Goal: Transaction & Acquisition: Purchase product/service

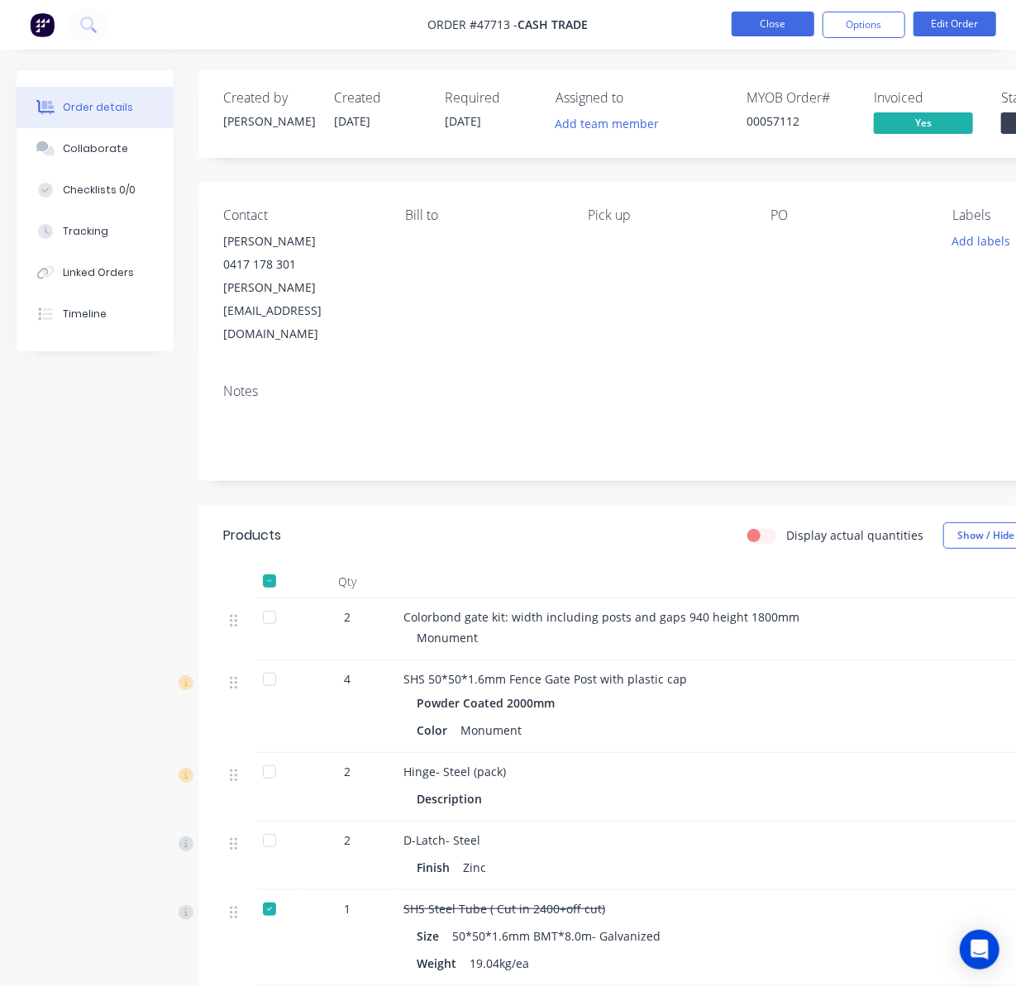
click at [781, 26] on button "Close" at bounding box center [772, 24] width 83 height 25
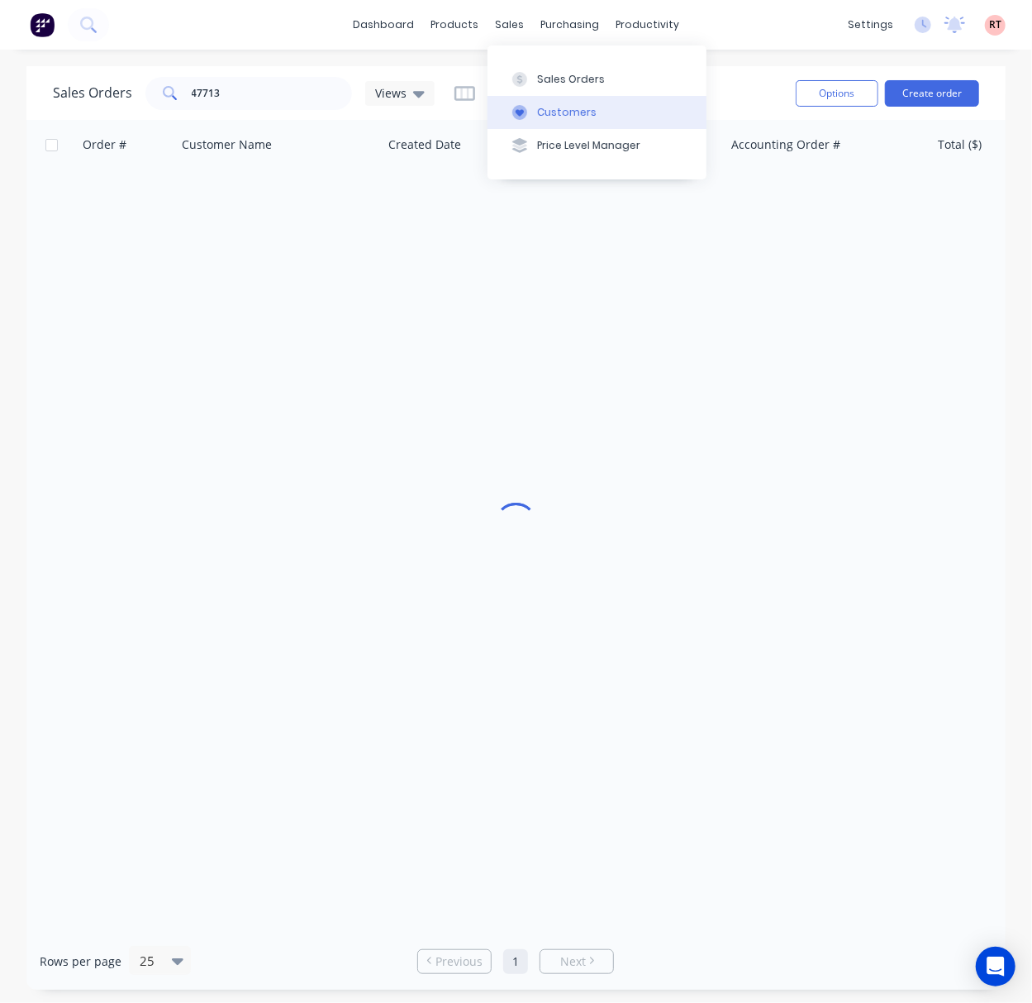
click at [537, 116] on div "Customers" at bounding box center [567, 112] width 60 height 15
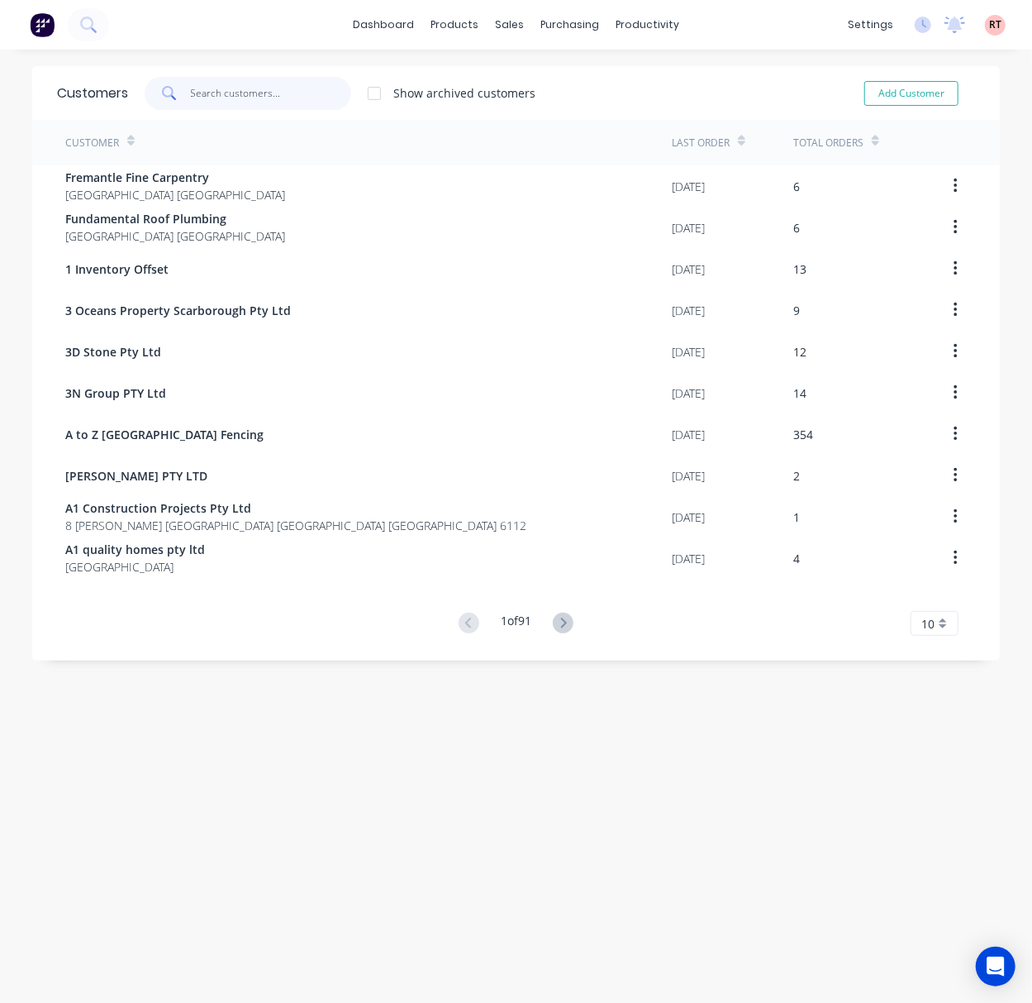
click at [266, 86] on input "text" at bounding box center [271, 93] width 161 height 33
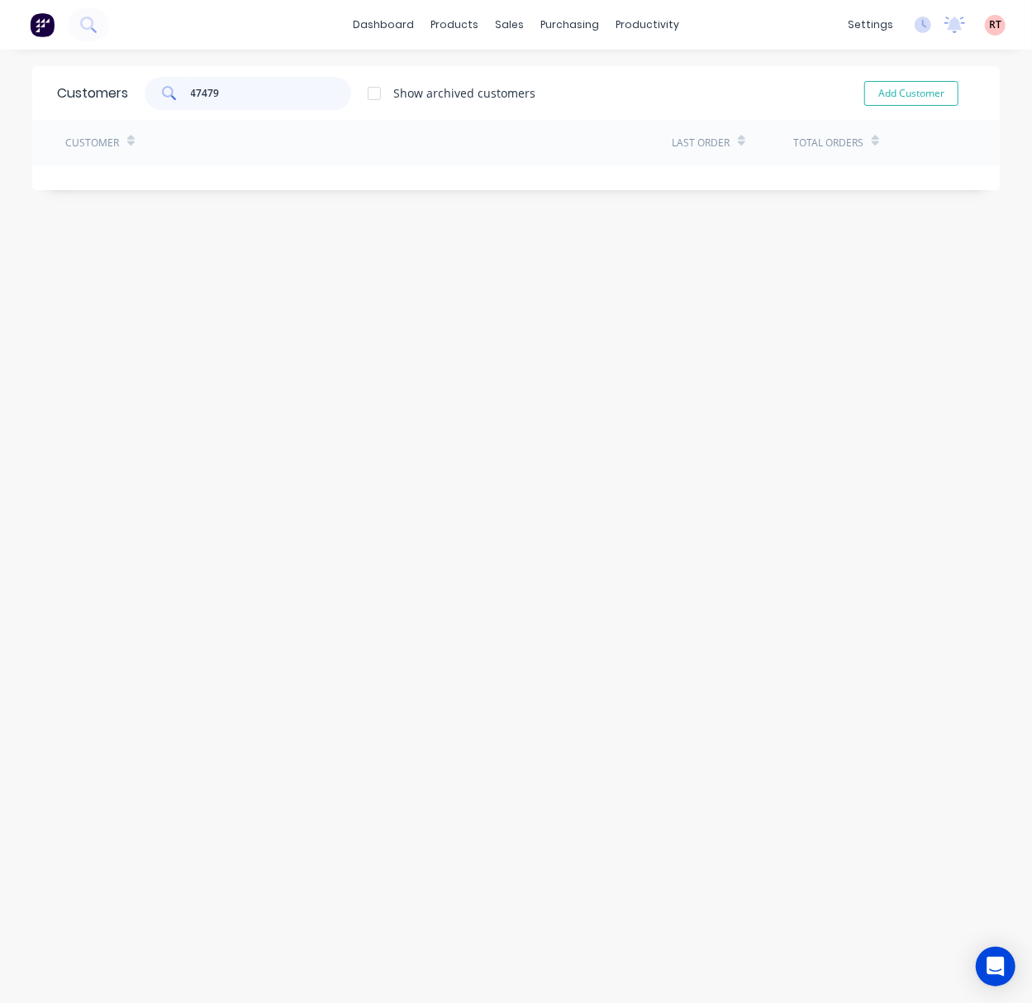
type input "47479"
drag, startPoint x: 509, startPoint y: 74, endPoint x: 509, endPoint y: 61, distance: 13.2
click at [509, 62] on button "Sales Orders" at bounding box center [588, 78] width 219 height 33
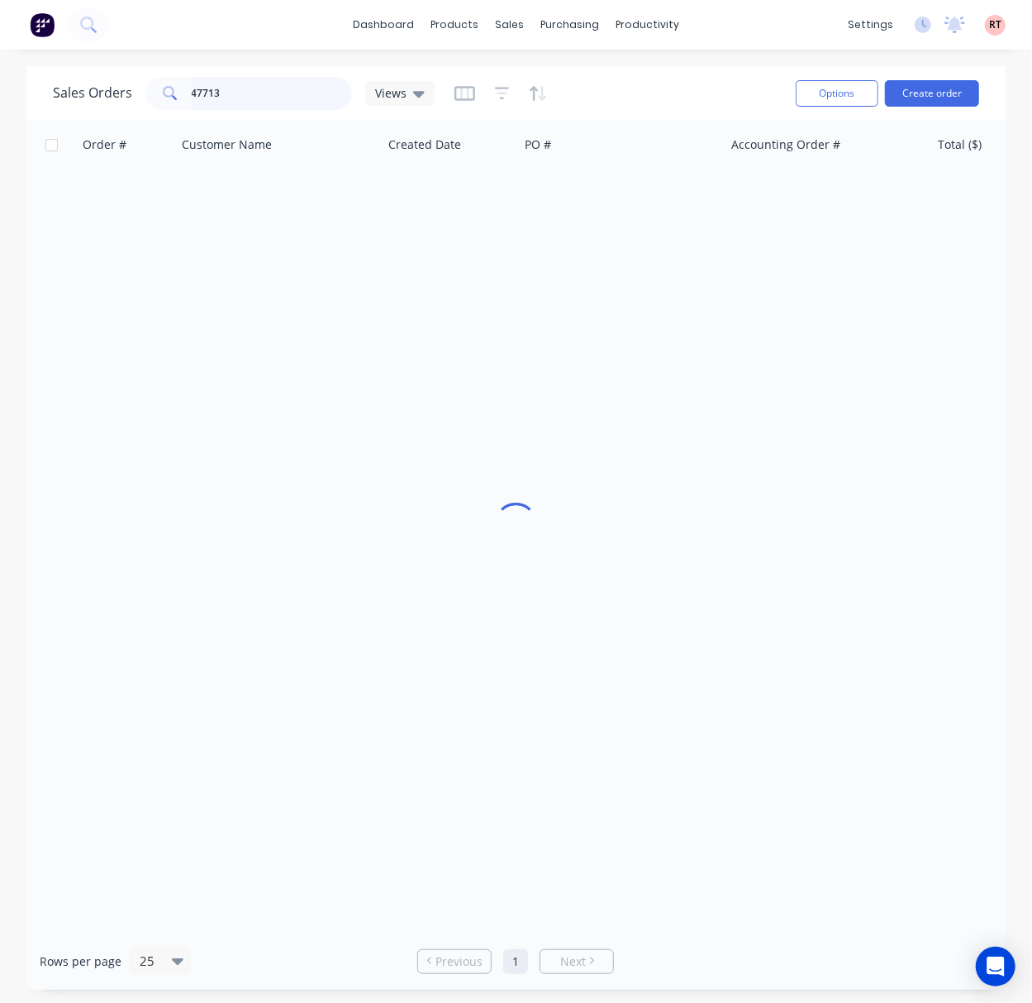
drag, startPoint x: 243, startPoint y: 83, endPoint x: 110, endPoint y: 79, distance: 133.1
click at [173, 81] on div "47713" at bounding box center [248, 93] width 207 height 33
type input "47479"
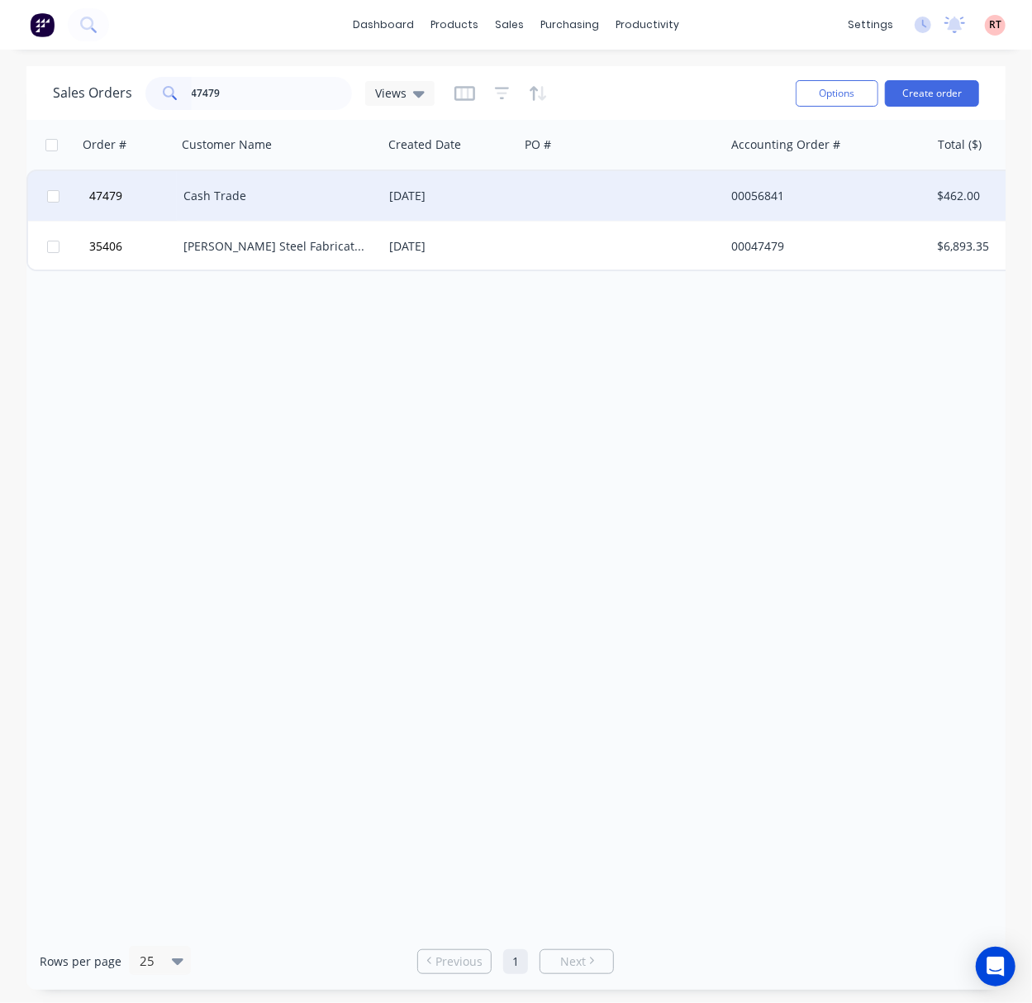
click at [650, 193] on div at bounding box center [622, 196] width 206 height 50
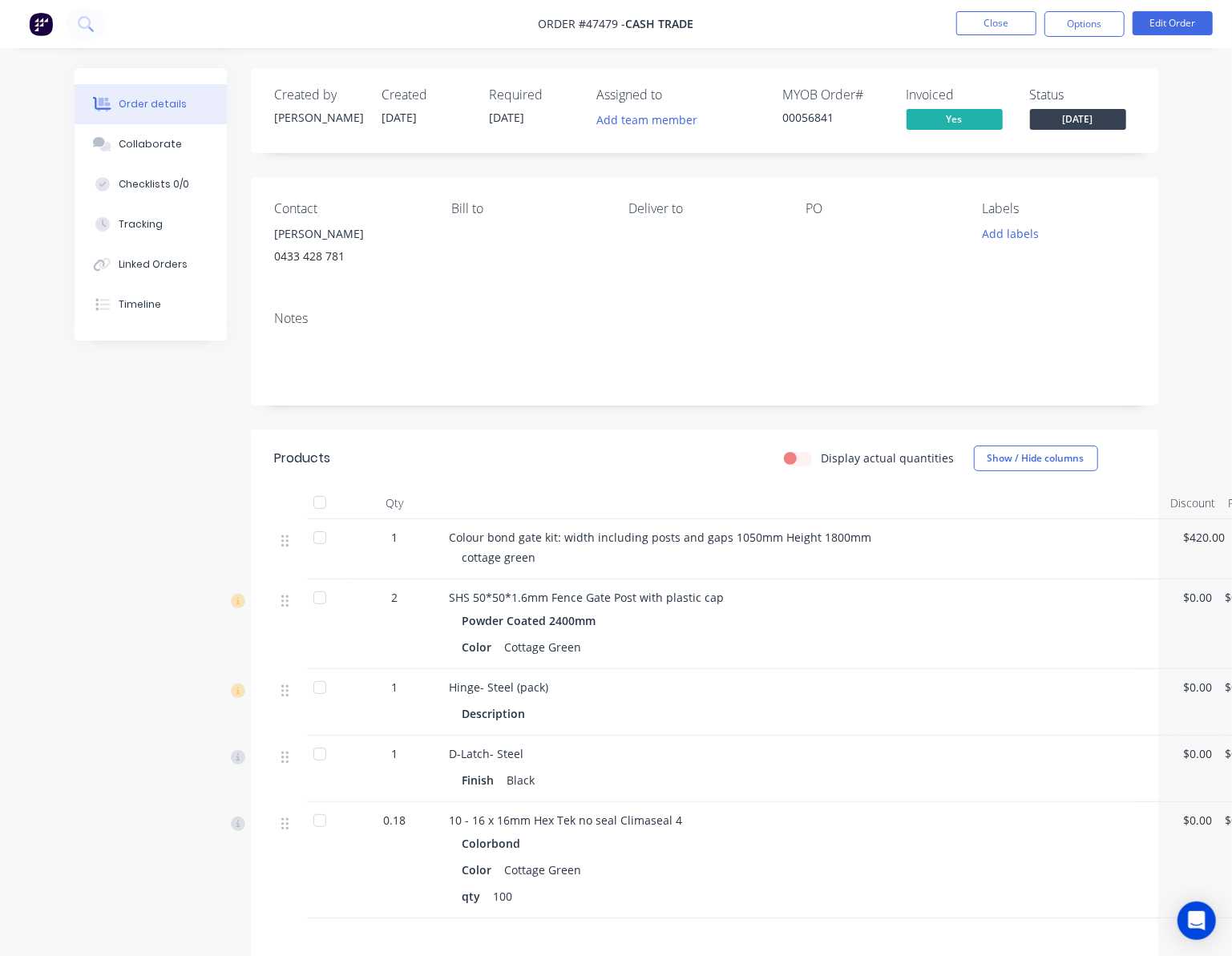
click at [20, 289] on div "Order details Collaborate Checklists 0/0 Tracking Linked Orders Timeline Order …" at bounding box center [616, 584] width 1232 height 1168
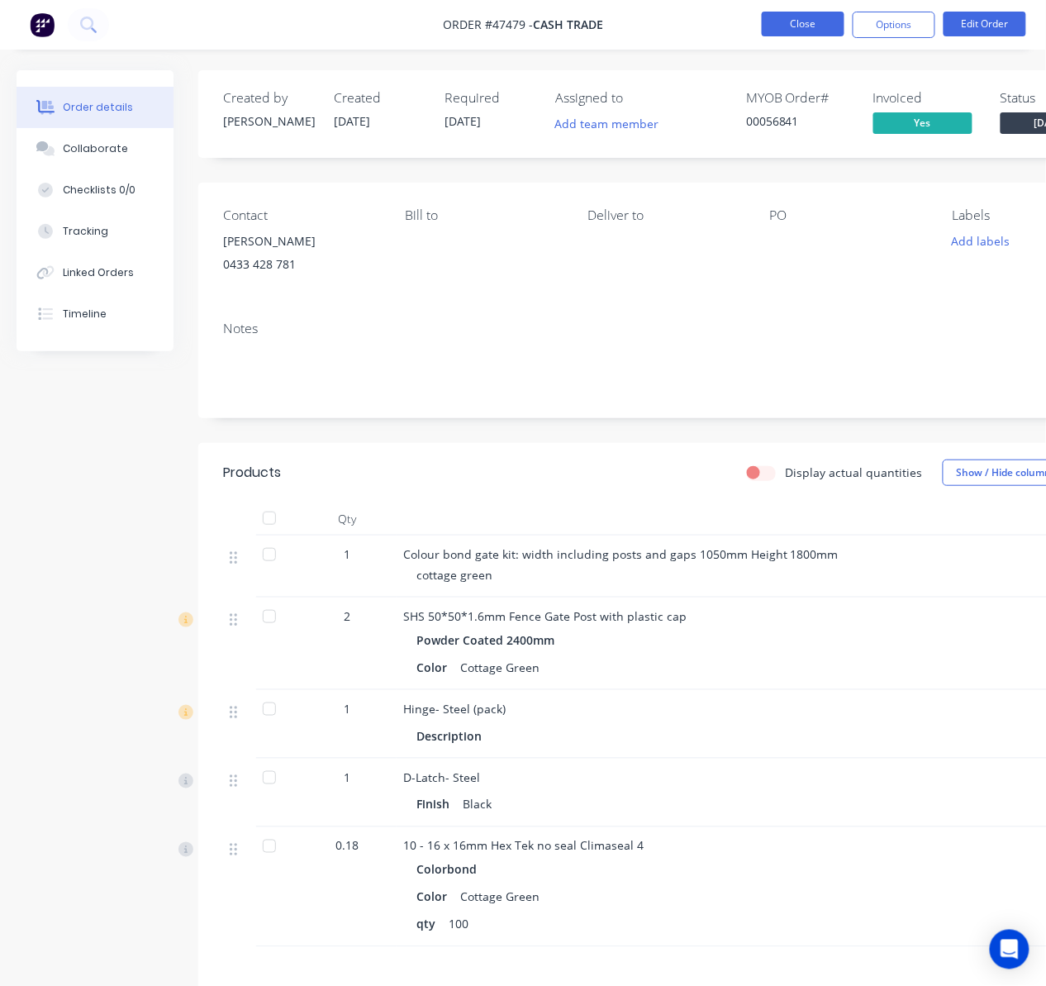
click at [792, 31] on button "Close" at bounding box center [803, 24] width 83 height 25
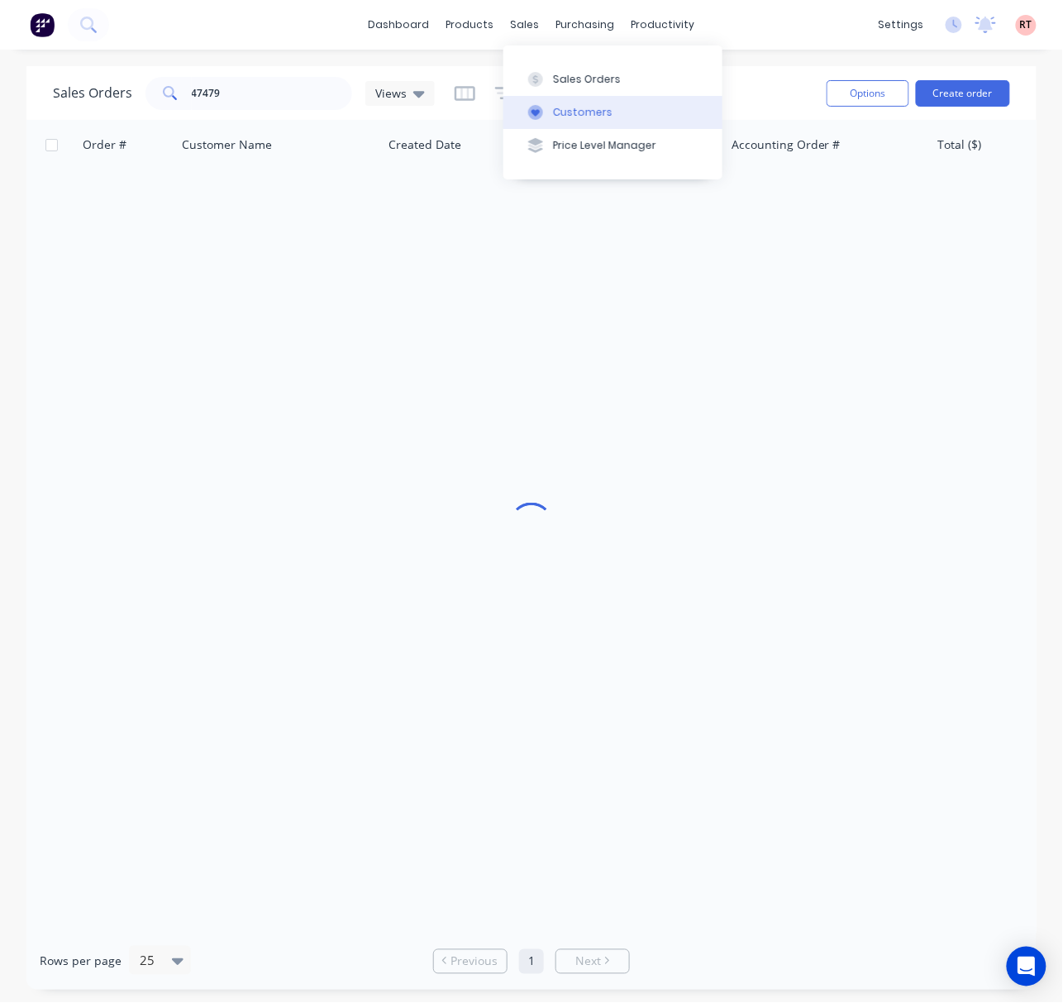
click at [596, 113] on div "Customers" at bounding box center [583, 112] width 60 height 15
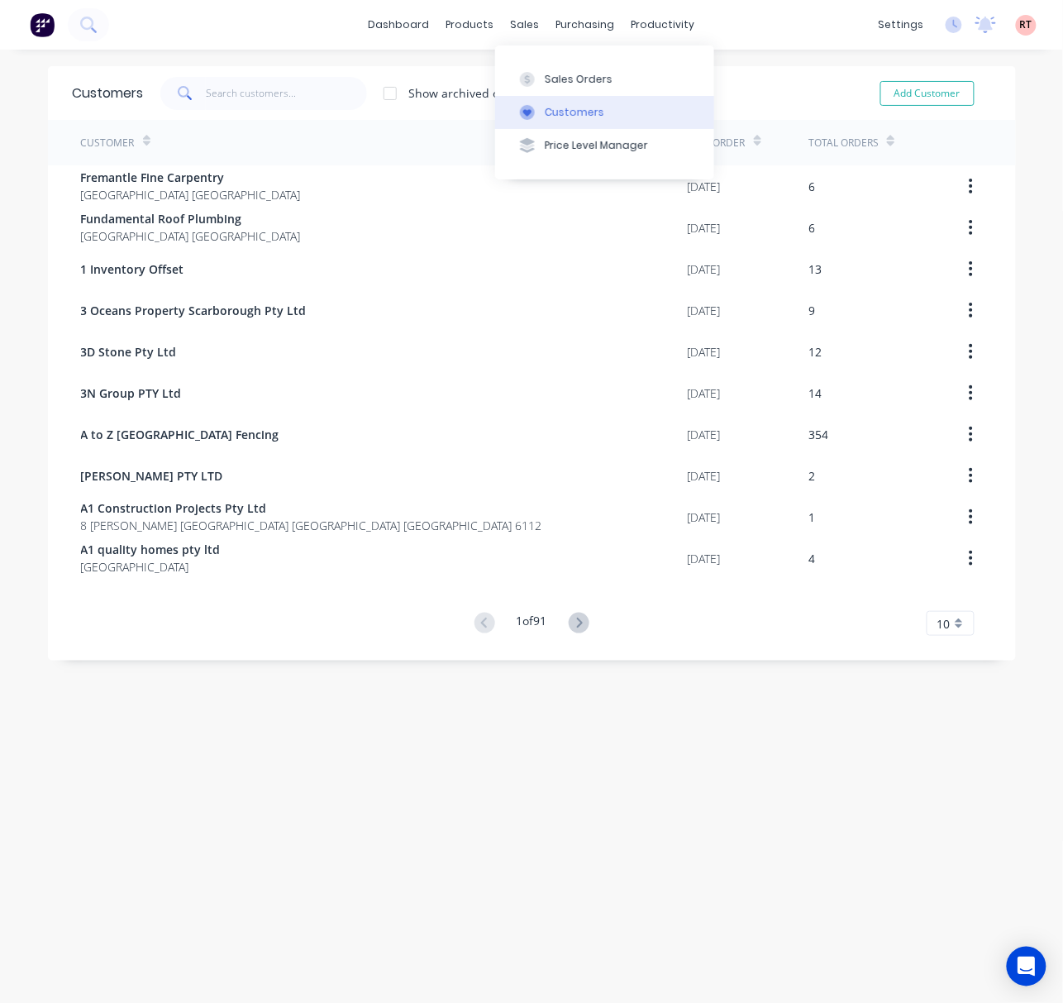
click at [560, 102] on button "Customers" at bounding box center [604, 112] width 219 height 33
click at [308, 97] on input "text" at bounding box center [286, 93] width 161 height 33
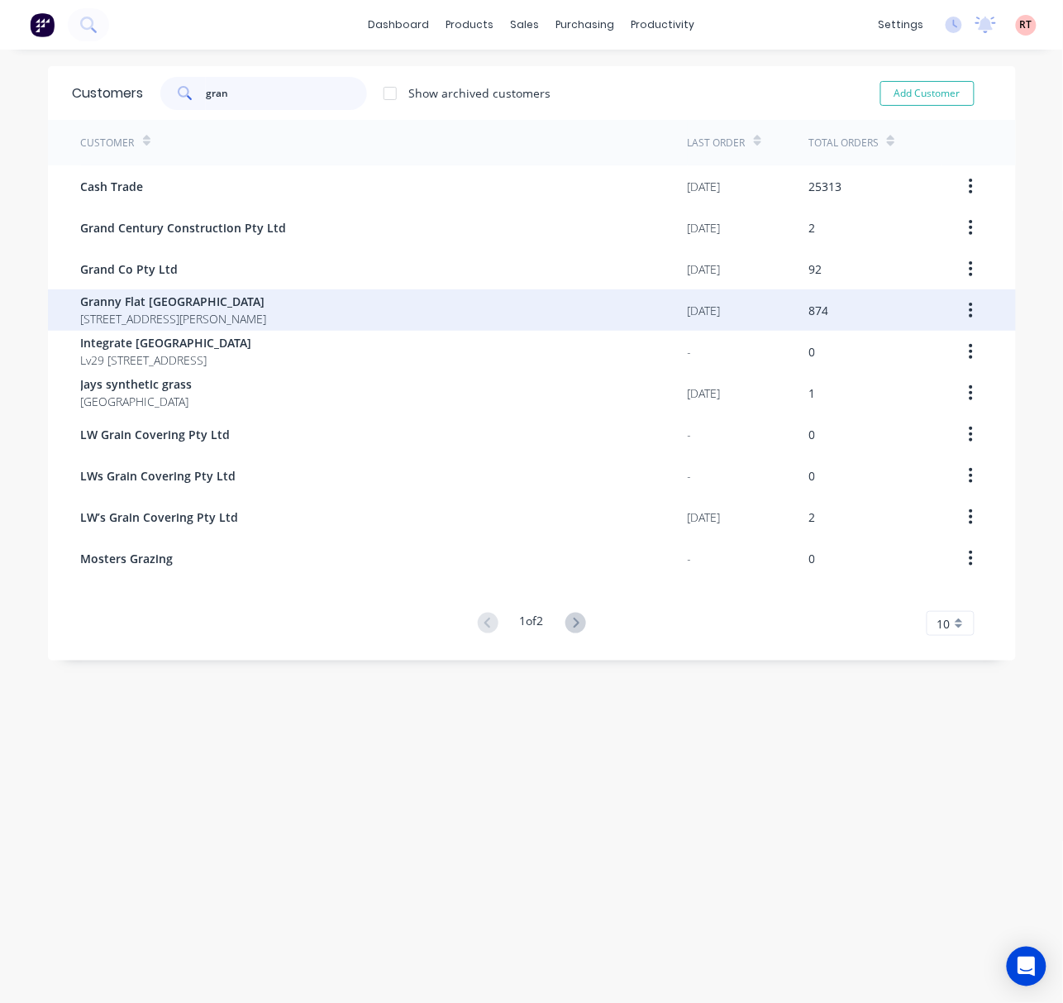
type input "gran"
click at [267, 308] on span "Granny Flat WA" at bounding box center [174, 301] width 186 height 17
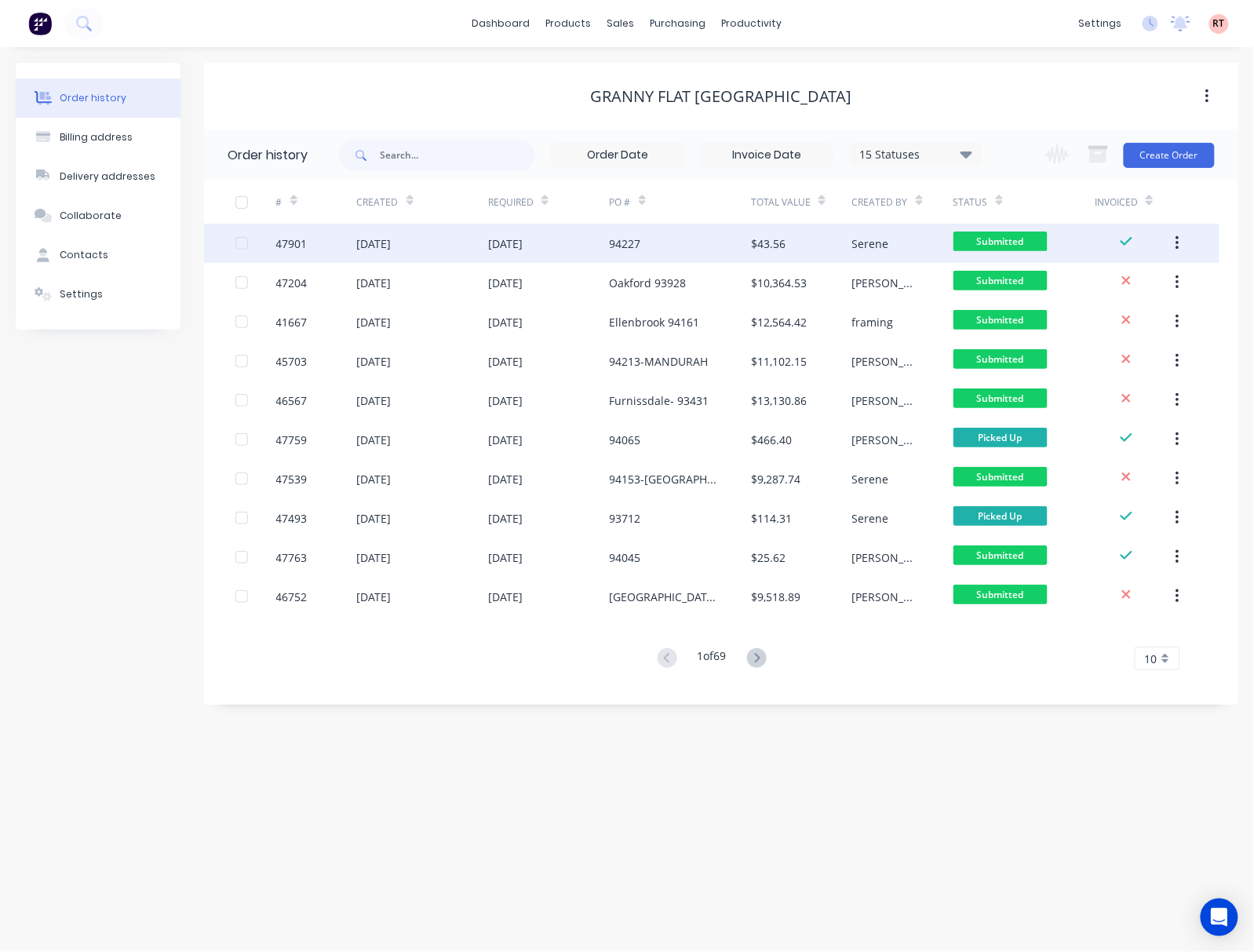
click at [719, 236] on div "94227" at bounding box center [680, 243] width 141 height 39
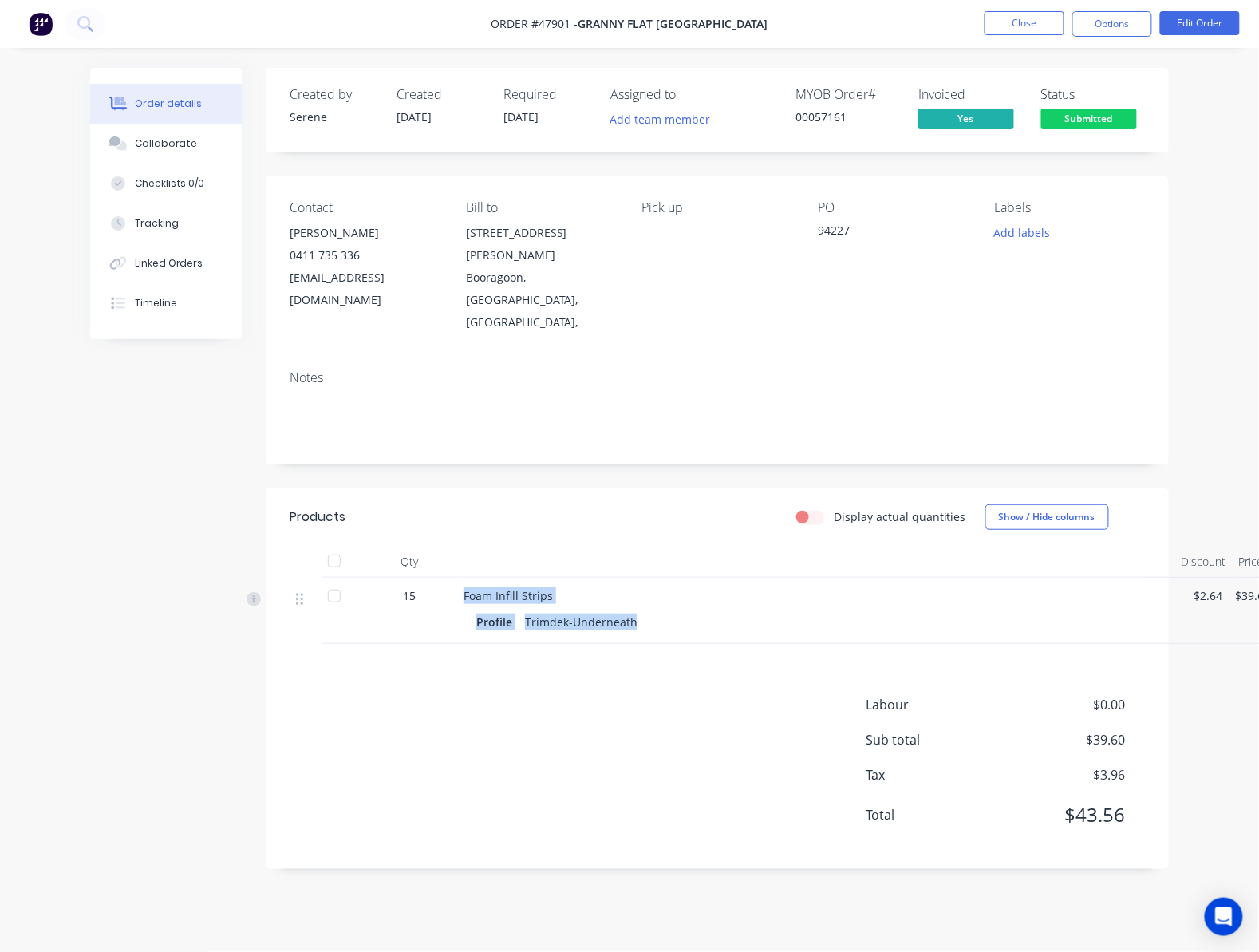
drag, startPoint x: 648, startPoint y: 568, endPoint x: 416, endPoint y: 559, distance: 232.2
click at [416, 577] on div "15 Foam Infill Strips Profile Trimdek-Underneath $2.64 $39.60" at bounding box center [717, 610] width 855 height 67
drag, startPoint x: 546, startPoint y: 692, endPoint x: 546, endPoint y: 684, distance: 8.0
click at [554, 699] on div "Labour $0.00 Sub total $39.60 Tax $3.96 Total $43.56" at bounding box center [717, 770] width 855 height 150
drag, startPoint x: 455, startPoint y: 547, endPoint x: 620, endPoint y: 597, distance: 172.4
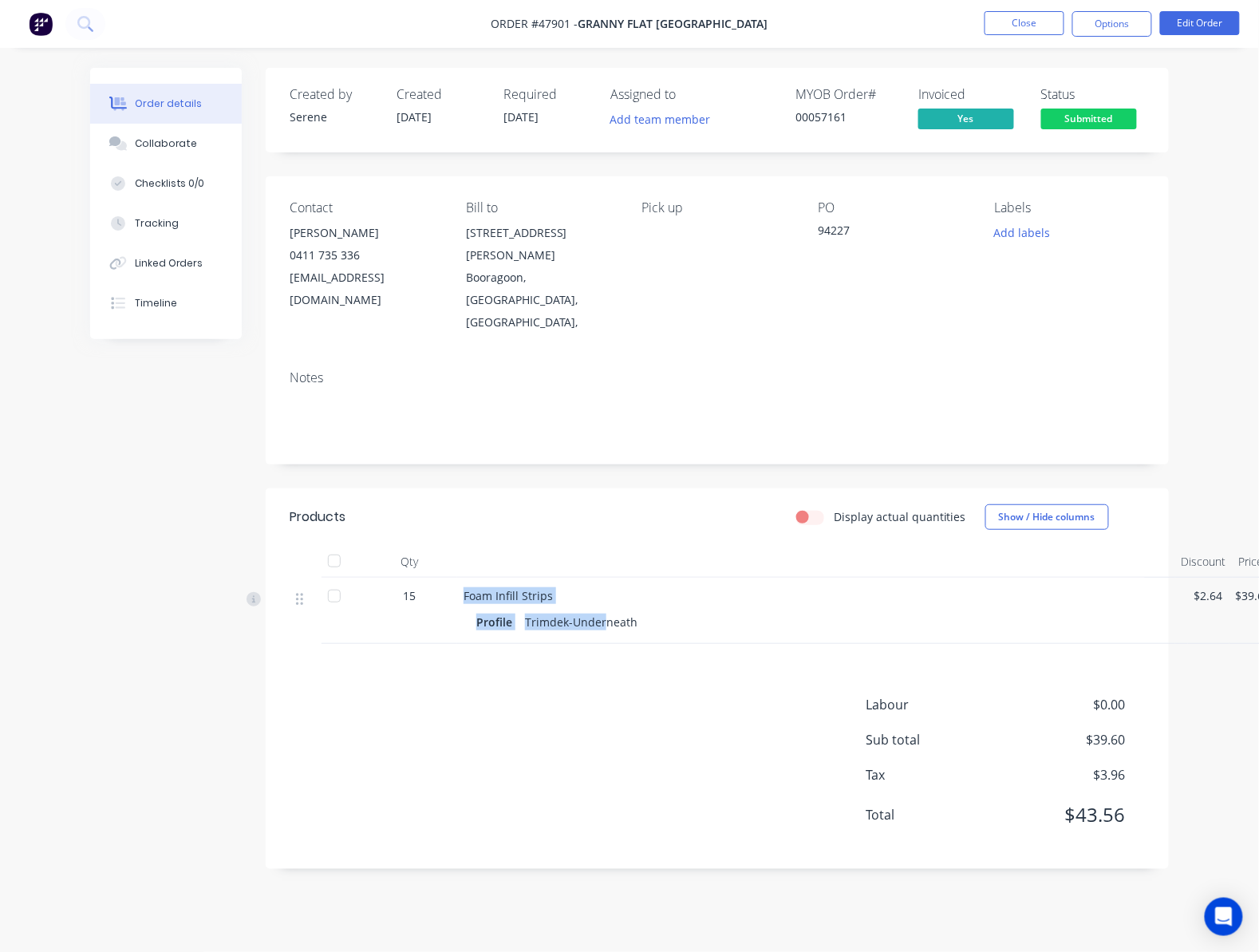
click at [605, 597] on div "15 Foam Infill Strips Profile Trimdek-Underneath $2.64 $39.60" at bounding box center [717, 610] width 855 height 67
click at [684, 620] on div "Products Display actual quantities Show / Hide columns Qty Discount Price Total…" at bounding box center [717, 679] width 904 height 380
drag, startPoint x: 552, startPoint y: 546, endPoint x: 451, endPoint y: 549, distance: 101.0
click at [451, 577] on div "15 Foam Infill Strips Profile Trimdek-Underneath $2.64 $39.60" at bounding box center [717, 610] width 855 height 67
copy div "Foam Infill Strips"
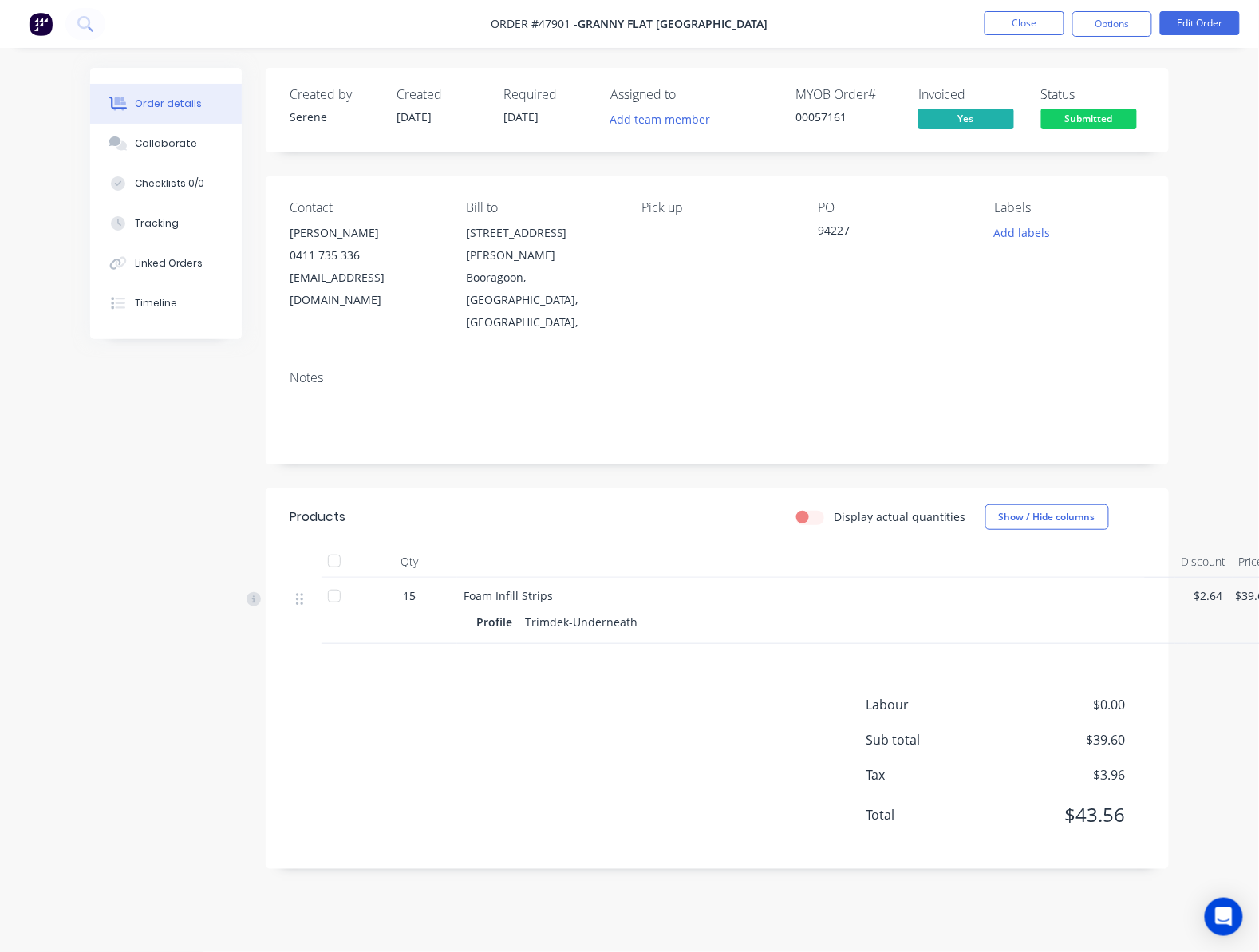
click at [599, 489] on header "Products Display actual quantities Show / Hide columns" at bounding box center [717, 518] width 904 height 58
click at [1080, 106] on div "Status Submitted" at bounding box center [1093, 110] width 103 height 46
click at [1078, 115] on span "Submitted" at bounding box center [1089, 118] width 96 height 20
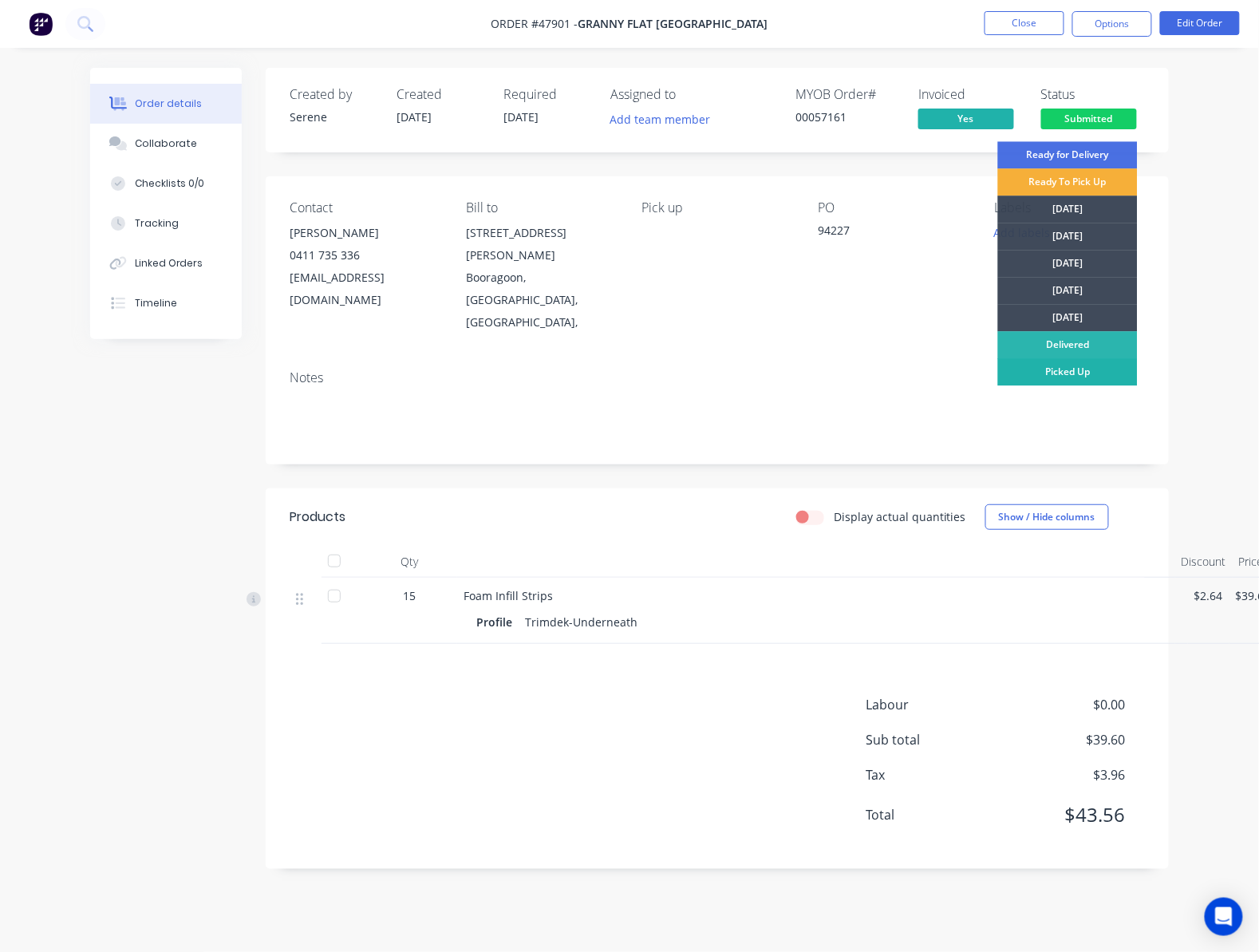
click at [1093, 372] on div "Picked Up" at bounding box center [1068, 372] width 140 height 27
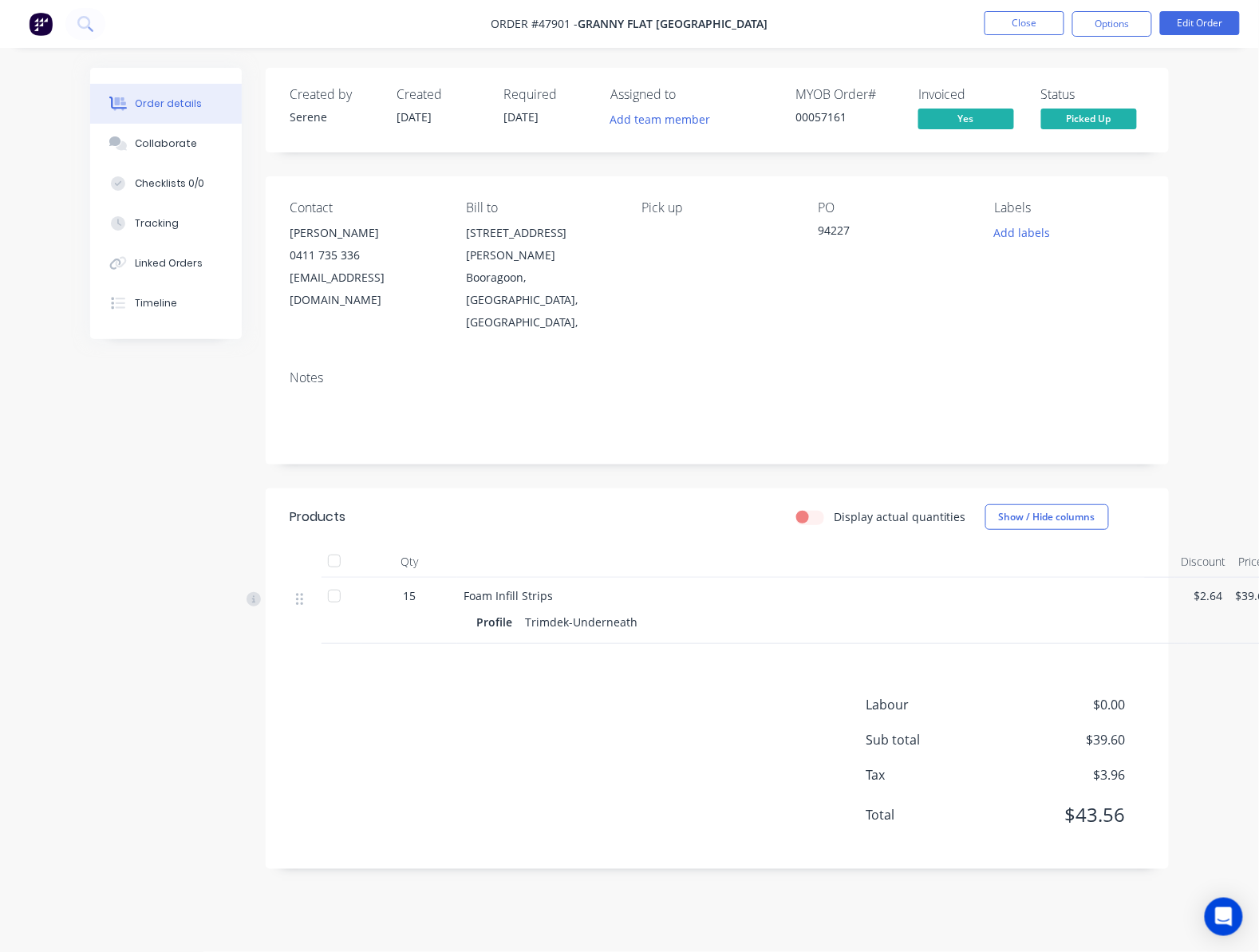
click at [1230, 222] on div "Order details Collaborate Checklists 0/0 Tracking Linked Orders Timeline Order …" at bounding box center [630, 476] width 1259 height 952
click at [1017, 19] on button "Close" at bounding box center [1024, 23] width 80 height 24
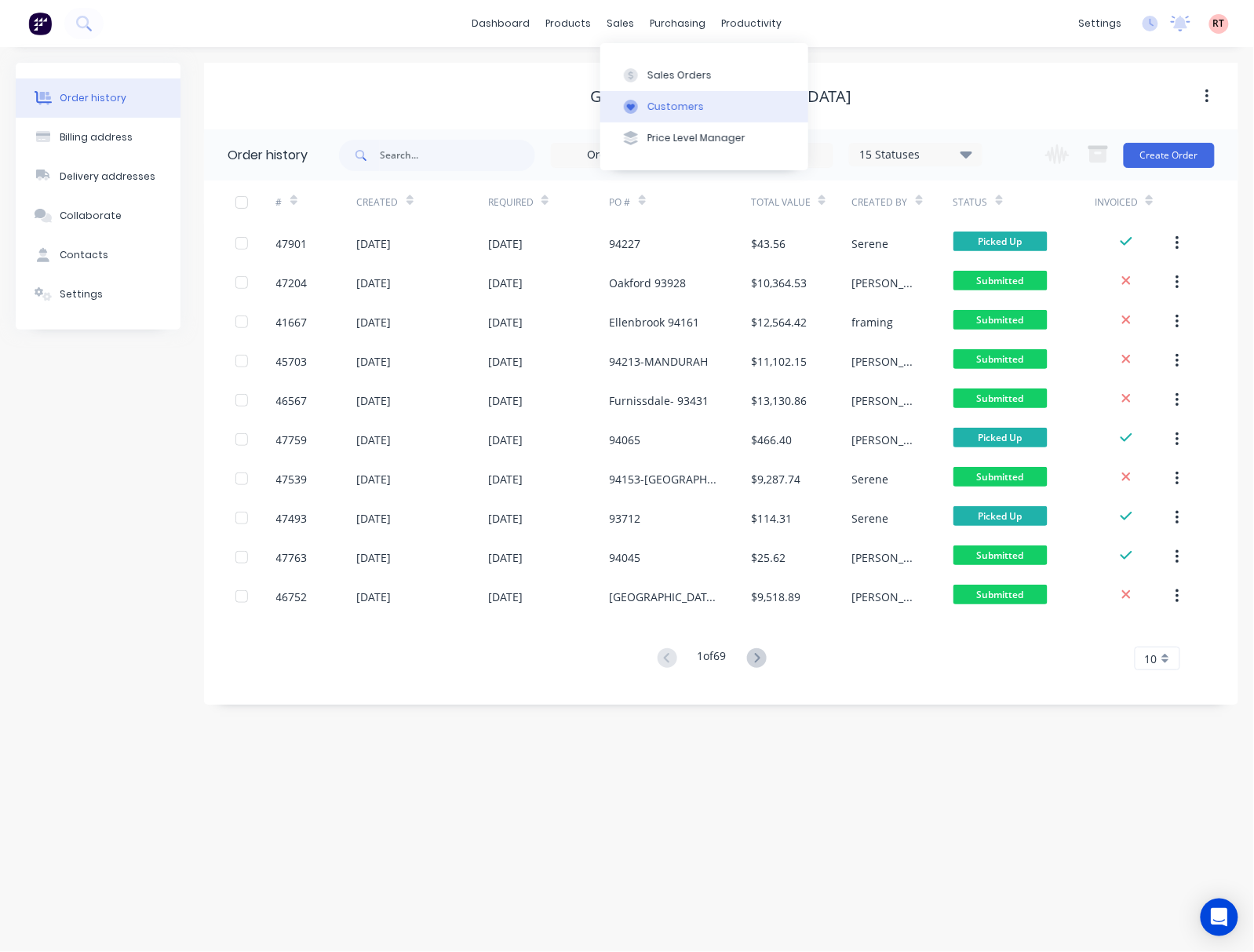
click at [716, 107] on button "Customers" at bounding box center [703, 106] width 208 height 31
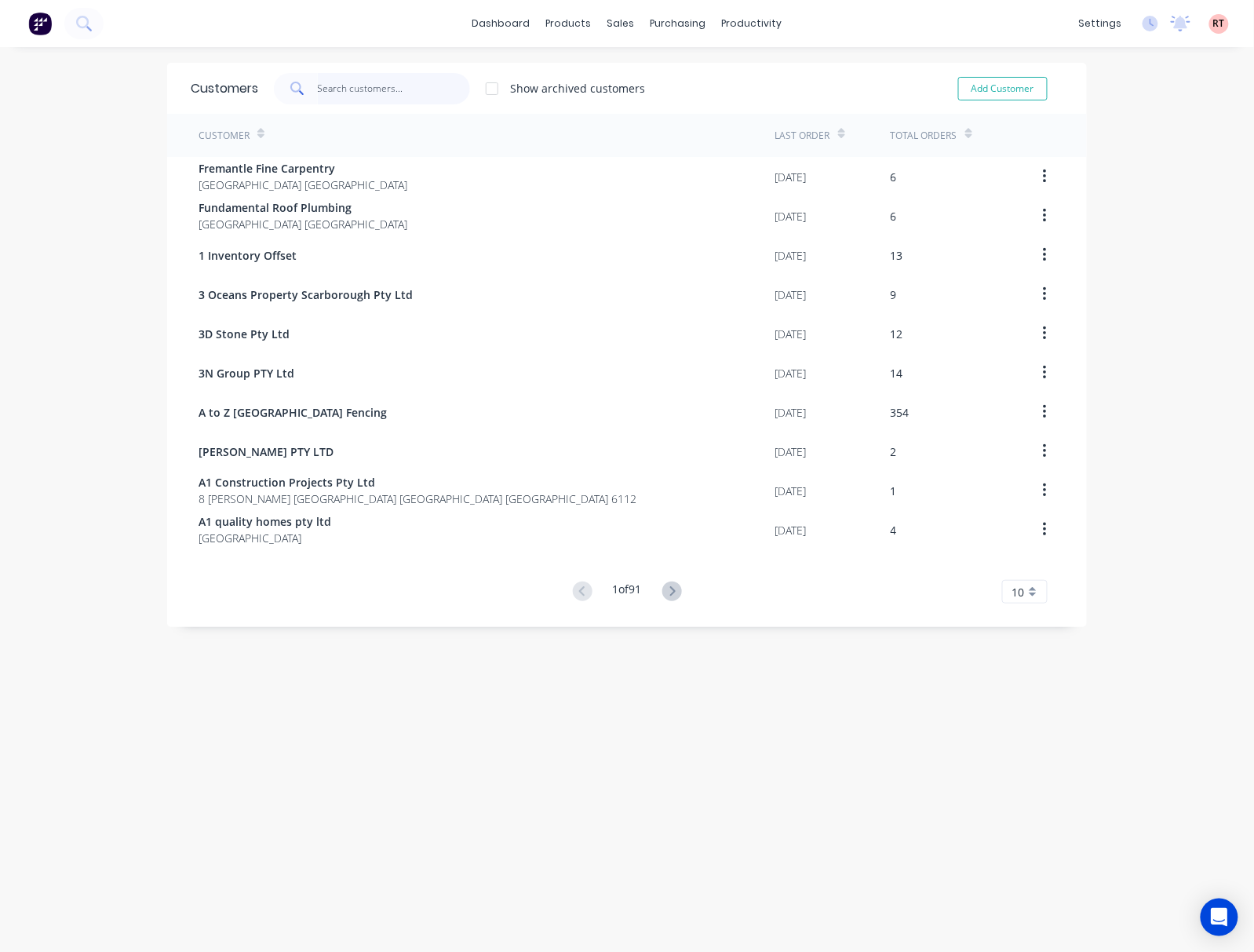
click at [342, 94] on input "text" at bounding box center [394, 88] width 153 height 31
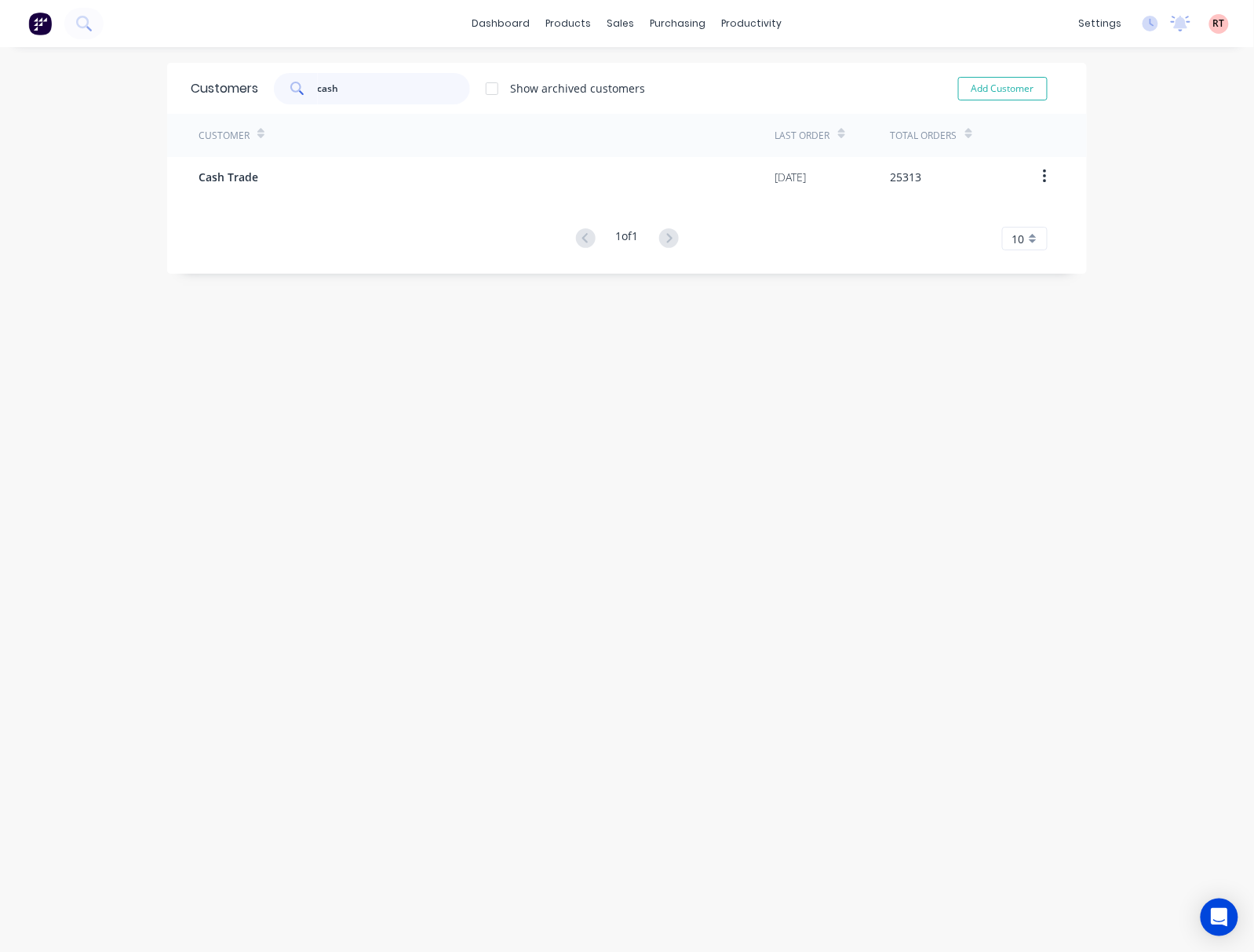
type input "cash"
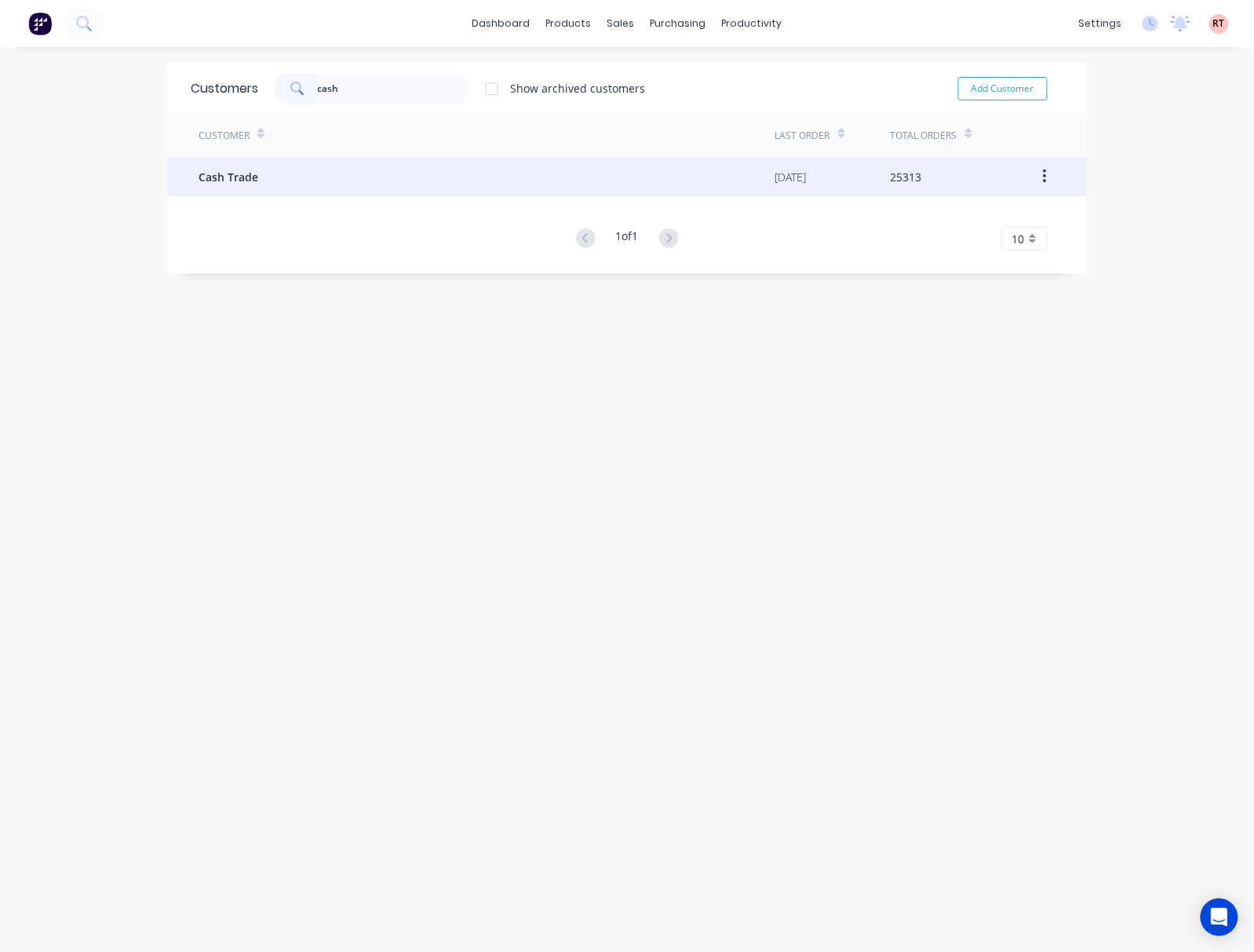
click at [382, 174] on div "Cash Trade" at bounding box center [487, 176] width 577 height 39
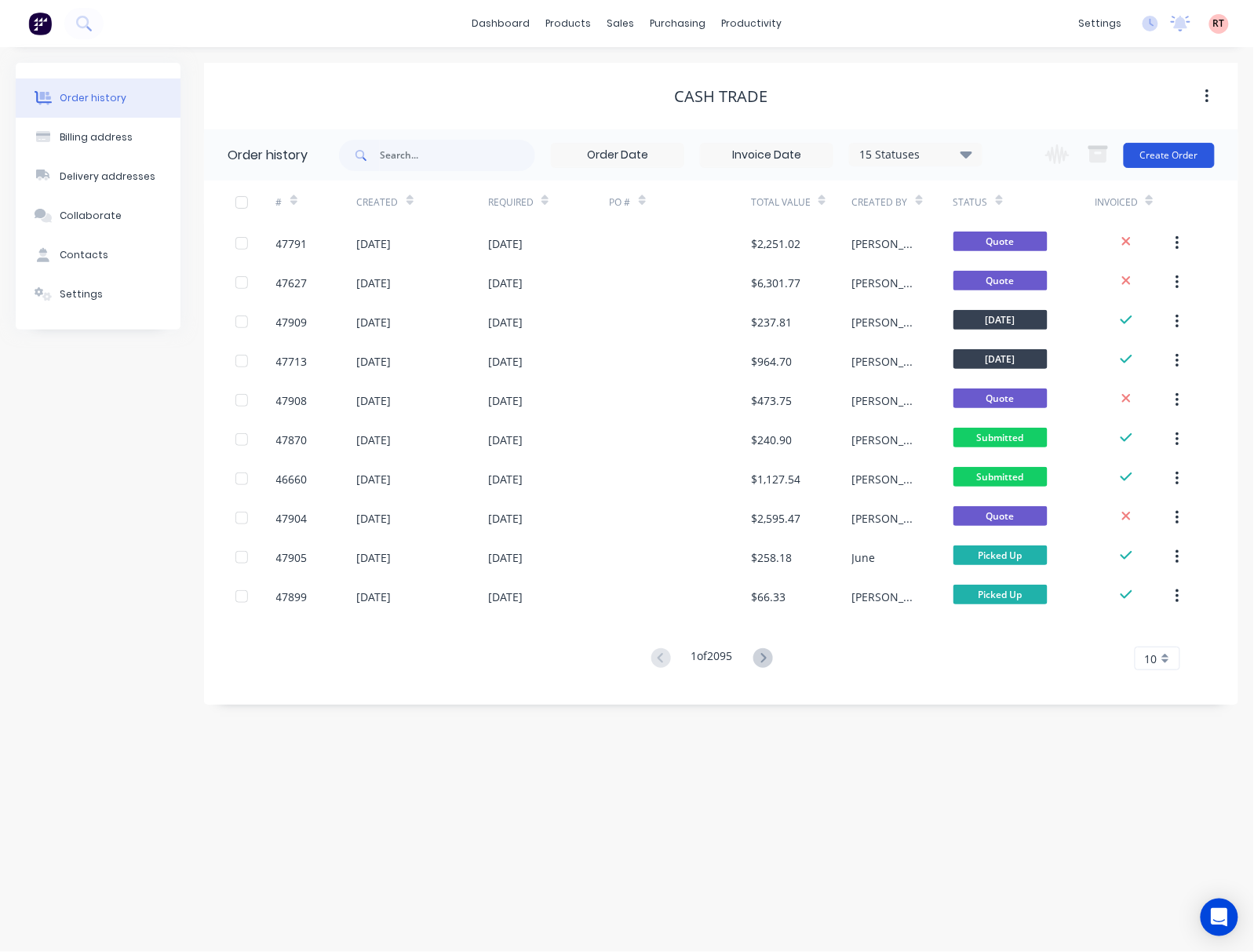
click at [1147, 152] on button "Create Order" at bounding box center [1170, 155] width 91 height 25
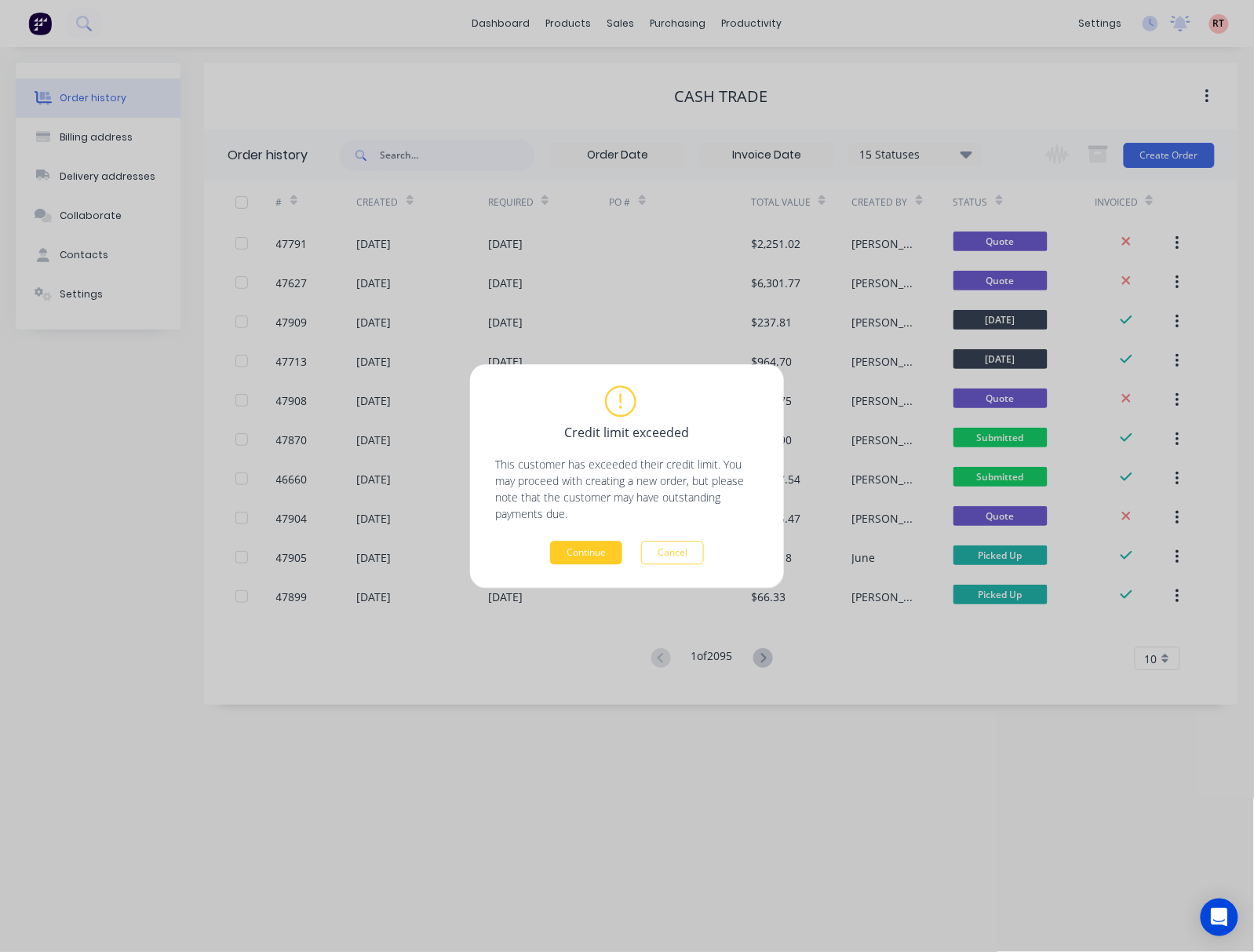
click at [588, 550] on button "Continue" at bounding box center [586, 551] width 72 height 24
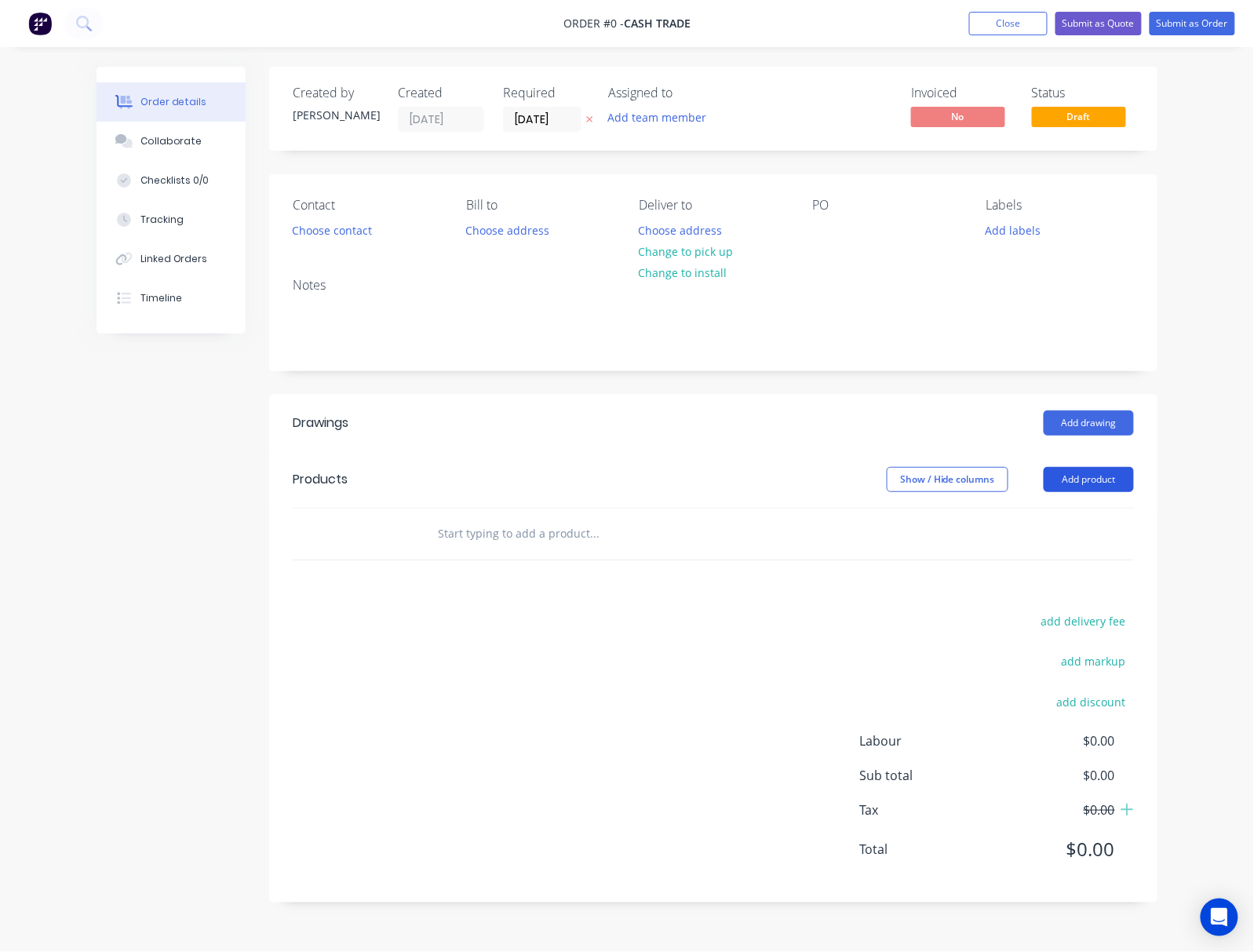
click at [1069, 477] on button "Add product" at bounding box center [1088, 479] width 90 height 25
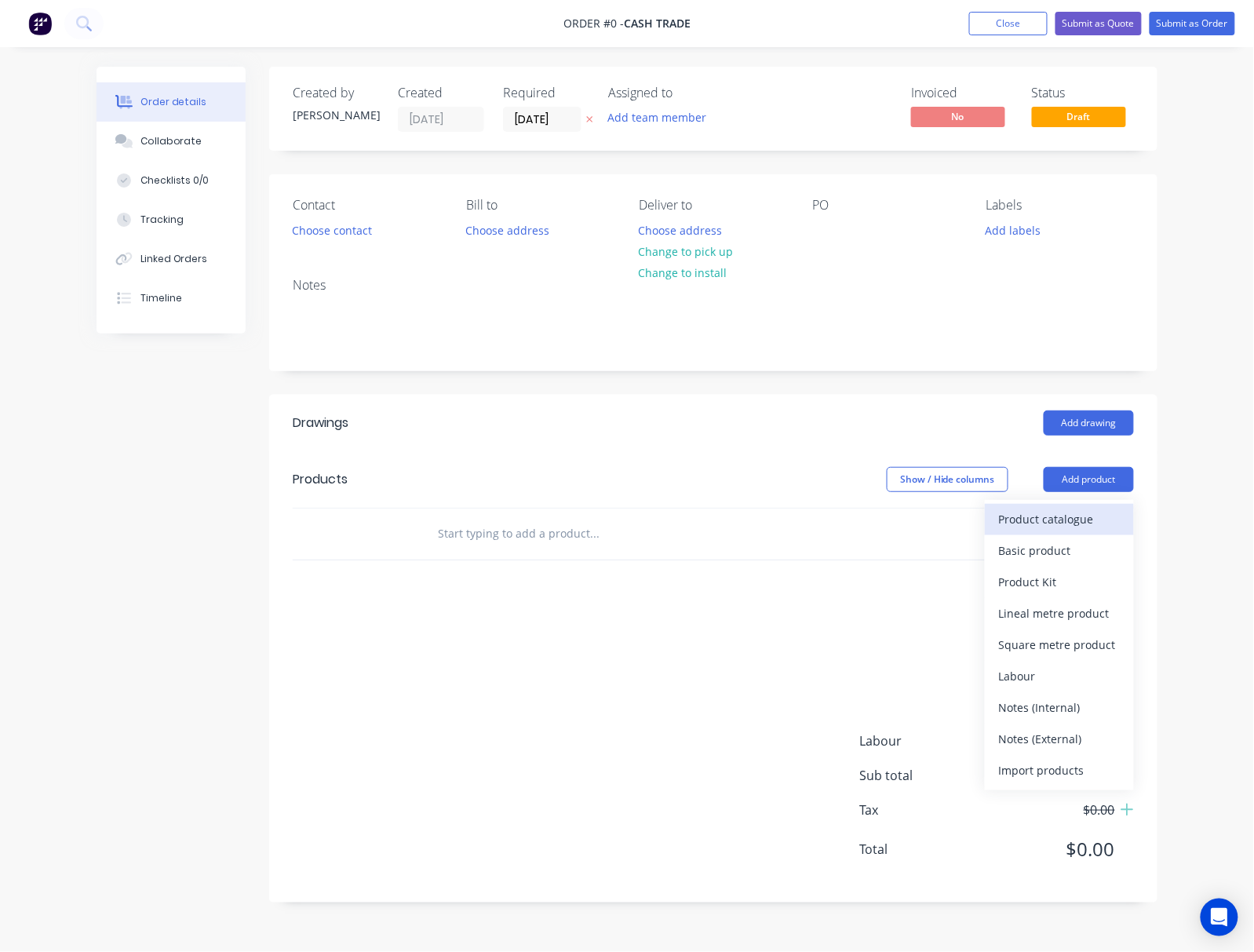
click at [1034, 529] on div "Product catalogue" at bounding box center [1058, 519] width 121 height 23
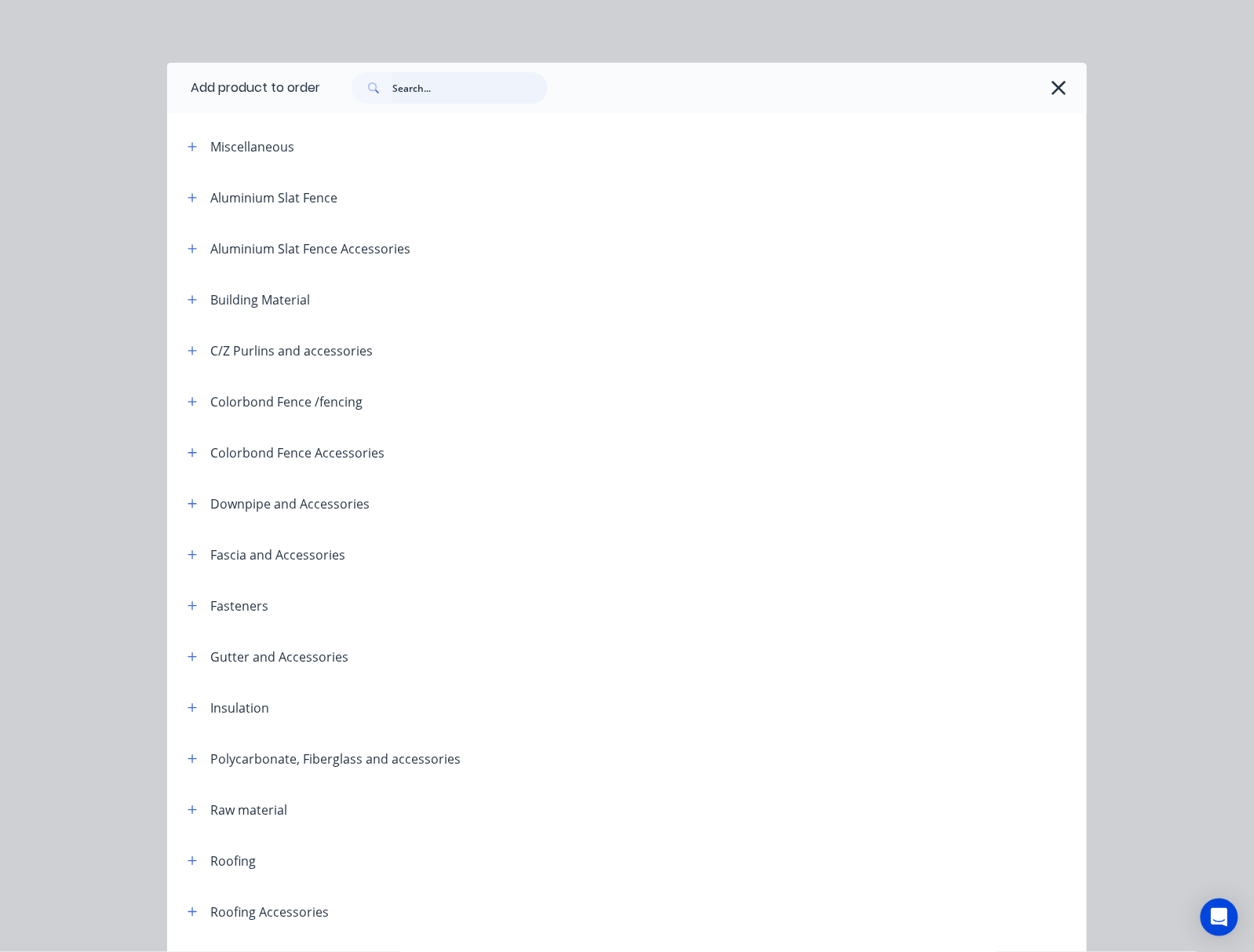
click at [427, 83] on input "text" at bounding box center [470, 87] width 156 height 31
type input "fence"
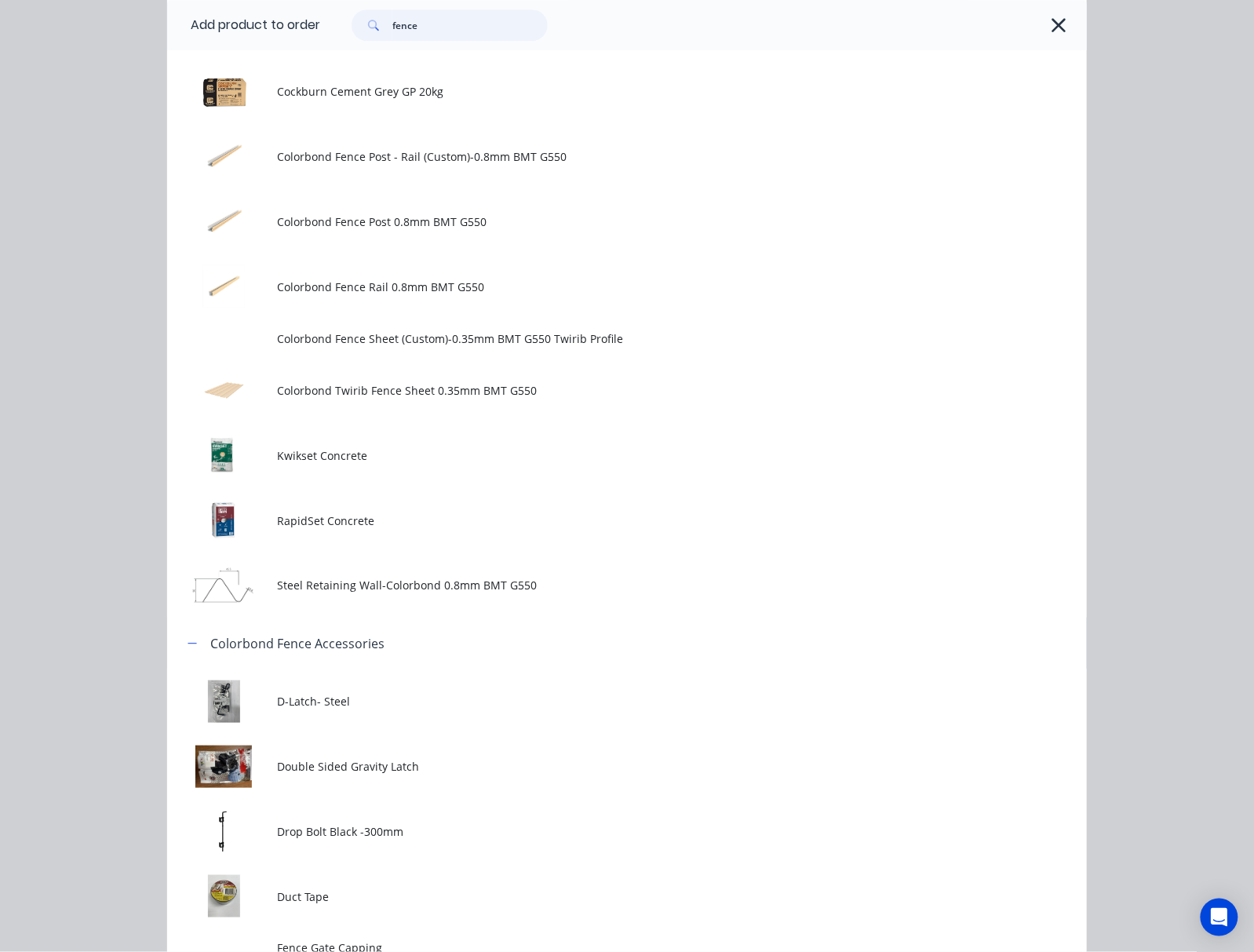
scroll to position [1464, 0]
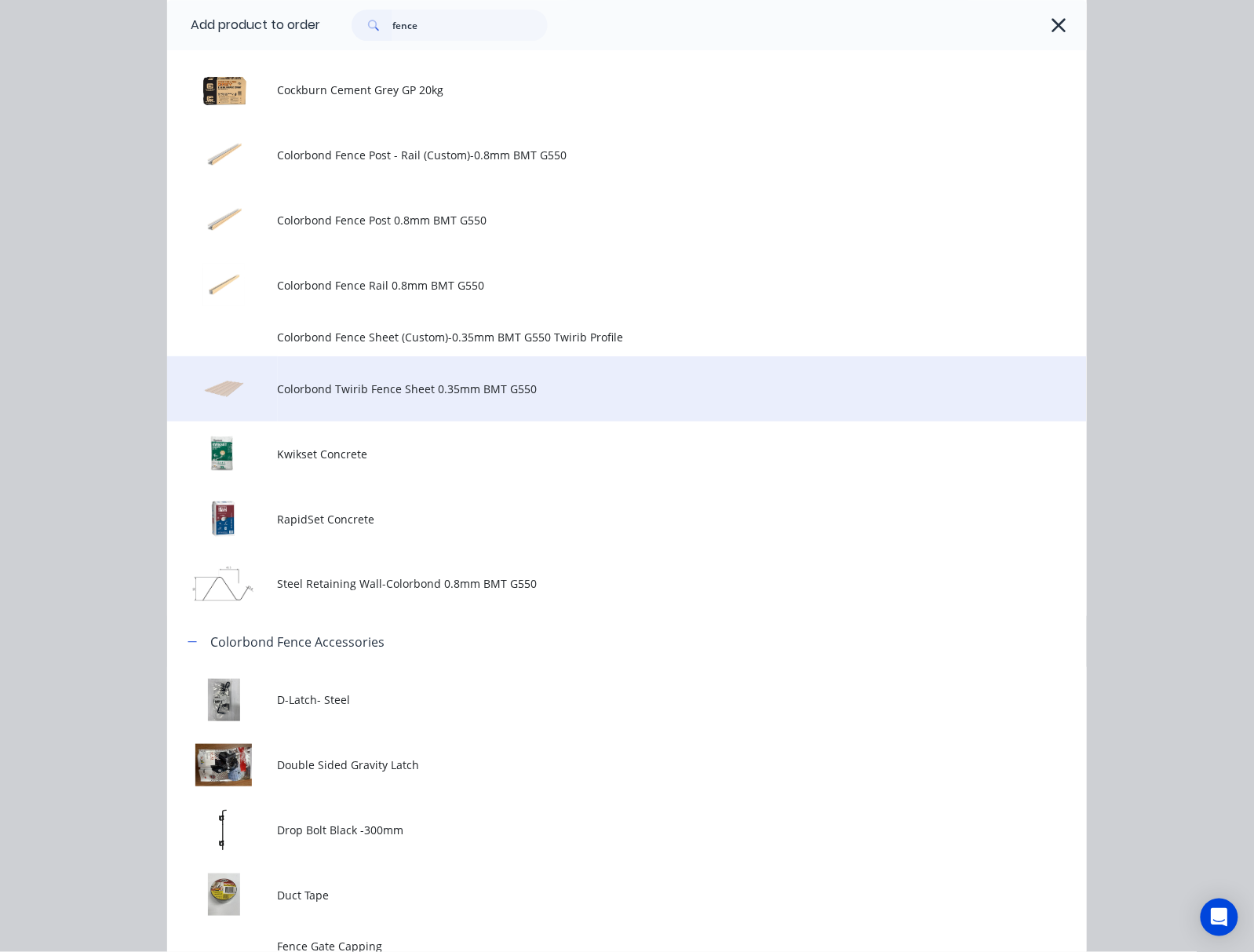
click at [656, 415] on td "Colorbond Twirib Fence Sheet 0.35mm BMT G550" at bounding box center [683, 388] width 809 height 65
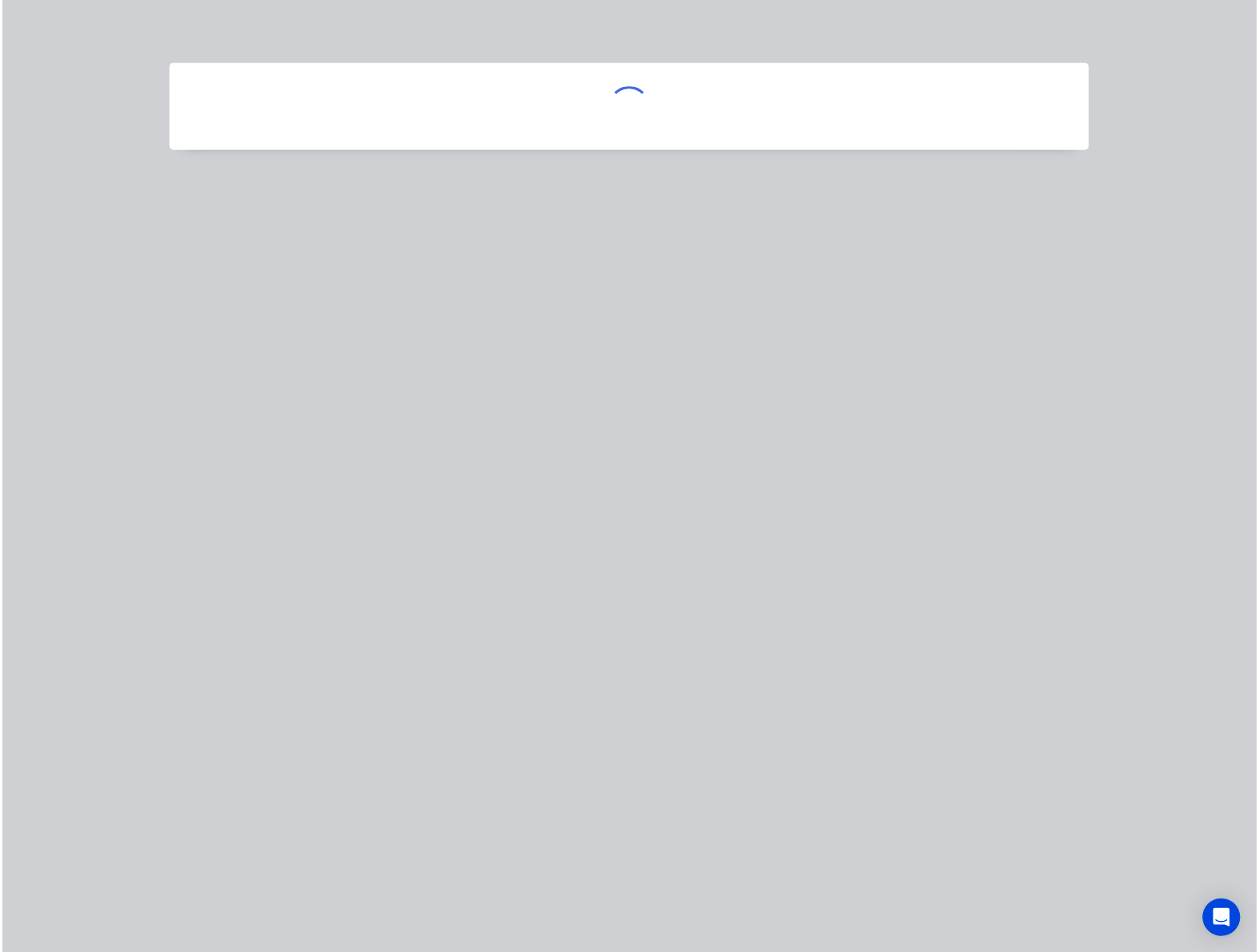
scroll to position [0, 0]
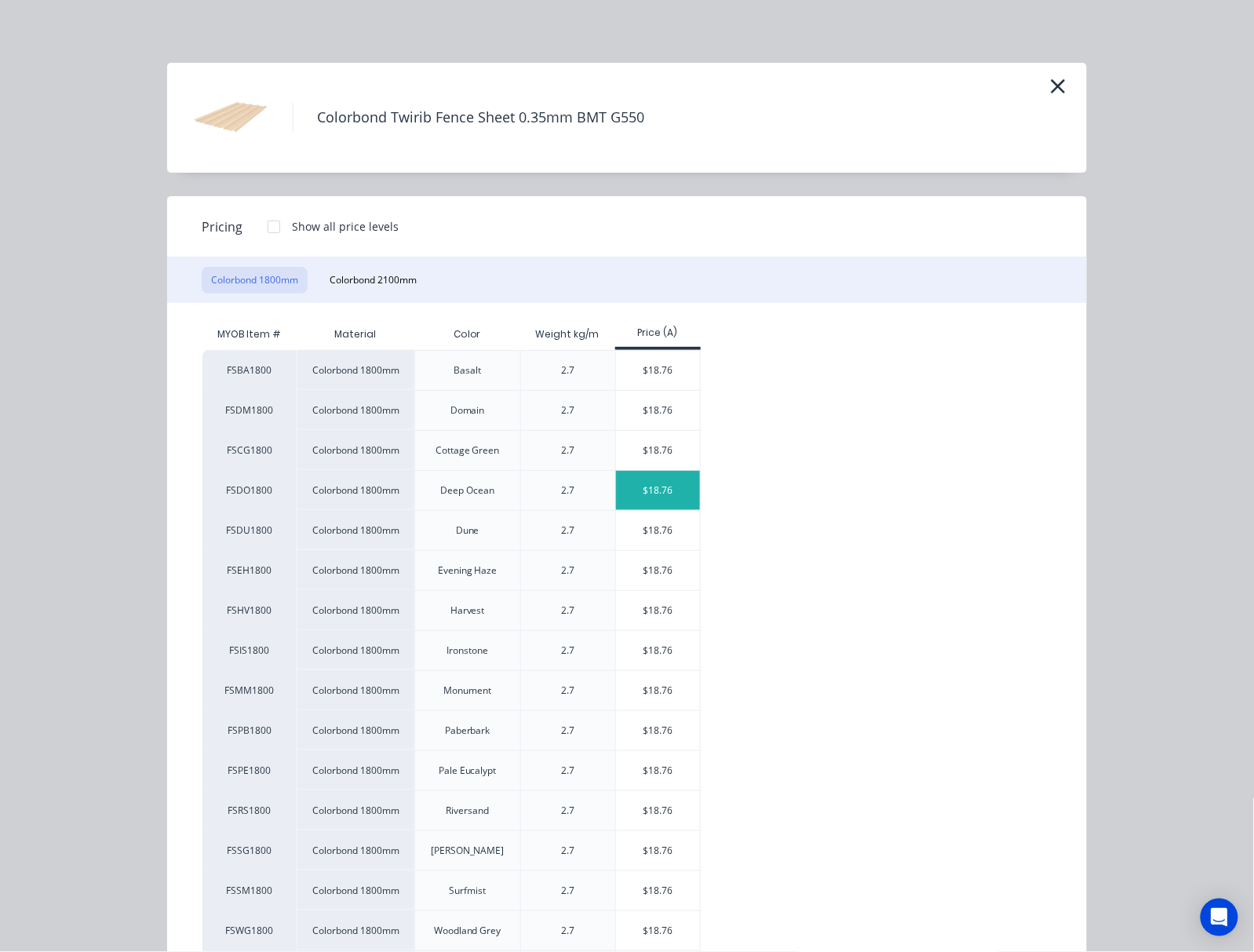
click at [669, 495] on div "$18.76" at bounding box center [658, 490] width 84 height 39
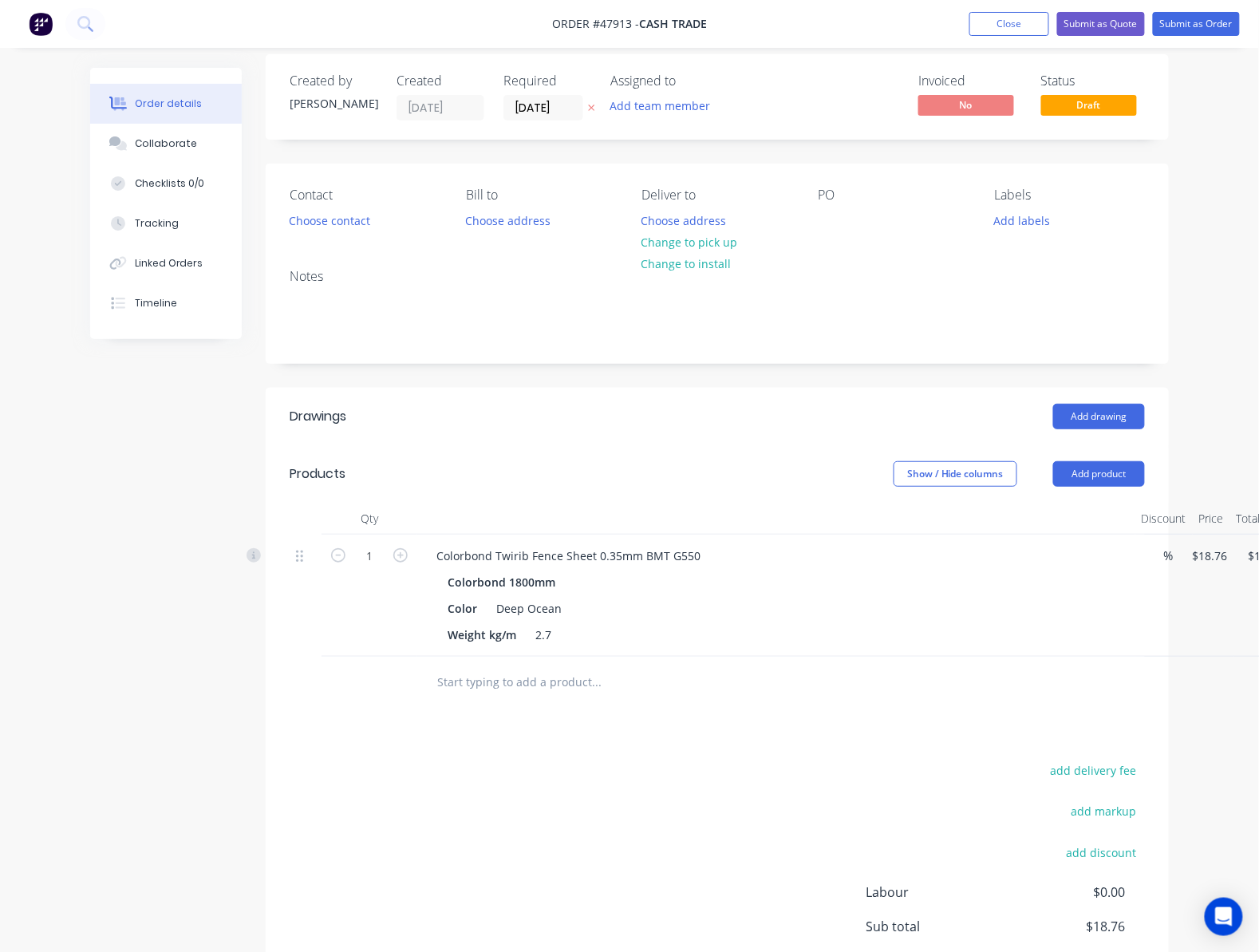
scroll to position [144, 0]
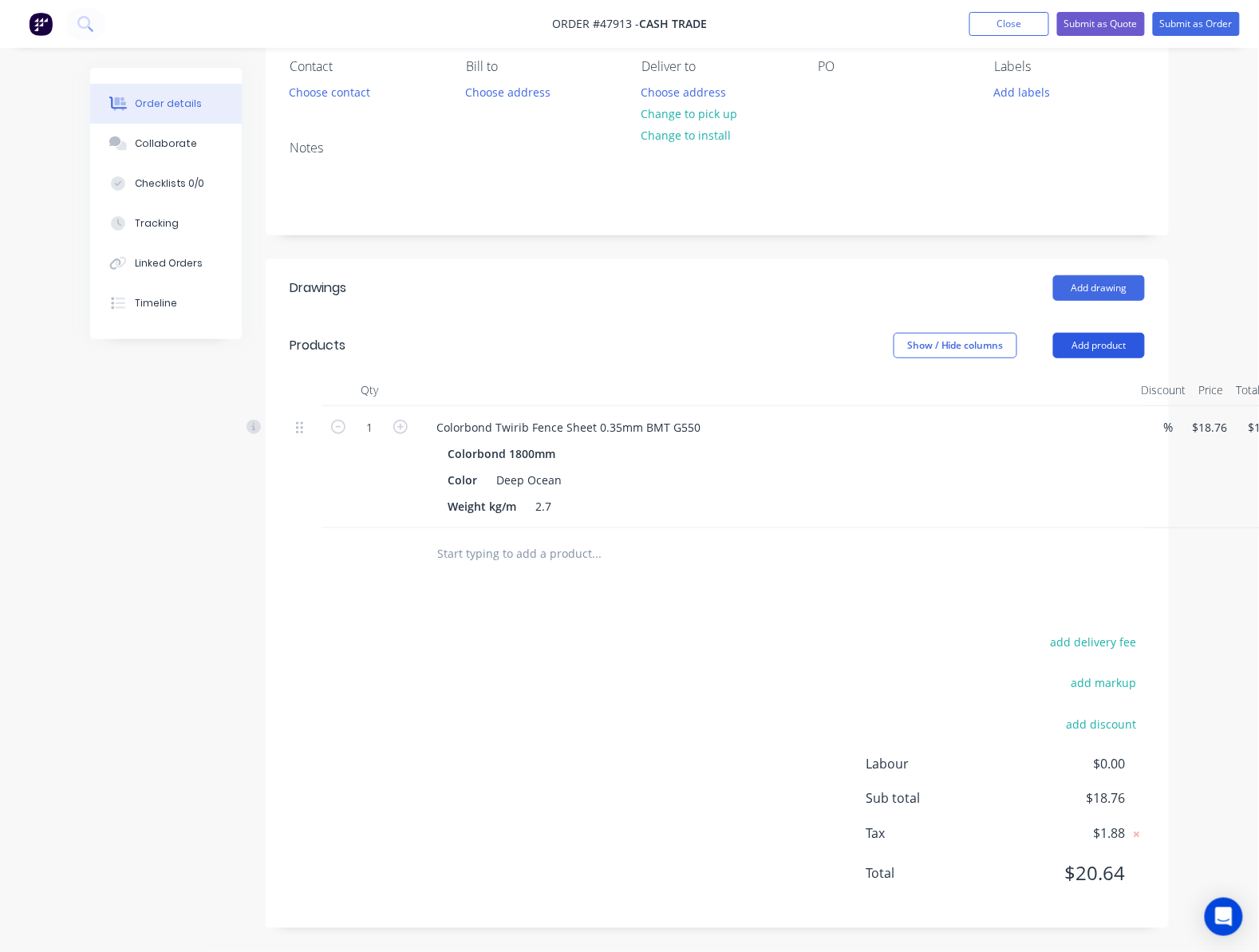
click at [1098, 340] on button "Add product" at bounding box center [1099, 346] width 92 height 25
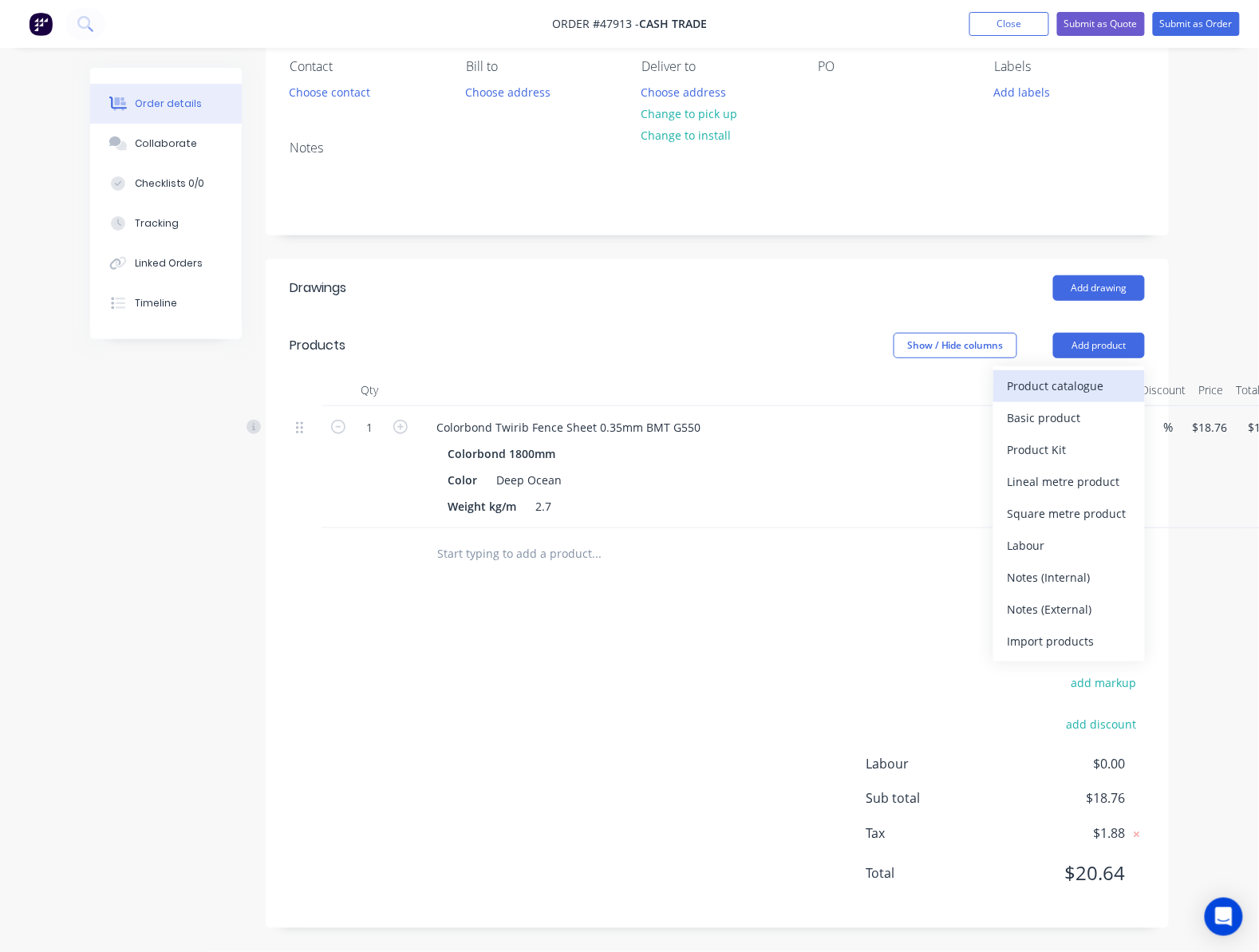
click at [1063, 387] on div "Product catalogue" at bounding box center [1069, 386] width 123 height 23
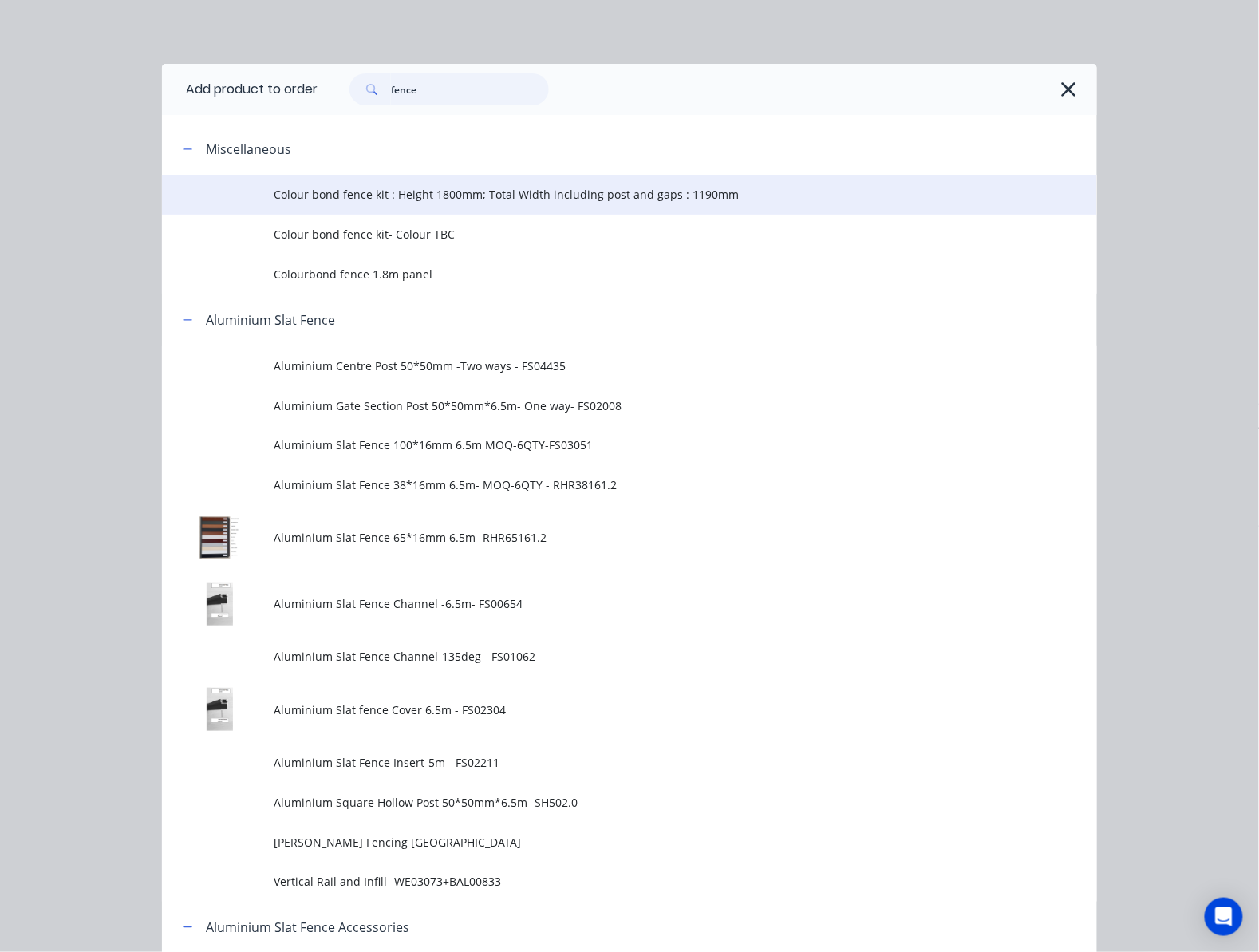
drag, startPoint x: 423, startPoint y: 87, endPoint x: 595, endPoint y: 182, distance: 196.5
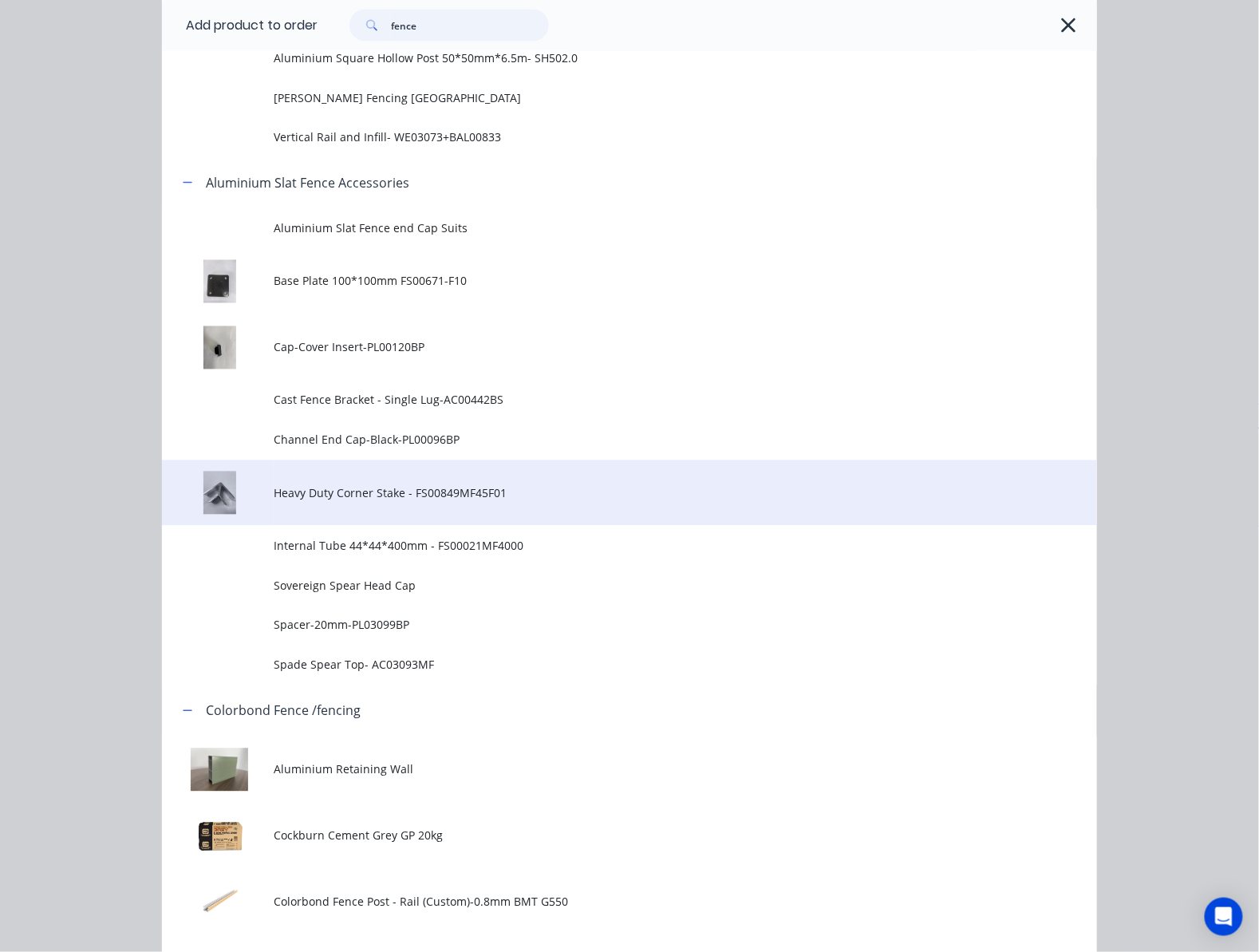
scroll to position [1064, 0]
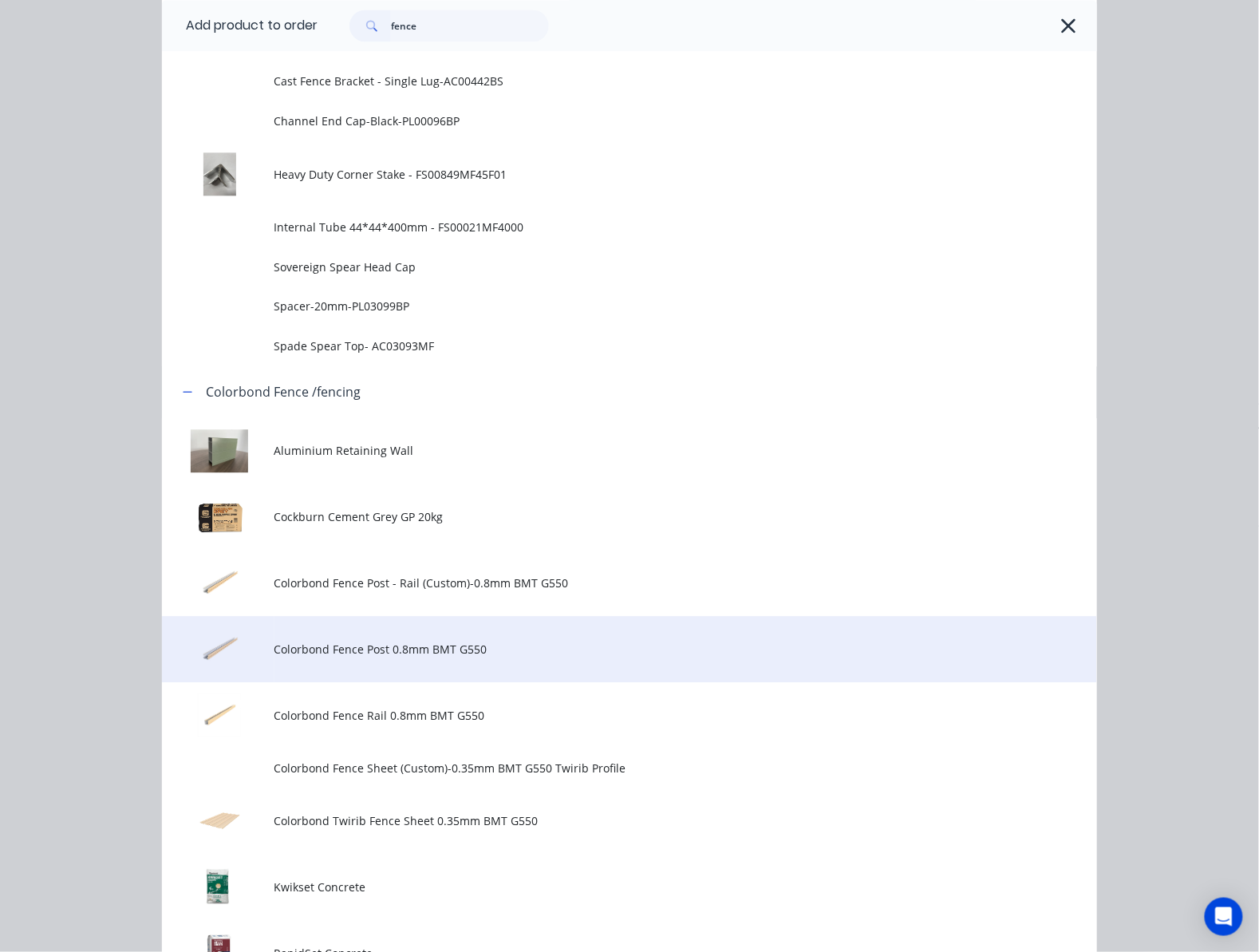
click at [635, 646] on span "Colorbond Fence Post 0.8mm BMT G550" at bounding box center [603, 649] width 658 height 16
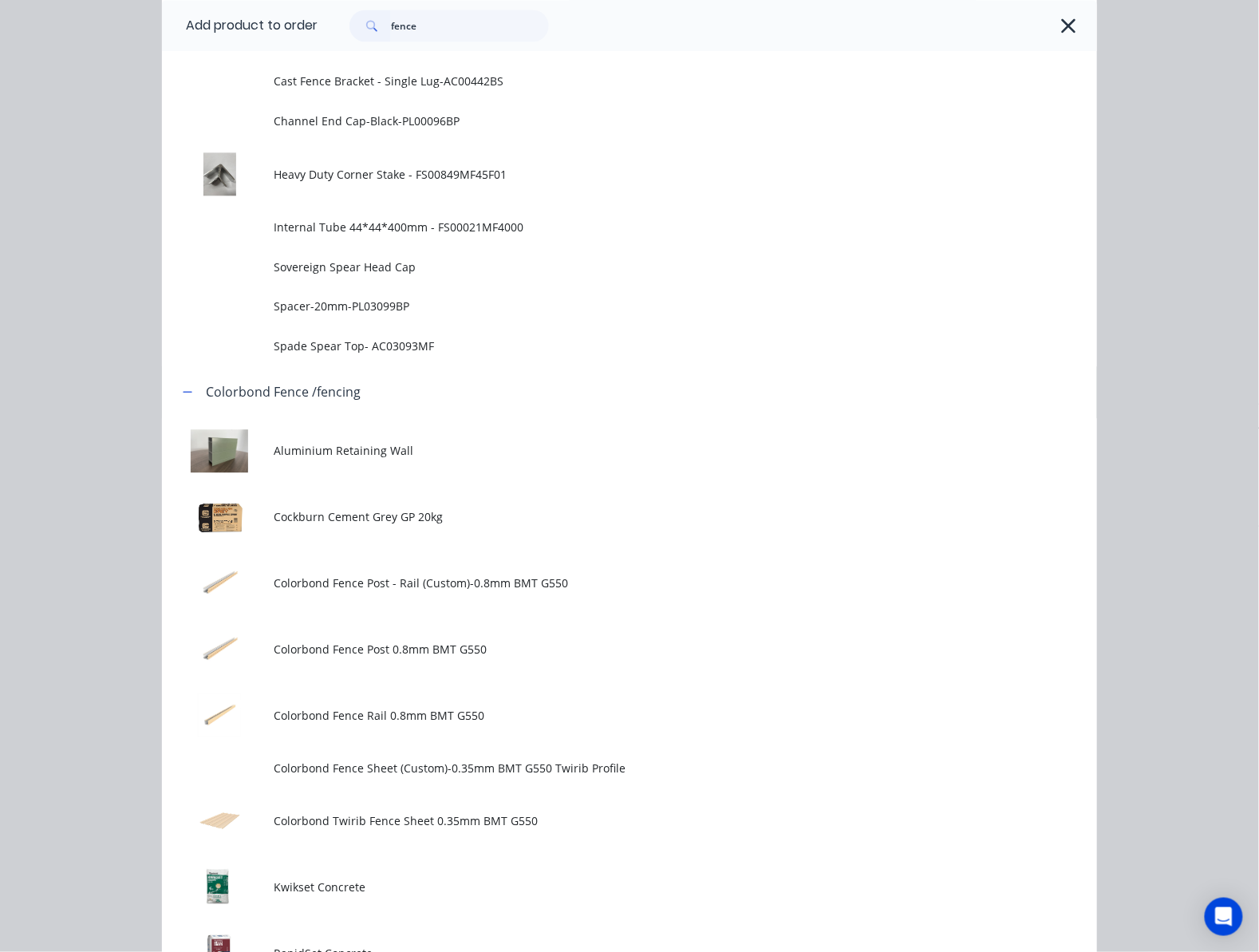
scroll to position [0, 0]
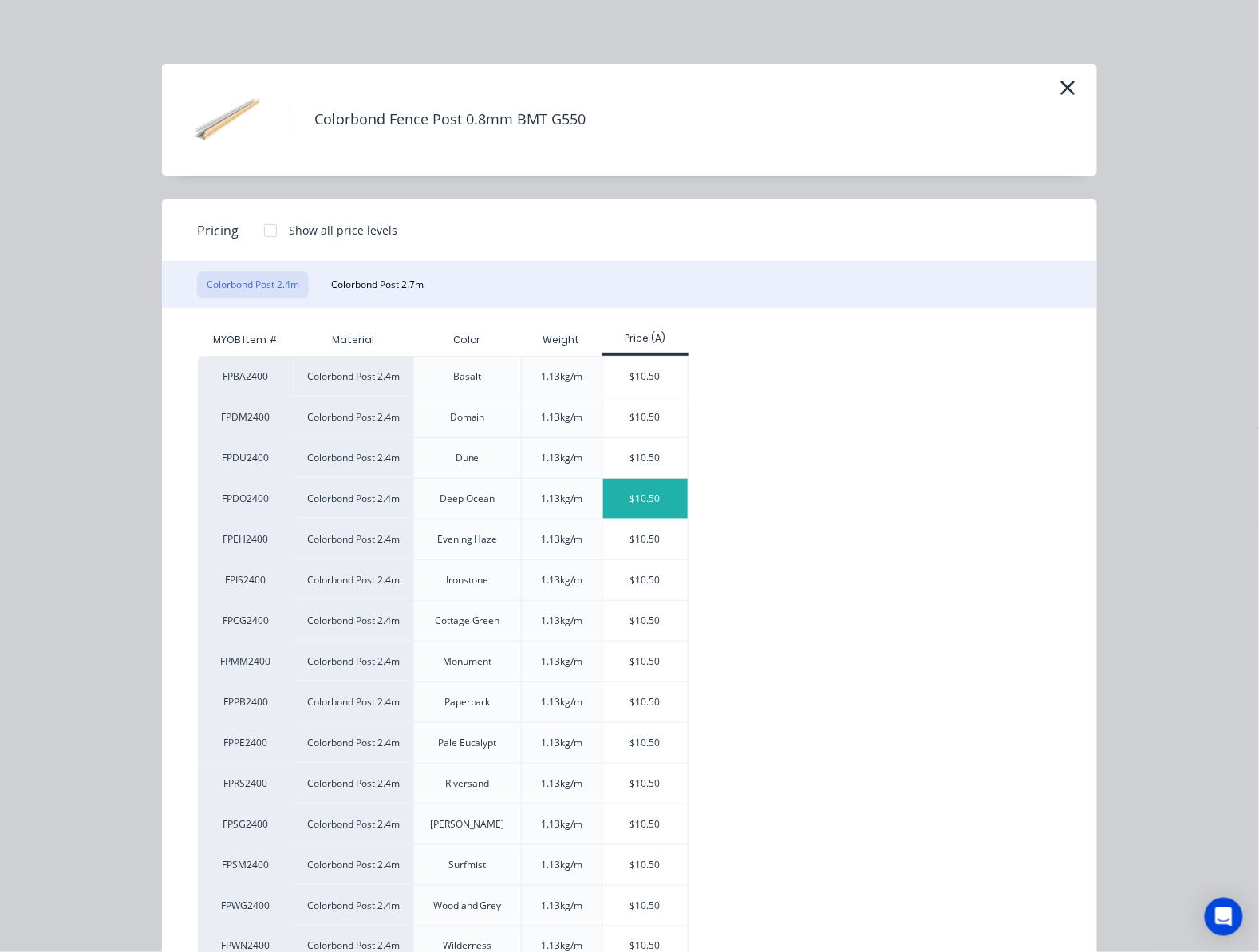
click at [616, 493] on div "$10.50" at bounding box center [646, 498] width 85 height 40
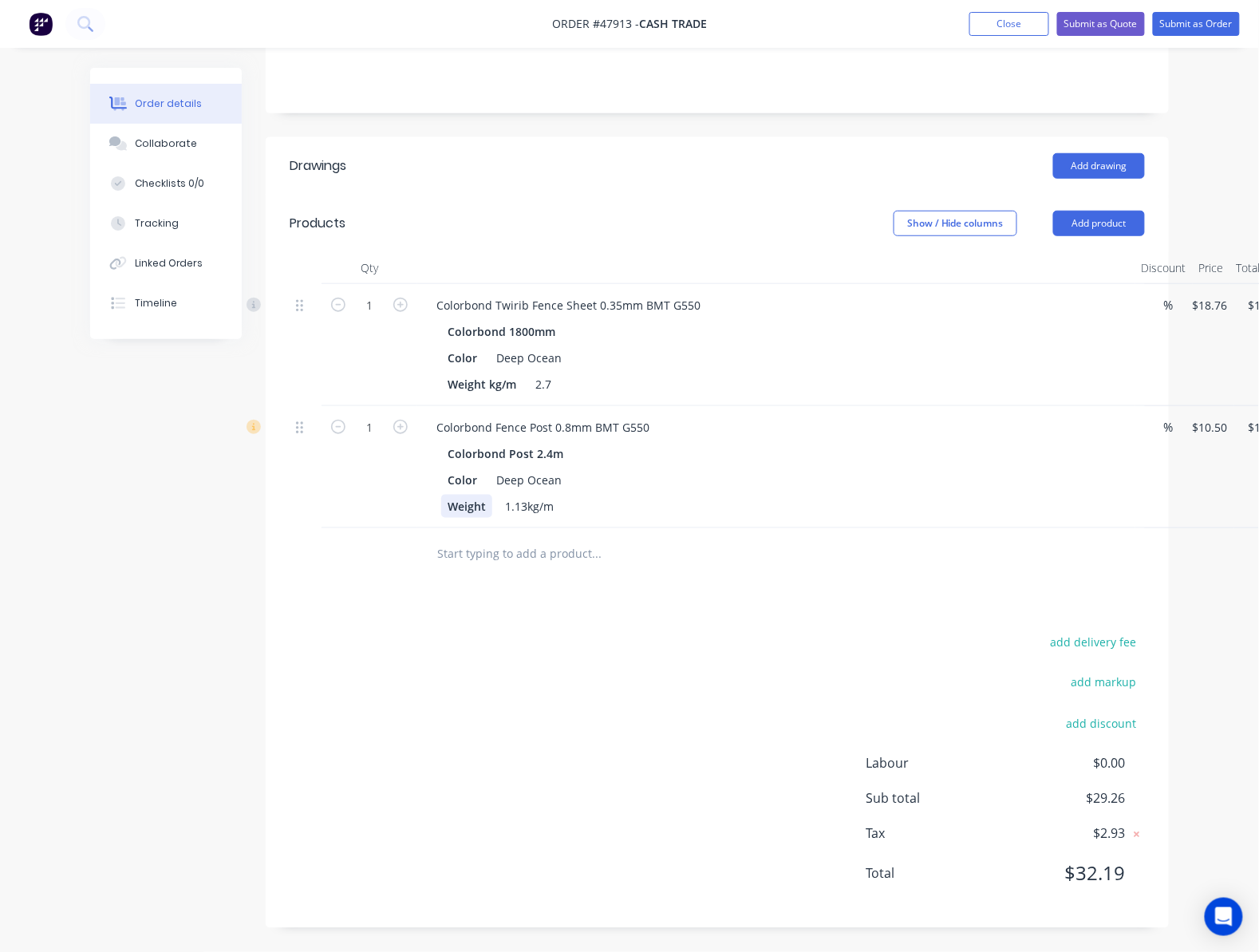
scroll to position [266, 0]
click at [362, 318] on input "1" at bounding box center [369, 305] width 42 height 24
type input "2"
type input "$21.00"
click at [674, 707] on div "add delivery fee add markup add discount Labour $0.00 Sub total $39.76 Tax $3.9…" at bounding box center [717, 768] width 855 height 273
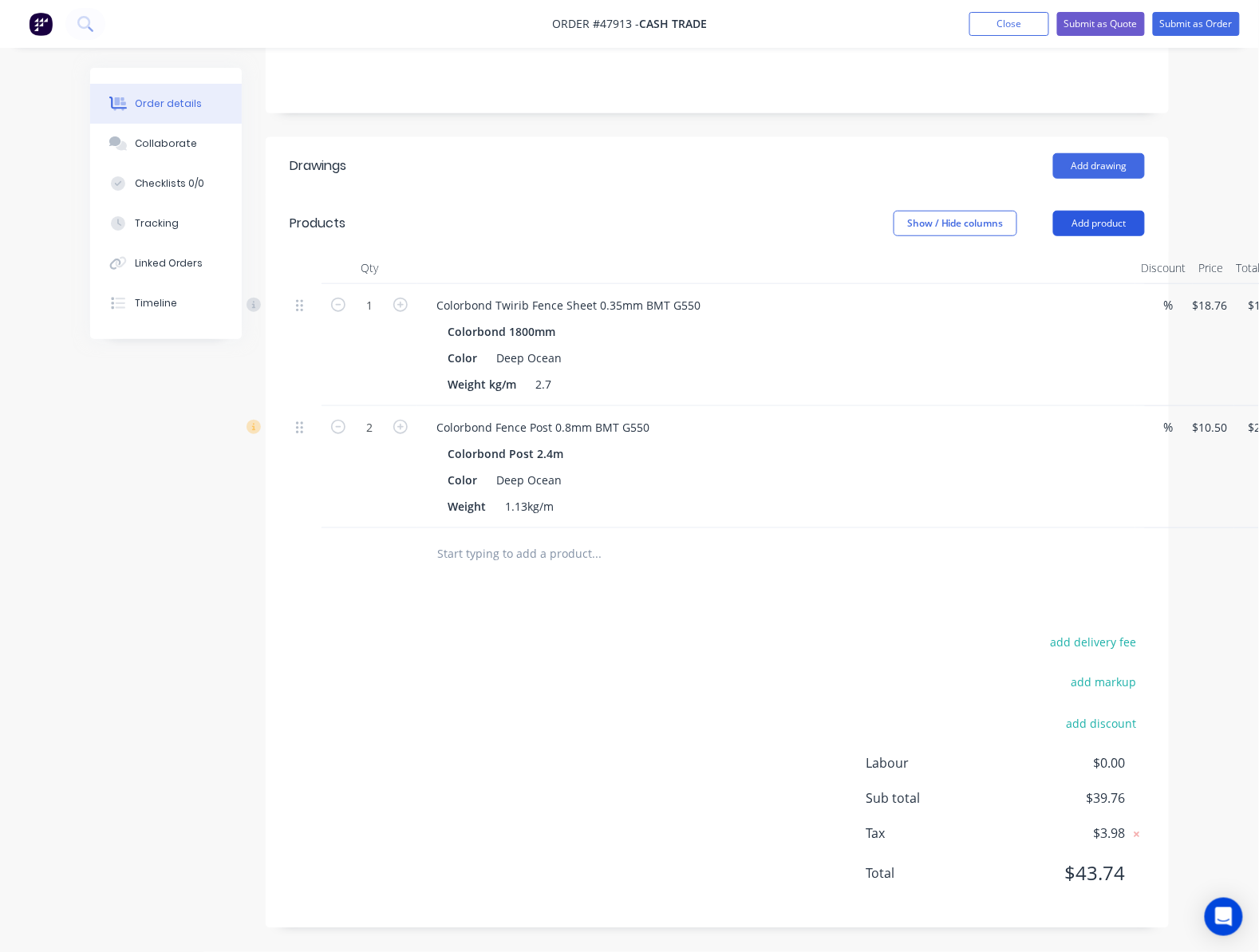
click at [1115, 220] on button "Add product" at bounding box center [1099, 223] width 92 height 25
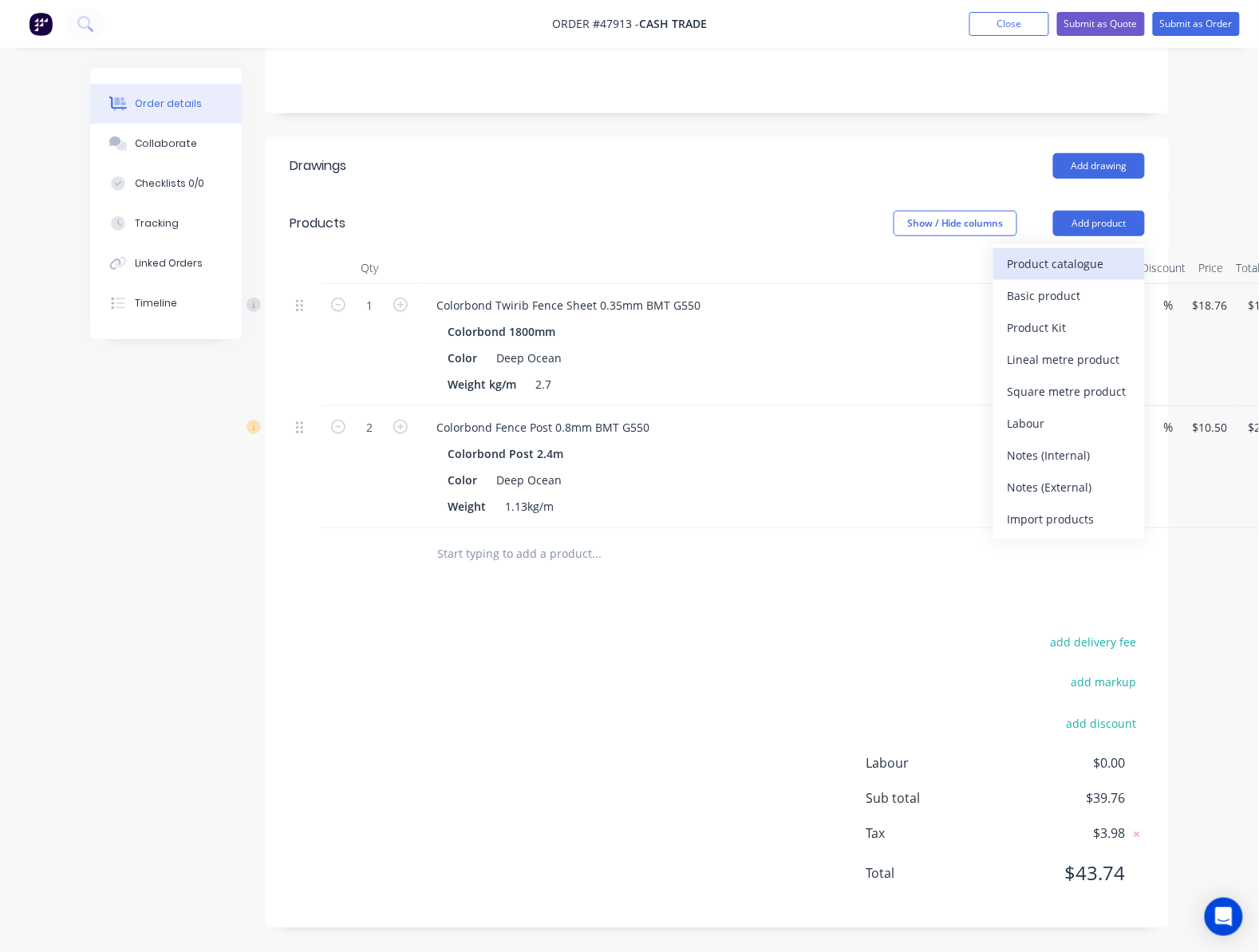
click at [1111, 268] on div "Product catalogue" at bounding box center [1069, 264] width 123 height 23
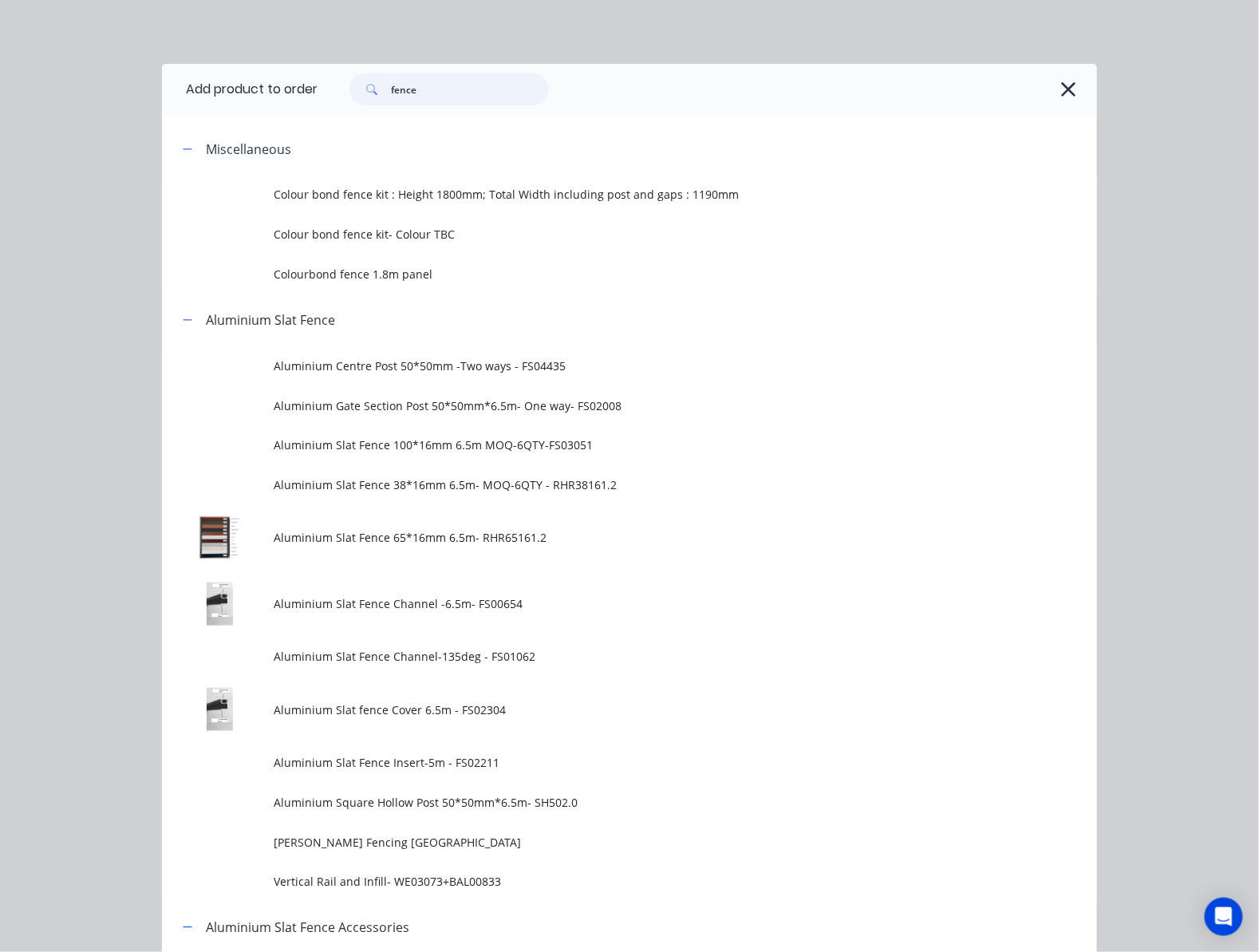
click at [435, 75] on input "fence" at bounding box center [470, 89] width 158 height 32
drag, startPoint x: 434, startPoint y: 81, endPoint x: 274, endPoint y: 80, distance: 160.0
click at [274, 80] on header "Add product to order fence" at bounding box center [630, 89] width 936 height 51
type input "a"
type input "retaining"
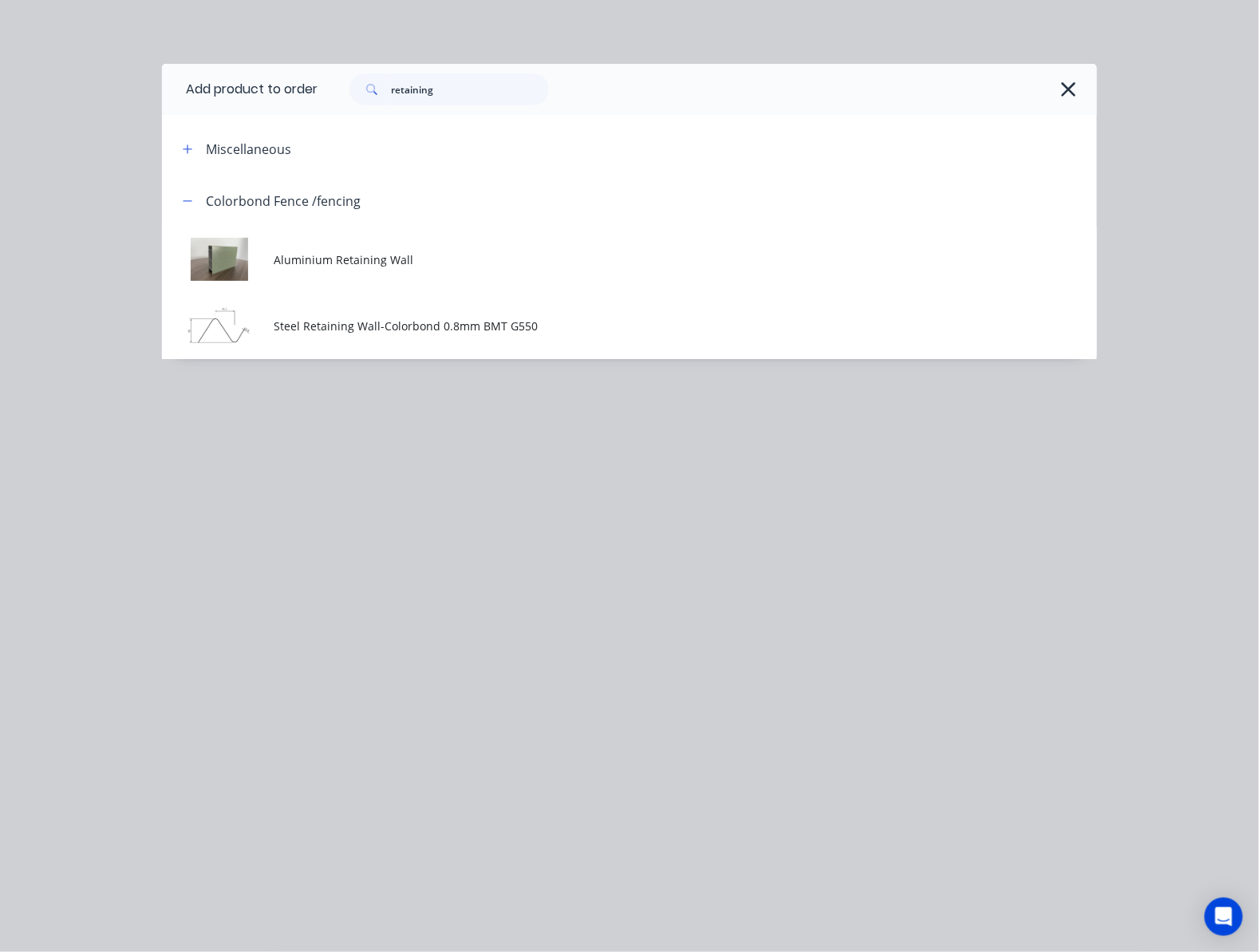
click at [520, 255] on span "Aluminium Retaining Wall" at bounding box center [603, 259] width 658 height 16
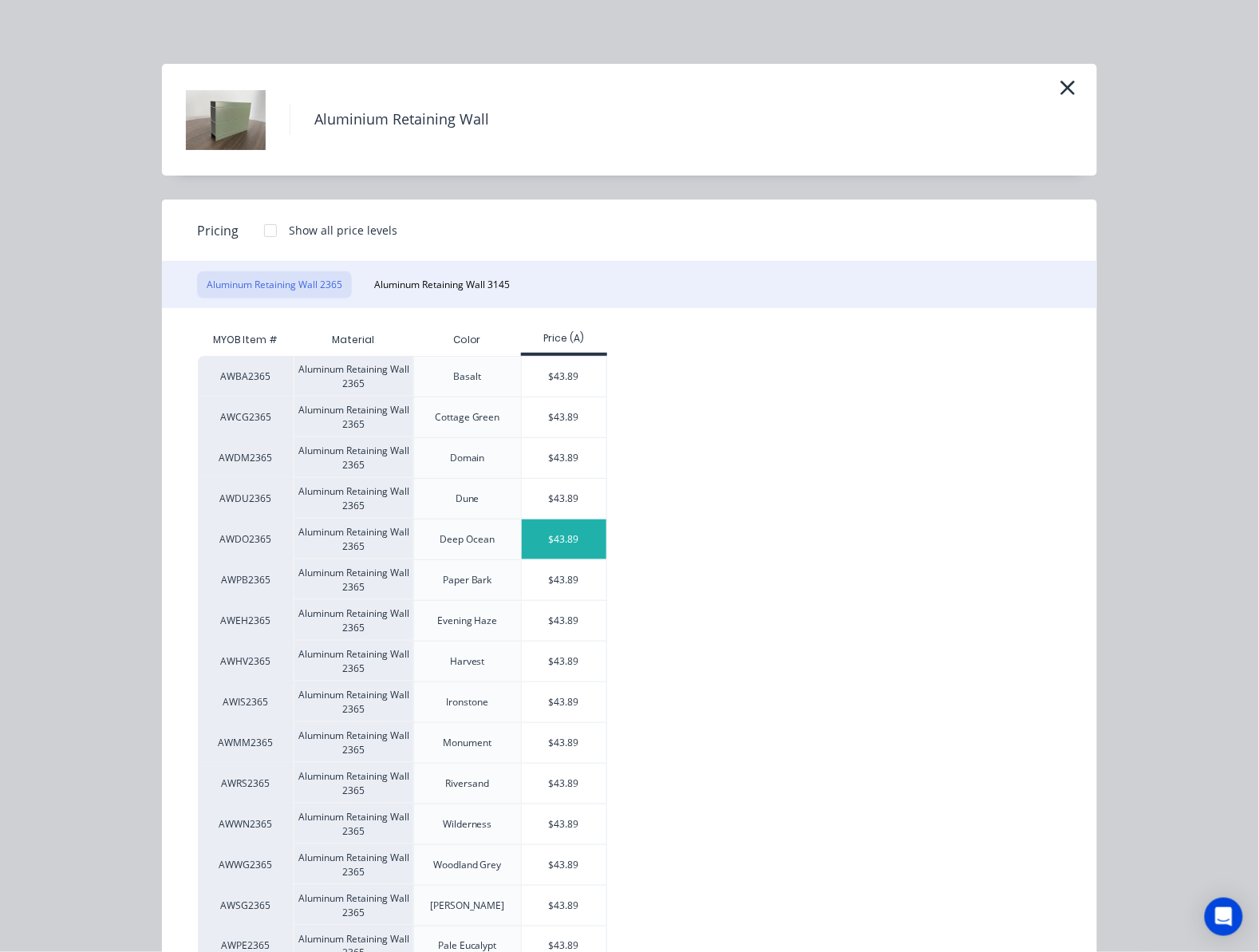
click at [556, 543] on div "$43.89" at bounding box center [565, 539] width 85 height 40
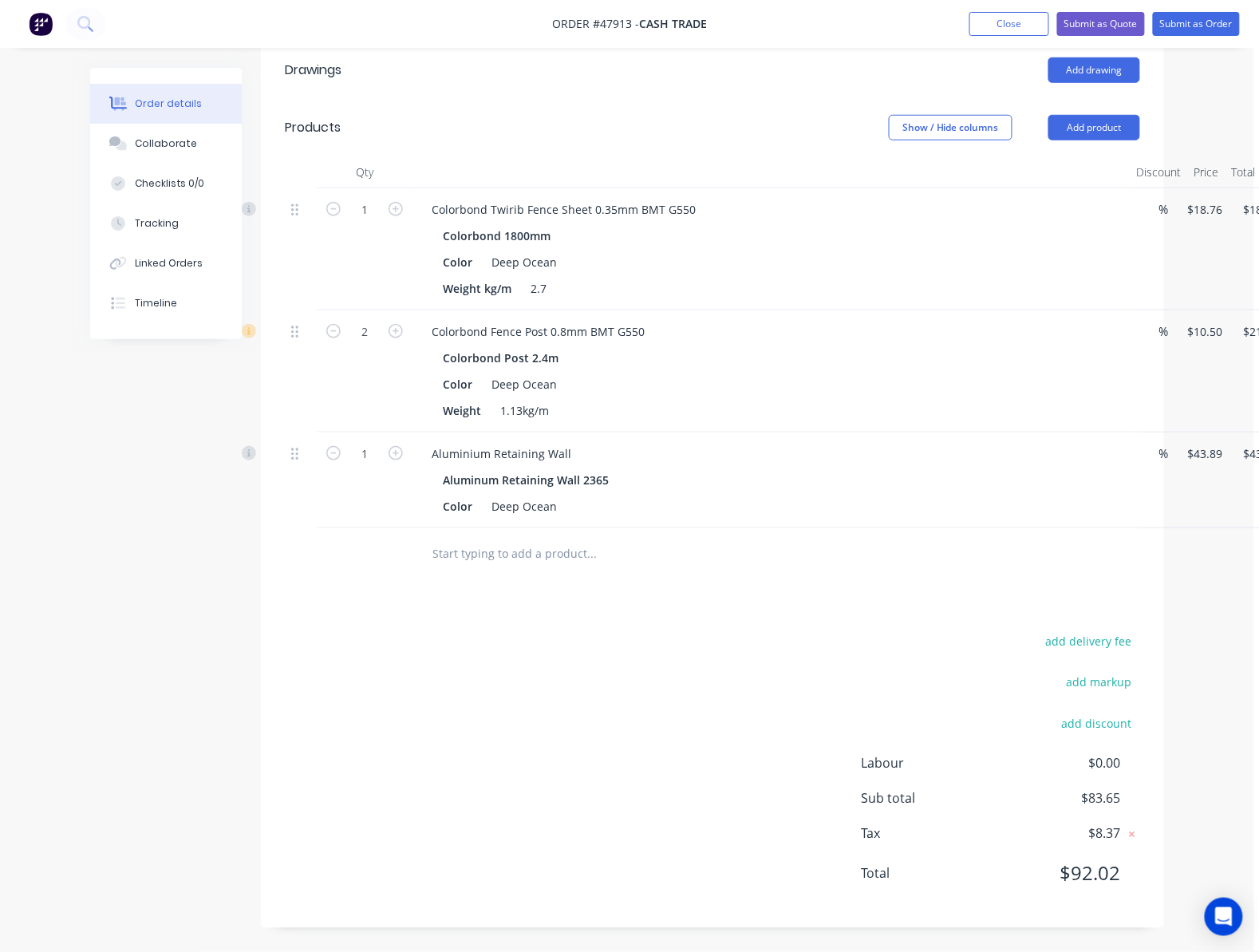
scroll to position [361, 70]
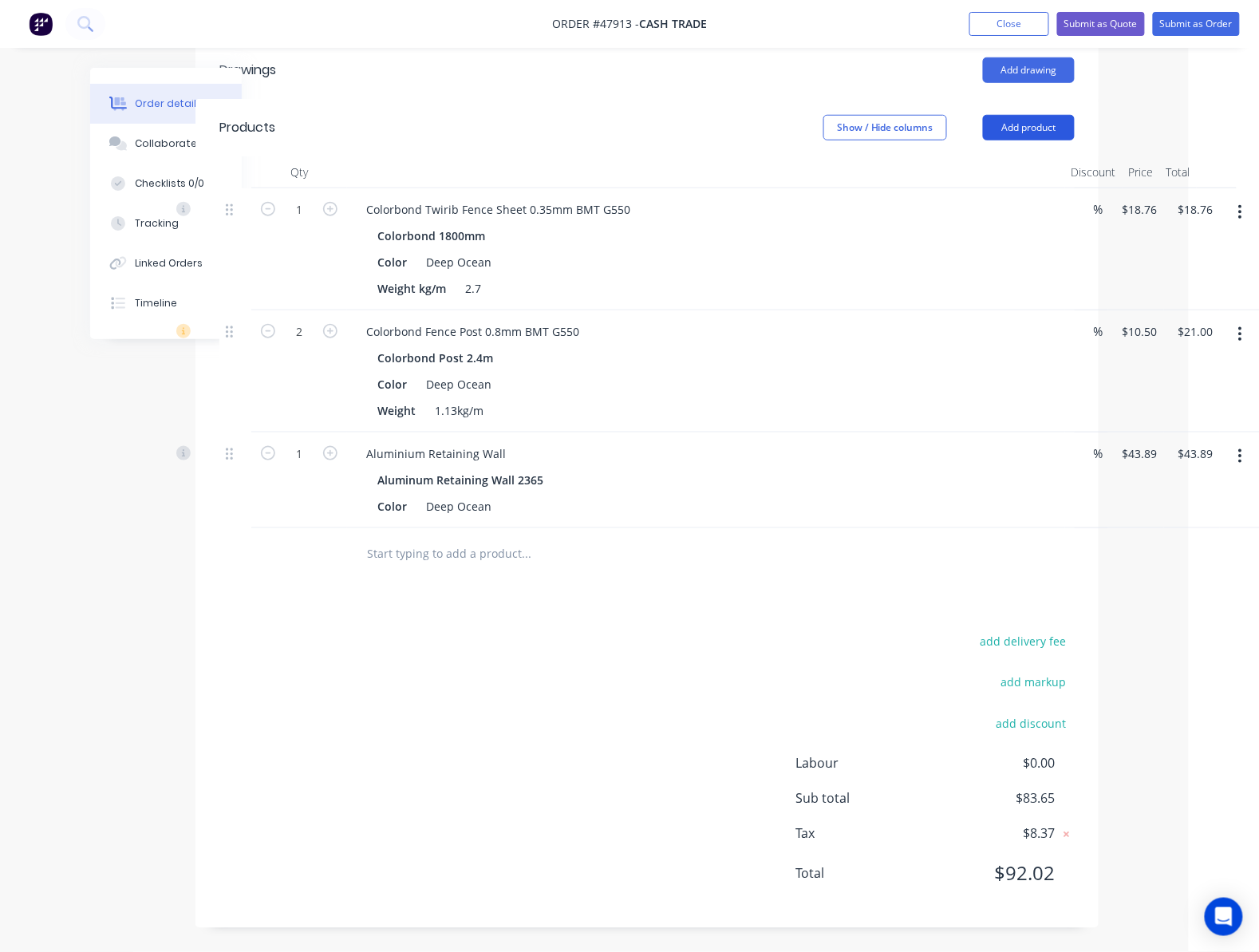
click at [1034, 115] on button "Add product" at bounding box center [1028, 127] width 92 height 25
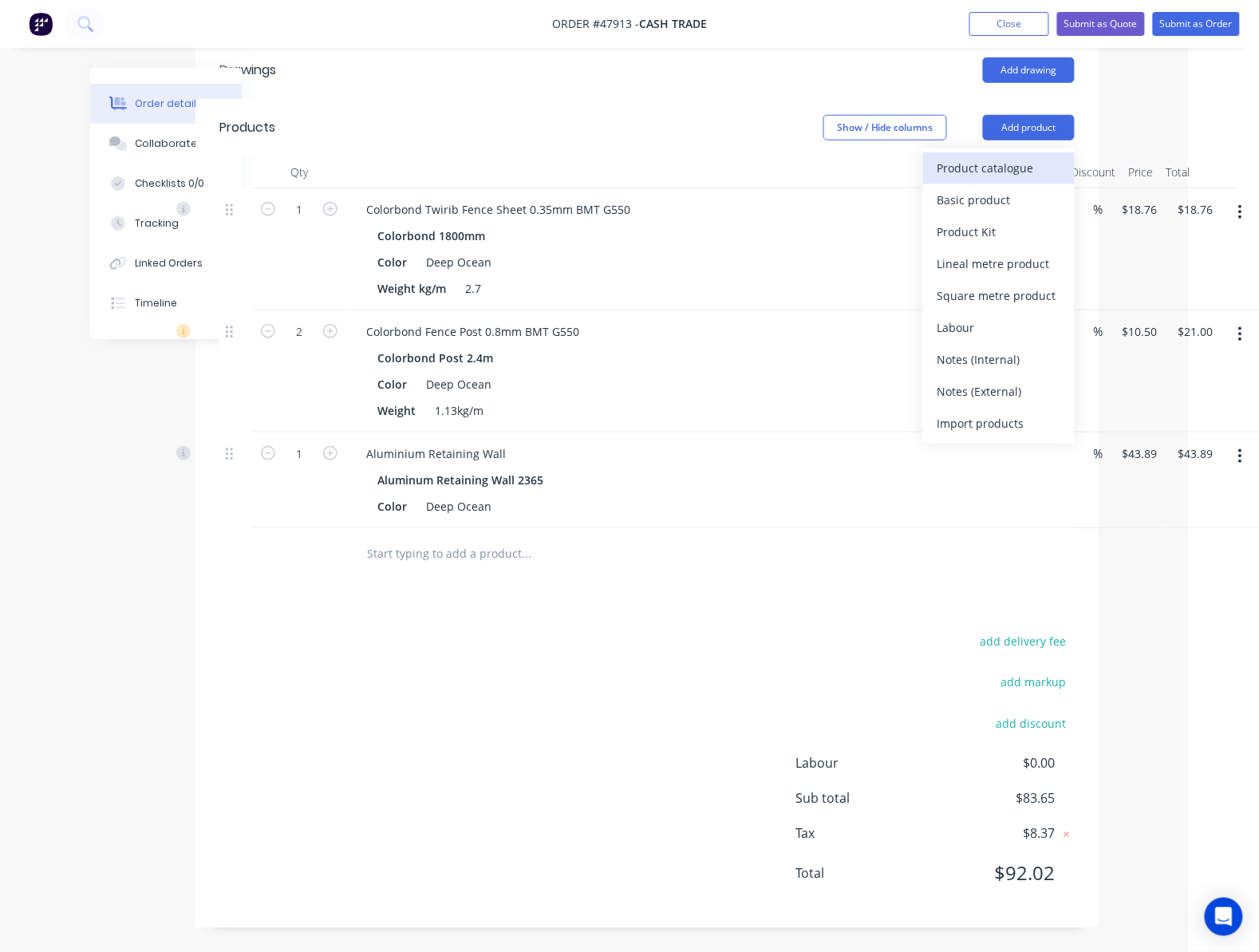
click at [1003, 176] on div "Product catalogue" at bounding box center [998, 168] width 123 height 23
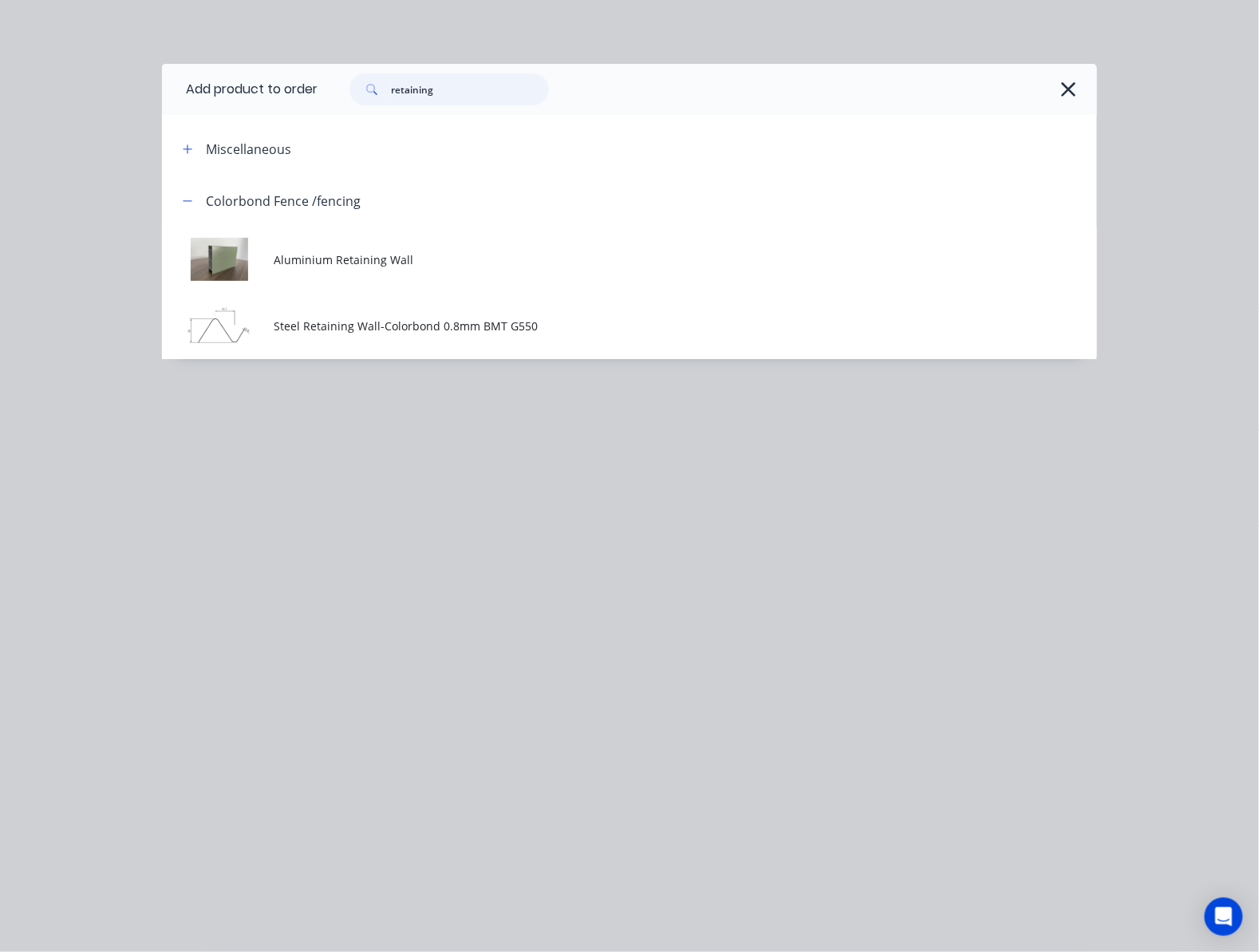
drag, startPoint x: 454, startPoint y: 87, endPoint x: 276, endPoint y: 85, distance: 178.0
click at [297, 87] on header "Add product to order retaining" at bounding box center [630, 89] width 936 height 51
type input "16"
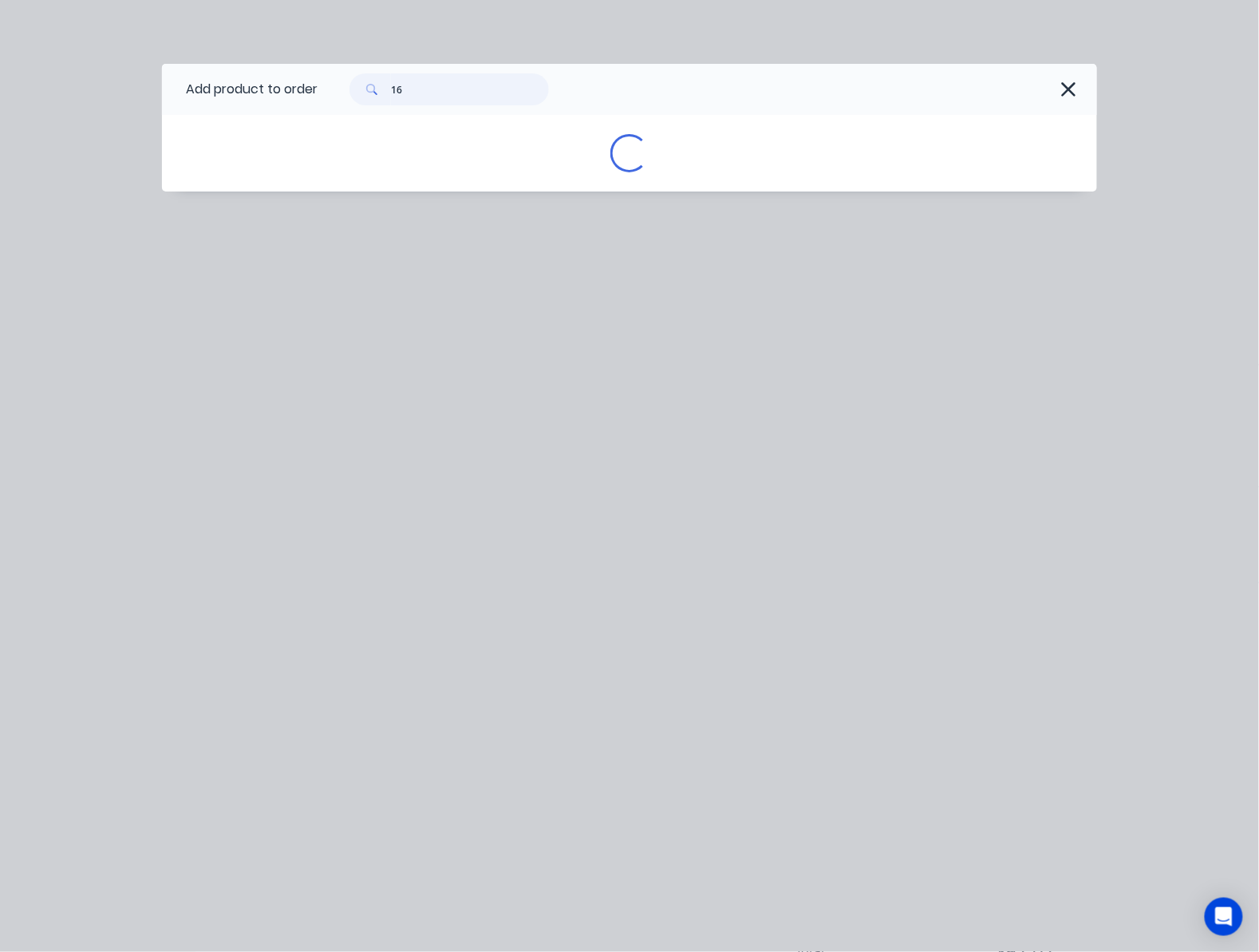
scroll to position [255, 62]
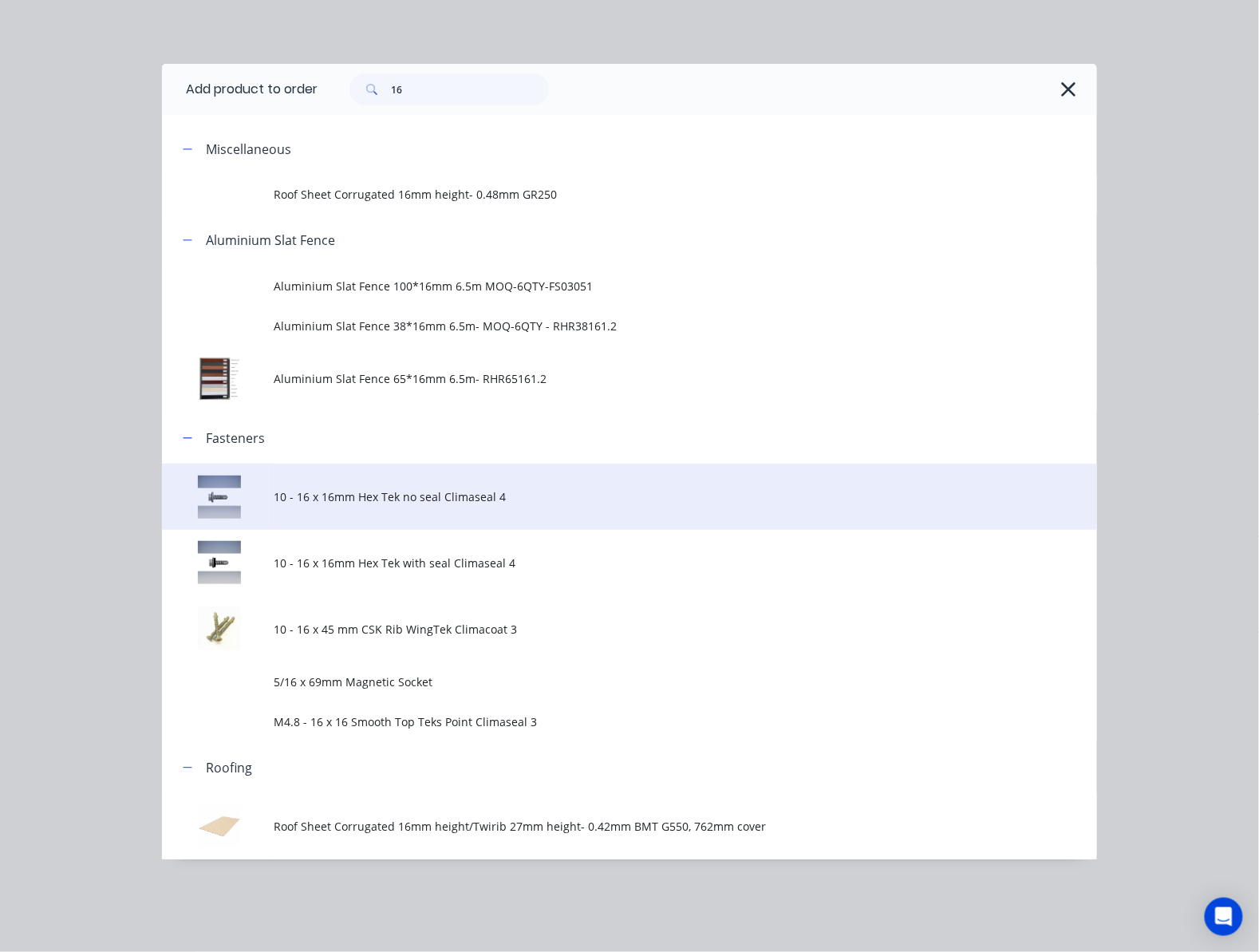
click at [486, 490] on span "10 - 16 x 16mm Hex Tek no seal Climaseal 4" at bounding box center [603, 496] width 658 height 16
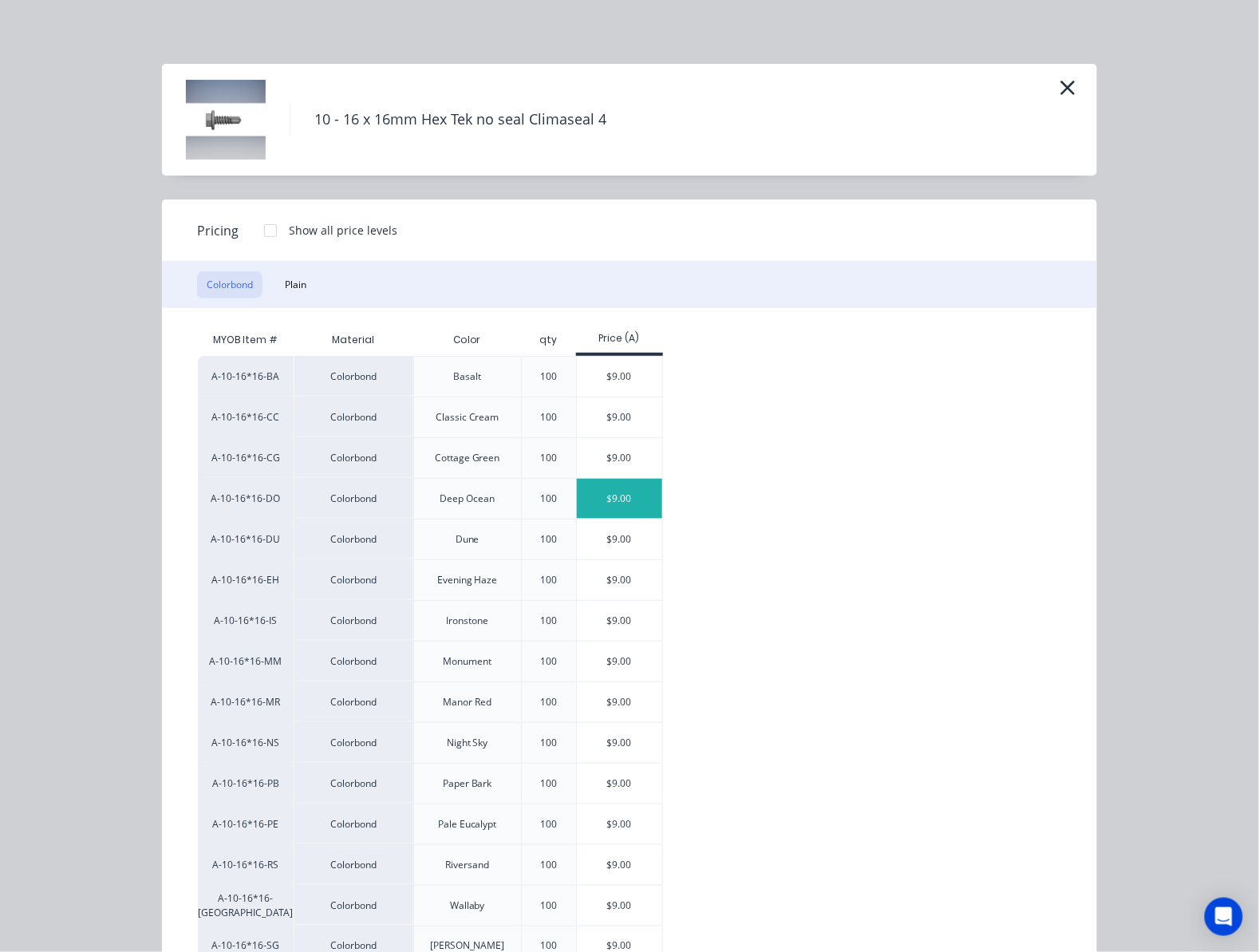
click at [599, 491] on div "$9.00" at bounding box center [620, 498] width 85 height 40
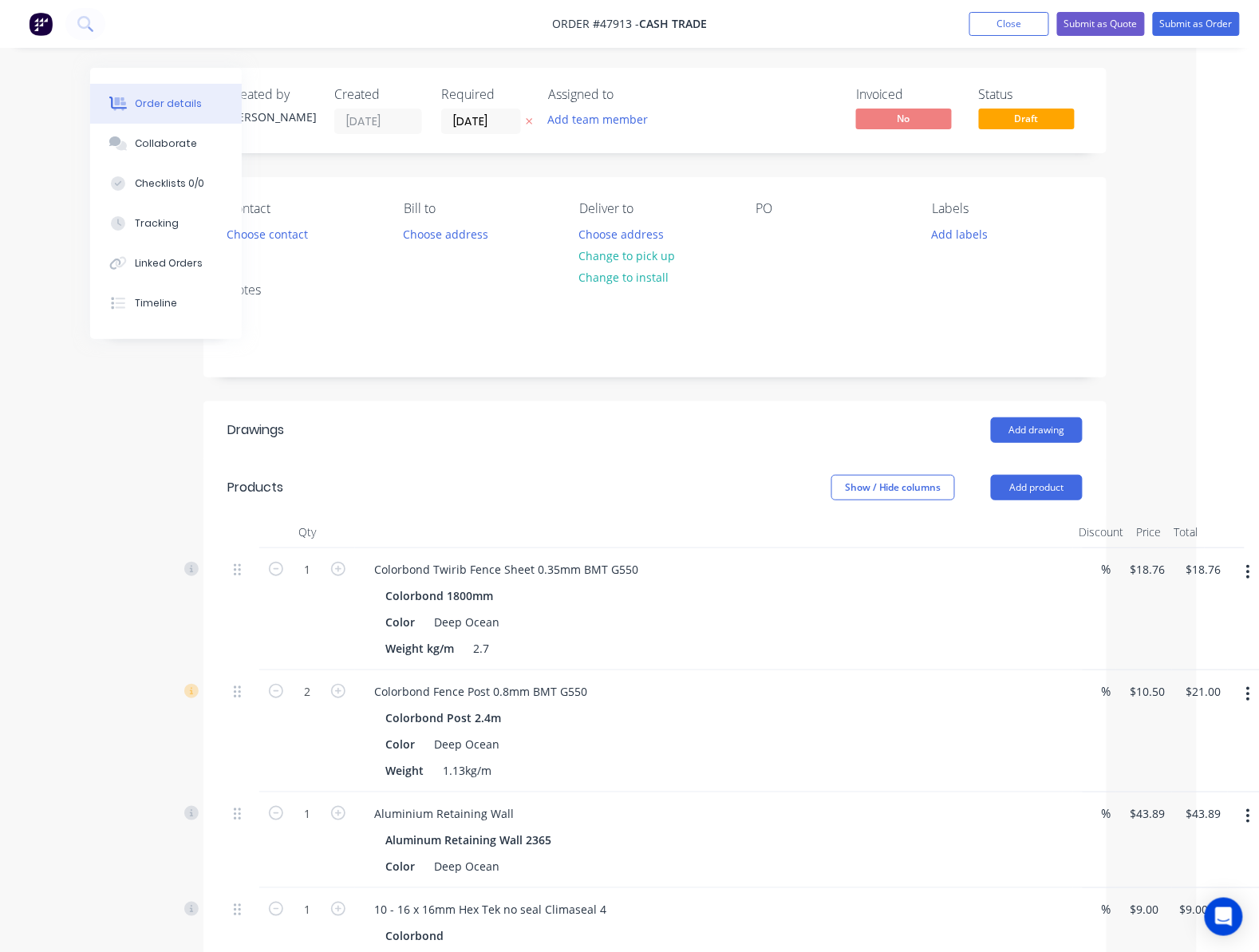
scroll to position [426, 62]
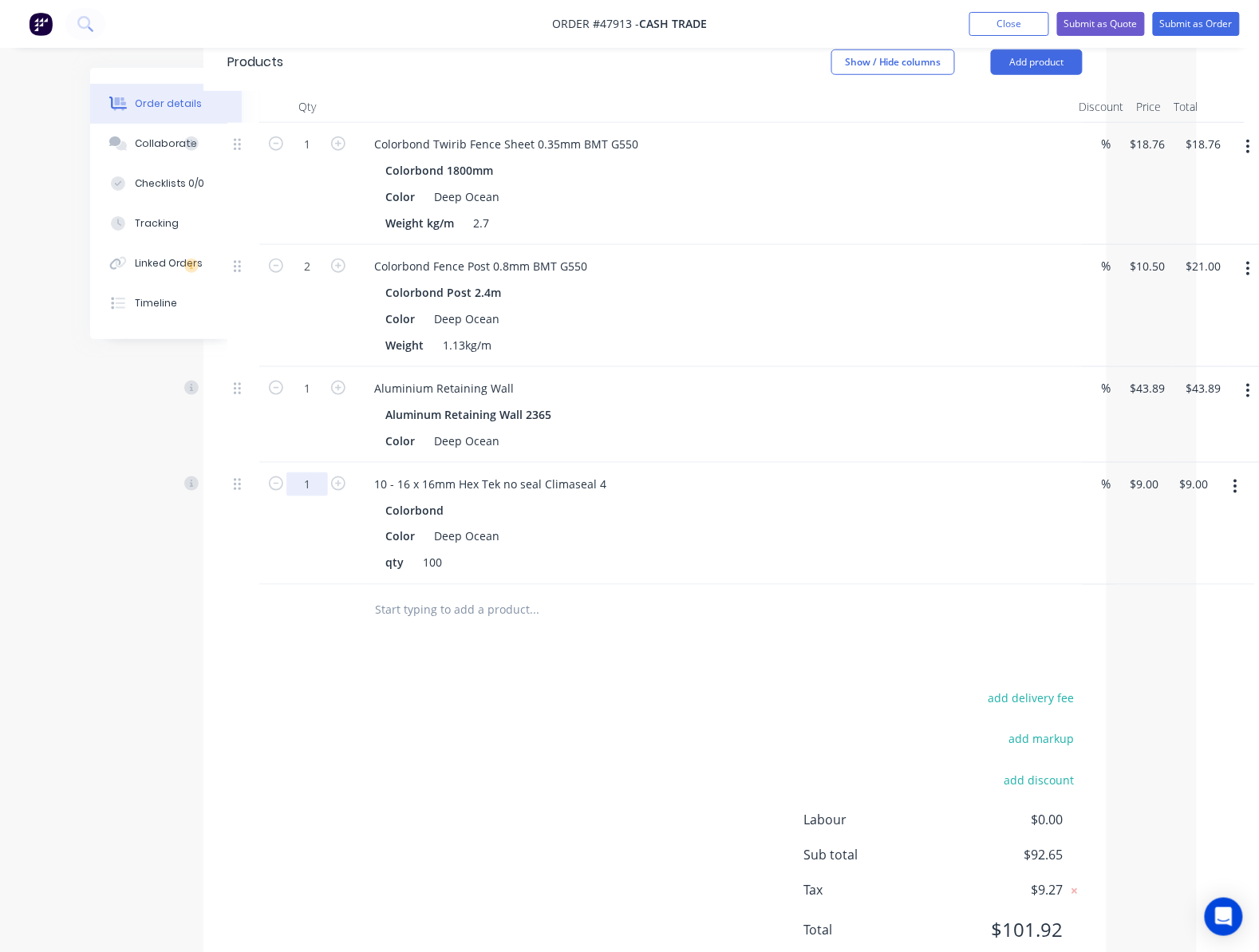
click at [315, 156] on input "1" at bounding box center [307, 144] width 42 height 24
type input "4"
type input "8"
type input "$72.00"
click at [624, 739] on div "add delivery fee add markup add discount Labour $0.00 Sub total $92.65 Tax $9.2…" at bounding box center [656, 824] width 855 height 273
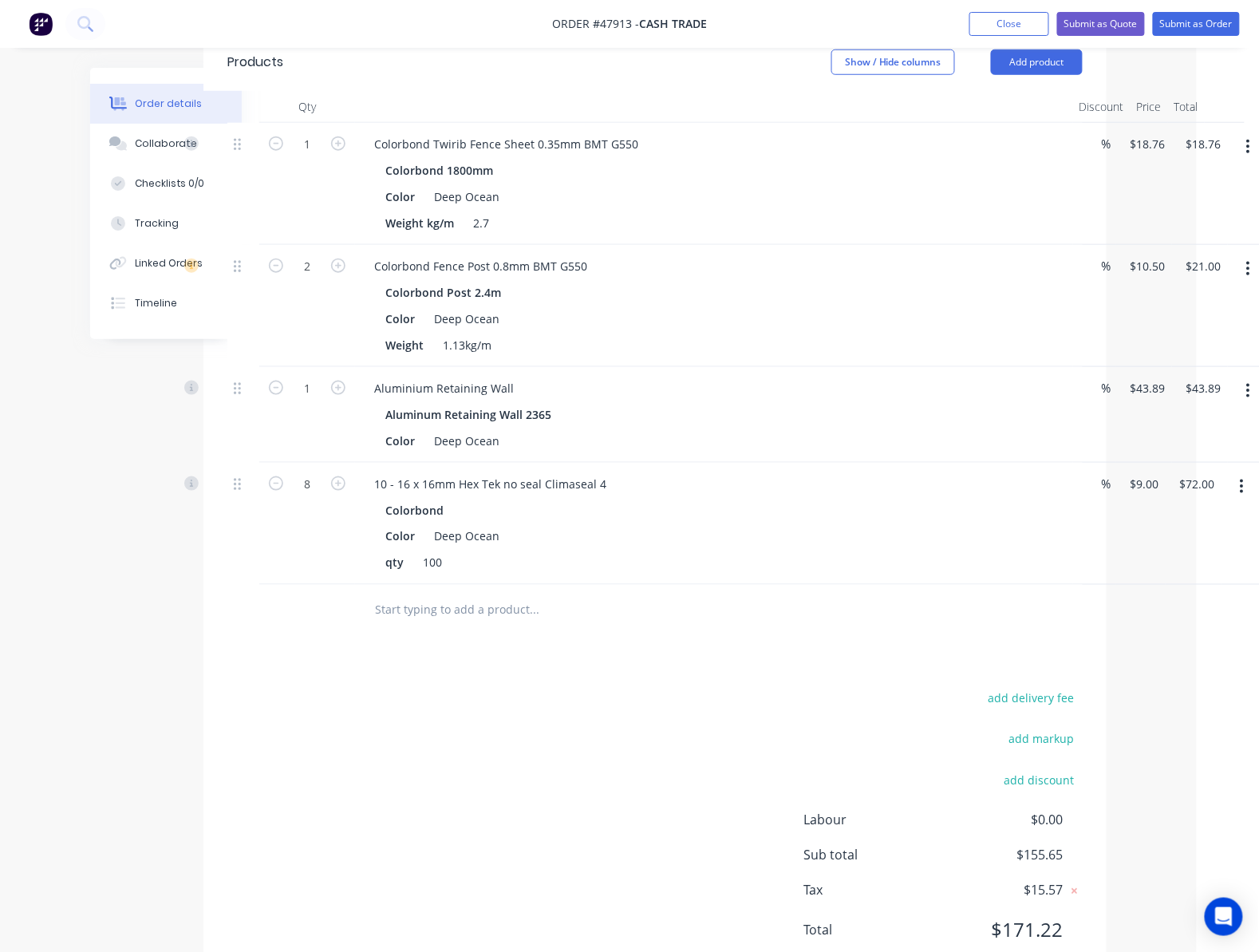
click at [530, 715] on div "add delivery fee add markup add discount Labour $0.00 Sub total $155.65 Tax $15…" at bounding box center [656, 824] width 855 height 273
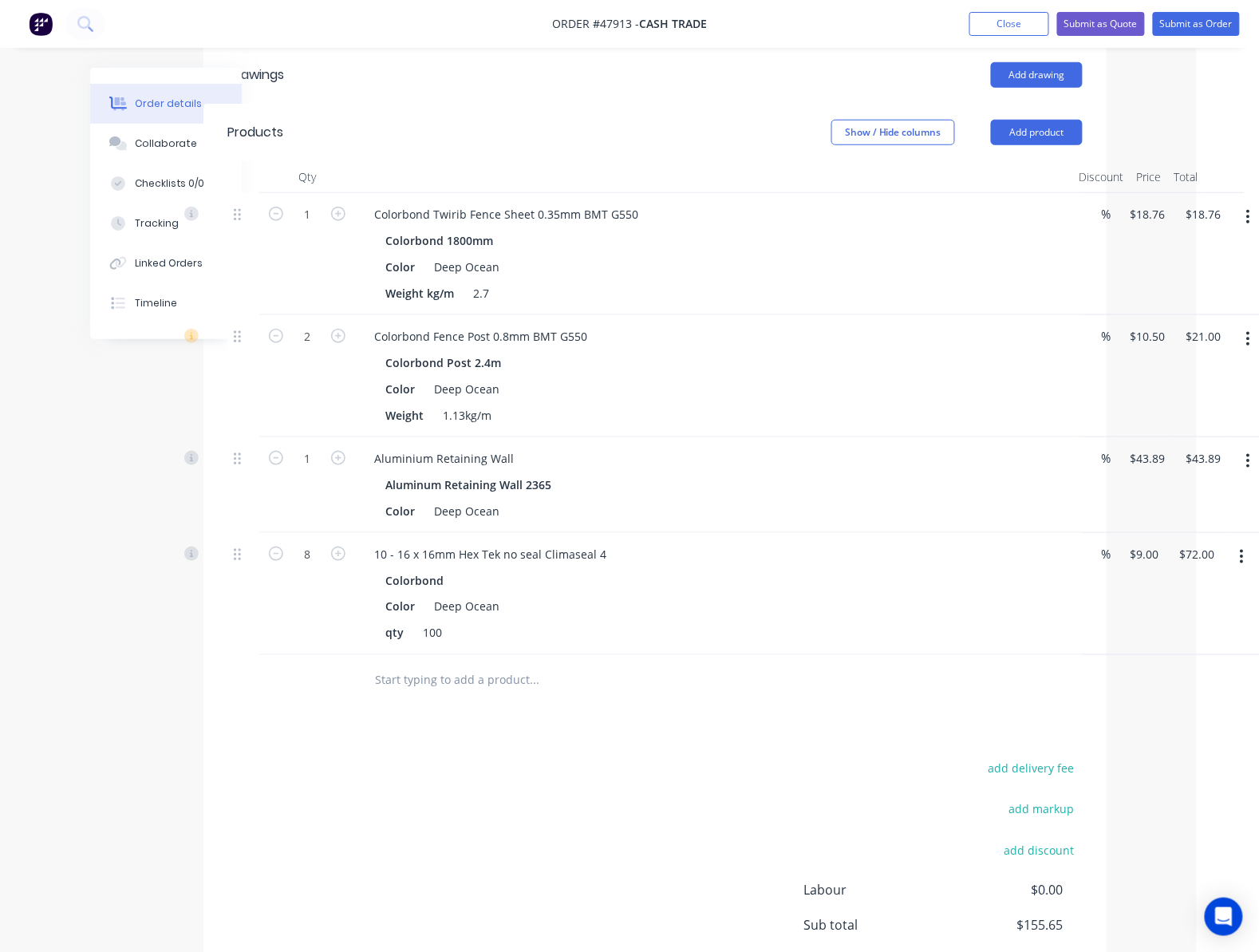
scroll to position [320, 62]
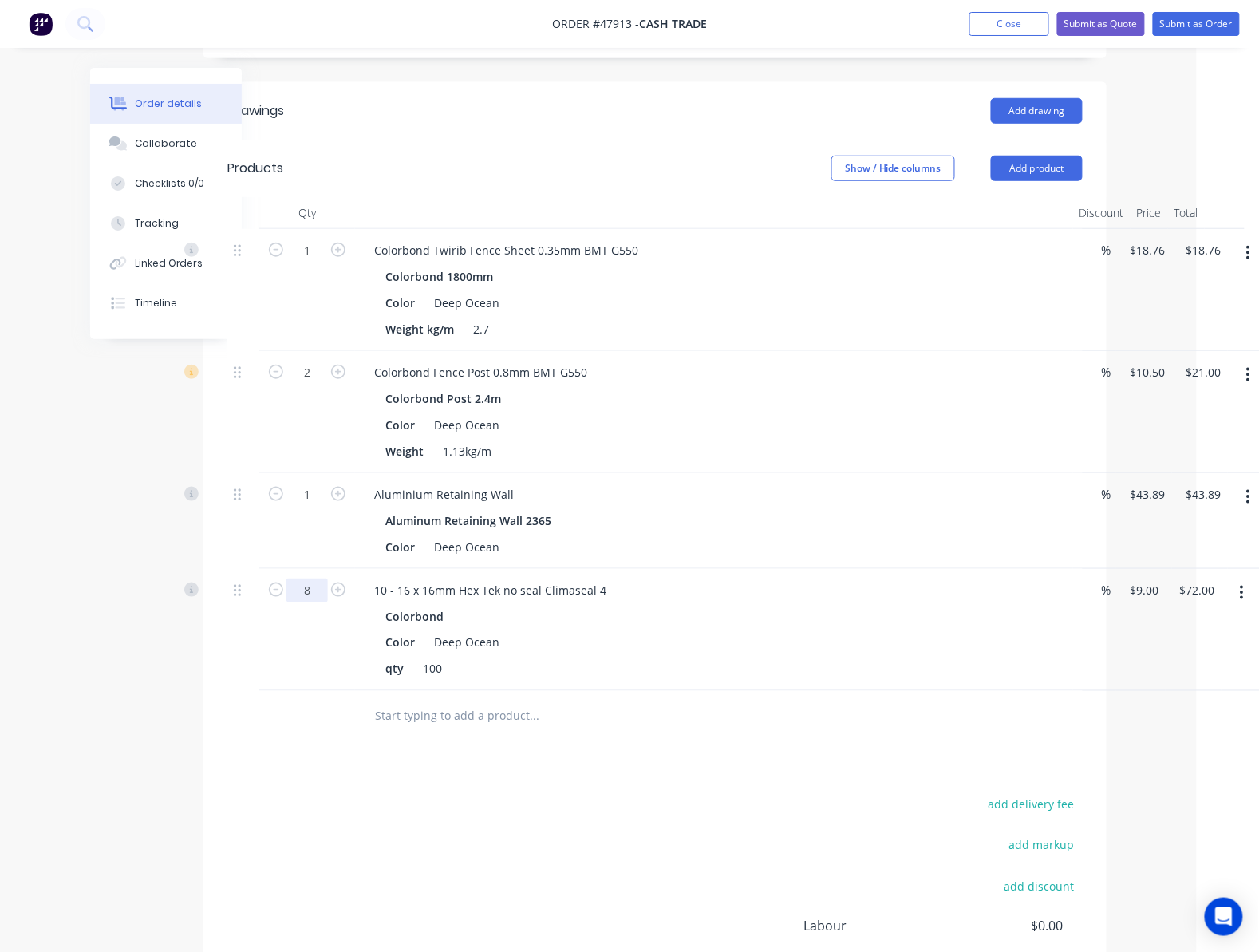
click at [325, 263] on input "8" at bounding box center [307, 250] width 42 height 24
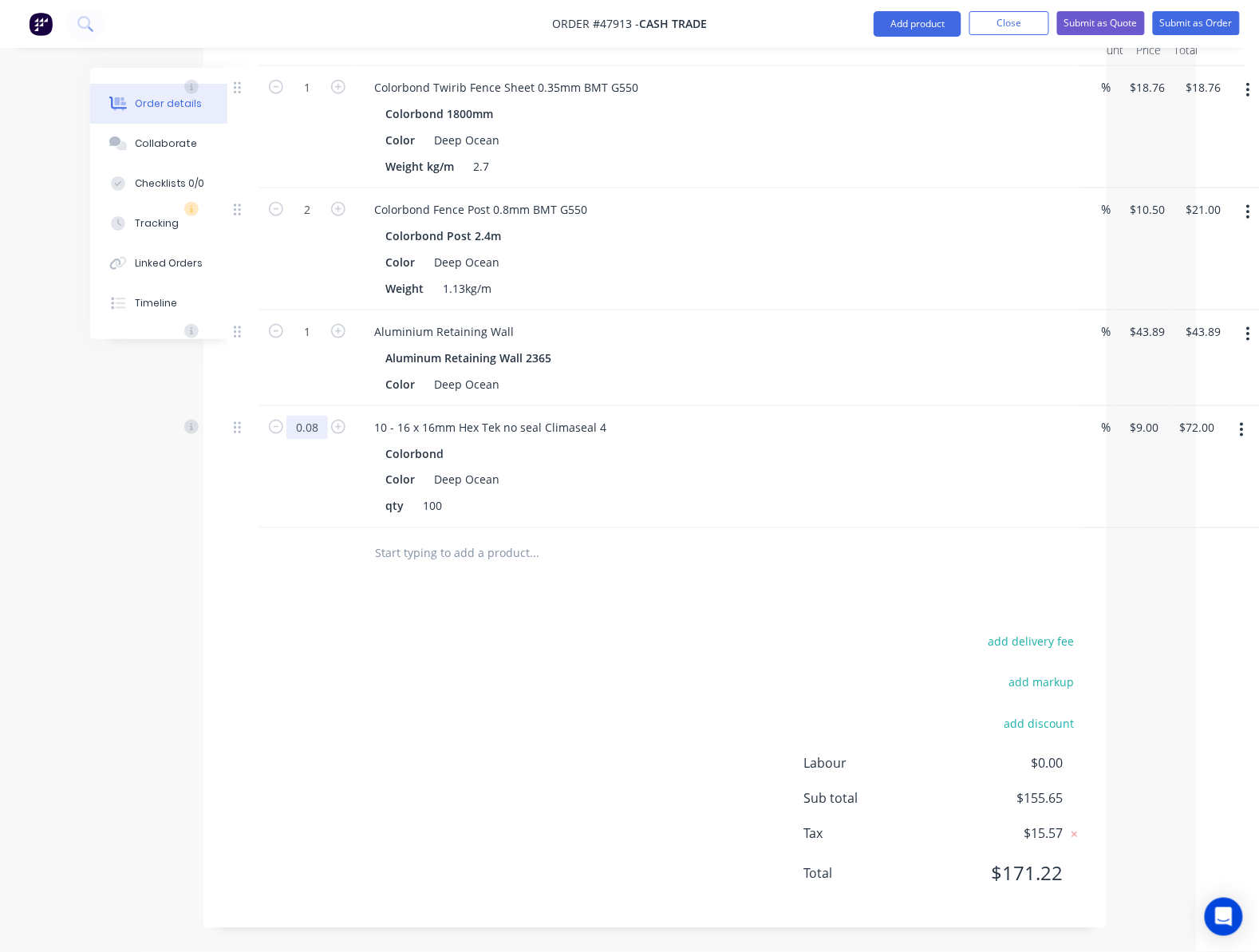
scroll to position [484, 62]
type input "0"
type input "0.12"
type input "$1.08"
click at [462, 739] on div "add delivery fee add markup add discount Labour $0.00 Sub total $84.73 Tax $8.4…" at bounding box center [656, 768] width 855 height 273
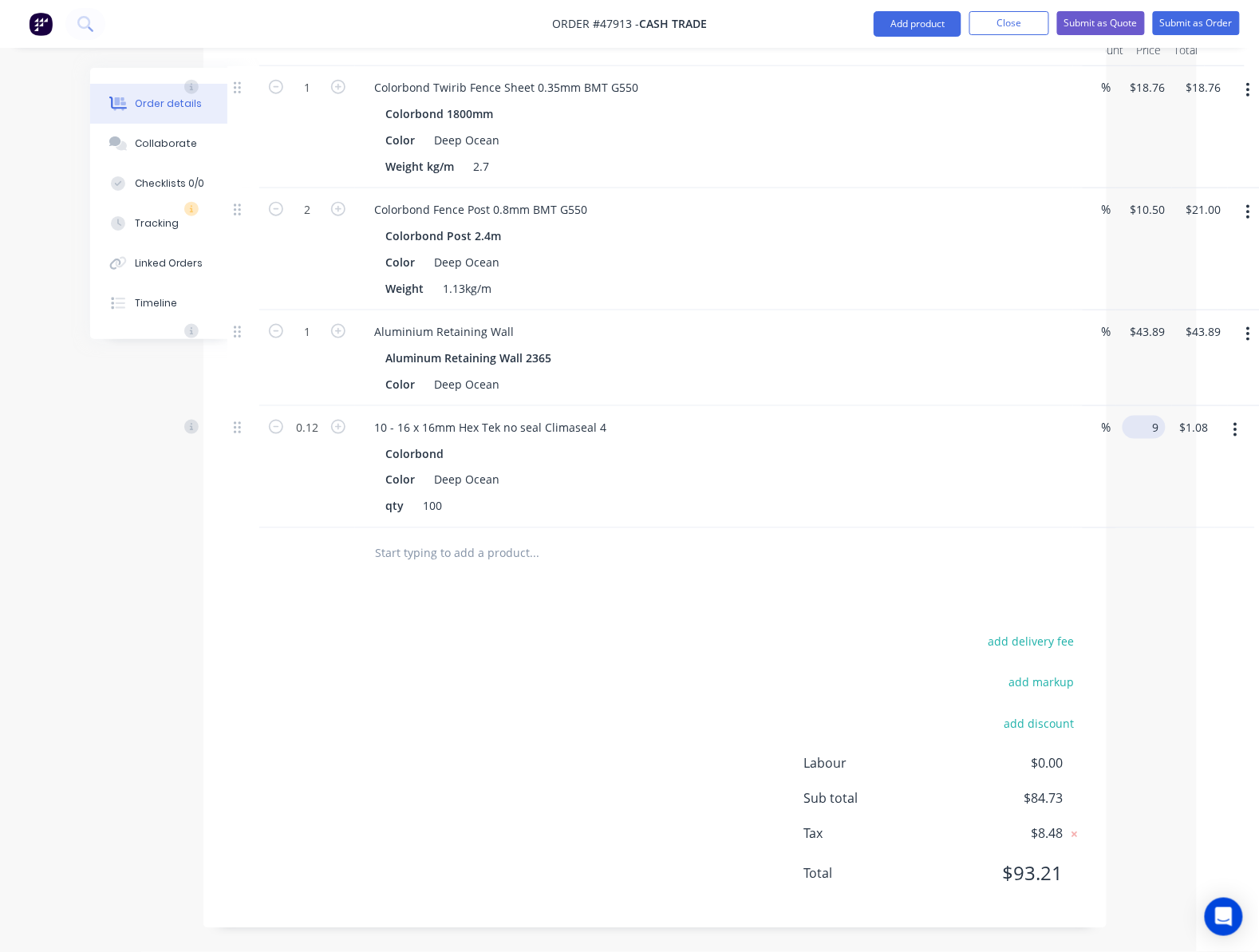
click at [1083, 430] on div "0.12 10 - 16 x 16mm Hex Tek no seal Climaseal 4 Colorbond Color Deep Ocean qty …" at bounding box center [656, 467] width 855 height 122
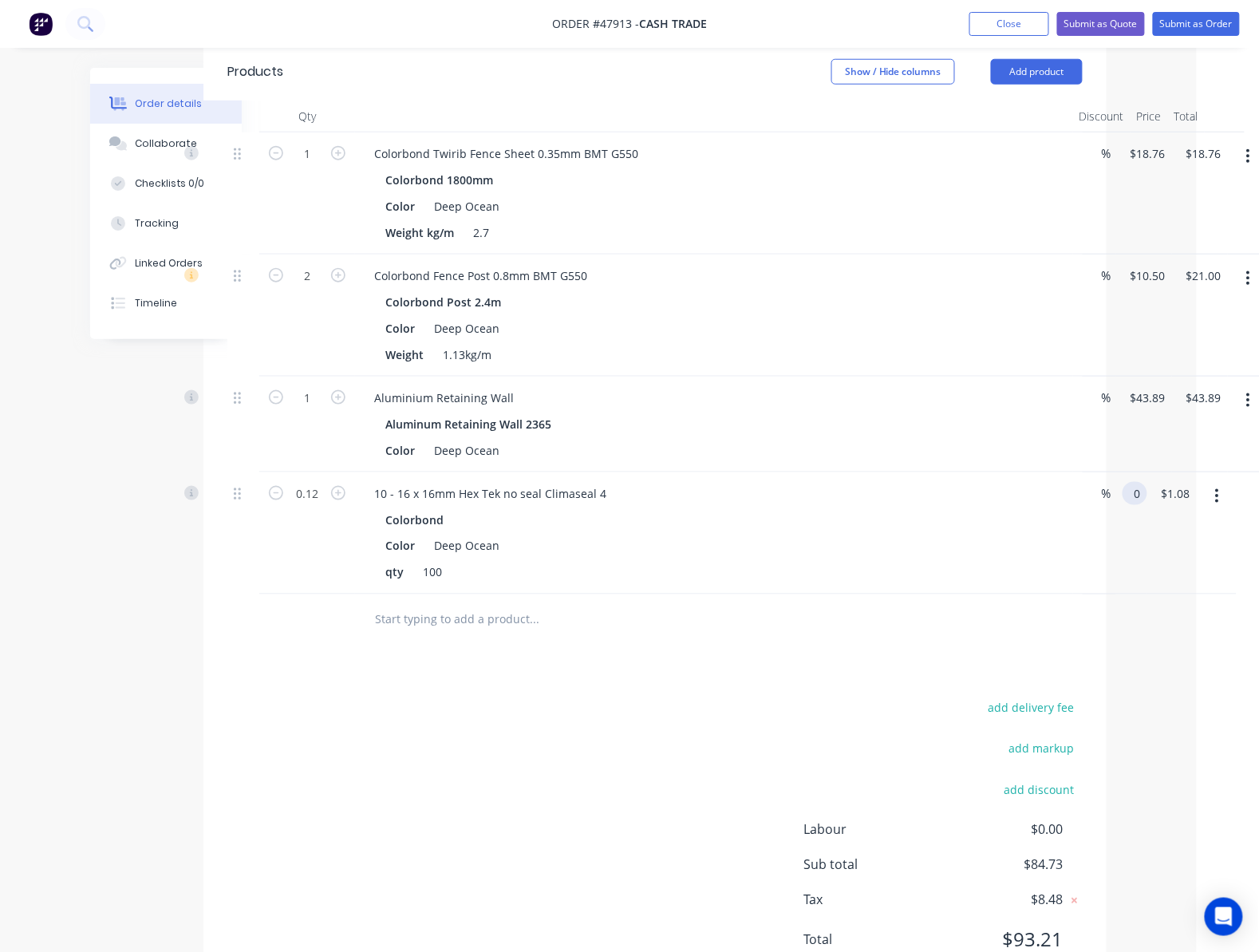
scroll to position [378, 62]
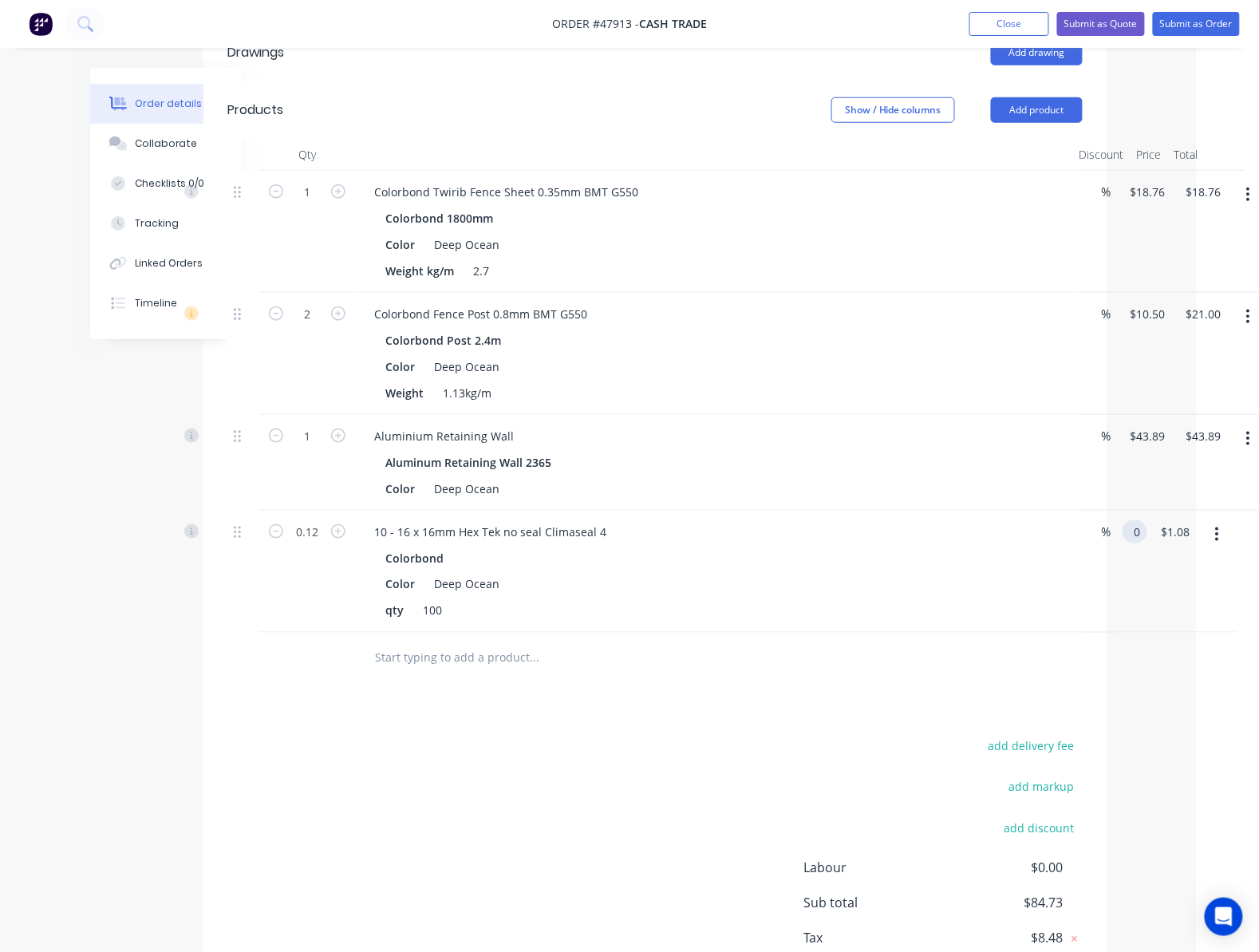
type input "$0.00"
click at [1118, 693] on div "Order details Collaborate Checklists 0/0 Tracking Linked Orders Timeline Order …" at bounding box center [567, 373] width 1111 height 1366
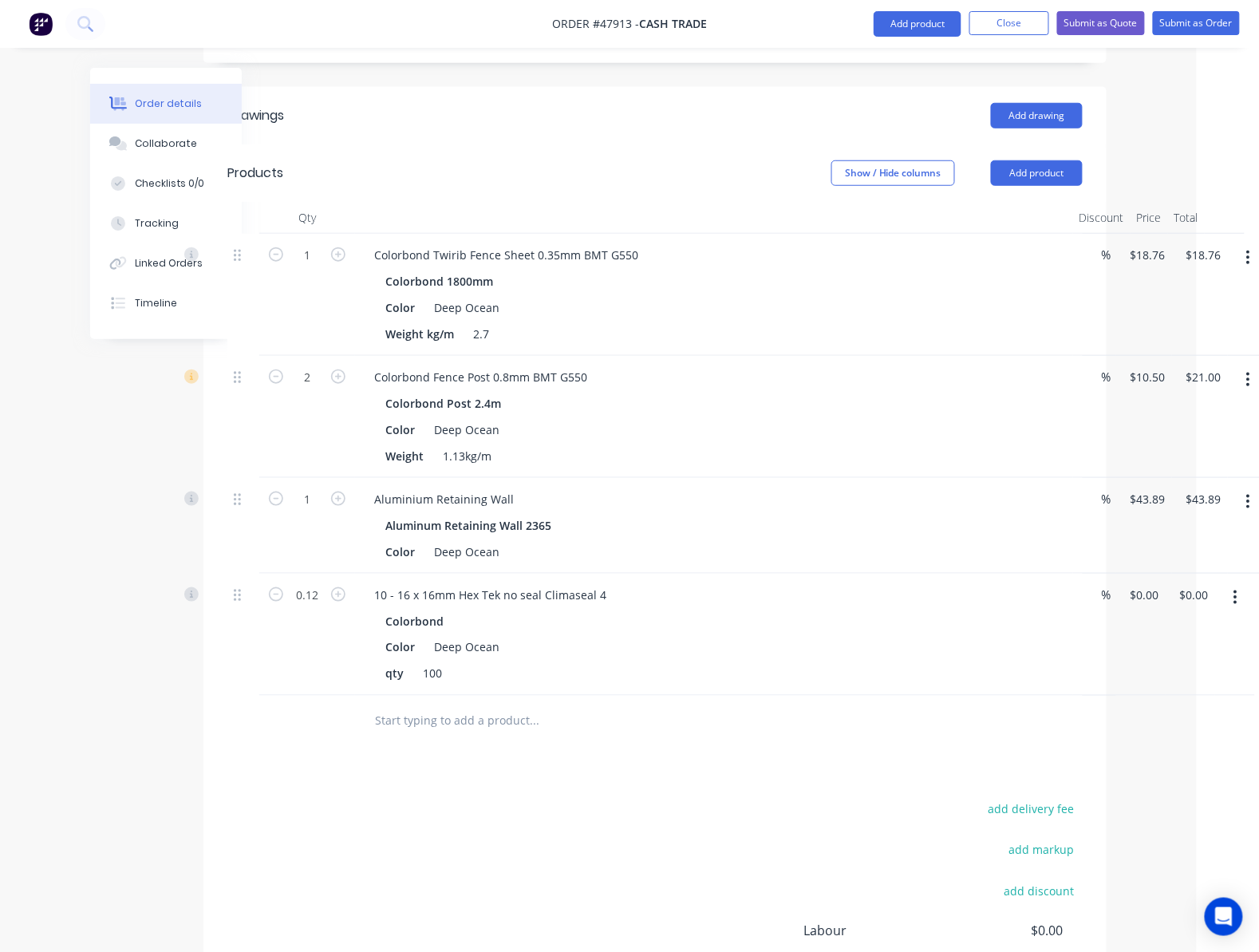
scroll to position [484, 62]
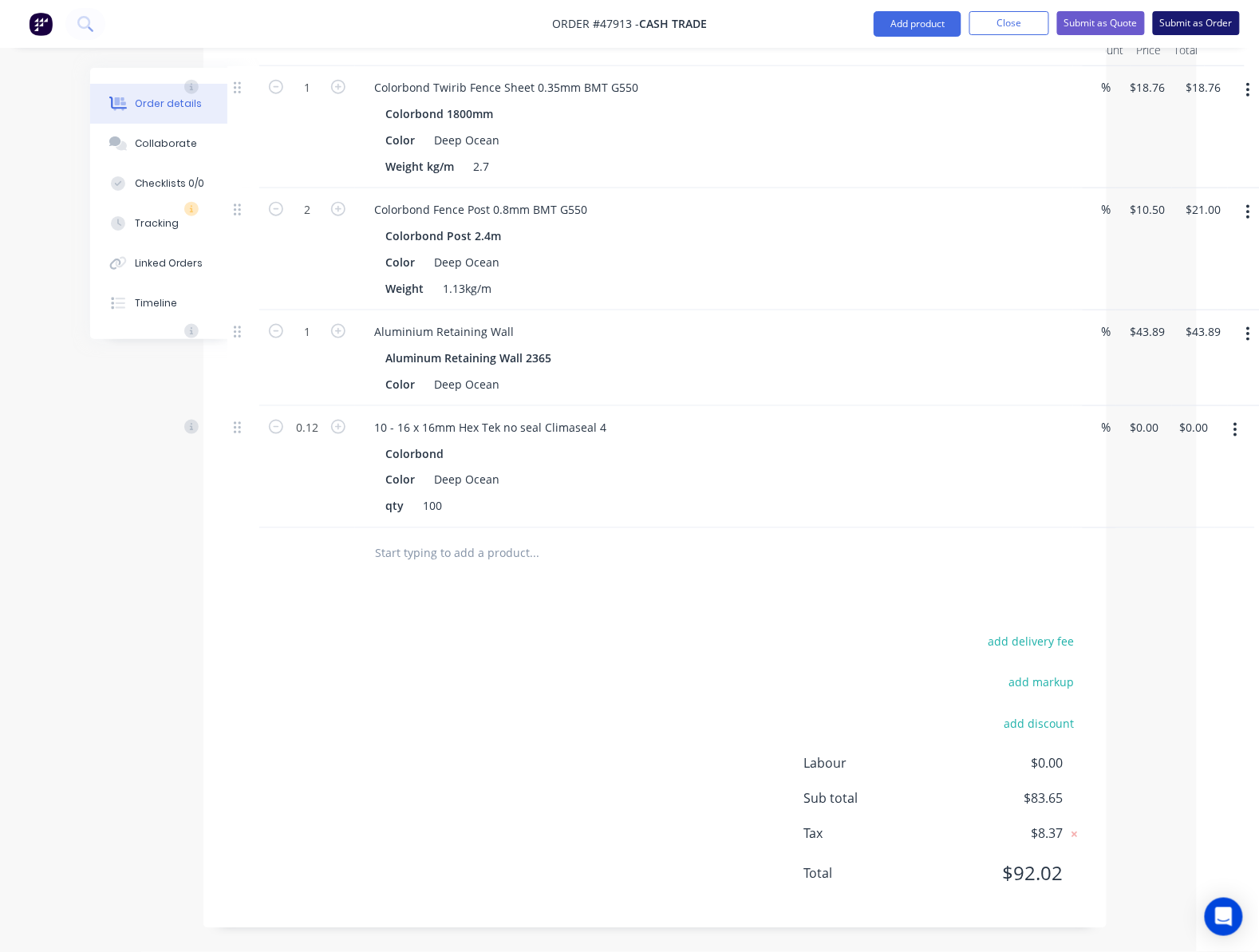
click at [1194, 13] on button "Submit as Order" at bounding box center [1196, 23] width 87 height 24
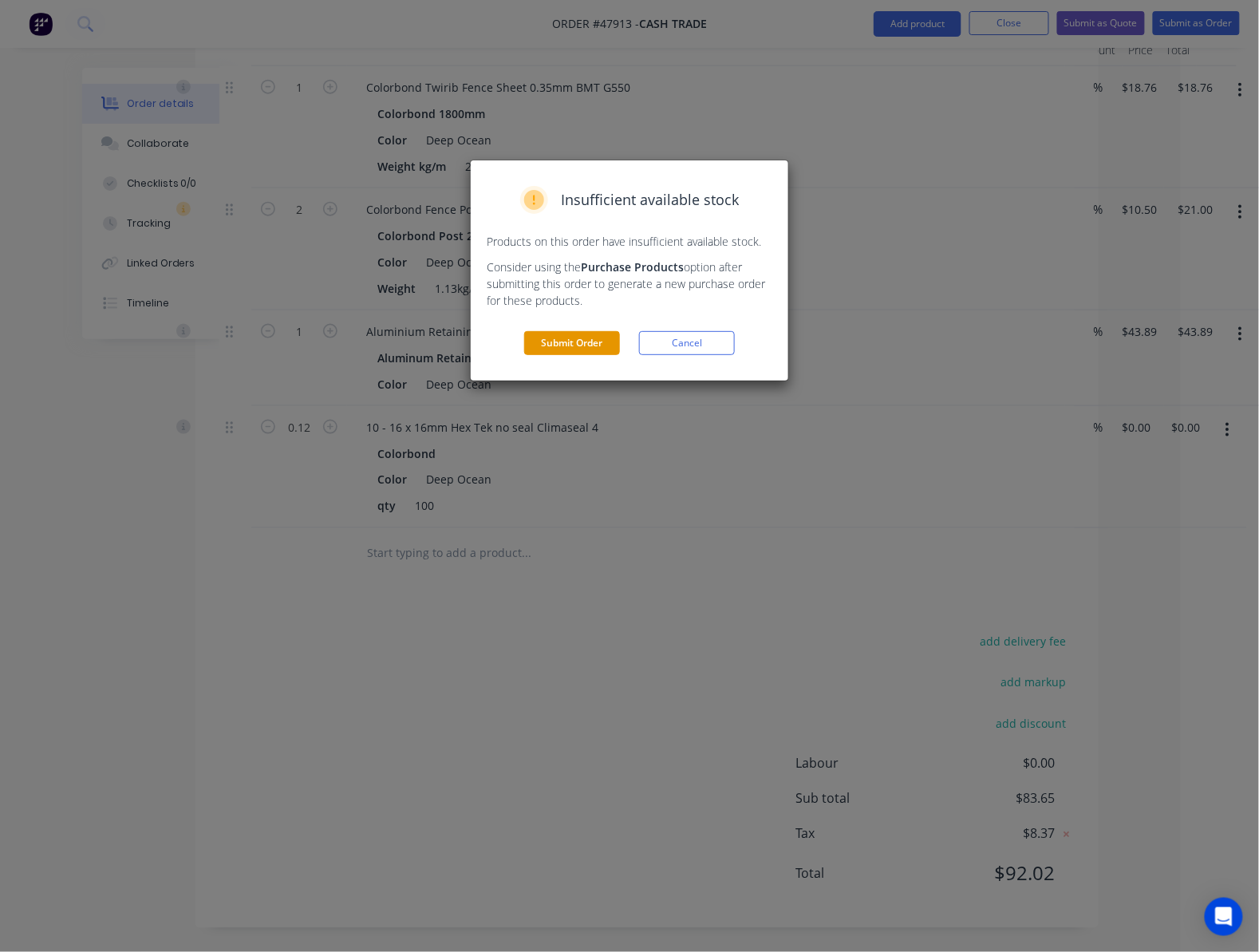
click at [573, 339] on button "Submit Order" at bounding box center [572, 343] width 96 height 24
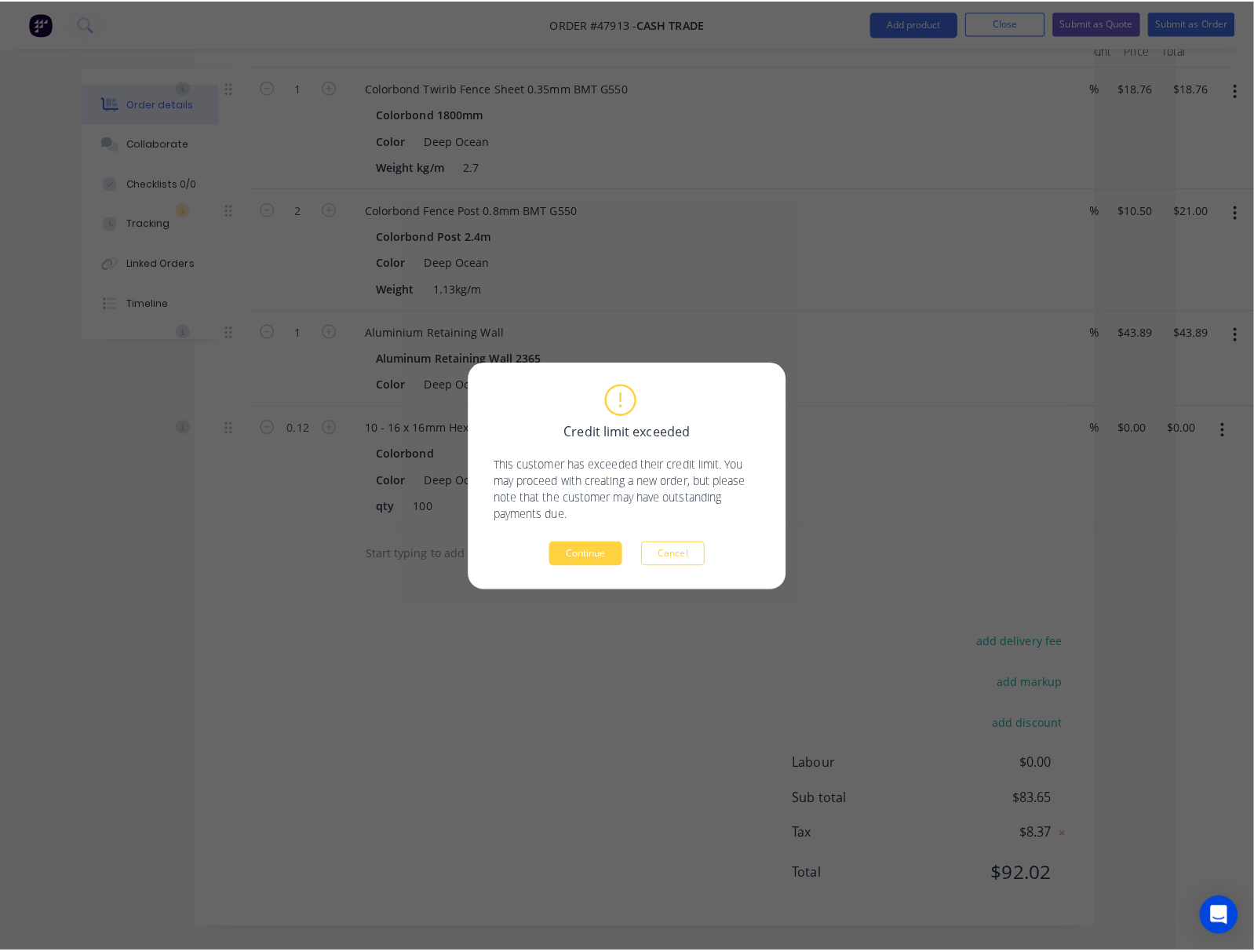
scroll to position [459, 53]
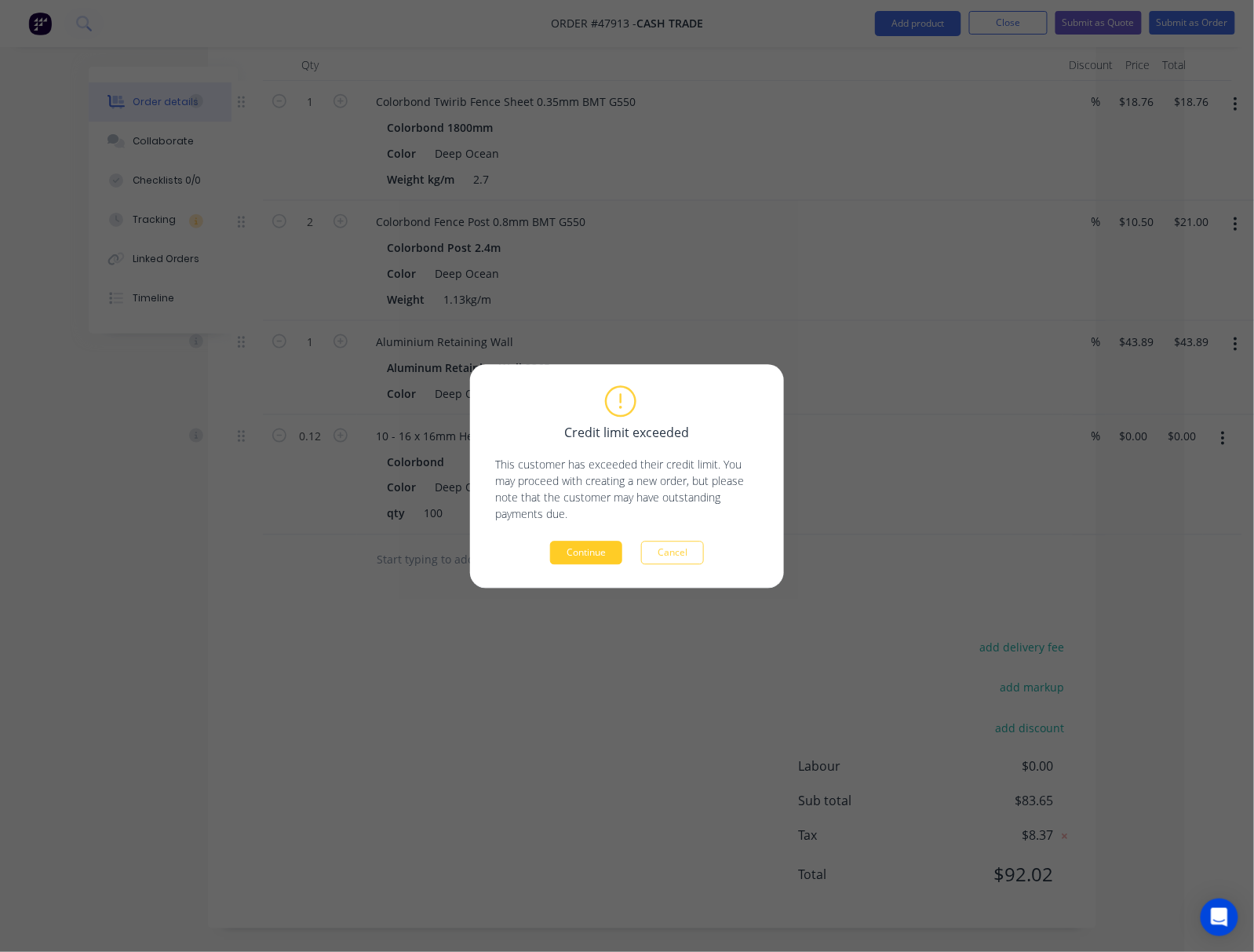
click at [582, 555] on button "Continue" at bounding box center [586, 551] width 72 height 24
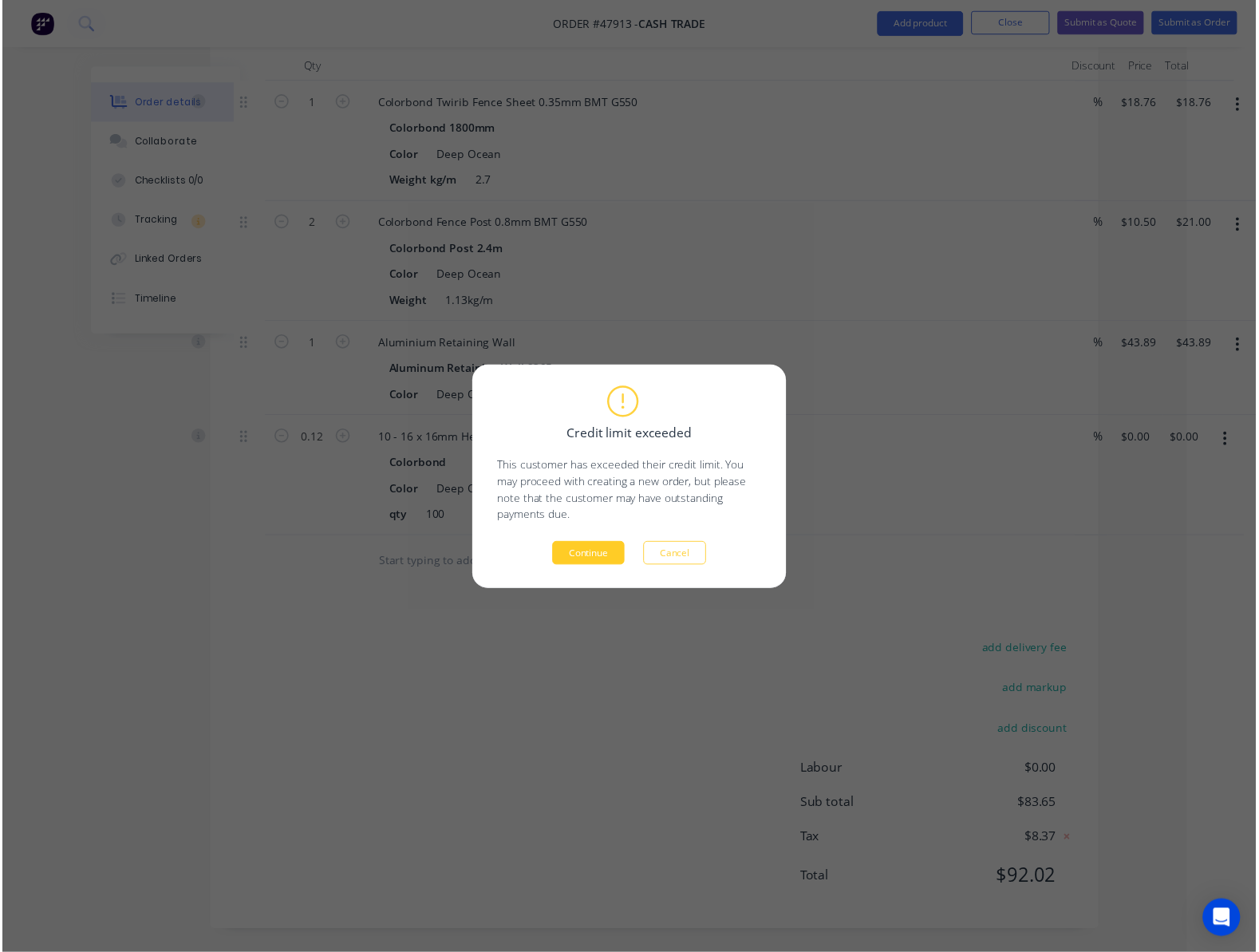
scroll to position [0, 0]
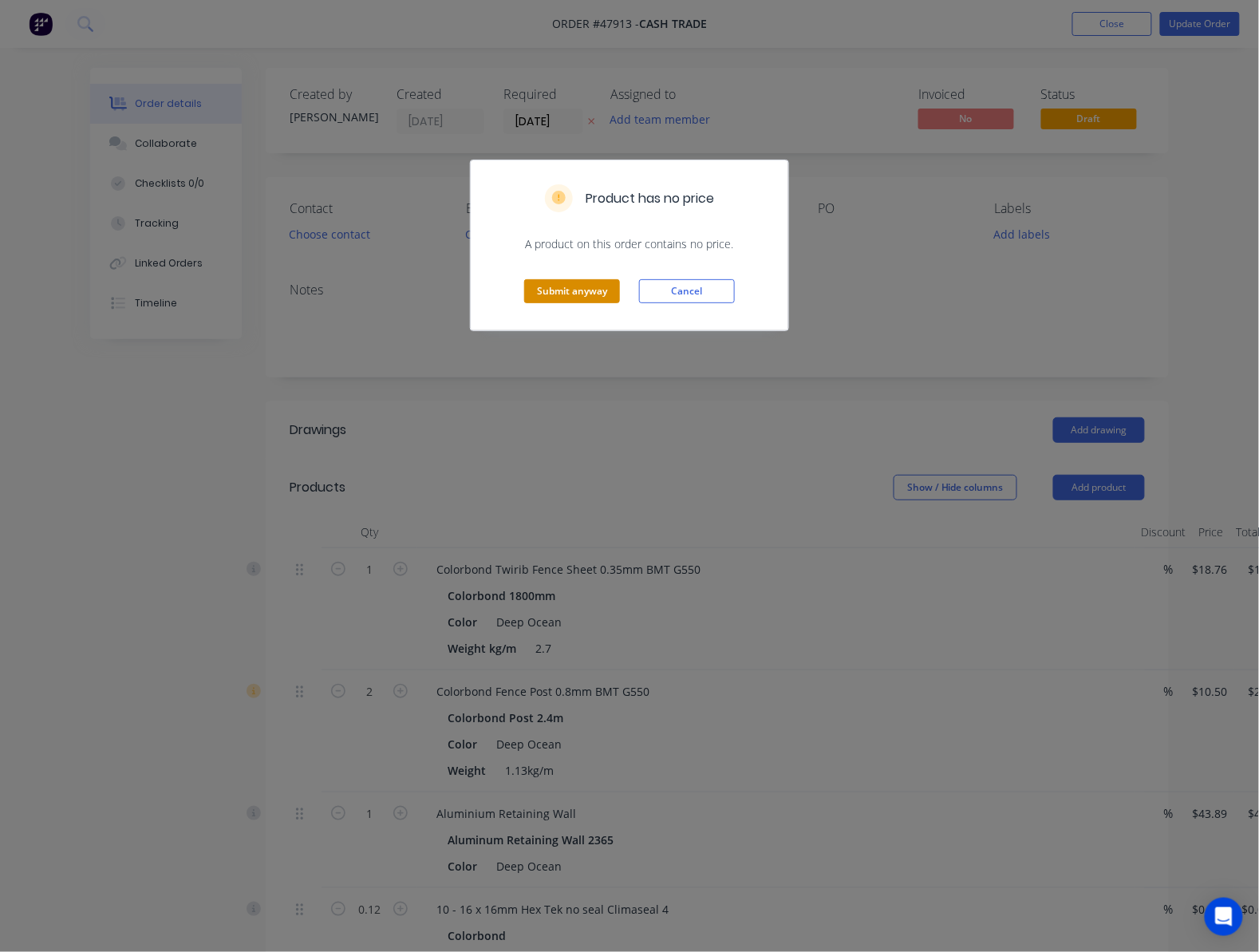
click at [582, 296] on button "Submit anyway" at bounding box center [572, 291] width 96 height 24
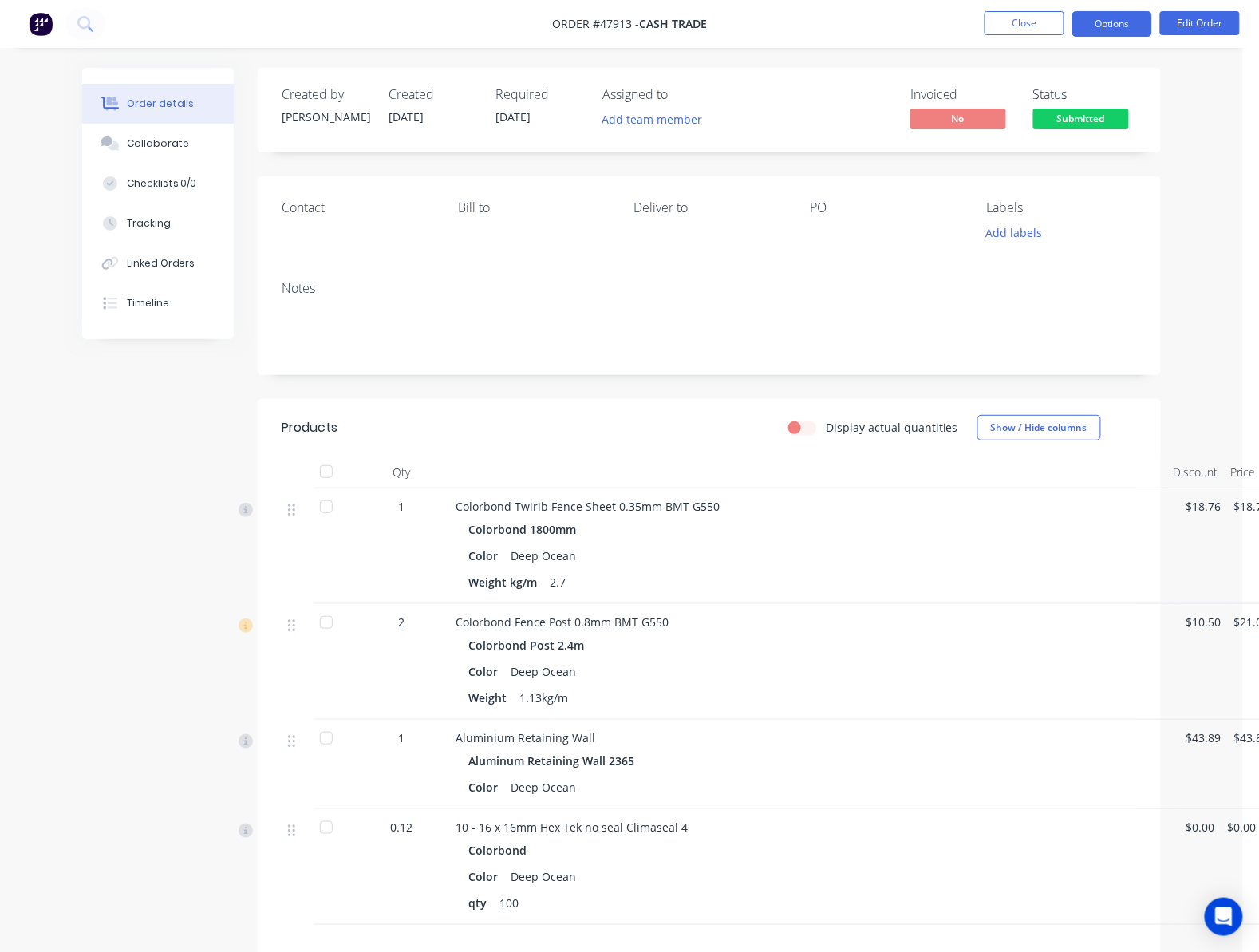
click at [1085, 33] on button "Options" at bounding box center [1112, 24] width 80 height 25
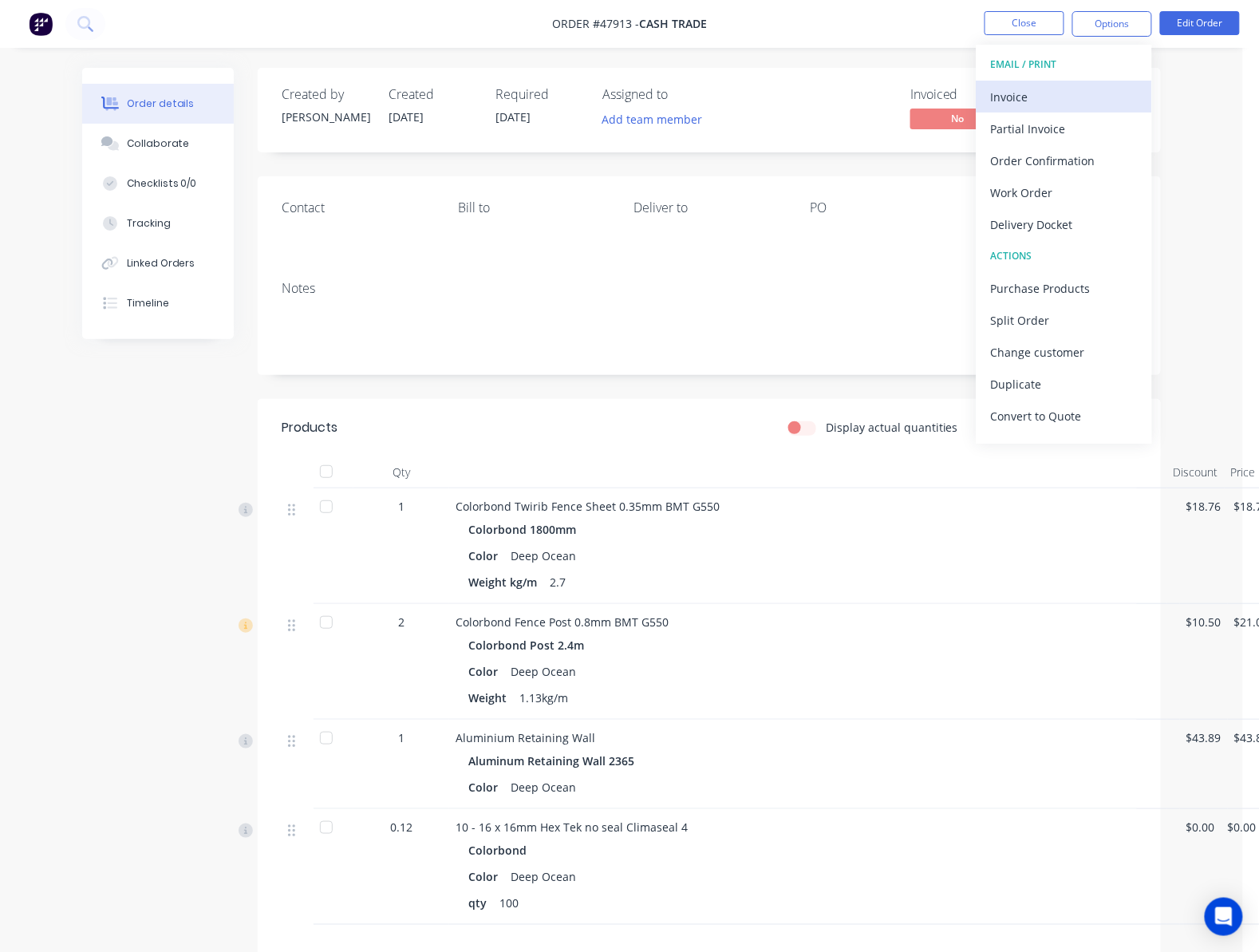
click at [1041, 94] on div "Invoice" at bounding box center [1065, 97] width 147 height 23
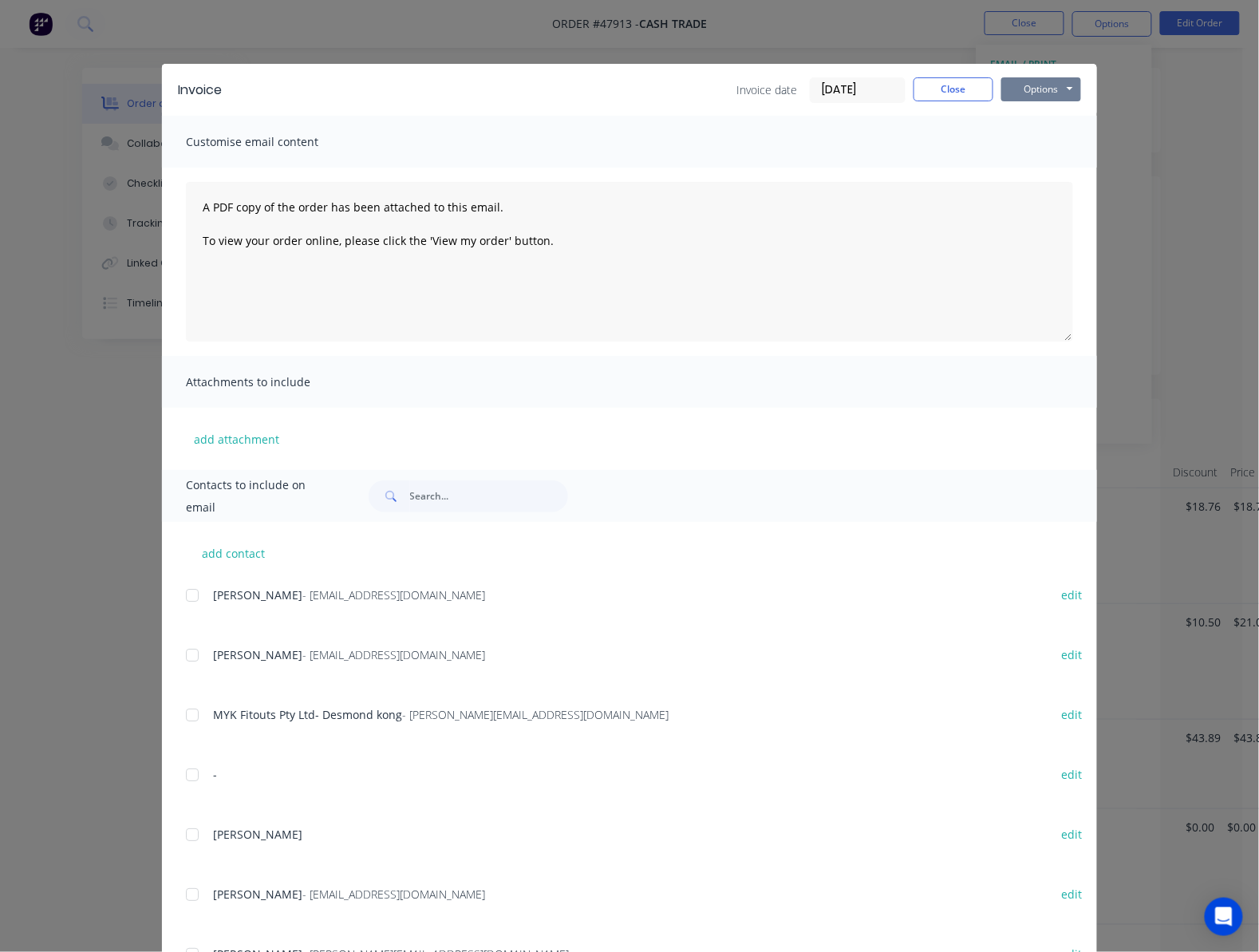
click at [1047, 78] on div "Invoice Invoice date 11/08/25 Close Options Preview Print Email" at bounding box center [630, 90] width 936 height 52
click at [1037, 94] on button "Options" at bounding box center [1041, 89] width 80 height 24
click at [1053, 145] on button "Print" at bounding box center [1052, 144] width 102 height 26
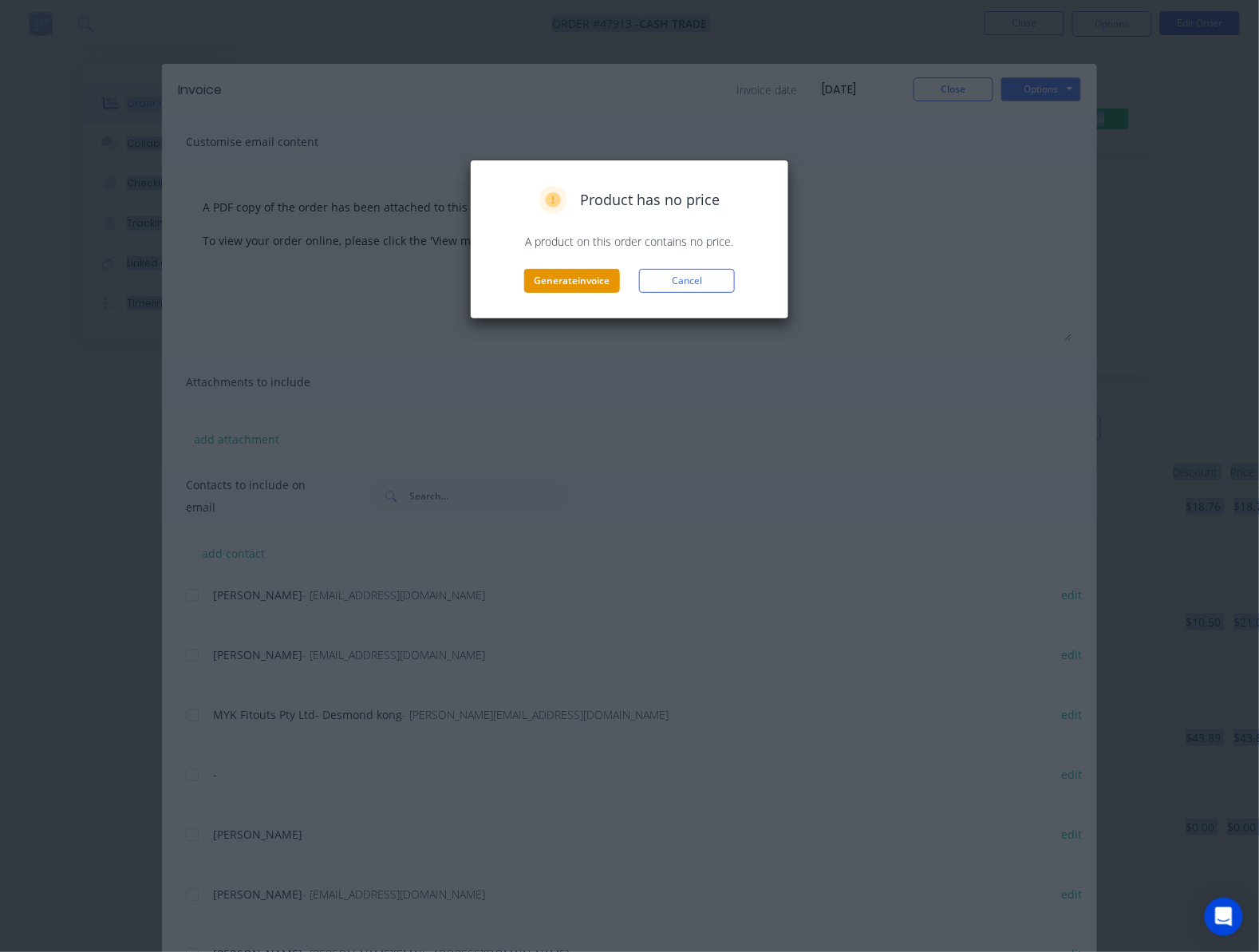
click at [582, 285] on button "Generate invoice" at bounding box center [572, 281] width 96 height 24
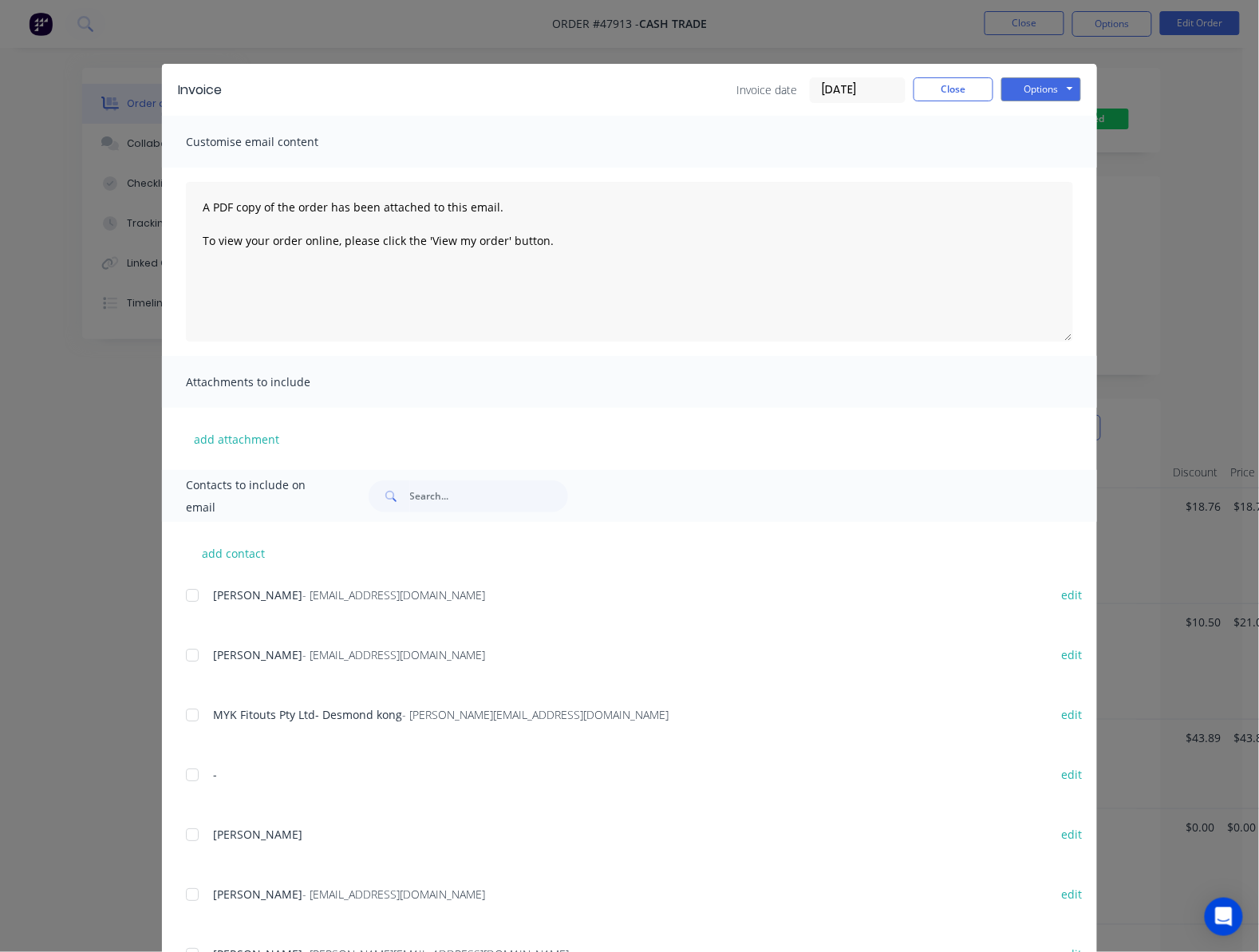
click at [1208, 140] on div "Invoice Invoice date 11/08/25 Close Options Preview Print Email Customise email…" at bounding box center [630, 476] width 1259 height 952
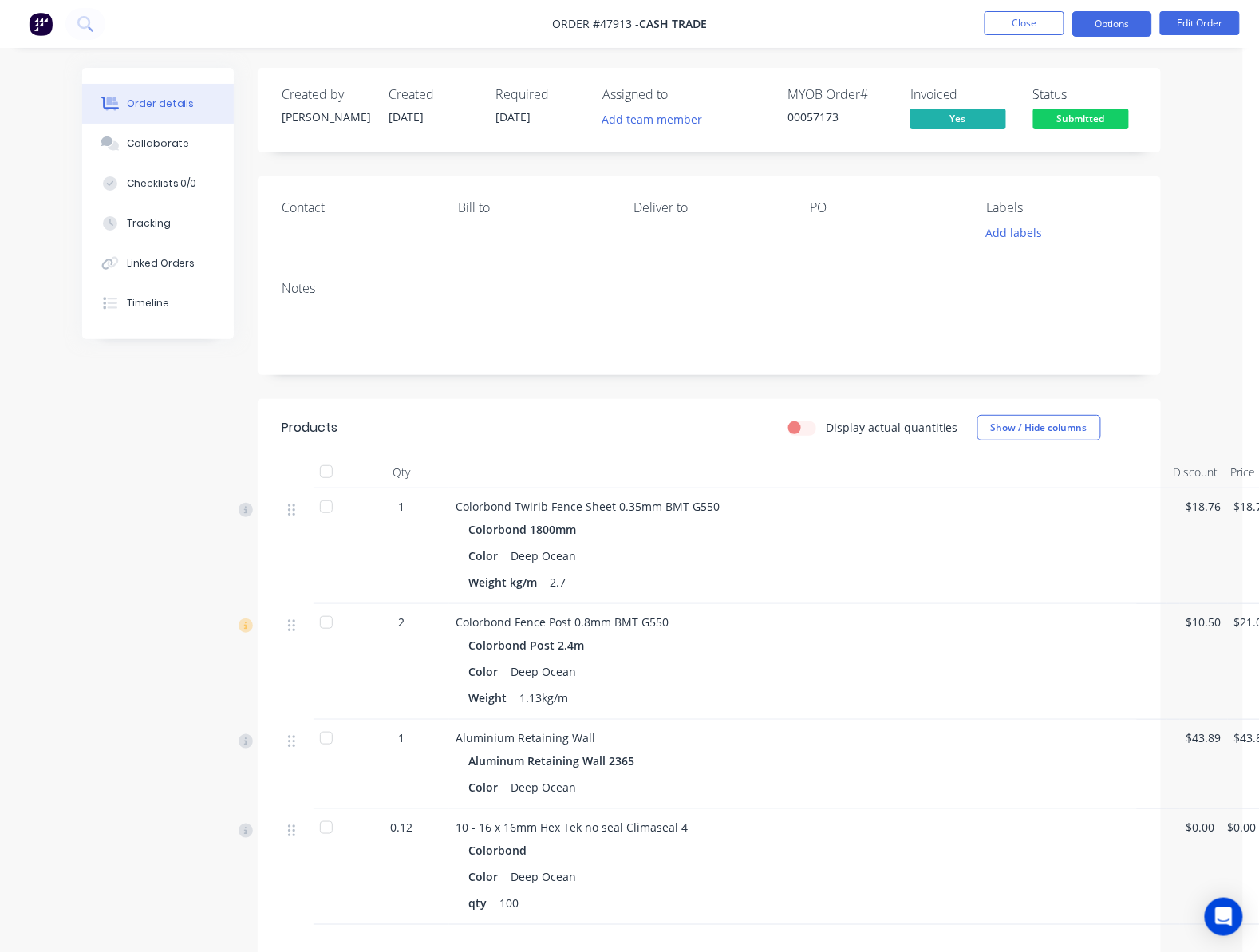
click at [1109, 32] on button "Options" at bounding box center [1112, 24] width 80 height 25
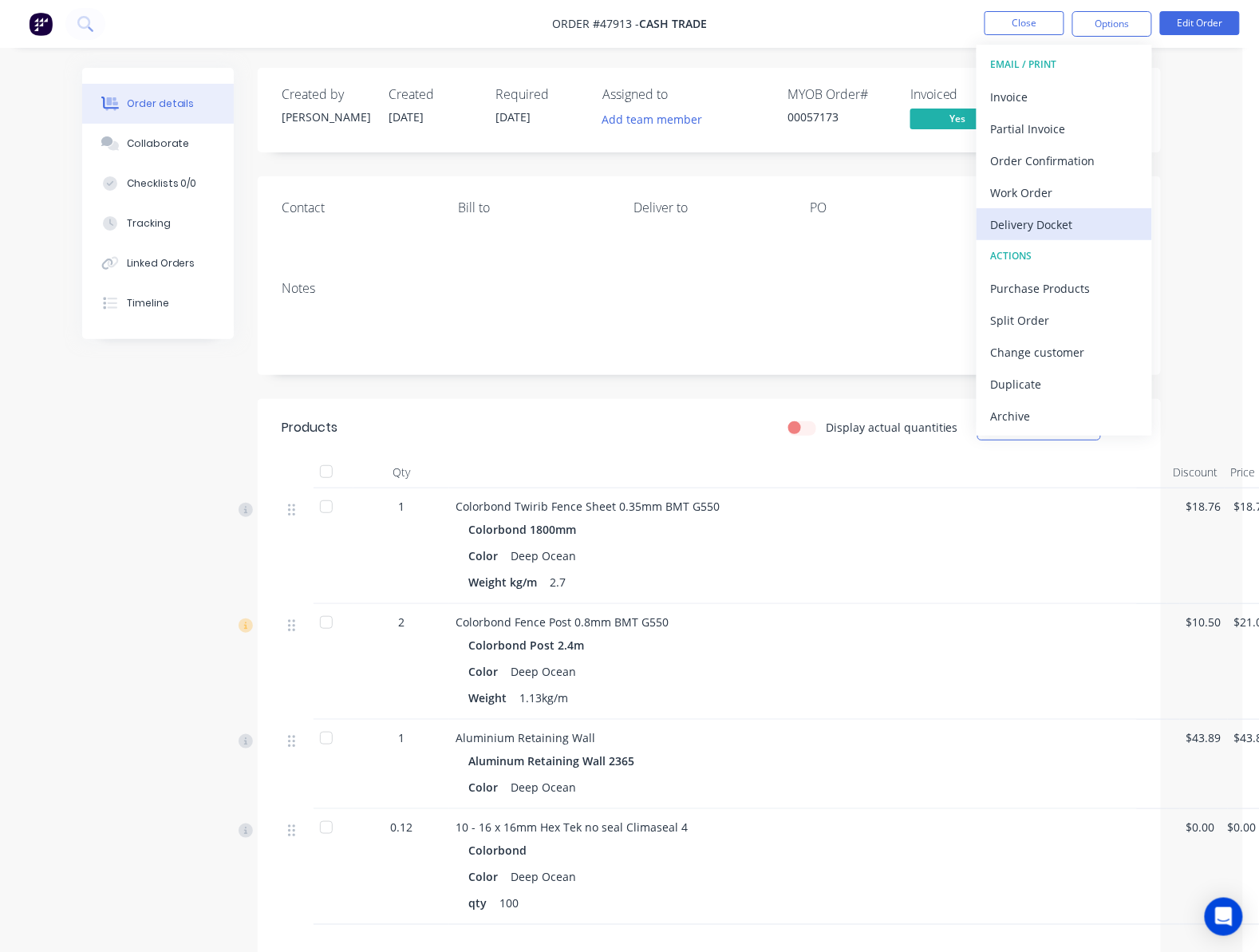
click at [1103, 218] on div "Delivery Docket" at bounding box center [1065, 225] width 147 height 23
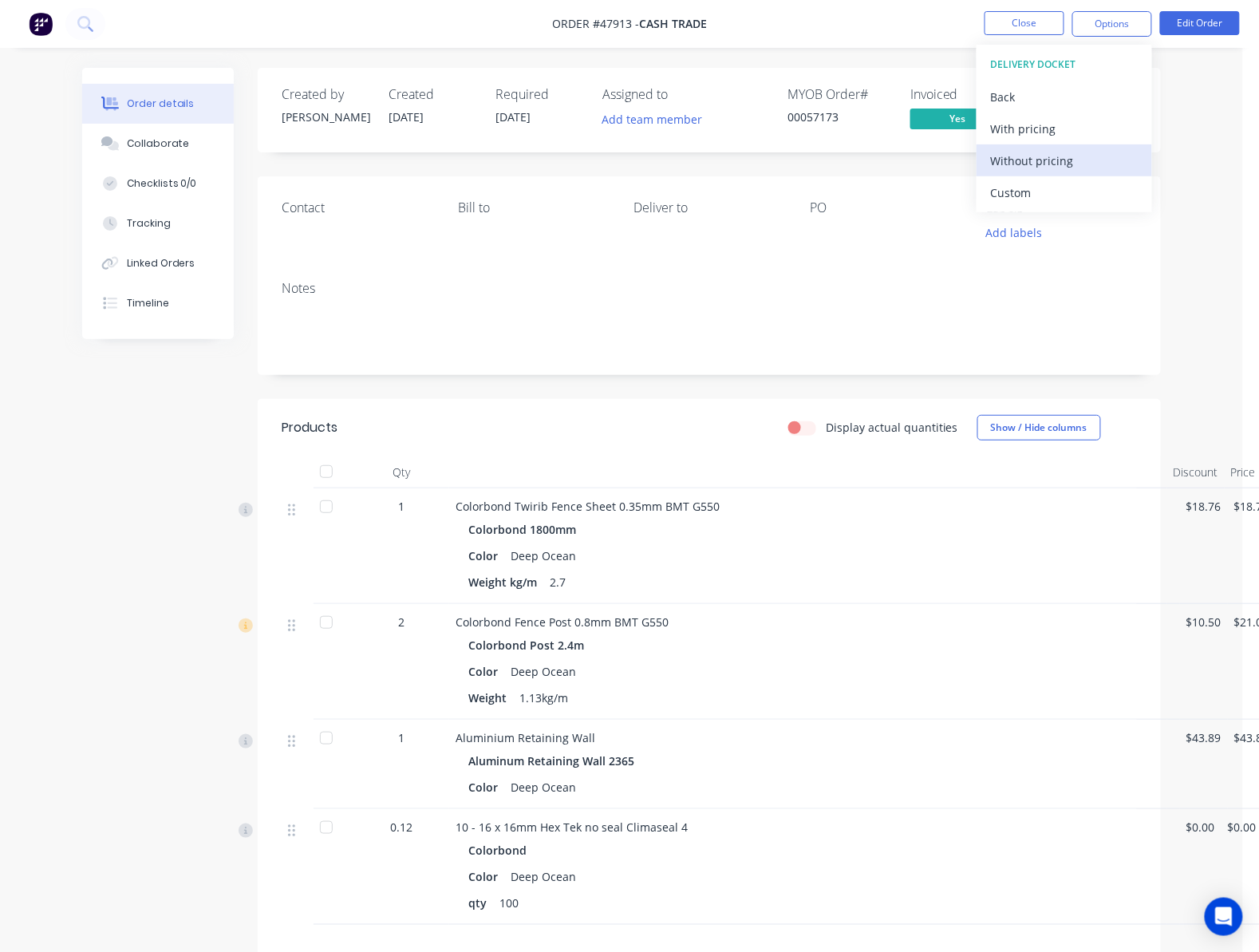
click at [1099, 170] on div "Without pricing" at bounding box center [1065, 161] width 147 height 23
click at [628, 354] on div "Notes" at bounding box center [710, 322] width 904 height 107
click at [1096, 122] on span "Submitted" at bounding box center [1080, 118] width 96 height 20
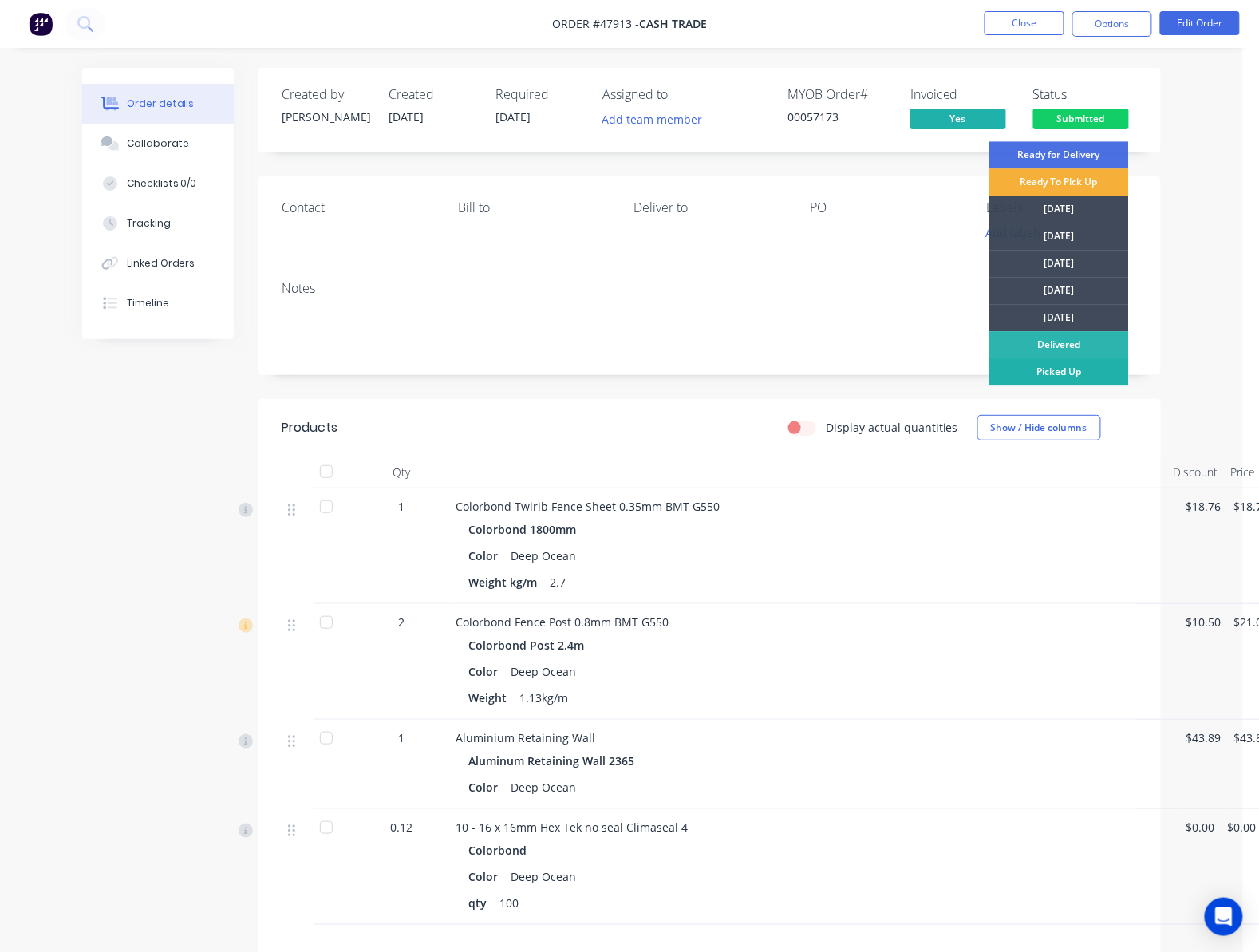
click at [1078, 366] on div "Picked Up" at bounding box center [1059, 372] width 140 height 27
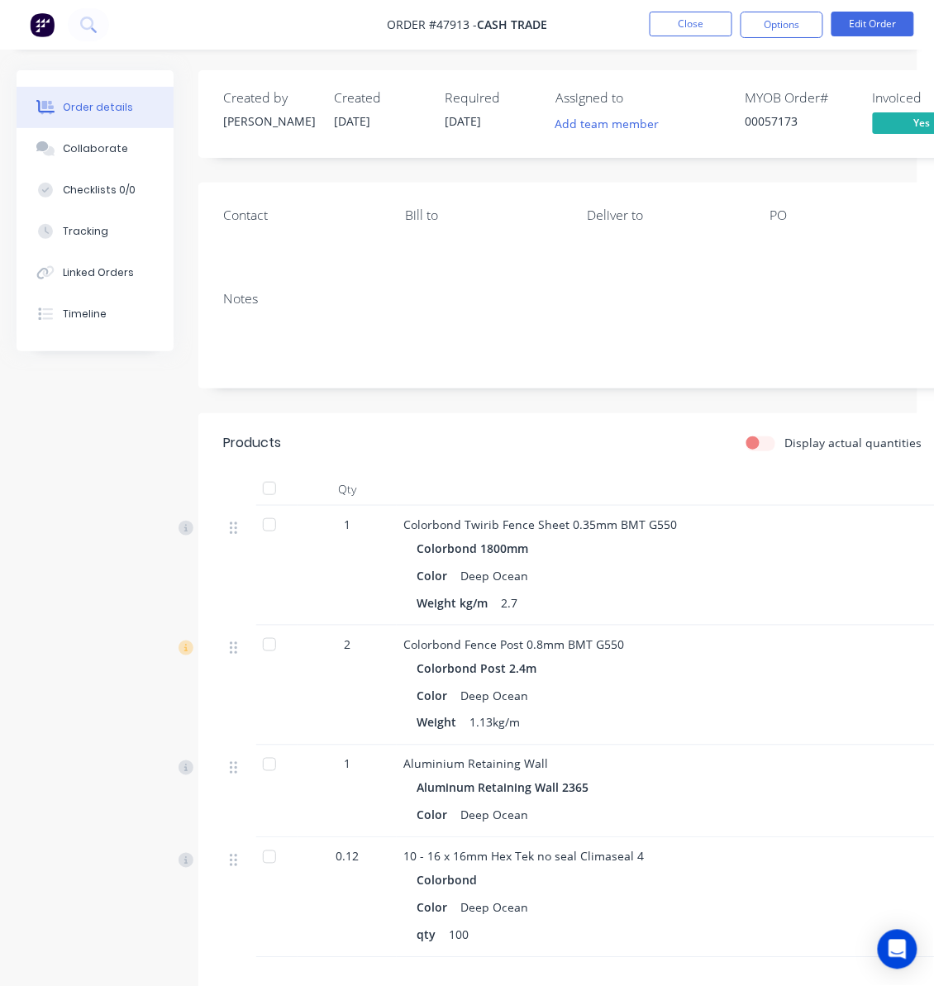
scroll to position [0, 341]
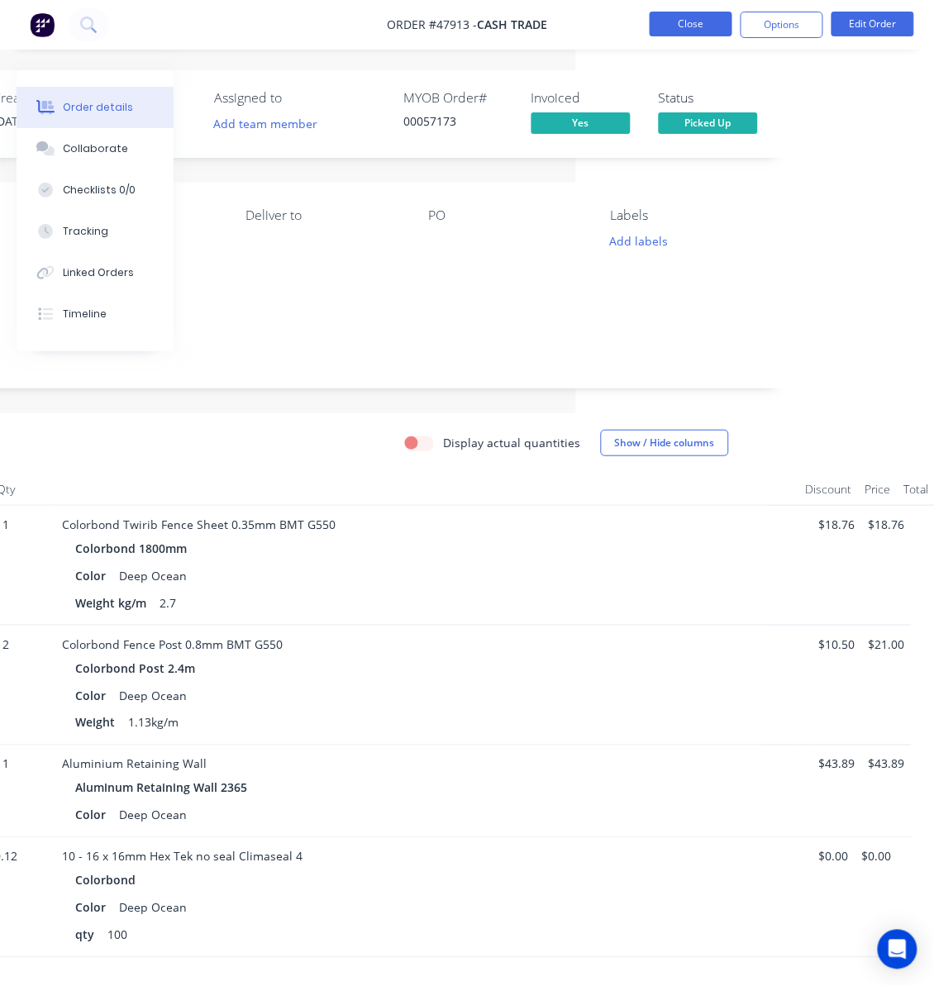
click at [689, 35] on button "Close" at bounding box center [691, 24] width 83 height 25
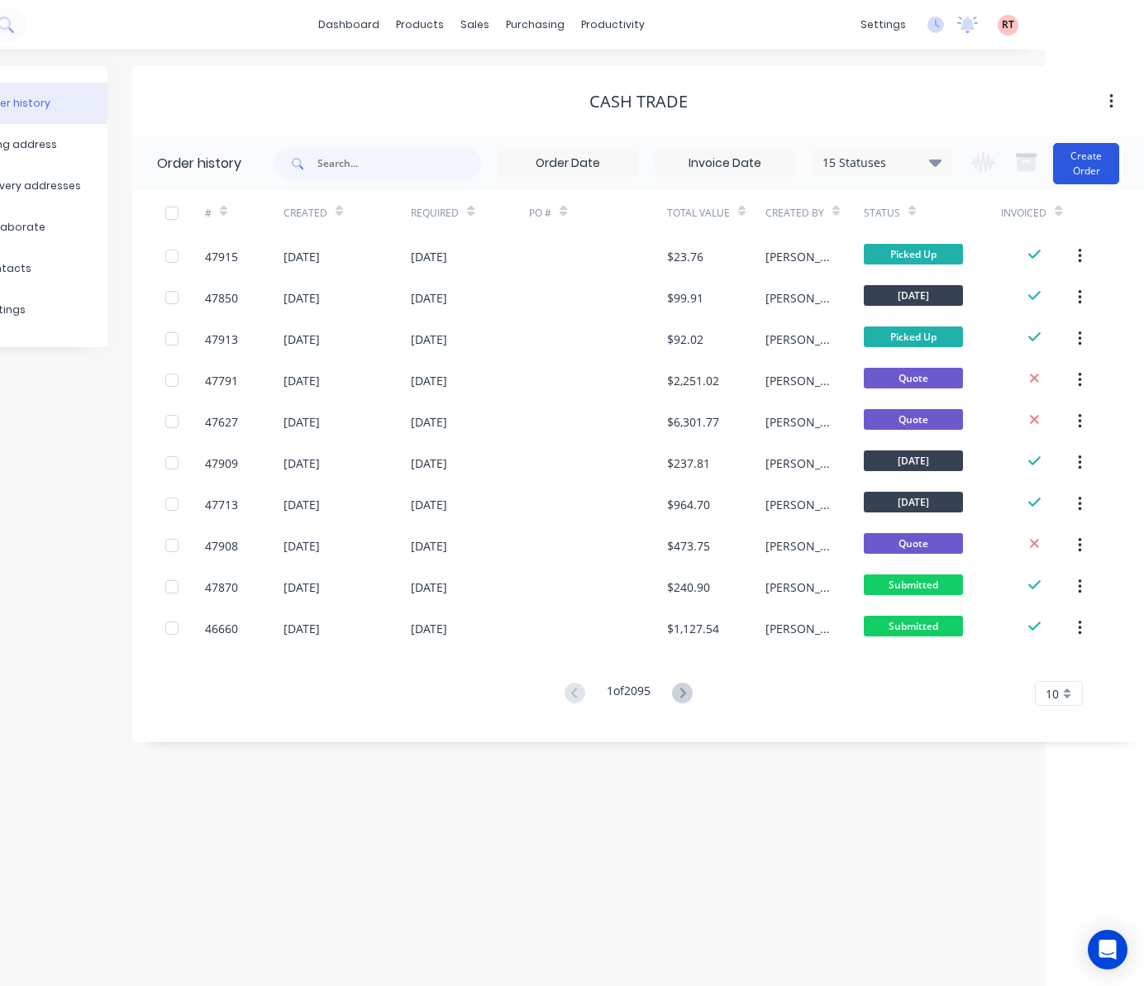
click at [1089, 170] on button "Create Order" at bounding box center [1086, 163] width 66 height 41
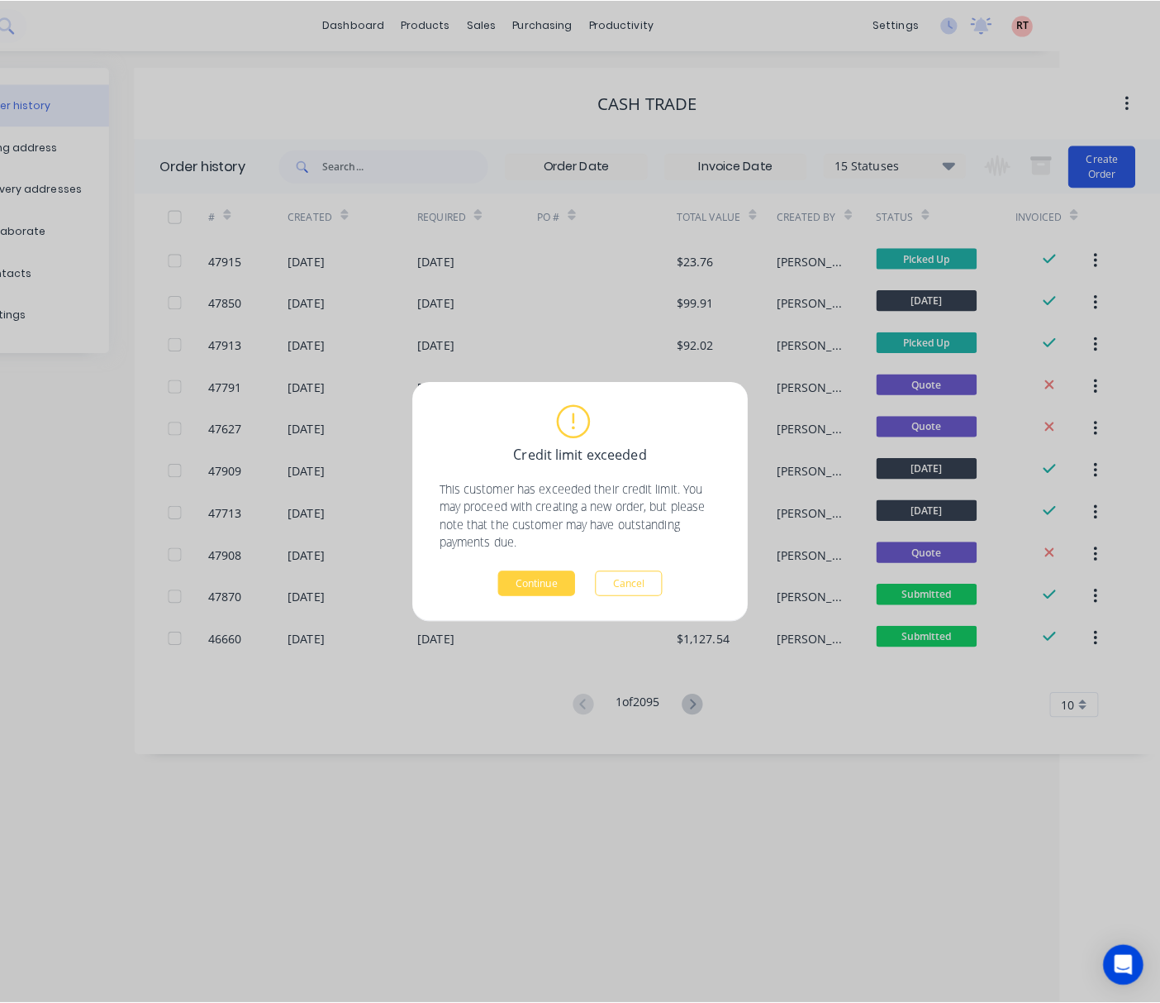
scroll to position [0, 67]
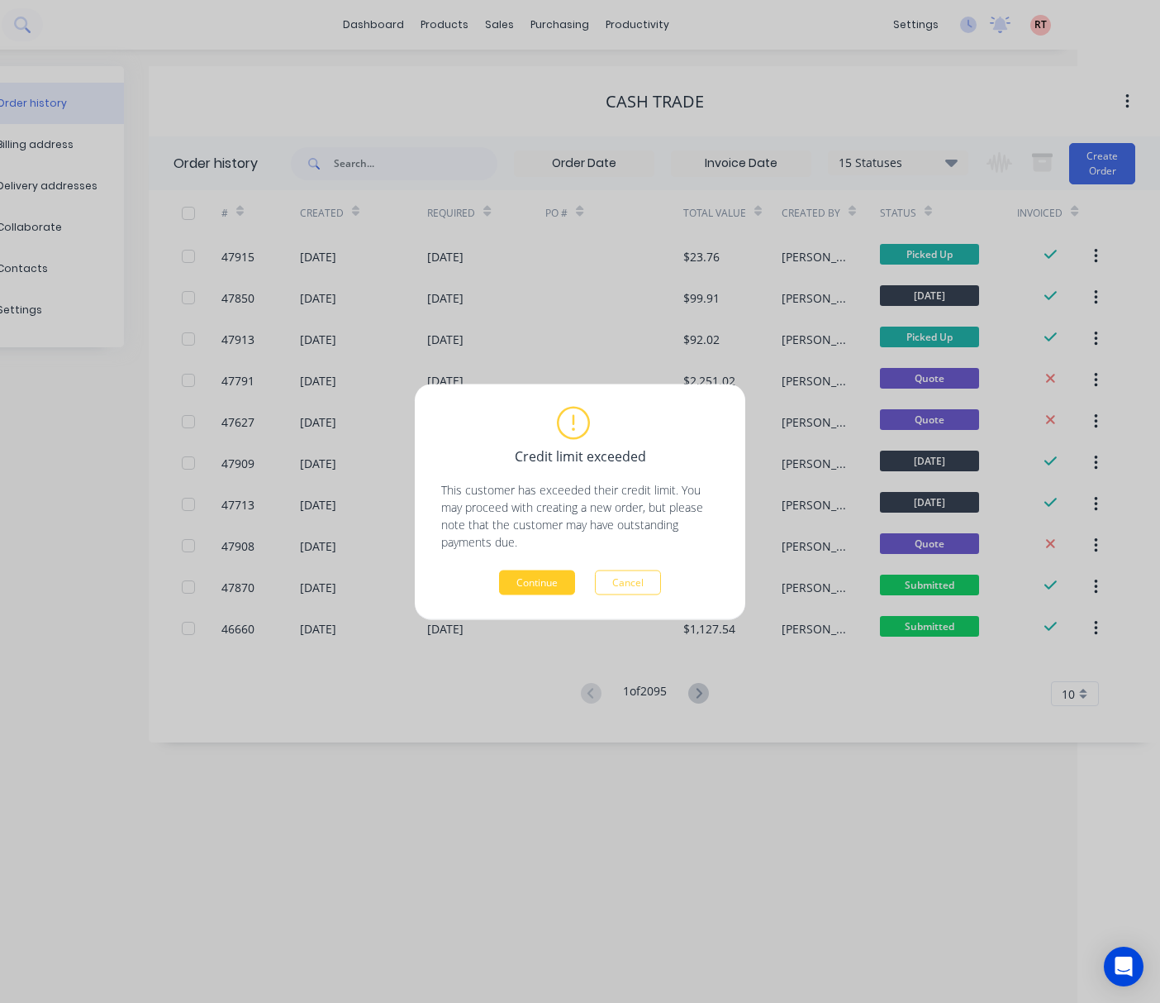
click at [523, 588] on button "Continue" at bounding box center [537, 581] width 76 height 25
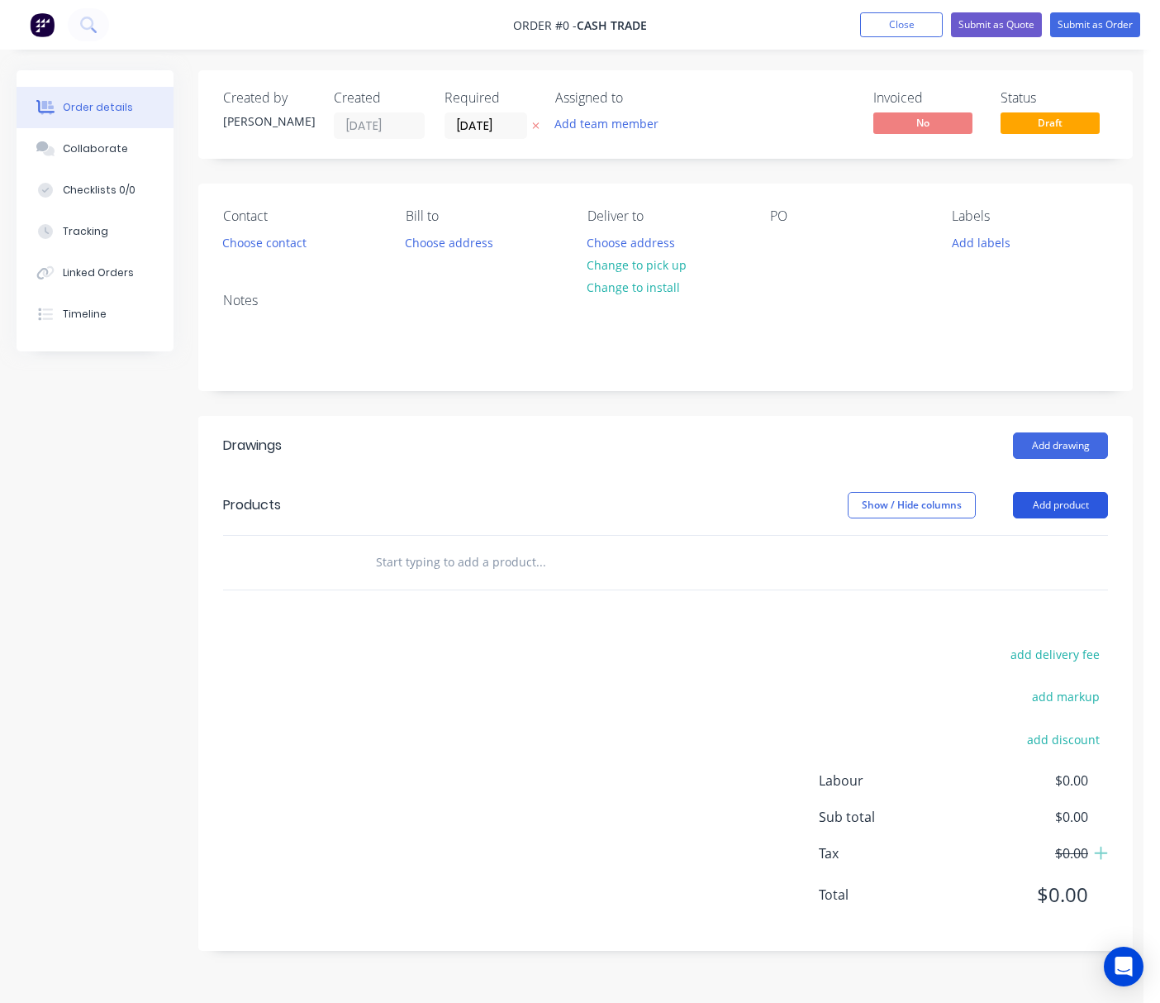
click at [1073, 517] on button "Add product" at bounding box center [1060, 505] width 95 height 26
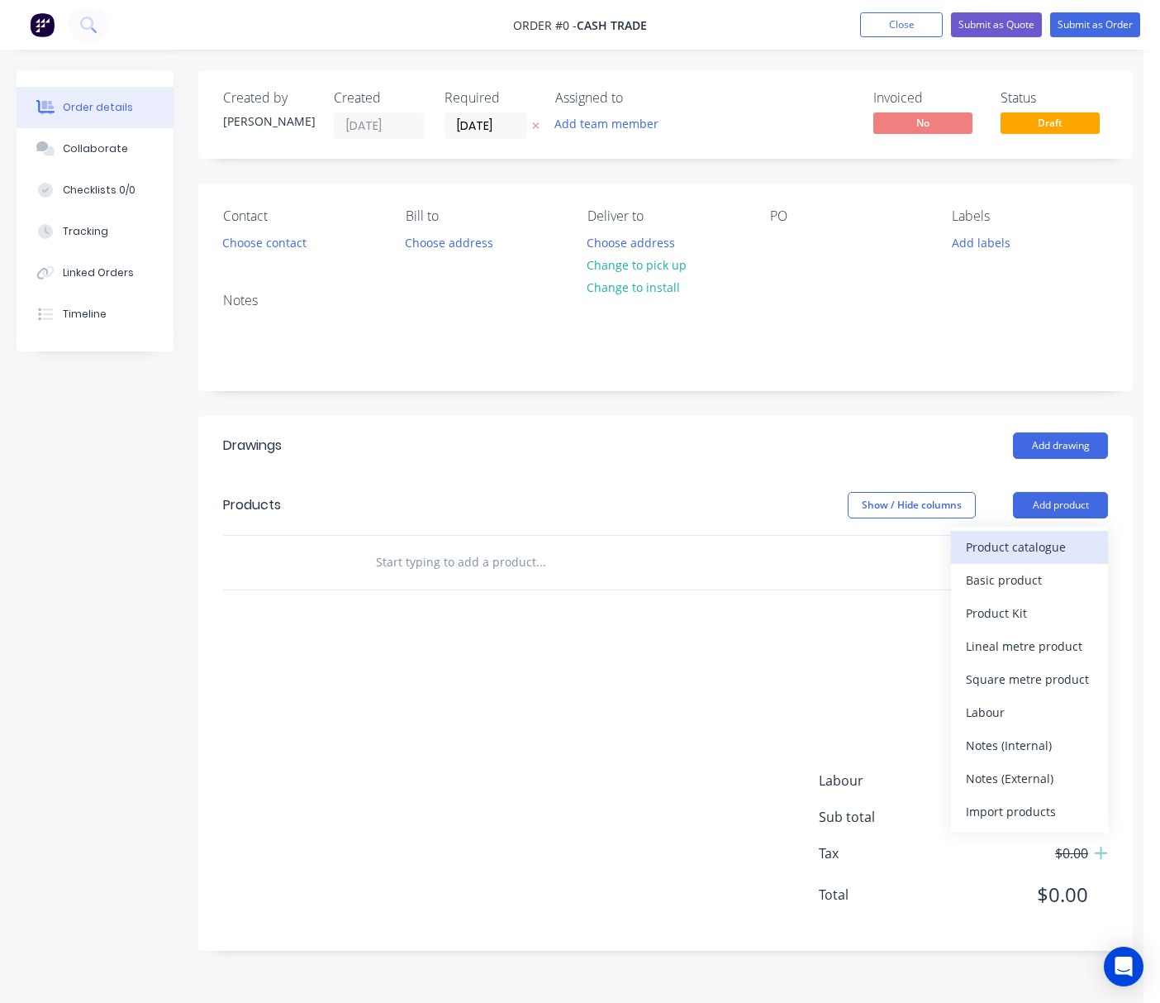
click at [1058, 546] on div "Product catalogue" at bounding box center [1029, 547] width 127 height 24
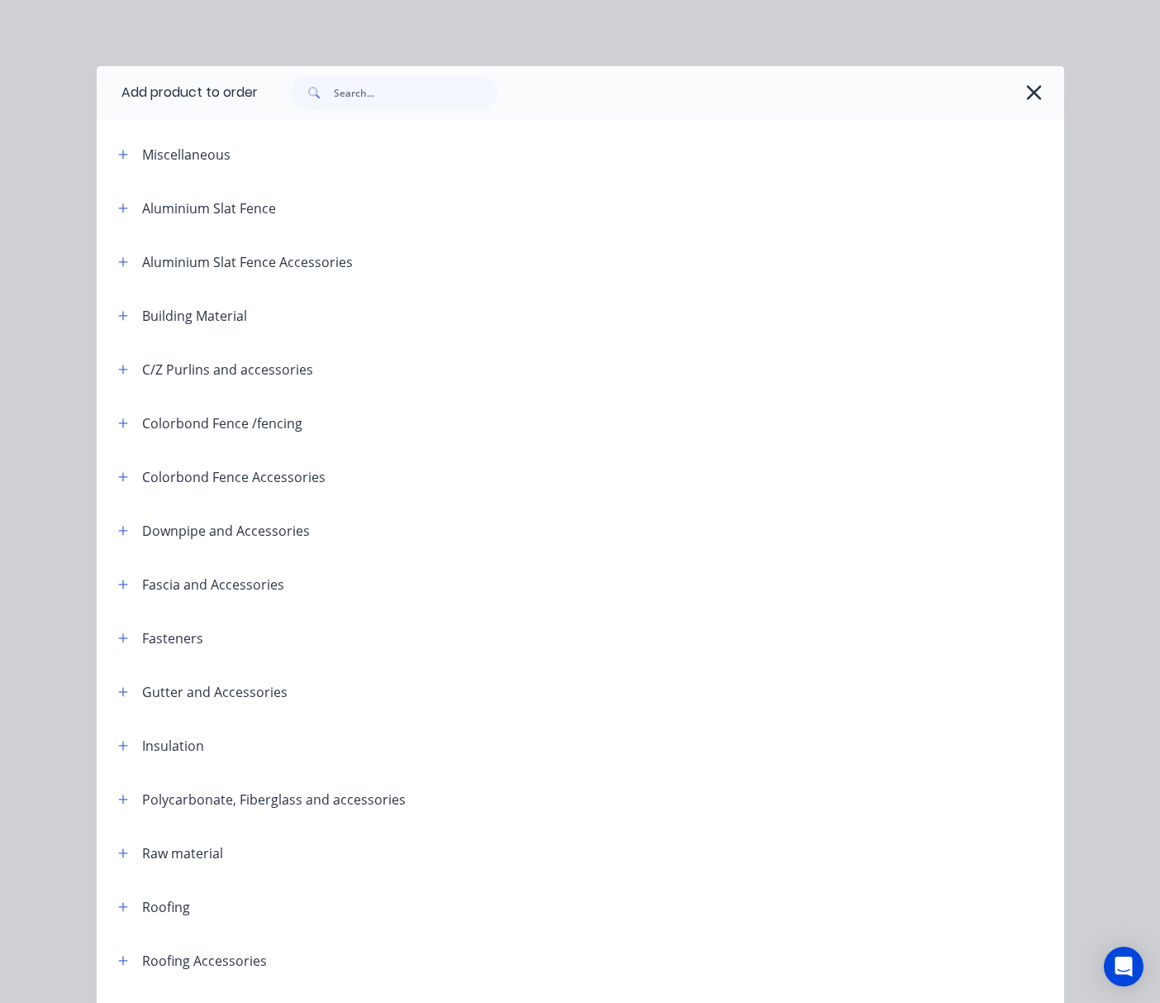
click at [279, 801] on div "Polycarbonate, Fiberglass and accessories" at bounding box center [274, 799] width 264 height 20
click at [119, 801] on icon "button" at bounding box center [123, 799] width 10 height 12
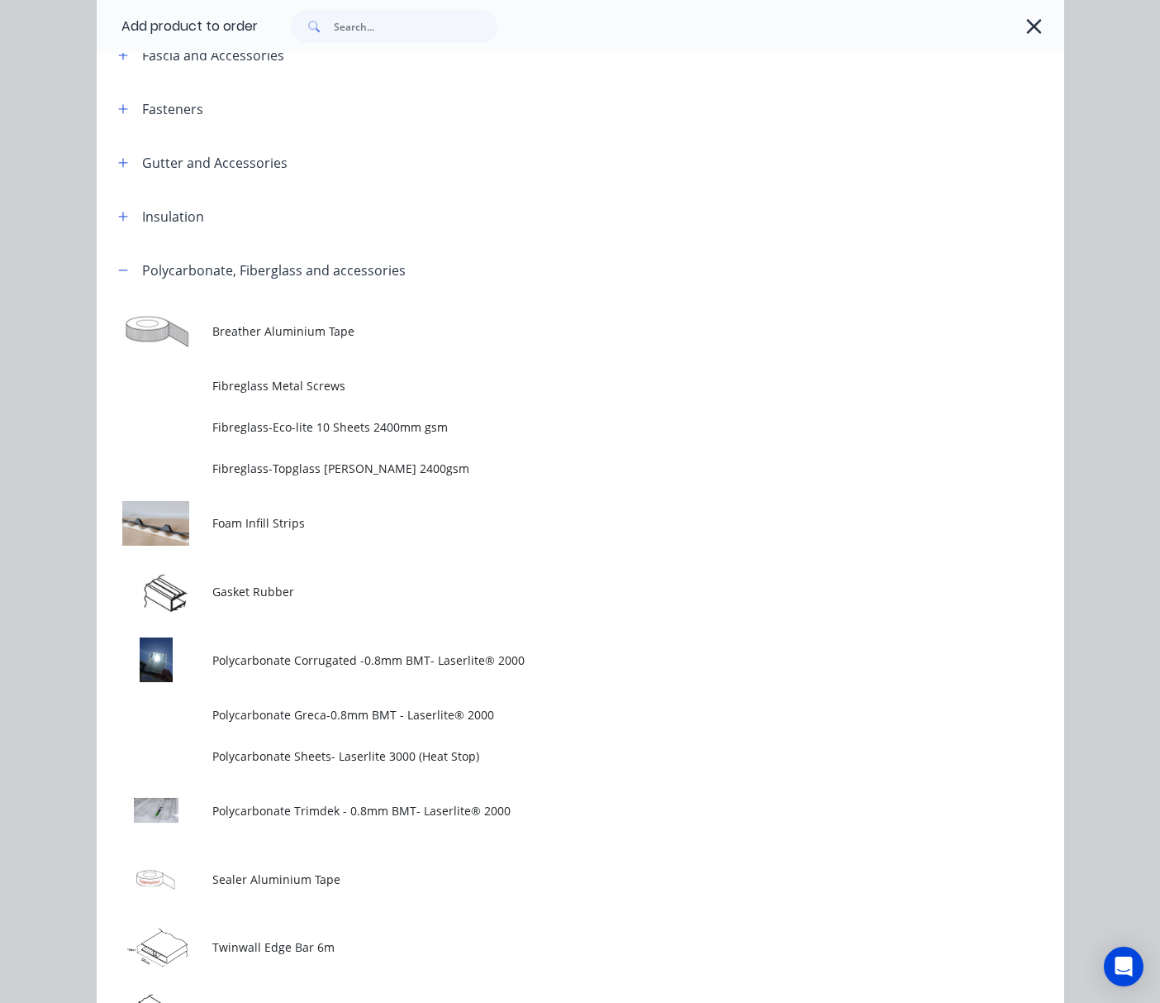
scroll to position [771, 0]
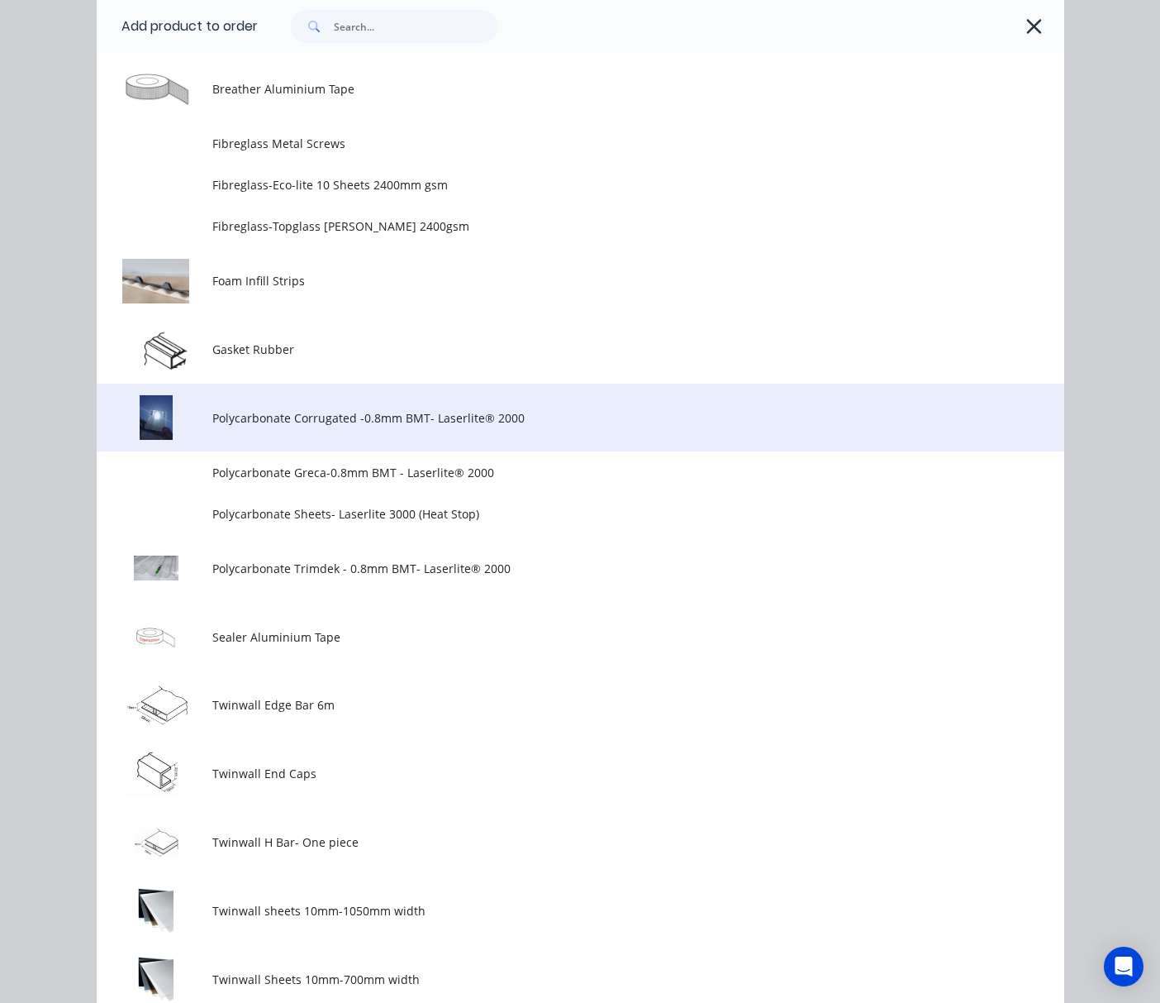
click at [293, 415] on span "Polycarbonate Corrugated -0.8mm BMT- Laserlite® 2000" at bounding box center [552, 417] width 681 height 17
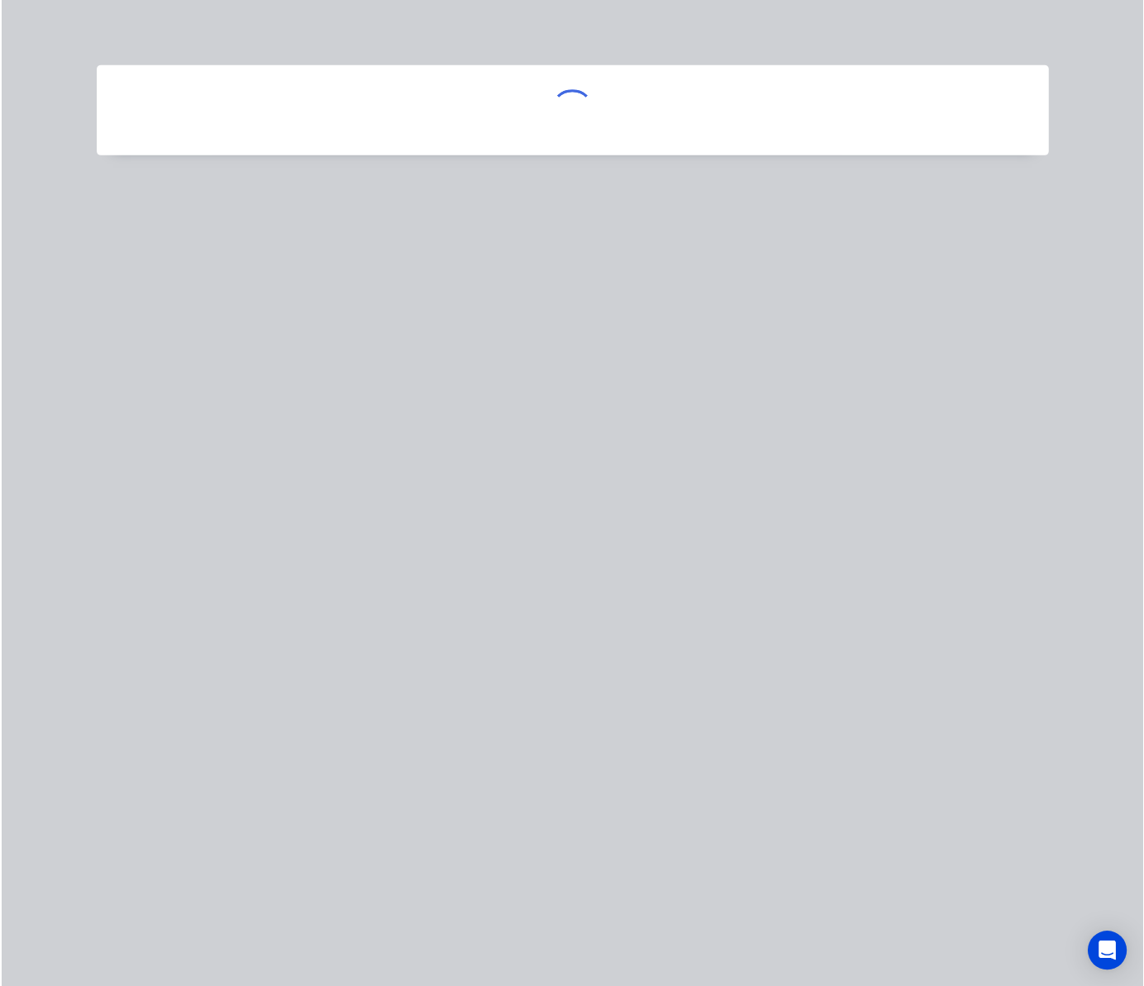
scroll to position [0, 0]
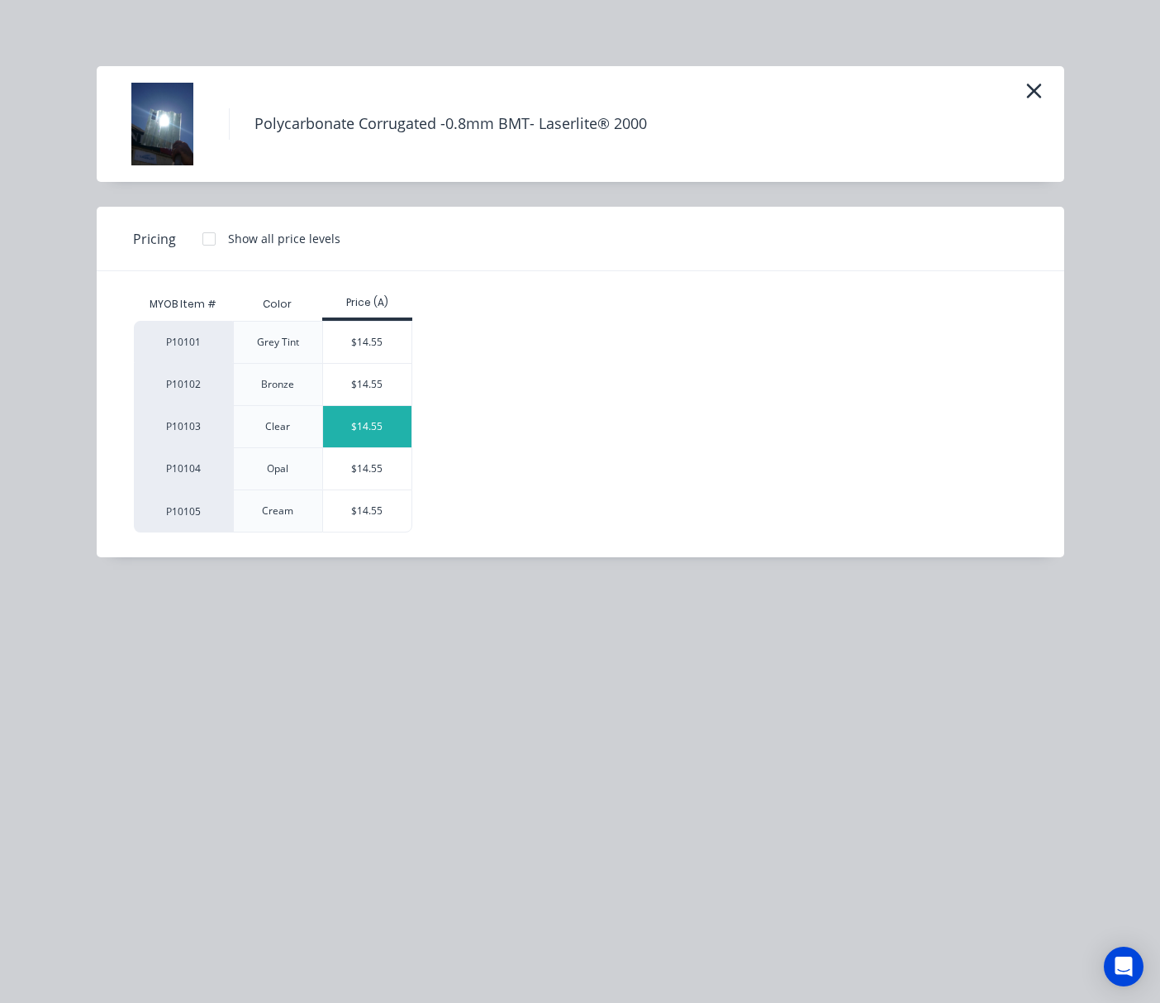
click at [377, 440] on div "$14.55" at bounding box center [367, 426] width 88 height 41
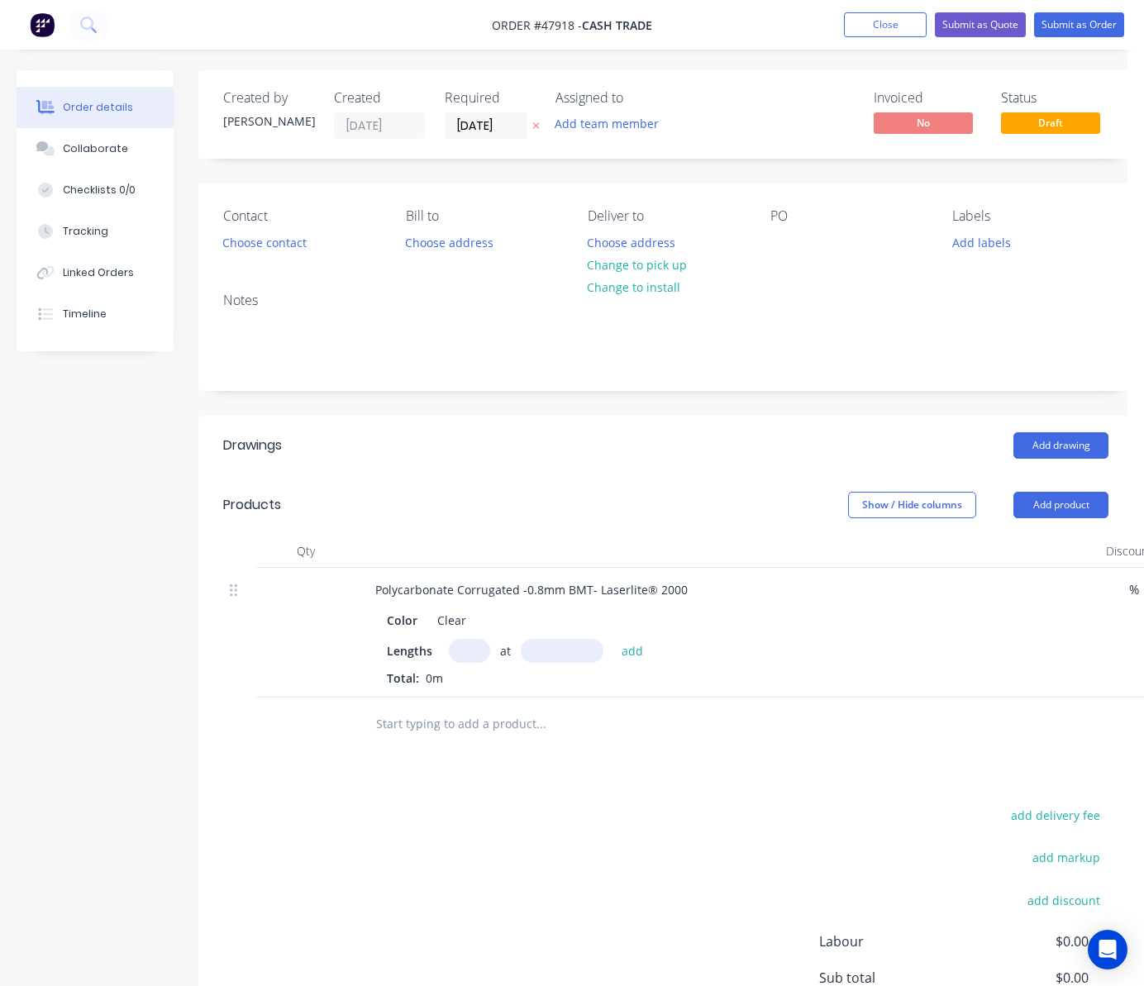
click at [474, 649] on input "text" at bounding box center [469, 651] width 41 height 24
type input "6"
click at [544, 650] on input "text" at bounding box center [562, 651] width 83 height 24
type input "3200"
click at [613, 639] on button "add" at bounding box center [632, 650] width 39 height 22
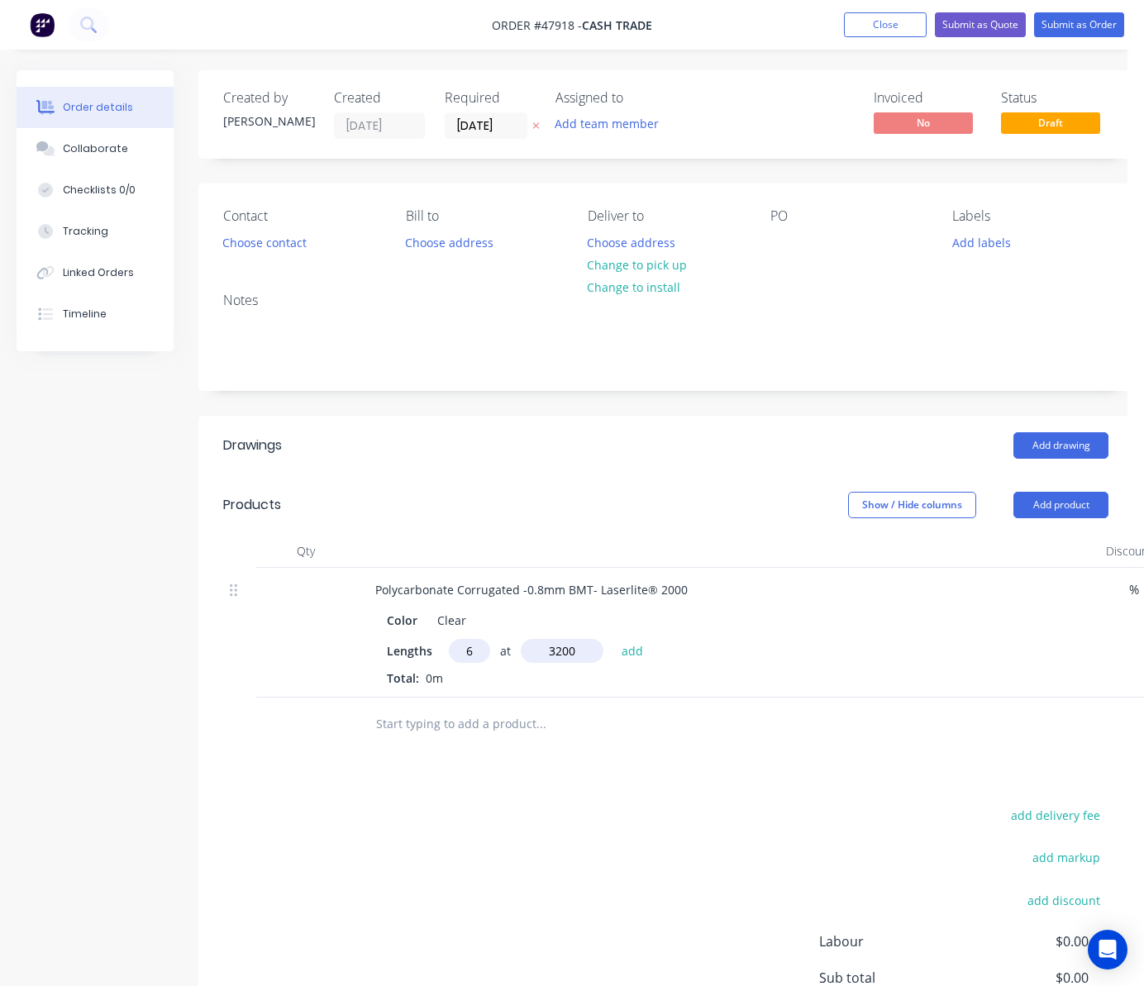
type input "$279.36"
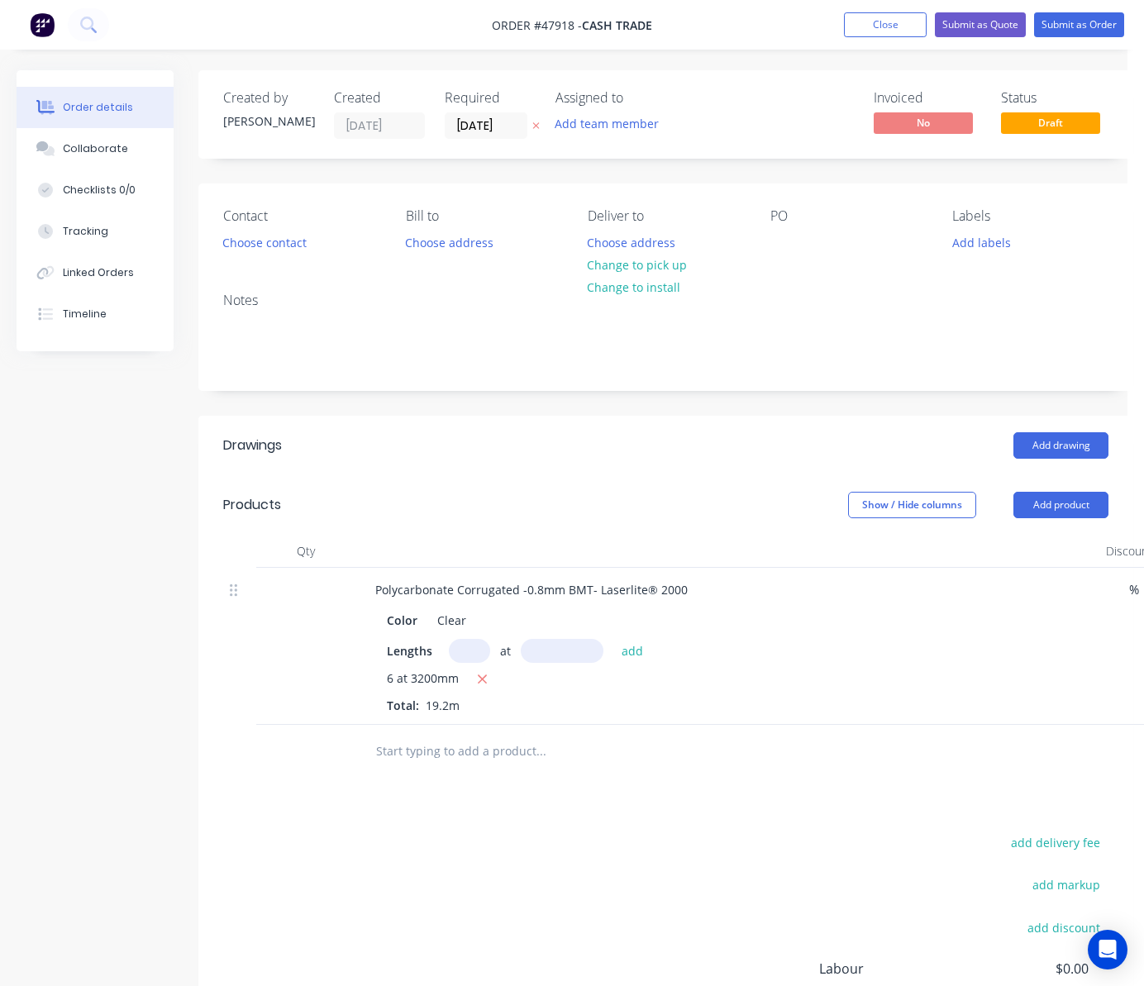
click at [588, 847] on div "add delivery fee add markup add discount Labour $0.00 Sub total $279.36 Tax $27…" at bounding box center [665, 972] width 885 height 283
click at [473, 123] on input "[DATE]" at bounding box center [486, 125] width 81 height 25
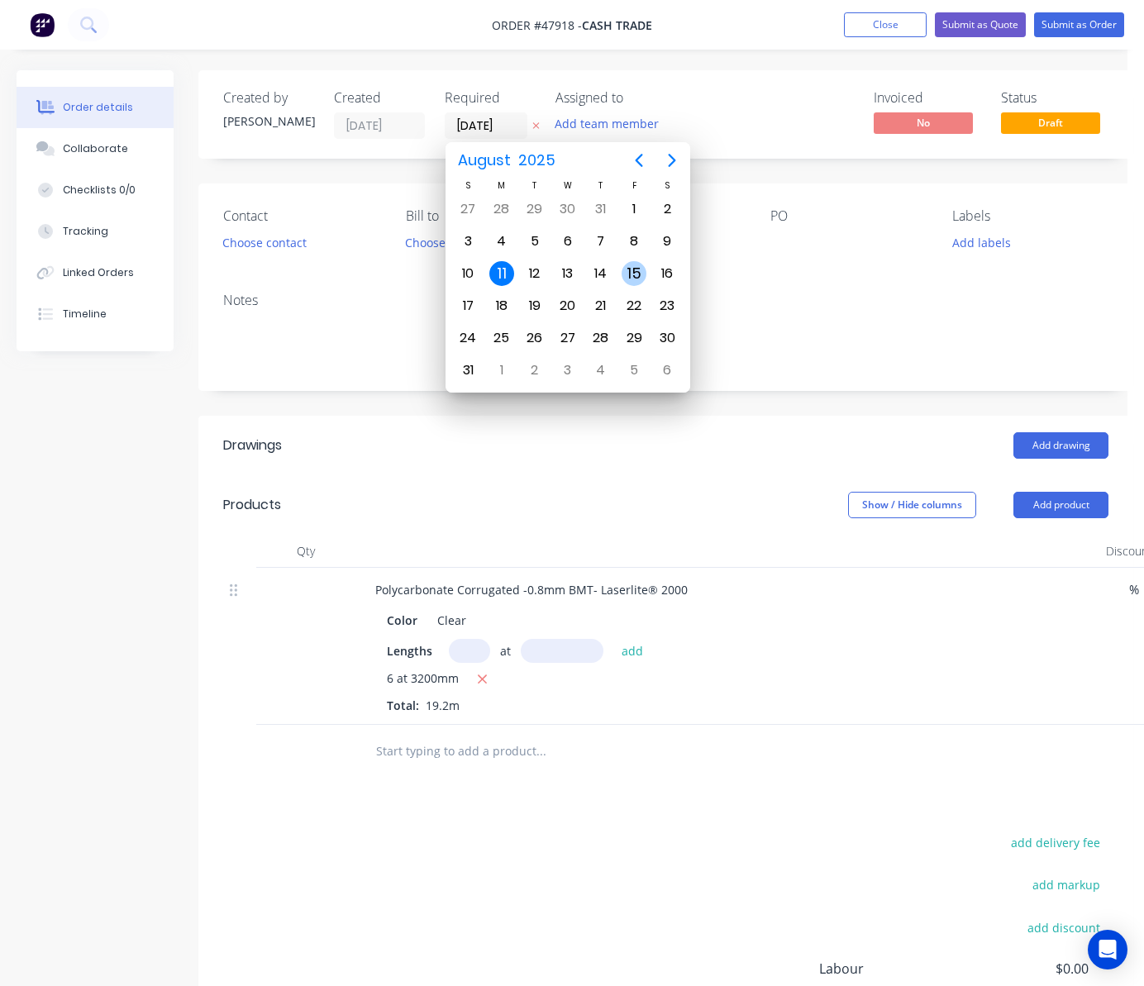
click at [628, 276] on div "15" at bounding box center [634, 273] width 25 height 25
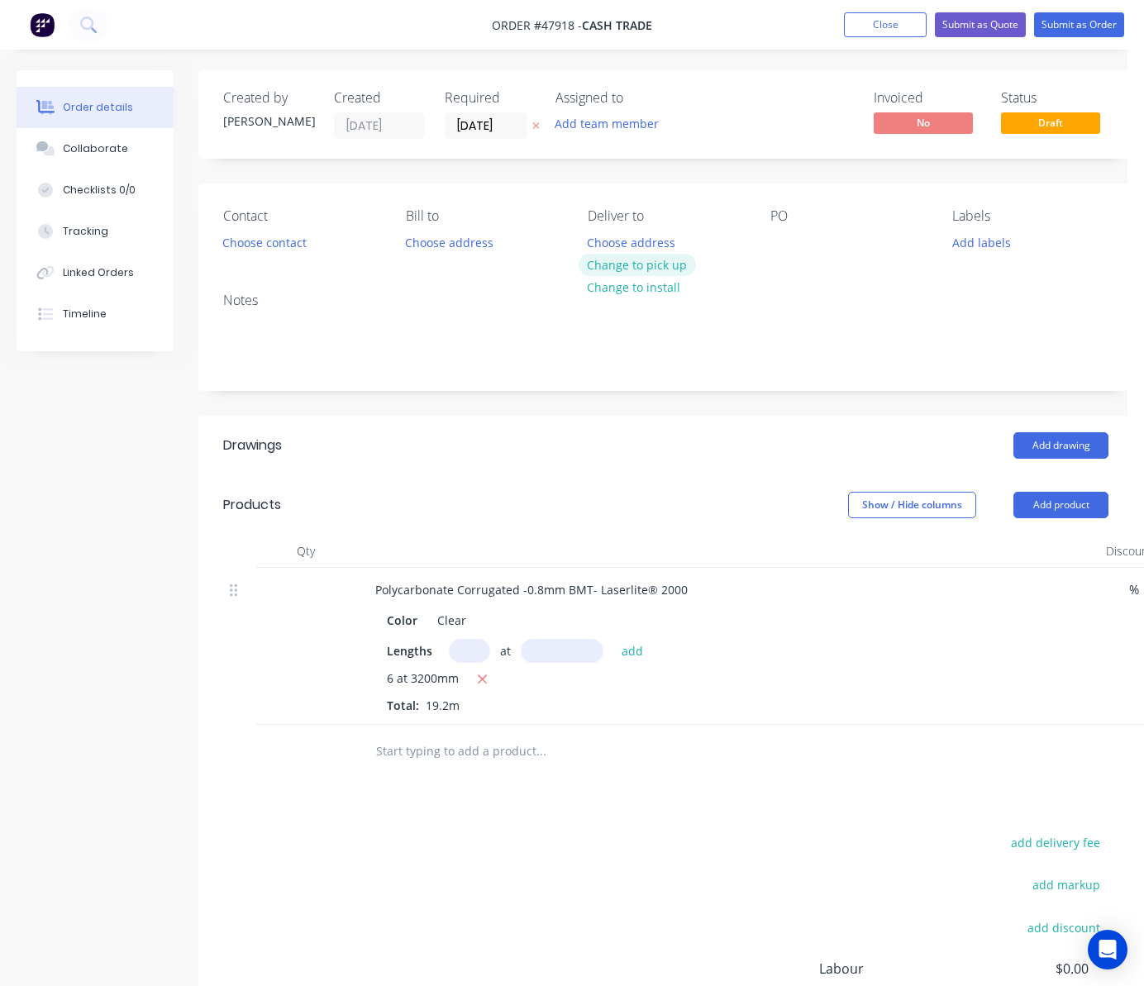
click at [597, 266] on button "Change to pick up" at bounding box center [637, 265] width 117 height 22
drag, startPoint x: 506, startPoint y: 132, endPoint x: 520, endPoint y: 144, distance: 18.2
click at [506, 131] on input "15/08/25" at bounding box center [486, 125] width 81 height 25
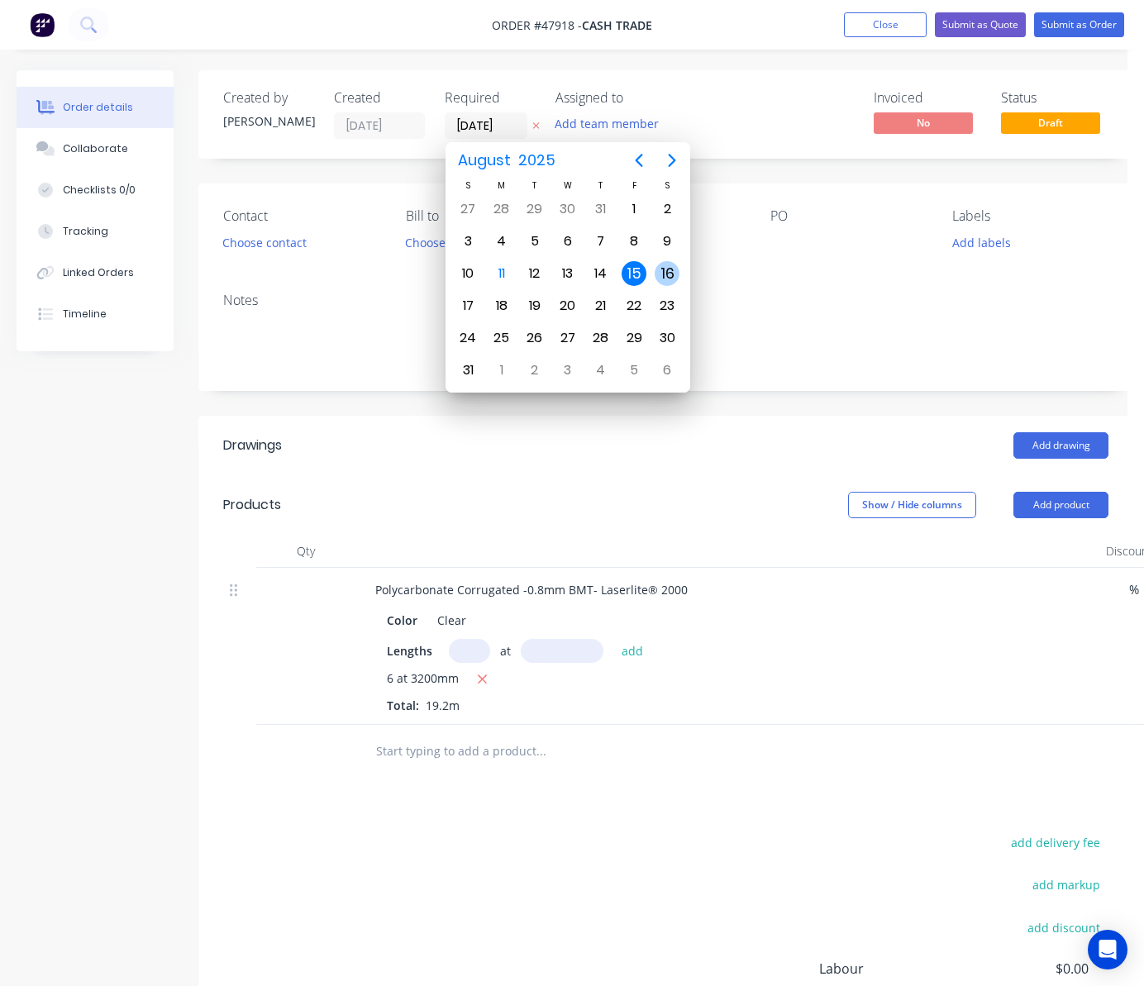
click at [672, 268] on div "16" at bounding box center [667, 273] width 25 height 25
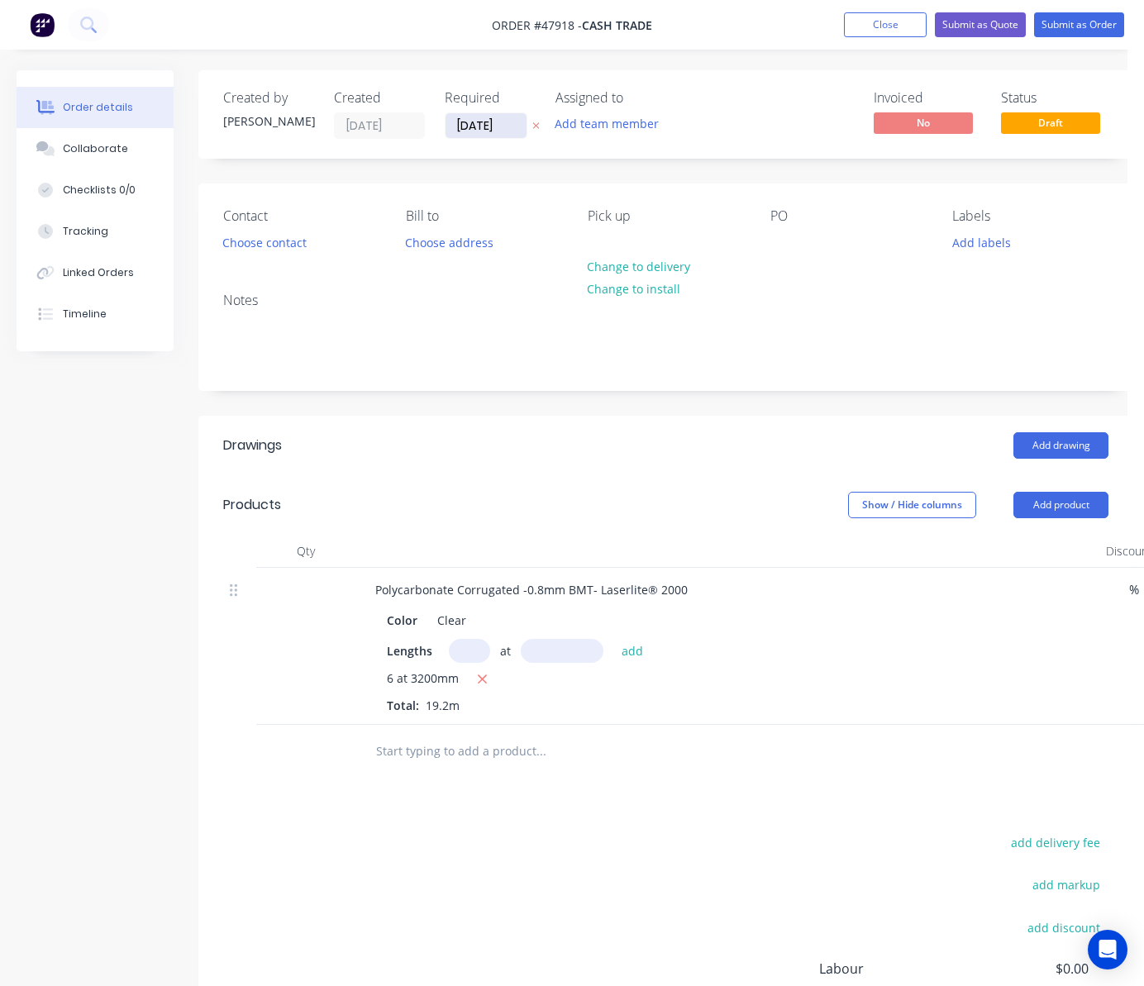
click at [488, 121] on input "16/08/25" at bounding box center [486, 125] width 81 height 25
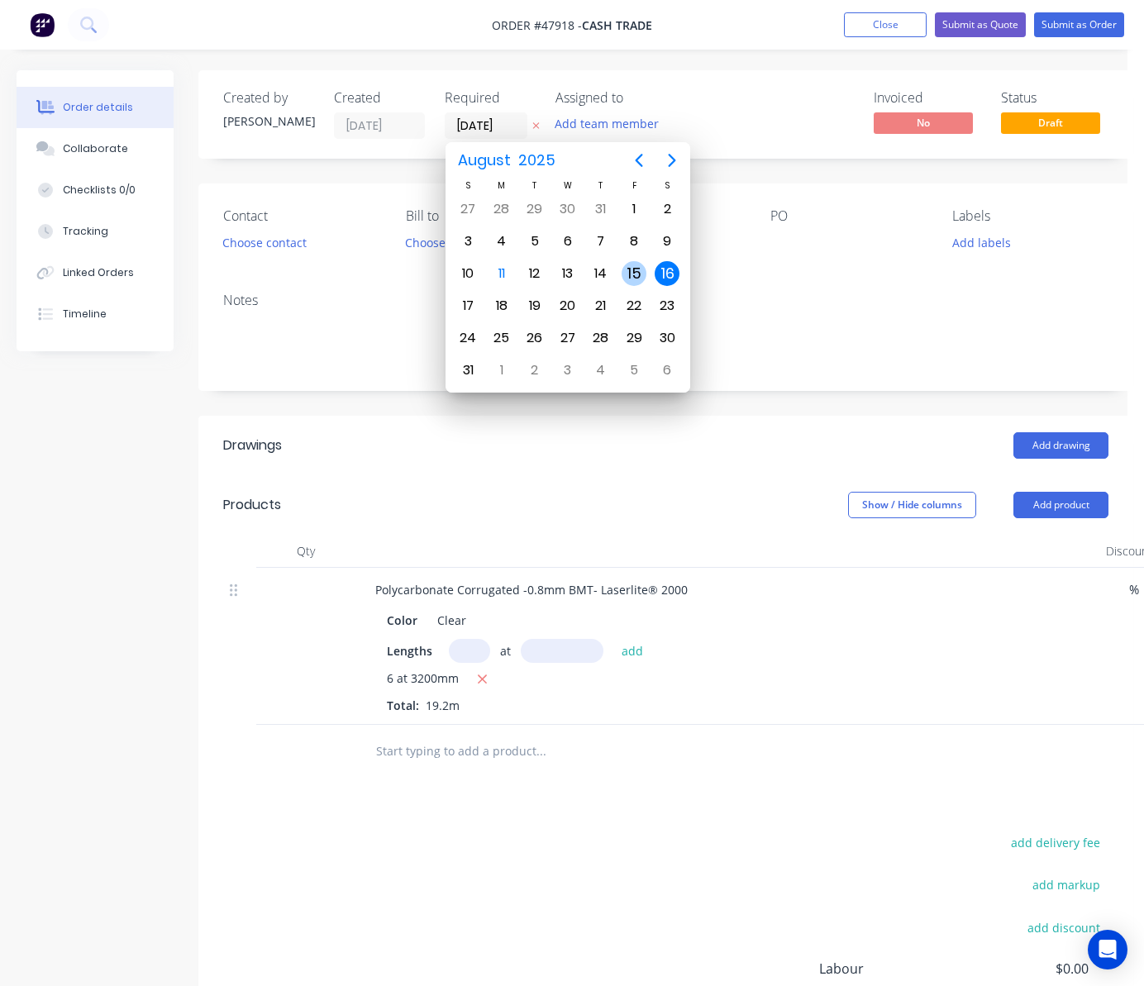
click at [646, 274] on div "15" at bounding box center [633, 273] width 33 height 31
type input "15/08/25"
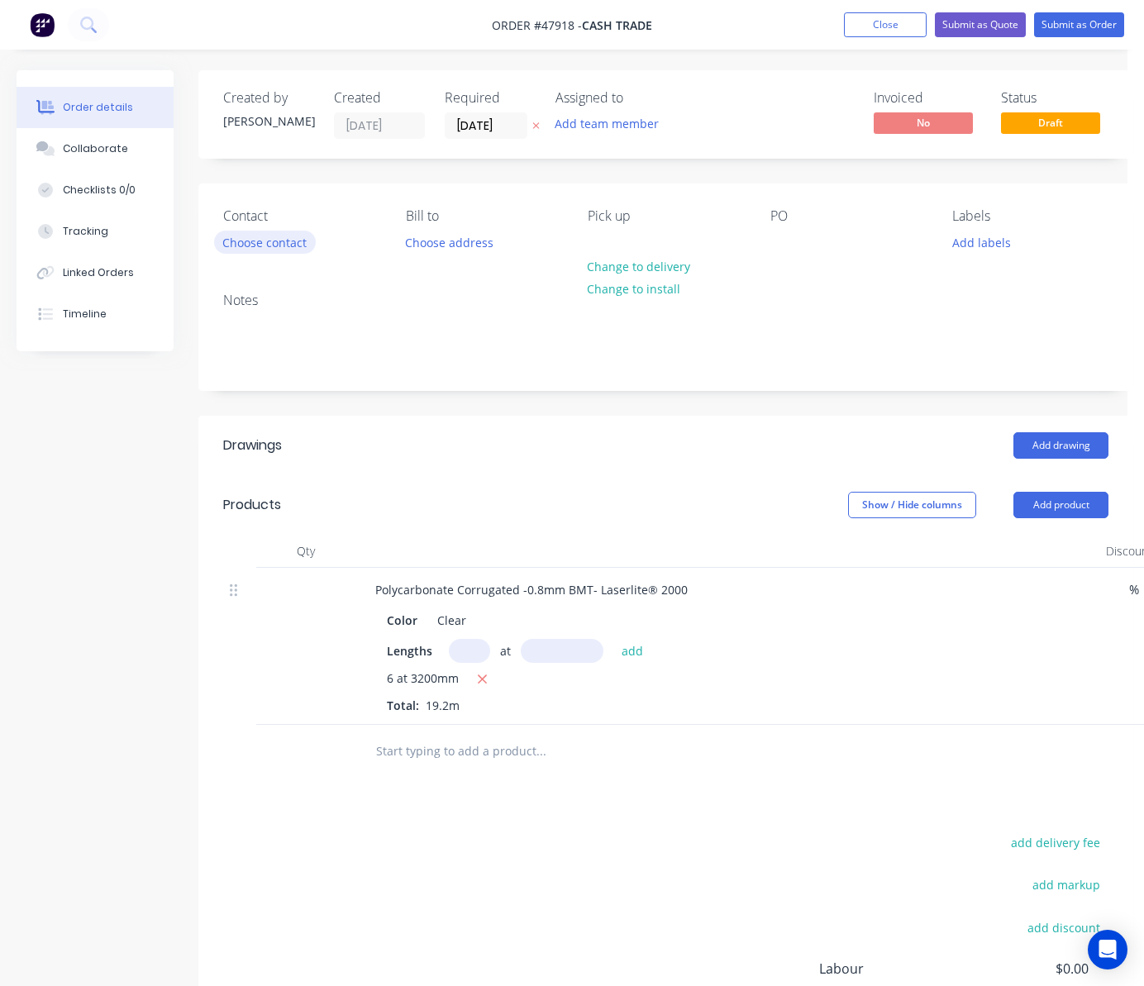
click at [286, 241] on button "Choose contact" at bounding box center [265, 242] width 102 height 22
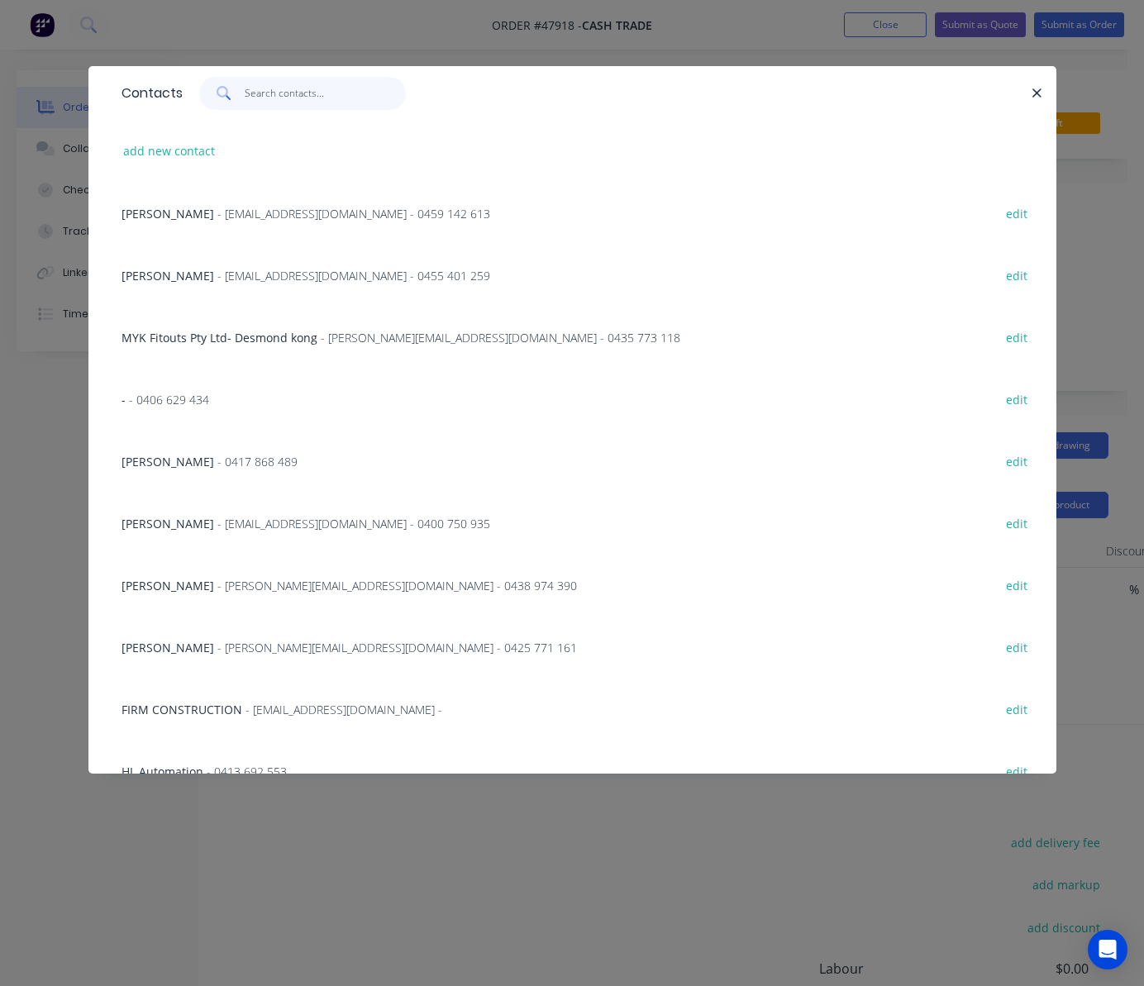
click at [294, 103] on input "text" at bounding box center [325, 93] width 161 height 33
click at [123, 147] on button "add new contact" at bounding box center [169, 151] width 109 height 22
select select "AU"
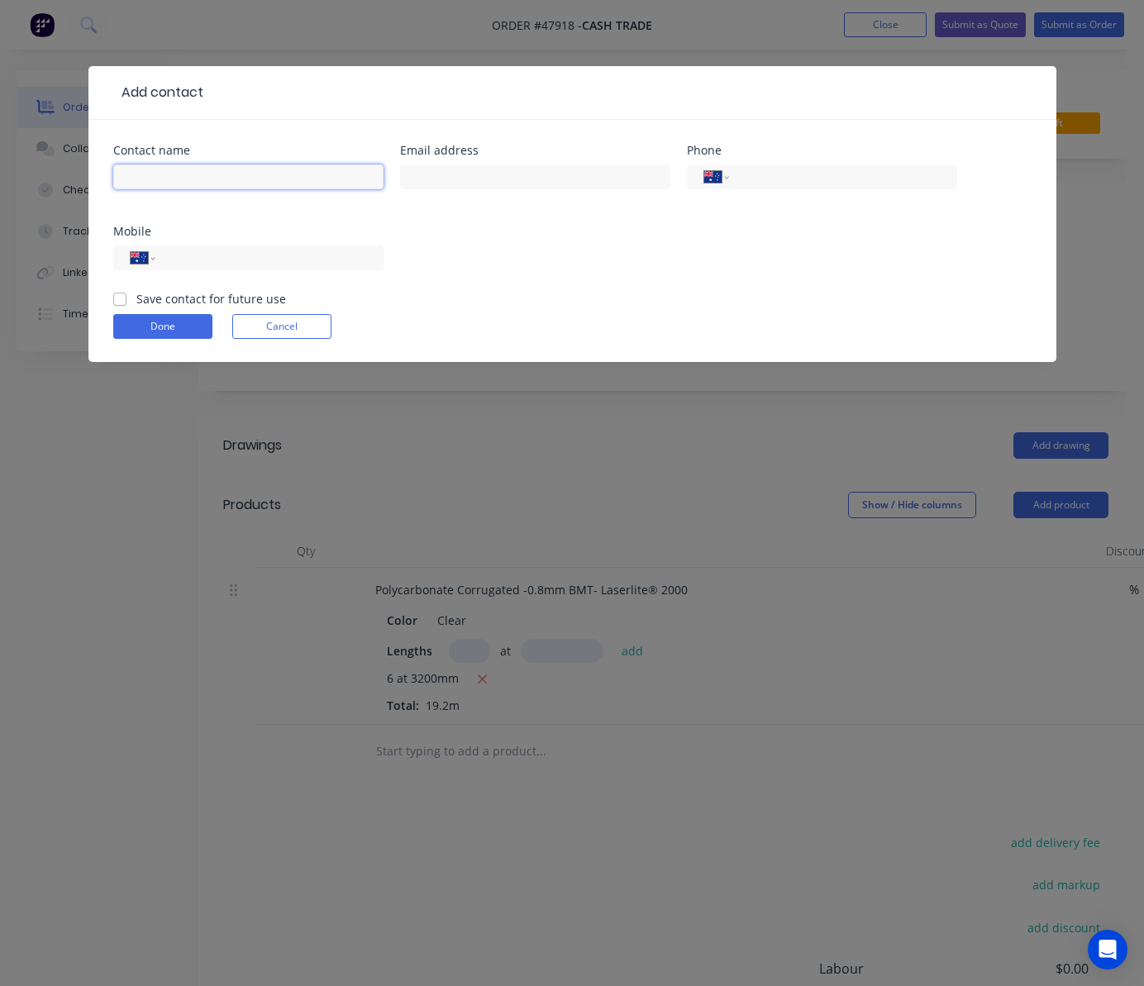
click at [228, 173] on input "text" at bounding box center [248, 176] width 270 height 25
type input "David Harvey"
click at [804, 179] on input "tel" at bounding box center [840, 177] width 198 height 19
drag, startPoint x: 820, startPoint y: 172, endPoint x: 648, endPoint y: 189, distance: 172.8
click at [648, 189] on div "Contact name David Harvey Email address Phone International Afghanistan Åland I…" at bounding box center [572, 217] width 918 height 145
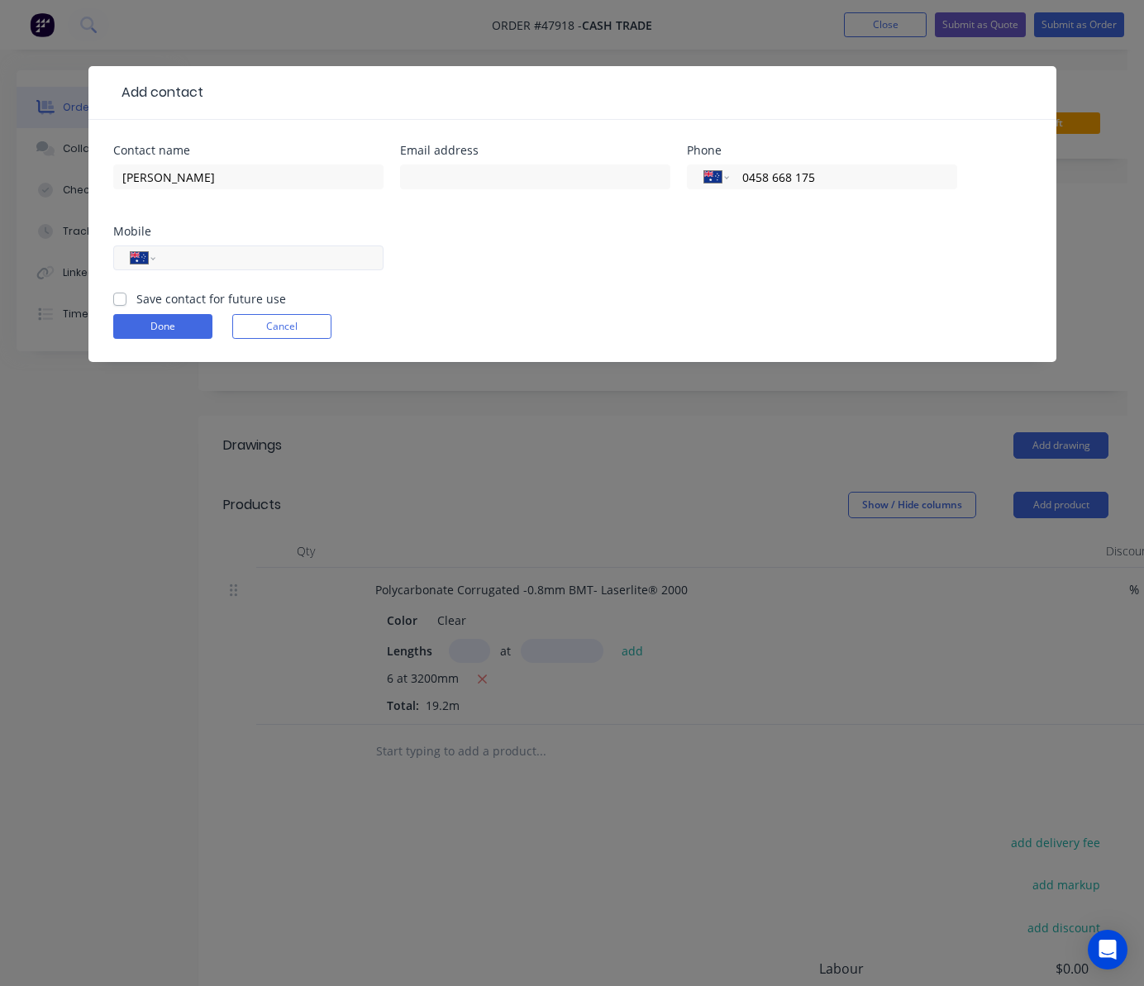
type input "0458 668 175"
click at [233, 260] on input "tel" at bounding box center [266, 258] width 198 height 19
paste input "0458 668 175"
type input "0458 668 175"
drag, startPoint x: 822, startPoint y: 176, endPoint x: 554, endPoint y: 243, distance: 276.0
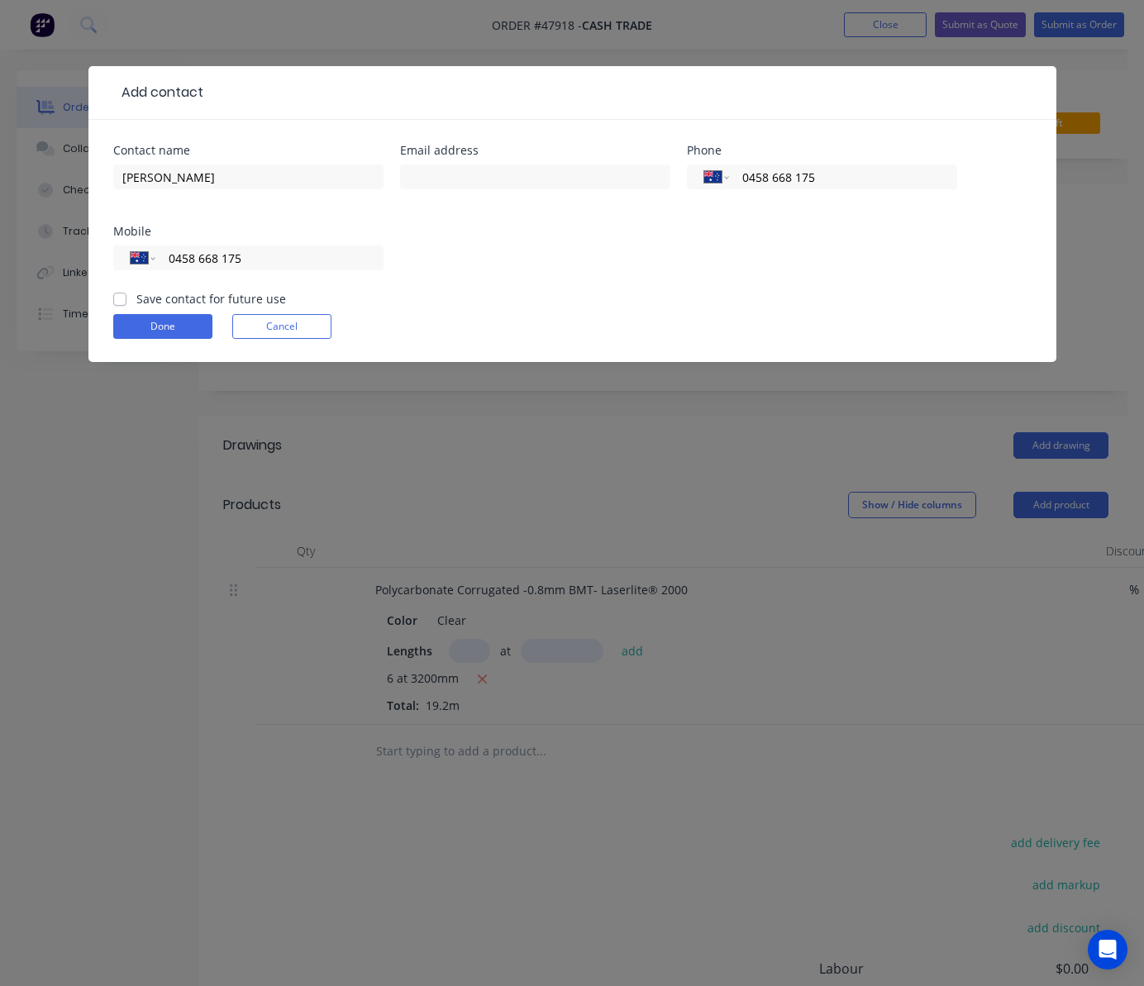
click at [605, 229] on div "Contact name David Harvey Email address Phone International Afghanistan Åland I…" at bounding box center [572, 217] width 918 height 145
click at [133, 334] on button "Done" at bounding box center [162, 326] width 99 height 25
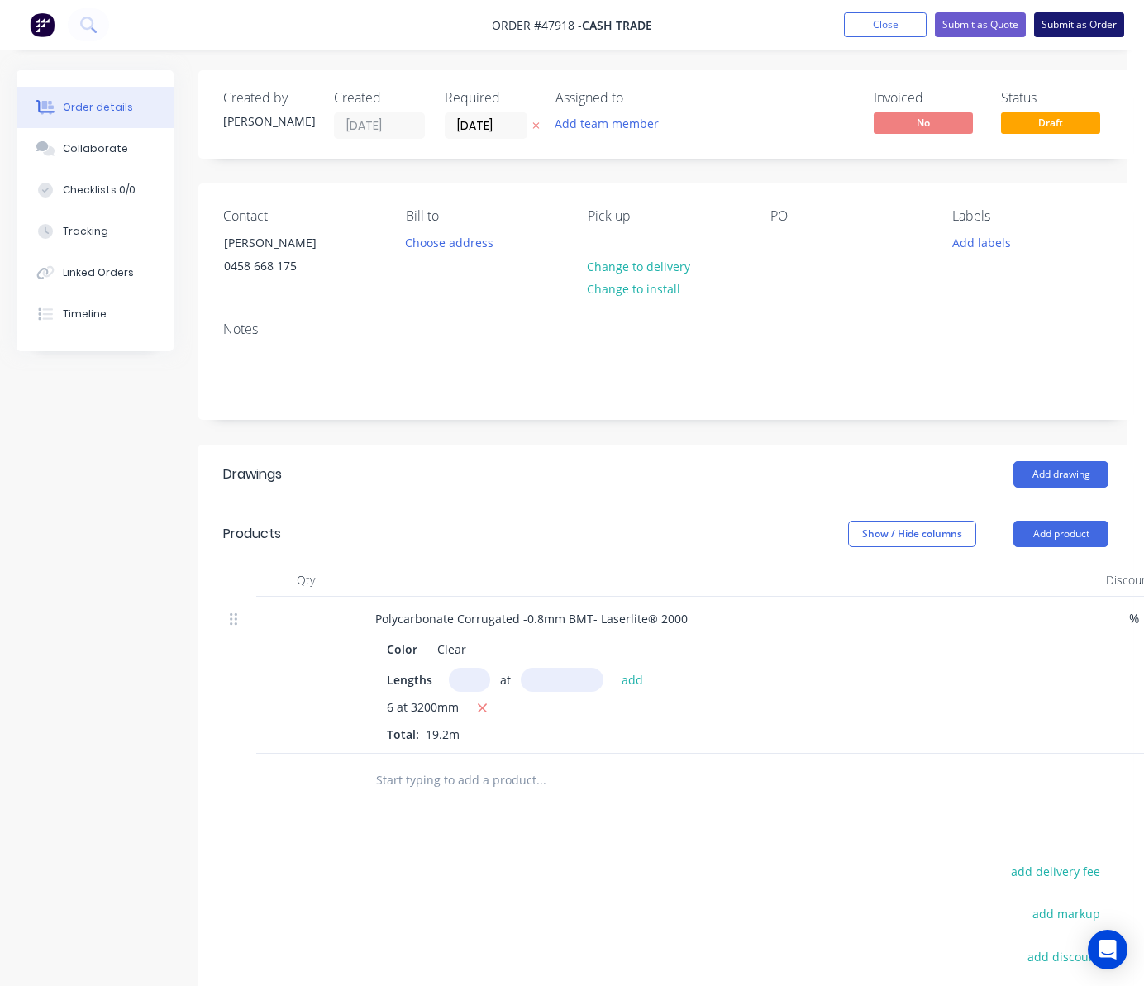
click at [1088, 17] on button "Submit as Order" at bounding box center [1079, 24] width 90 height 25
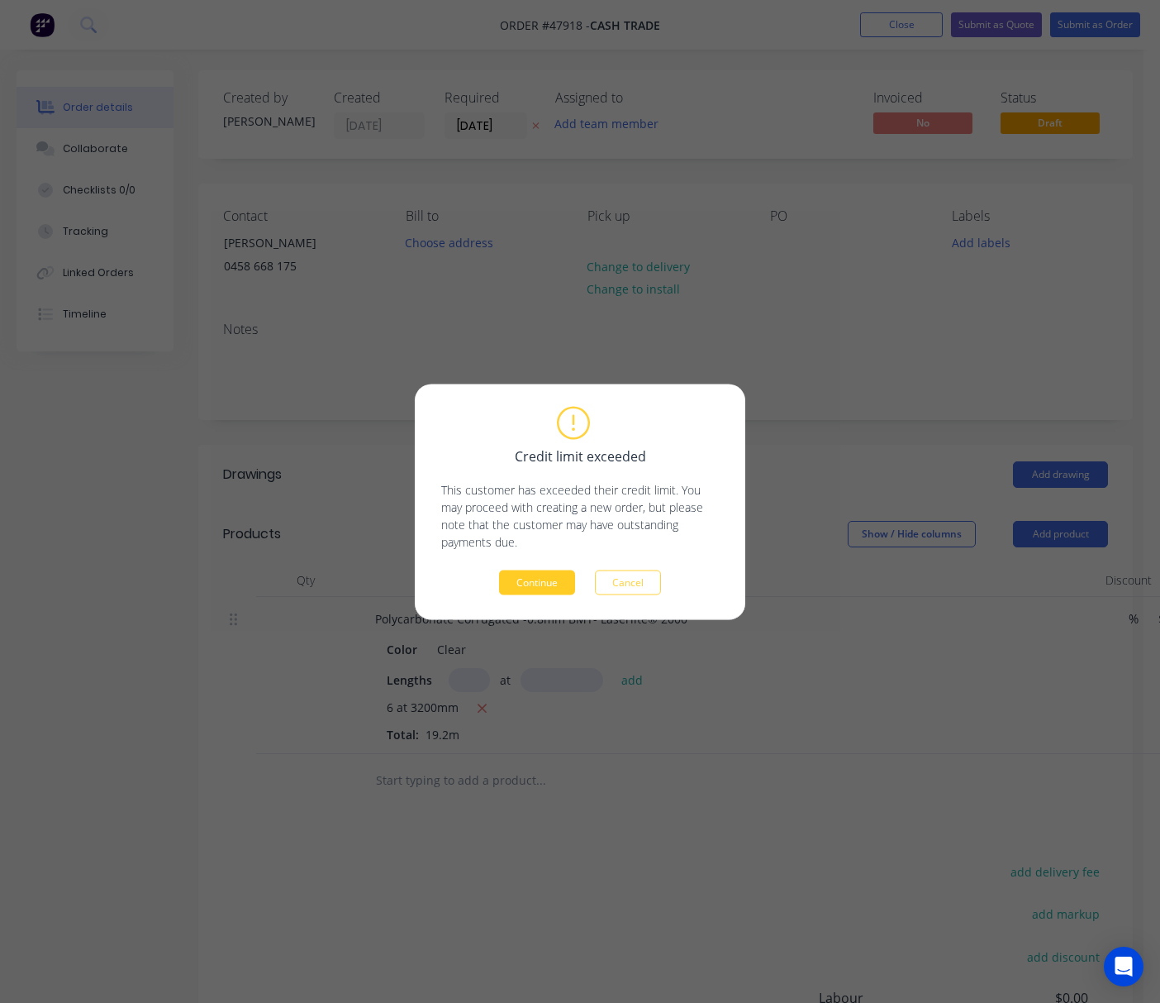
click at [564, 580] on button "Continue" at bounding box center [537, 581] width 76 height 25
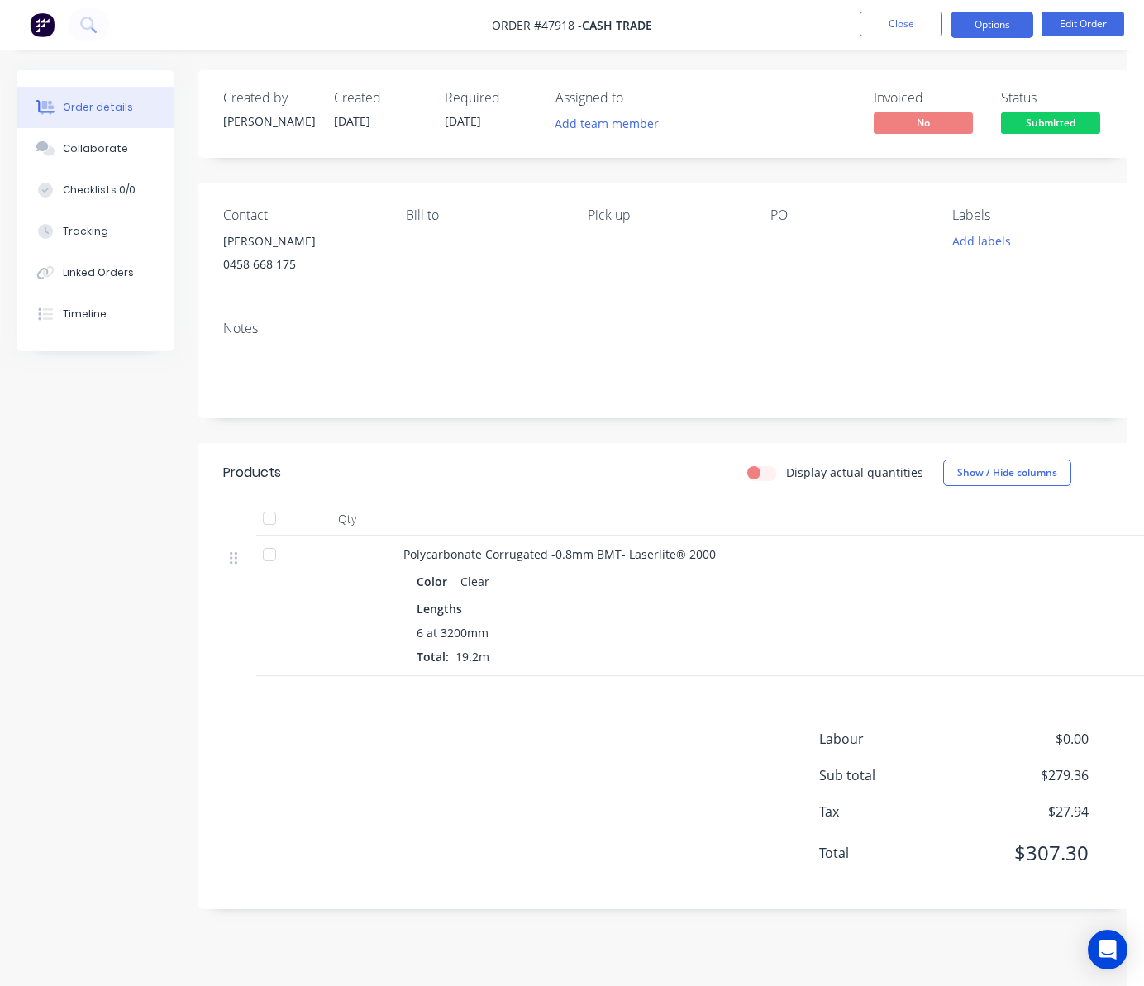
click at [1008, 25] on button "Options" at bounding box center [992, 25] width 83 height 26
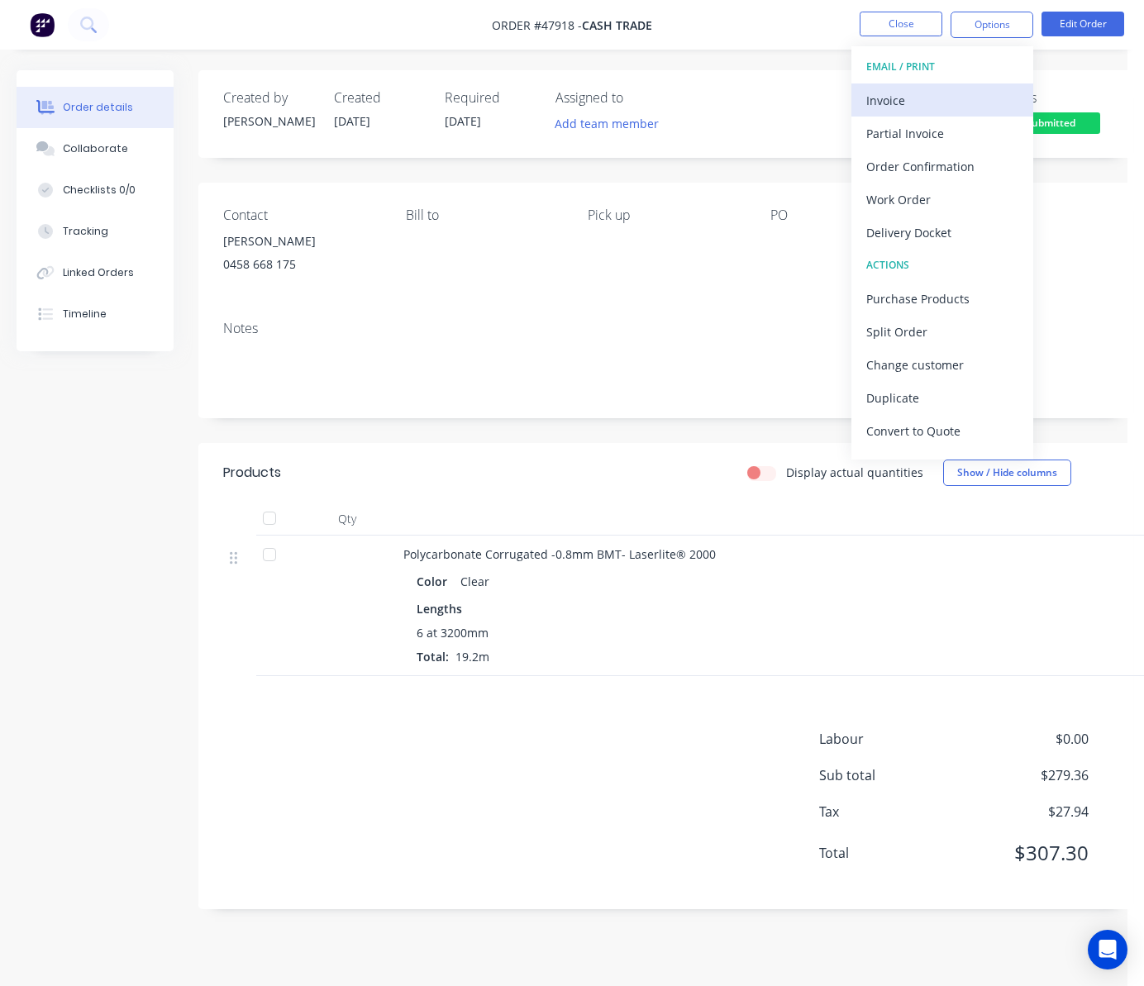
click at [967, 96] on div "Invoice" at bounding box center [942, 100] width 152 height 24
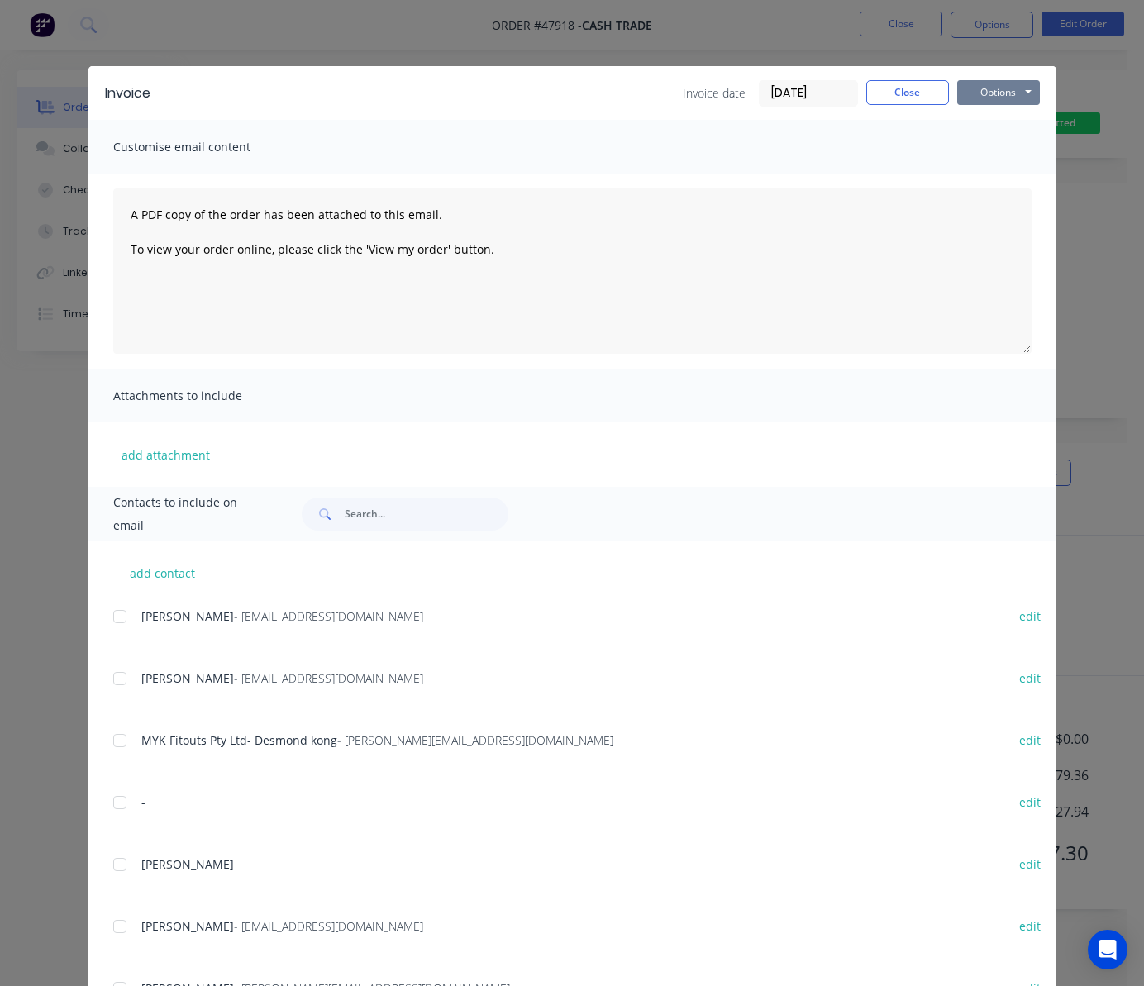
click at [973, 84] on button "Options" at bounding box center [998, 92] width 83 height 25
click at [1013, 146] on button "Print" at bounding box center [1010, 149] width 106 height 27
click at [751, 35] on div "Invoice Invoice date [DATE] Close Options Preview Print Email Customise email c…" at bounding box center [572, 493] width 1144 height 986
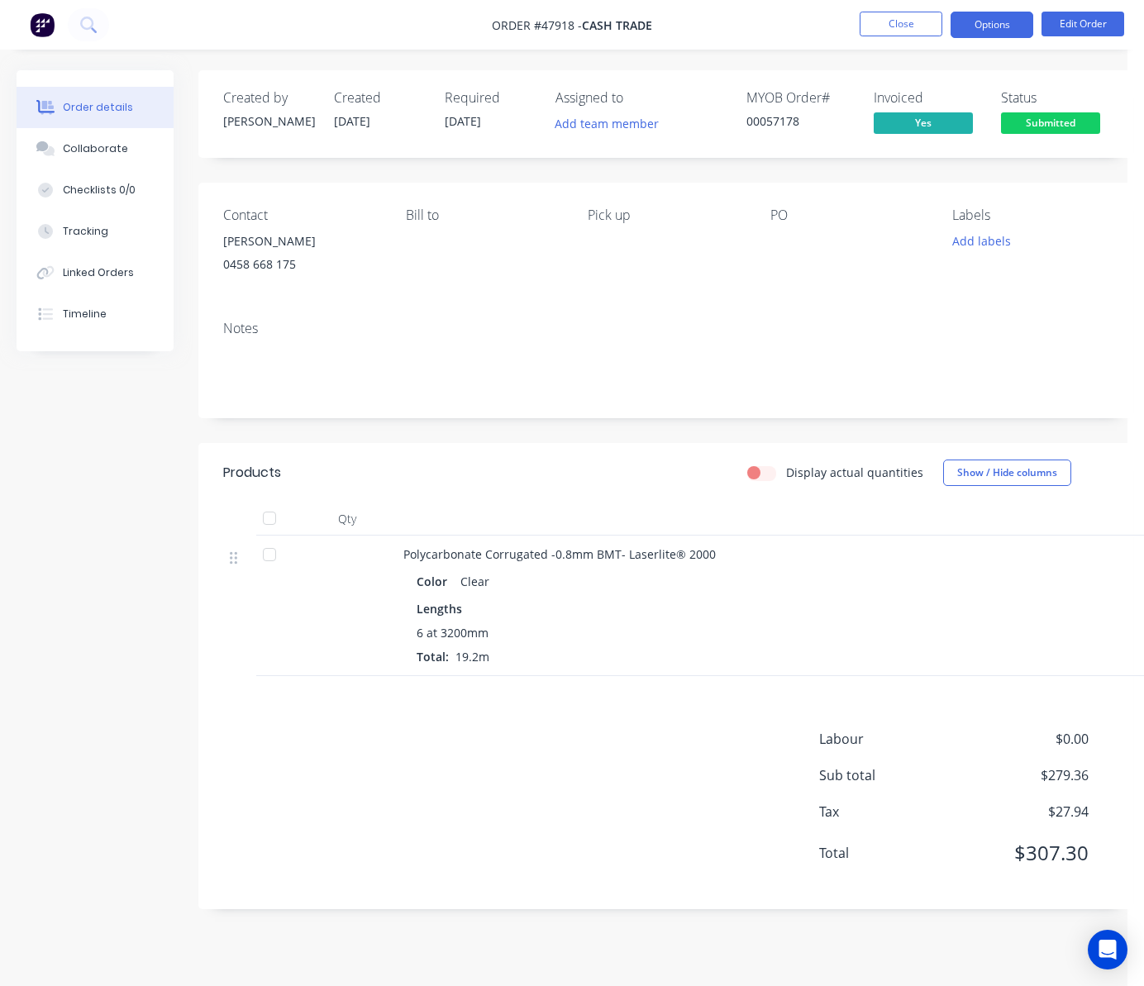
click at [987, 26] on button "Options" at bounding box center [992, 25] width 83 height 26
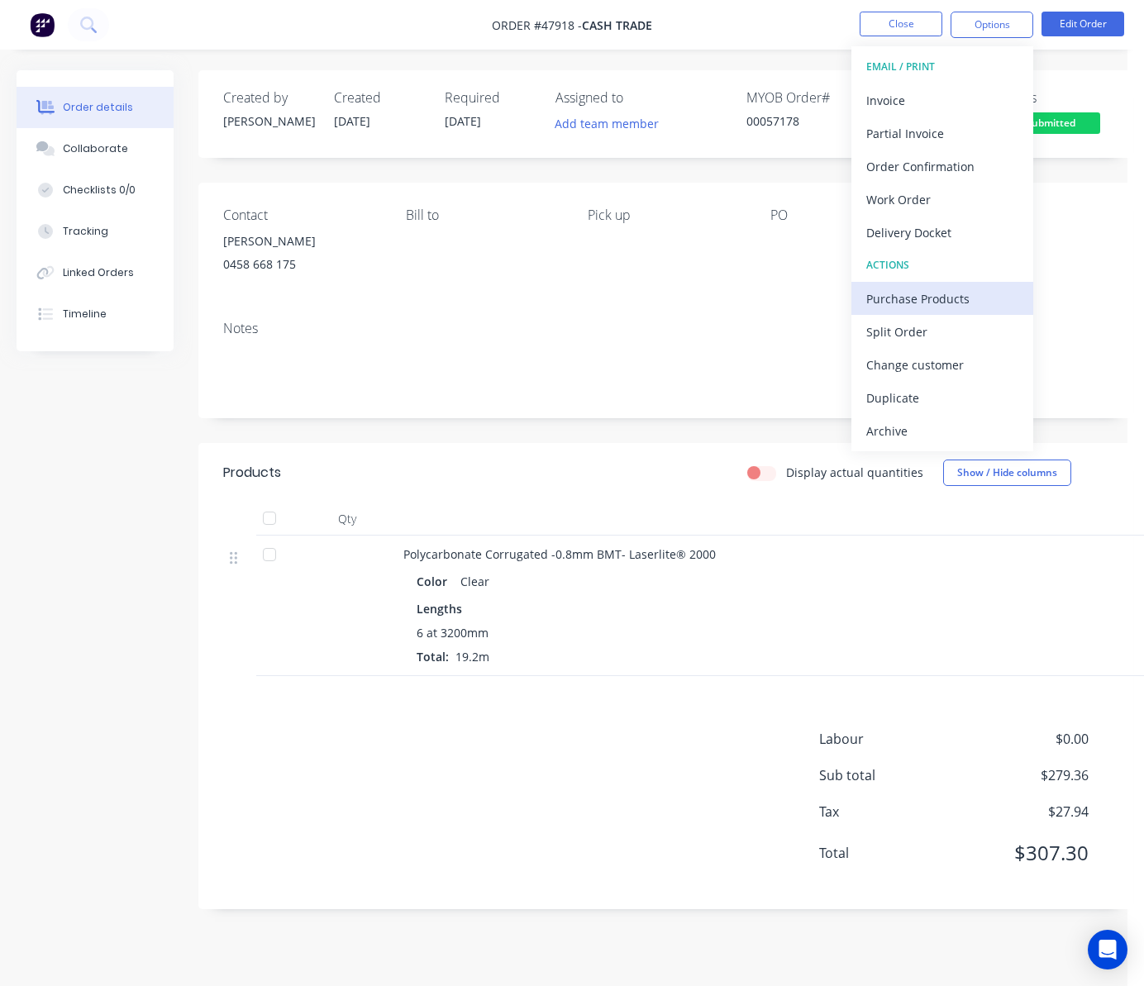
click at [952, 288] on div "Purchase Products" at bounding box center [942, 299] width 152 height 24
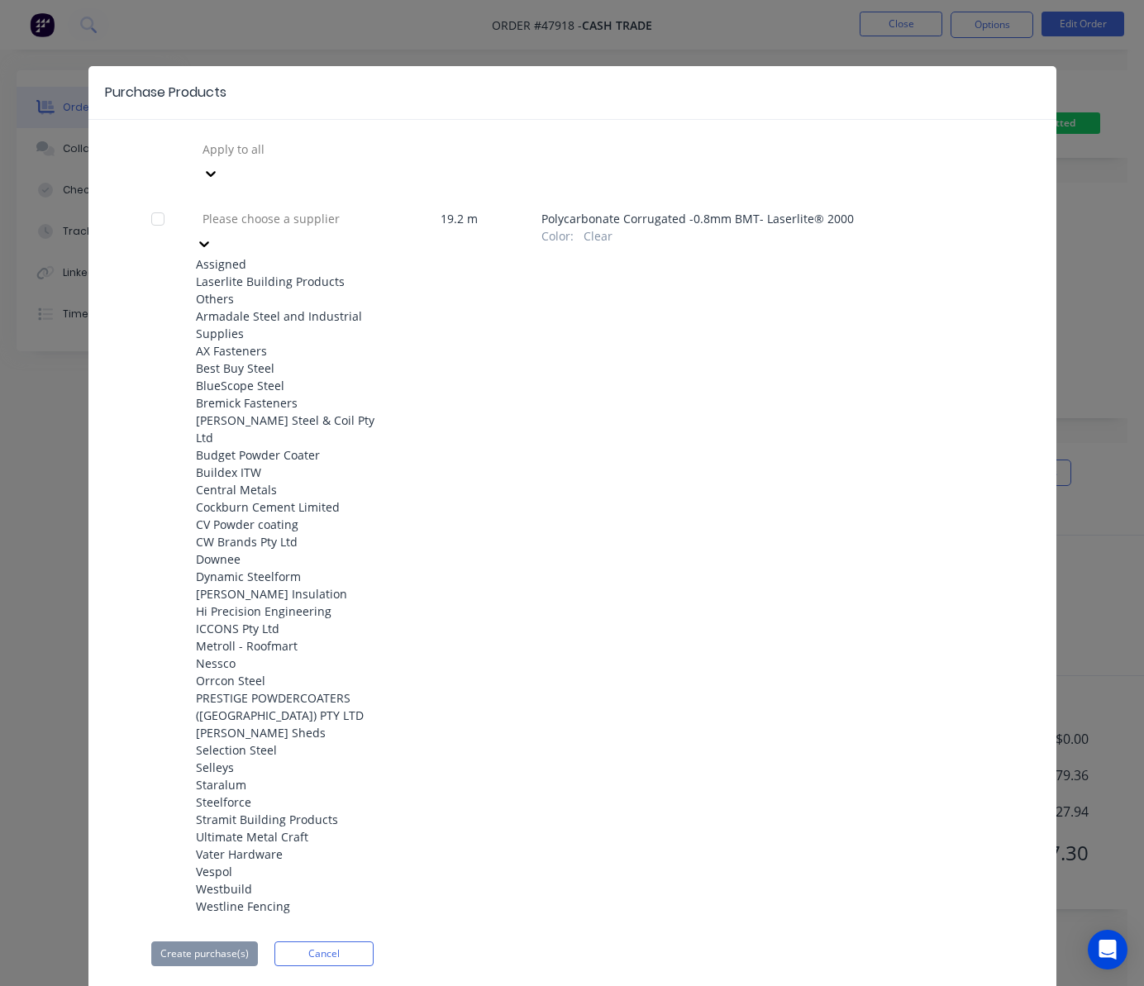
click at [251, 208] on div at bounding box center [320, 218] width 238 height 21
click at [305, 273] on div "Laserlite Building Products" at bounding box center [287, 281] width 182 height 17
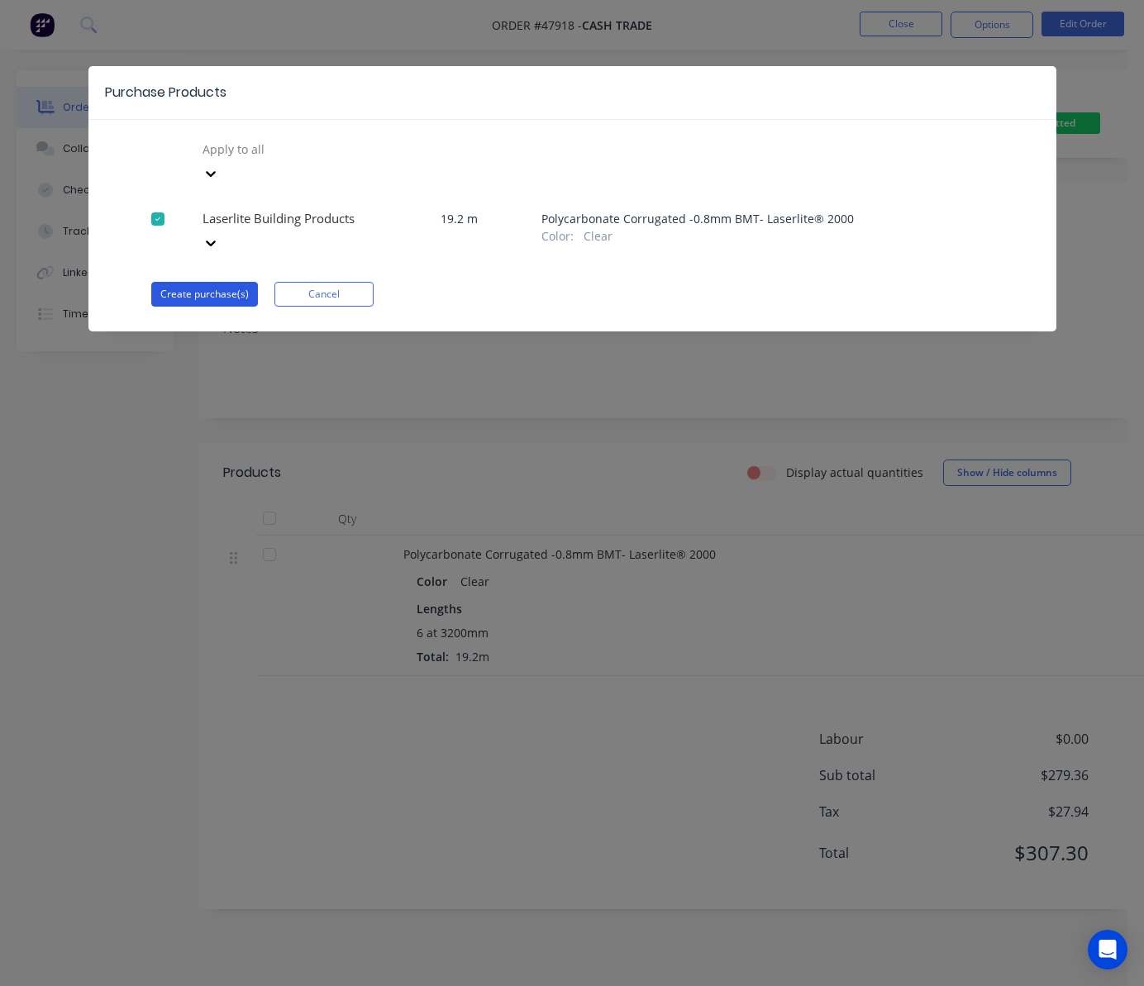
click at [196, 282] on button "Create purchase(s)" at bounding box center [204, 294] width 107 height 25
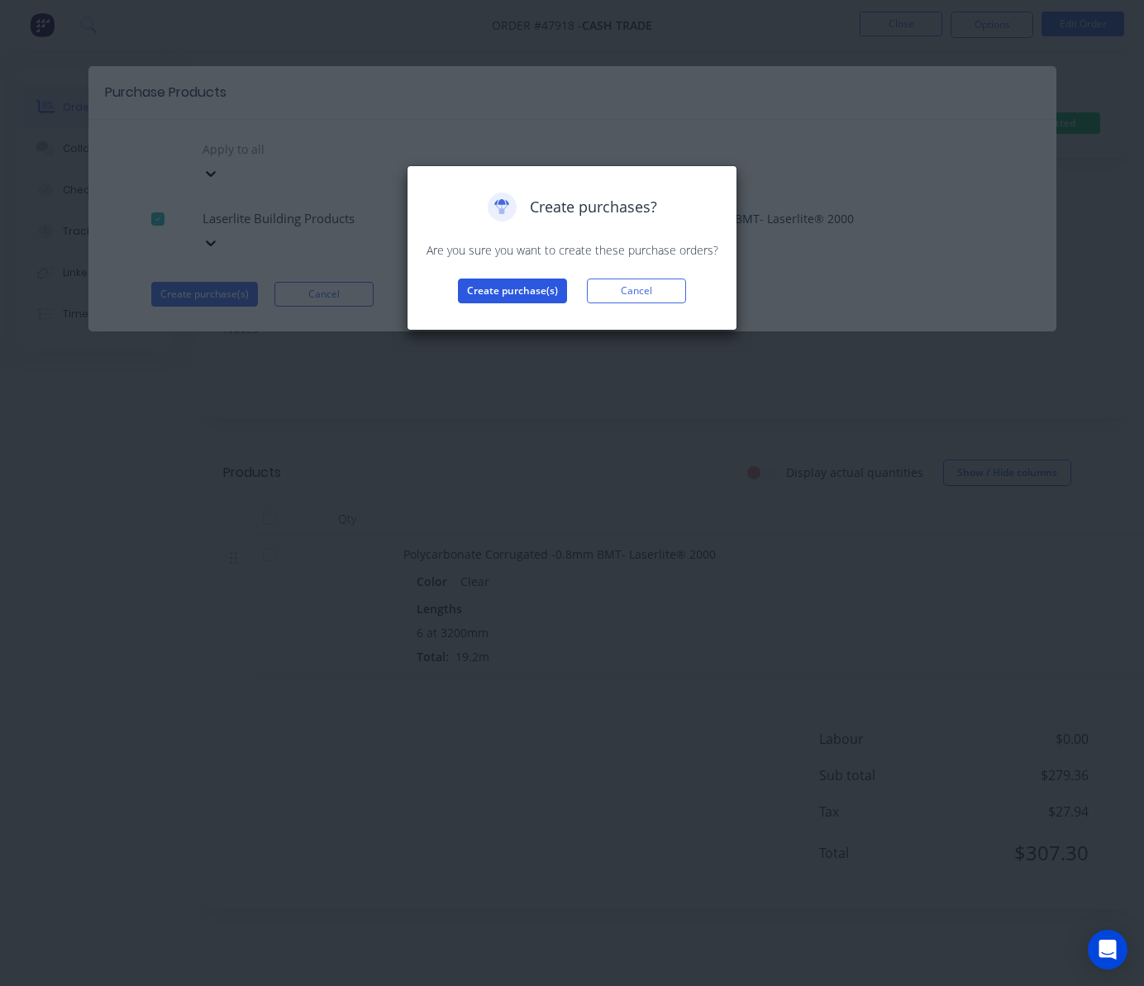
click at [478, 282] on button "Create purchase(s)" at bounding box center [512, 291] width 109 height 25
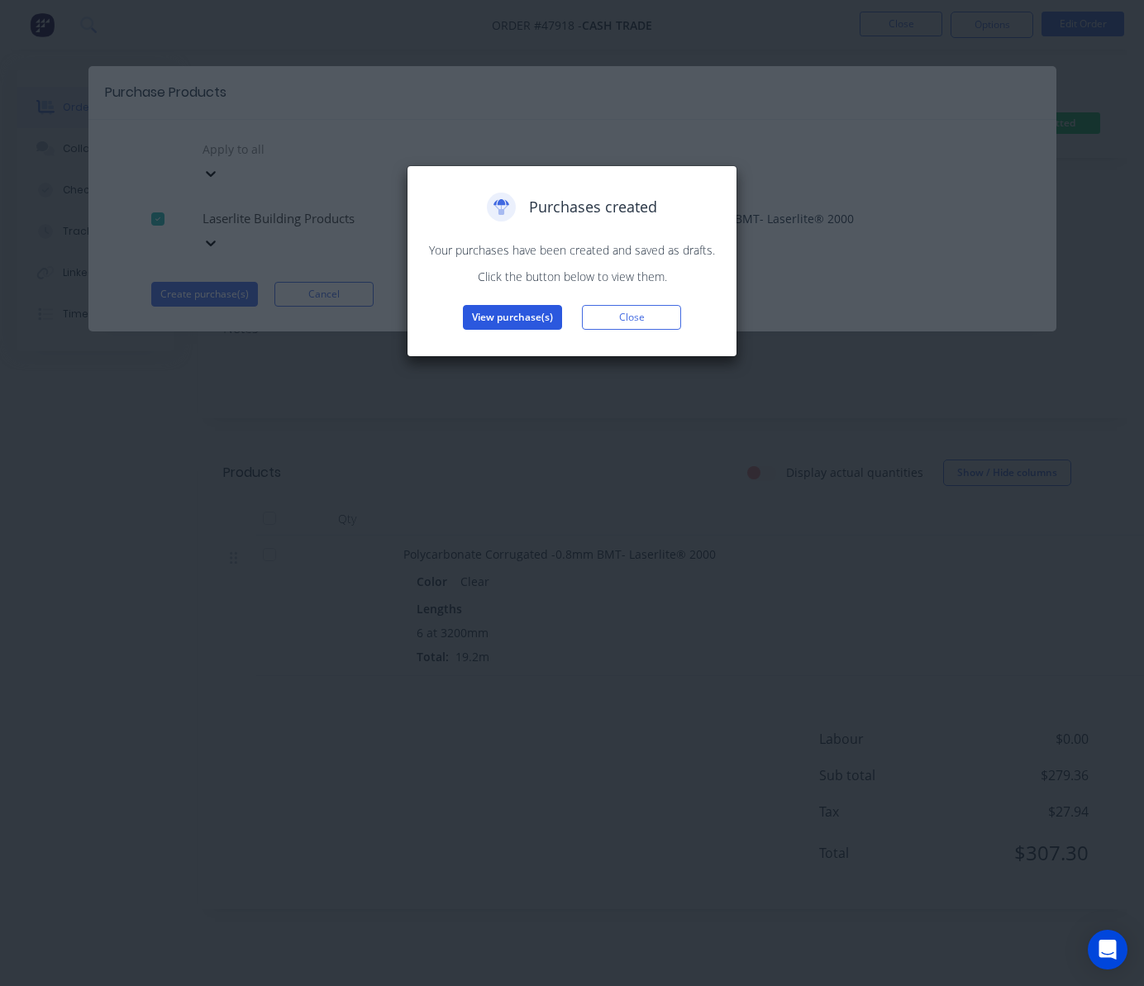
click at [519, 315] on button "View purchase(s)" at bounding box center [512, 317] width 99 height 25
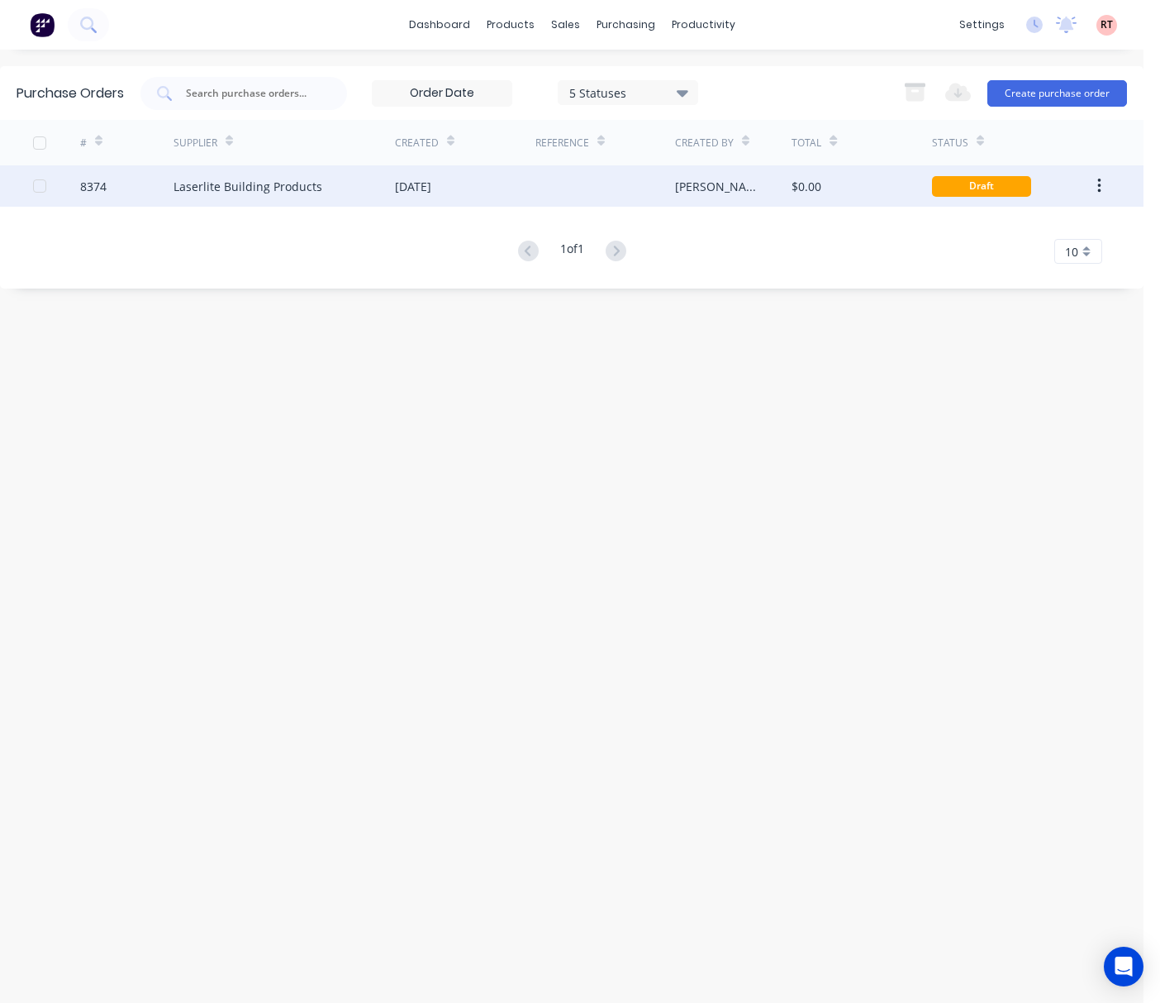
click at [755, 198] on div "[PERSON_NAME]" at bounding box center [733, 185] width 117 height 41
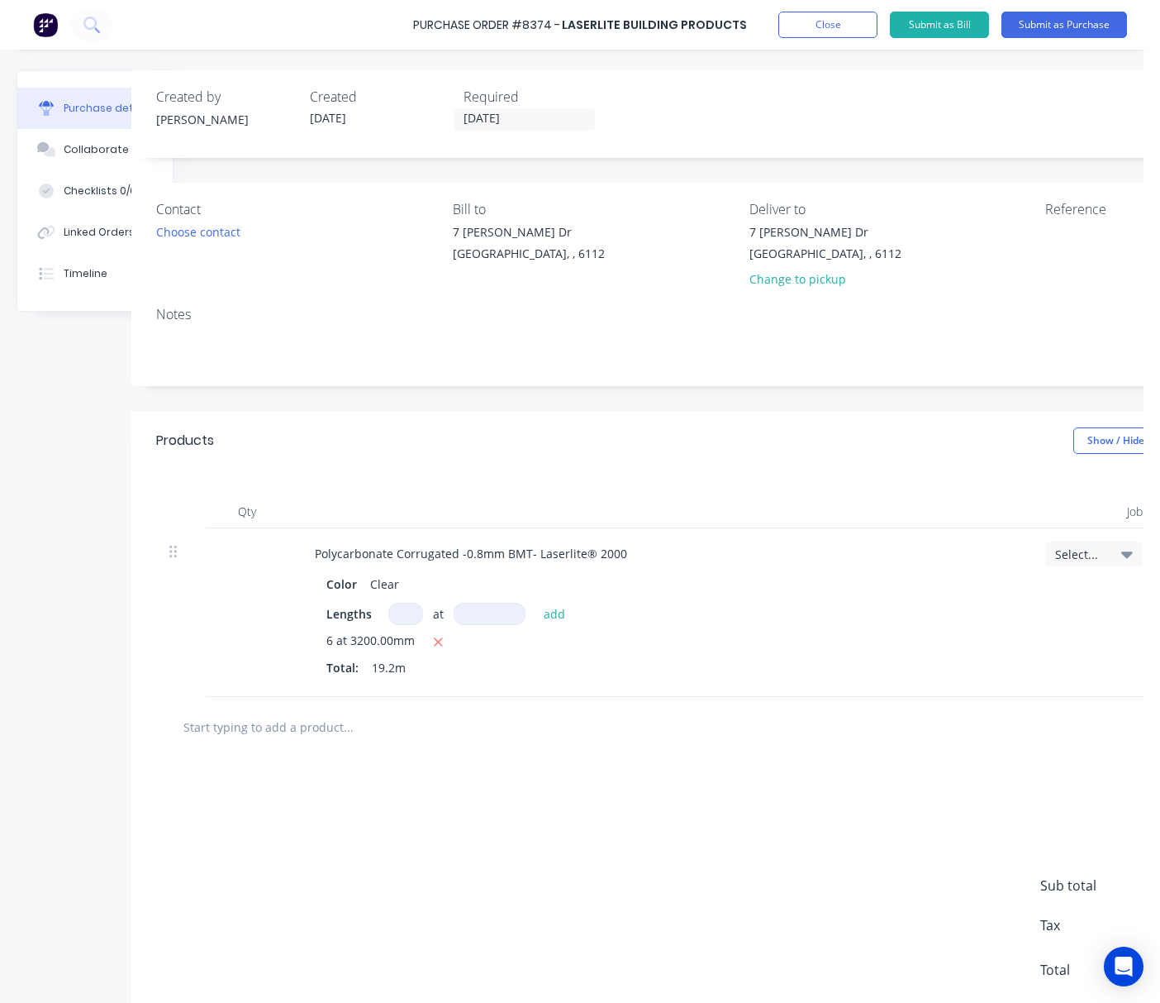
scroll to position [0, 61]
click at [64, 231] on div "Linked Orders" at bounding box center [99, 232] width 71 height 15
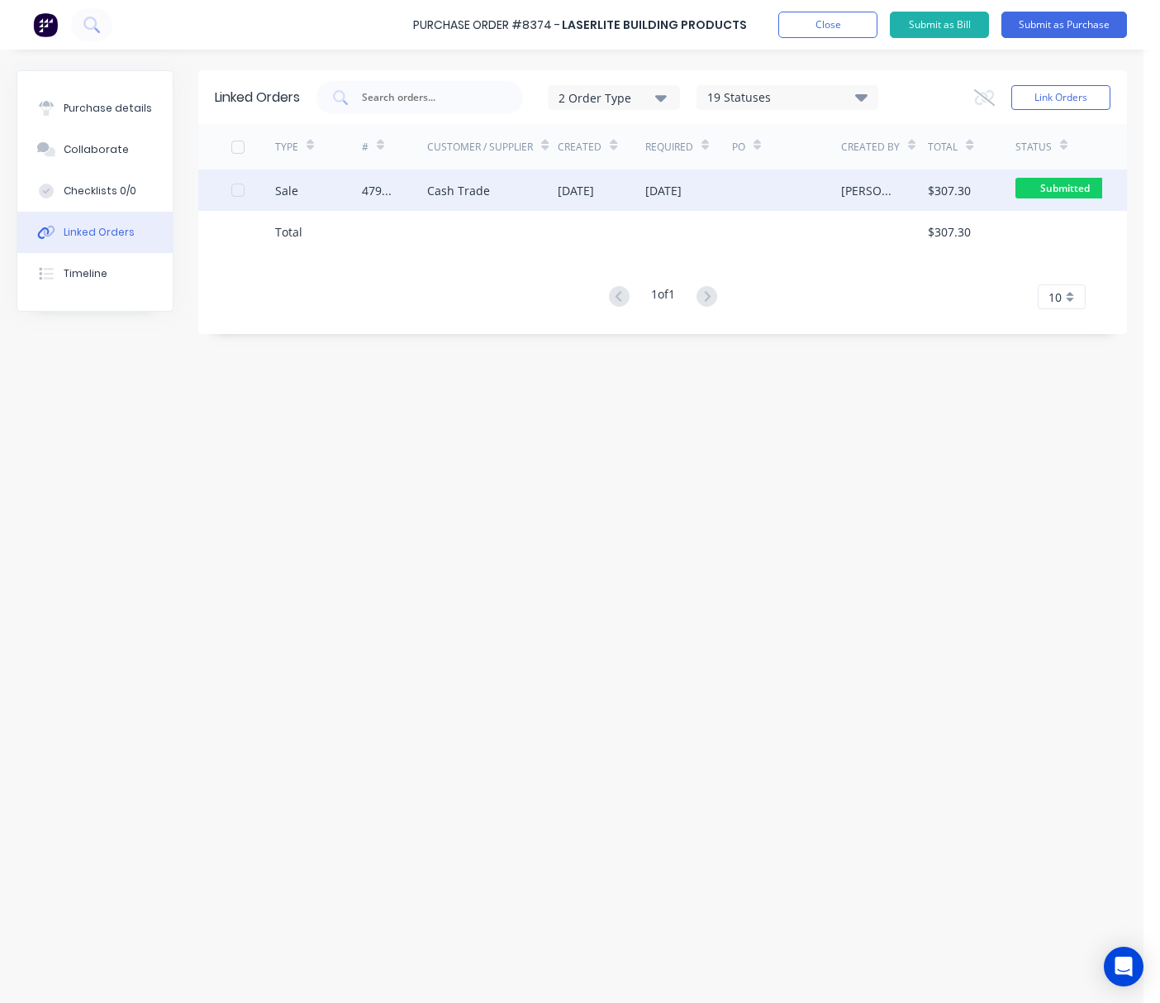
click at [603, 200] on div "[DATE]" at bounding box center [601, 189] width 87 height 41
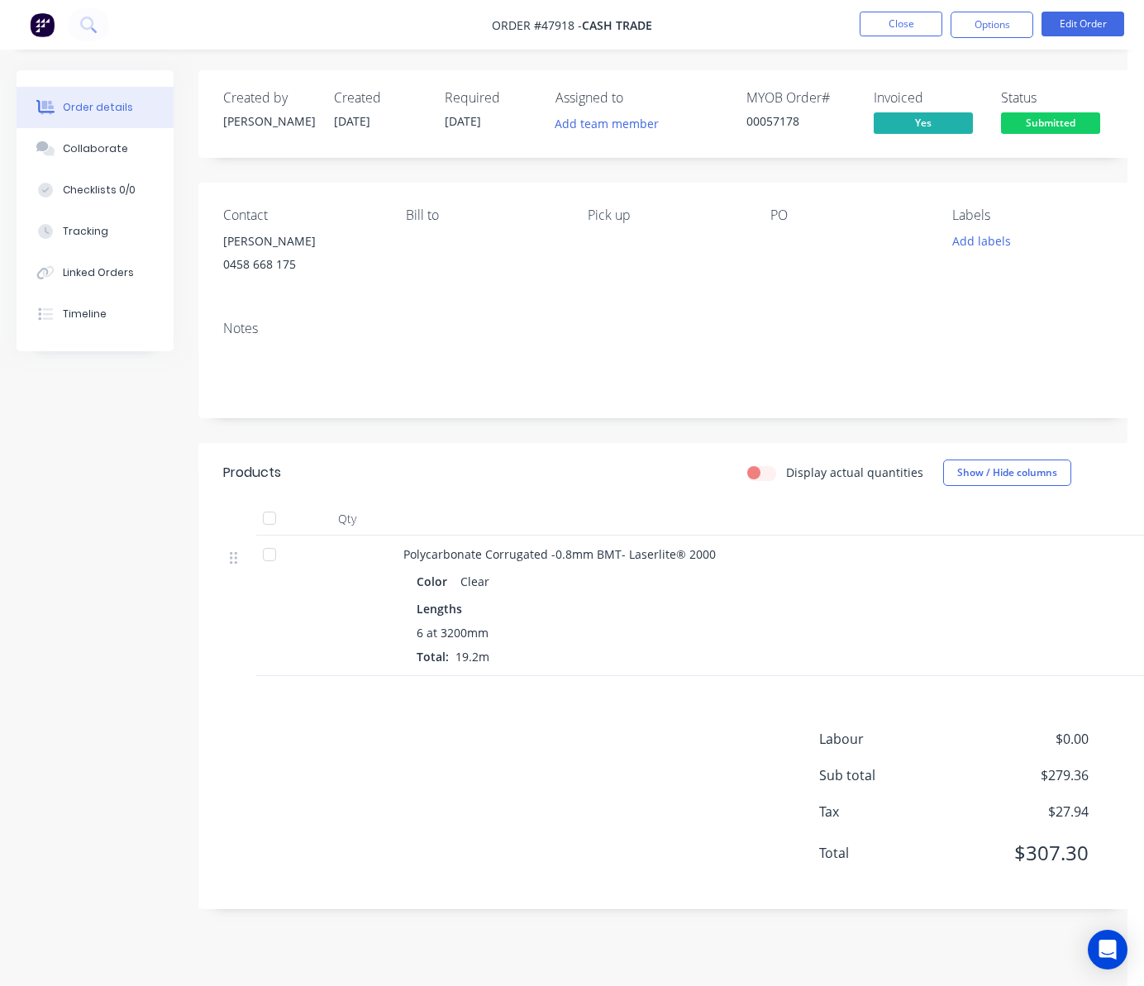
click at [1075, 126] on span "Submitted" at bounding box center [1050, 122] width 99 height 21
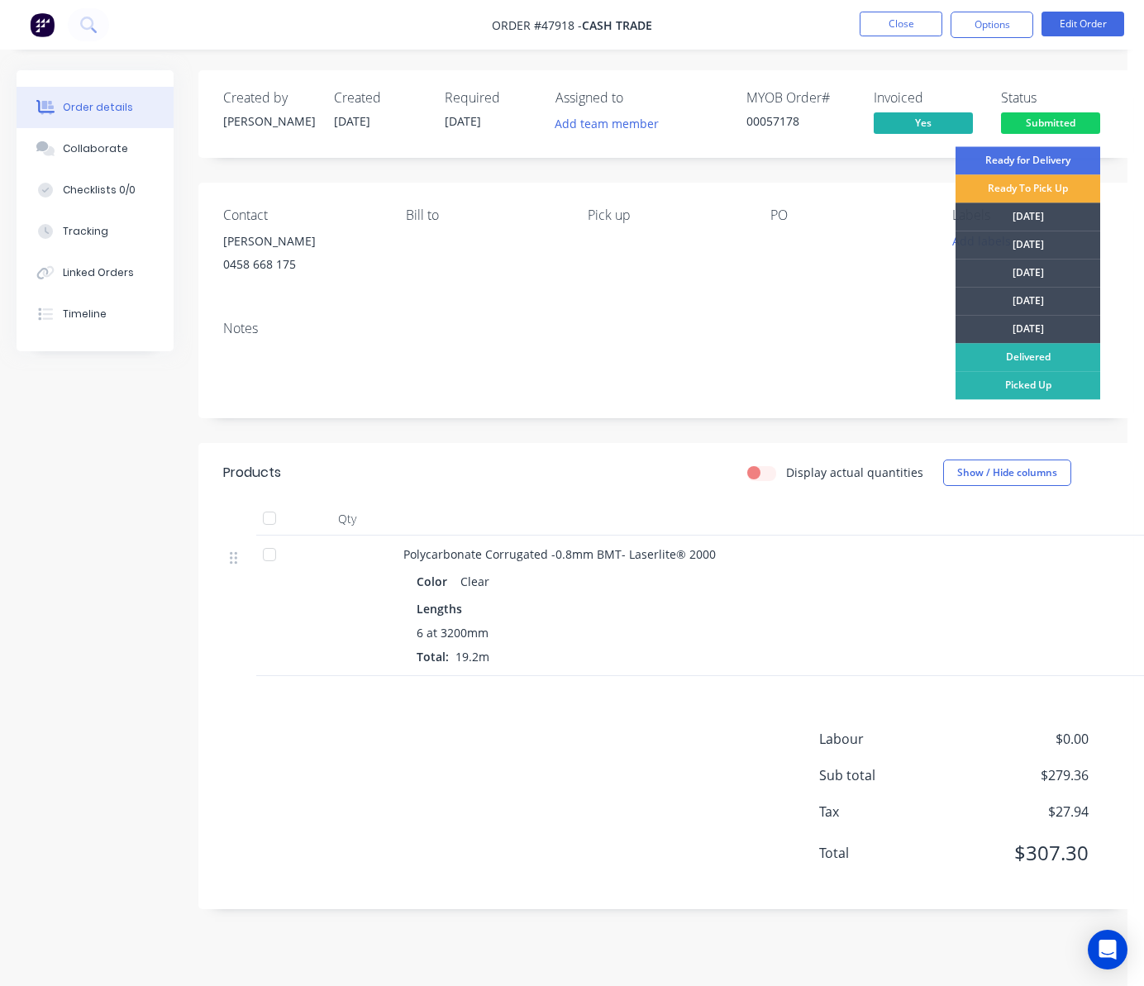
click at [878, 279] on div "PO" at bounding box center [848, 244] width 156 height 75
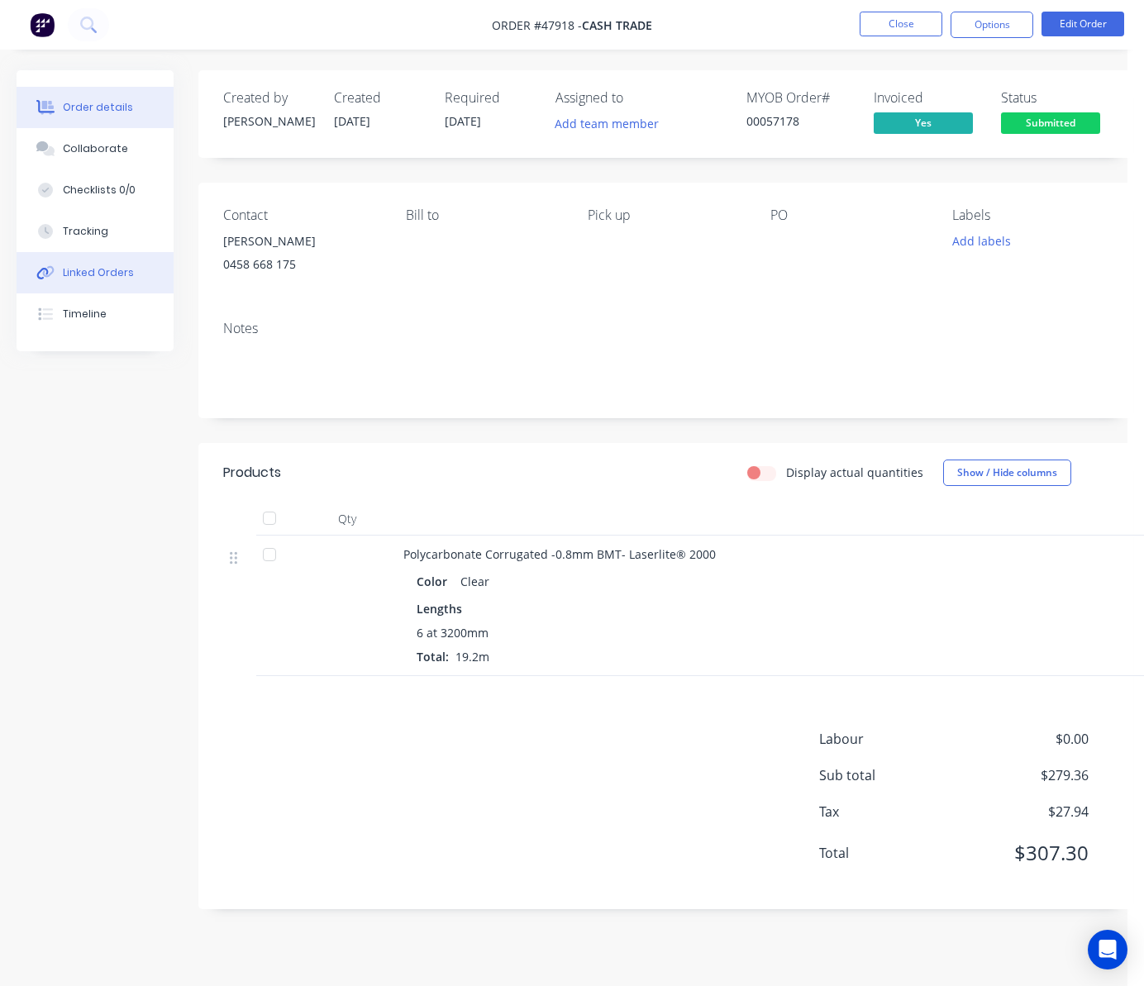
click at [134, 282] on button "Linked Orders" at bounding box center [95, 272] width 157 height 41
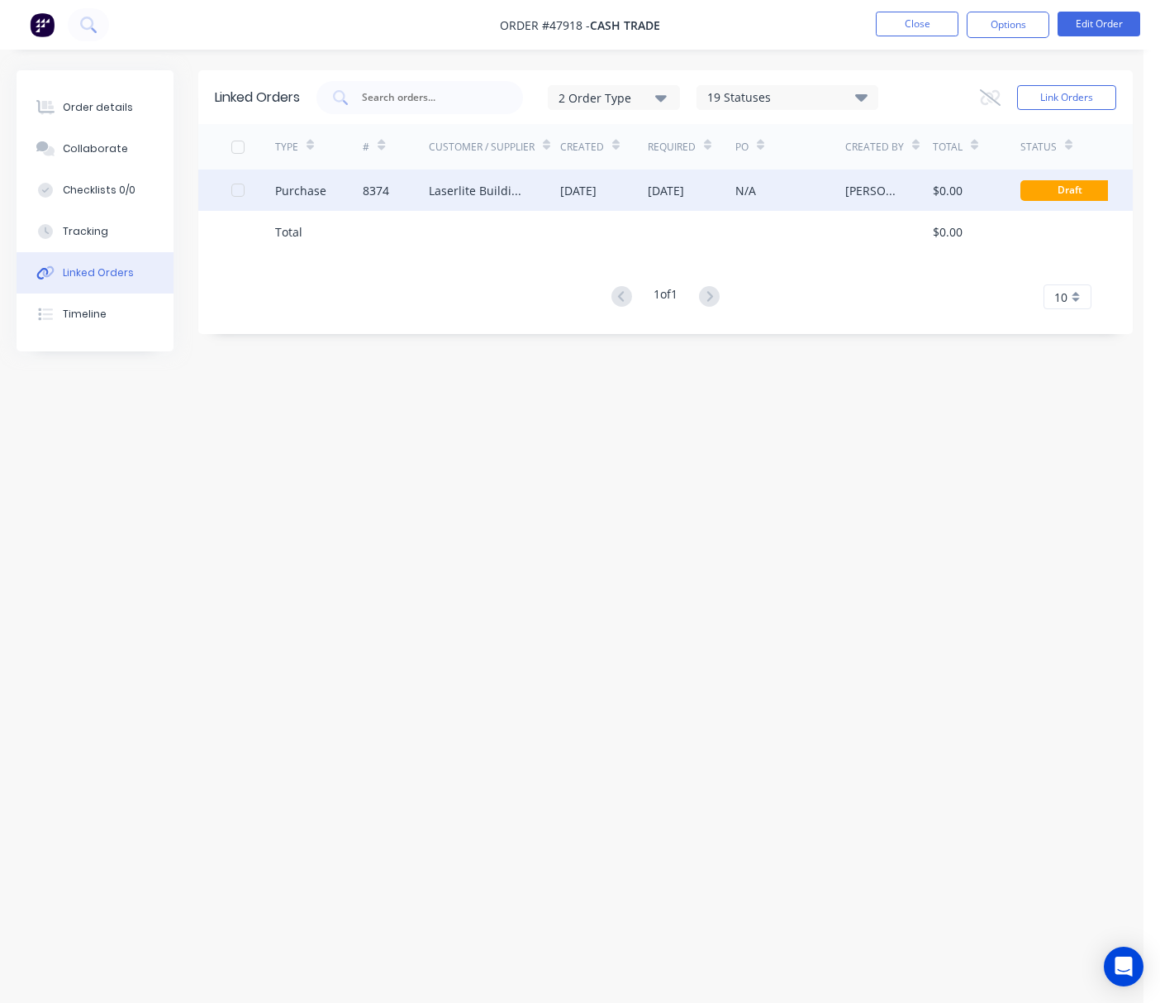
click at [775, 200] on div "N/A" at bounding box center [791, 189] width 110 height 41
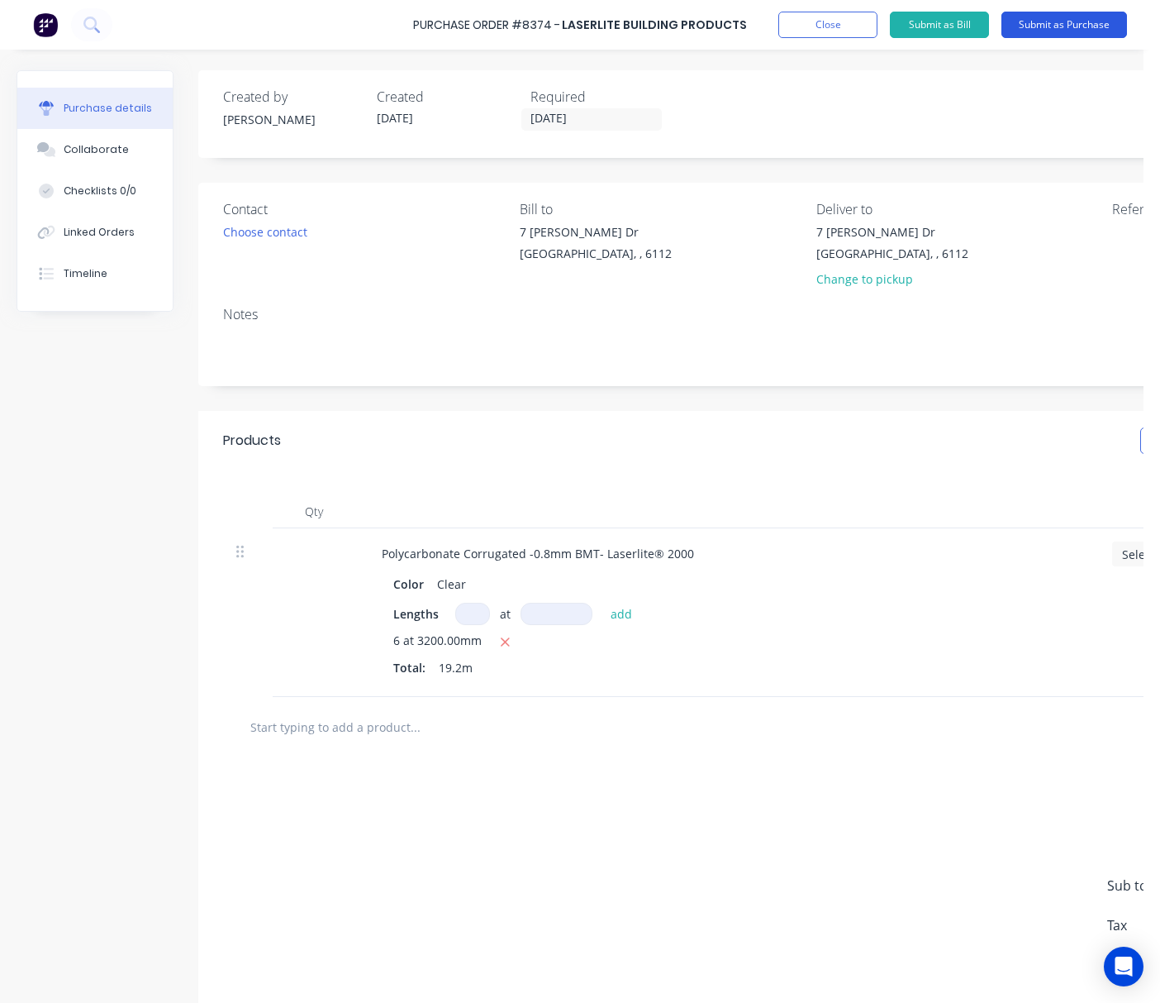
click at [1051, 21] on button "Submit as Purchase" at bounding box center [1065, 25] width 126 height 26
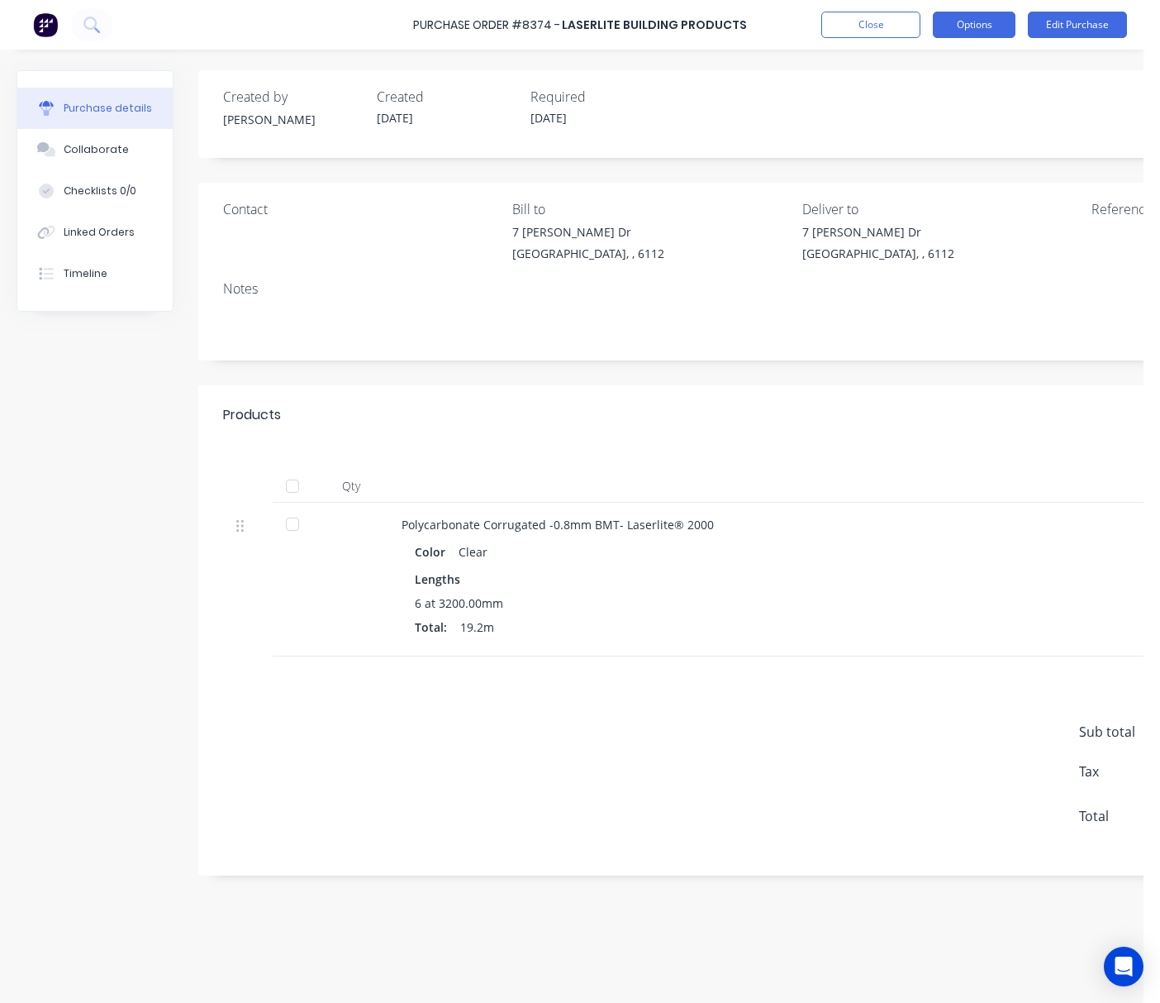
click at [993, 21] on button "Options" at bounding box center [974, 25] width 83 height 26
click at [1059, 111] on div "Created by Rachel Created 11/08/25 Required 11/08/25 Status Submitted" at bounding box center [796, 109] width 1146 height 45
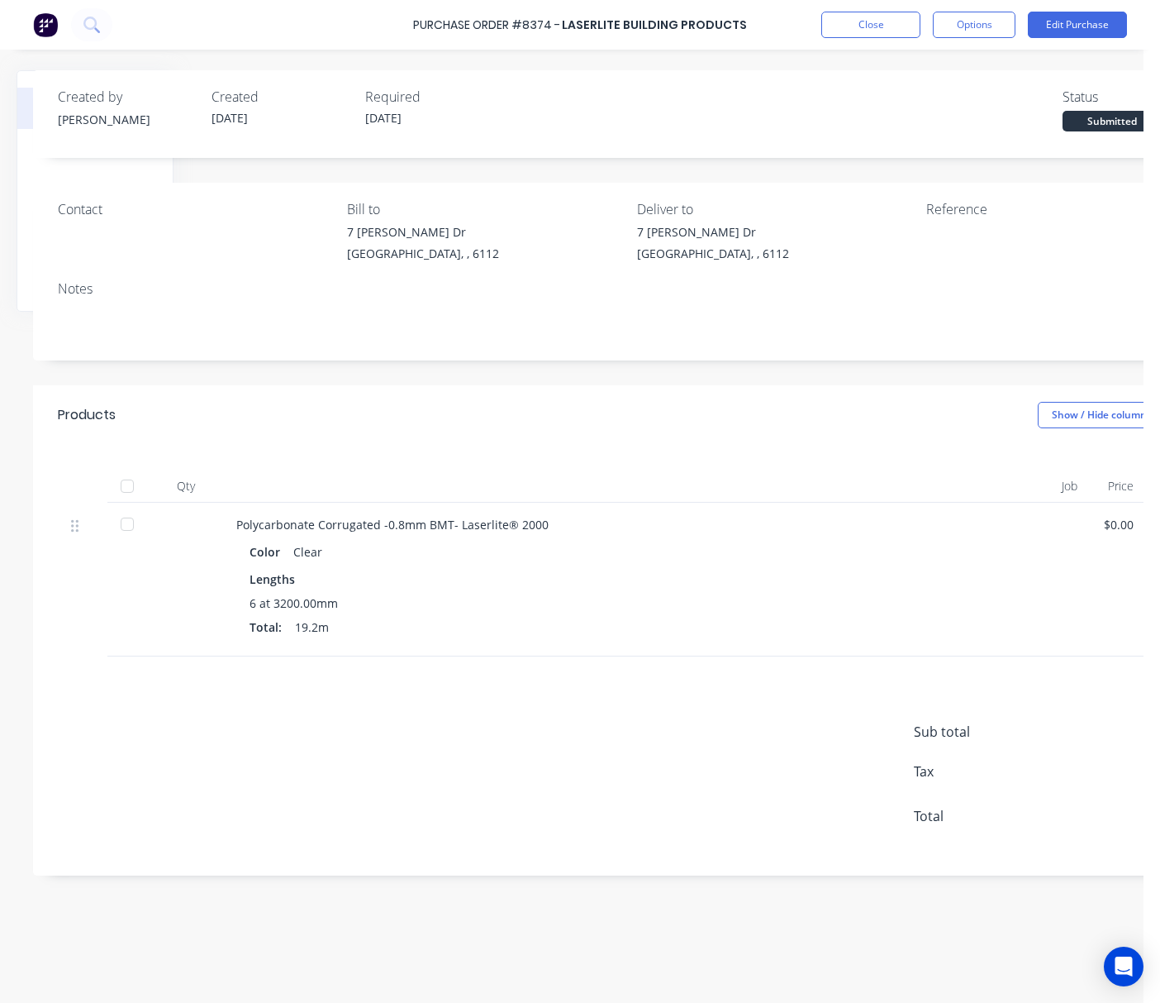
scroll to position [0, 265]
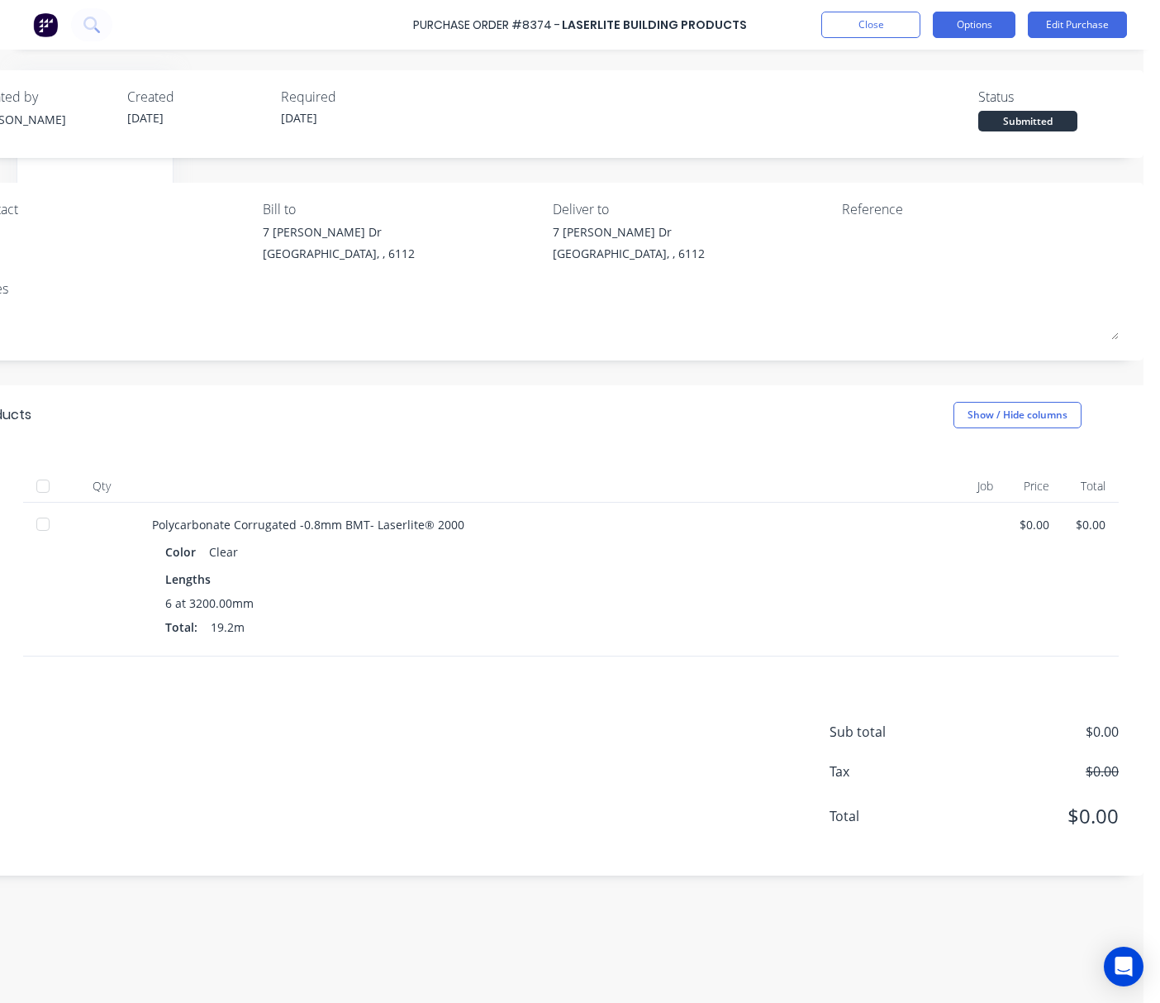
click at [977, 35] on button "Options" at bounding box center [974, 25] width 83 height 26
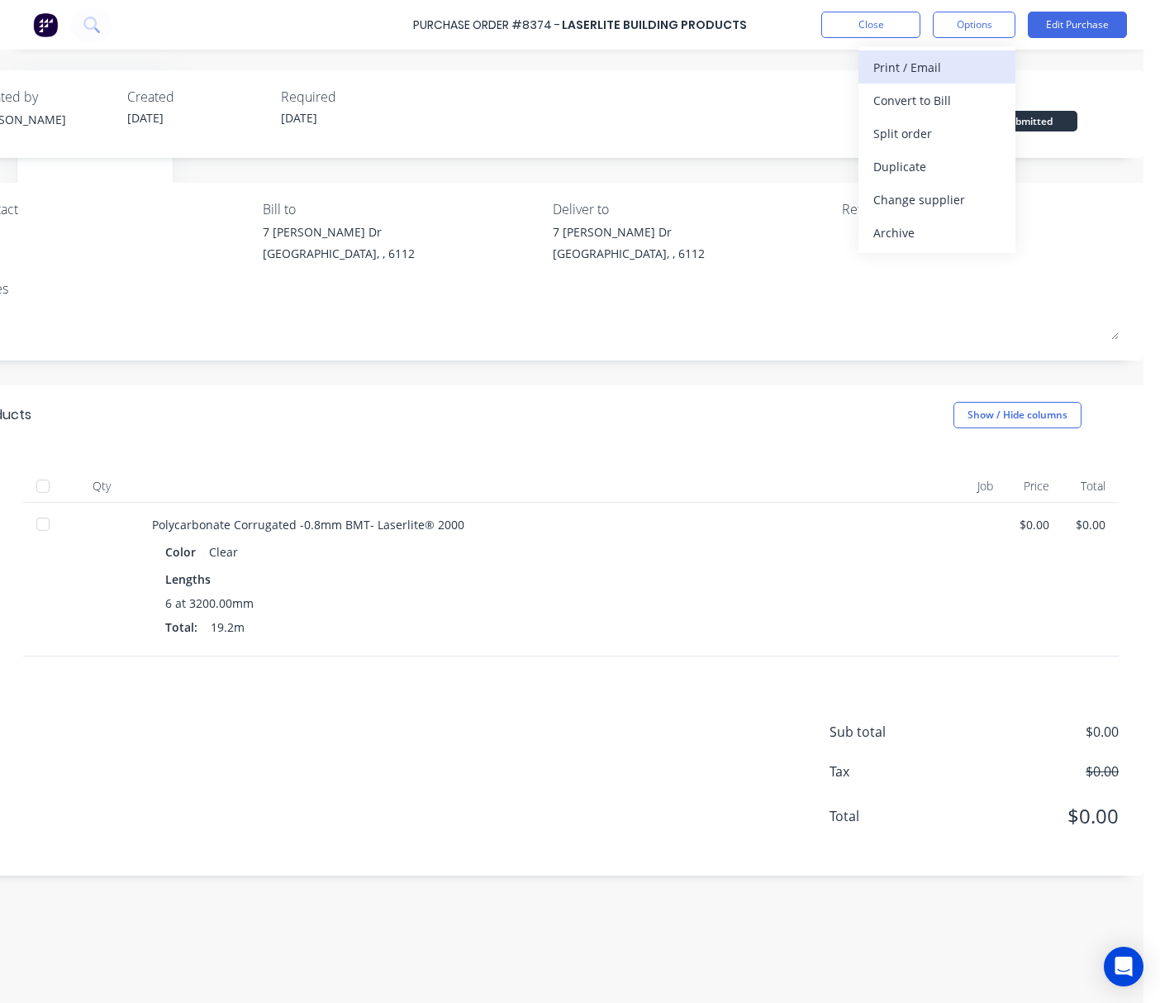
click at [939, 61] on div "Print / Email" at bounding box center [937, 67] width 127 height 24
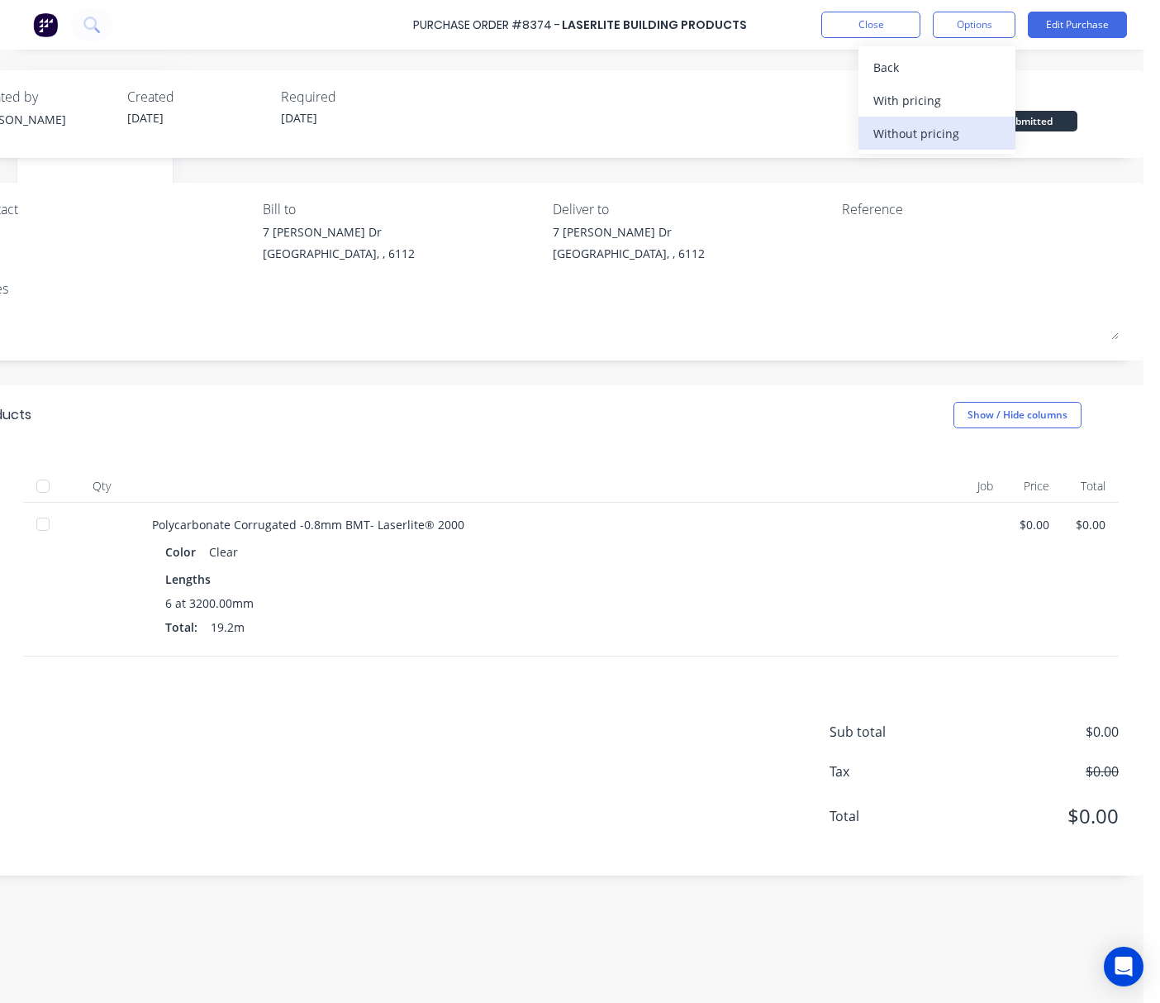
click at [951, 137] on div "Without pricing" at bounding box center [937, 134] width 127 height 24
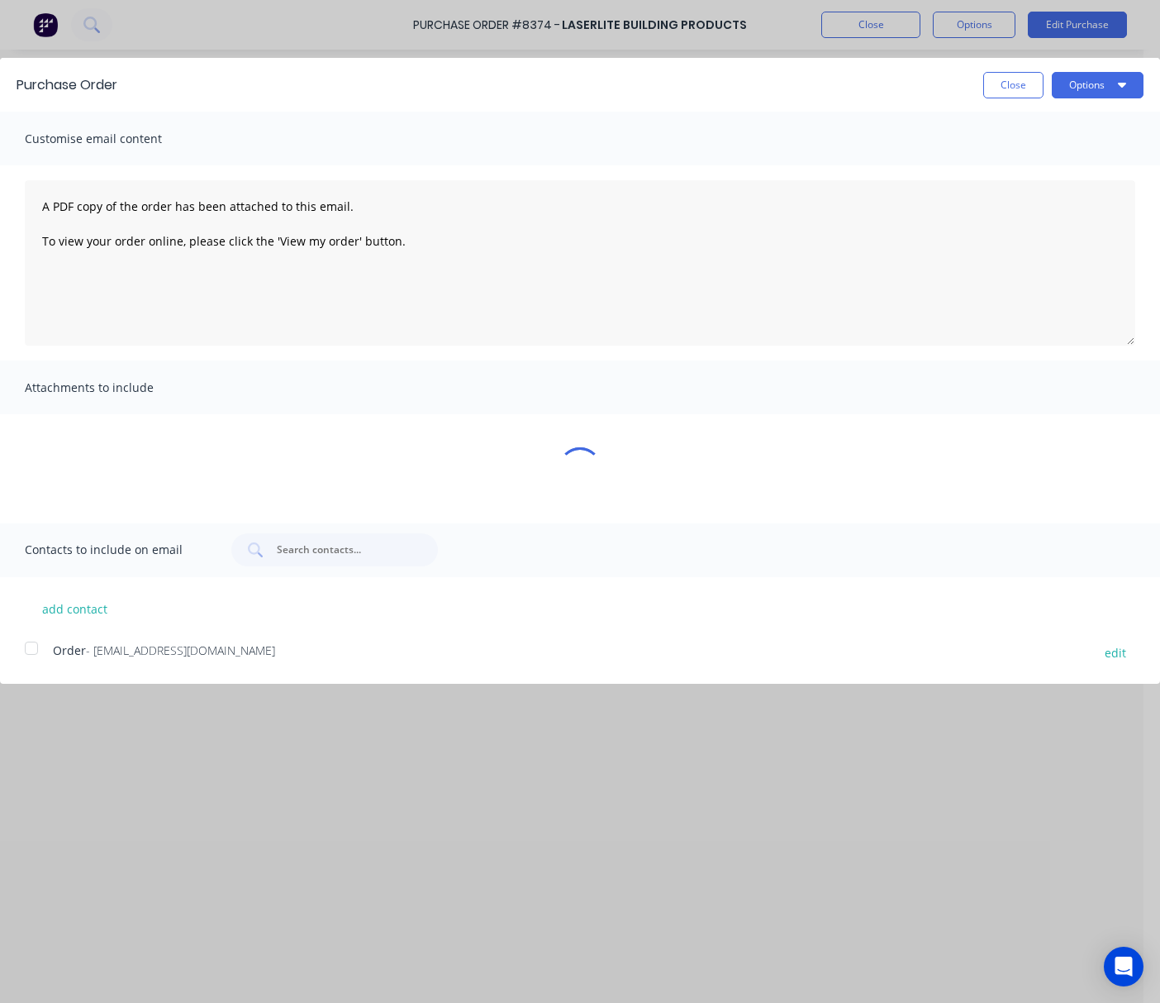
scroll to position [0, 0]
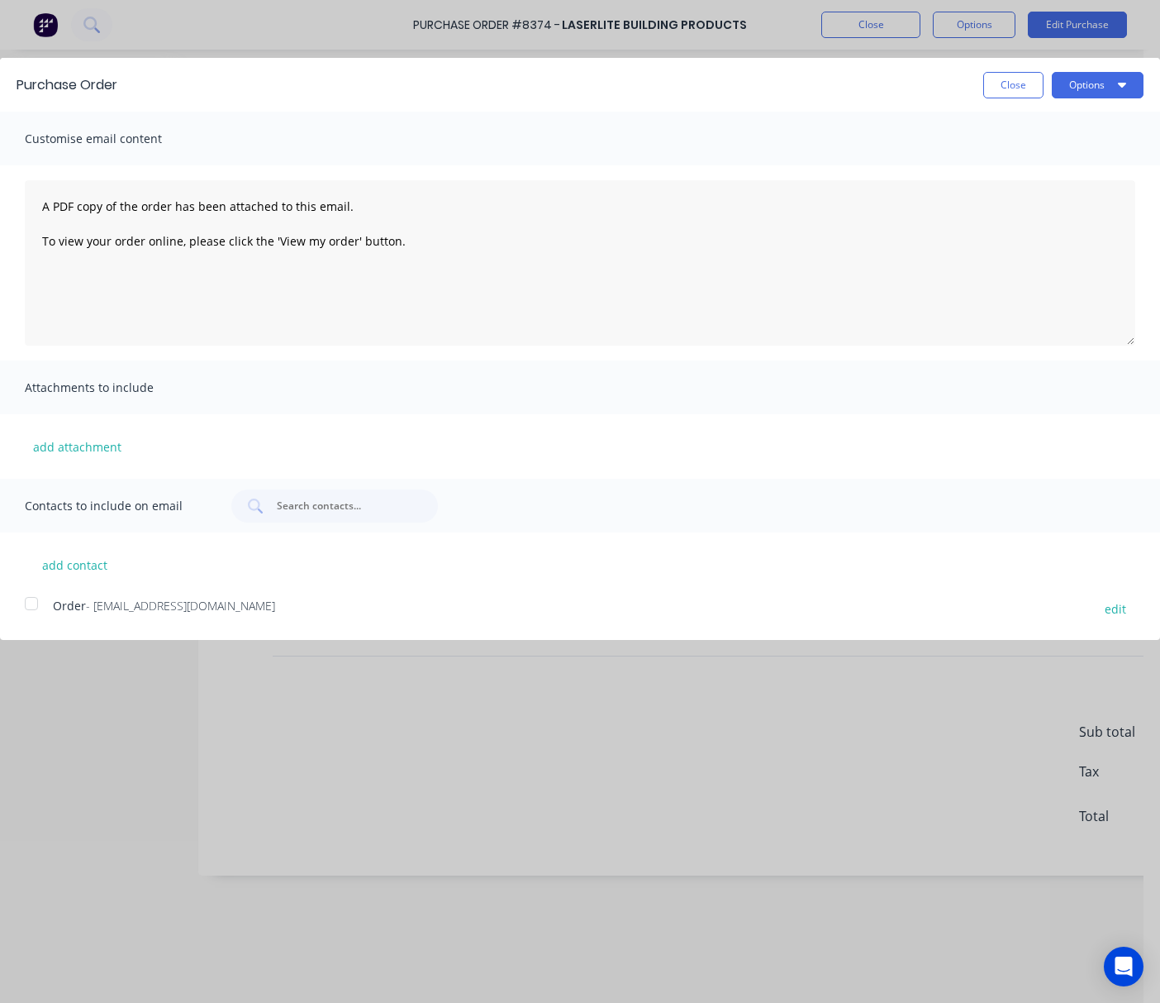
click at [36, 598] on div at bounding box center [31, 603] width 33 height 33
click at [1108, 88] on button "Options" at bounding box center [1098, 85] width 92 height 26
click at [1108, 157] on div "Email" at bounding box center [1065, 160] width 127 height 24
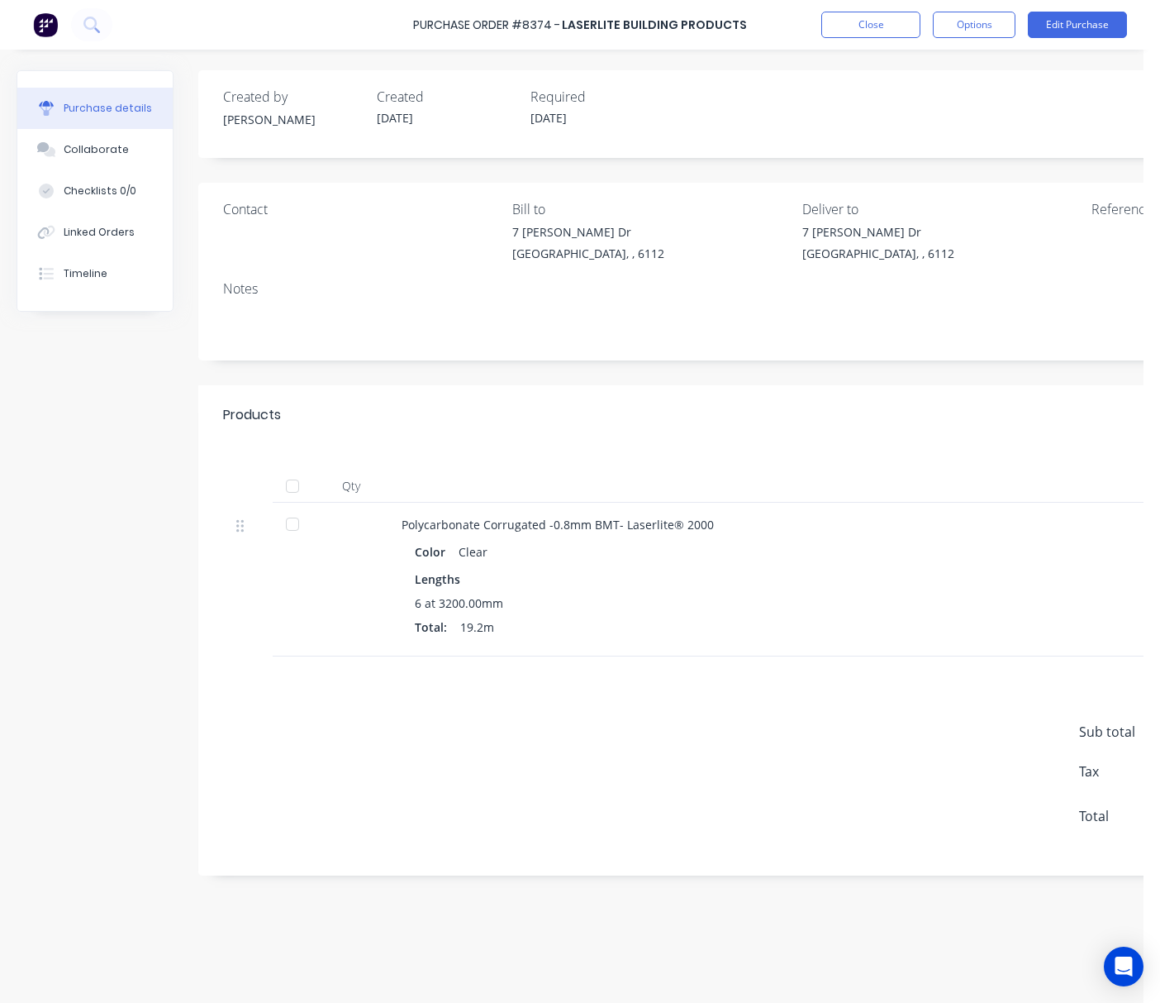
click at [126, 99] on button "Purchase details" at bounding box center [94, 108] width 155 height 41
click at [877, 17] on button "Close" at bounding box center [871, 25] width 99 height 26
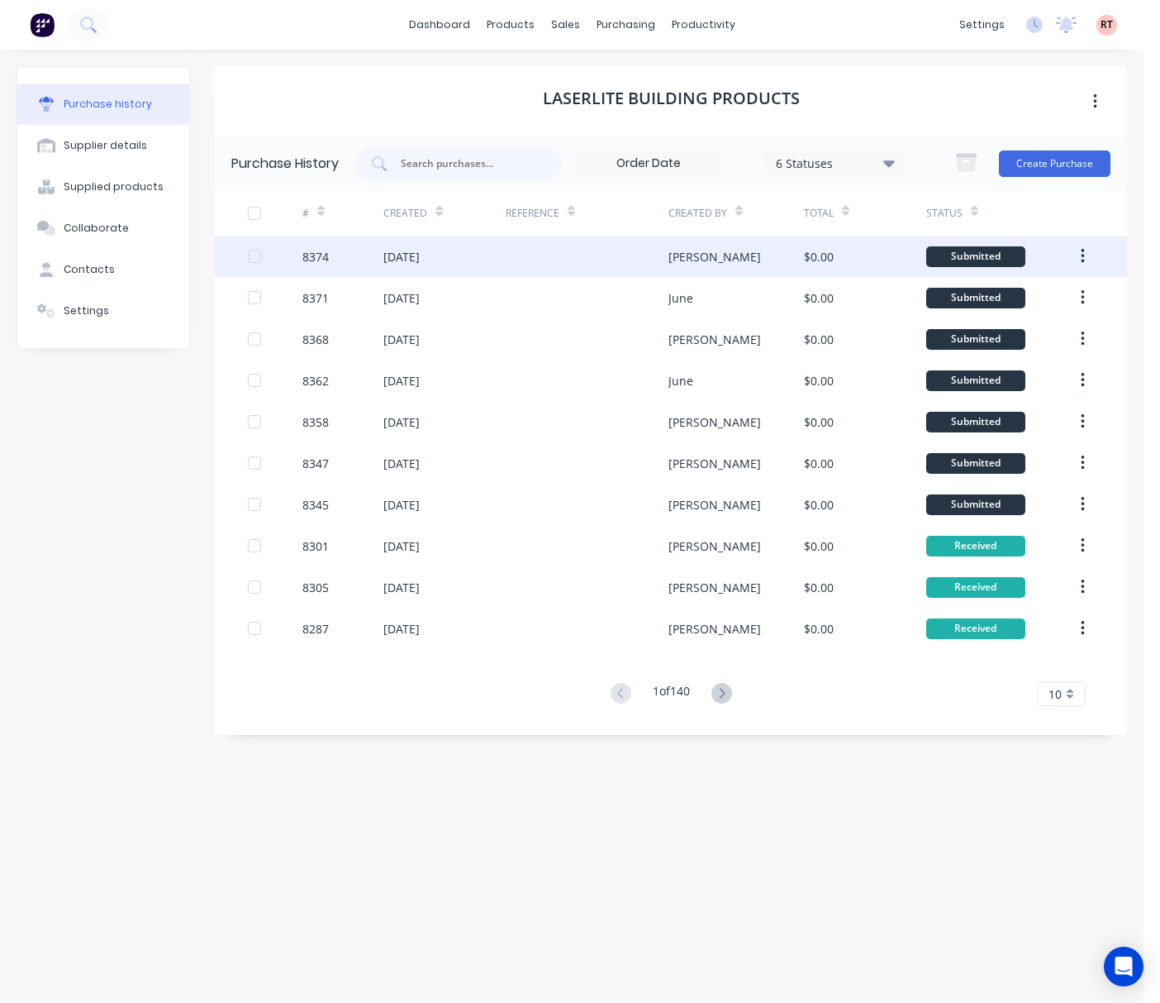
click at [519, 250] on div at bounding box center [587, 256] width 163 height 41
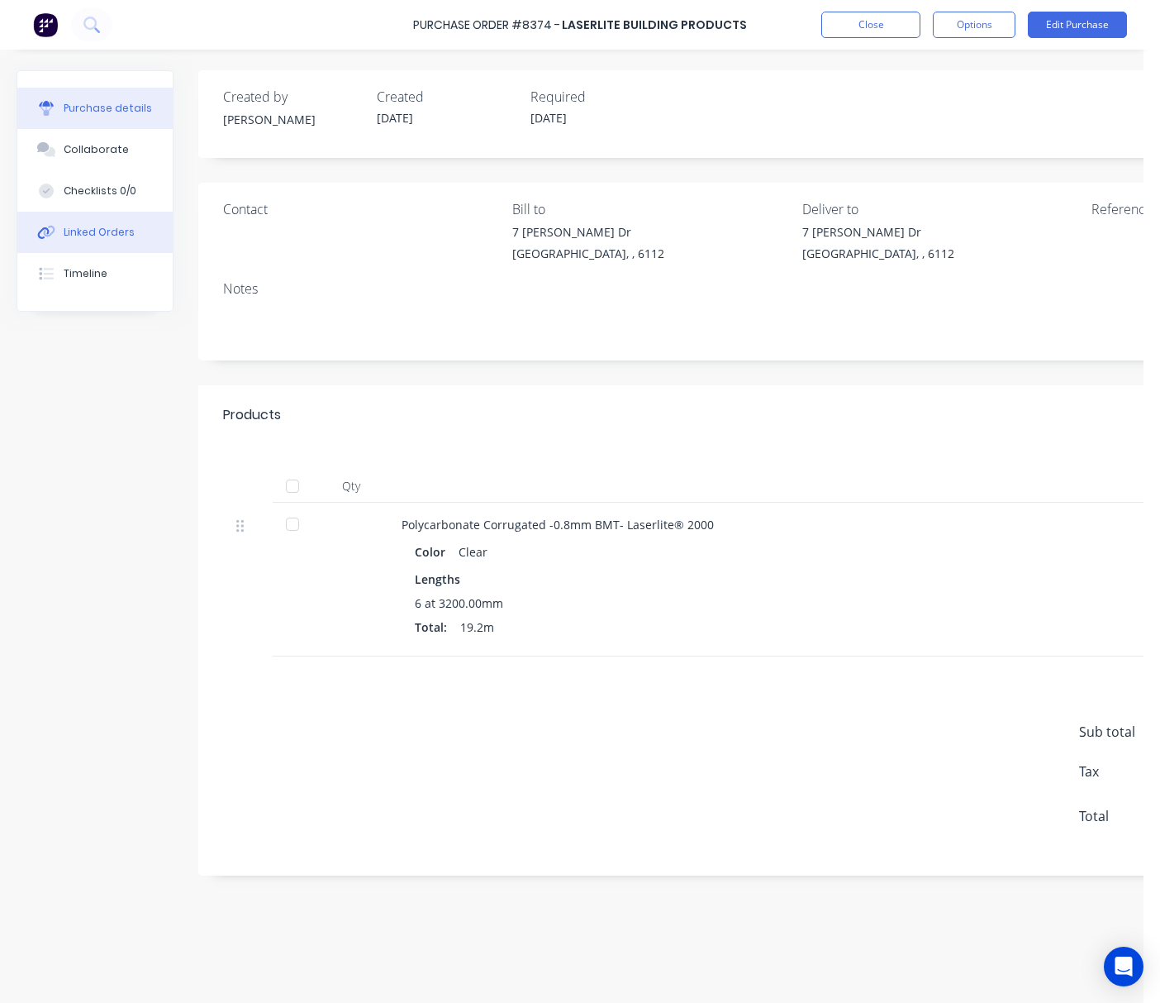
click at [83, 223] on button "Linked Orders" at bounding box center [94, 232] width 155 height 41
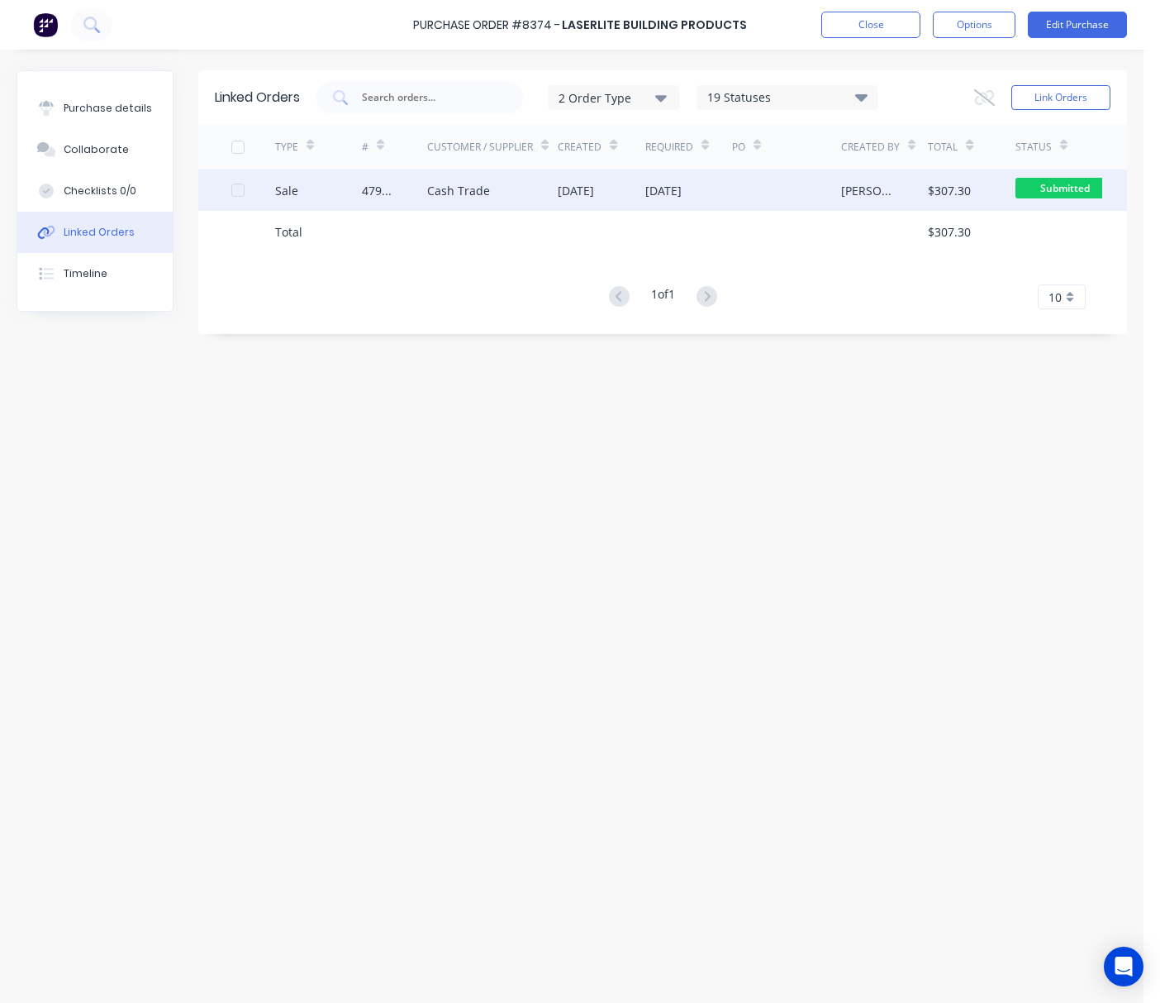
click at [741, 189] on div at bounding box center [786, 189] width 109 height 41
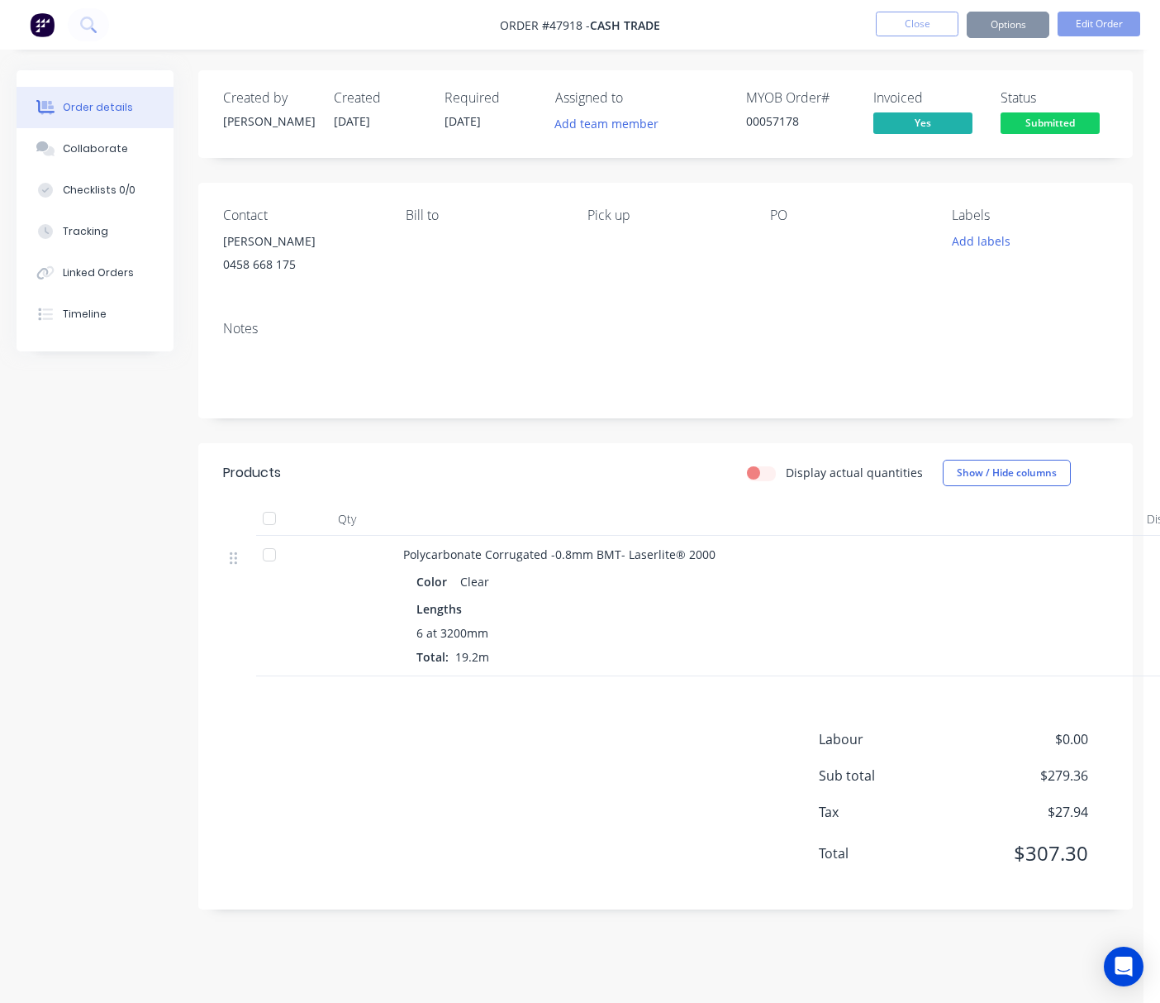
click at [1022, 25] on button "Options" at bounding box center [1008, 25] width 83 height 26
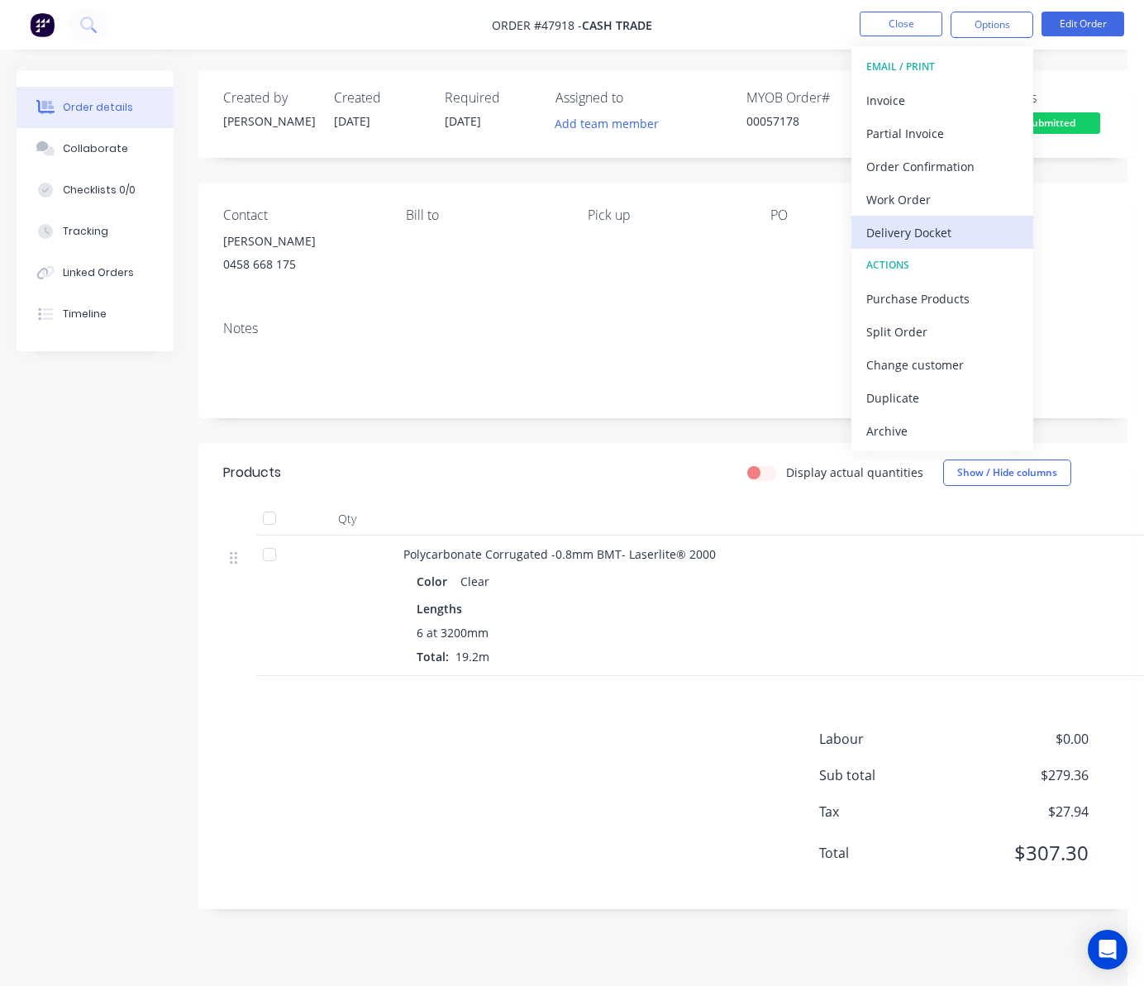
click at [964, 238] on div "Delivery Docket" at bounding box center [942, 233] width 152 height 24
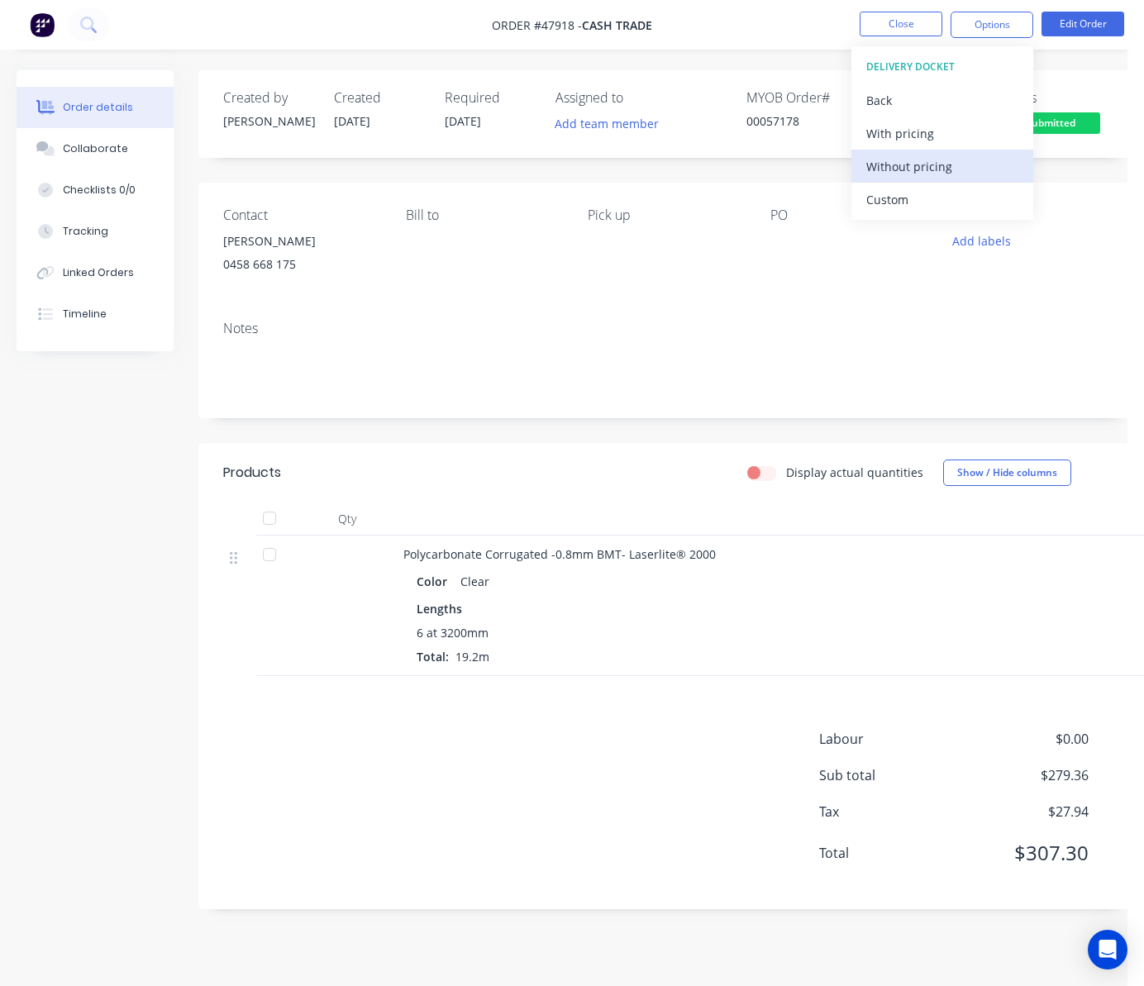
click at [970, 160] on div "Without pricing" at bounding box center [942, 167] width 152 height 24
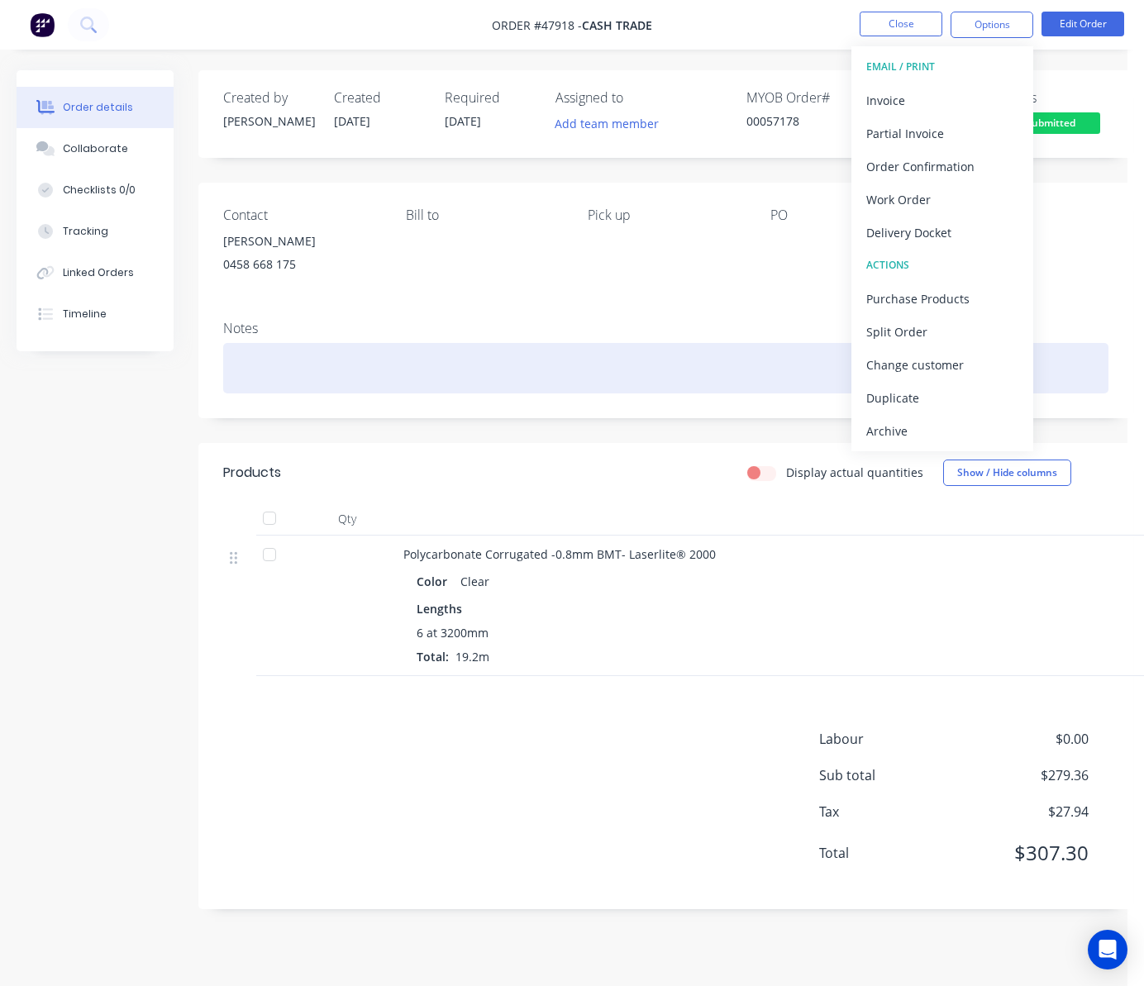
click at [494, 358] on div at bounding box center [665, 368] width 885 height 50
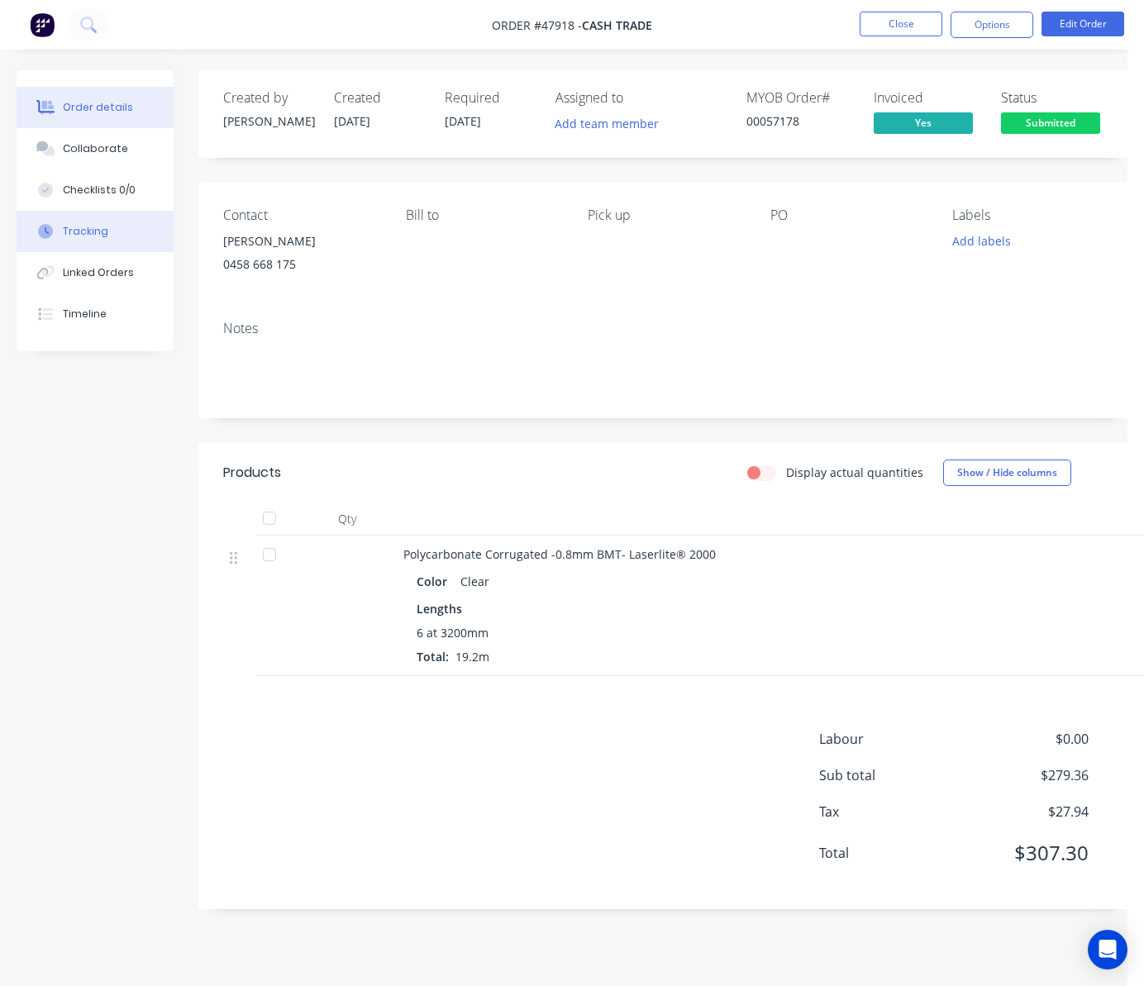
click at [122, 238] on button "Tracking" at bounding box center [95, 231] width 157 height 41
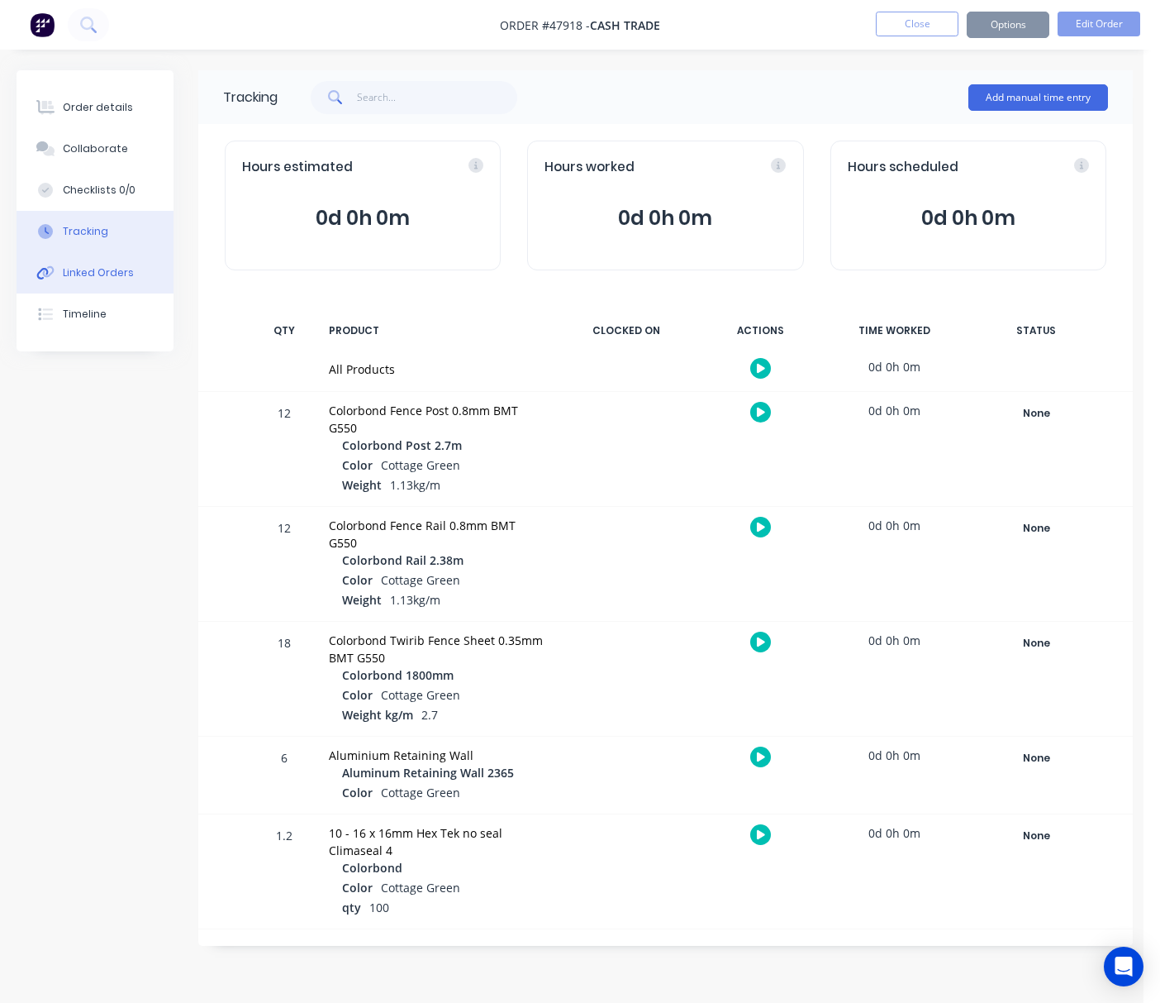
click at [120, 281] on button "Linked Orders" at bounding box center [95, 272] width 157 height 41
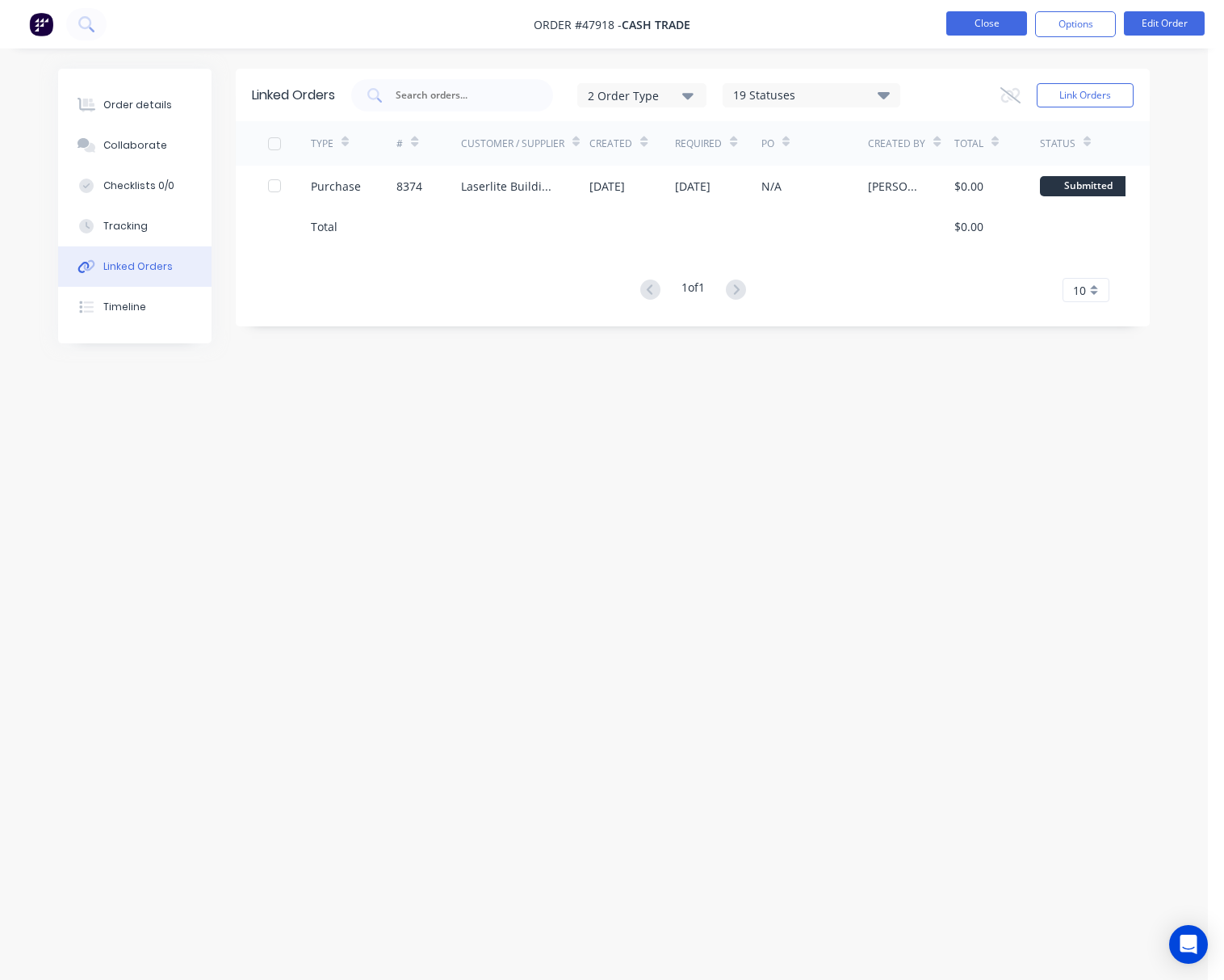
click at [957, 23] on button "Close" at bounding box center [987, 23] width 81 height 24
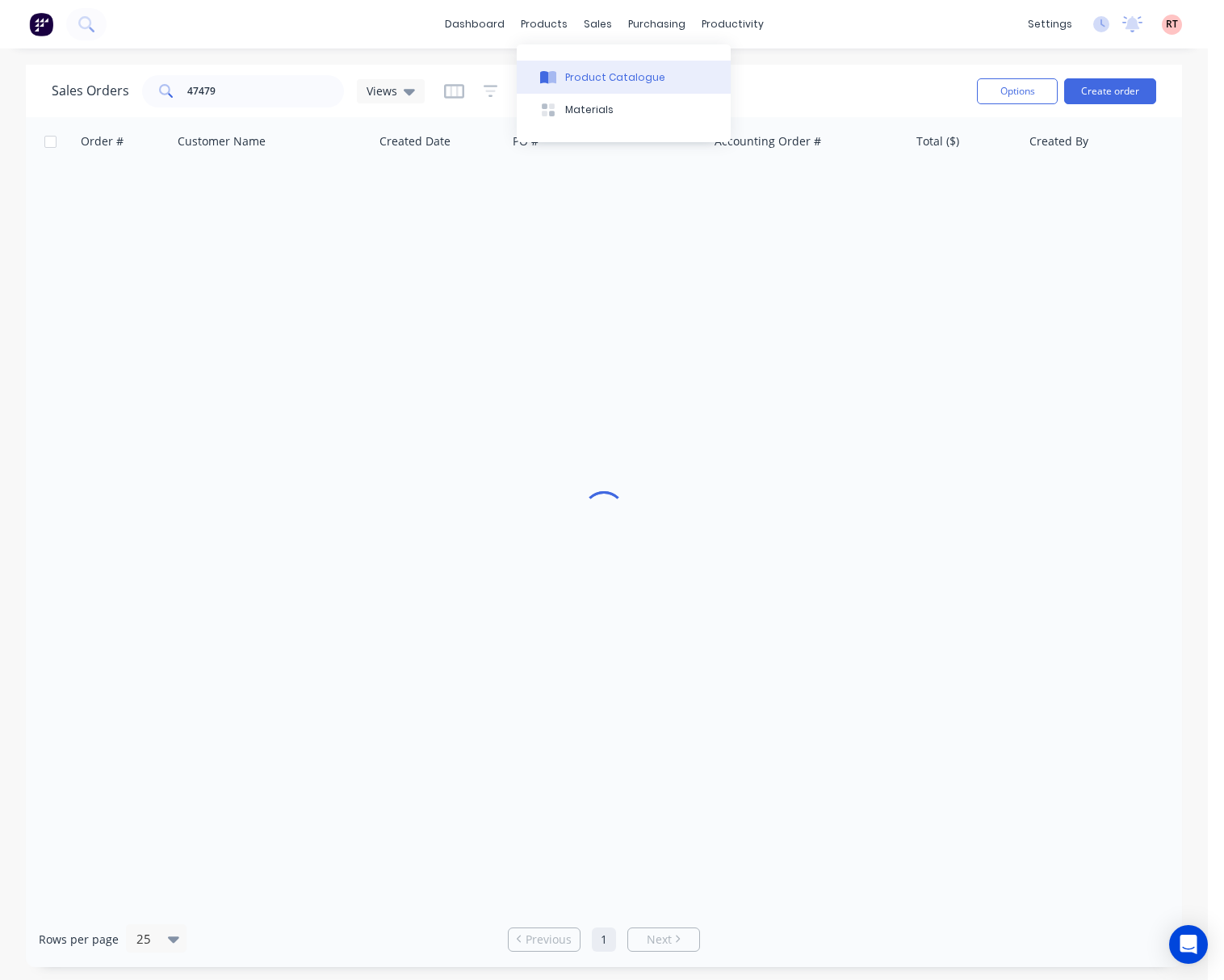
click at [582, 70] on div "Product Catalogue" at bounding box center [615, 77] width 100 height 15
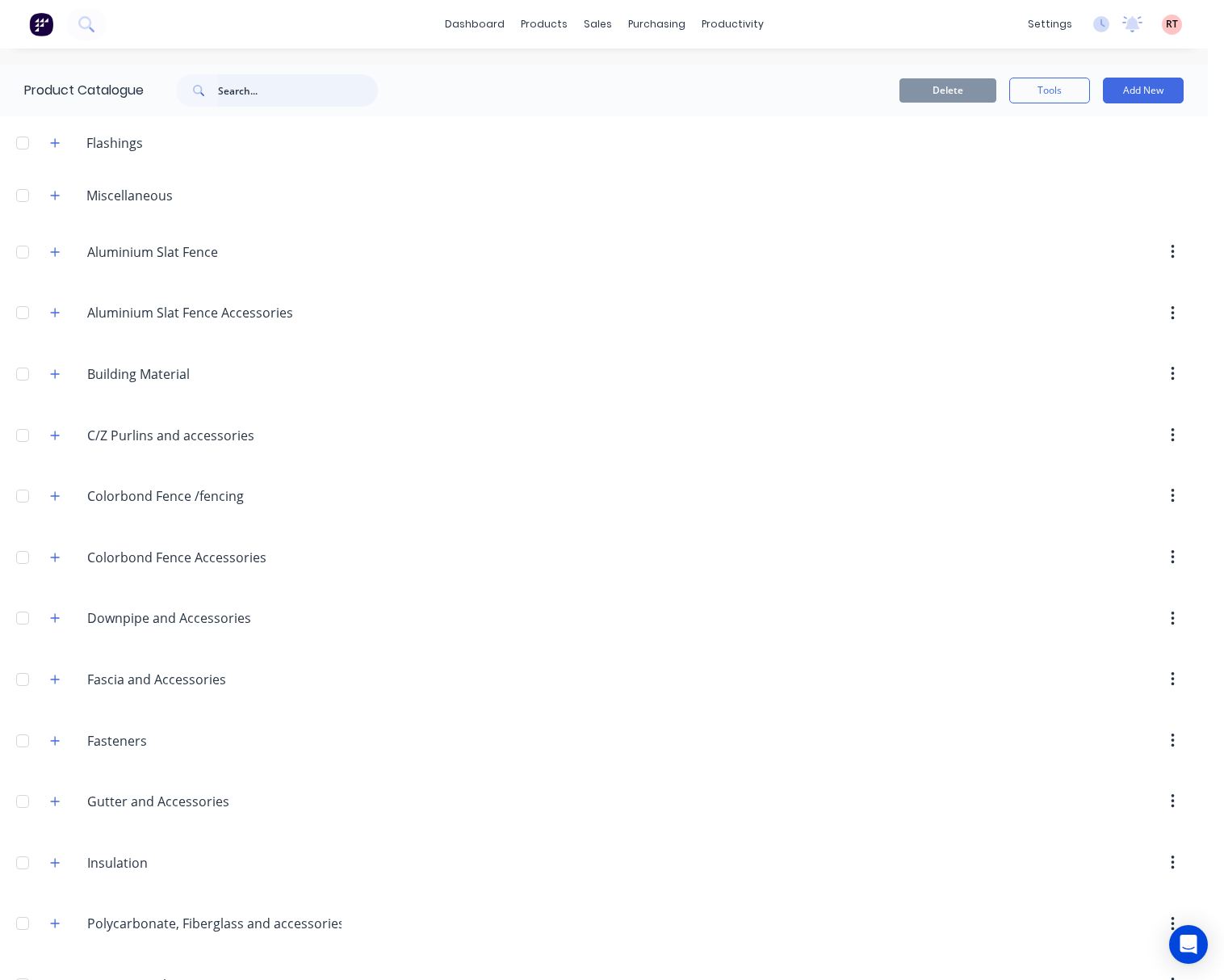
click at [315, 91] on input "text" at bounding box center [298, 90] width 160 height 32
type input "fence"
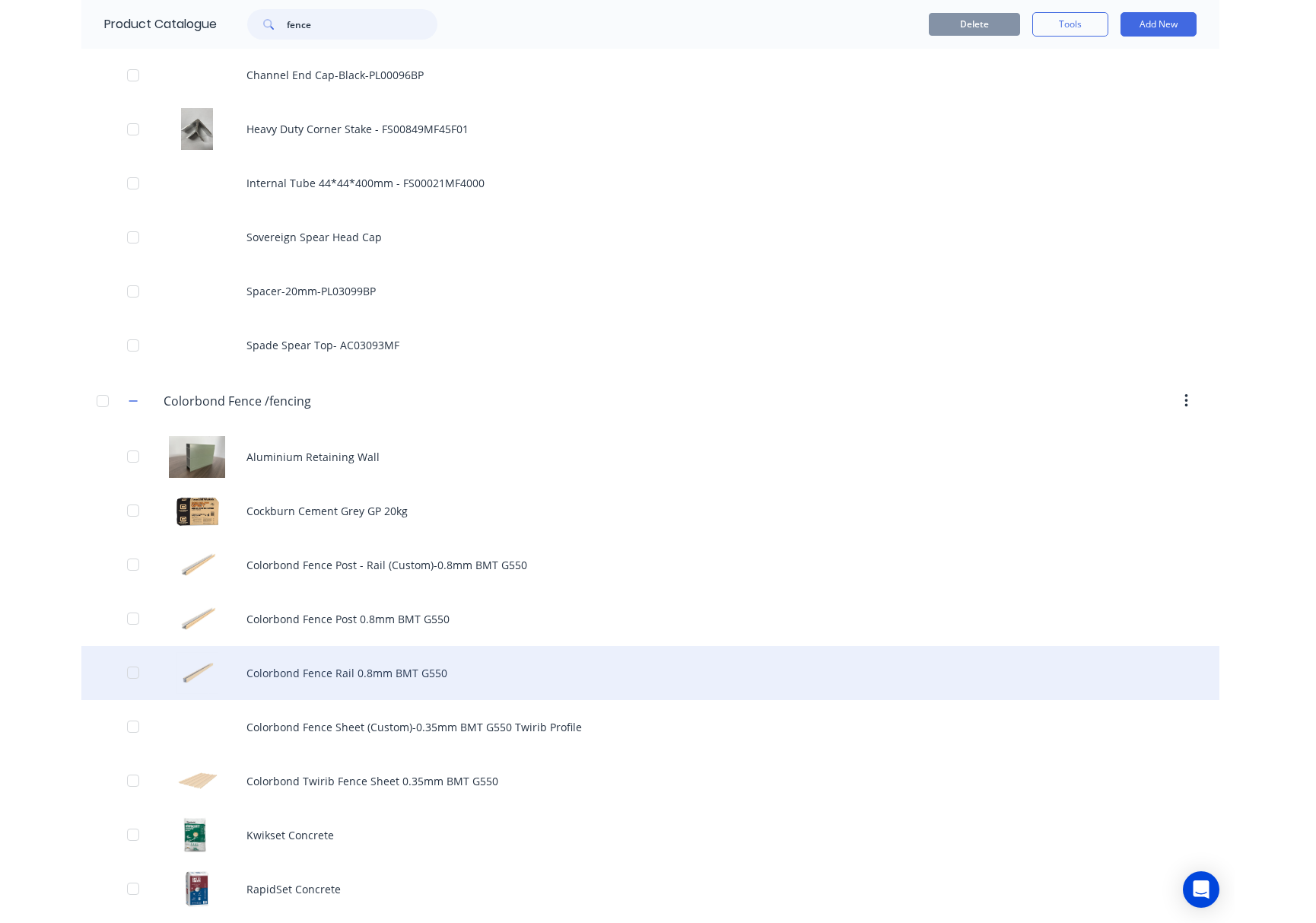
scroll to position [1419, 0]
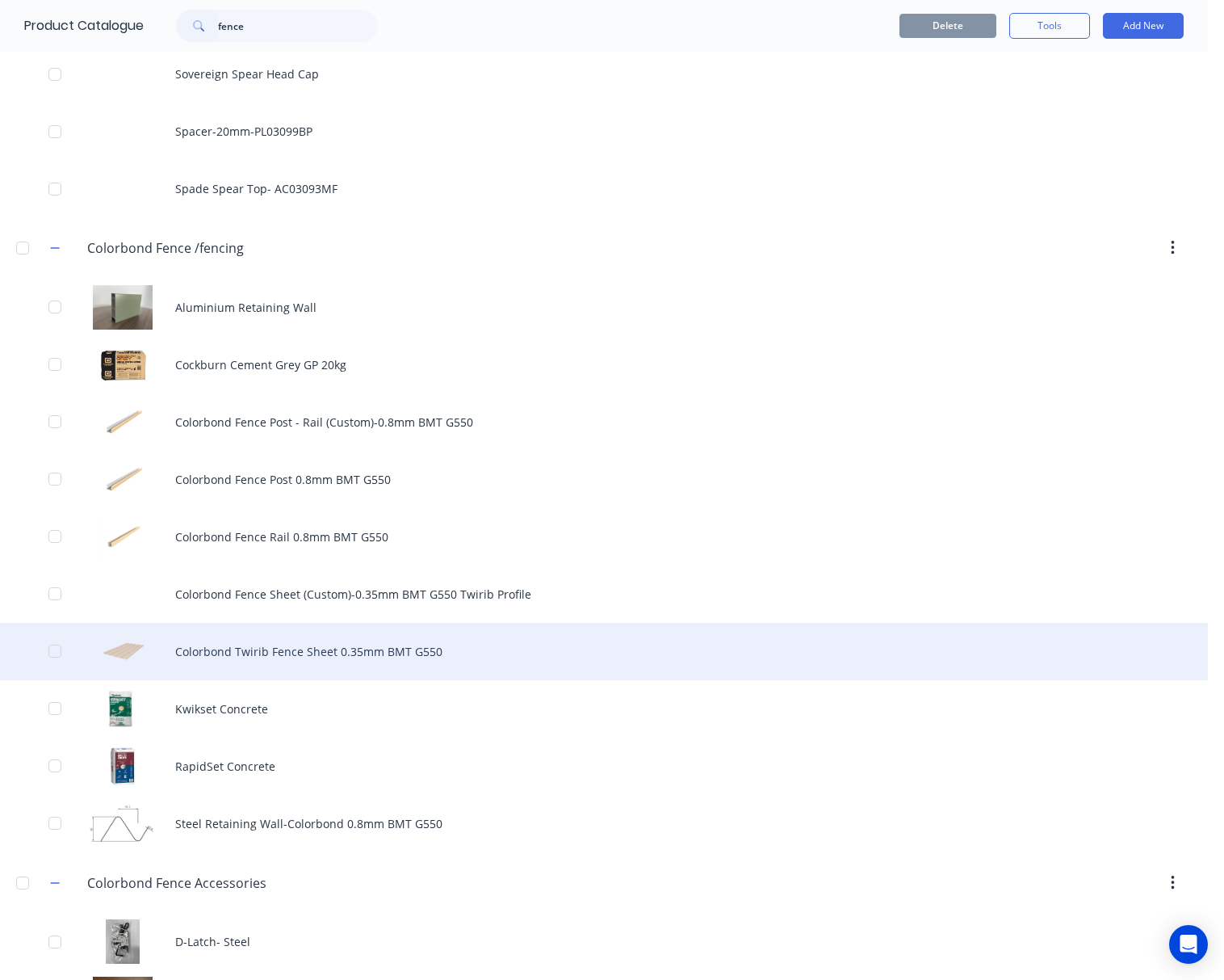
click at [514, 650] on div "Colorbond Twirib Fence Sheet 0.35mm BMT G550" at bounding box center [604, 651] width 1207 height 58
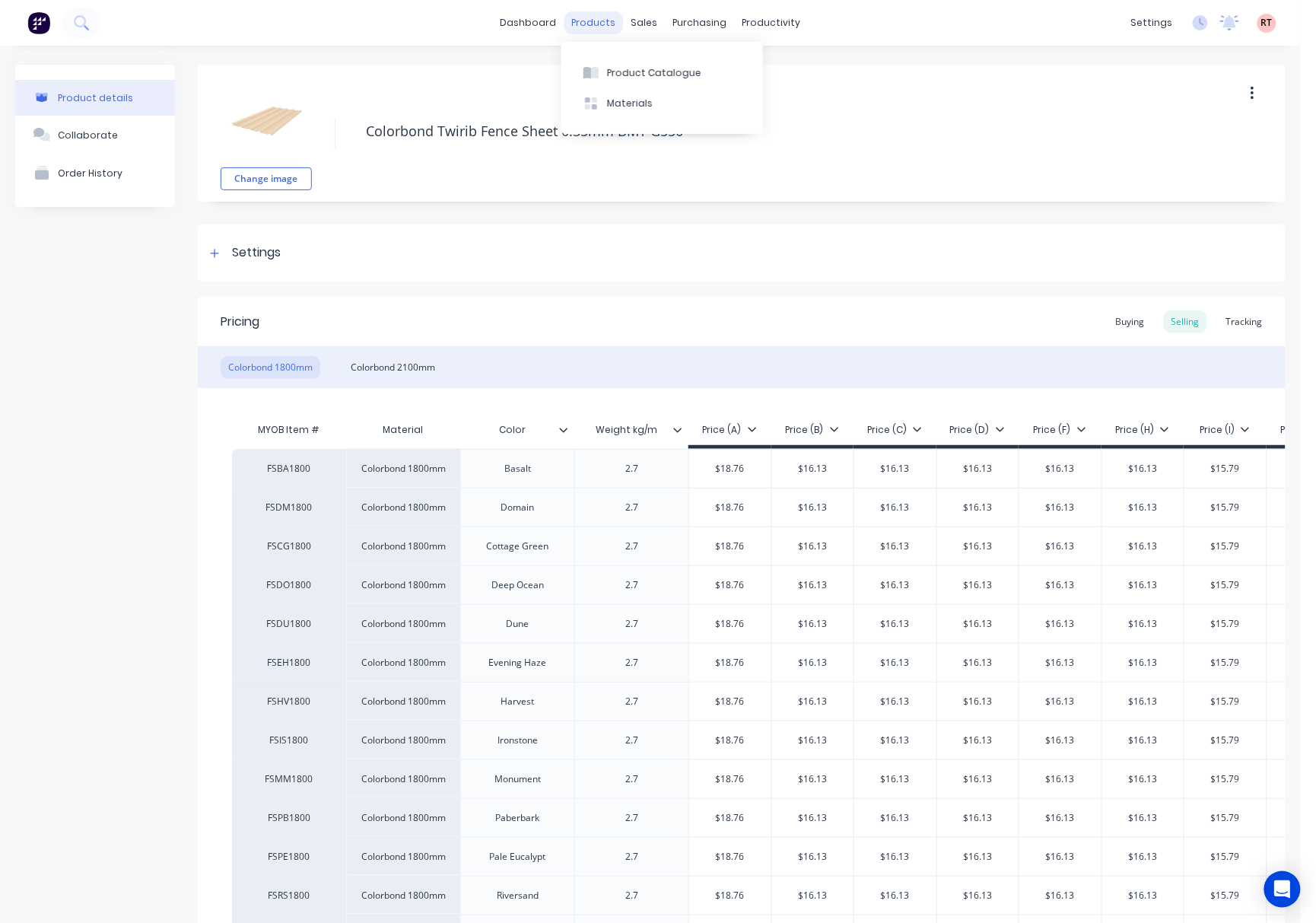
click at [599, 26] on div "products" at bounding box center [594, 22] width 59 height 23
click at [624, 70] on div "Product Catalogue" at bounding box center [654, 73] width 94 height 14
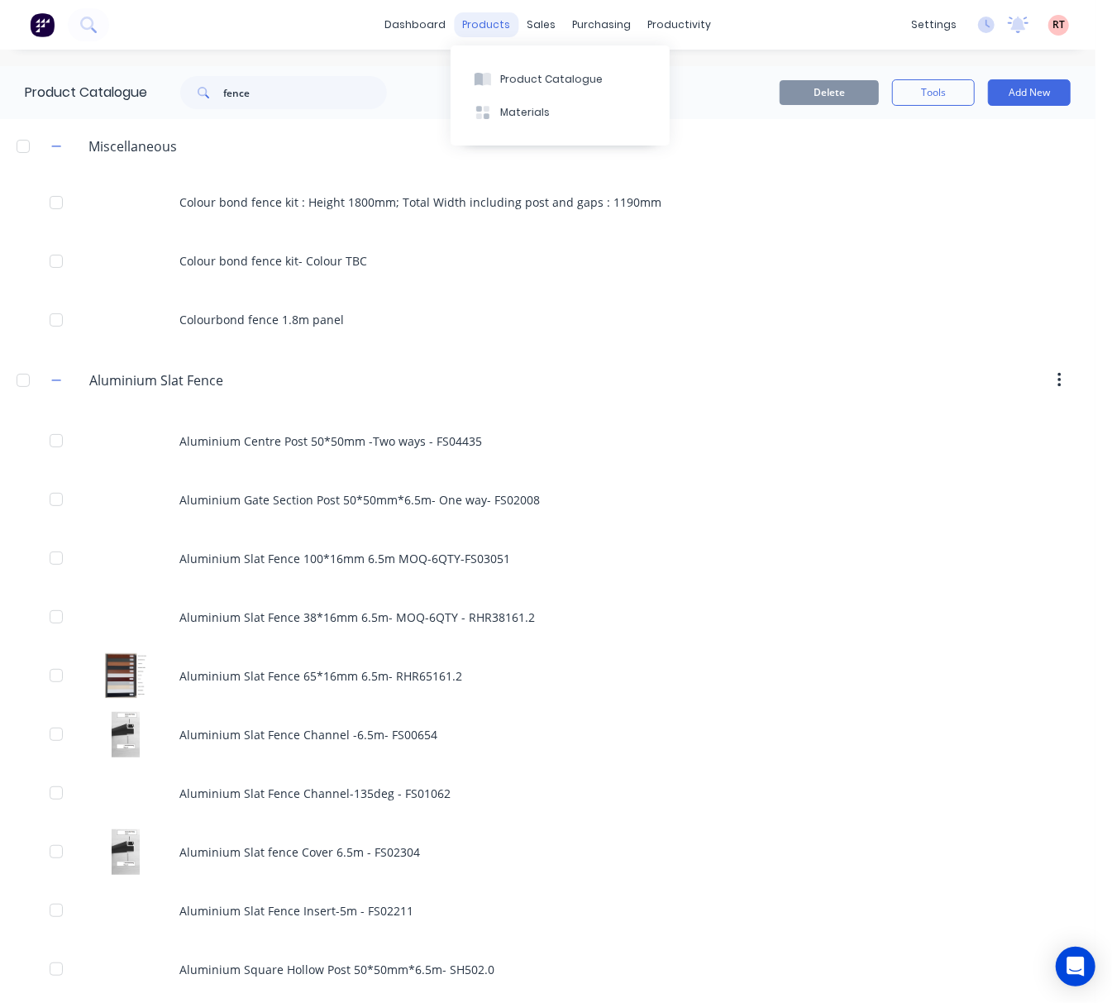
click at [468, 17] on div "products" at bounding box center [486, 24] width 64 height 25
drag, startPoint x: 269, startPoint y: 94, endPoint x: 129, endPoint y: 98, distance: 140.5
click at [137, 102] on div "Product Catalogue fence" at bounding box center [214, 92] width 428 height 53
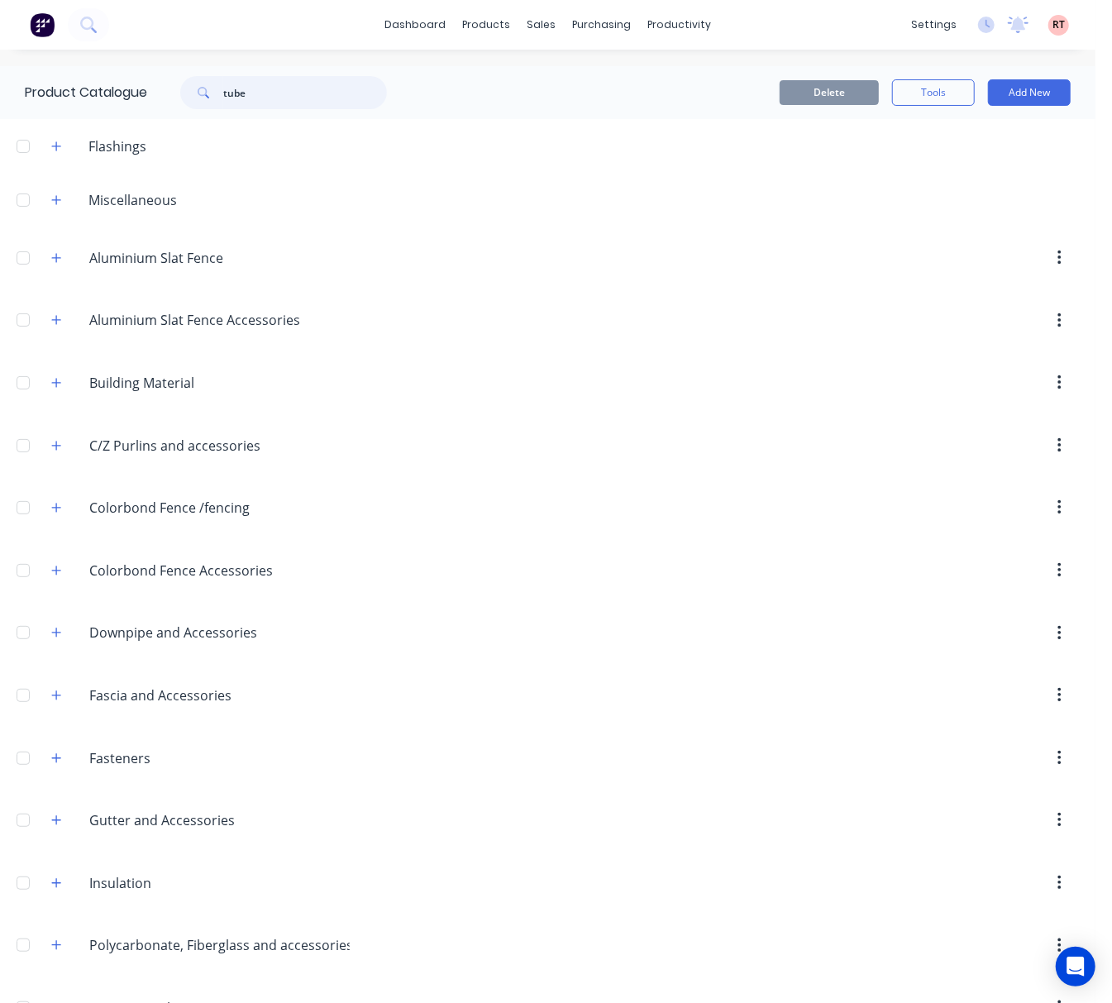
type input "tube"
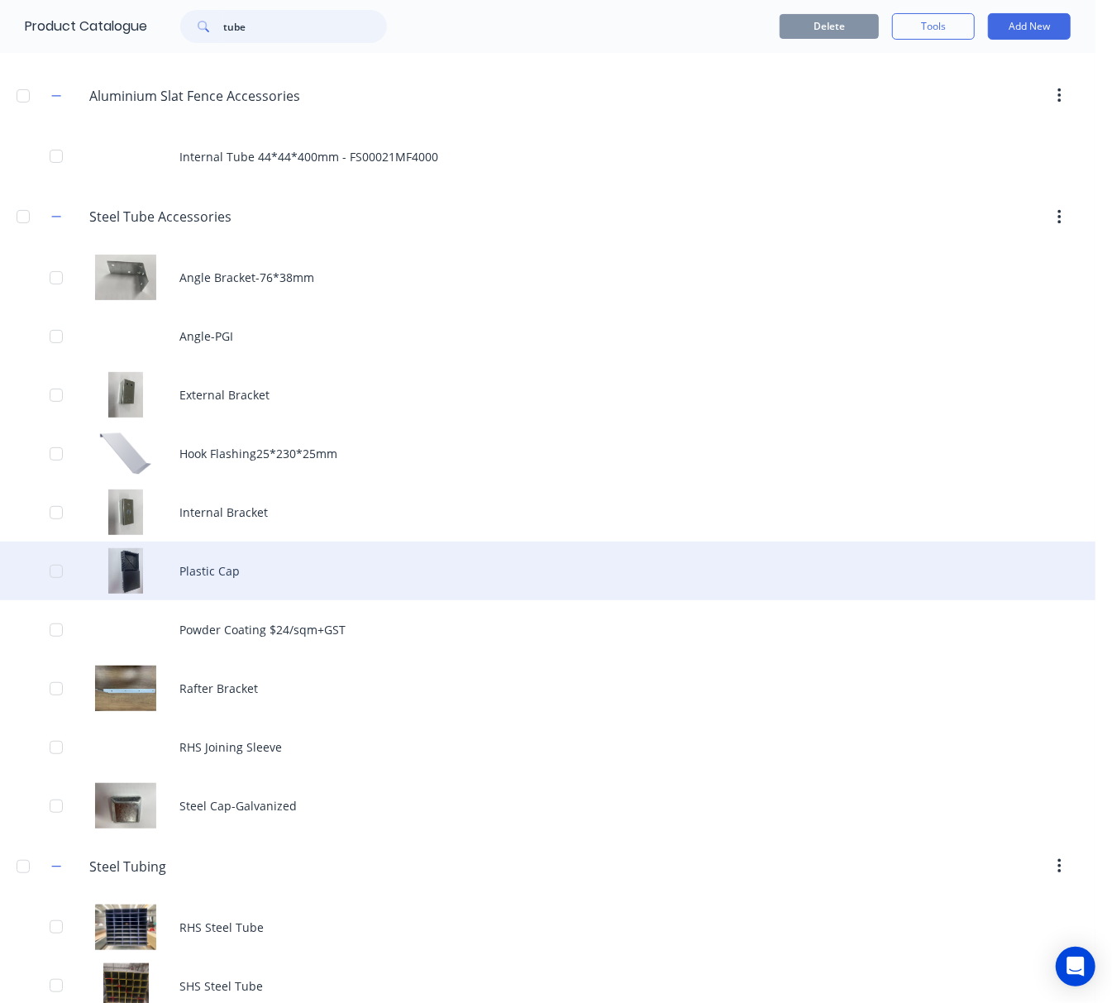
scroll to position [197, 0]
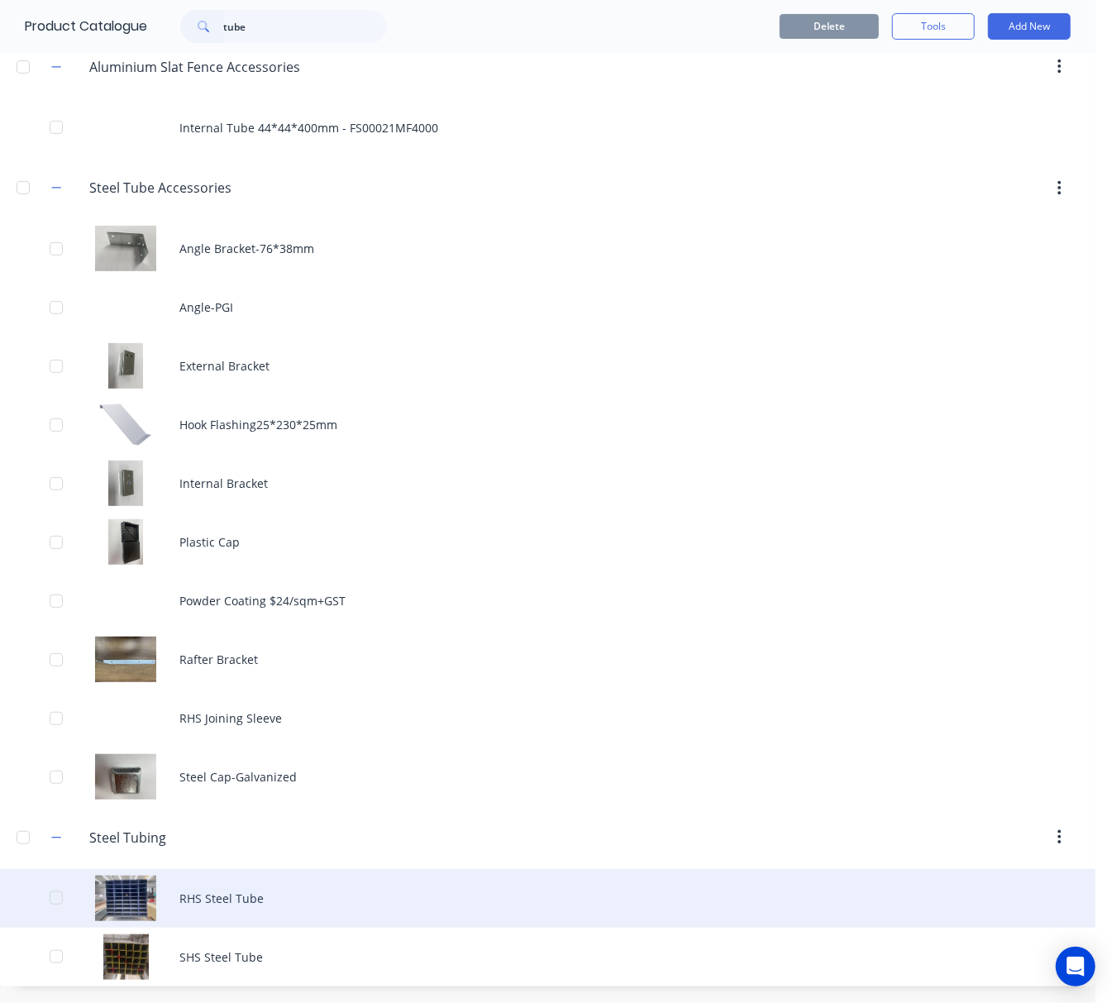
click at [291, 878] on div "RHS Steel Tube" at bounding box center [547, 898] width 1095 height 59
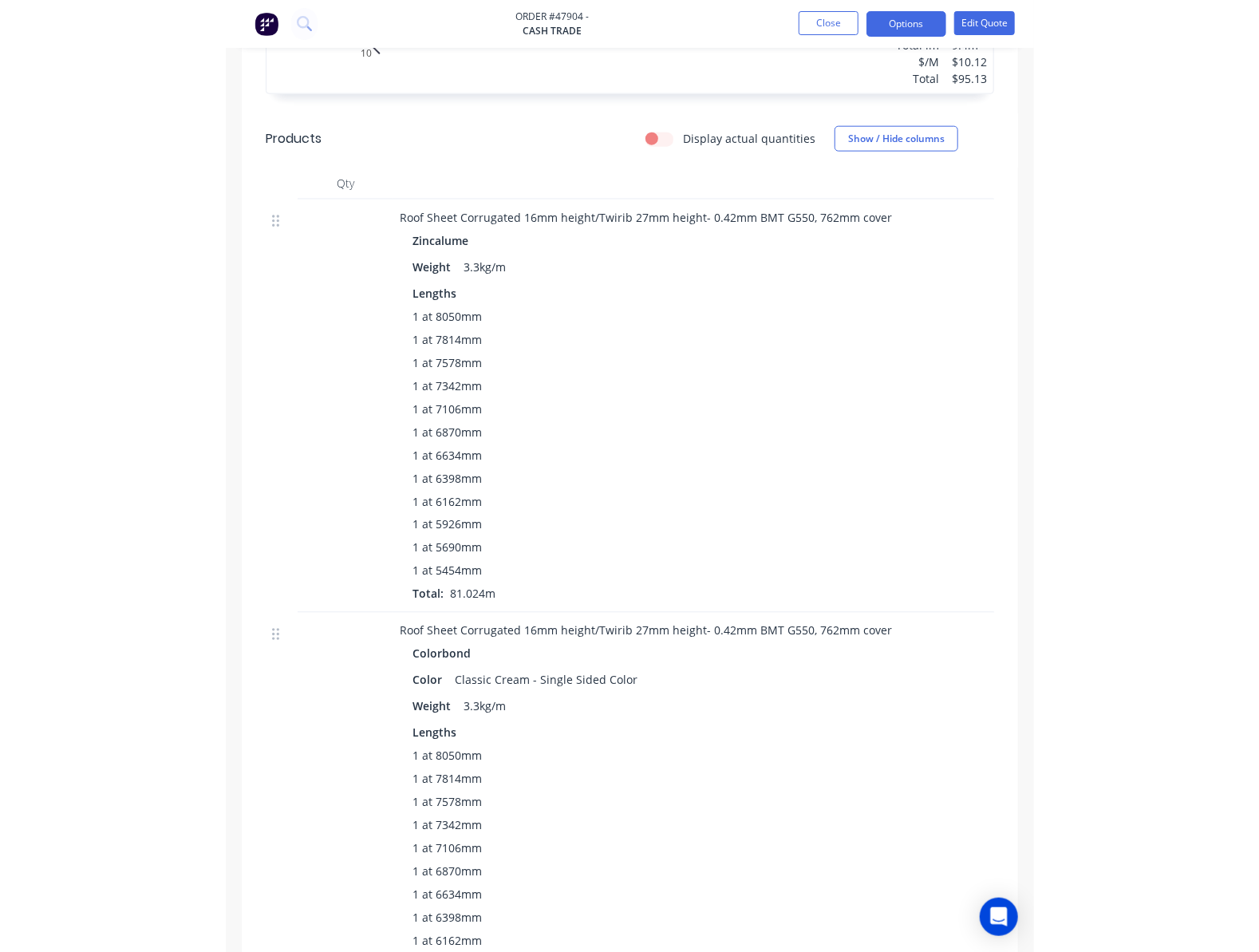
scroll to position [269, 0]
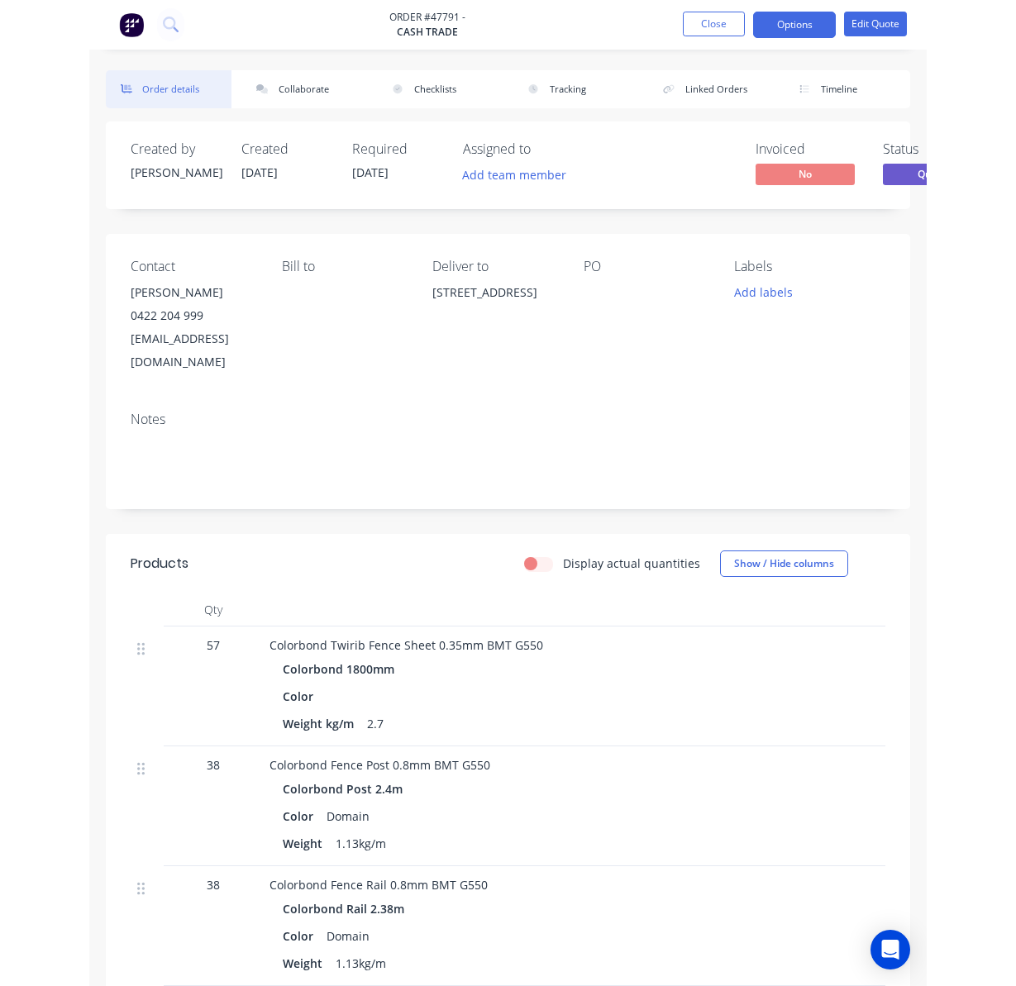
scroll to position [220, 0]
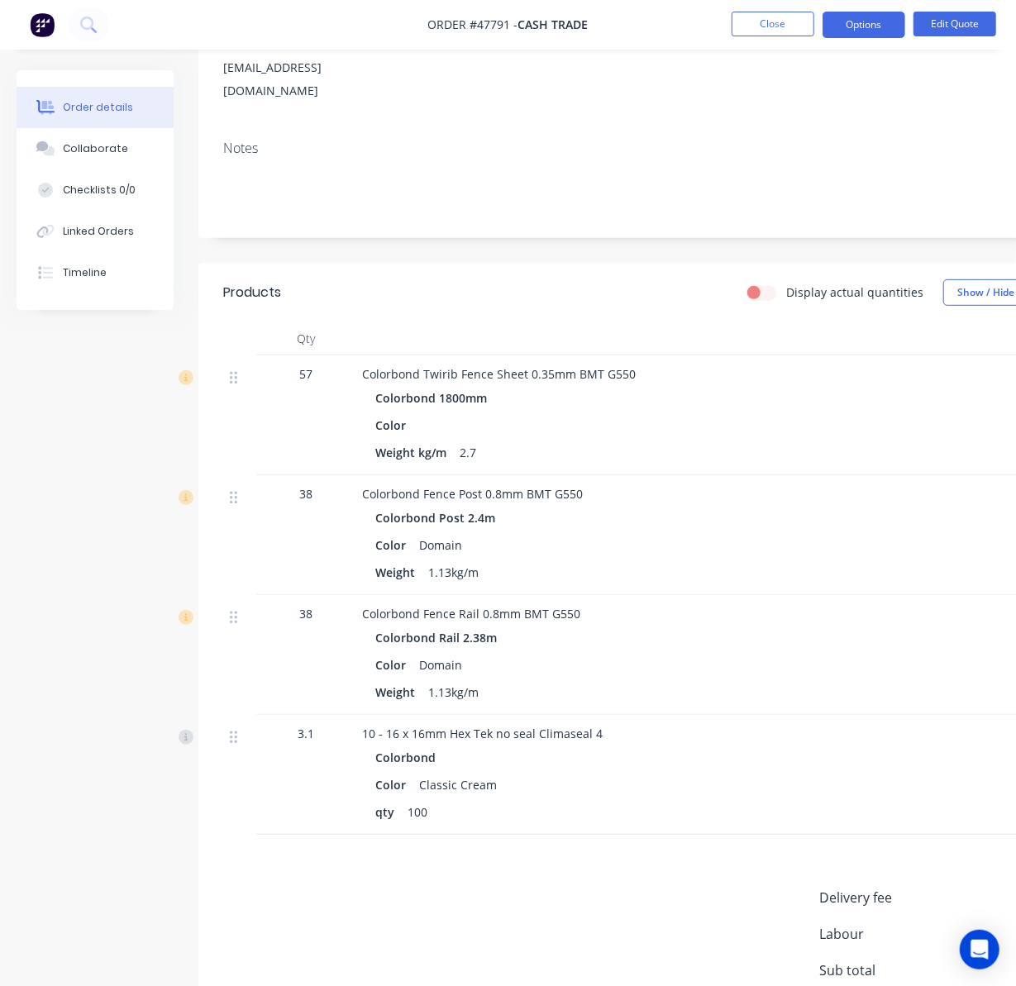
click at [293, 374] on div "57" at bounding box center [306, 373] width 86 height 17
click at [836, 27] on button "Edit Quote" at bounding box center [954, 24] width 83 height 25
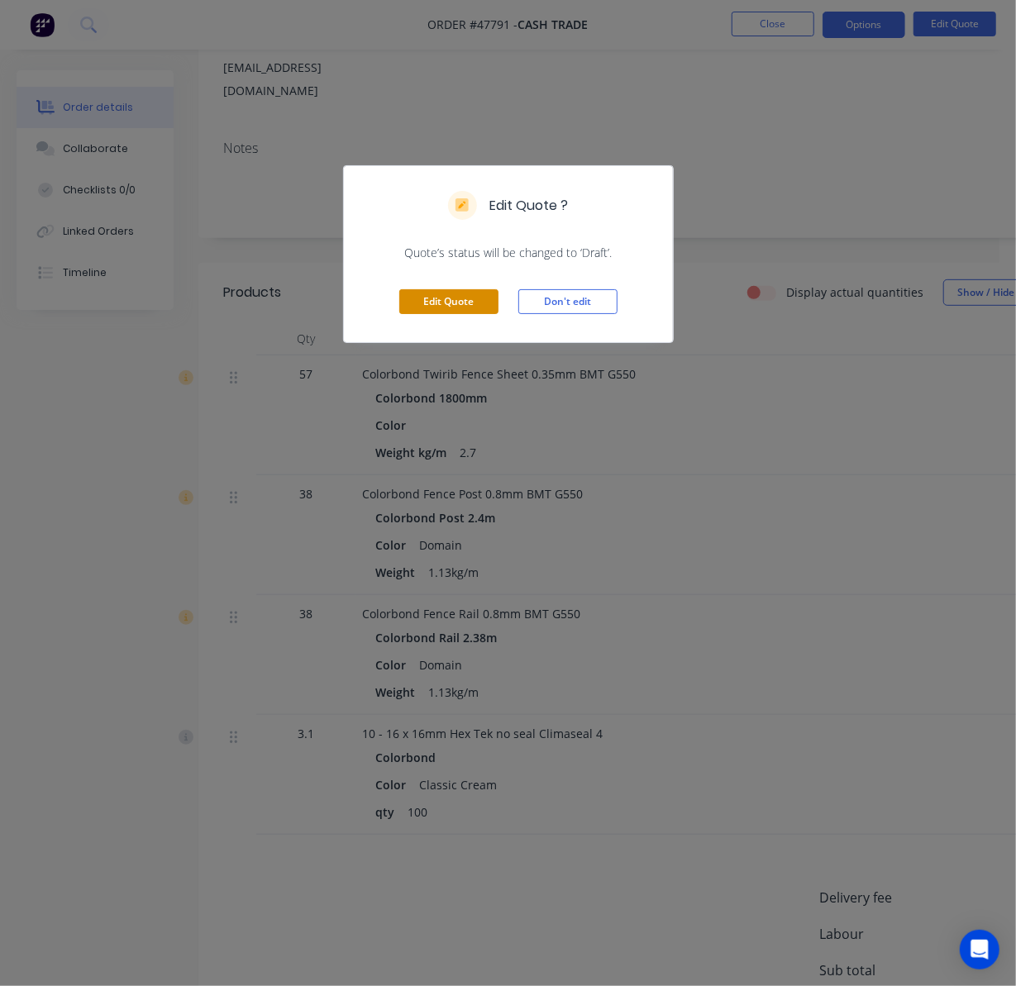
click at [477, 298] on button "Edit Quote" at bounding box center [448, 301] width 99 height 25
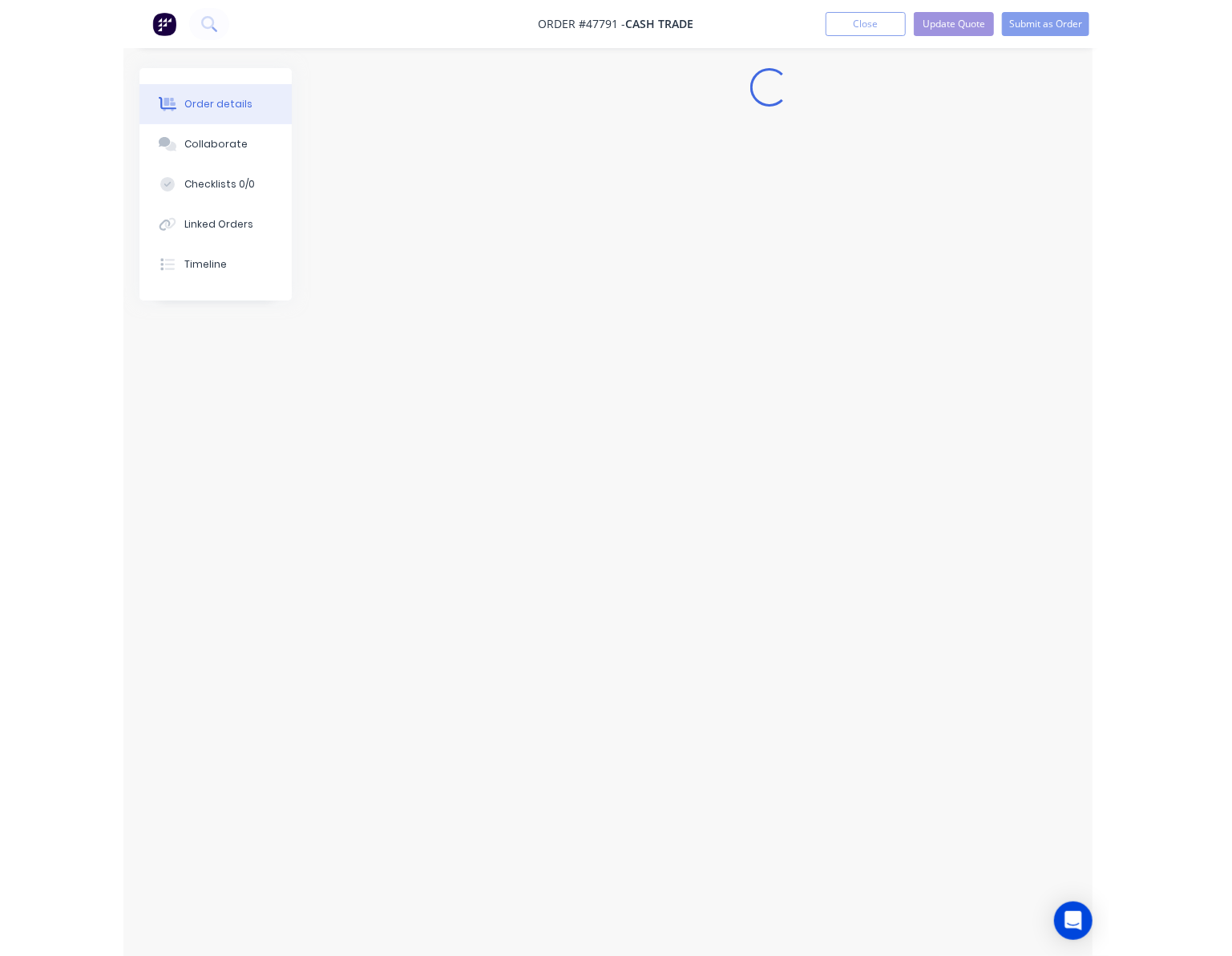
scroll to position [16, 0]
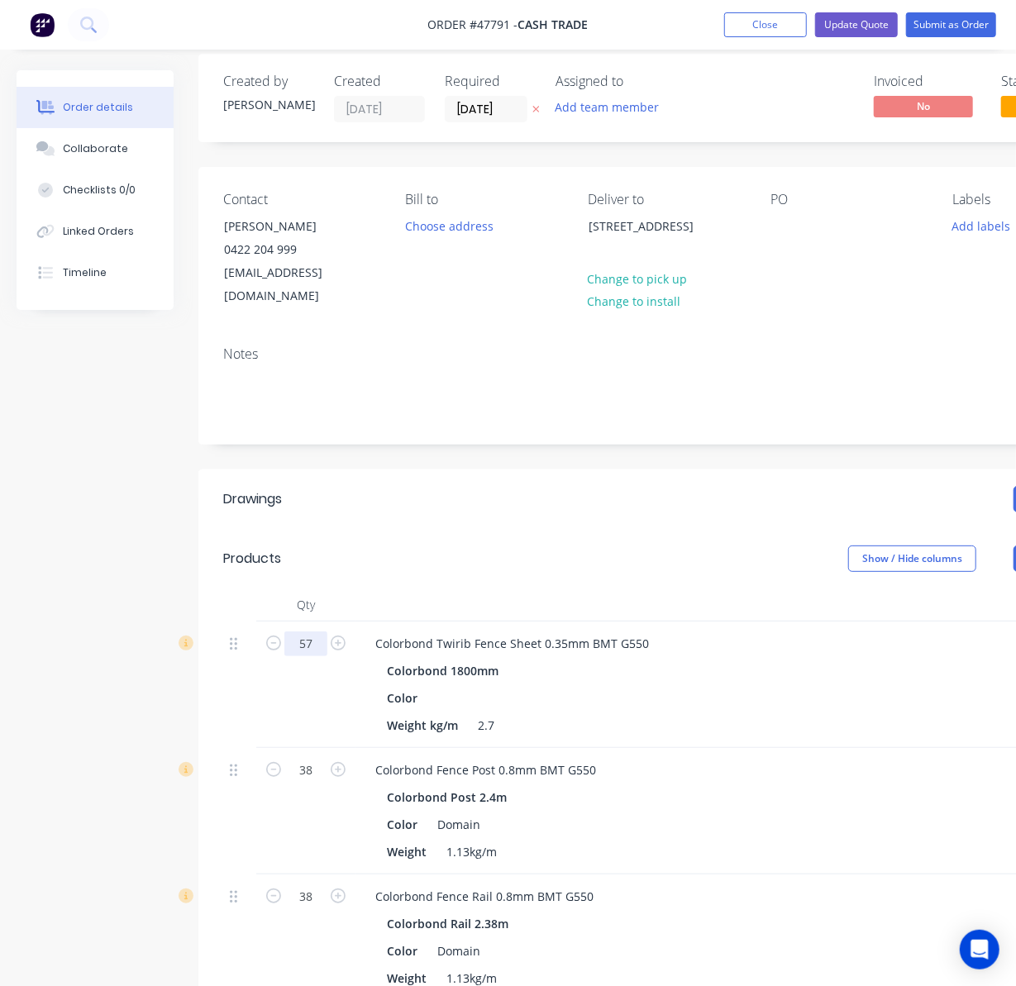
click at [318, 651] on input "57" at bounding box center [305, 643] width 43 height 25
type input "54"
type input "$1,013.04"
click at [335, 580] on header "Products Show / Hide columns Add product" at bounding box center [665, 559] width 935 height 60
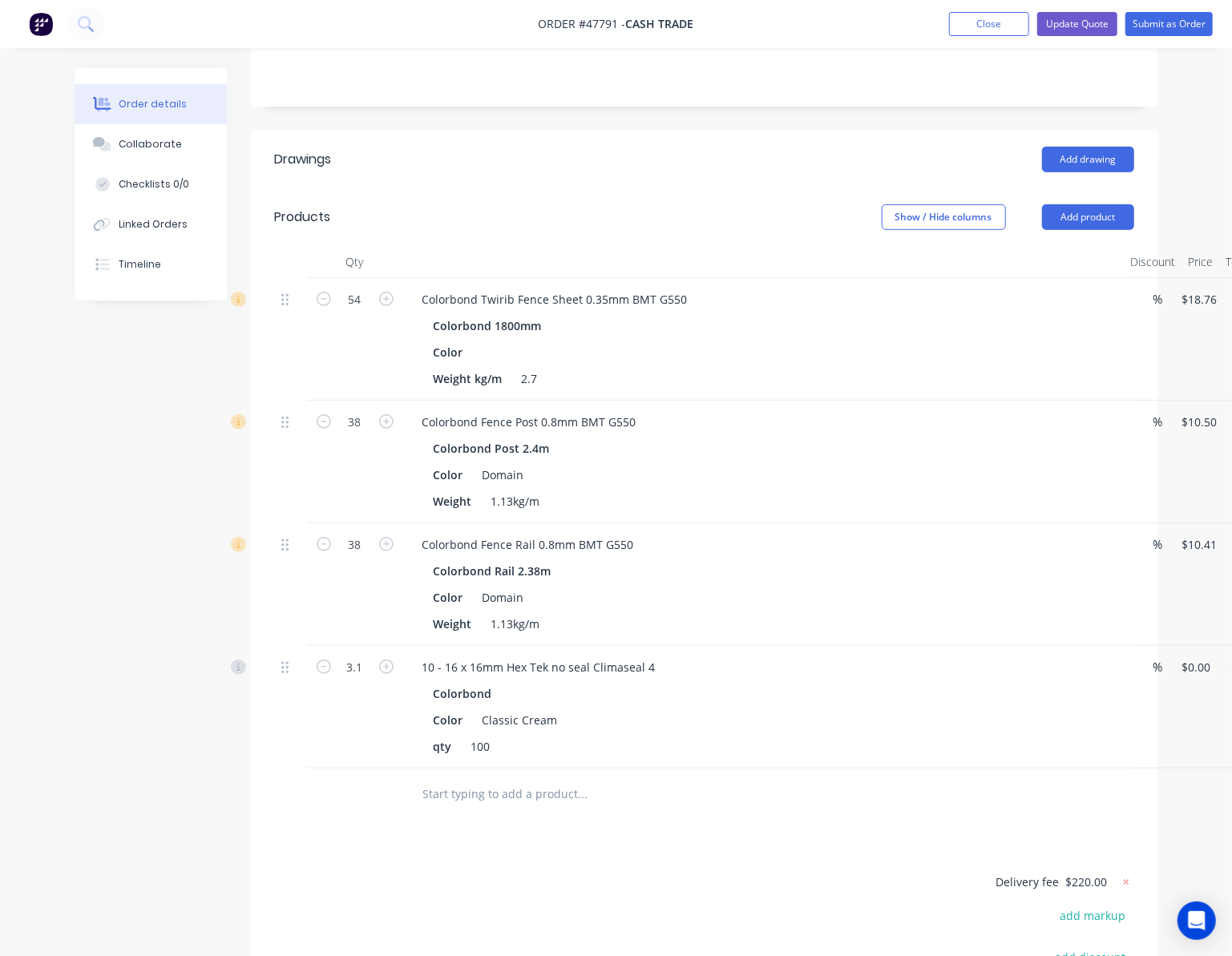
scroll to position [428, 0]
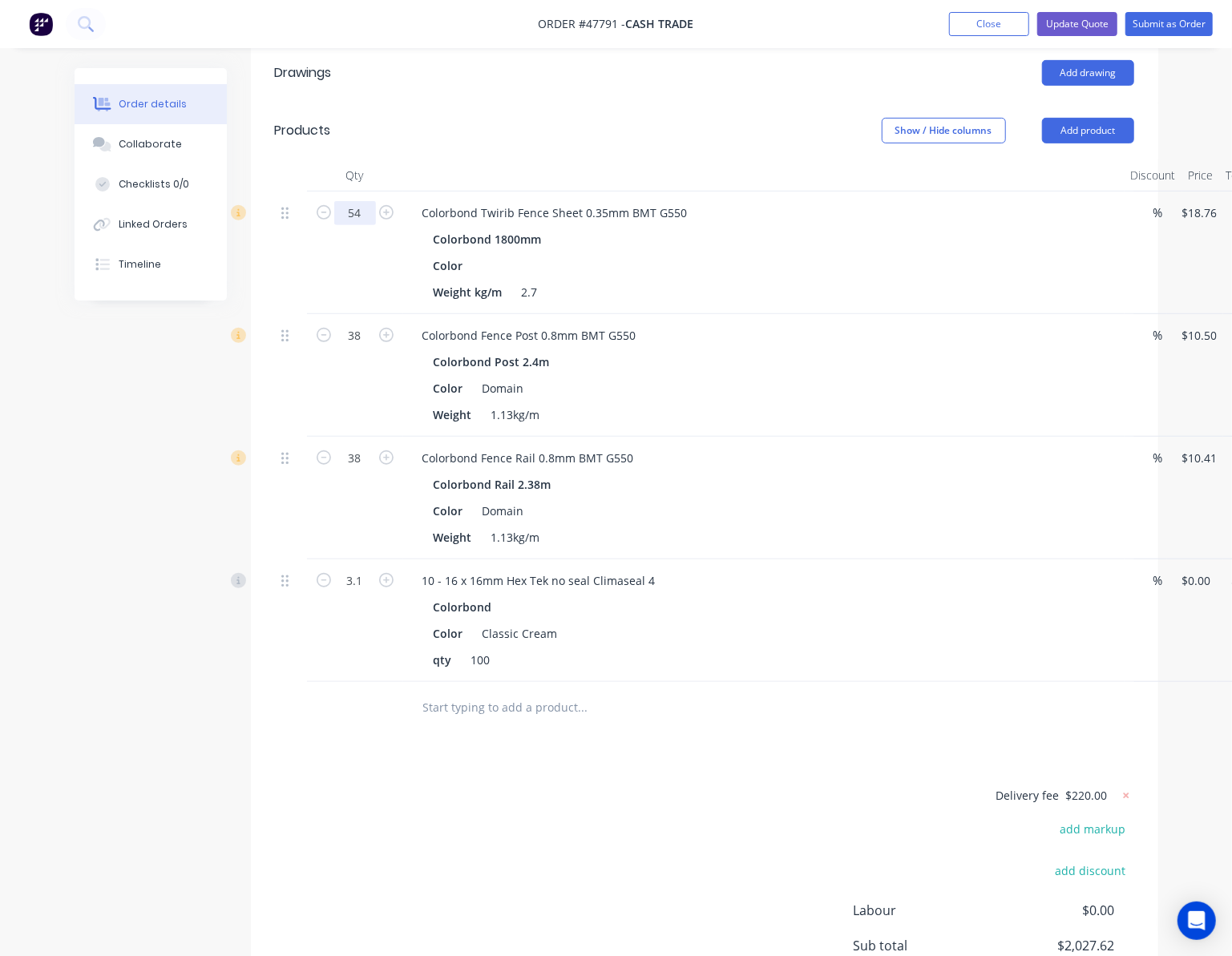
click at [367, 211] on input "54" at bounding box center [355, 212] width 42 height 24
type input "55"
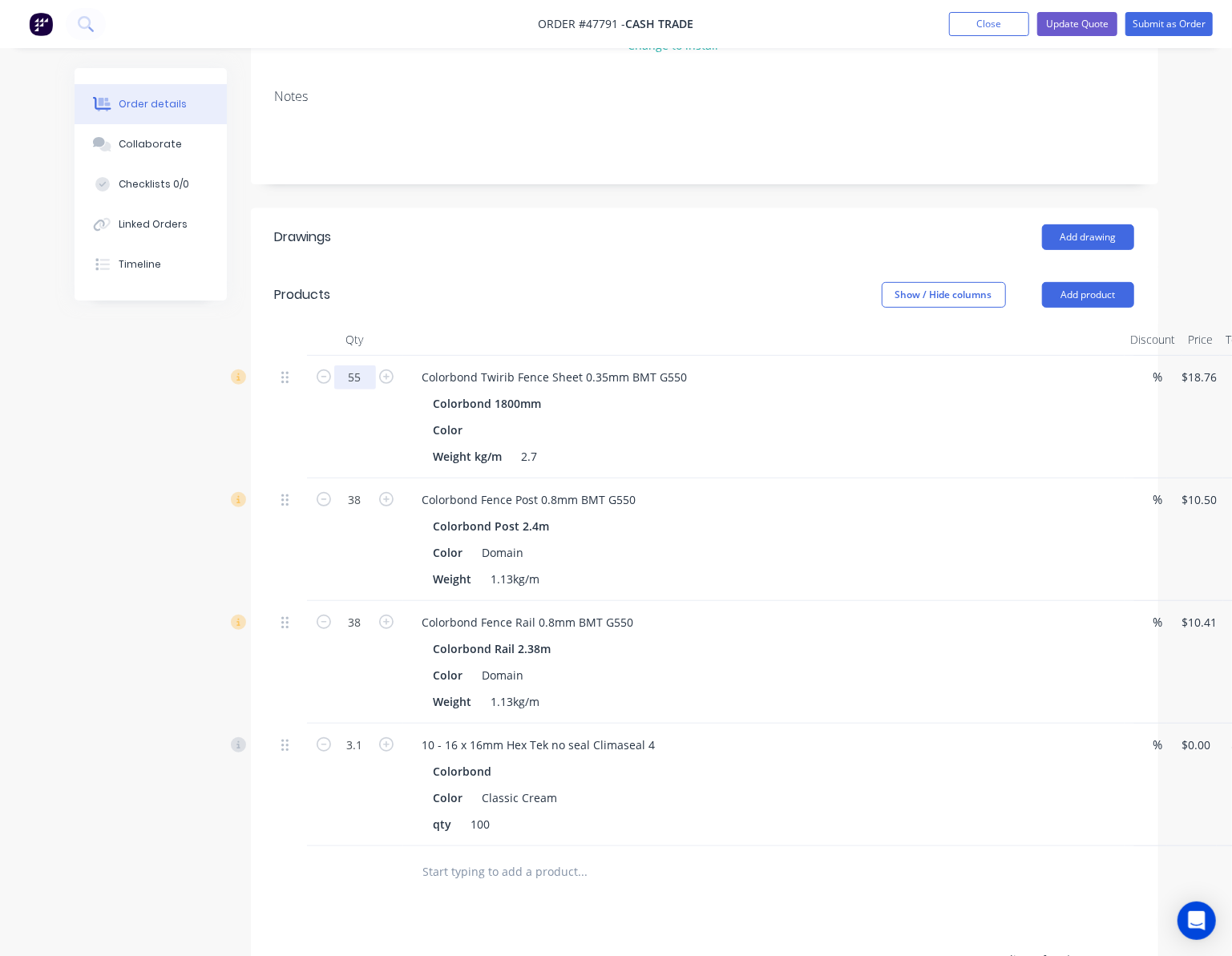
scroll to position [213, 0]
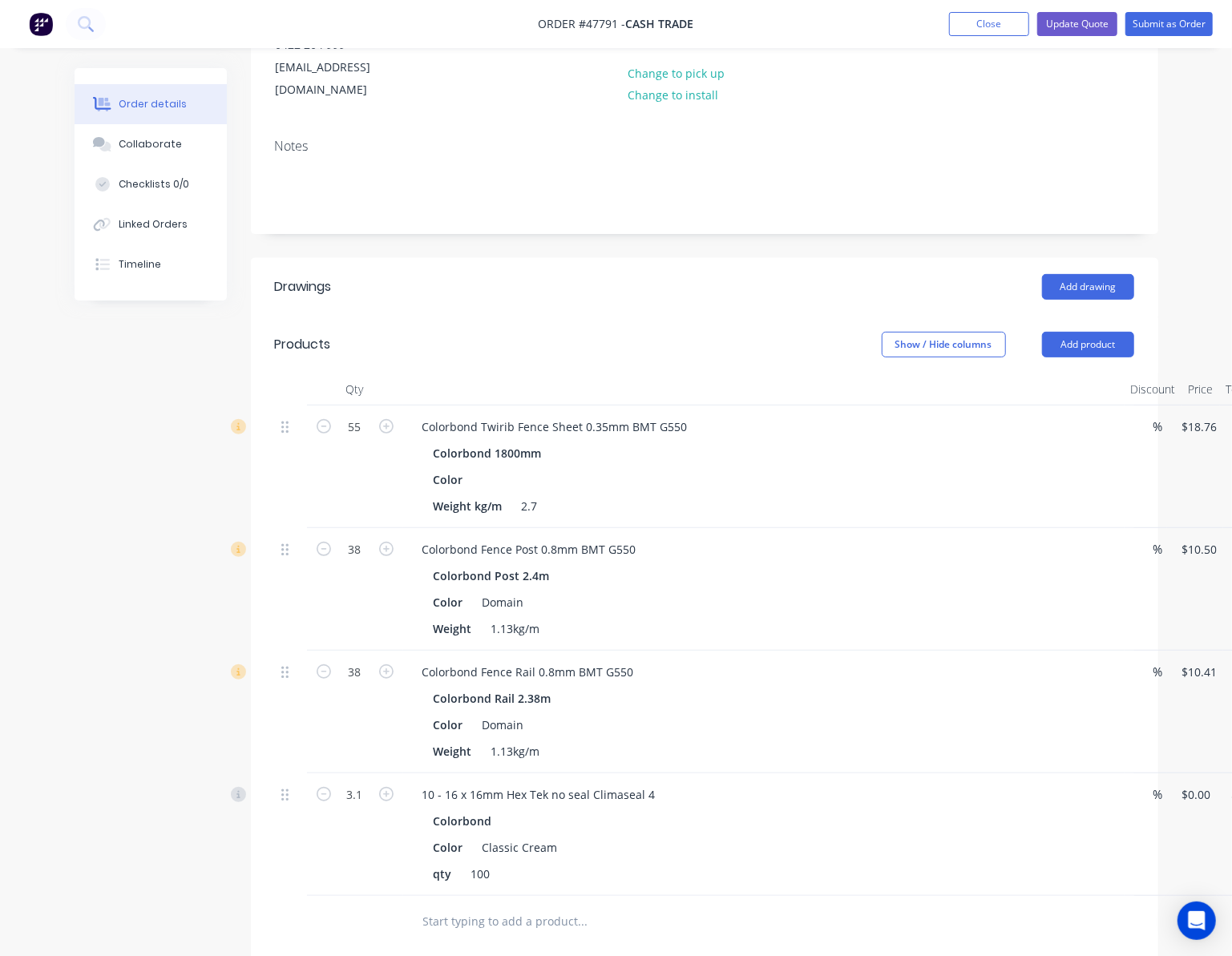
type input "$1,031.80"
click at [690, 311] on header "Drawings Add drawing" at bounding box center [705, 287] width 908 height 58
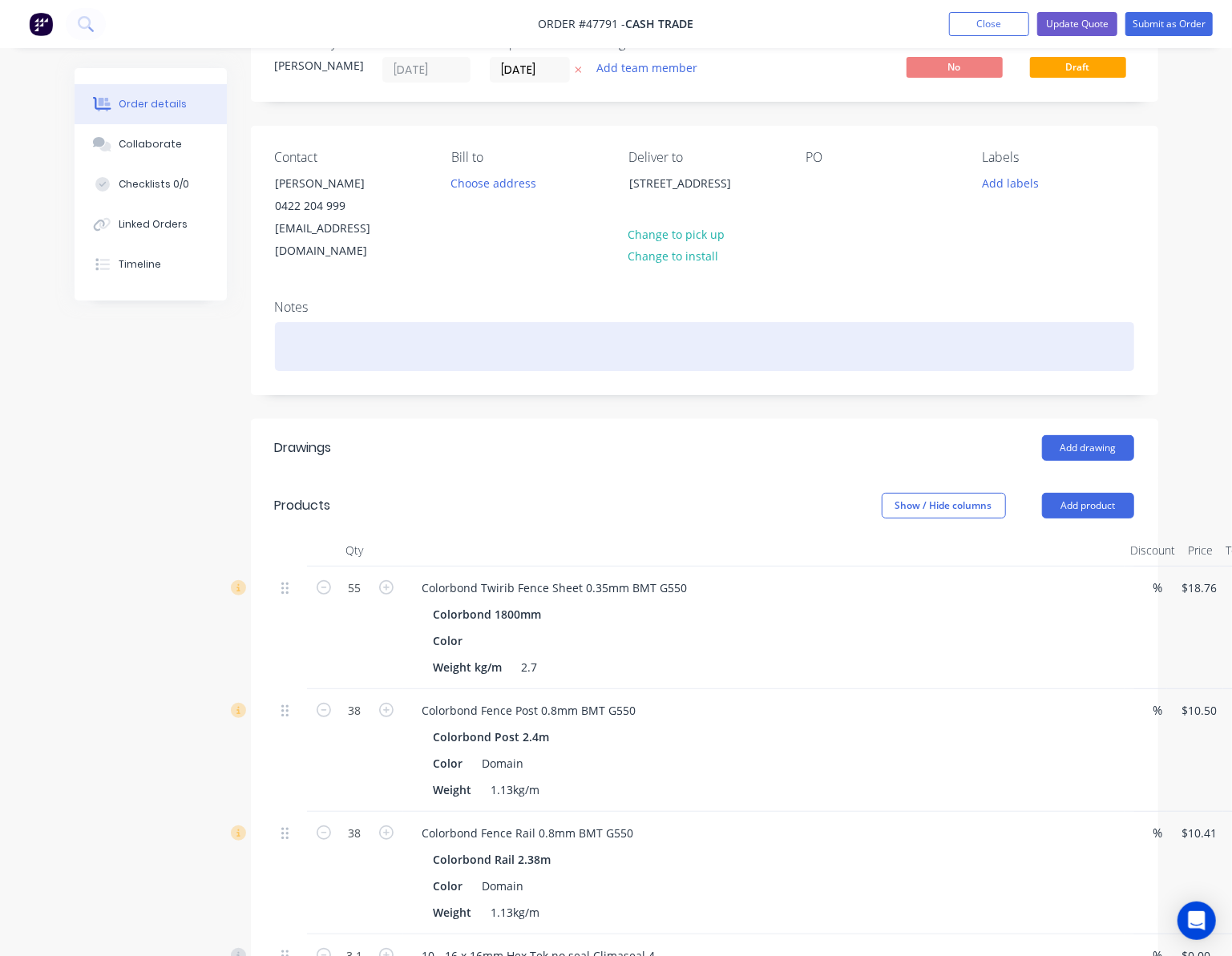
scroll to position [0, 0]
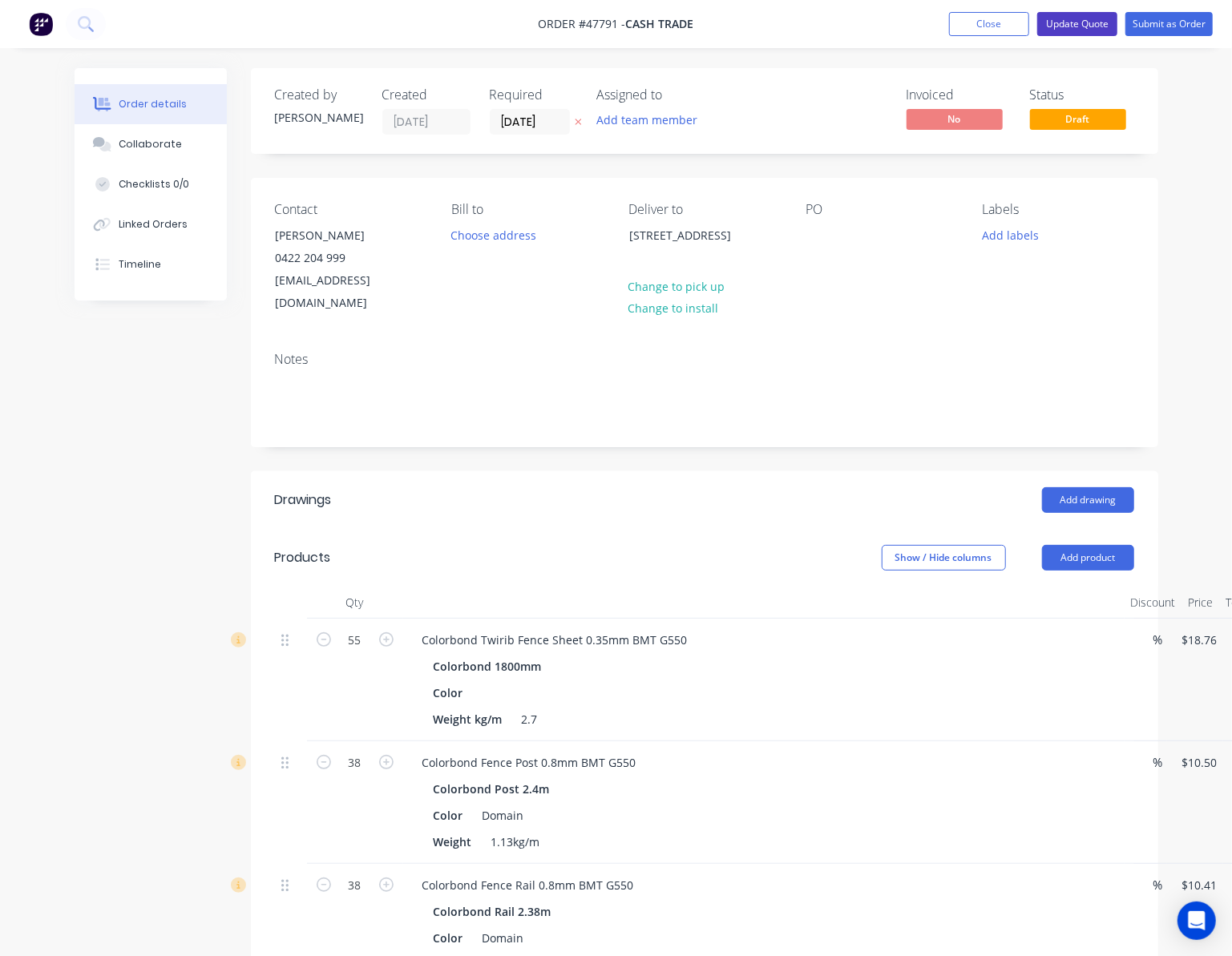
click at [811, 27] on button "Update Quote" at bounding box center [1078, 23] width 81 height 24
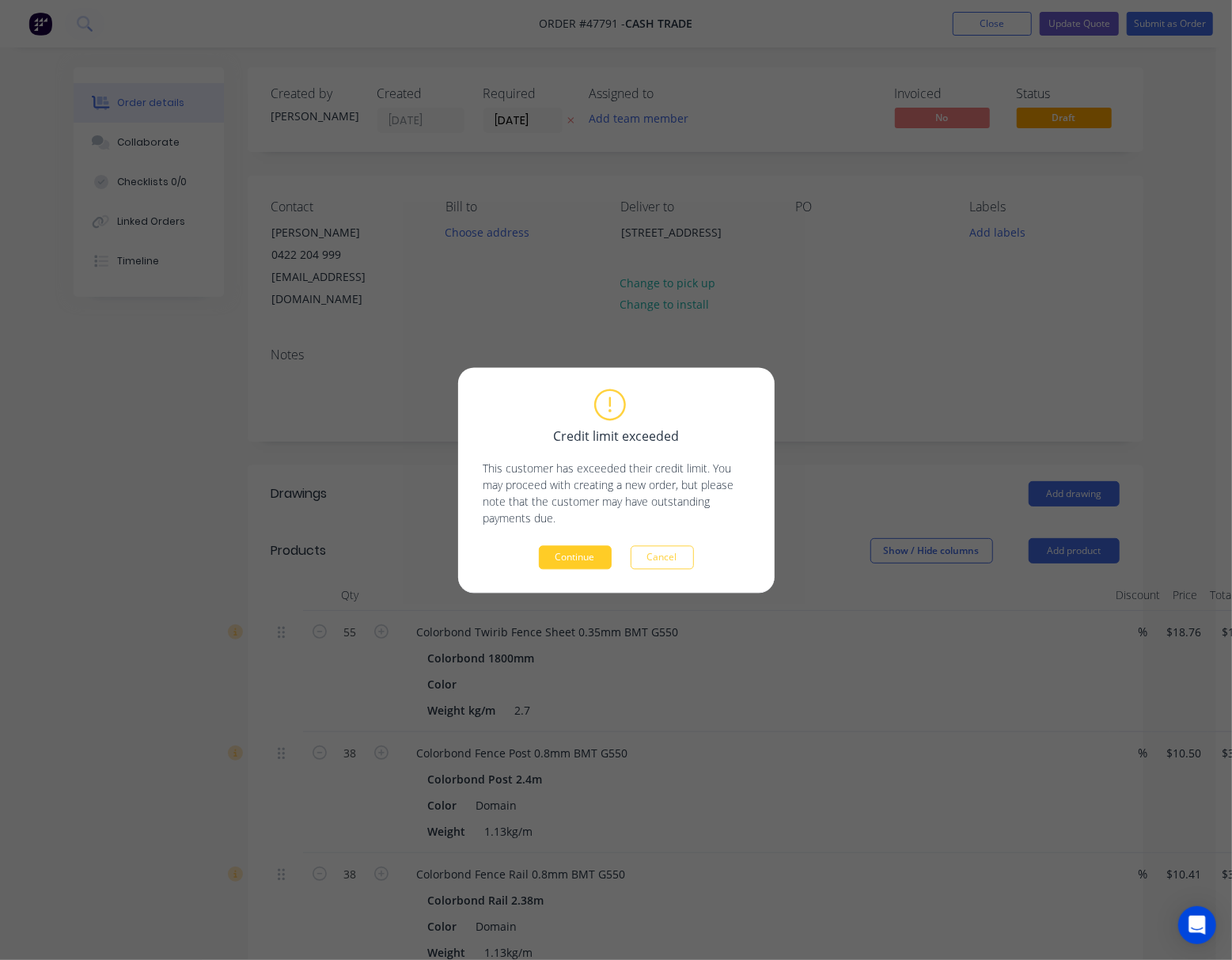
click at [574, 554] on button "Continue" at bounding box center [575, 556] width 73 height 24
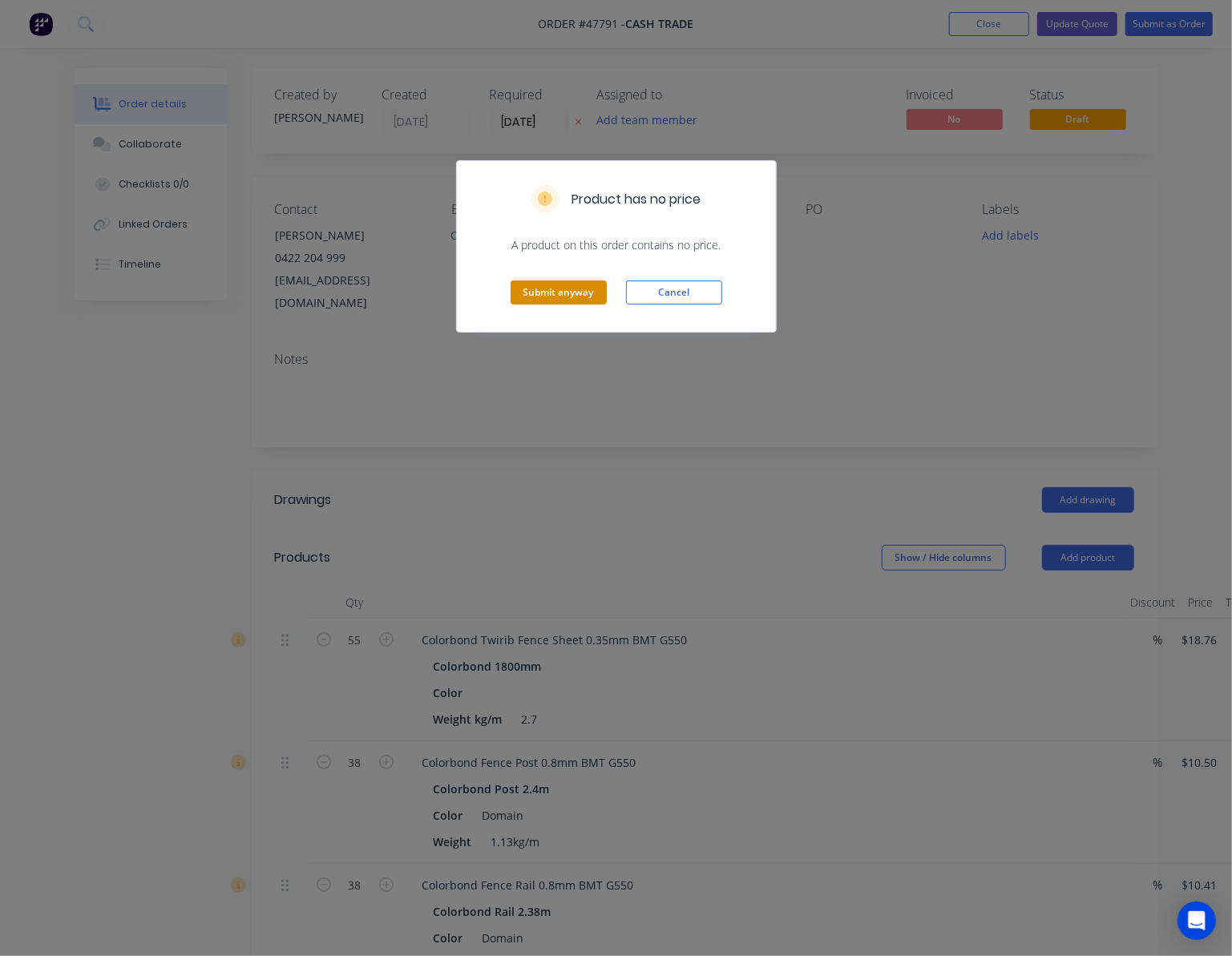
click at [545, 294] on button "Submit anyway" at bounding box center [559, 292] width 96 height 24
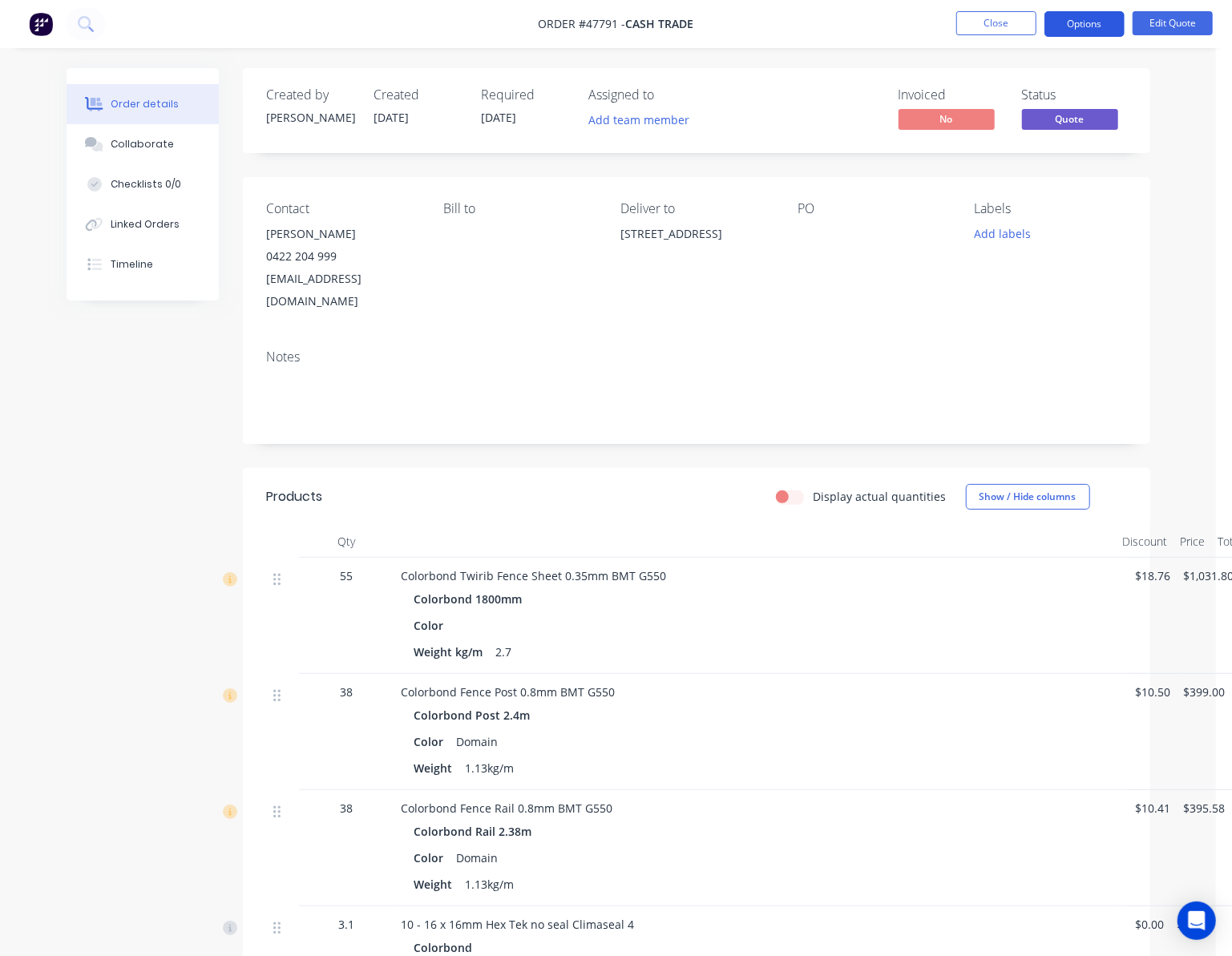
click at [811, 24] on button "Options" at bounding box center [1085, 24] width 81 height 25
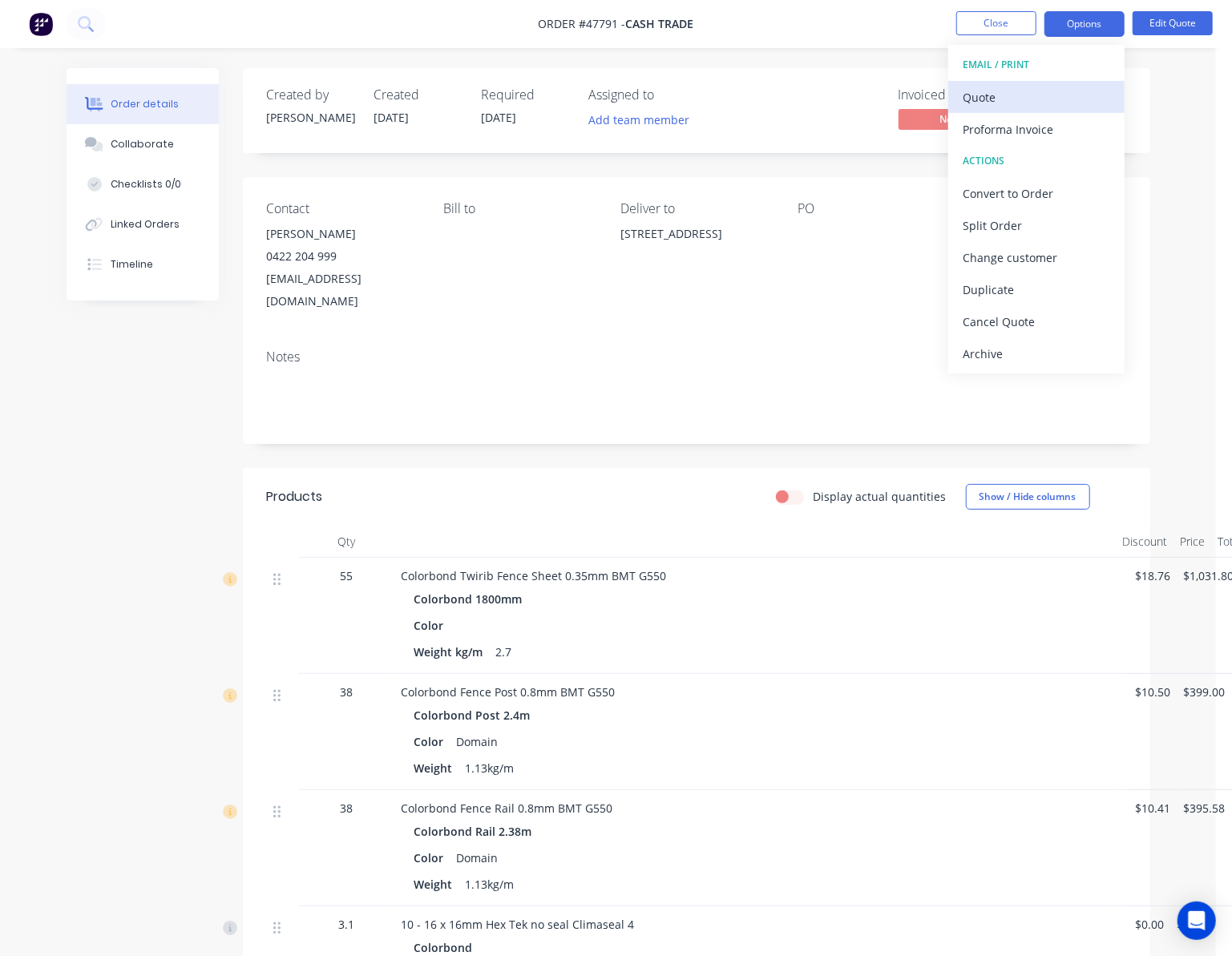
click at [811, 95] on div "Quote" at bounding box center [1037, 97] width 147 height 23
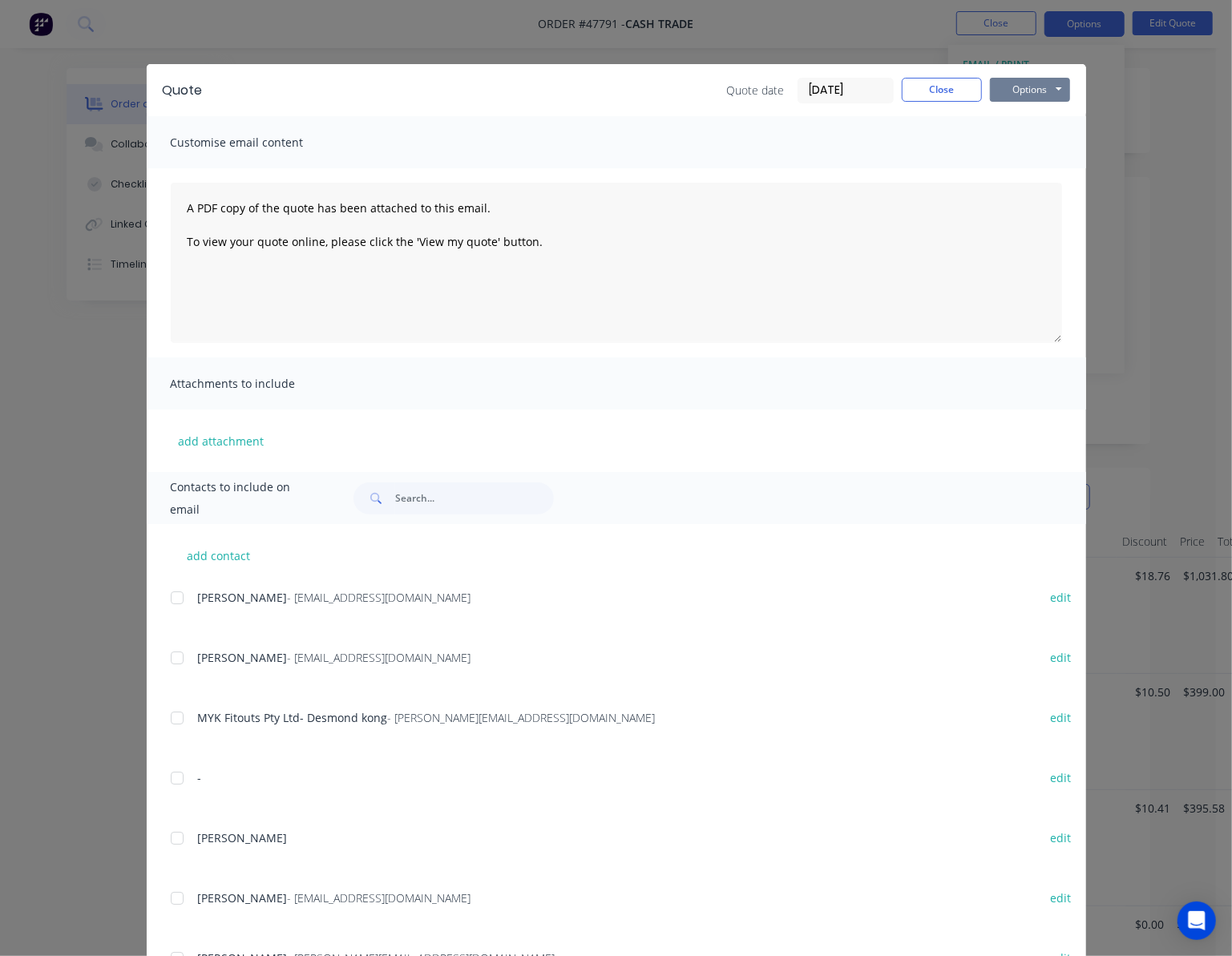
click at [811, 87] on button "Options" at bounding box center [1030, 89] width 81 height 24
click at [811, 151] on button "Print" at bounding box center [1042, 144] width 103 height 26
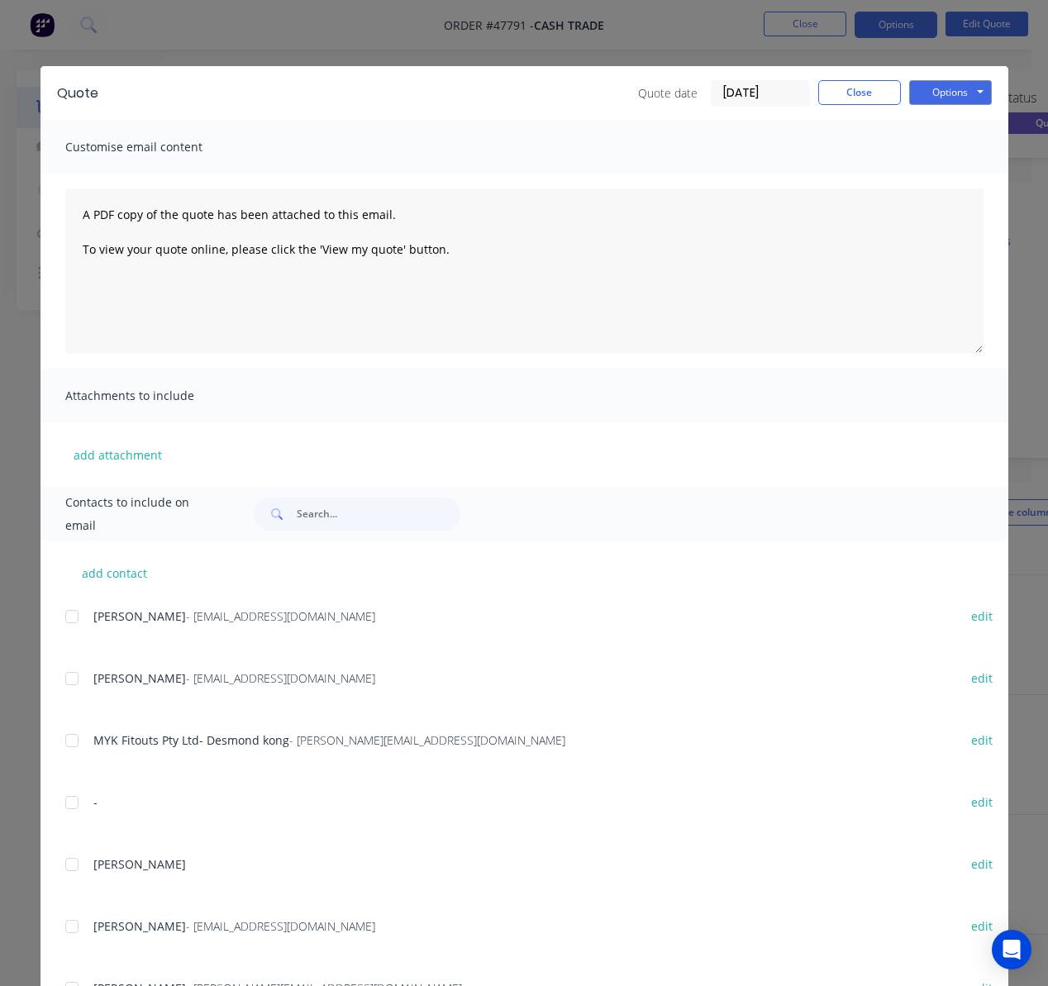
click at [7, 393] on div "Quote Quote date 11/08/25 Close Options Preview Print Email Customise email con…" at bounding box center [524, 493] width 1048 height 986
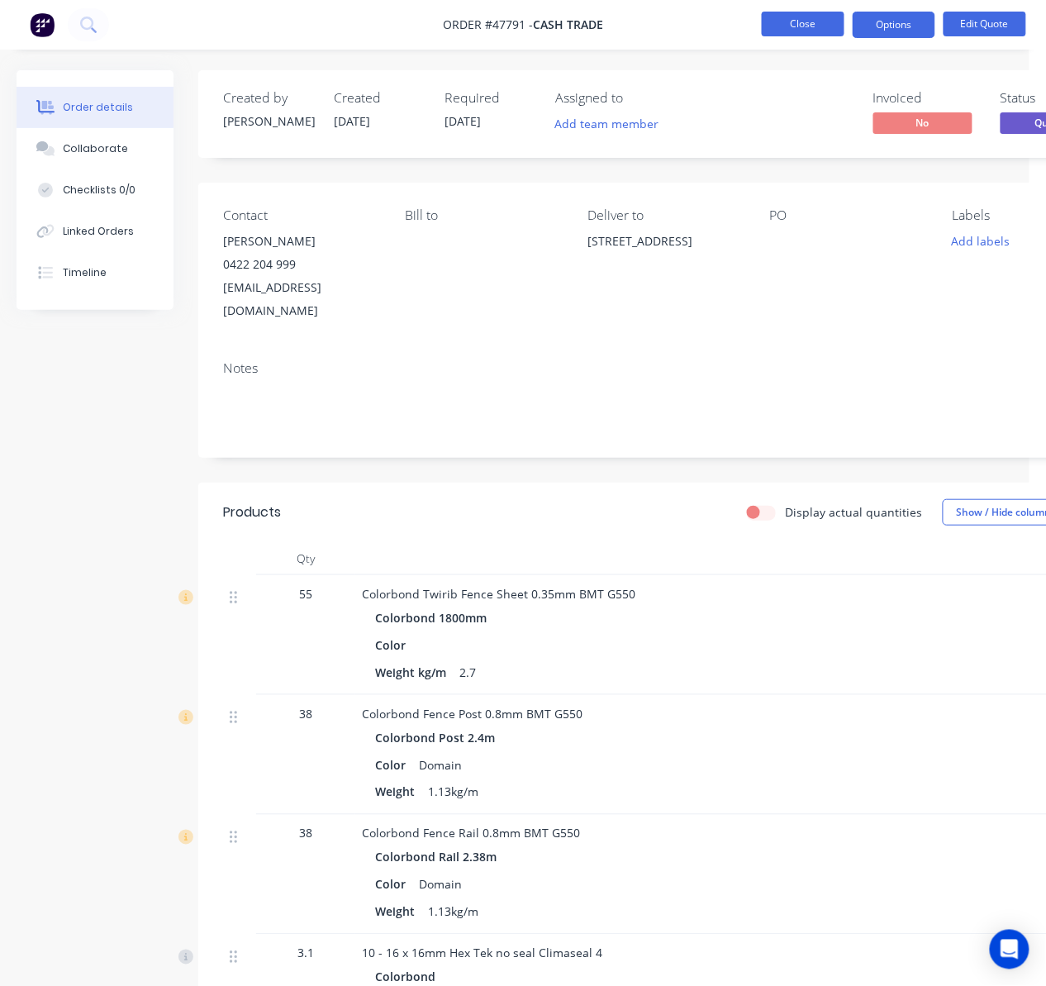
drag, startPoint x: 31, startPoint y: 461, endPoint x: 812, endPoint y: 20, distance: 897.2
click at [812, 20] on button "Close" at bounding box center [803, 24] width 83 height 25
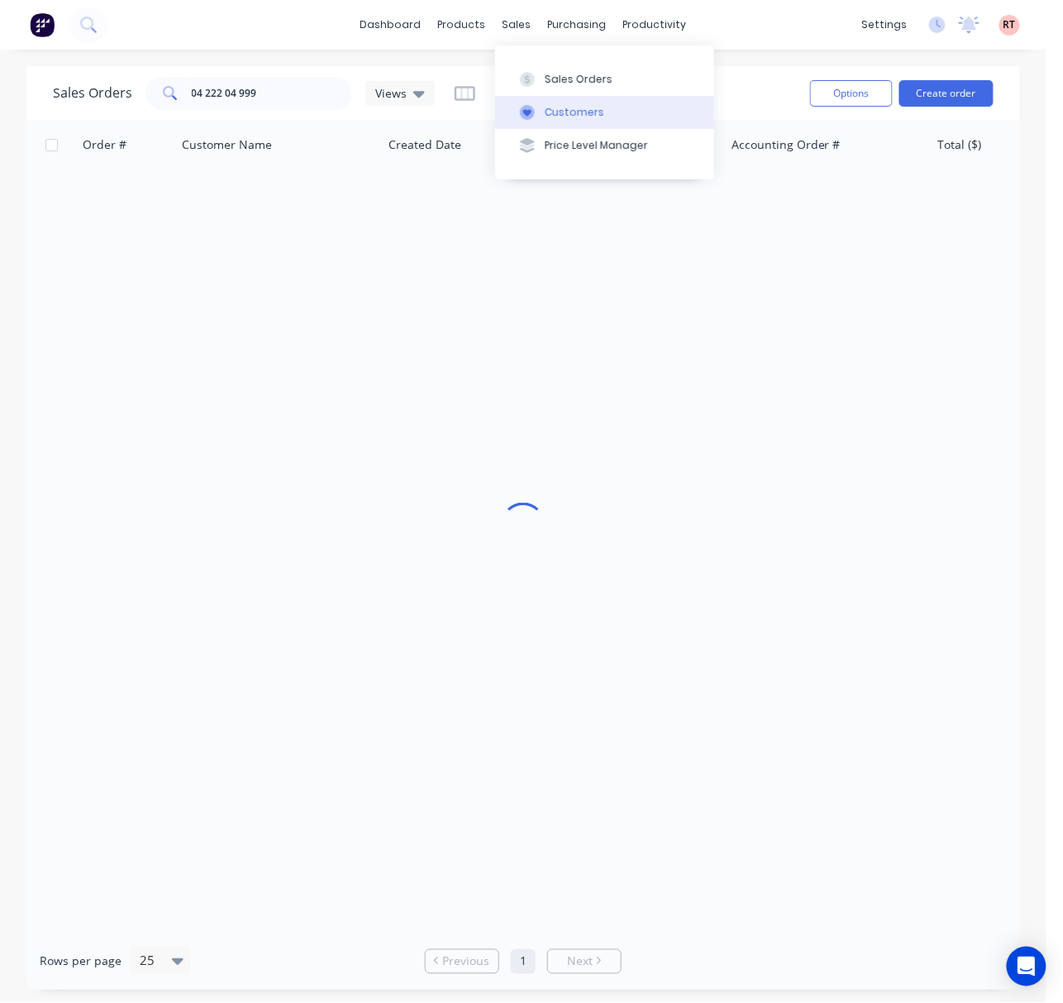
click at [534, 100] on button "Customers" at bounding box center [604, 112] width 219 height 33
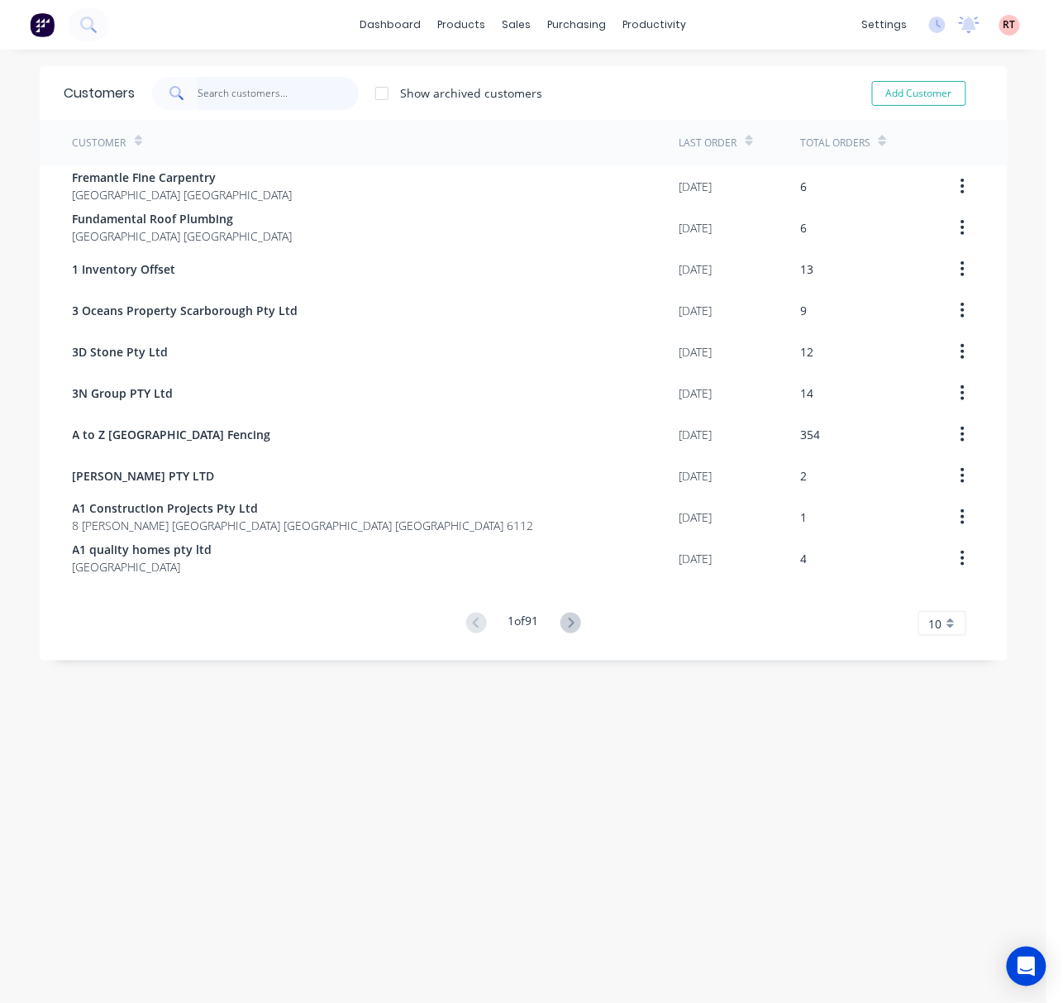
click at [246, 93] on input "text" at bounding box center [278, 93] width 161 height 33
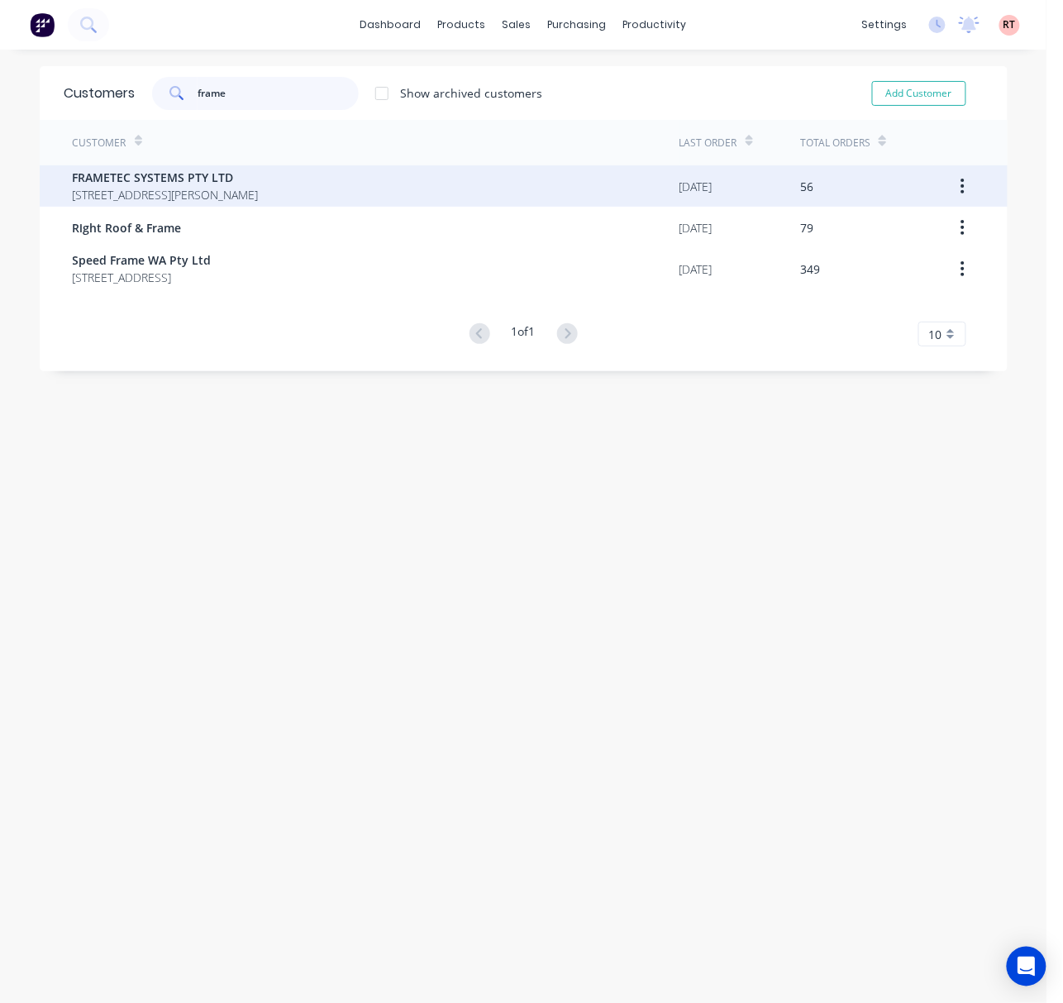
type input "frame"
click at [417, 193] on div "FRAMETEC SYSTEMS PTY LTD 4 Browning Rd, Armadale Western Australia Australia 61…" at bounding box center [376, 185] width 607 height 41
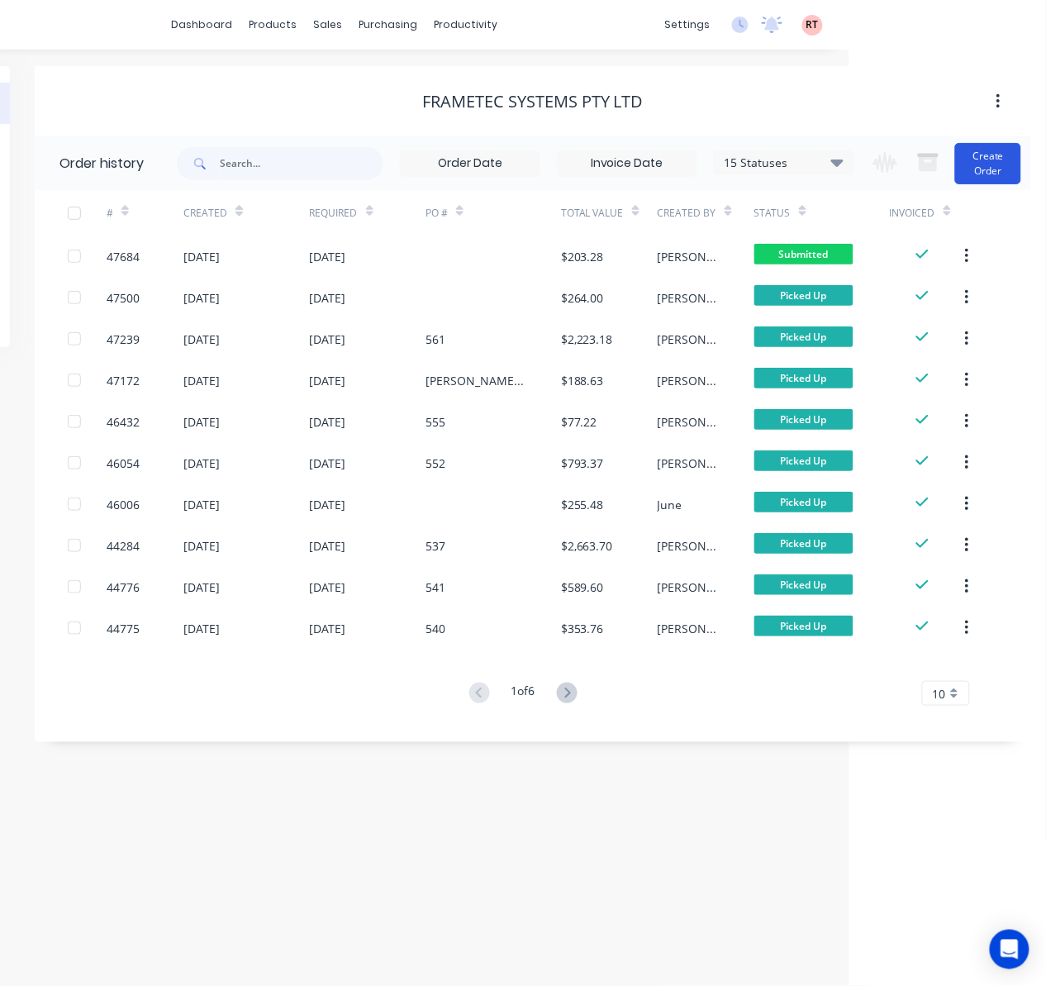
click at [836, 173] on button "Create Order" at bounding box center [988, 163] width 66 height 41
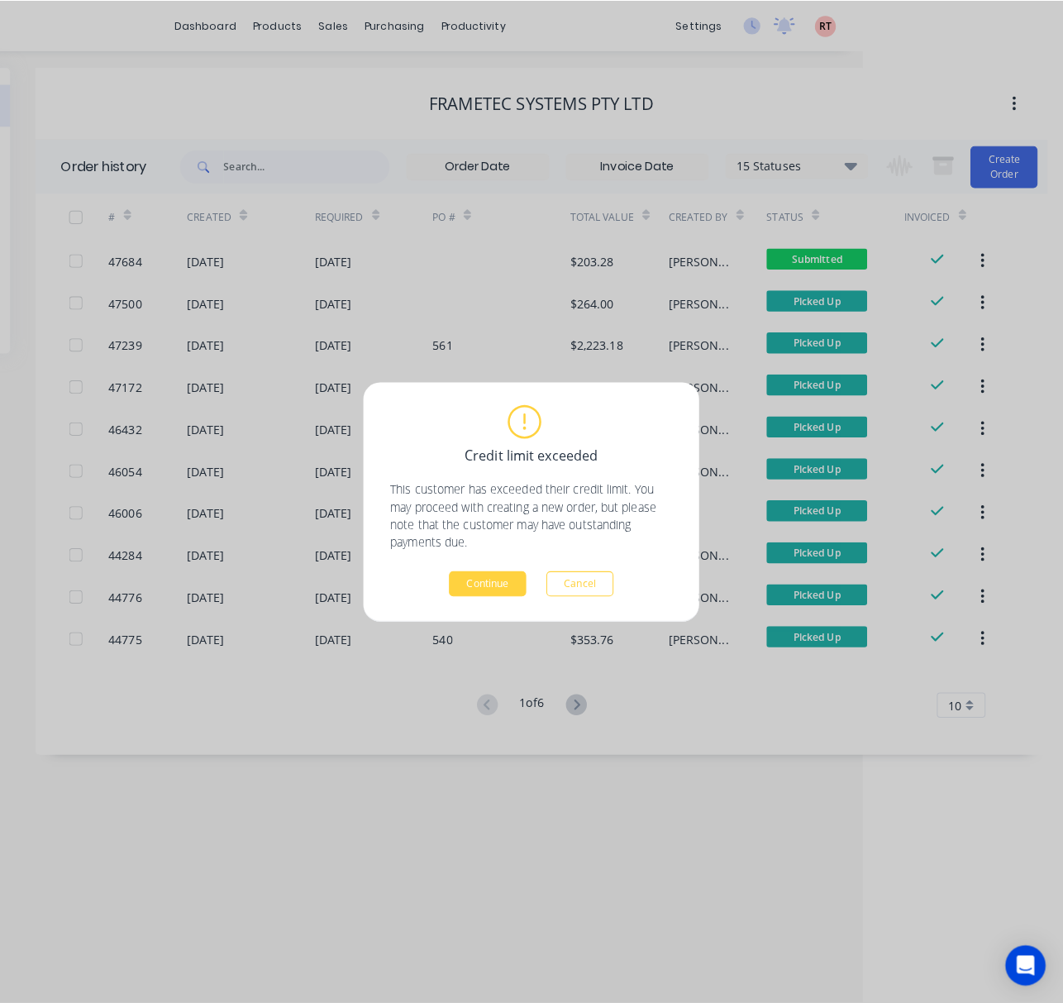
scroll to position [0, 164]
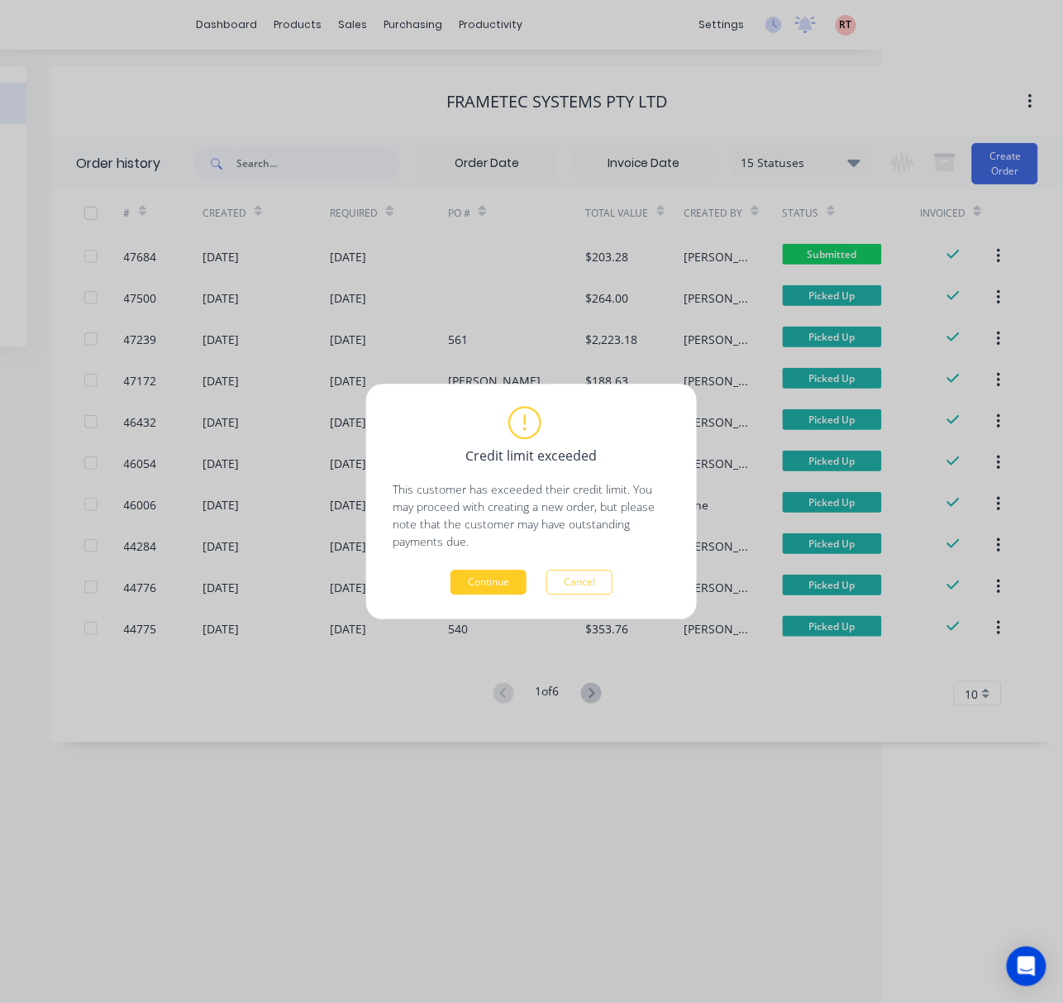
click at [486, 579] on button "Continue" at bounding box center [488, 581] width 76 height 25
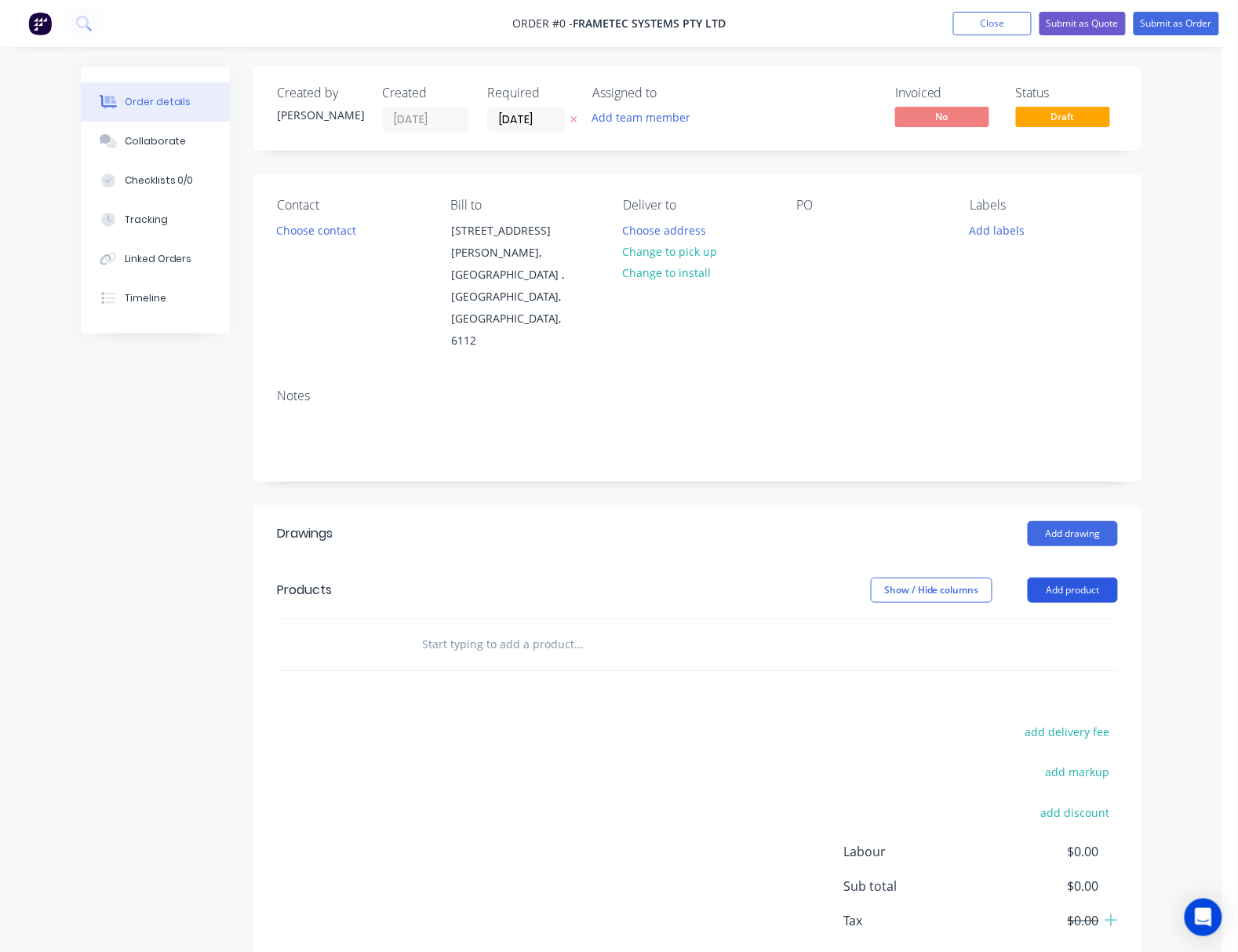
click at [794, 577] on button "Add product" at bounding box center [1073, 589] width 90 height 25
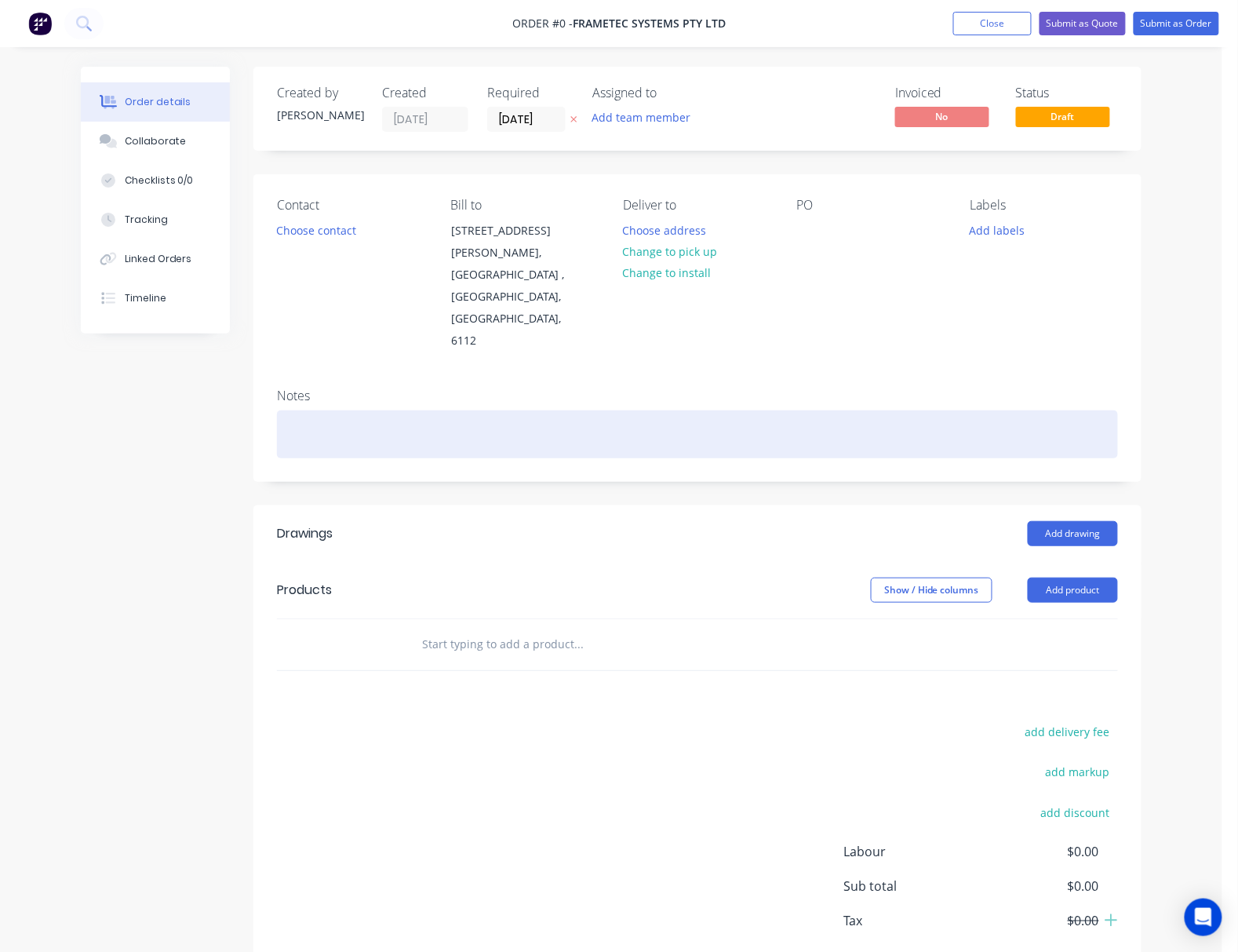
drag, startPoint x: 628, startPoint y: 667, endPoint x: 315, endPoint y: 370, distance: 431.5
click at [627, 721] on div "add delivery fee add markup add discount Labour $0.00 Sub total $0.00 Tax $0.00…" at bounding box center [698, 855] width 841 height 269
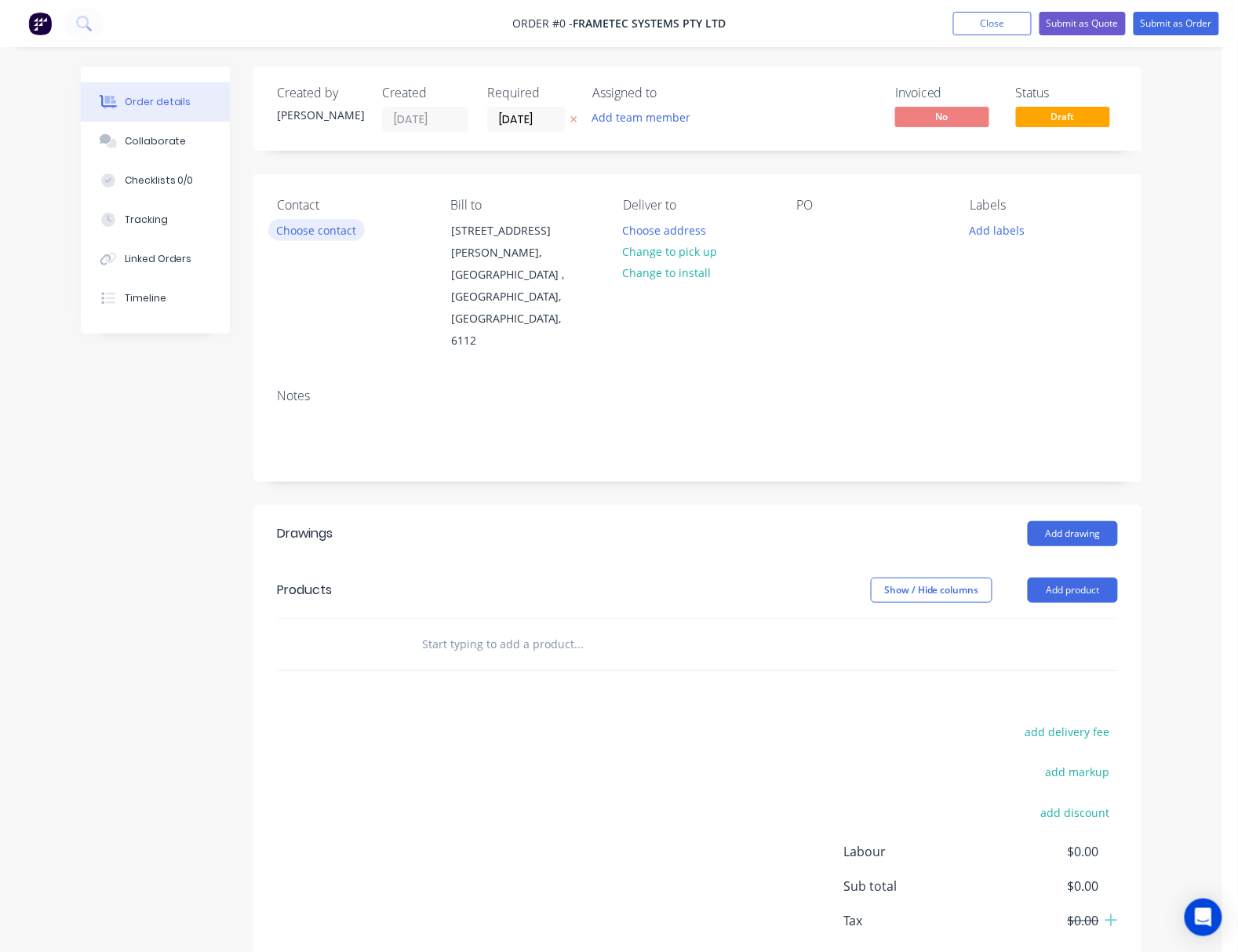
click at [334, 230] on button "Choose contact" at bounding box center [317, 230] width 97 height 21
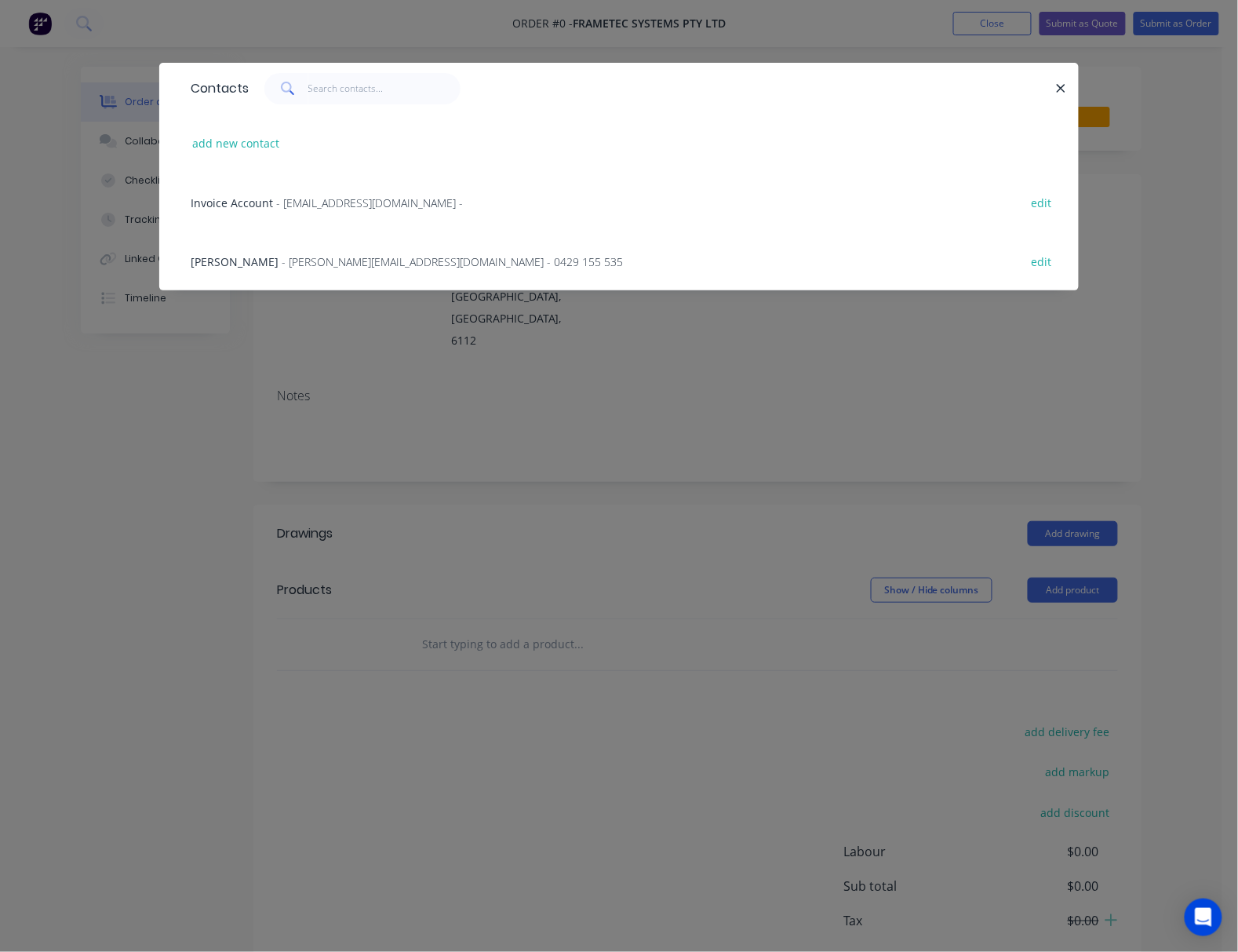
click at [471, 199] on div "Invoice Account - invoice@frametec.com.au - edit" at bounding box center [619, 202] width 872 height 59
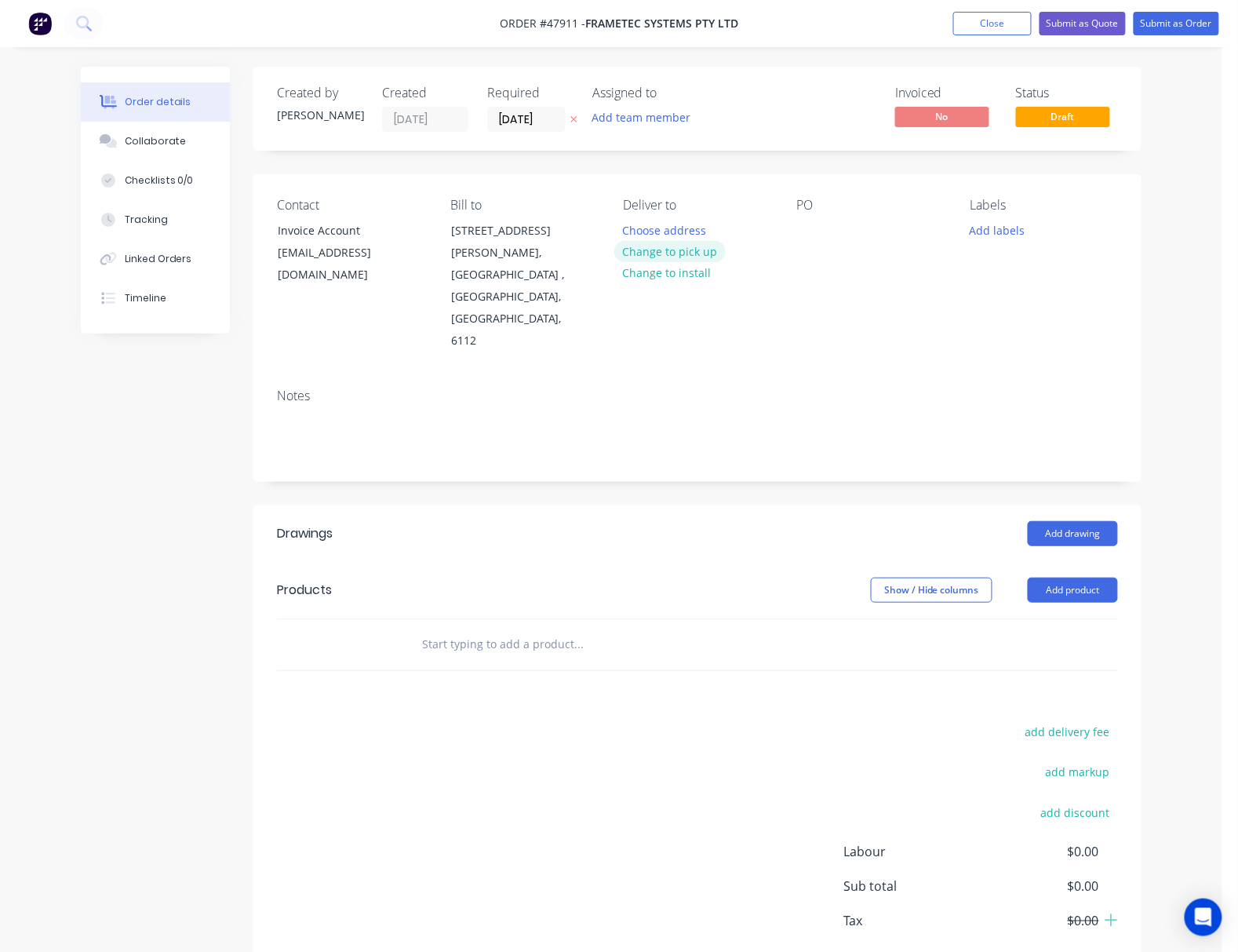
click at [675, 255] on button "Change to pick up" at bounding box center [669, 252] width 111 height 21
click at [794, 577] on button "Add product" at bounding box center [1073, 589] width 90 height 25
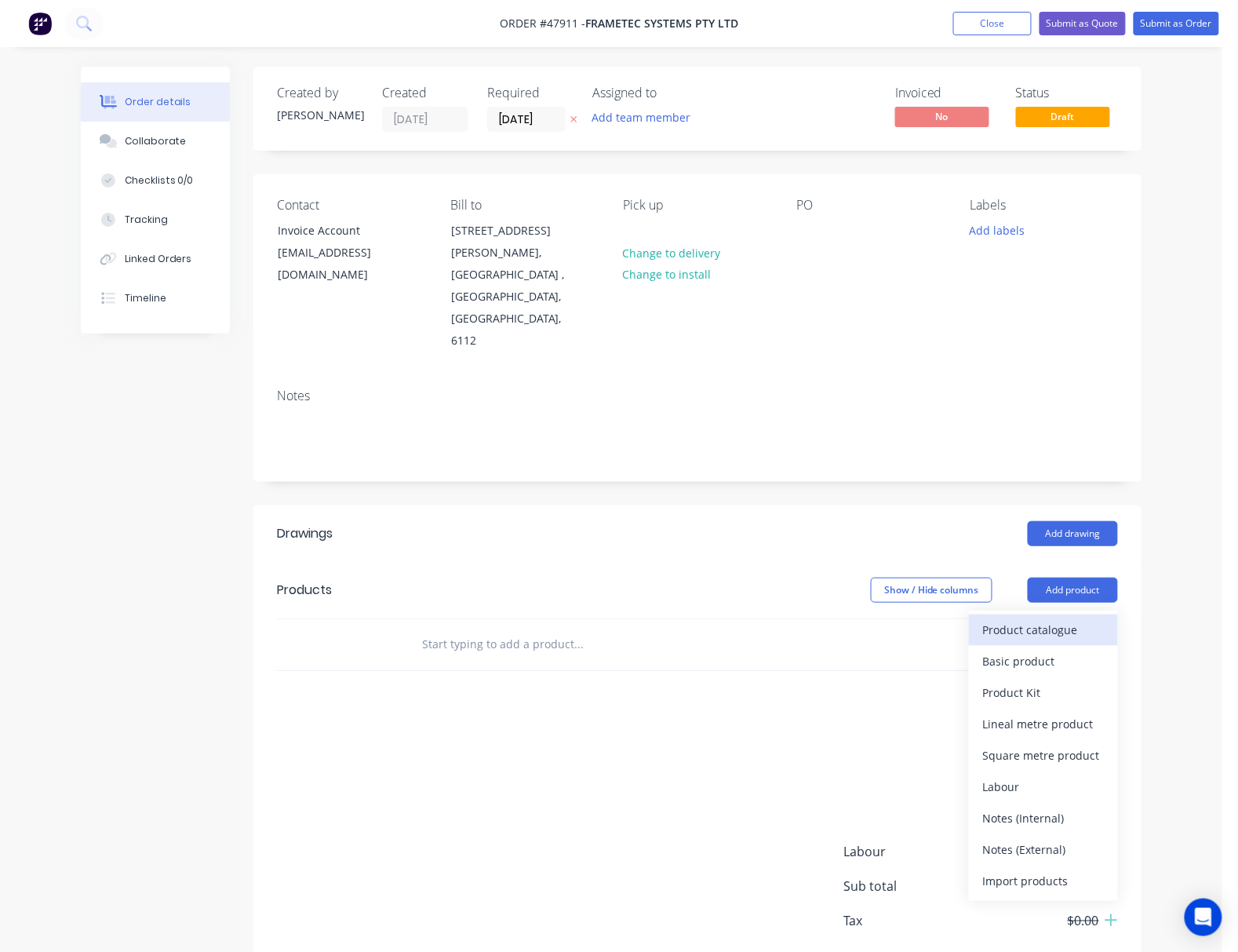
click at [794, 618] on div "Product catalogue" at bounding box center [1043, 629] width 121 height 23
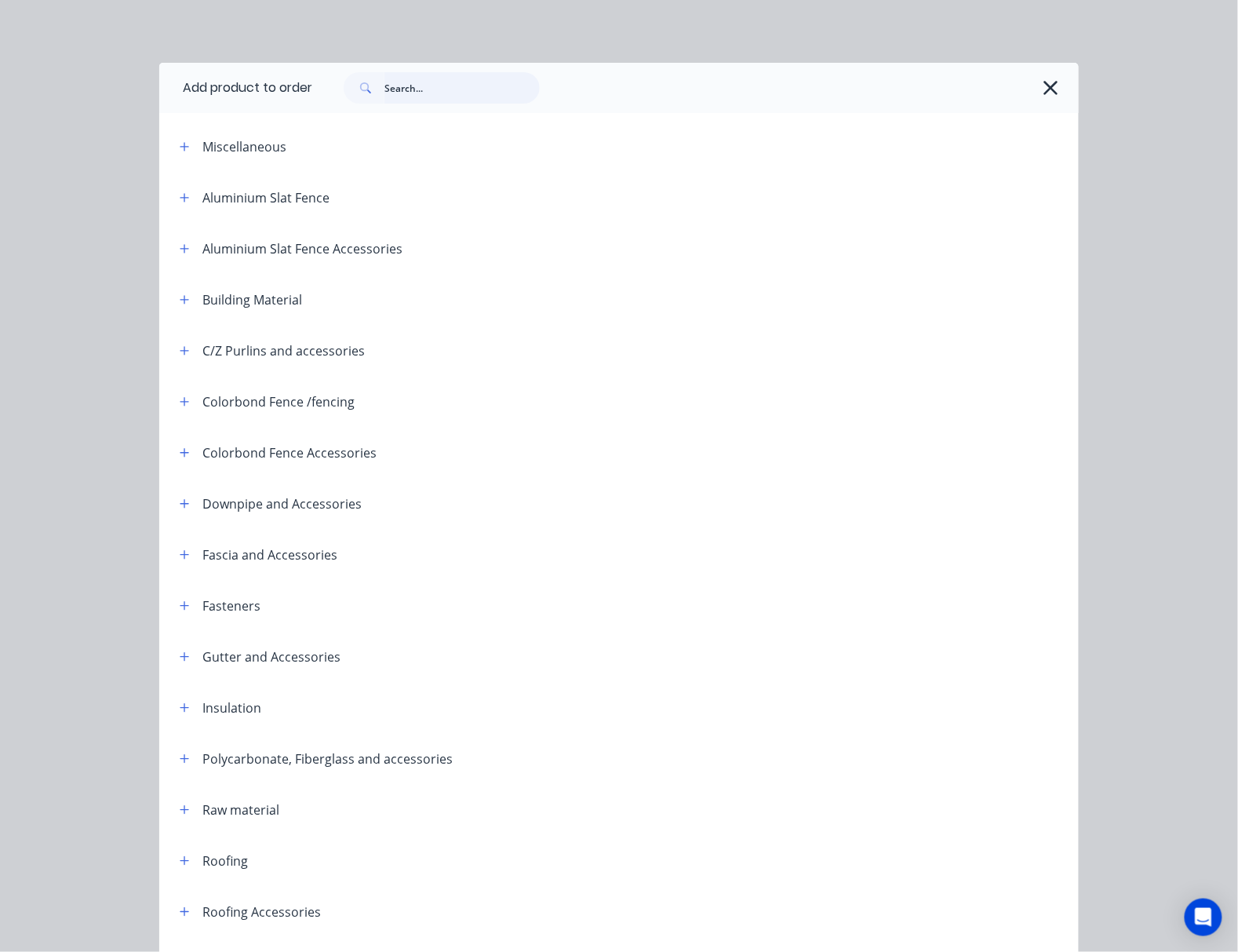
click at [403, 88] on input "text" at bounding box center [462, 87] width 156 height 31
type input "rhs"
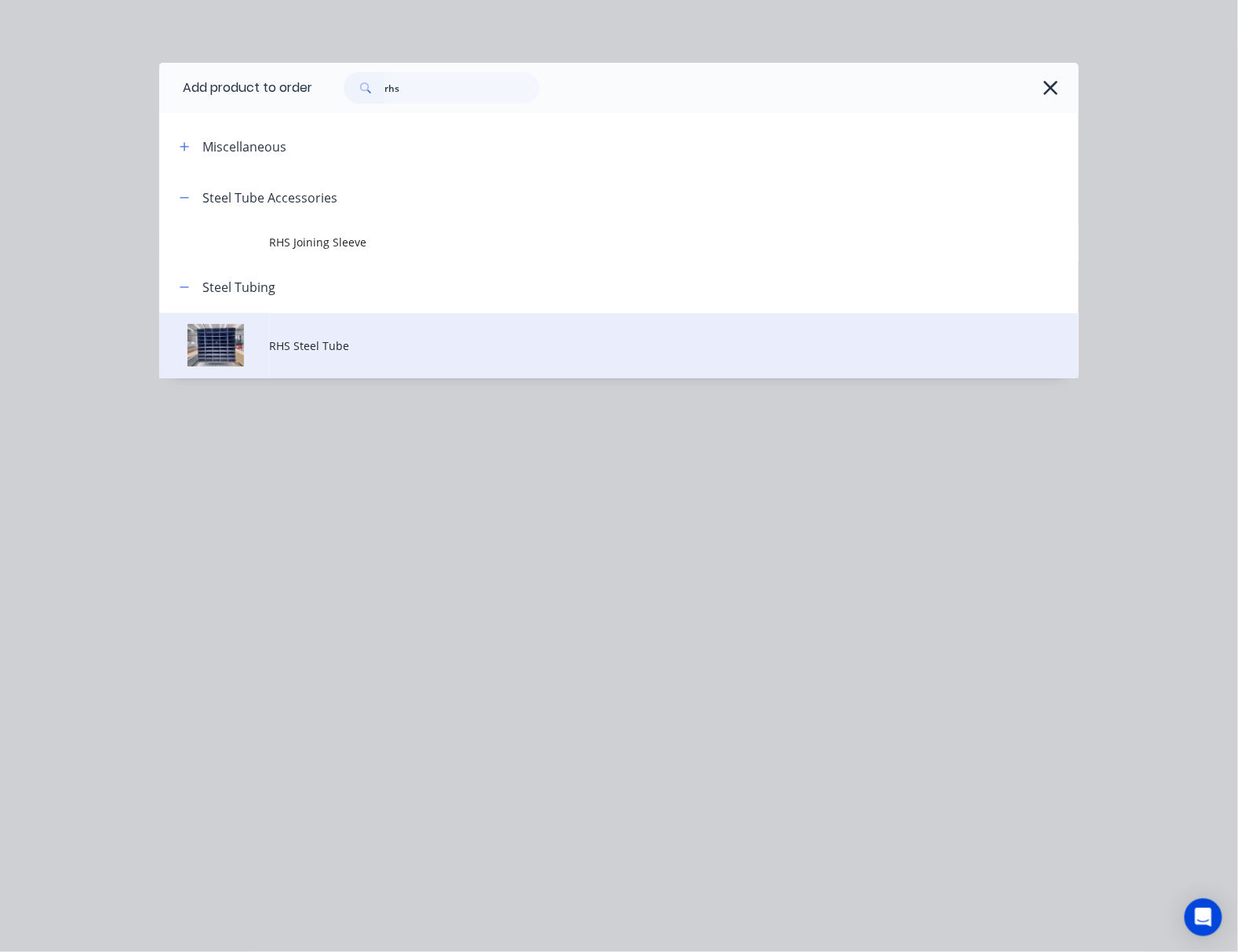
click at [521, 351] on span "RHS Steel Tube" at bounding box center [593, 345] width 647 height 16
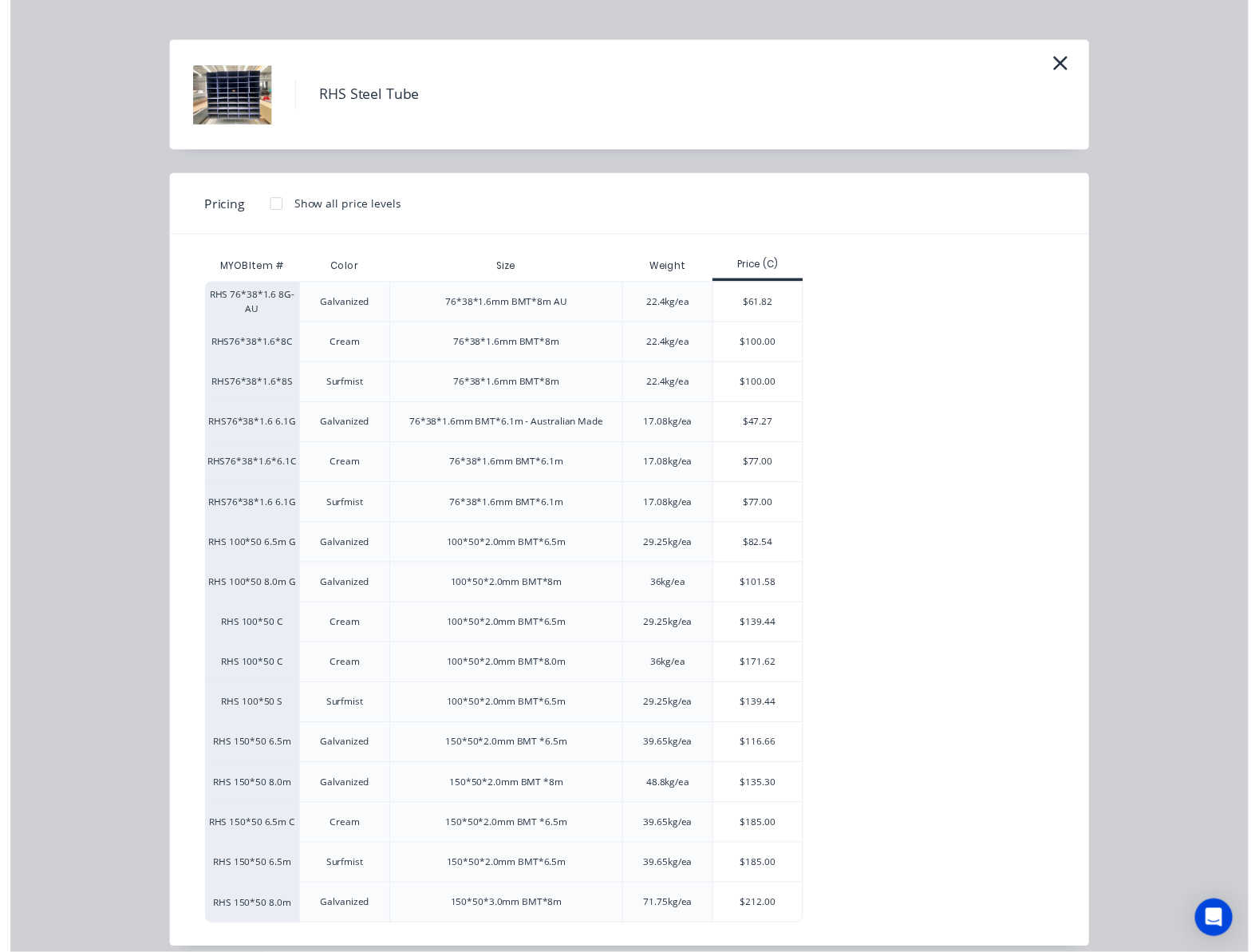
scroll to position [44, 0]
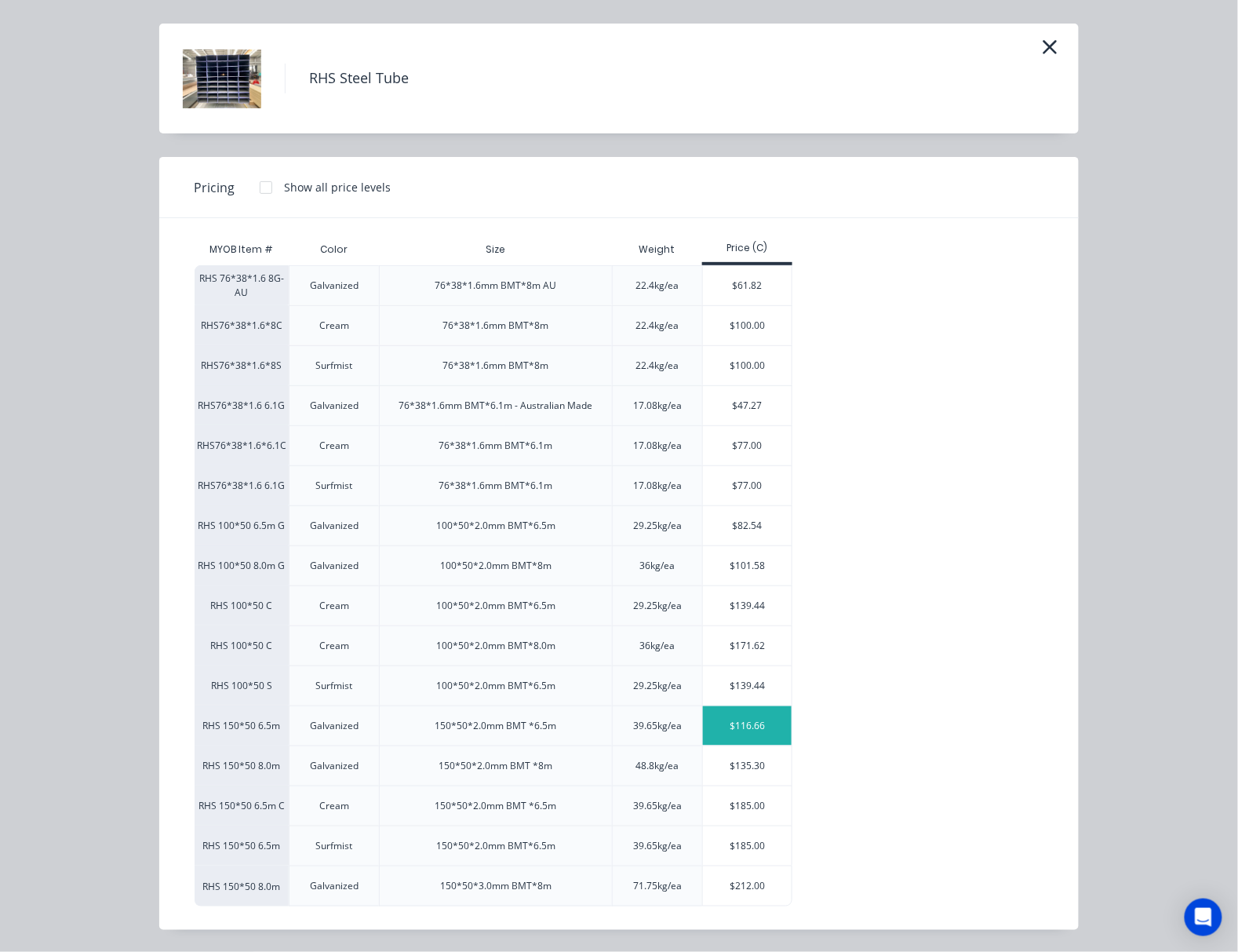
click at [748, 726] on div "$116.66" at bounding box center [747, 725] width 88 height 39
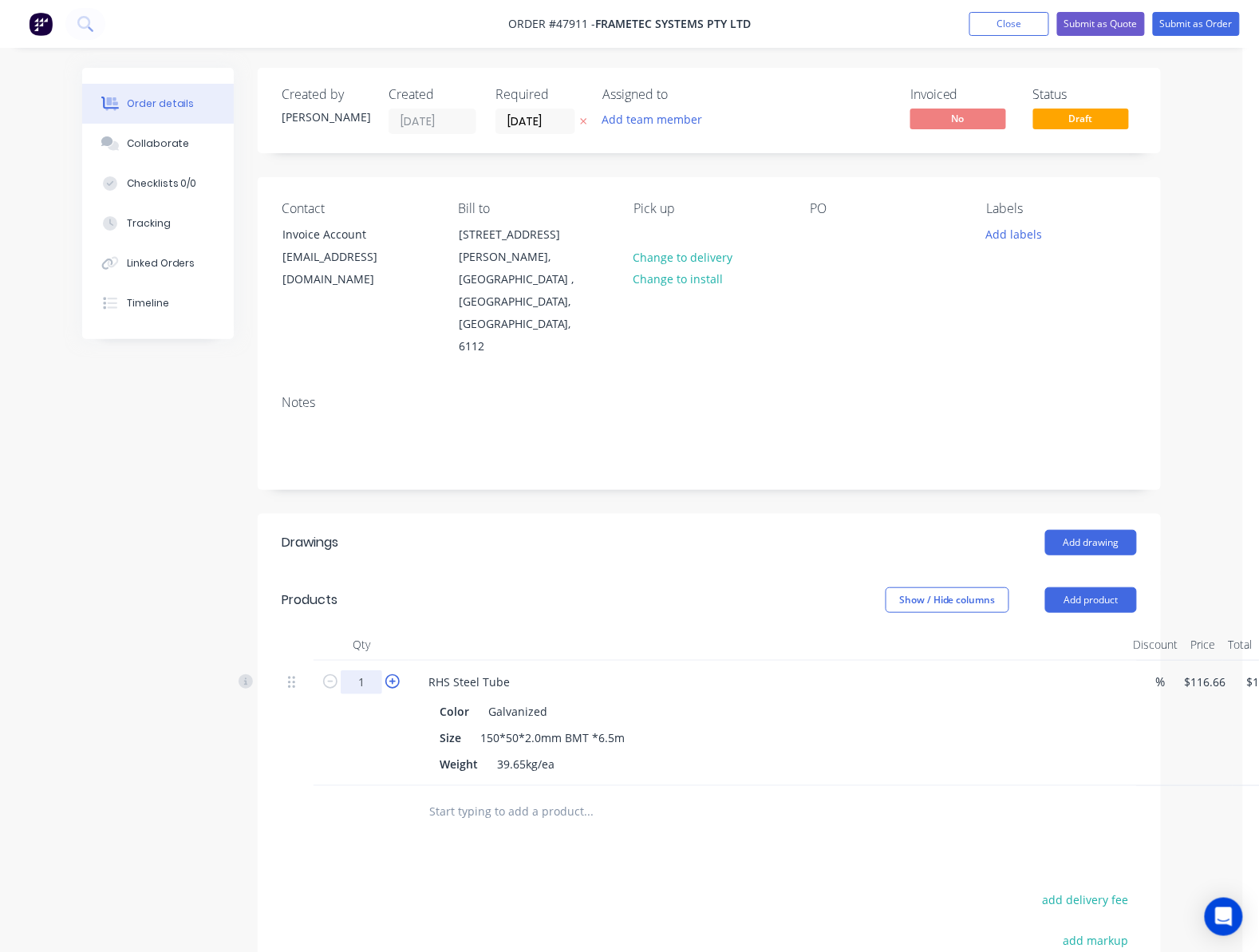
click at [381, 670] on input "1" at bounding box center [361, 682] width 42 height 24
type input "2"
type input "$233.32"
click at [180, 681] on div "Created by Rachel Created 11/08/25 Required 11/08/25 Assigned to Add team membe…" at bounding box center [621, 638] width 1078 height 1142
click at [807, 587] on button "Add product" at bounding box center [1091, 600] width 92 height 25
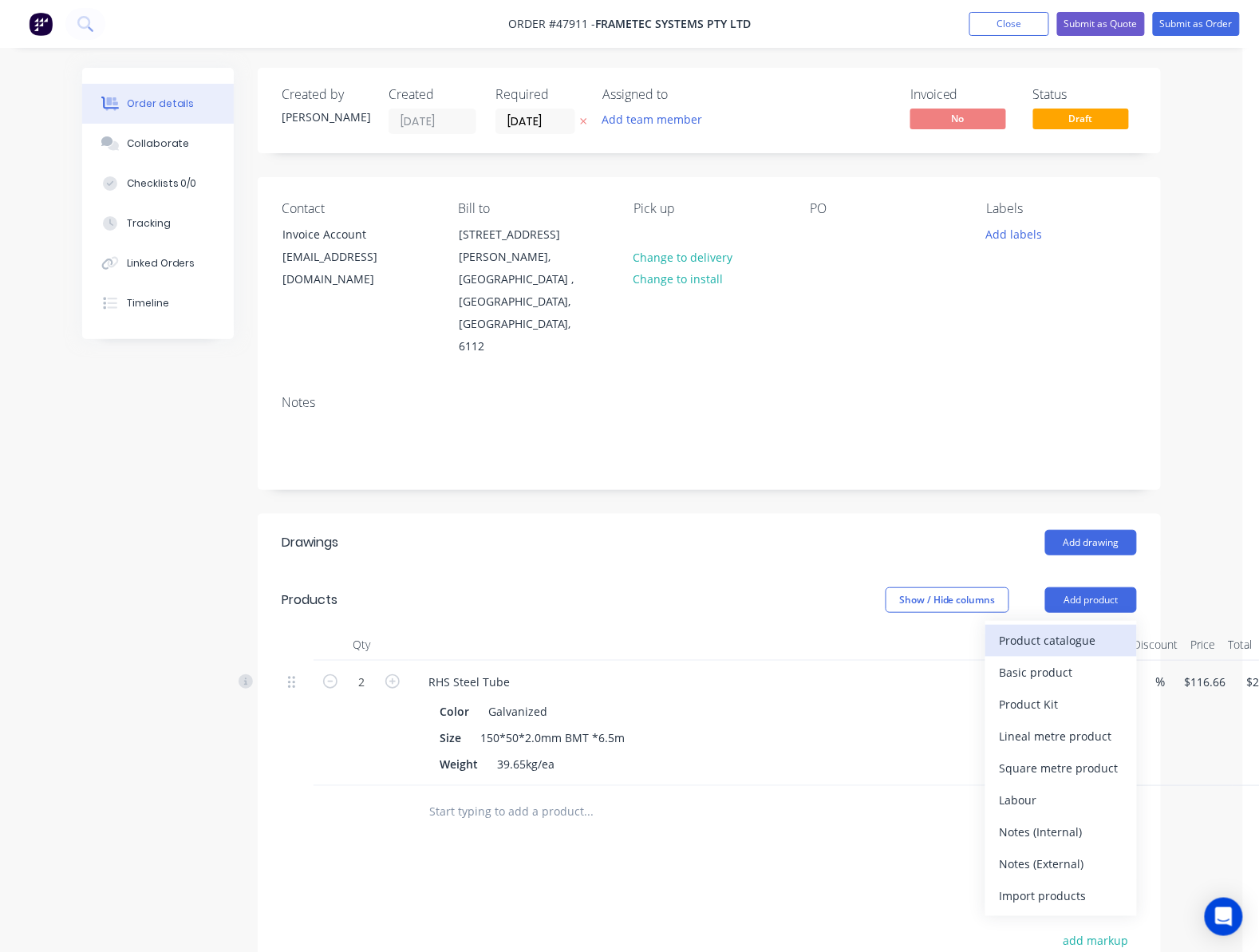
click at [807, 629] on div "Product catalogue" at bounding box center [1061, 640] width 123 height 23
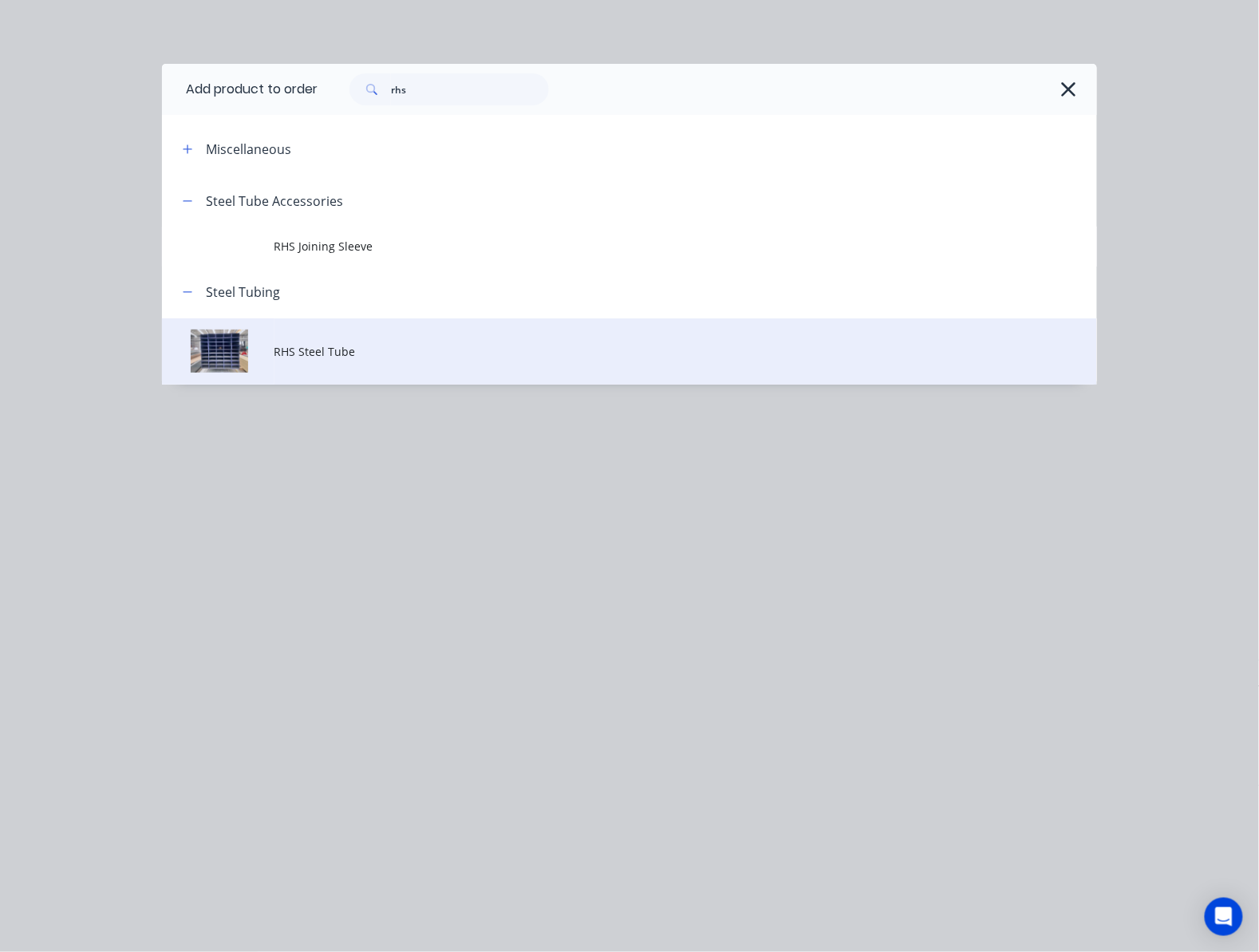
click at [387, 340] on td "RHS Steel Tube" at bounding box center [685, 351] width 823 height 67
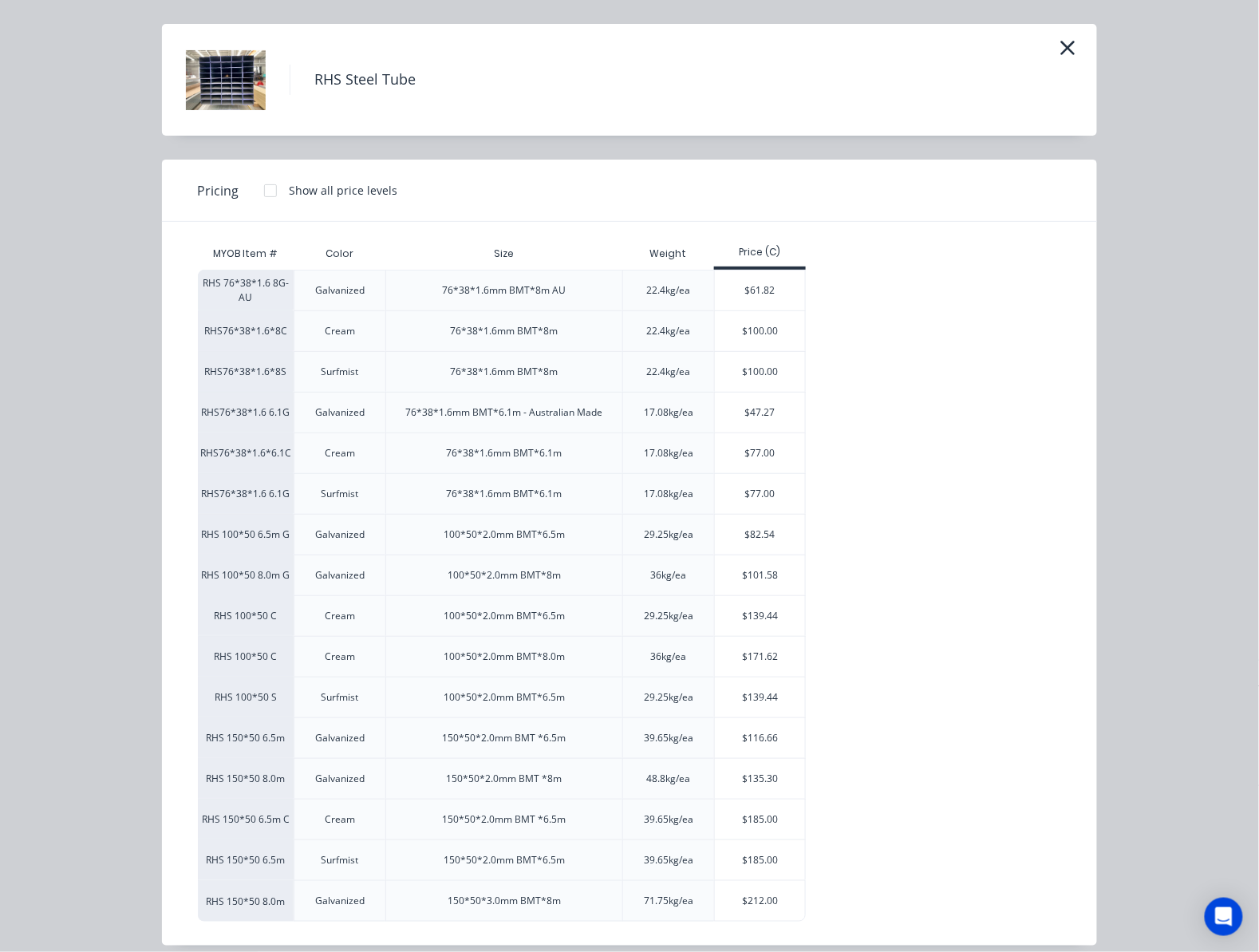
scroll to position [61, 0]
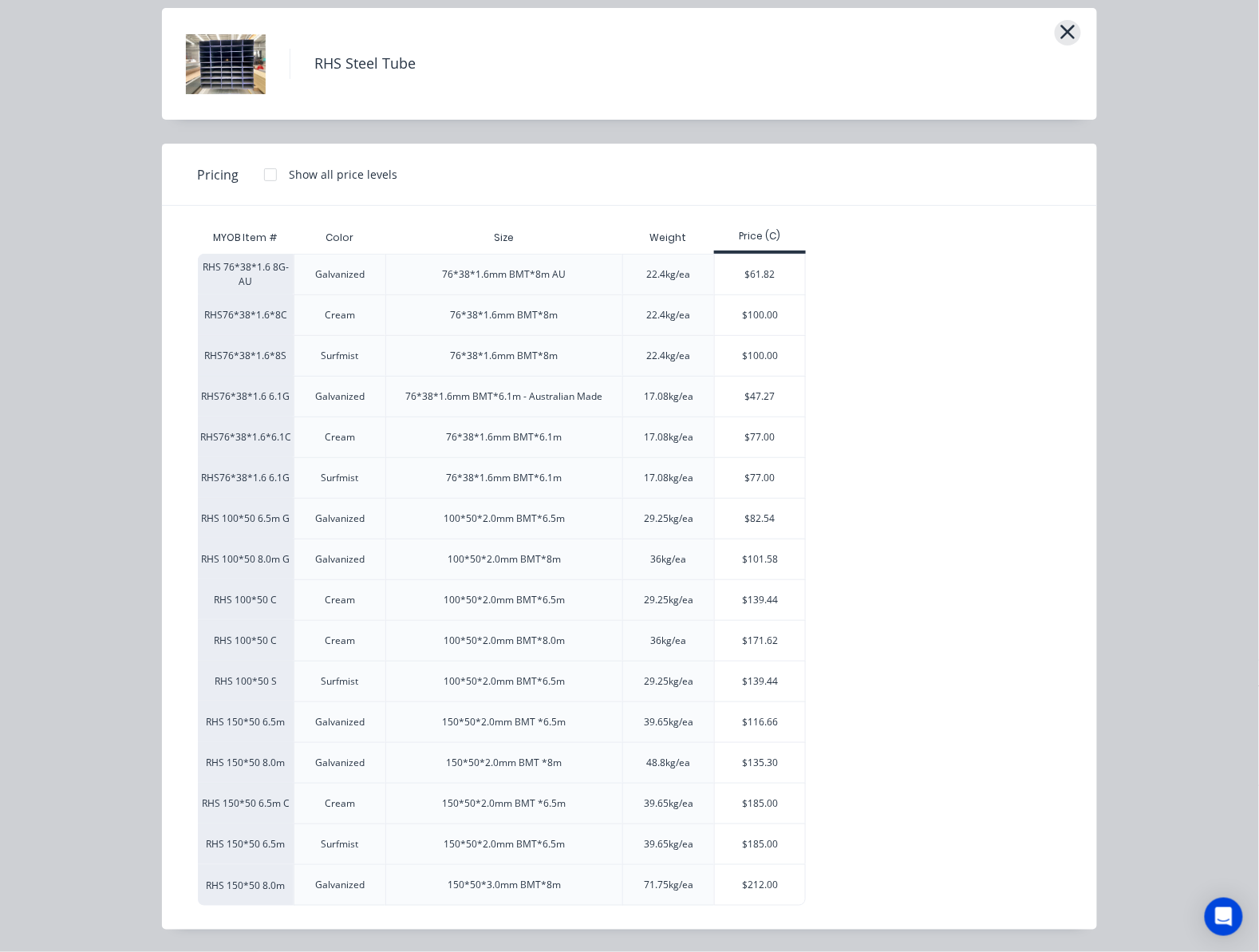
click at [807, 32] on icon "button" at bounding box center [1068, 31] width 16 height 22
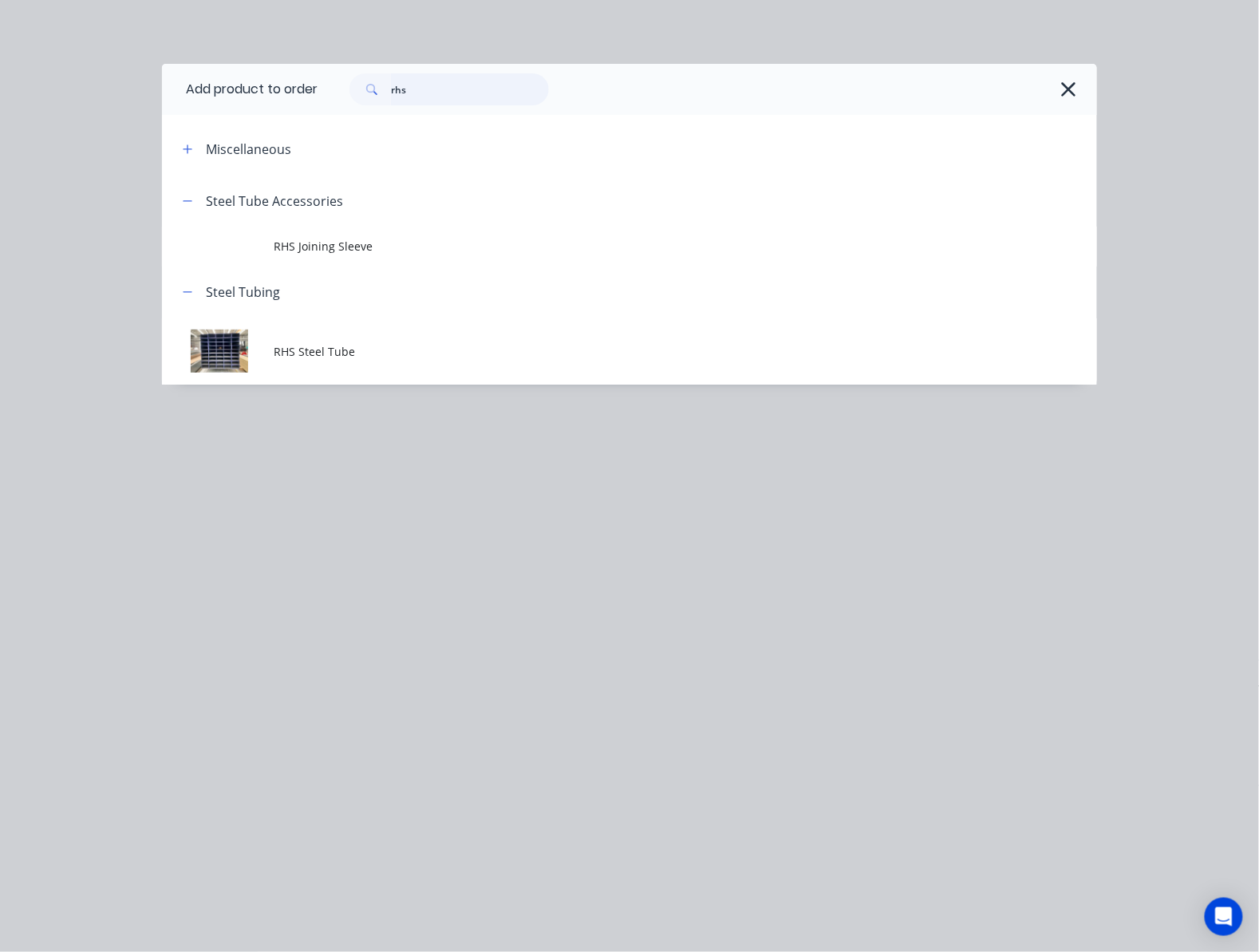
drag, startPoint x: 477, startPoint y: 91, endPoint x: 243, endPoint y: 103, distance: 234.3
click at [249, 103] on header "Add product to order rhs" at bounding box center [630, 89] width 936 height 51
type input "purlin"
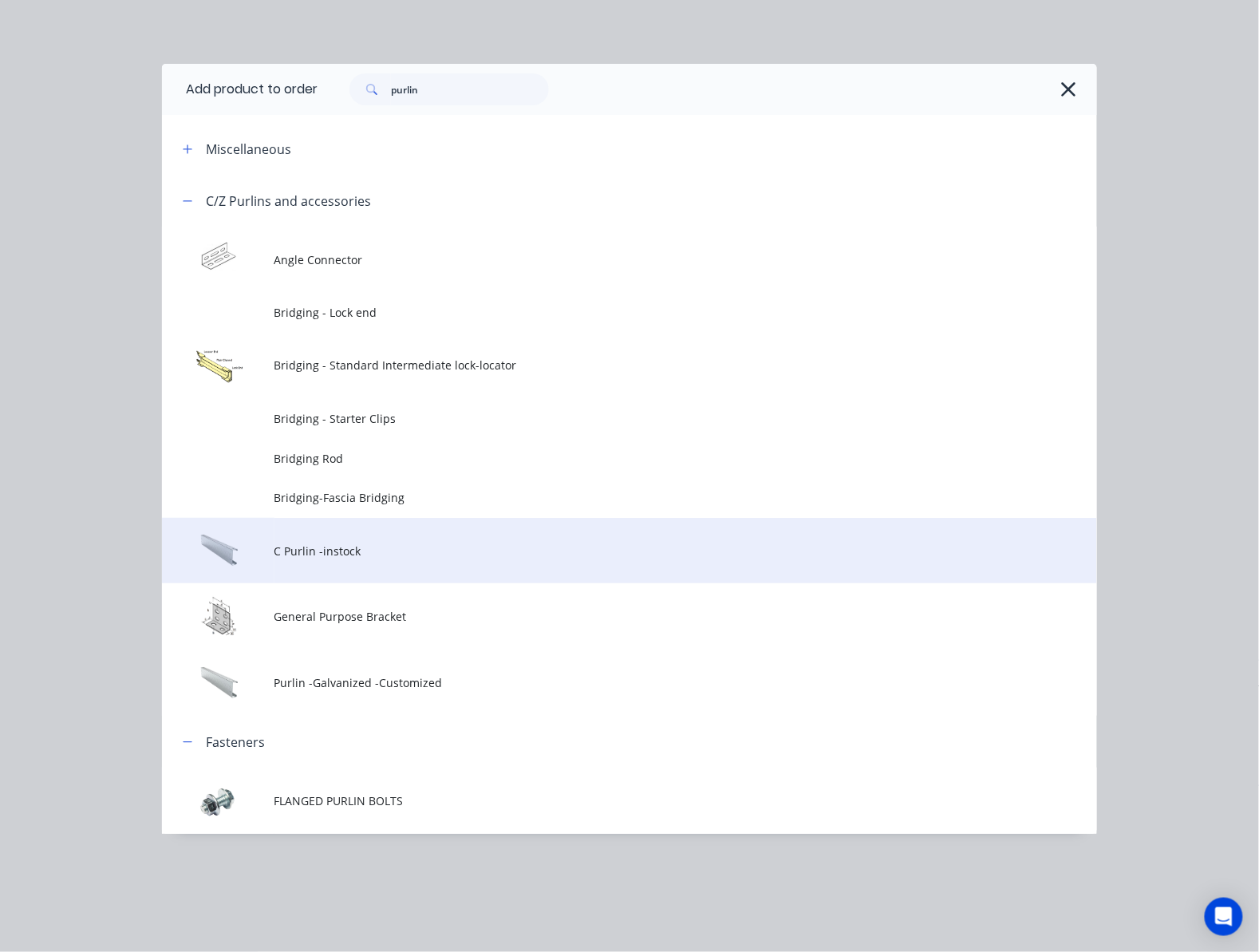
click at [458, 559] on td "C Purlin -instock" at bounding box center [685, 550] width 823 height 67
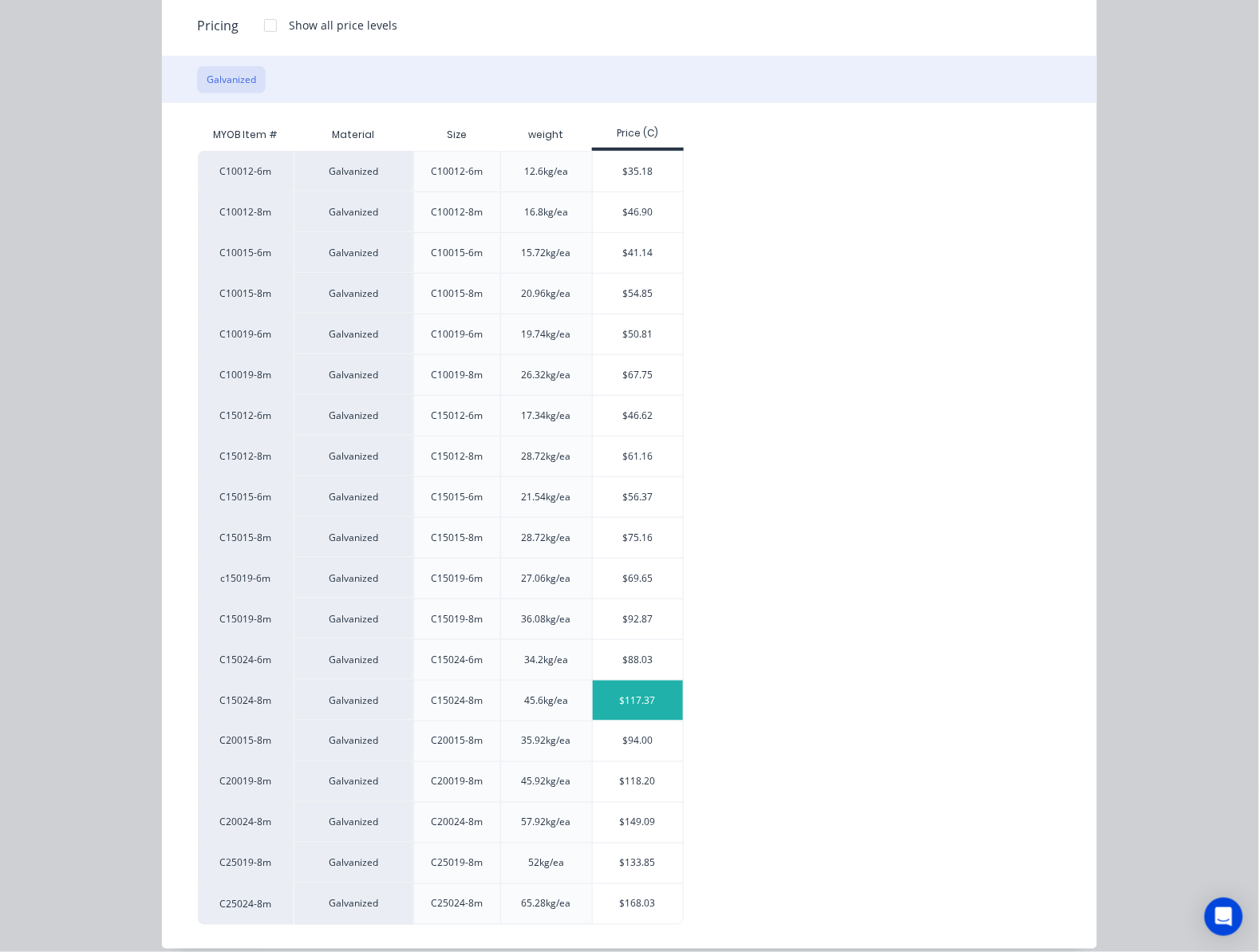
scroll to position [228, 0]
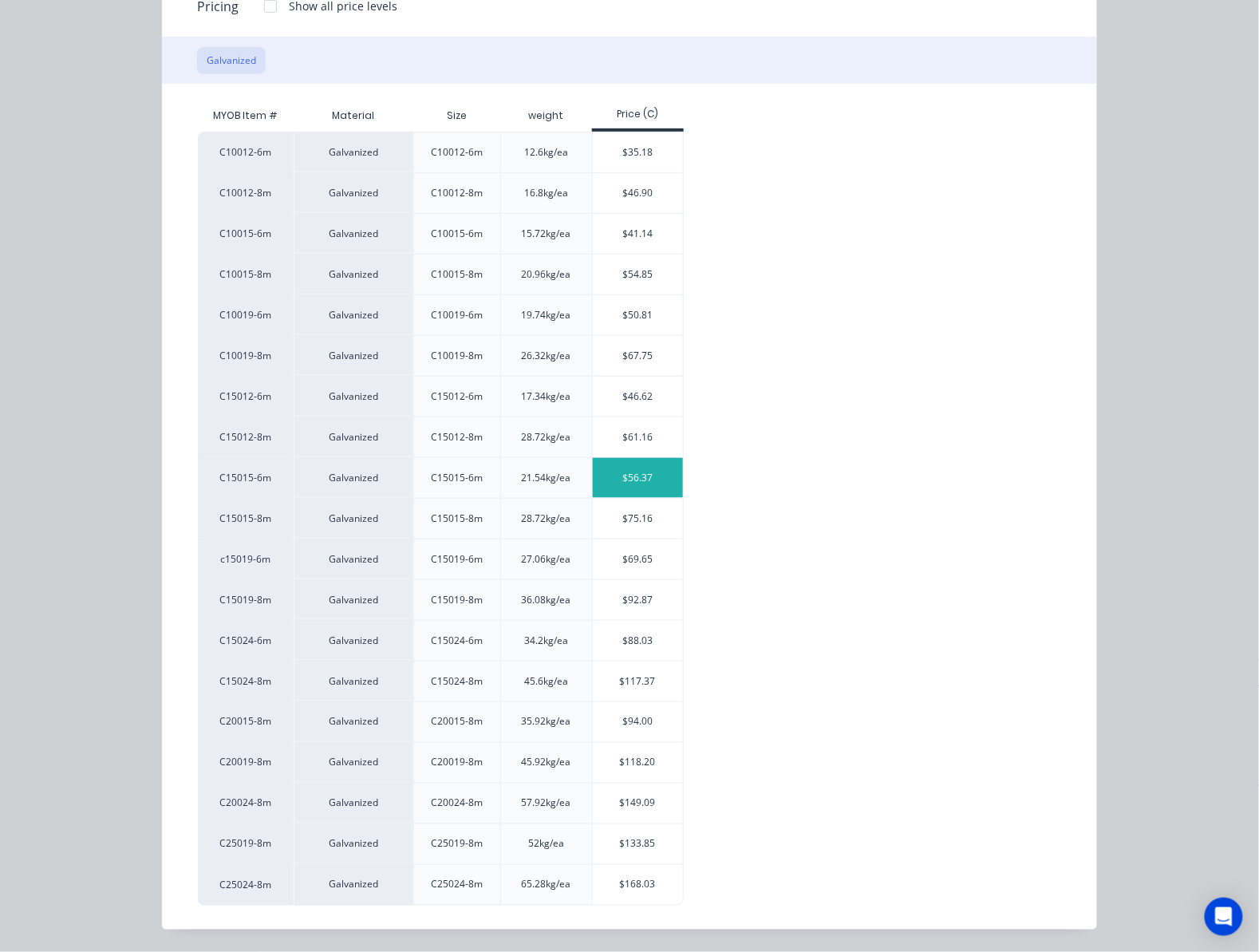
click at [645, 463] on div "$56.37" at bounding box center [637, 477] width 90 height 40
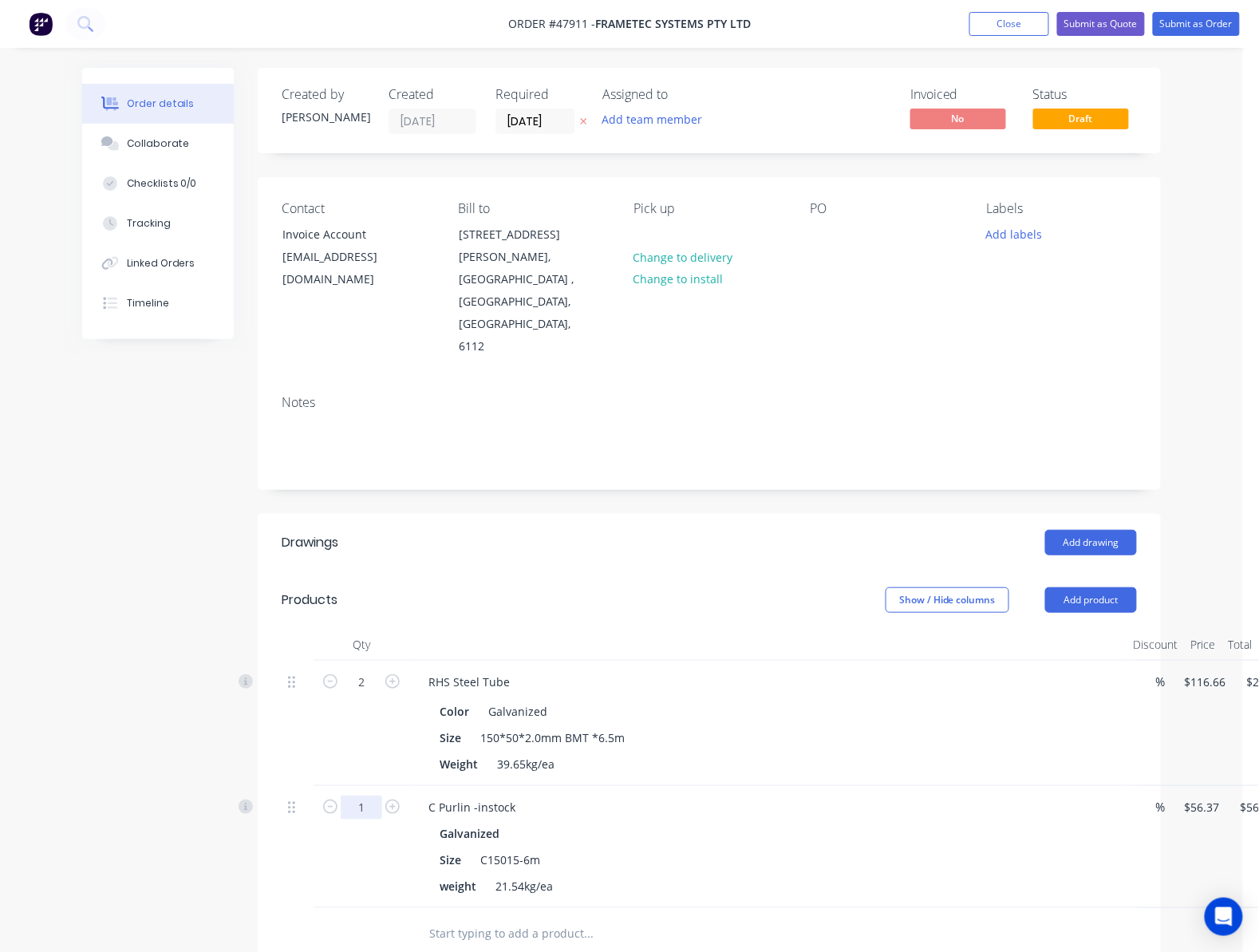
click at [361, 694] on input "1" at bounding box center [361, 682] width 42 height 24
type input "2"
type input "$112.74"
click at [232, 782] on div "Created by Rachel Created 11/08/25 Required 11/08/25 Assigned to Add team membe…" at bounding box center [621, 699] width 1078 height 1264
click at [807, 587] on button "Add product" at bounding box center [1091, 600] width 92 height 25
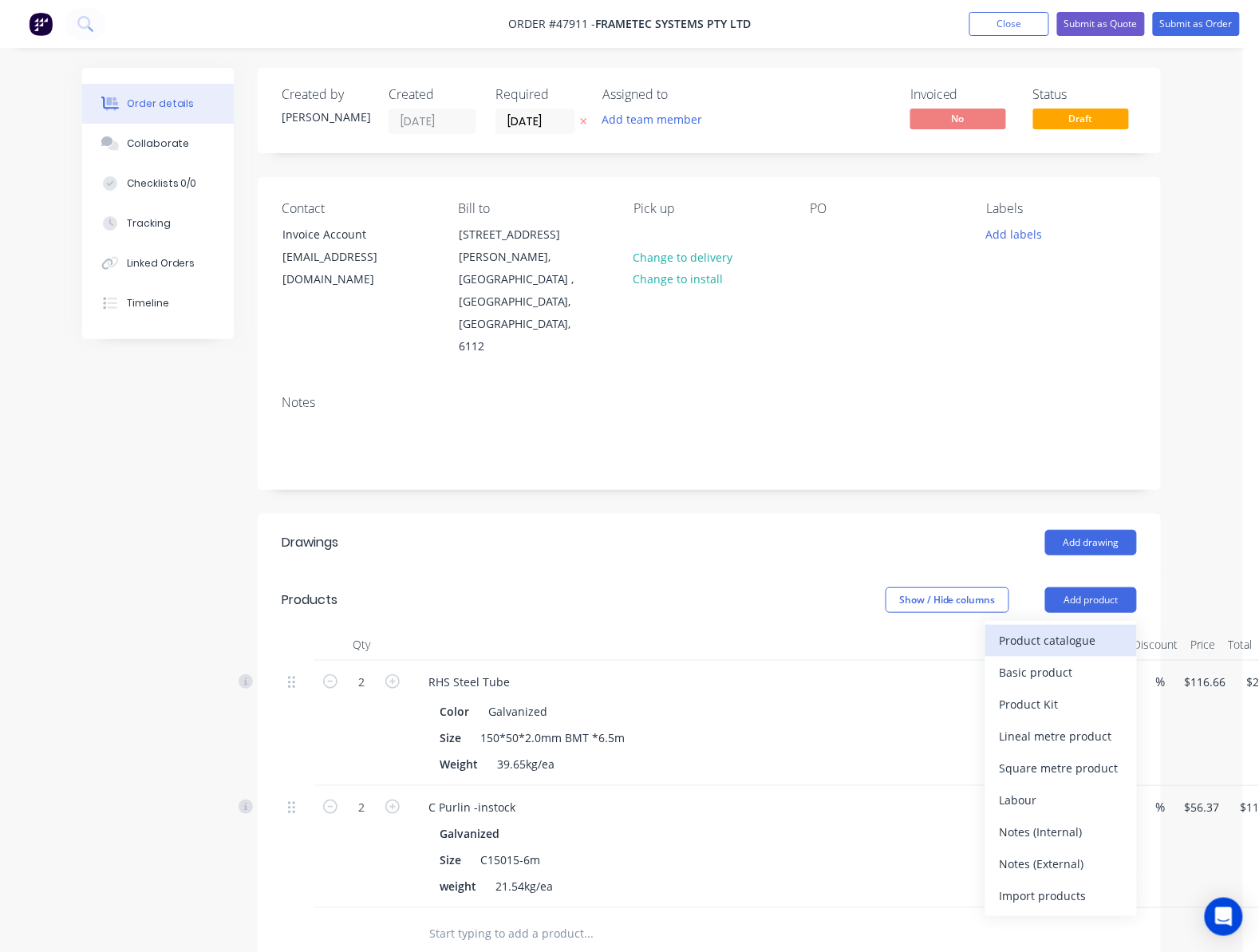
click at [807, 629] on div "Product catalogue" at bounding box center [1061, 640] width 123 height 23
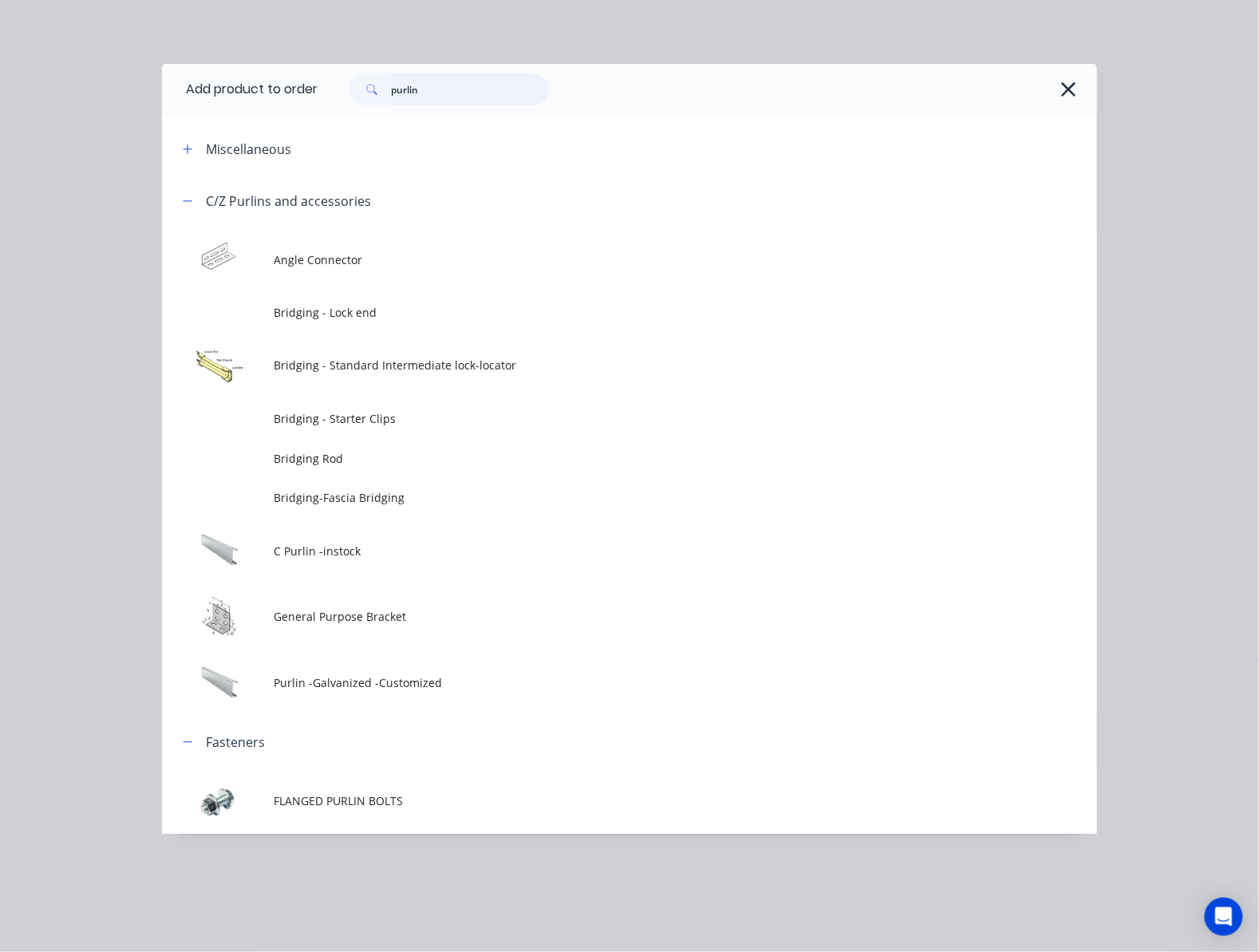
drag, startPoint x: 444, startPoint y: 91, endPoint x: 355, endPoint y: 91, distance: 89.0
click at [355, 91] on div "purlin" at bounding box center [449, 89] width 200 height 32
type input "extern"
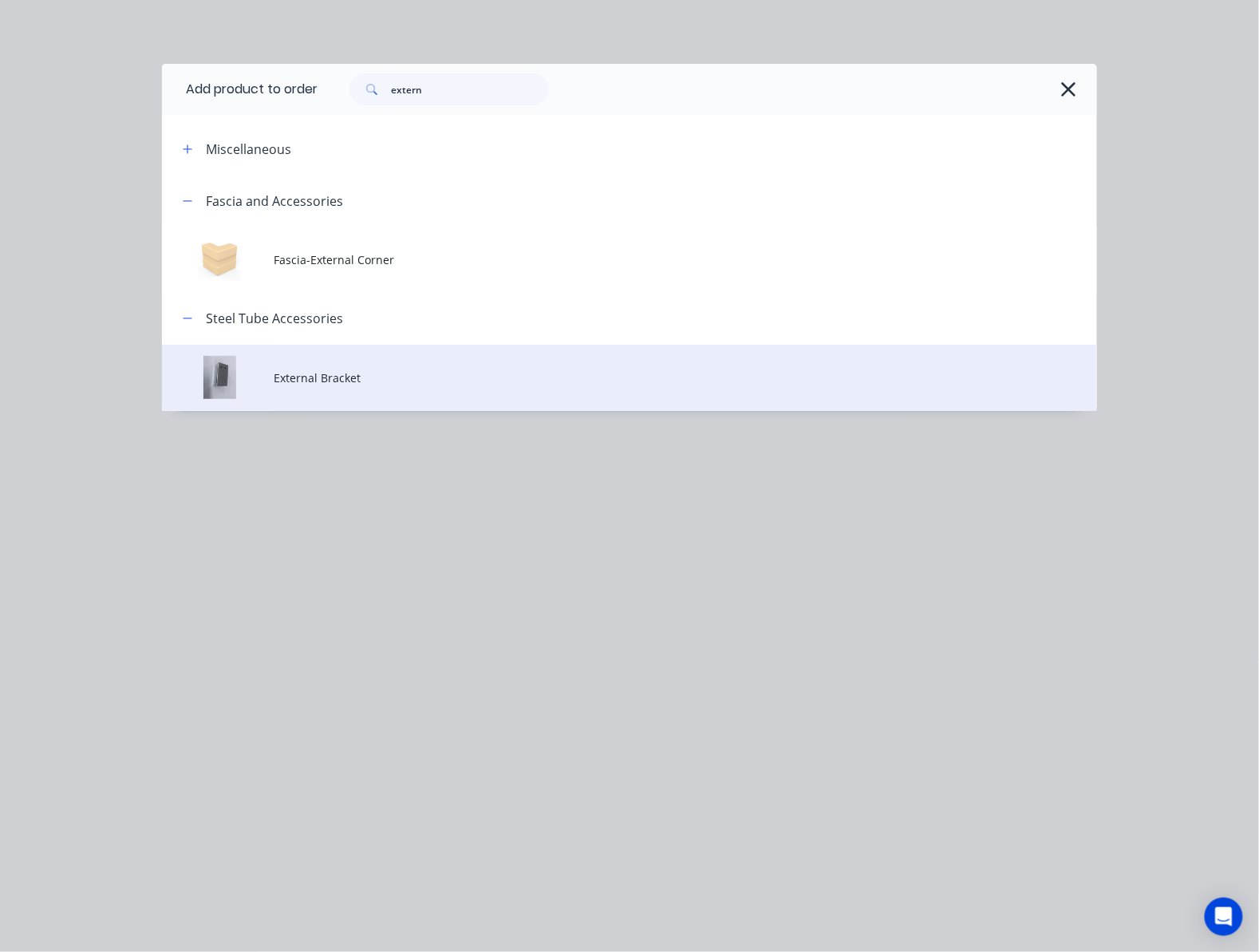
click at [450, 361] on td "External Bracket" at bounding box center [685, 378] width 823 height 67
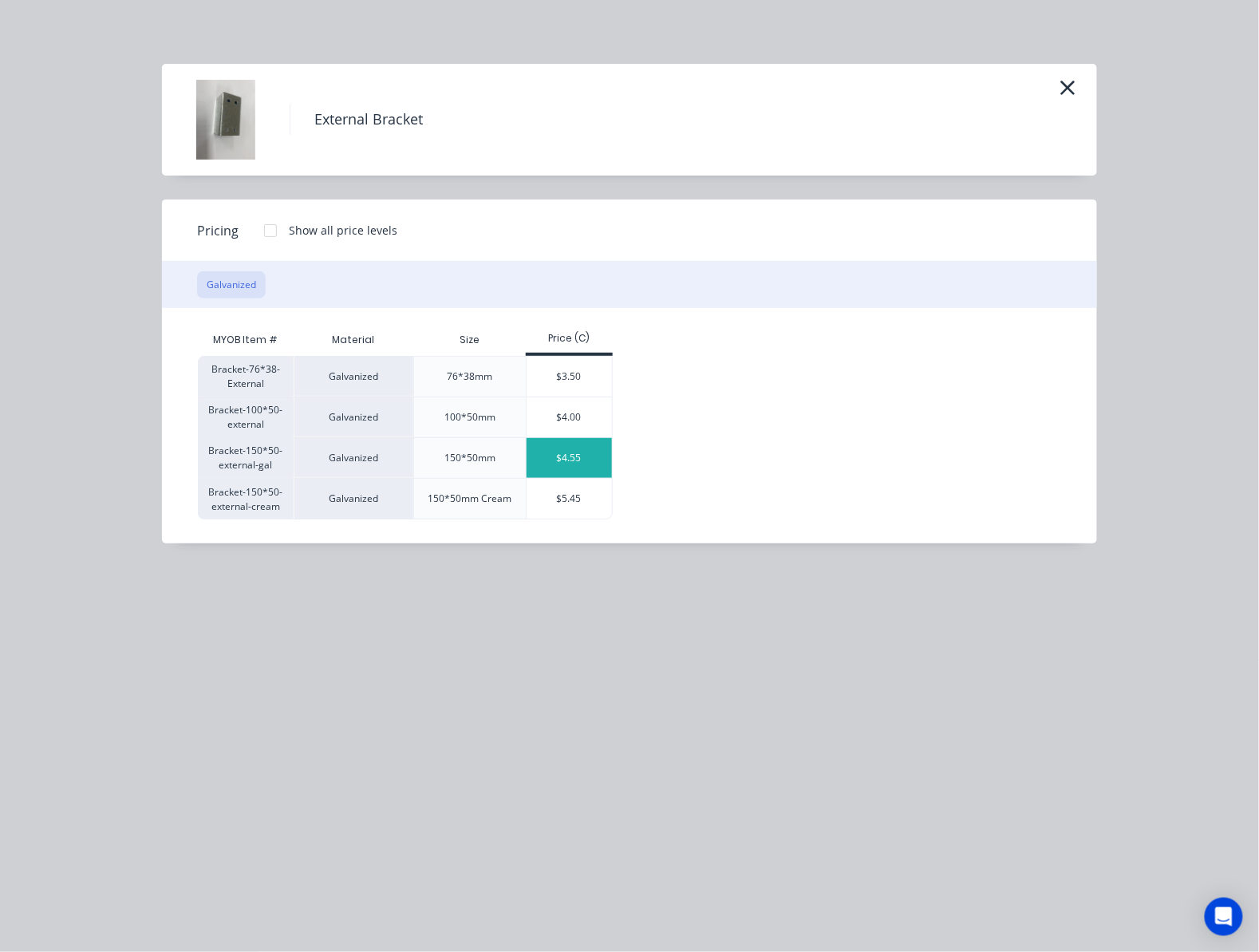
click at [557, 457] on div "$4.55" at bounding box center [570, 458] width 85 height 40
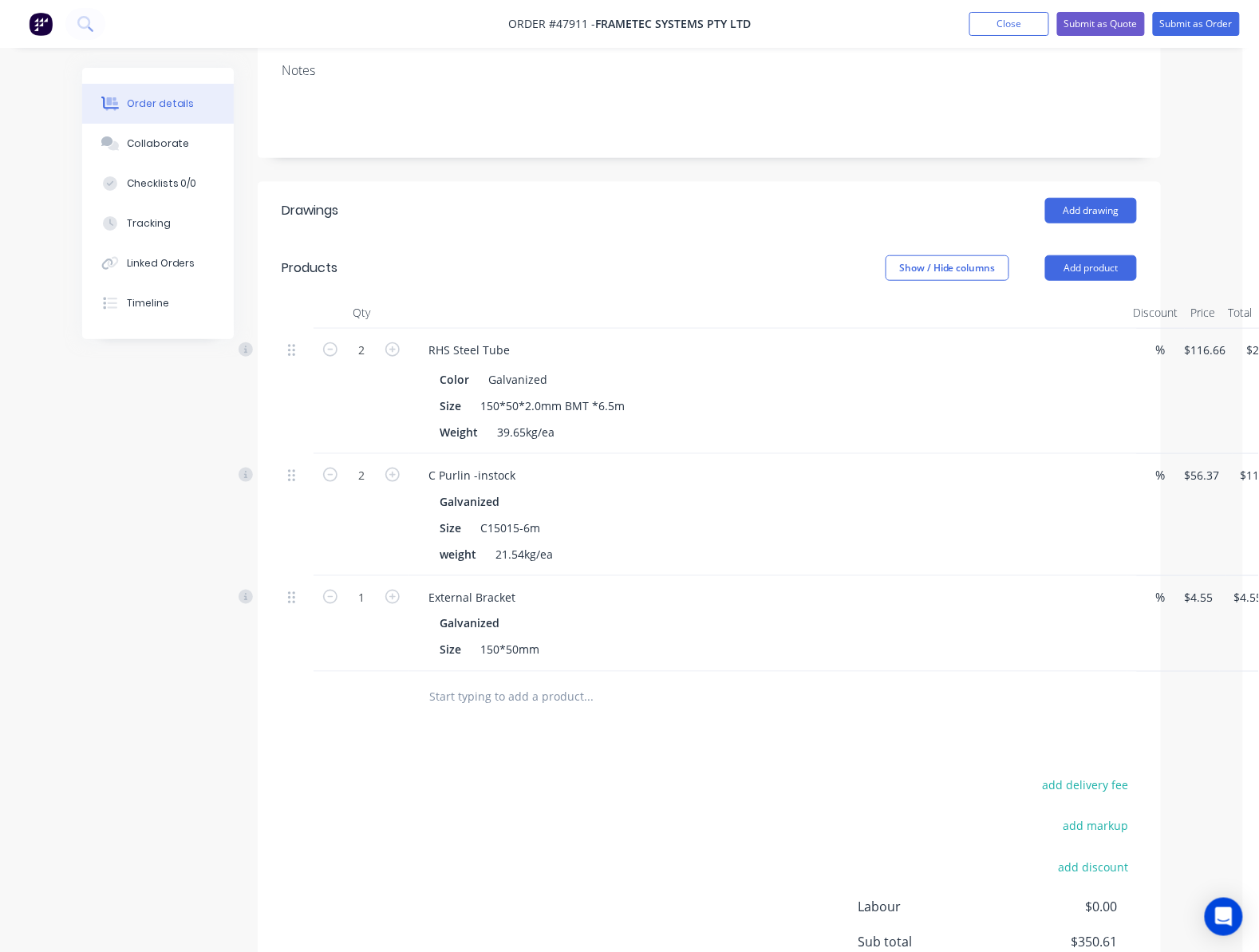
scroll to position [411, 0]
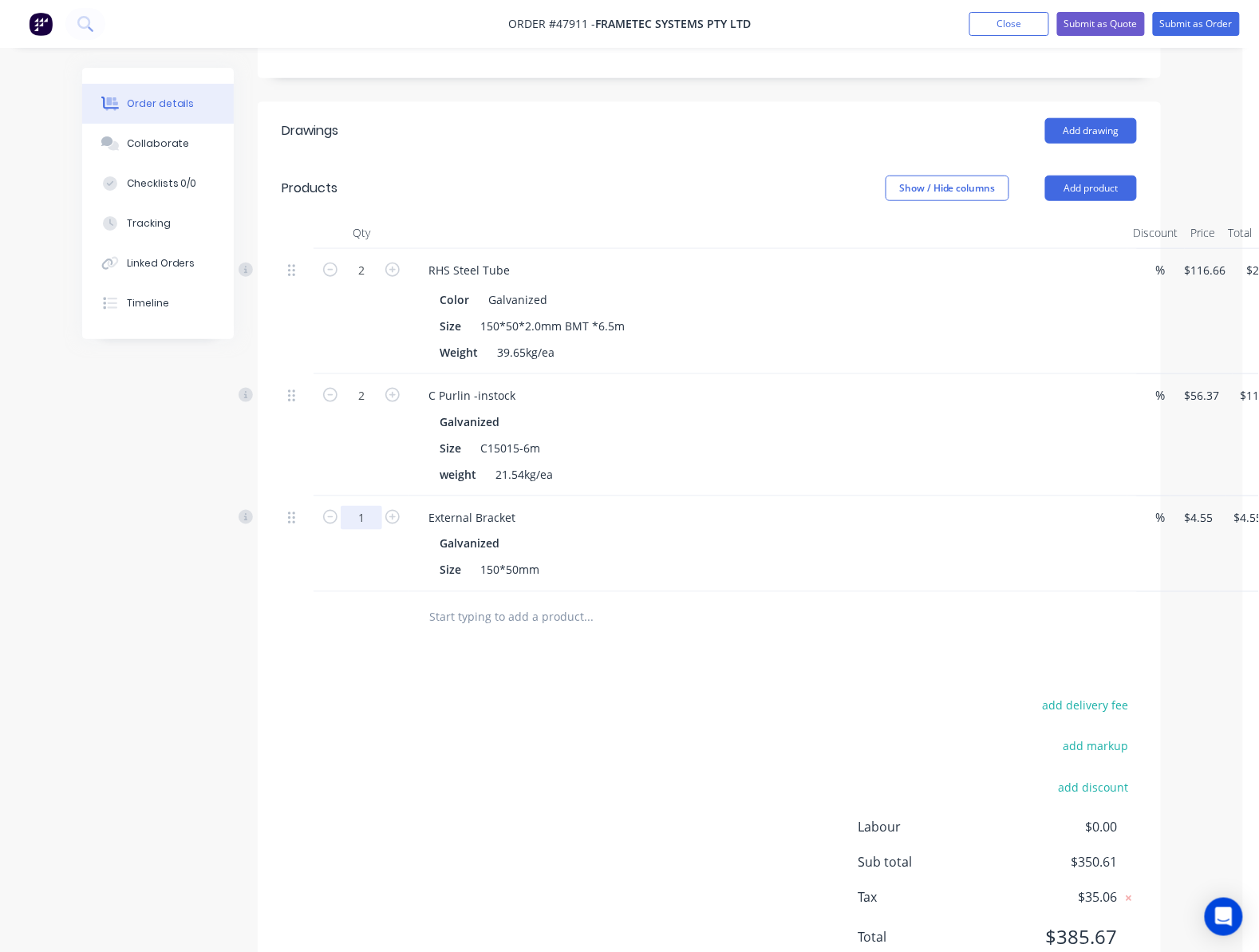
click at [362, 283] on input "1" at bounding box center [361, 270] width 42 height 24
type input "4"
type input "$18.20"
click at [549, 614] on div "Drawings Add drawing Products Show / Hide columns Add product Qty Discount Pric…" at bounding box center [710, 547] width 904 height 890
click at [621, 602] on input "text" at bounding box center [588, 617] width 320 height 32
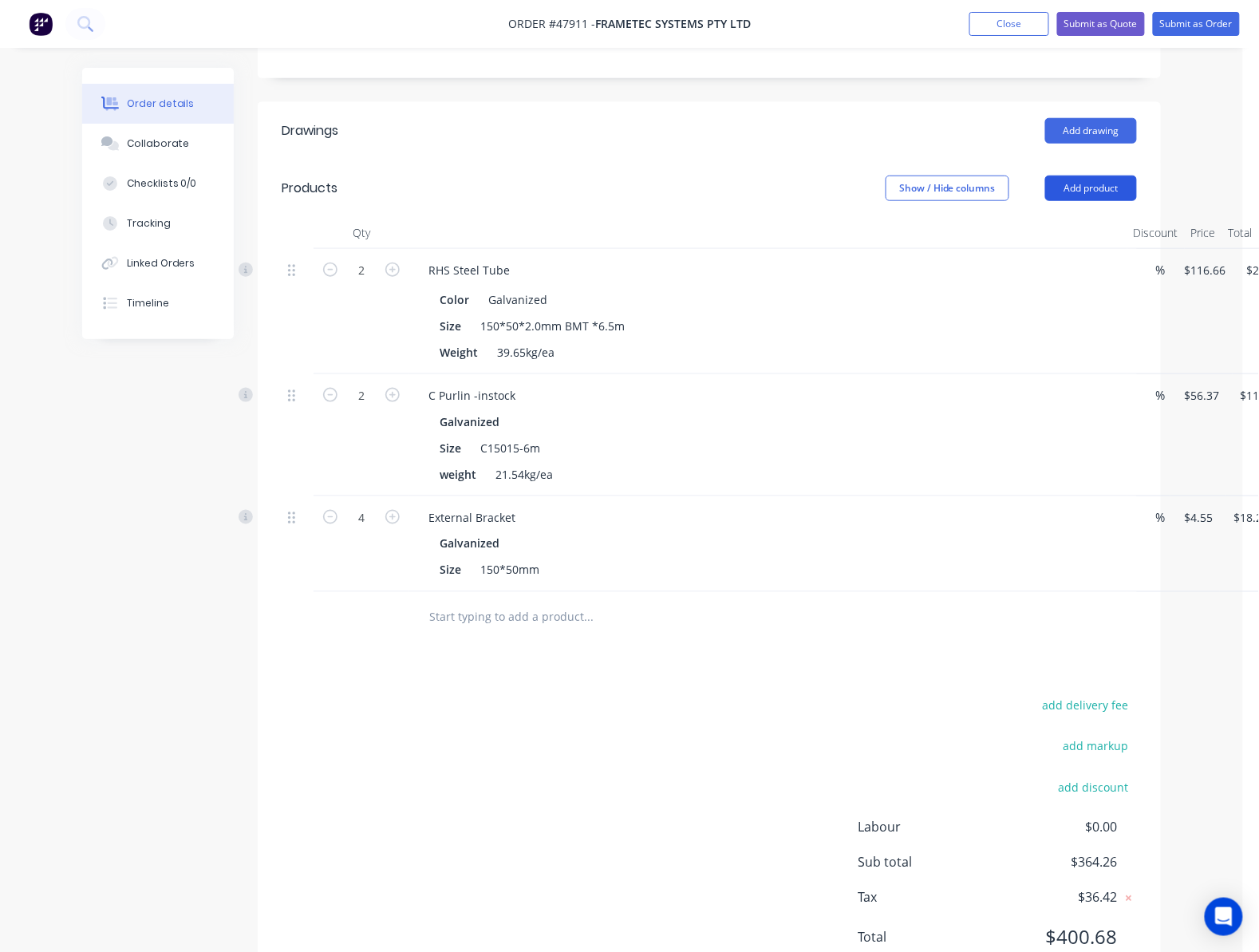
click at [807, 176] on button "Add product" at bounding box center [1091, 188] width 92 height 25
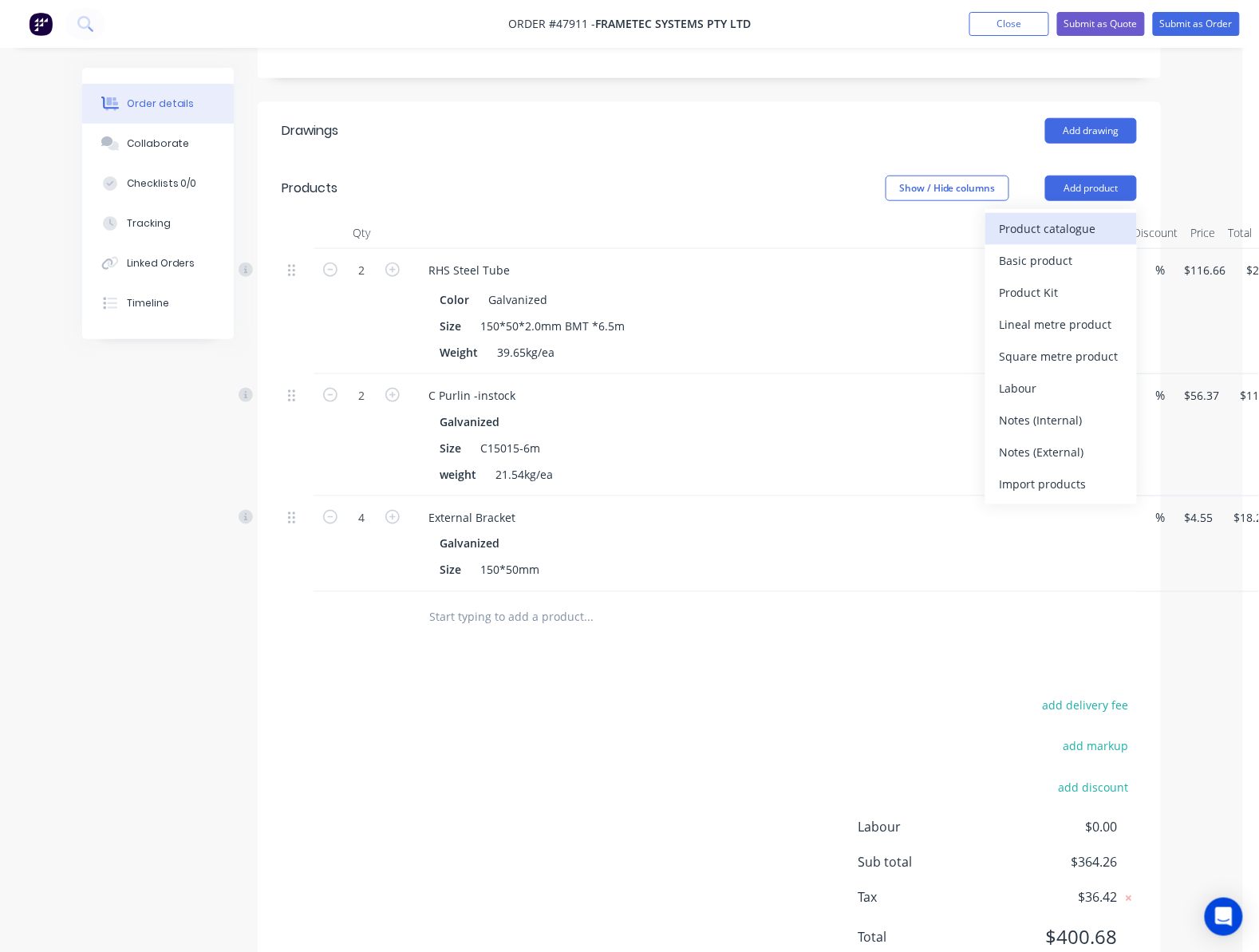
click at [807, 217] on div "Product catalogue" at bounding box center [1061, 229] width 123 height 23
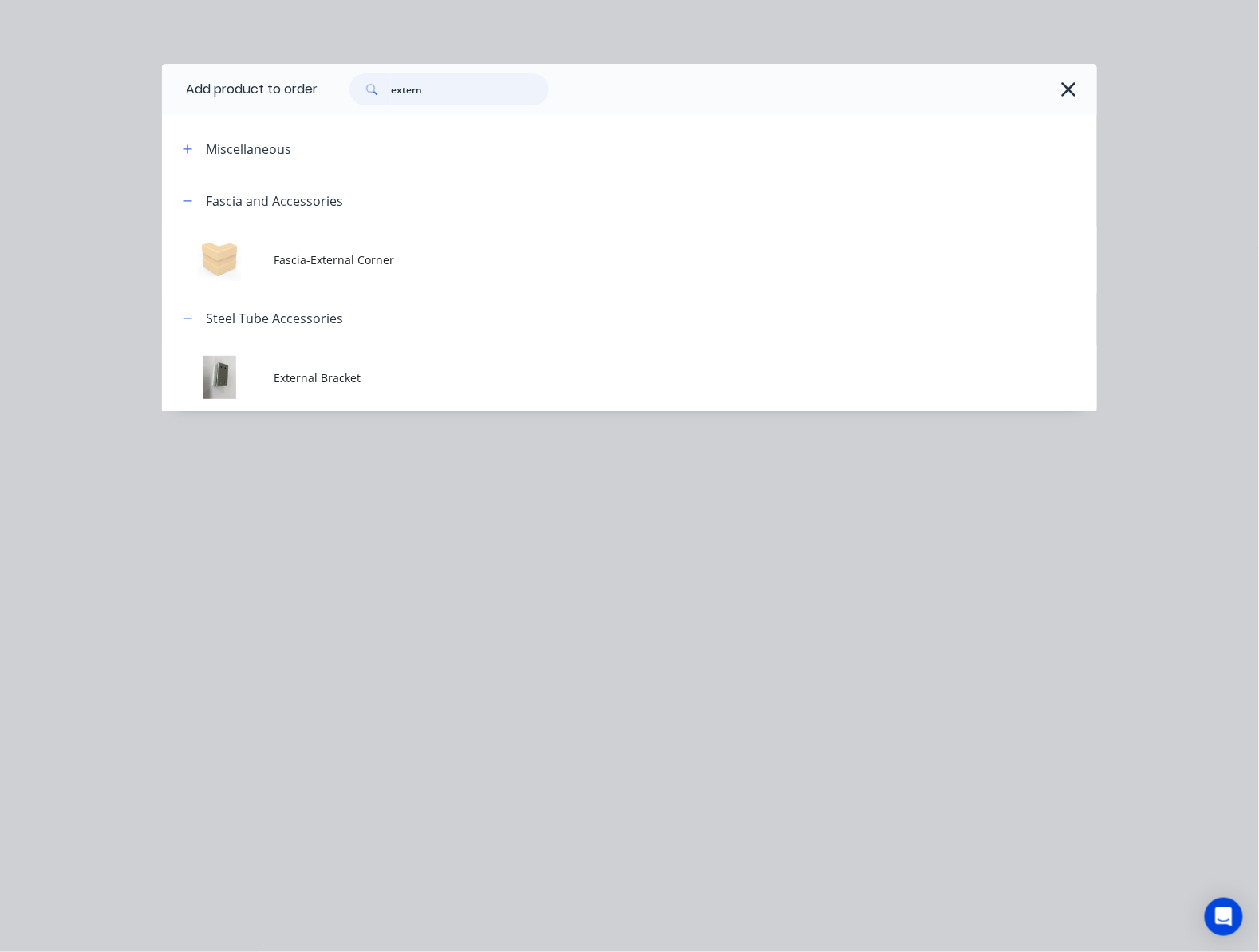
drag, startPoint x: 469, startPoint y: 96, endPoint x: 326, endPoint y: 99, distance: 143.0
click at [333, 99] on div "extern" at bounding box center [699, 89] width 764 height 32
type input "1"
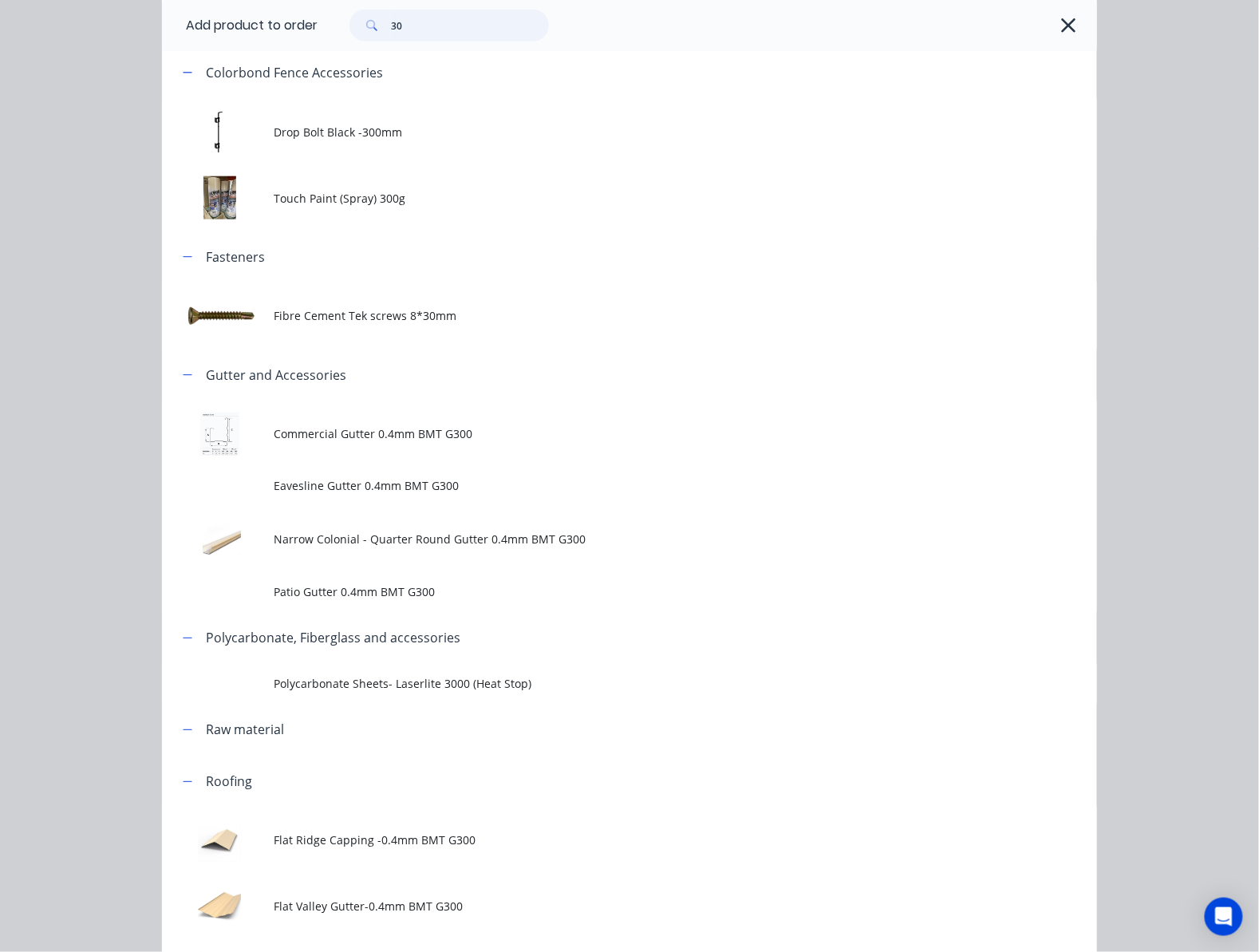
scroll to position [228, 0]
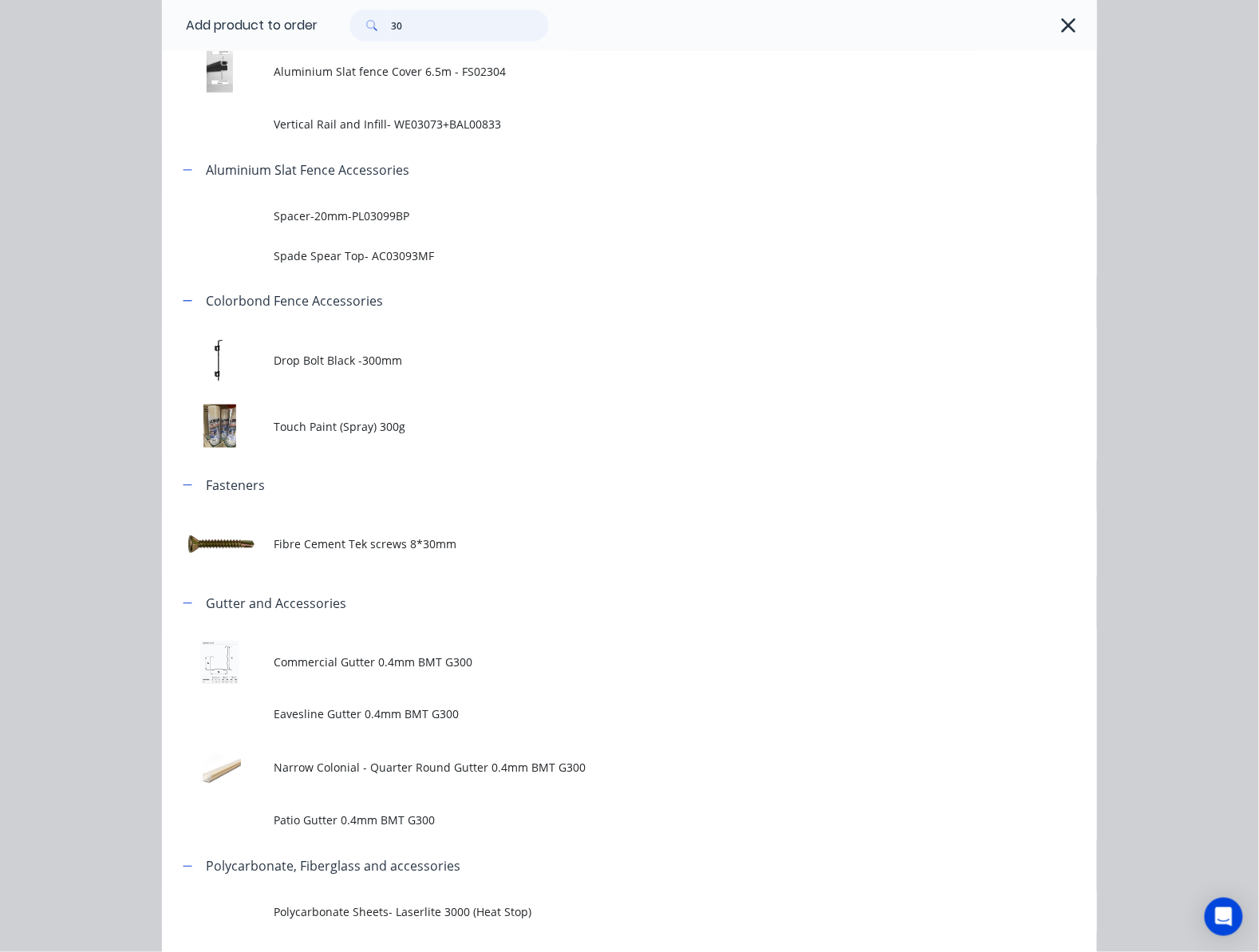
drag, startPoint x: 419, startPoint y: 30, endPoint x: 354, endPoint y: 34, distance: 65.1
click at [368, 30] on div "30" at bounding box center [449, 25] width 200 height 32
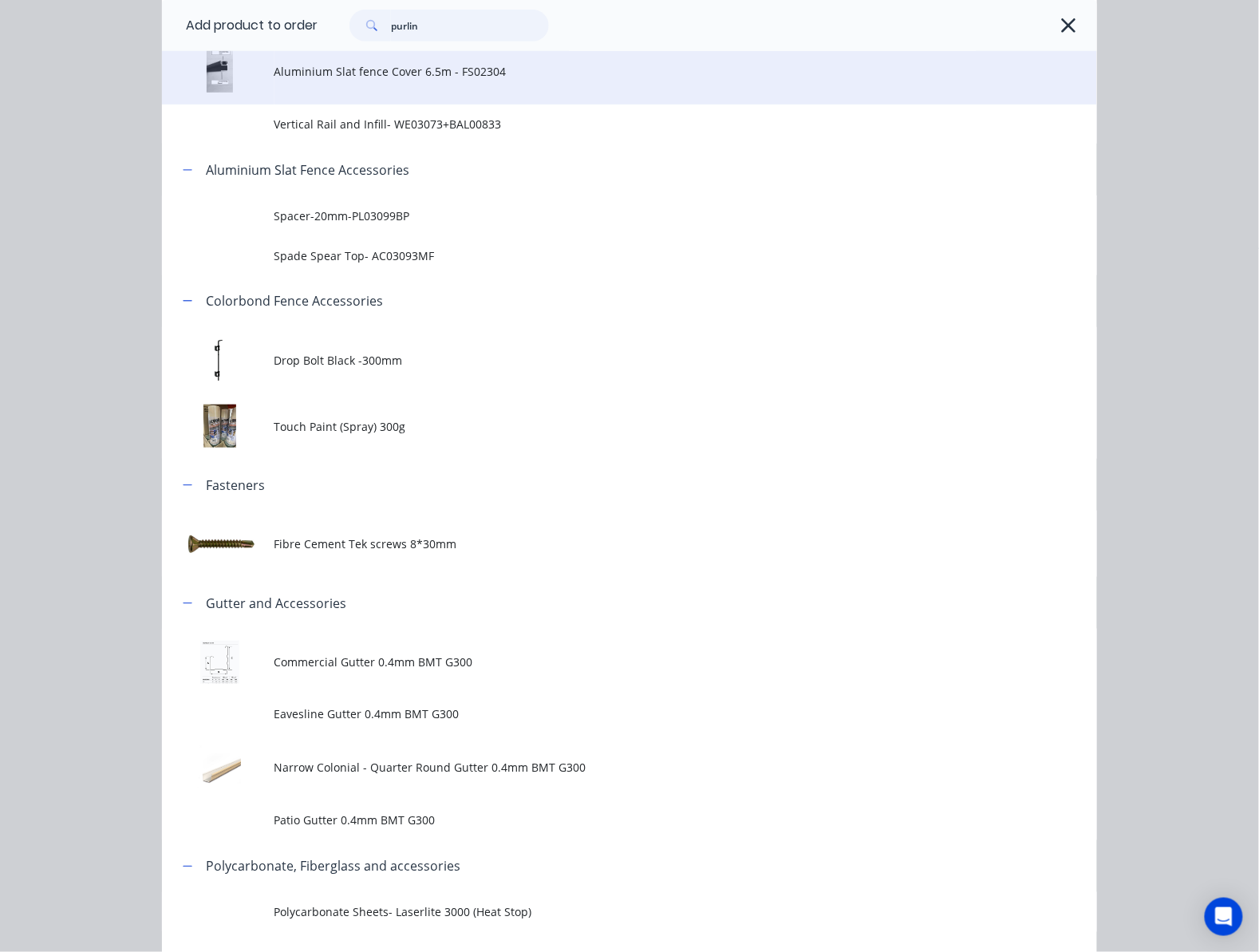
type input "purlin"
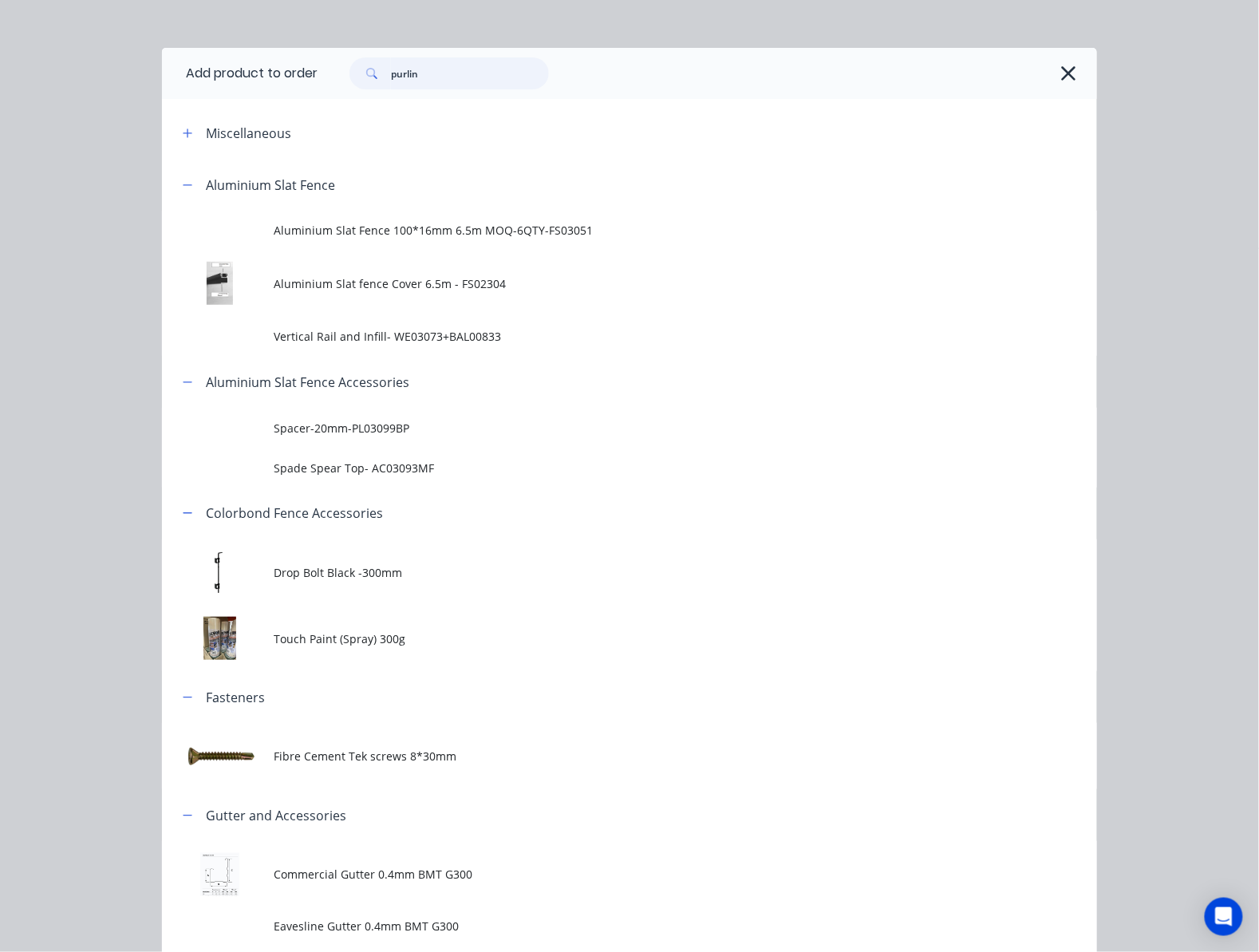
scroll to position [0, 0]
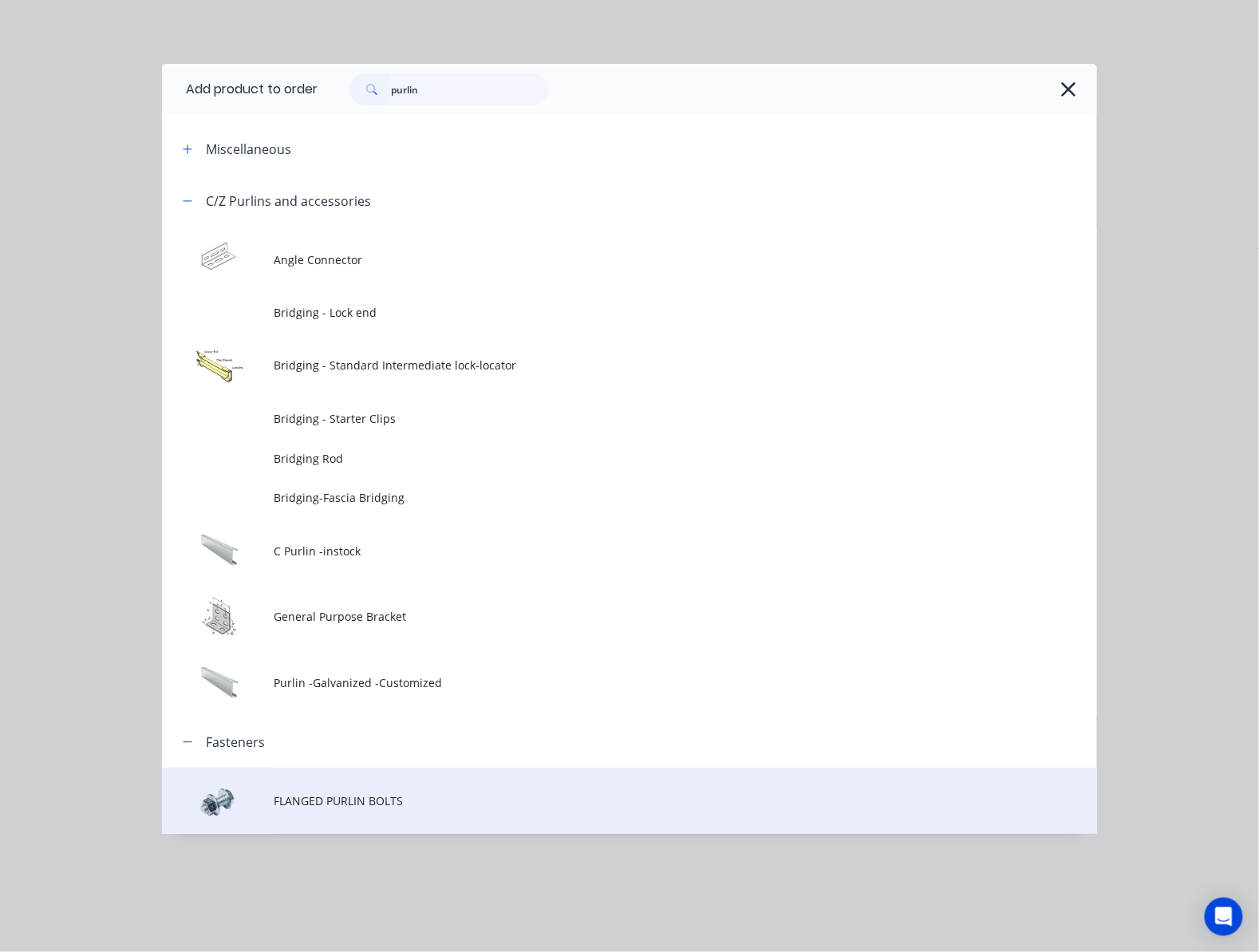
click at [584, 786] on td "FLANGED PURLIN BOLTS" at bounding box center [685, 800] width 823 height 67
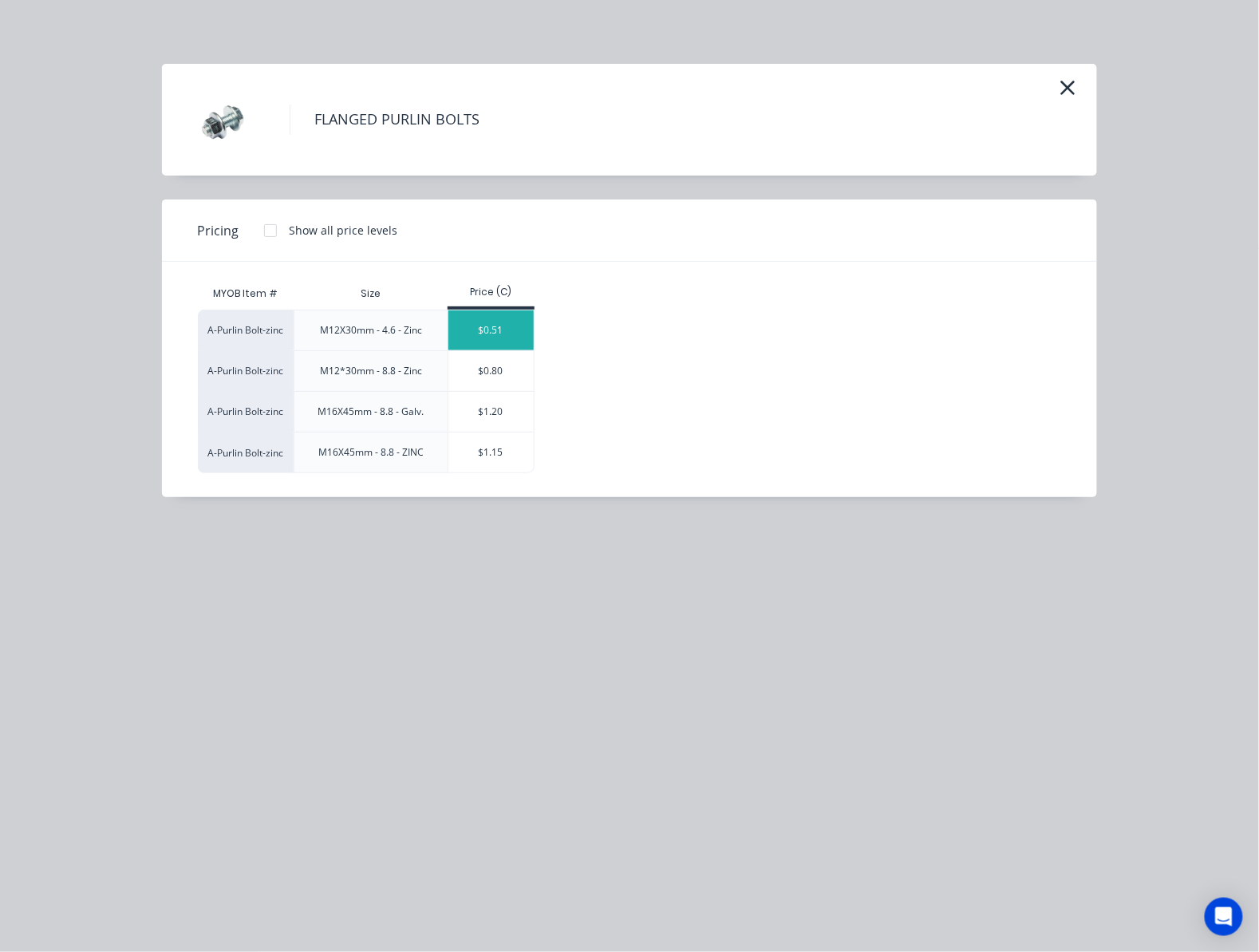
click at [521, 335] on div "$0.51" at bounding box center [491, 330] width 85 height 40
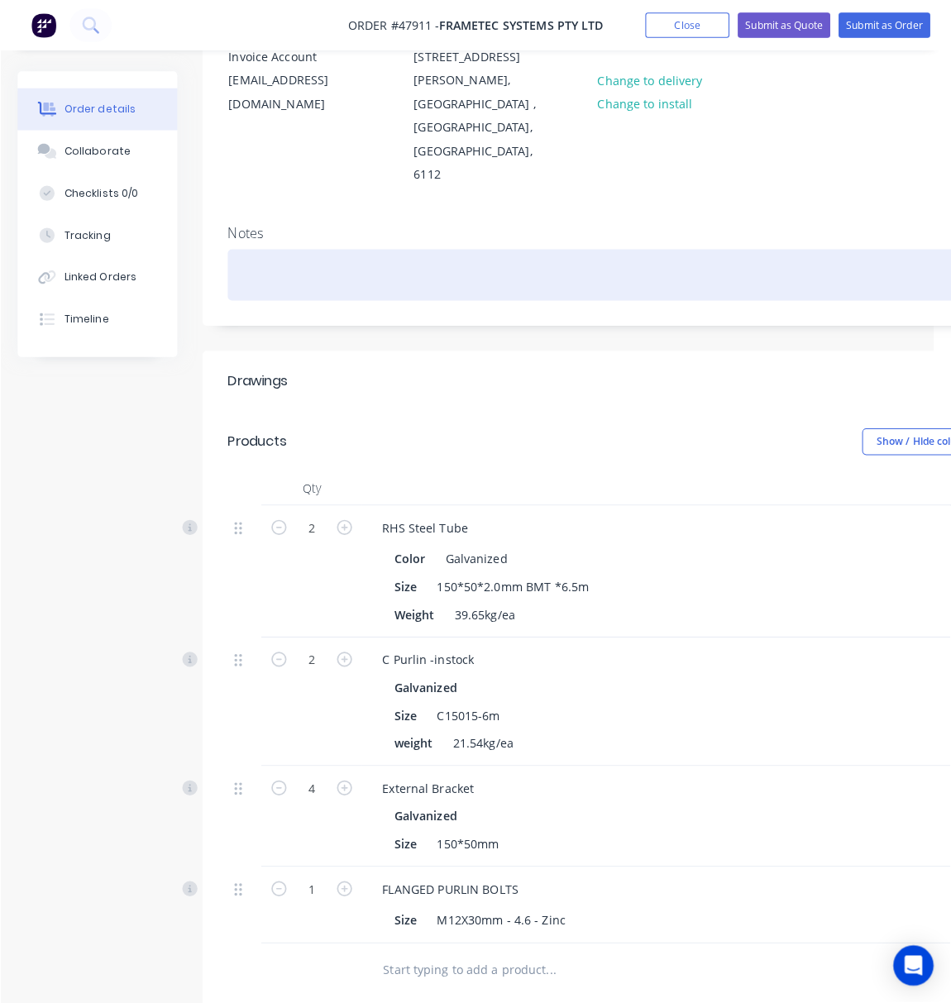
scroll to position [331, 0]
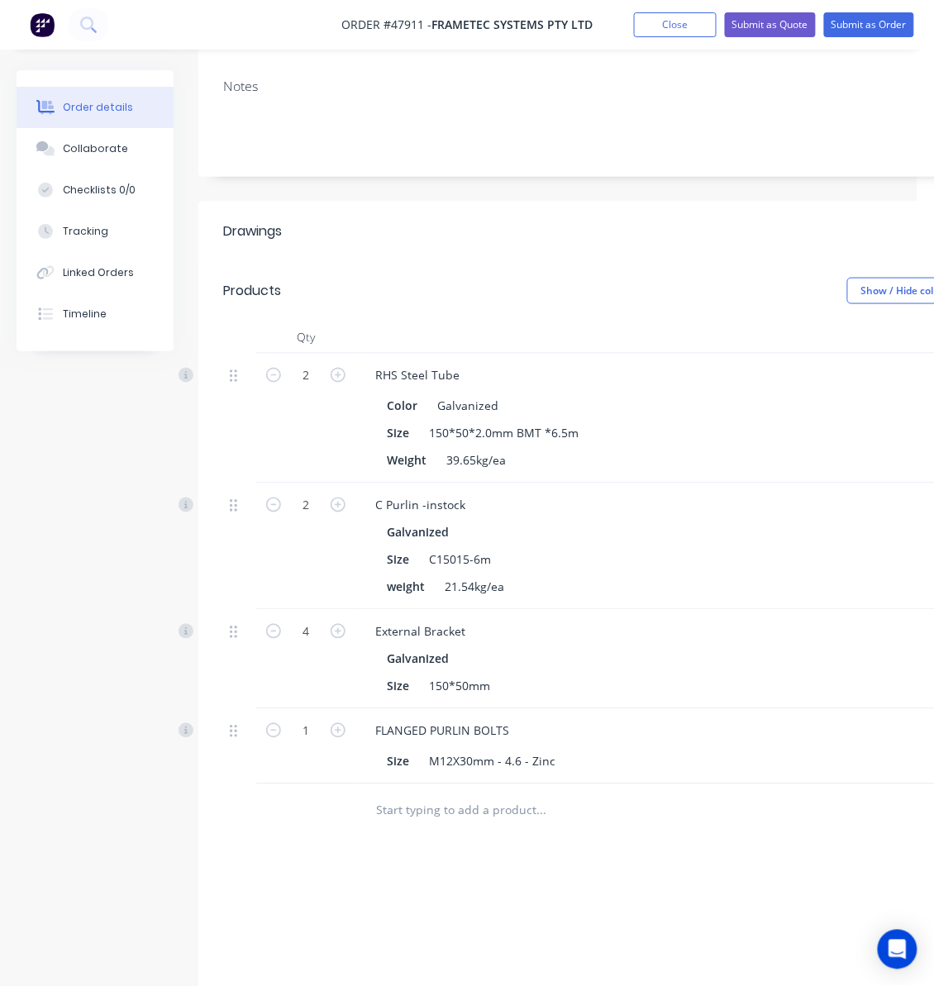
drag, startPoint x: 466, startPoint y: 984, endPoint x: 698, endPoint y: 974, distance: 232.5
click at [775, 25] on button "Submit as Quote" at bounding box center [770, 24] width 91 height 25
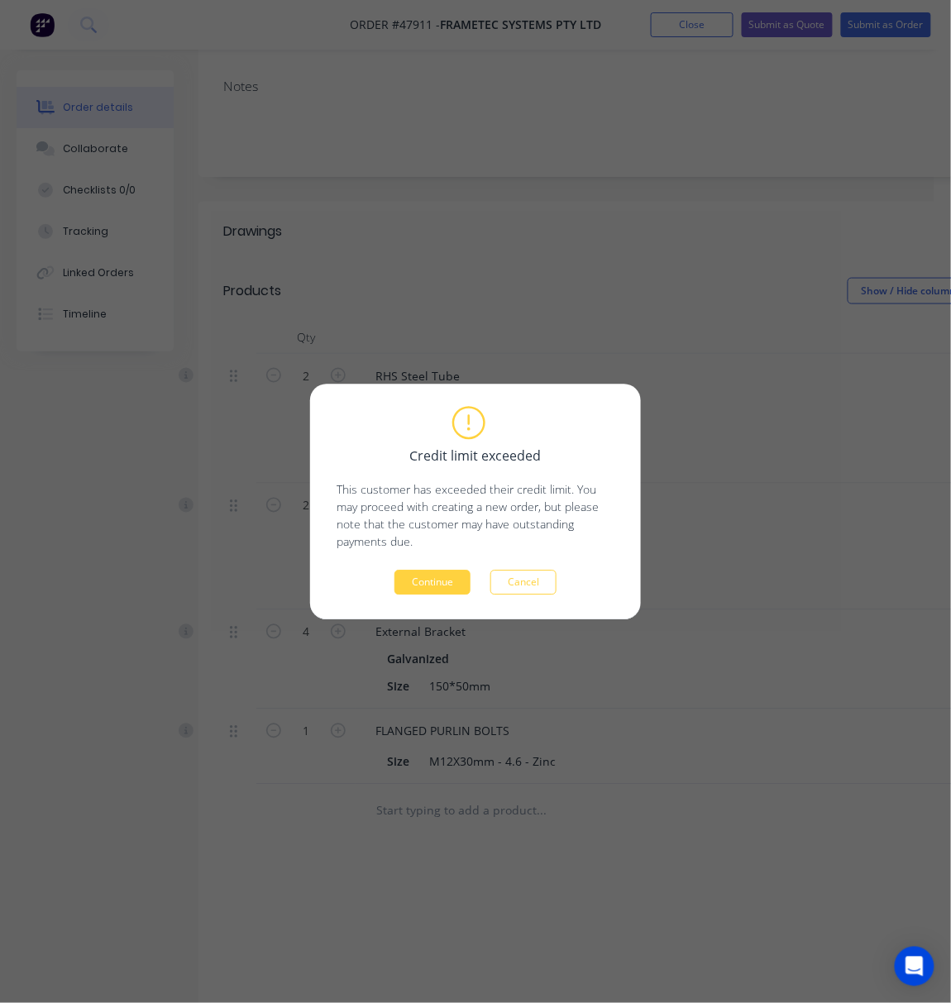
click at [450, 582] on button "Continue" at bounding box center [432, 581] width 76 height 25
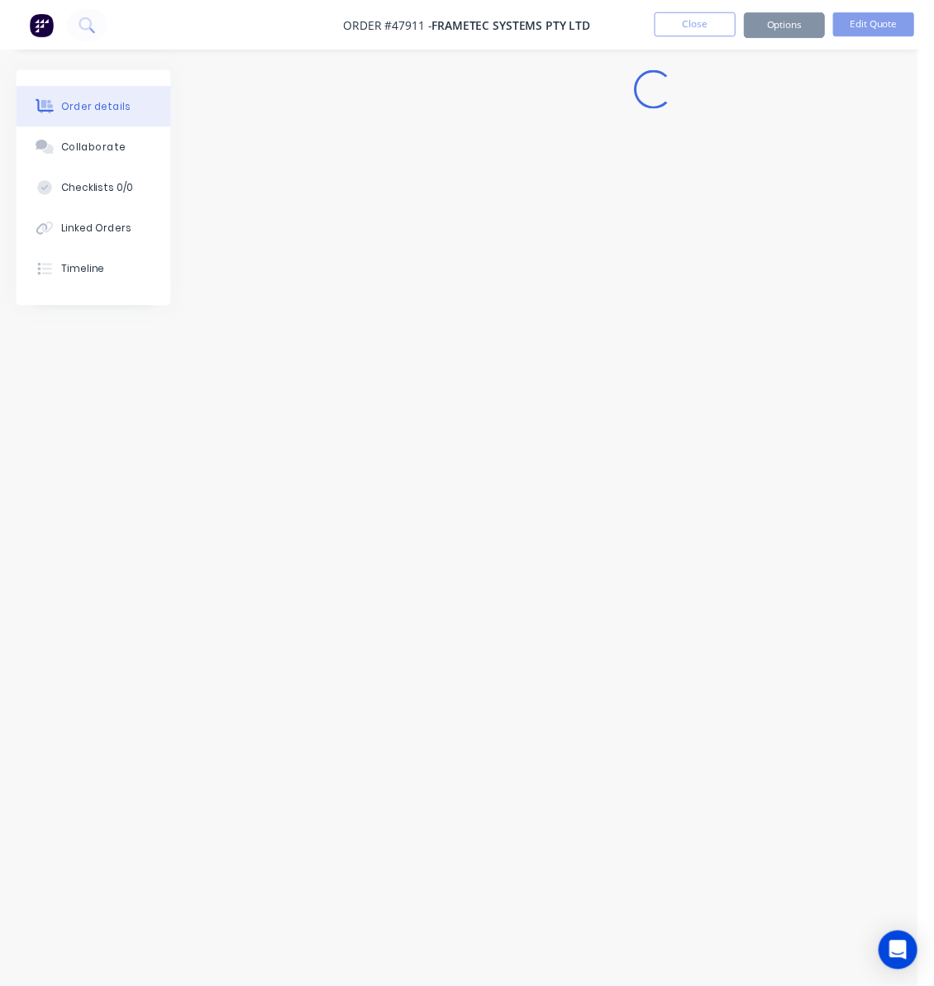
scroll to position [0, 0]
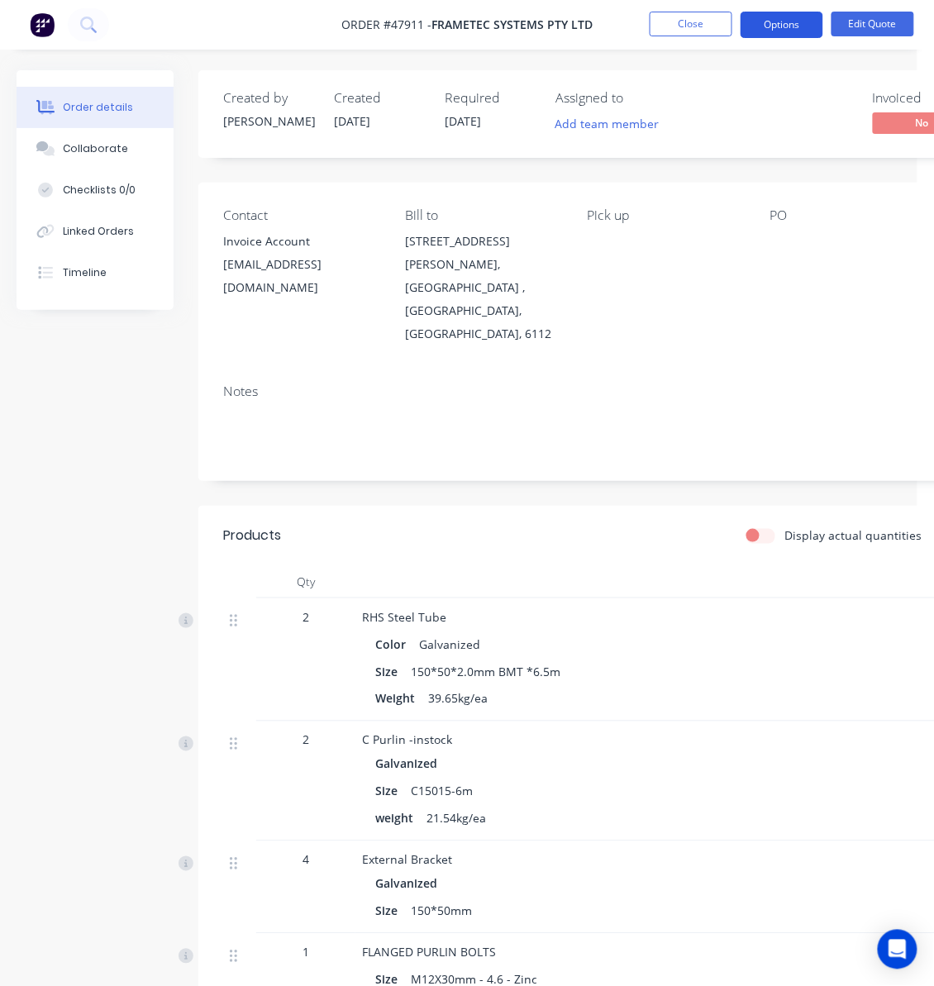
click at [784, 26] on button "Options" at bounding box center [782, 25] width 83 height 26
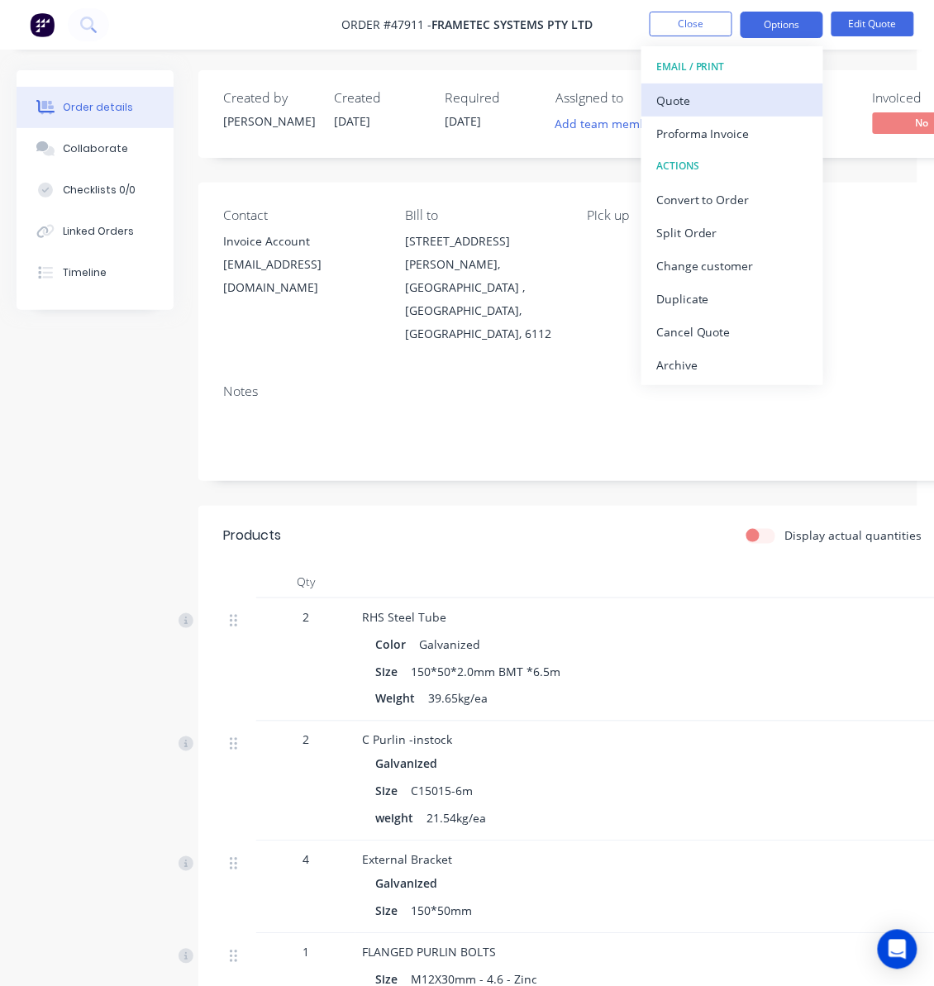
click at [722, 103] on div "Quote" at bounding box center [732, 100] width 152 height 24
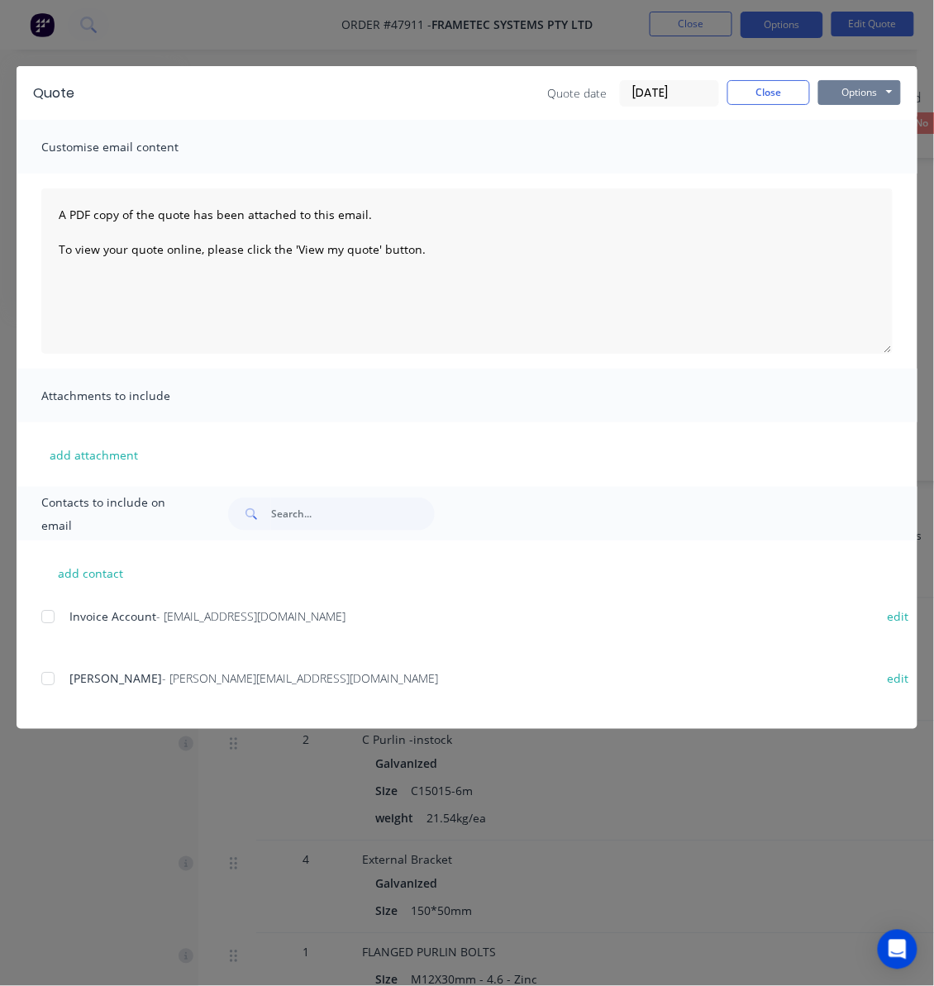
click at [836, 93] on button "Options" at bounding box center [859, 92] width 83 height 25
click at [836, 155] on button "Print" at bounding box center [871, 149] width 106 height 27
click at [755, 96] on button "Close" at bounding box center [768, 92] width 83 height 25
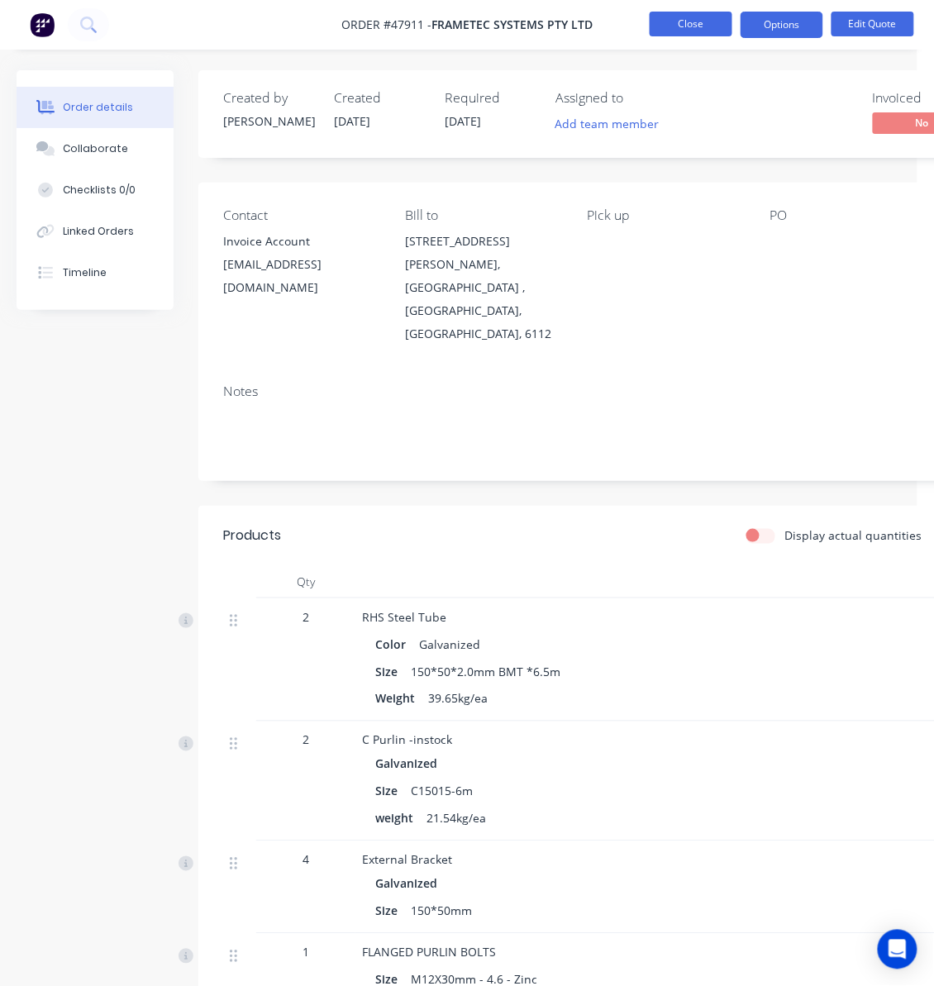
click at [704, 28] on button "Close" at bounding box center [691, 24] width 83 height 25
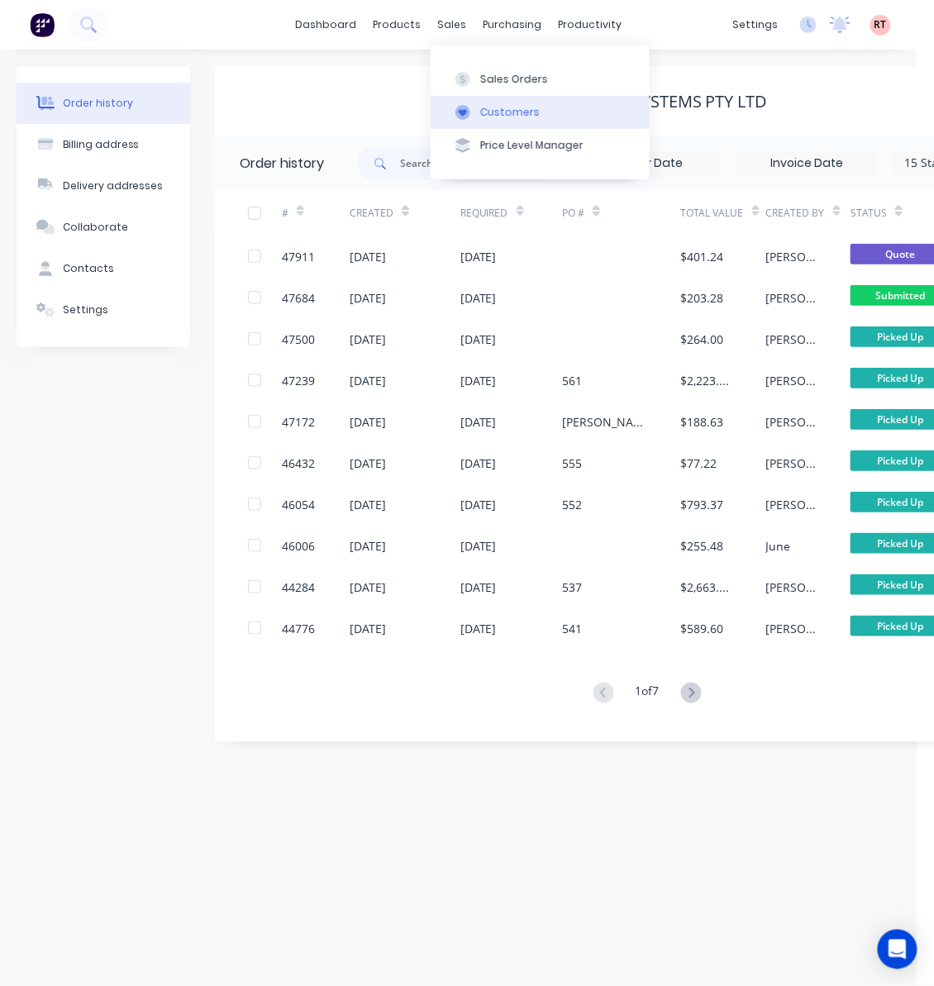
click at [484, 107] on div "Customers" at bounding box center [510, 112] width 60 height 15
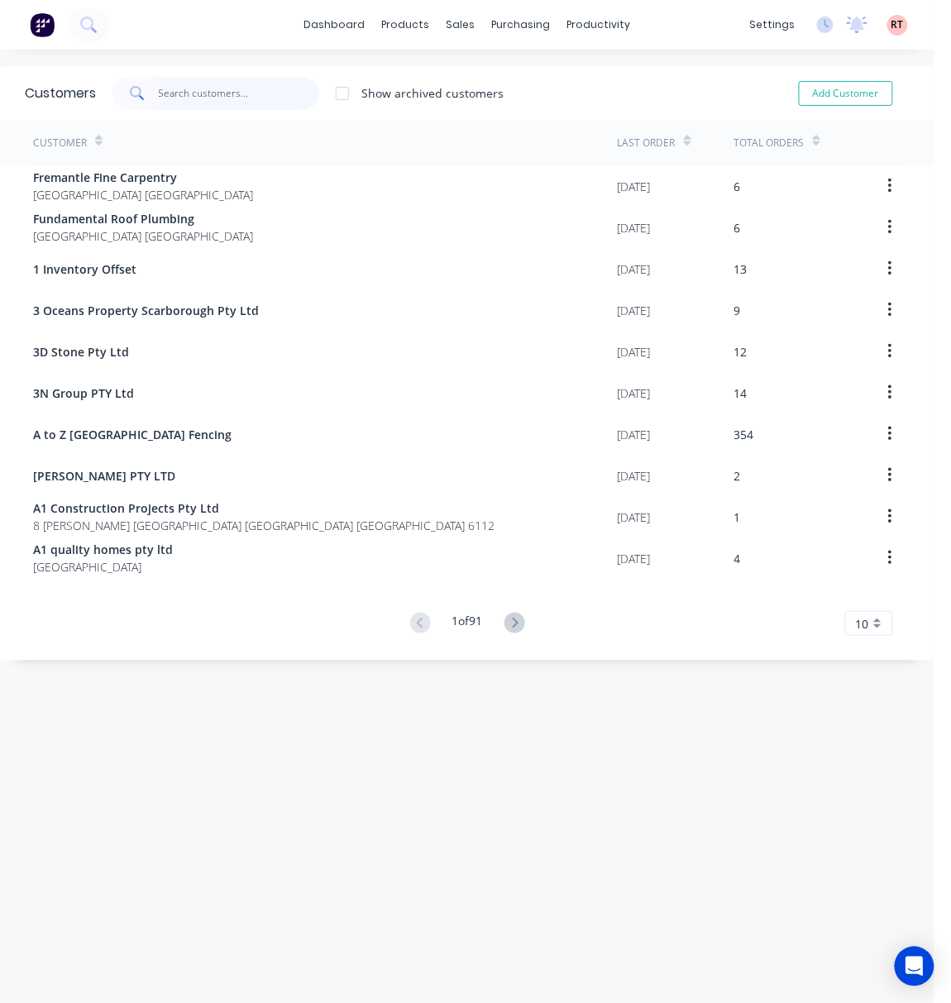
click at [222, 103] on input "text" at bounding box center [239, 93] width 161 height 33
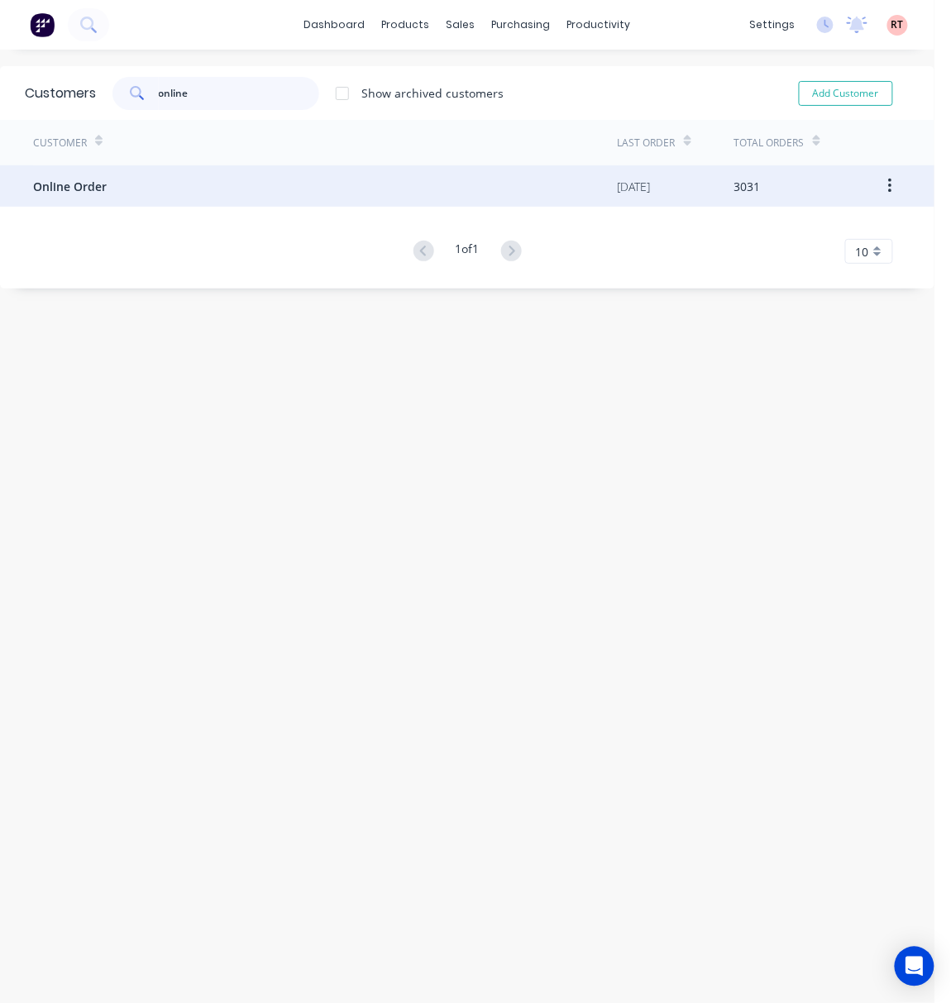
type input "online"
click at [302, 175] on div "Online Order" at bounding box center [325, 185] width 584 height 41
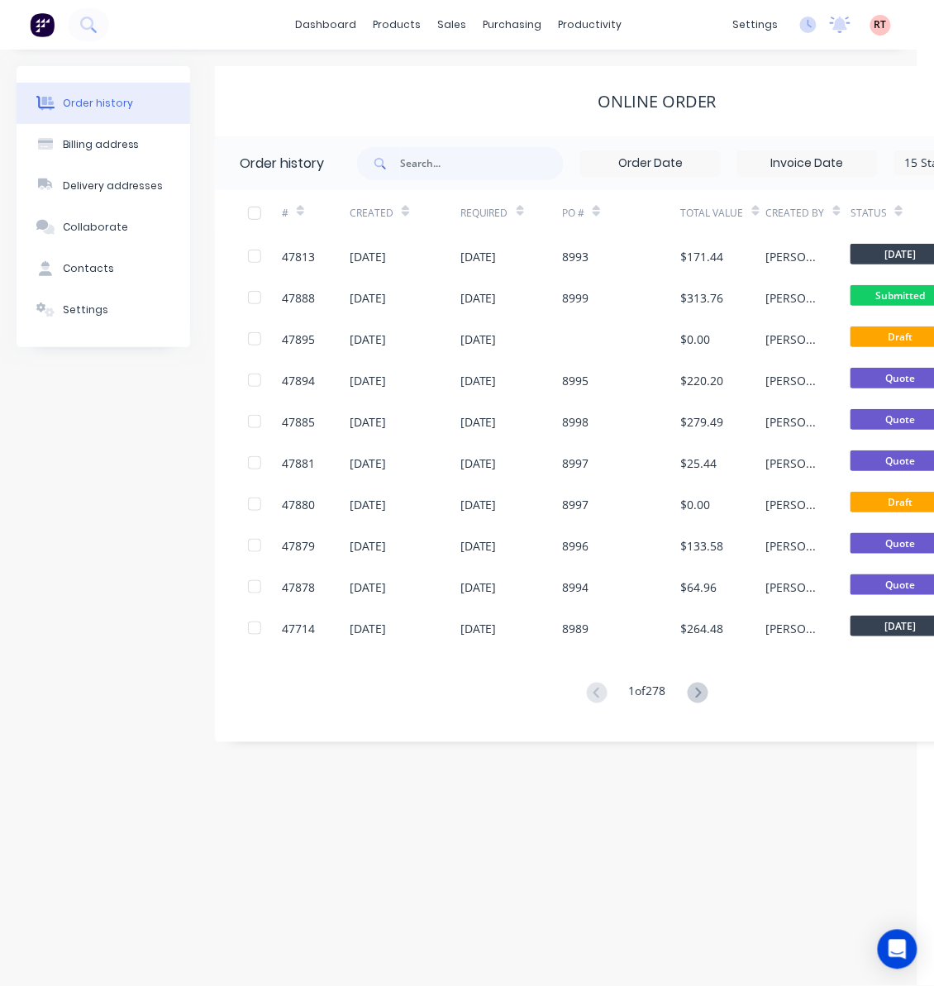
scroll to position [0, 293]
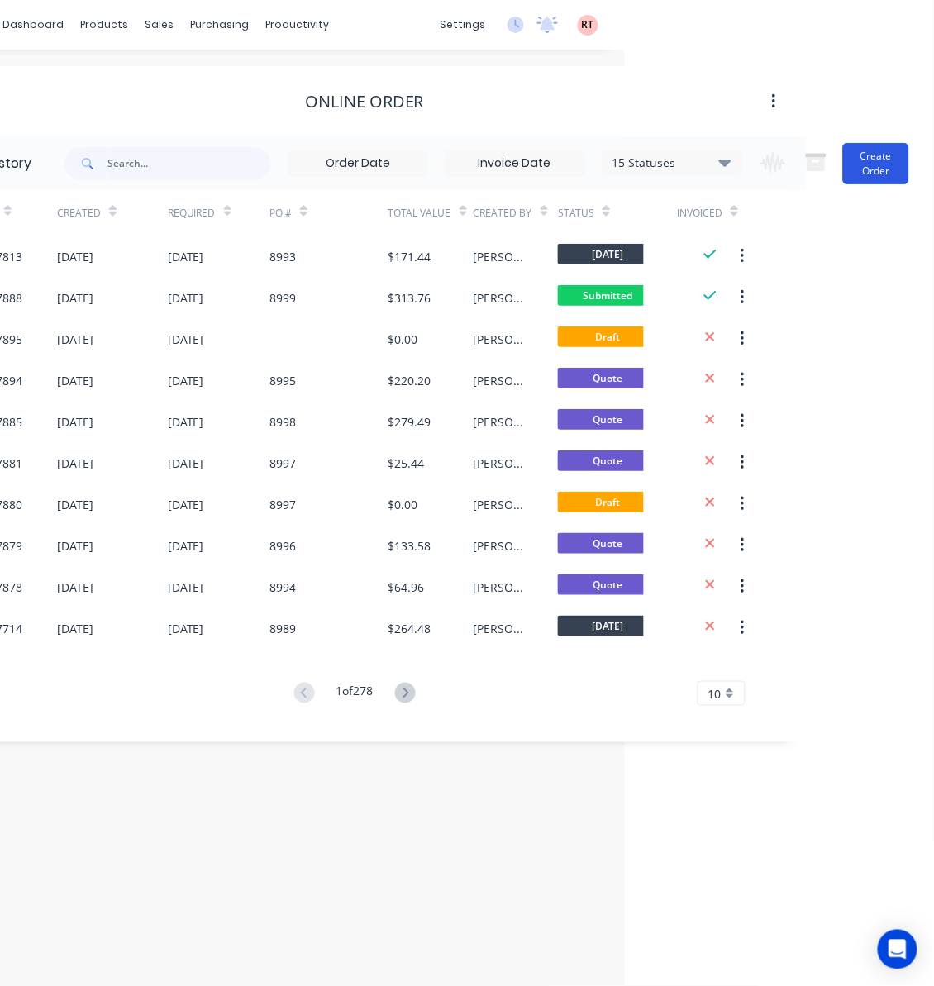
click at [836, 153] on button "Create Order" at bounding box center [876, 163] width 66 height 41
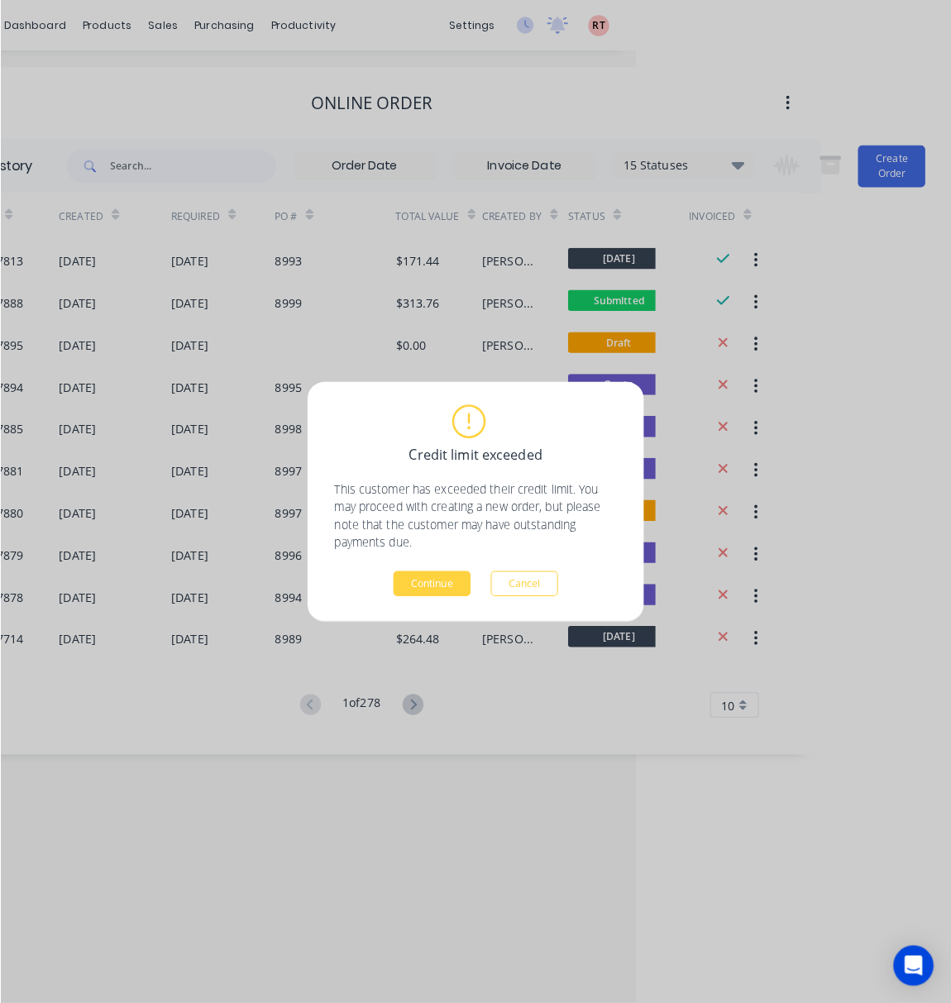
scroll to position [0, 276]
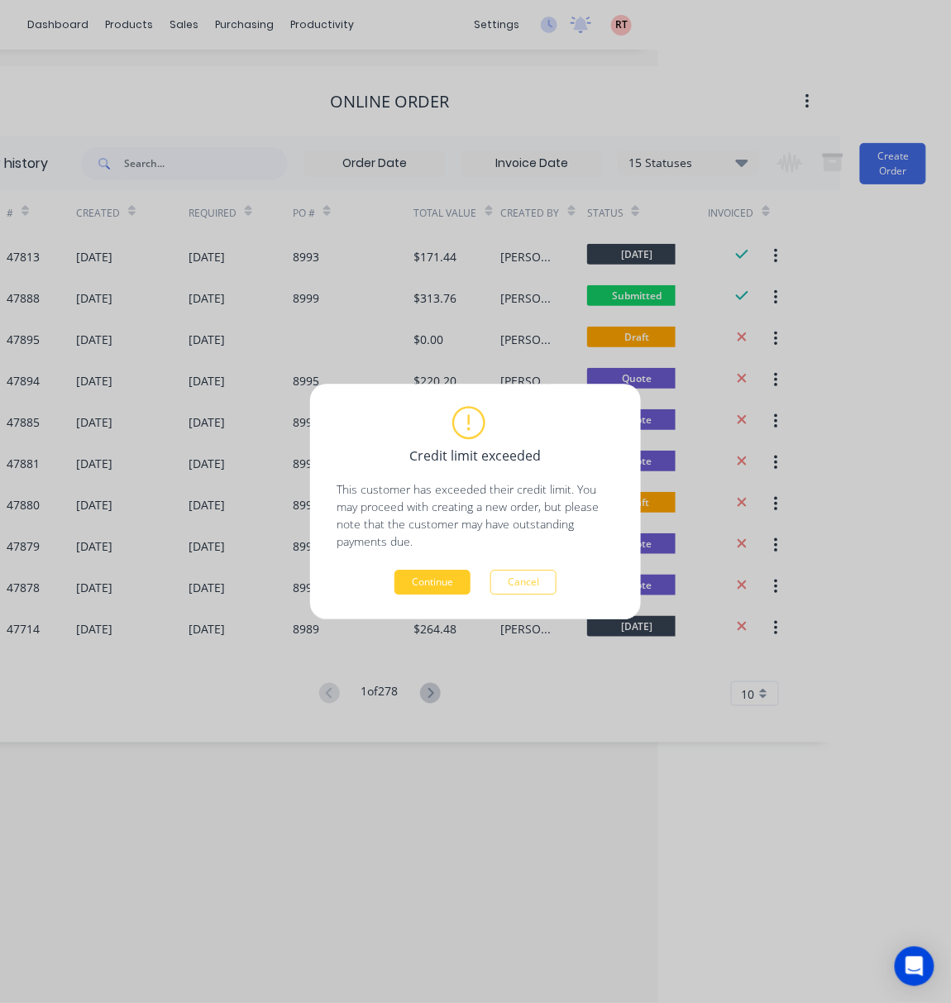
click at [443, 582] on button "Continue" at bounding box center [432, 581] width 76 height 25
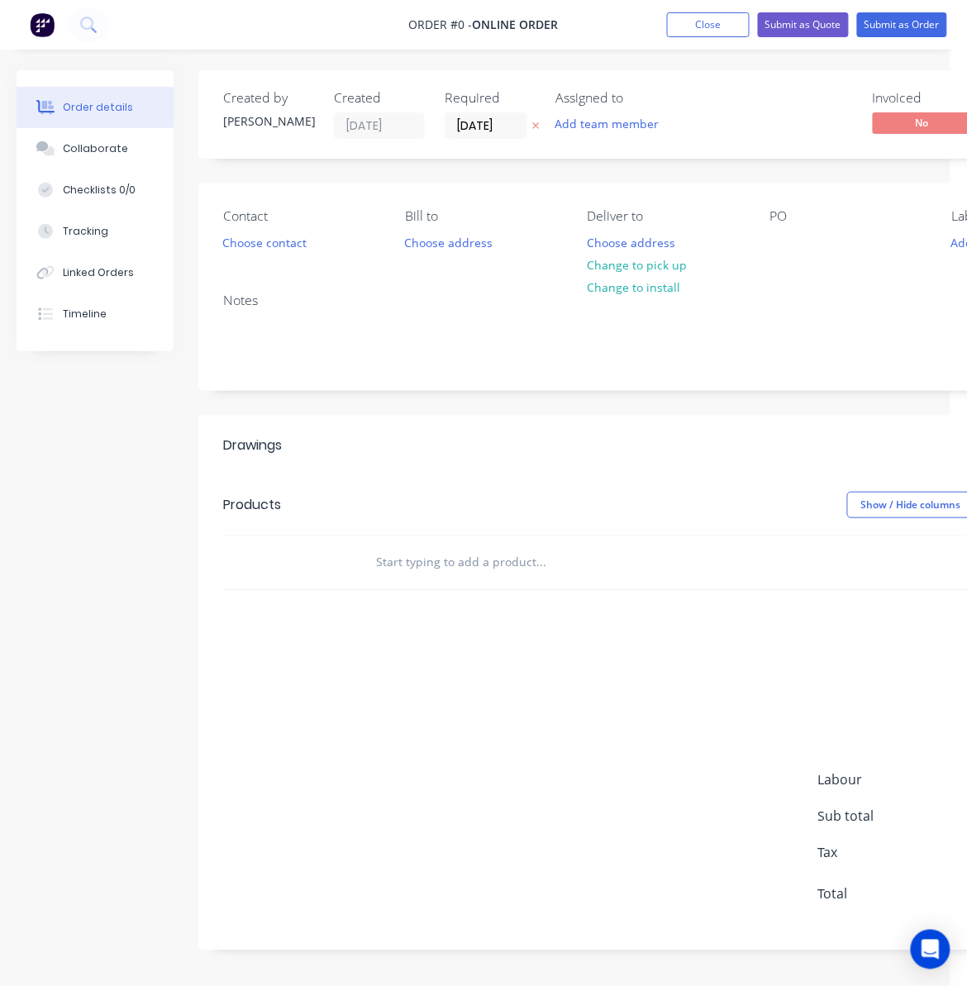
scroll to position [17, 0]
click at [286, 231] on button "Choose contact" at bounding box center [265, 242] width 102 height 22
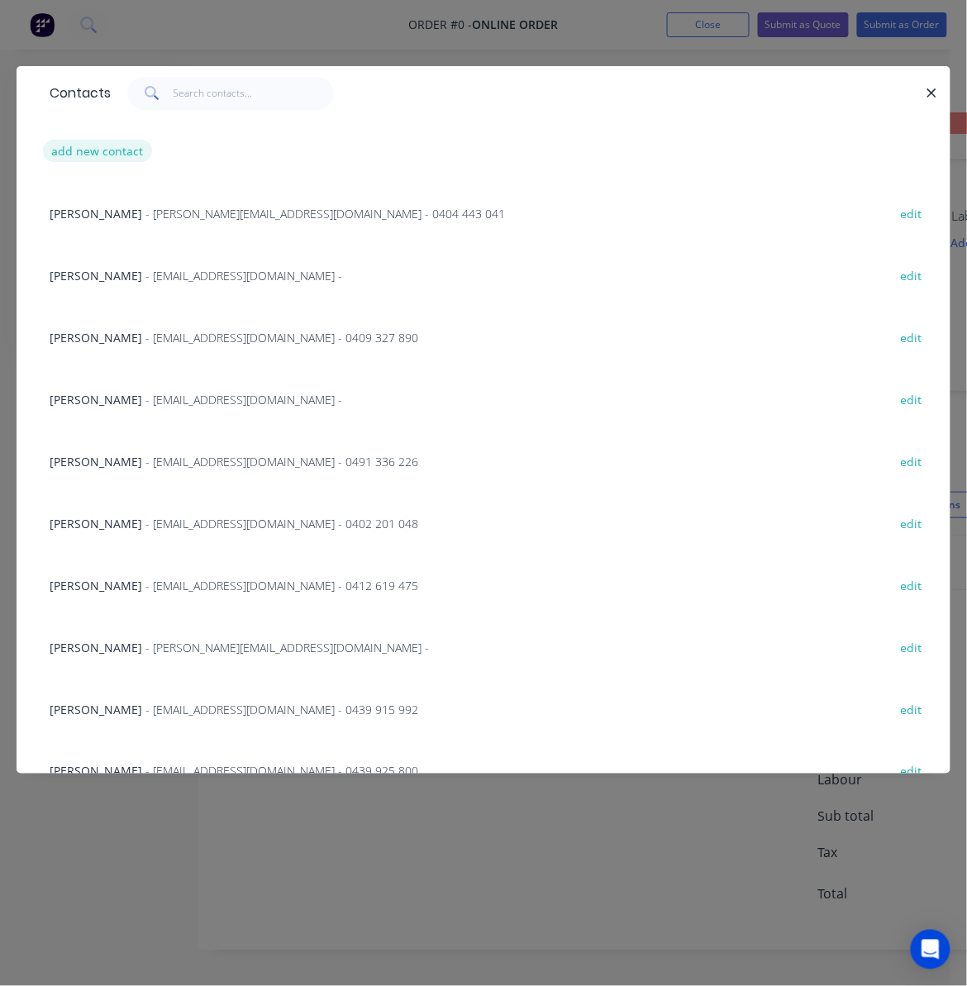
click at [109, 150] on button "add new contact" at bounding box center [97, 151] width 109 height 22
select select "AU"
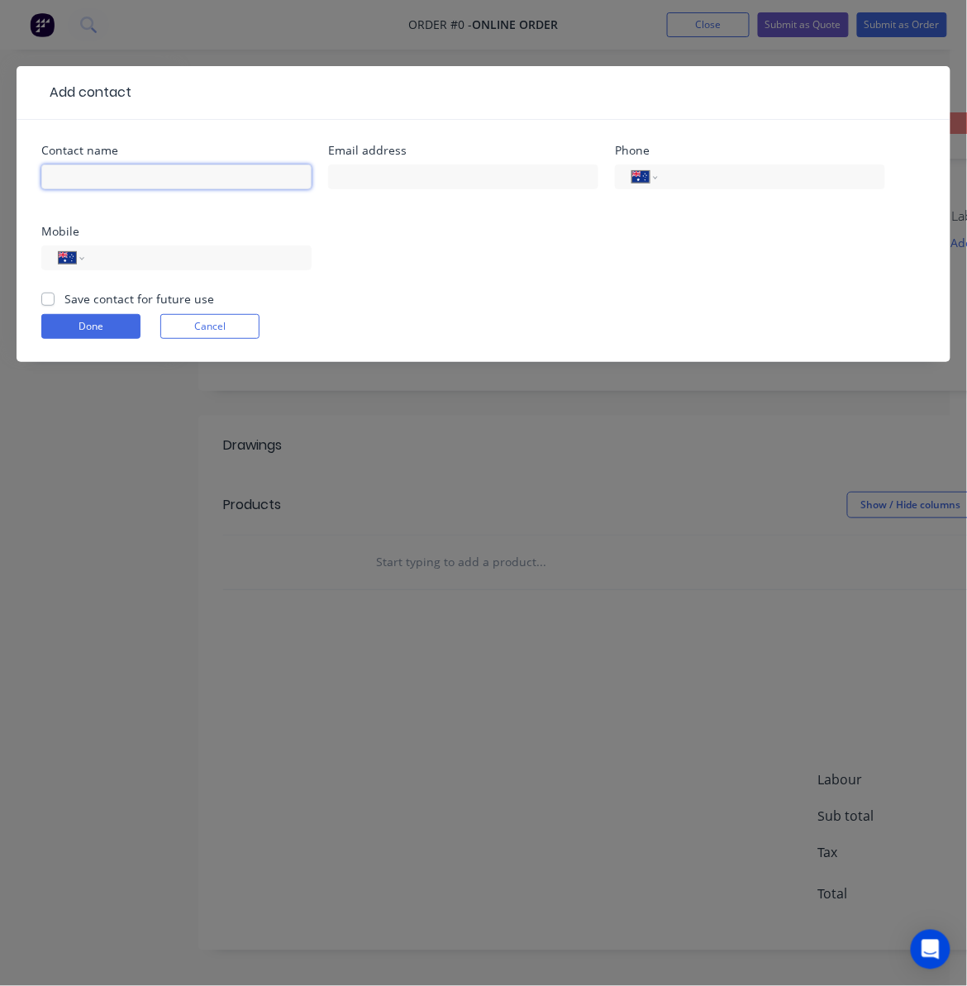
click at [136, 182] on input "text" at bounding box center [176, 176] width 270 height 25
paste input "Mark Furphy"
type input "Mark furphy"
click at [441, 179] on input "text" at bounding box center [463, 176] width 270 height 25
paste input "furphy01@bigpond.com"
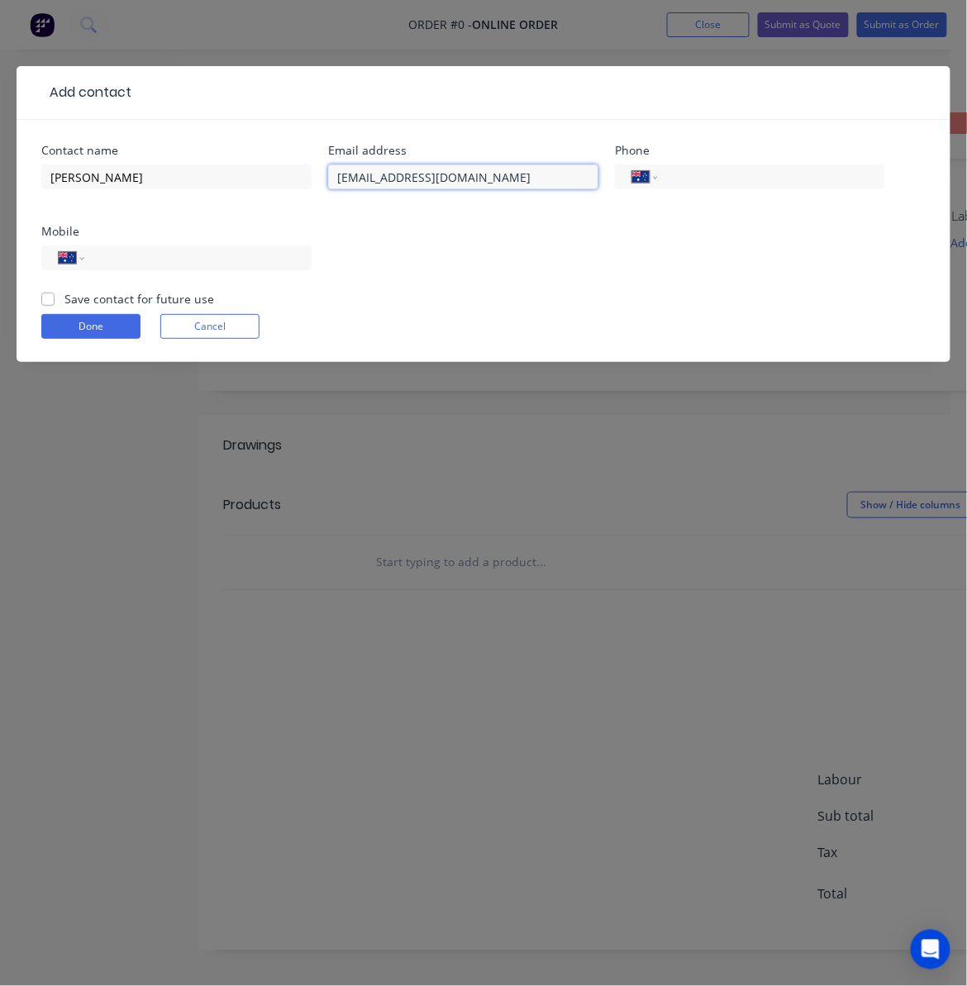
type input "furphy01@bigpond.com"
click at [486, 272] on div "Contact name Mark furphy Email address furphy01@bigpond.com Phone International…" at bounding box center [483, 217] width 884 height 145
click at [242, 264] on input "tel" at bounding box center [195, 258] width 198 height 19
paste input "427818004"
click at [97, 259] on input "427818004" at bounding box center [195, 258] width 198 height 19
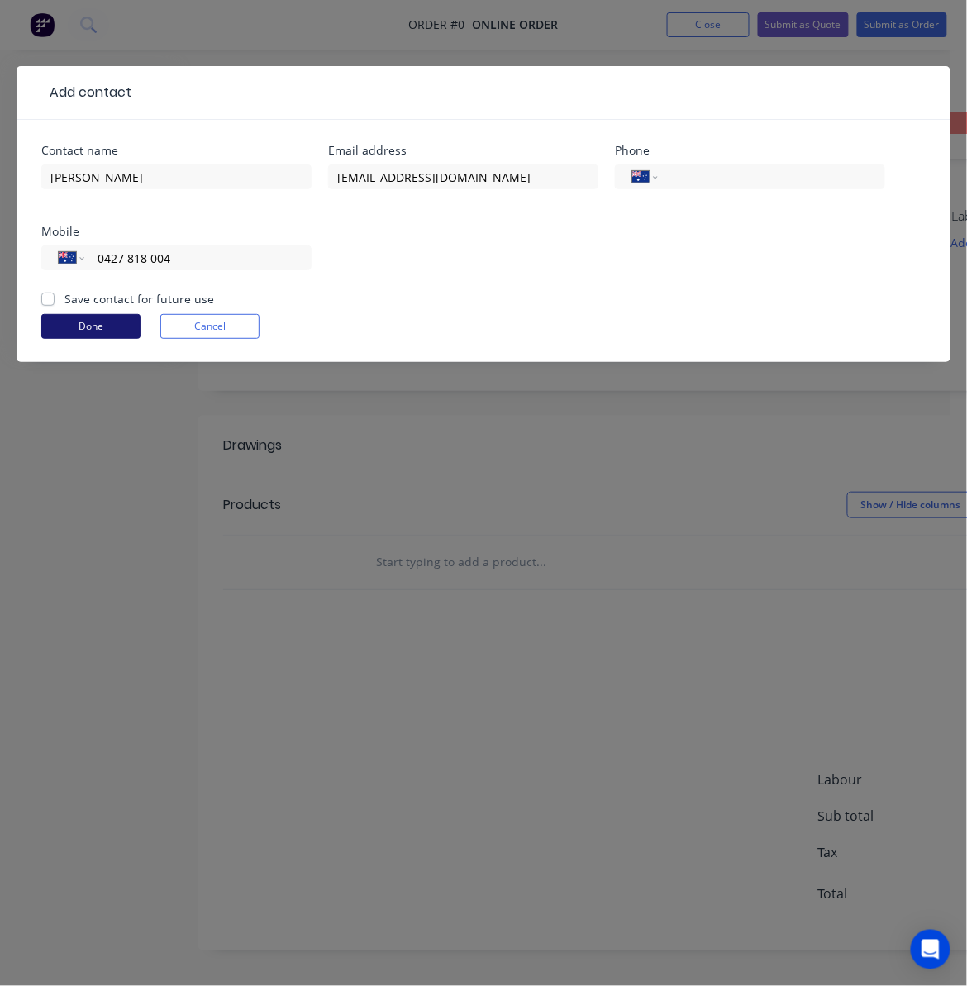
type input "0427 818 004"
click at [97, 317] on button "Done" at bounding box center [90, 326] width 99 height 25
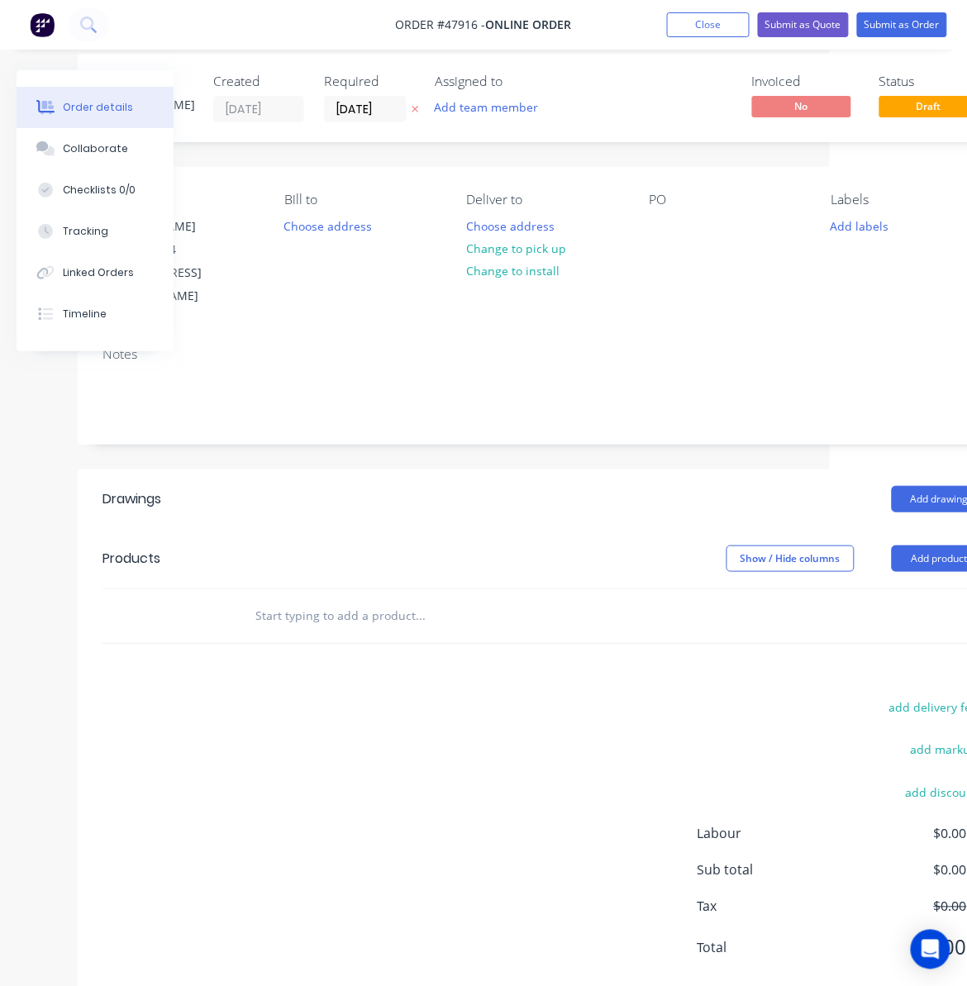
scroll to position [17, 120]
click at [661, 228] on div at bounding box center [663, 226] width 26 height 24
click at [725, 341] on div "Notes" at bounding box center [546, 388] width 934 height 111
click at [836, 546] on button "Add product" at bounding box center [940, 559] width 95 height 26
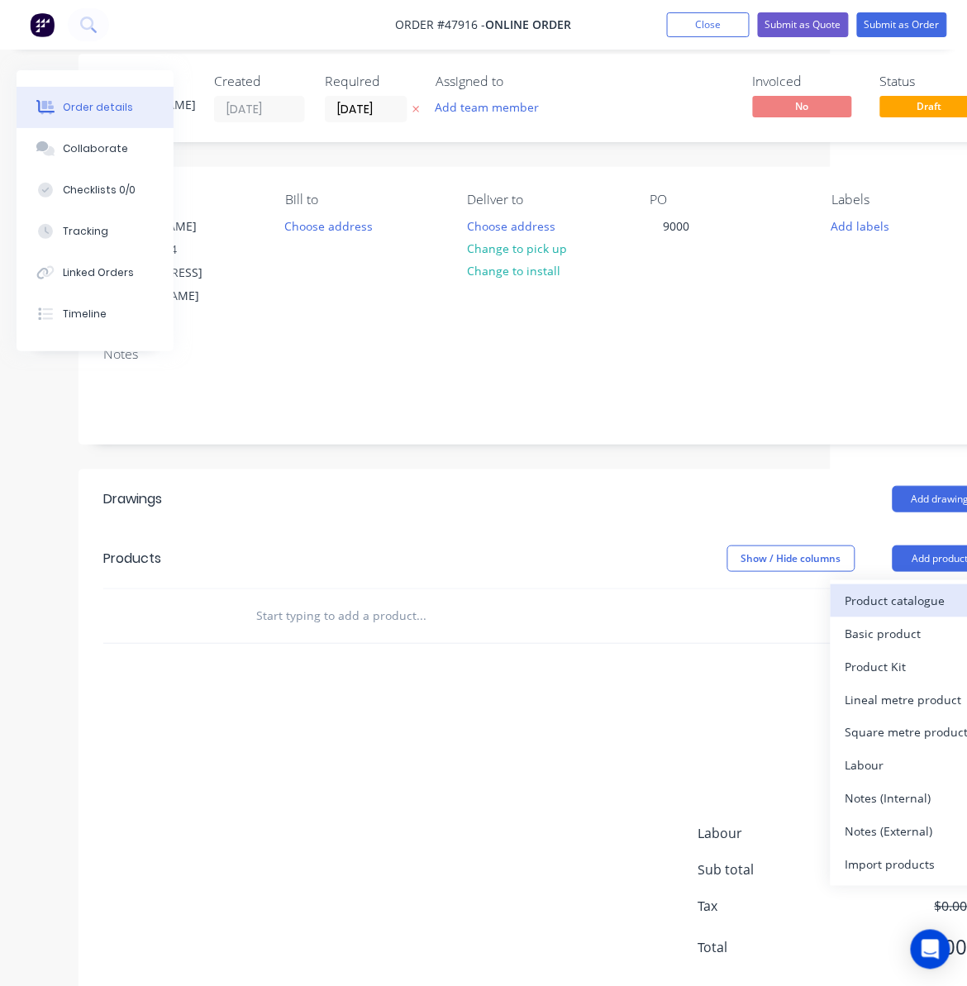
click at [836, 588] on div "Product catalogue" at bounding box center [909, 600] width 127 height 24
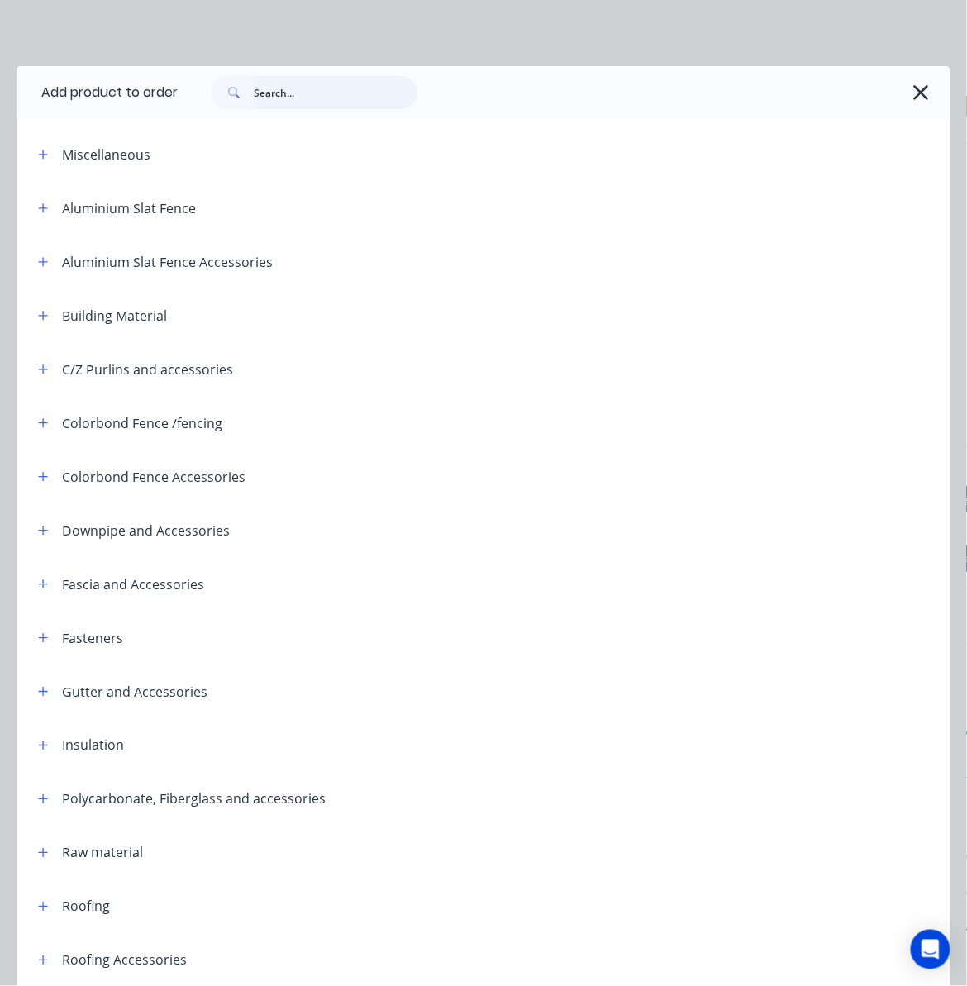
click at [289, 91] on input "text" at bounding box center [336, 92] width 164 height 33
type input "roof"
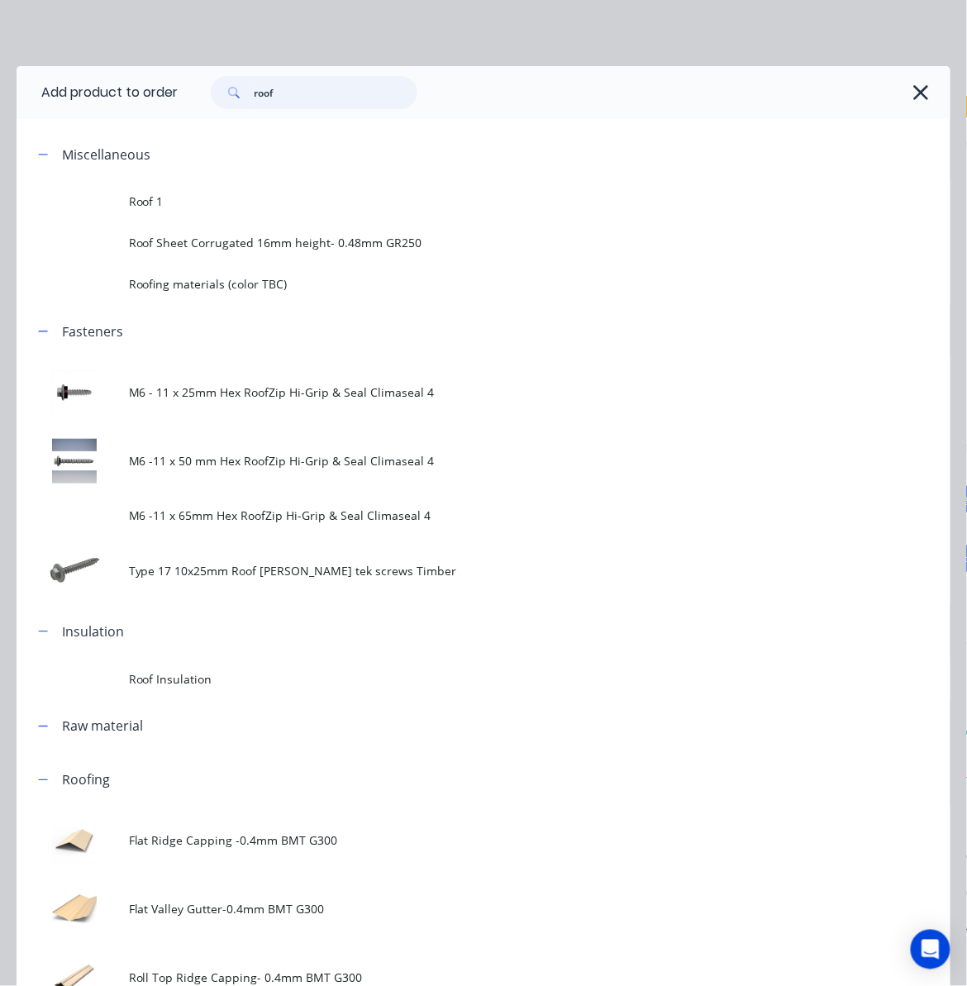
scroll to position [771, 0]
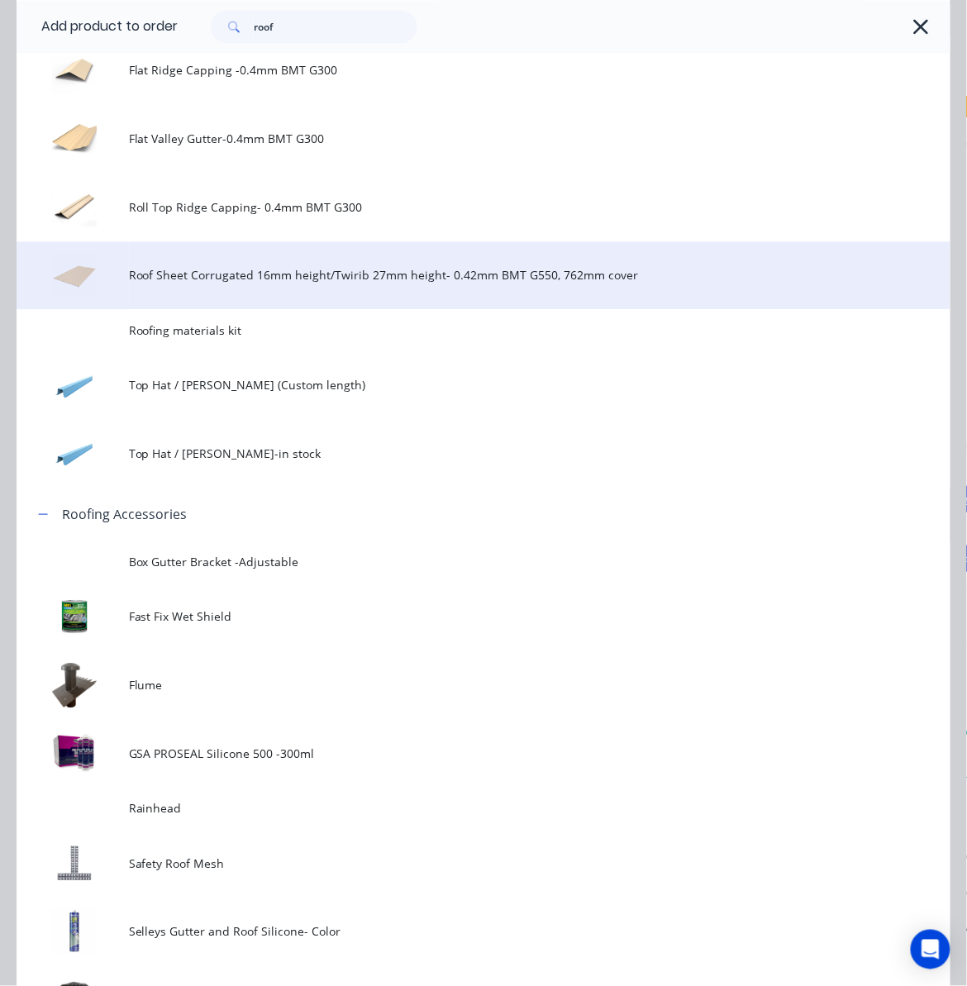
click at [299, 261] on td "Roof Sheet Corrugated 16mm height/Twirib 27mm height- 0.42mm BMT G550, 762mm co…" at bounding box center [540, 275] width 822 height 69
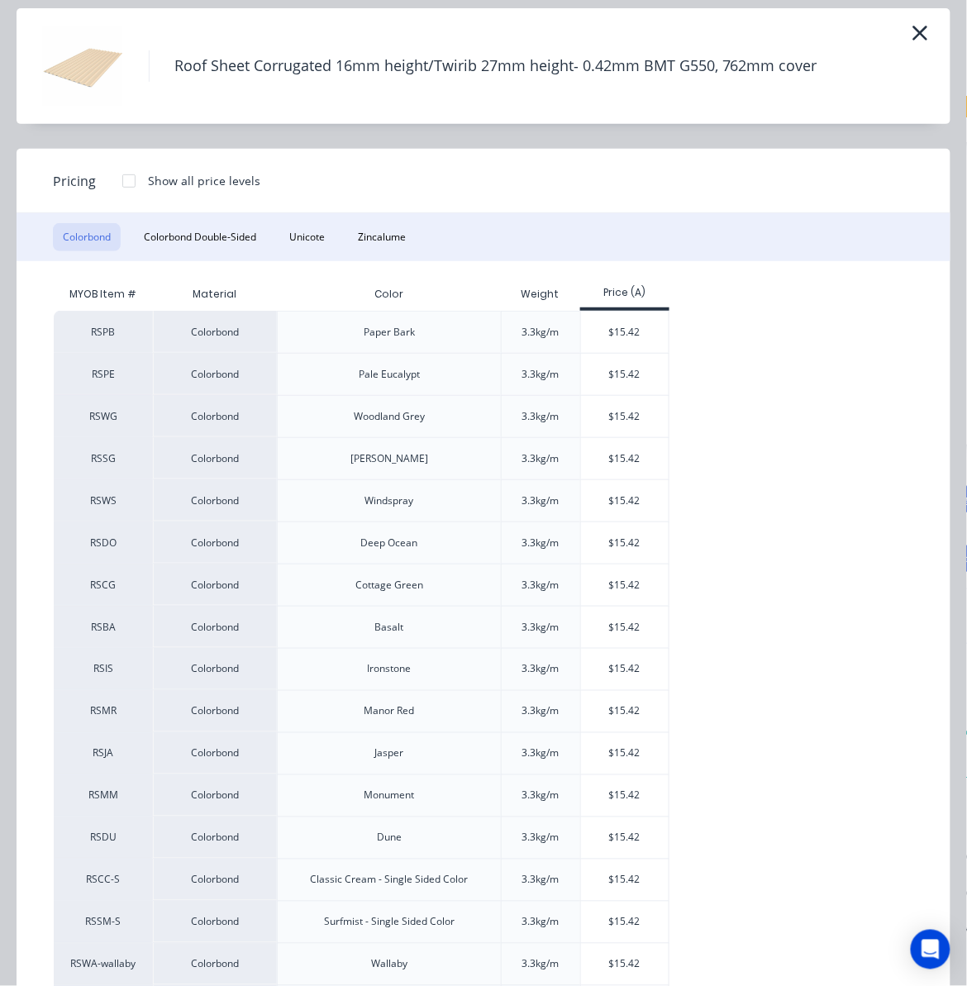
scroll to position [110, 0]
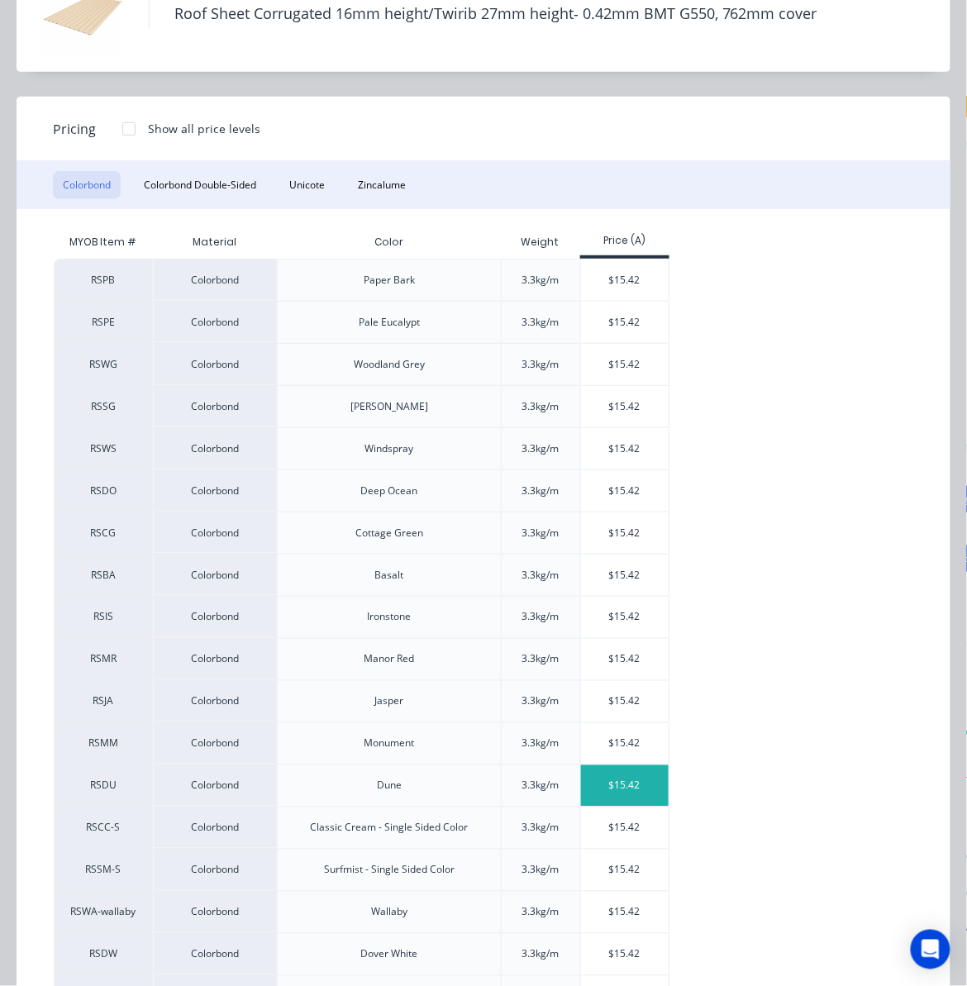
click at [620, 795] on div "$15.42" at bounding box center [625, 785] width 88 height 41
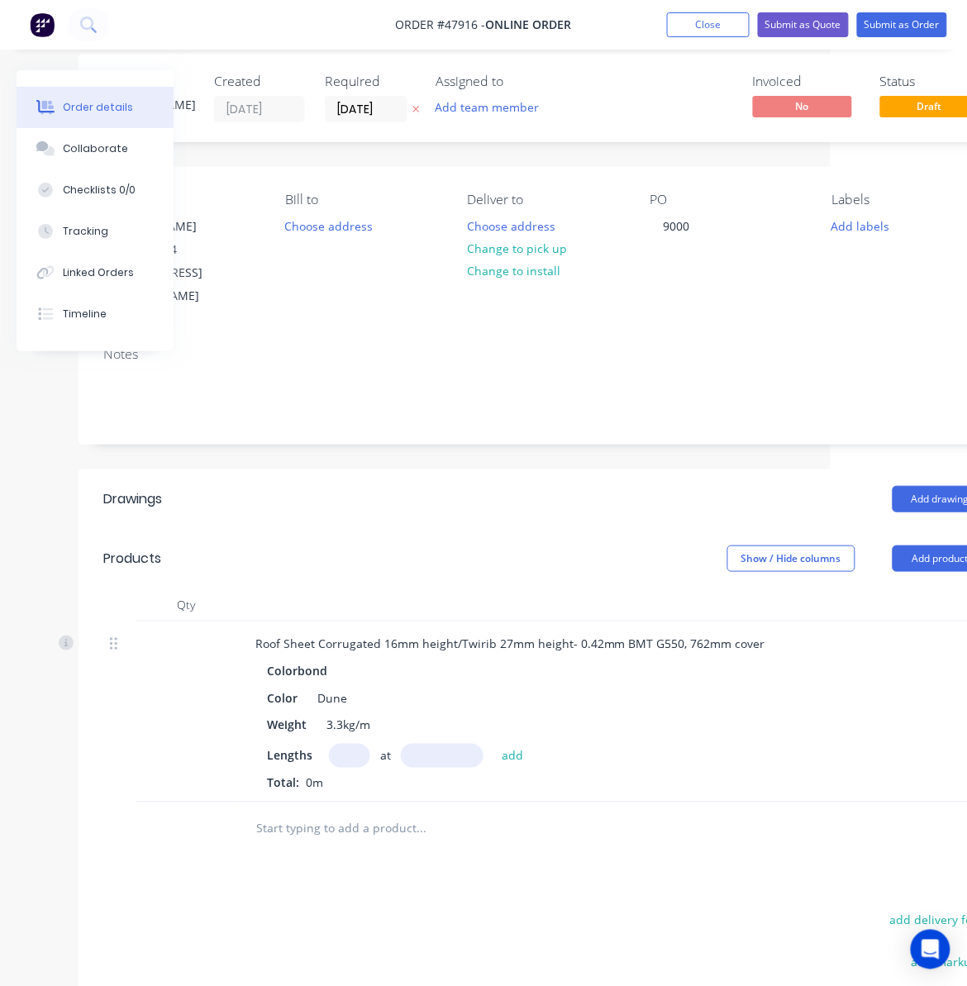
click at [347, 744] on input "text" at bounding box center [349, 756] width 41 height 24
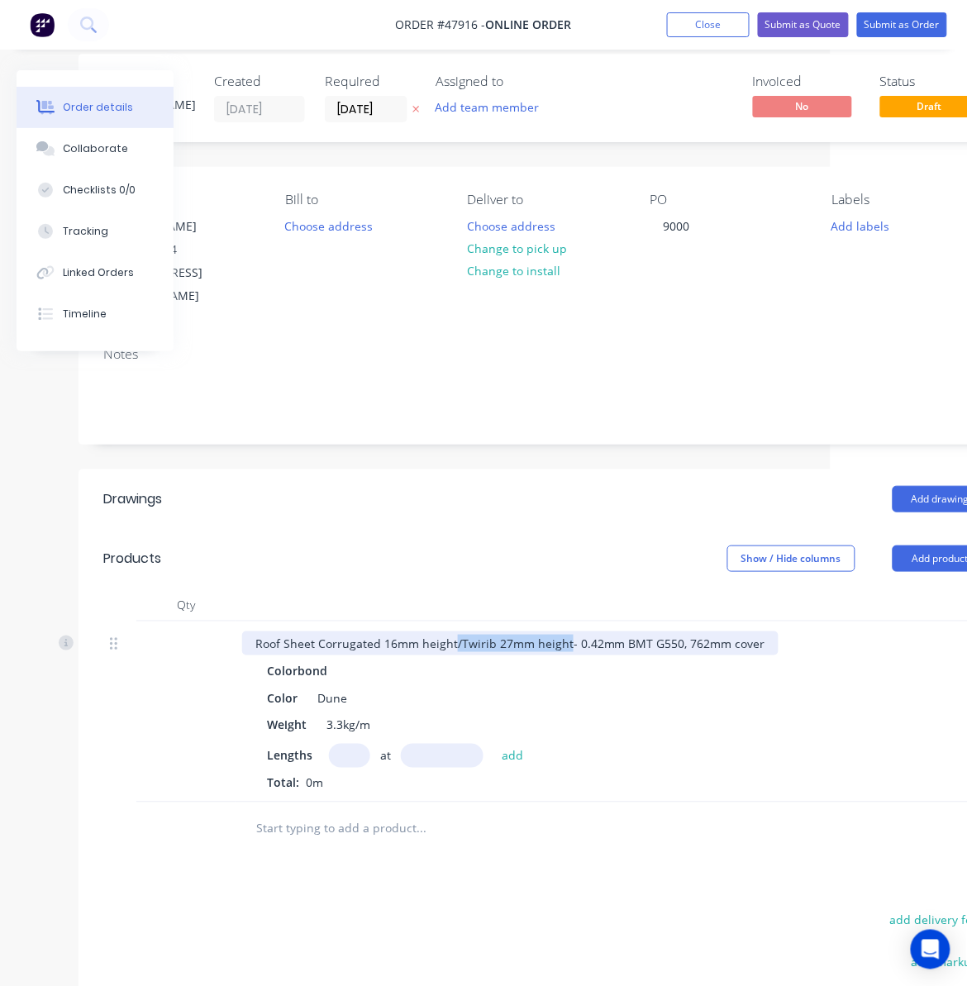
drag, startPoint x: 451, startPoint y: 619, endPoint x: 564, endPoint y: 627, distance: 112.7
click at [564, 631] on div "Roof Sheet Corrugated 16mm height/Twirib 27mm height- 0.42mm BMT G550, 762mm co…" at bounding box center [510, 643] width 536 height 24
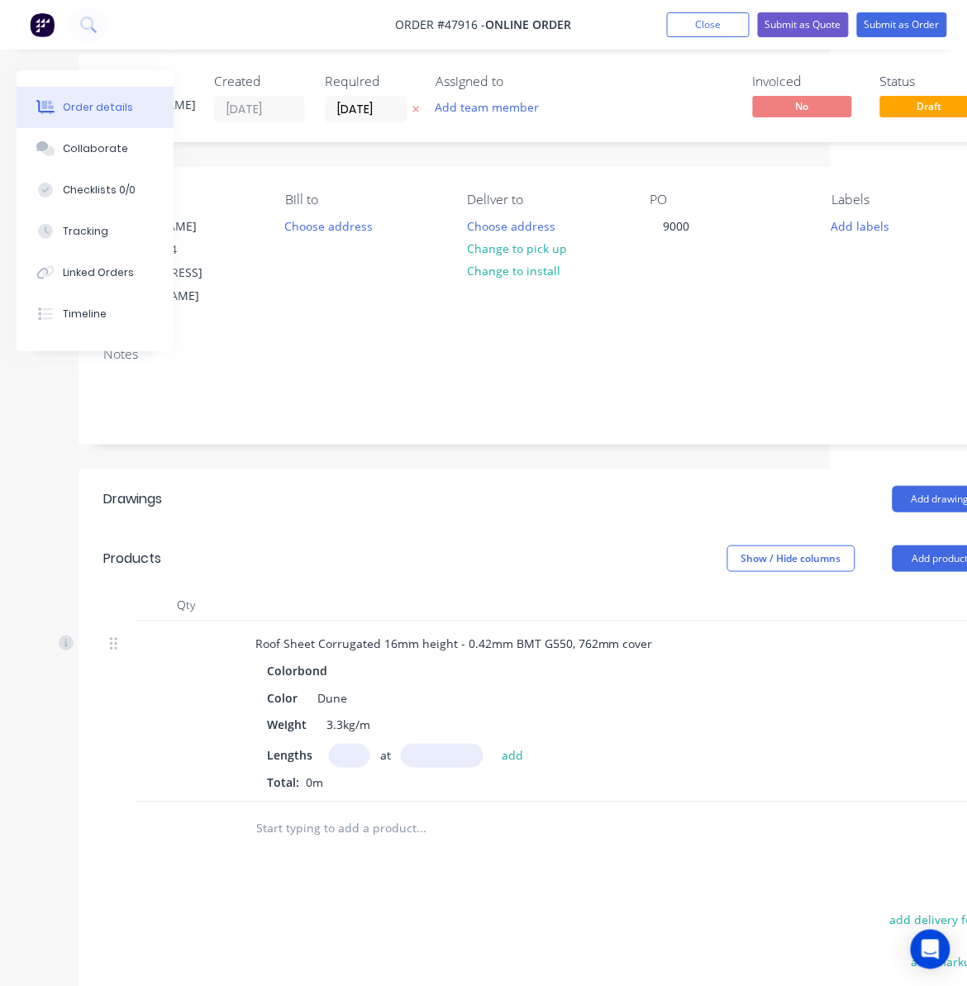
click at [342, 744] on input "text" at bounding box center [349, 756] width 41 height 24
type input "6"
click at [445, 744] on input "text" at bounding box center [442, 756] width 83 height 24
type input "4600"
click at [493, 744] on button "add" at bounding box center [512, 755] width 39 height 22
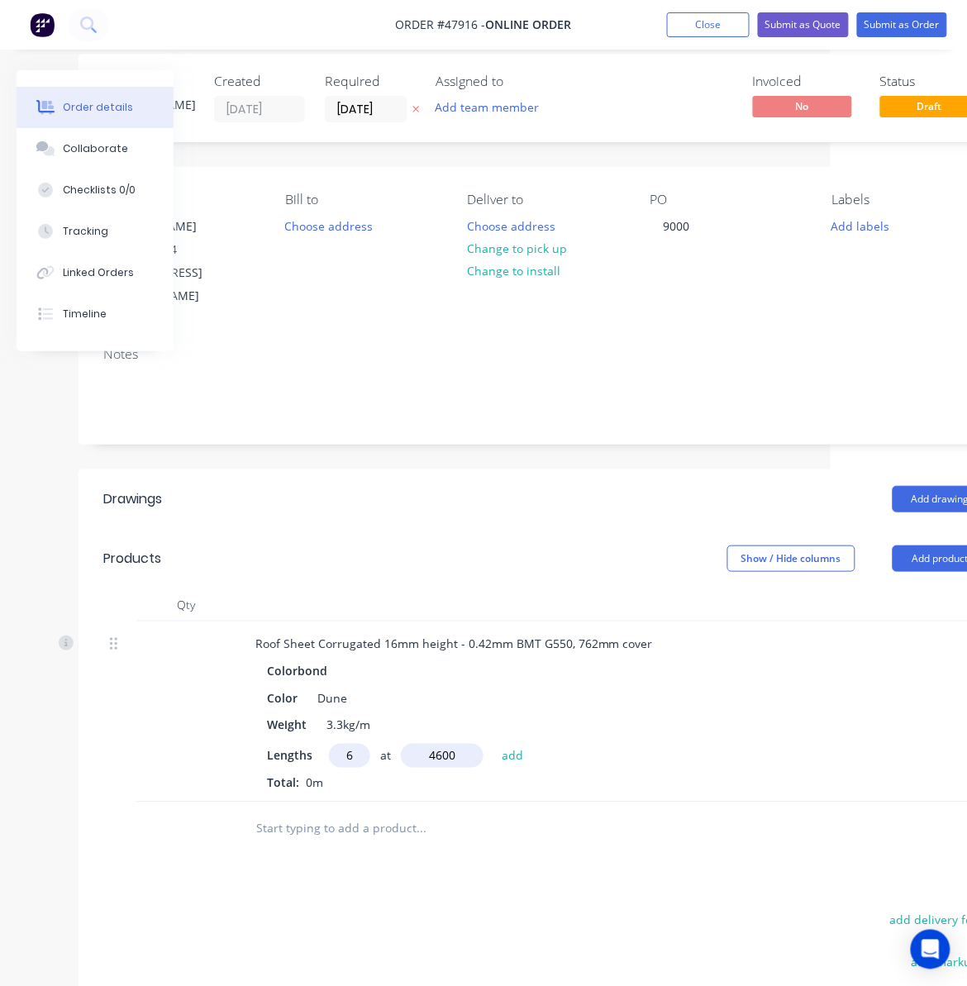
type input "$425.59"
click at [836, 546] on button "Add product" at bounding box center [940, 559] width 95 height 26
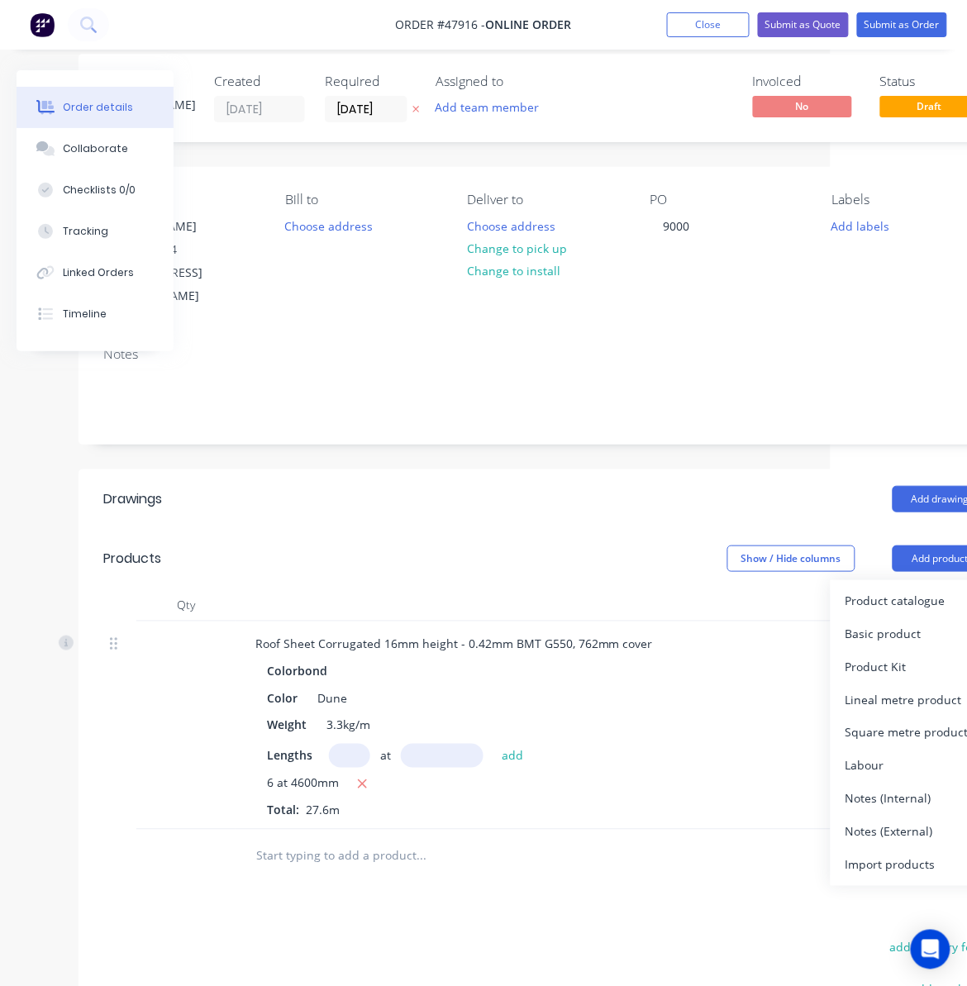
click at [665, 861] on div at bounding box center [533, 857] width 595 height 54
click at [351, 744] on input "text" at bounding box center [349, 756] width 41 height 24
type input "3"
click at [435, 744] on input "text" at bounding box center [442, 756] width 83 height 24
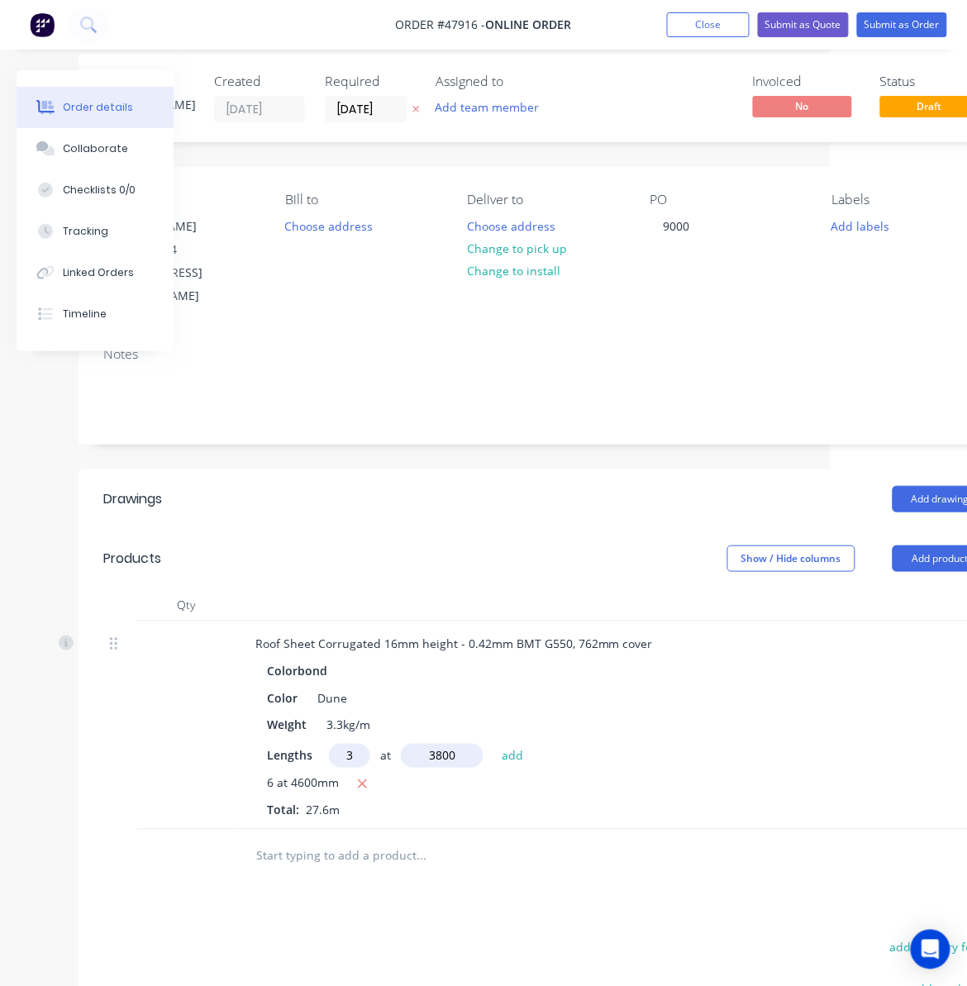
type input "3800"
click at [493, 744] on button "add" at bounding box center [512, 755] width 39 height 22
click at [836, 546] on button "Add product" at bounding box center [940, 559] width 95 height 26
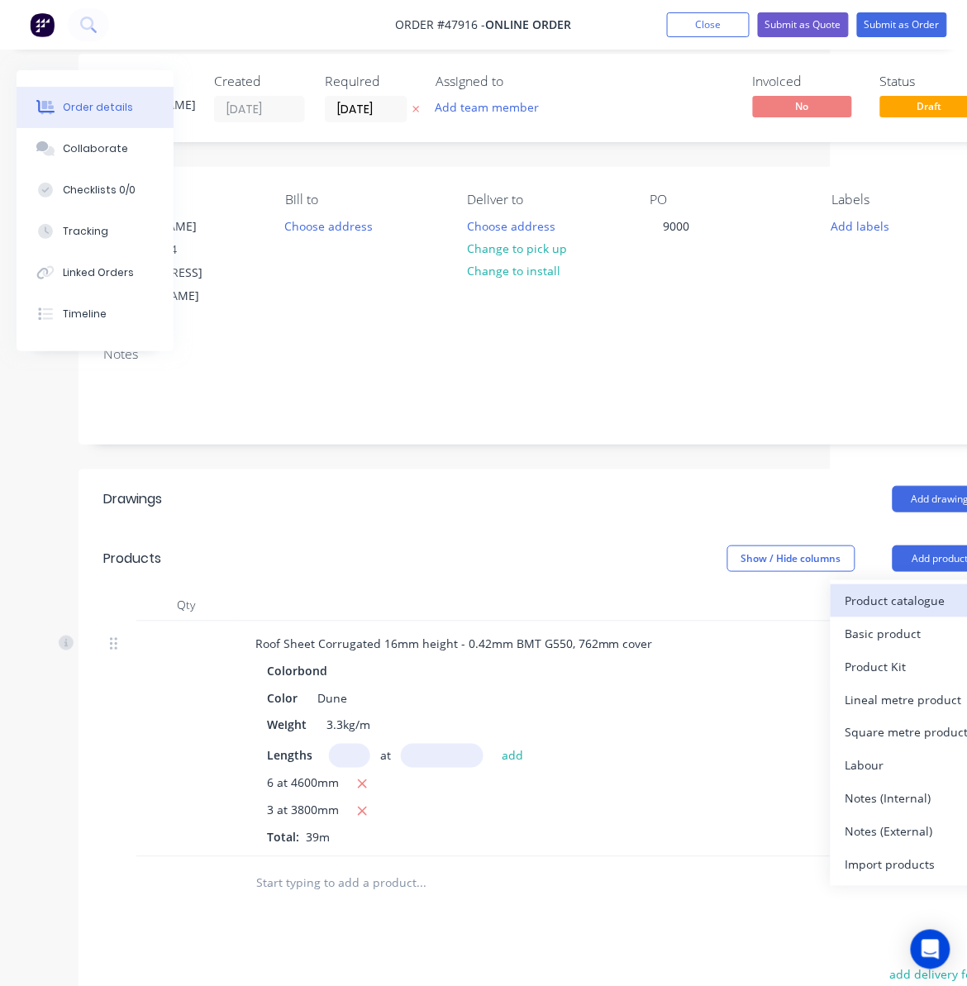
click at [836, 588] on div "Product catalogue" at bounding box center [909, 600] width 127 height 24
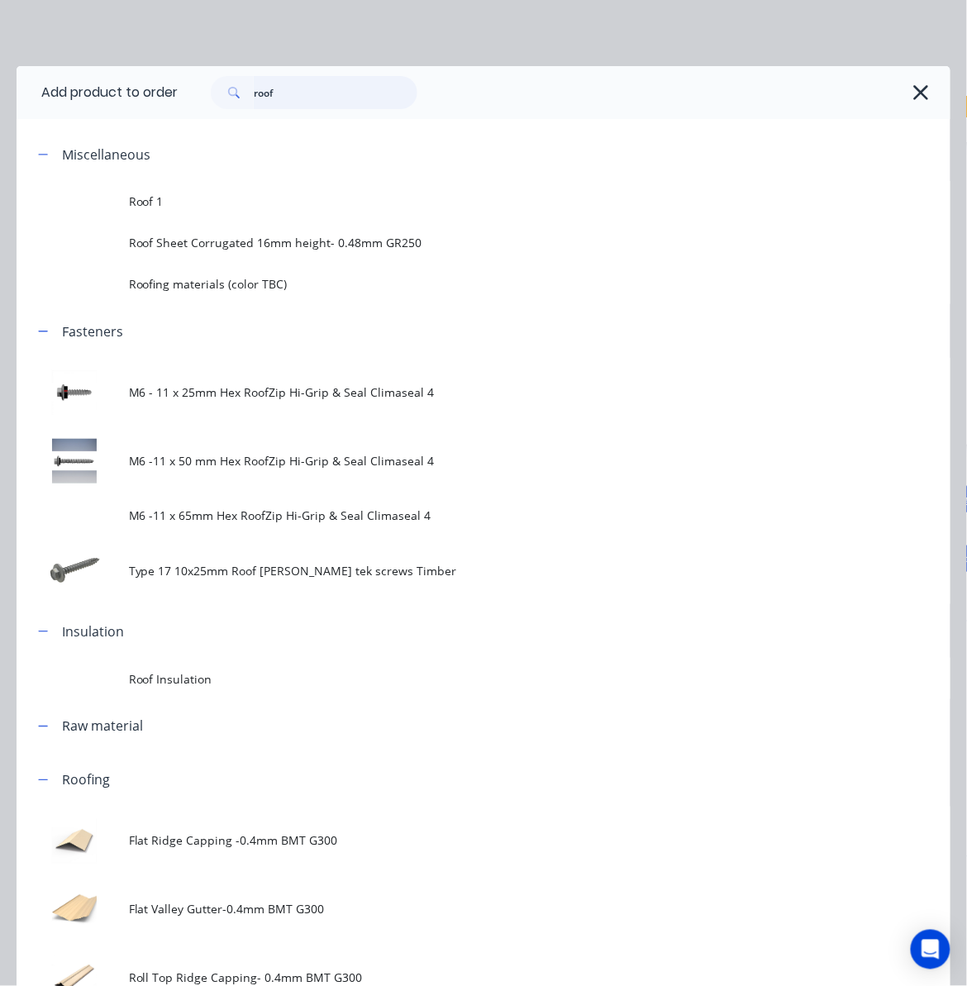
click at [283, 96] on input "roof" at bounding box center [336, 92] width 164 height 33
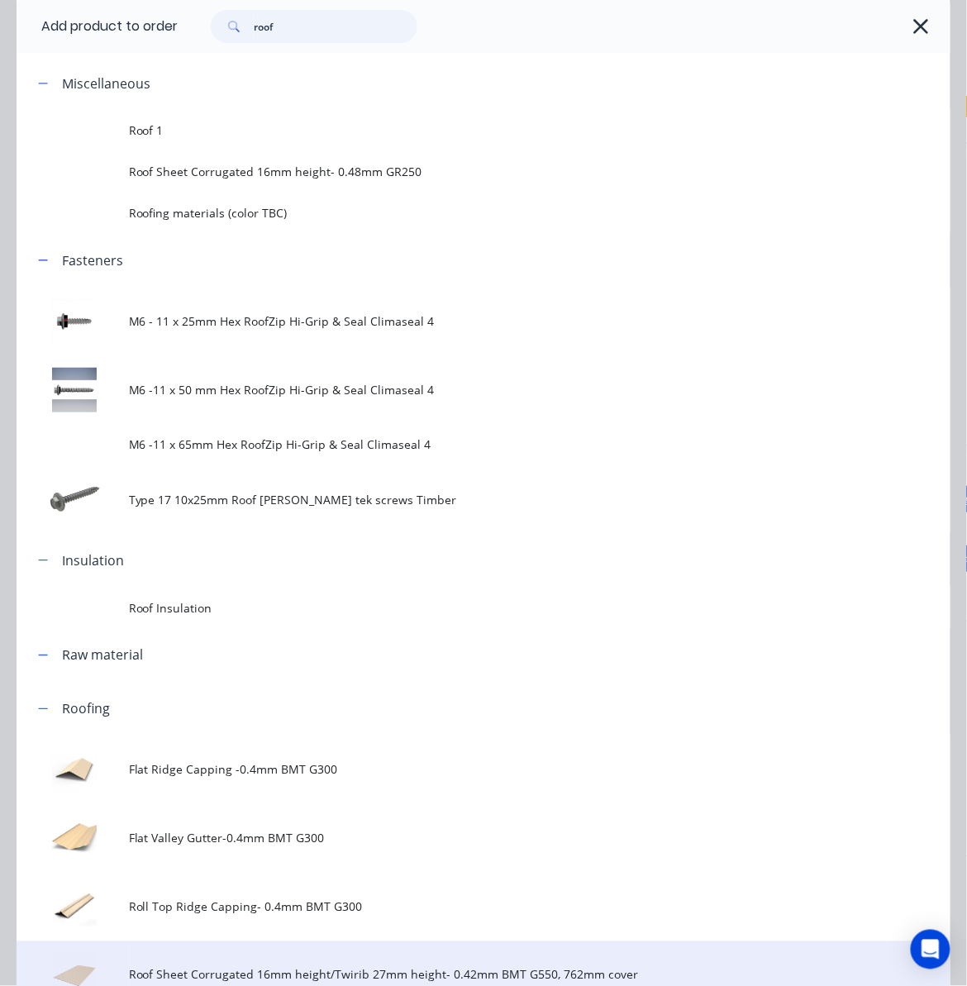
scroll to position [441, 0]
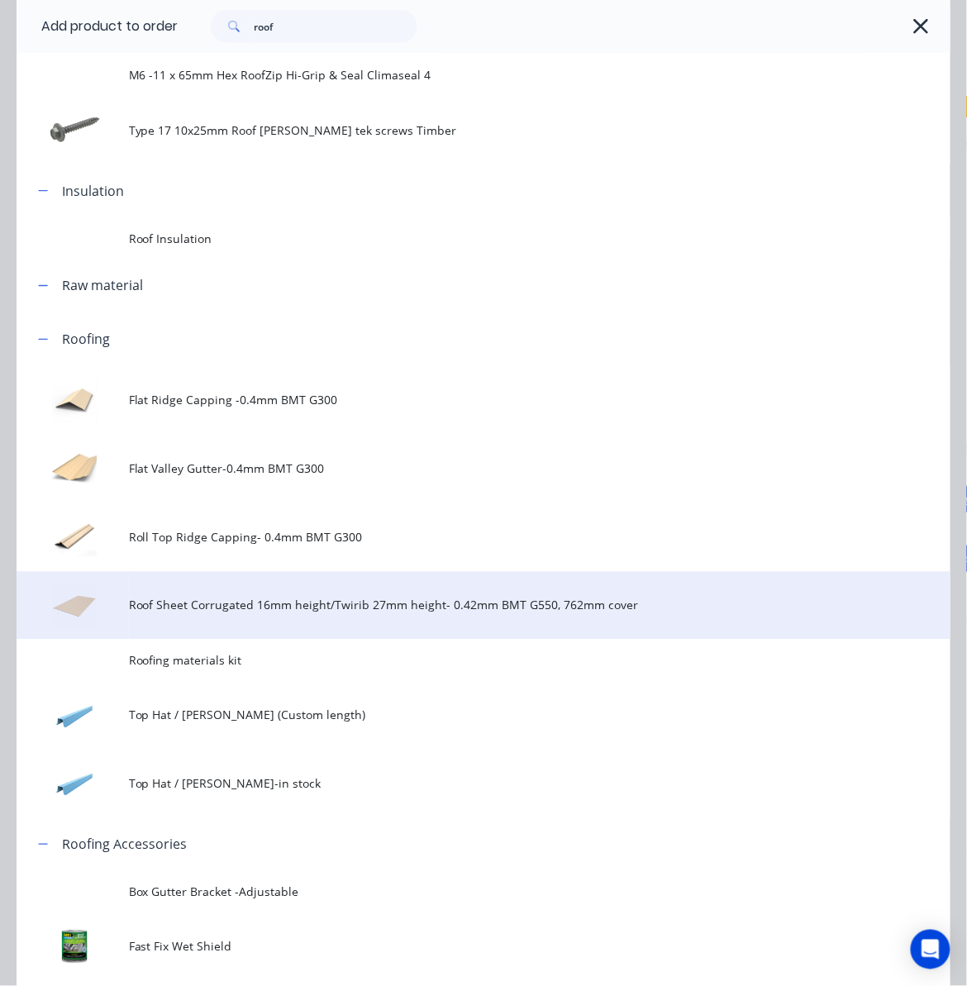
click at [263, 600] on span "Roof Sheet Corrugated 16mm height/Twirib 27mm height- 0.42mm BMT G550, 762mm co…" at bounding box center [458, 605] width 658 height 17
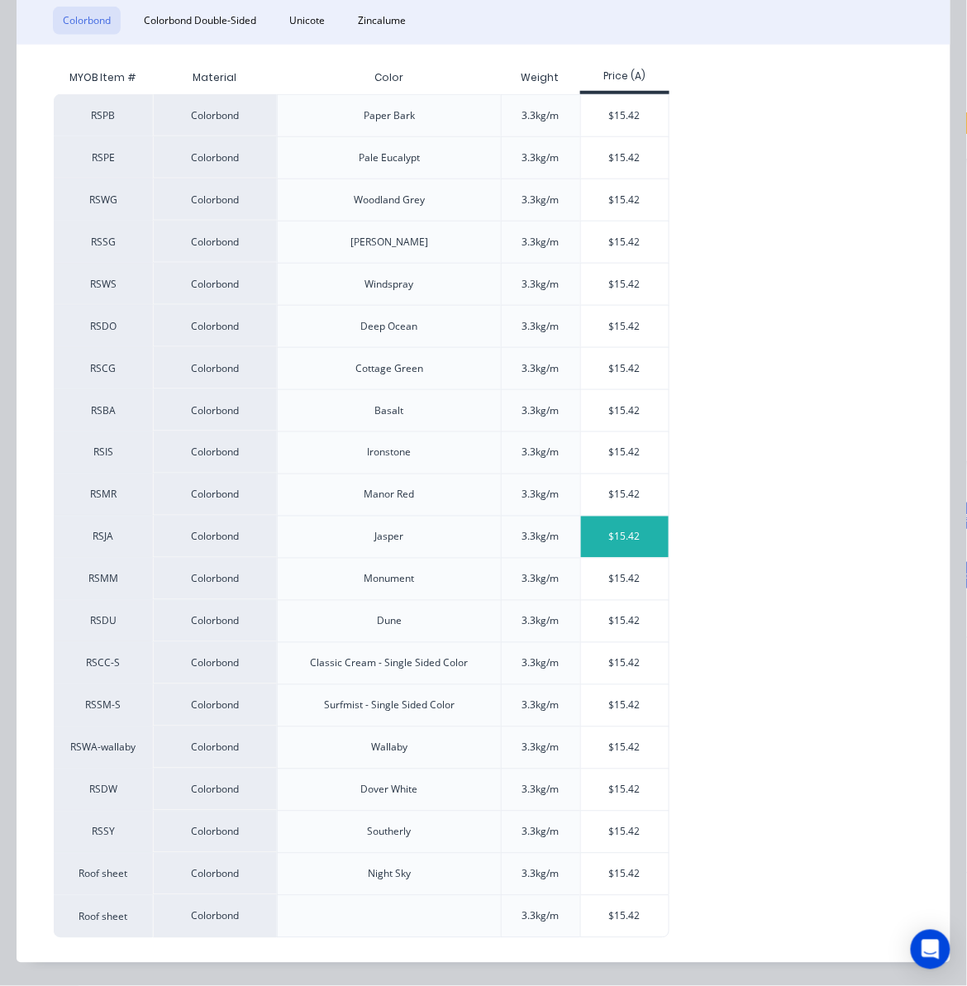
scroll to position [169, 0]
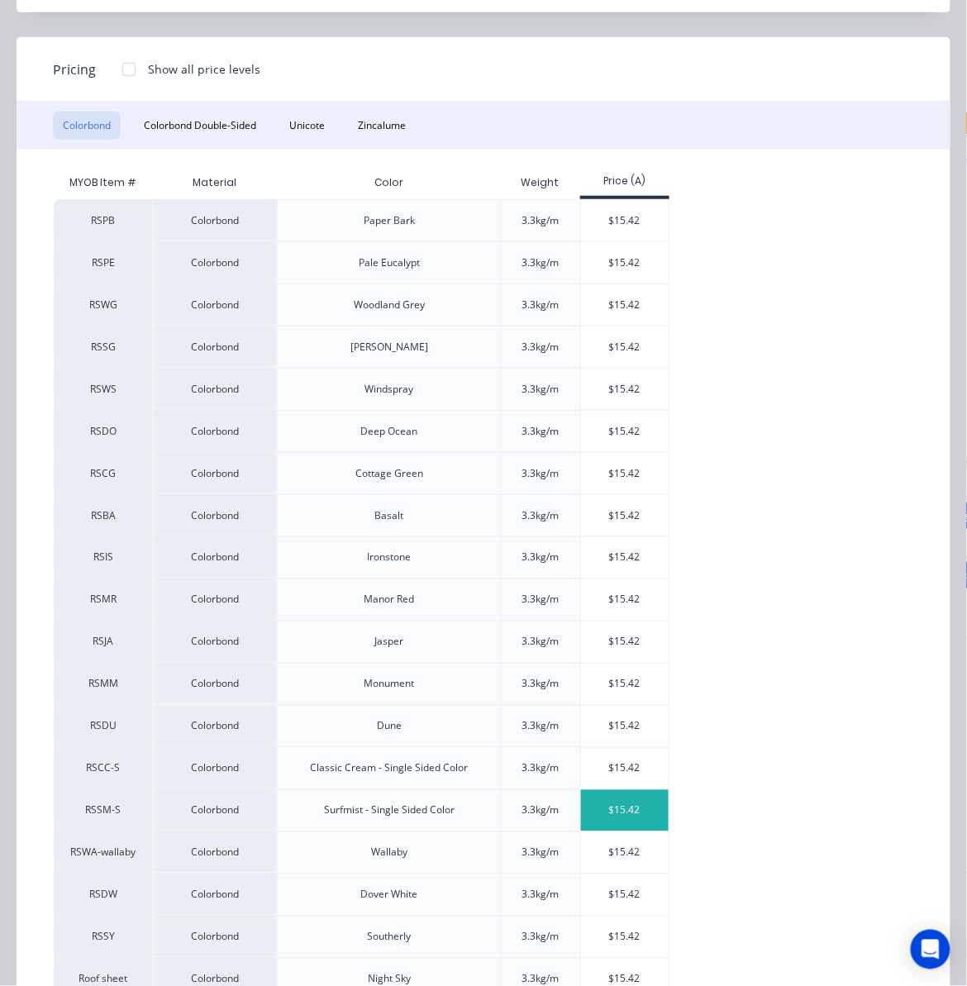
click at [631, 817] on div "$15.42" at bounding box center [625, 810] width 88 height 41
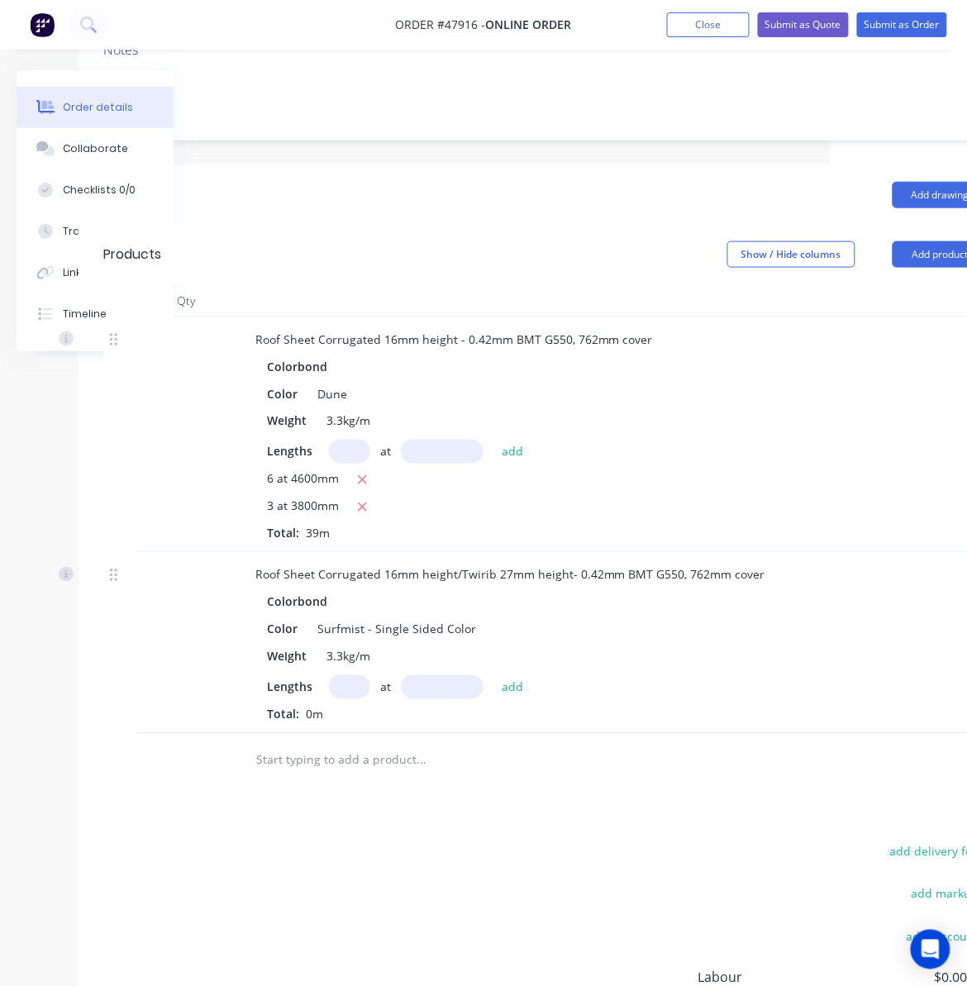
scroll to position [220, 120]
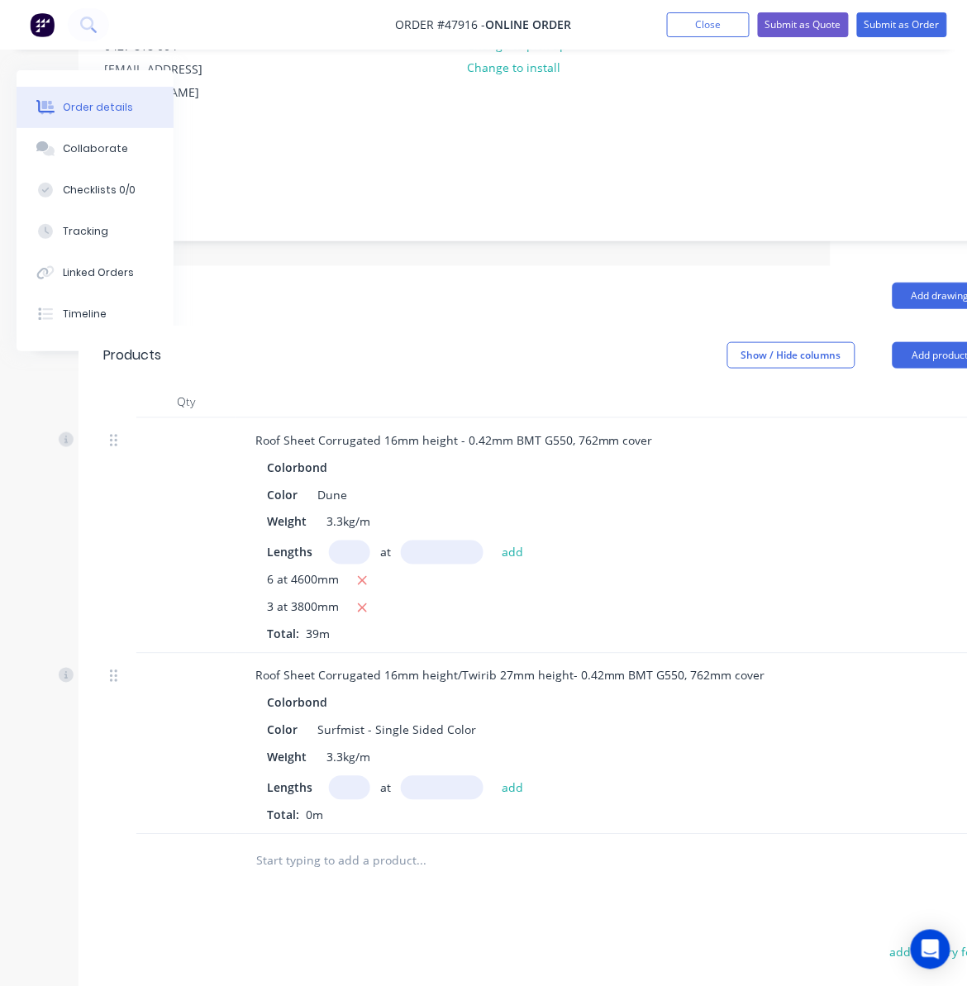
click at [361, 601] on icon "button" at bounding box center [362, 608] width 11 height 15
type input "$425.59"
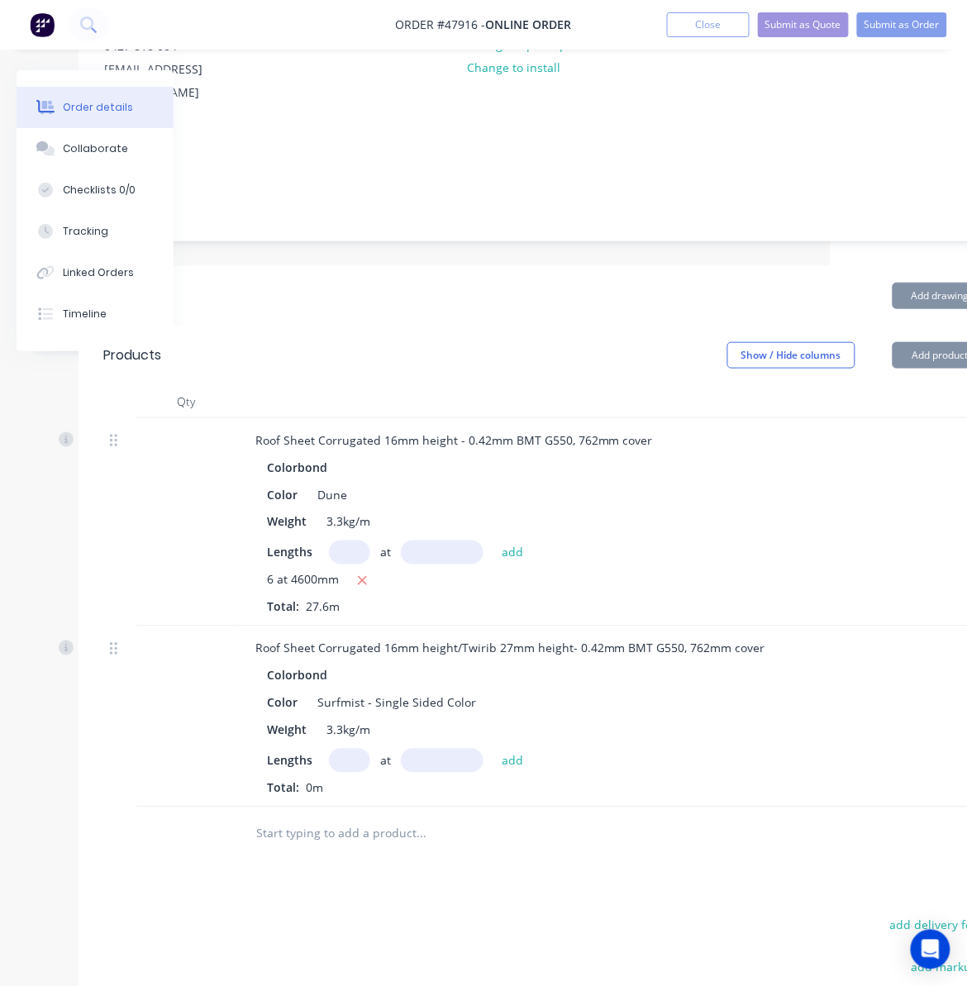
click at [345, 541] on input "text" at bounding box center [349, 553] width 41 height 24
type input "12"
click at [408, 541] on input "text" at bounding box center [442, 553] width 83 height 24
type input "3800"
click at [493, 541] on button "add" at bounding box center [512, 552] width 39 height 22
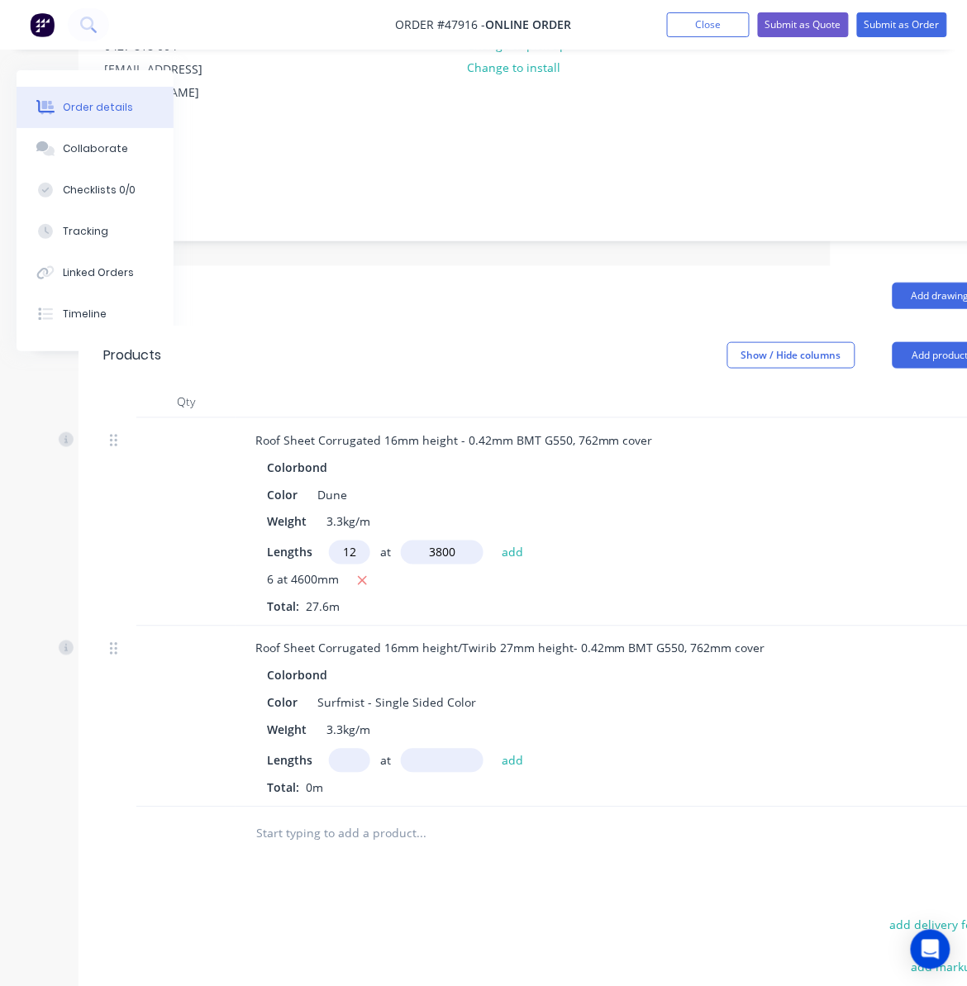
type input "$1,128.74"
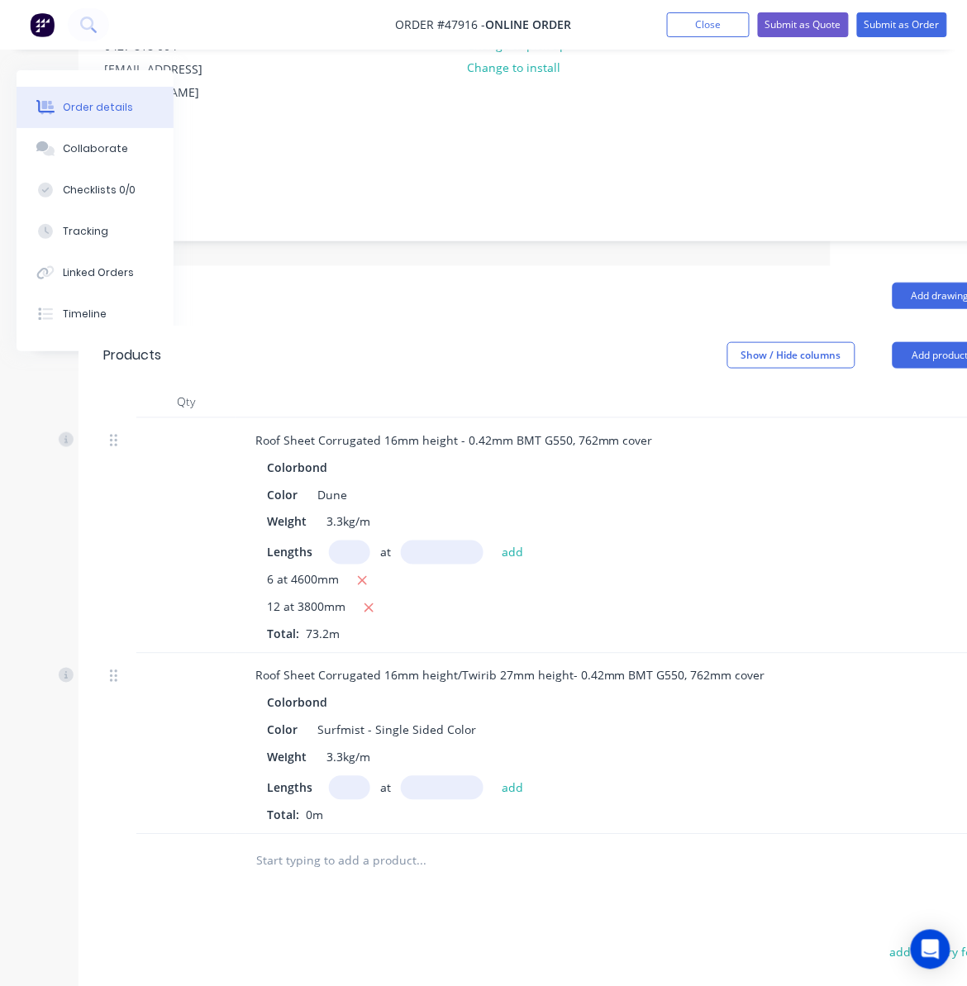
click at [344, 776] on input "text" at bounding box center [349, 788] width 41 height 24
type input "4"
click at [441, 776] on input "text" at bounding box center [442, 788] width 83 height 24
click at [433, 778] on input "text" at bounding box center [442, 788] width 83 height 24
type input "1200"
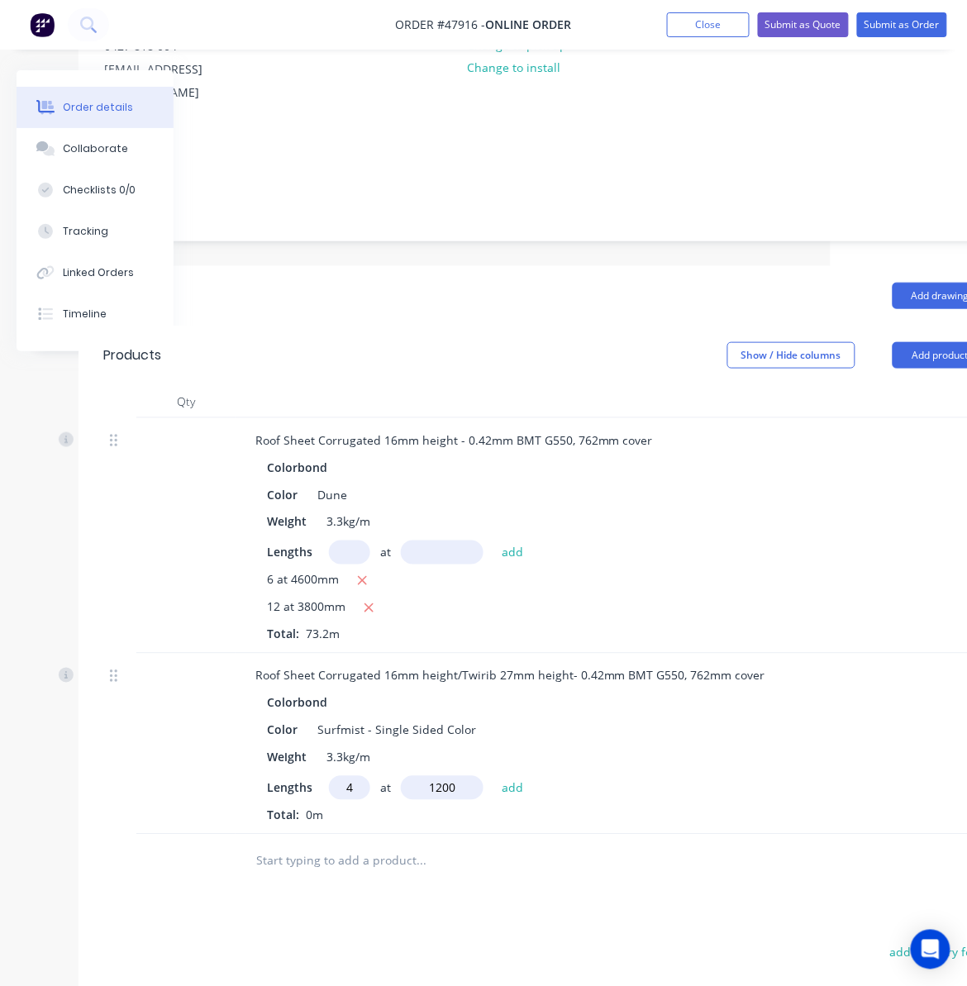
click at [493, 776] on button "add" at bounding box center [512, 787] width 39 height 22
type input "$74.02"
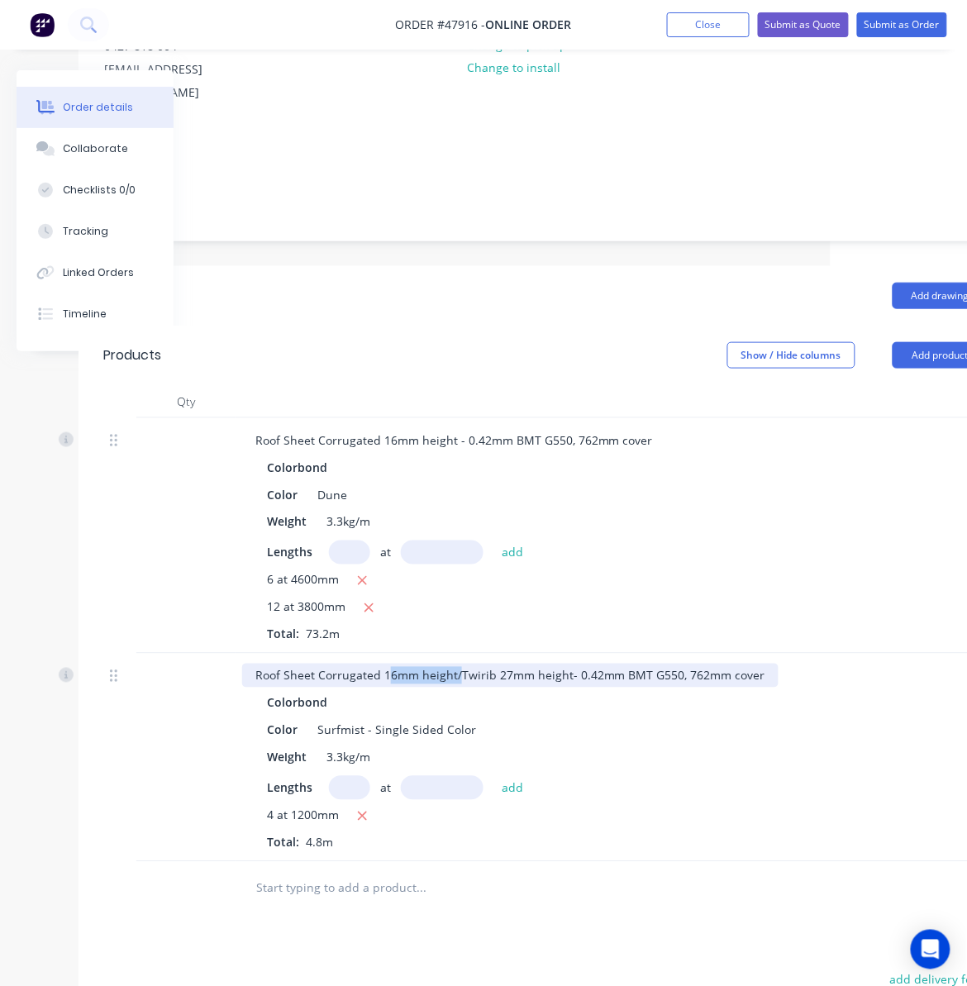
drag, startPoint x: 455, startPoint y: 650, endPoint x: 379, endPoint y: 656, distance: 76.3
click at [381, 664] on div "Roof Sheet Corrugated 16mm height/Twirib 27mm height- 0.42mm BMT G550, 762mm co…" at bounding box center [510, 676] width 536 height 24
click at [341, 664] on div "Roof Sheet Corrugated 16mm height/Twirib 27mm height- 0.42mm BMT G550, 762mm co…" at bounding box center [510, 676] width 536 height 24
drag, startPoint x: 314, startPoint y: 655, endPoint x: 456, endPoint y: 651, distance: 142.2
click at [456, 664] on div "Roof Sheet Corrugated 16mm height/Twirib 27mm height- 0.42mm BMT G550, 762mm co…" at bounding box center [510, 676] width 536 height 24
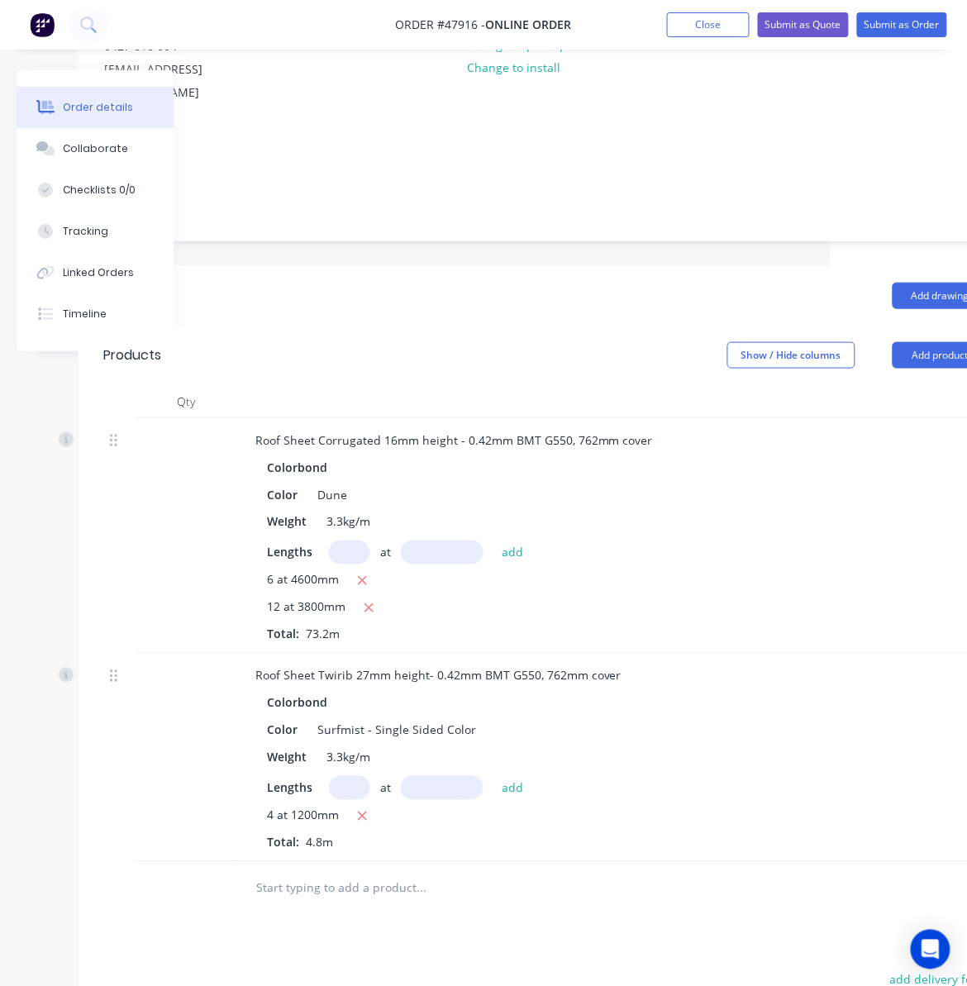
click at [554, 896] on div "Drawings Add drawing Products Show / Hide columns Add product Qty Discount Pric…" at bounding box center [546, 771] width 934 height 1010
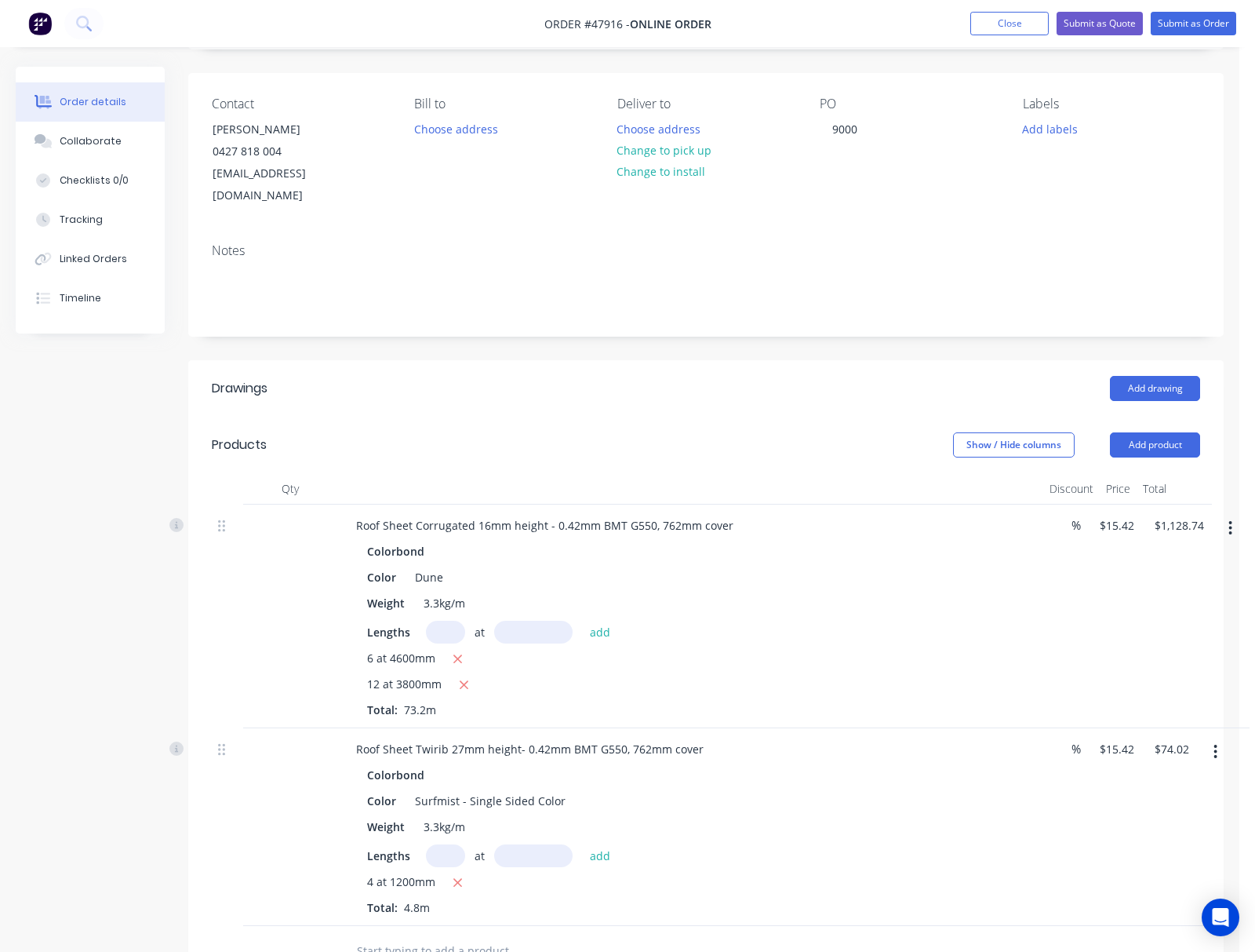
scroll to position [0, 0]
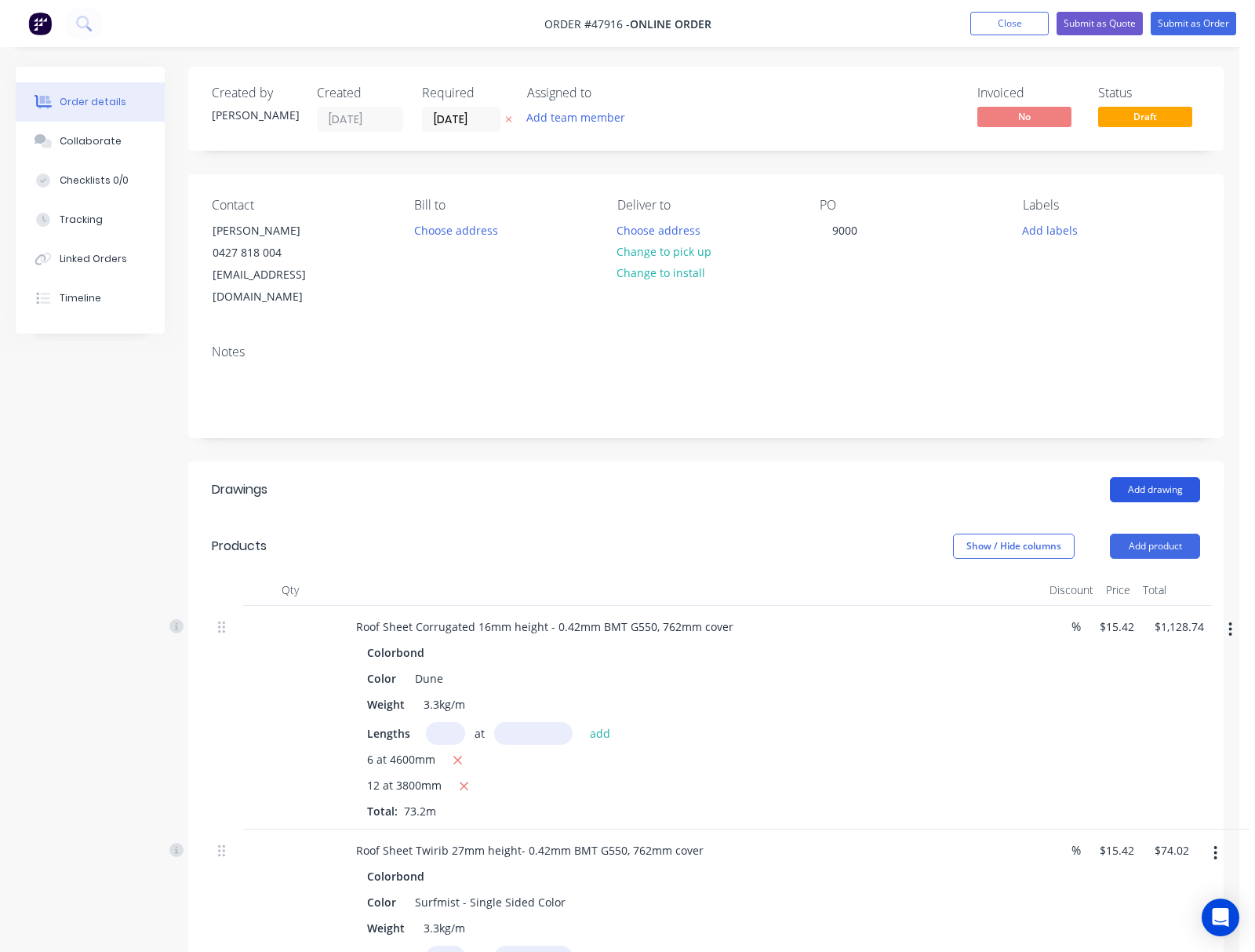
click at [794, 477] on button "Add drawing" at bounding box center [1155, 490] width 90 height 25
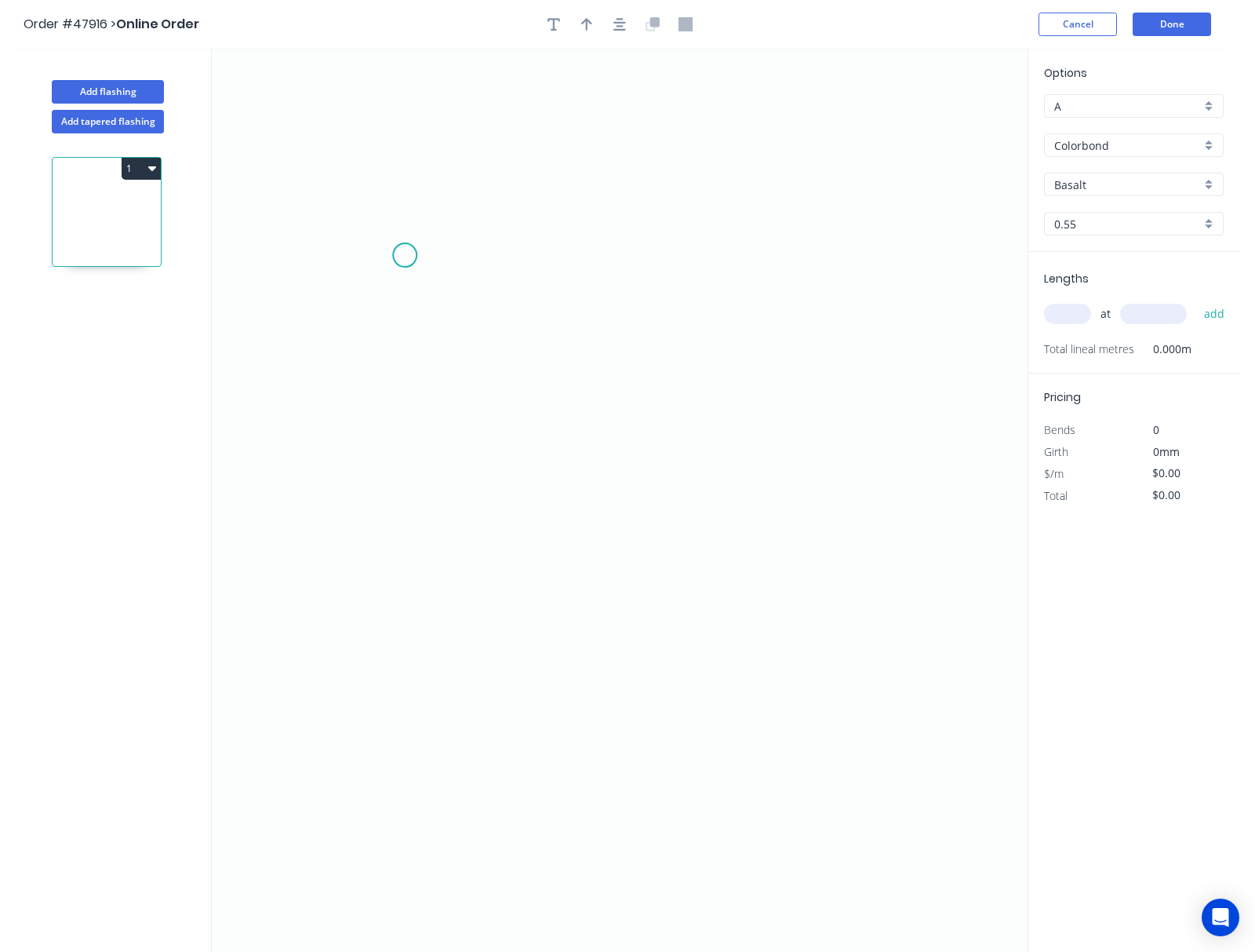
click at [402, 255] on icon "0" at bounding box center [620, 499] width 816 height 903
click at [794, 246] on icon "0" at bounding box center [620, 499] width 816 height 903
click at [794, 685] on icon "0 ?" at bounding box center [620, 499] width 816 height 903
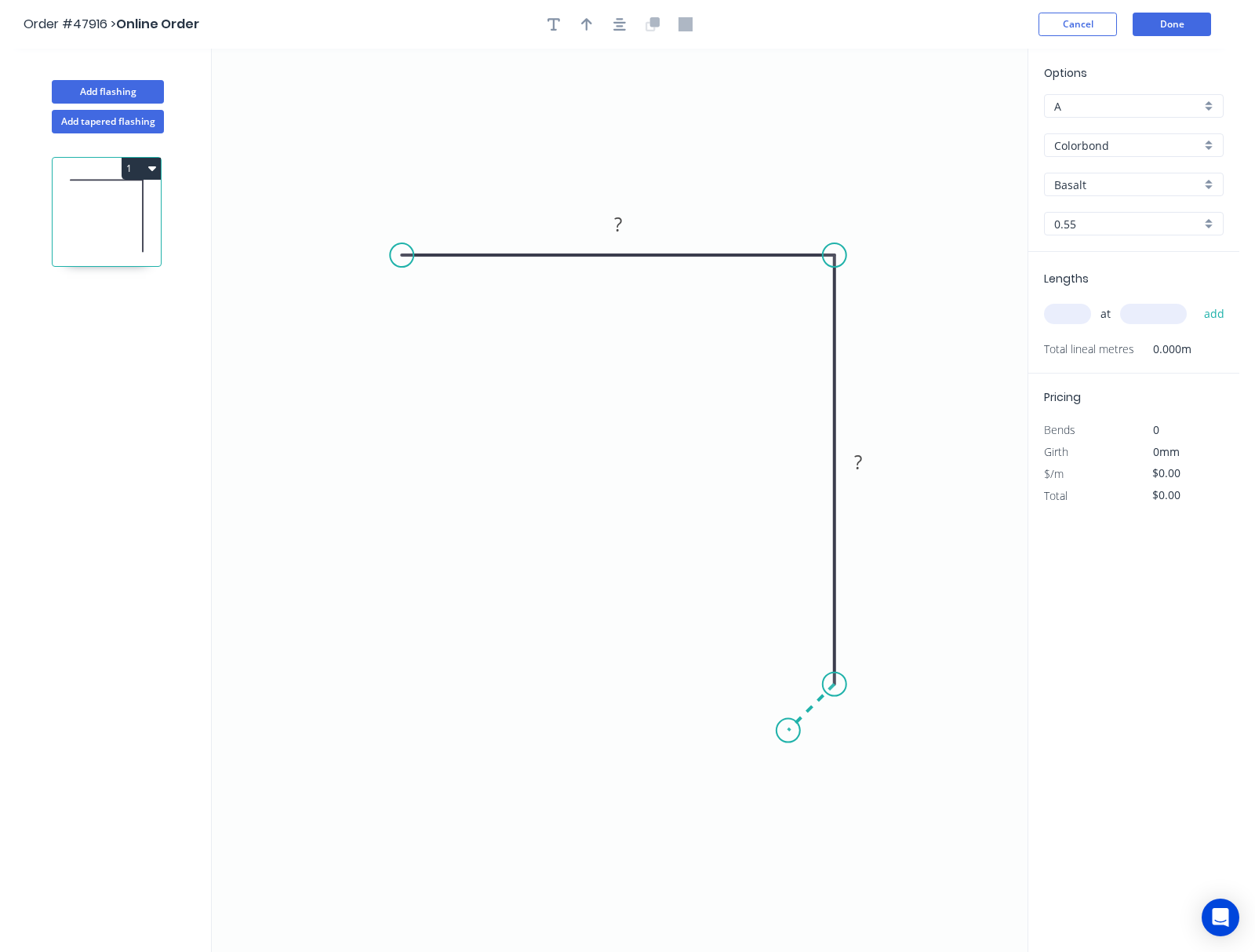
click at [789, 726] on icon "0 ? ?" at bounding box center [620, 499] width 816 height 903
click at [789, 726] on circle at bounding box center [788, 730] width 24 height 24
click at [789, 723] on circle at bounding box center [788, 730] width 24 height 24
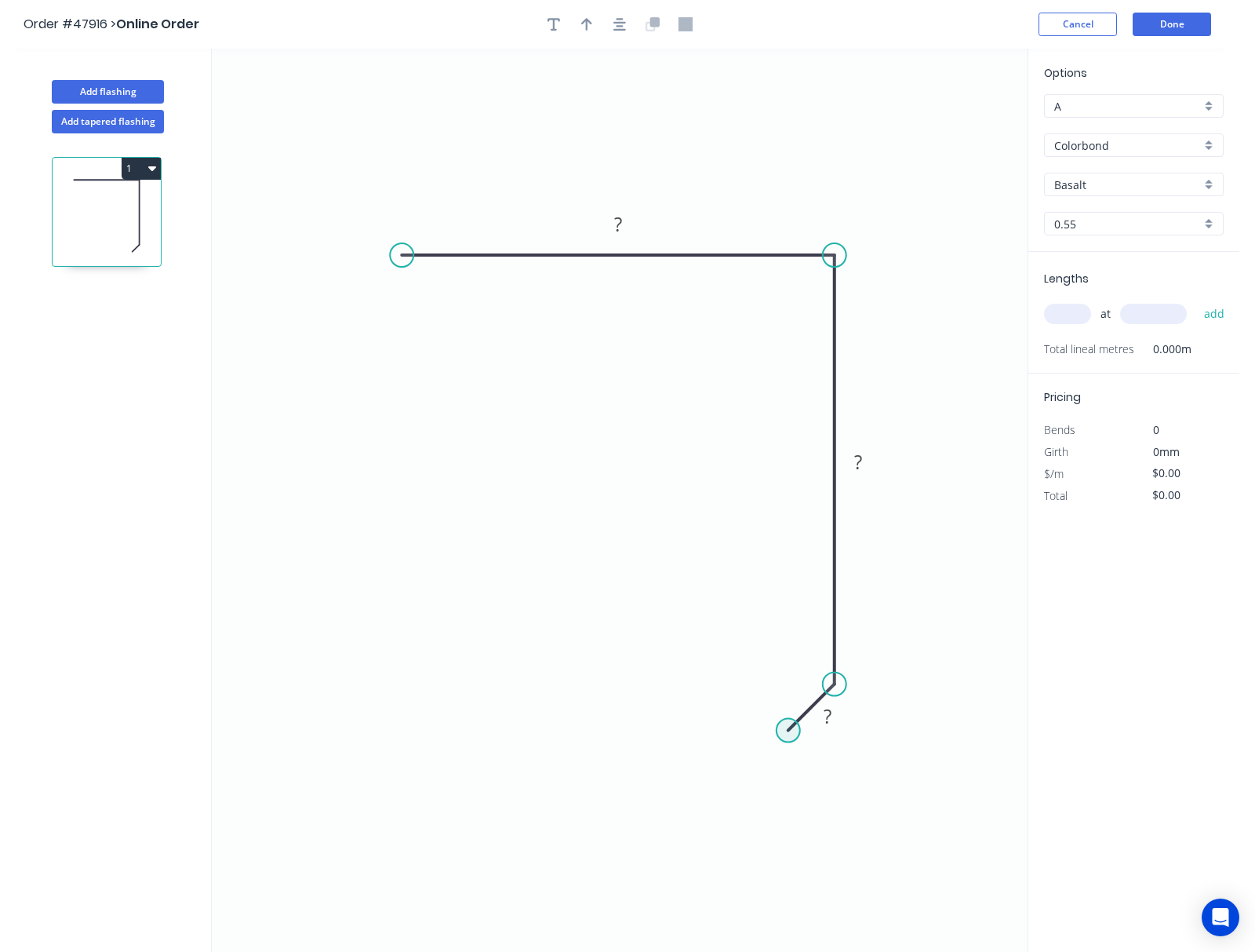
click at [789, 723] on circle at bounding box center [788, 730] width 24 height 24
click at [792, 736] on circle at bounding box center [788, 730] width 24 height 24
click at [399, 252] on circle at bounding box center [402, 254] width 24 height 24
click at [356, 283] on icon "0 ? ? ?" at bounding box center [620, 499] width 816 height 903
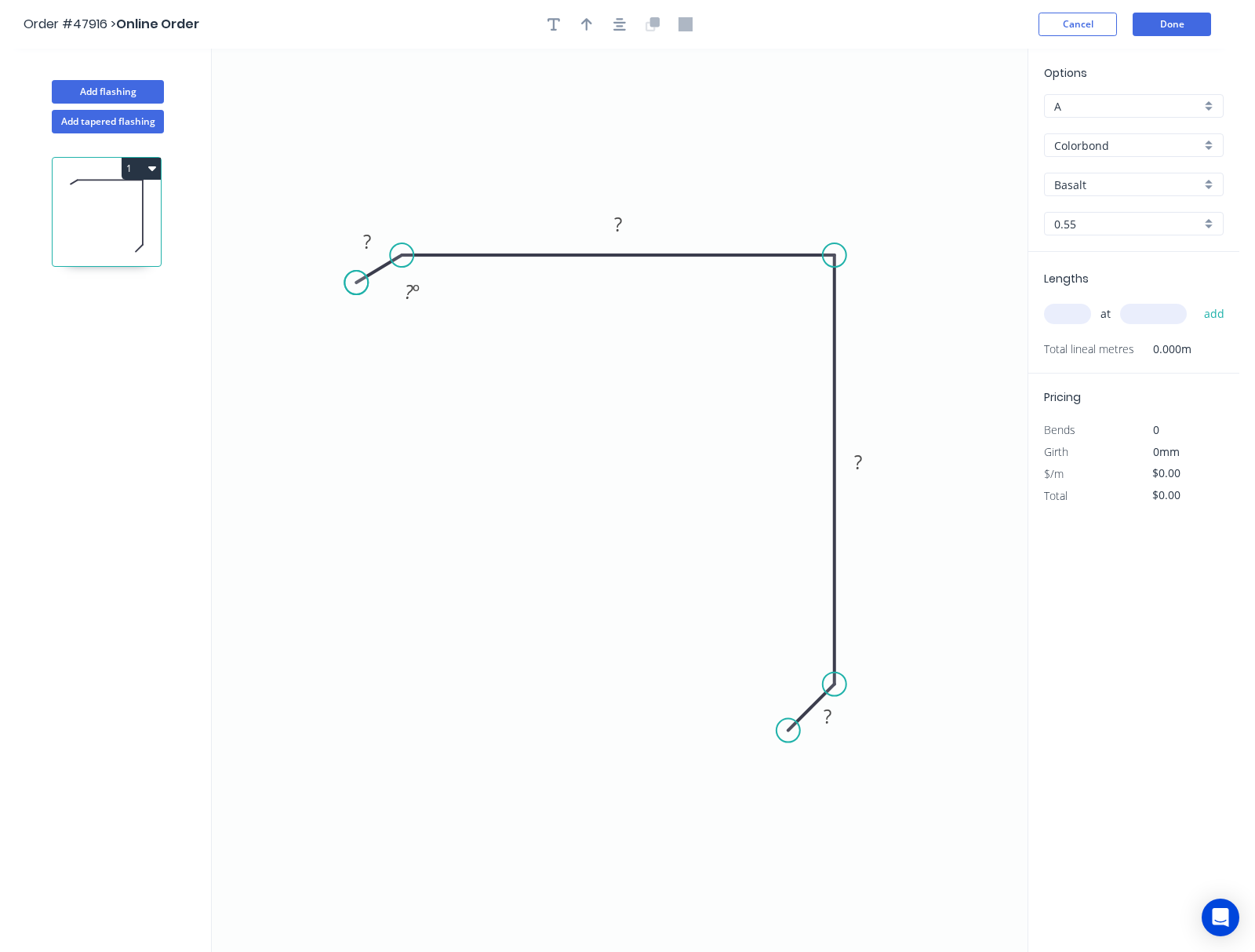
click at [356, 283] on circle at bounding box center [356, 282] width 24 height 24
drag, startPoint x: 356, startPoint y: 283, endPoint x: 361, endPoint y: 301, distance: 18.7
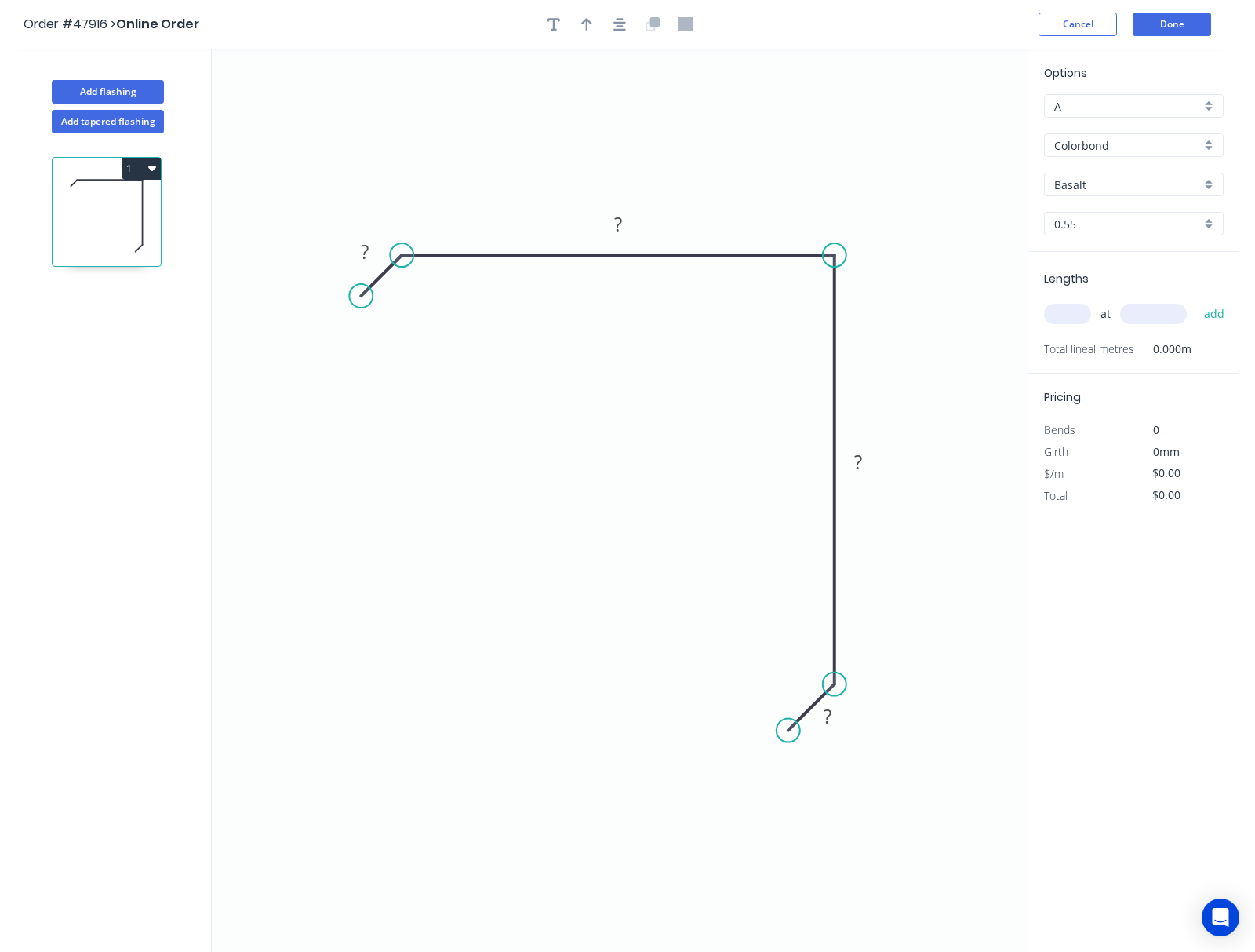
click at [361, 301] on circle at bounding box center [361, 295] width 24 height 24
click at [363, 249] on tspan "?" at bounding box center [365, 251] width 8 height 26
click at [600, 228] on rect at bounding box center [618, 224] width 51 height 31
click at [628, 227] on rect at bounding box center [618, 225] width 31 height 22
click at [794, 475] on rect at bounding box center [858, 461] width 51 height 31
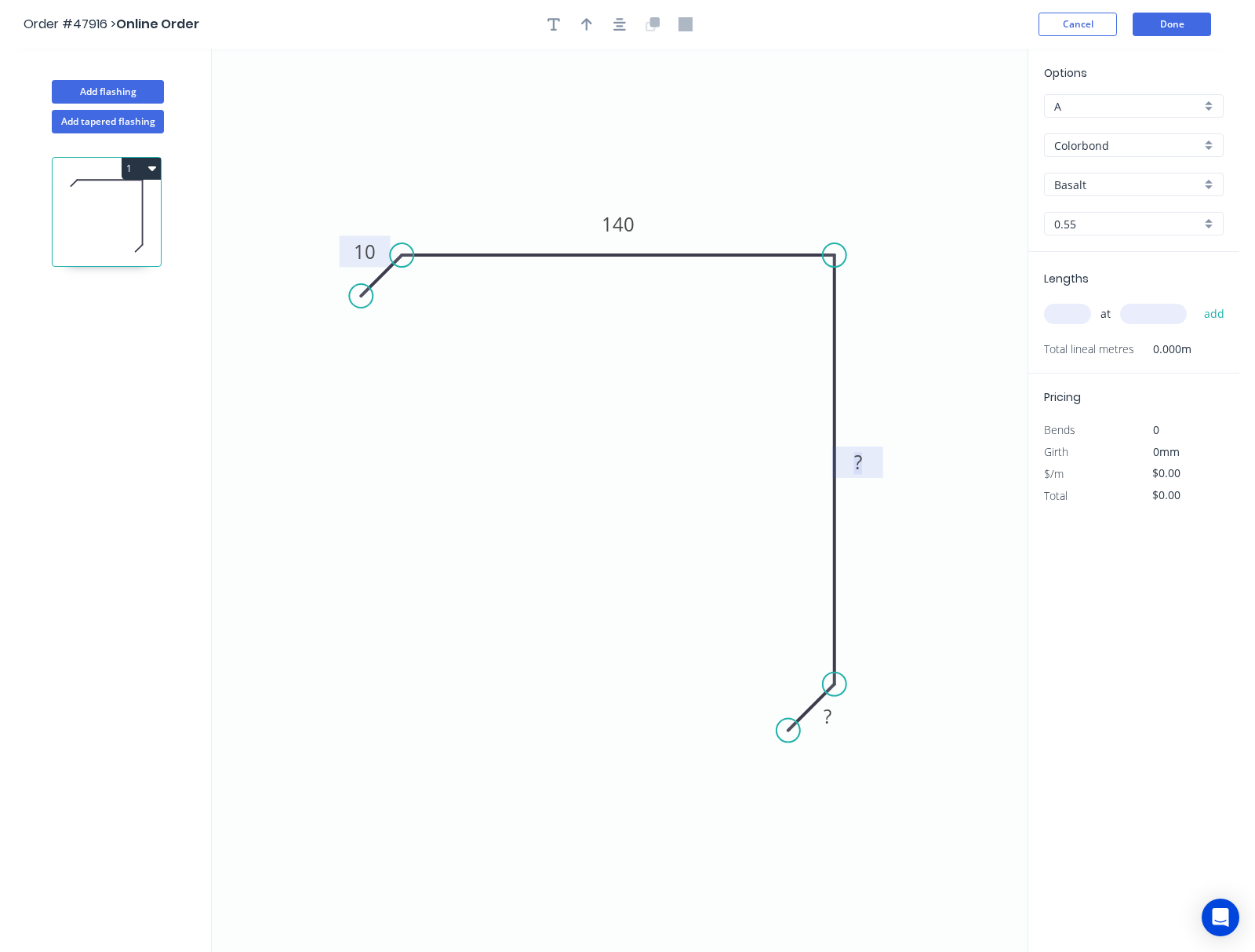
click at [794, 464] on rect at bounding box center [858, 462] width 31 height 22
click at [794, 712] on rect at bounding box center [827, 717] width 31 height 22
click at [794, 717] on tspan "?" at bounding box center [828, 716] width 8 height 26
click at [794, 182] on input "Basalt" at bounding box center [1128, 184] width 147 height 16
type input "$11.84"
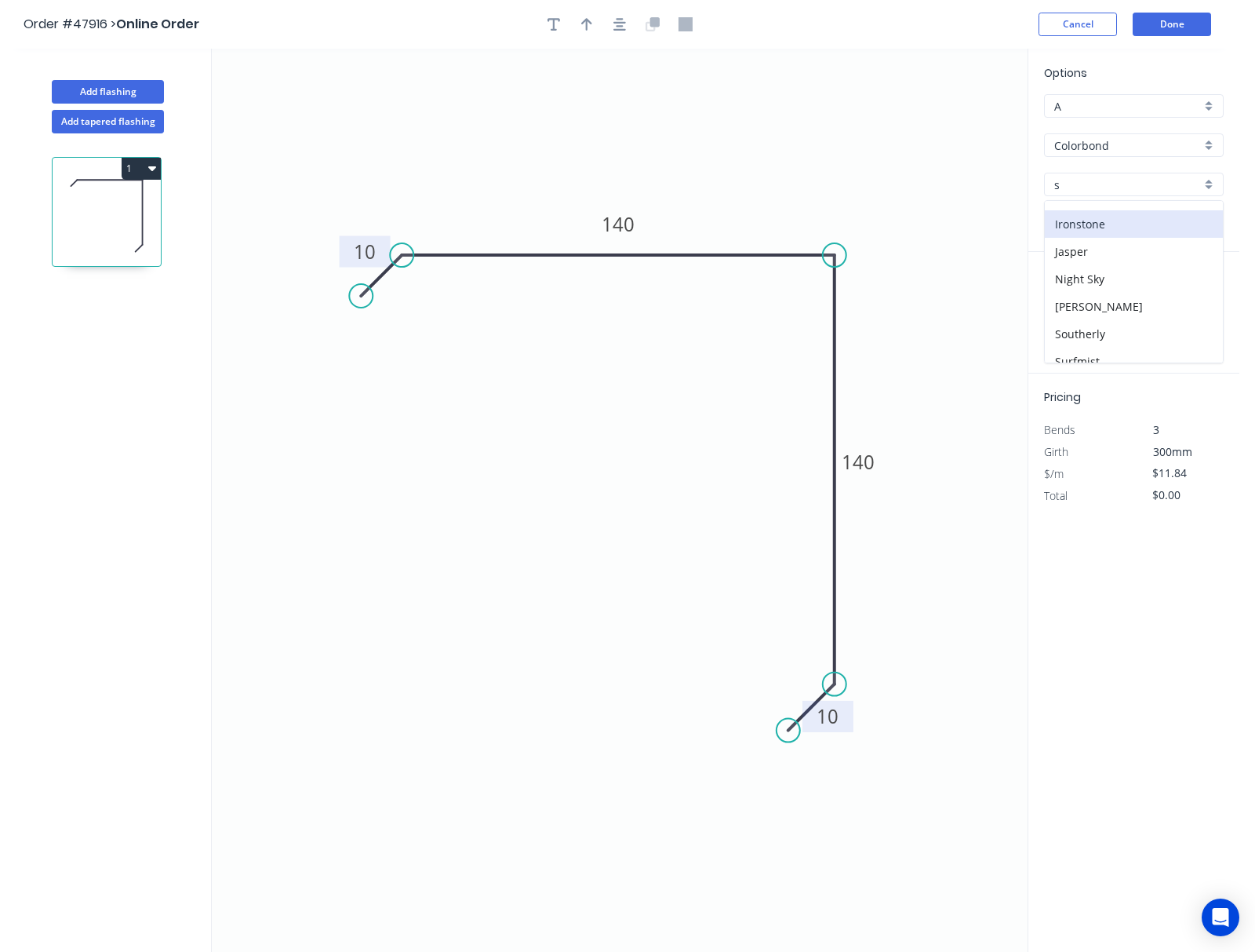
scroll to position [91, 0]
click at [794, 315] on div "Surfmist" at bounding box center [1134, 321] width 178 height 28
type input "Surfmist"
click at [794, 314] on input "text" at bounding box center [1068, 313] width 47 height 20
type input "2"
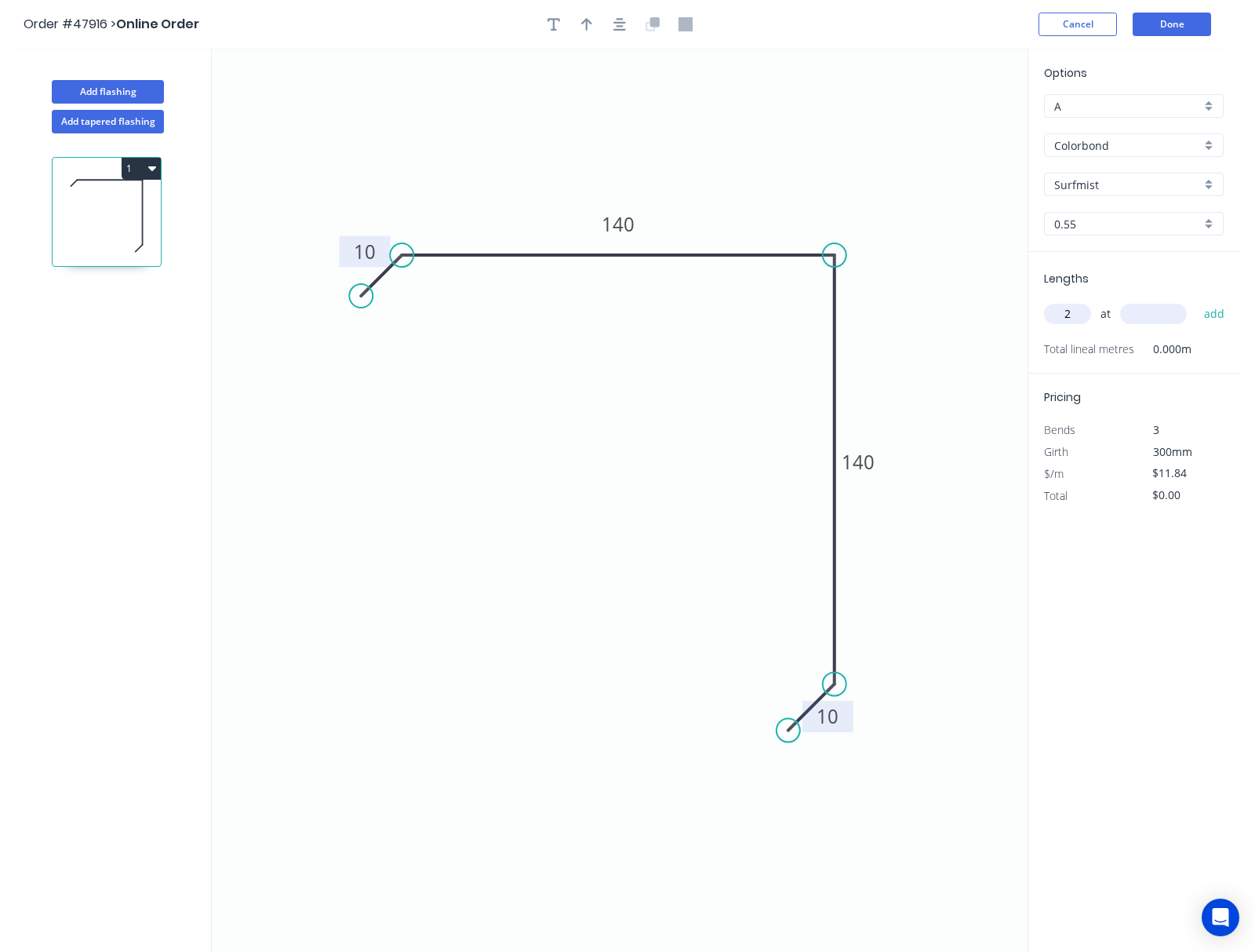
click at [794, 309] on input "text" at bounding box center [1153, 313] width 66 height 20
type input "4100"
click at [794, 301] on button "add" at bounding box center [1214, 314] width 37 height 27
type input "$97.09"
click at [794, 20] on button "Done" at bounding box center [1172, 24] width 79 height 24
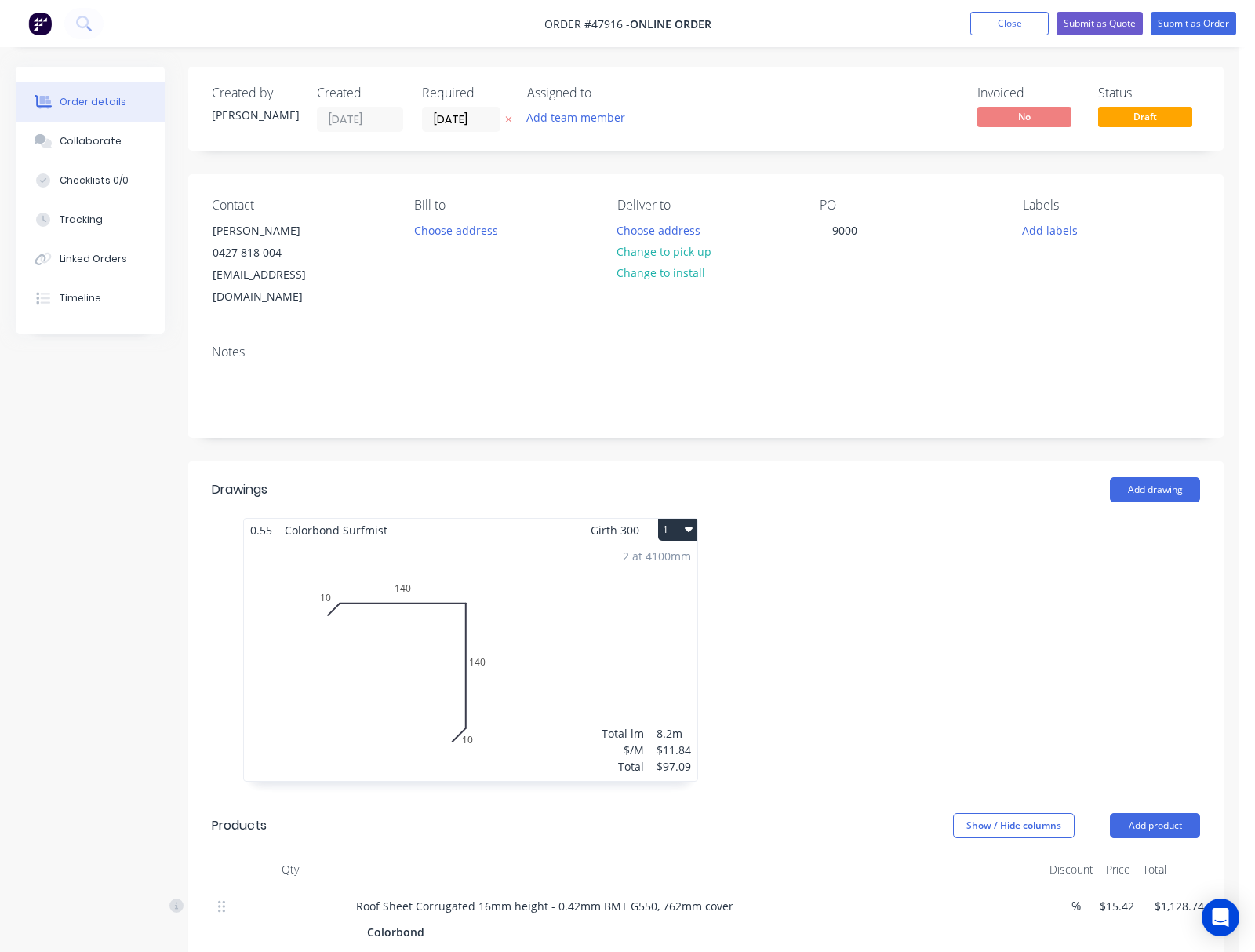
click at [578, 593] on div "2 at 4100mm Total lm $/M Total 8.2m $11.84 $97.09" at bounding box center [471, 661] width 454 height 239
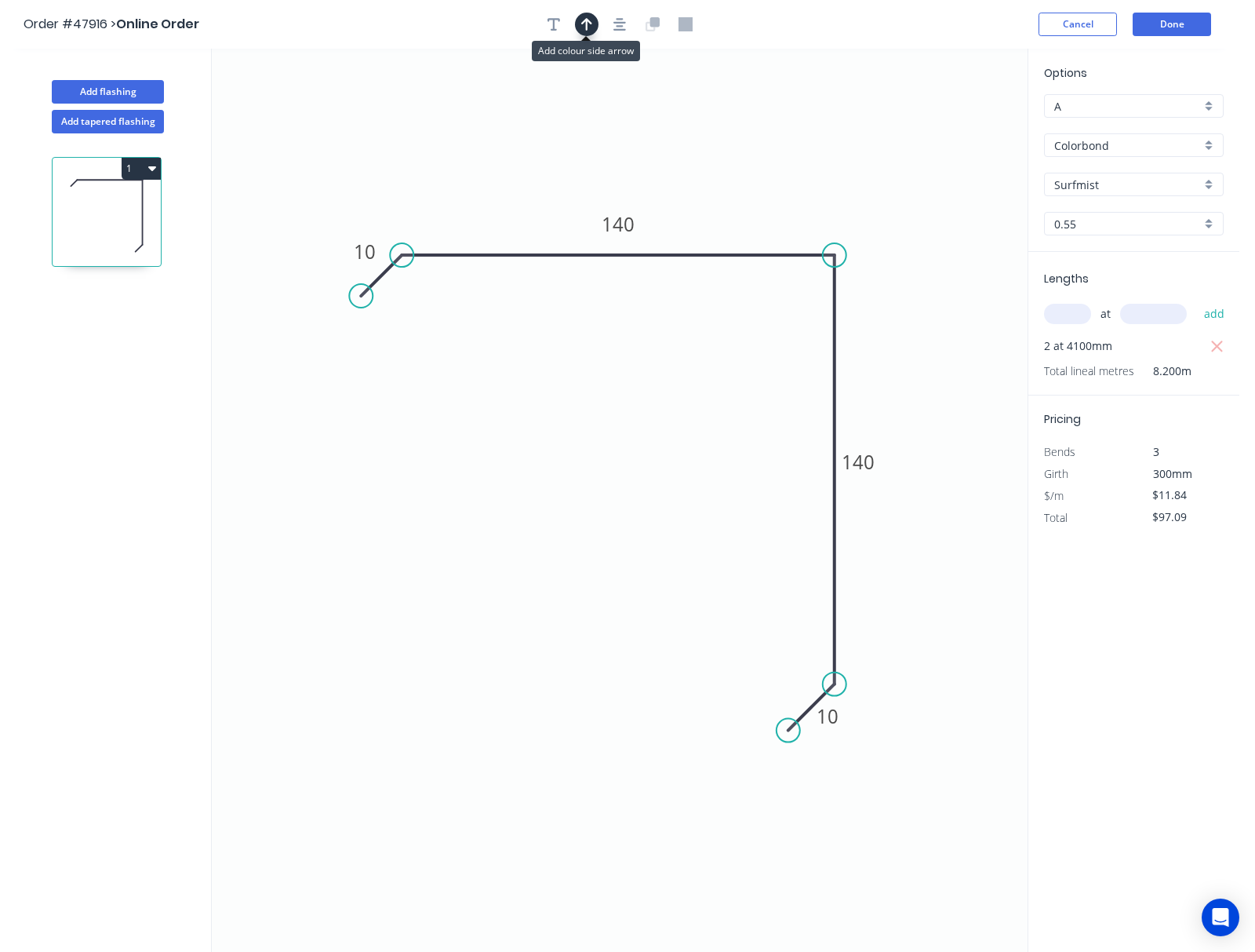
click at [590, 17] on icon "button" at bounding box center [587, 24] width 11 height 14
drag, startPoint x: 947, startPoint y: 120, endPoint x: 807, endPoint y: 146, distance: 142.4
click at [794, 146] on icon at bounding box center [826, 121] width 14 height 50
click at [794, 146] on icon at bounding box center [806, 126] width 14 height 50
click at [546, 23] on button "button" at bounding box center [553, 24] width 24 height 24
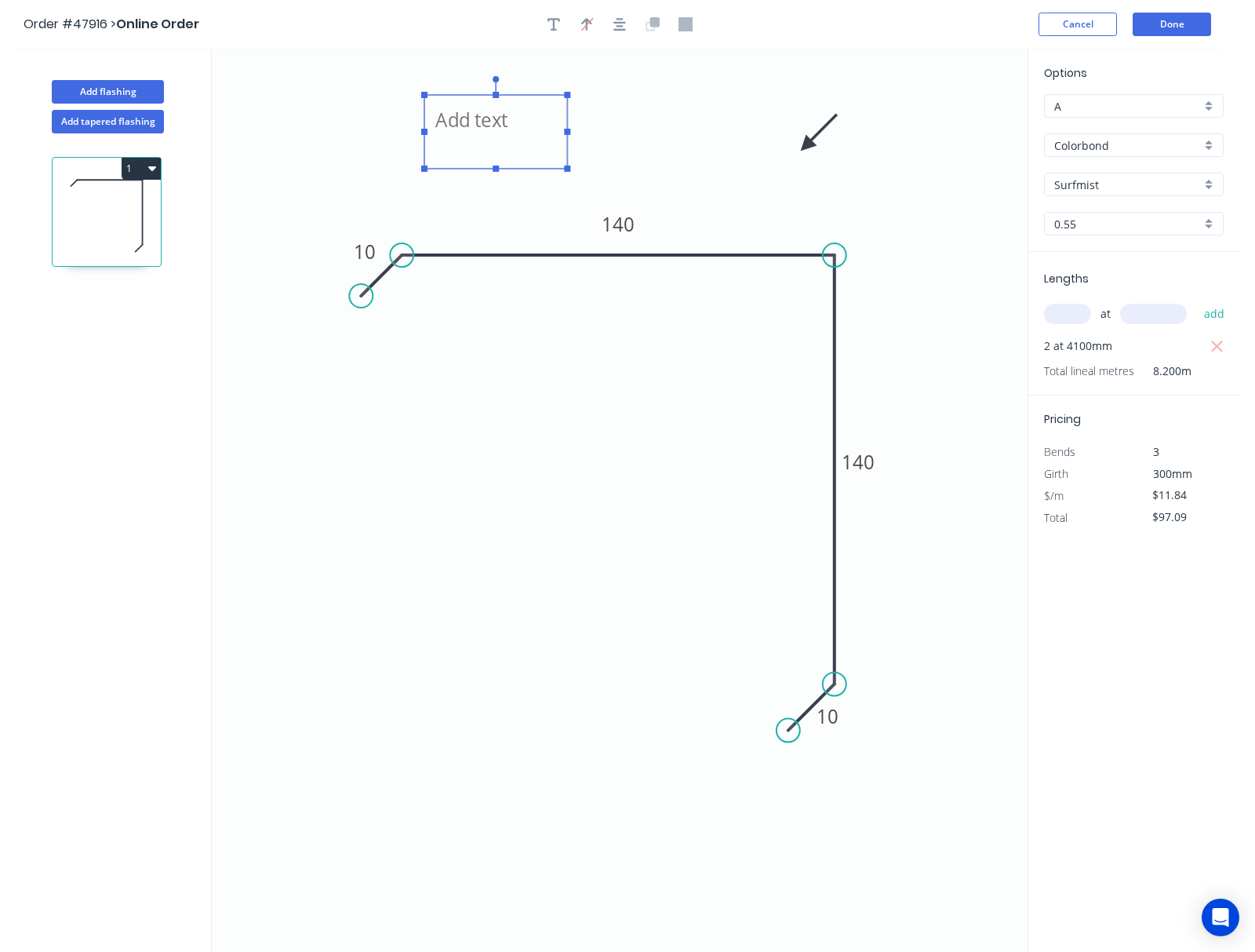
drag, startPoint x: 302, startPoint y: 111, endPoint x: 468, endPoint y: 136, distance: 167.9
click at [469, 136] on textarea at bounding box center [496, 131] width 127 height 58
click at [445, 127] on textarea at bounding box center [480, 135] width 127 height 58
drag, startPoint x: 553, startPoint y: 135, endPoint x: 640, endPoint y: 141, distance: 87.2
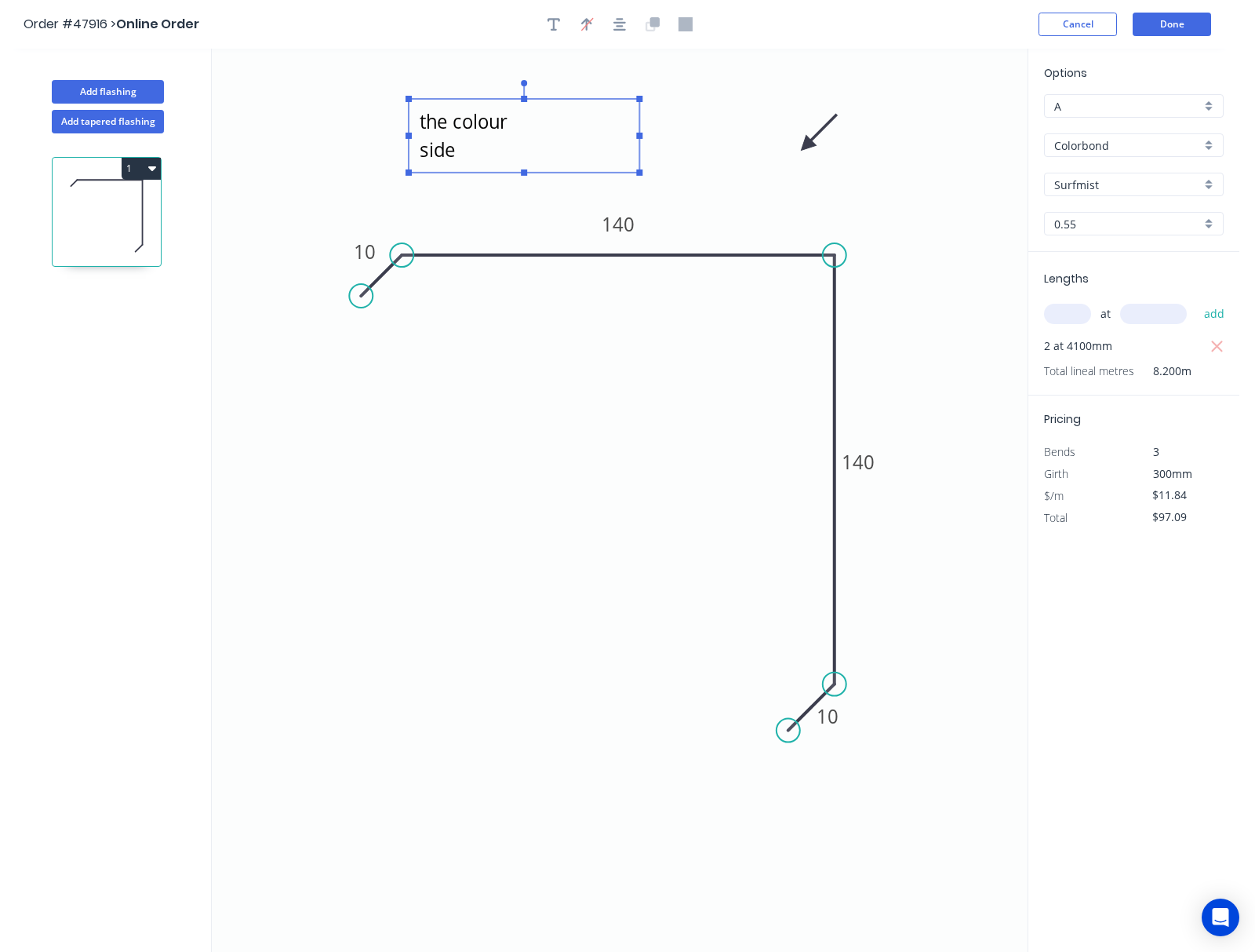
click at [641, 139] on rect at bounding box center [639, 136] width 7 height 7
drag, startPoint x: 524, startPoint y: 177, endPoint x: 524, endPoint y: 186, distance: 9.0
click at [524, 192] on icon "Please double check the colour side 10 140 140 10" at bounding box center [620, 499] width 816 height 903
type textarea "Please double check the colour side"
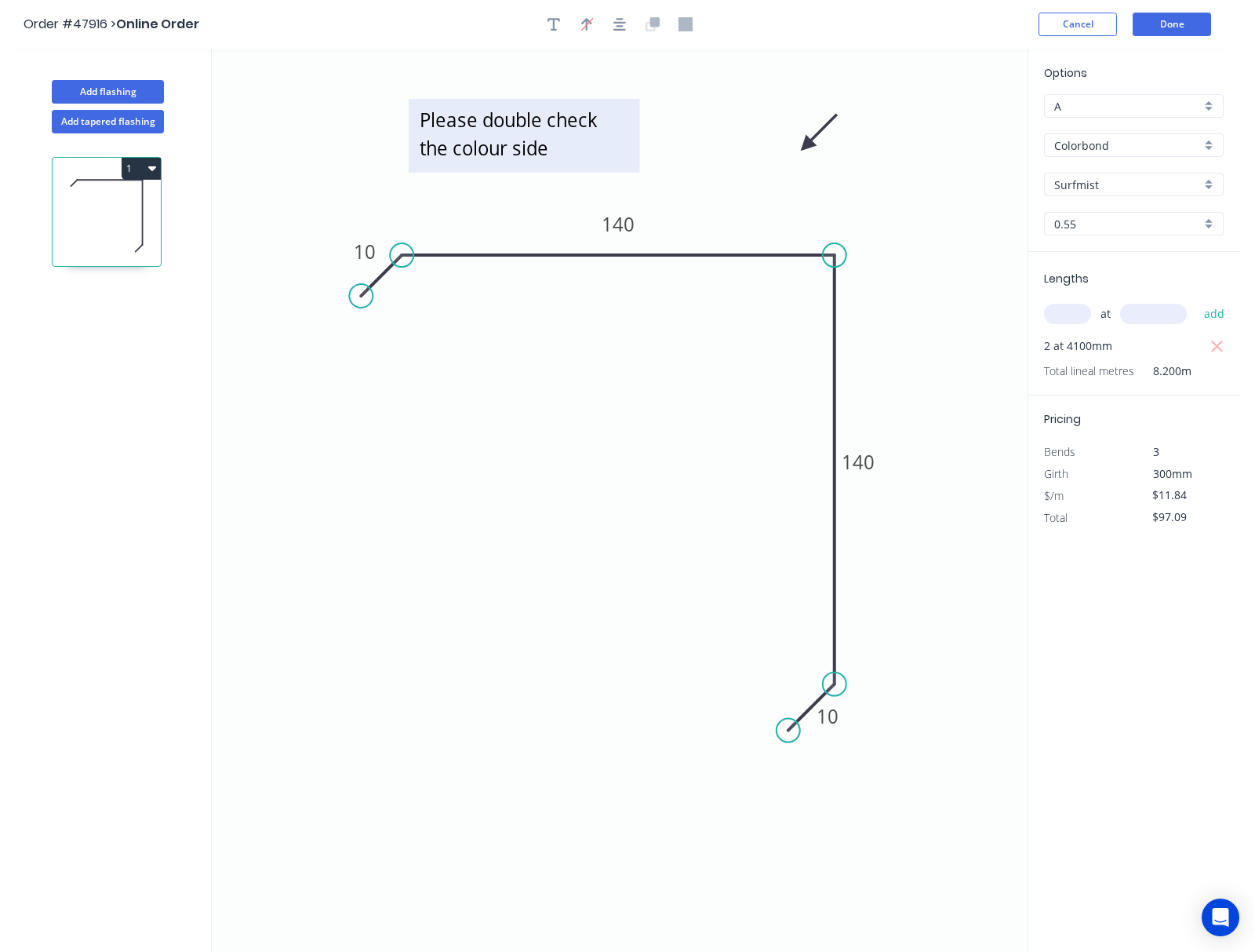
click at [532, 158] on textarea "Please double check the colour side" at bounding box center [524, 135] width 215 height 58
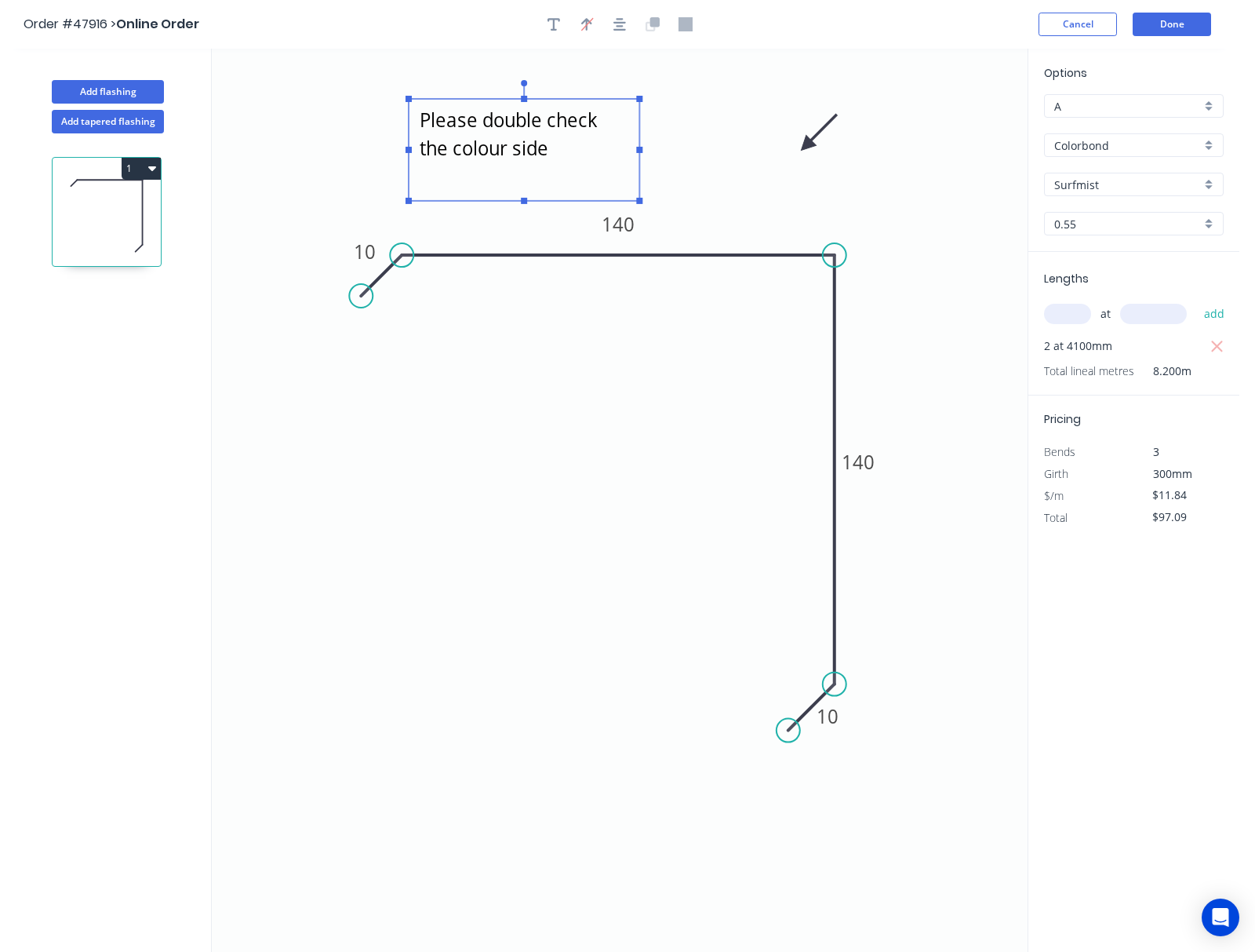
drag, startPoint x: 524, startPoint y: 170, endPoint x: 524, endPoint y: 198, distance: 28.0
click at [524, 198] on rect at bounding box center [524, 200] width 7 height 7
click at [670, 173] on icon "Please double check the colour side 10 140 140 10" at bounding box center [620, 499] width 816 height 903
click at [794, 24] on button "Done" at bounding box center [1172, 24] width 79 height 24
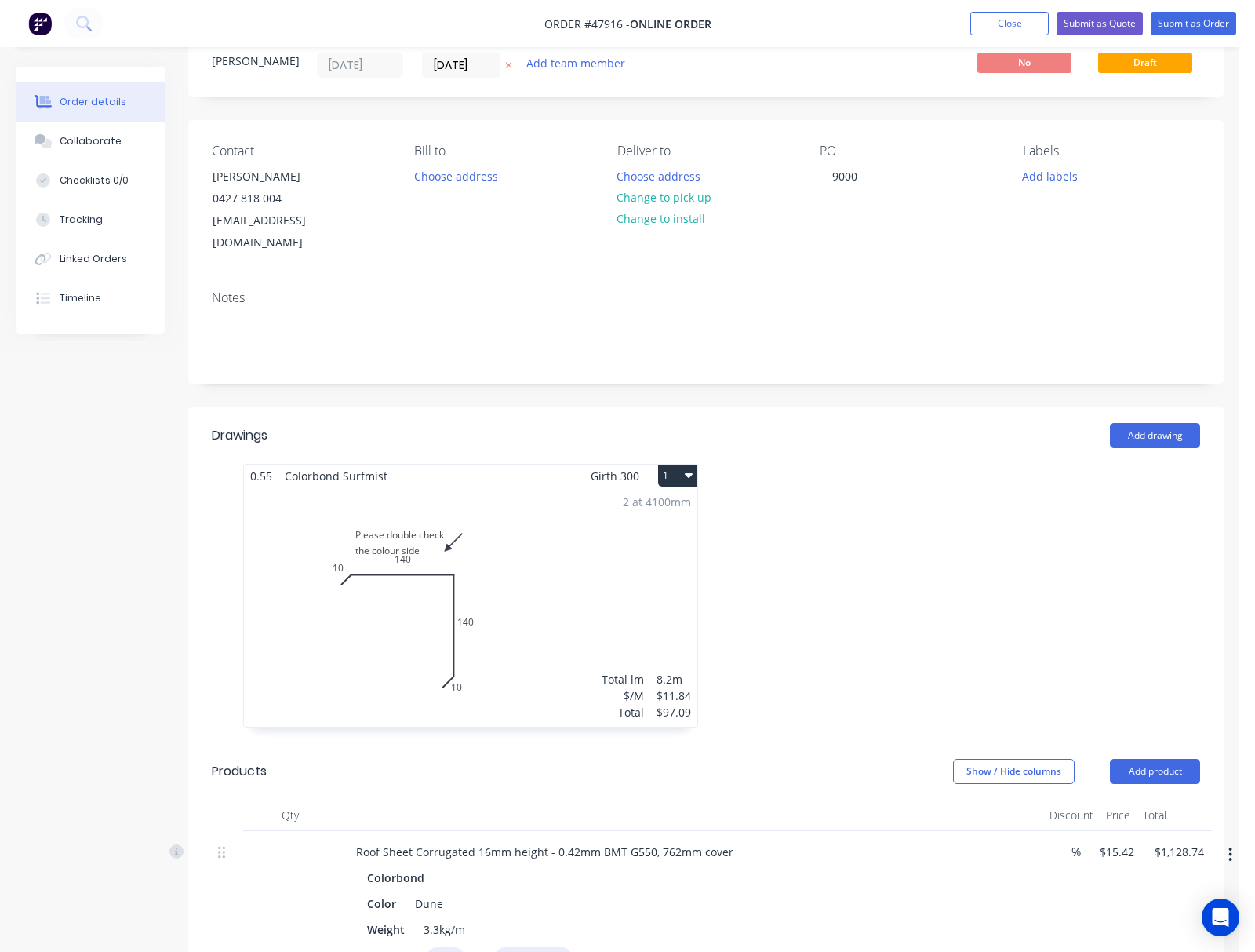
scroll to position [104, 0]
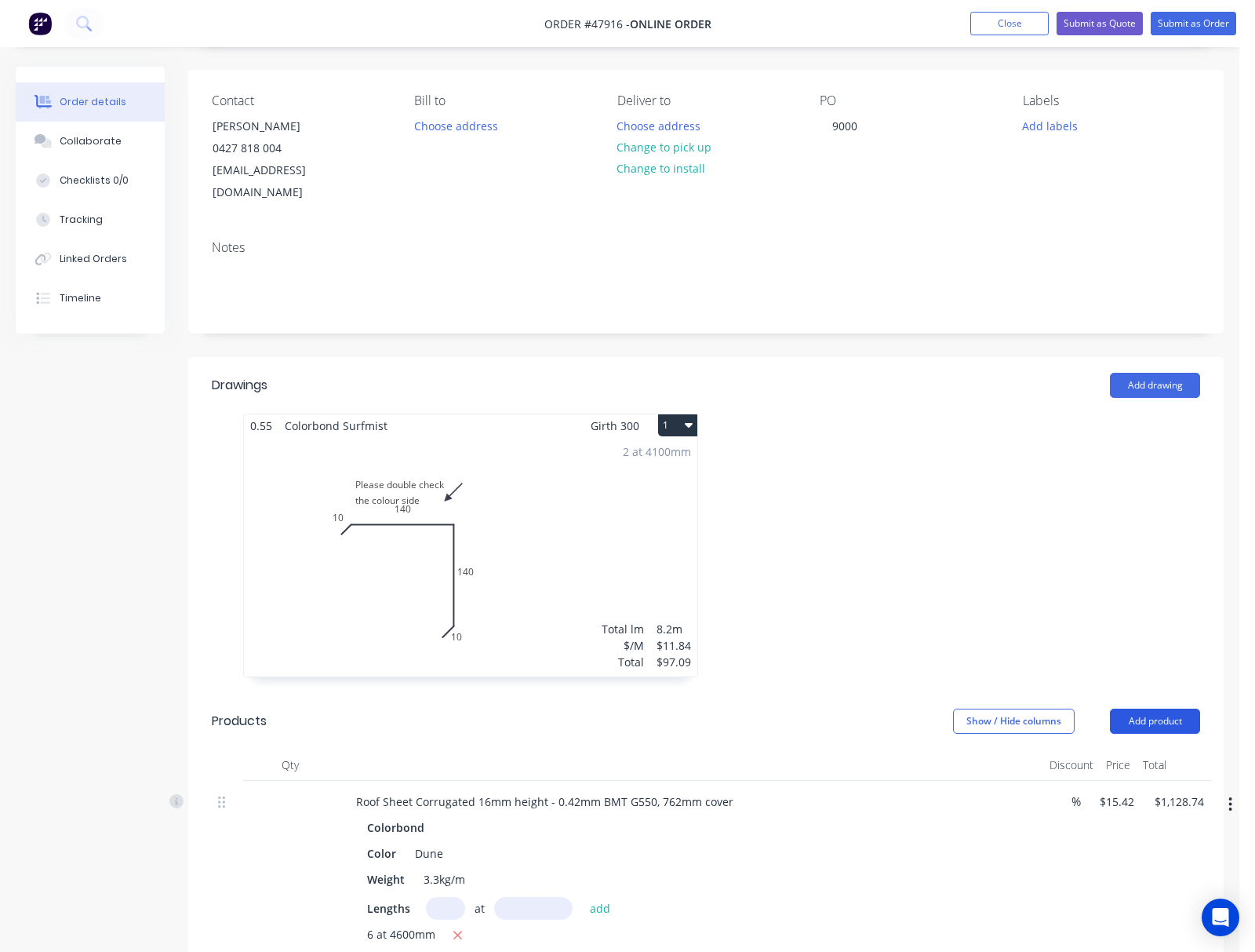
click at [794, 708] on button "Add product" at bounding box center [1155, 720] width 90 height 25
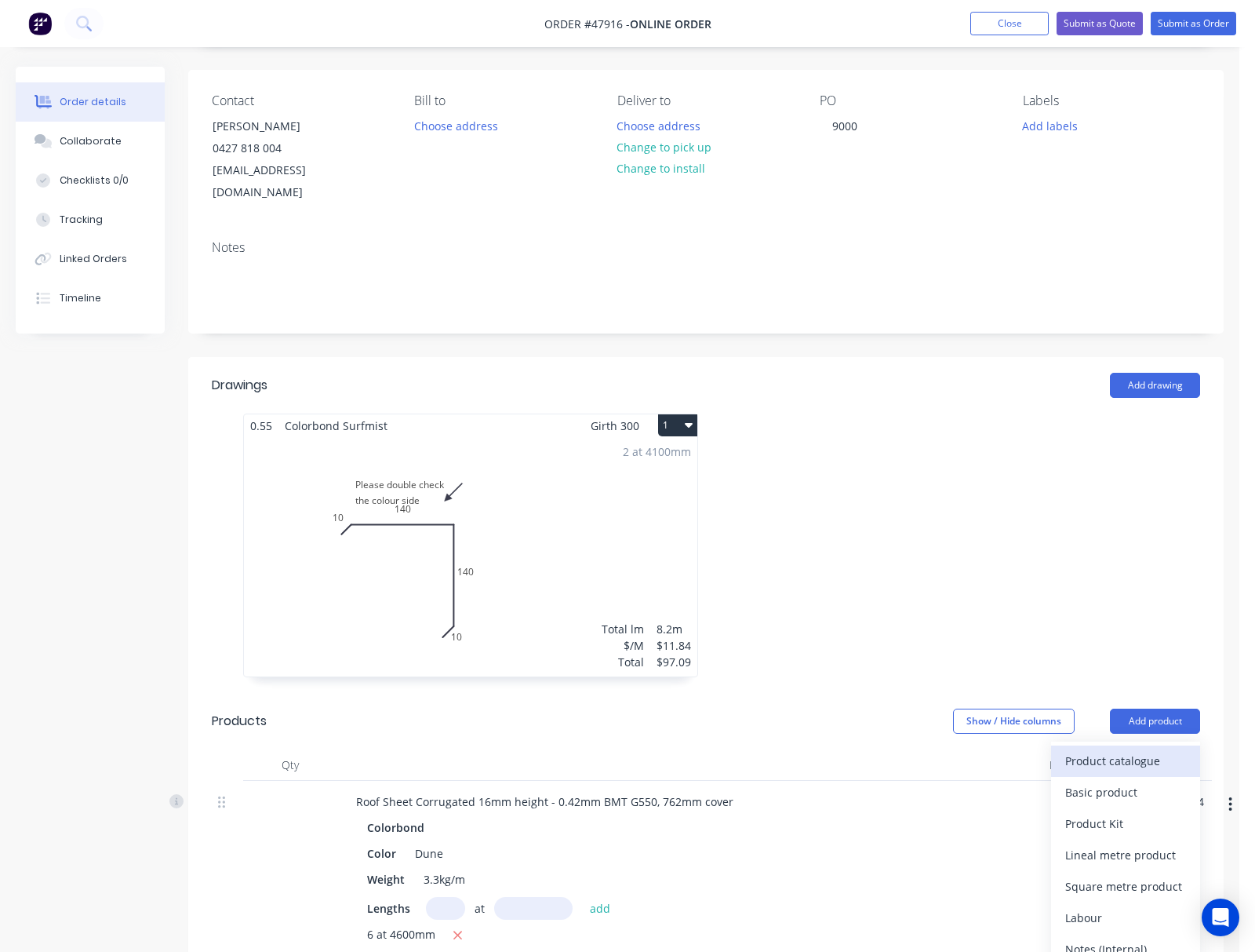
click at [794, 749] on div "Product catalogue" at bounding box center [1125, 760] width 121 height 23
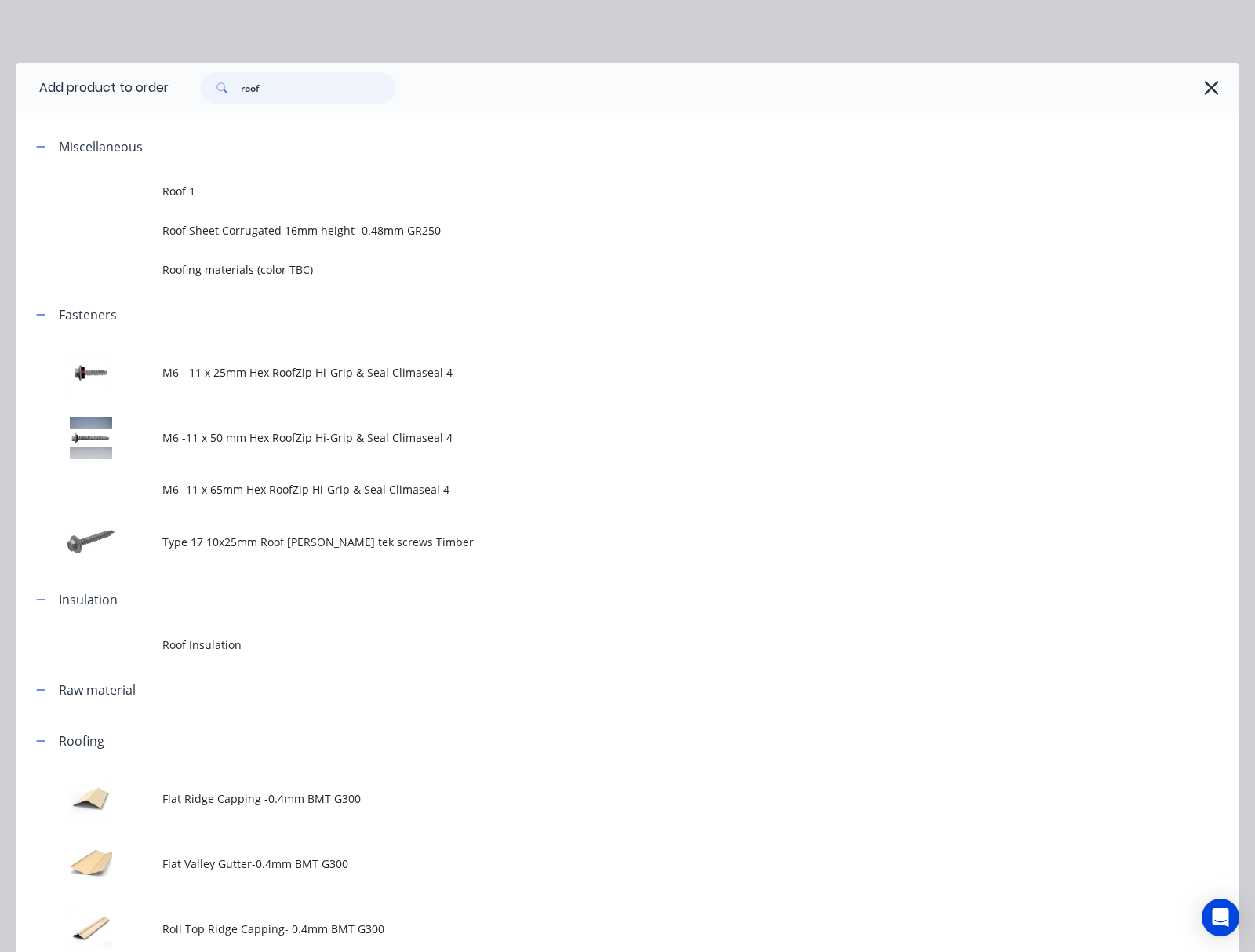
drag, startPoint x: 277, startPoint y: 89, endPoint x: 218, endPoint y: 85, distance: 59.1
click at [238, 86] on div "roof" at bounding box center [298, 87] width 197 height 31
type input "gutter"
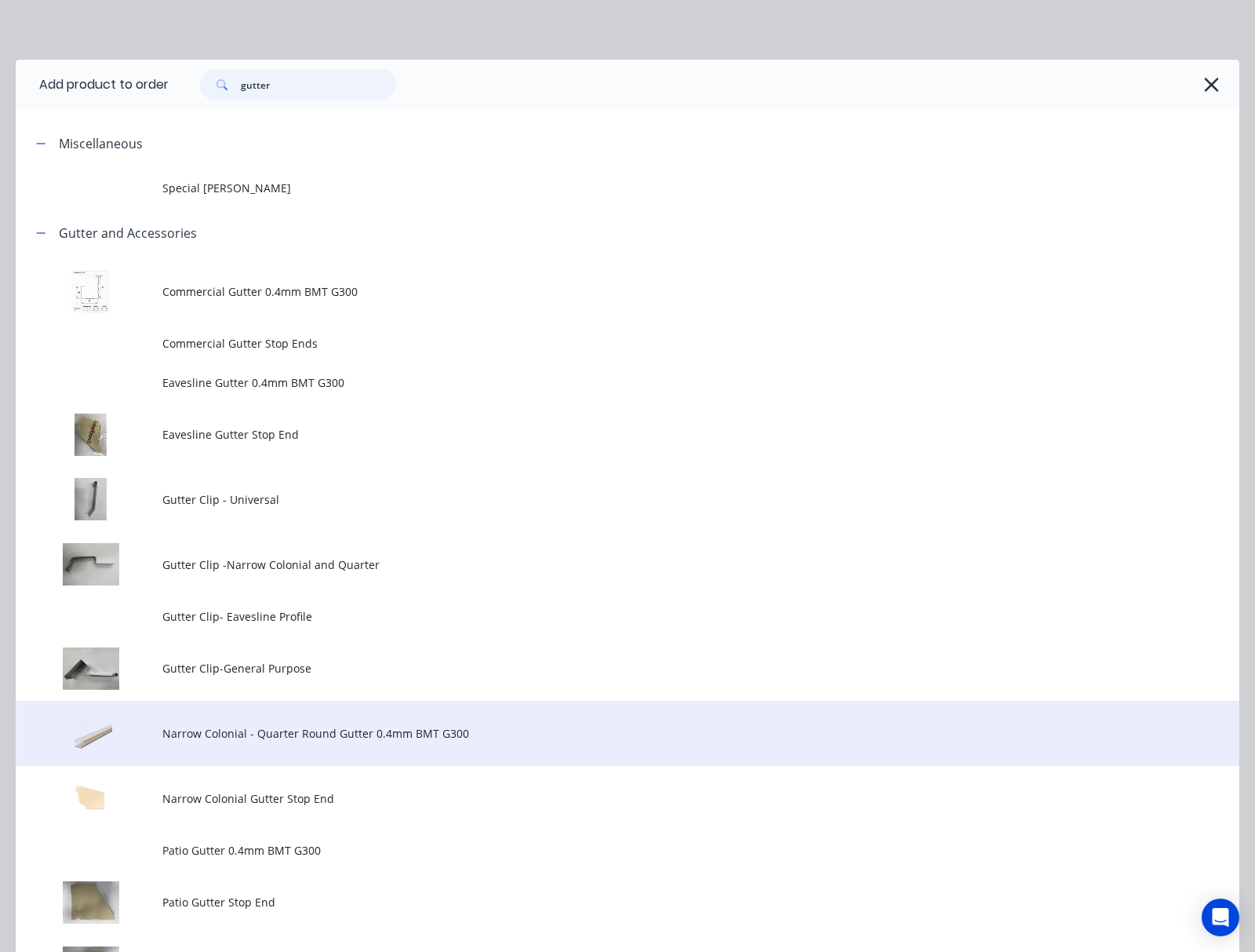
scroll to position [0, 0]
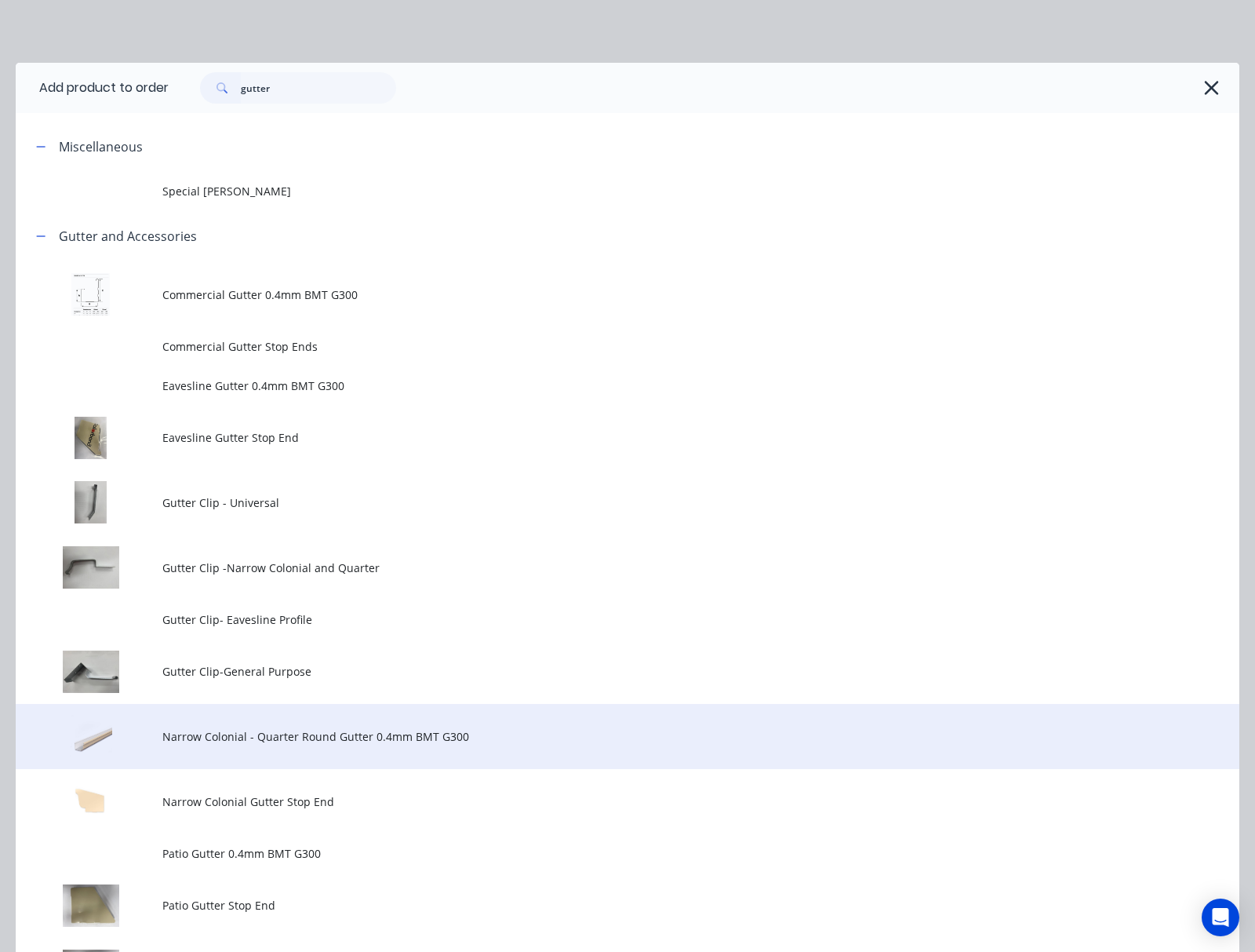
click at [328, 737] on span "Narrow Colonial - Quarter Round Gutter 0.4mm BMT G300" at bounding box center [593, 736] width 862 height 16
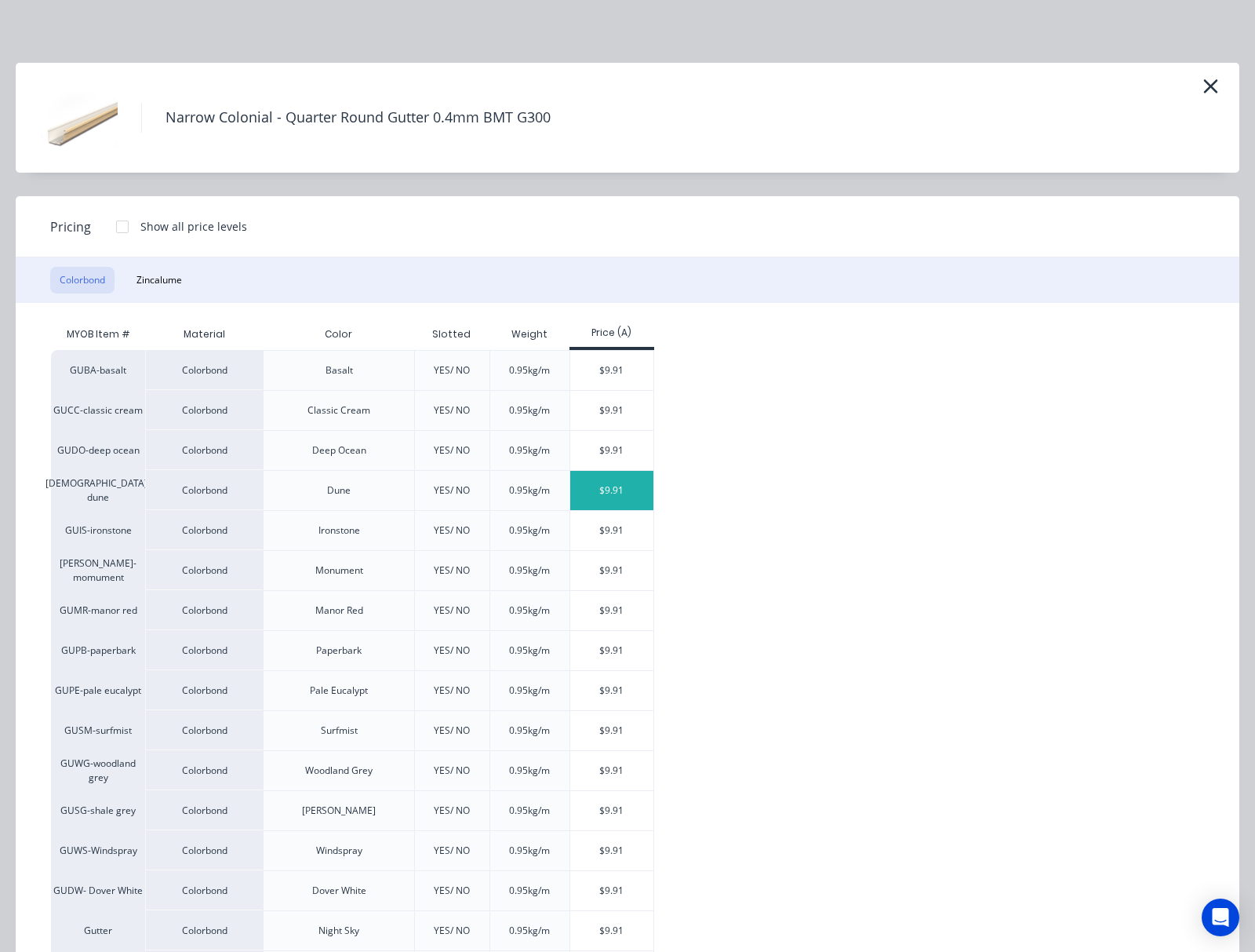
click at [599, 488] on div "$9.91" at bounding box center [612, 490] width 84 height 39
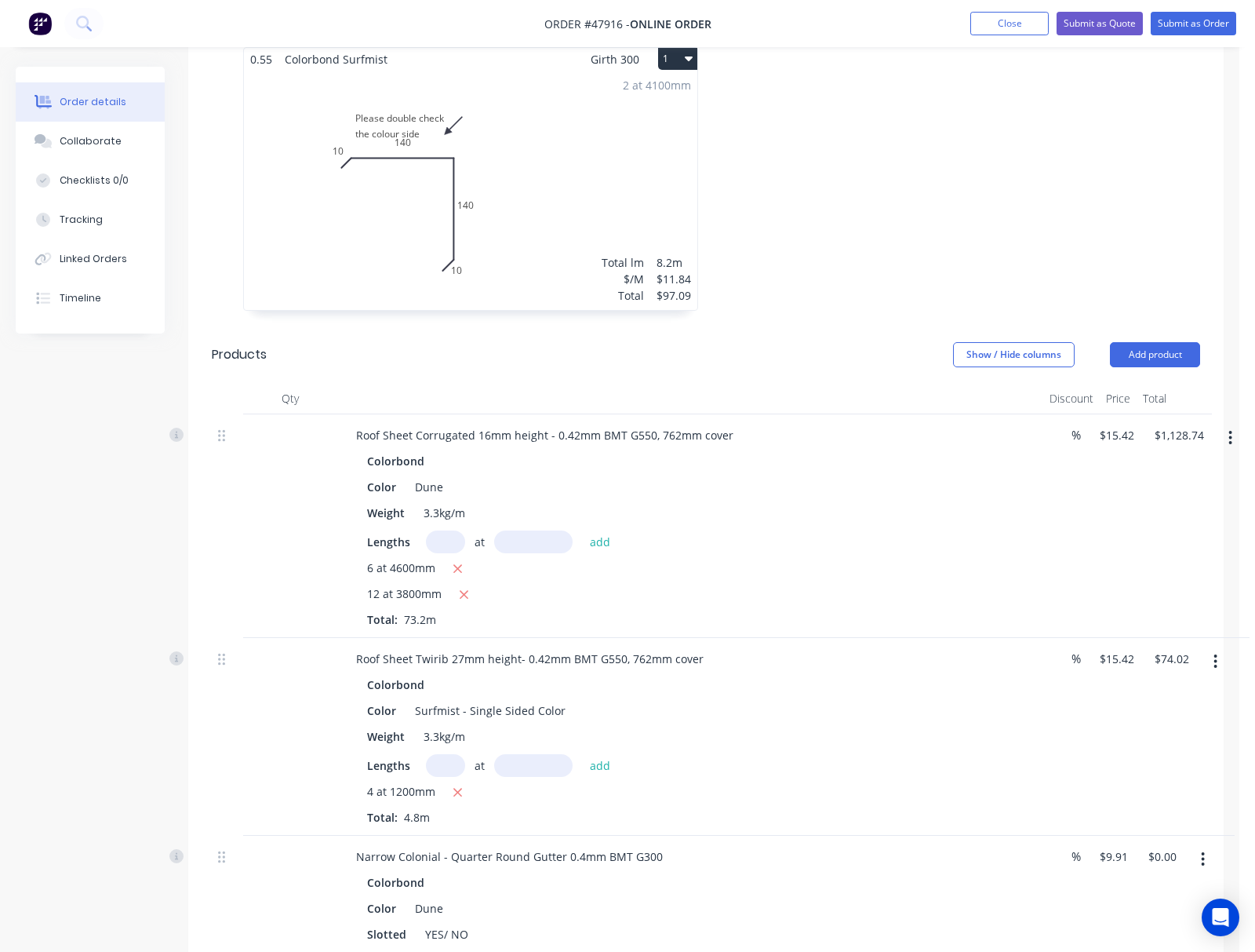
scroll to position [949, 0]
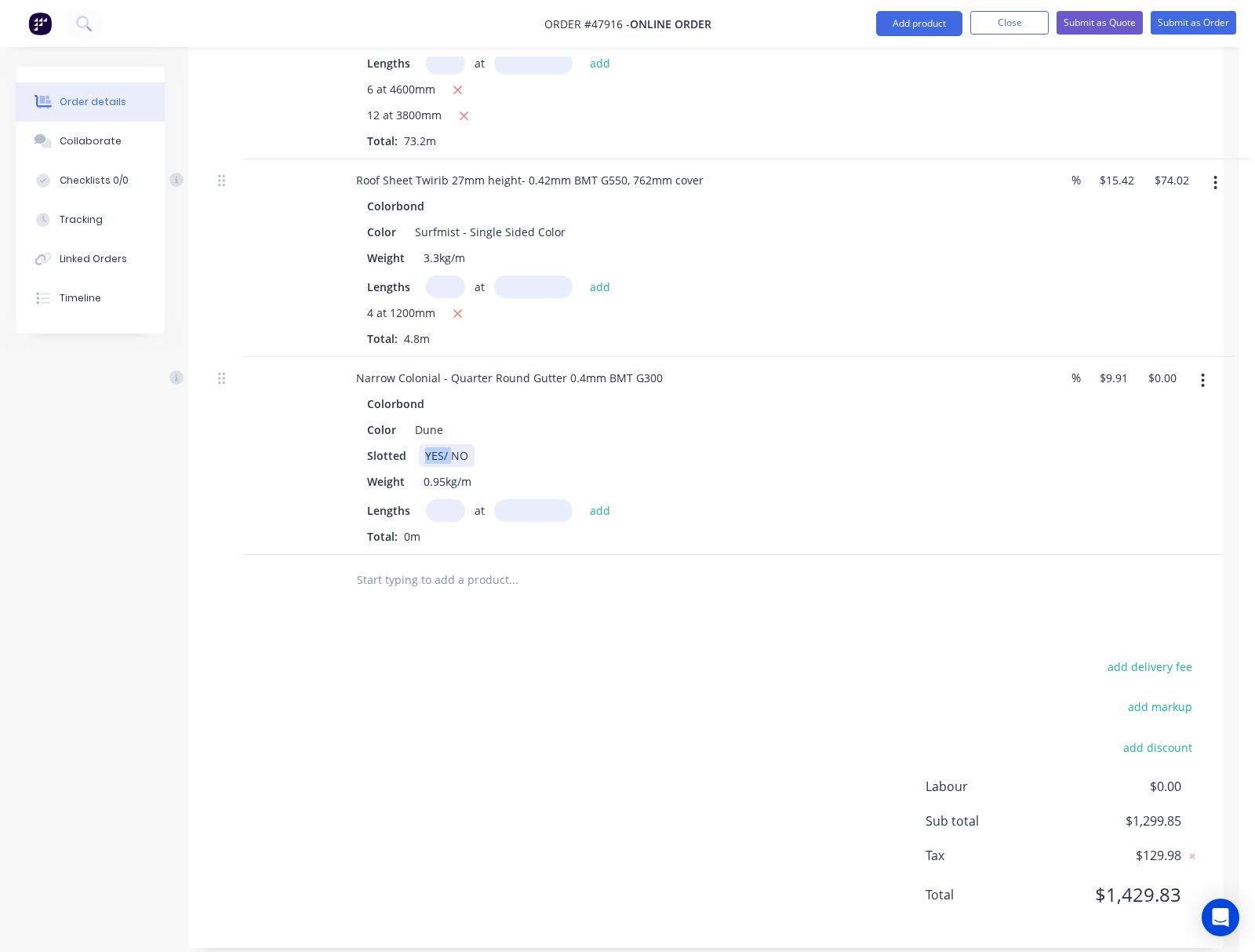
drag, startPoint x: 447, startPoint y: 438, endPoint x: 414, endPoint y: 444, distance: 33.5
click at [414, 444] on div "Slotted YES/ NO" at bounding box center [687, 456] width 653 height 23
drag, startPoint x: 446, startPoint y: 355, endPoint x: 522, endPoint y: 352, distance: 76.1
click at [522, 366] on div "Narrow Colonial - Quarter Round Gutter 0.4mm BMT G300" at bounding box center [510, 378] width 332 height 23
click at [444, 499] on input "text" at bounding box center [445, 511] width 39 height 23
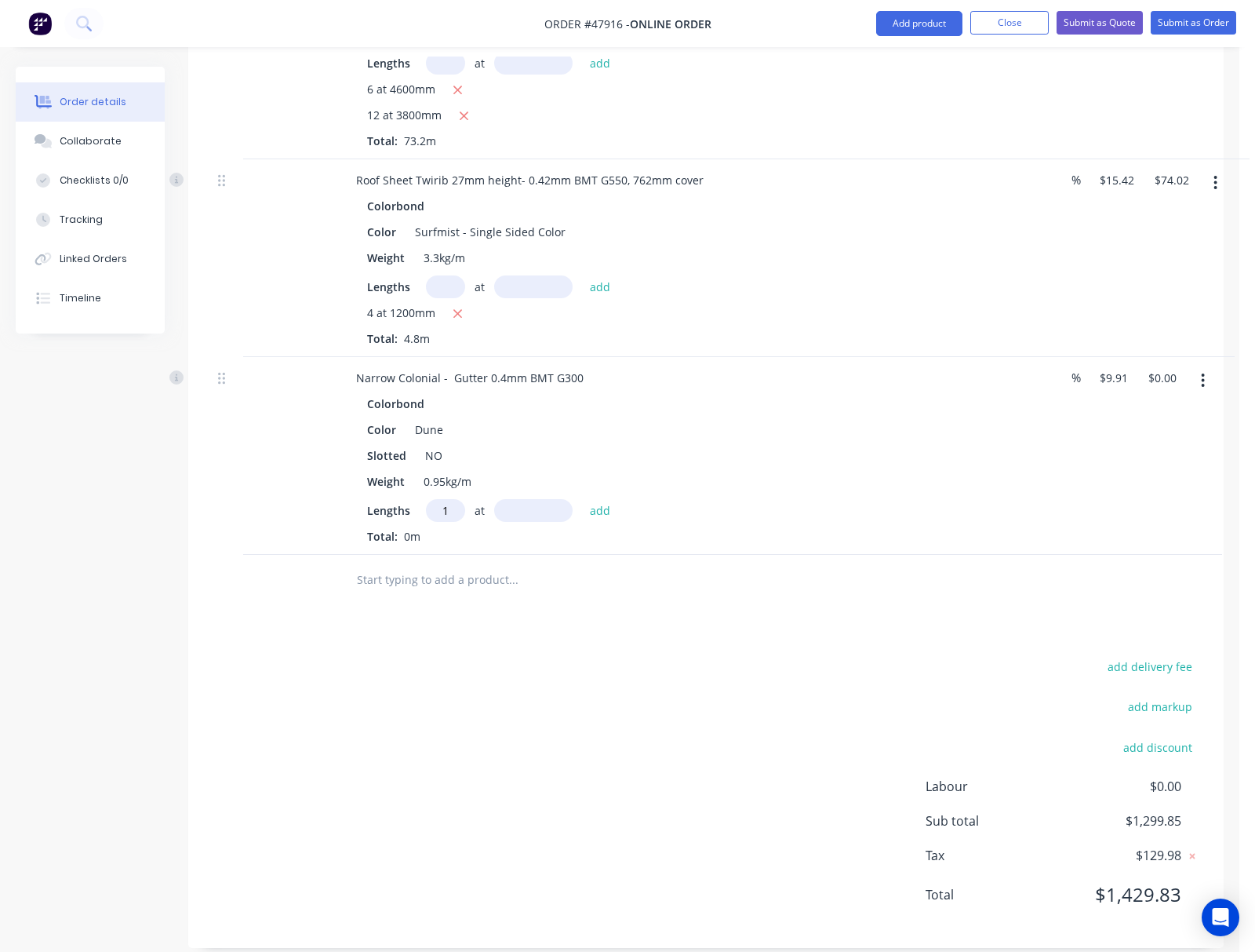
type input "1"
click at [528, 499] on input "text" at bounding box center [534, 511] width 79 height 23
type input "4500"
click at [582, 499] on button "add" at bounding box center [600, 510] width 37 height 21
type input "$44.60"
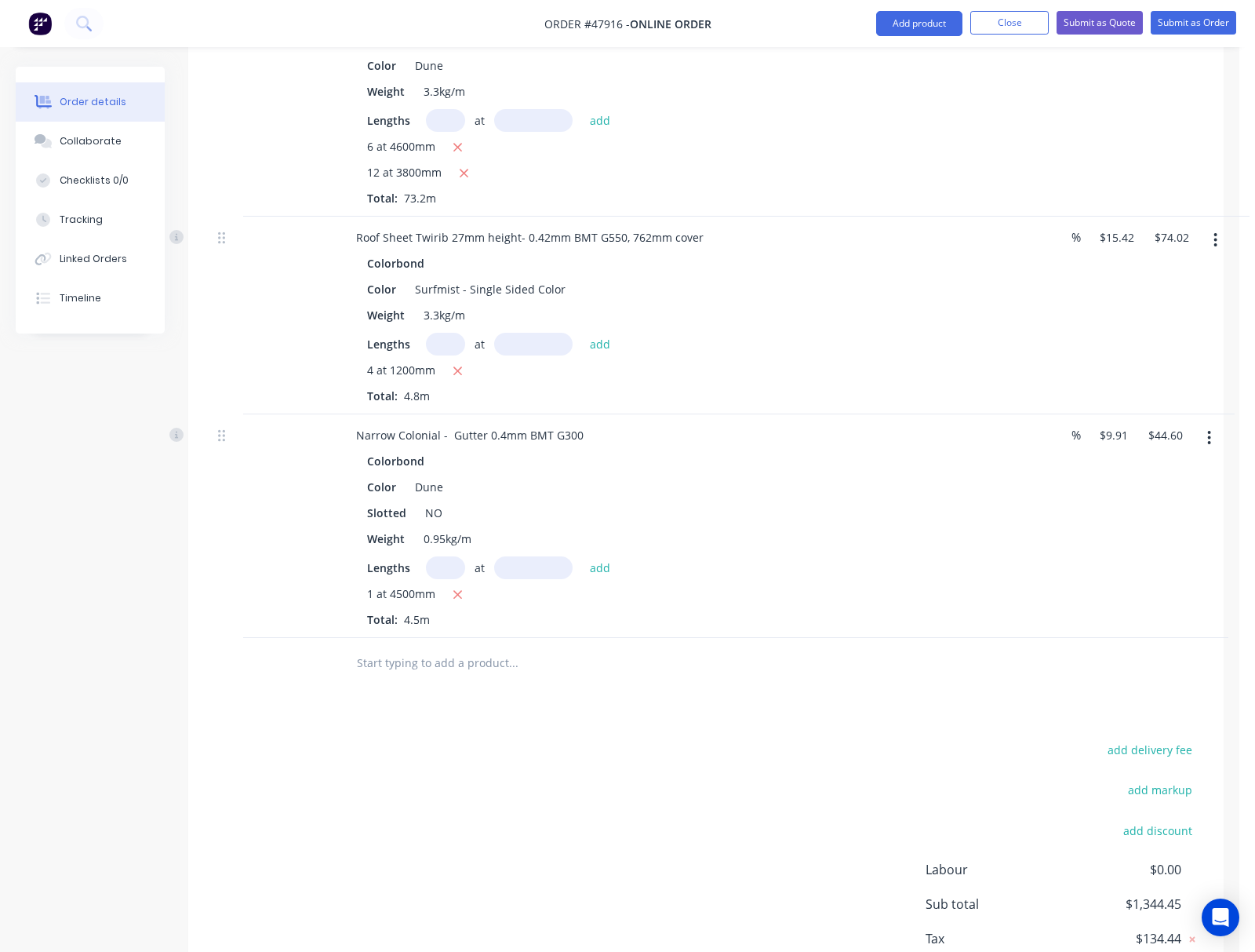
scroll to position [845, 0]
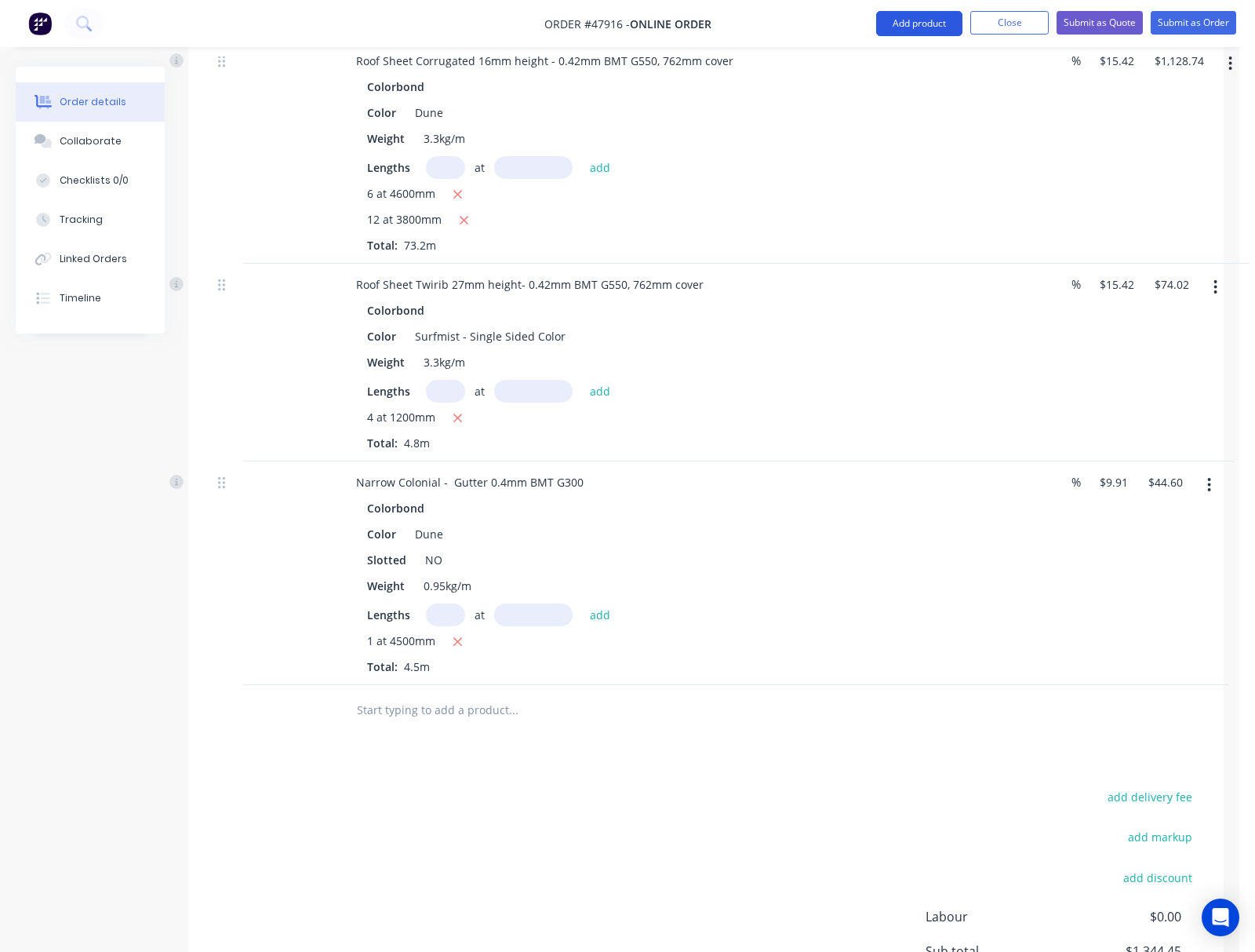
click at [794, 16] on button "Add product" at bounding box center [919, 24] width 86 height 25
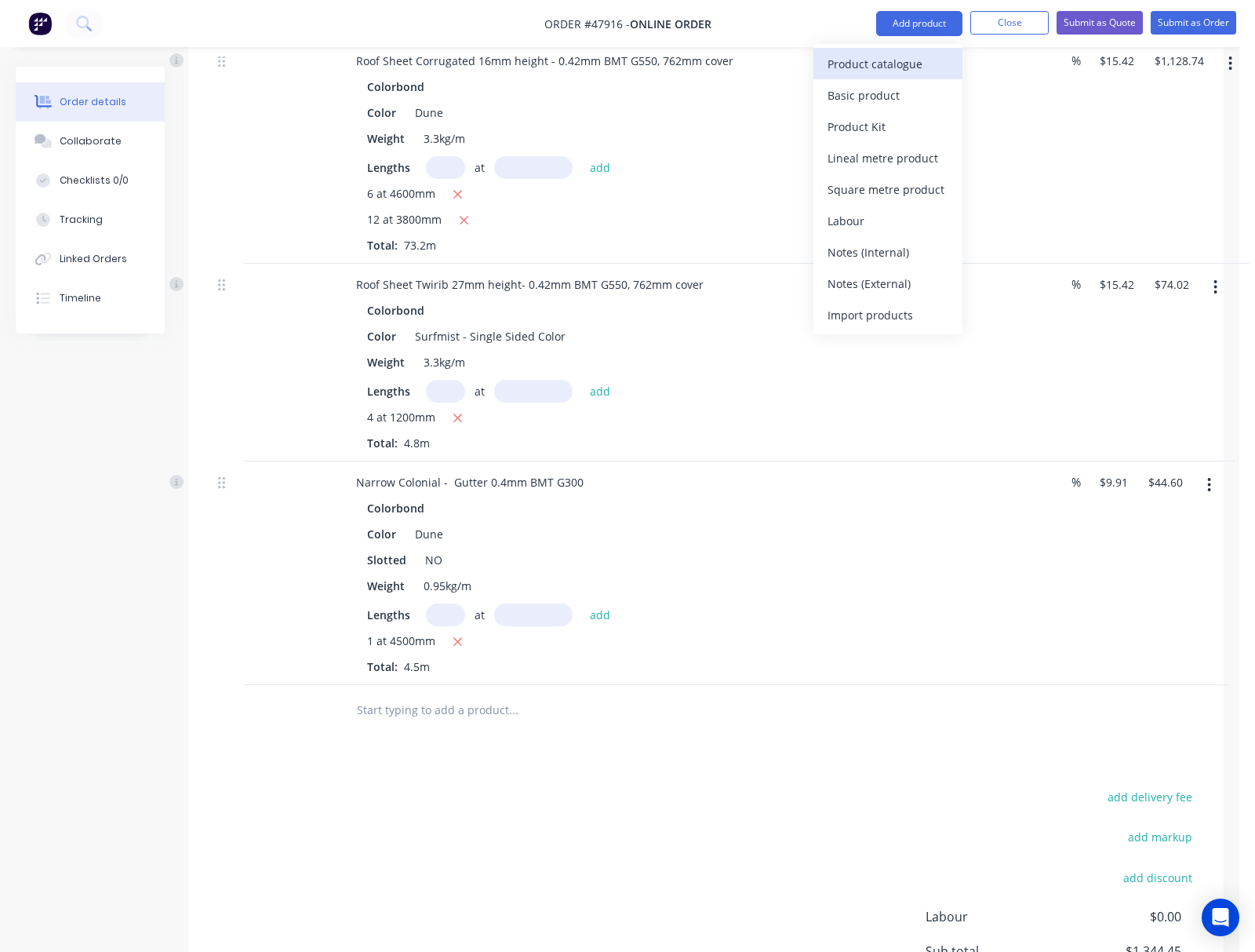
click at [794, 57] on div "Product catalogue" at bounding box center [888, 64] width 121 height 23
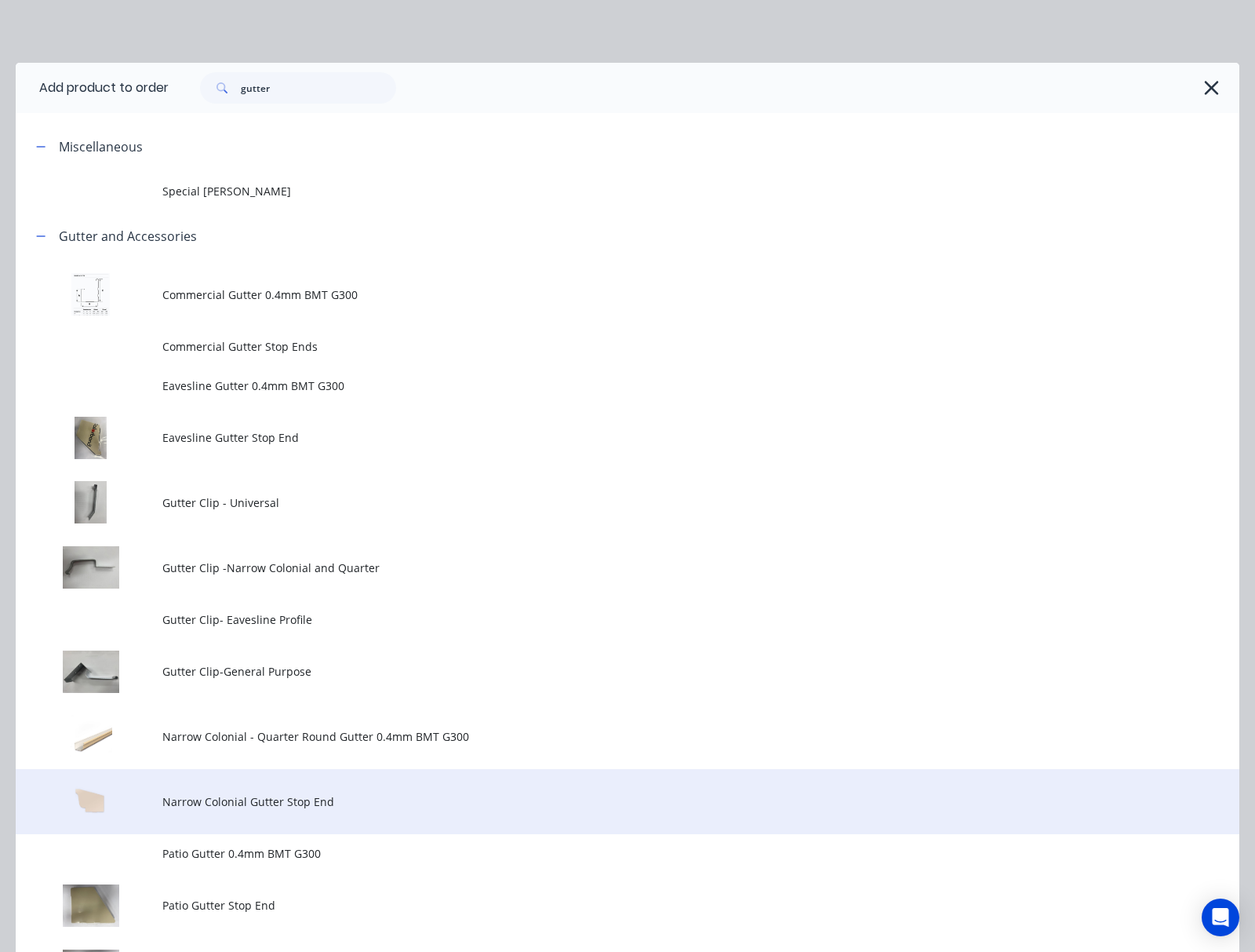
click at [352, 785] on td "Narrow Colonial Gutter Stop End" at bounding box center [701, 801] width 1077 height 65
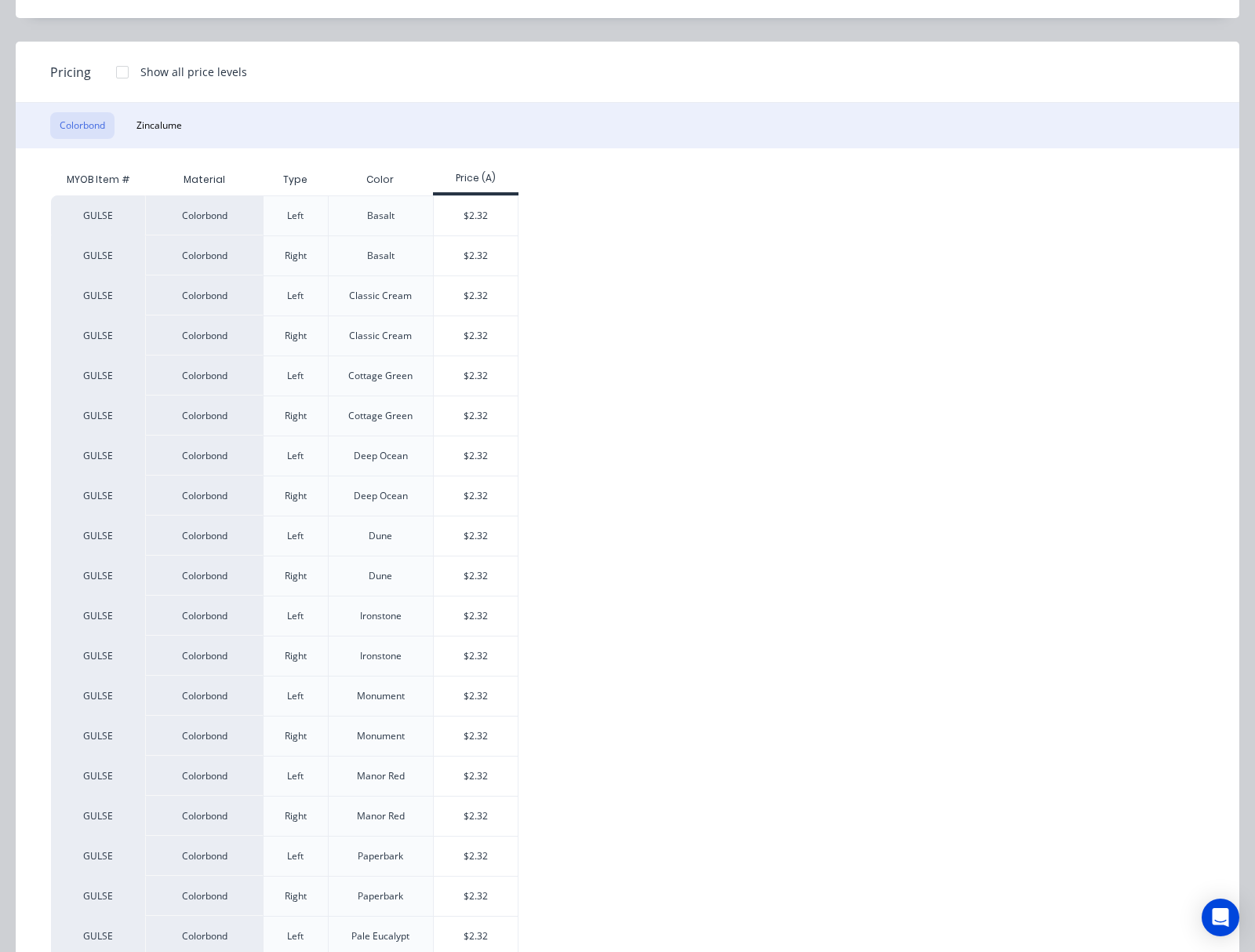
scroll to position [209, 0]
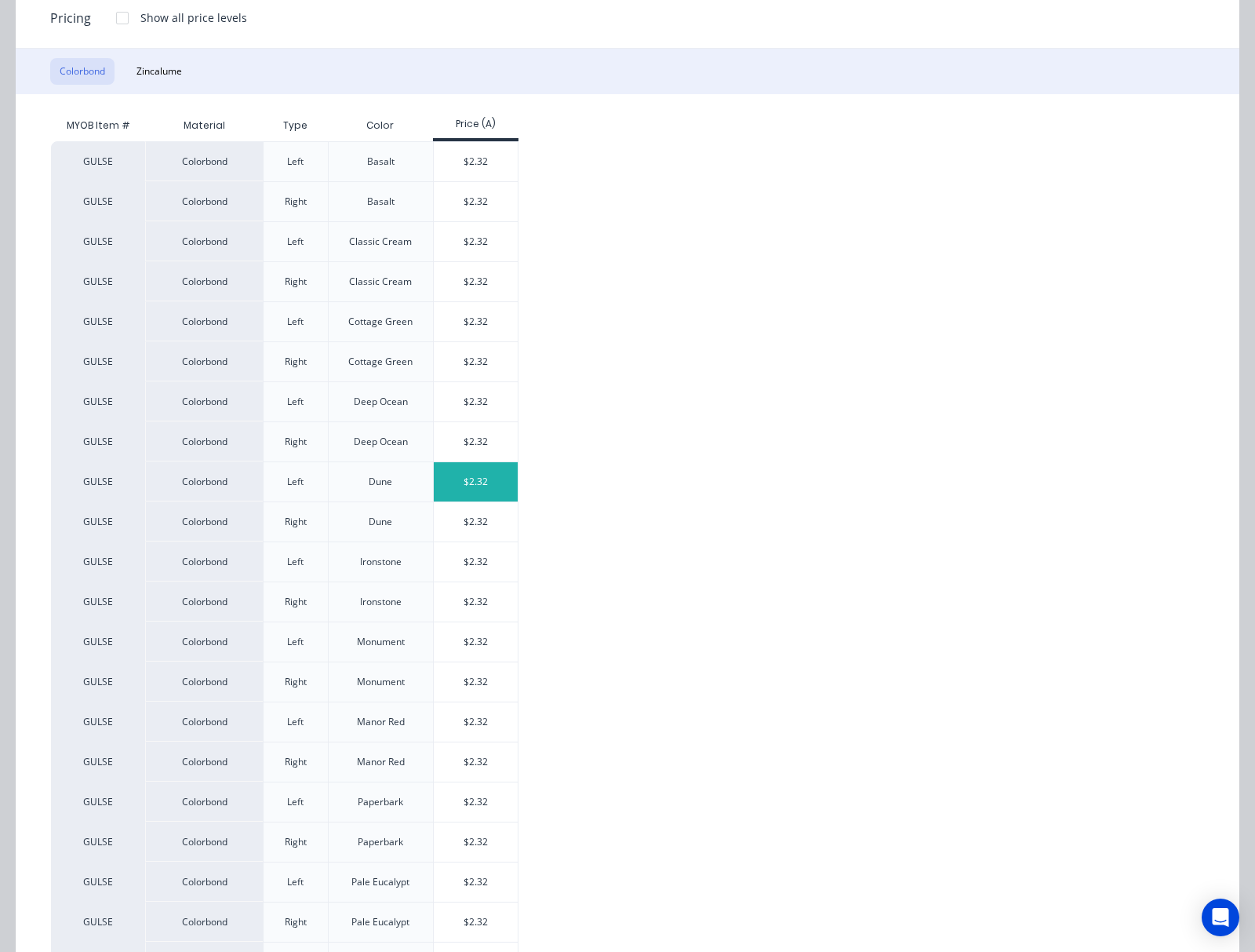
click at [490, 488] on div "$2.32" at bounding box center [476, 481] width 84 height 39
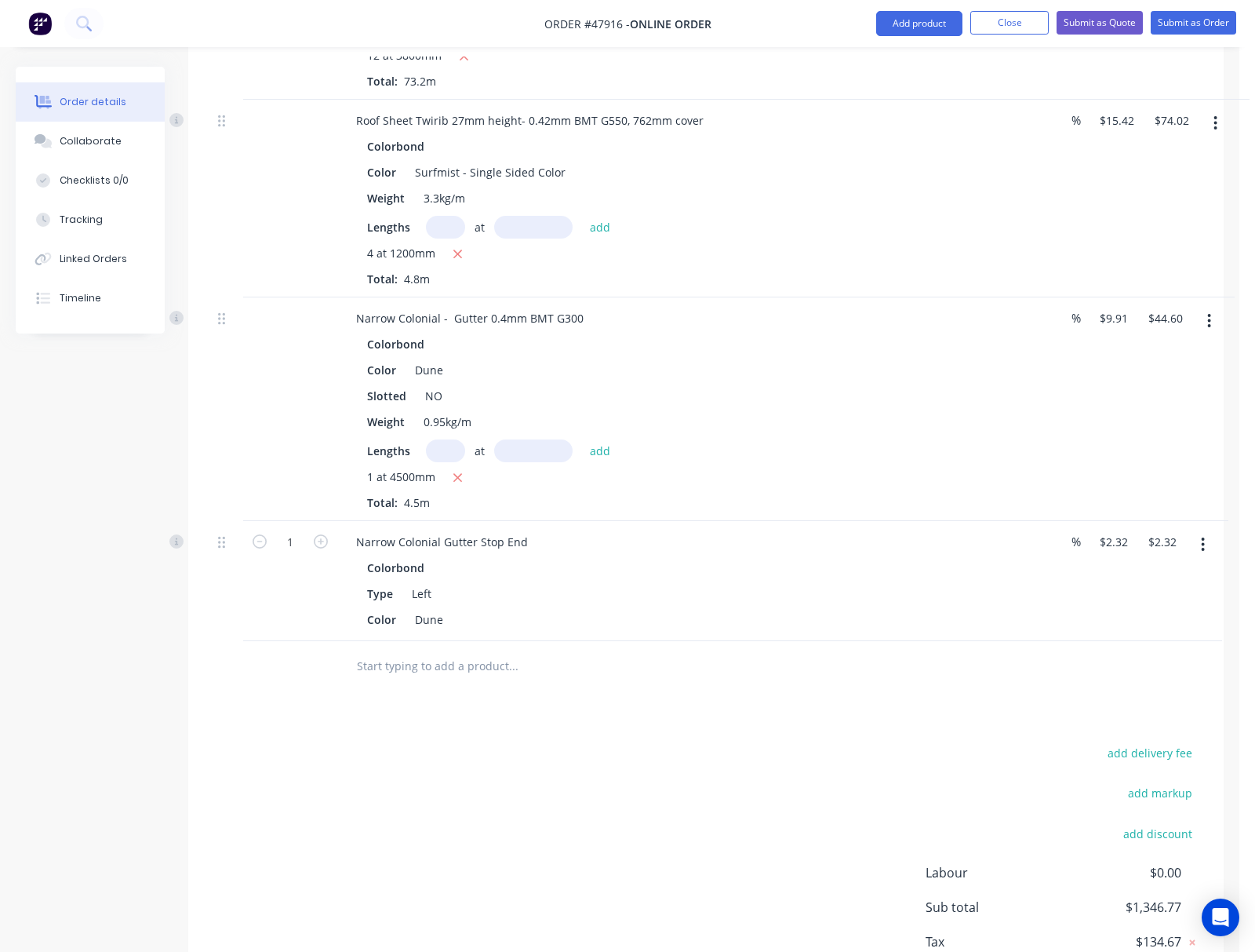
scroll to position [1055, 0]
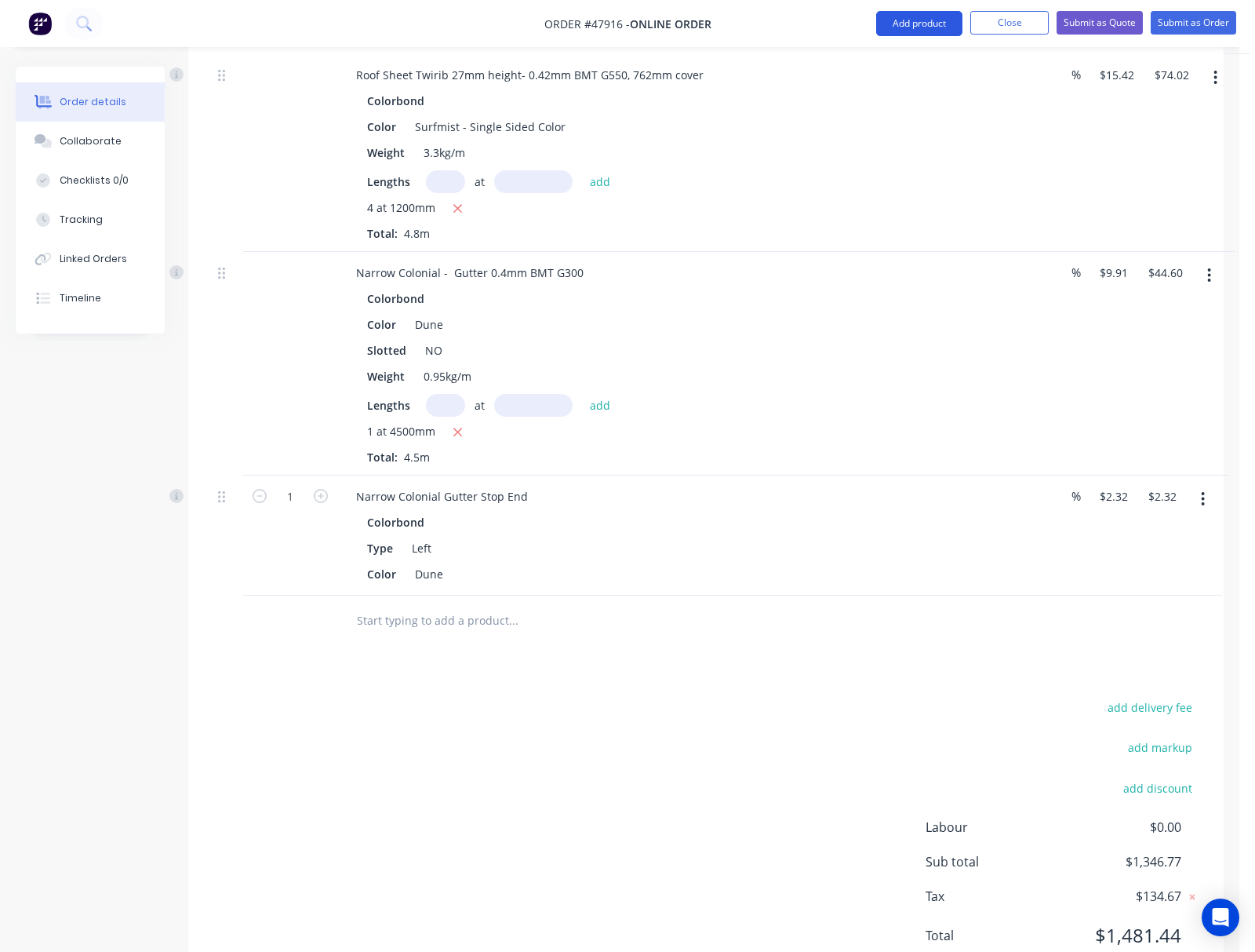
click at [794, 26] on button "Add product" at bounding box center [919, 24] width 86 height 25
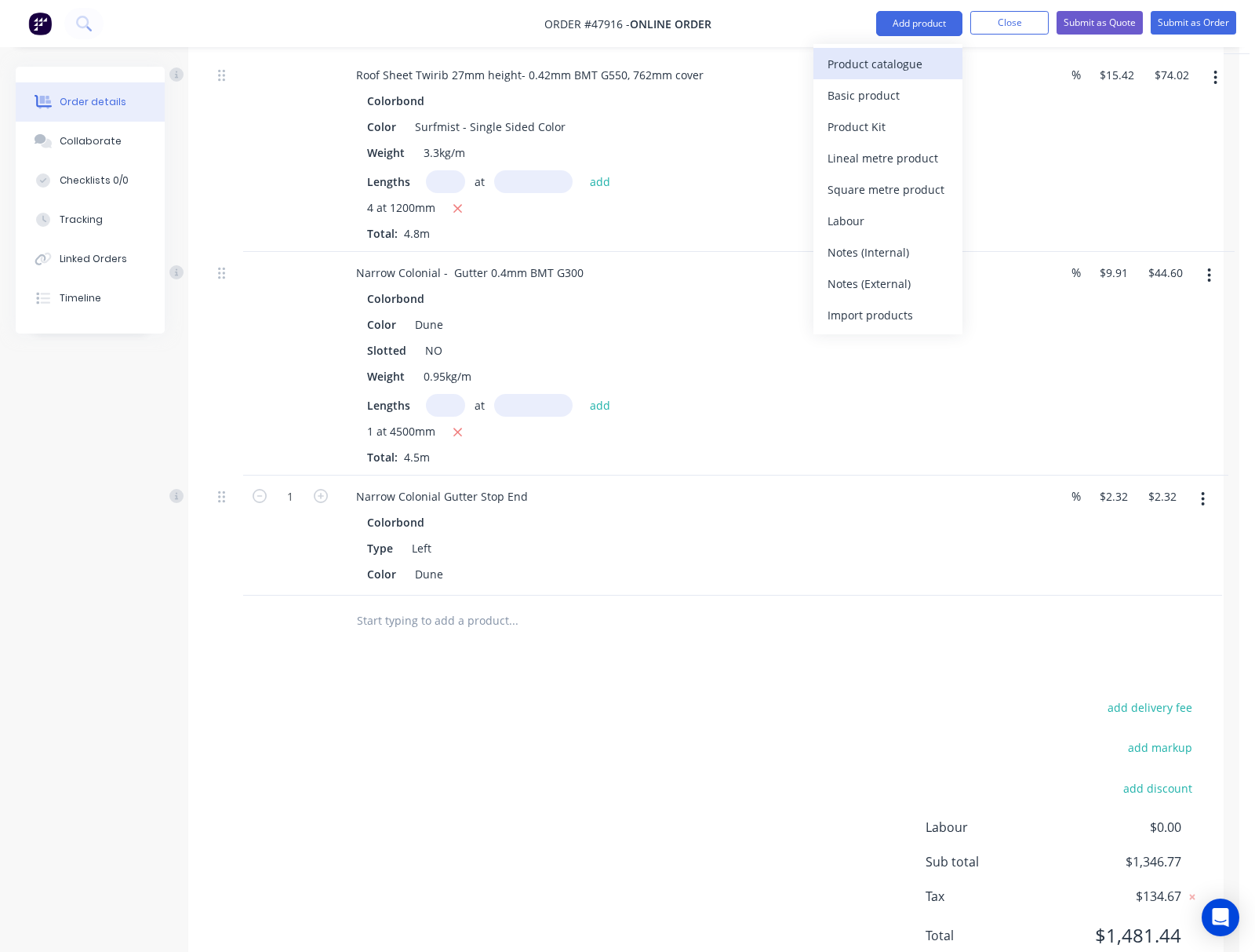
click at [794, 63] on div "Product catalogue" at bounding box center [888, 64] width 121 height 23
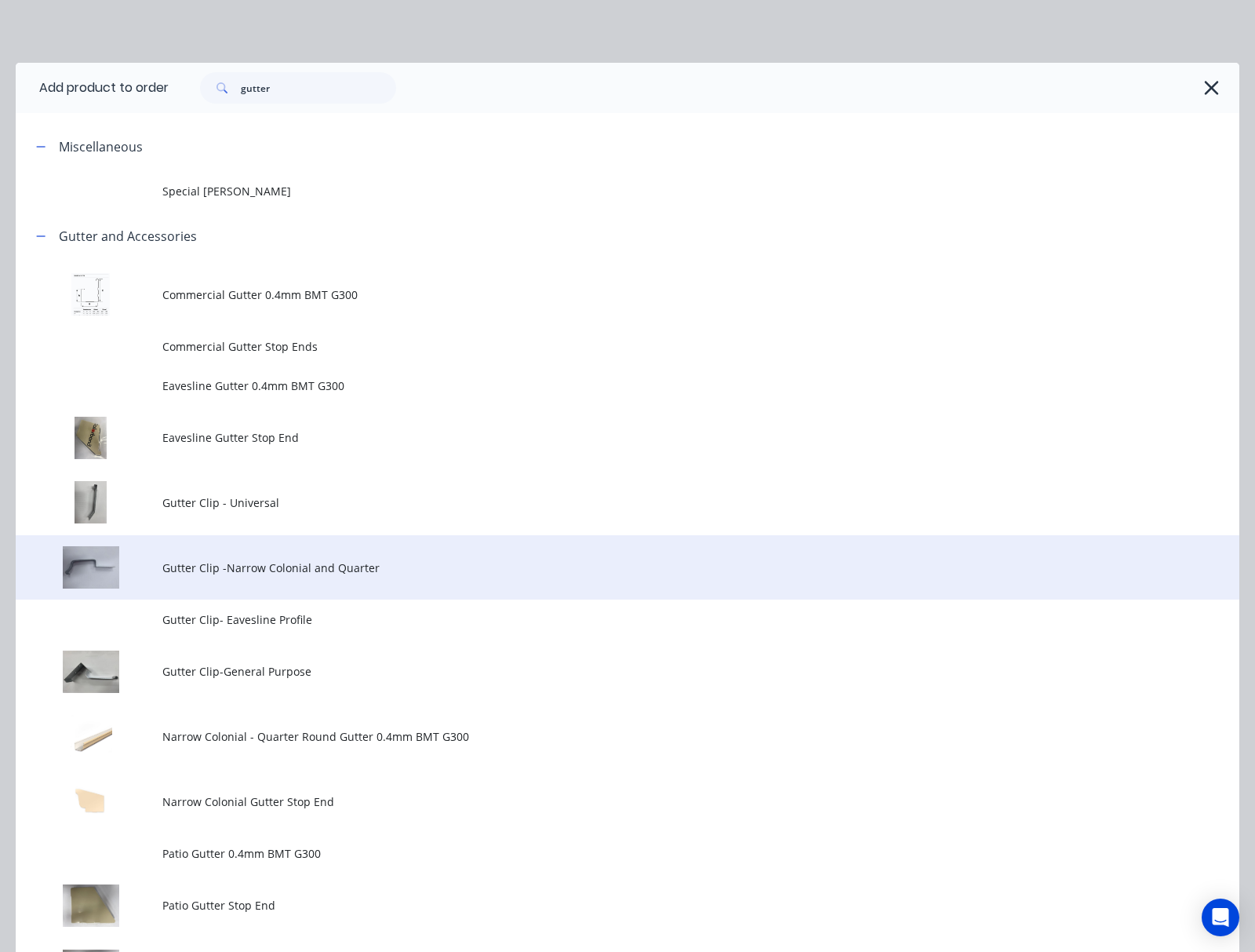
click at [468, 566] on span "Gutter Clip -Narrow Colonial and Quarter" at bounding box center [593, 567] width 862 height 16
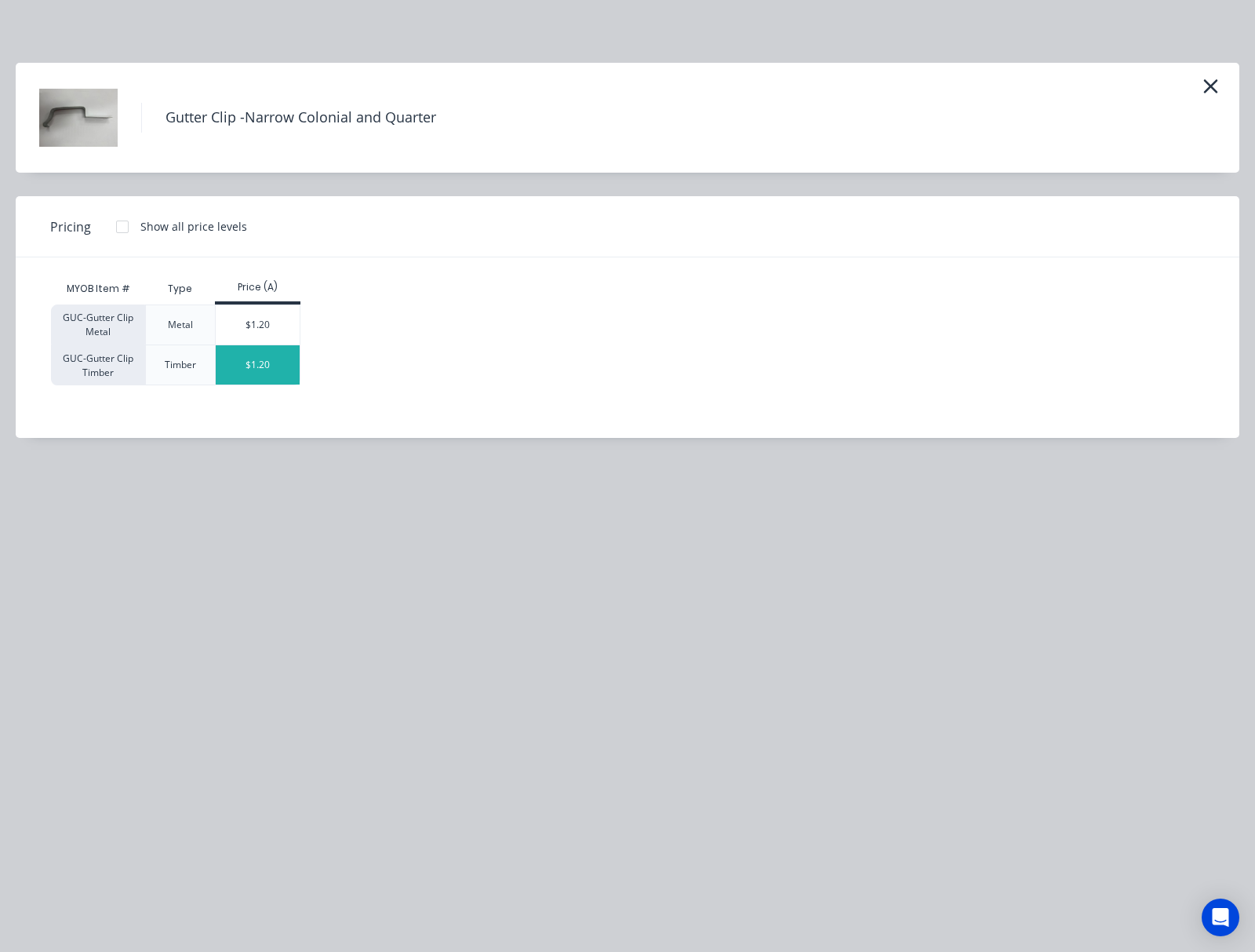
click at [255, 355] on div "$1.20" at bounding box center [257, 364] width 84 height 39
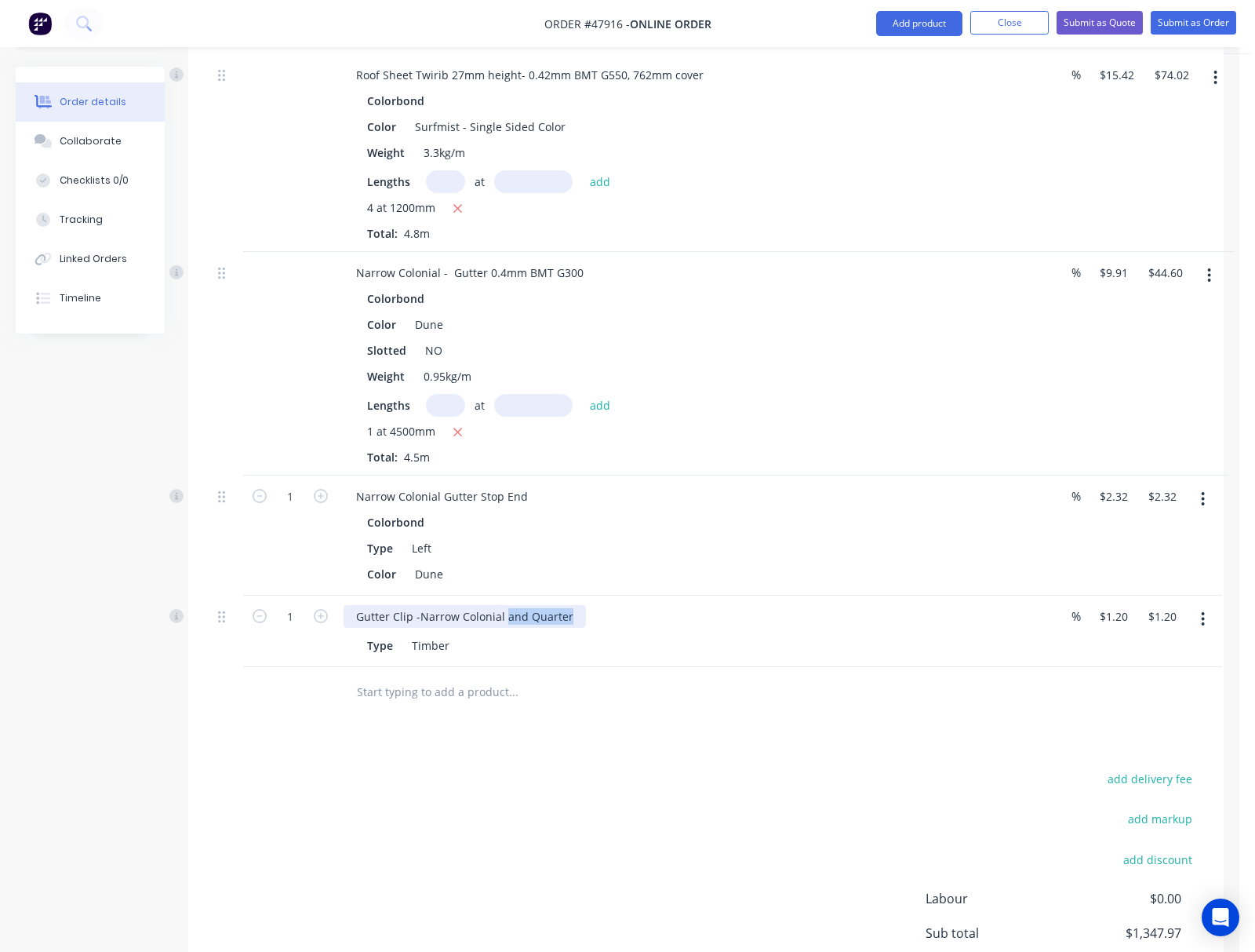
drag, startPoint x: 569, startPoint y: 593, endPoint x: 504, endPoint y: 600, distance: 65.4
click at [504, 605] on div "Gutter Clip -Narrow Colonial and Quarter" at bounding box center [464, 616] width 242 height 23
click at [287, 509] on input "1" at bounding box center [290, 496] width 41 height 24
type input "6"
type input "$7.20"
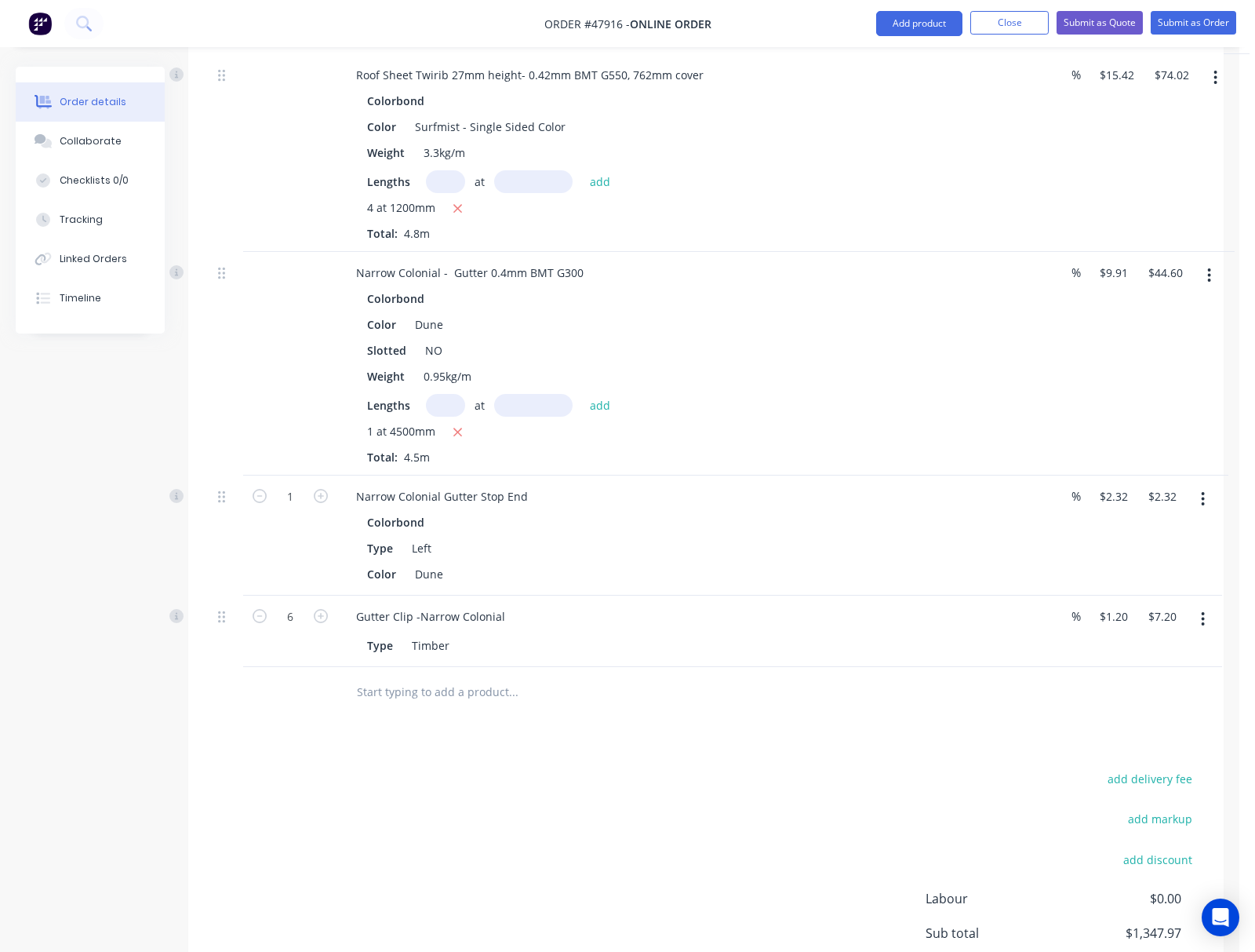
click at [588, 768] on div "add delivery fee add markup add discount Labour $0.00 Sub total $1,347.97 Tax $…" at bounding box center [705, 902] width 988 height 269
click at [794, 27] on button "Add product" at bounding box center [919, 24] width 86 height 25
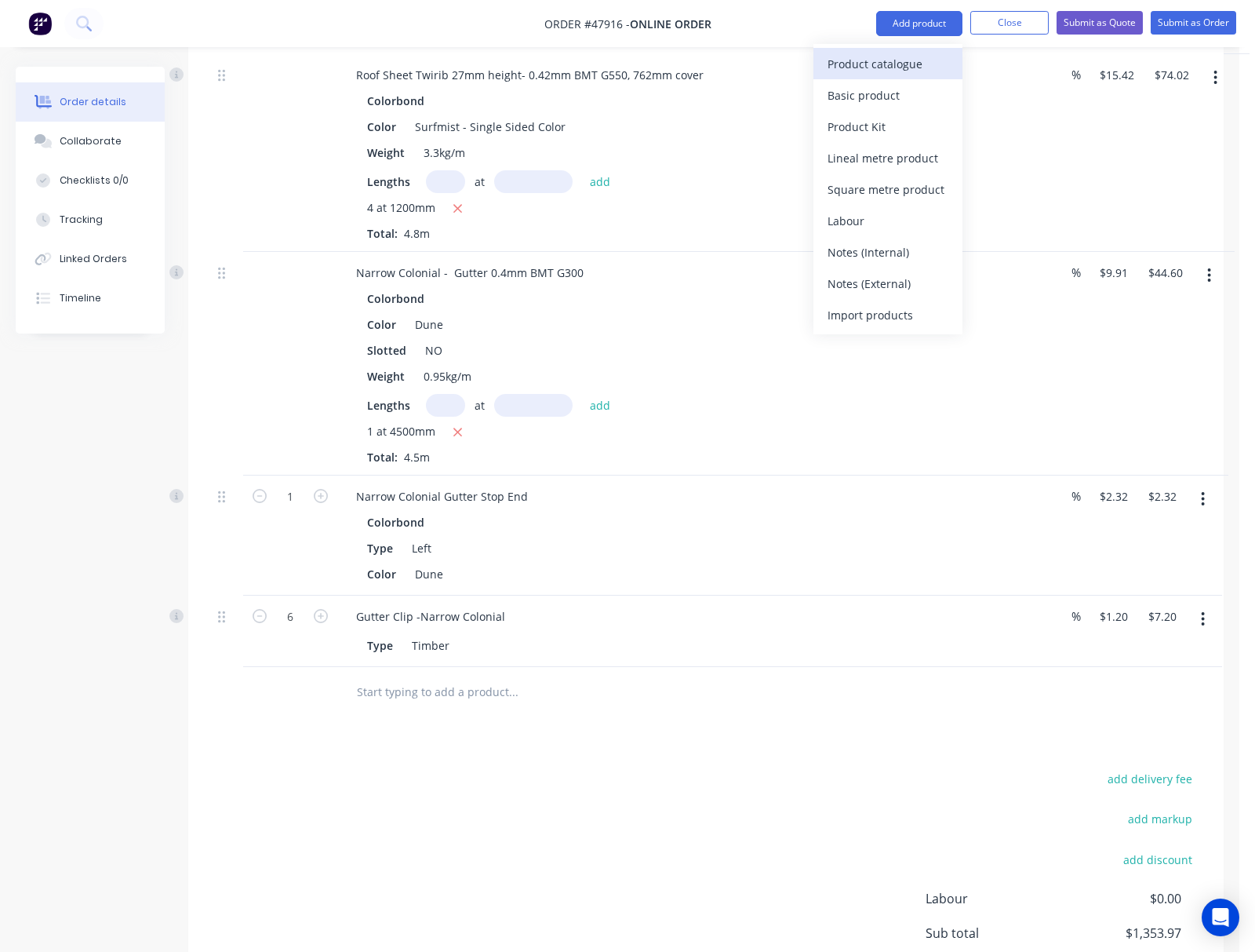
click at [794, 57] on div "Product catalogue" at bounding box center [888, 64] width 121 height 23
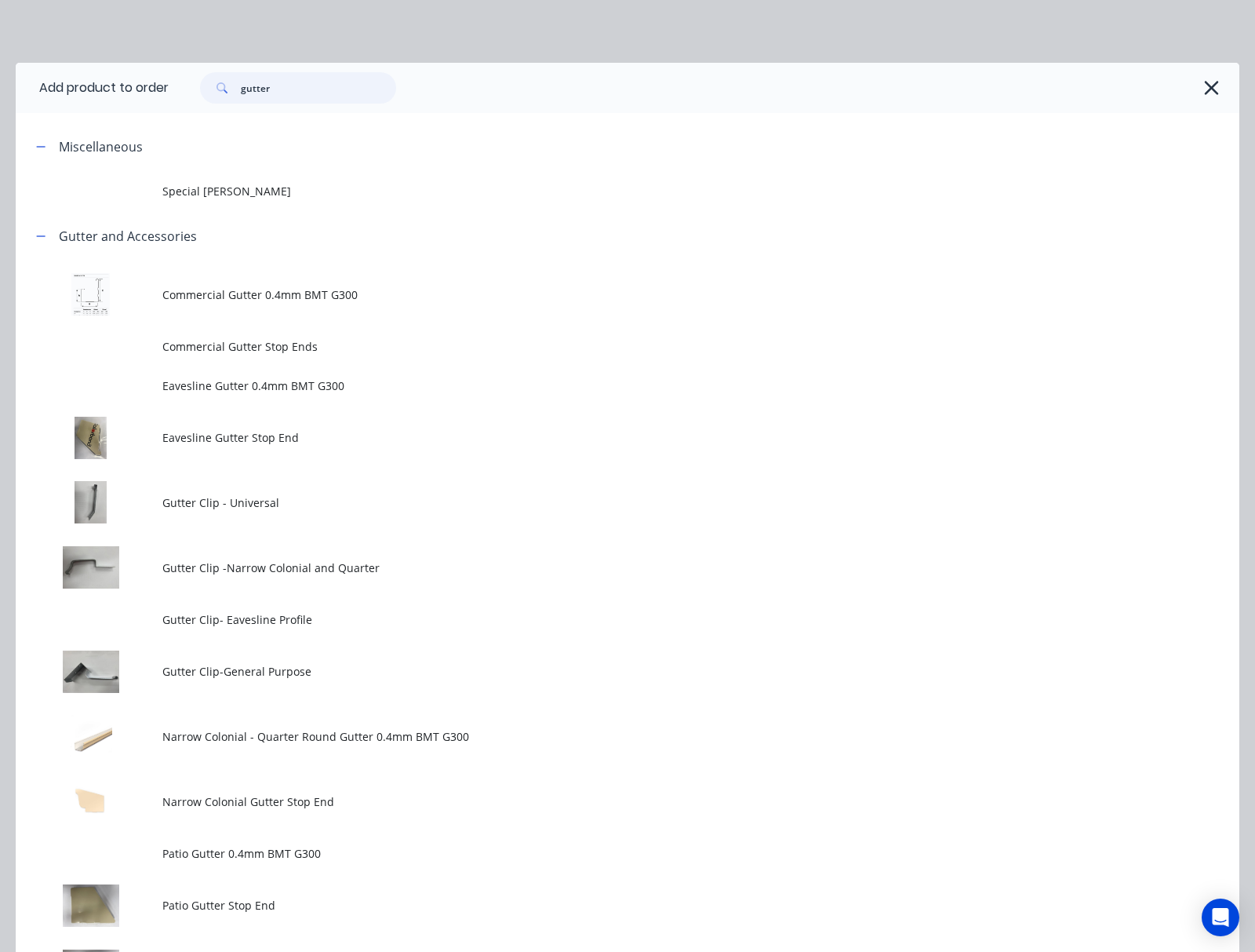
drag, startPoint x: 287, startPoint y: 91, endPoint x: 174, endPoint y: 99, distance: 113.3
click at [174, 99] on div "gutter" at bounding box center [697, 87] width 1056 height 31
type input "39"
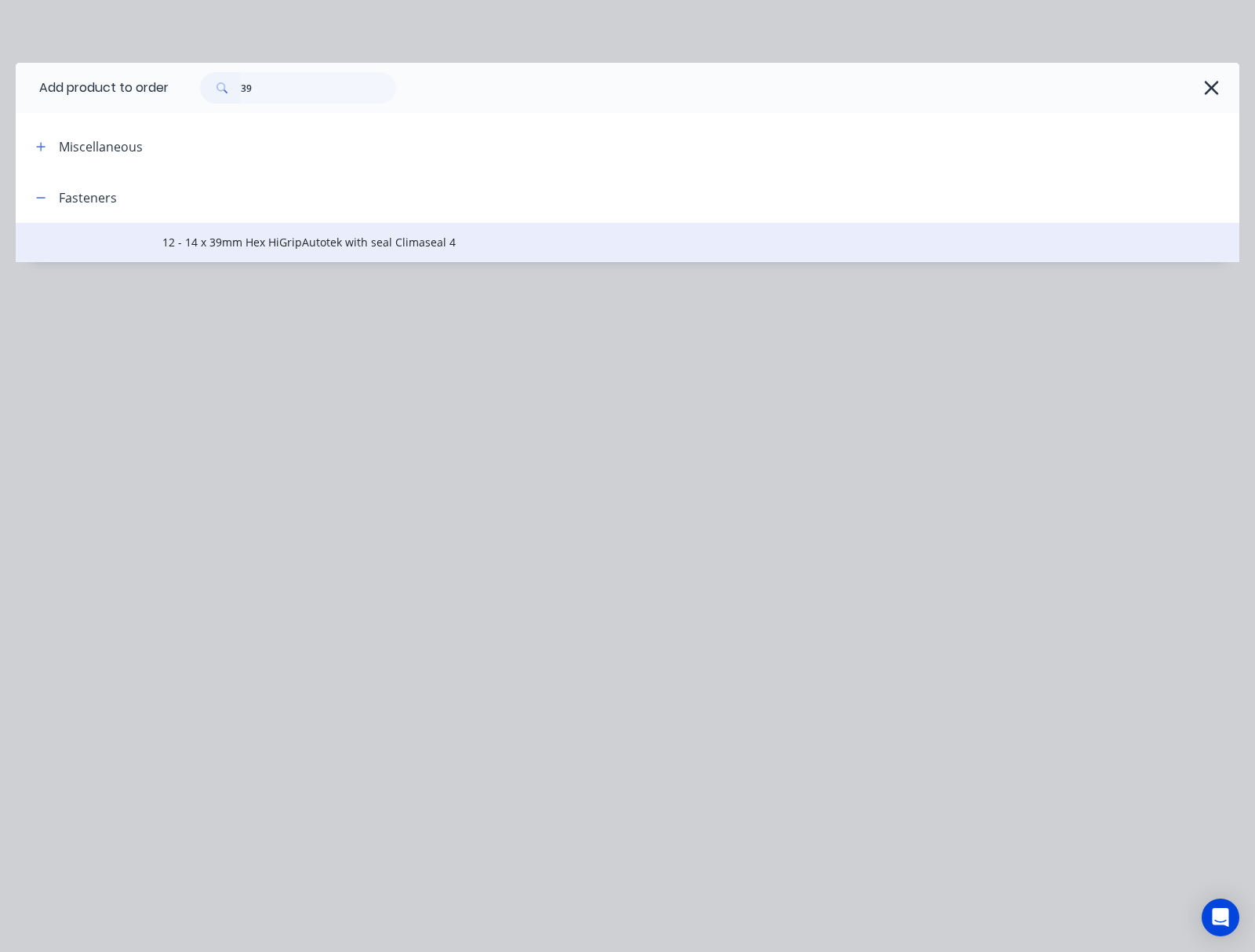
click at [450, 242] on span "12 - 14 x 39mm Hex HiGripAutotek with seal Climaseal 4" at bounding box center [593, 241] width 862 height 16
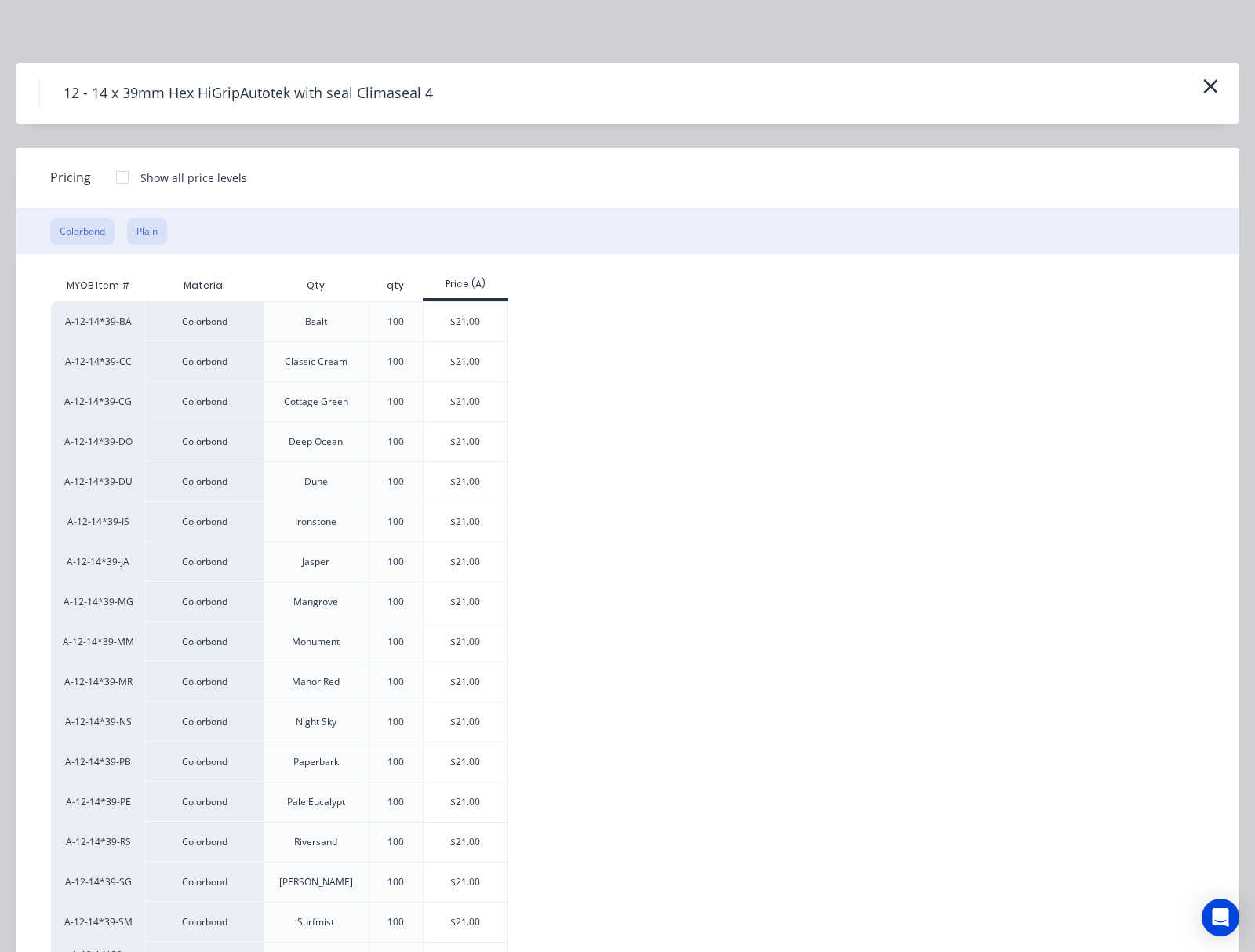
click at [142, 226] on button "Plain" at bounding box center [147, 232] width 40 height 27
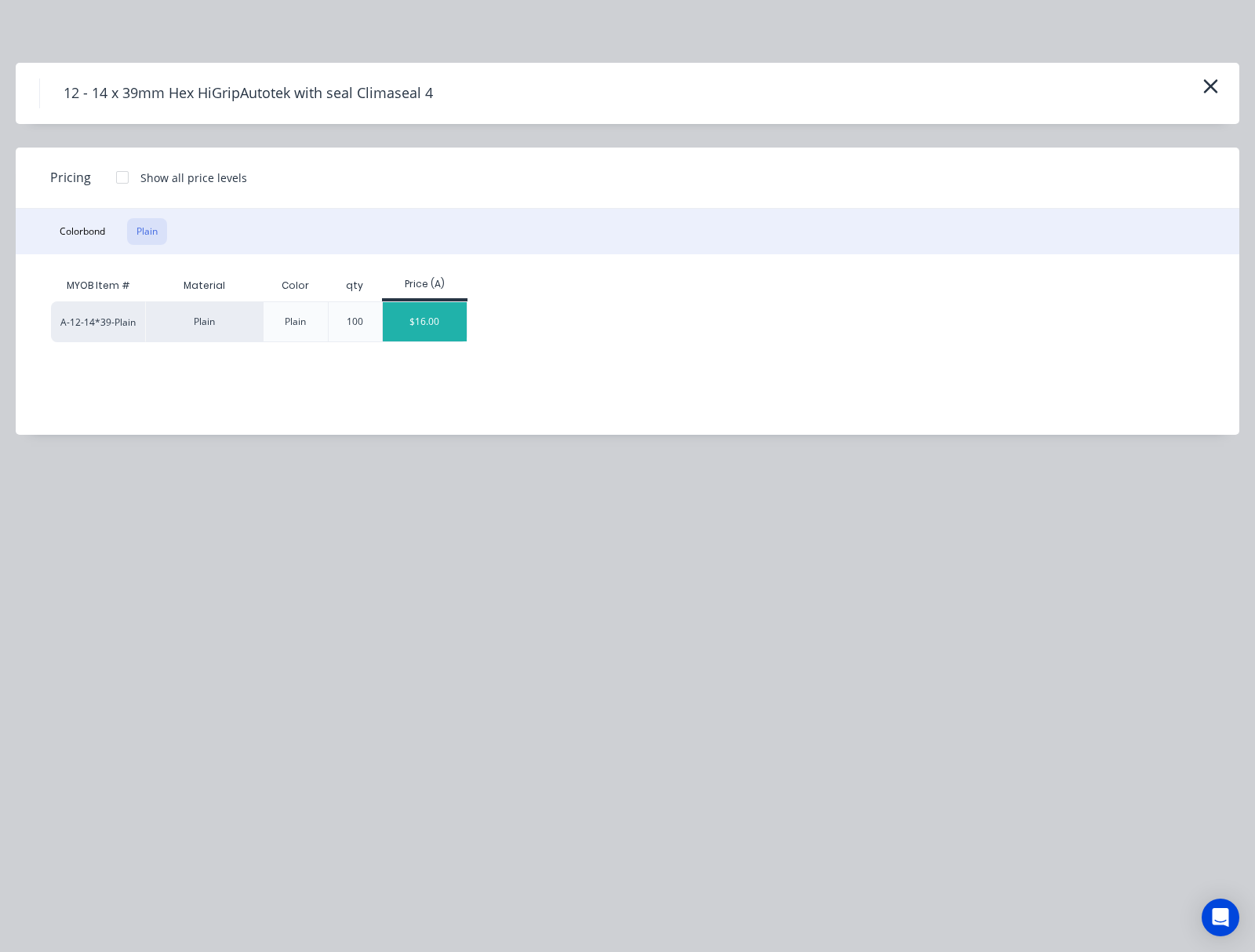
click at [427, 333] on div "$16.00" at bounding box center [424, 321] width 84 height 39
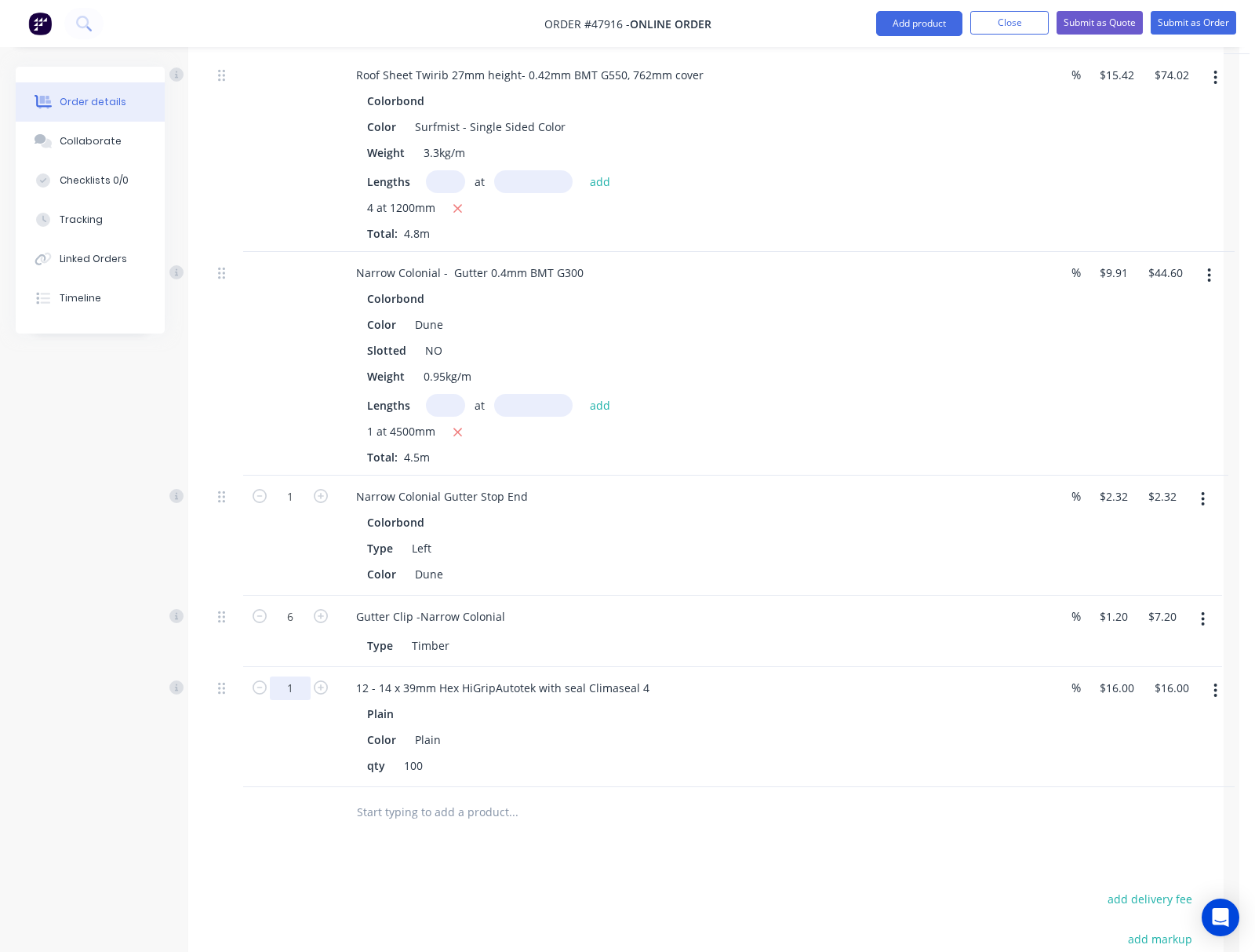
click at [277, 509] on input "1" at bounding box center [290, 496] width 41 height 24
type input "5"
type input "$80.00"
click at [767, 834] on div "Drawings Add drawing 0.55 Colorbond Surfmist Girth 300 1 Please double check th…" at bounding box center [705, 293] width 1036 height 1773
click at [794, 24] on button "Add product" at bounding box center [919, 24] width 86 height 25
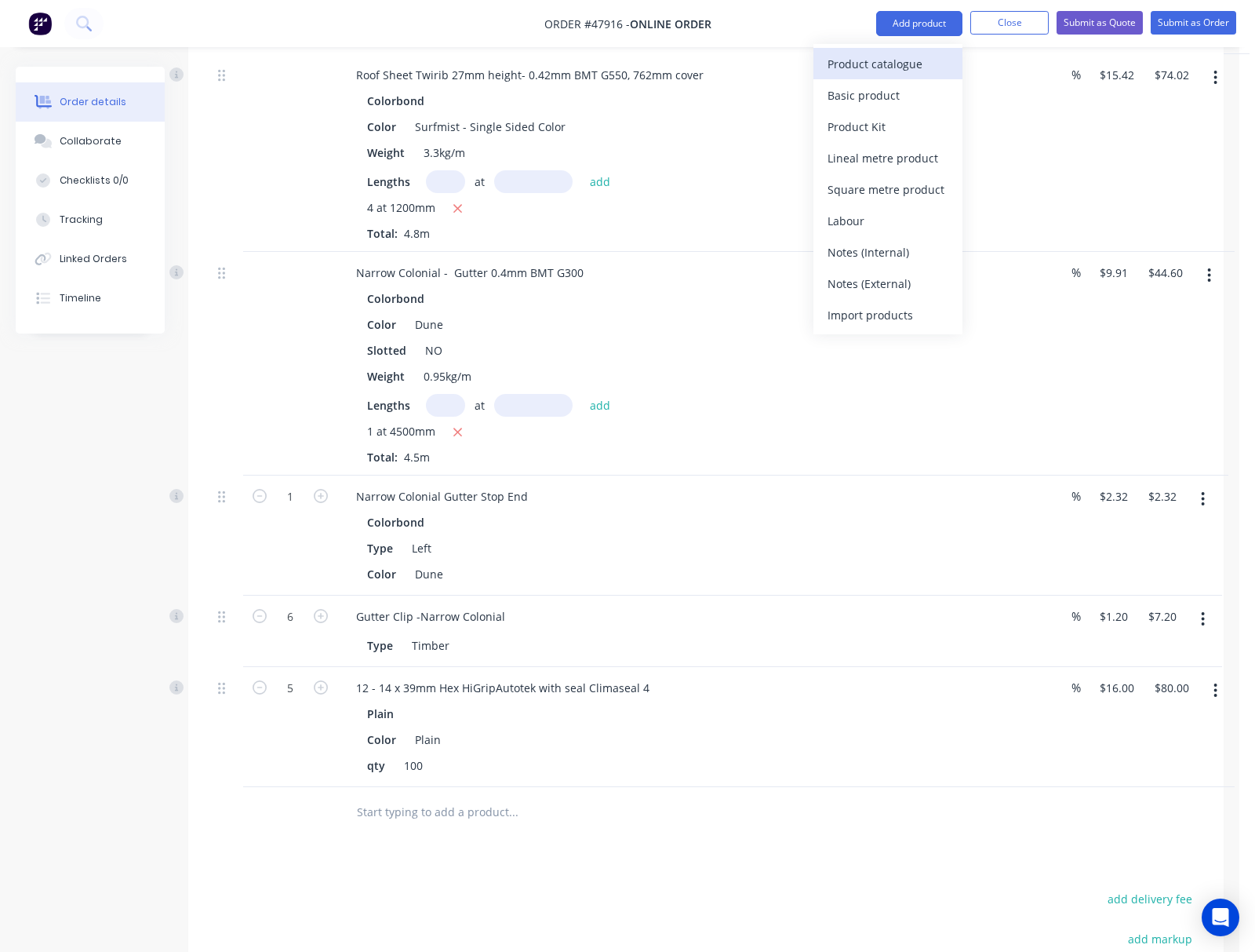
click at [794, 52] on div "Product catalogue" at bounding box center [888, 64] width 121 height 23
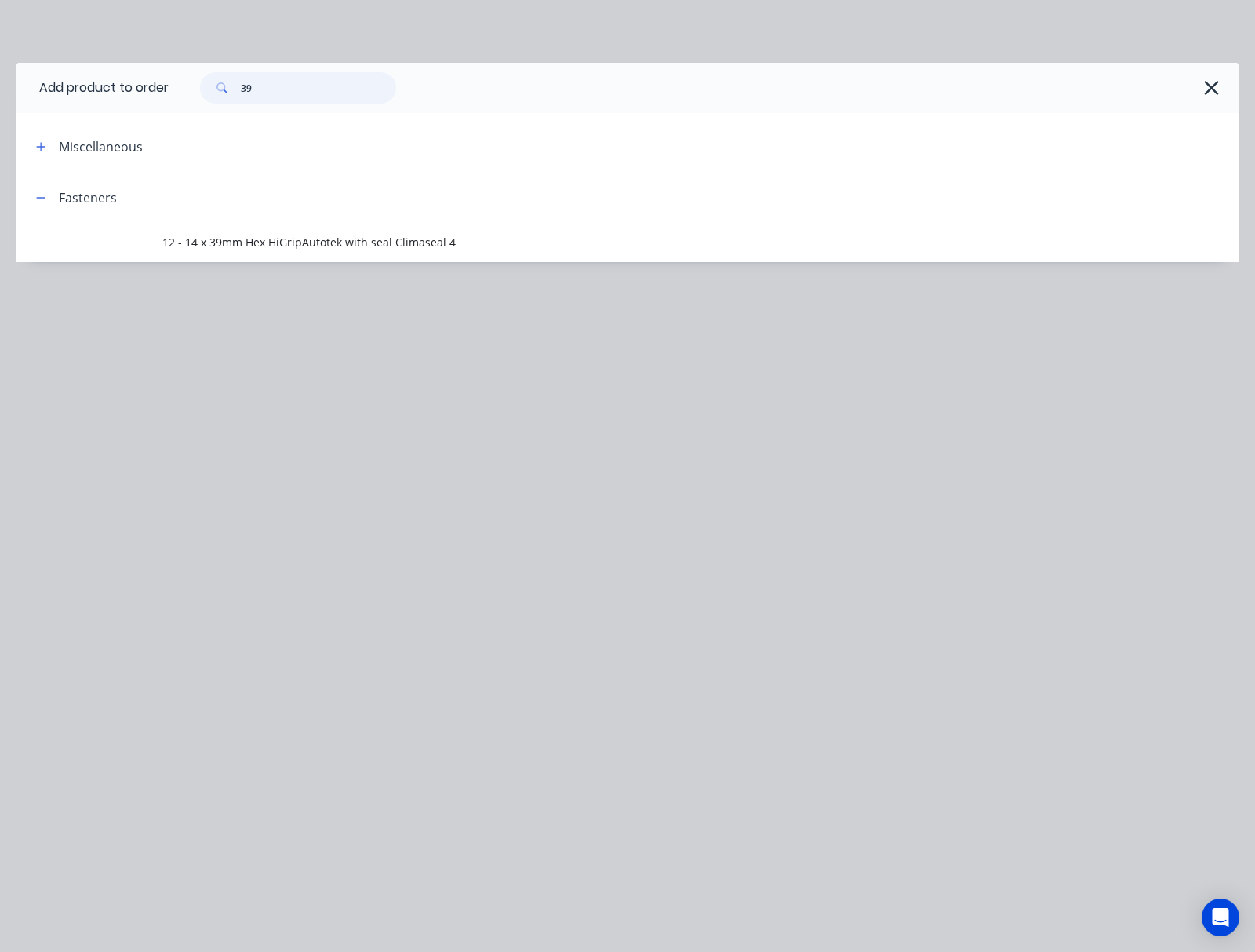
drag, startPoint x: 249, startPoint y: 77, endPoint x: 264, endPoint y: 85, distance: 17.0
click at [264, 85] on input "39" at bounding box center [319, 87] width 156 height 31
click at [314, 82] on input "39" at bounding box center [319, 87] width 156 height 31
drag, startPoint x: 310, startPoint y: 84, endPoint x: 234, endPoint y: 98, distance: 77.3
click at [237, 98] on div "39" at bounding box center [298, 87] width 197 height 31
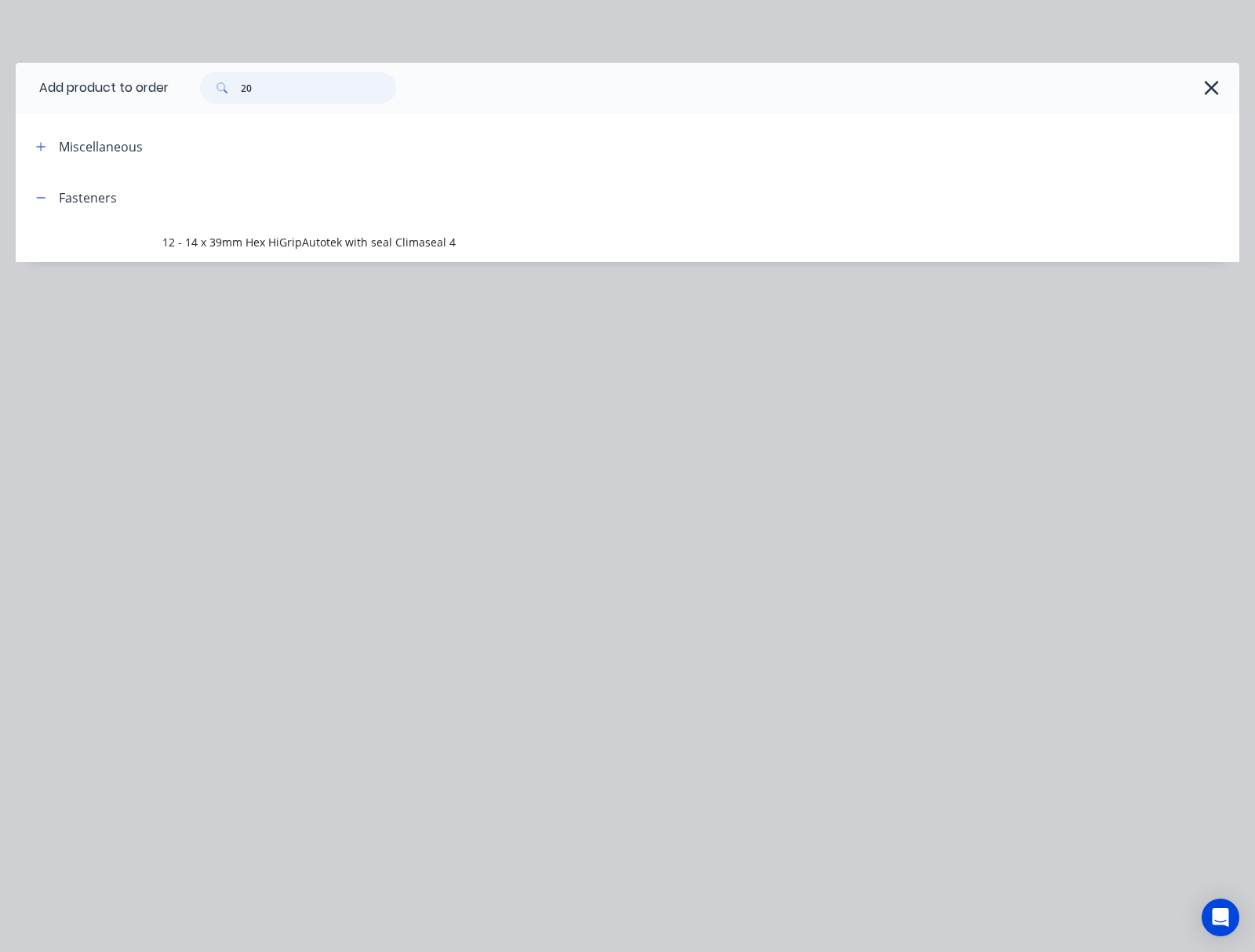
type input "20"
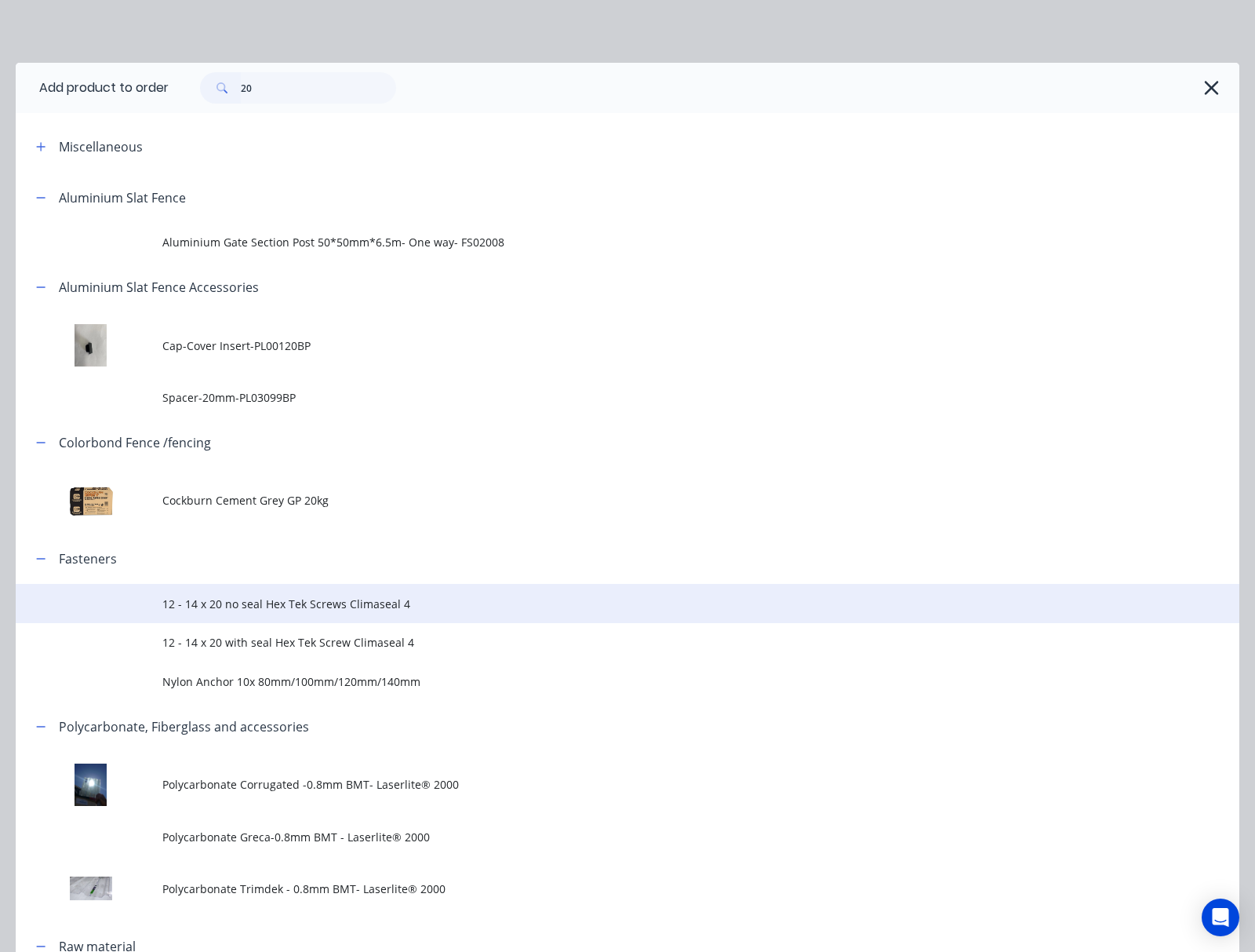
click at [608, 604] on span "12 - 14 x 20 no seal Hex Tek Screws Climaseal 4" at bounding box center [593, 603] width 862 height 16
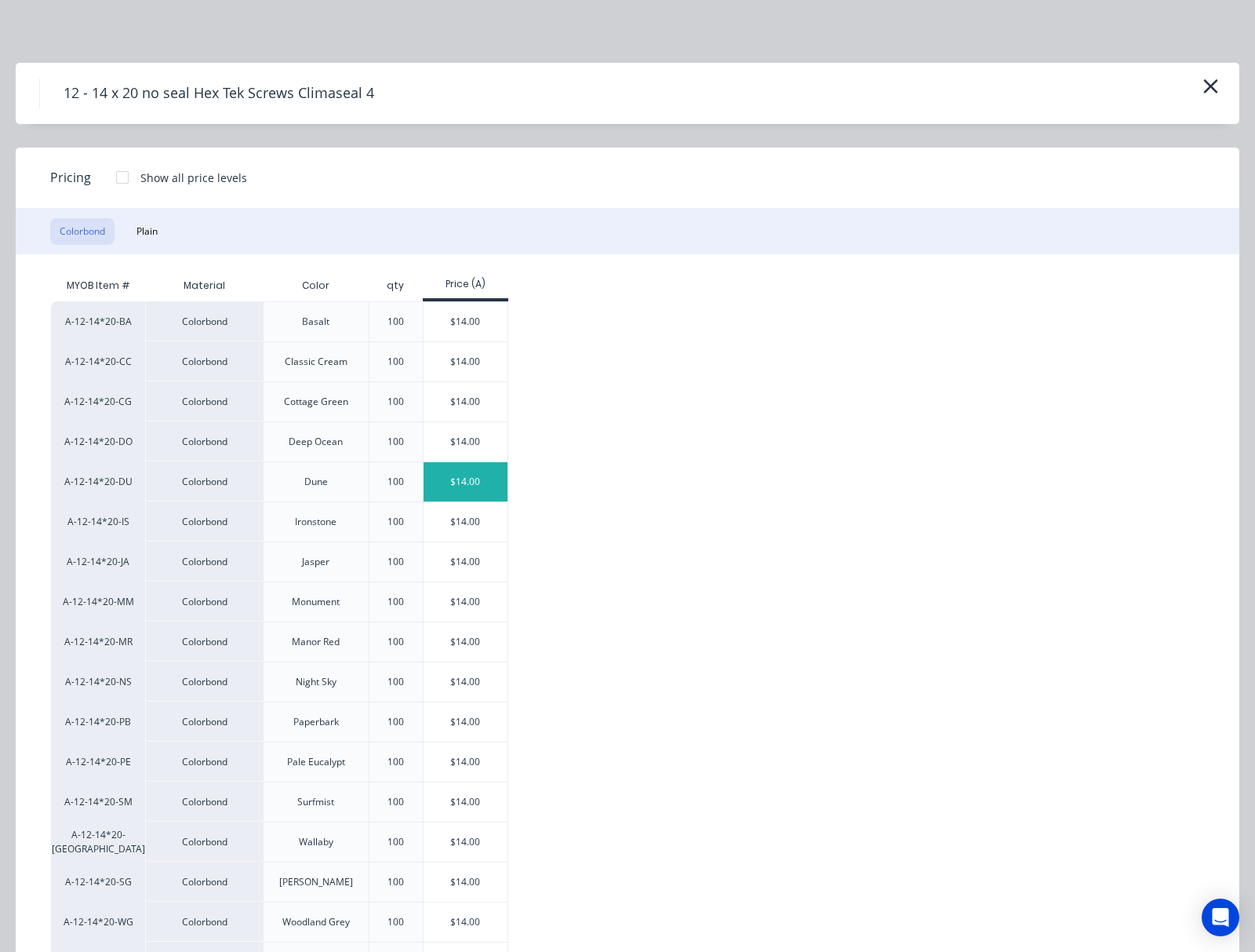
click at [437, 475] on div "$14.00" at bounding box center [465, 481] width 84 height 39
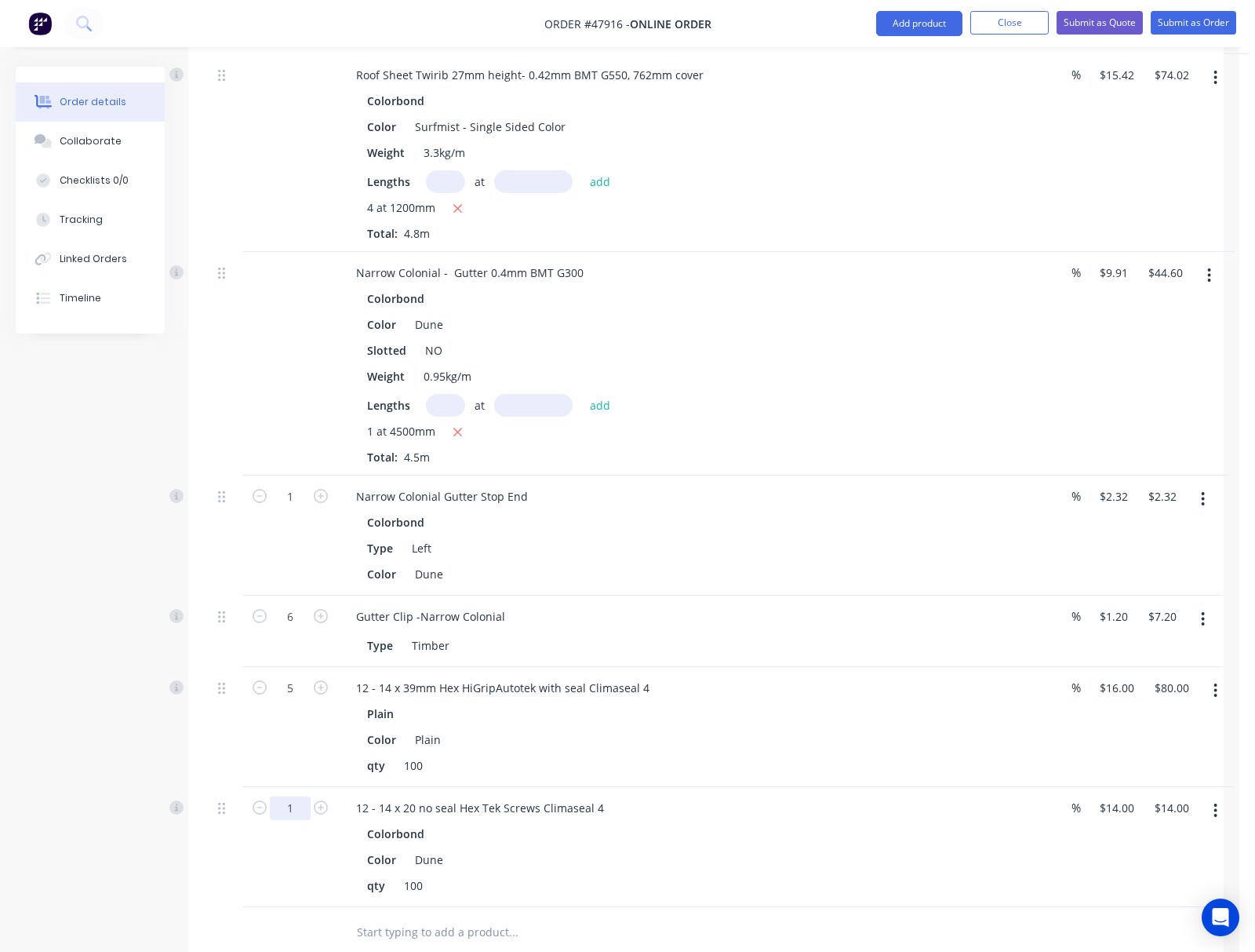
click at [295, 509] on input "1" at bounding box center [290, 496] width 41 height 24
type input "5"
type input "$70.00"
click at [205, 910] on div "Qty Discount Price Total Roof Sheet Corrugated 16mm height - 0.42mm BMT G550, 7…" at bounding box center [705, 378] width 1036 height 1159
click at [794, 16] on button "Add product" at bounding box center [919, 24] width 86 height 25
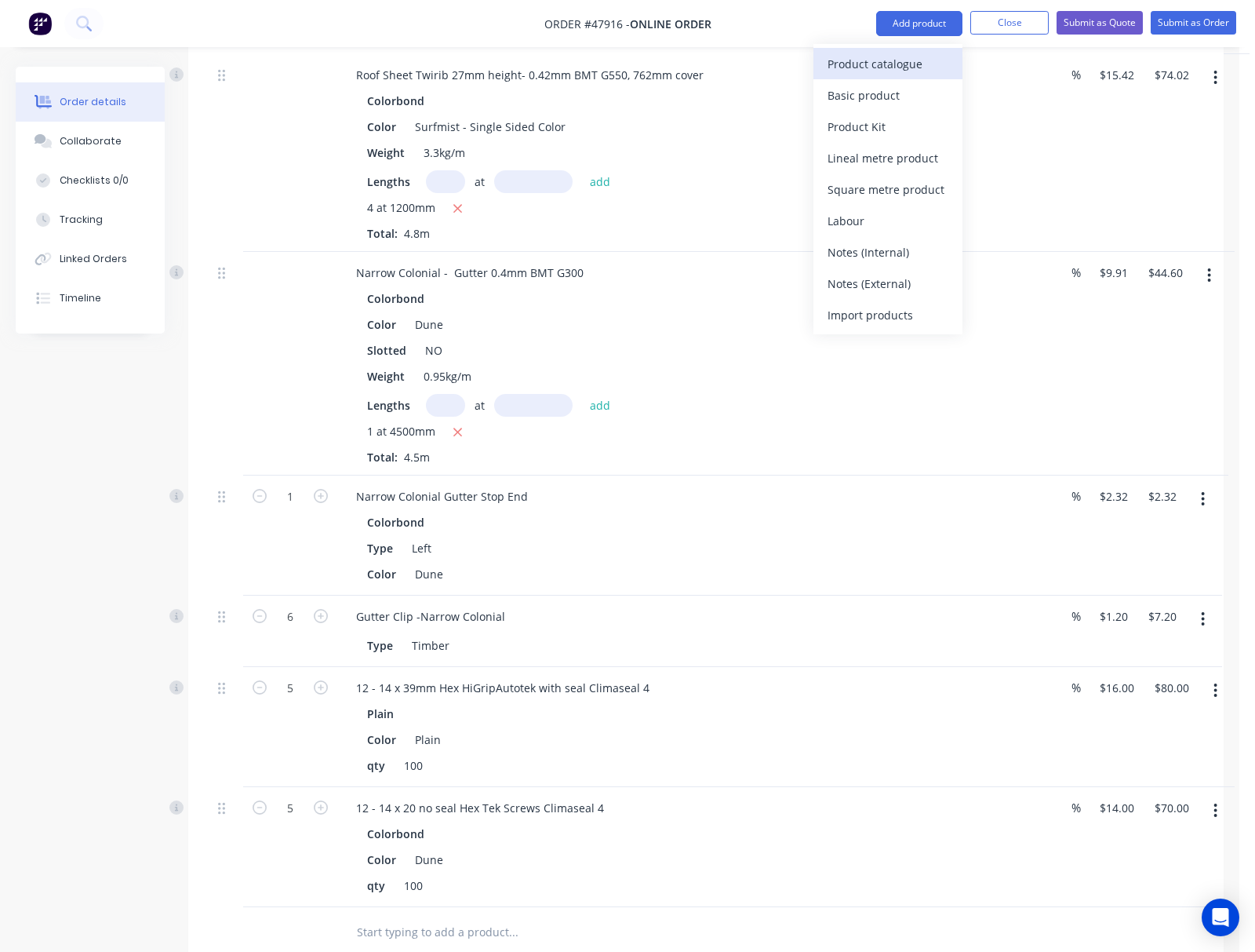
click at [794, 66] on div "Product catalogue" at bounding box center [888, 64] width 121 height 23
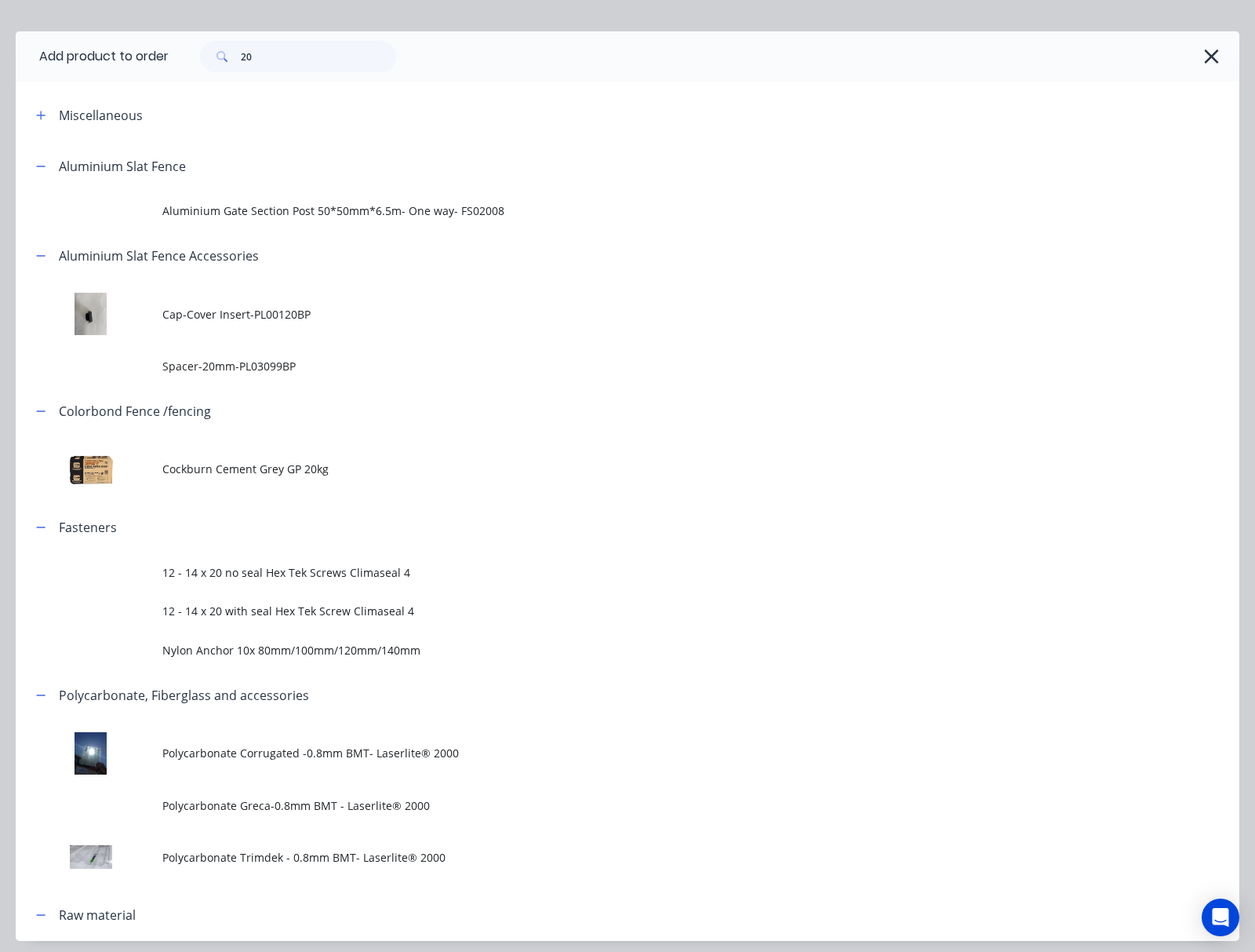
scroll to position [0, 0]
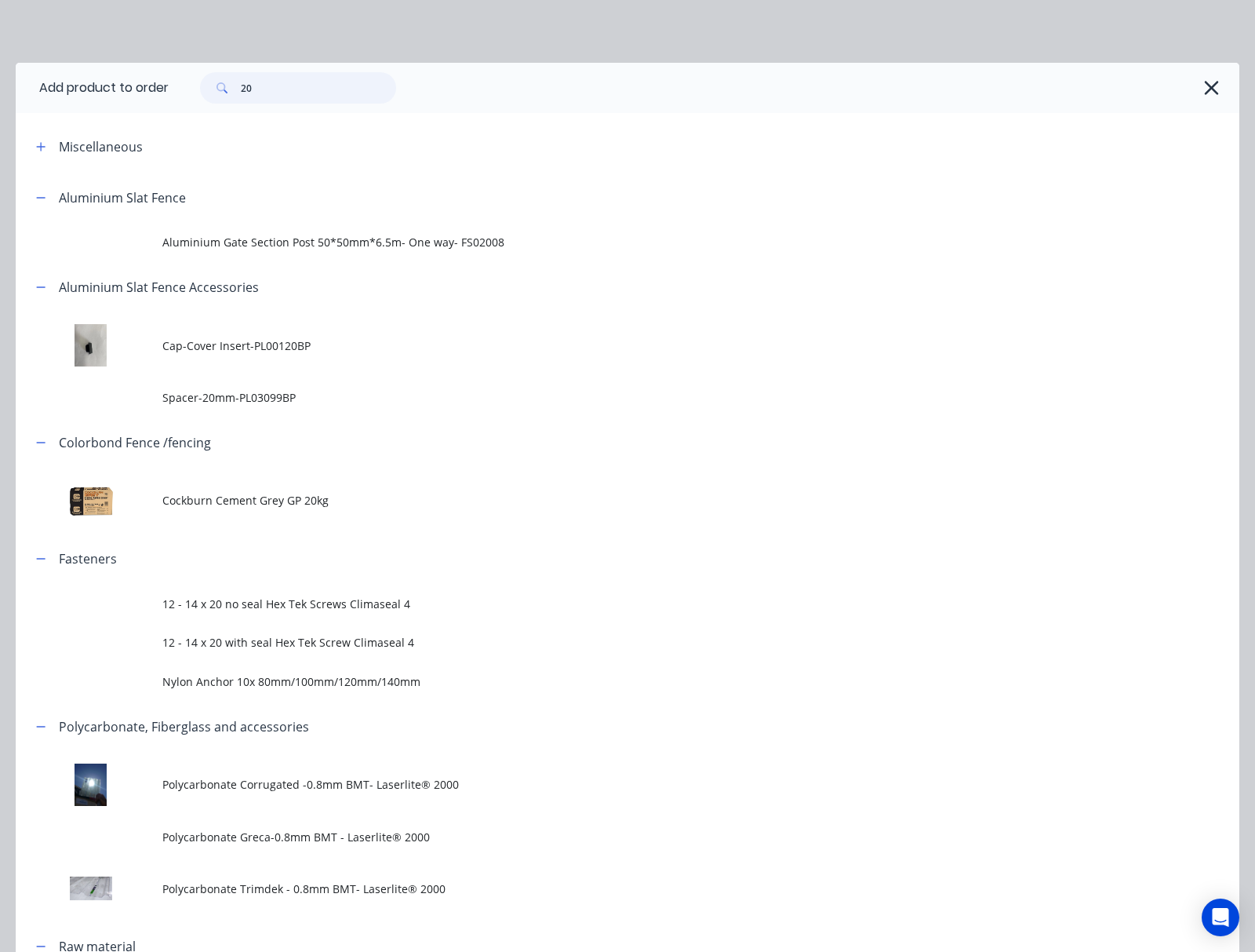
drag, startPoint x: 274, startPoint y: 92, endPoint x: 125, endPoint y: 70, distance: 150.6
click at [126, 70] on header "Add product to order 20" at bounding box center [628, 87] width 1224 height 50
type input "roof"
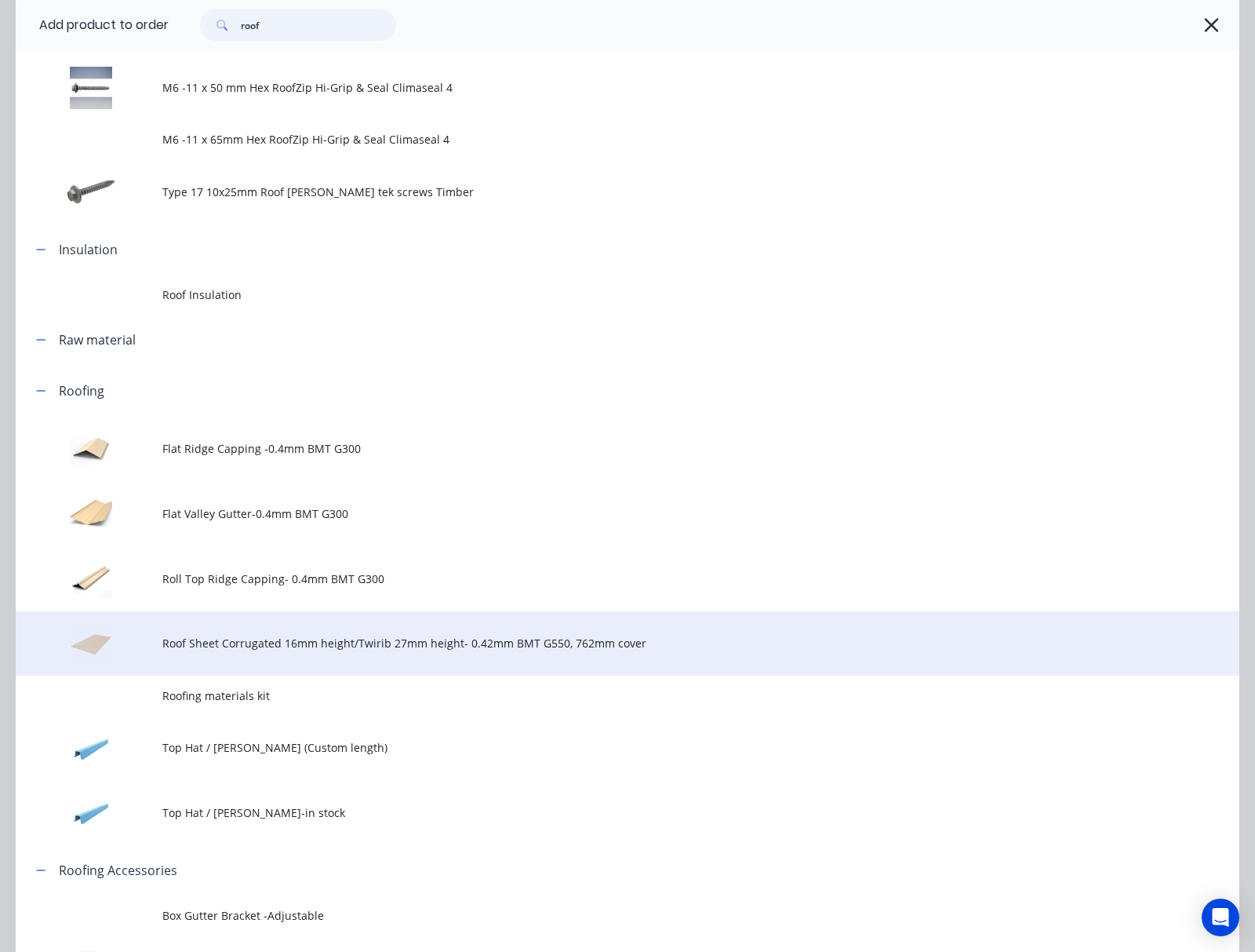
scroll to position [314, 0]
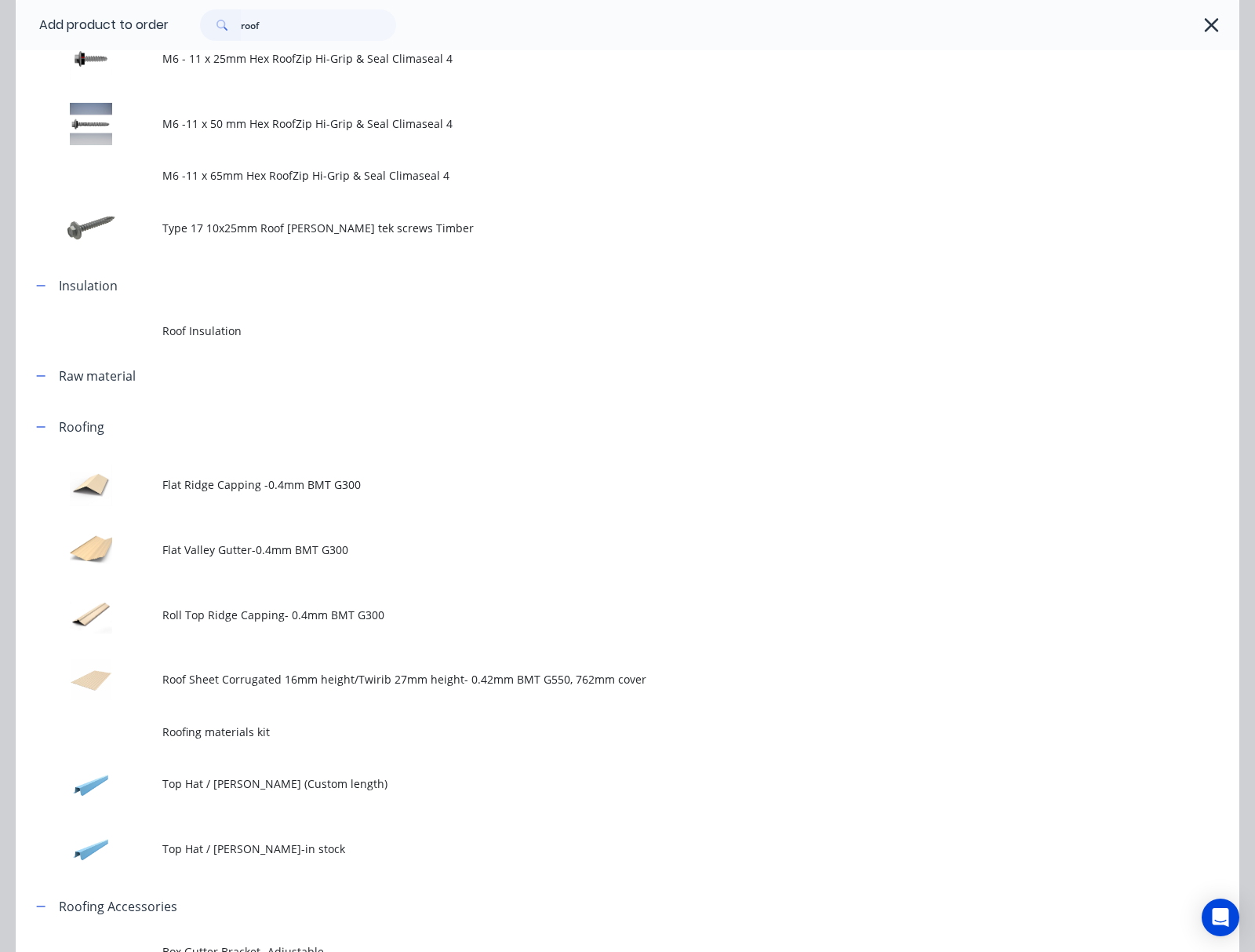
click at [412, 701] on td "Roof Sheet Corrugated 16mm height/Twirib 27mm height- 0.42mm BMT G550, 762mm co…" at bounding box center [701, 680] width 1077 height 65
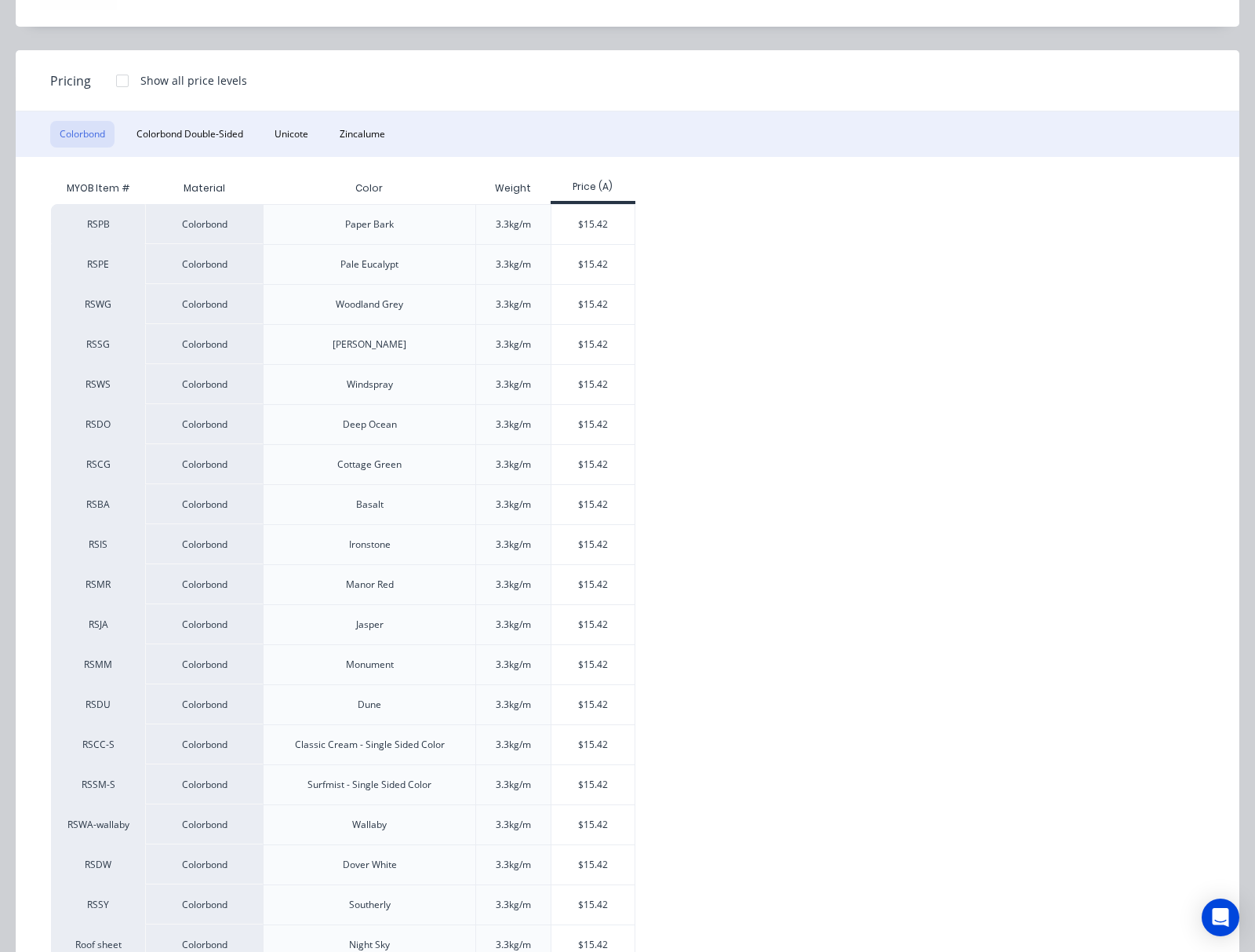
scroll to position [209, 0]
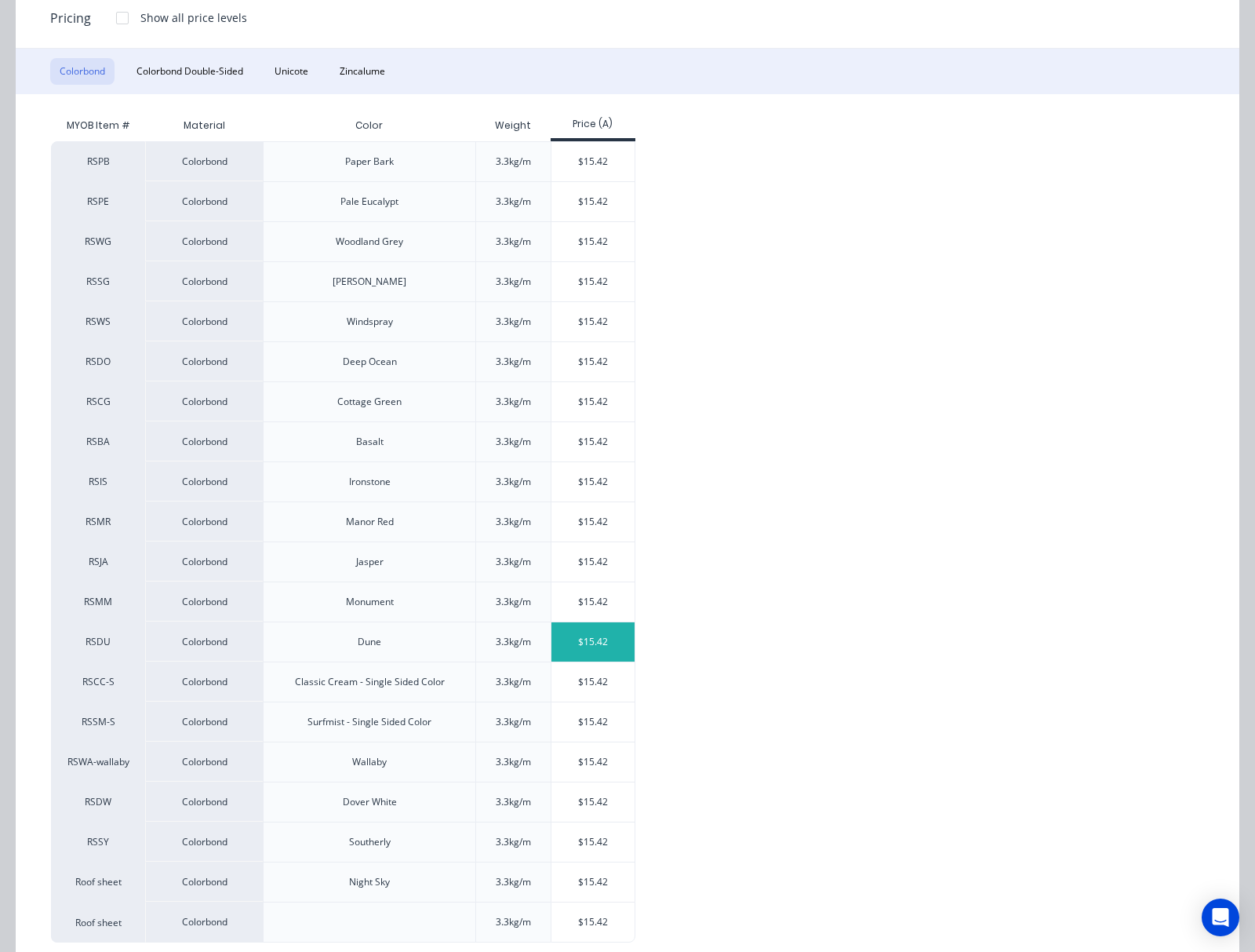
click at [593, 653] on div "$15.42" at bounding box center [593, 641] width 84 height 39
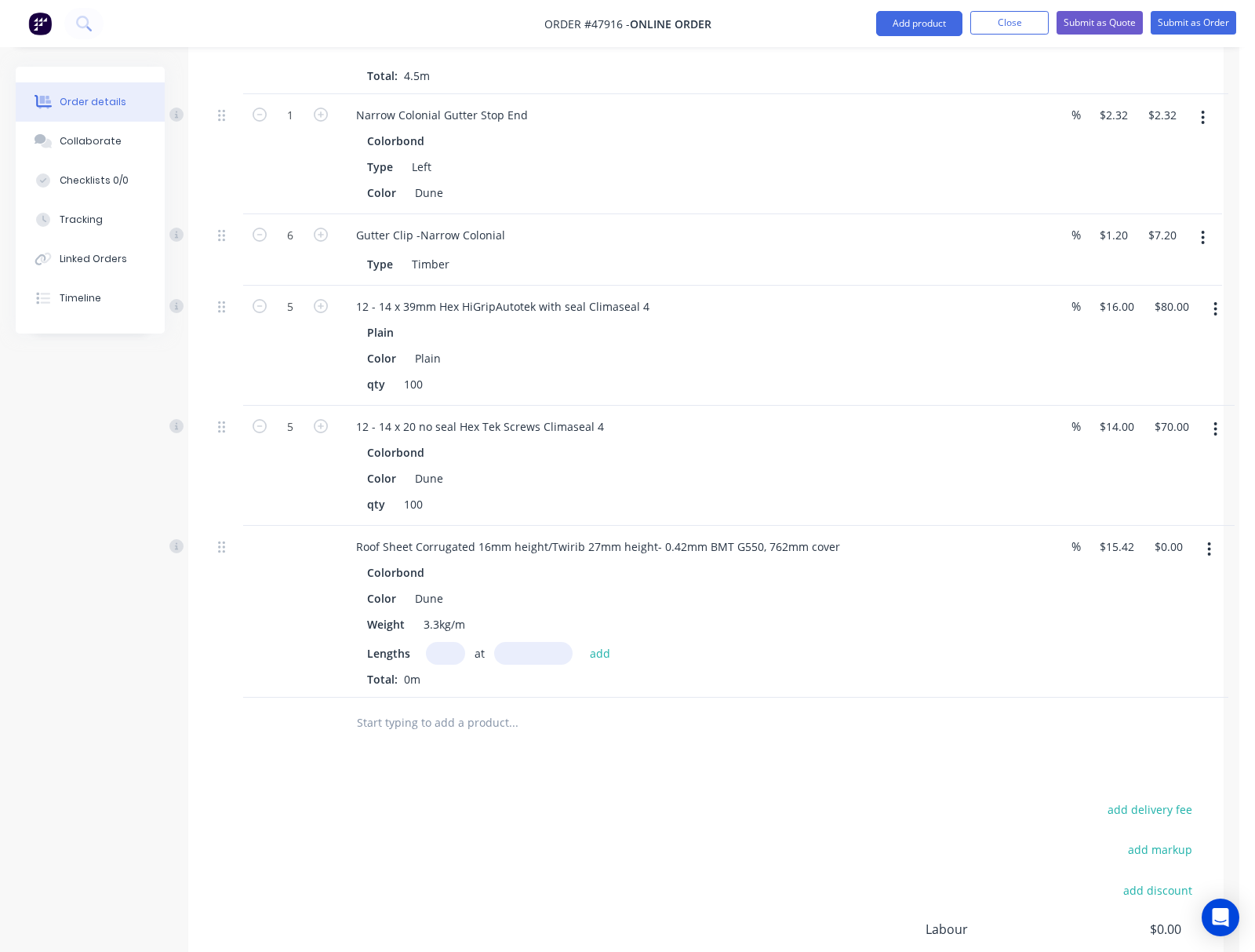
scroll to position [1472, 0]
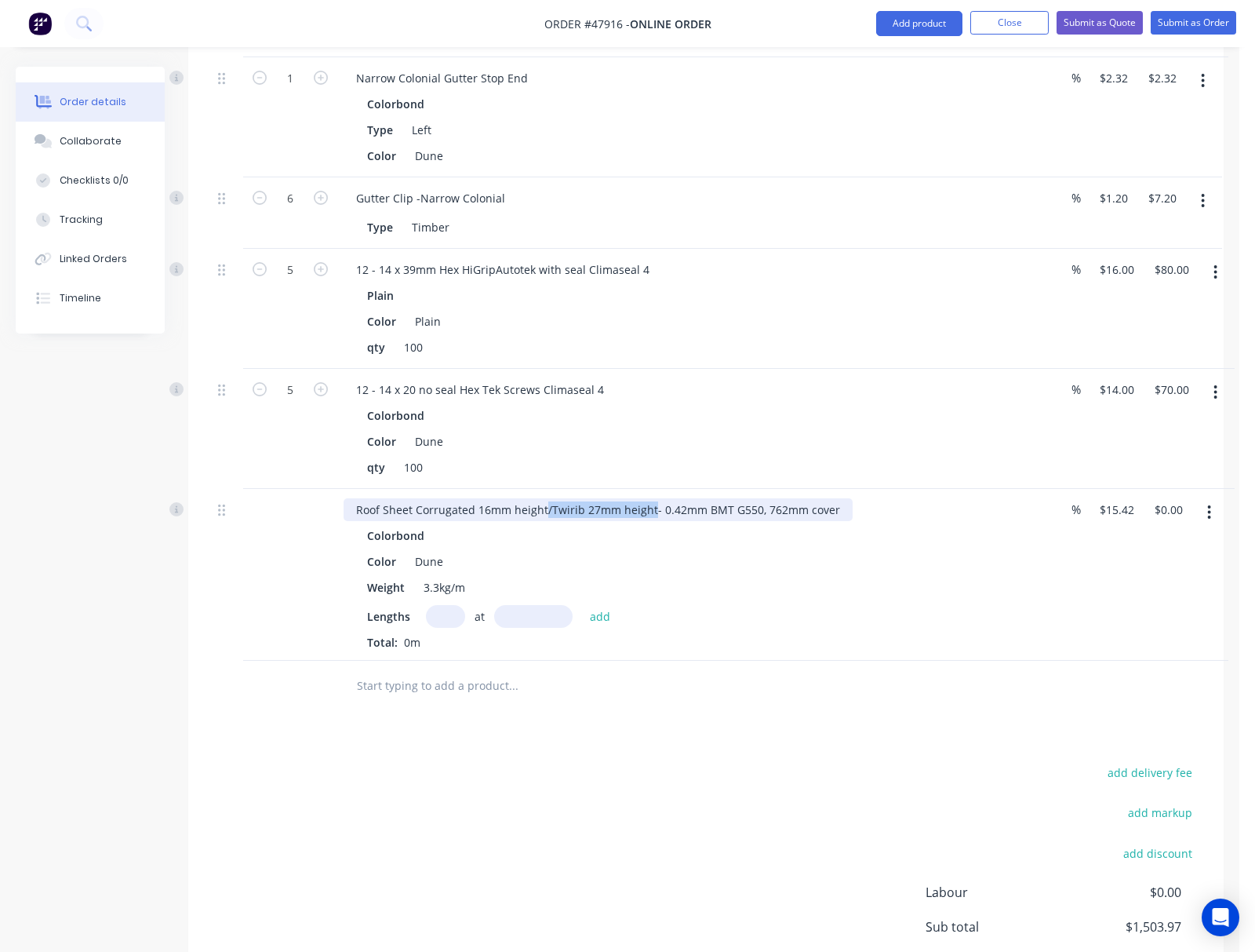
drag, startPoint x: 543, startPoint y: 488, endPoint x: 650, endPoint y: 488, distance: 107.0
click at [650, 498] on div "Roof Sheet Corrugated 16mm height/Twirib 27mm height- 0.42mm BMT G550, 762mm co…" at bounding box center [598, 510] width 509 height 23
click at [440, 605] on input "text" at bounding box center [445, 616] width 39 height 23
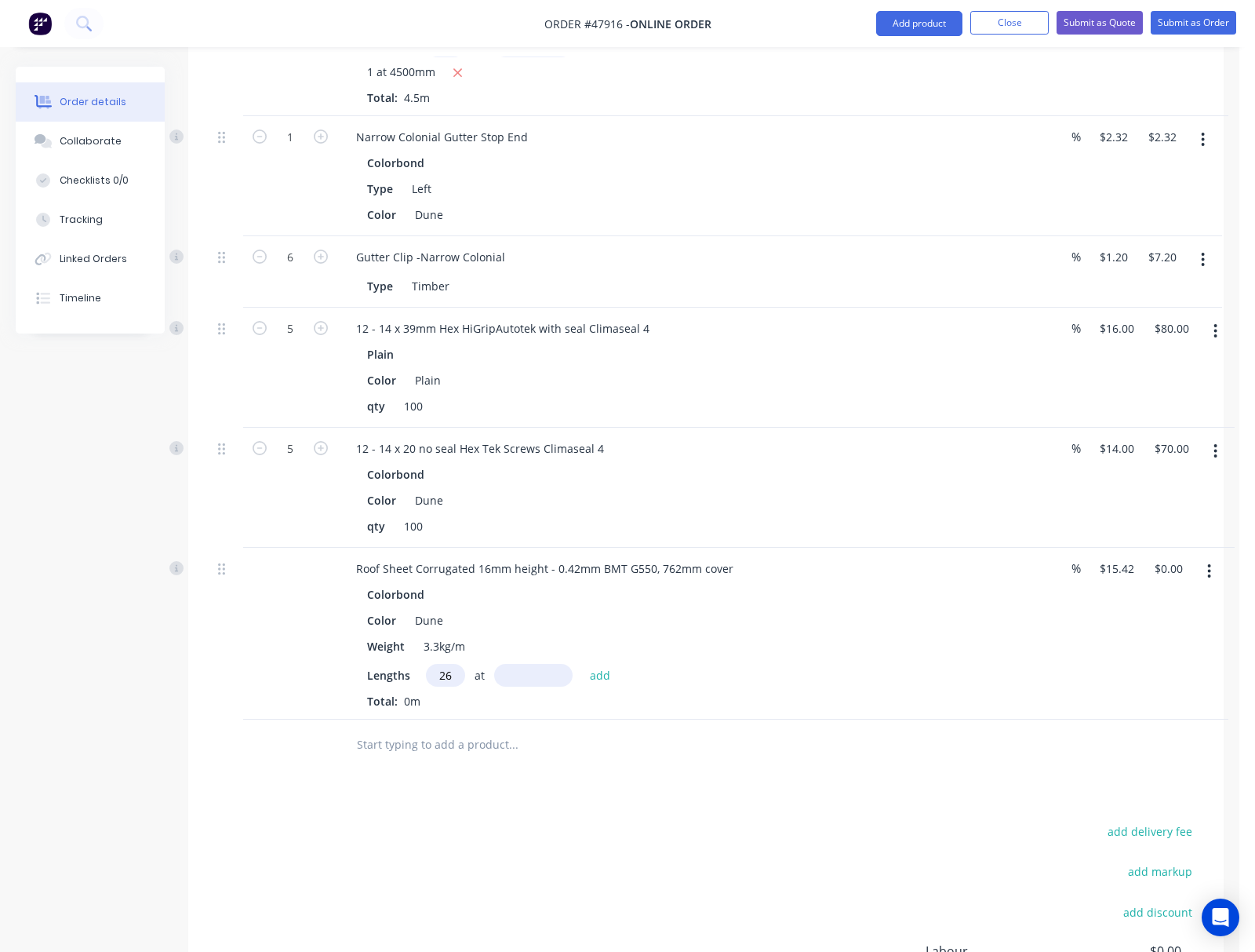
scroll to position [1368, 0]
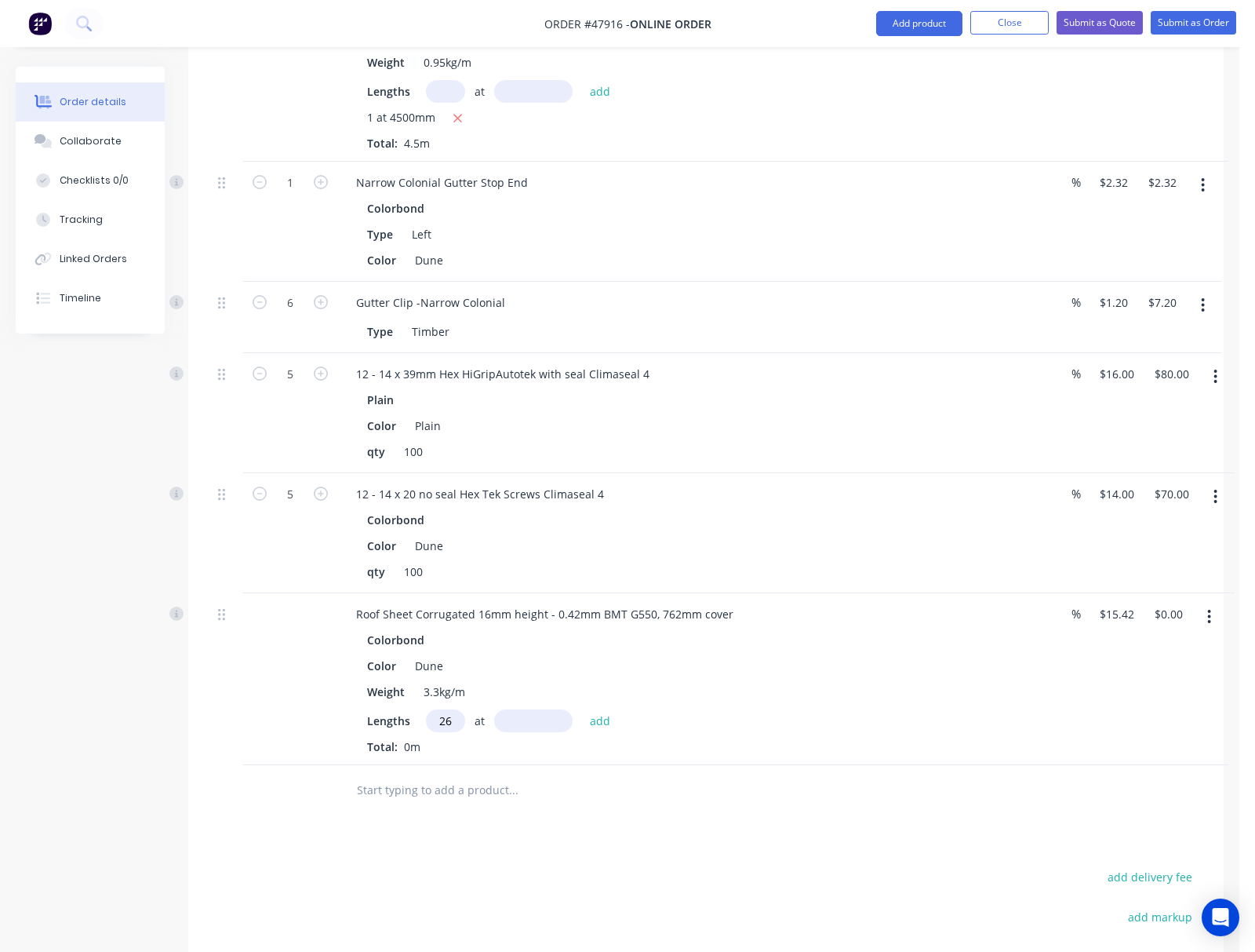
type input "26"
click at [540, 709] on input "text" at bounding box center [534, 720] width 79 height 23
type input "5500"
click at [582, 709] on button "add" at bounding box center [600, 719] width 37 height 21
type input "$2,205.06"
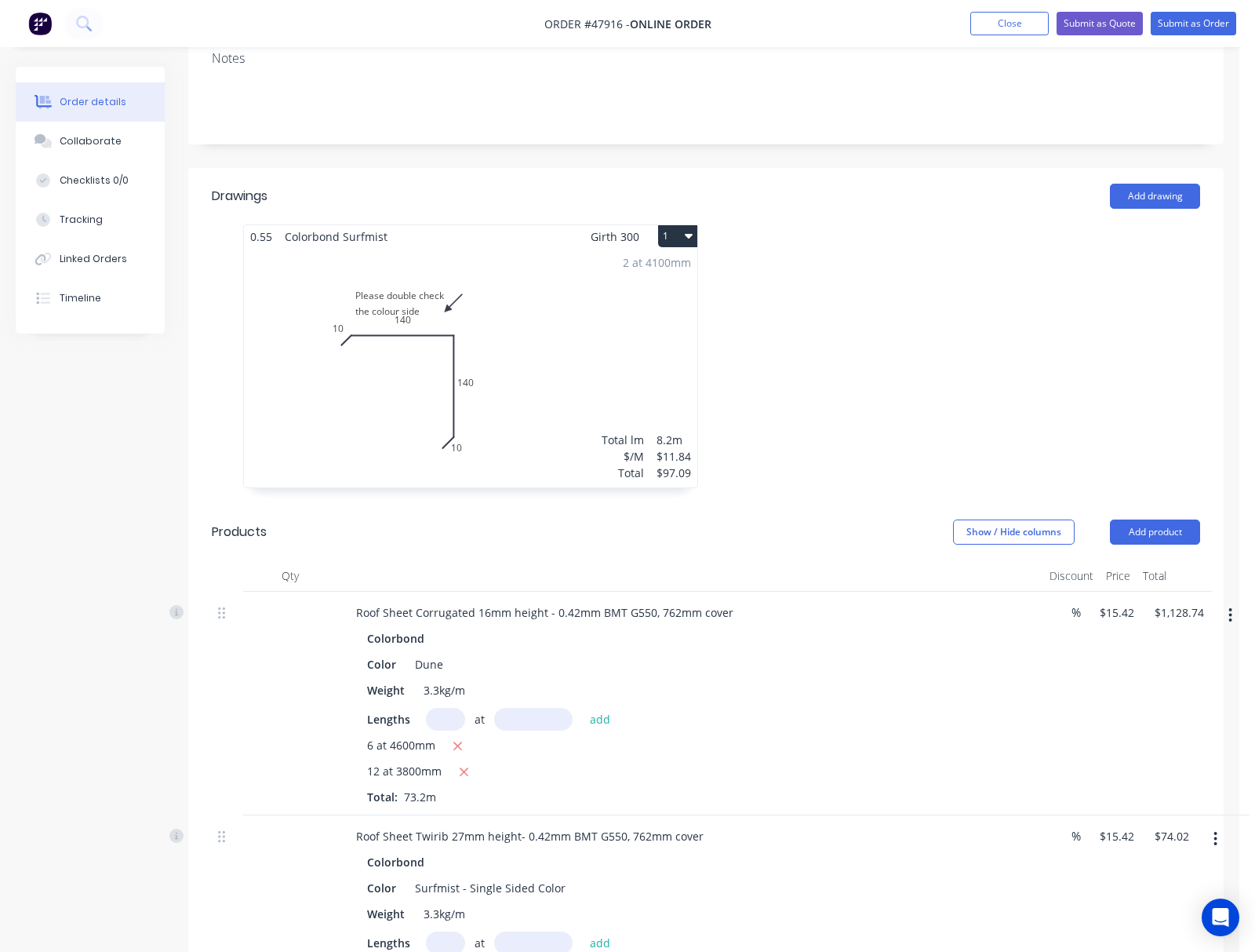
scroll to position [0, 0]
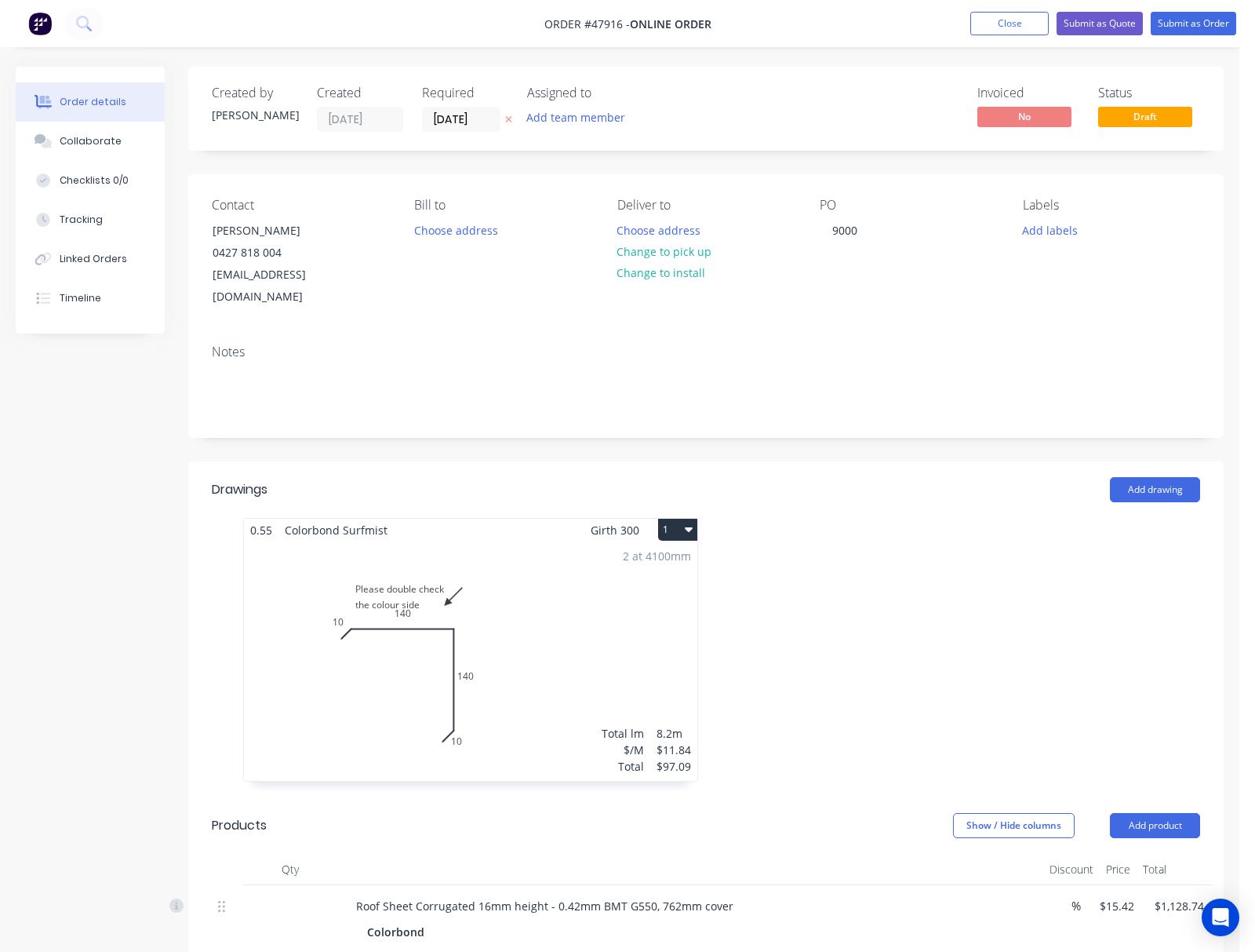
click at [574, 574] on div "2 at 4100mm Total lm $/M Total 8.2m $11.84 $97.09" at bounding box center [471, 661] width 454 height 239
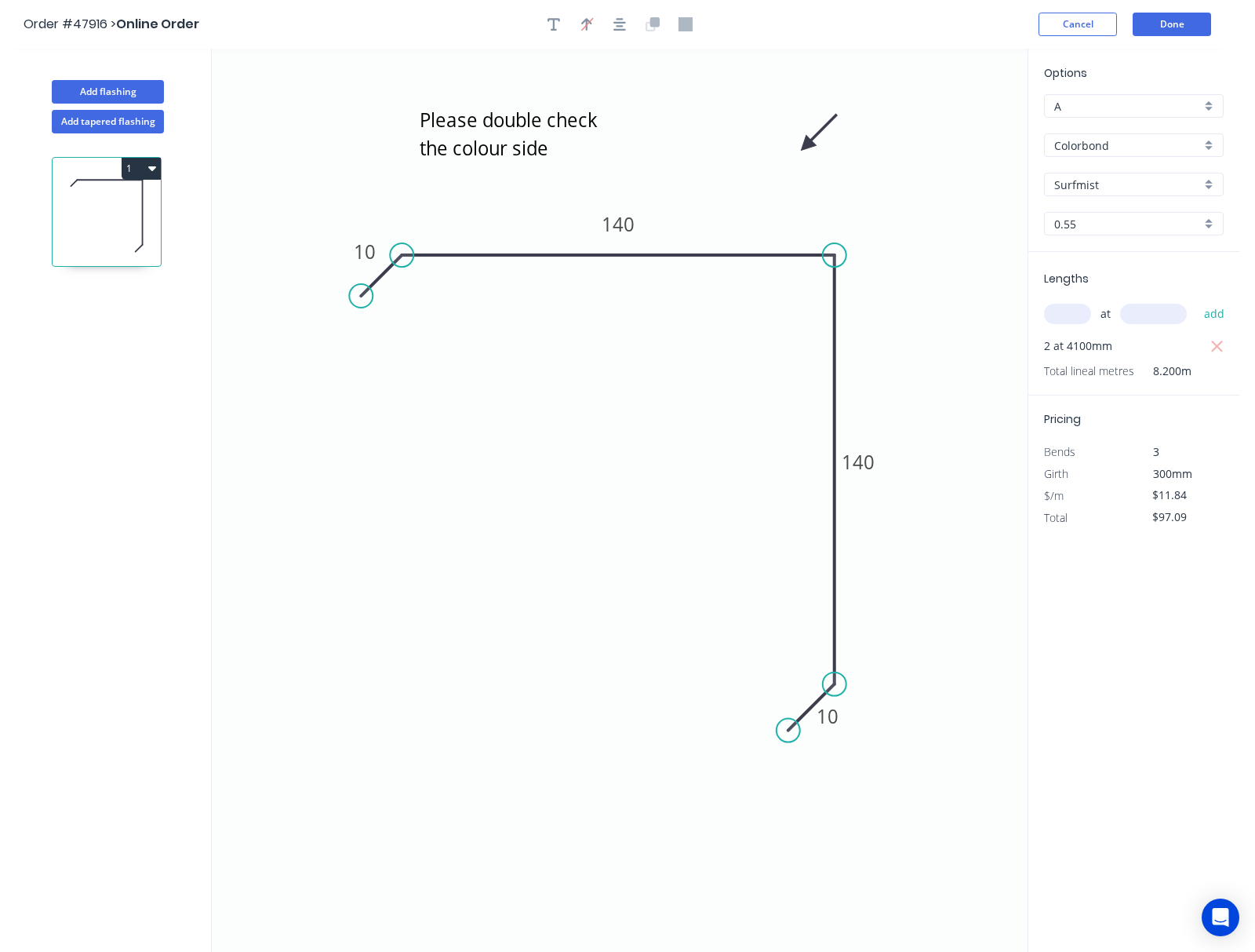
click at [794, 315] on input "text" at bounding box center [1068, 313] width 47 height 20
type input "4"
click at [794, 317] on input "text" at bounding box center [1153, 313] width 66 height 20
type input "1"
type input "2500"
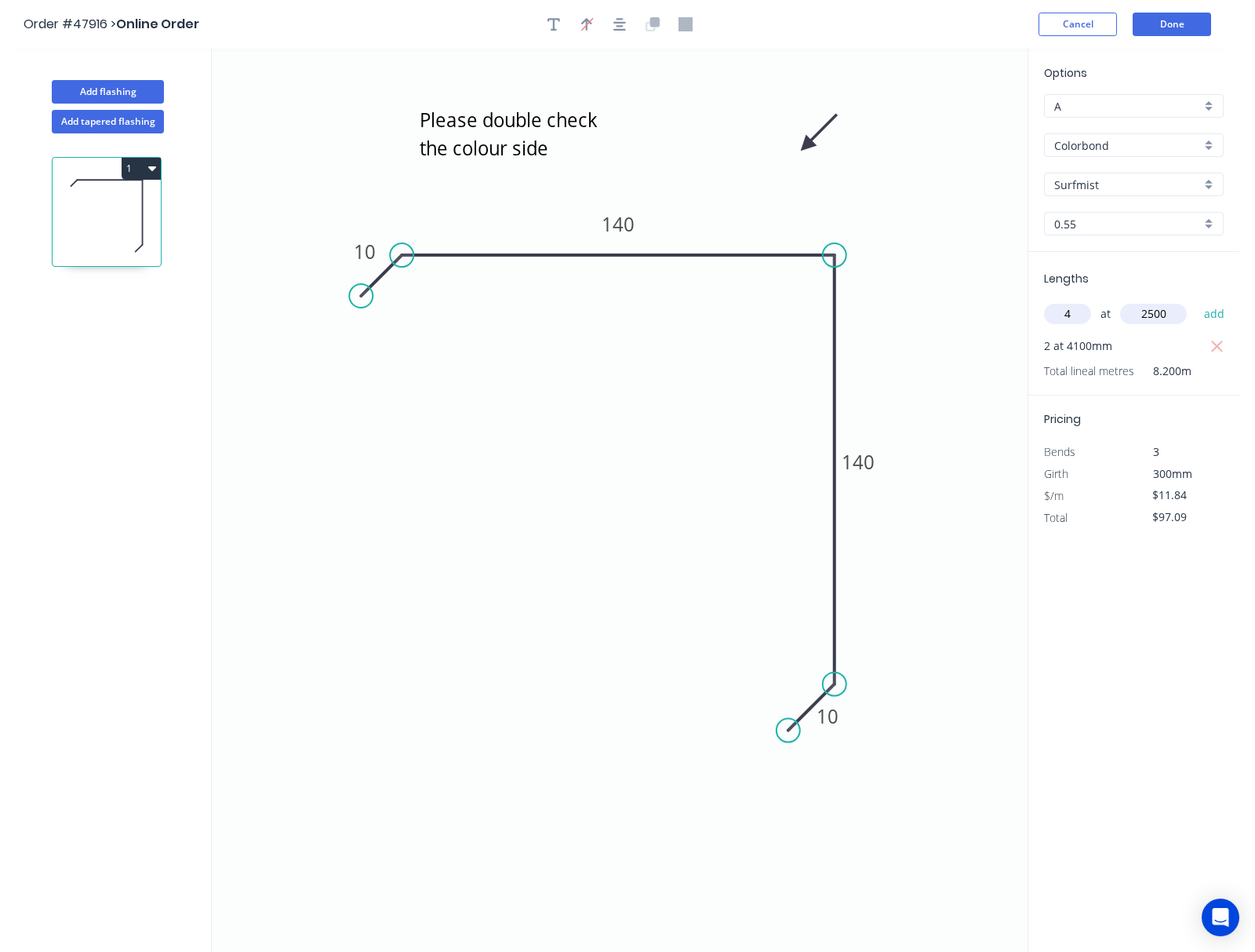
click at [794, 301] on button "add" at bounding box center [1214, 314] width 37 height 27
type input "$215.49"
click at [794, 29] on button "Done" at bounding box center [1172, 24] width 79 height 24
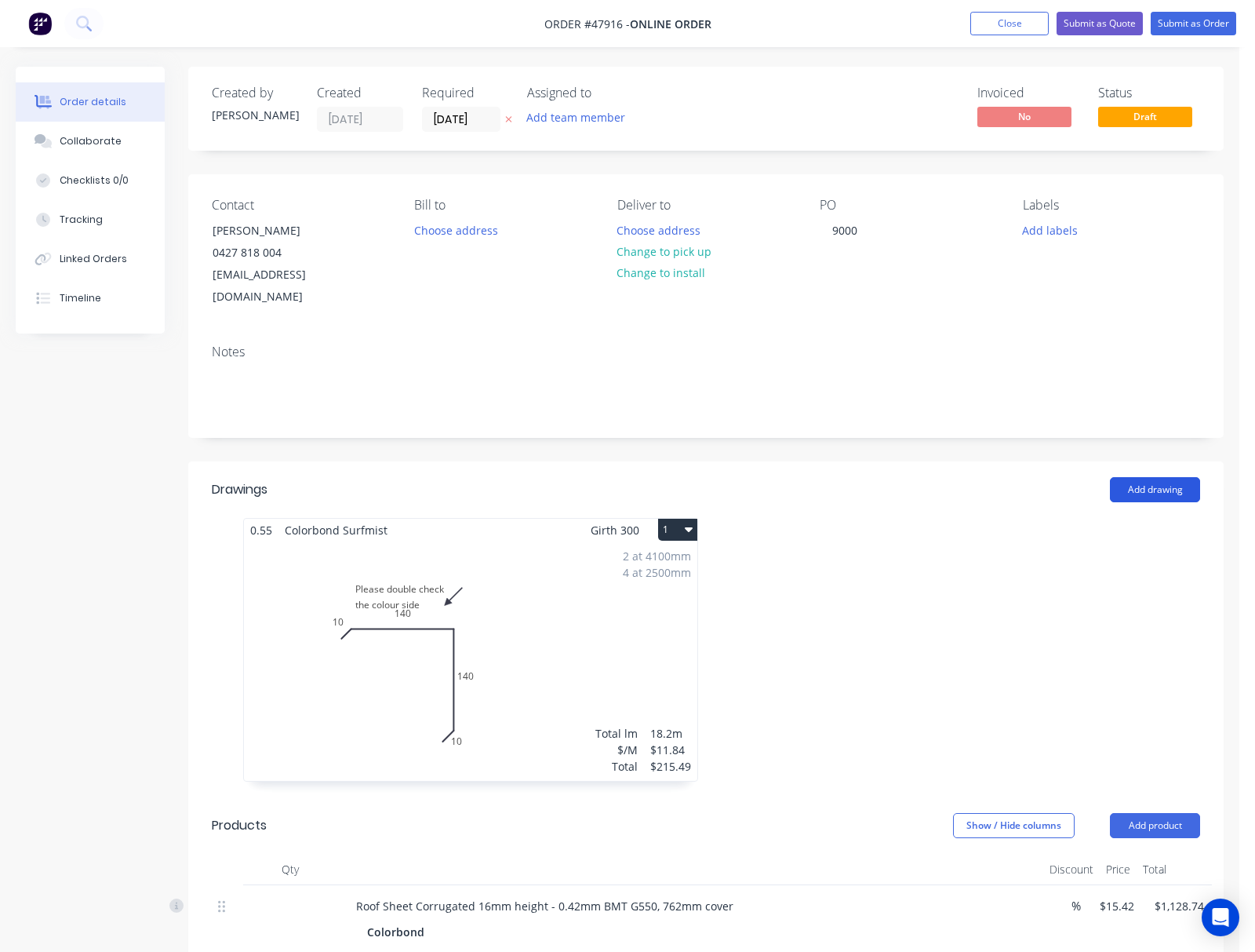
click at [794, 477] on button "Add drawing" at bounding box center [1155, 490] width 90 height 25
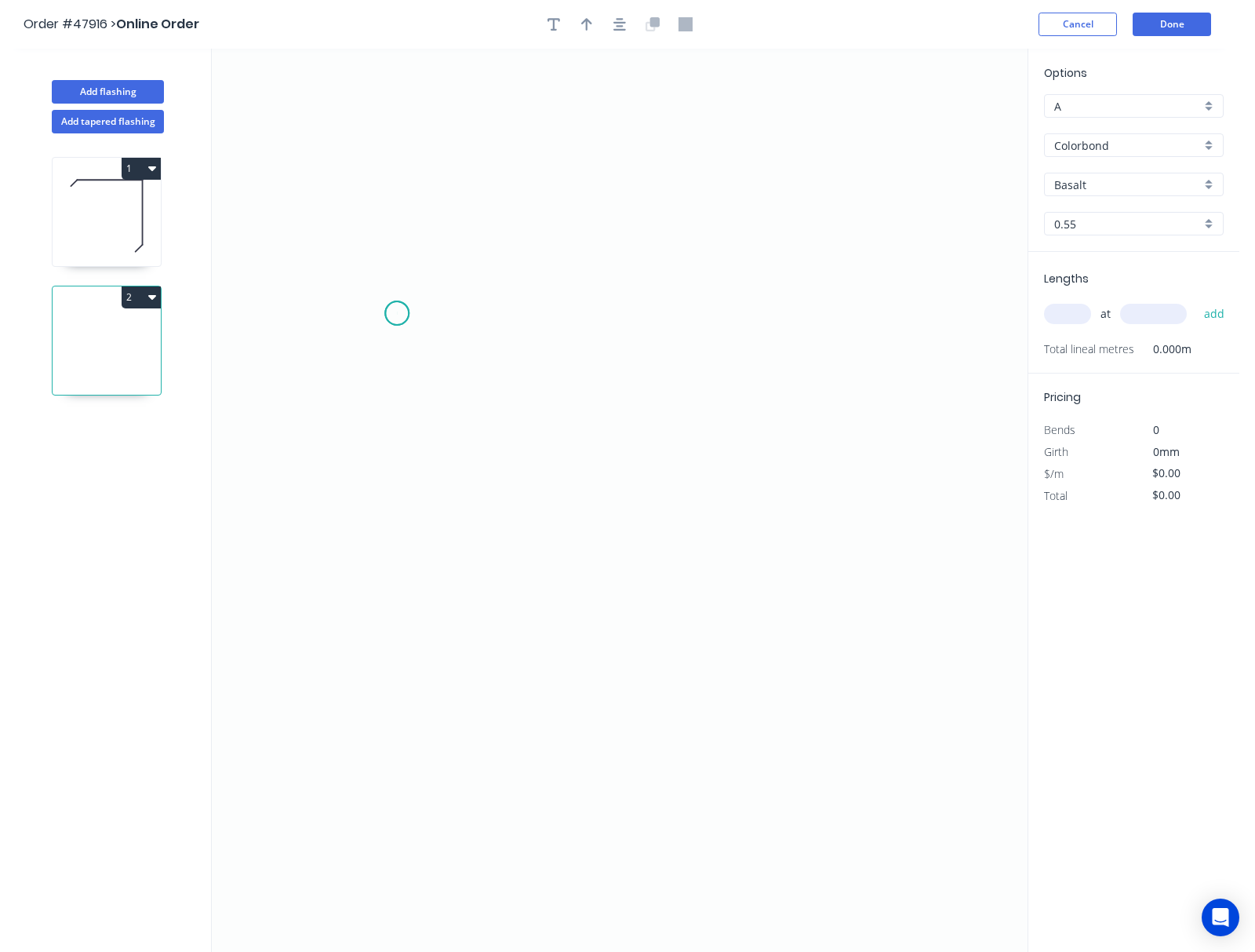
click at [397, 314] on icon "0" at bounding box center [620, 499] width 816 height 903
click at [440, 261] on icon at bounding box center [418, 286] width 43 height 52
click at [794, 254] on icon "0 ?" at bounding box center [620, 499] width 816 height 903
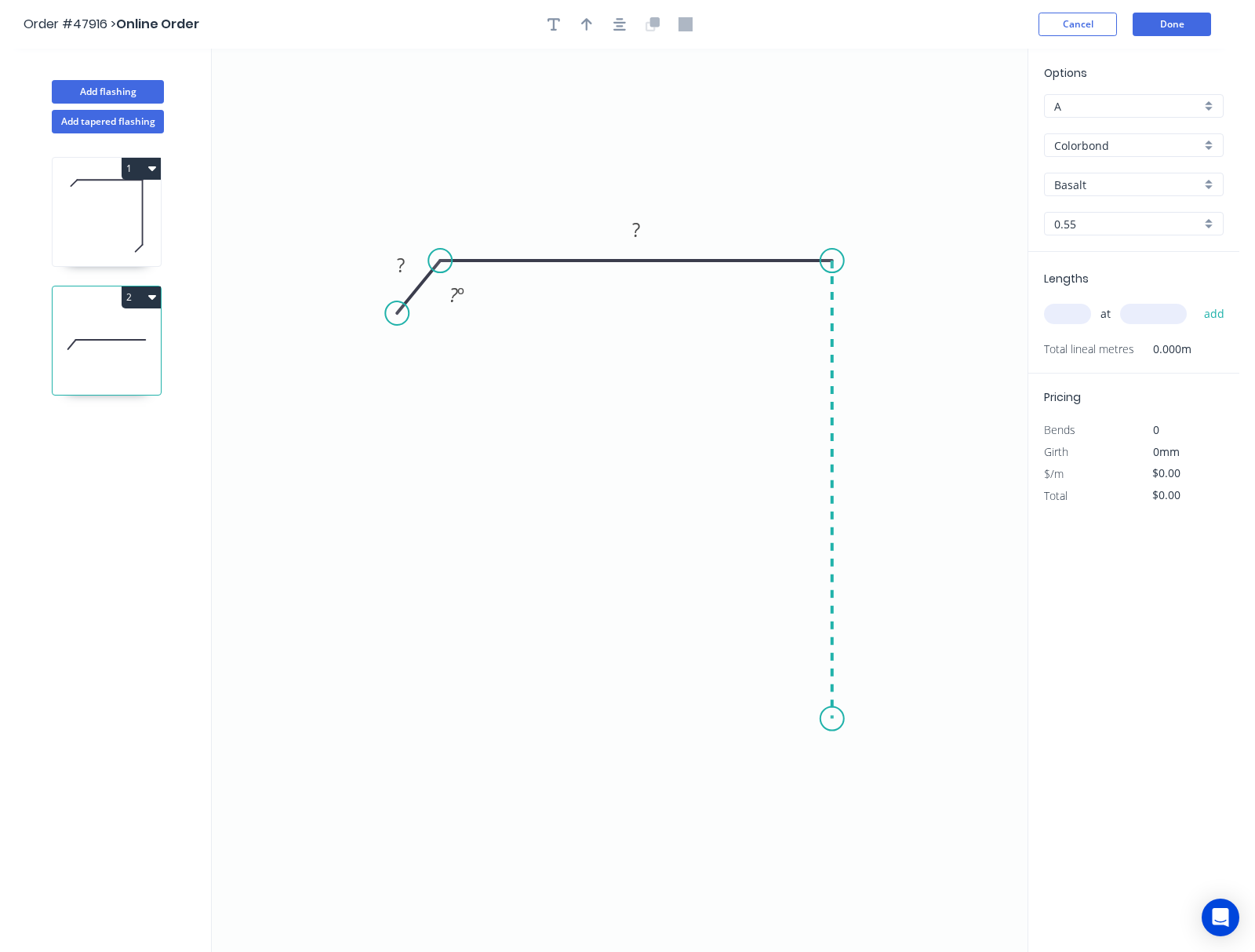
click at [794, 719] on icon "0 ? ? ? º" at bounding box center [620, 499] width 816 height 903
click at [778, 771] on icon "0 ? ? ? ? º" at bounding box center [620, 499] width 816 height 903
click at [778, 771] on circle at bounding box center [778, 773] width 24 height 24
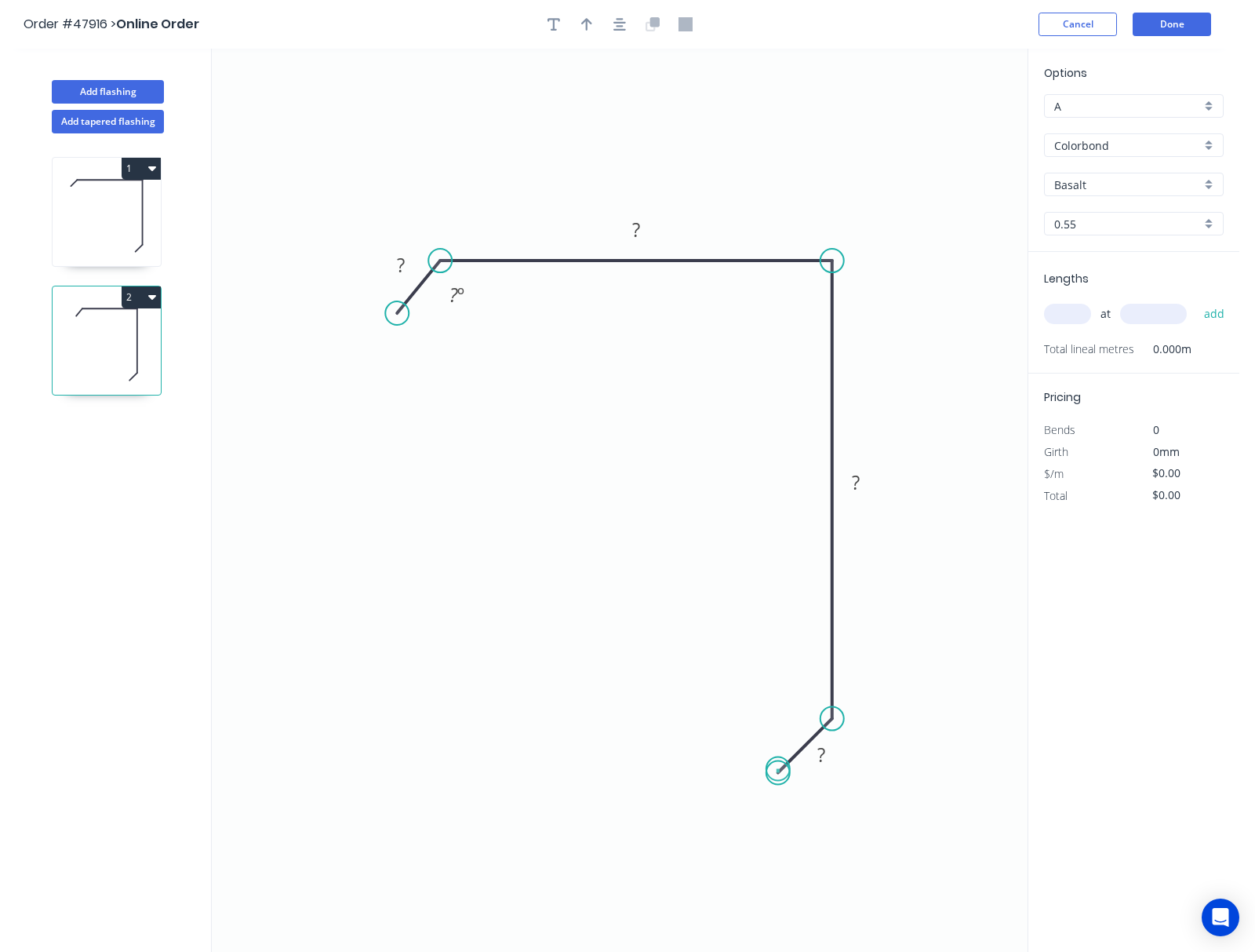
click at [778, 770] on circle at bounding box center [778, 773] width 24 height 24
click at [794, 757] on tspan "?" at bounding box center [821, 754] width 8 height 26
drag, startPoint x: 397, startPoint y: 317, endPoint x: 382, endPoint y: 317, distance: 15.0
click at [382, 317] on circle at bounding box center [381, 319] width 24 height 24
drag, startPoint x: 437, startPoint y: 262, endPoint x: 383, endPoint y: 265, distance: 54.1
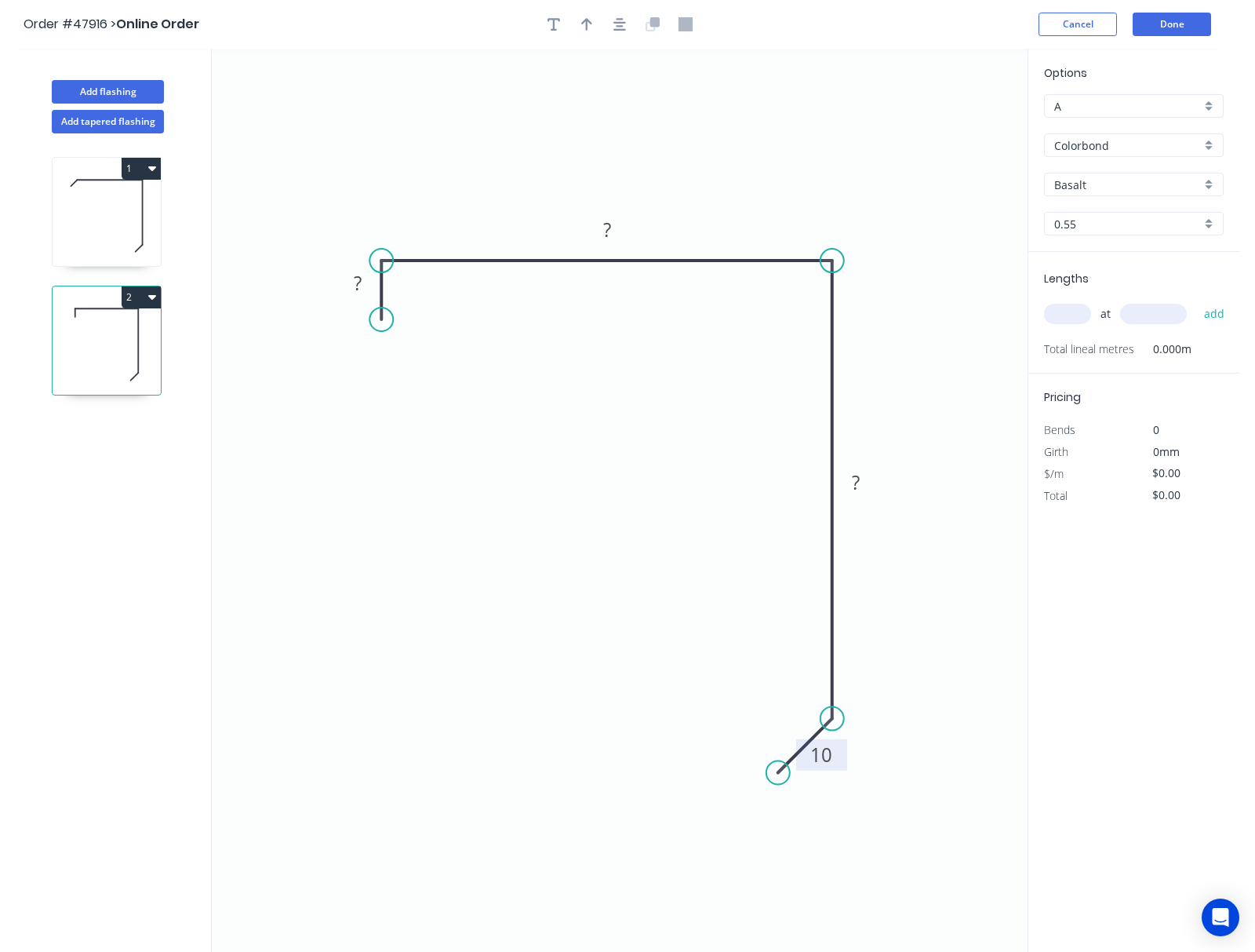
click at [383, 265] on circle at bounding box center [381, 260] width 24 height 24
drag, startPoint x: 392, startPoint y: 325, endPoint x: 361, endPoint y: 330, distance: 31.4
click at [361, 330] on icon "0 ? ? ? 10" at bounding box center [620, 499] width 816 height 903
drag, startPoint x: 380, startPoint y: 321, endPoint x: 328, endPoint y: 314, distance: 52.5
click at [328, 314] on circle at bounding box center [327, 314] width 24 height 24
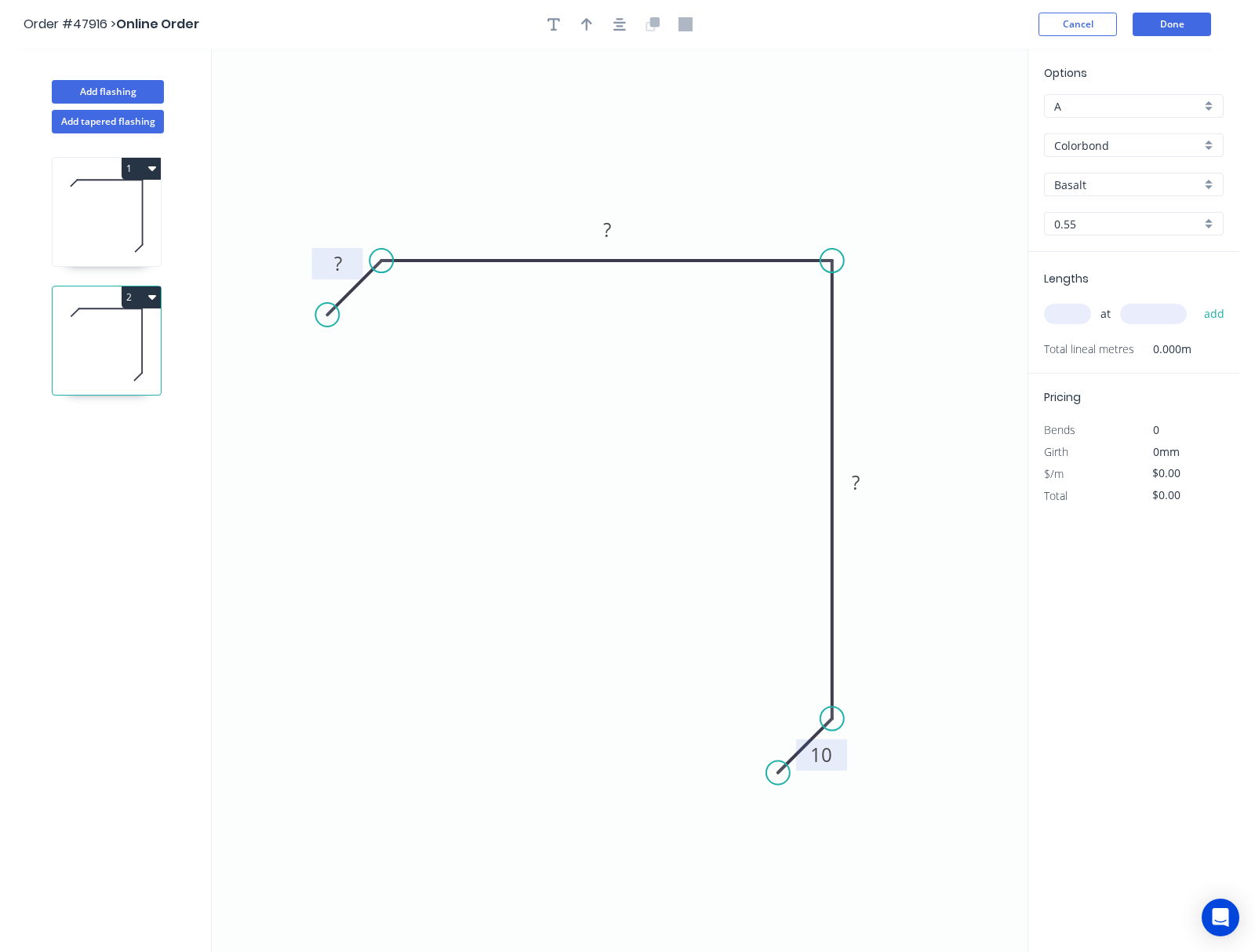
click at [339, 255] on tspan "?" at bounding box center [338, 263] width 8 height 26
click at [599, 235] on rect at bounding box center [607, 230] width 31 height 22
click at [794, 480] on tspan "?" at bounding box center [856, 481] width 8 height 26
click at [581, 20] on icon "button" at bounding box center [587, 24] width 11 height 14
type input "$11.84"
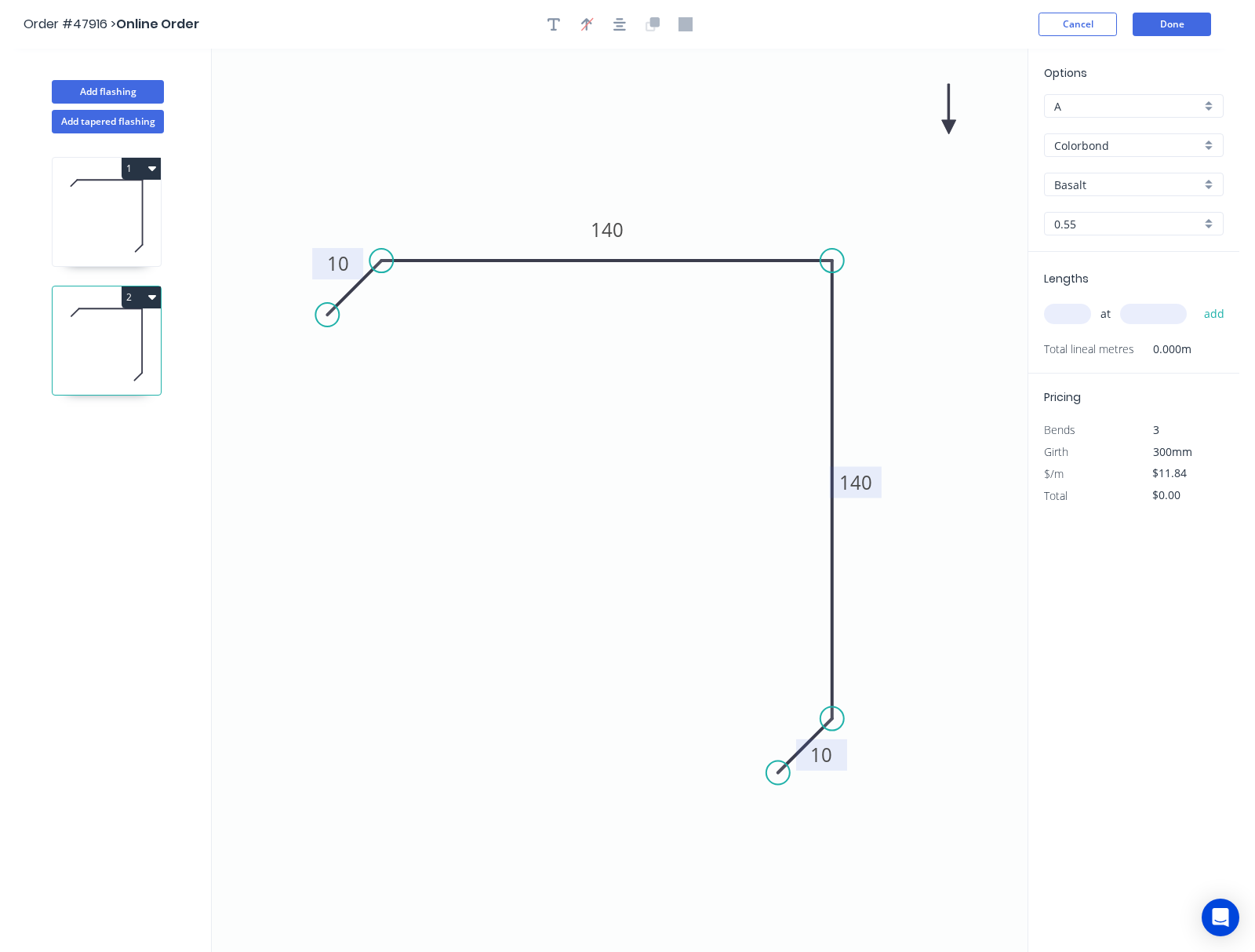
click at [794, 124] on icon at bounding box center [949, 108] width 14 height 50
drag, startPoint x: 948, startPoint y: 124, endPoint x: 830, endPoint y: 158, distance: 122.8
click at [794, 164] on icon at bounding box center [819, 144] width 46 height 46
click at [560, 25] on button "button" at bounding box center [553, 24] width 24 height 24
drag, startPoint x: 260, startPoint y: 111, endPoint x: 276, endPoint y: 111, distance: 16.0
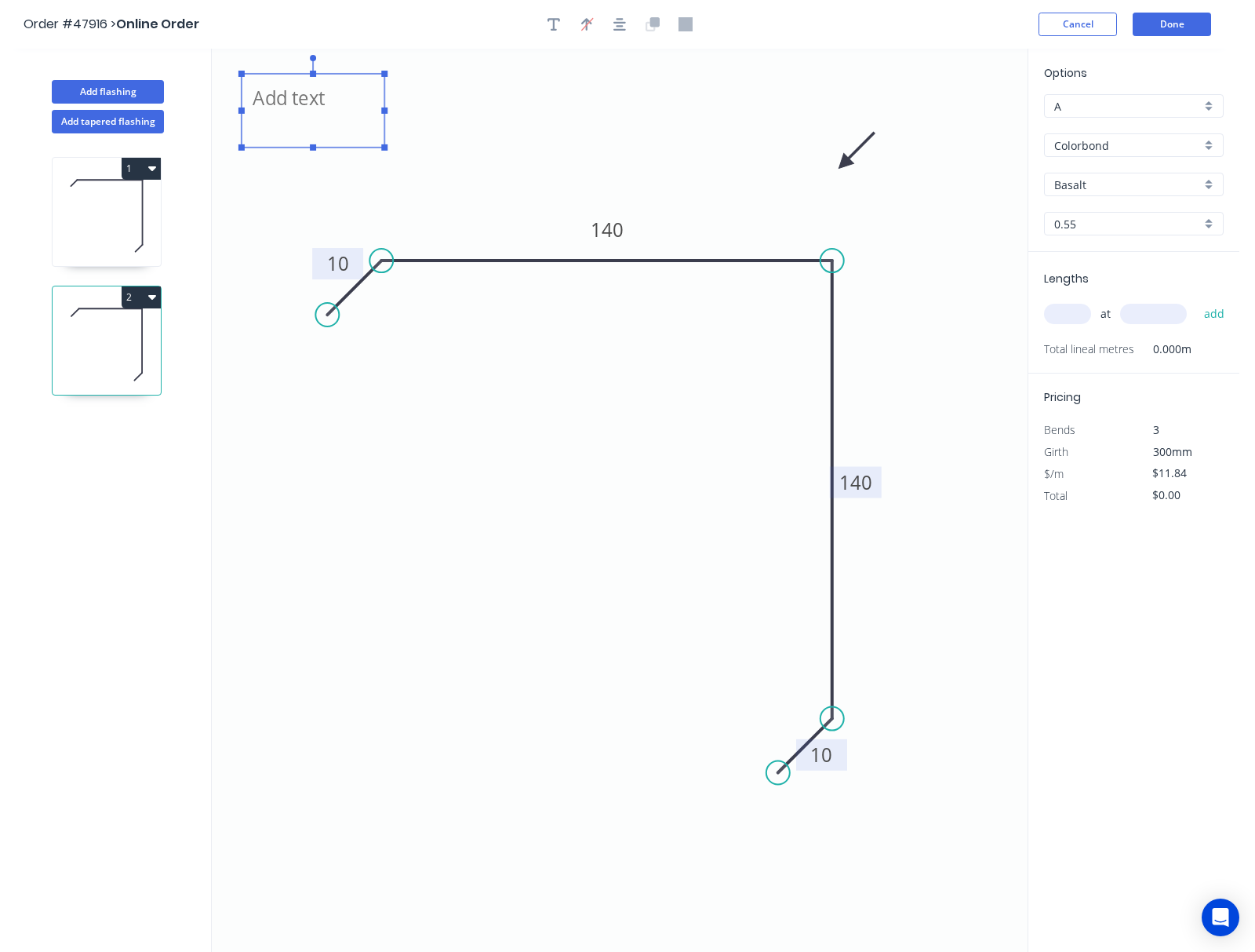
click at [272, 111] on textarea at bounding box center [313, 110] width 127 height 58
drag, startPoint x: 399, startPoint y: 111, endPoint x: 623, endPoint y: 108, distance: 224.0
click at [546, 108] on rect at bounding box center [543, 110] width 7 height 7
drag, startPoint x: 455, startPoint y: 146, endPoint x: 440, endPoint y: 183, distance: 39.9
click at [440, 156] on rect at bounding box center [451, 120] width 401 height 74
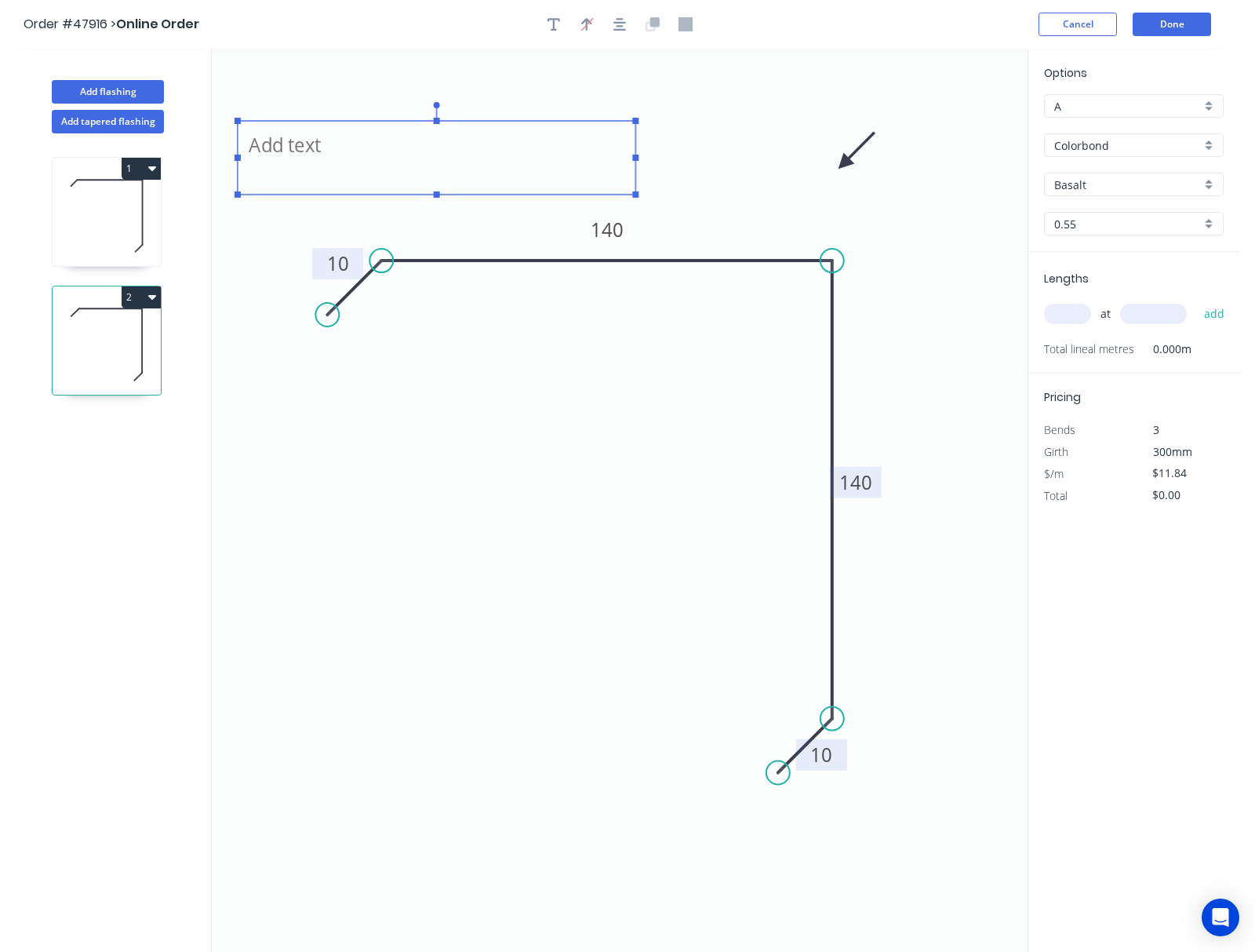
click at [441, 182] on textarea at bounding box center [439, 158] width 385 height 58
click at [749, 122] on icon "Please double check colour in which side 10 140 140 10" at bounding box center [620, 499] width 816 height 903
type textarea "Please double check colour in which side"
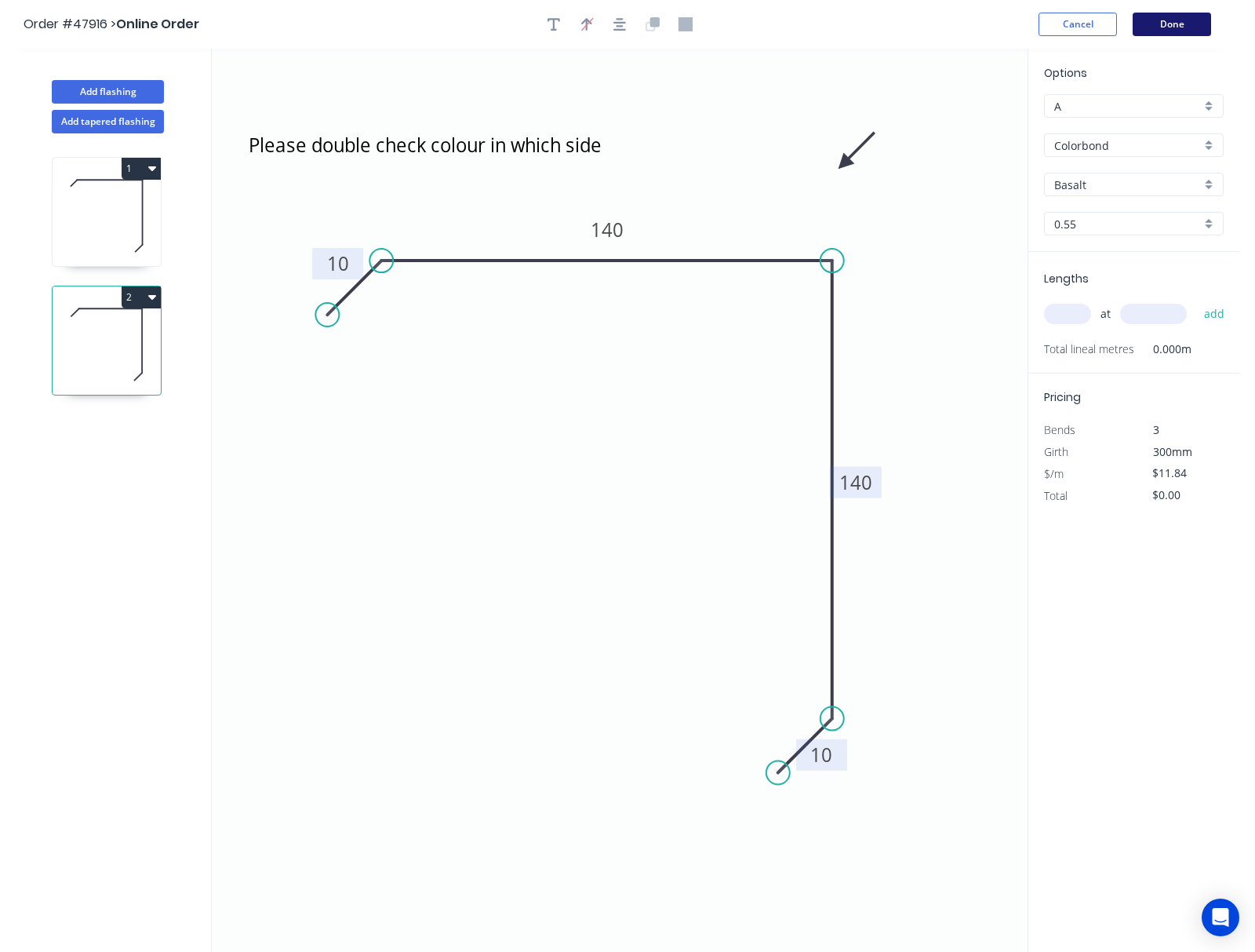
click at [794, 31] on button "Done" at bounding box center [1172, 24] width 79 height 24
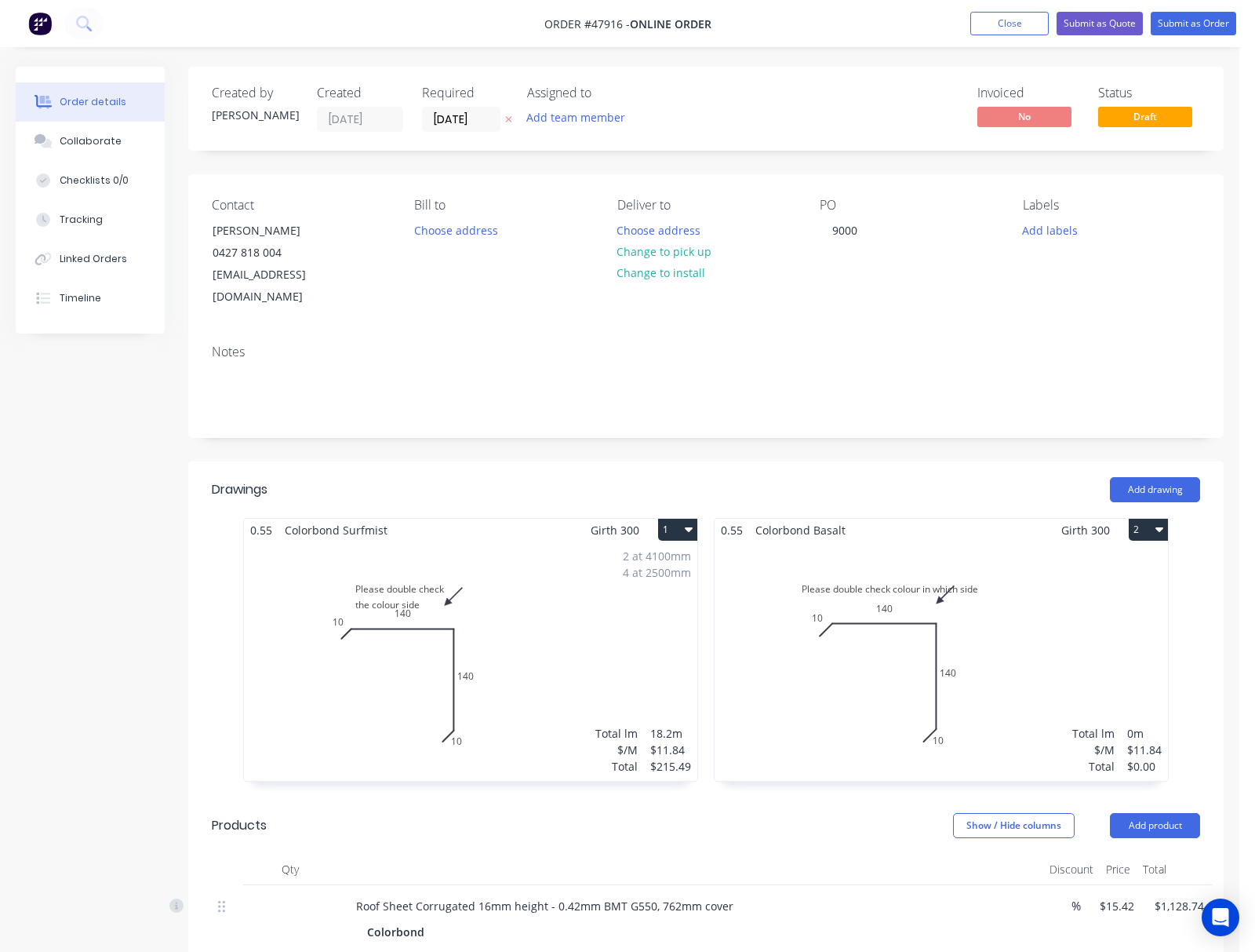
click at [794, 663] on div "Total lm $/M Total 0m $11.84 $0.00" at bounding box center [942, 661] width 454 height 239
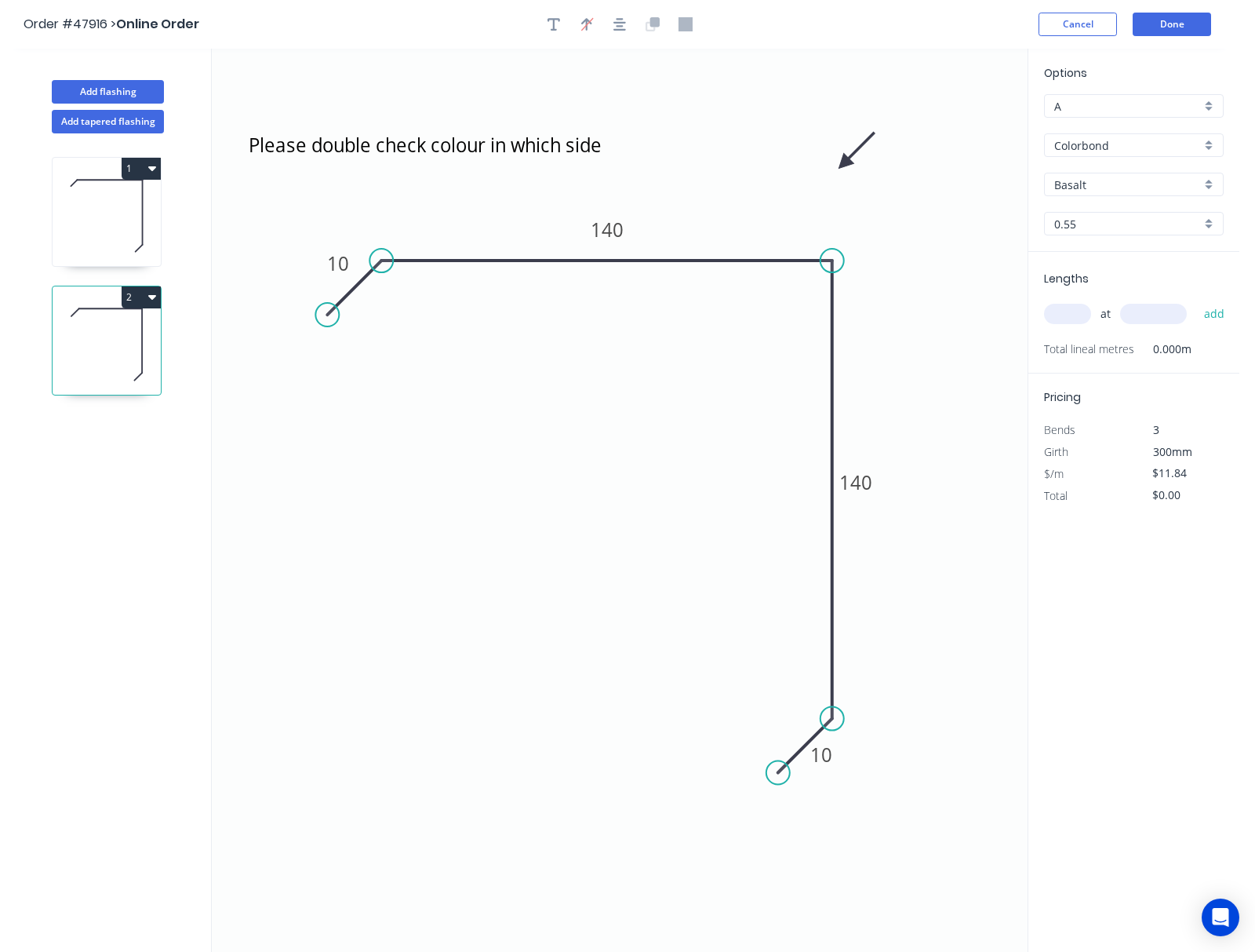
drag, startPoint x: 1093, startPoint y: 173, endPoint x: 1101, endPoint y: 182, distance: 12.0
click at [794, 174] on div "Basalt" at bounding box center [1133, 184] width 179 height 24
click at [794, 188] on input "text" at bounding box center [1128, 184] width 147 height 16
click at [794, 269] on div "Dune" at bounding box center [1134, 269] width 178 height 28
type input "Dune"
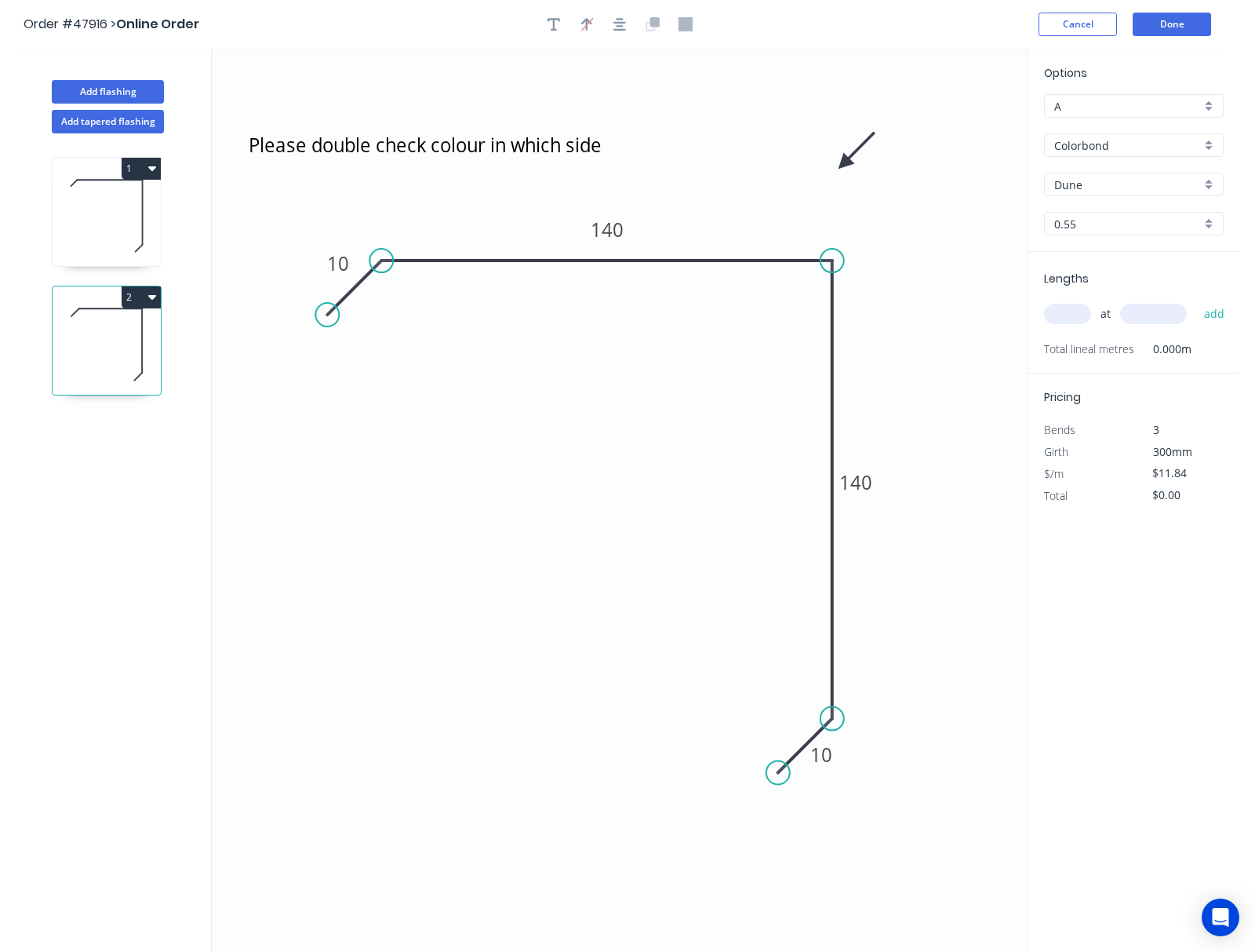
click at [794, 314] on input "text" at bounding box center [1068, 313] width 47 height 20
type input "7"
click at [794, 314] on input "text" at bounding box center [1153, 313] width 66 height 20
type input "5200"
click at [794, 301] on button "add" at bounding box center [1214, 314] width 37 height 27
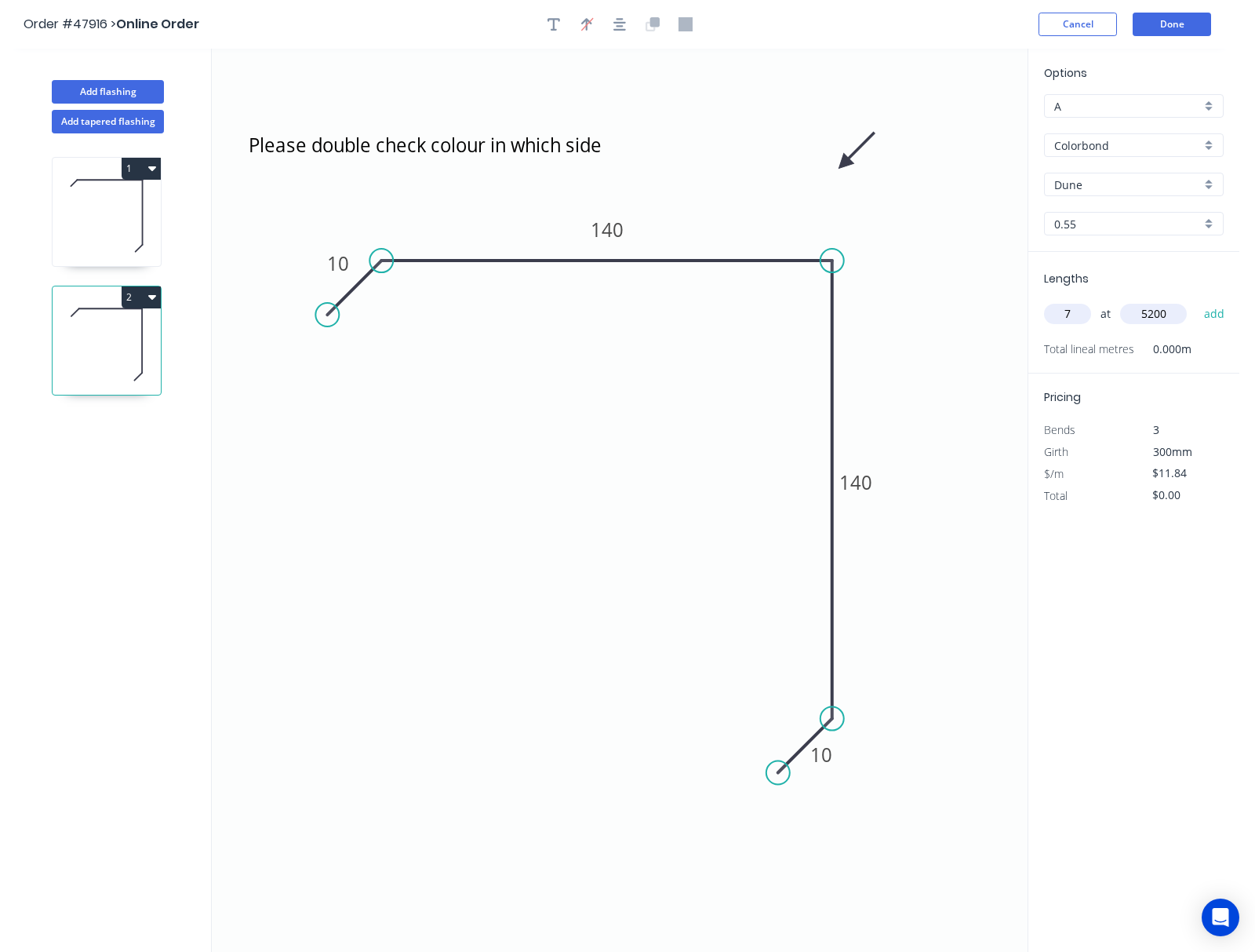
type input "$430.98"
click at [794, 16] on button "Done" at bounding box center [1172, 24] width 79 height 24
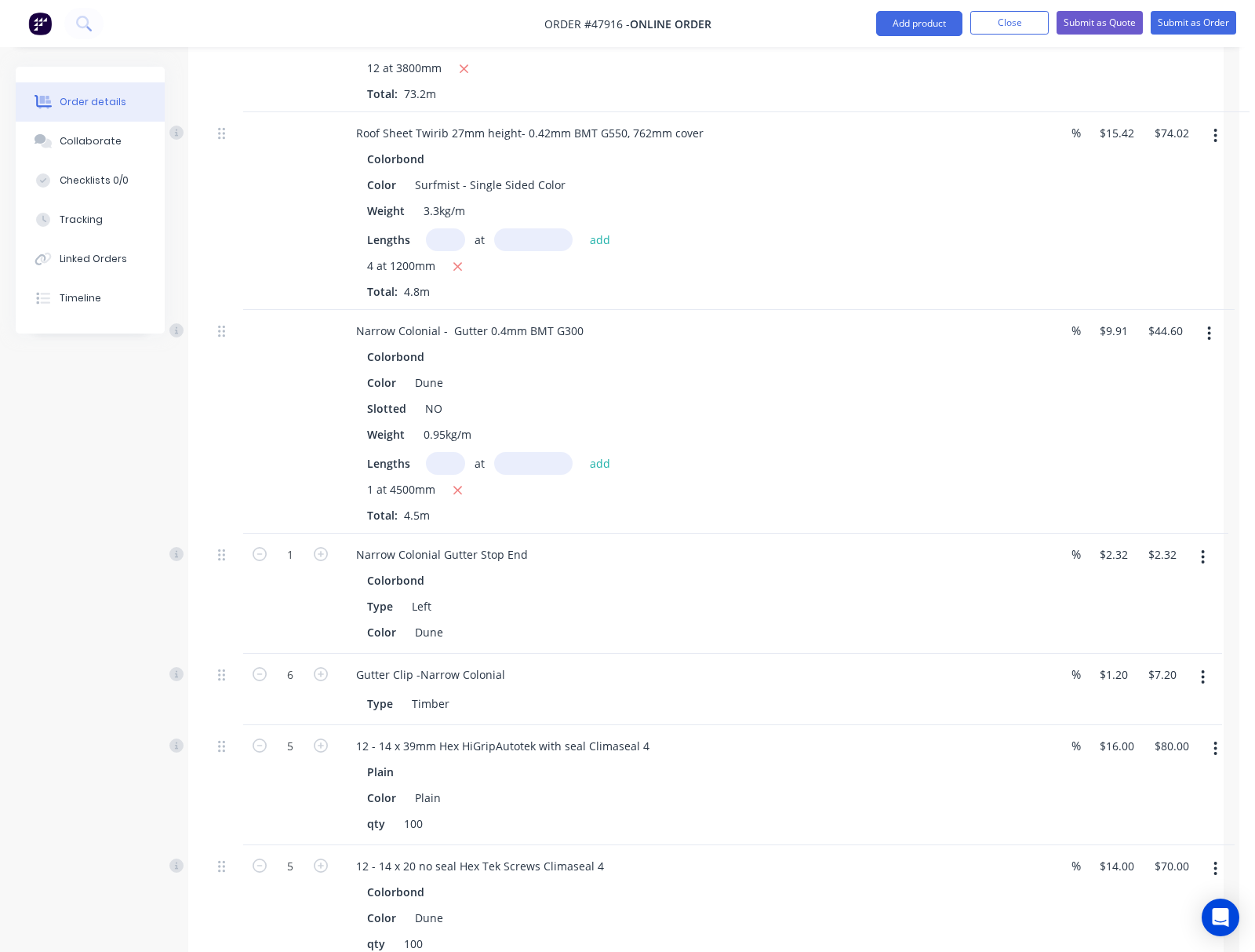
scroll to position [1046, 0]
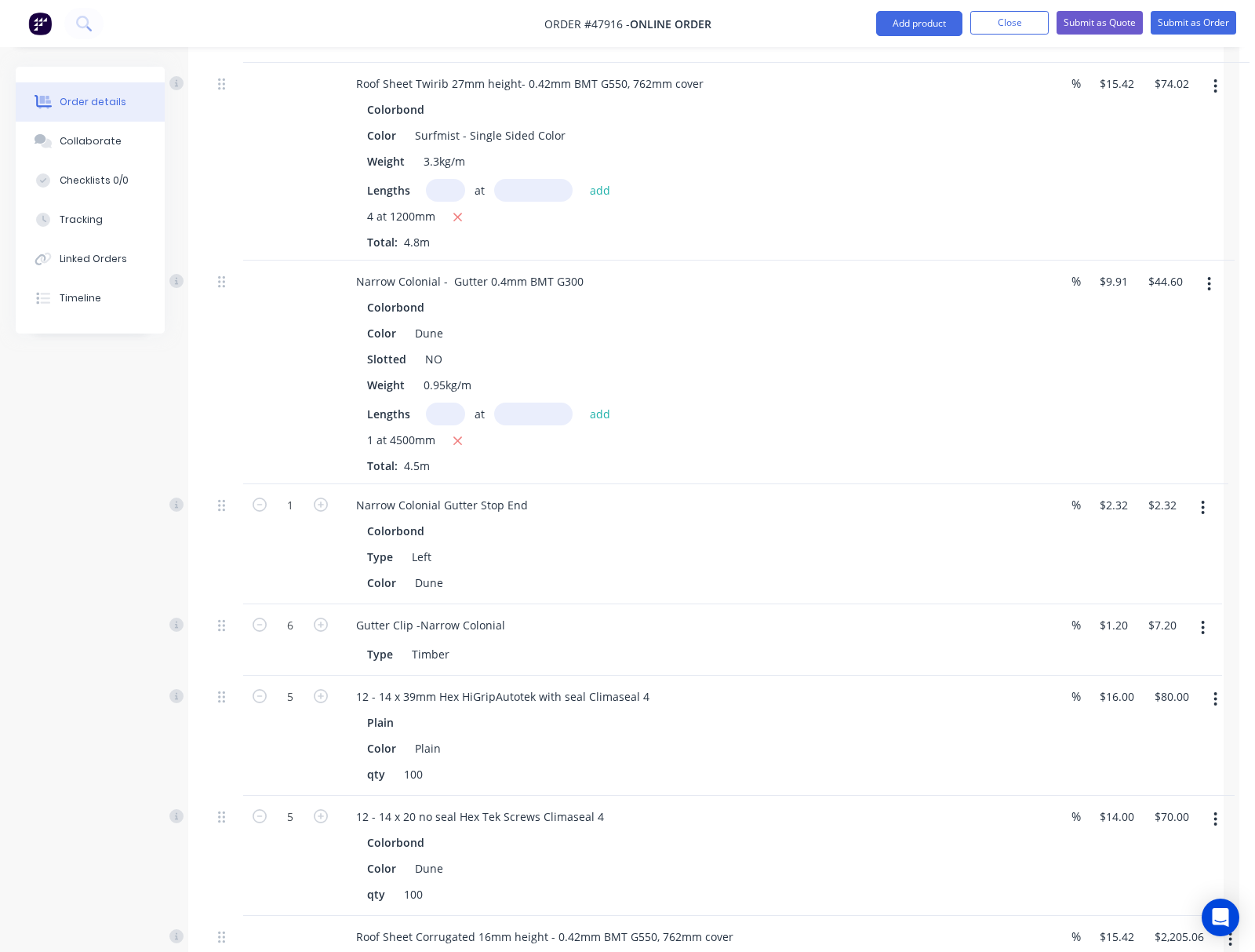
click at [794, 685] on button "button" at bounding box center [1215, 700] width 37 height 28
click at [794, 724] on button "Edit" at bounding box center [1160, 739] width 149 height 31
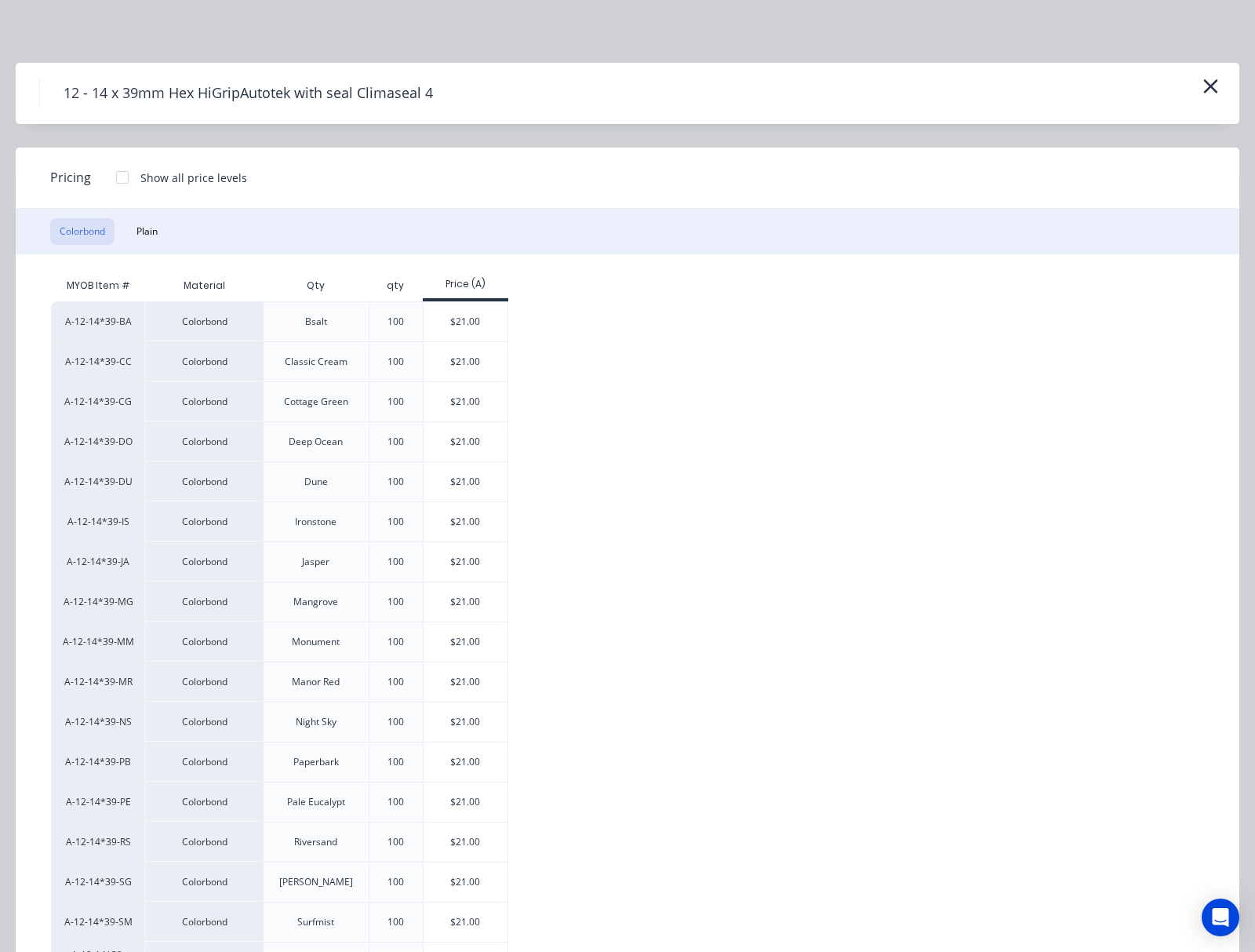
click at [130, 178] on div at bounding box center [122, 177] width 31 height 31
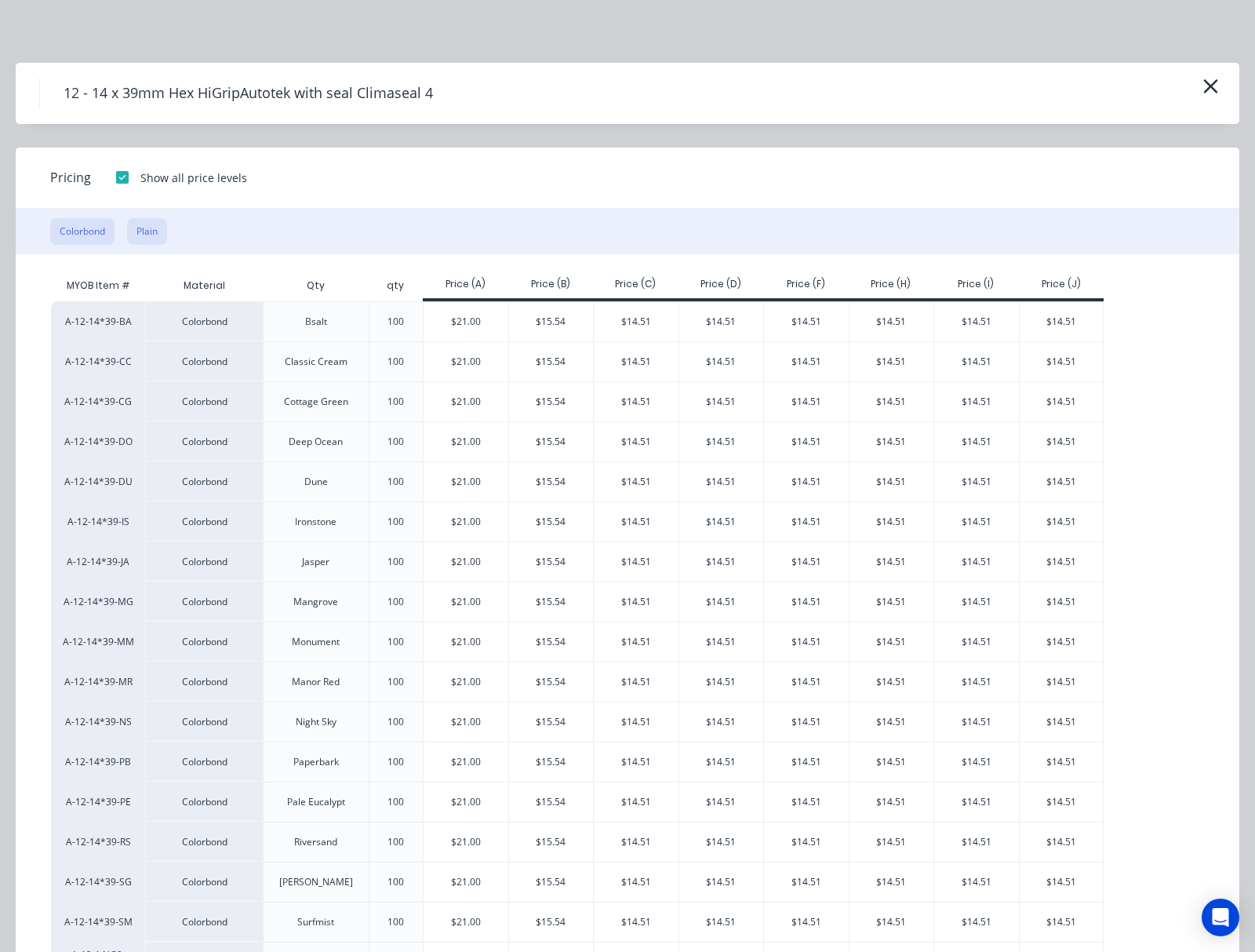
drag, startPoint x: 165, startPoint y: 231, endPoint x: 144, endPoint y: 231, distance: 21.0
click at [164, 231] on button "Plain" at bounding box center [147, 232] width 40 height 27
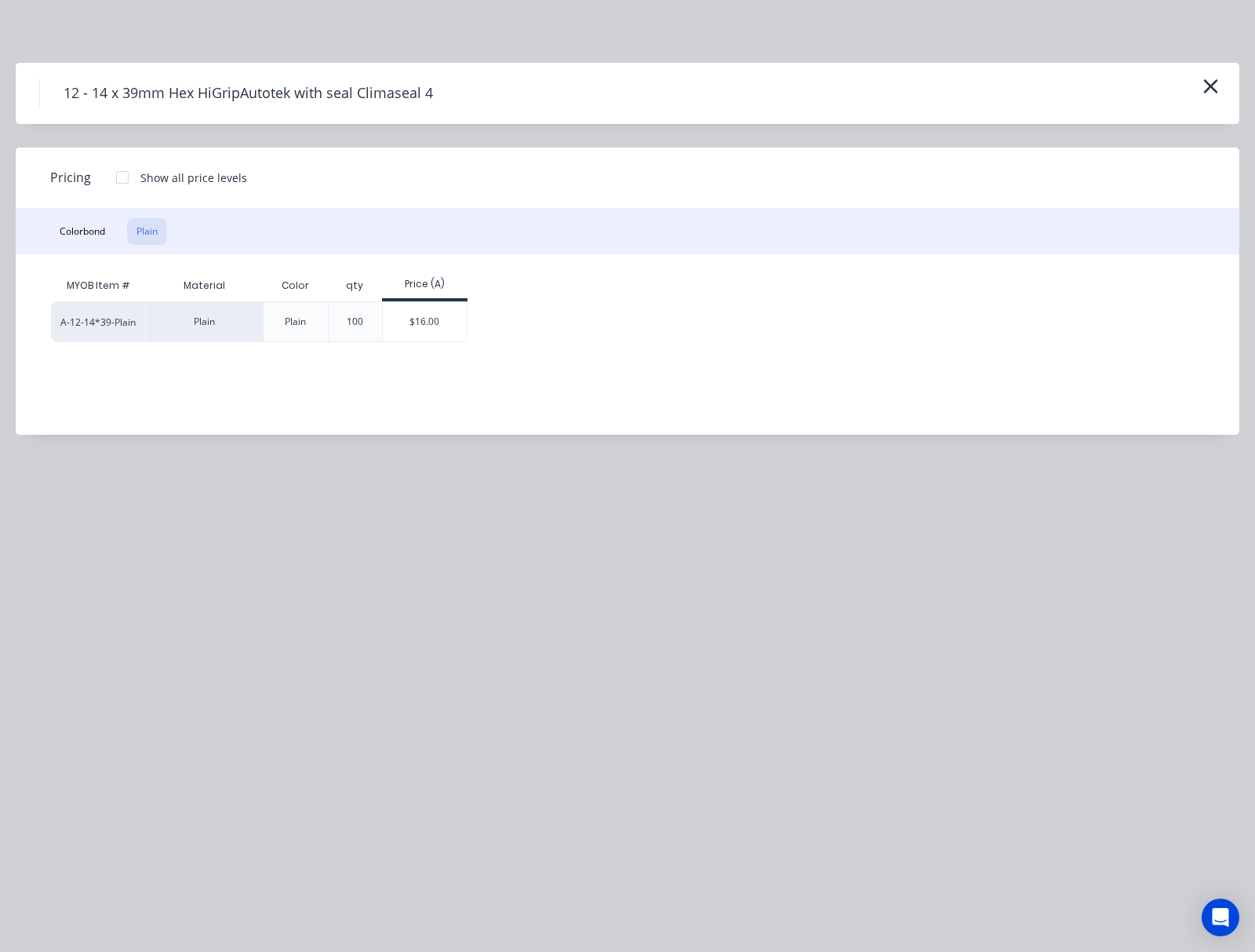
click at [125, 176] on div at bounding box center [122, 177] width 31 height 31
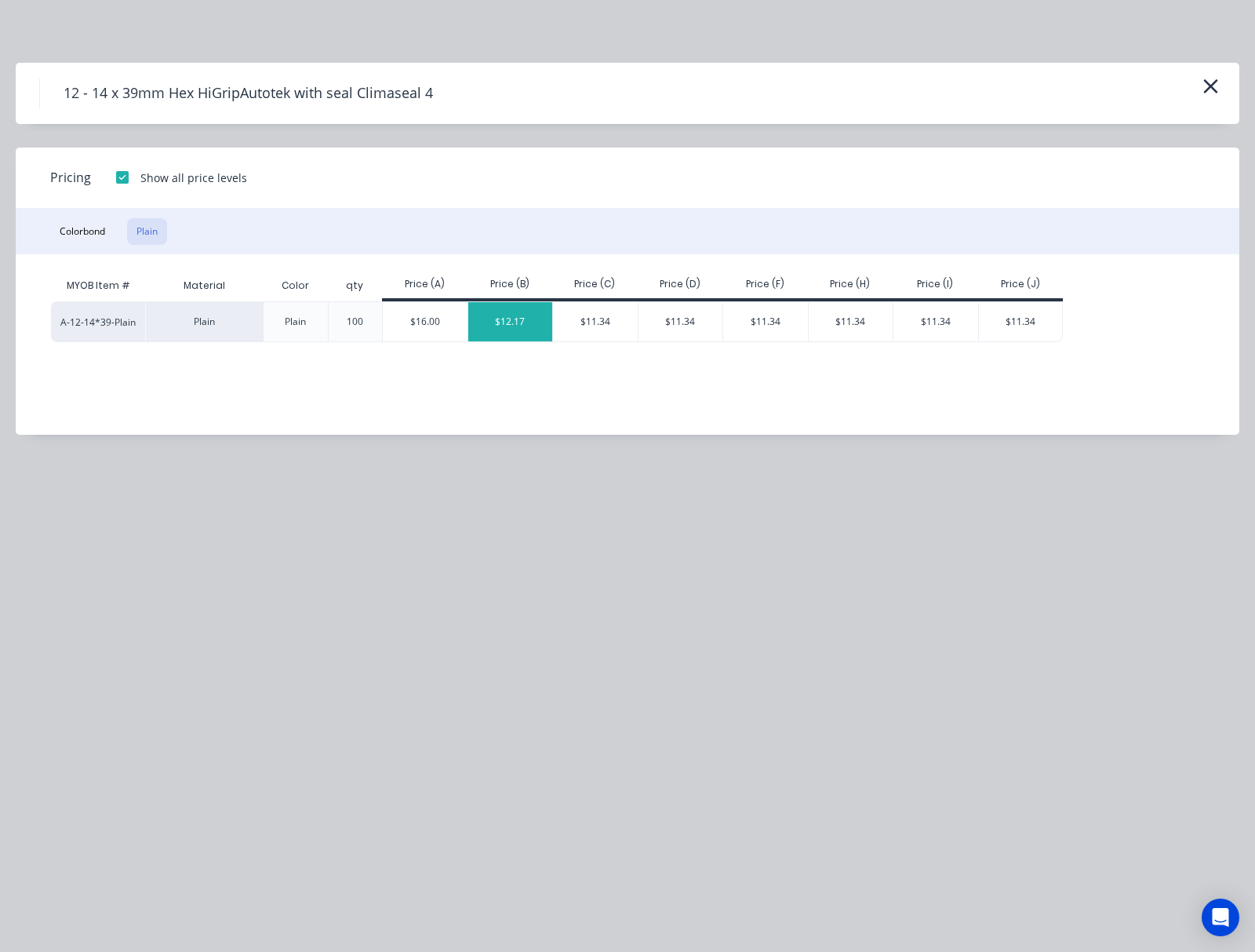
click at [516, 321] on div "$12.17" at bounding box center [510, 321] width 84 height 39
type input "$12.17"
type input "$60.85"
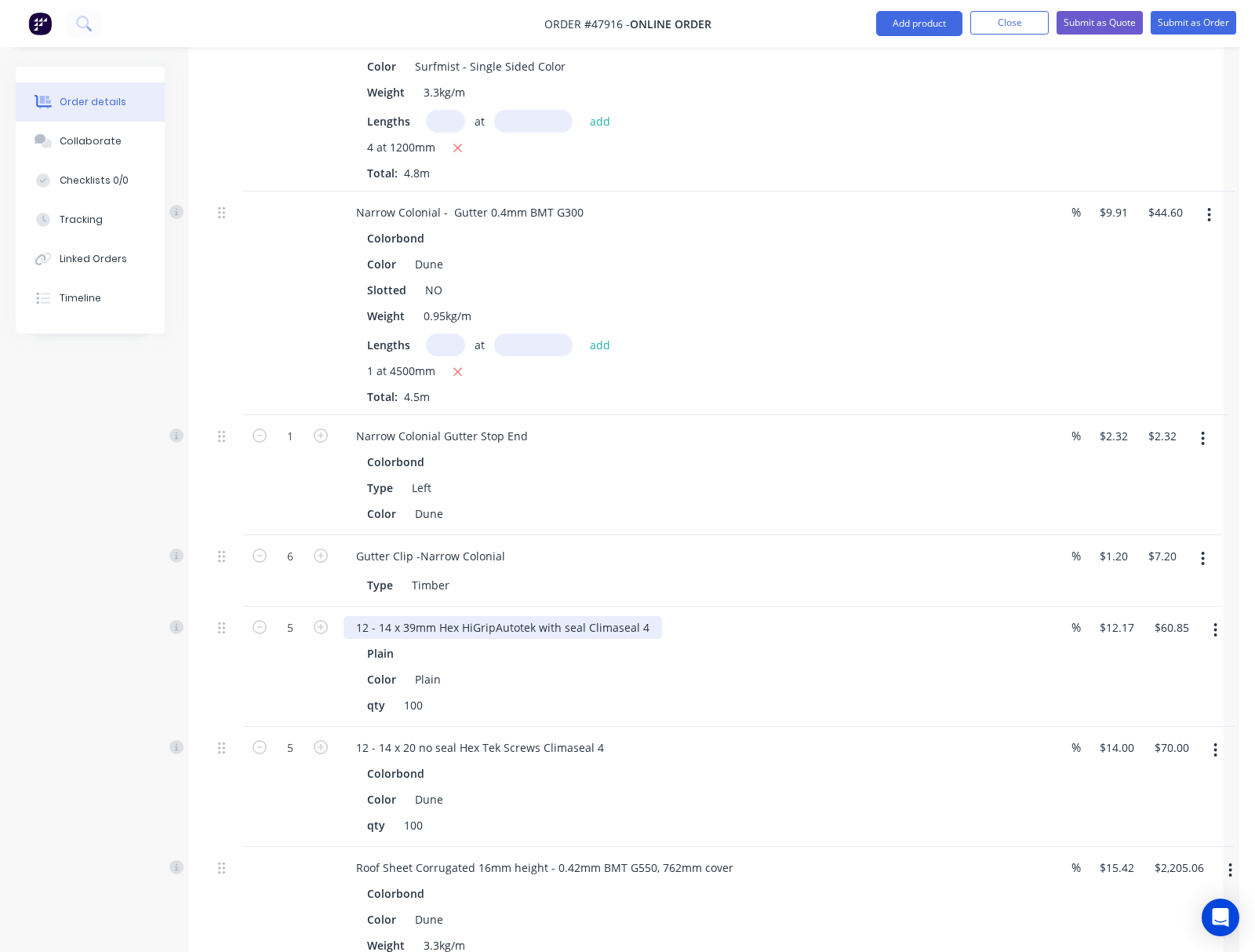
scroll to position [1150, 0]
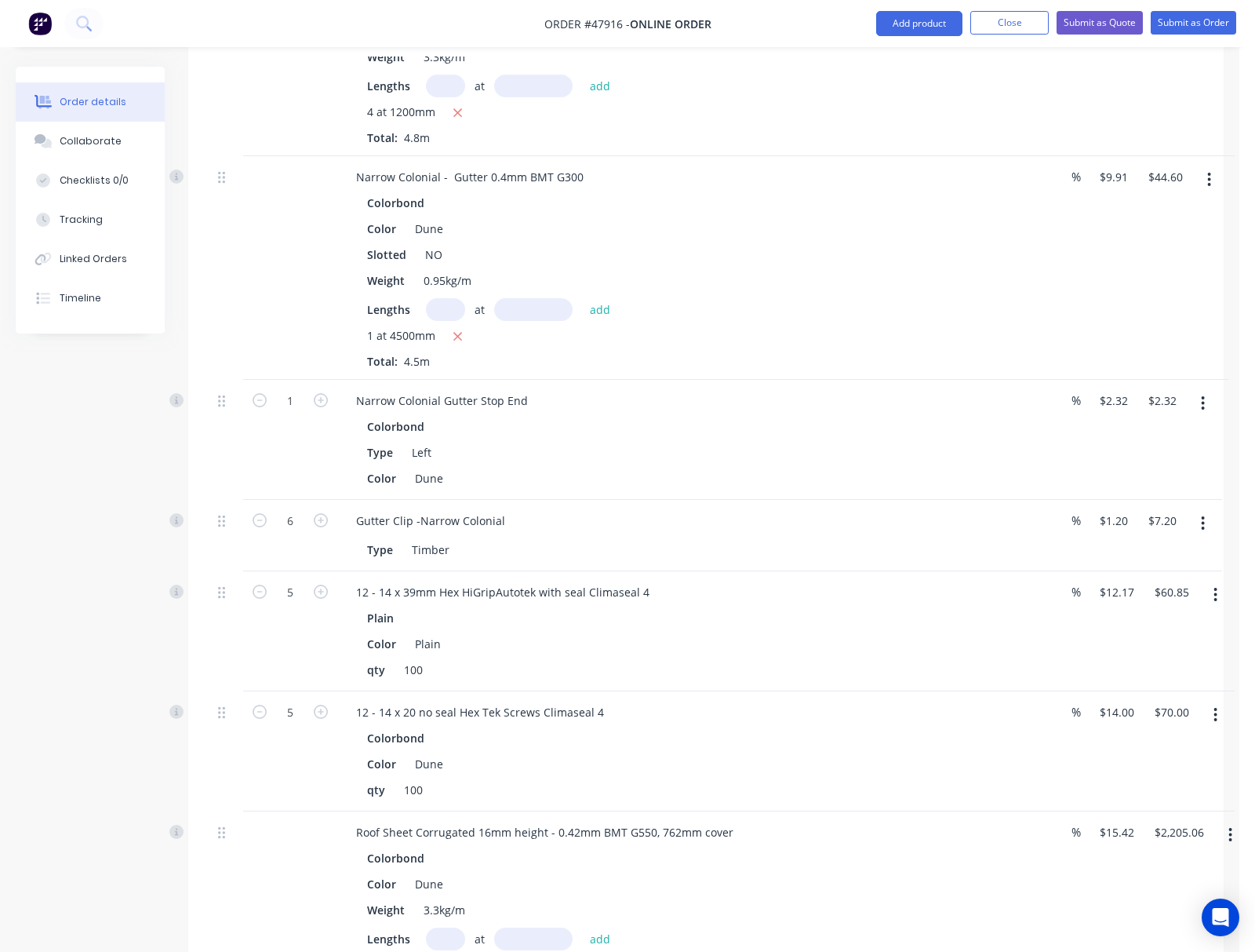
click at [794, 700] on button "button" at bounding box center [1215, 715] width 37 height 28
click at [794, 744] on div "Edit" at bounding box center [1160, 756] width 121 height 23
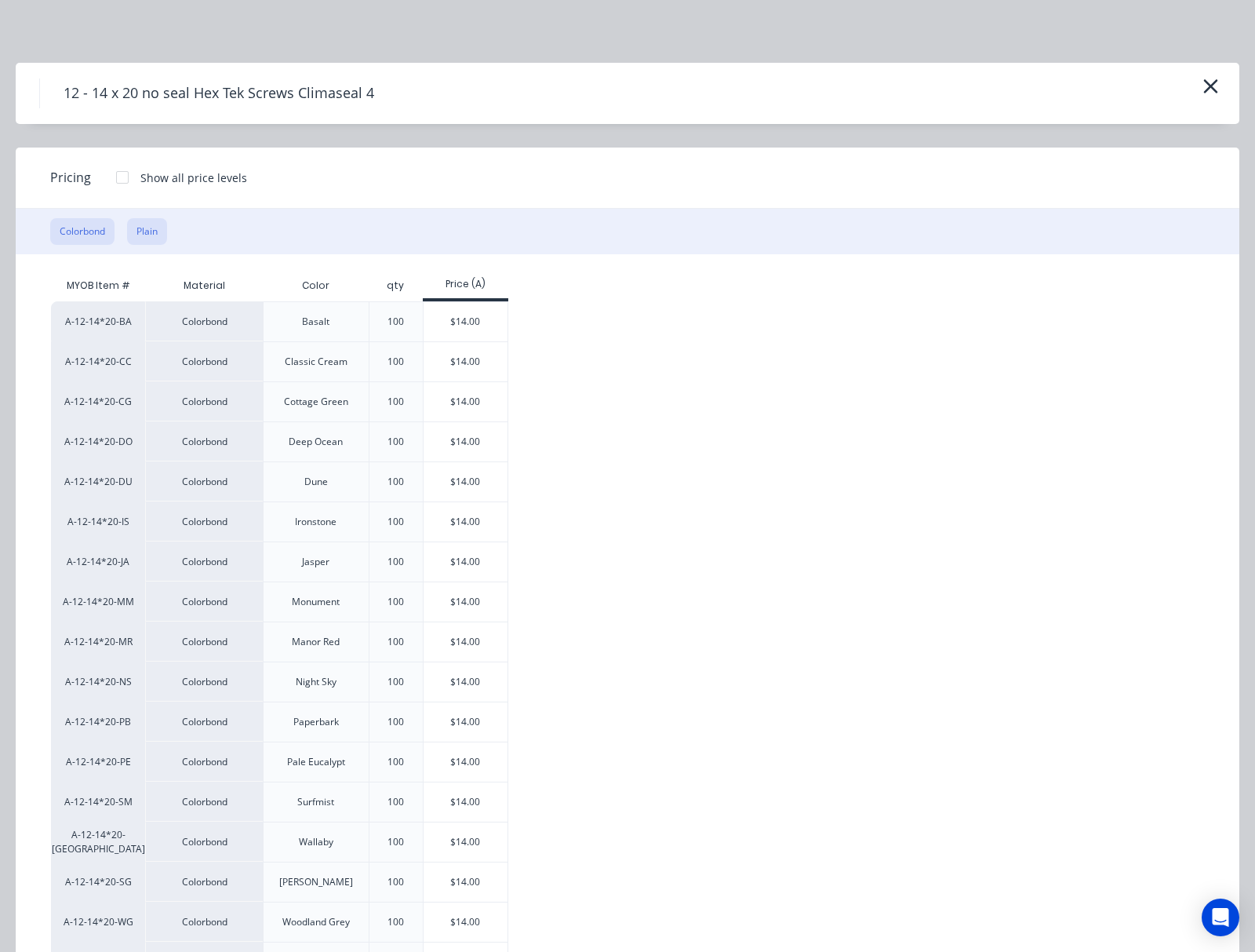
click at [152, 231] on button "Plain" at bounding box center [147, 232] width 40 height 27
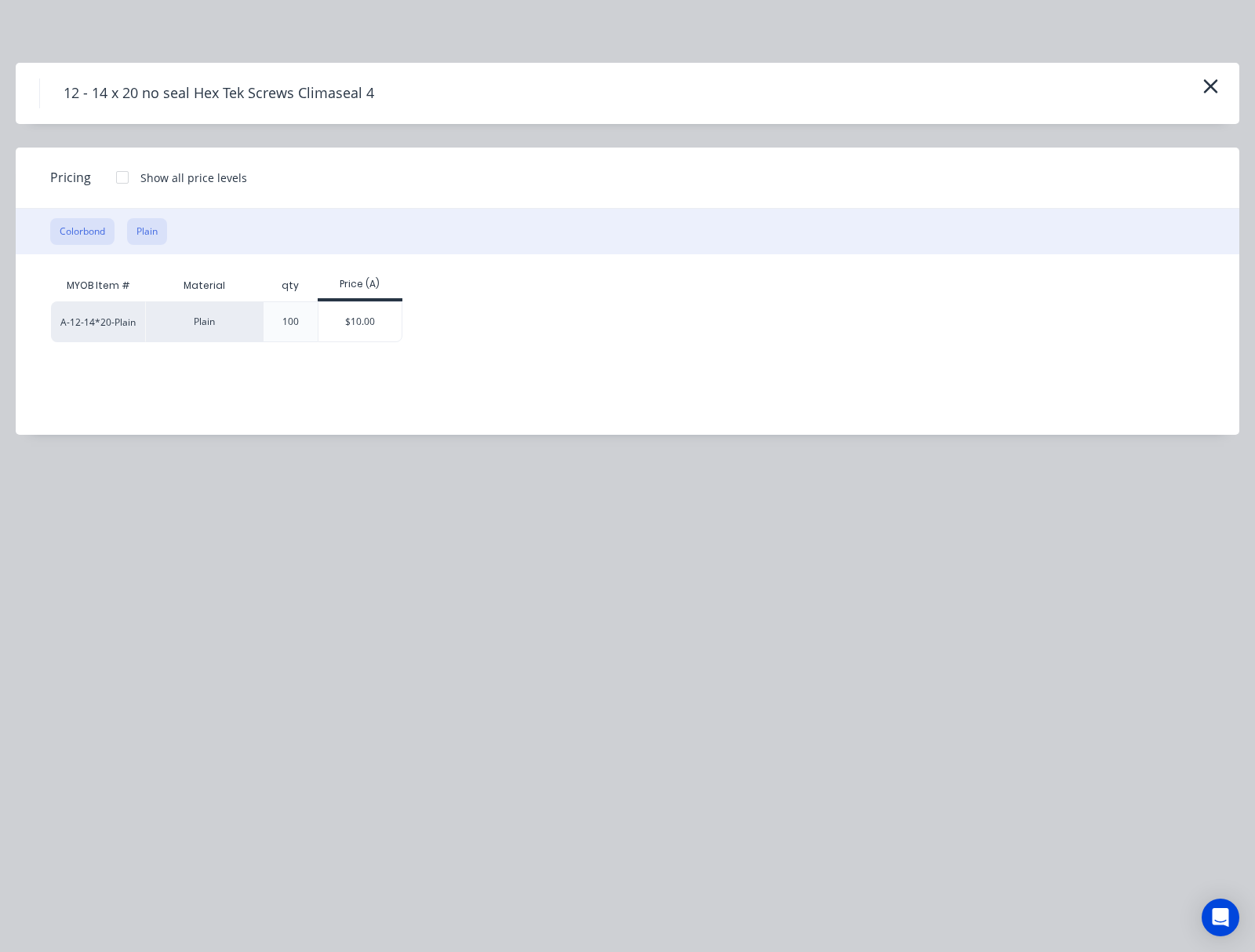
click at [91, 227] on button "Colorbond" at bounding box center [83, 232] width 65 height 27
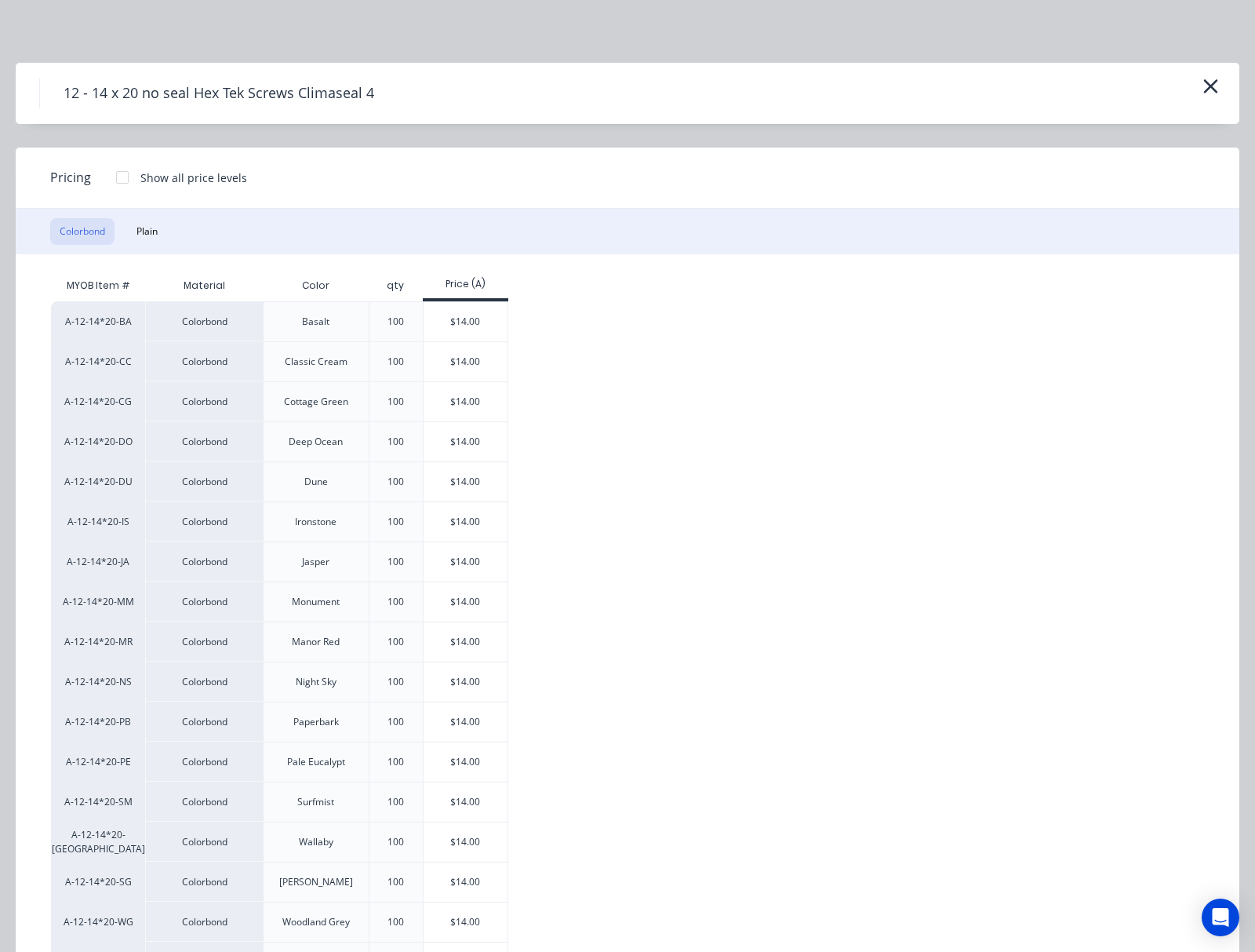
click at [136, 178] on div at bounding box center [122, 177] width 31 height 31
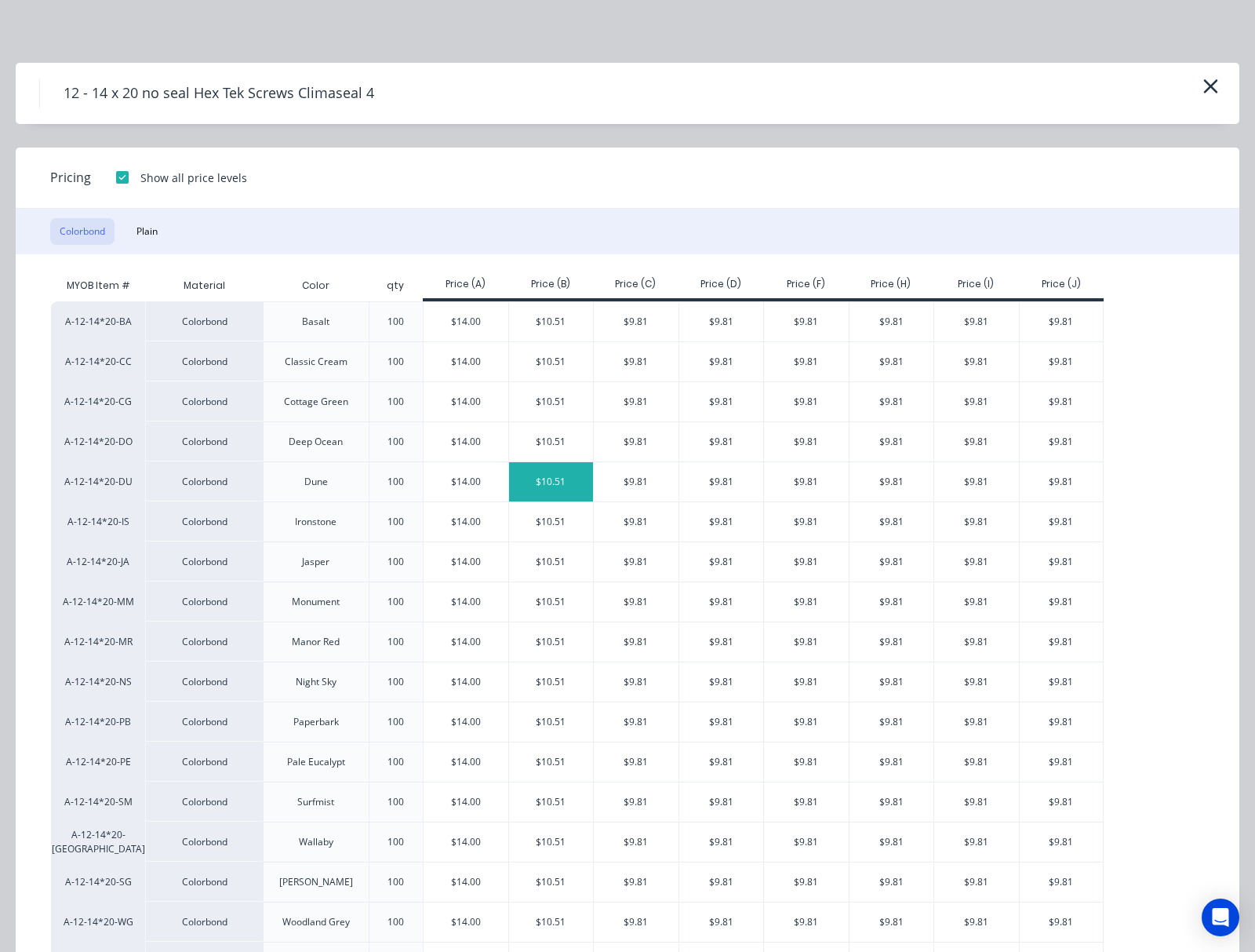
click at [558, 487] on div "$10.51" at bounding box center [551, 481] width 84 height 39
type input "$10.51"
type input "$52.55"
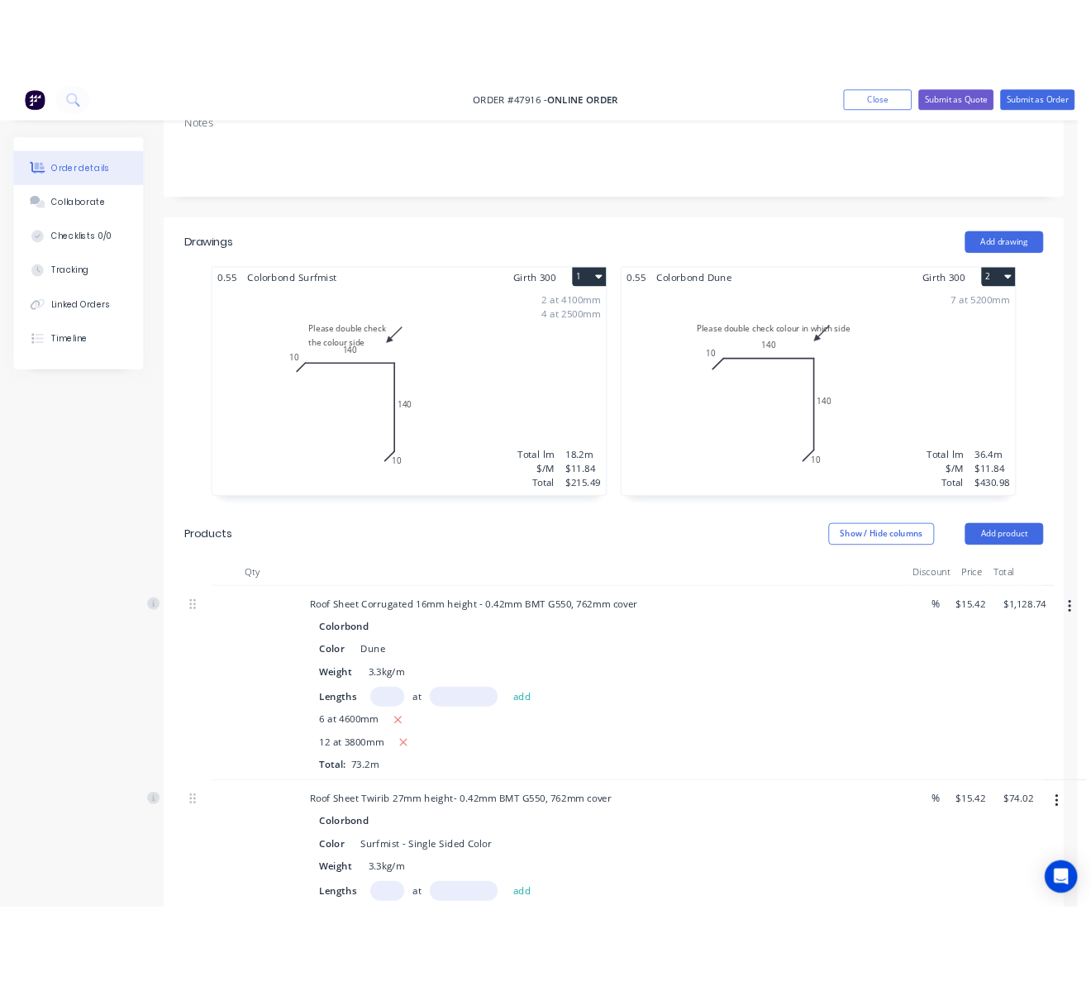
scroll to position [0, 0]
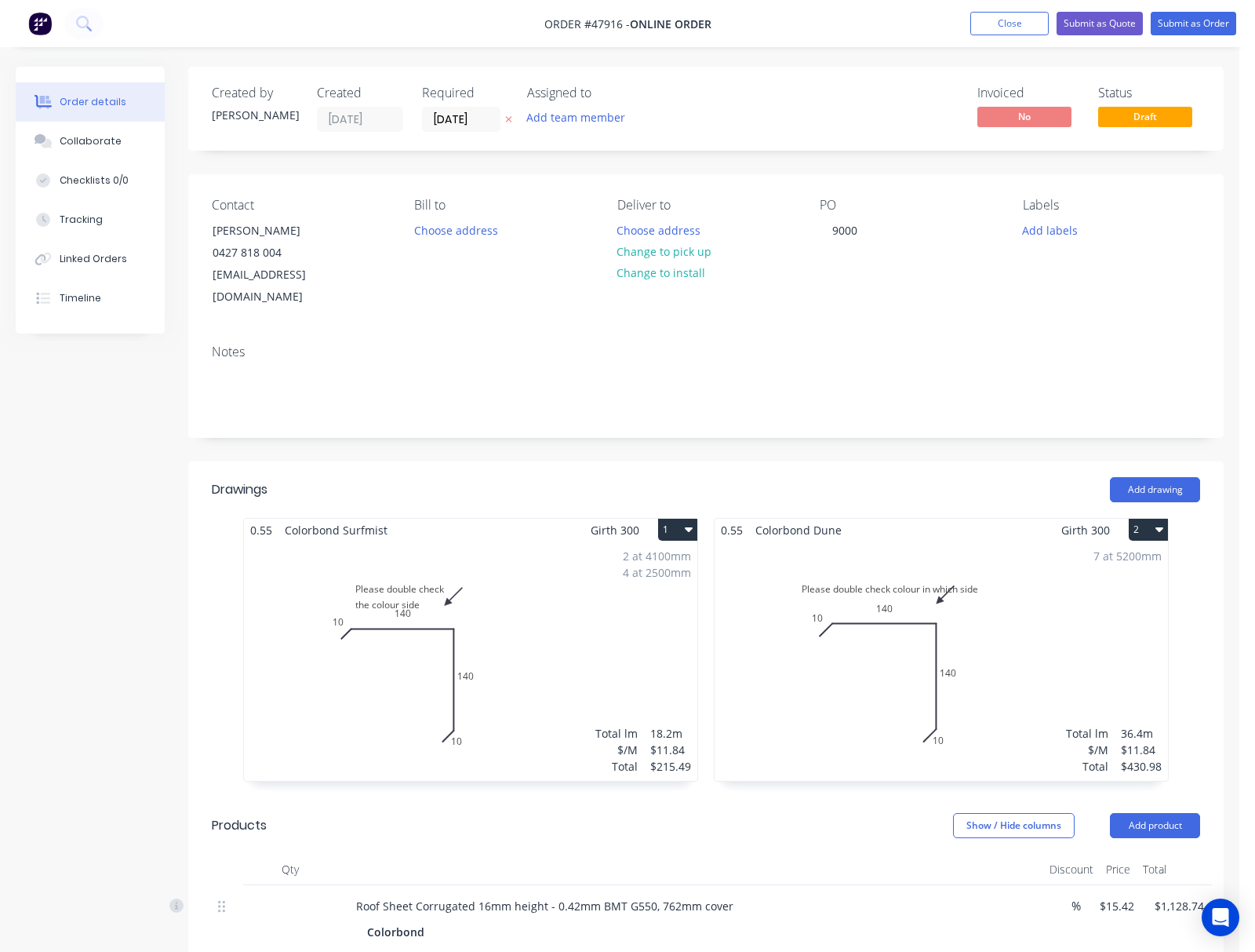
click at [794, 36] on nav "Order #47916 - Online Order Add product Close Submit as Quote Submit as Order" at bounding box center [628, 24] width 1255 height 47
click at [794, 19] on button "Submit as Quote" at bounding box center [1099, 23] width 86 height 24
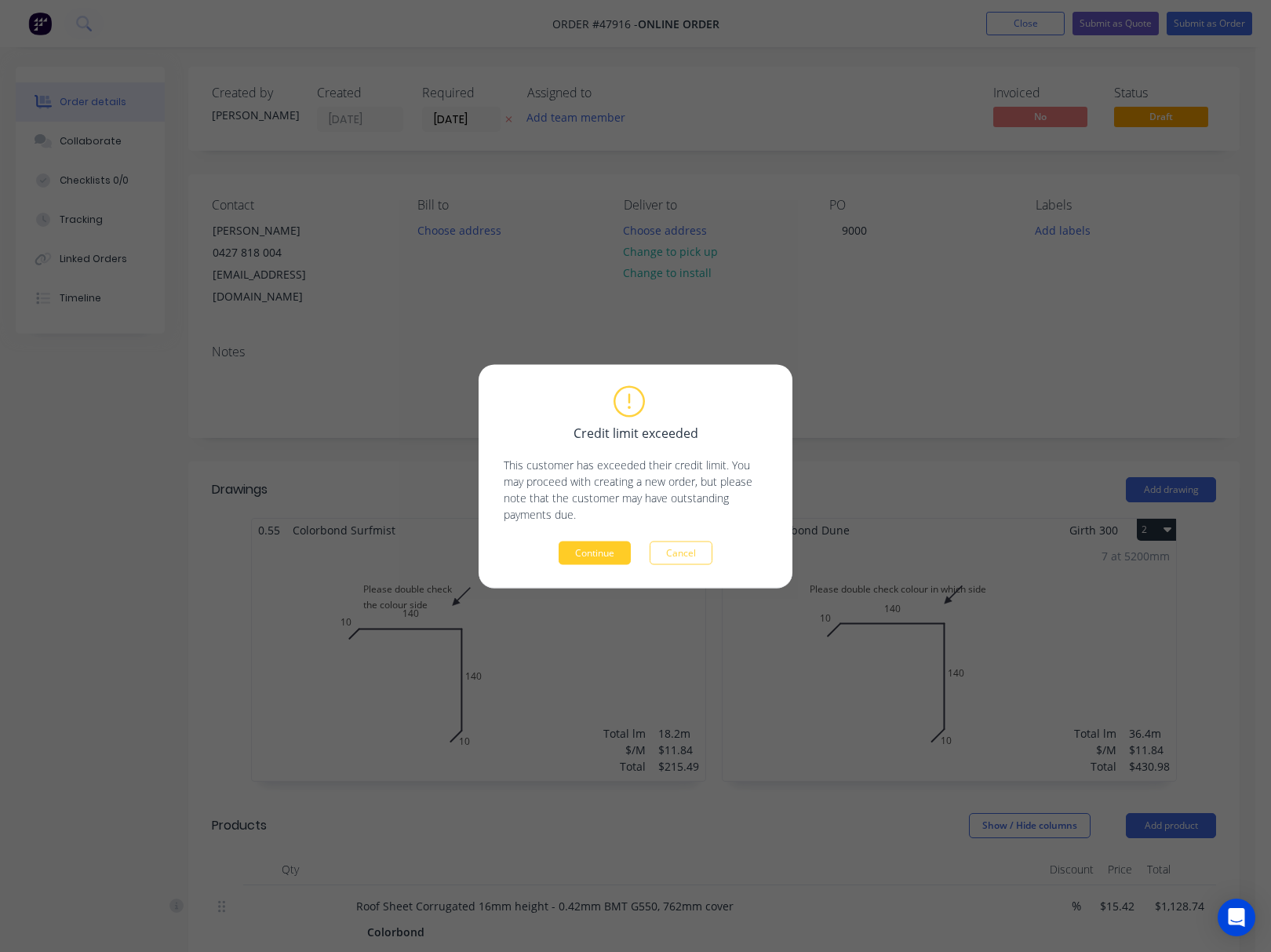
click at [608, 553] on button "Continue" at bounding box center [594, 551] width 72 height 24
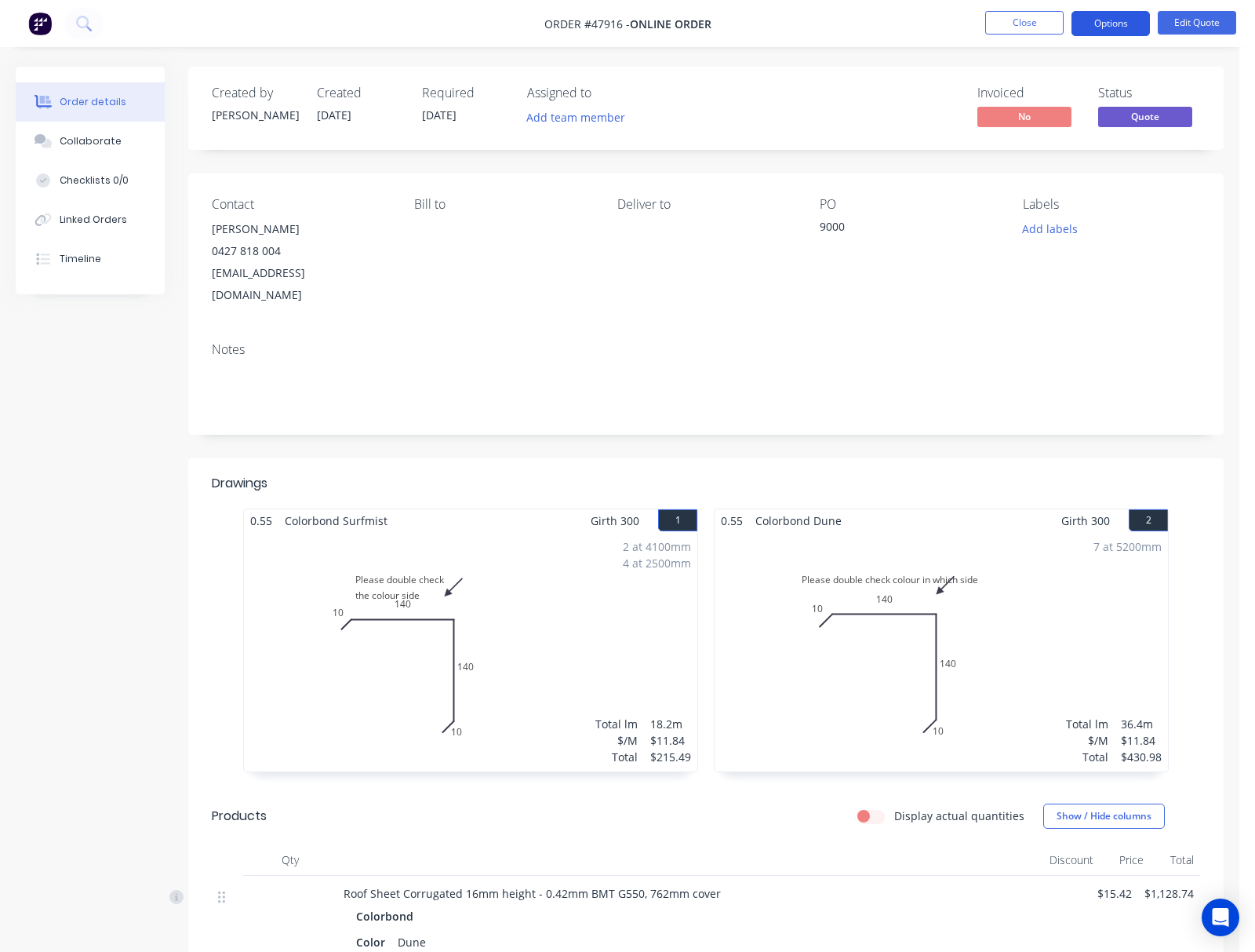
click at [794, 29] on button "Options" at bounding box center [1111, 24] width 79 height 25
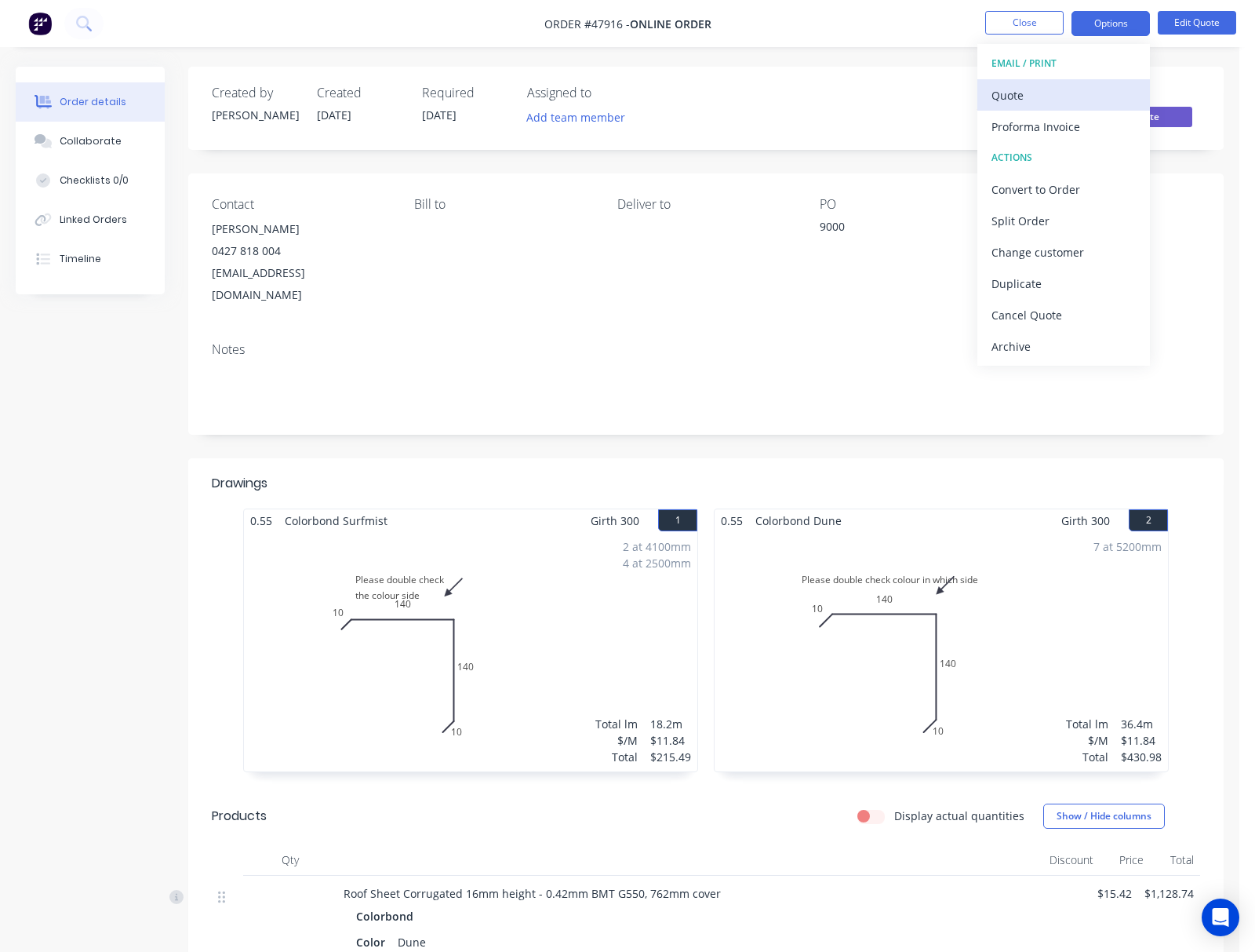
click at [794, 89] on div "Quote" at bounding box center [1064, 95] width 144 height 23
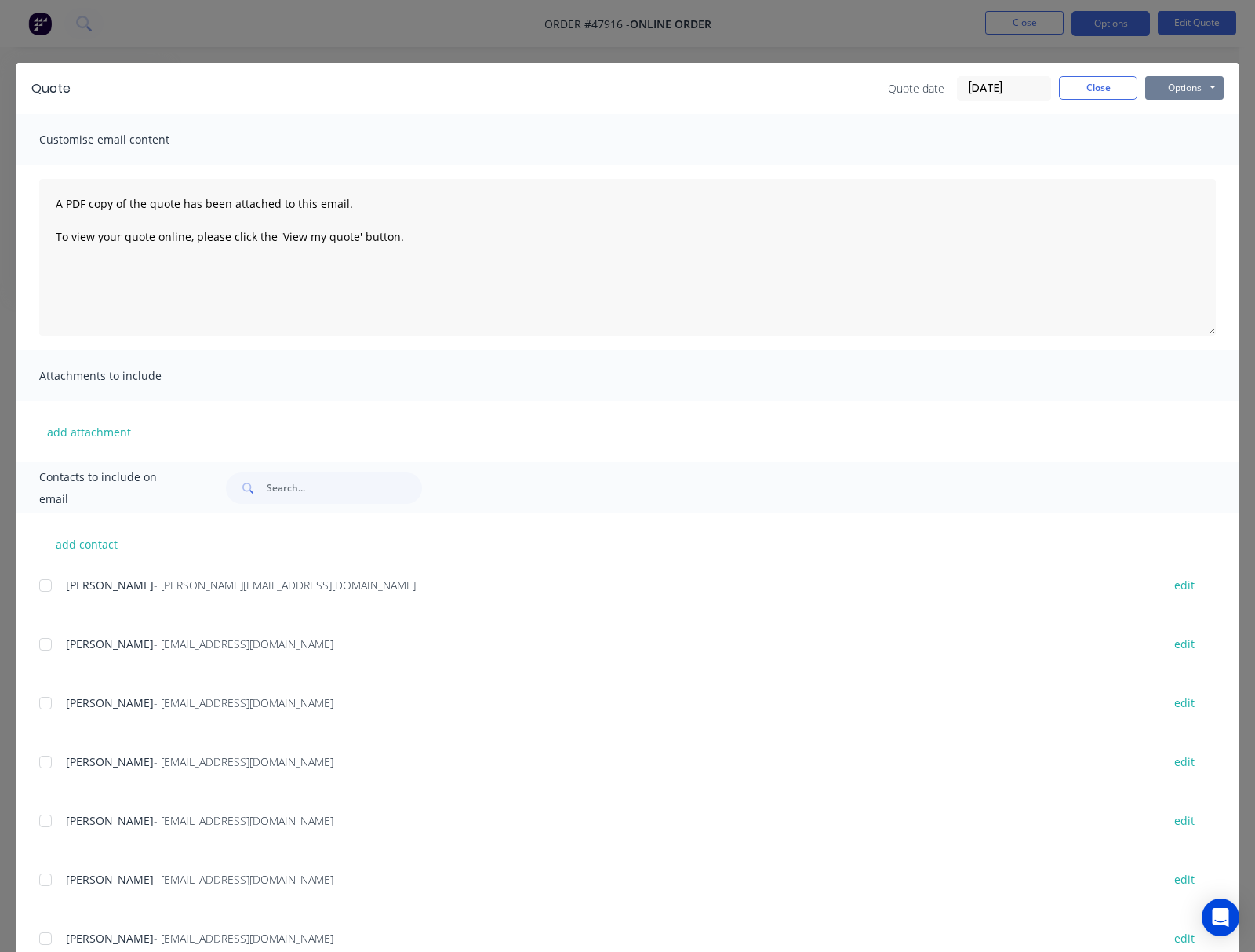
click at [794, 85] on button "Options" at bounding box center [1185, 87] width 79 height 24
click at [794, 147] on button "Print" at bounding box center [1196, 141] width 101 height 26
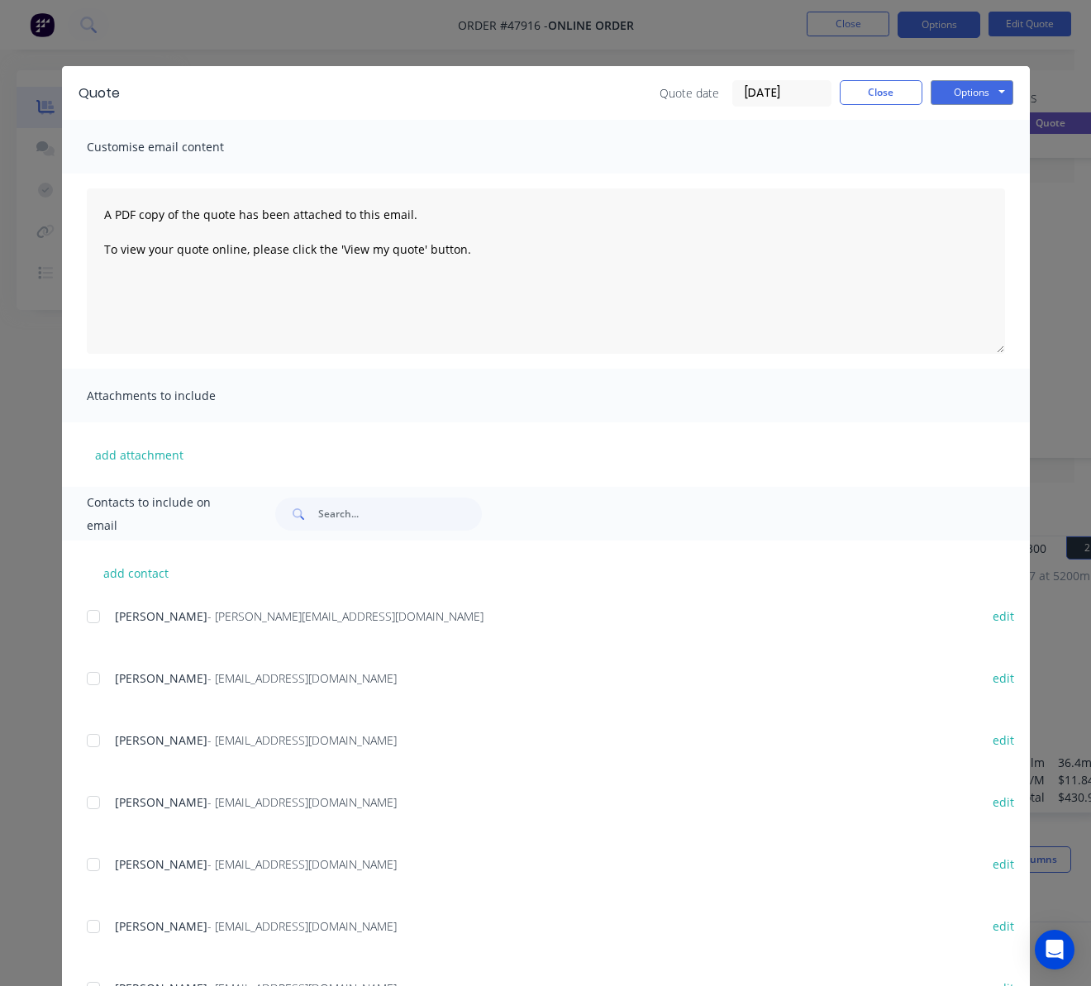
click at [308, 41] on div "Quote Quote date 11/08/25 Close Options Preview Print Email Customise email con…" at bounding box center [545, 493] width 1091 height 986
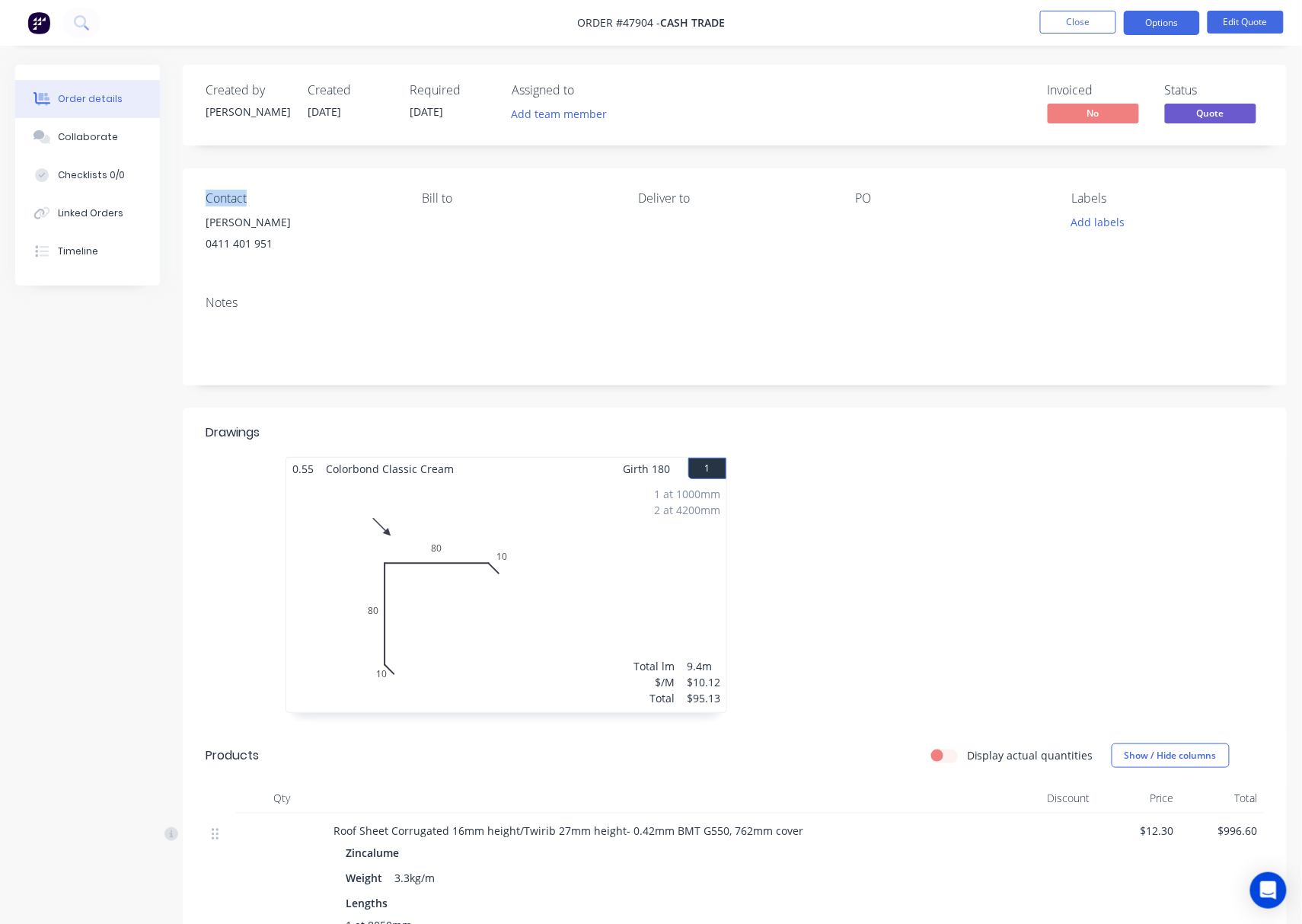
drag, startPoint x: 1, startPoint y: 147, endPoint x: 289, endPoint y: 149, distance: 288.0
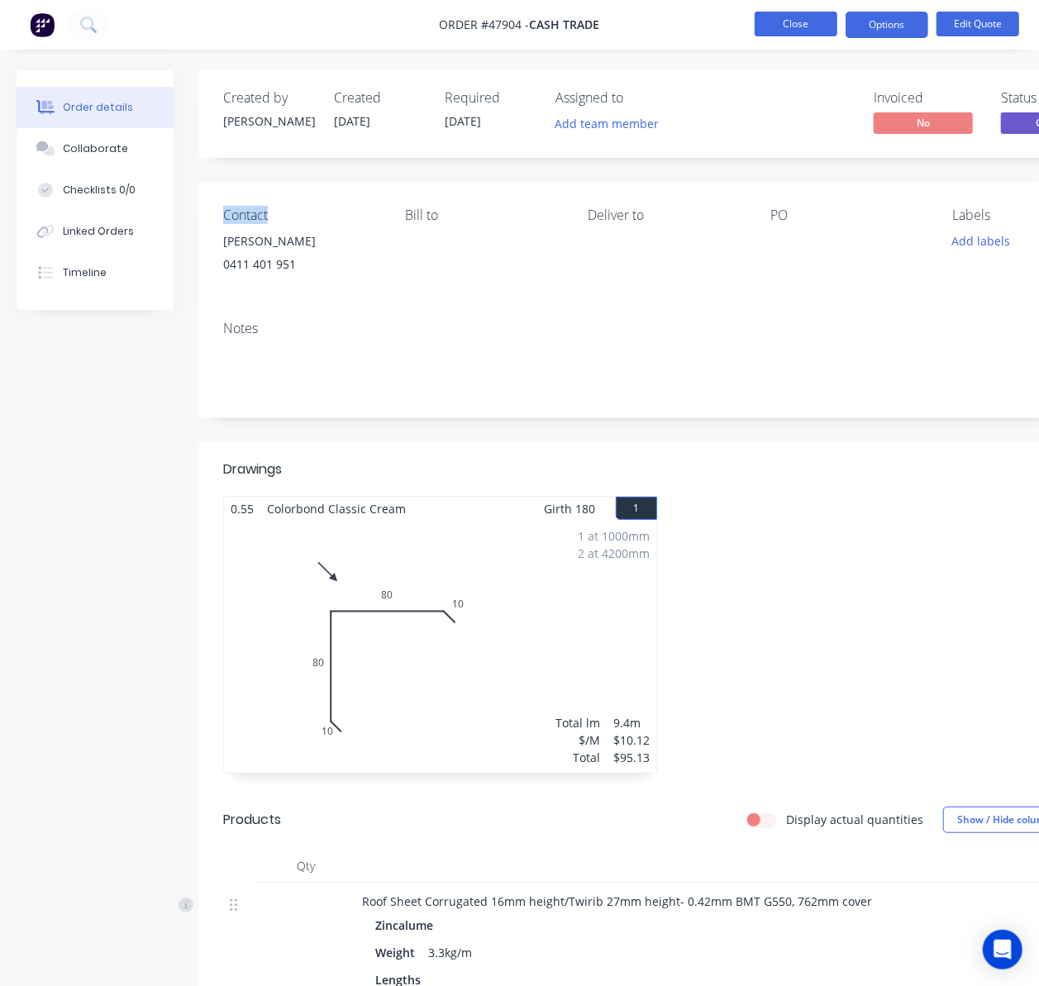
click at [798, 20] on button "Close" at bounding box center [796, 24] width 83 height 25
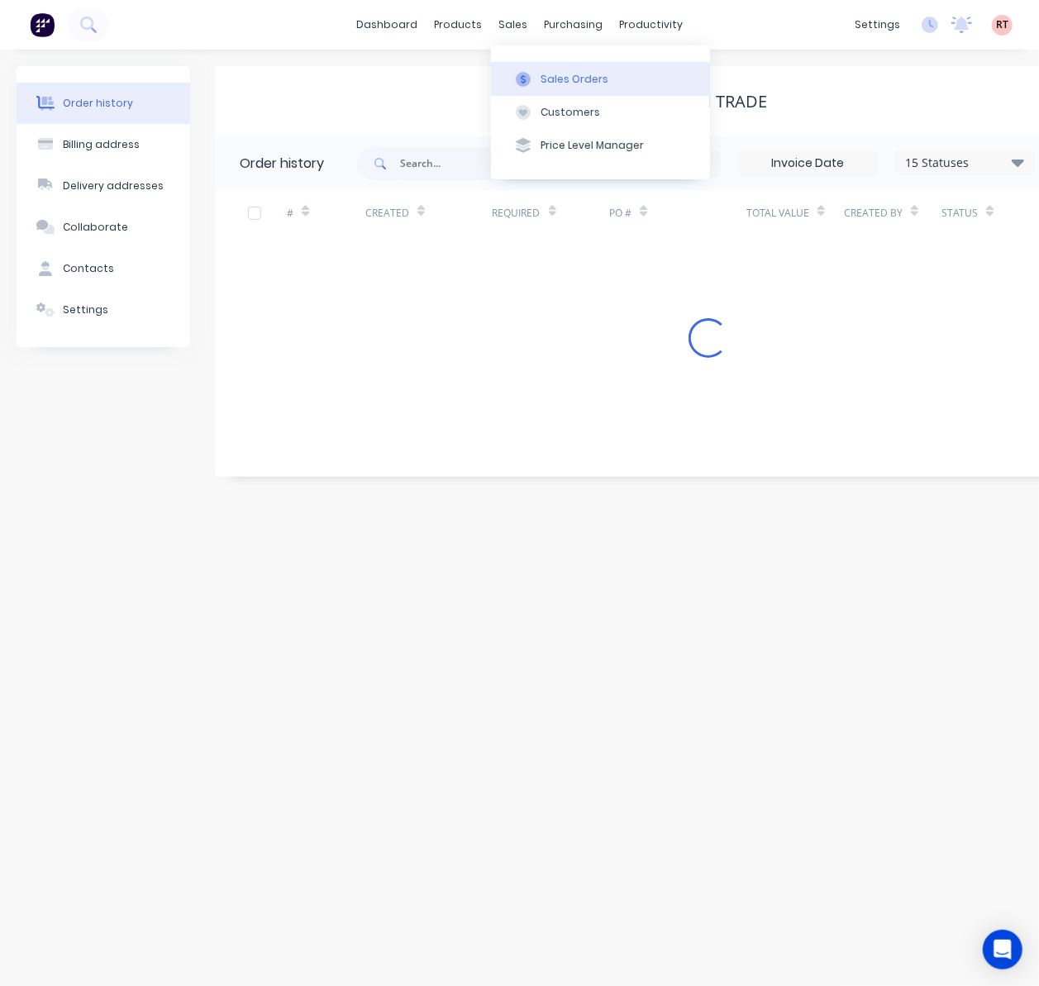
click at [572, 87] on button "Sales Orders" at bounding box center [600, 78] width 219 height 33
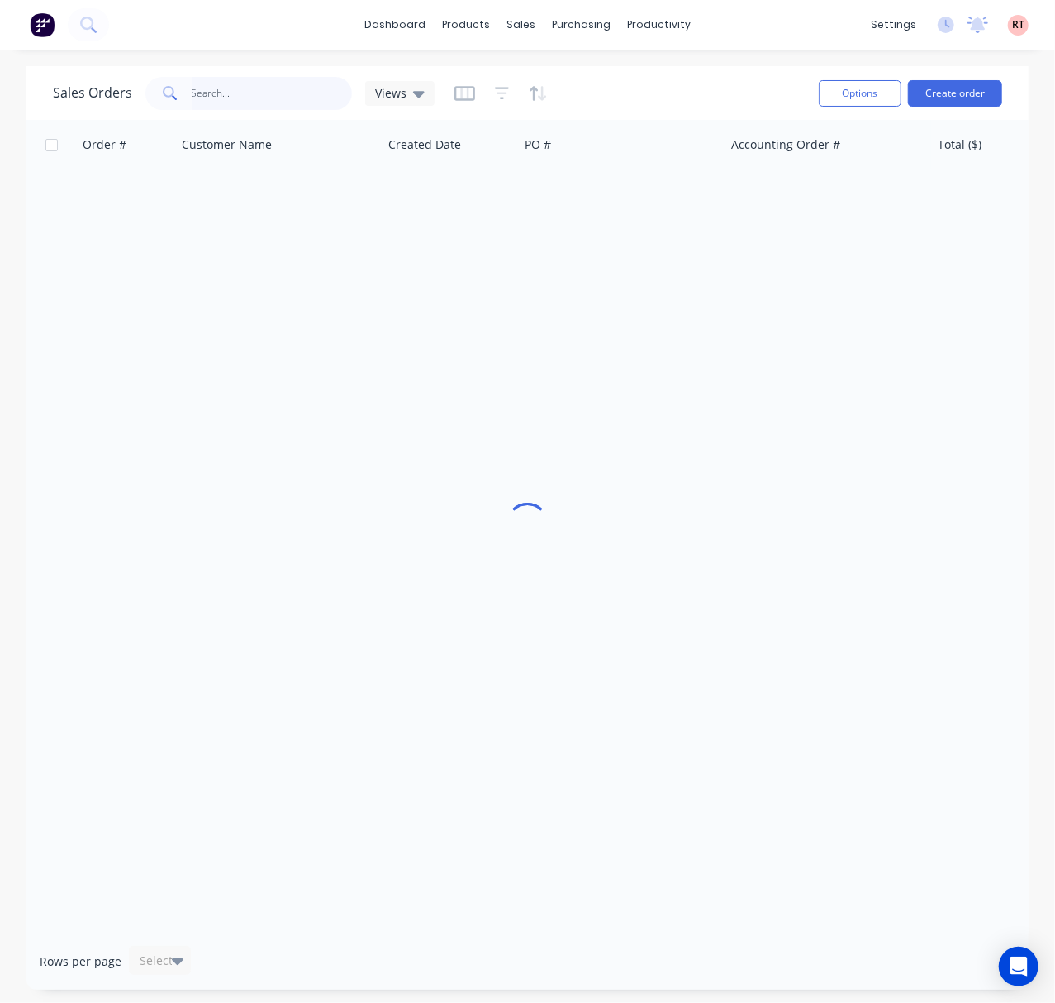
click at [259, 89] on input "text" at bounding box center [272, 93] width 161 height 33
click at [198, 90] on input "0417166599" at bounding box center [272, 93] width 161 height 33
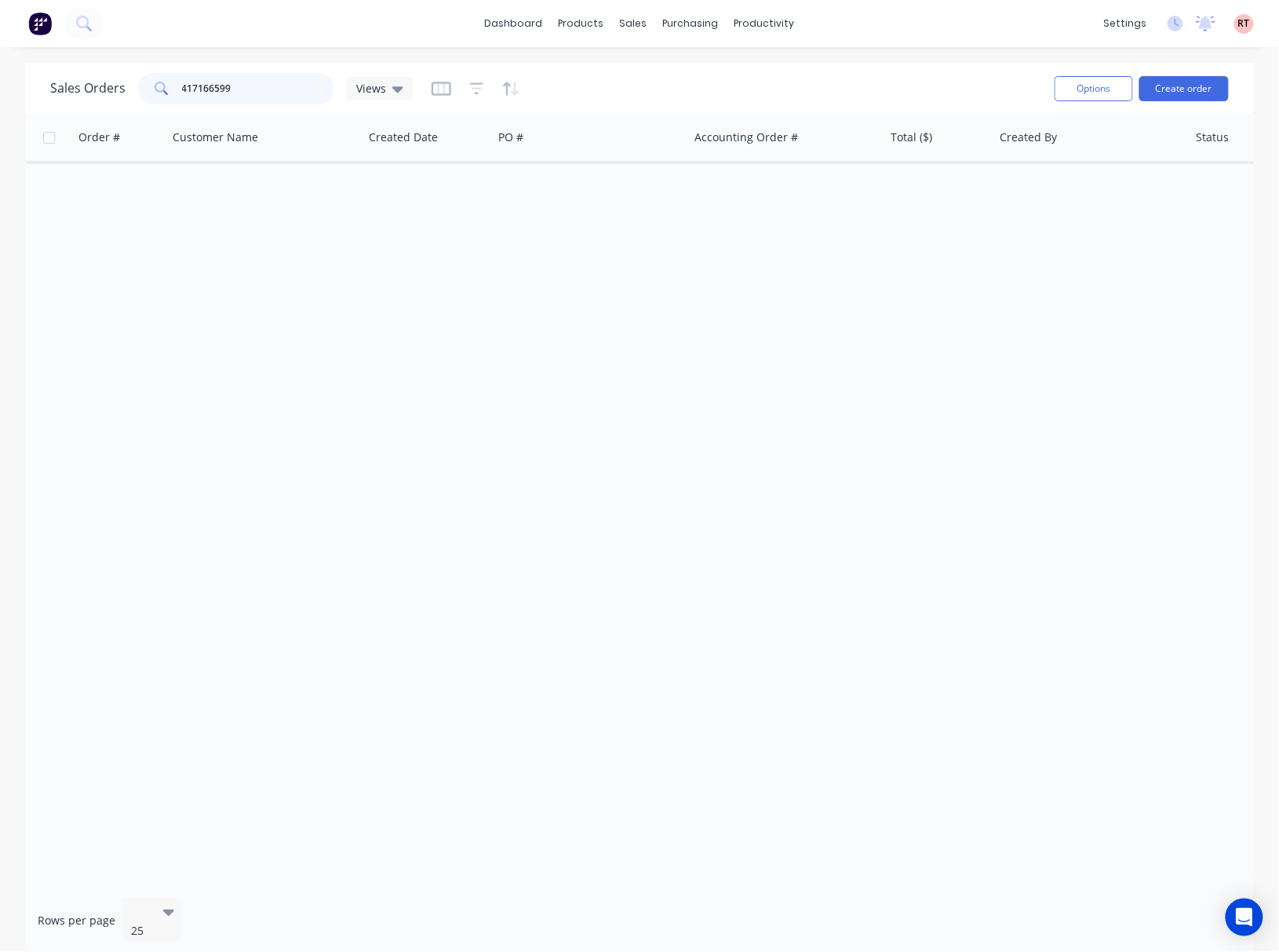
click at [198, 84] on input "417166599" at bounding box center [258, 88] width 153 height 31
type input "417966599"
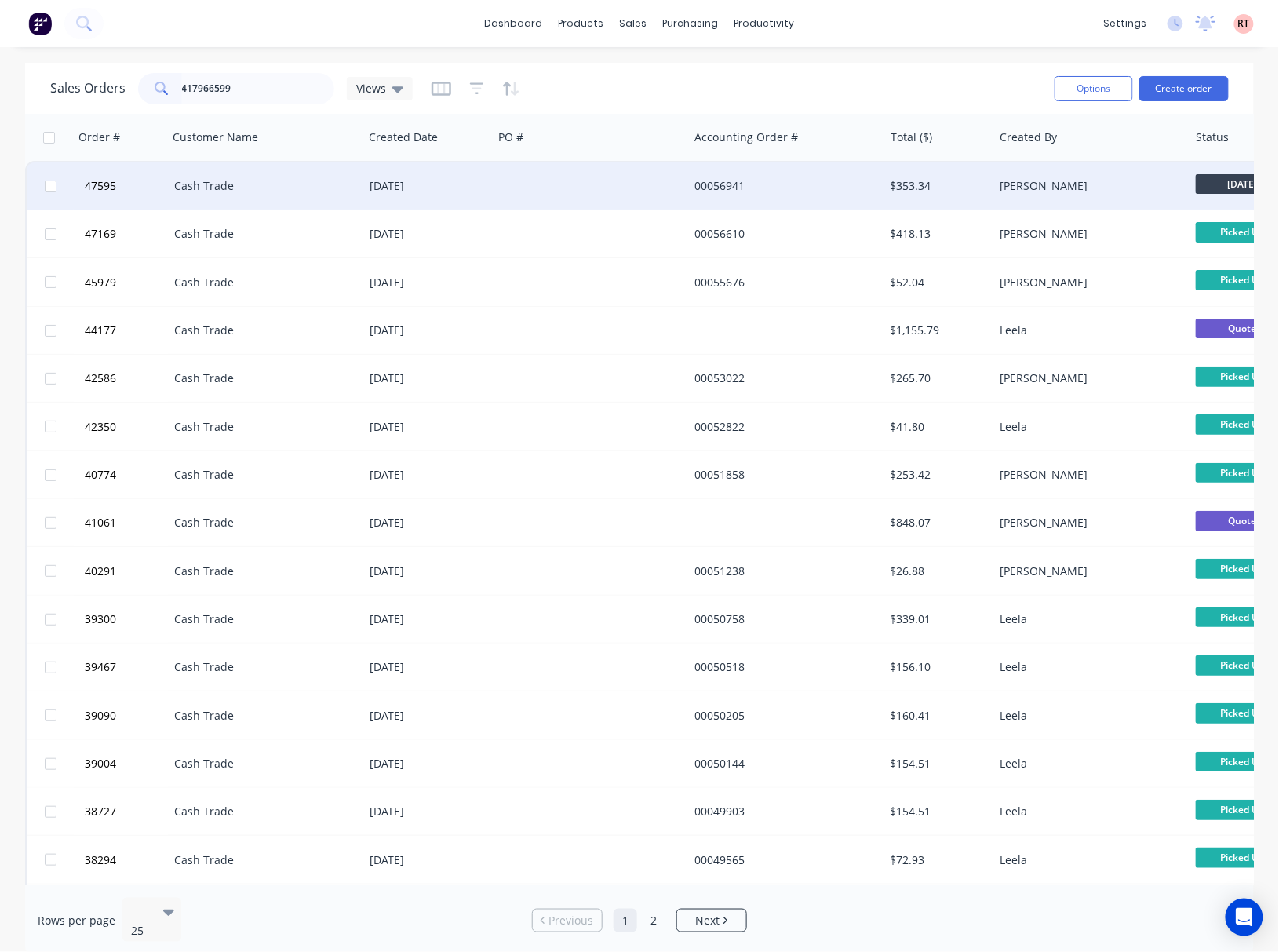
click at [529, 179] on div at bounding box center [591, 186] width 196 height 47
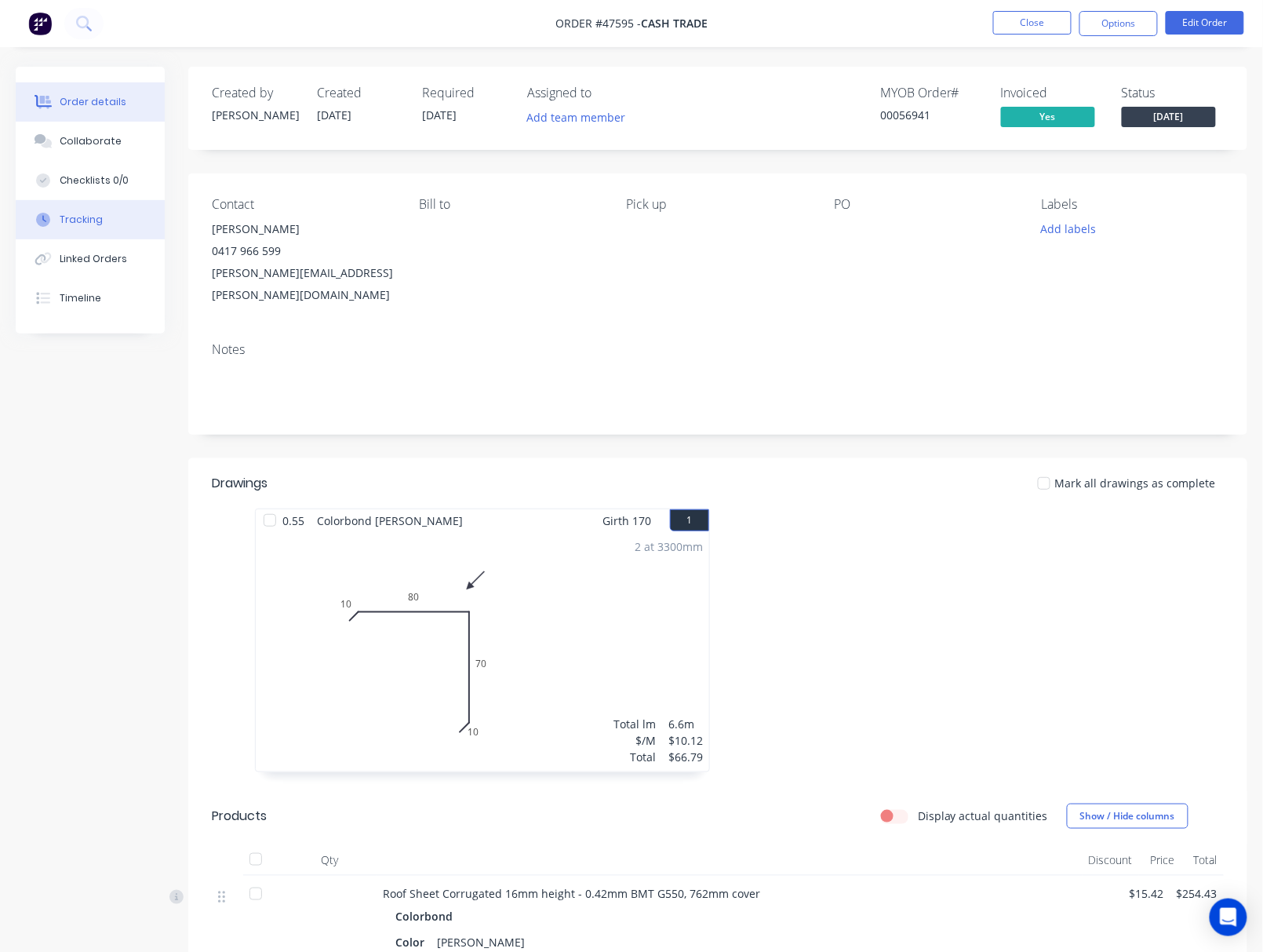
click at [110, 208] on button "Tracking" at bounding box center [90, 219] width 149 height 39
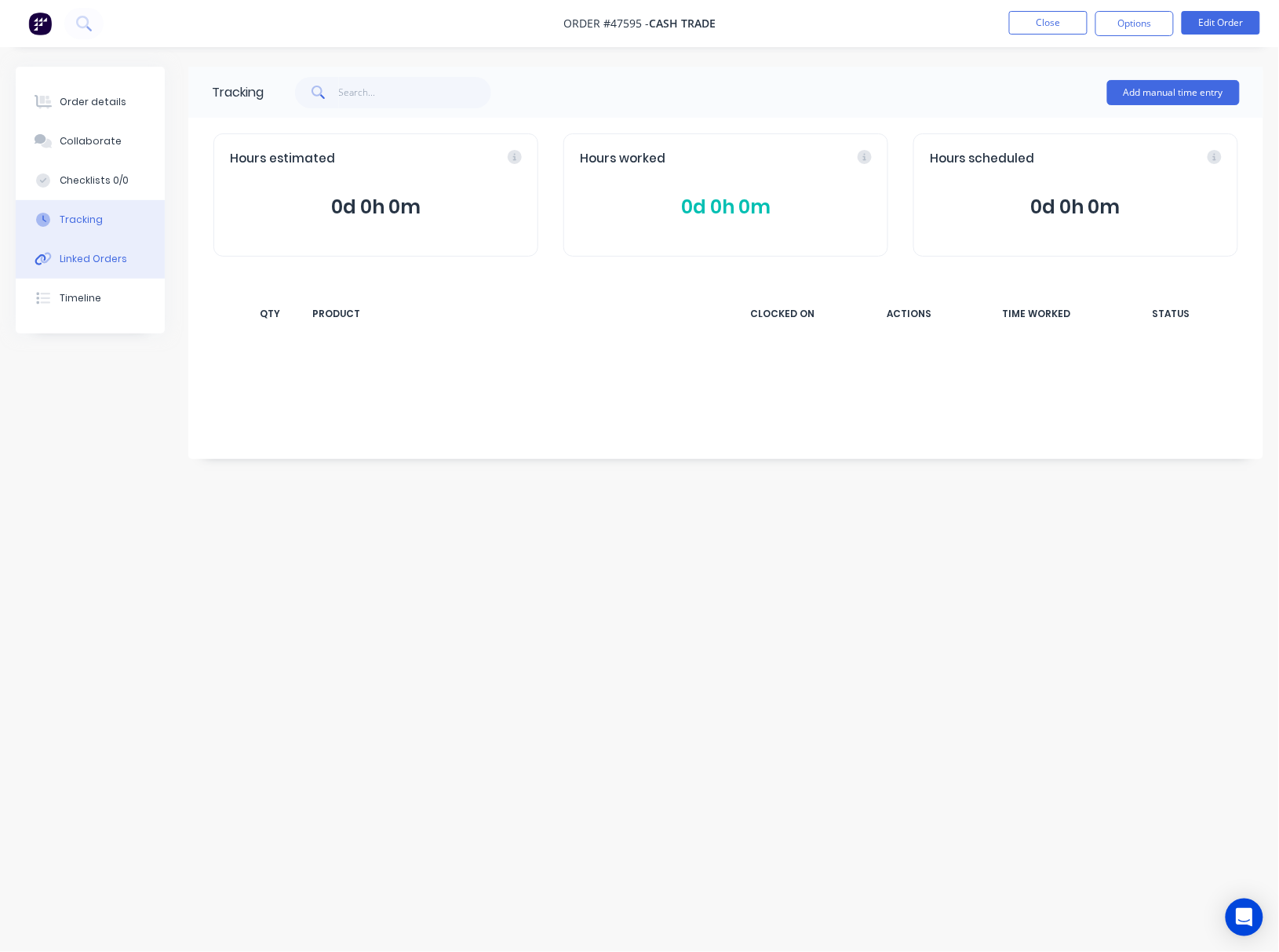
click at [106, 255] on div "Linked Orders" at bounding box center [93, 258] width 67 height 14
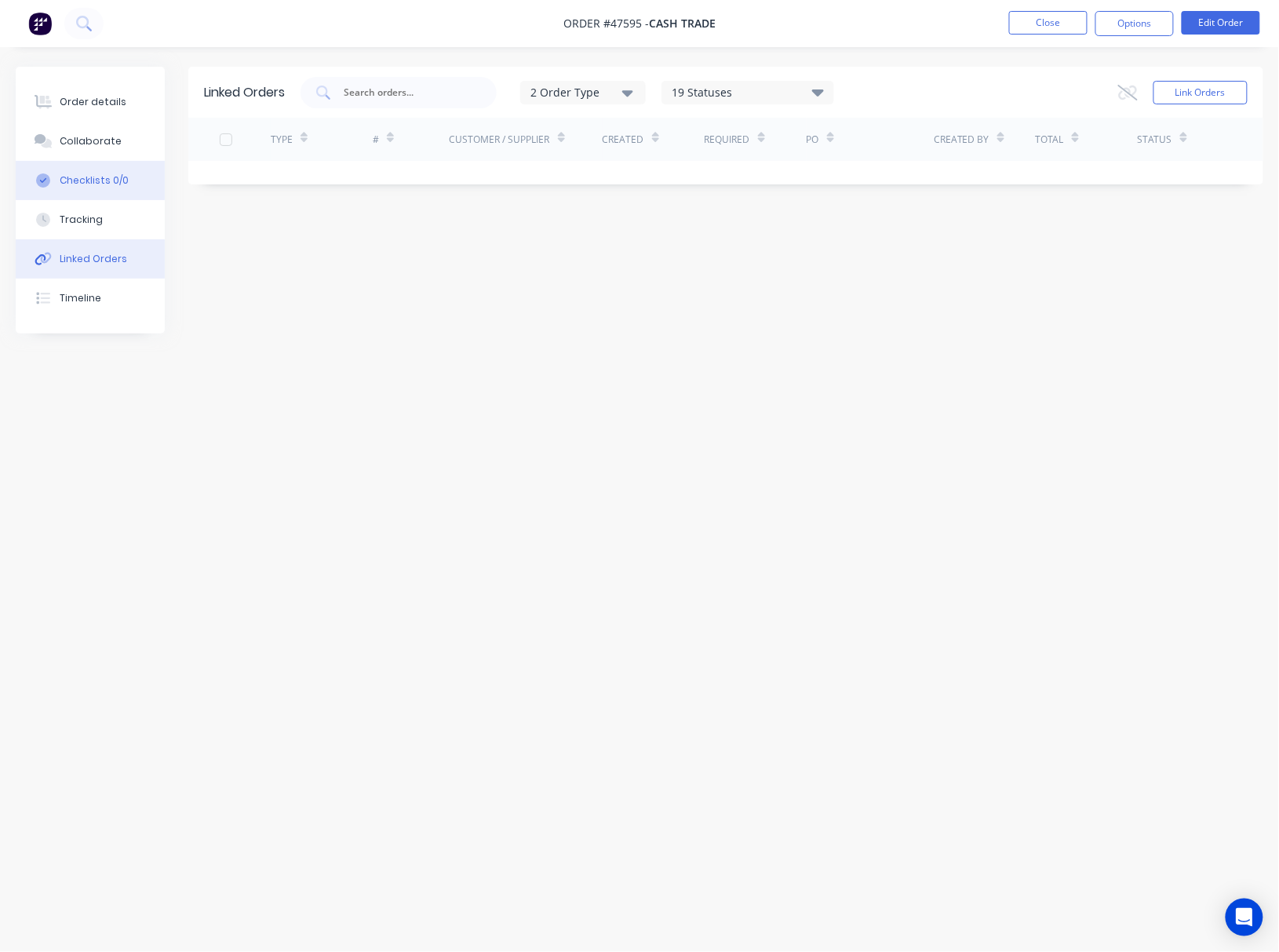
click at [133, 166] on button "Checklists 0/0" at bounding box center [90, 179] width 149 height 39
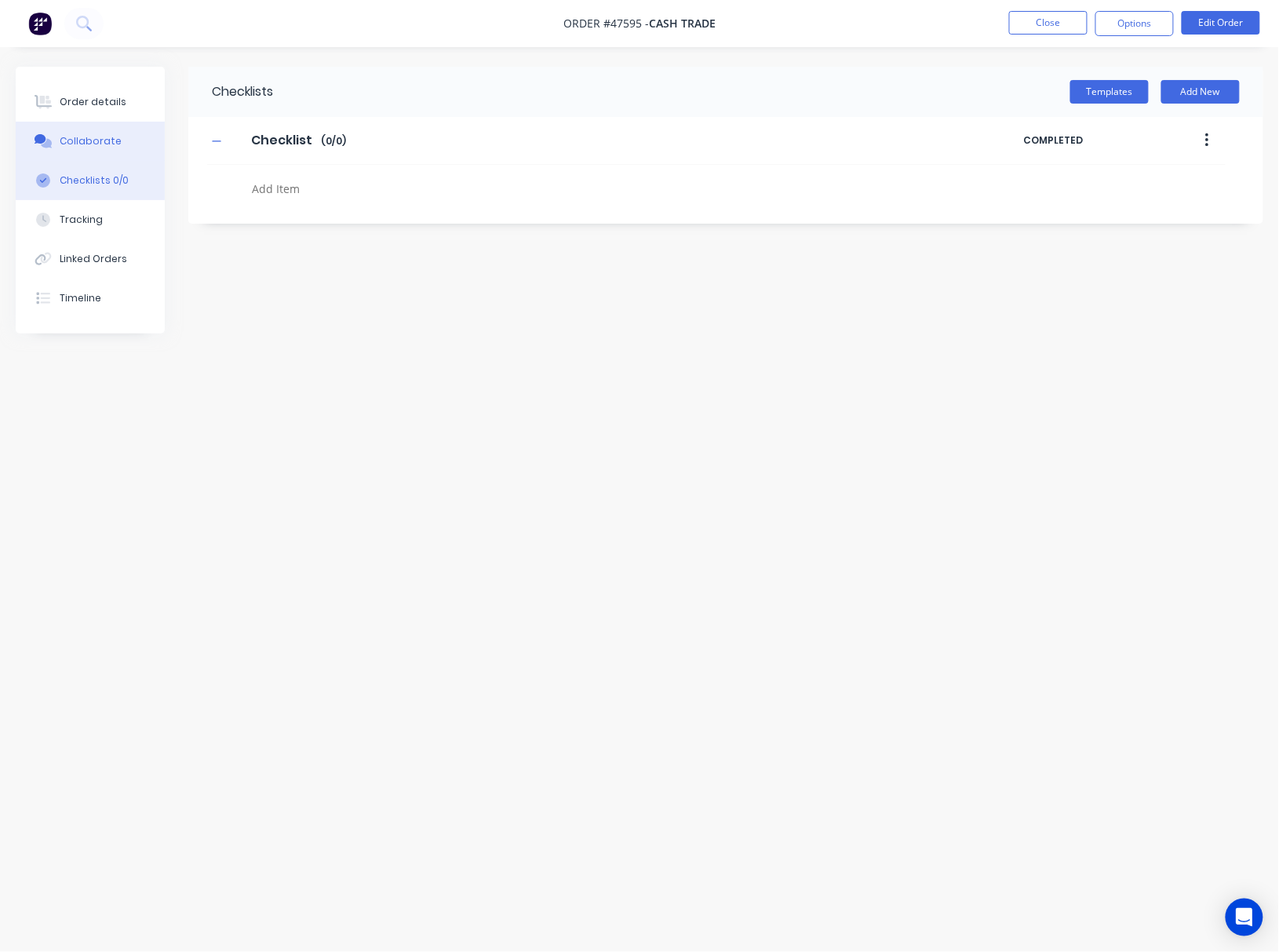
click at [123, 140] on button "Collaborate" at bounding box center [90, 140] width 149 height 39
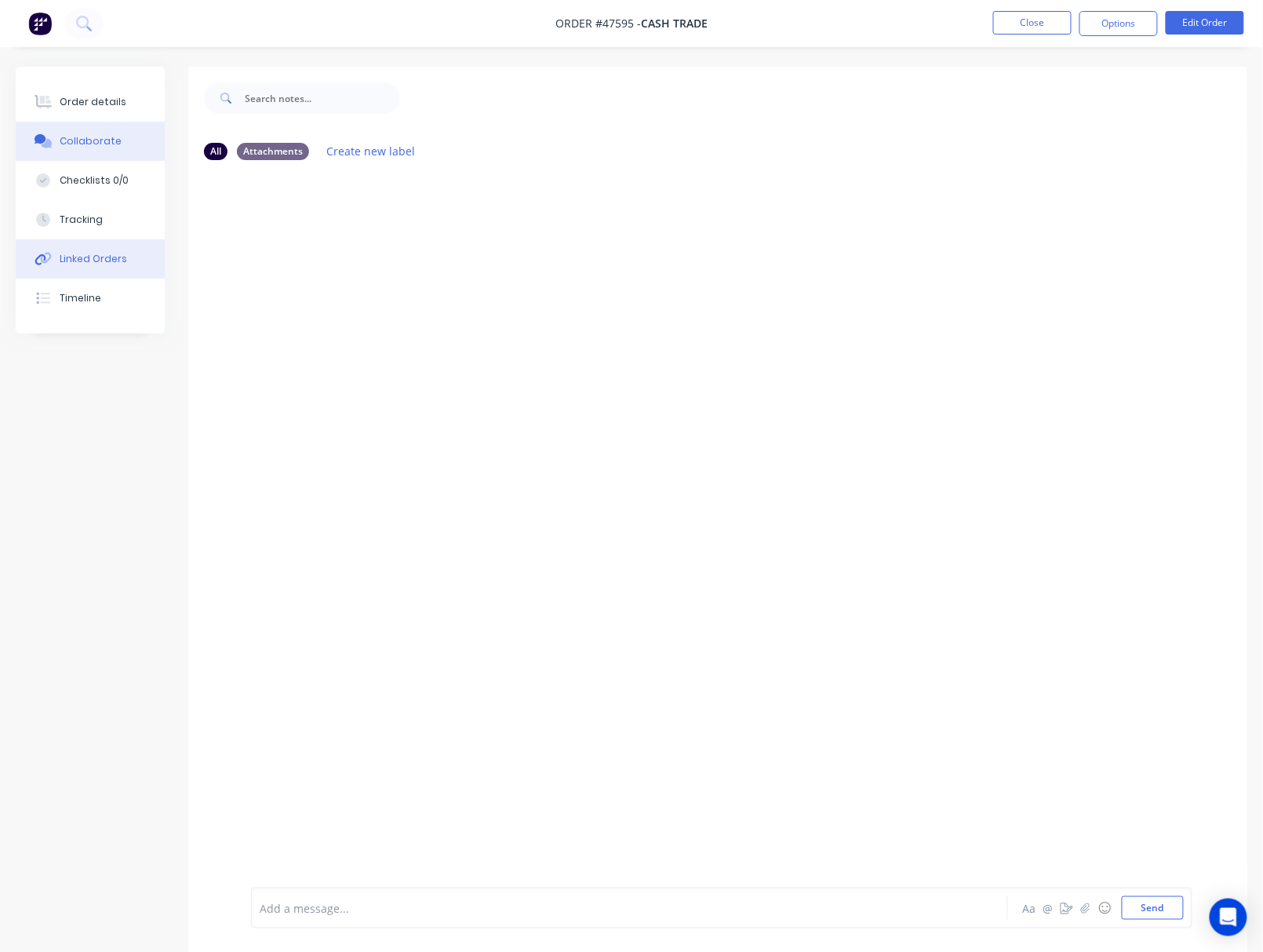
click at [138, 261] on button "Linked Orders" at bounding box center [90, 258] width 149 height 39
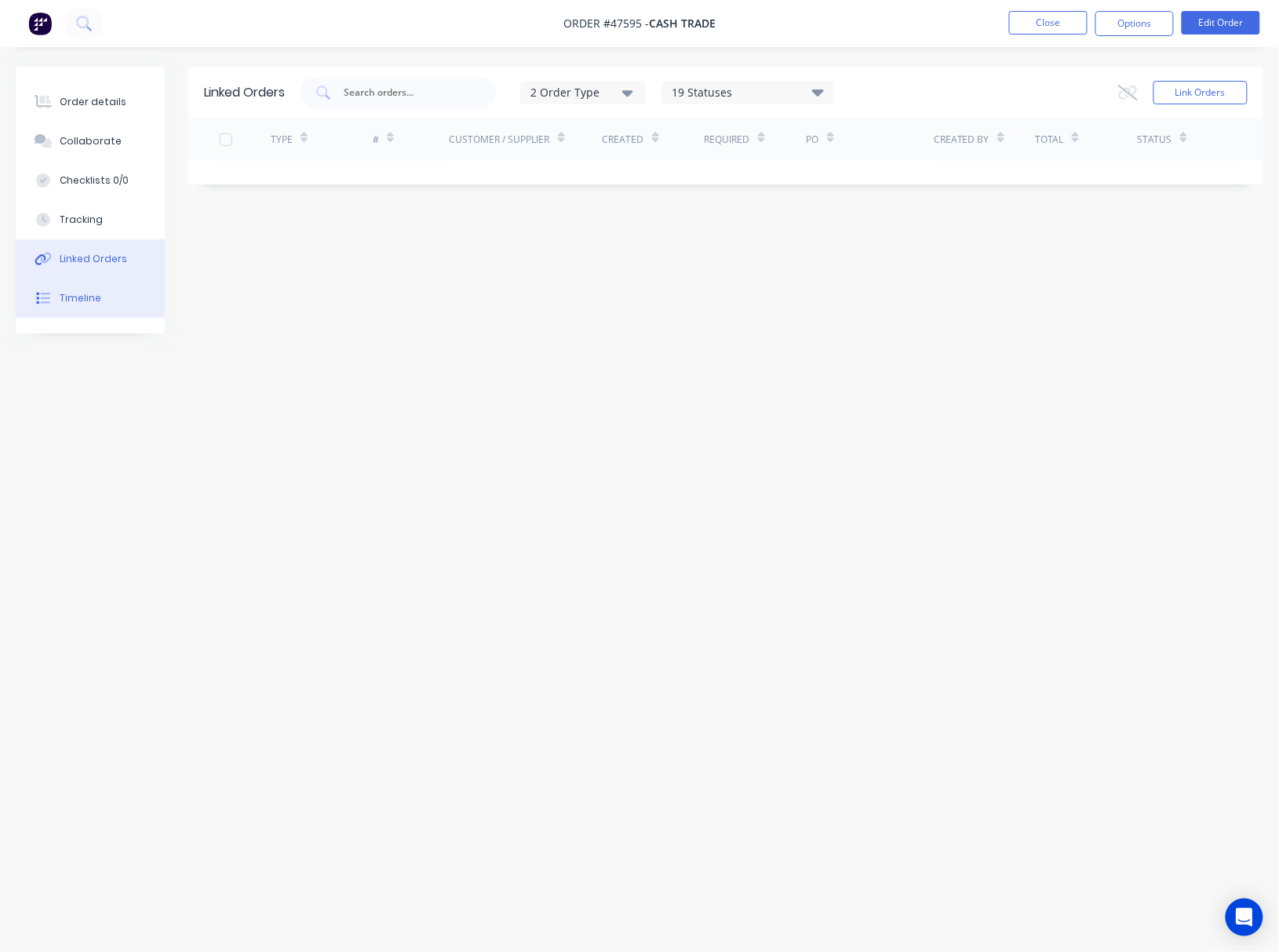
click at [142, 303] on button "Timeline" at bounding box center [90, 297] width 149 height 39
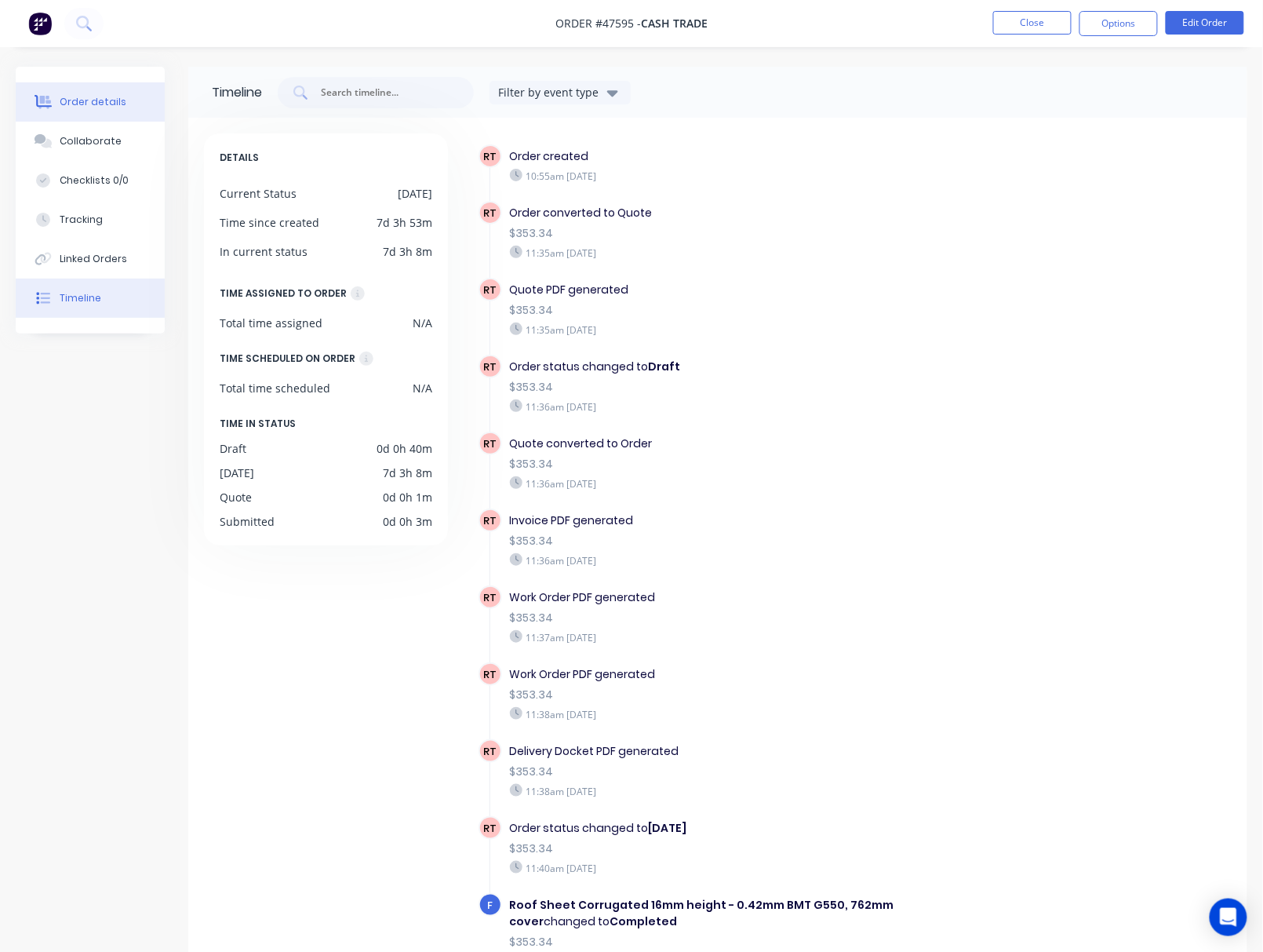
click at [93, 92] on button "Order details" at bounding box center [90, 102] width 149 height 39
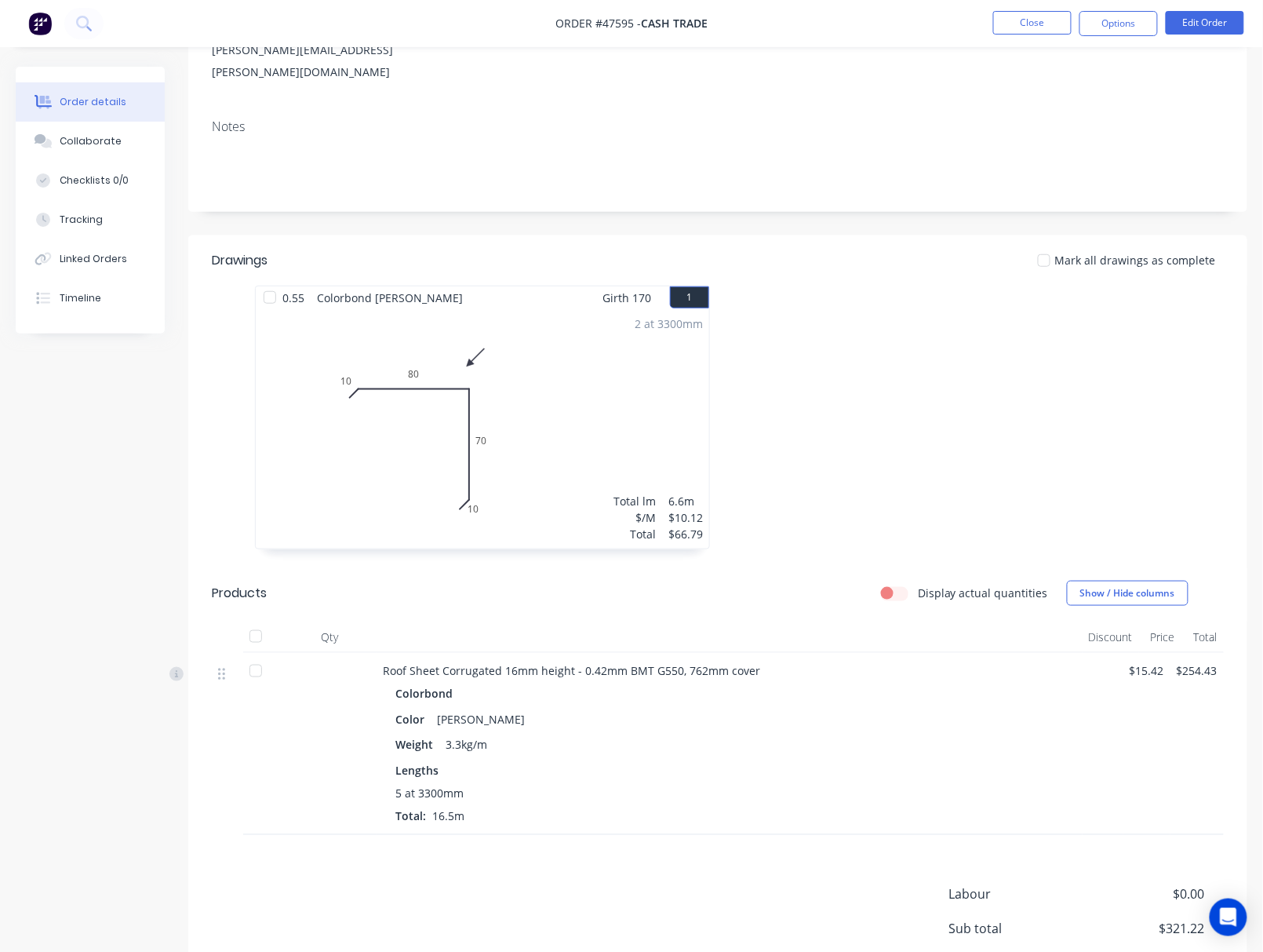
scroll to position [314, 0]
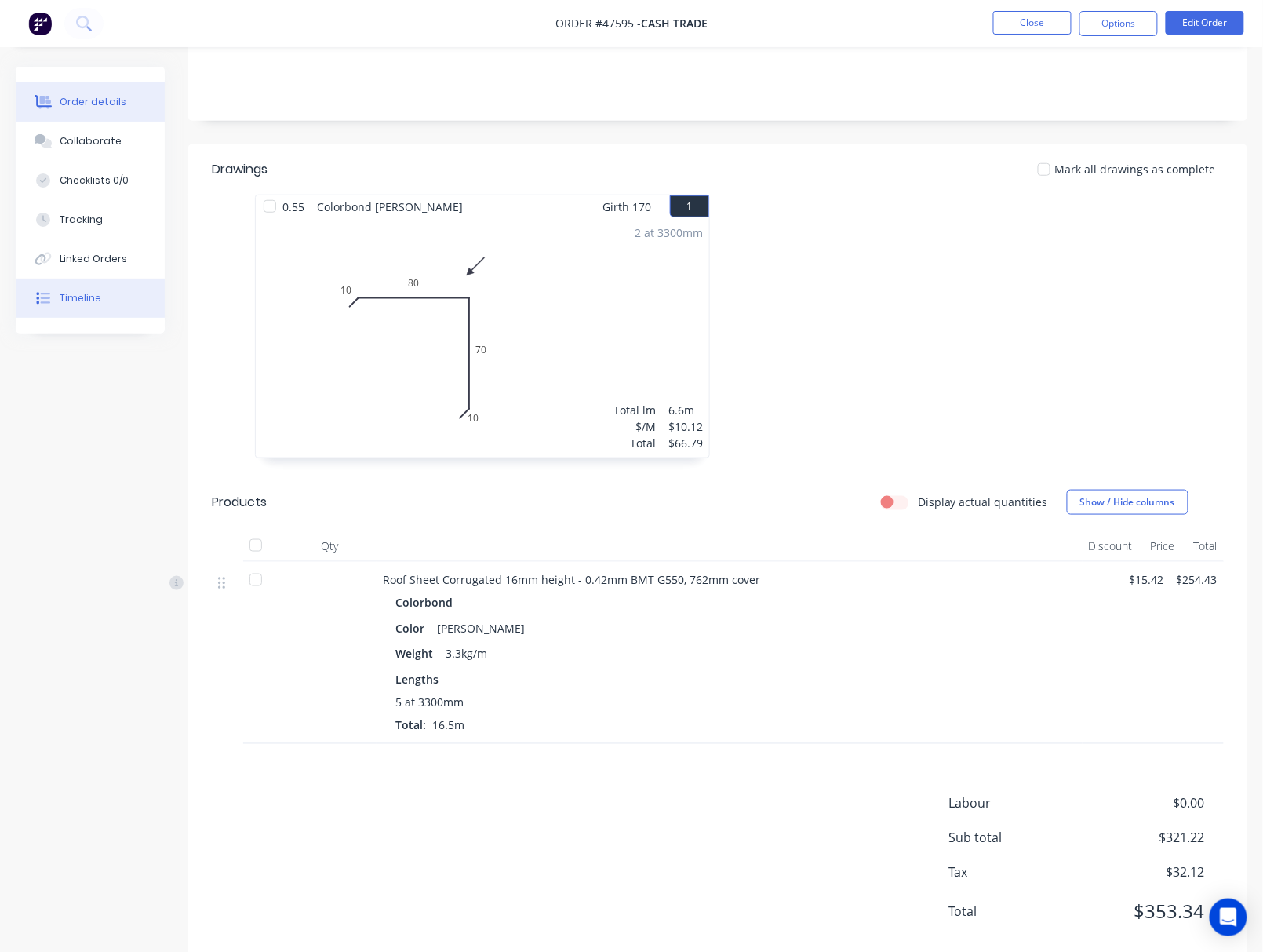
click at [110, 302] on button "Timeline" at bounding box center [90, 297] width 149 height 39
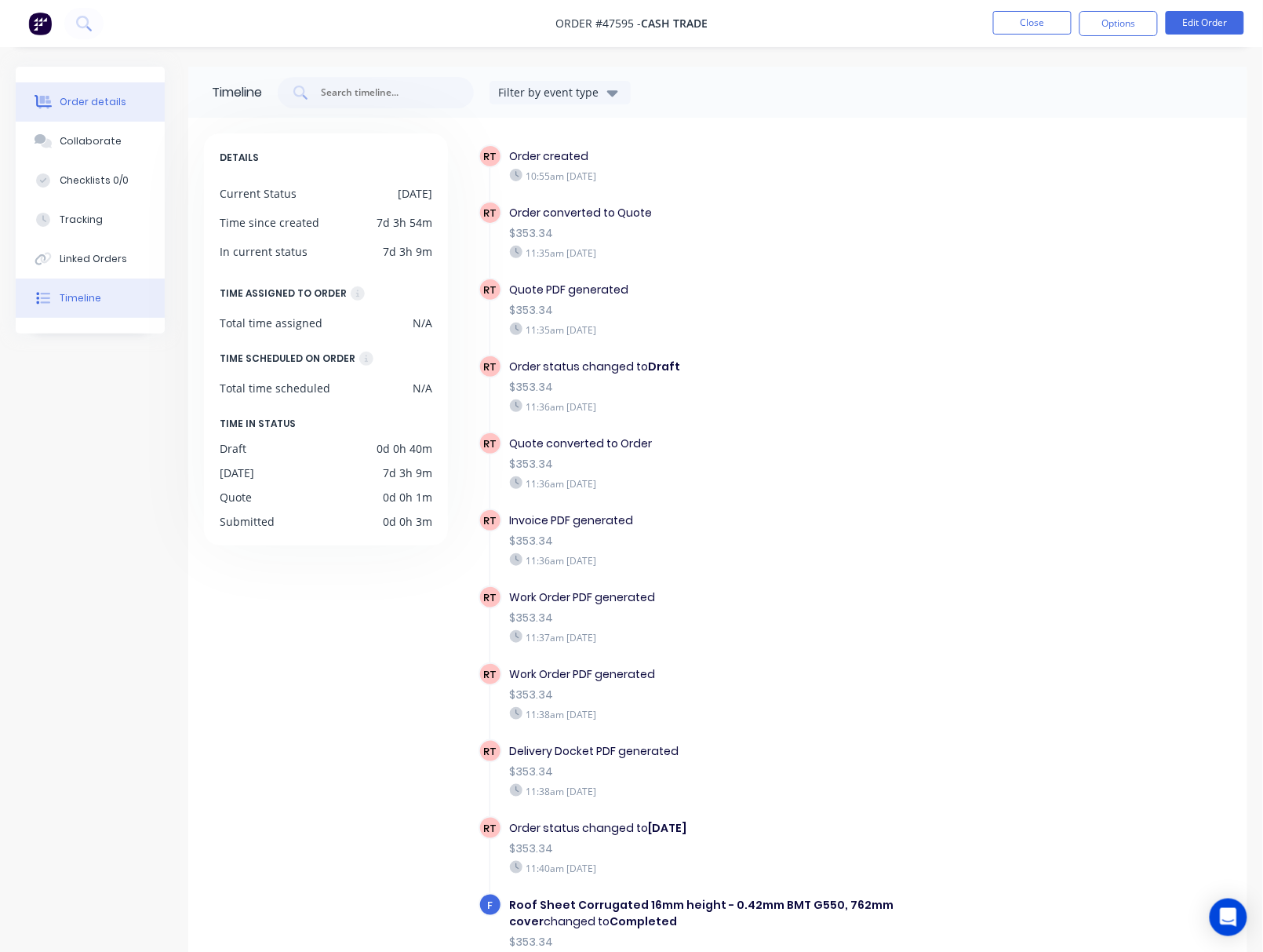
click at [94, 106] on div "Order details" at bounding box center [93, 102] width 66 height 14
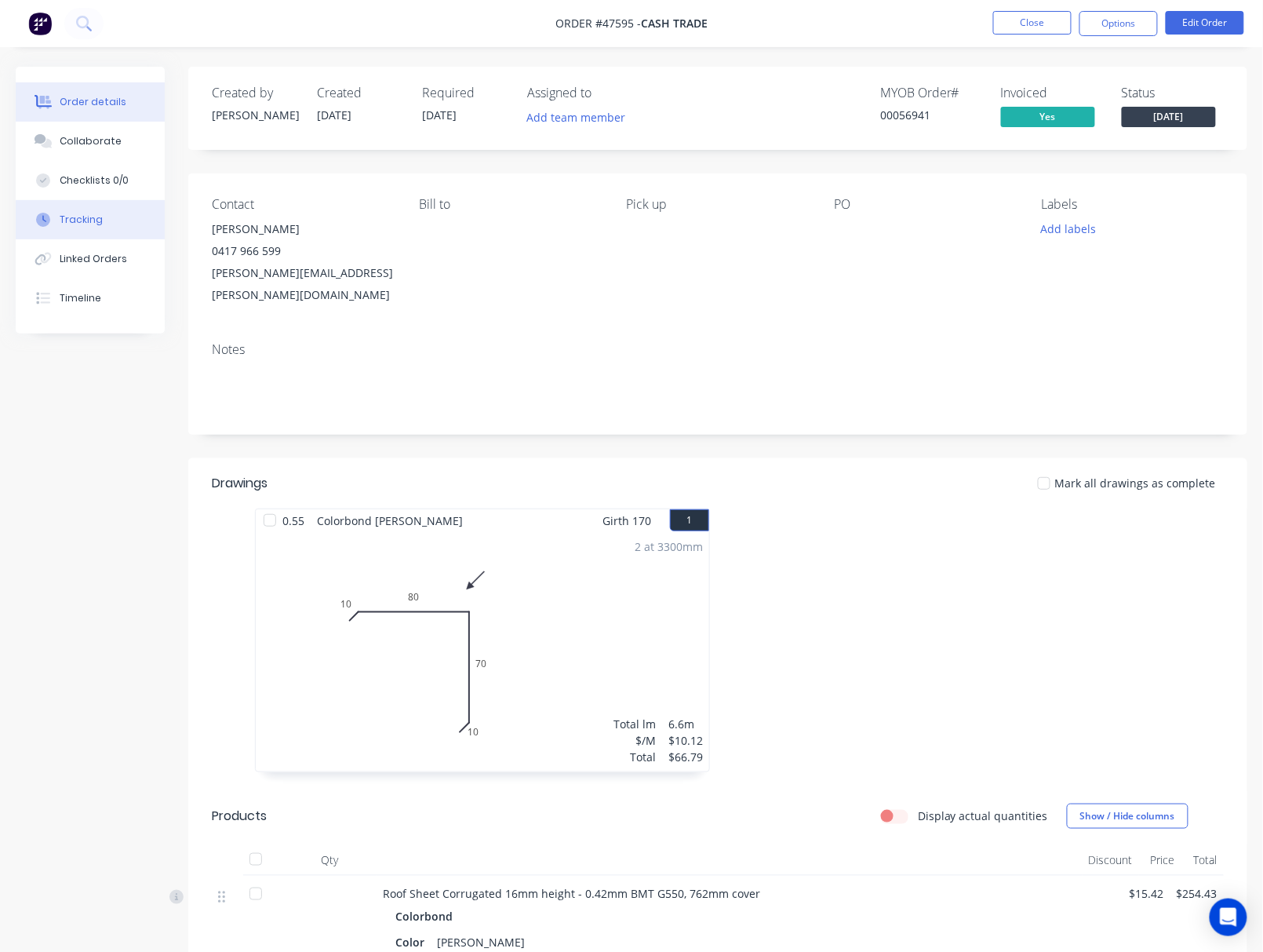
click at [117, 223] on button "Tracking" at bounding box center [90, 219] width 149 height 39
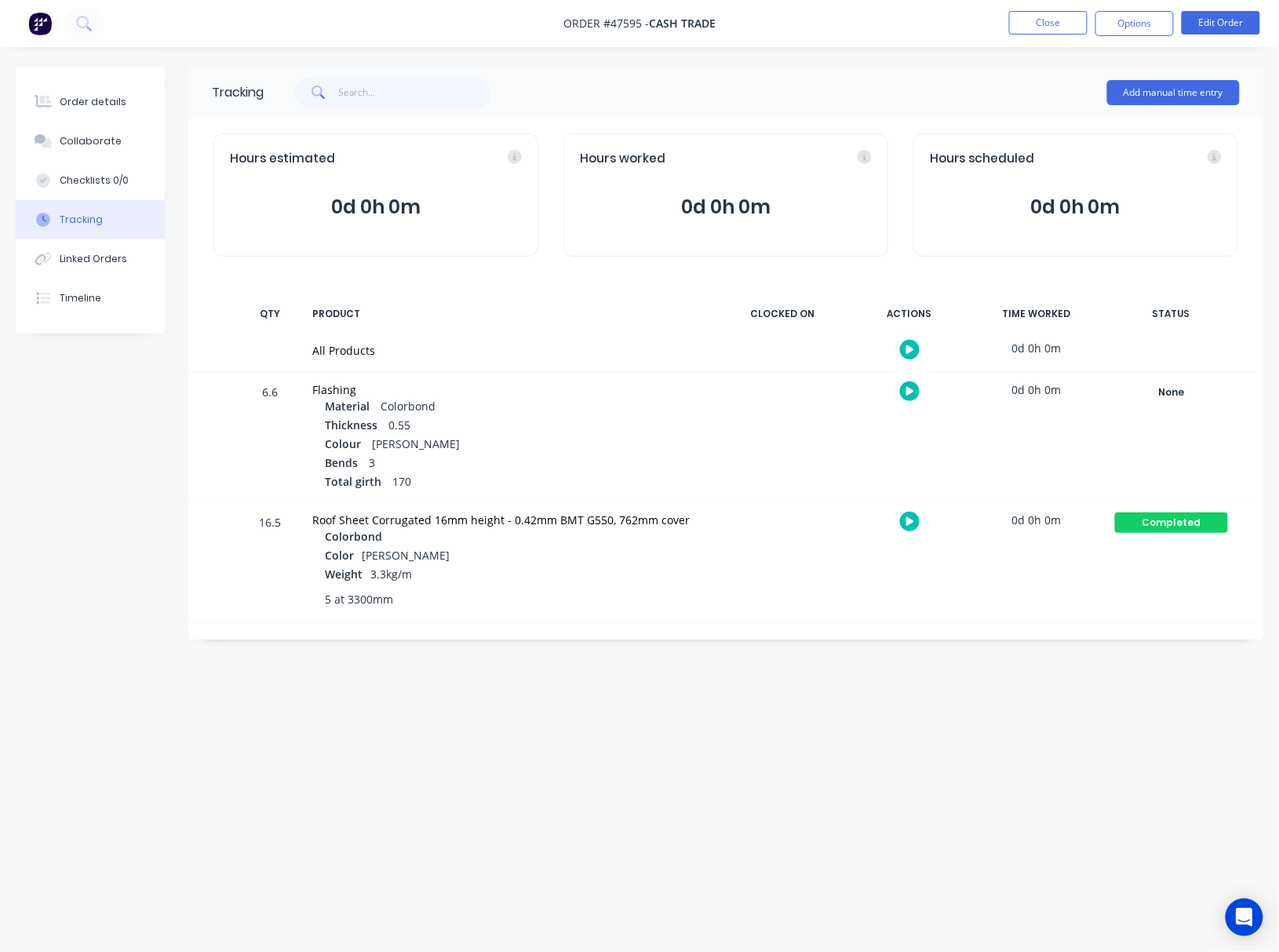
click at [121, 453] on div "Tracking Add manual time entry Hours estimated 0d 0h 0m Hours worked 0d 0h 0m H…" at bounding box center [640, 445] width 1248 height 758
click at [124, 265] on button "Linked Orders" at bounding box center [90, 258] width 149 height 39
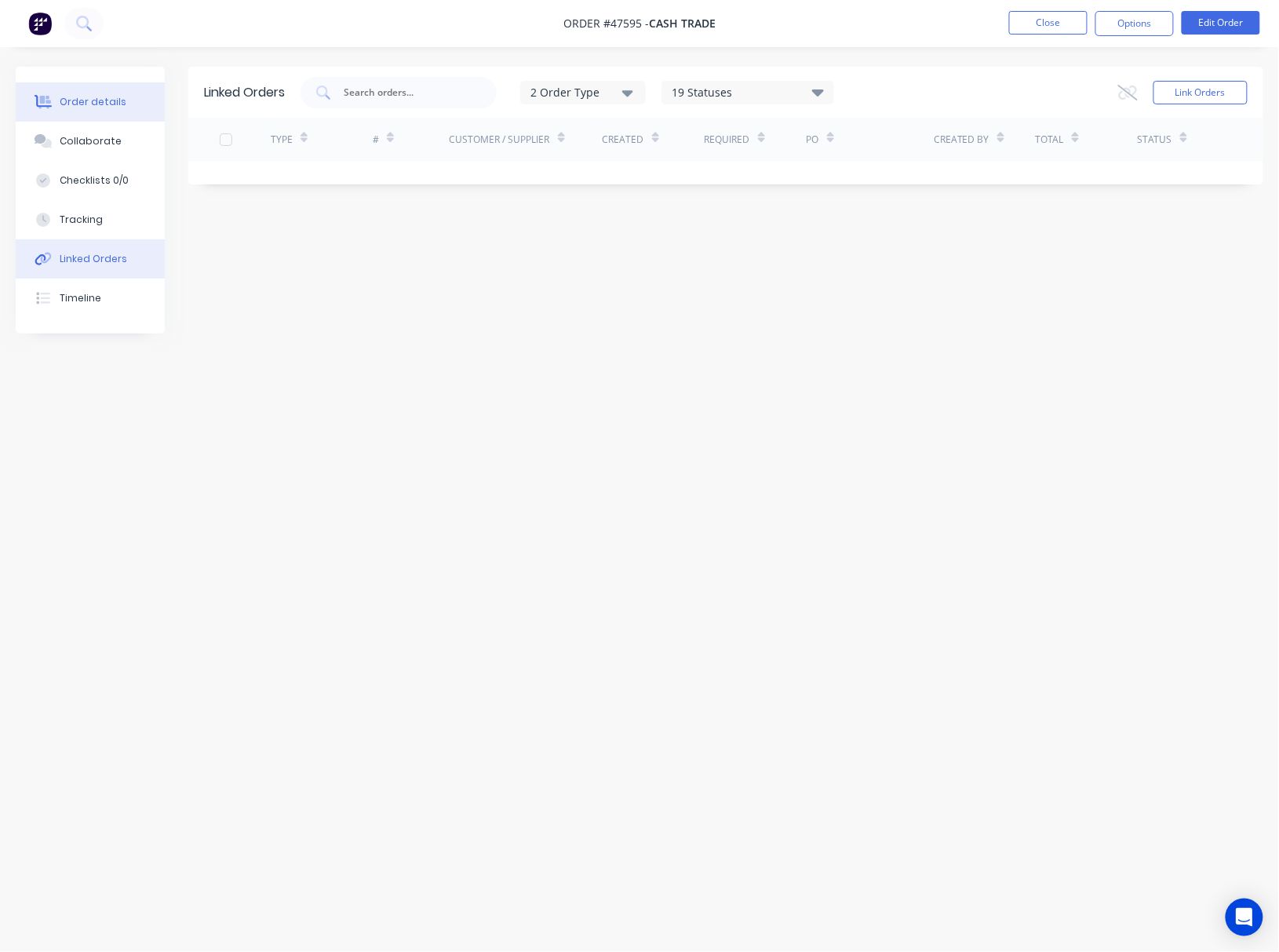
click at [93, 101] on div "Order details" at bounding box center [93, 102] width 66 height 14
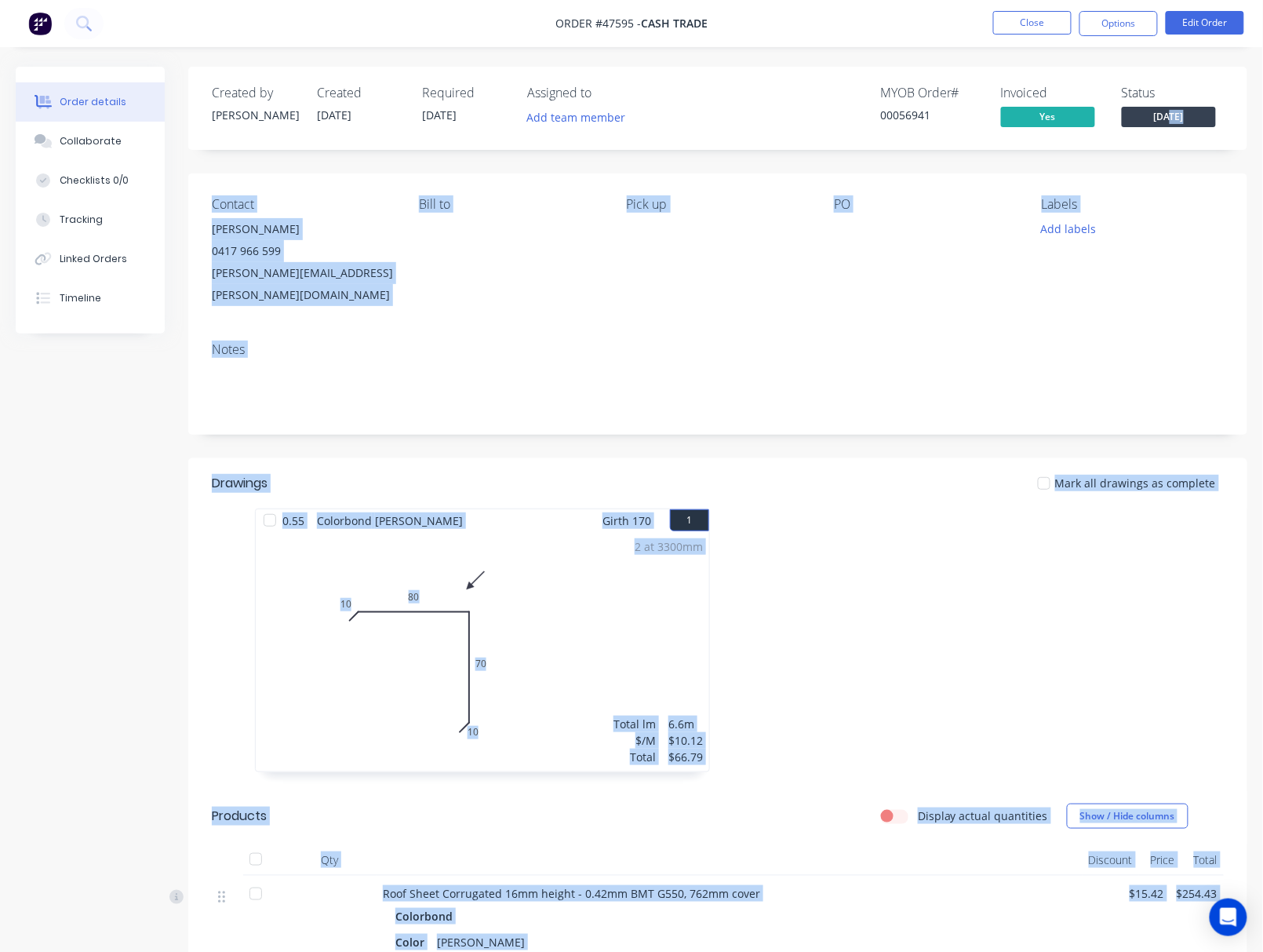
click at [1170, 108] on body "Order #47595 - Cash Trade Close Options Edit Order Order details Collaborate Ch…" at bounding box center [631, 651] width 1263 height 1302
click at [1165, 168] on div "Created by Rachel Created 04/08/25 Required 11/08/25 Assigned to Add team membe…" at bounding box center [717, 672] width 1059 height 1212
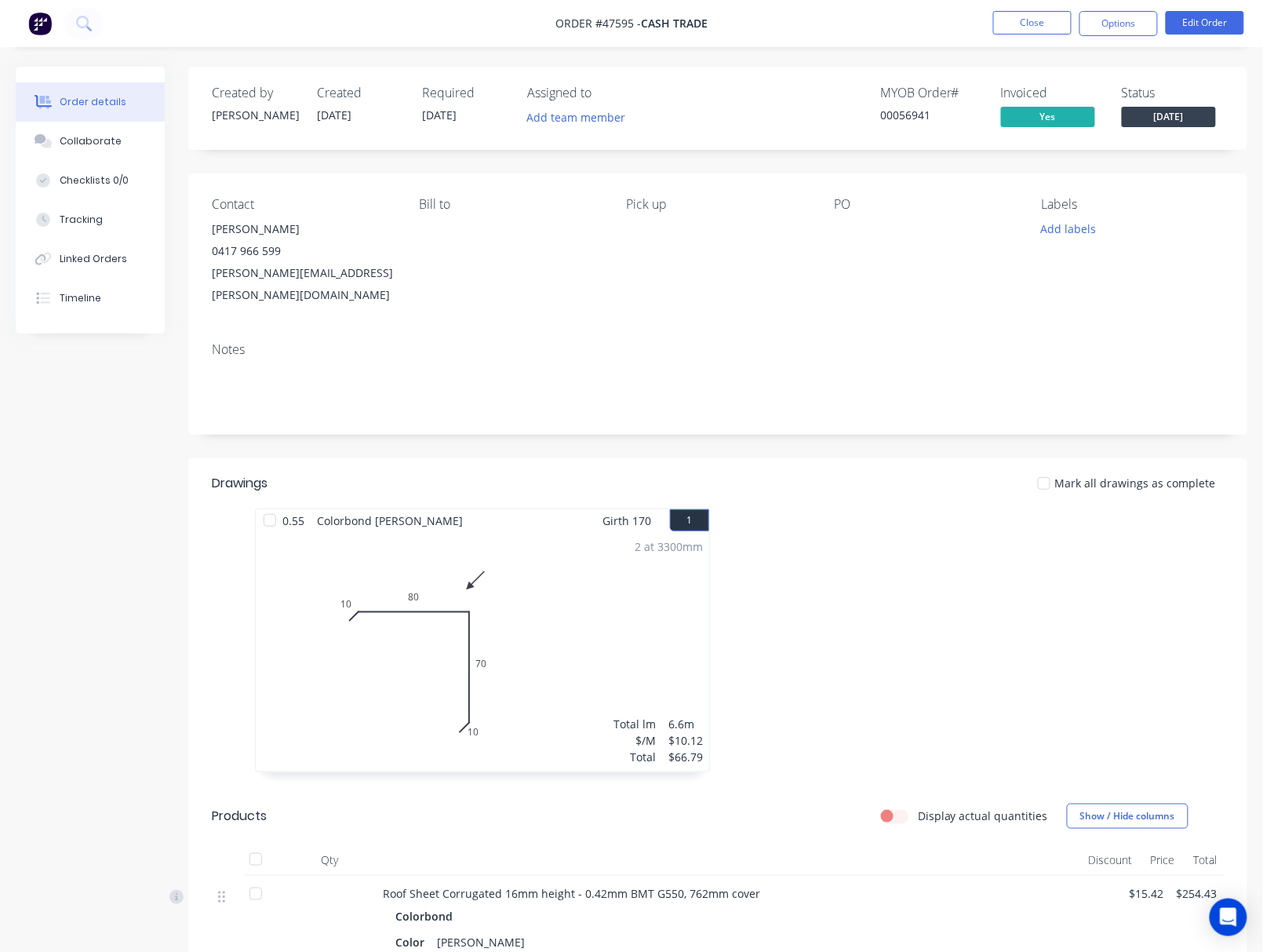
click at [1171, 115] on span "[DATE]" at bounding box center [1168, 116] width 94 height 20
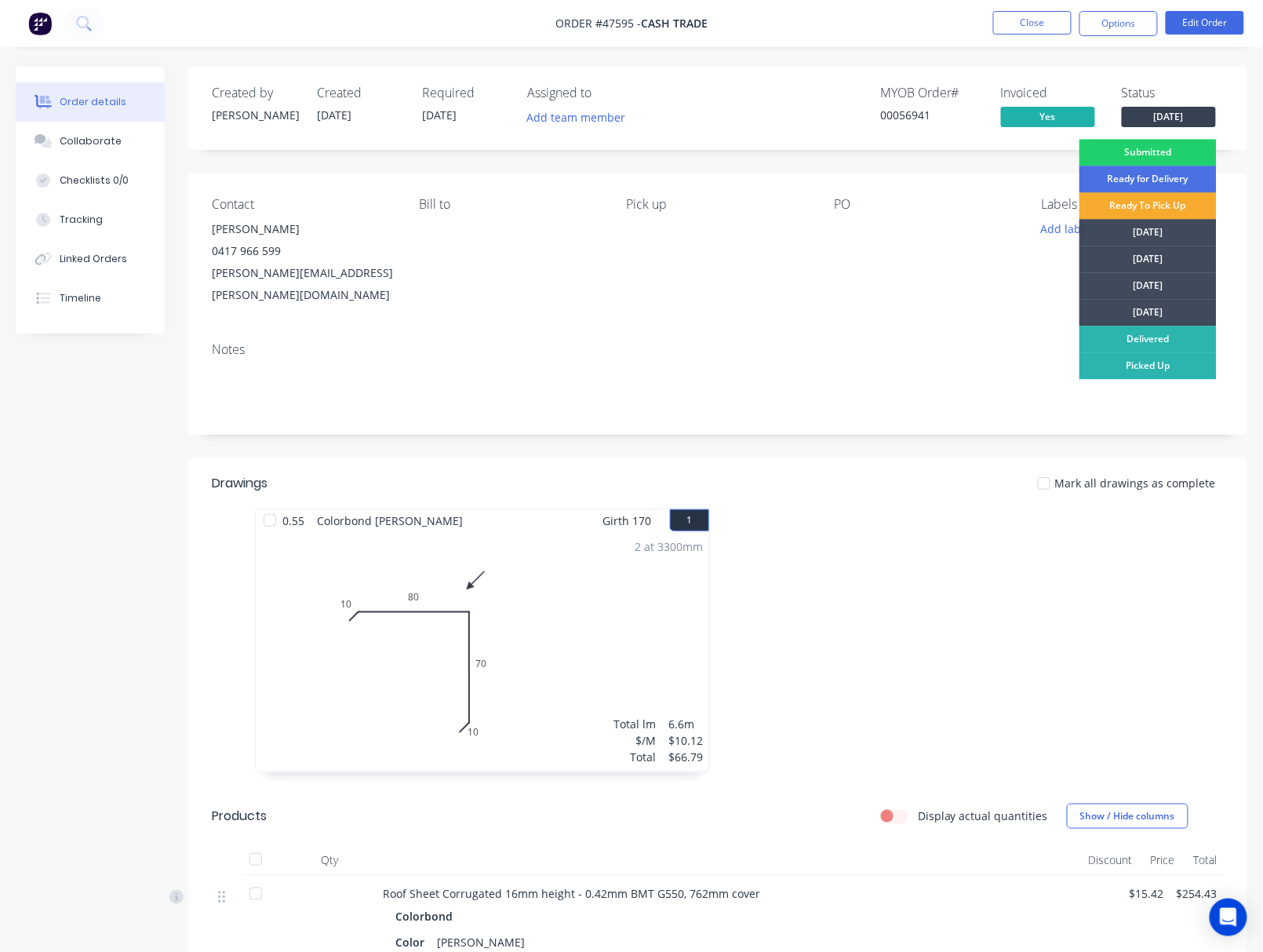
click at [1161, 204] on div "Ready To Pick Up" at bounding box center [1147, 206] width 138 height 27
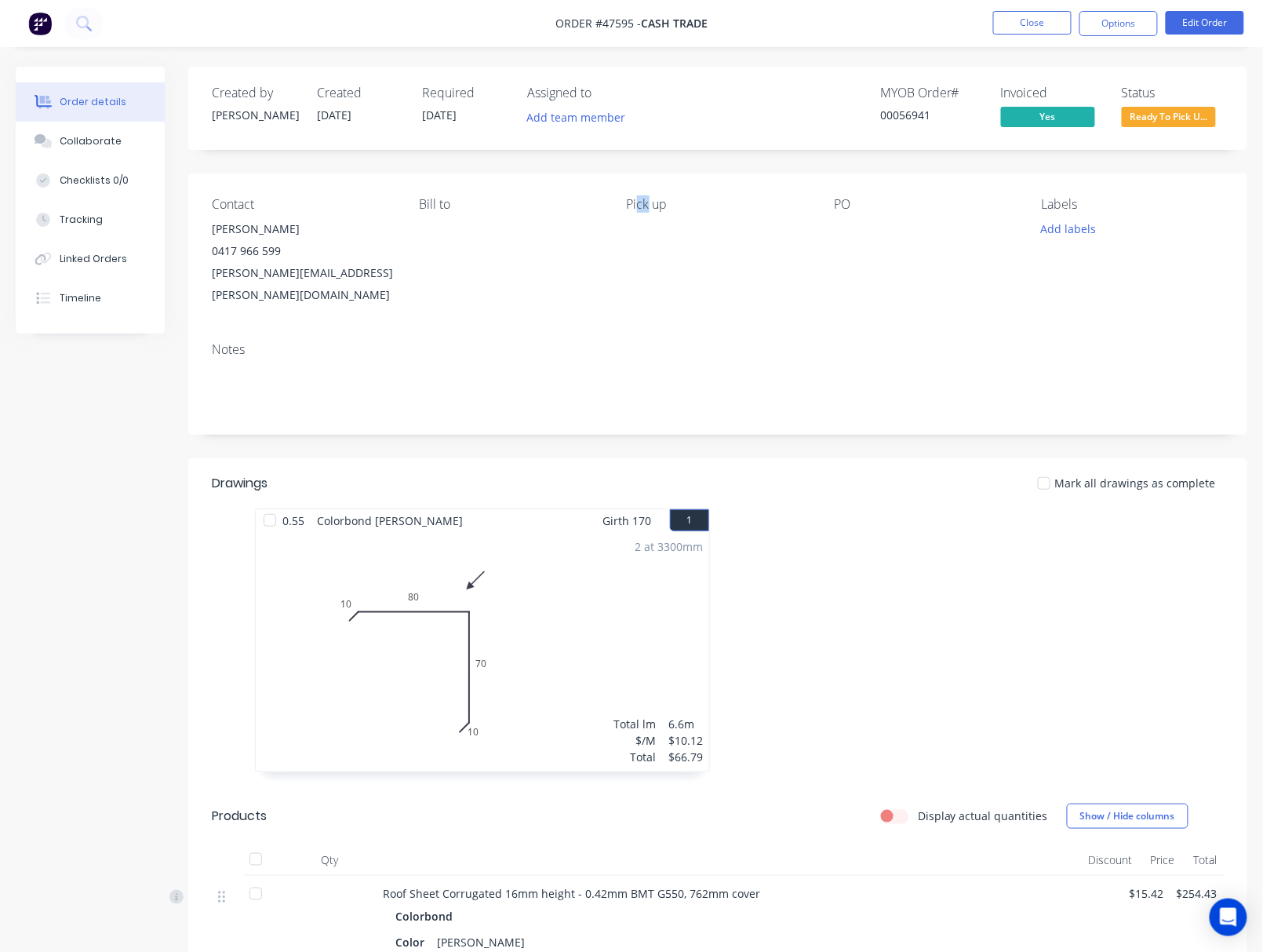
click at [651, 155] on div "Created by Rachel Created 04/08/25 Required 11/08/25 Assigned to Add team membe…" at bounding box center [717, 672] width 1059 height 1212
drag, startPoint x: 238, startPoint y: 220, endPoint x: 206, endPoint y: 221, distance: 32.0
click at [206, 221] on div "Contact Mick 0417 966 599 michael.i.mcauliffe@gmail.com Bill to Pick up PO Labe…" at bounding box center [717, 252] width 1059 height 156
copy div "[PERSON_NAME]"
drag, startPoint x: 302, startPoint y: 248, endPoint x: 209, endPoint y: 255, distance: 93.3
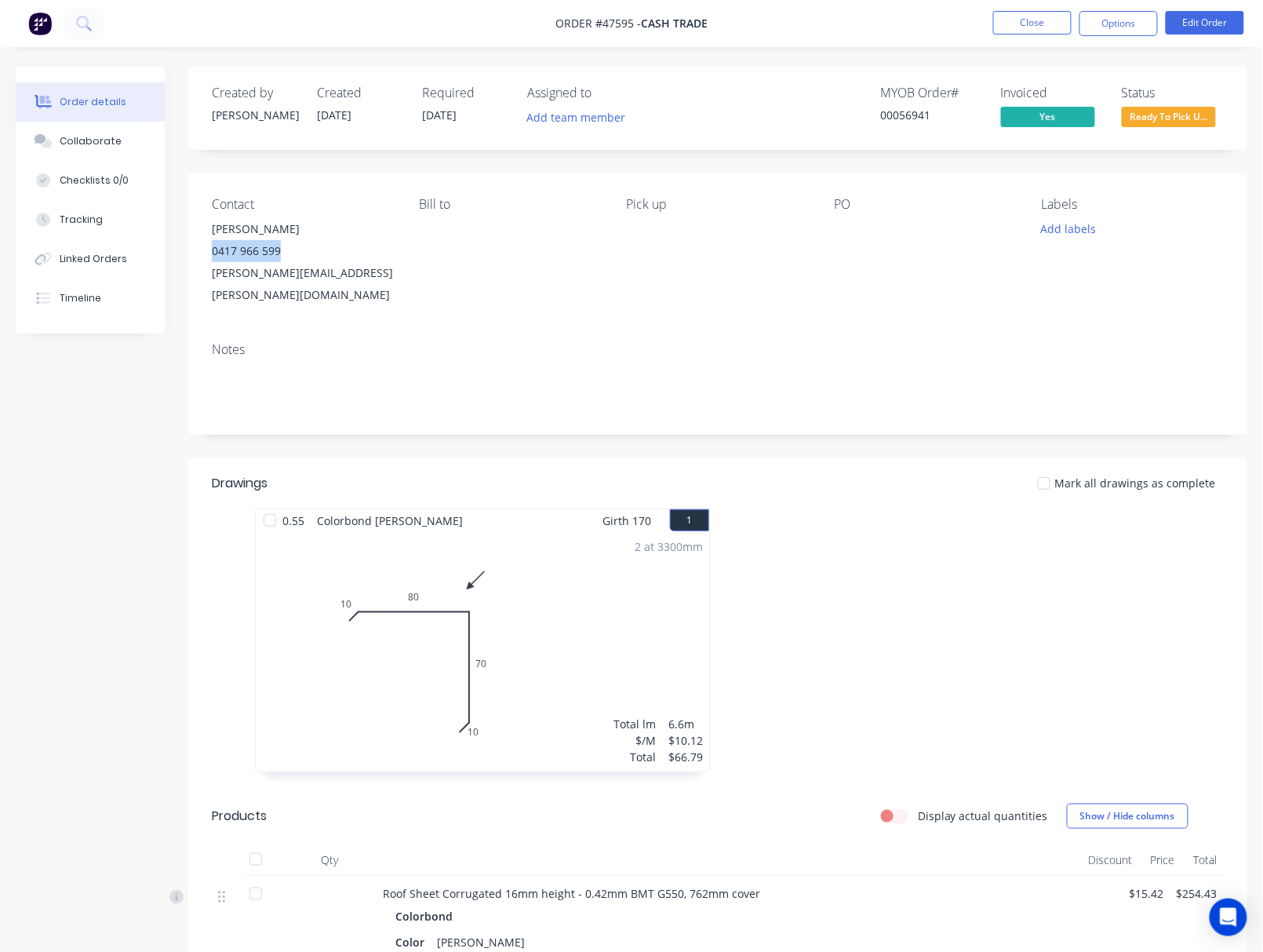
click at [209, 255] on div "Contact Mick 0417 966 599 michael.i.mcauliffe@gmail.com Bill to Pick up PO Labe…" at bounding box center [717, 252] width 1059 height 156
copy div "0417 966 599"
drag, startPoint x: 381, startPoint y: 264, endPoint x: 199, endPoint y: 278, distance: 182.5
click at [199, 278] on div "Contact Mick 0417 966 599 michael.i.mcauliffe@gmail.com Bill to Pick up PO Labe…" at bounding box center [717, 252] width 1059 height 156
copy div "[PERSON_NAME][EMAIL_ADDRESS][PERSON_NAME][DOMAIN_NAME]"
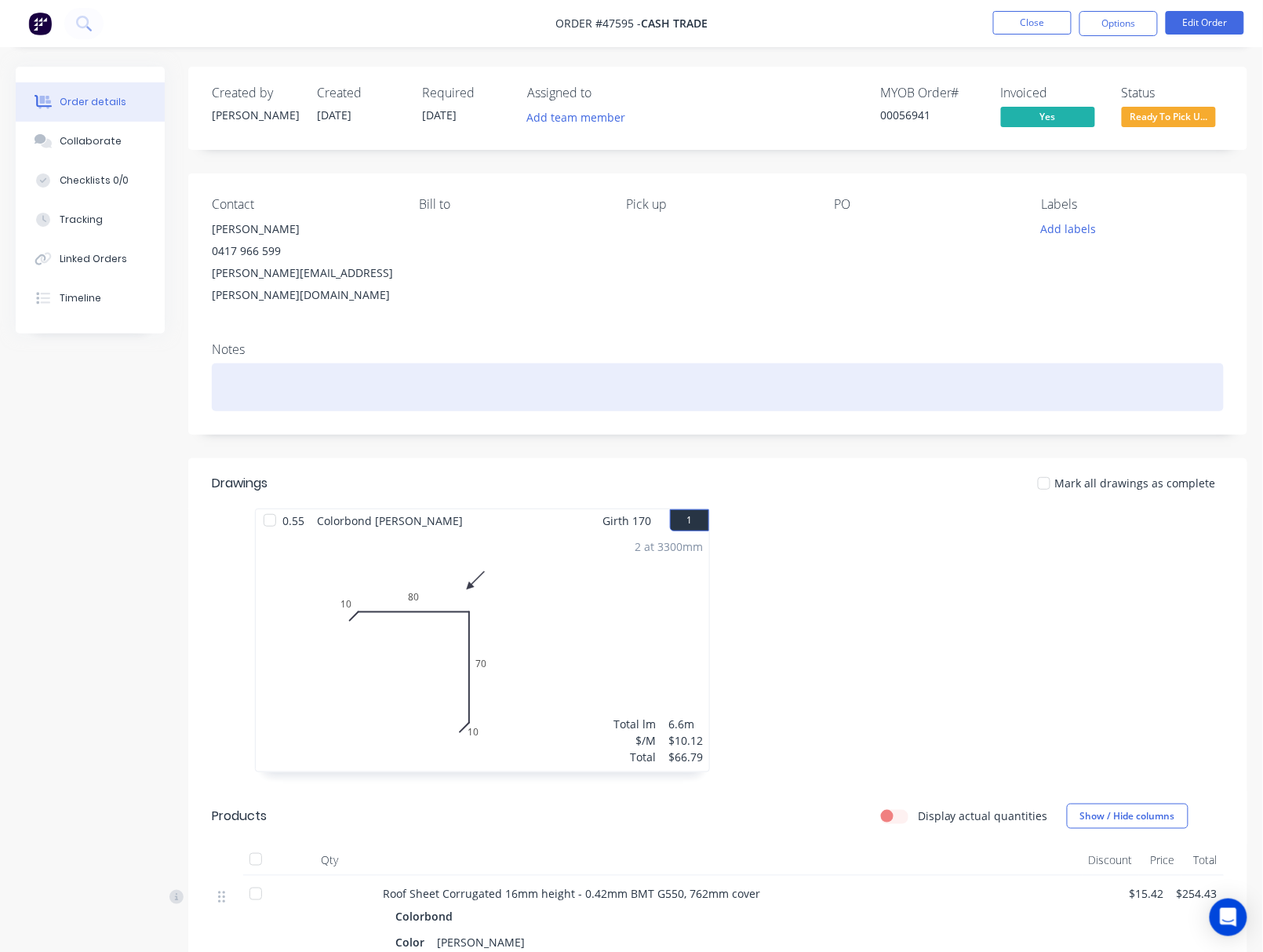
click at [891, 364] on div at bounding box center [717, 387] width 1012 height 47
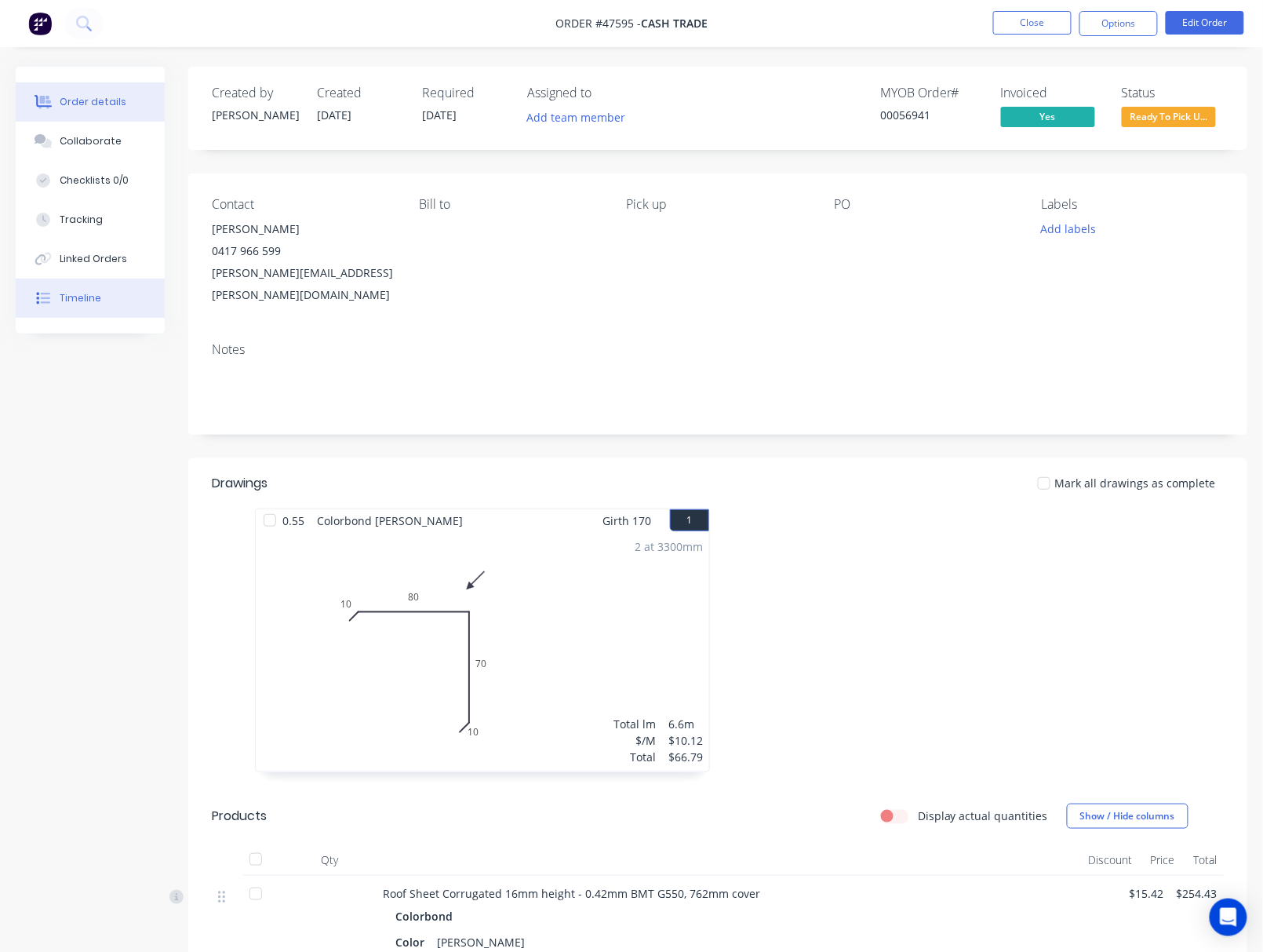
click at [151, 300] on button "Timeline" at bounding box center [90, 297] width 149 height 39
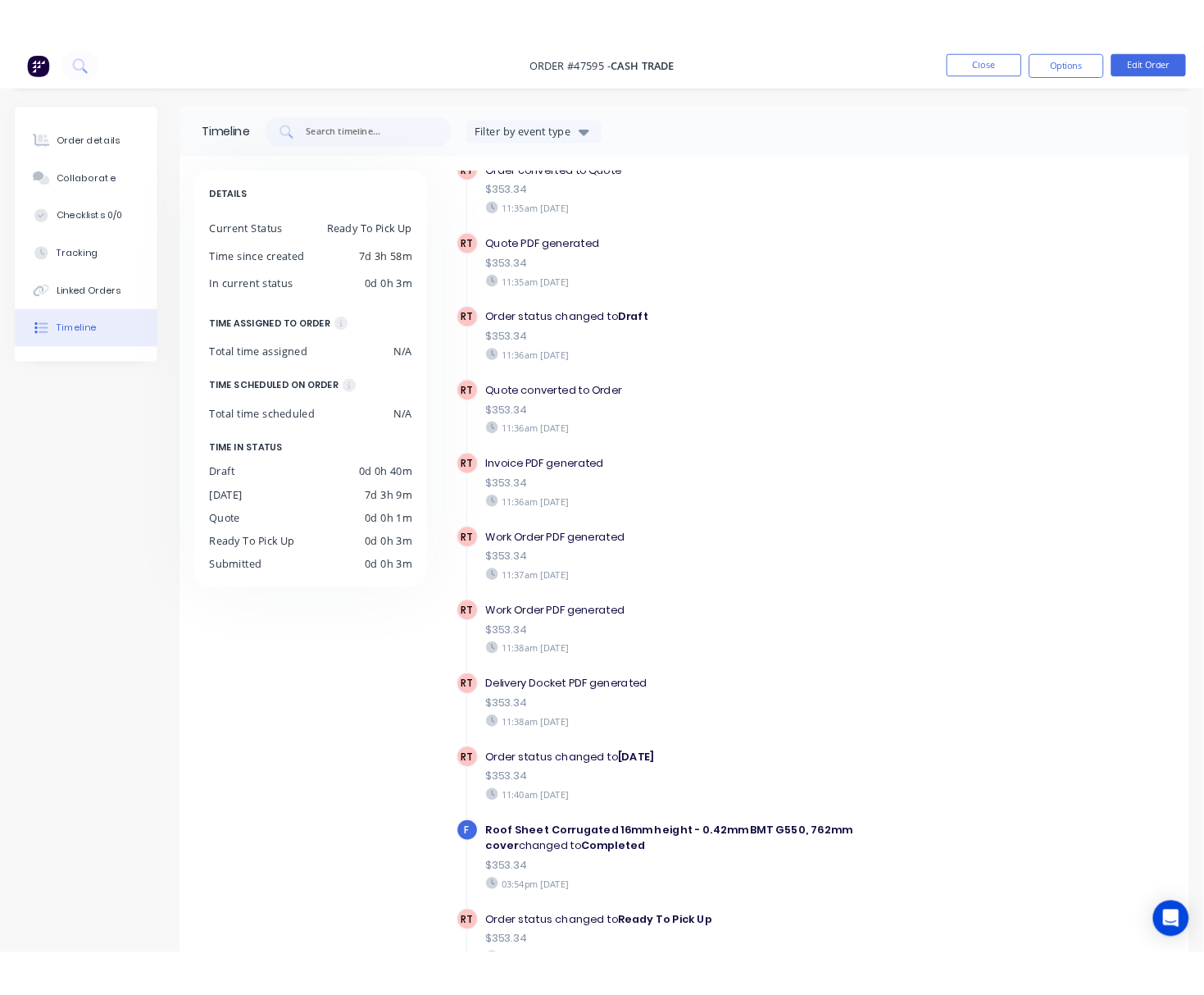
scroll to position [156, 0]
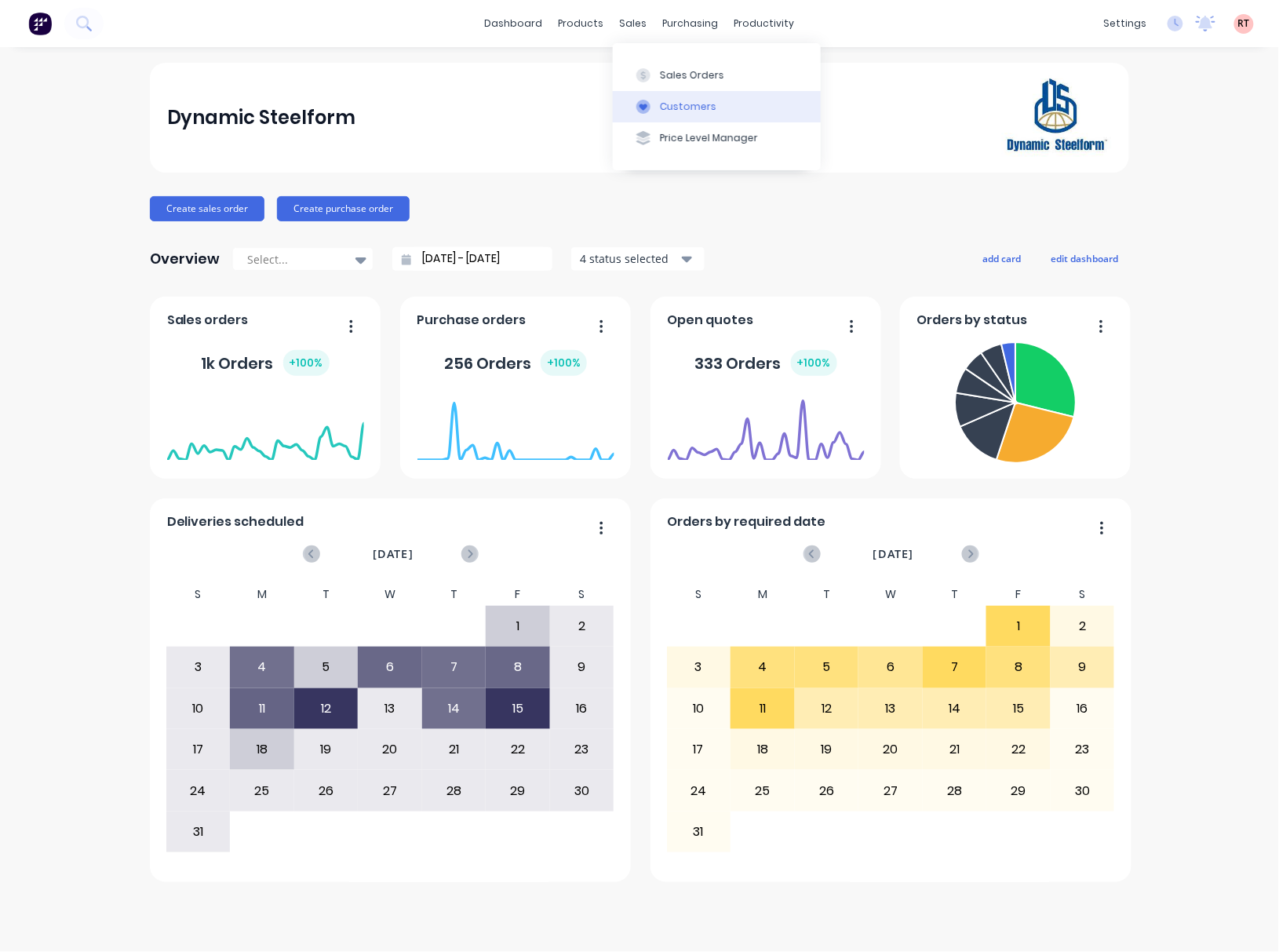
click at [706, 104] on div "Customers" at bounding box center [688, 106] width 57 height 14
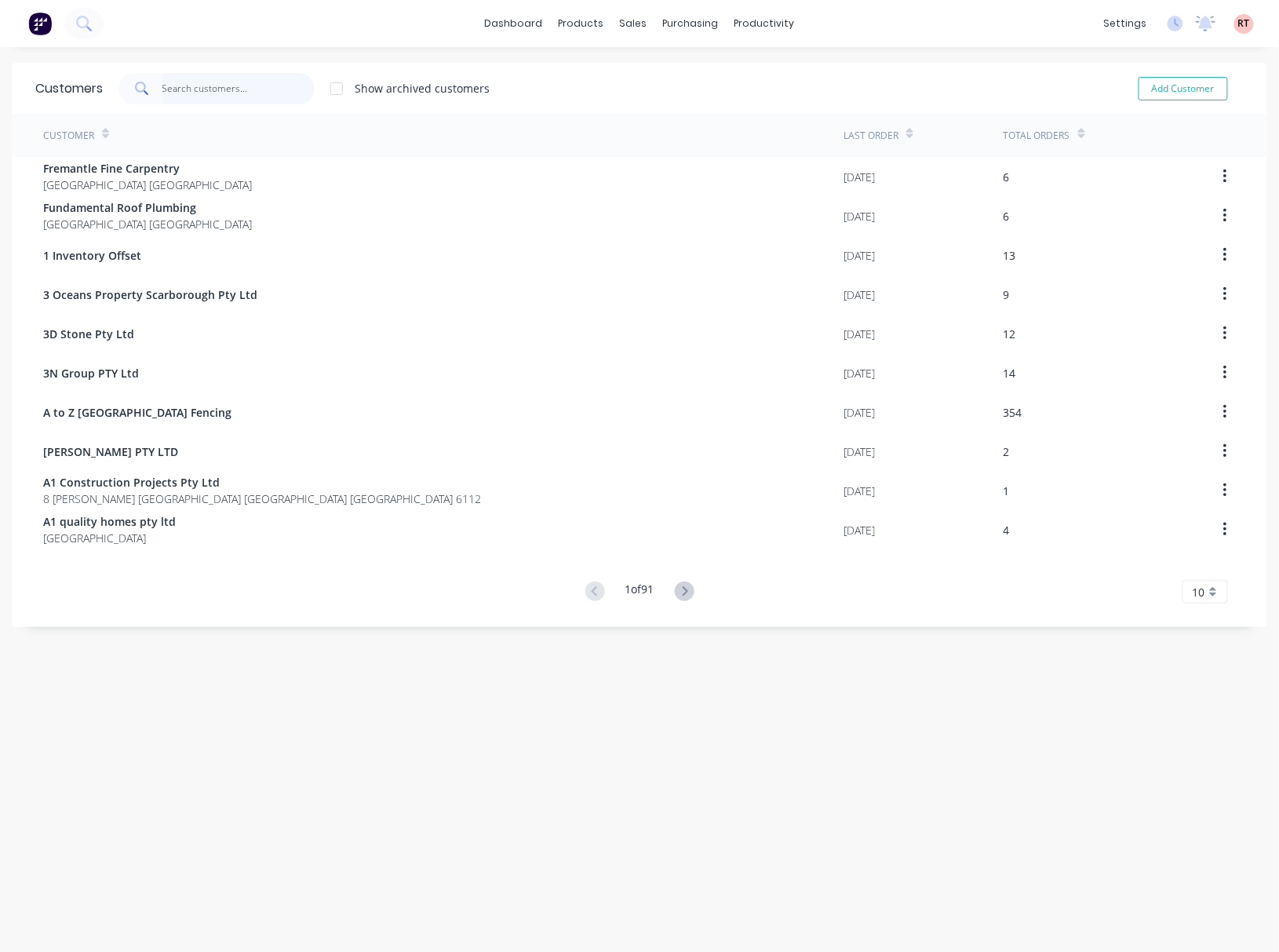
drag, startPoint x: 186, startPoint y: 99, endPoint x: 185, endPoint y: 79, distance: 20.0
click at [185, 92] on input "text" at bounding box center [238, 88] width 153 height 31
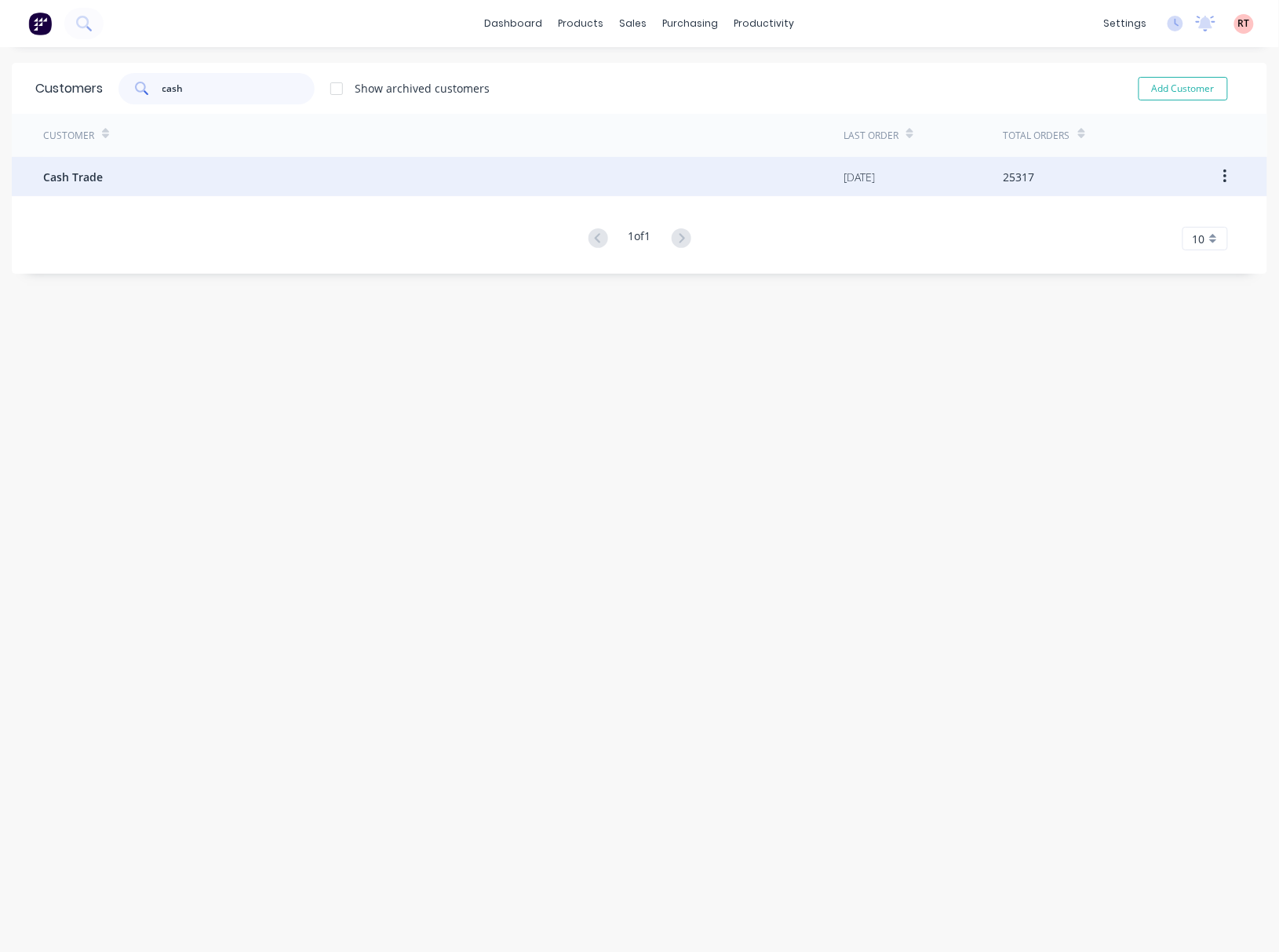
type input "cash"
click at [296, 166] on div "Cash Trade" at bounding box center [442, 176] width 800 height 39
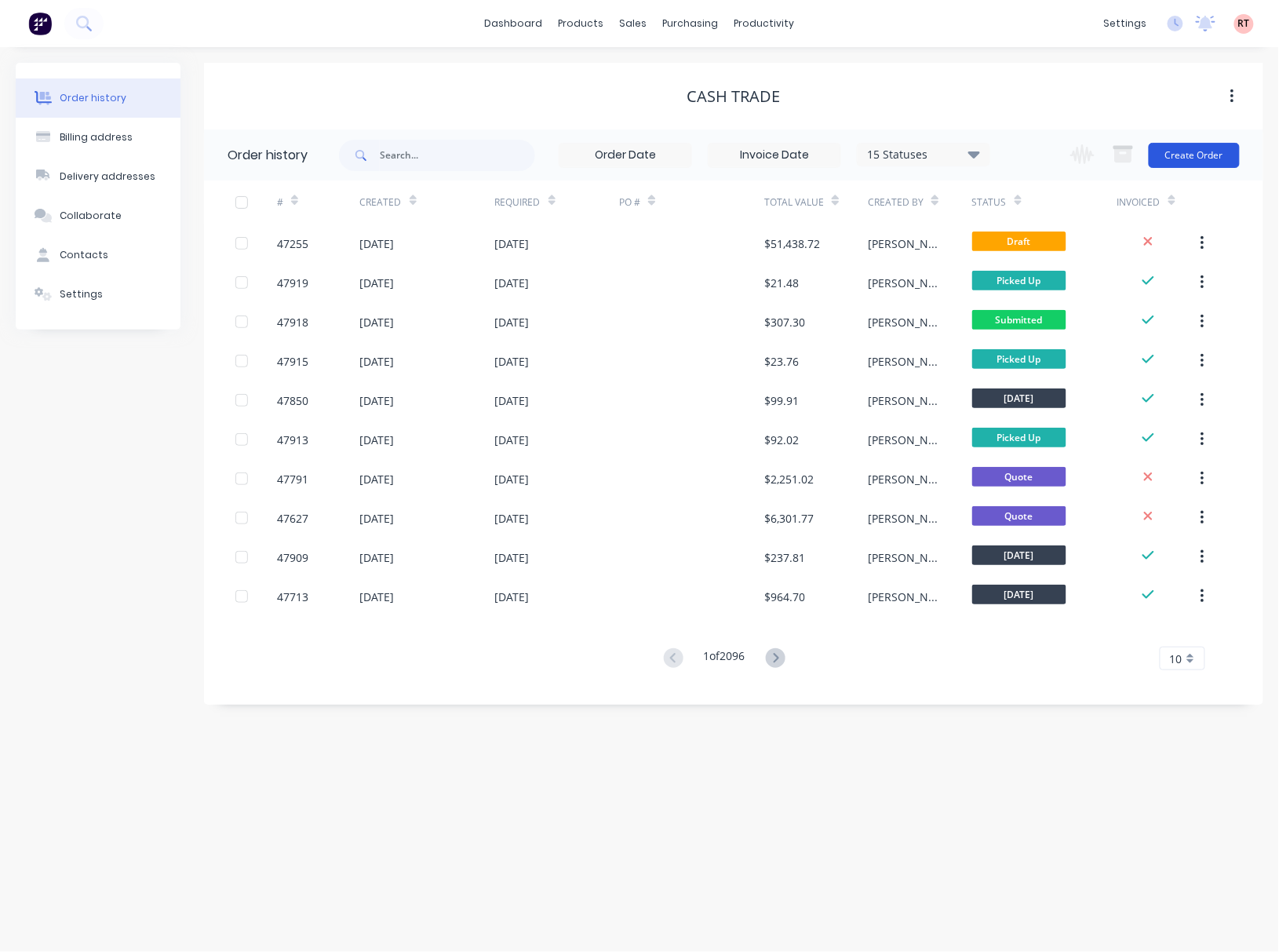
click at [1166, 147] on button "Create Order" at bounding box center [1194, 155] width 91 height 25
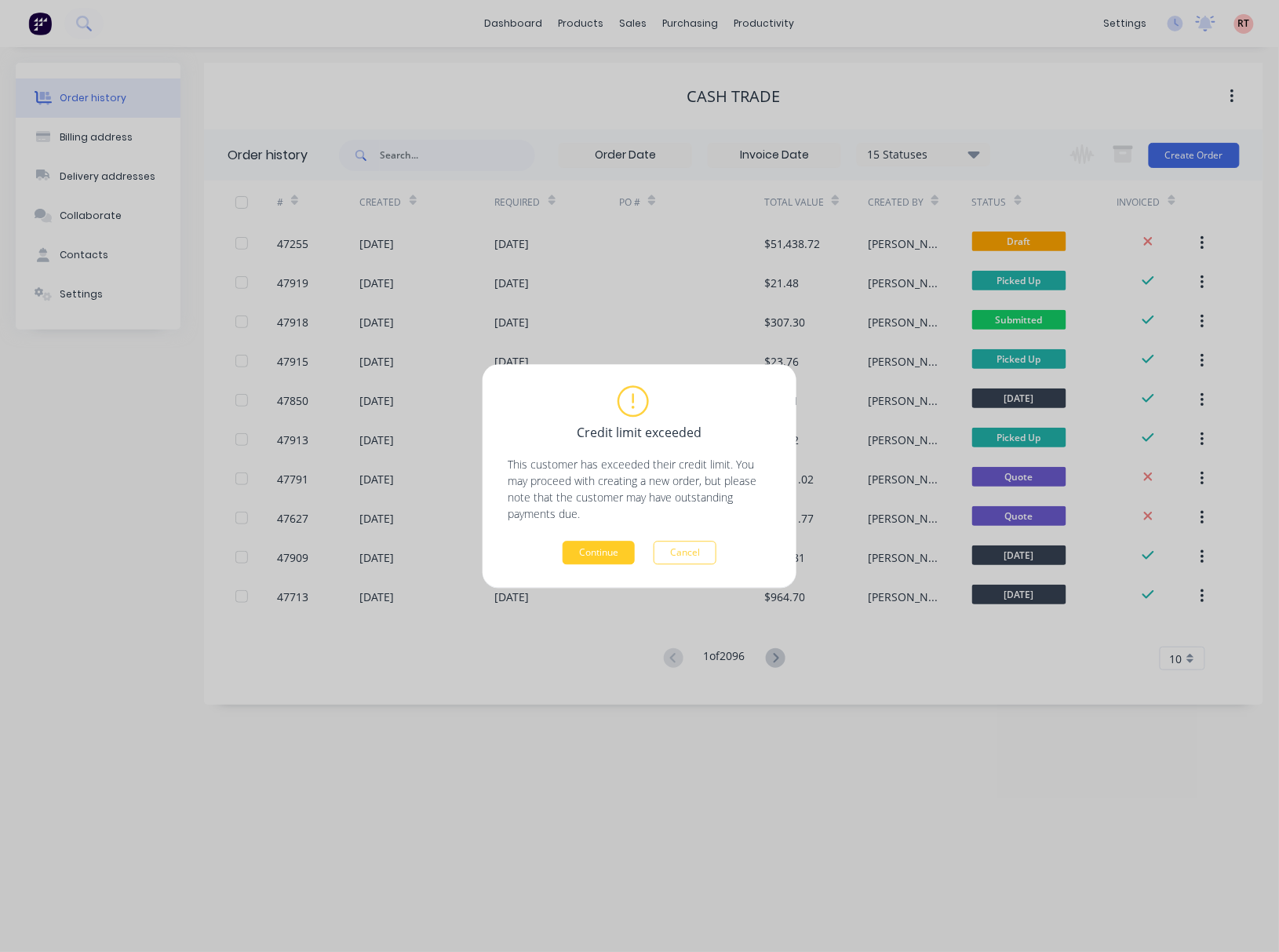
click at [587, 548] on button "Continue" at bounding box center [599, 551] width 72 height 24
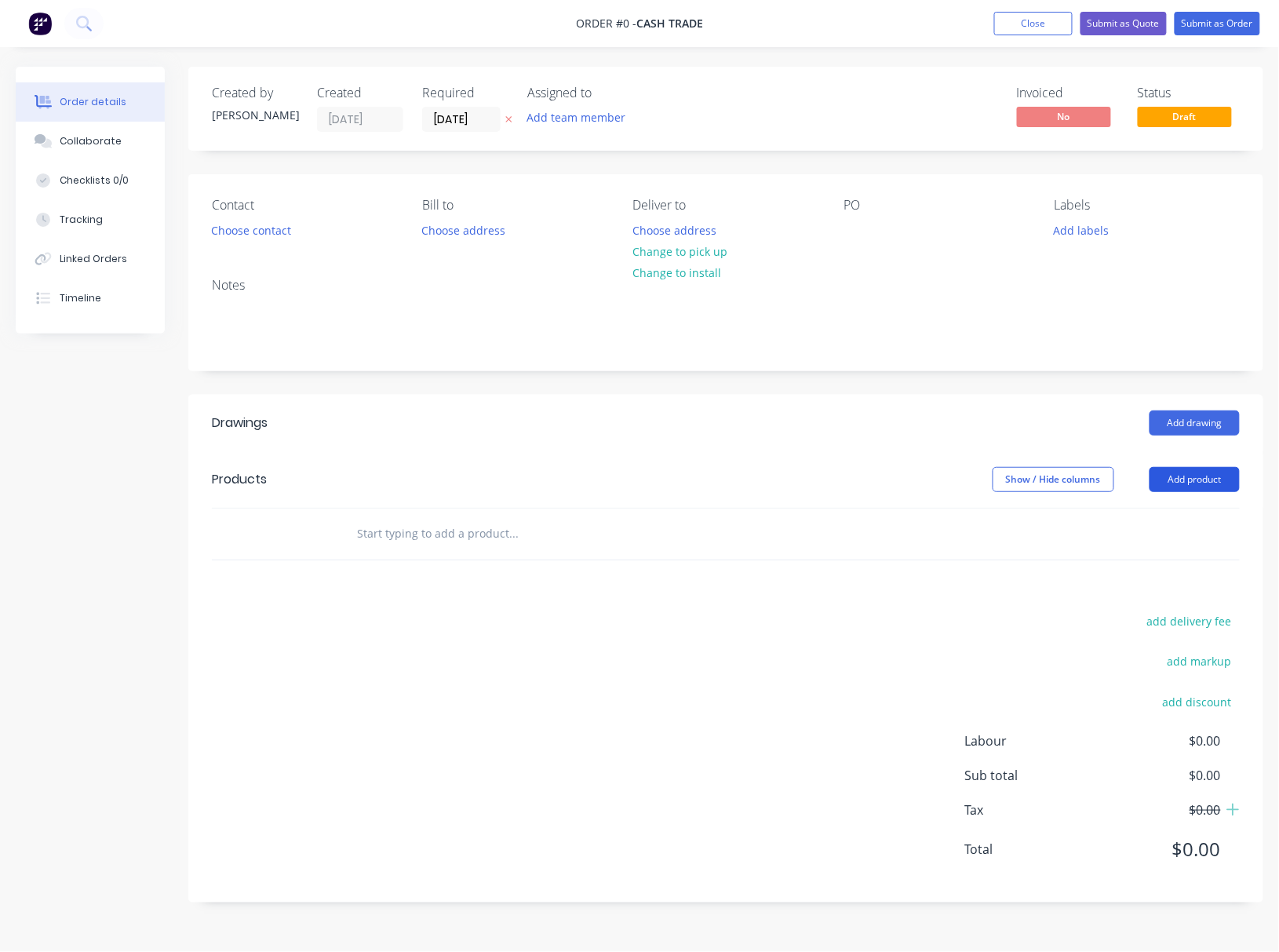
click at [1180, 486] on button "Add product" at bounding box center [1194, 479] width 90 height 25
click at [278, 221] on button "Choose contact" at bounding box center [252, 230] width 97 height 21
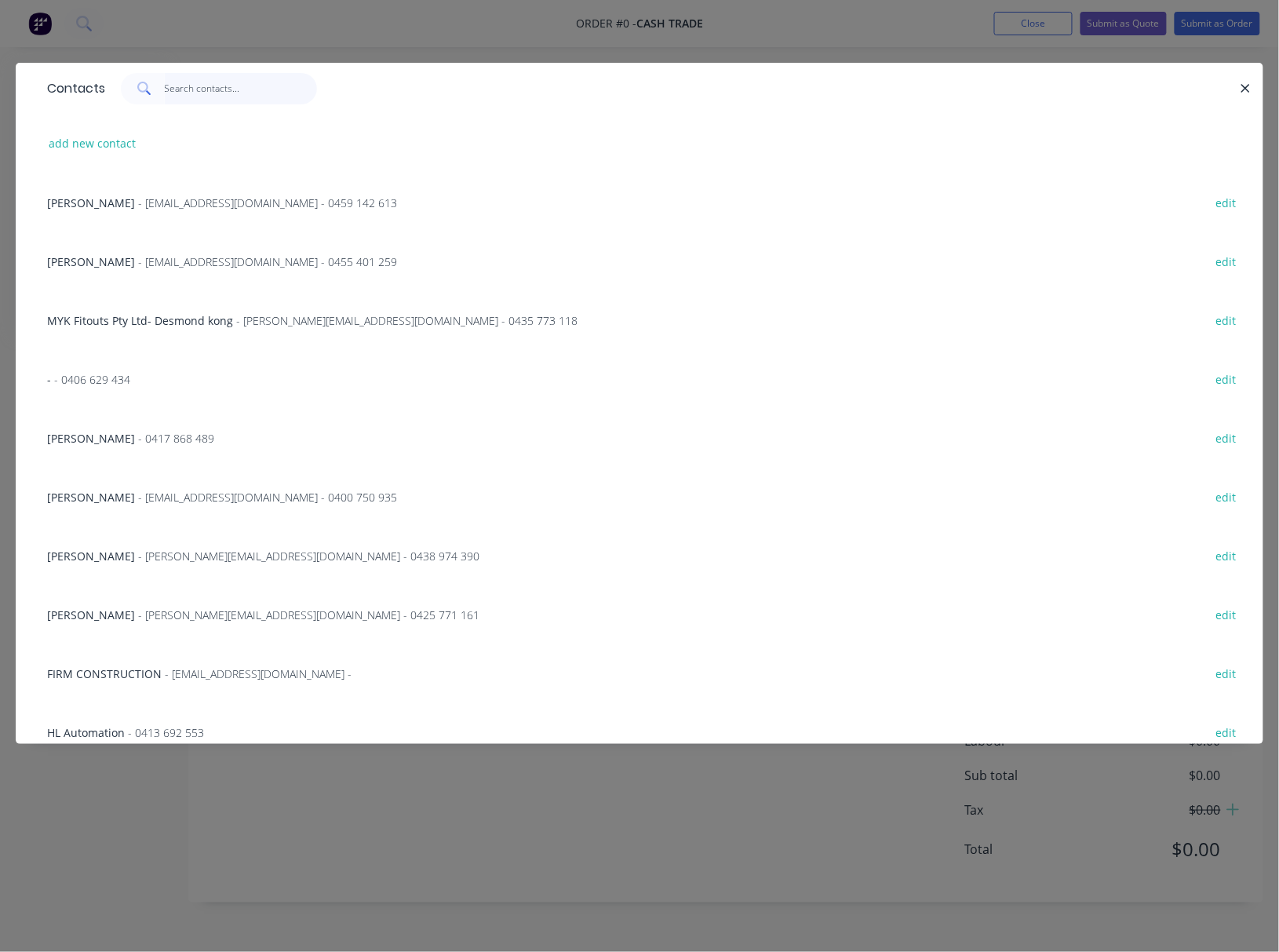
click at [209, 89] on input "text" at bounding box center [241, 88] width 153 height 31
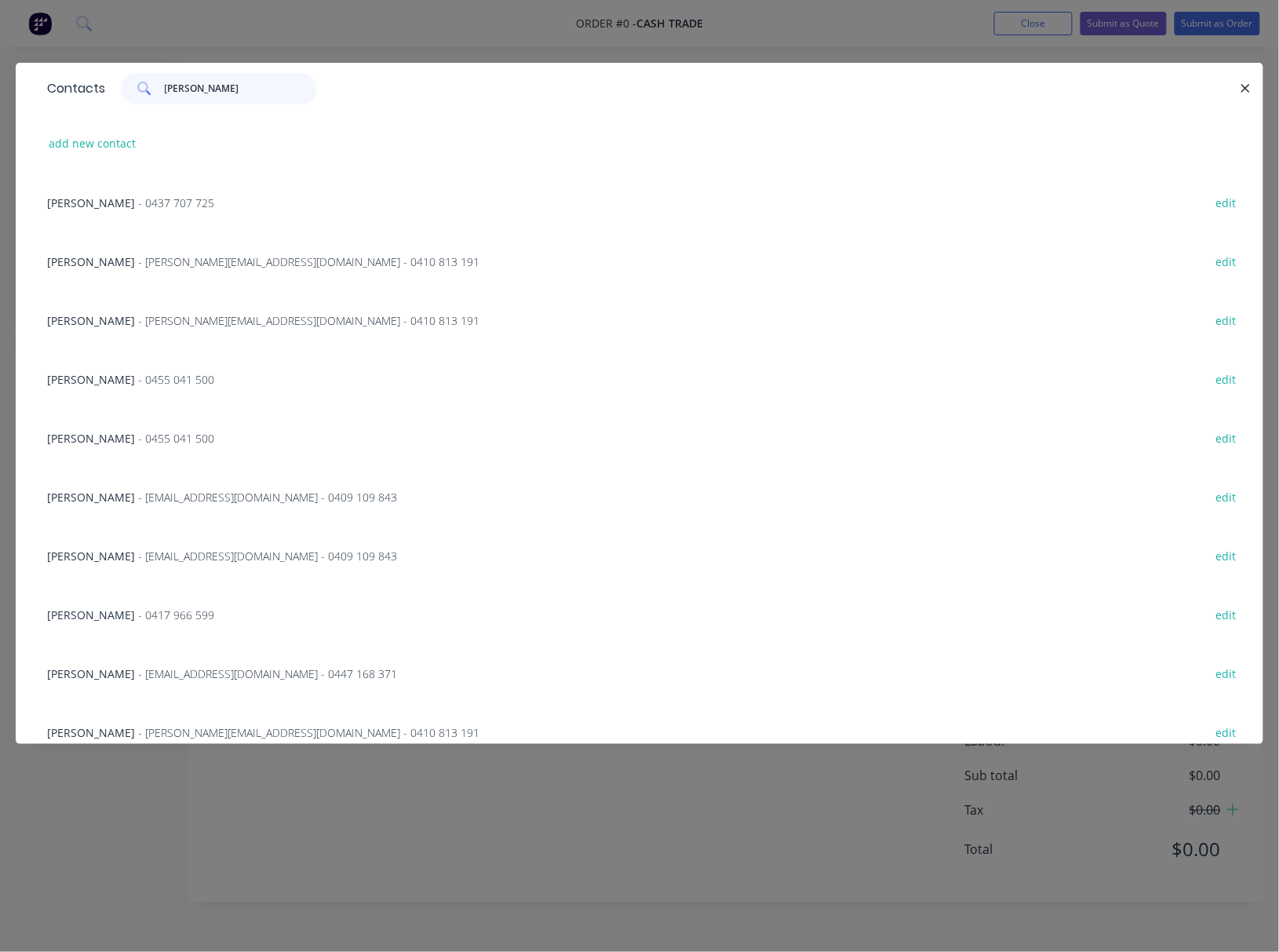
type input "[PERSON_NAME]"
click at [301, 45] on div "Contacts [PERSON_NAME] add new contact [PERSON_NAME] - [PHONE_NUMBER] edit [PER…" at bounding box center [639, 476] width 1279 height 952
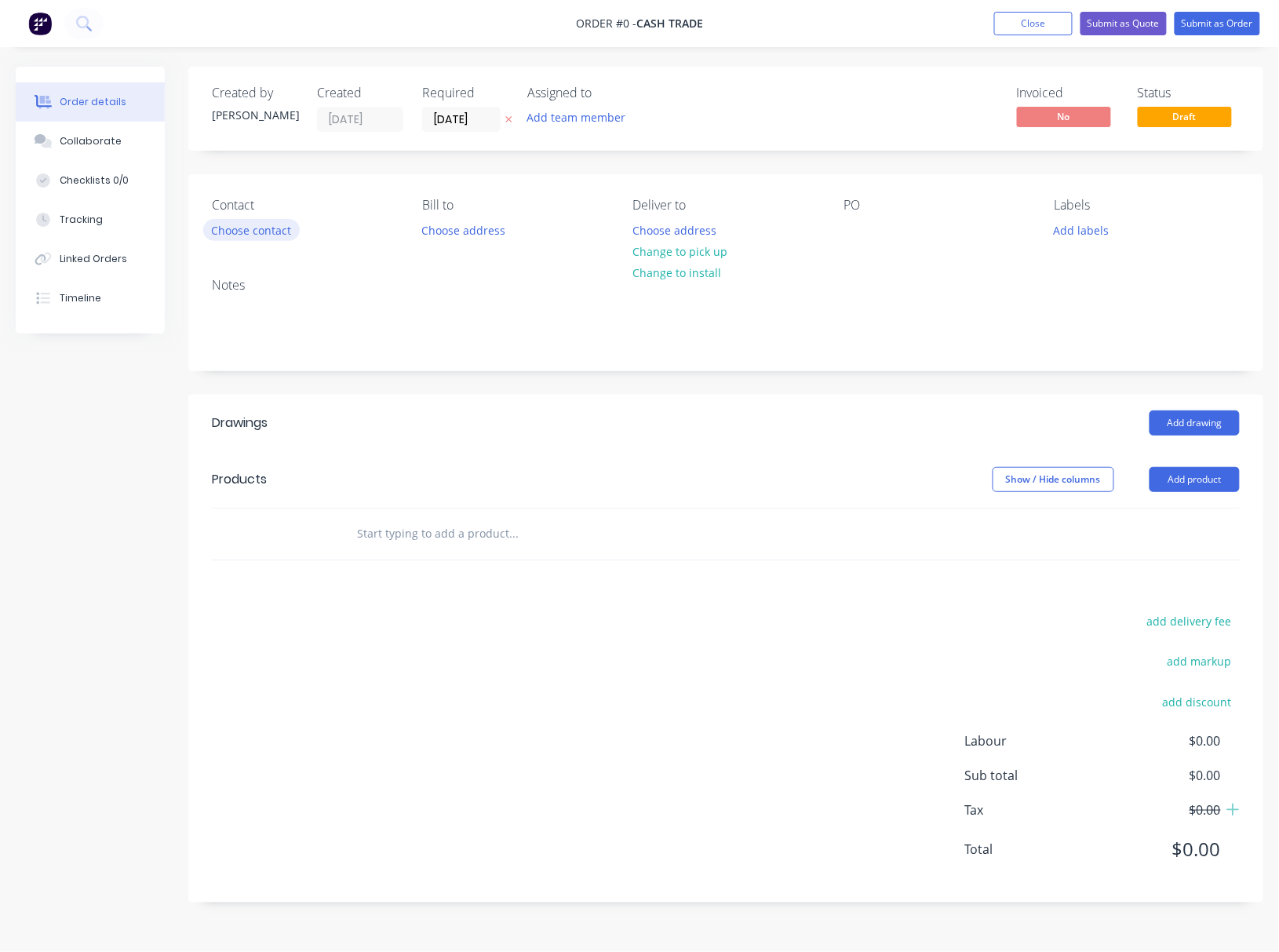
click at [273, 233] on button "Choose contact" at bounding box center [252, 230] width 97 height 21
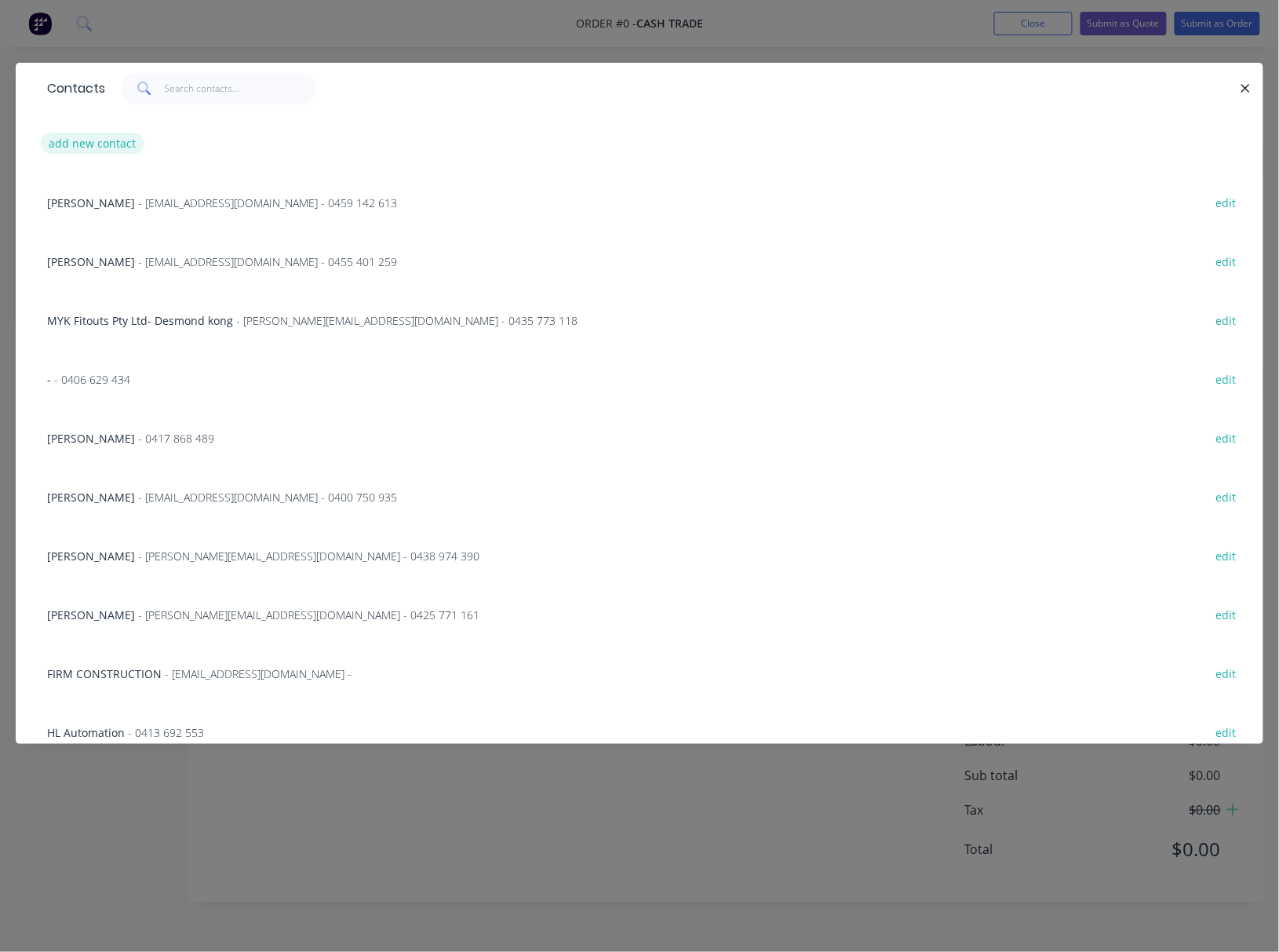
click at [92, 151] on button "add new contact" at bounding box center [92, 143] width 103 height 21
select select "AU"
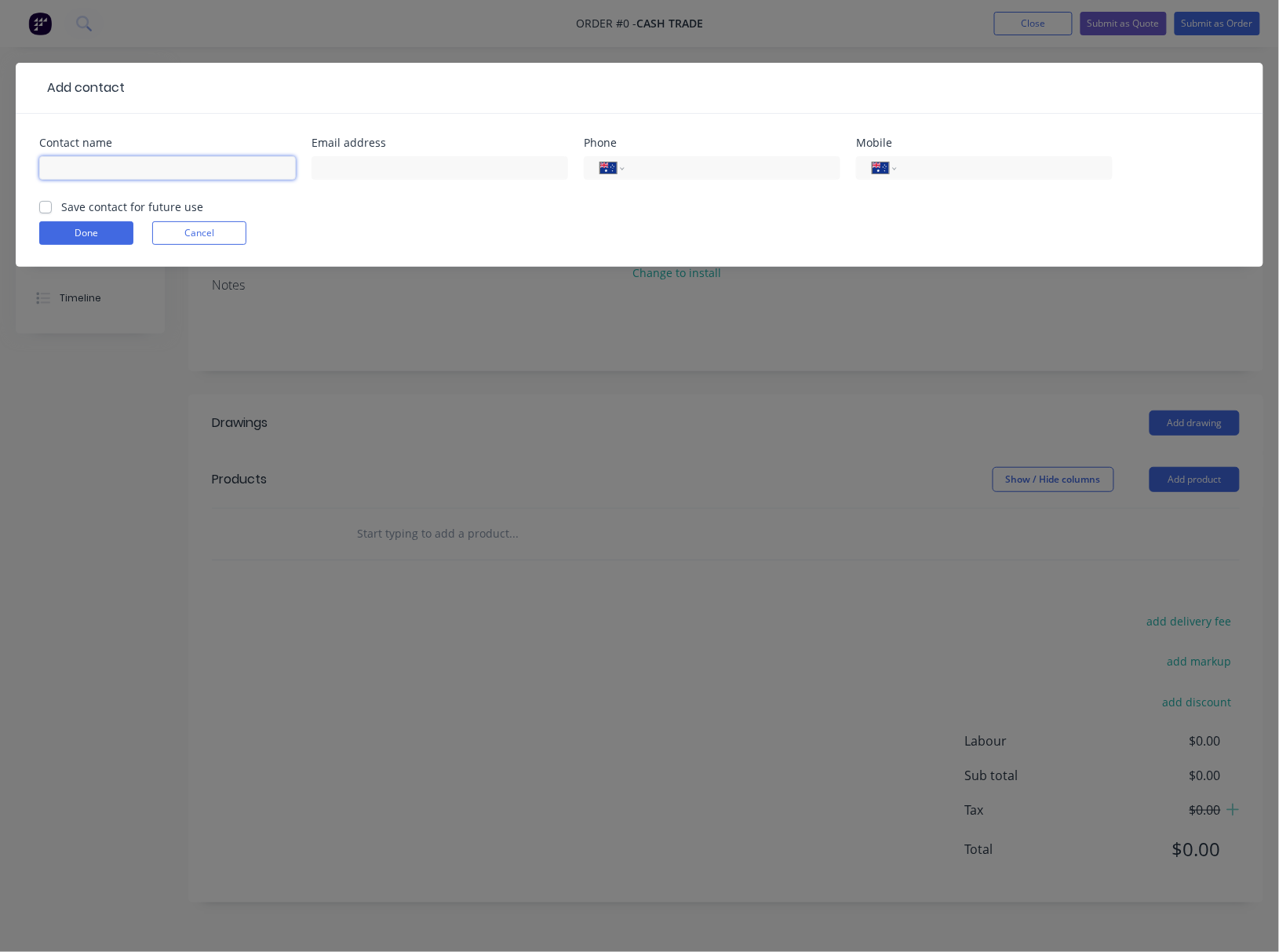
click at [177, 171] on input "text" at bounding box center [167, 167] width 256 height 24
paste input "[PERSON_NAME]"
type input "[PERSON_NAME]"
click at [936, 166] on input "tel" at bounding box center [1002, 168] width 188 height 18
paste input "0417 966 599"
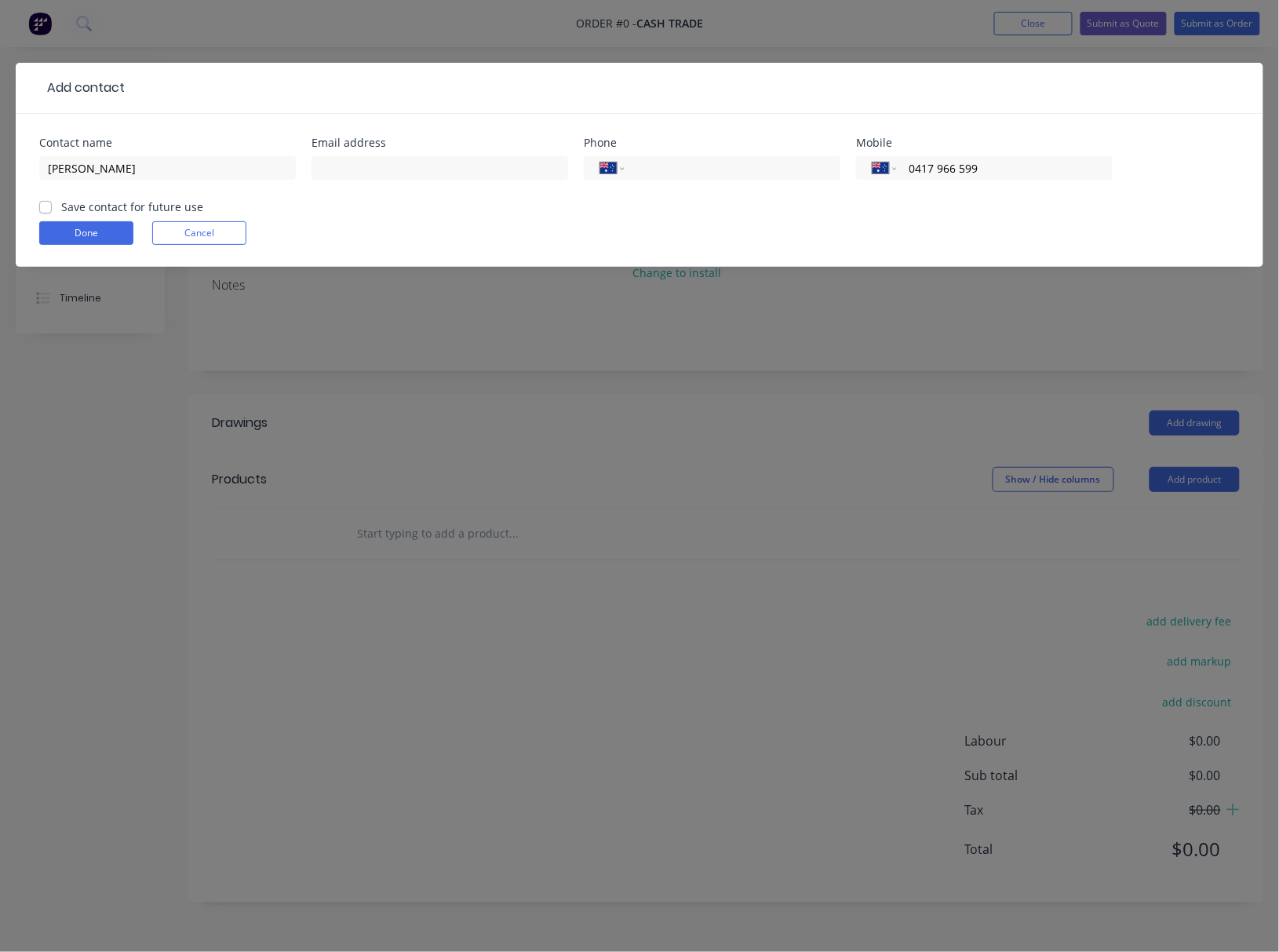
type input "0417 966 599"
click at [363, 170] on input "text" at bounding box center [440, 167] width 256 height 24
paste input "[PERSON_NAME][EMAIL_ADDRESS][PERSON_NAME][DOMAIN_NAME]"
type input "[PERSON_NAME][EMAIL_ADDRESS][PERSON_NAME][DOMAIN_NAME]"
click at [98, 230] on button "Done" at bounding box center [85, 233] width 94 height 24
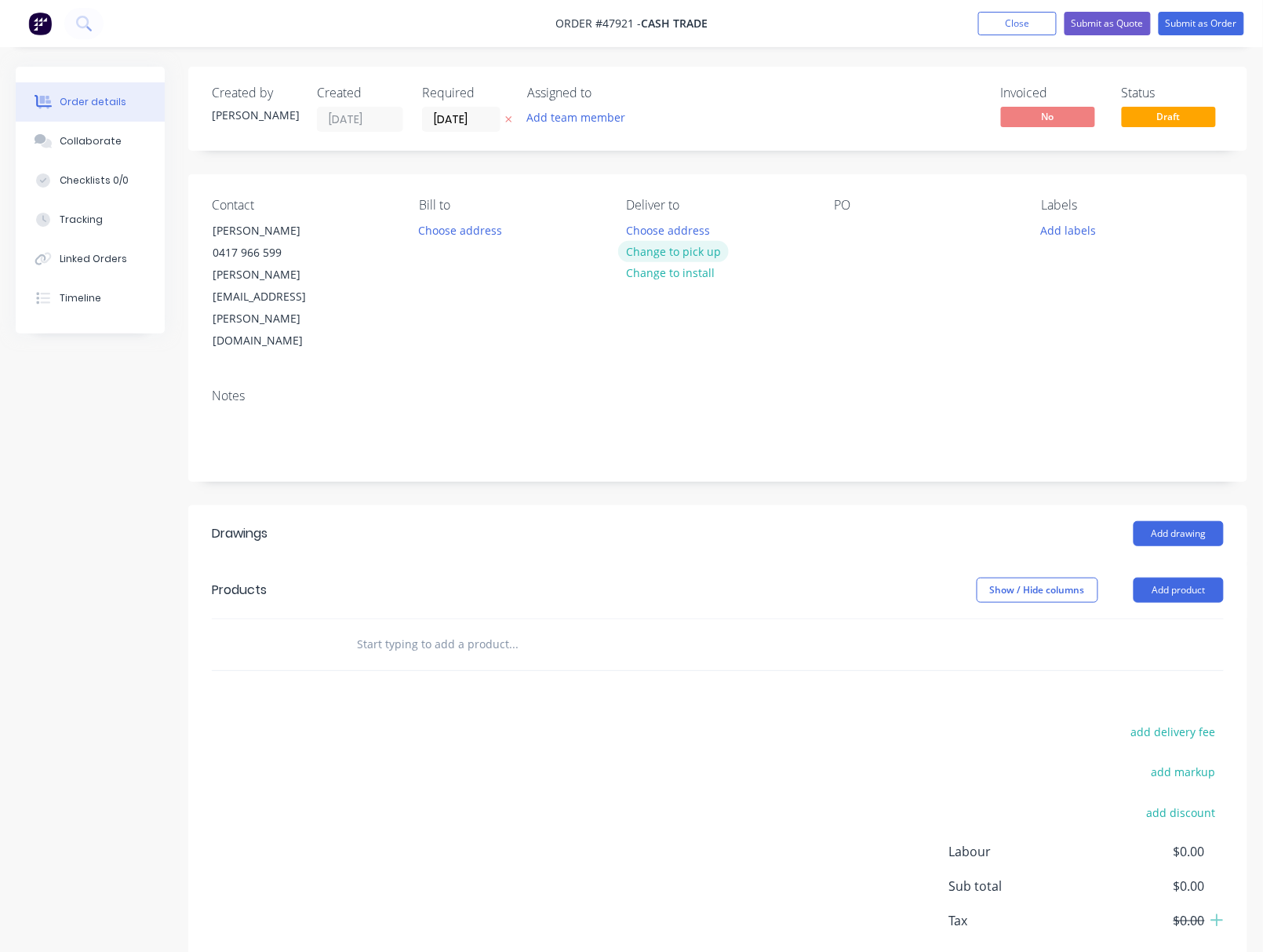
click at [692, 247] on button "Change to pick up" at bounding box center [673, 252] width 111 height 21
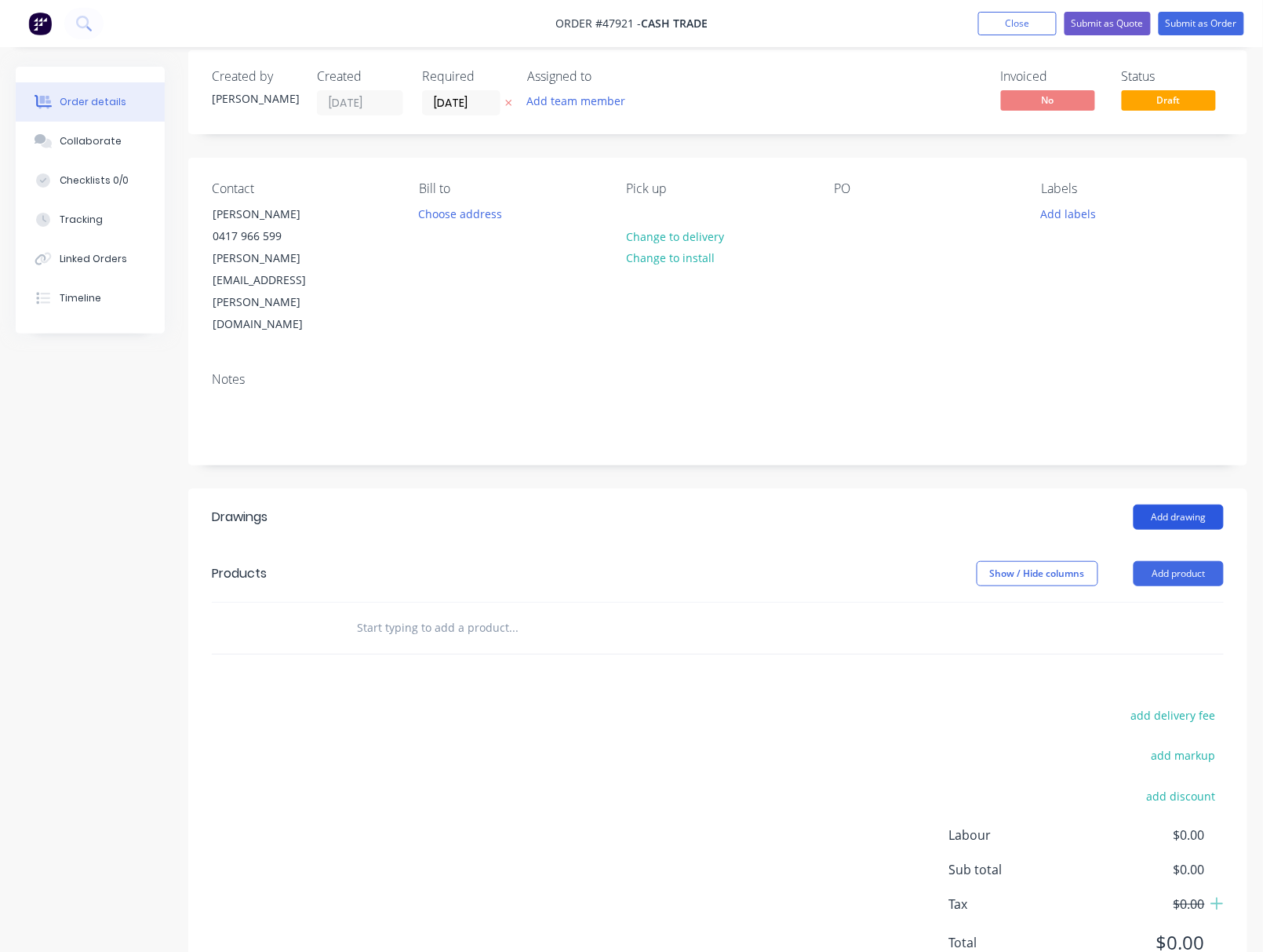
scroll to position [20, 0]
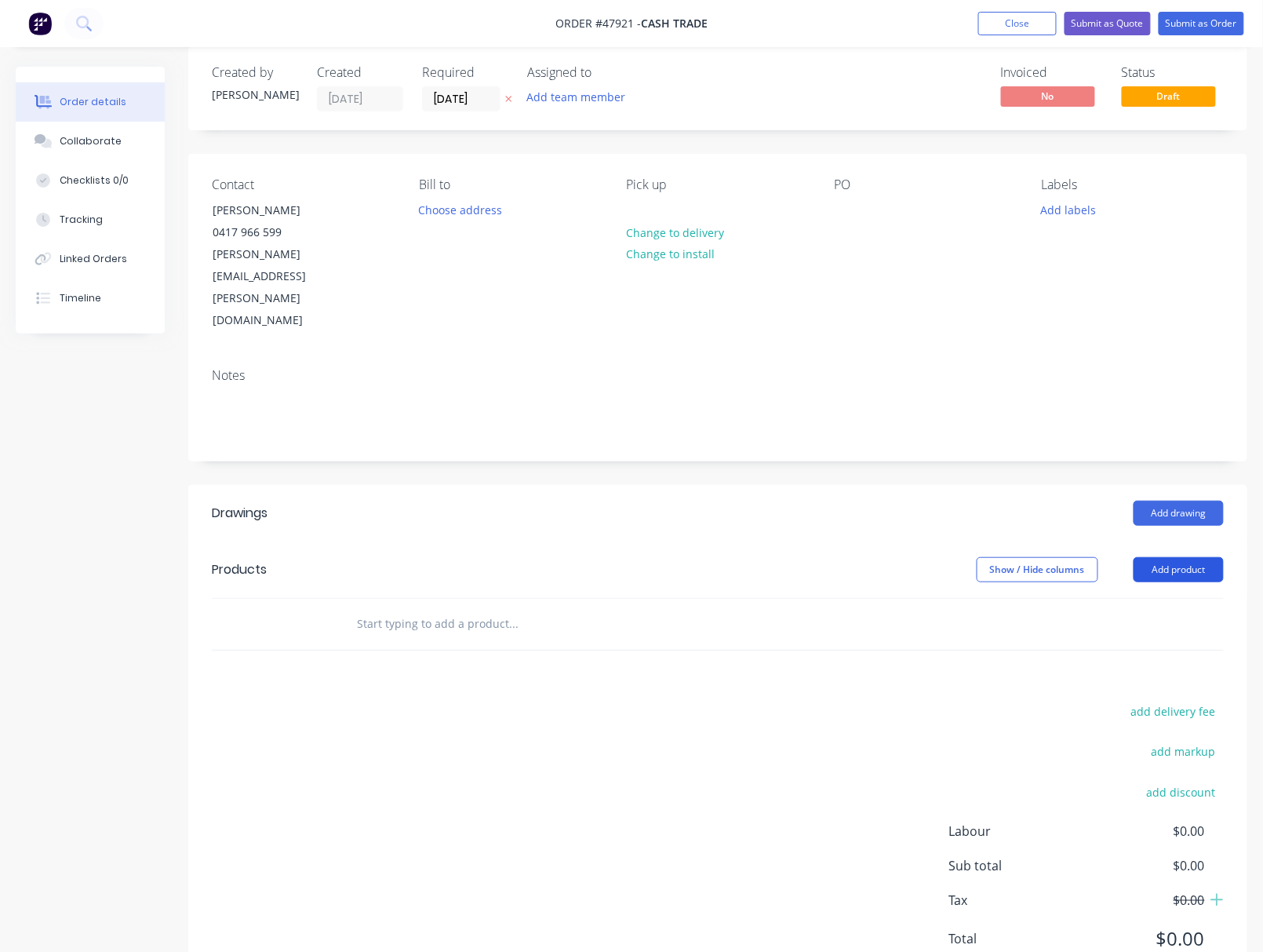
click at [1174, 557] on button "Add product" at bounding box center [1178, 569] width 90 height 25
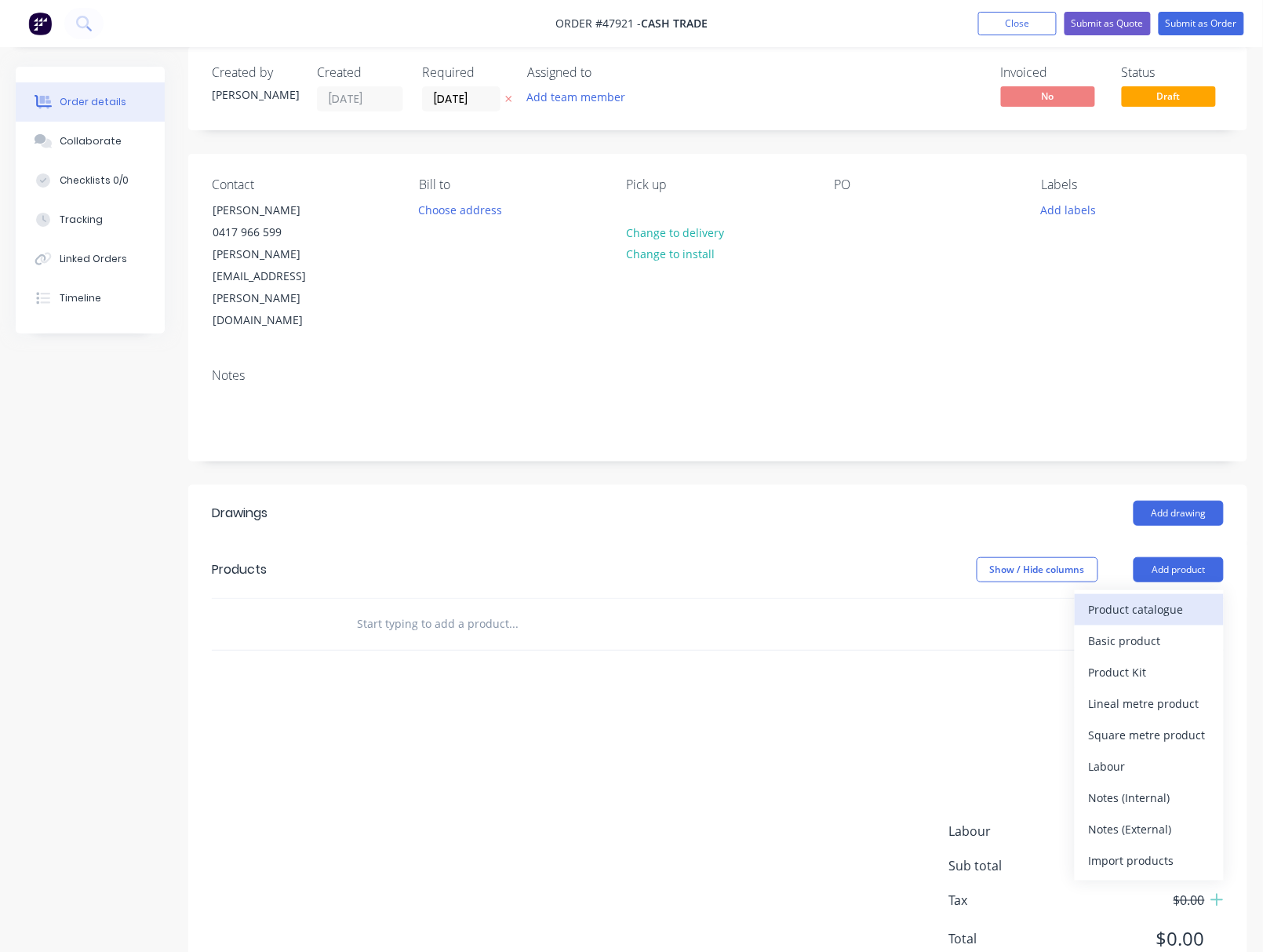
click at [1149, 598] on div "Product catalogue" at bounding box center [1148, 609] width 121 height 23
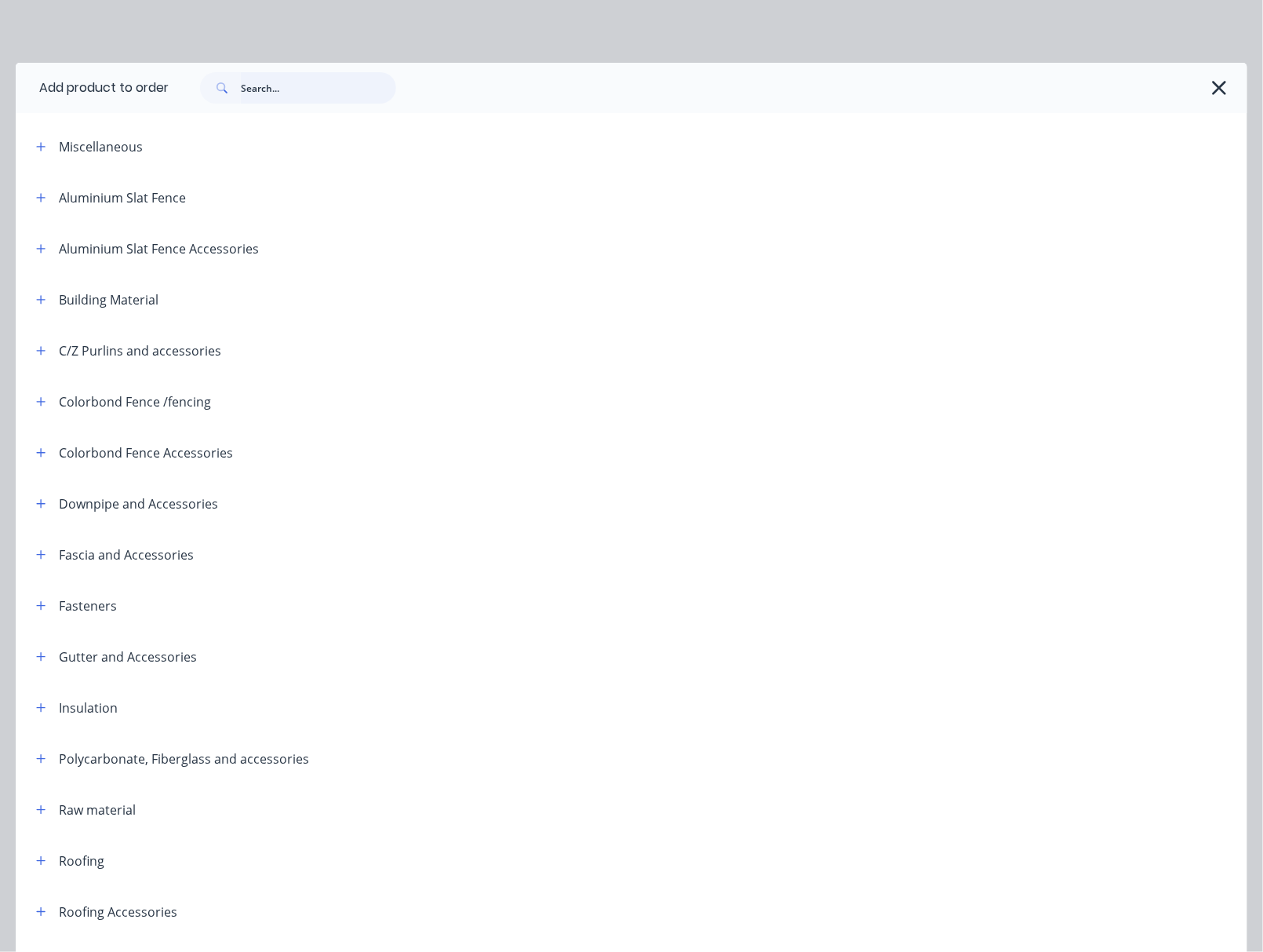
click at [318, 85] on input "text" at bounding box center [319, 87] width 156 height 31
type input "inter"
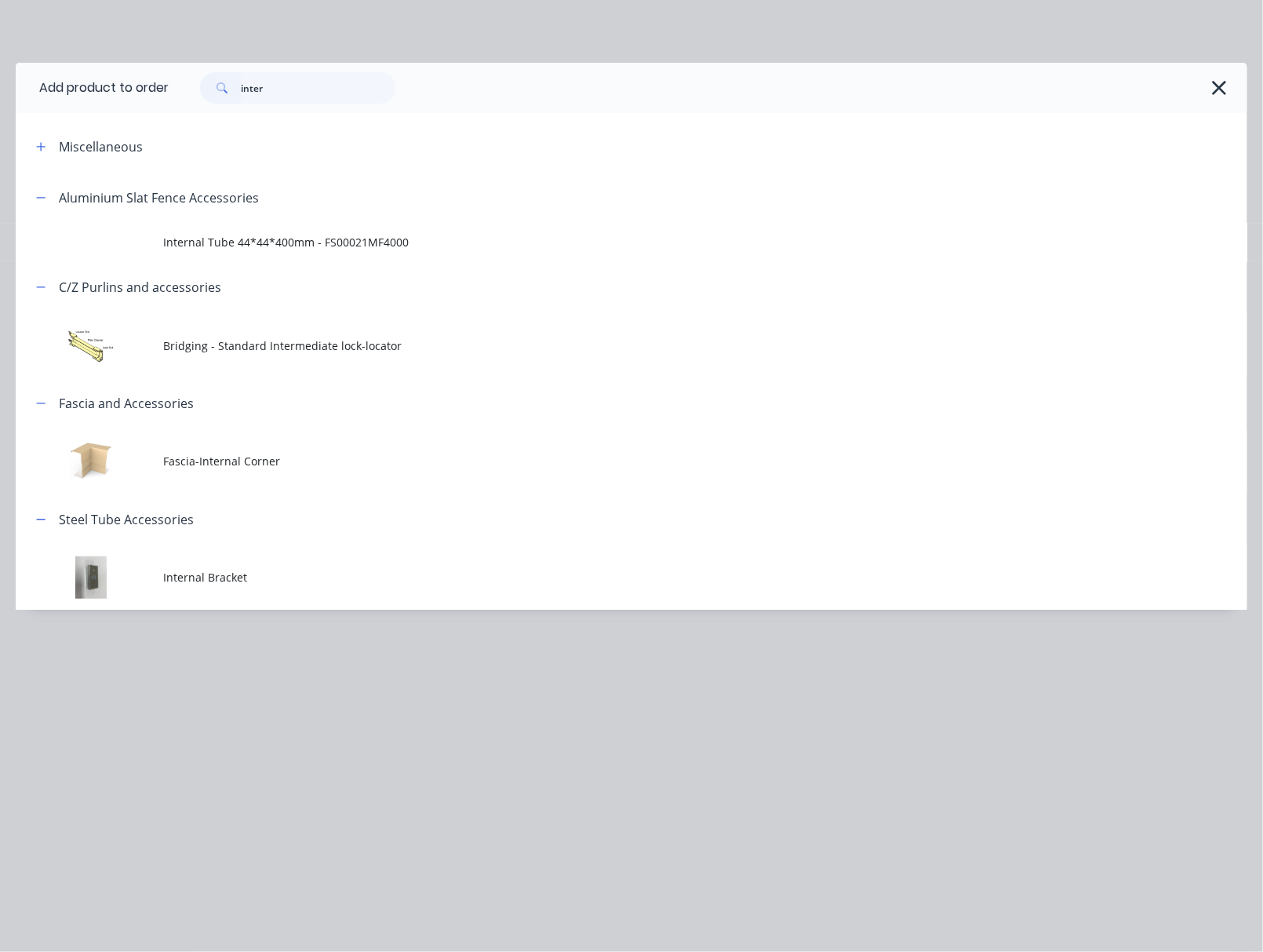
click at [450, 576] on span "Internal Bracket" at bounding box center [596, 576] width 866 height 16
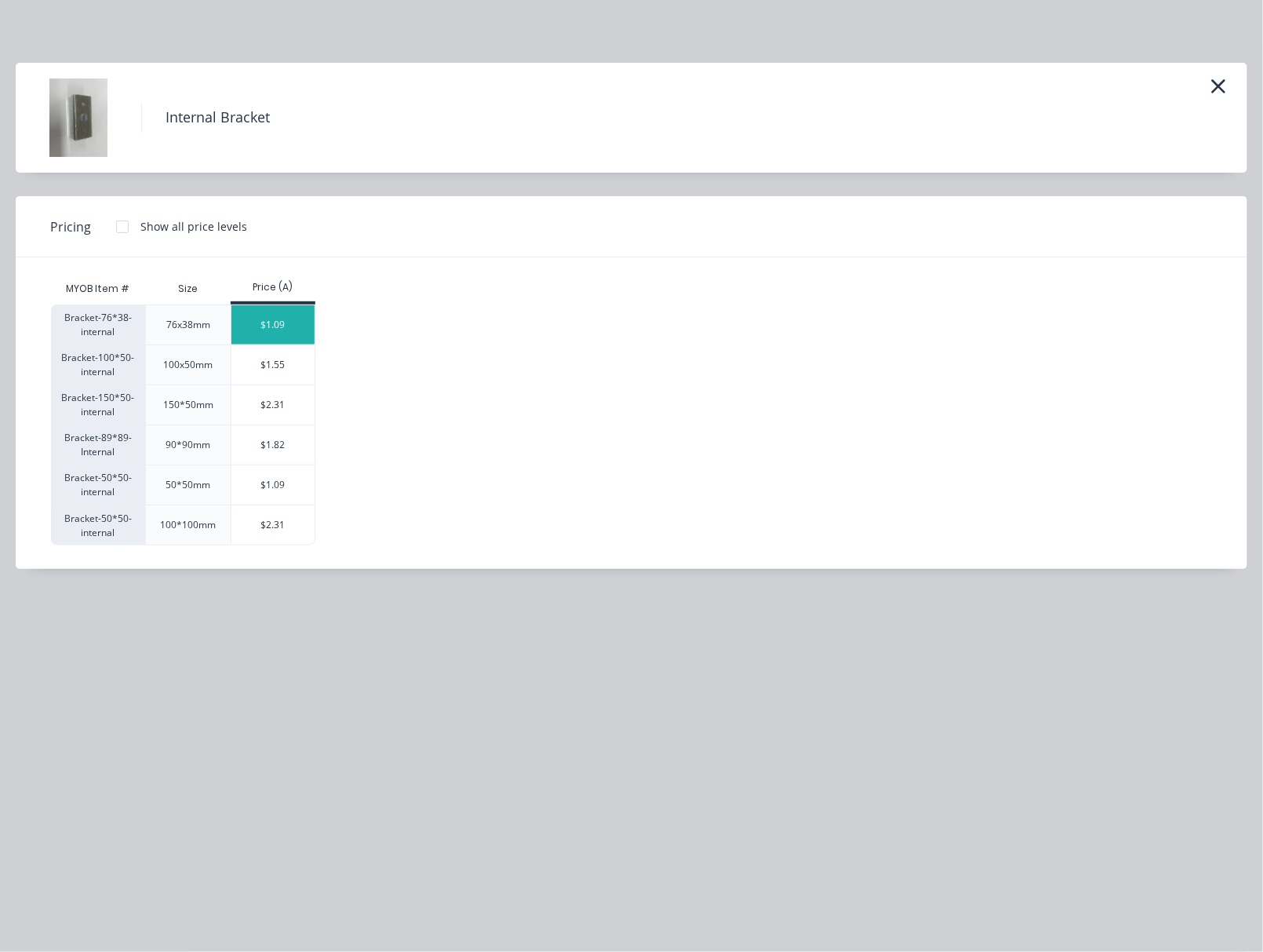
click at [261, 314] on div "$1.09" at bounding box center [273, 325] width 84 height 39
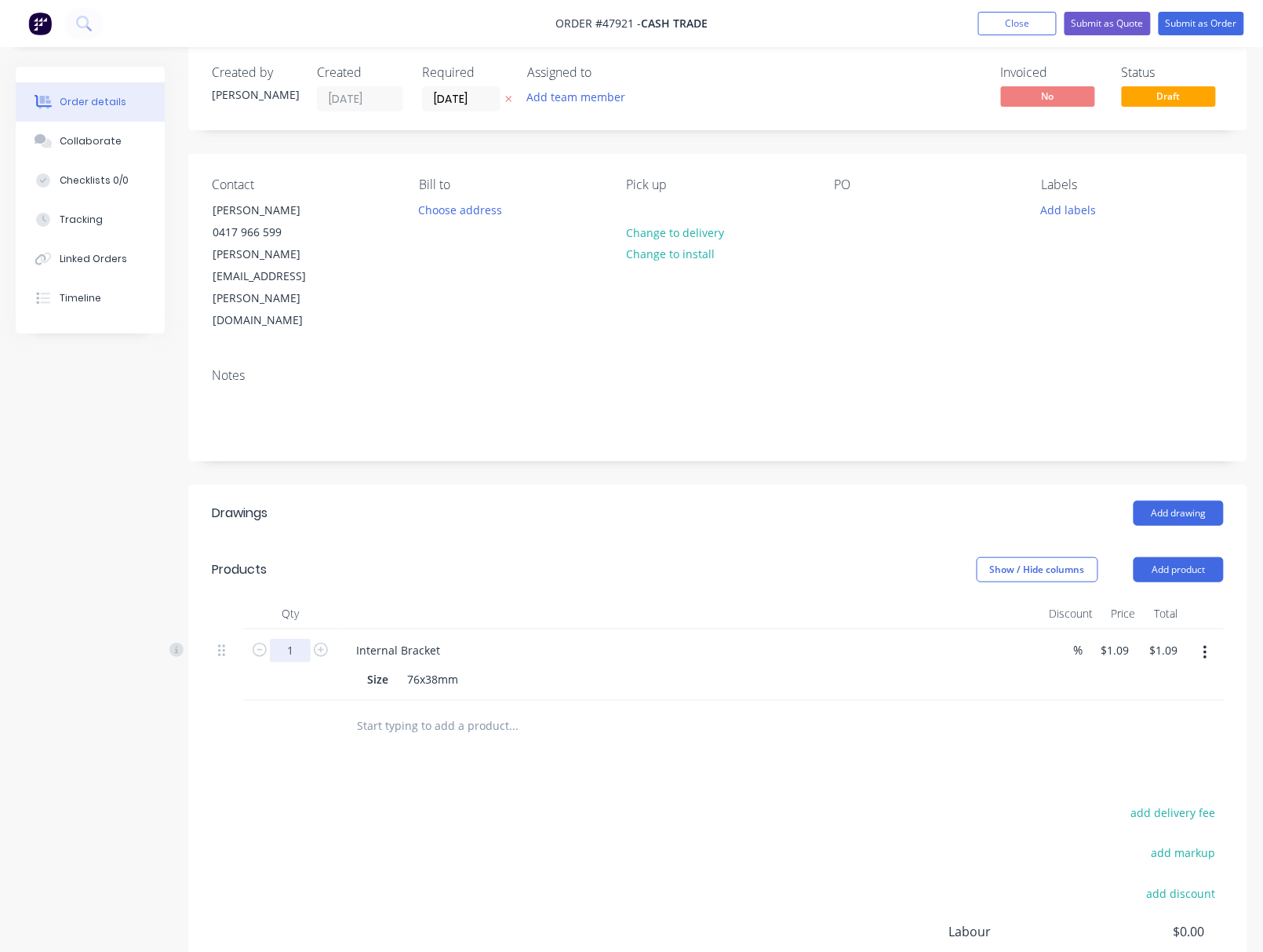
click at [287, 639] on input "1" at bounding box center [289, 650] width 41 height 24
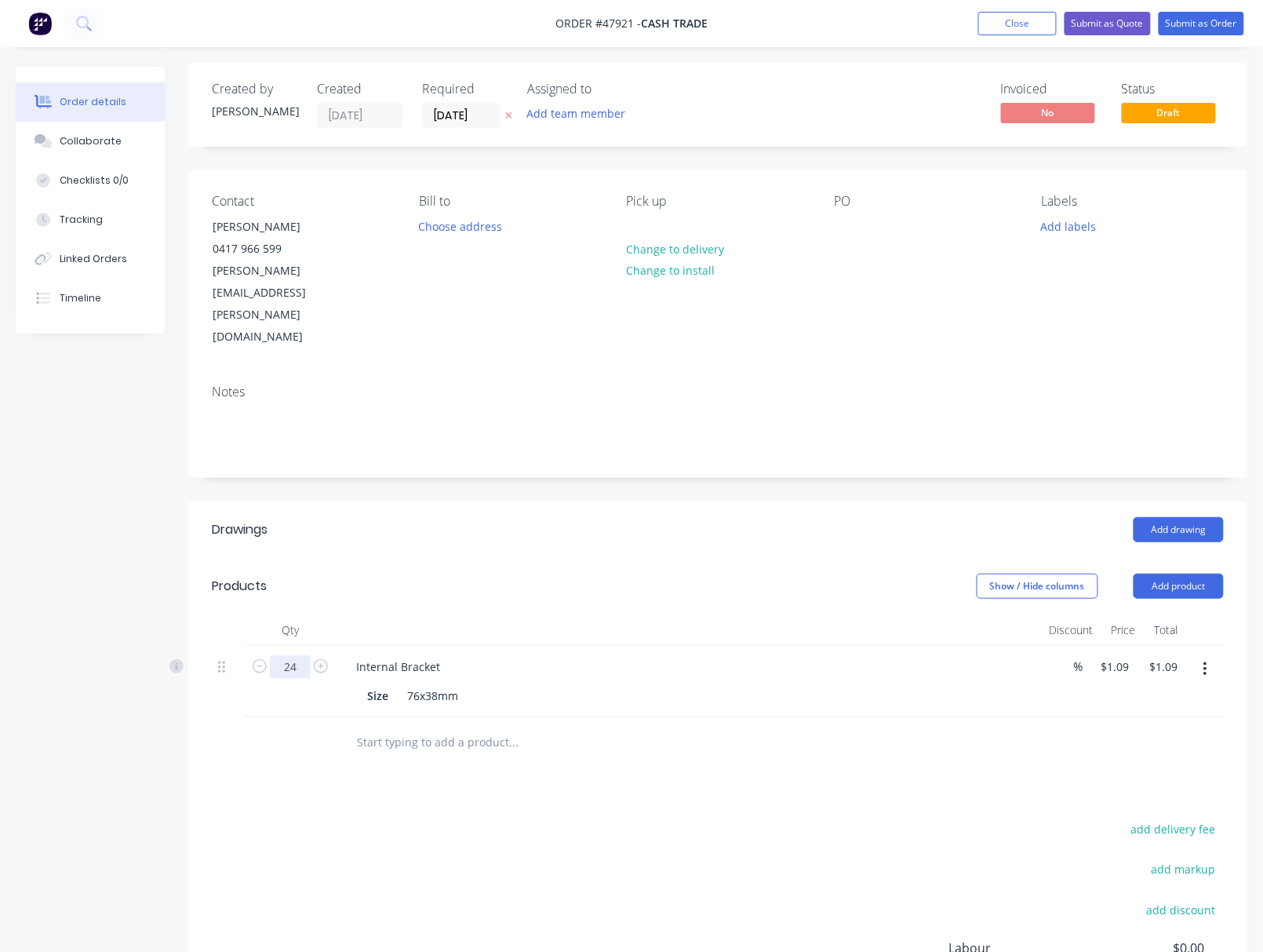
scroll to position [0, 0]
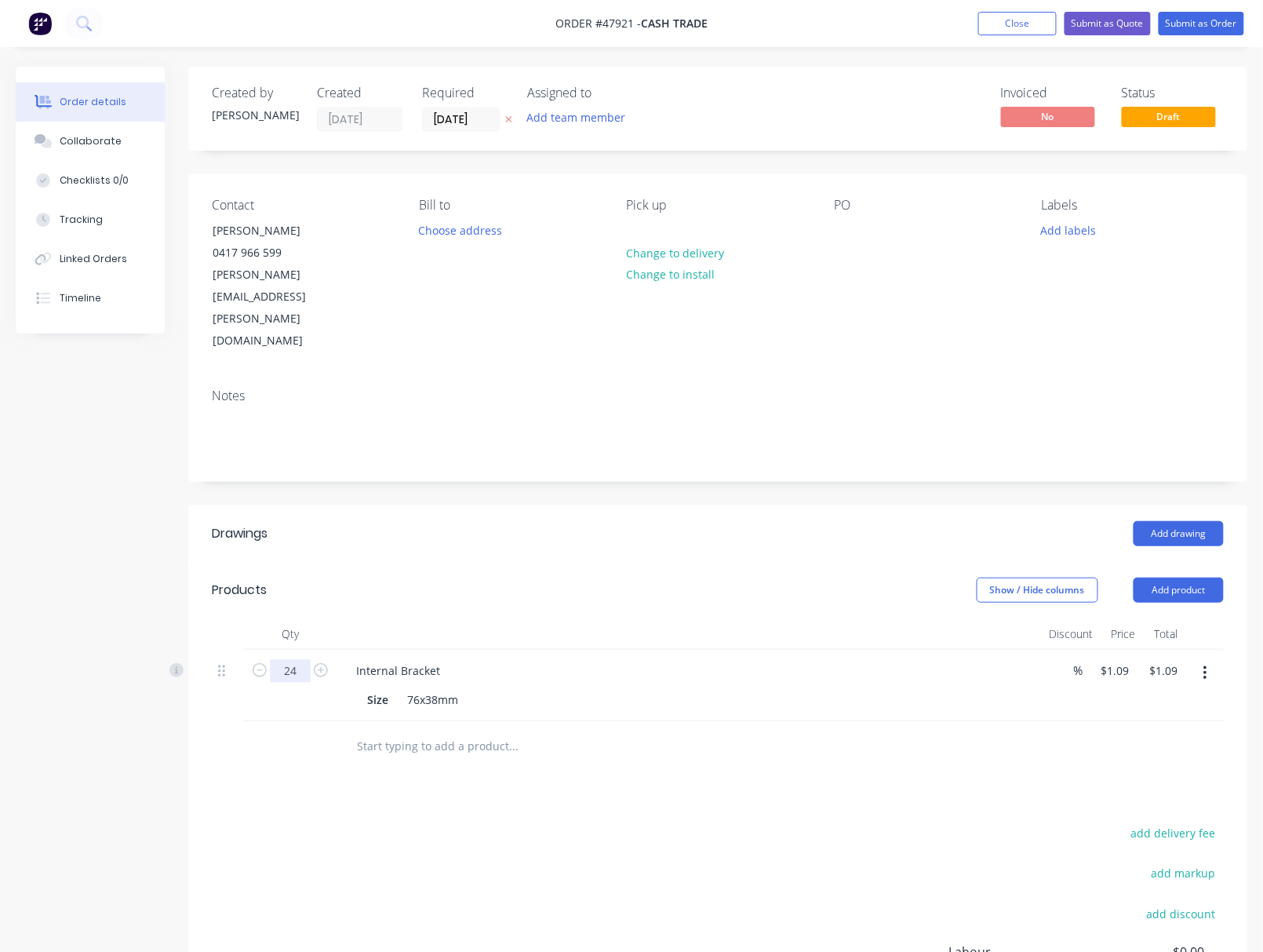
type input "24"
type input "$26.16"
click at [813, 843] on div "add delivery fee add markup add discount Labour $0.00 Sub total $1.09 Tax $0.11…" at bounding box center [717, 956] width 1012 height 269
click at [662, 822] on div "add delivery fee add markup add discount Labour $0.00 Sub total $26.16 Tax $2.6…" at bounding box center [717, 956] width 1012 height 269
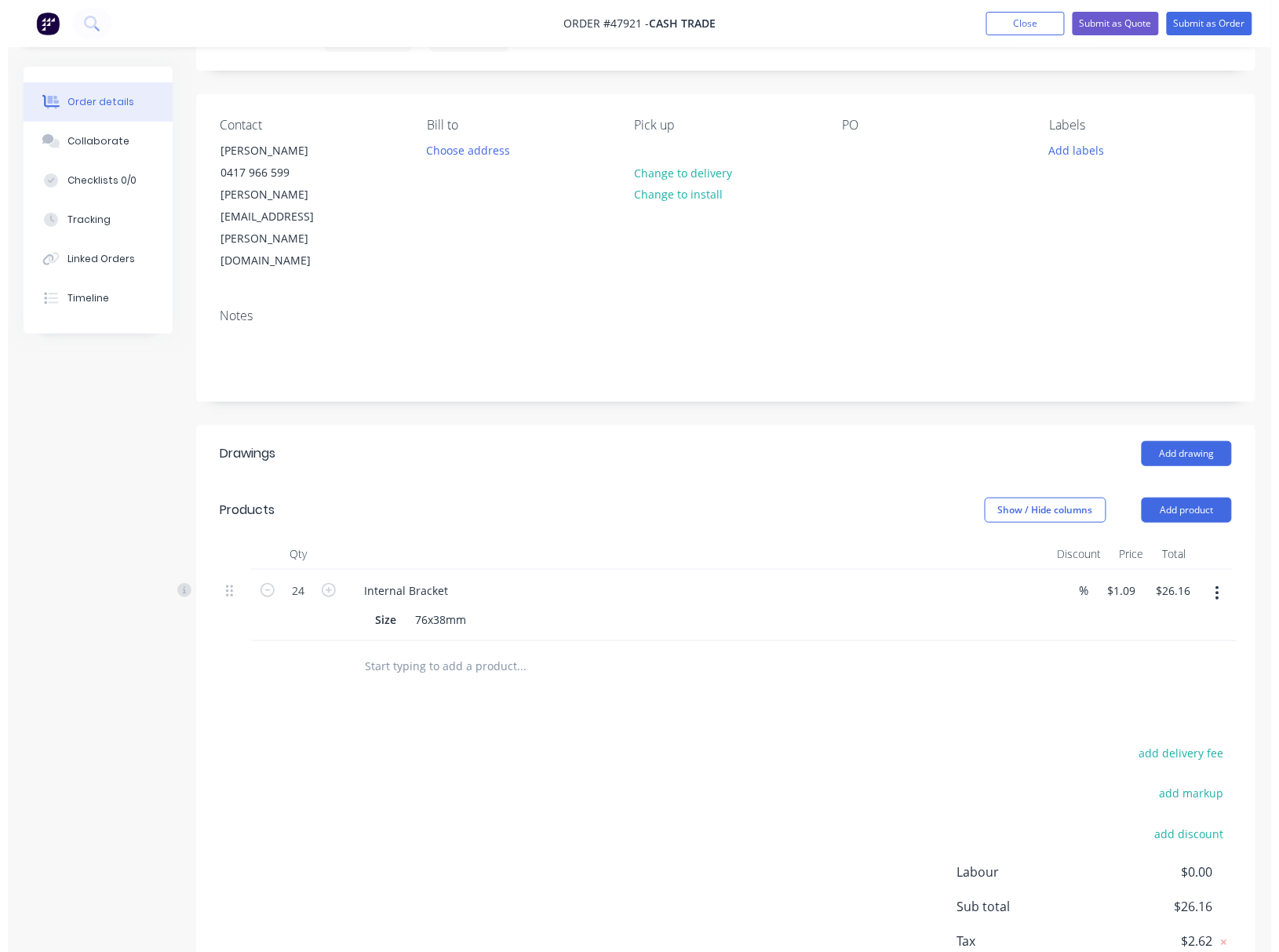
scroll to position [122, 0]
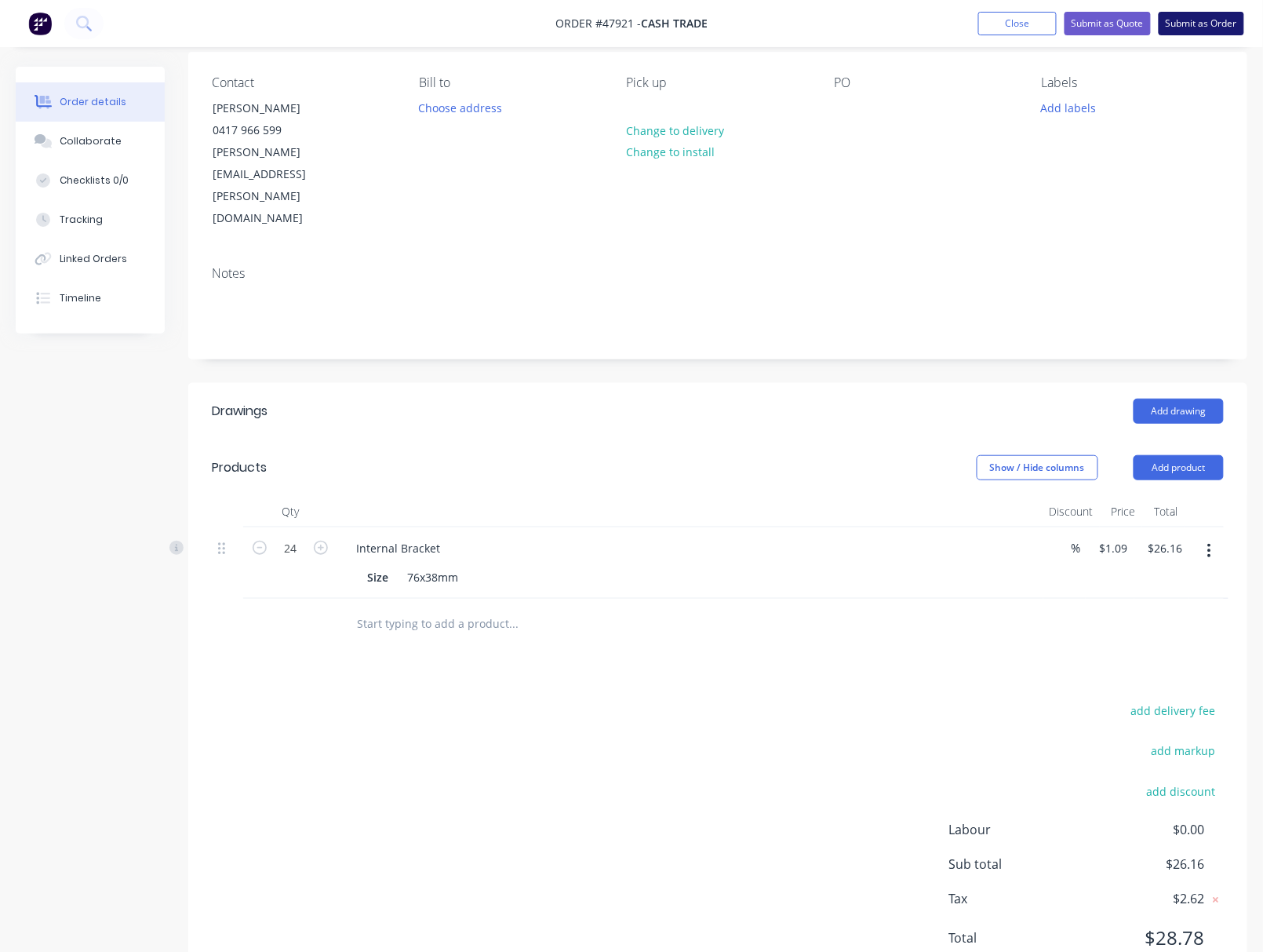
click at [1187, 22] on button "Submit as Order" at bounding box center [1201, 23] width 85 height 24
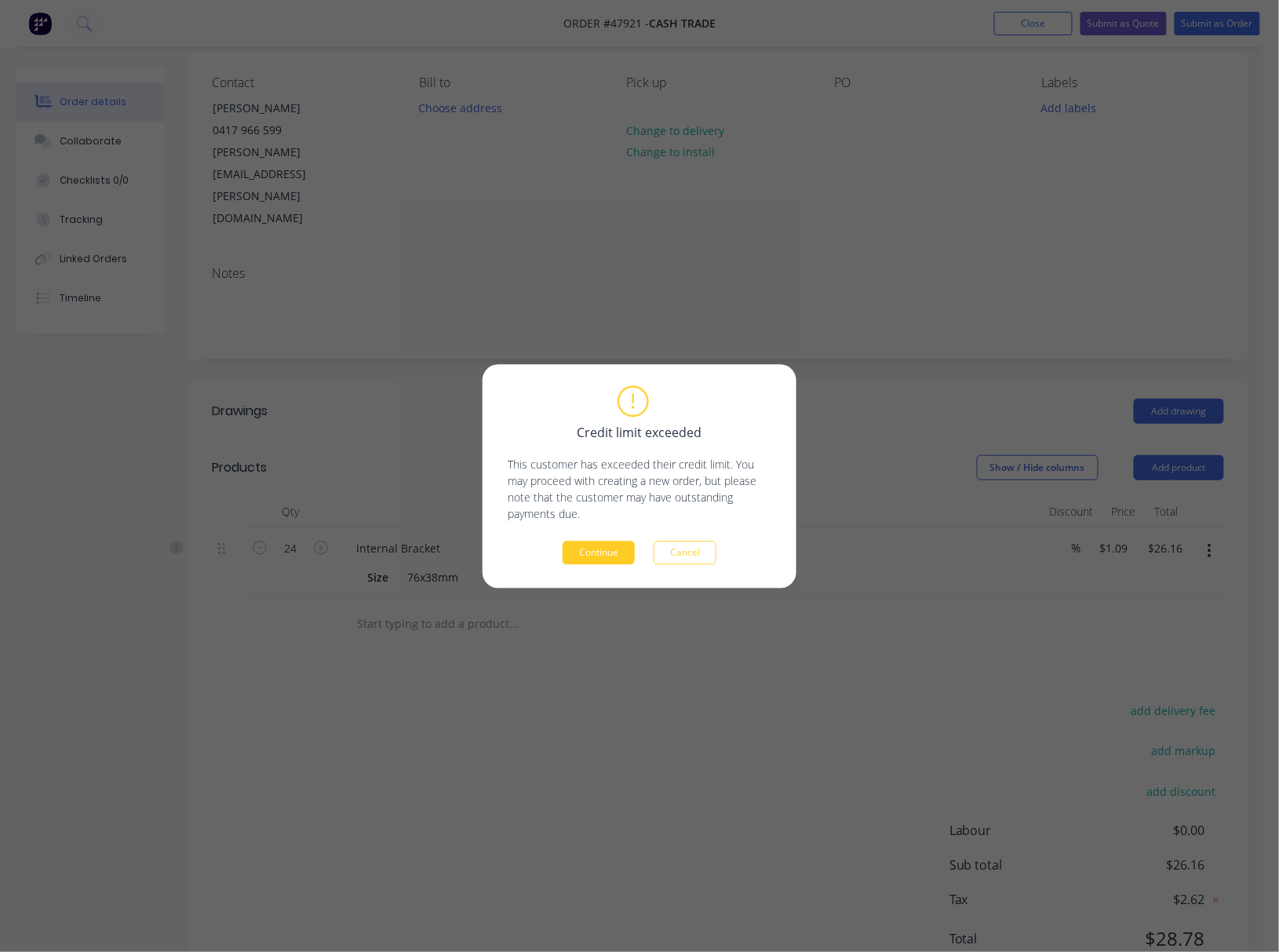
click at [612, 545] on button "Continue" at bounding box center [599, 551] width 72 height 24
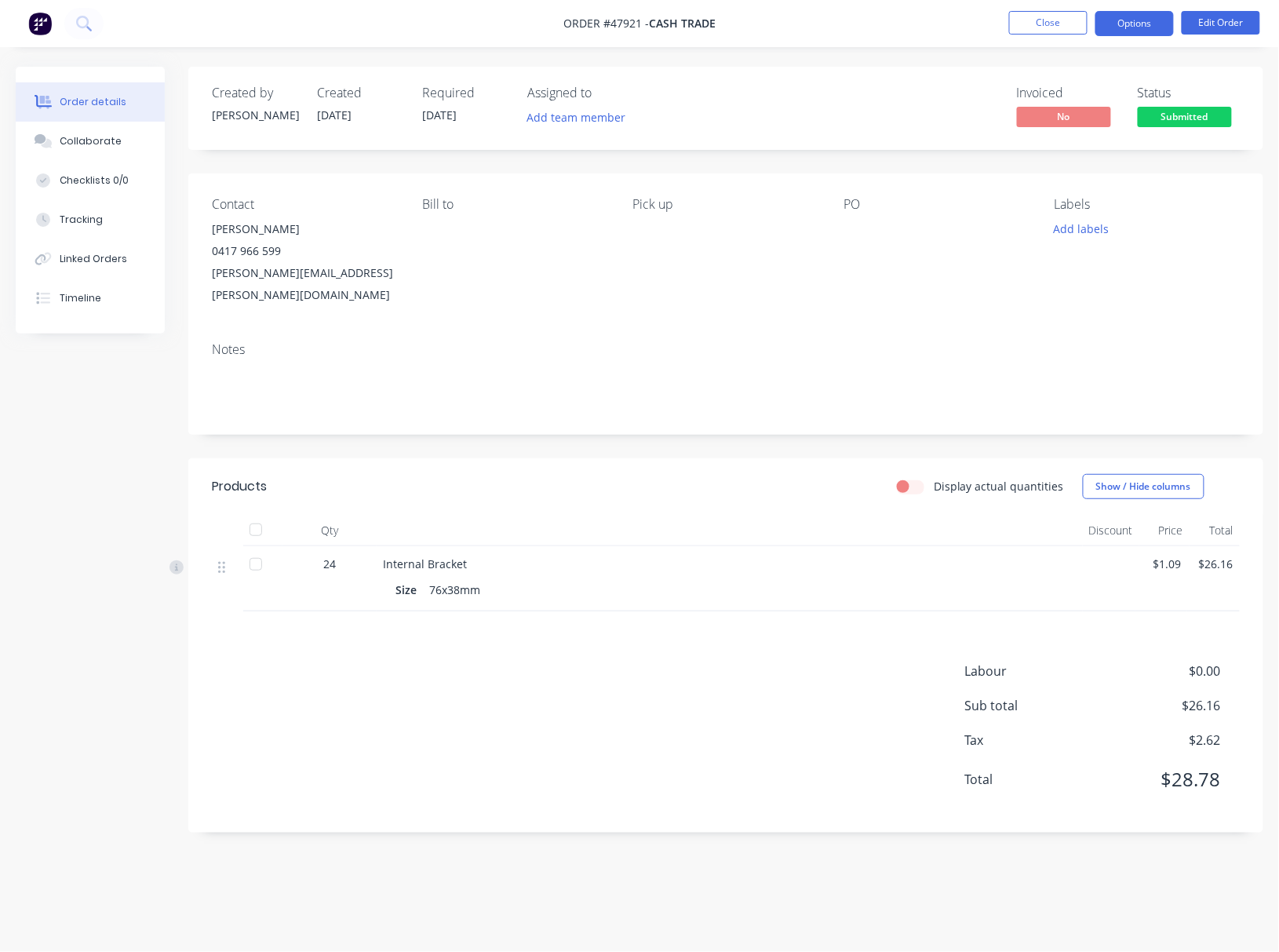
click at [1128, 29] on button "Options" at bounding box center [1135, 24] width 79 height 25
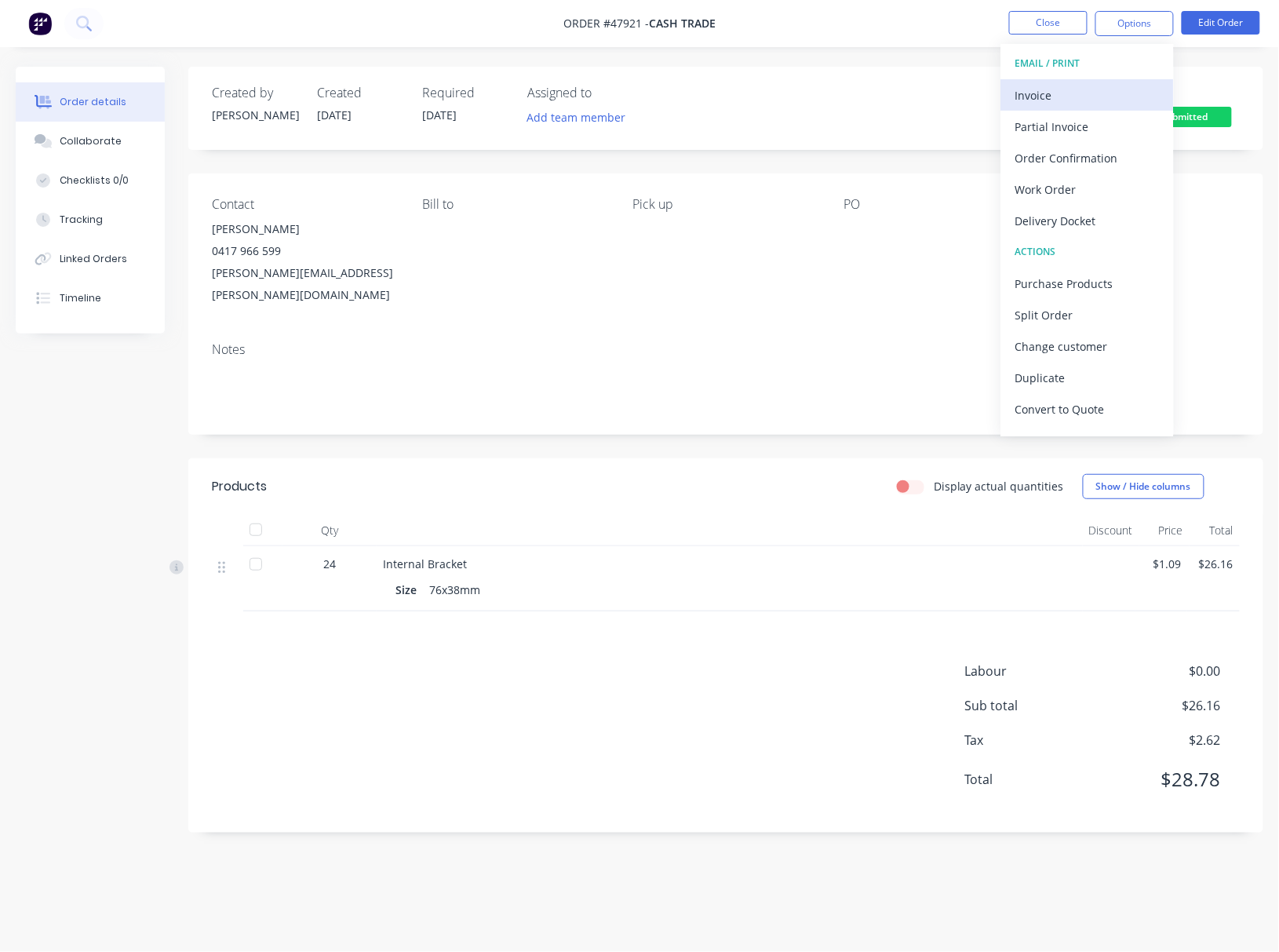
click at [1090, 91] on div "Invoice" at bounding box center [1088, 95] width 144 height 23
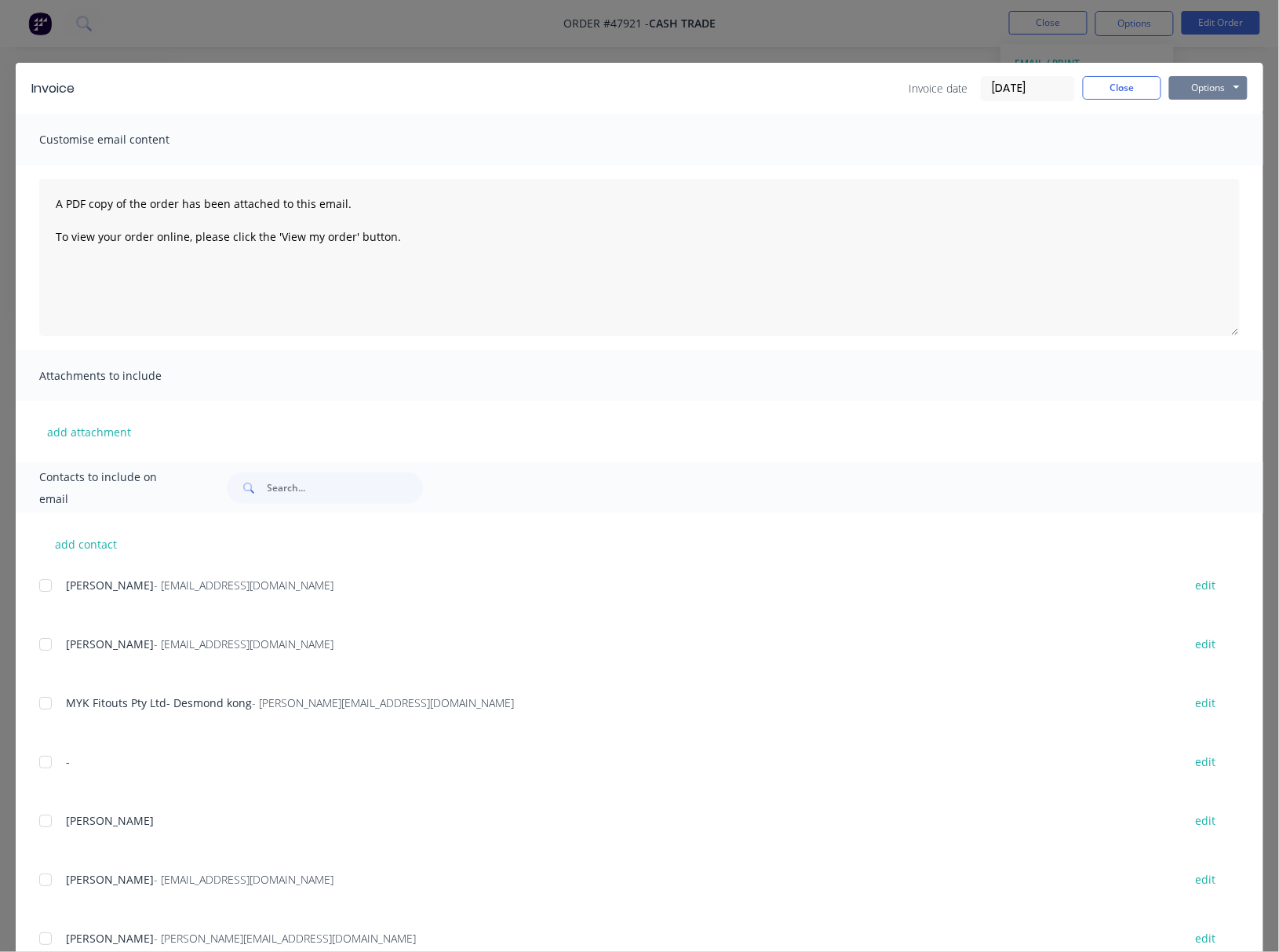
click at [1196, 97] on button "Options" at bounding box center [1209, 87] width 79 height 24
click at [1196, 142] on button "Print" at bounding box center [1220, 141] width 101 height 26
click at [781, 28] on div "Invoice Invoice date 11/08/25 Close Options Preview Print Email Customise email…" at bounding box center [639, 476] width 1279 height 952
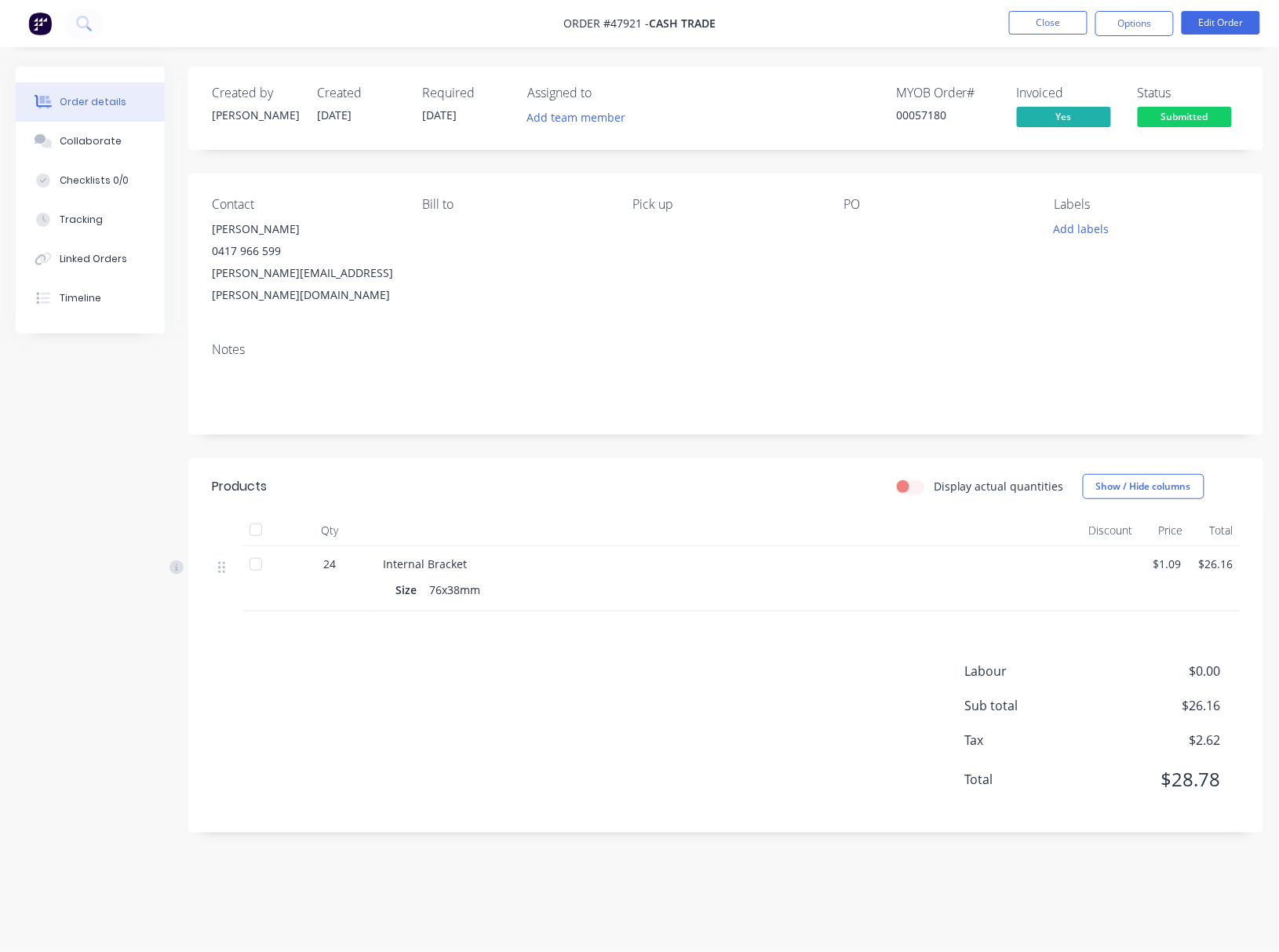
click at [1185, 114] on span "Submitted" at bounding box center [1184, 116] width 94 height 20
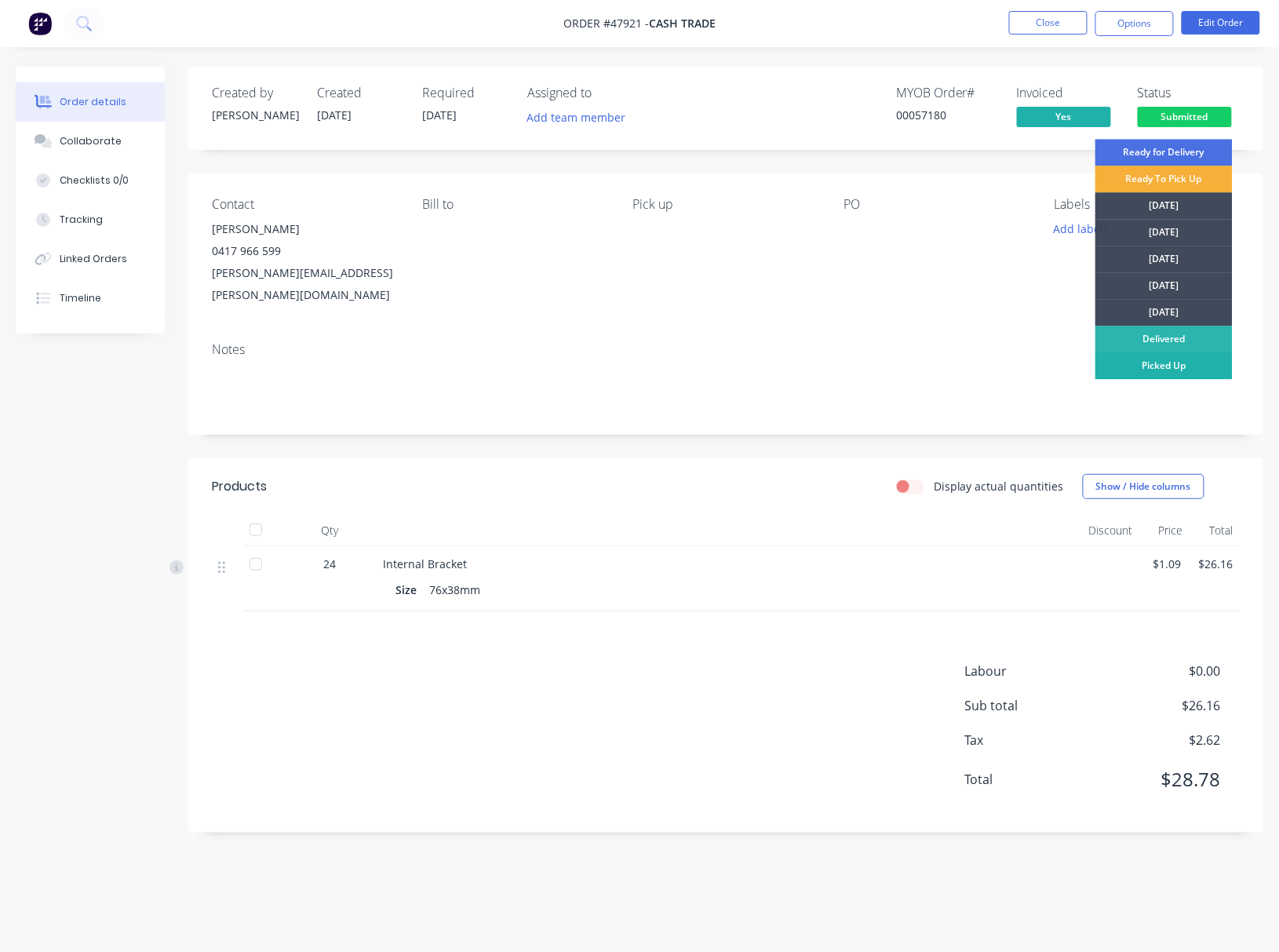
click at [1206, 359] on div "Picked Up" at bounding box center [1164, 365] width 138 height 27
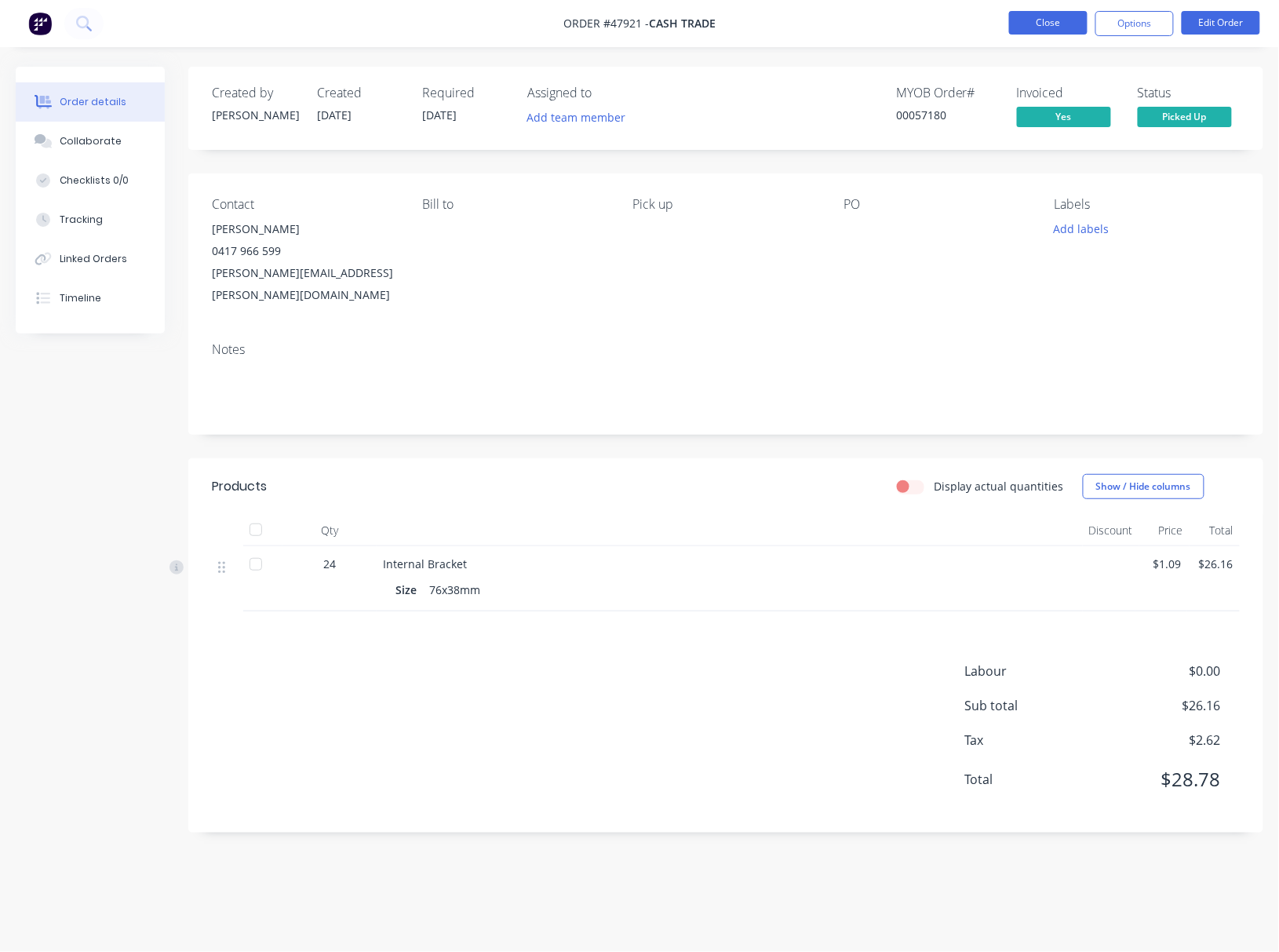
click at [1029, 29] on button "Close" at bounding box center [1048, 23] width 79 height 24
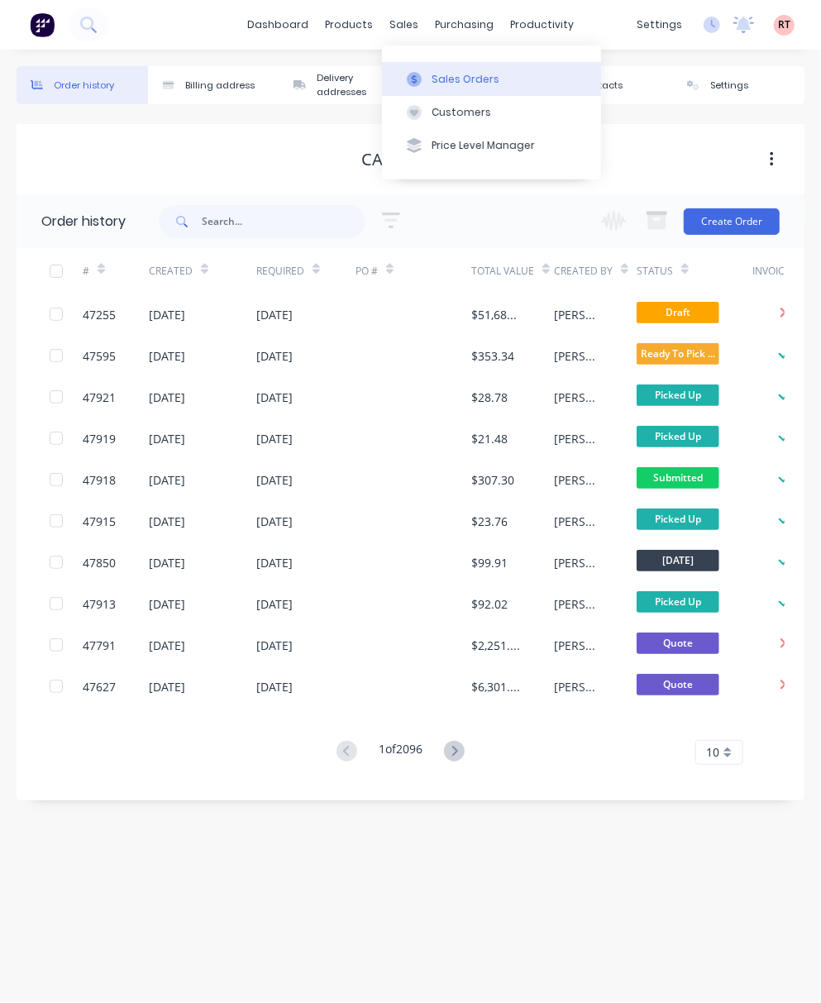
click at [420, 69] on button "Sales Orders" at bounding box center [491, 78] width 219 height 33
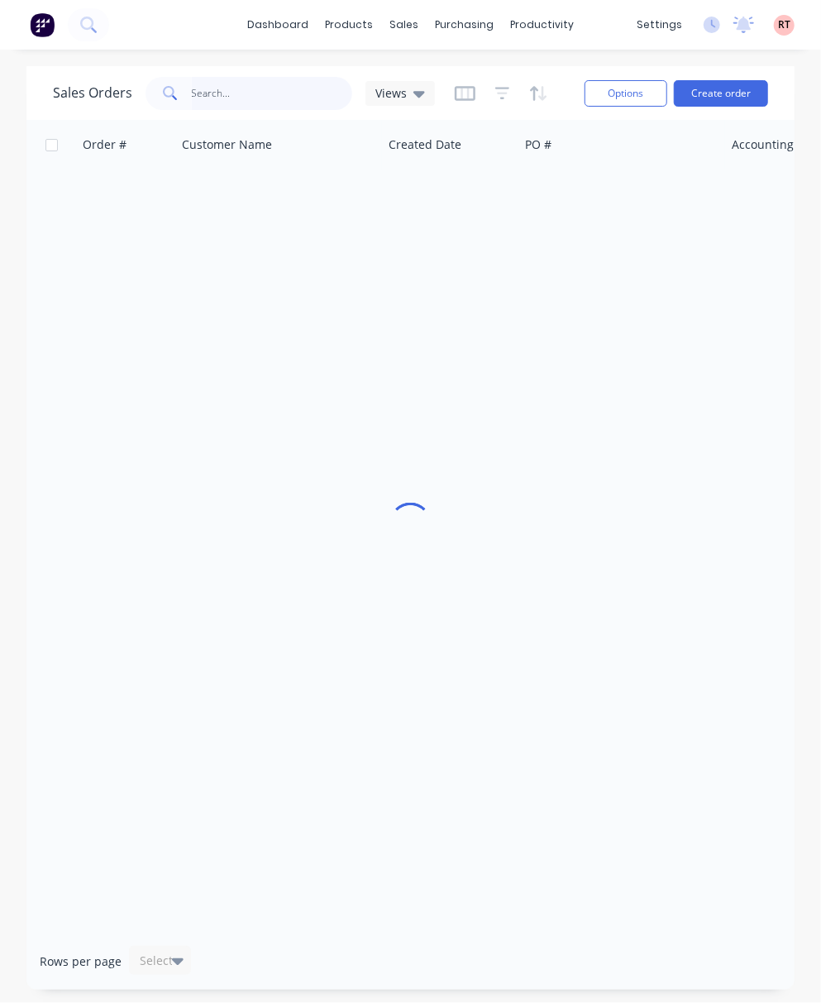
click at [206, 101] on input "text" at bounding box center [272, 93] width 161 height 33
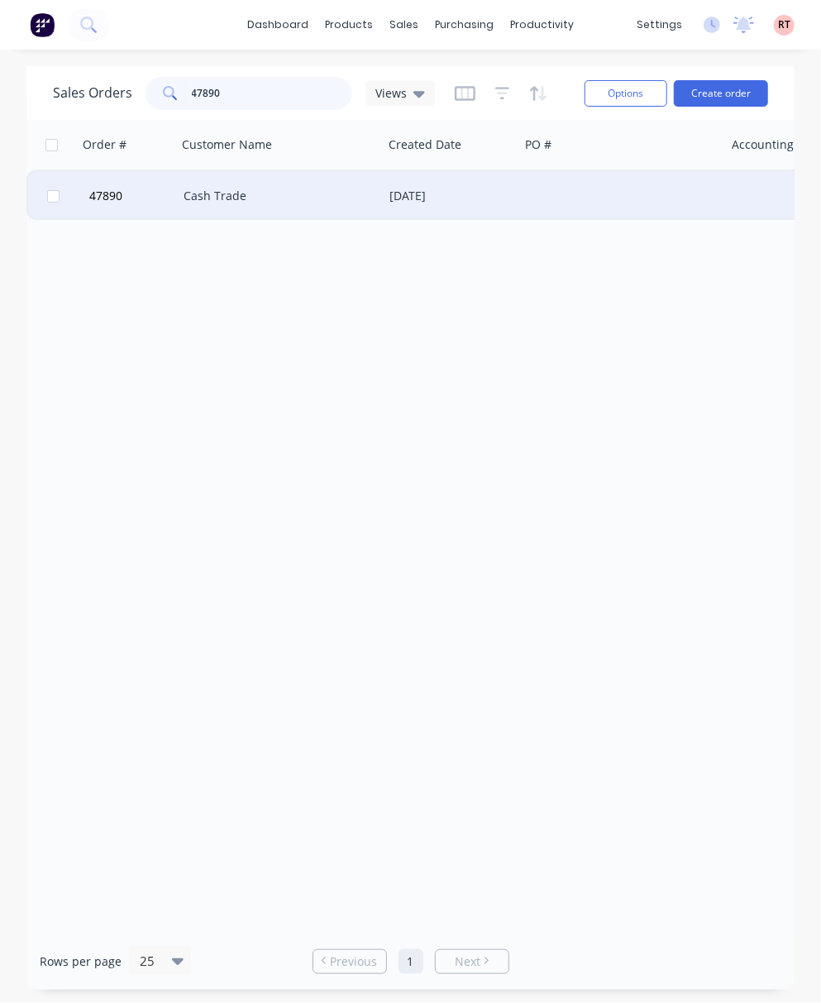
type input "47890"
click at [344, 200] on div "Cash Trade" at bounding box center [274, 196] width 183 height 17
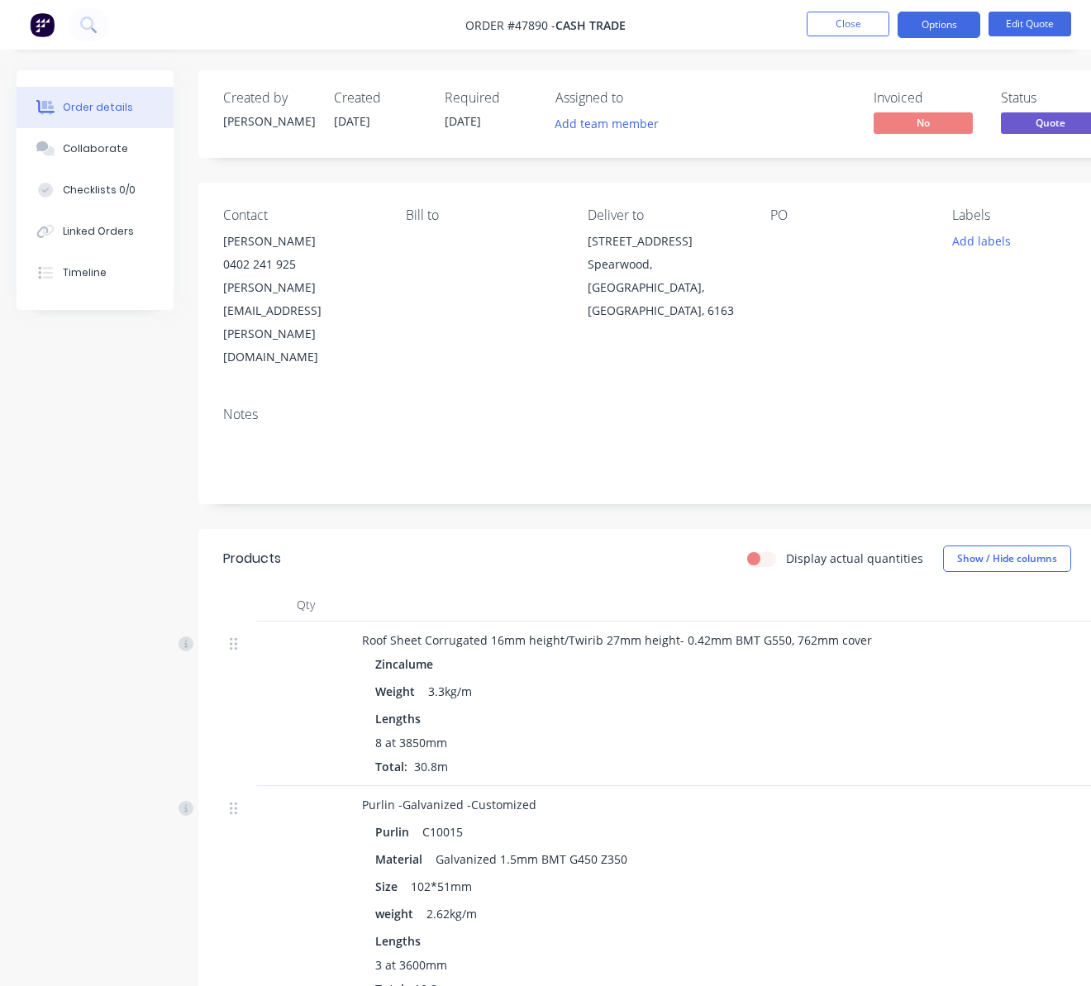
click at [1020, 5] on nav "Order #47890 - Cash Trade Close Options Edit Quote" at bounding box center [545, 25] width 1091 height 50
click at [1015, 20] on button "Edit Quote" at bounding box center [1030, 24] width 83 height 25
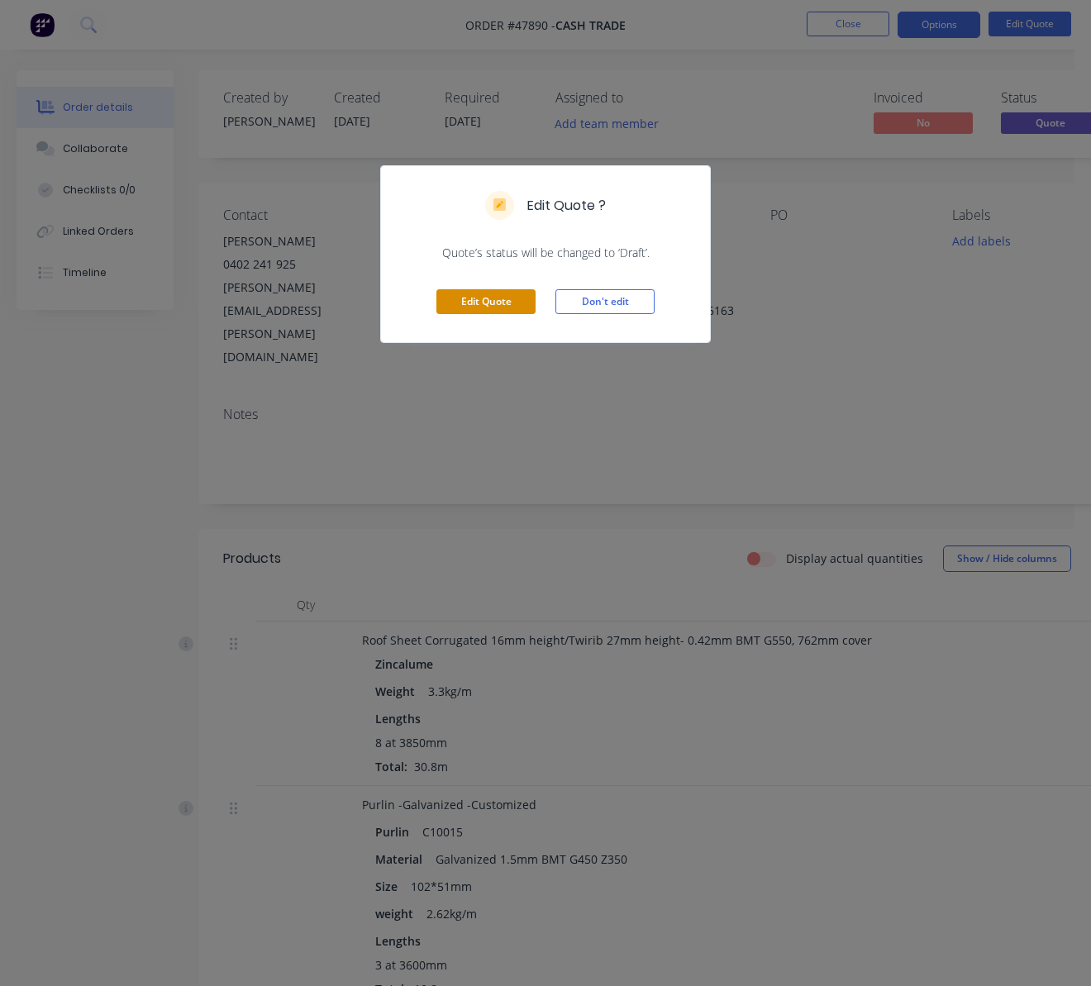
click at [497, 296] on button "Edit Quote" at bounding box center [485, 301] width 99 height 25
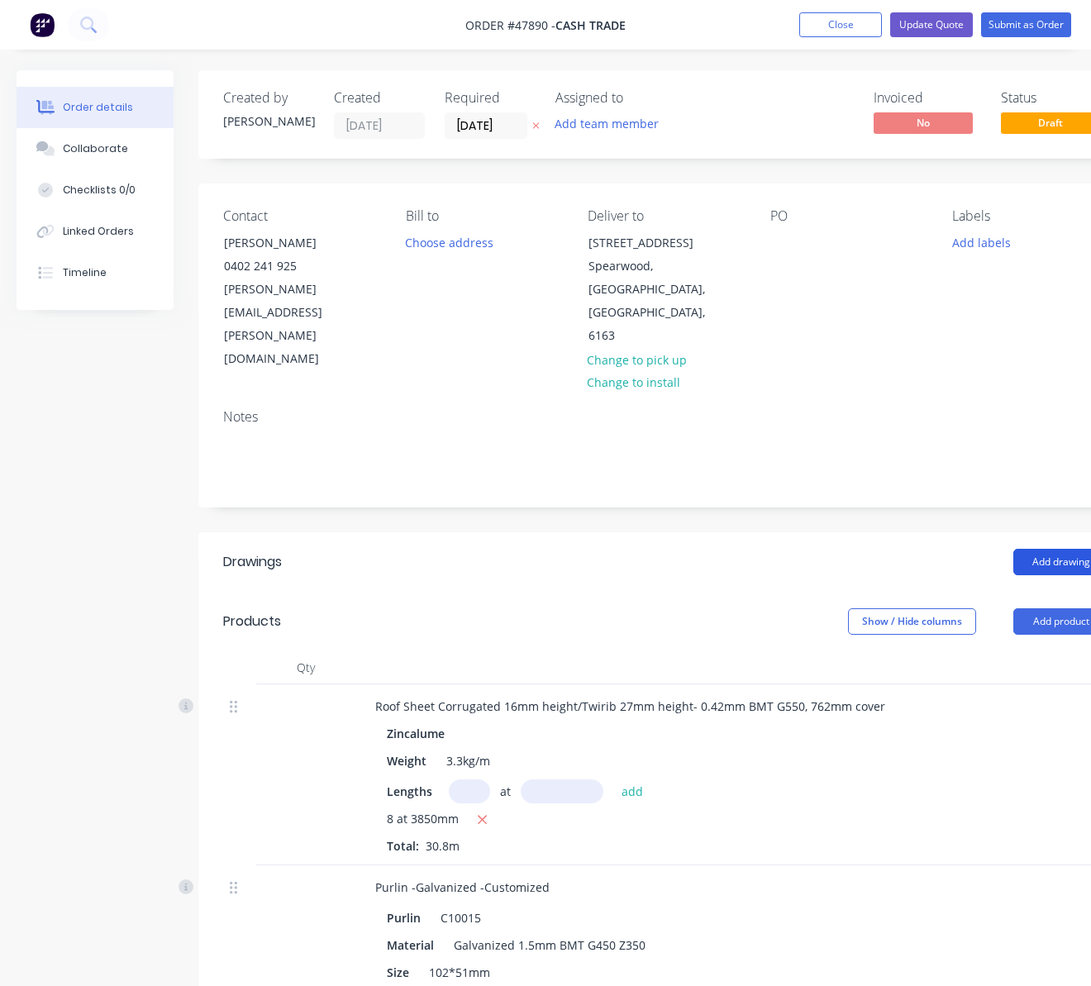
click at [1041, 549] on button "Add drawing" at bounding box center [1060, 562] width 95 height 26
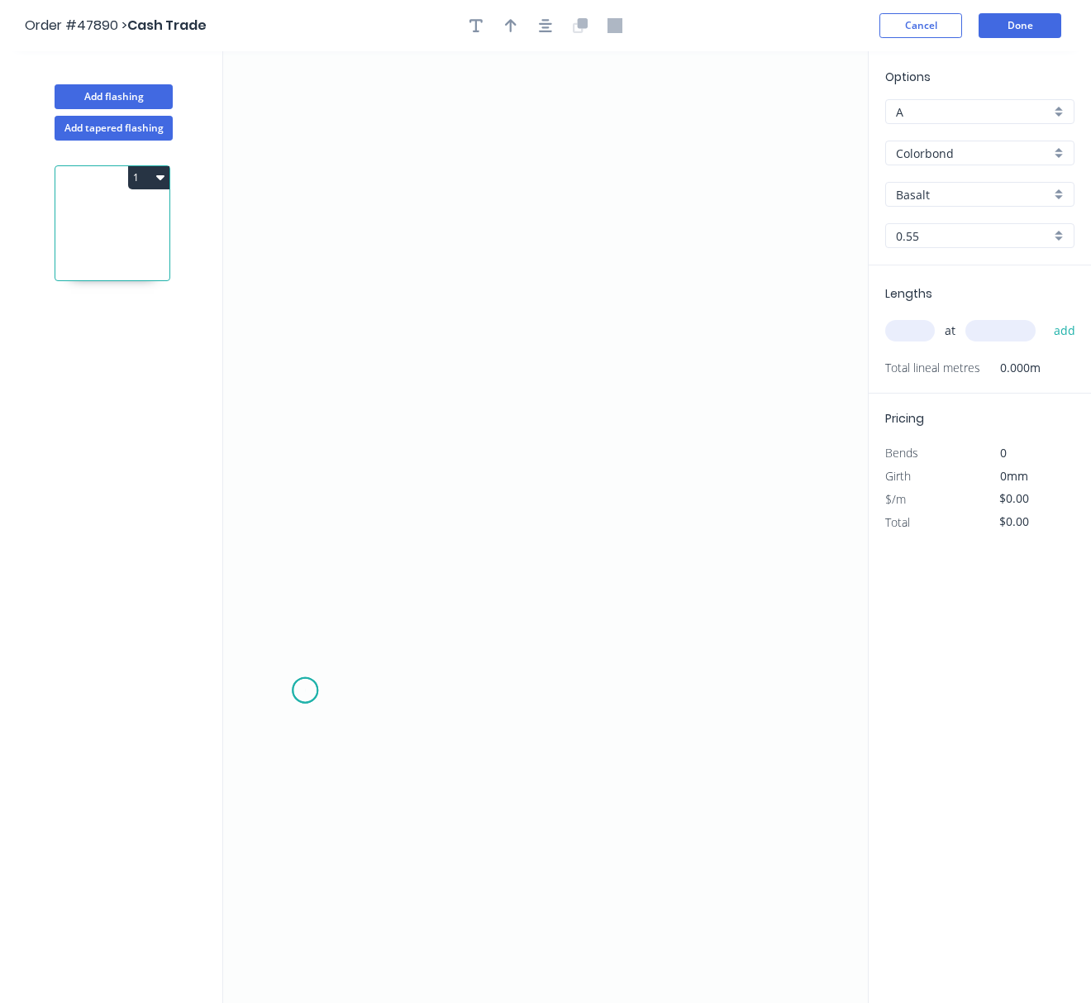
click at [306, 691] on icon "0" at bounding box center [545, 526] width 645 height 951
click at [388, 633] on icon at bounding box center [346, 661] width 83 height 58
click at [374, 279] on icon "0 ?" at bounding box center [545, 526] width 645 height 951
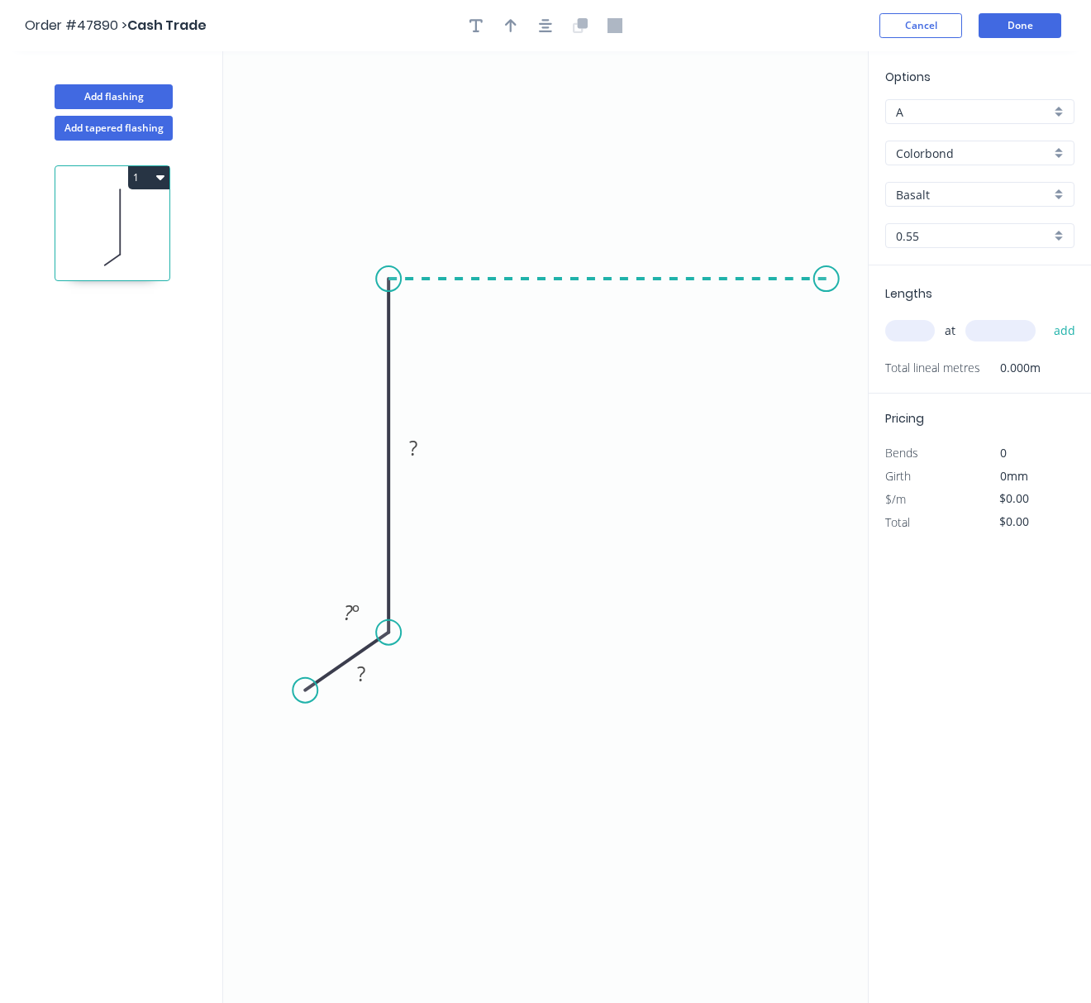
click at [827, 263] on icon "0 ? ? ? º" at bounding box center [545, 526] width 645 height 951
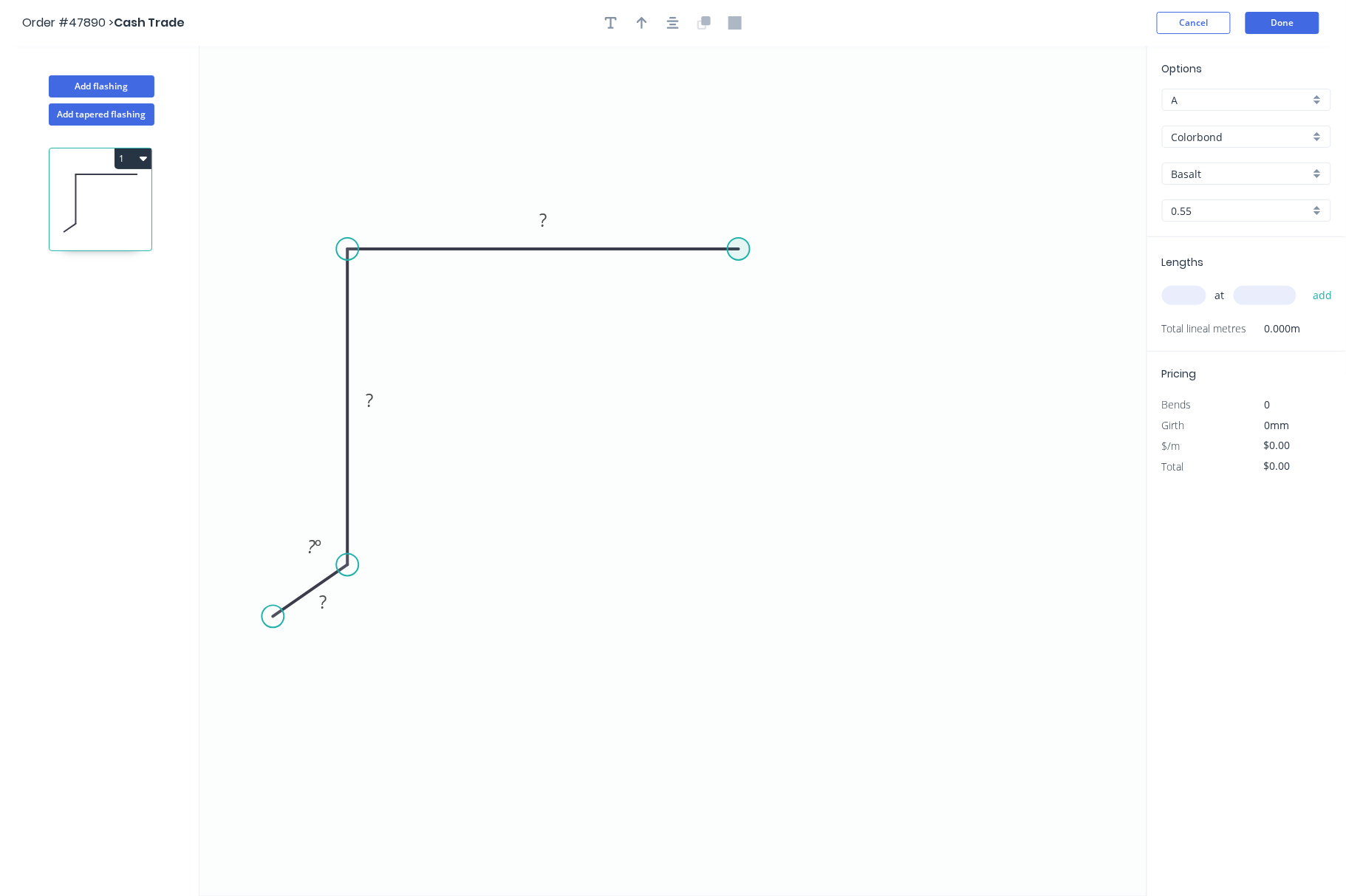
click at [739, 248] on circle at bounding box center [738, 248] width 22 height 22
click at [789, 297] on icon "0 ? ? ? ? º" at bounding box center [673, 470] width 947 height 850
click at [789, 297] on circle at bounding box center [788, 298] width 22 height 22
click at [786, 251] on rect at bounding box center [778, 252] width 29 height 21
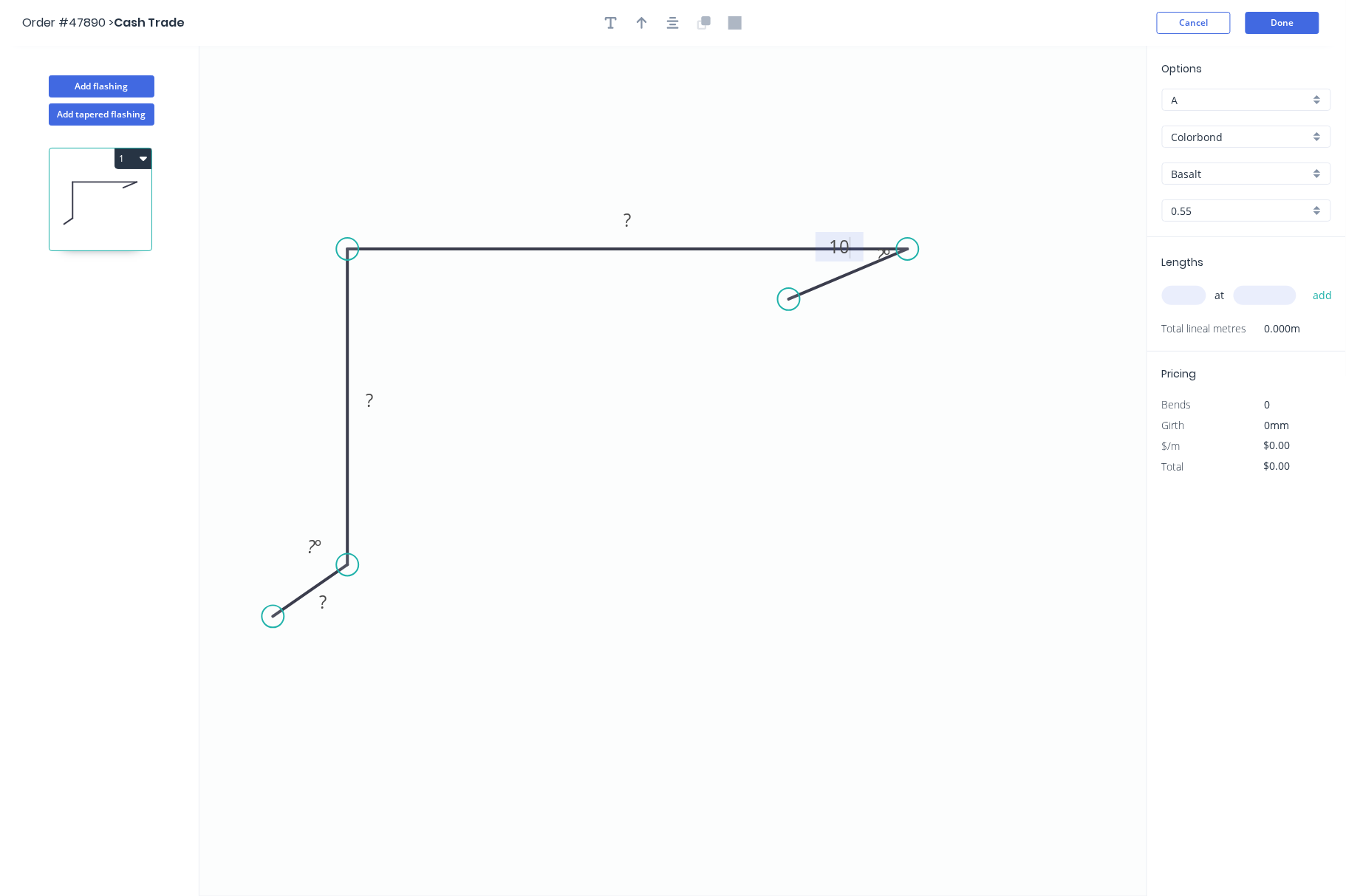
drag, startPoint x: 737, startPoint y: 253, endPoint x: 910, endPoint y: 229, distance: 174.7
click at [910, 229] on icon "0 ? ? ? 10 ? º ? º" at bounding box center [673, 470] width 947 height 850
drag, startPoint x: 795, startPoint y: 298, endPoint x: 952, endPoint y: 316, distance: 158.0
click at [952, 316] on circle at bounding box center [952, 315] width 22 height 22
drag, startPoint x: 902, startPoint y: 245, endPoint x: 843, endPoint y: 248, distance: 59.1
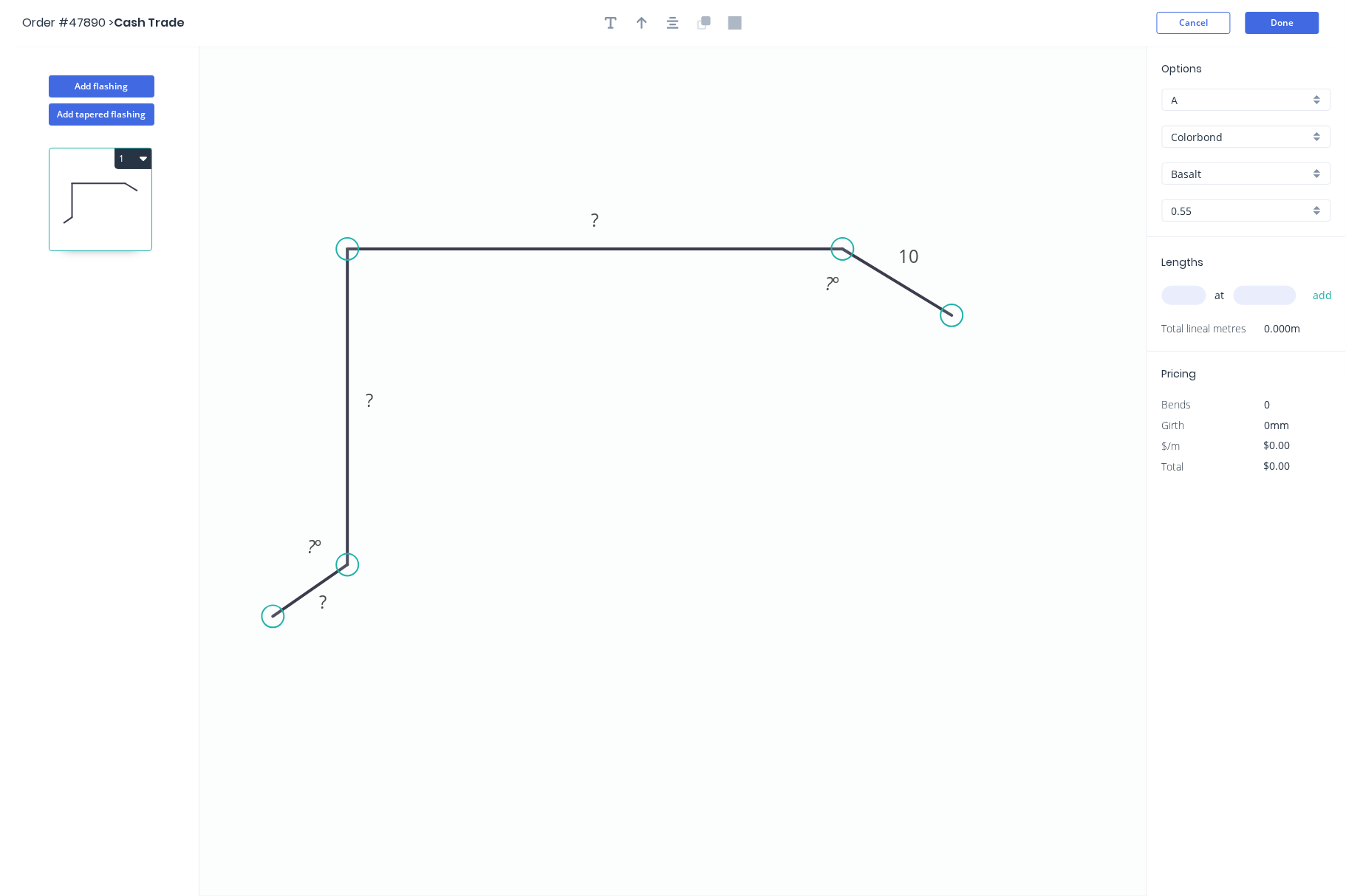
click at [843, 248] on circle at bounding box center [843, 248] width 22 height 22
drag, startPoint x: 950, startPoint y: 314, endPoint x: 890, endPoint y: 292, distance: 63.9
click at [890, 292] on circle at bounding box center [890, 296] width 22 height 22
click at [600, 214] on rect at bounding box center [595, 221] width 29 height 21
click at [377, 402] on rect at bounding box center [369, 400] width 29 height 21
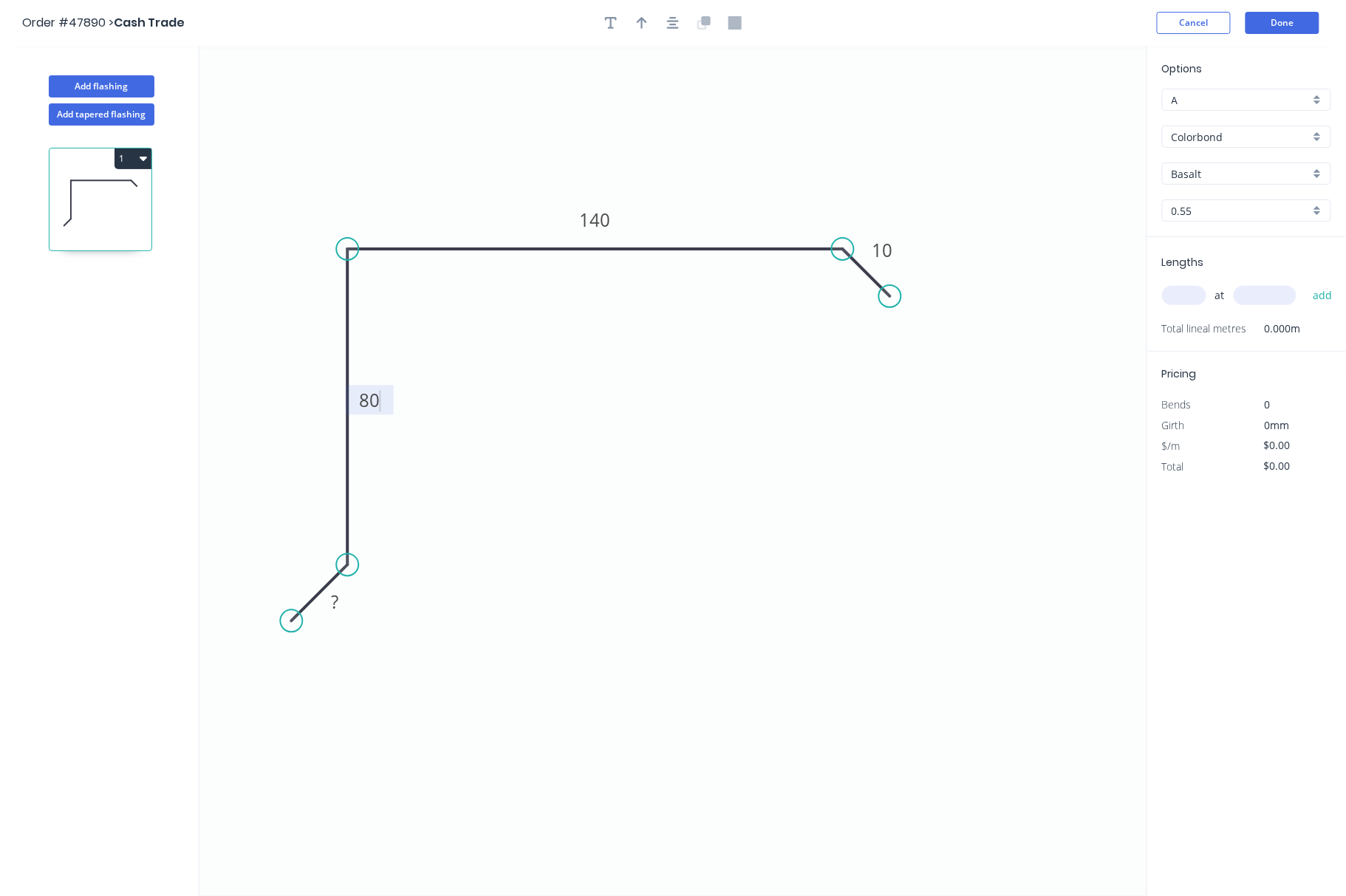
drag, startPoint x: 271, startPoint y: 613, endPoint x: 293, endPoint y: 615, distance: 22.1
click at [293, 615] on circle at bounding box center [290, 621] width 22 height 22
click at [326, 601] on rect at bounding box center [336, 600] width 29 height 21
click at [494, 721] on icon "0 10 80 140 10" at bounding box center [673, 470] width 947 height 850
type input "$10.70"
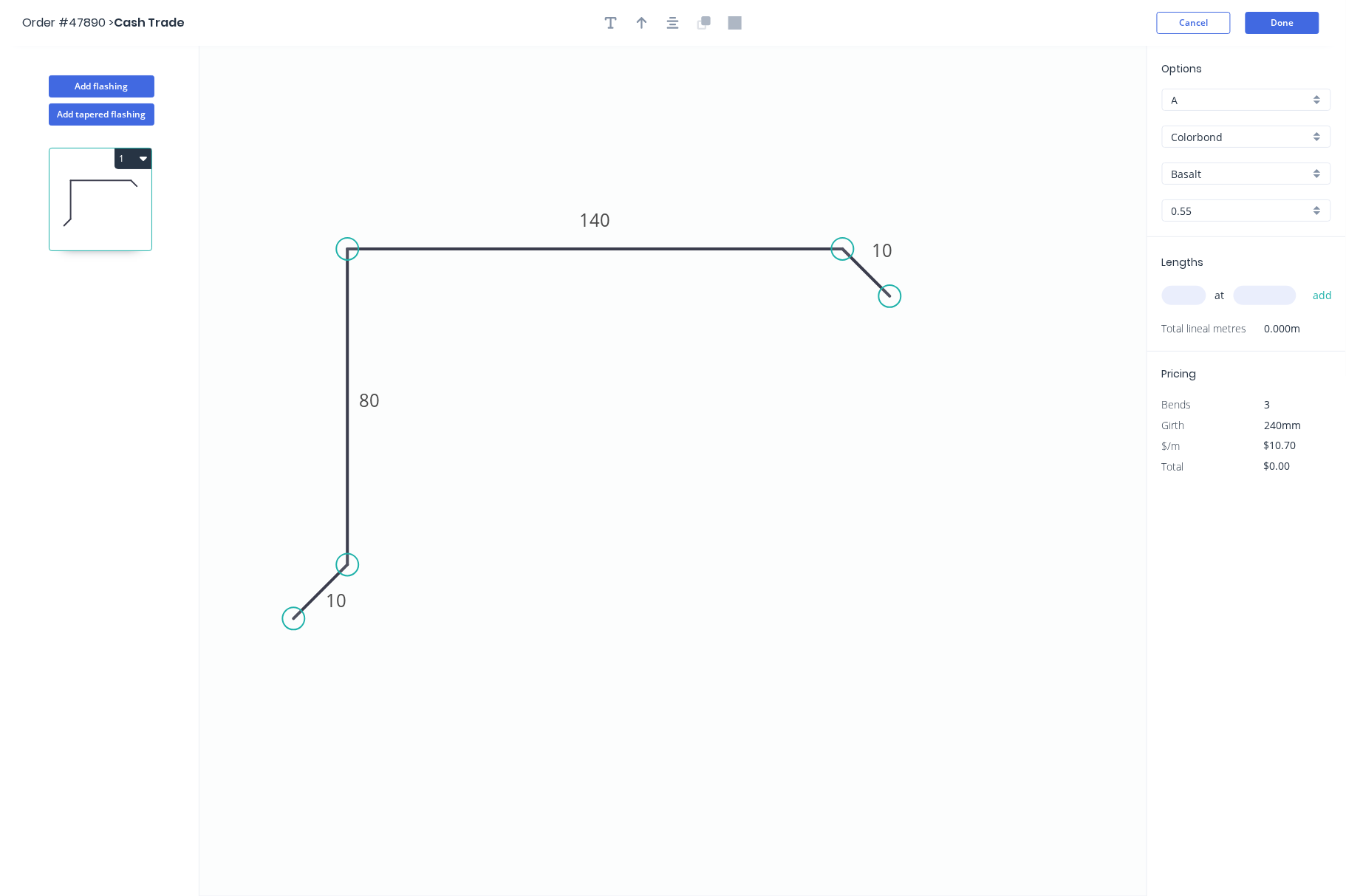
click at [1203, 170] on input "Basalt" at bounding box center [1241, 173] width 139 height 15
click at [1203, 134] on input "Colorbond" at bounding box center [1241, 137] width 139 height 15
click at [1203, 187] on div "Zincalume" at bounding box center [1247, 190] width 168 height 26
type input "Zincalume"
type input "Zinc"
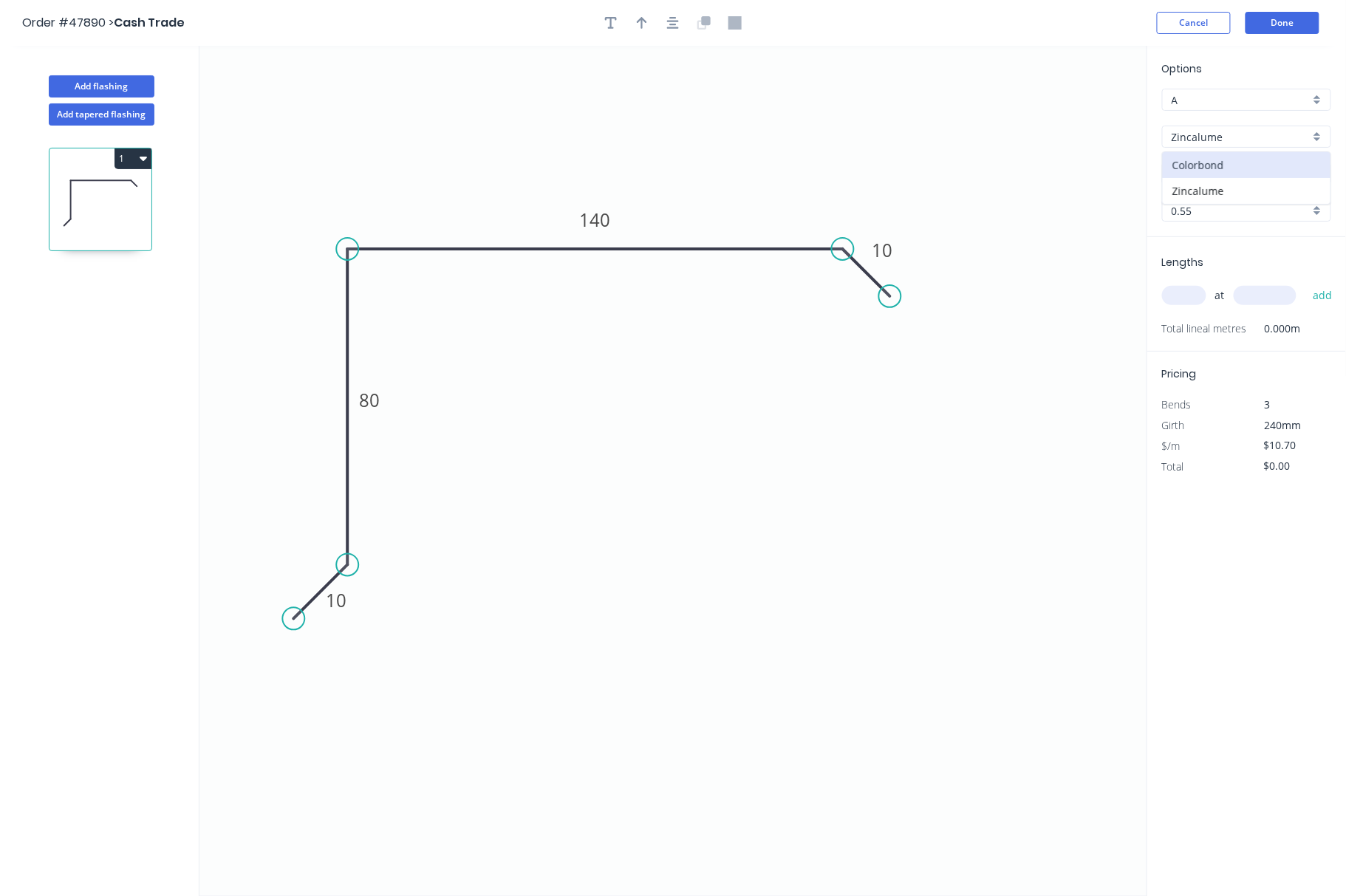
type input "$8.88"
click at [1188, 293] on input "text" at bounding box center [1184, 295] width 45 height 19
type input "2"
click at [1203, 293] on input "text" at bounding box center [1265, 295] width 63 height 19
type input "3700"
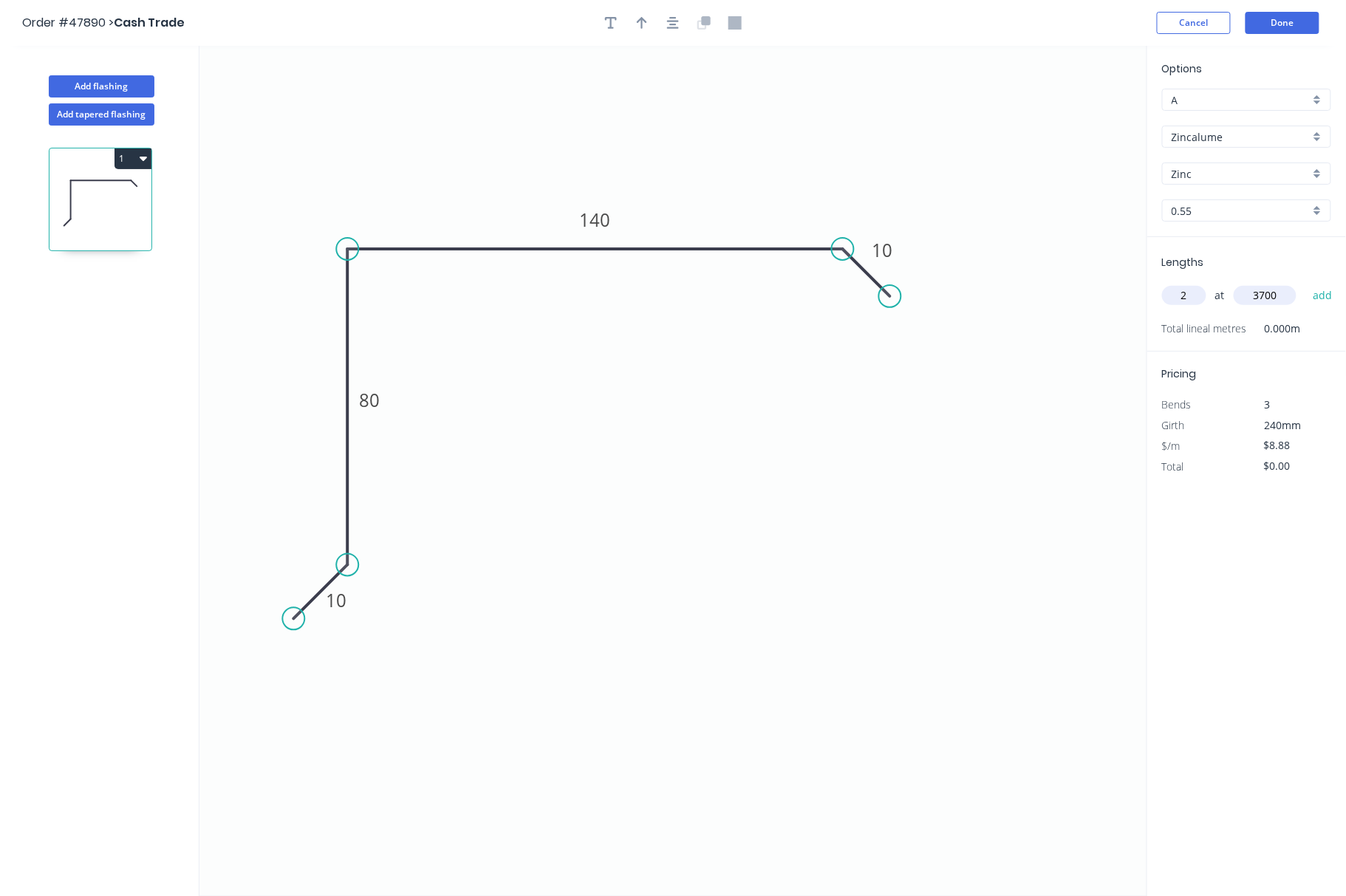
click at [1203, 283] on button "add" at bounding box center [1322, 296] width 35 height 25
type input "$65.71"
click at [638, 21] on icon "button" at bounding box center [642, 22] width 11 height 12
click at [1075, 115] on icon at bounding box center [1073, 102] width 13 height 47
click at [1075, 115] on icon at bounding box center [1085, 108] width 43 height 43
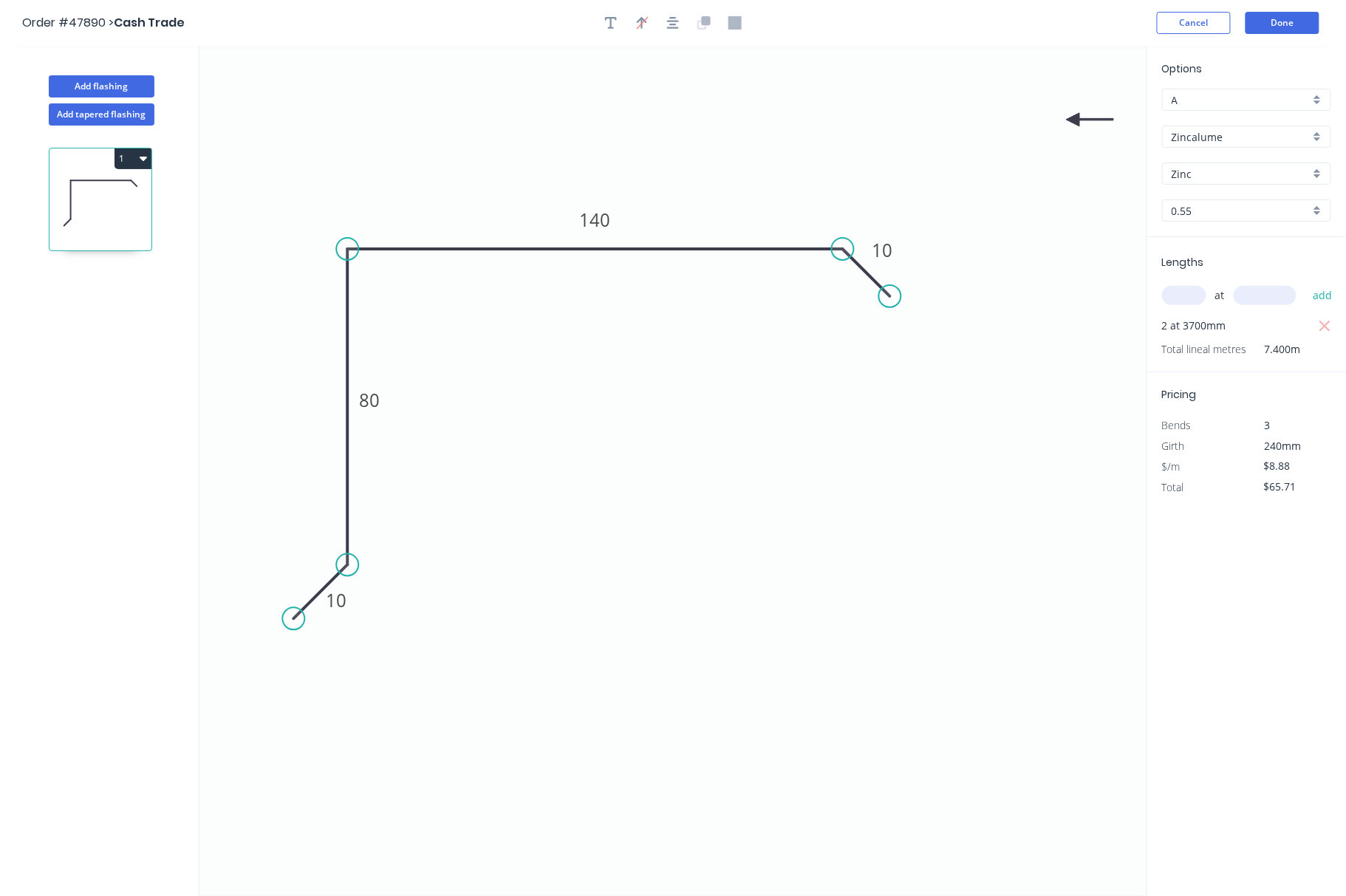
click at [1075, 115] on icon at bounding box center [1090, 119] width 47 height 13
click at [1075, 115] on icon "0 10 80 140 10" at bounding box center [673, 470] width 947 height 850
click at [1075, 121] on icon "0 10 80 140 10" at bounding box center [673, 470] width 947 height 850
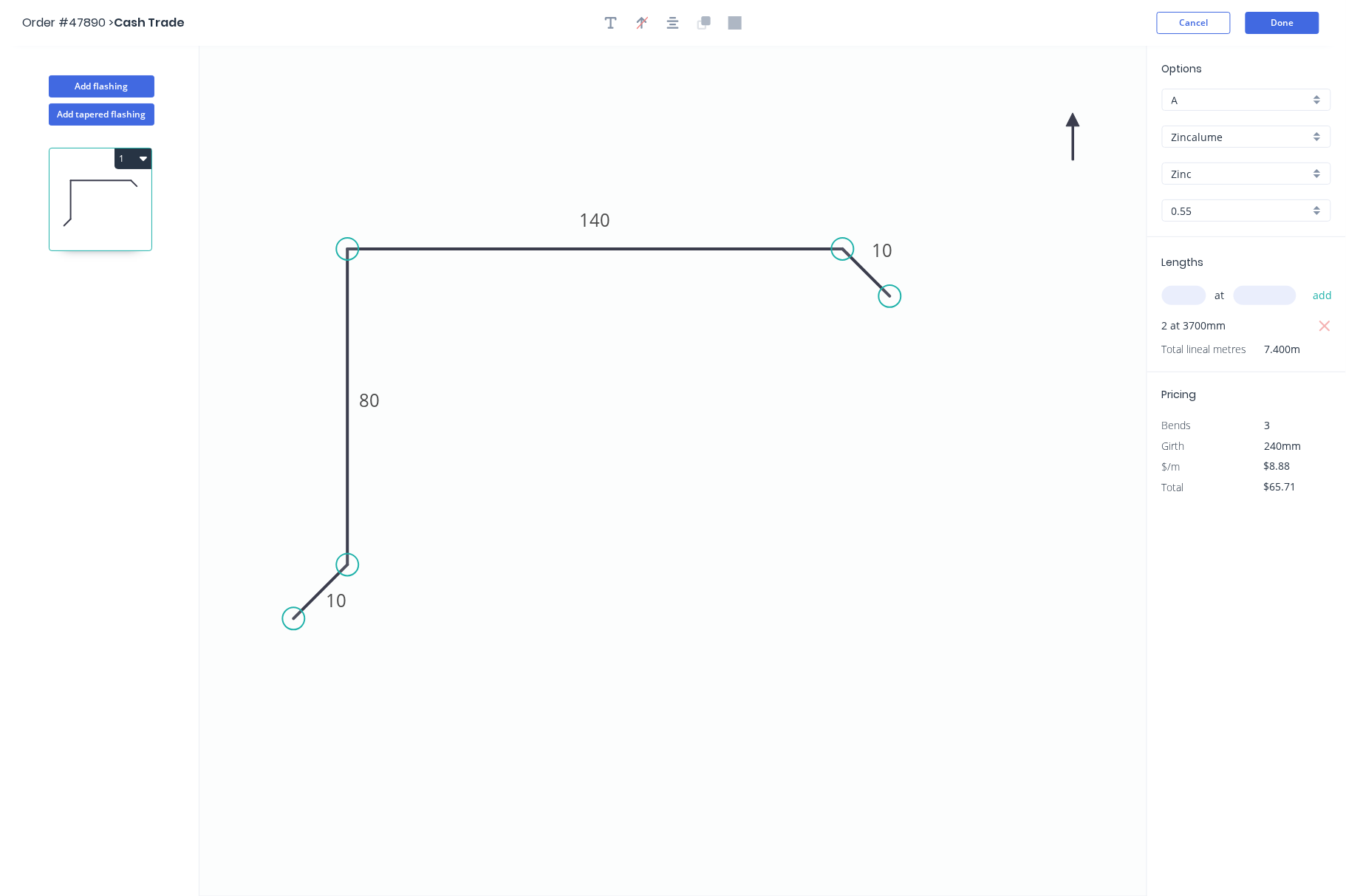
click at [1075, 121] on icon at bounding box center [1073, 136] width 13 height 47
click at [1075, 121] on icon at bounding box center [1061, 131] width 43 height 43
click at [1075, 121] on icon at bounding box center [1056, 119] width 47 height 13
click at [1075, 121] on icon at bounding box center [1061, 108] width 43 height 43
click at [1071, 115] on icon at bounding box center [1073, 102] width 13 height 47
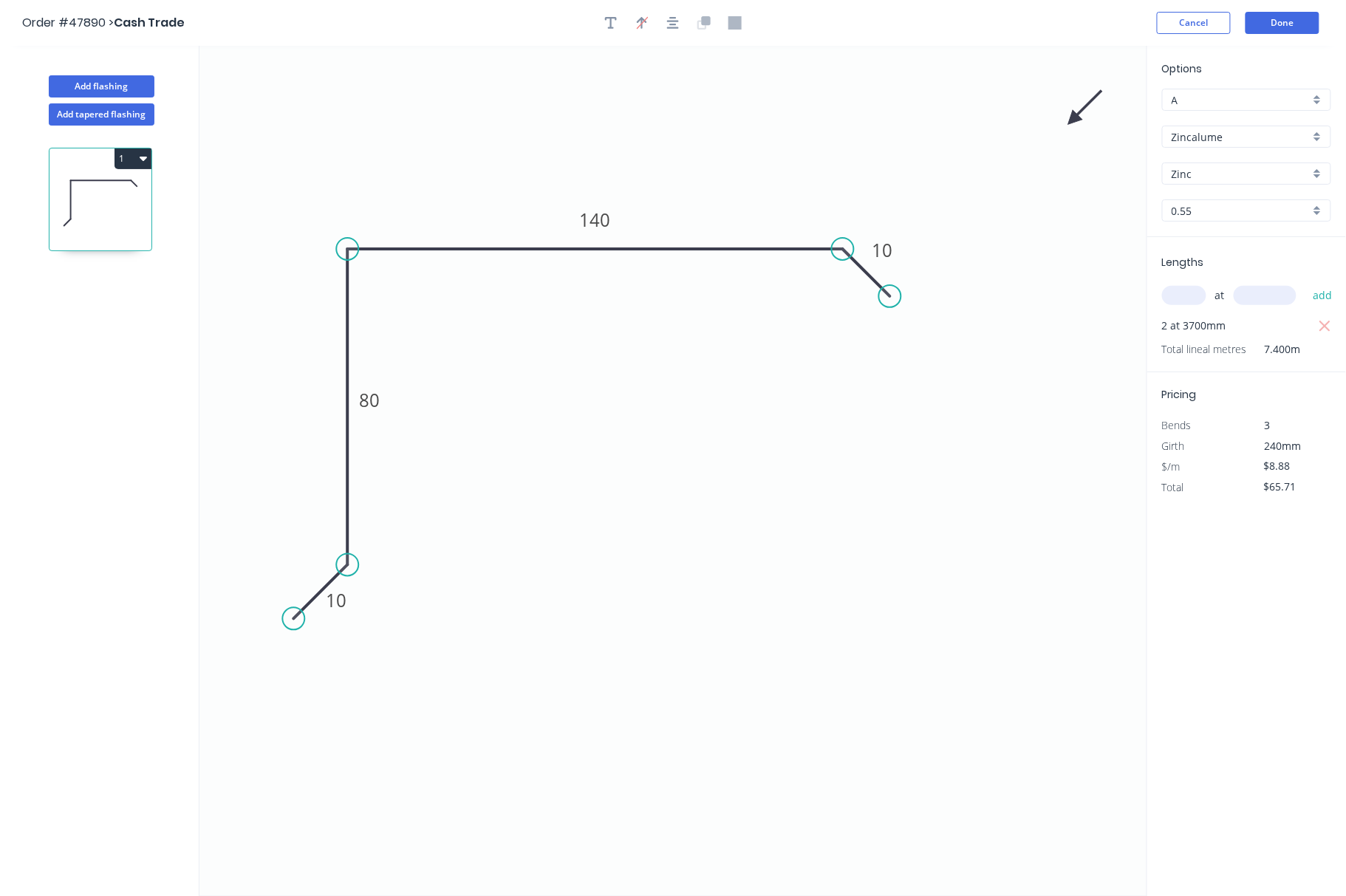
click at [1071, 115] on icon "0 10 80 140 10" at bounding box center [673, 470] width 947 height 850
click at [1079, 115] on icon at bounding box center [1085, 108] width 43 height 43
click at [1076, 121] on icon at bounding box center [1090, 119] width 47 height 13
click at [1076, 121] on icon at bounding box center [1093, 121] width 47 height 13
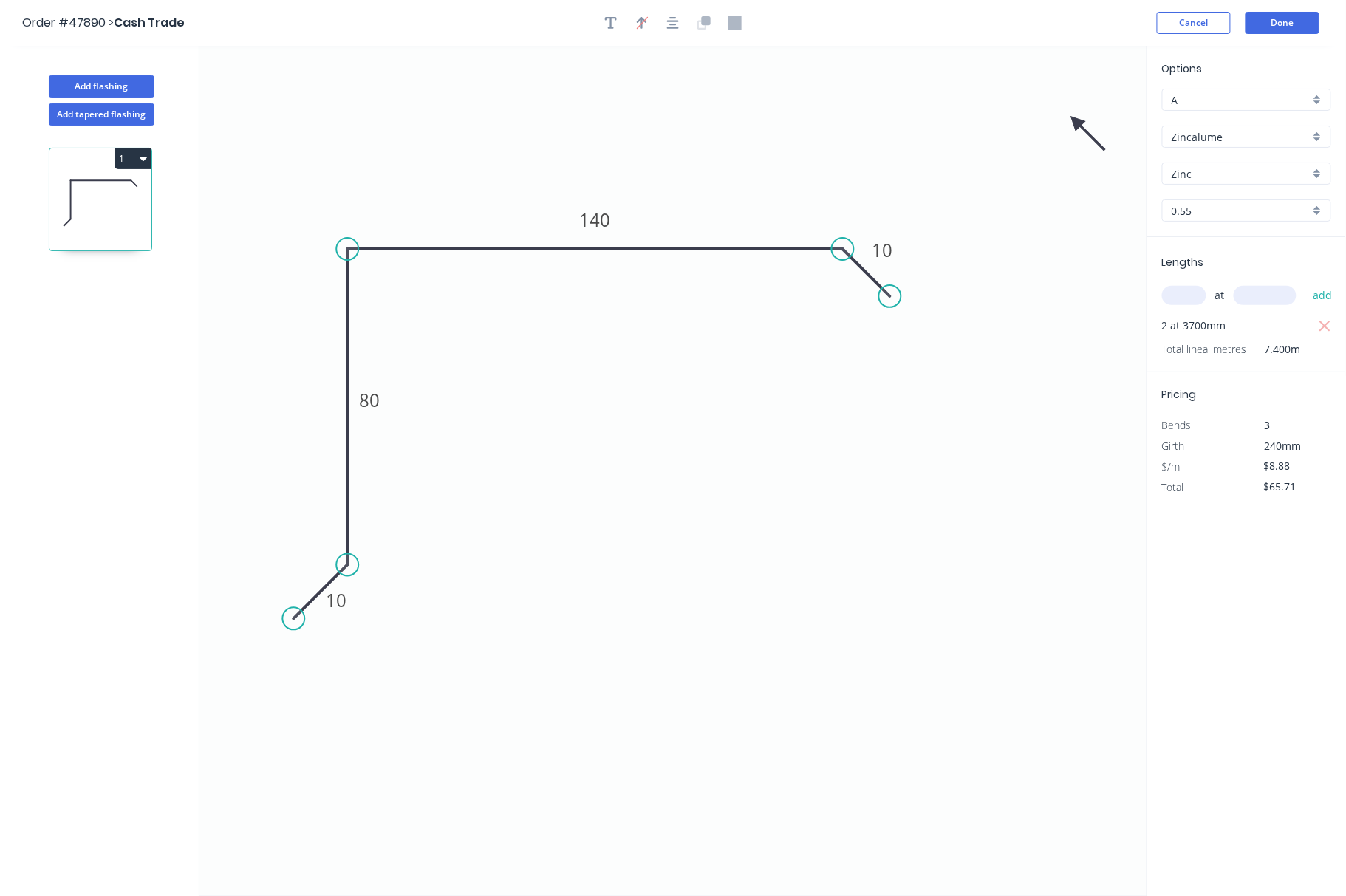
click at [1076, 121] on icon at bounding box center [1089, 134] width 43 height 43
click at [1076, 121] on icon at bounding box center [1076, 138] width 13 height 47
click at [1076, 122] on icon at bounding box center [1059, 121] width 47 height 13
click at [1076, 122] on icon at bounding box center [1059, 121] width 47 height 13
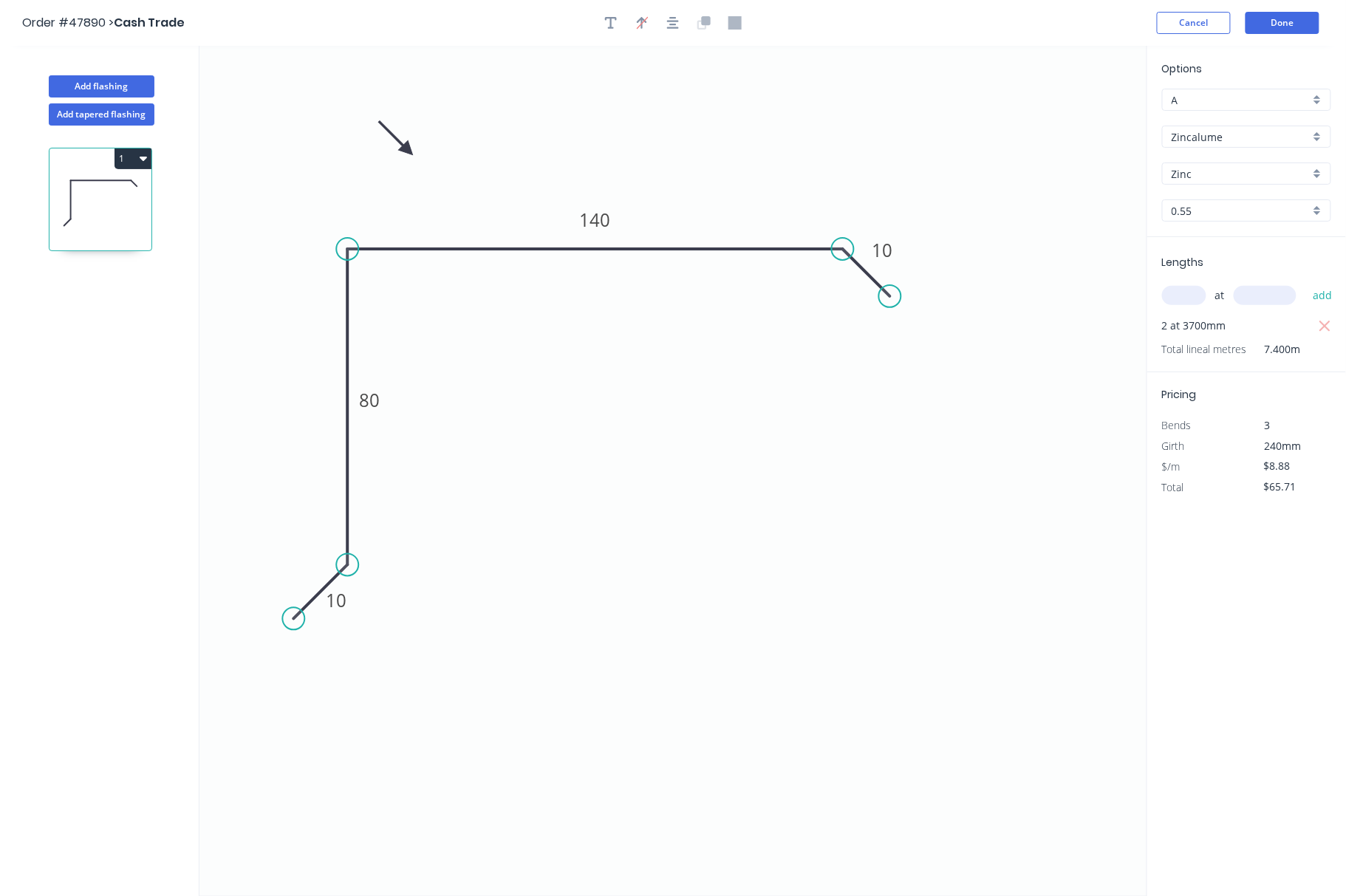
drag, startPoint x: 1076, startPoint y: 122, endPoint x: 424, endPoint y: 133, distance: 652.1
click at [407, 149] on icon at bounding box center [396, 138] width 43 height 43
click at [606, 21] on icon "button" at bounding box center [610, 22] width 12 height 13
drag, startPoint x: 296, startPoint y: 91, endPoint x: 796, endPoint y: 118, distance: 500.7
click at [745, 109] on textarea at bounding box center [745, 120] width 120 height 54
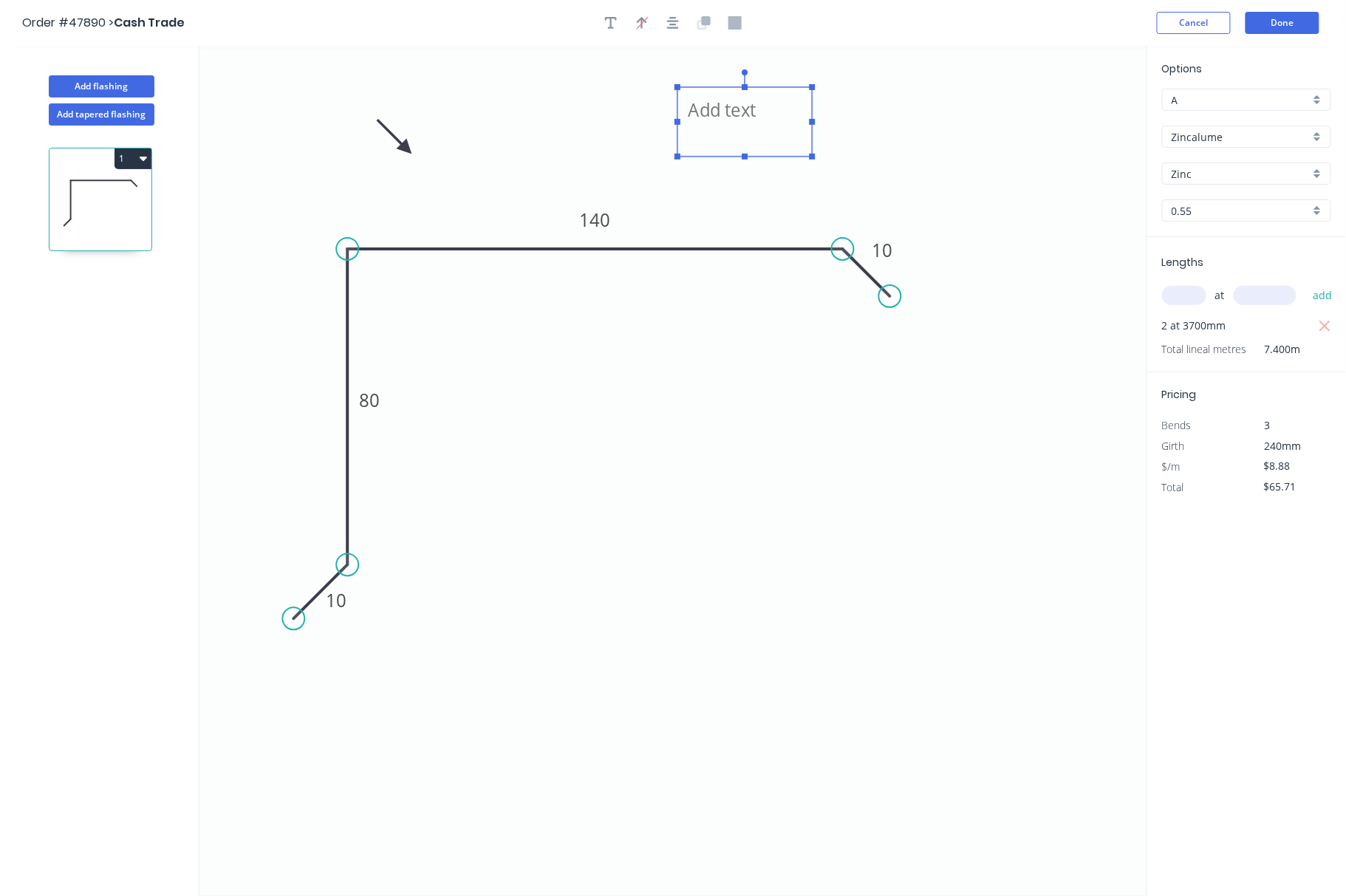
click at [812, 119] on rect at bounding box center [745, 122] width 134 height 70
drag, startPoint x: 810, startPoint y: 122, endPoint x: 1073, endPoint y: 118, distance: 263.0
click at [1073, 118] on icon "10 80 140 10" at bounding box center [673, 470] width 947 height 850
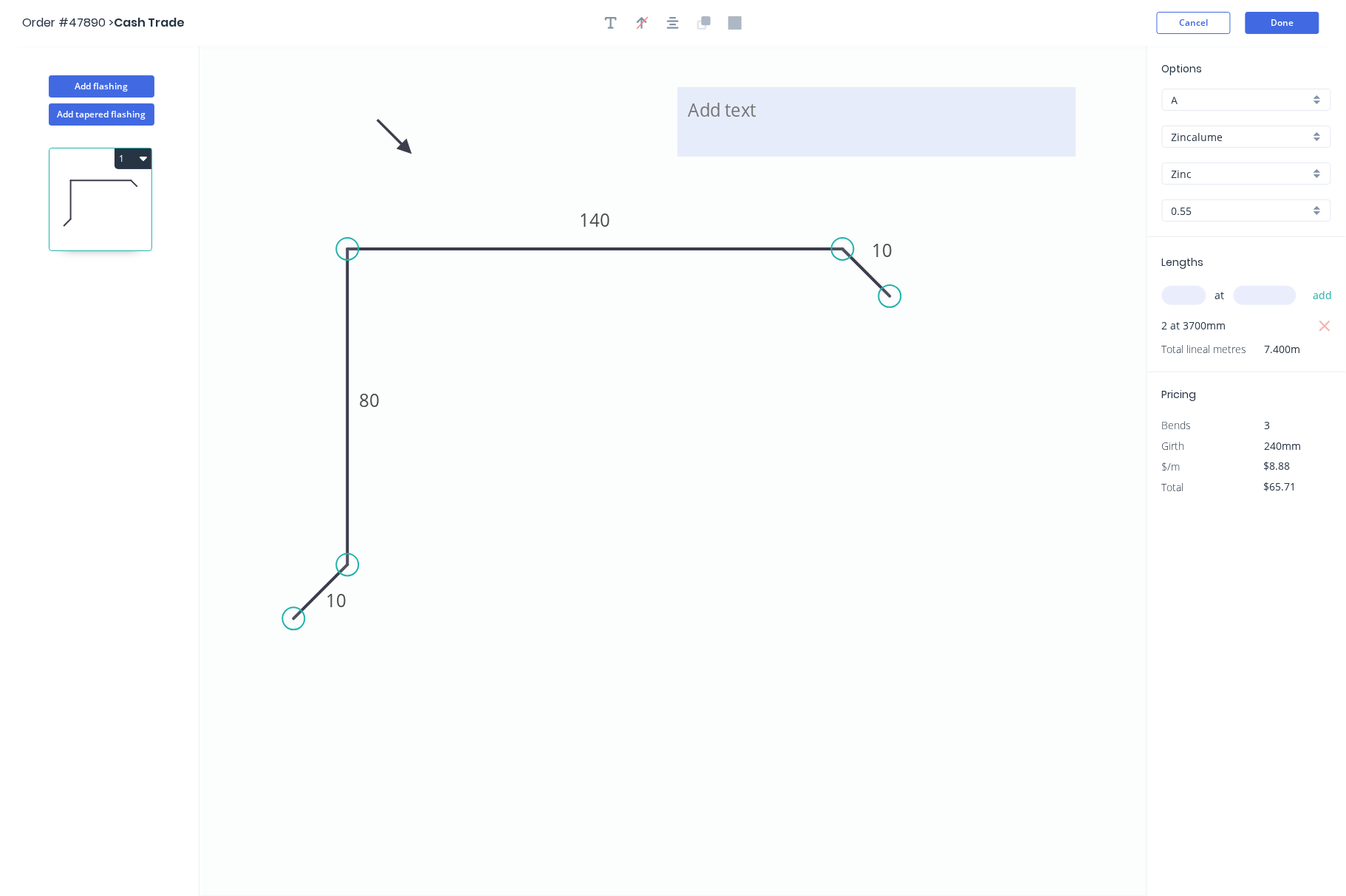
click at [721, 109] on textarea at bounding box center [876, 121] width 383 height 54
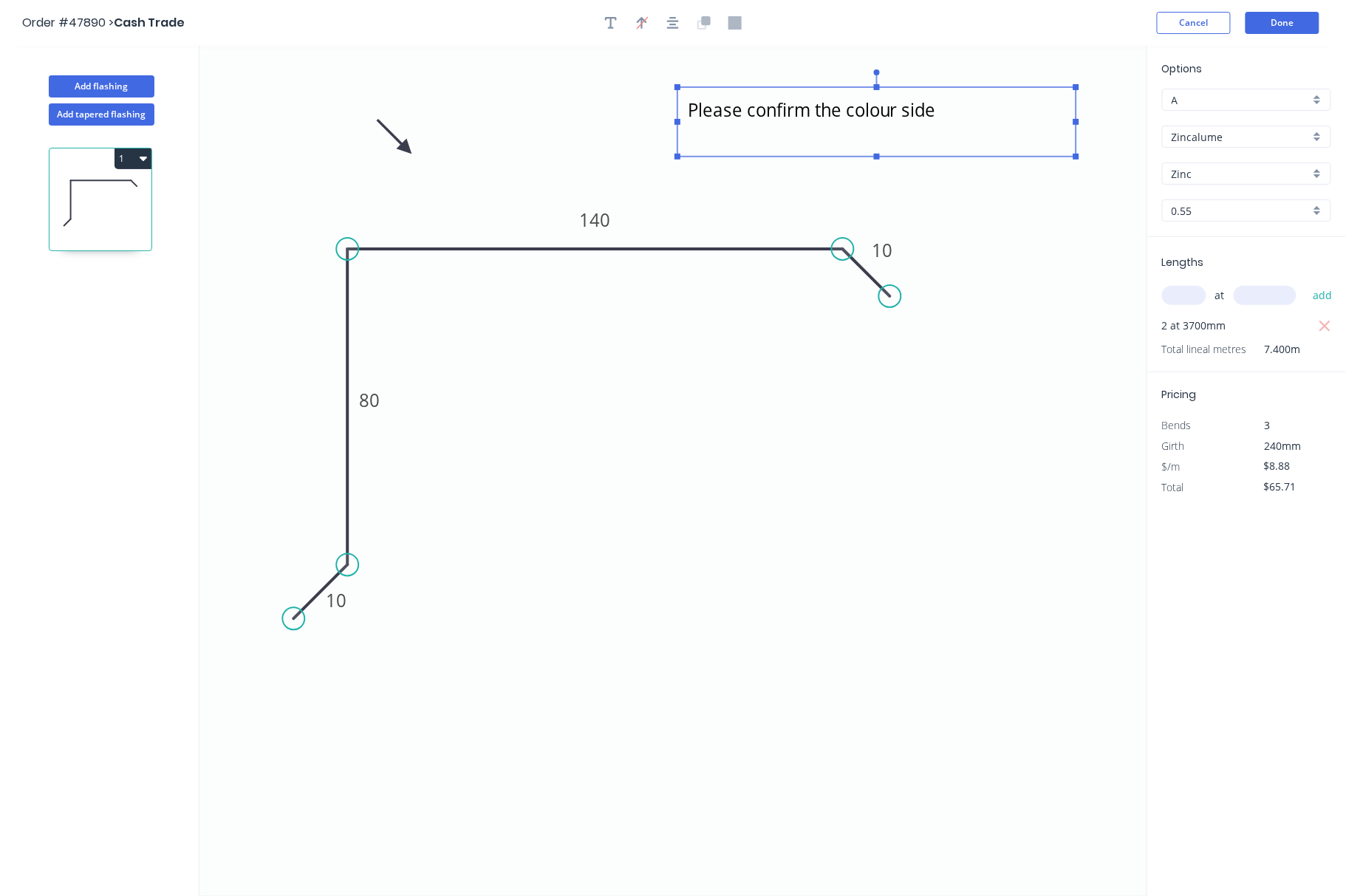
click at [1009, 207] on icon "Please confirm the colour side 10 80 140 10" at bounding box center [673, 470] width 947 height 850
type textarea "Please confirm the colour side"
click at [1005, 128] on div "Delete" at bounding box center [1056, 124] width 148 height 30
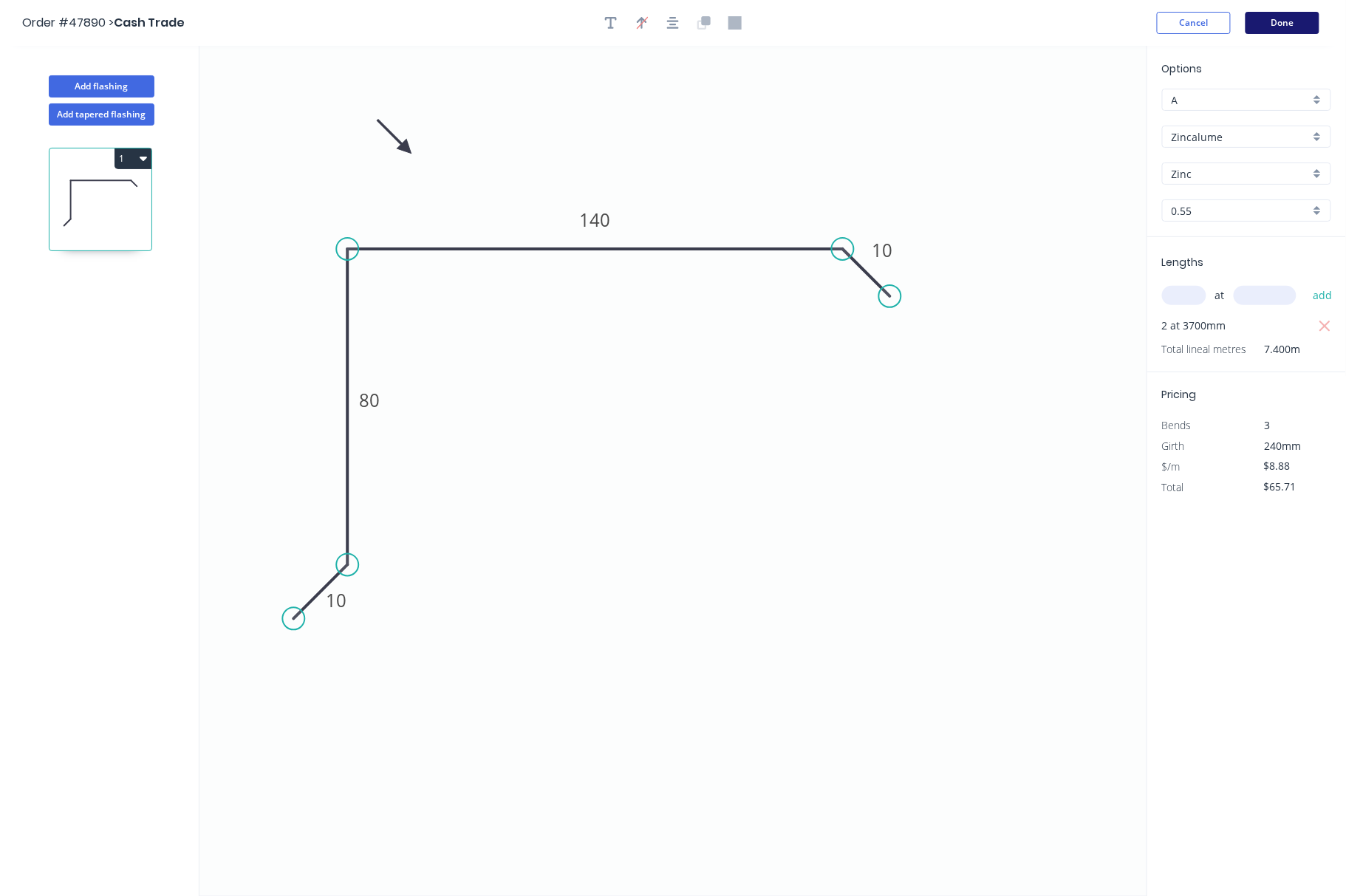
click at [1203, 12] on button "Done" at bounding box center [1283, 22] width 74 height 22
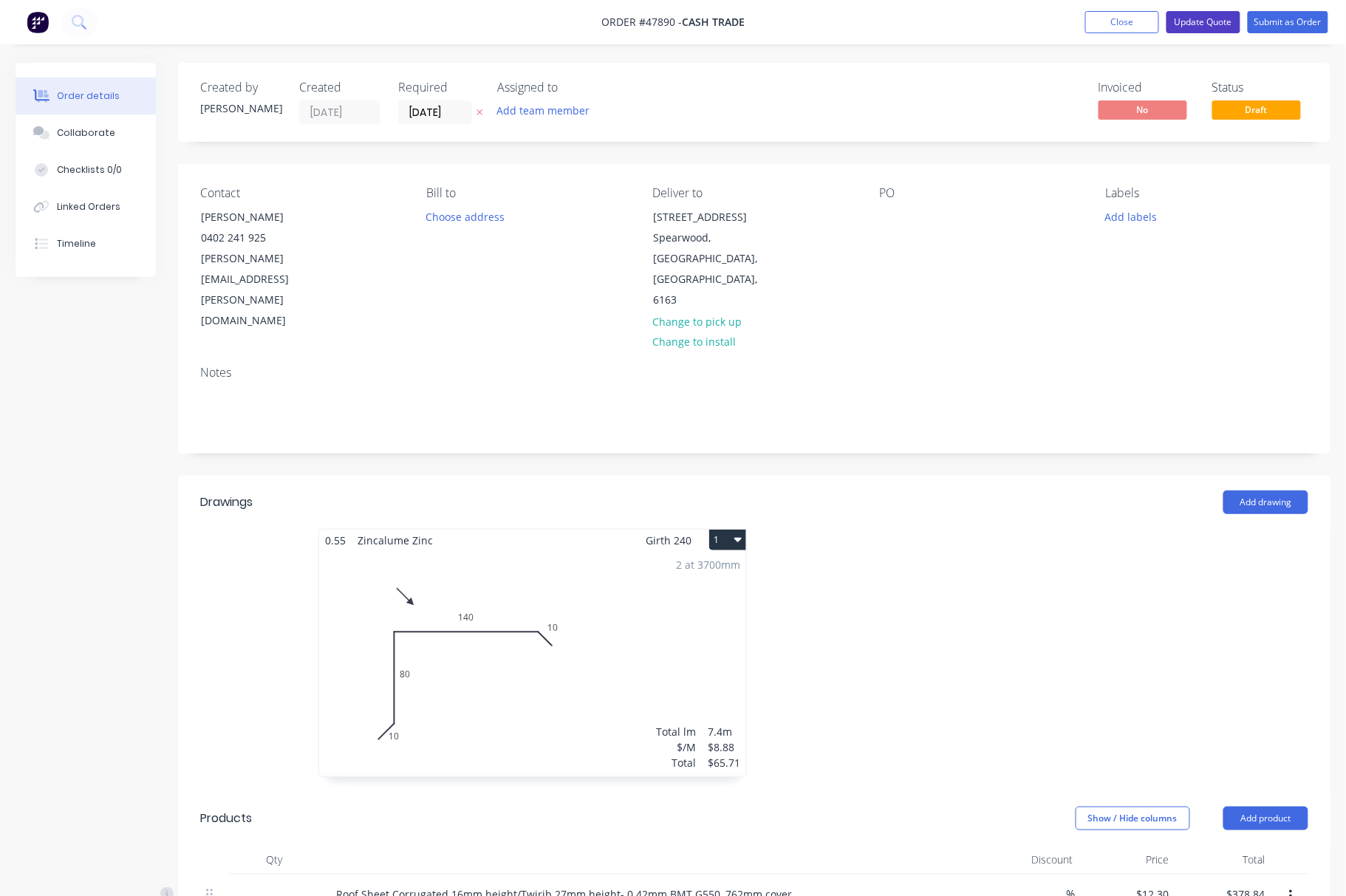
click at [1199, 21] on button "Update Quote" at bounding box center [1203, 21] width 74 height 22
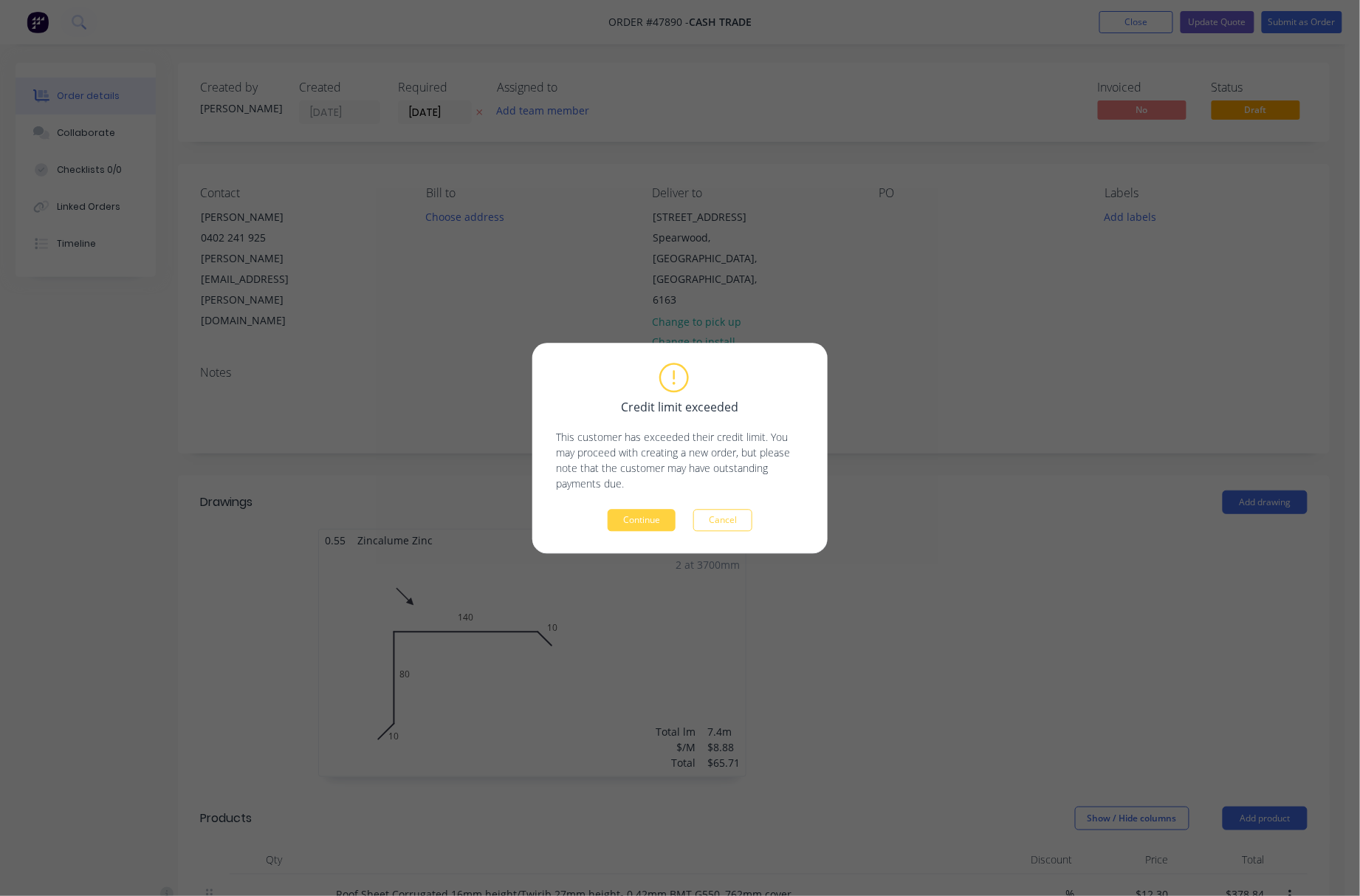
click at [638, 515] on button "Continue" at bounding box center [642, 519] width 68 height 22
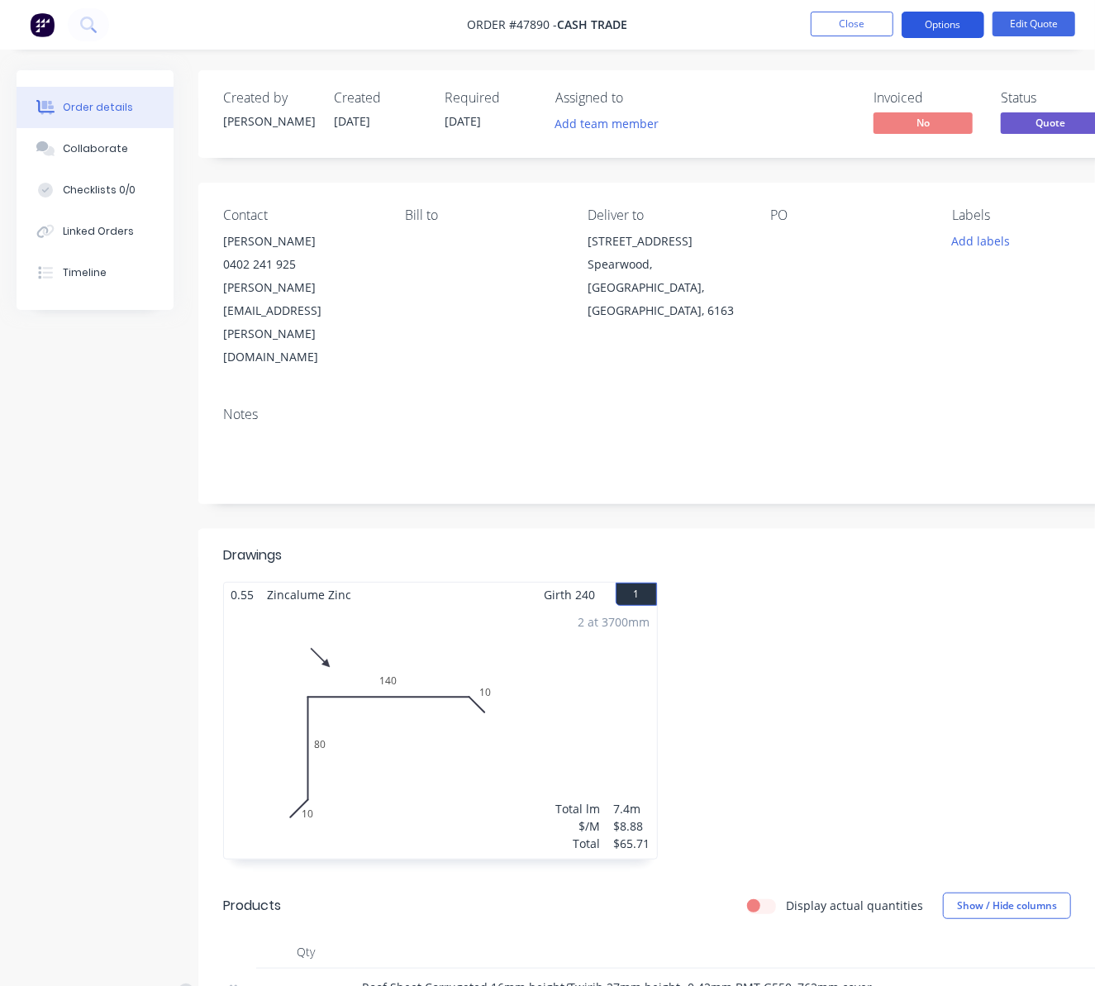
click at [954, 17] on button "Options" at bounding box center [943, 25] width 83 height 26
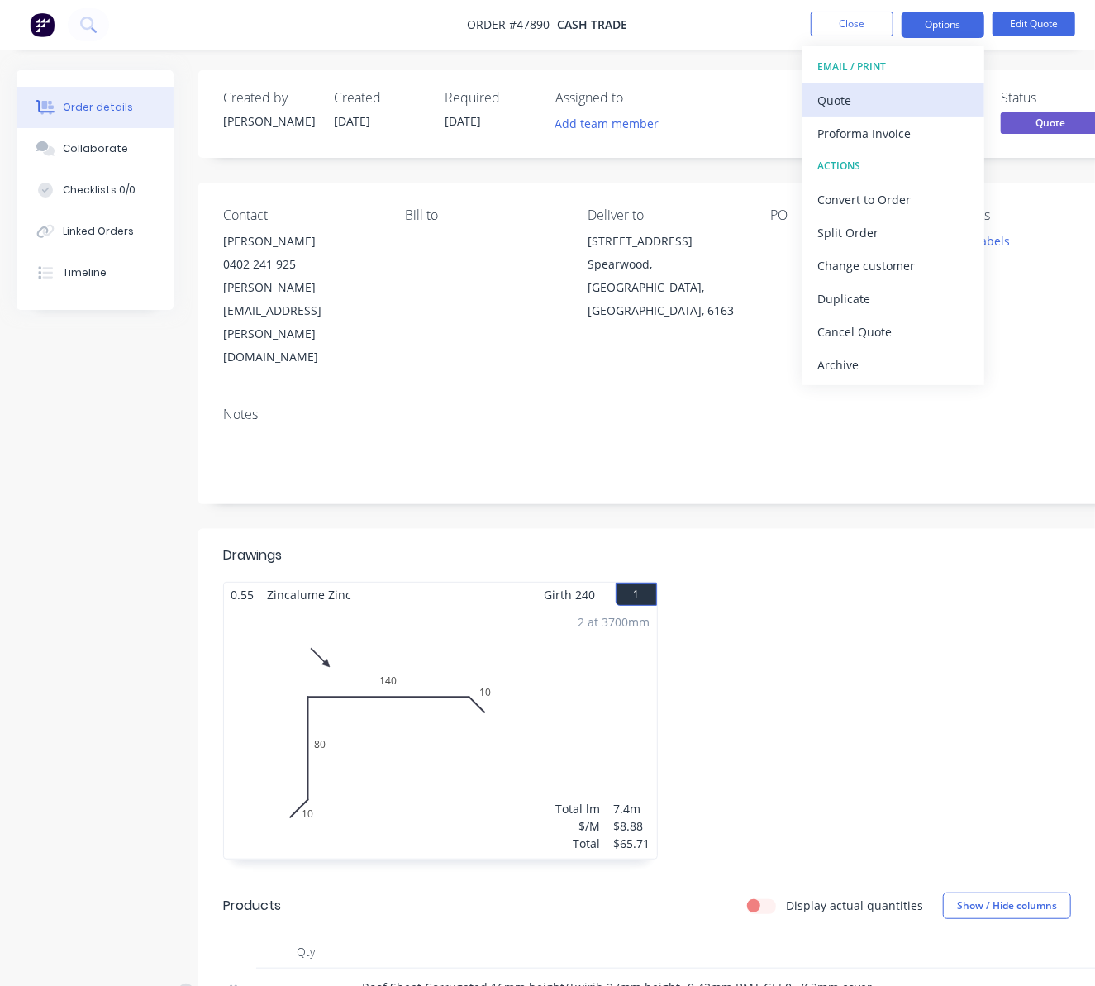
click at [927, 101] on div "Quote" at bounding box center [893, 100] width 152 height 24
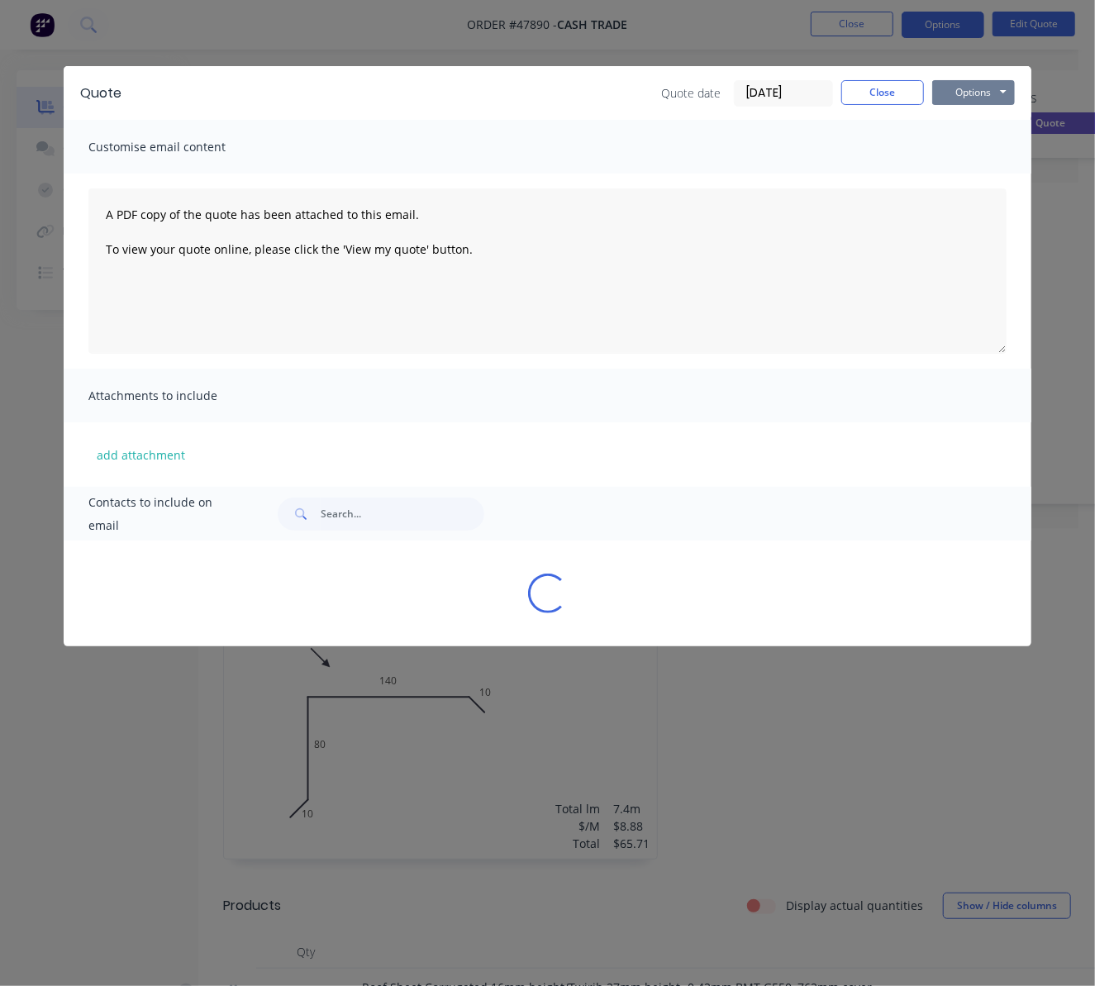
drag, startPoint x: 973, startPoint y: 90, endPoint x: 974, endPoint y: 99, distance: 9.1
click at [974, 90] on button "Options" at bounding box center [973, 92] width 83 height 25
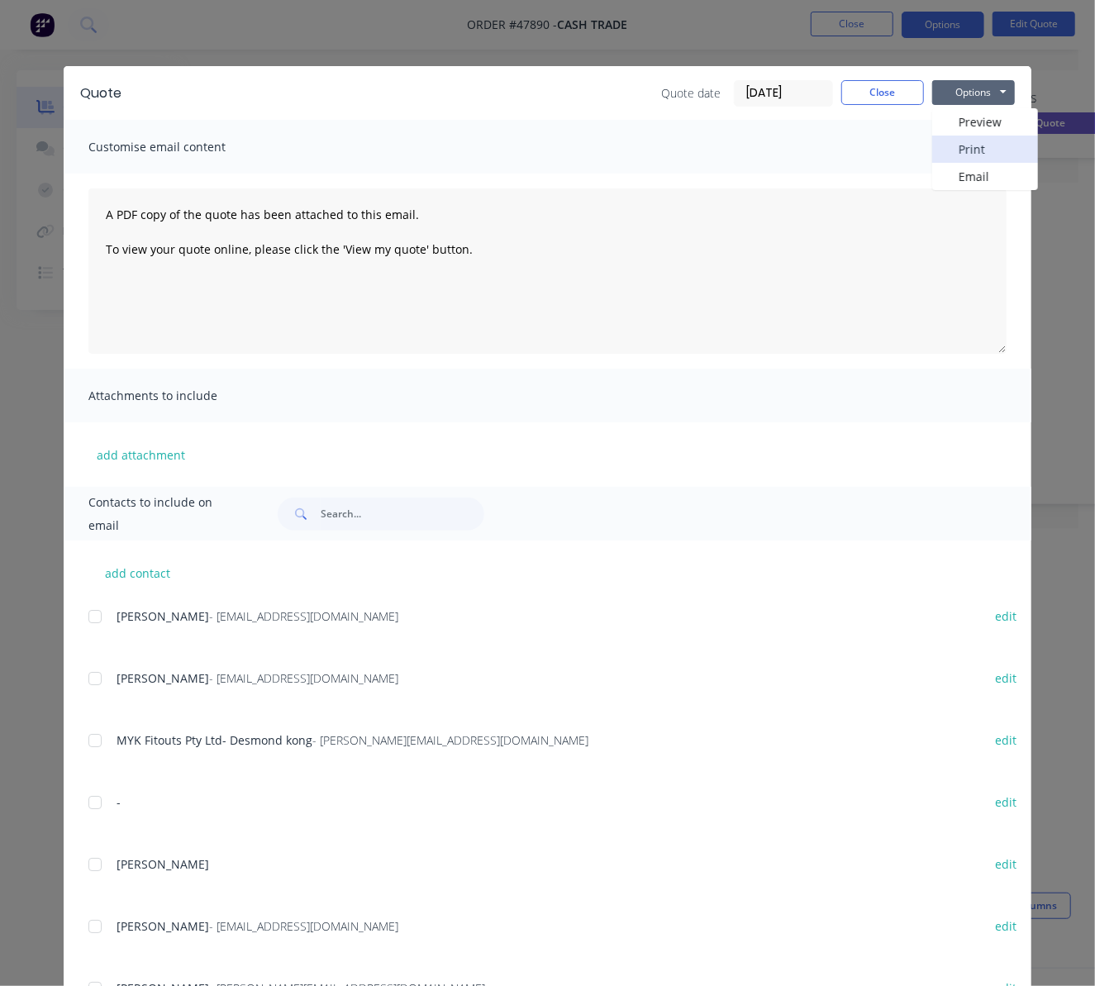
click at [982, 155] on button "Print" at bounding box center [985, 149] width 106 height 27
click at [877, 98] on button "Close" at bounding box center [882, 92] width 83 height 25
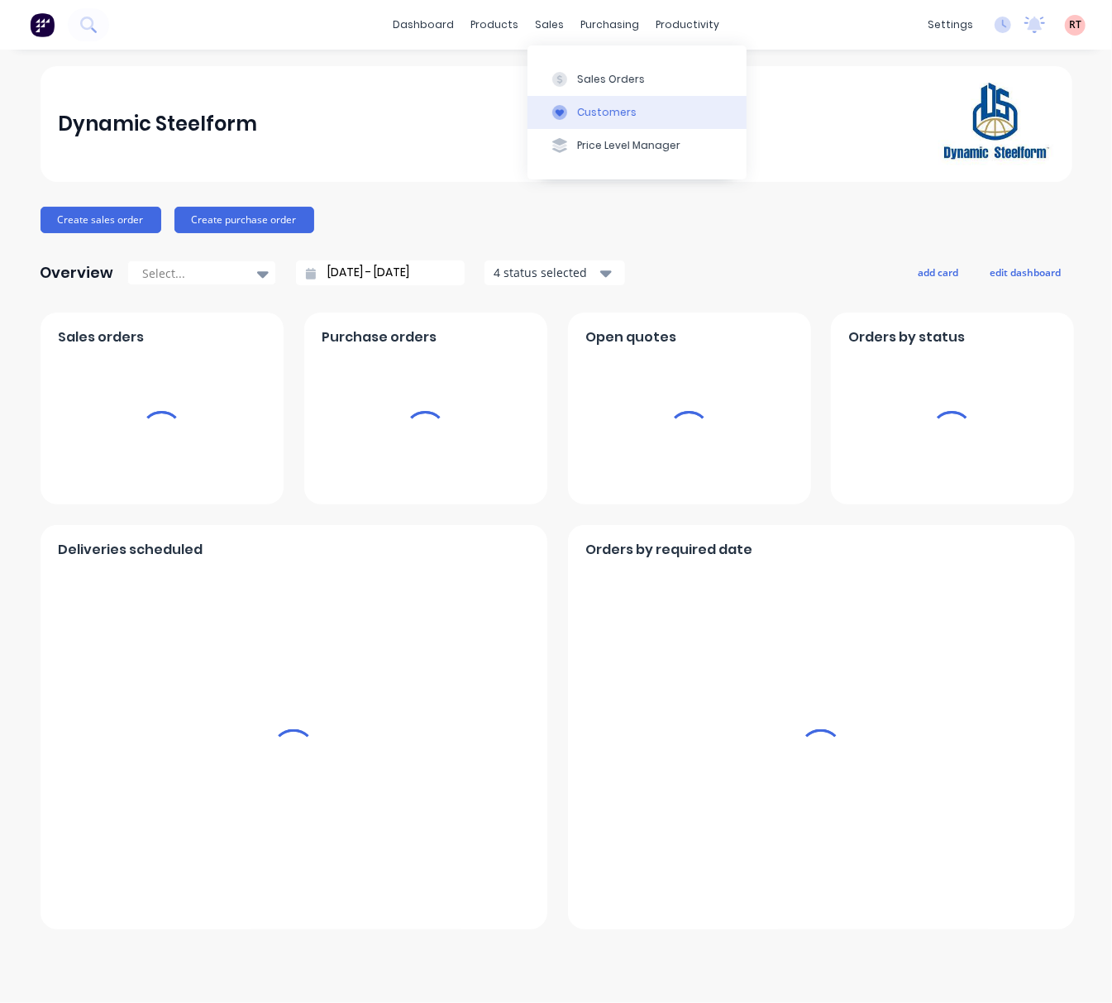
click at [608, 117] on div "Customers" at bounding box center [607, 112] width 60 height 15
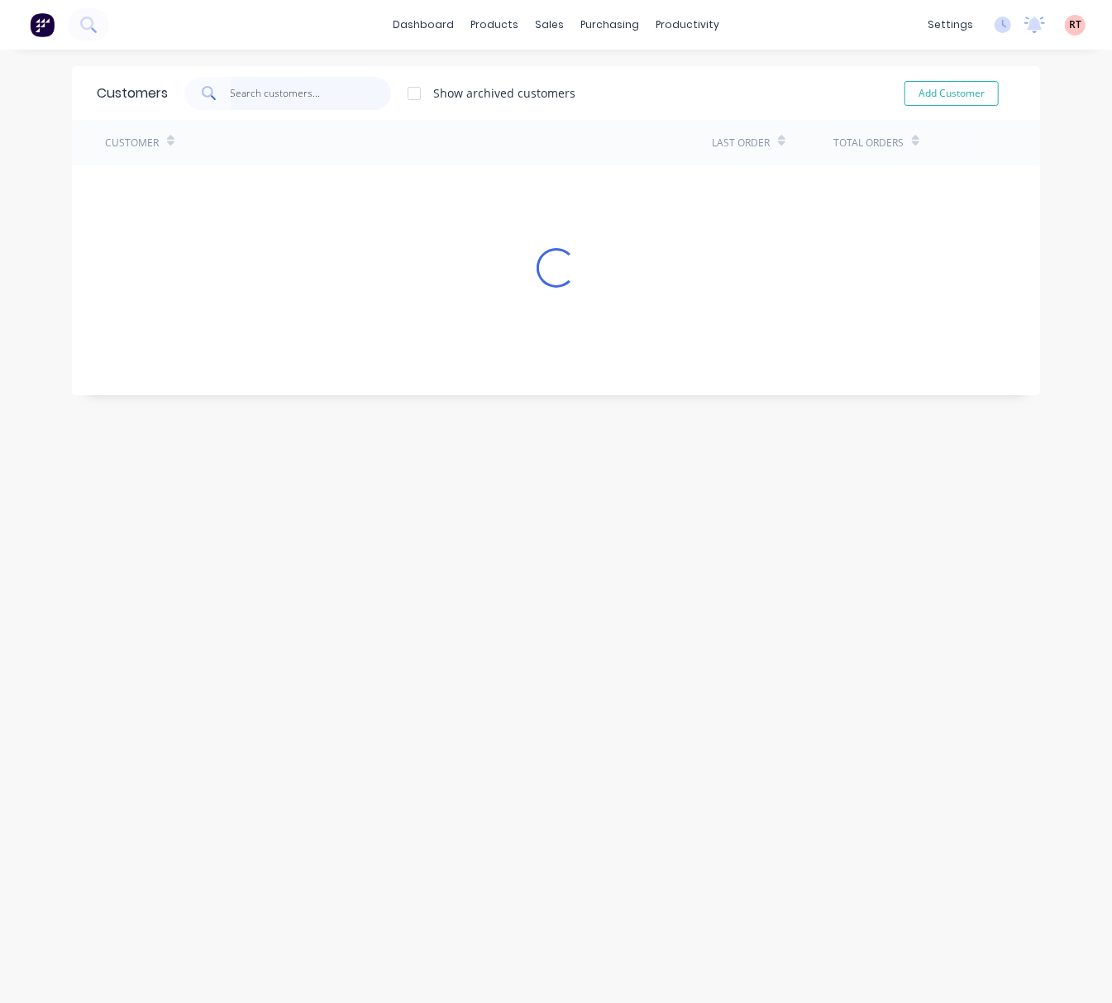
click at [288, 98] on input "text" at bounding box center [311, 93] width 161 height 33
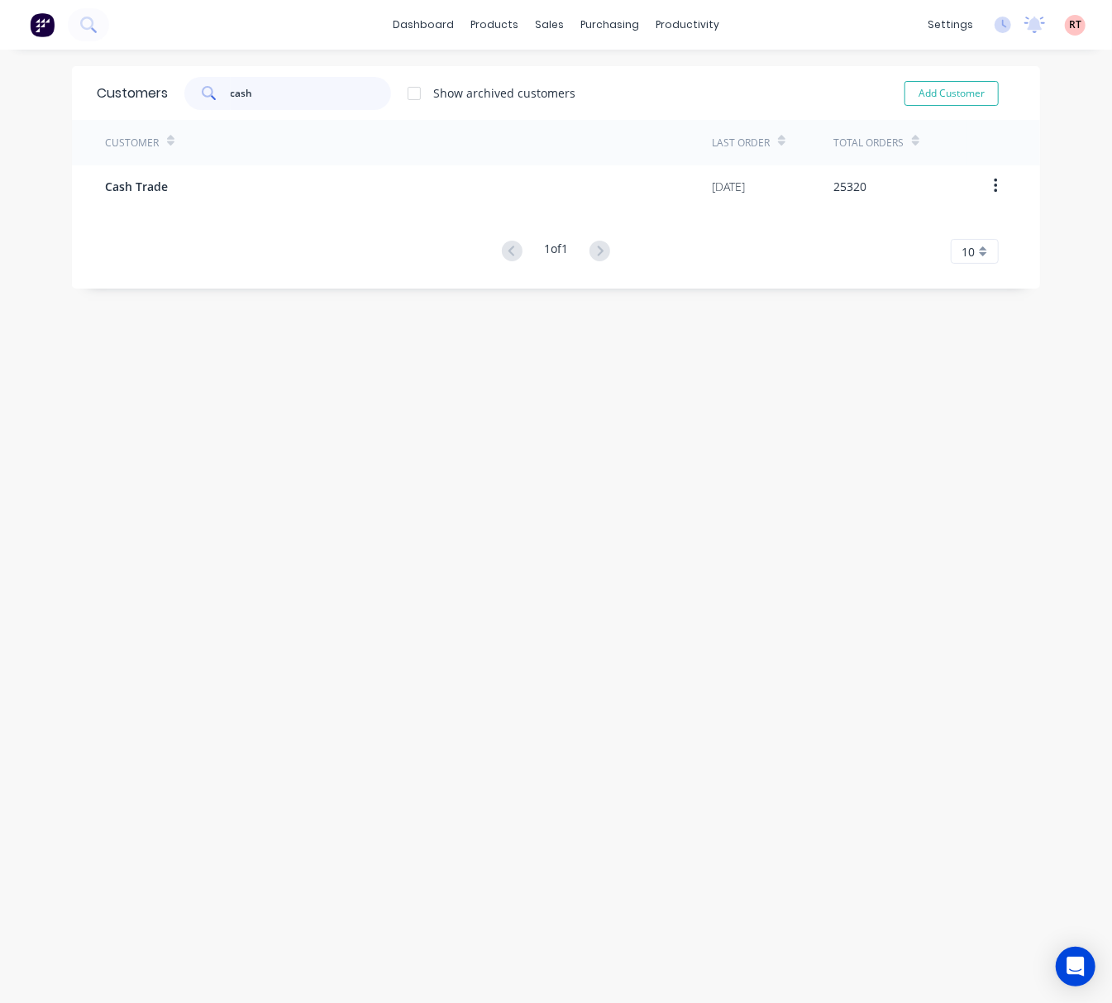
type input "cash"
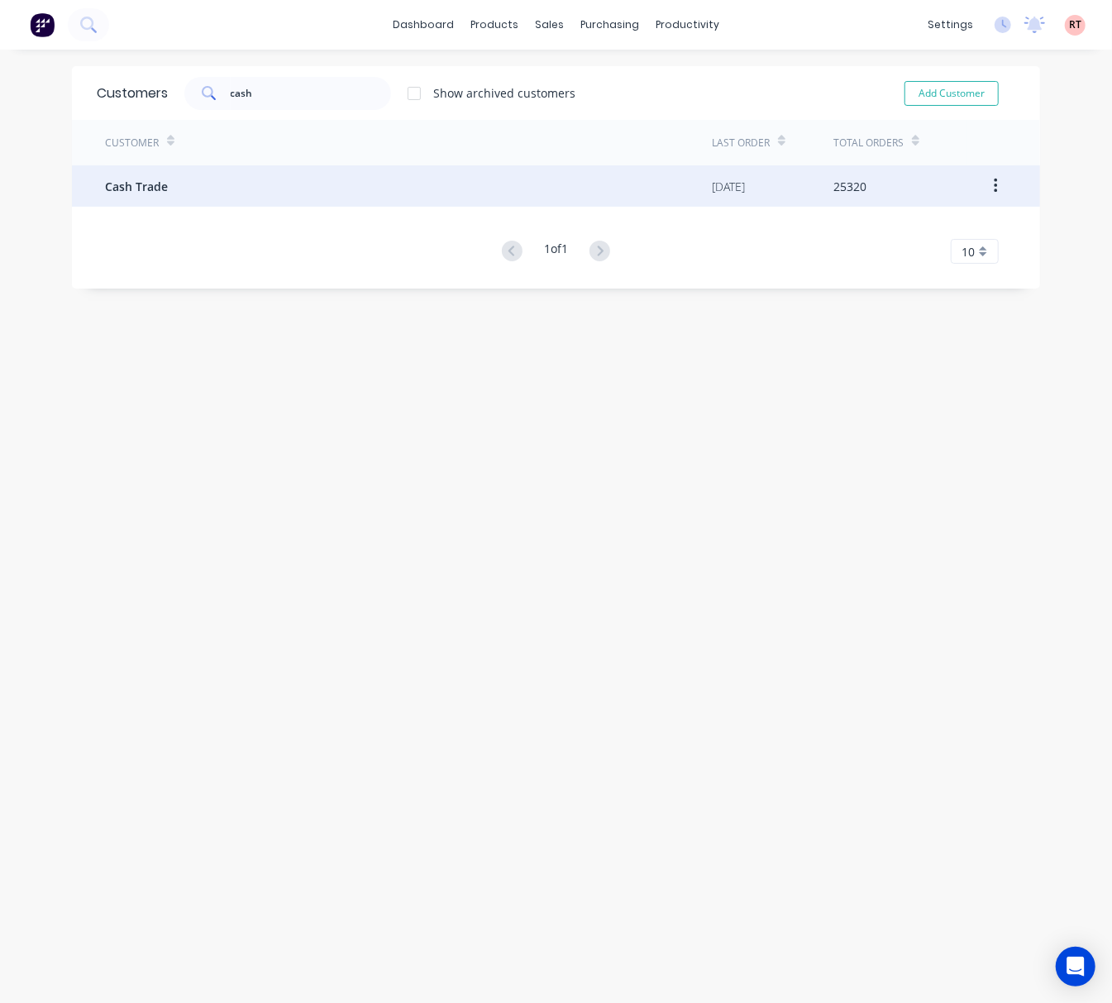
click at [443, 182] on div "Cash Trade" at bounding box center [408, 185] width 607 height 41
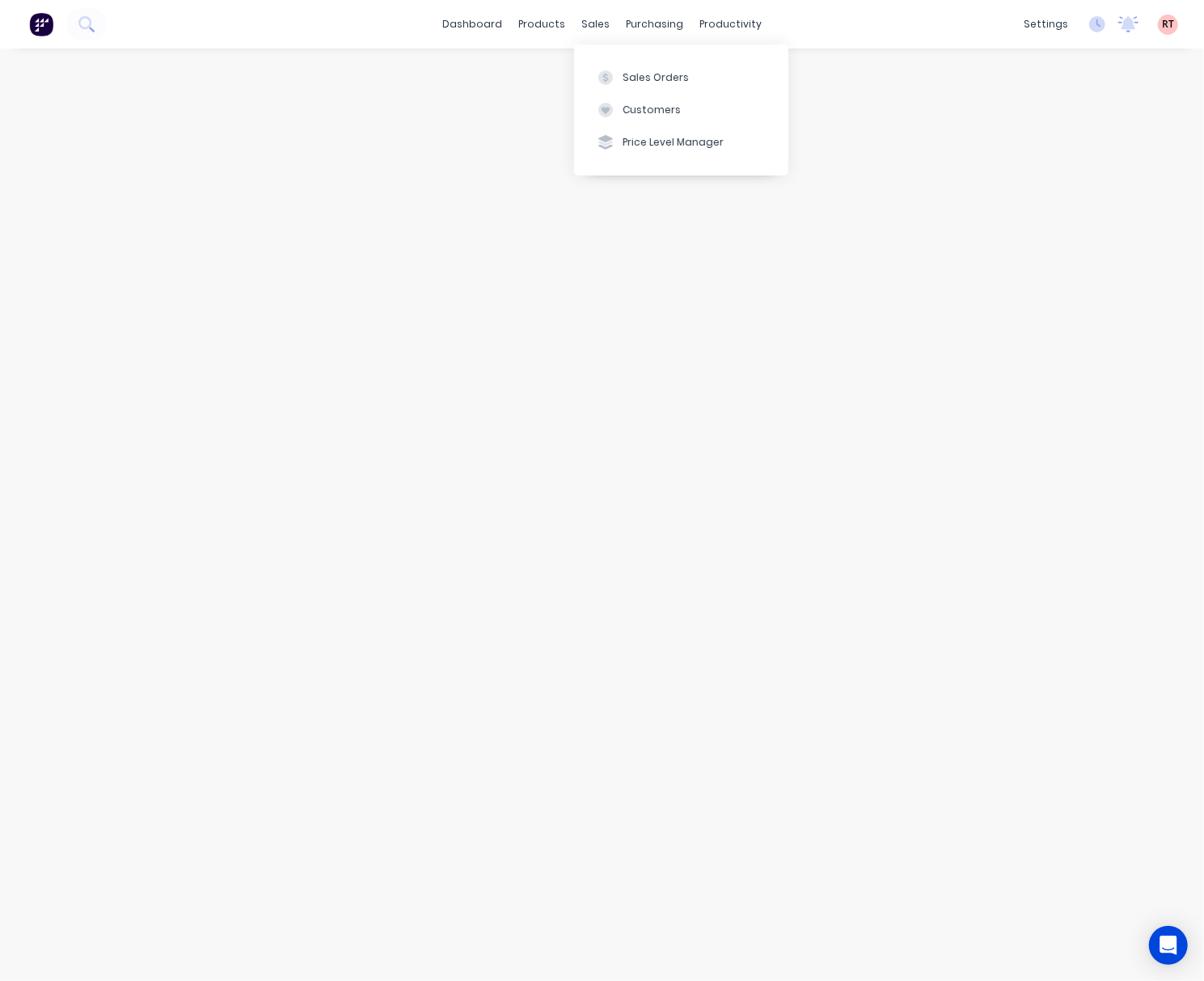
click at [560, 349] on div "Loading..." at bounding box center [602, 514] width 1204 height 932
click at [609, 273] on div "Loading..." at bounding box center [602, 514] width 1204 height 932
click at [743, 321] on div "Loading..." at bounding box center [602, 514] width 1204 height 932
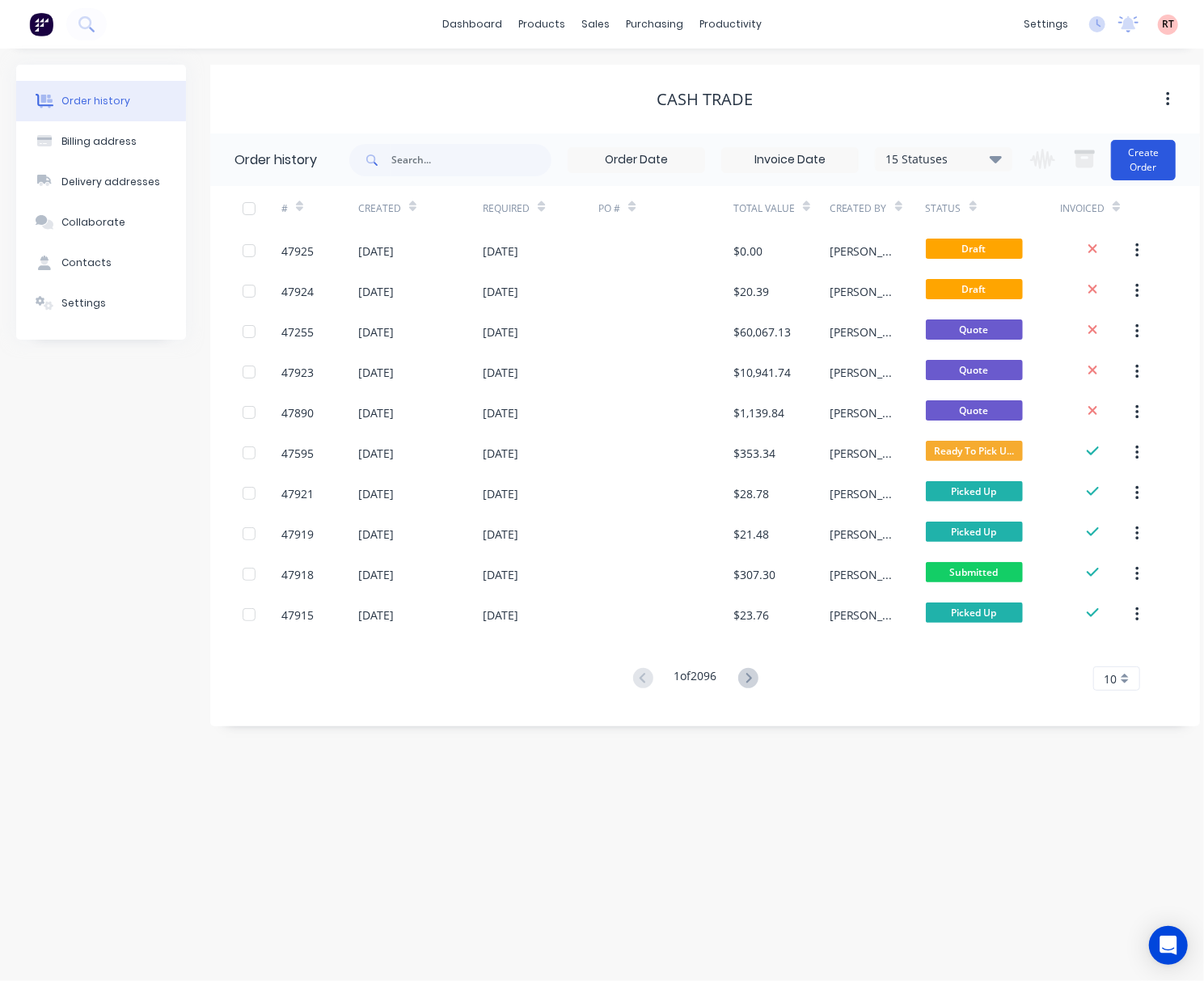
click at [1087, 156] on button "Create Order" at bounding box center [1143, 159] width 65 height 40
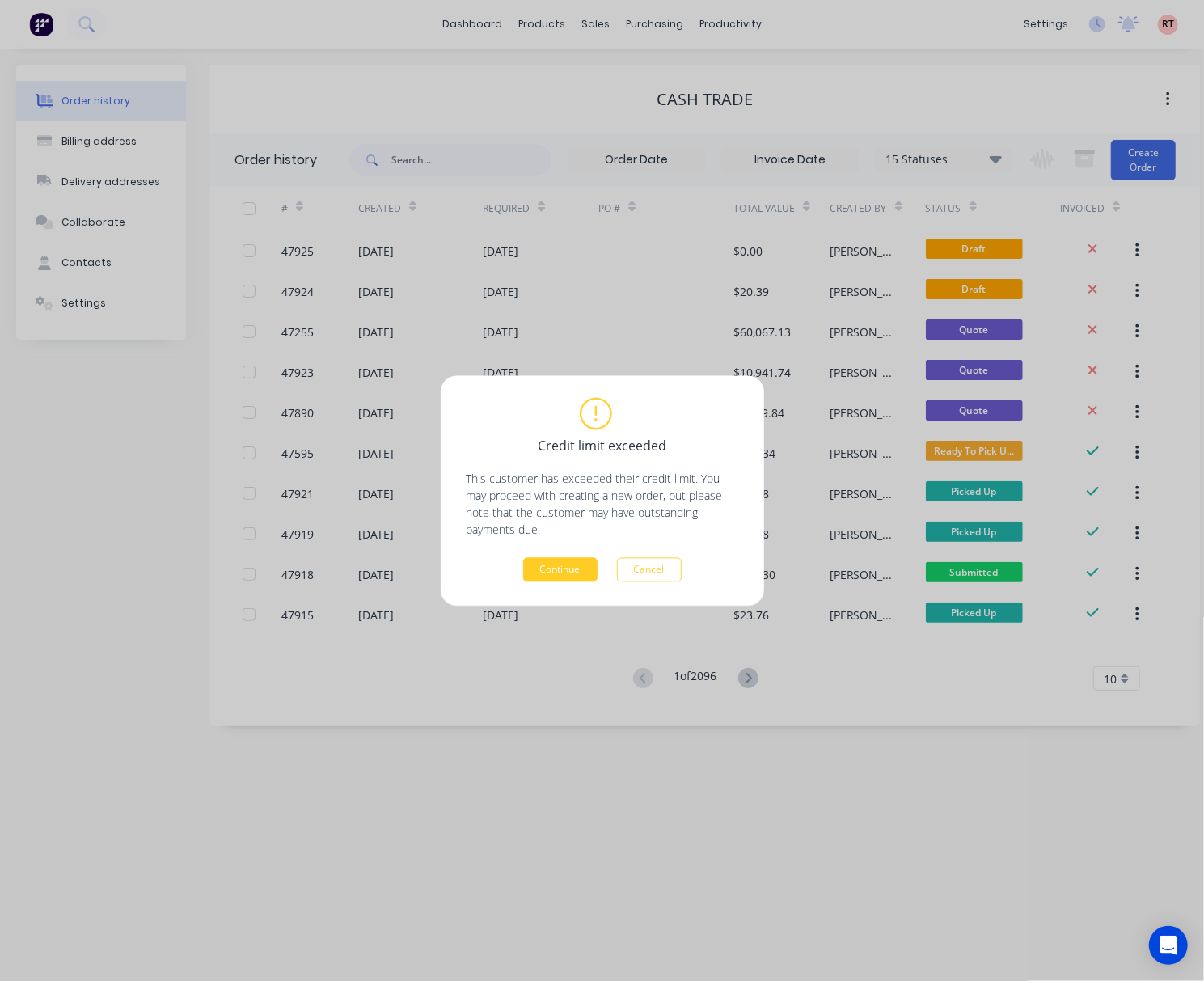
click at [552, 563] on button "Continue" at bounding box center [560, 568] width 74 height 24
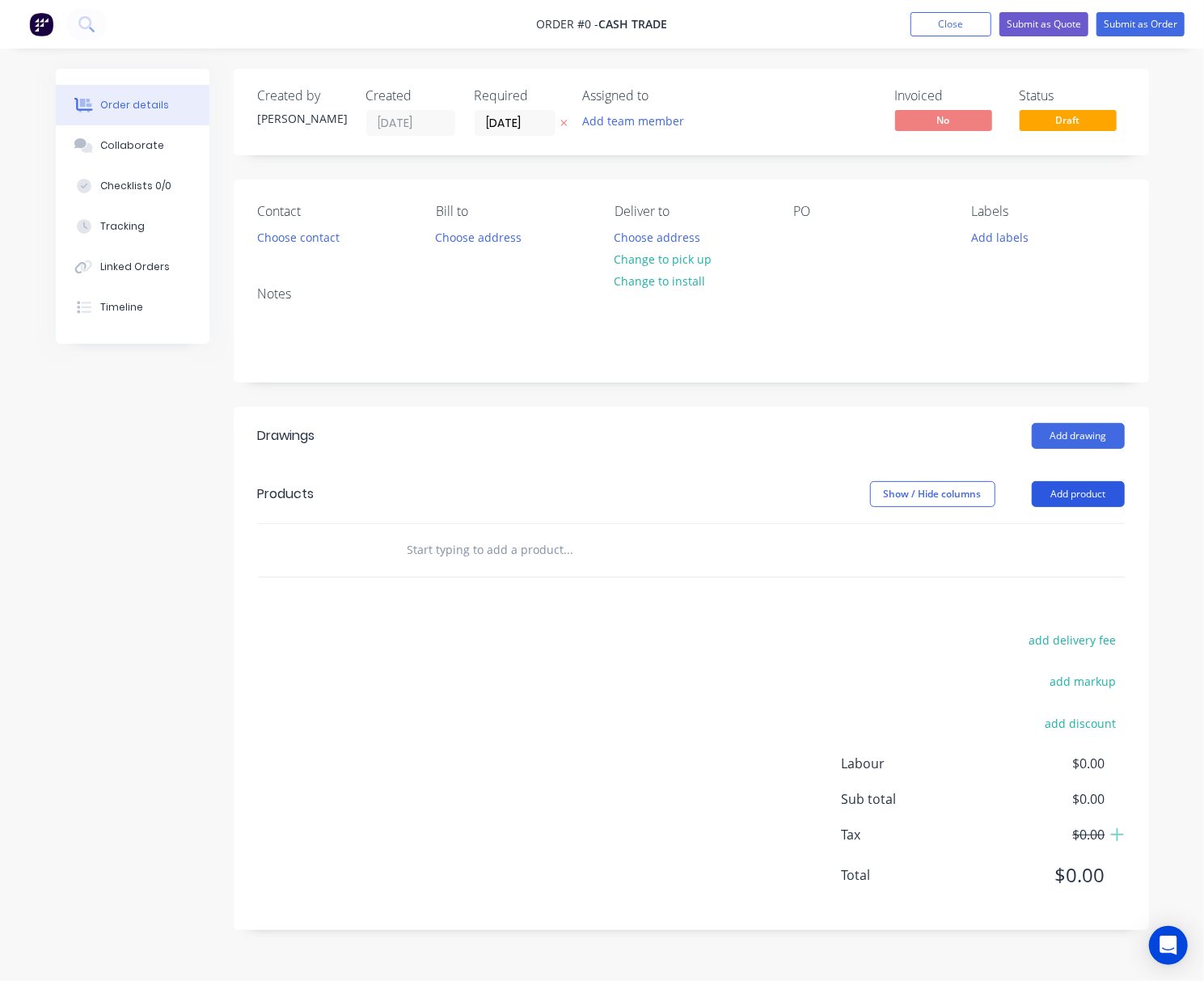
click at [1071, 496] on button "Add product" at bounding box center [1078, 494] width 93 height 25
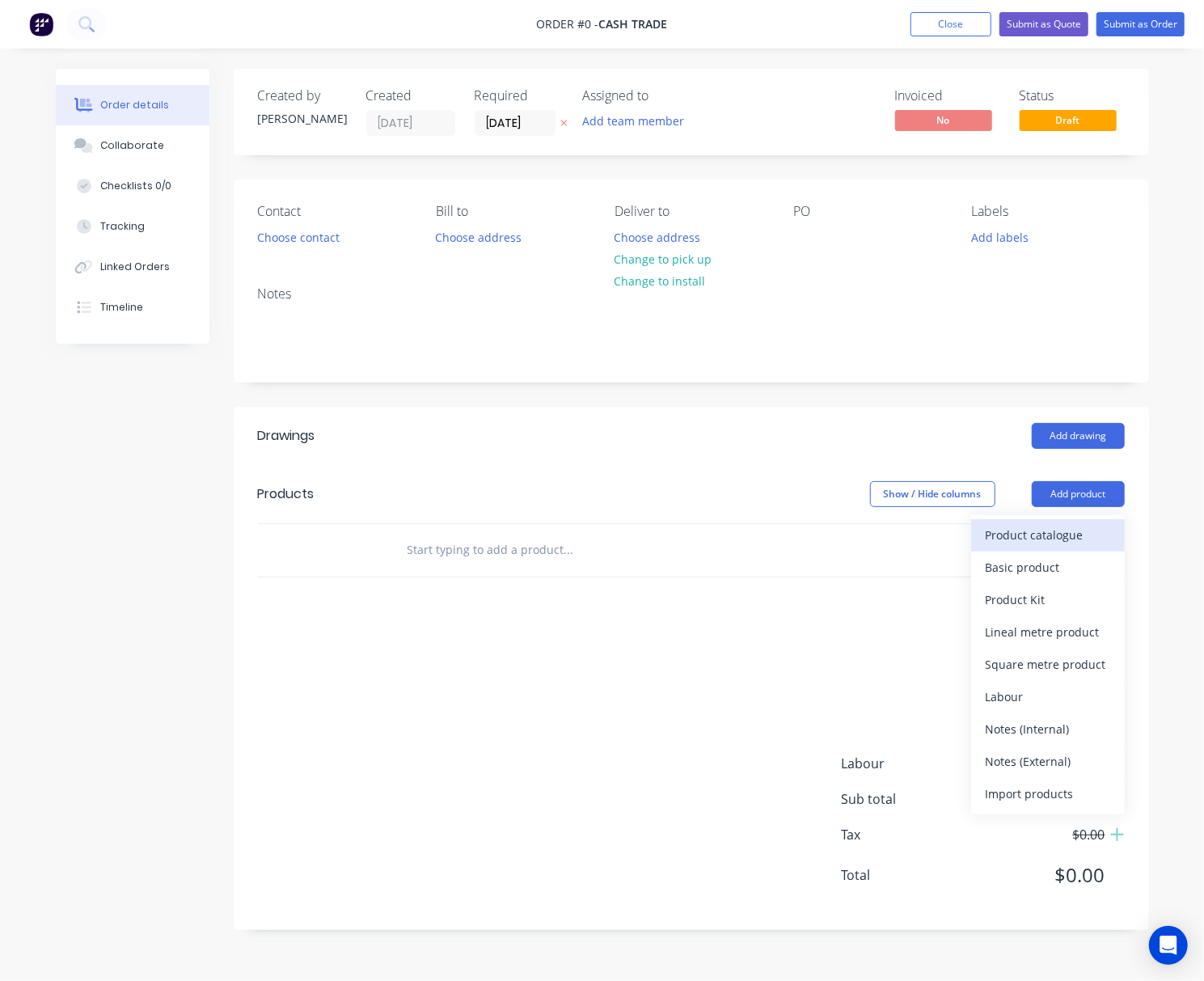
click at [1042, 537] on div "Product catalogue" at bounding box center [1048, 535] width 124 height 23
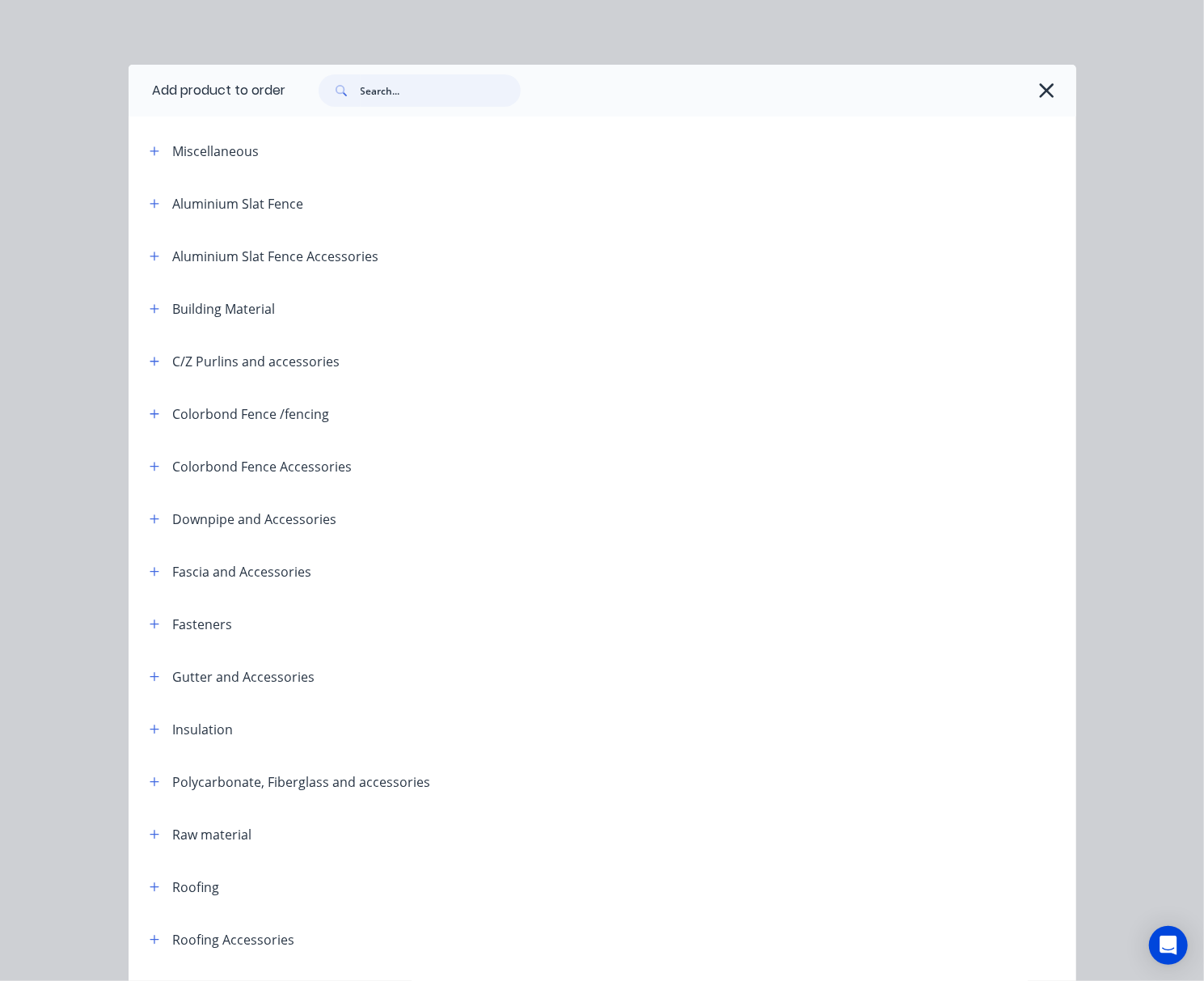
click at [443, 82] on input "text" at bounding box center [441, 90] width 160 height 32
type input "tube"
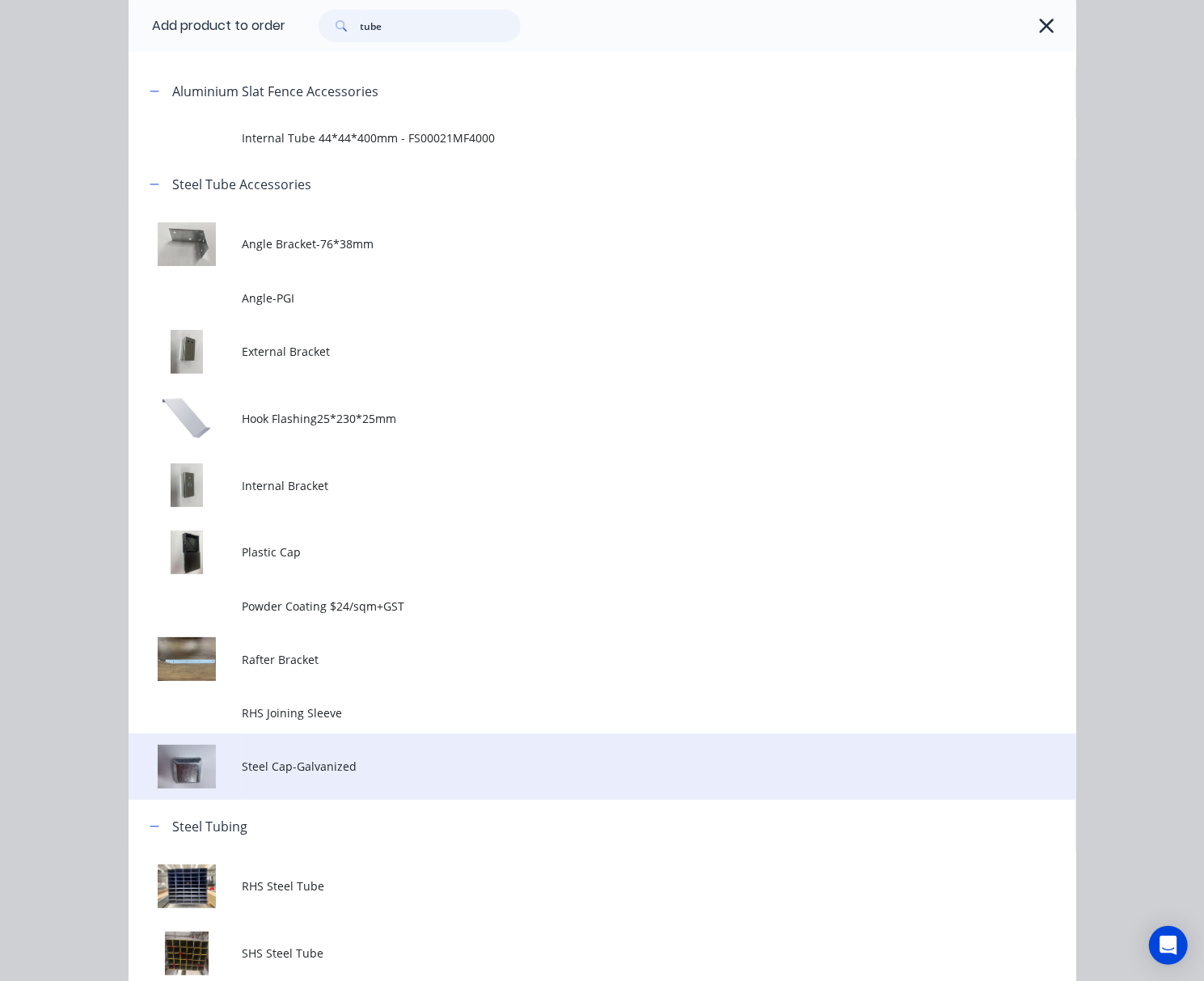
scroll to position [228, 0]
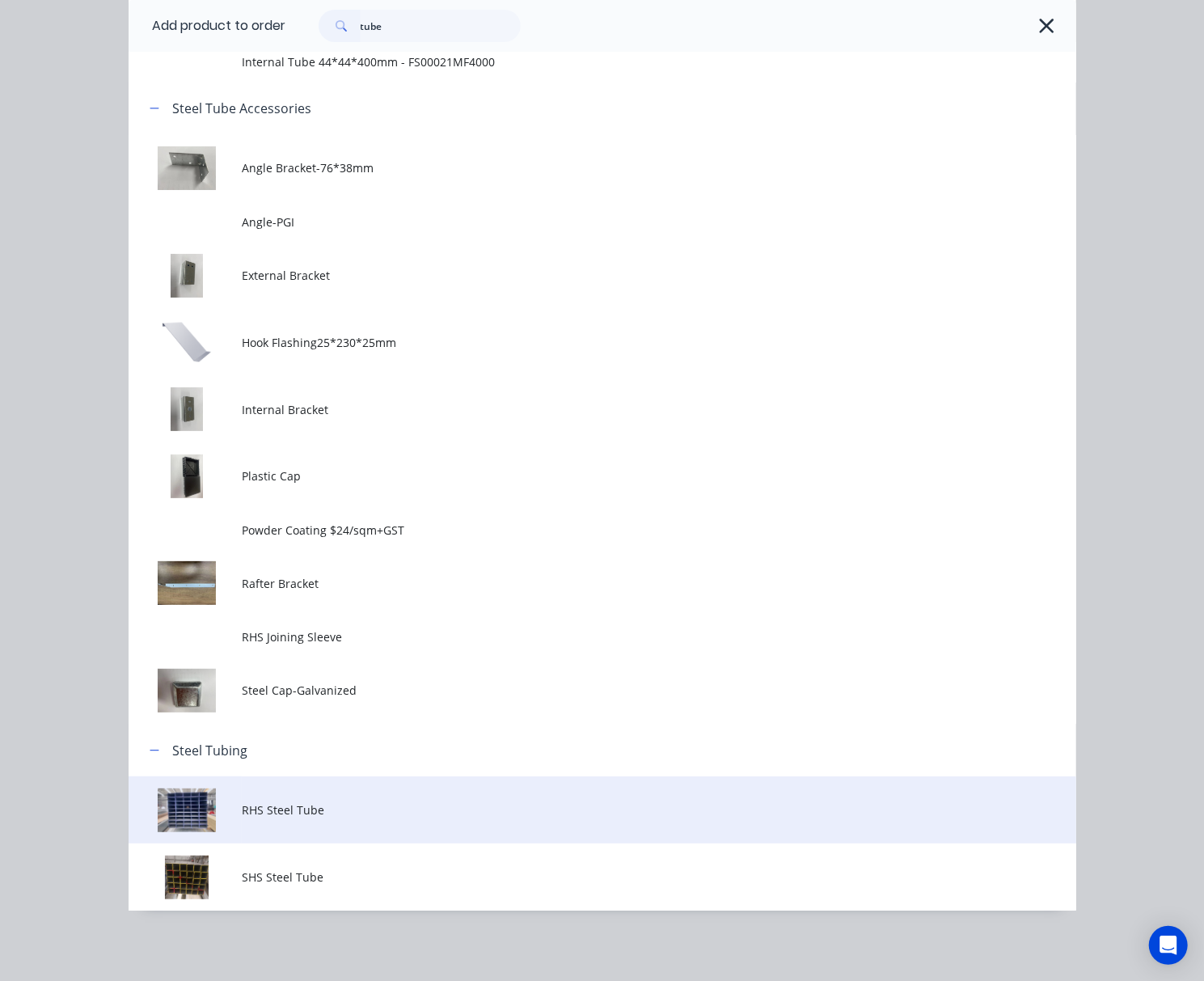
click at [433, 793] on td "RHS Steel Tube" at bounding box center [658, 809] width 833 height 67
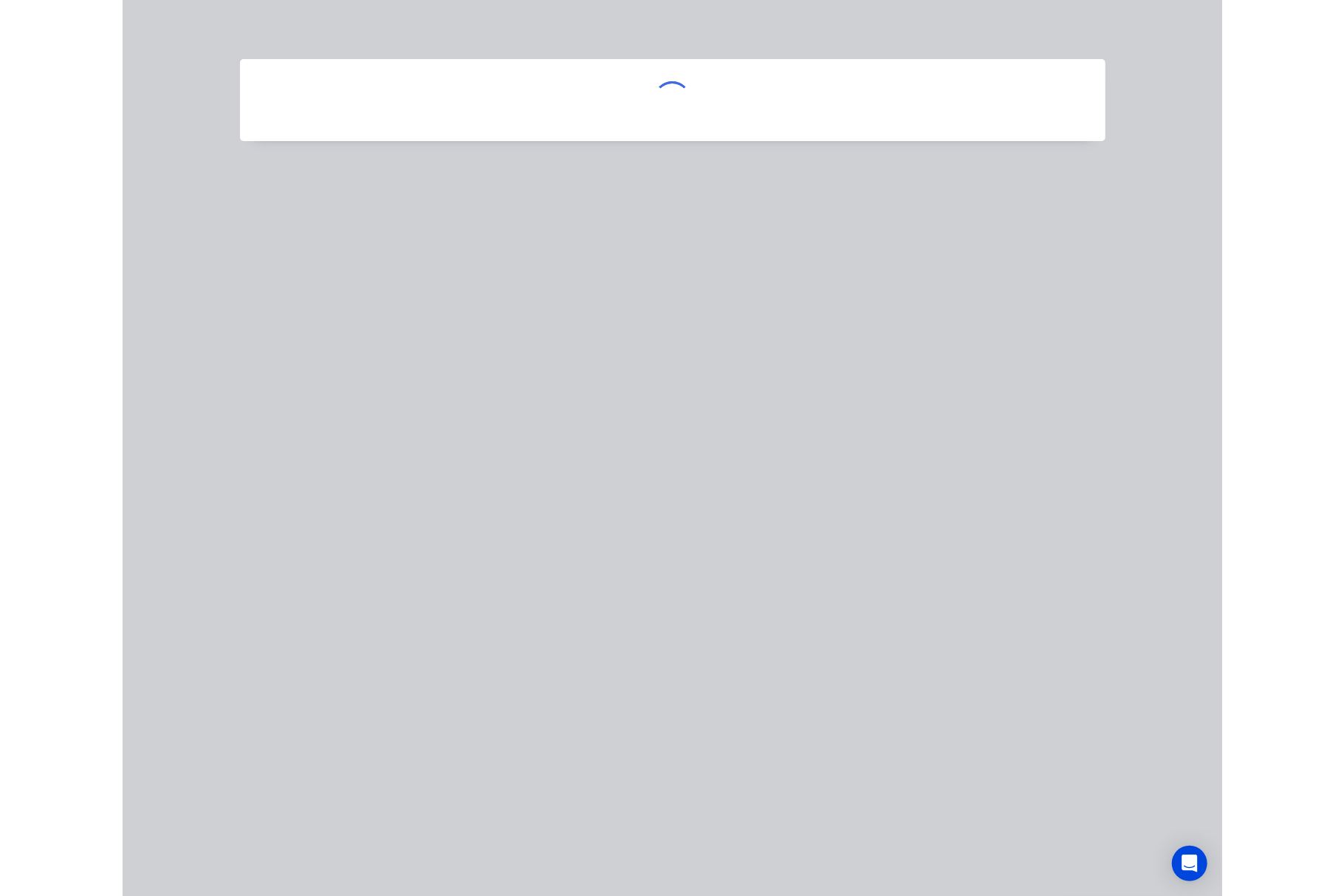
scroll to position [0, 0]
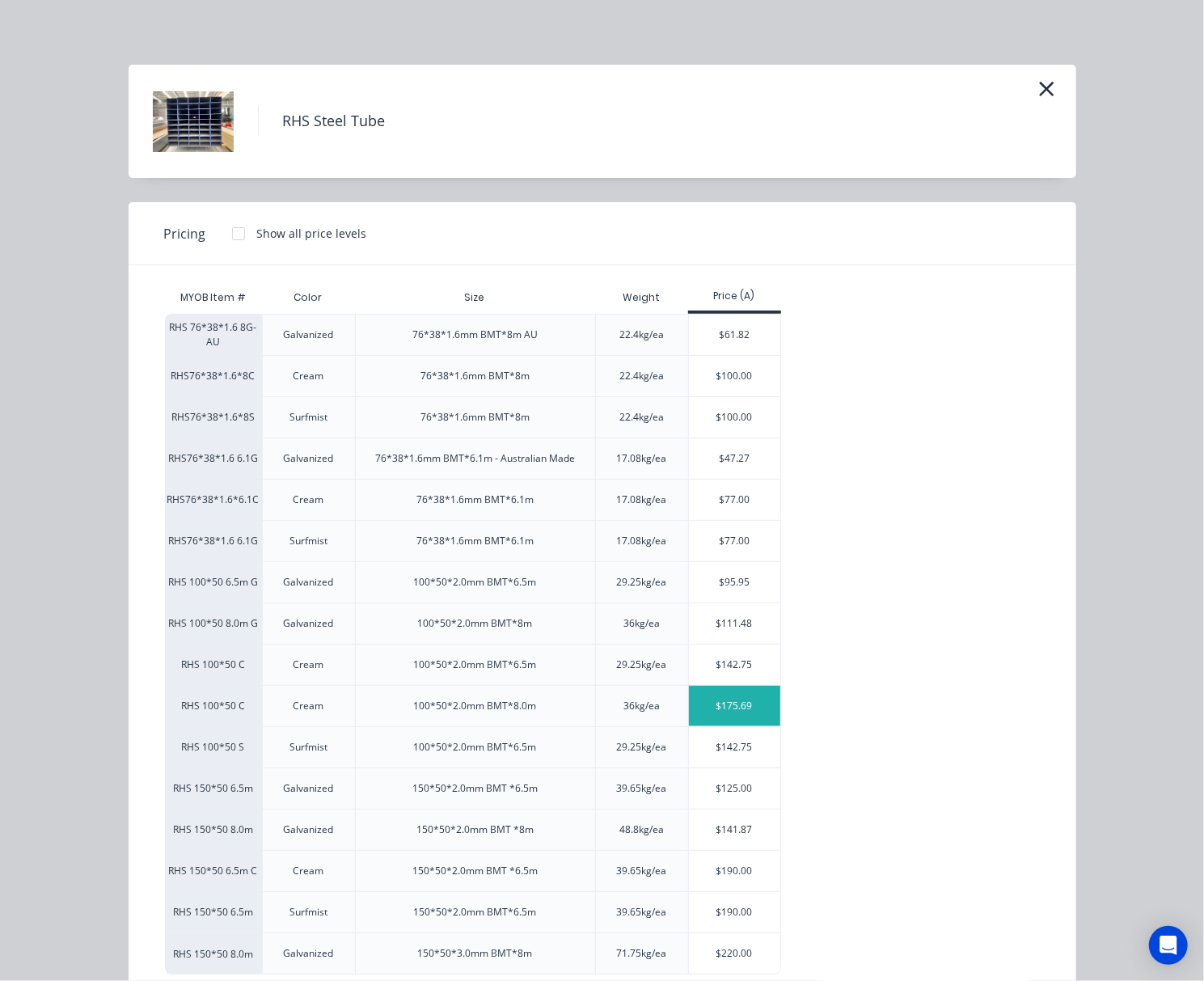
click at [721, 706] on div "$175.69" at bounding box center [734, 705] width 91 height 40
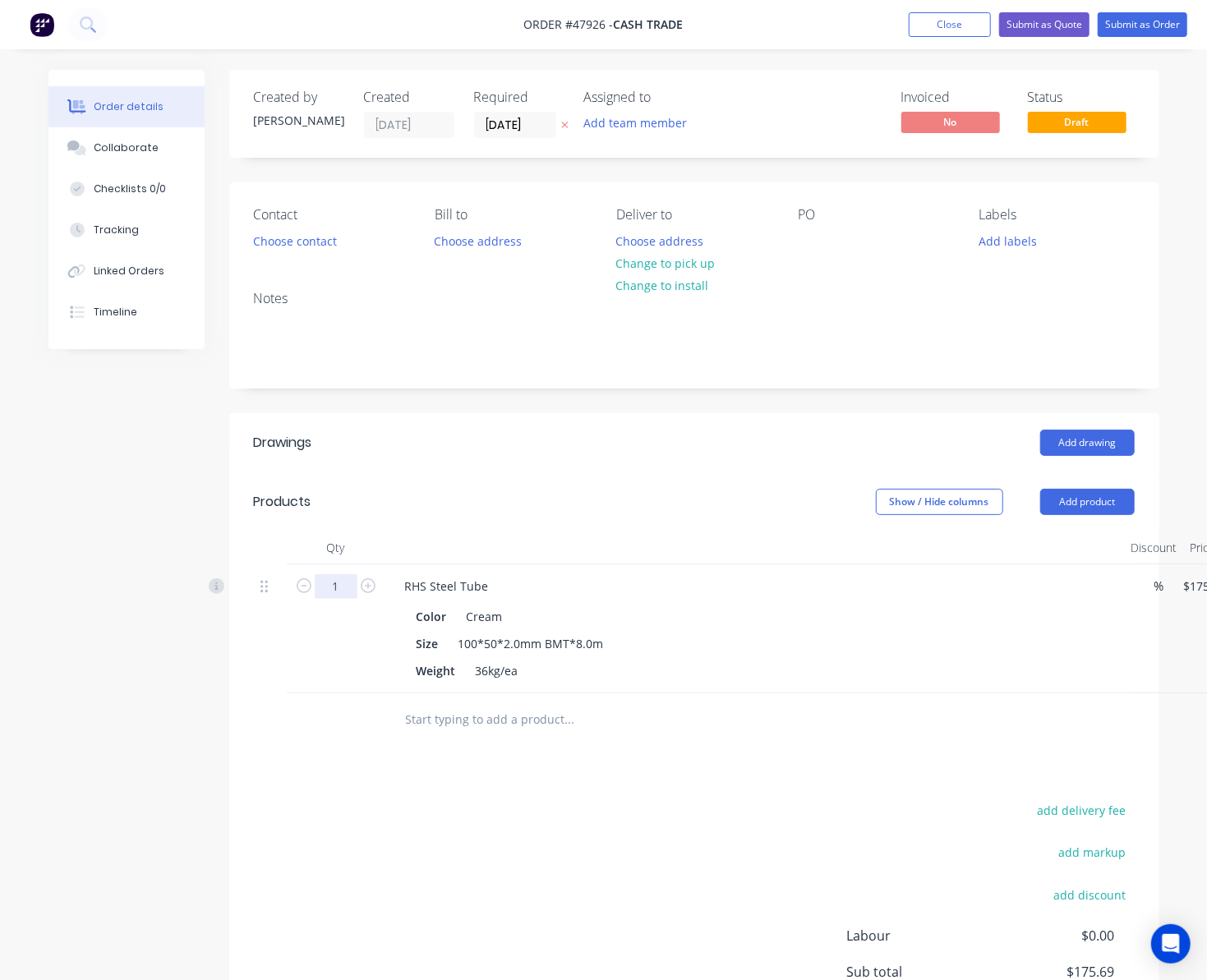
click at [335, 589] on input "1" at bounding box center [336, 586] width 43 height 25
type input "4"
type input "$702.76"
click at [747, 845] on div "add delivery fee add markup add discount Labour $0.00 Sub total $175.69 Tax $17…" at bounding box center [694, 939] width 881 height 281
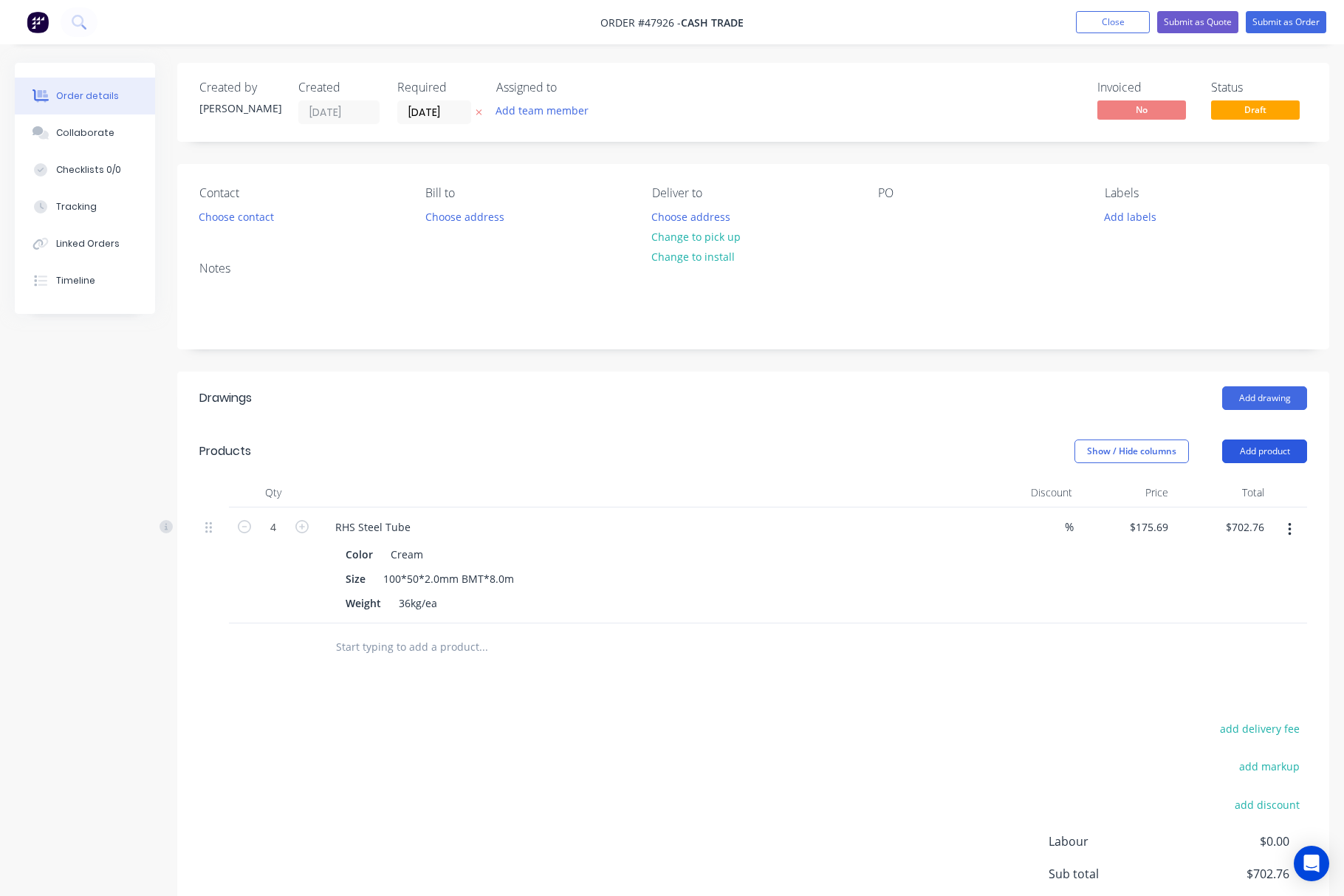
click at [993, 449] on button "Add product" at bounding box center [1264, 451] width 85 height 23
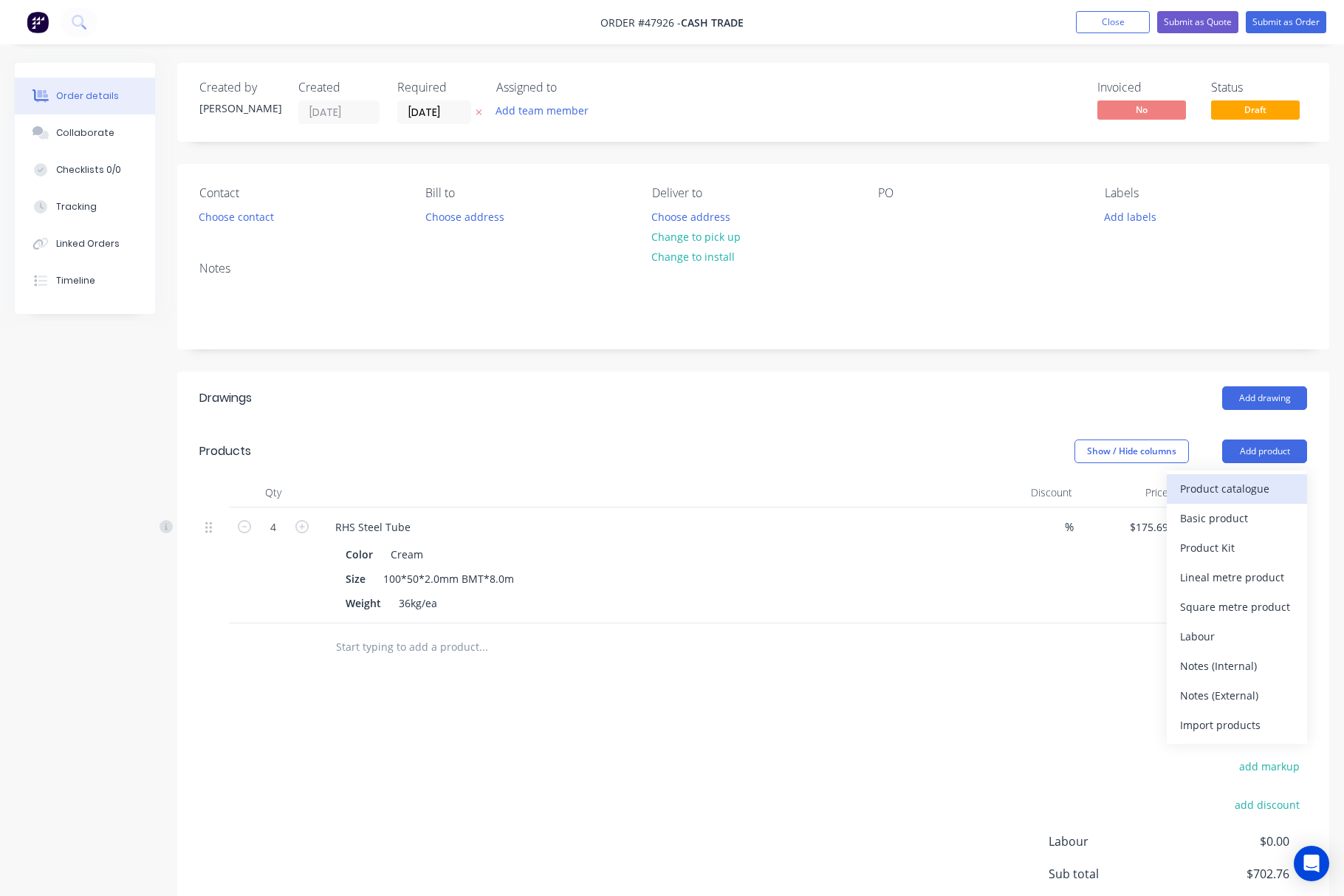
click at [993, 500] on button "Product catalogue" at bounding box center [1237, 489] width 140 height 29
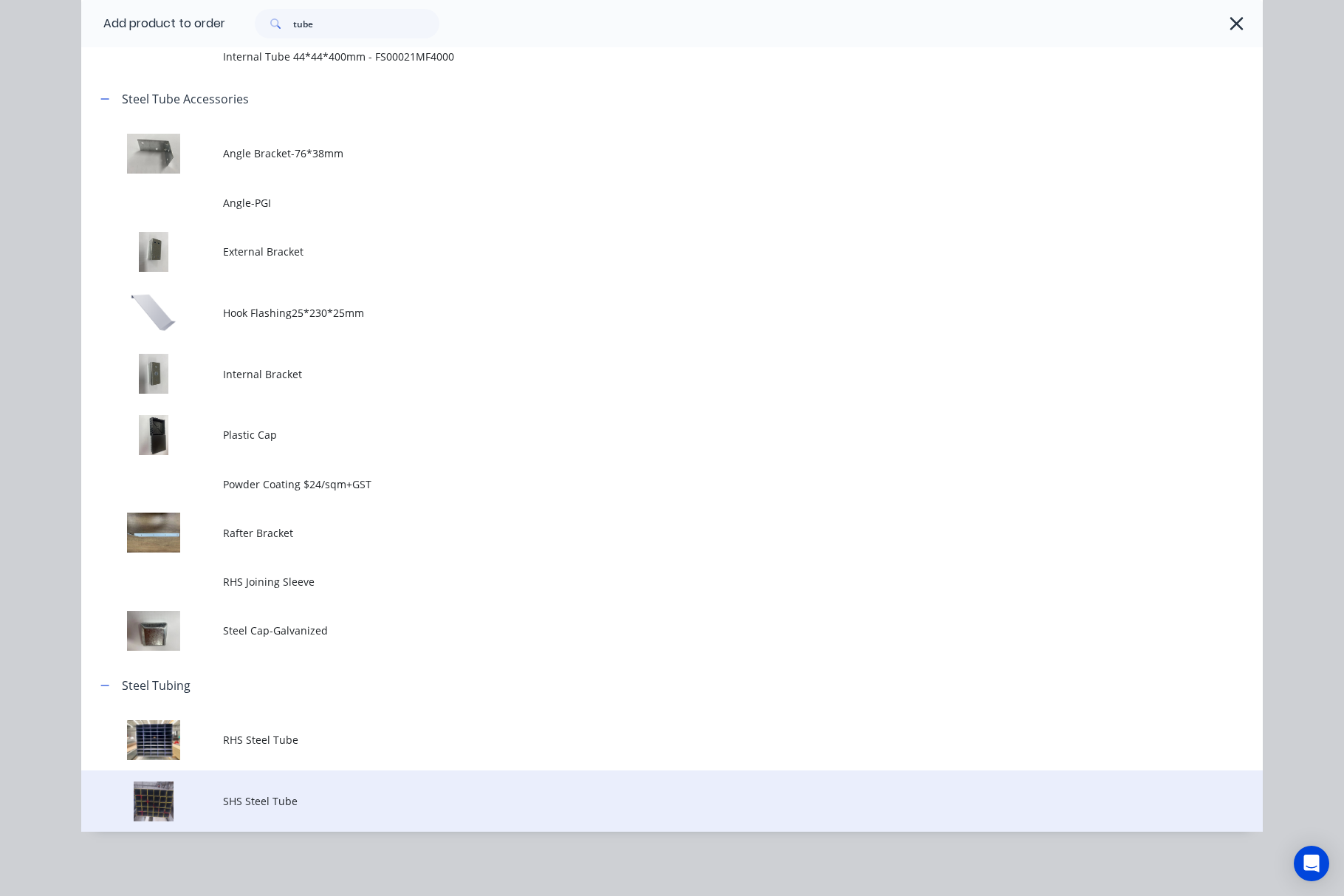
scroll to position [98, 0]
click at [429, 794] on span "SHS Steel Tube" at bounding box center [639, 800] width 832 height 15
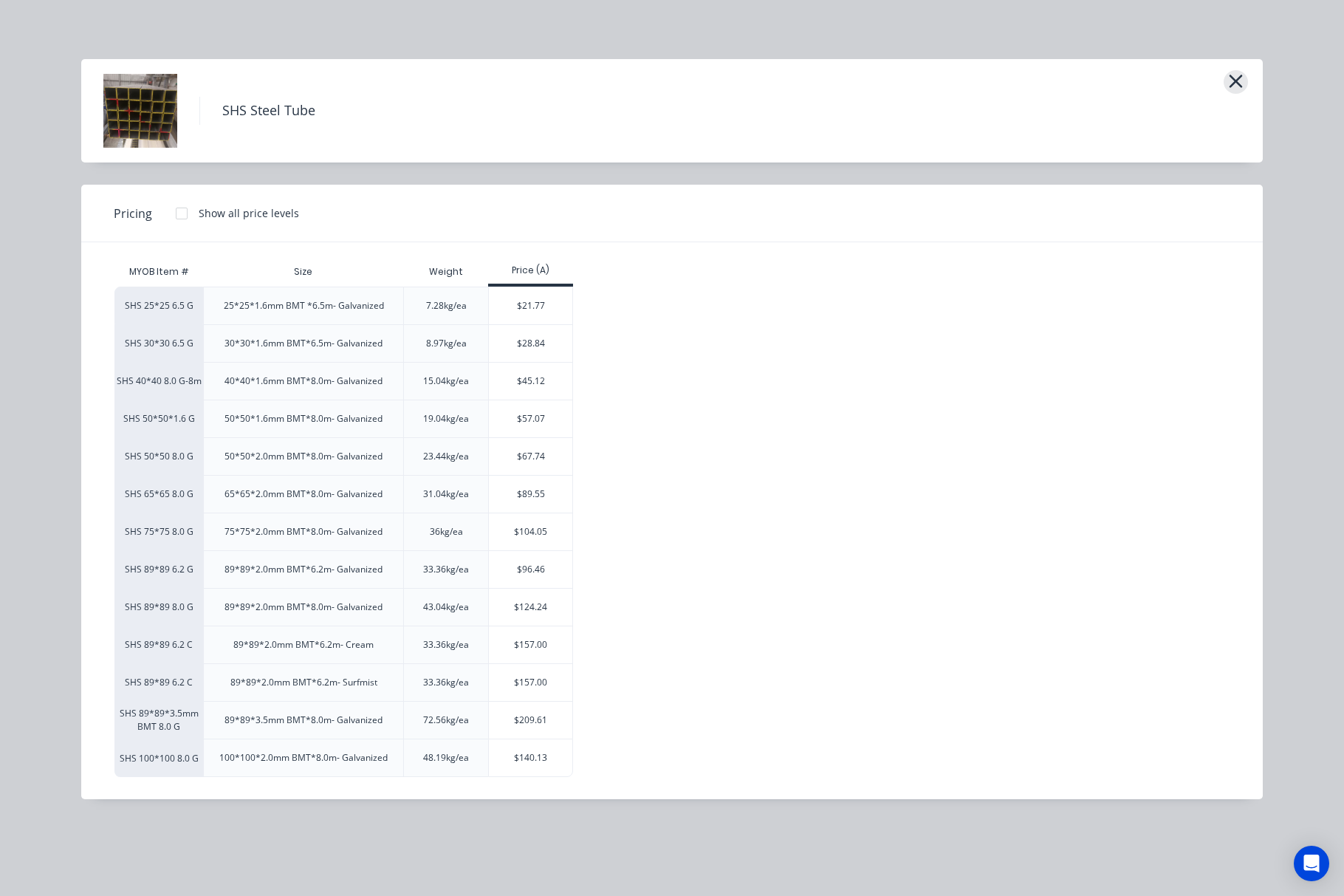
click at [993, 88] on button "button" at bounding box center [1236, 82] width 24 height 23
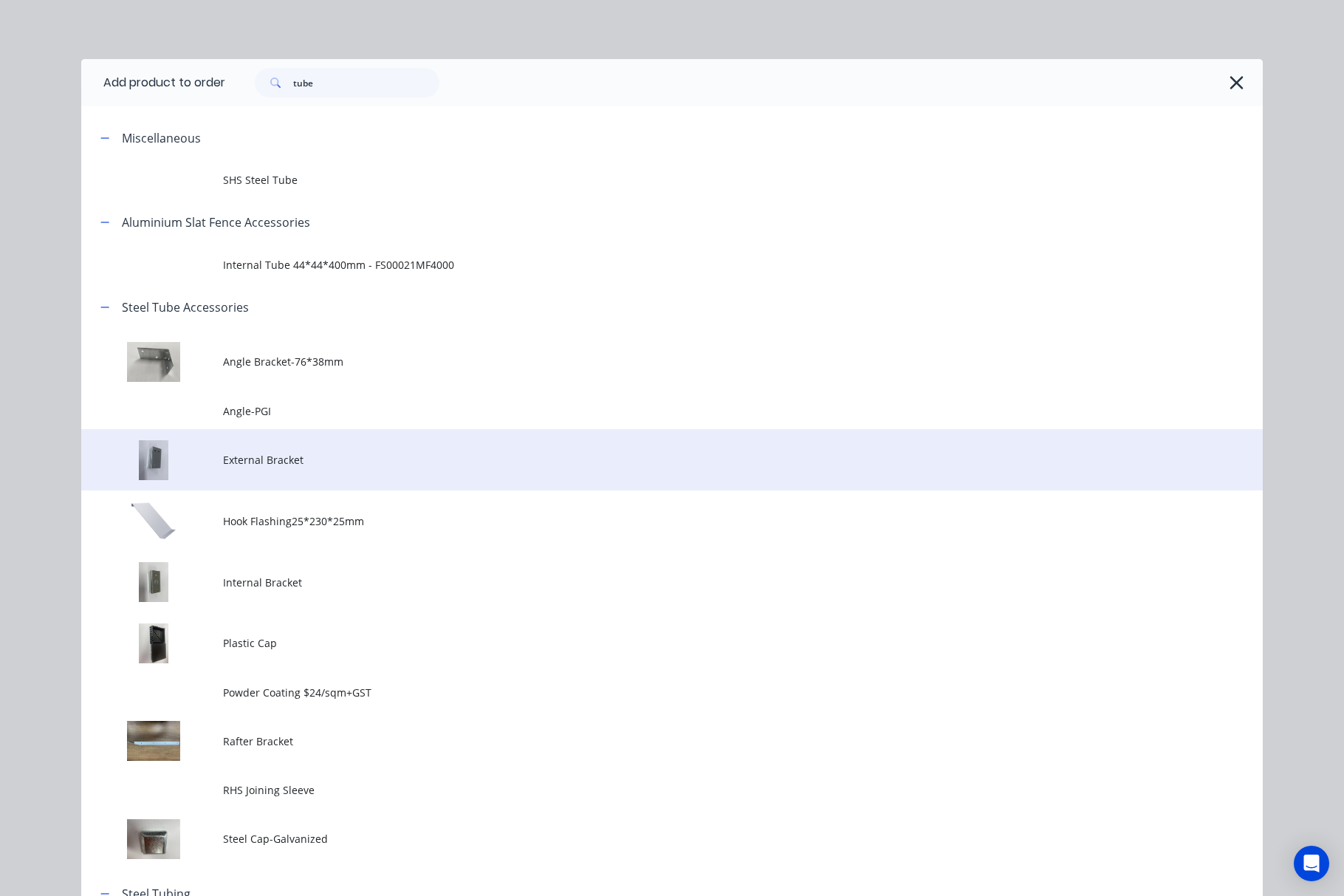
scroll to position [208, 0]
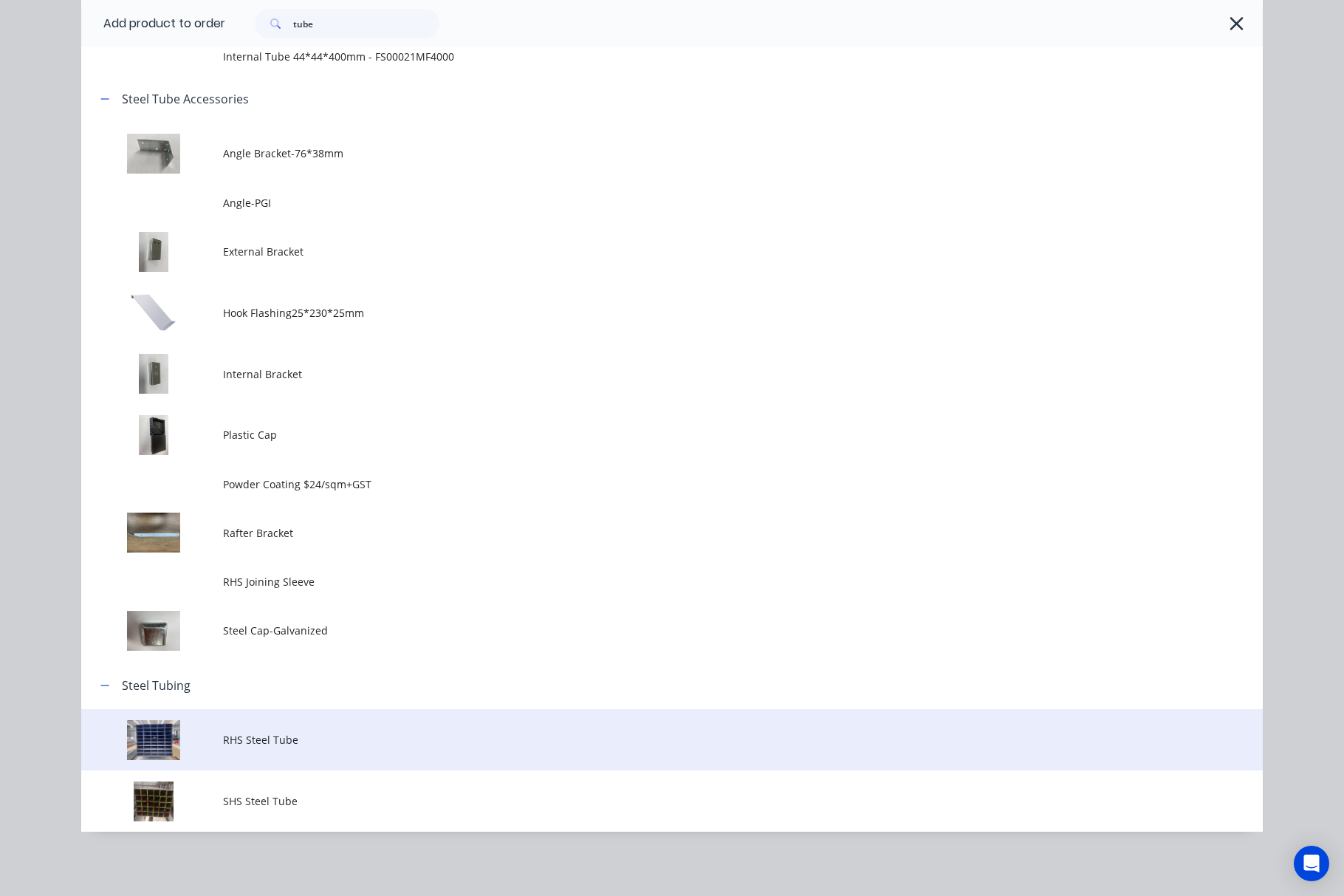
click at [406, 718] on td "RHS Steel Tube" at bounding box center [743, 739] width 1040 height 62
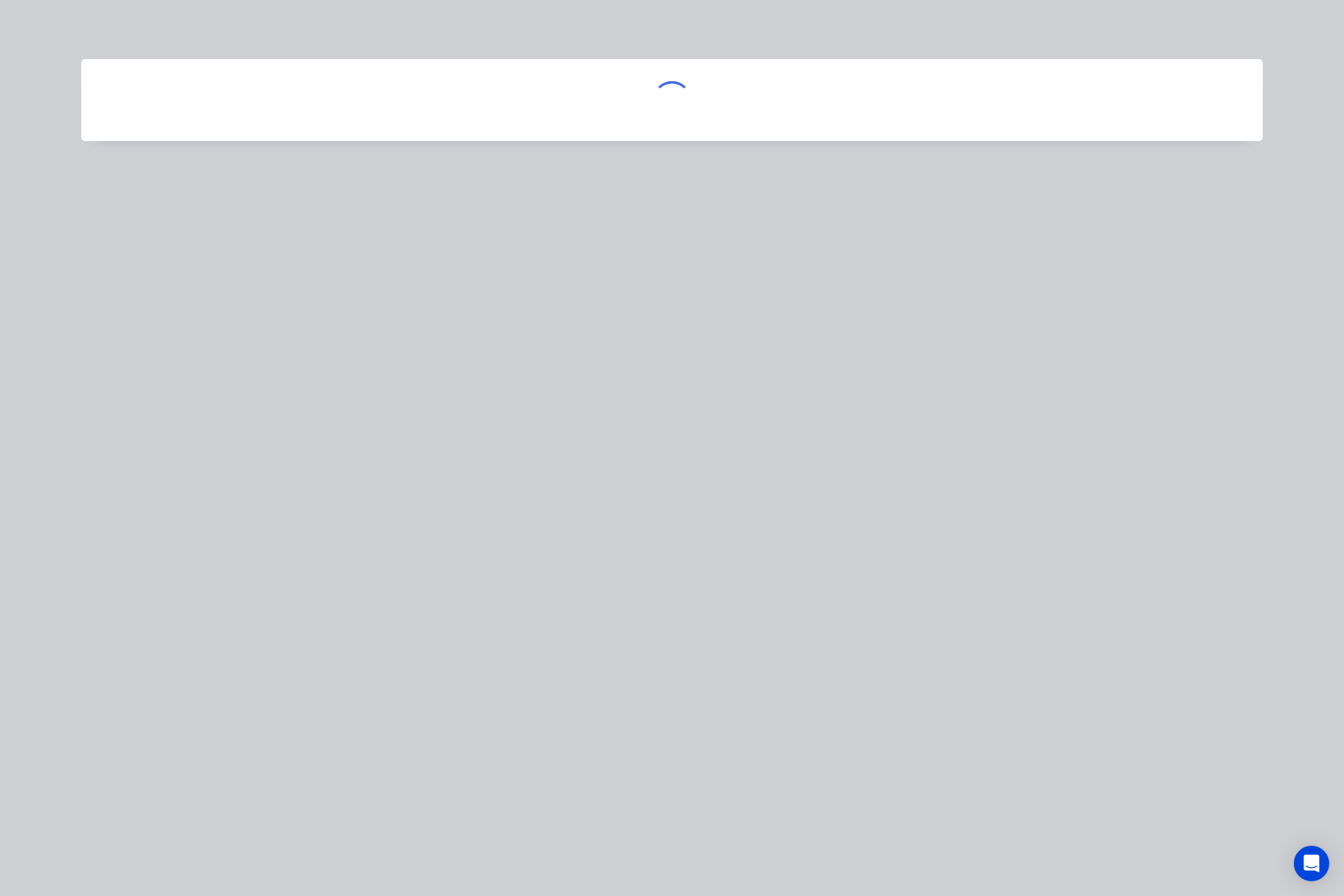
scroll to position [0, 0]
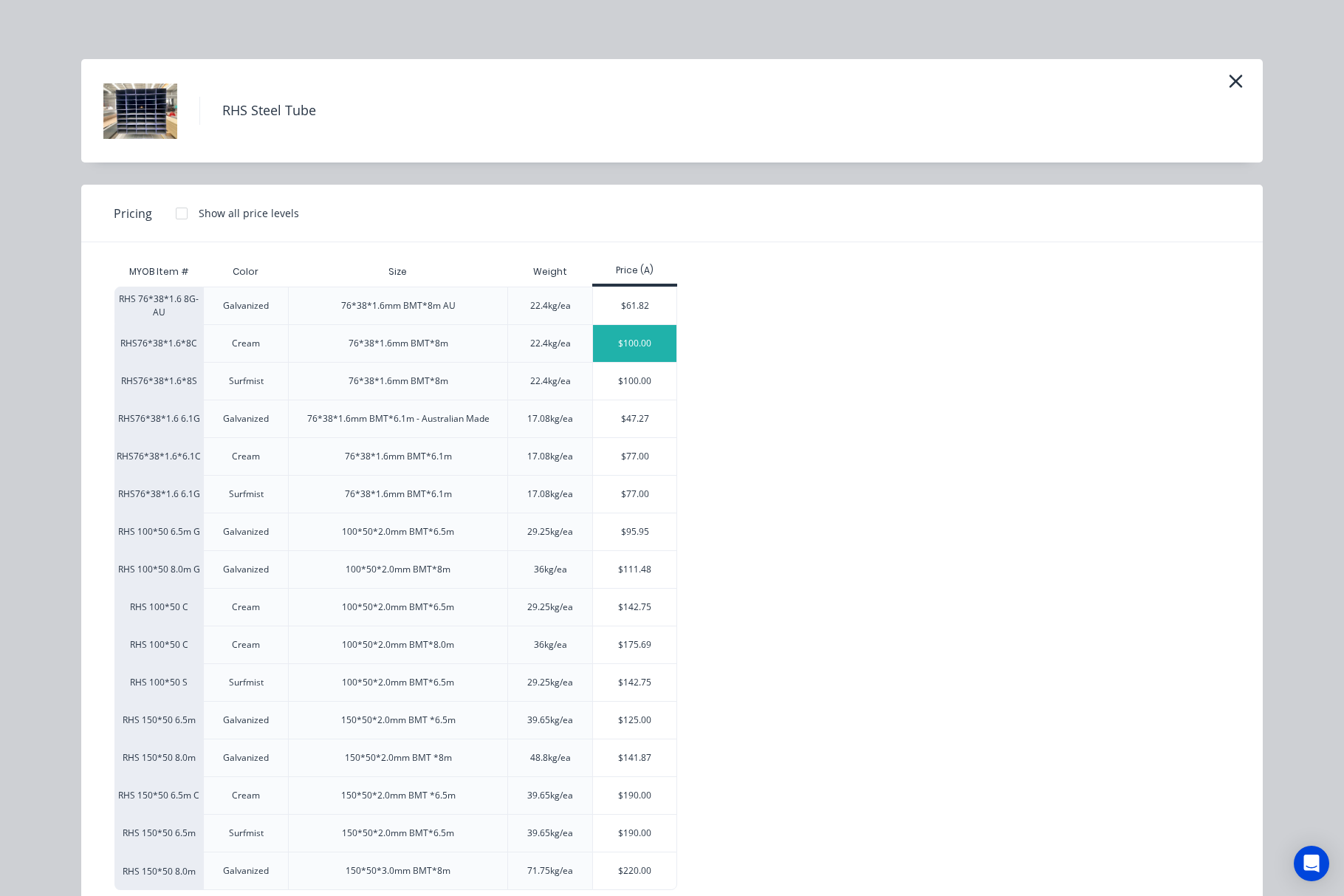
click at [633, 344] on div "$100.00" at bounding box center [634, 343] width 83 height 37
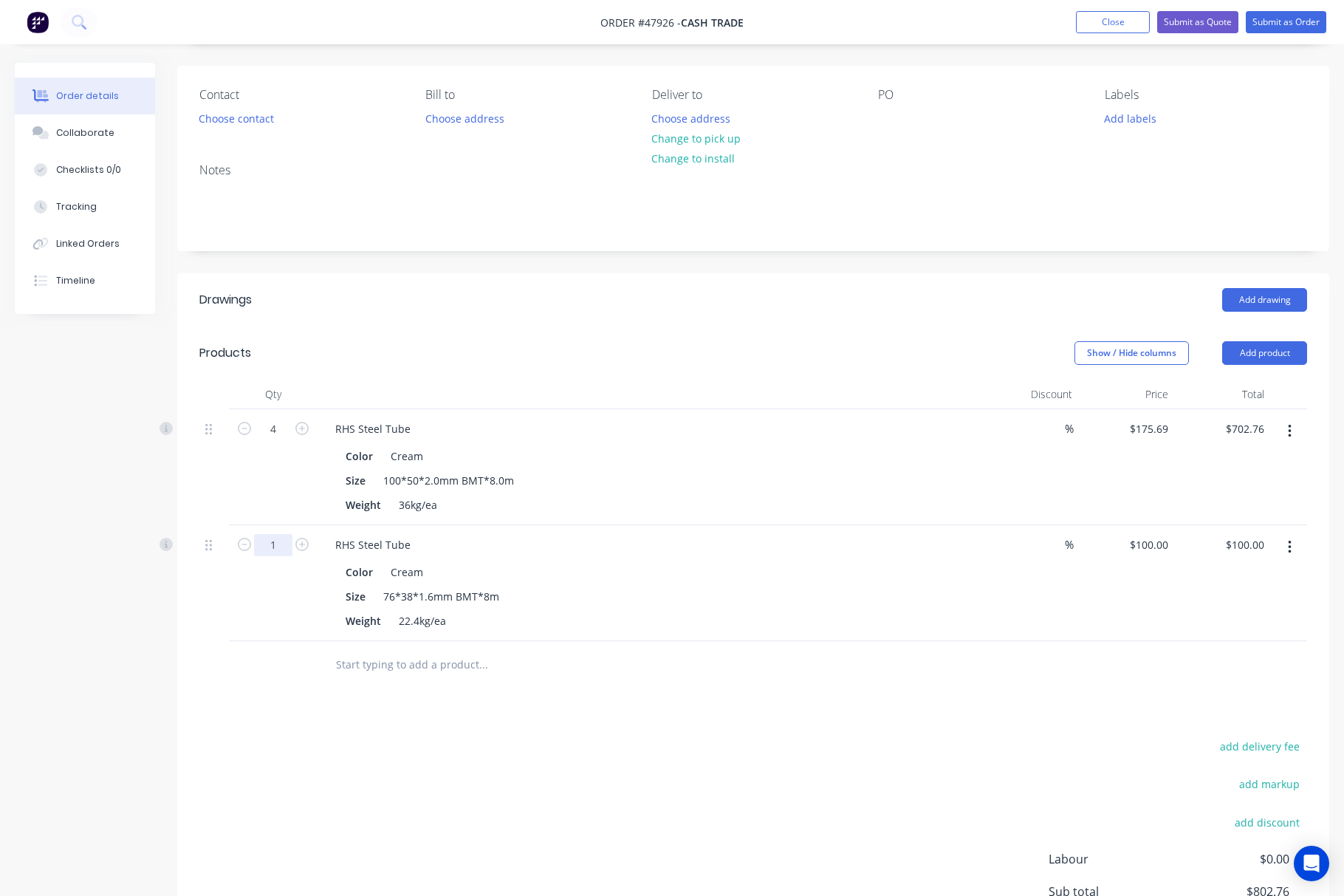
click at [281, 440] on input "1" at bounding box center [273, 429] width 38 height 22
type input "13"
type input "$1,300.00"
click at [538, 707] on div "Drawings Add drawing Products Show / Hide columns Add product Qty Discount Pric…" at bounding box center [752, 642] width 1152 height 738
click at [993, 347] on button "Add product" at bounding box center [1264, 353] width 85 height 23
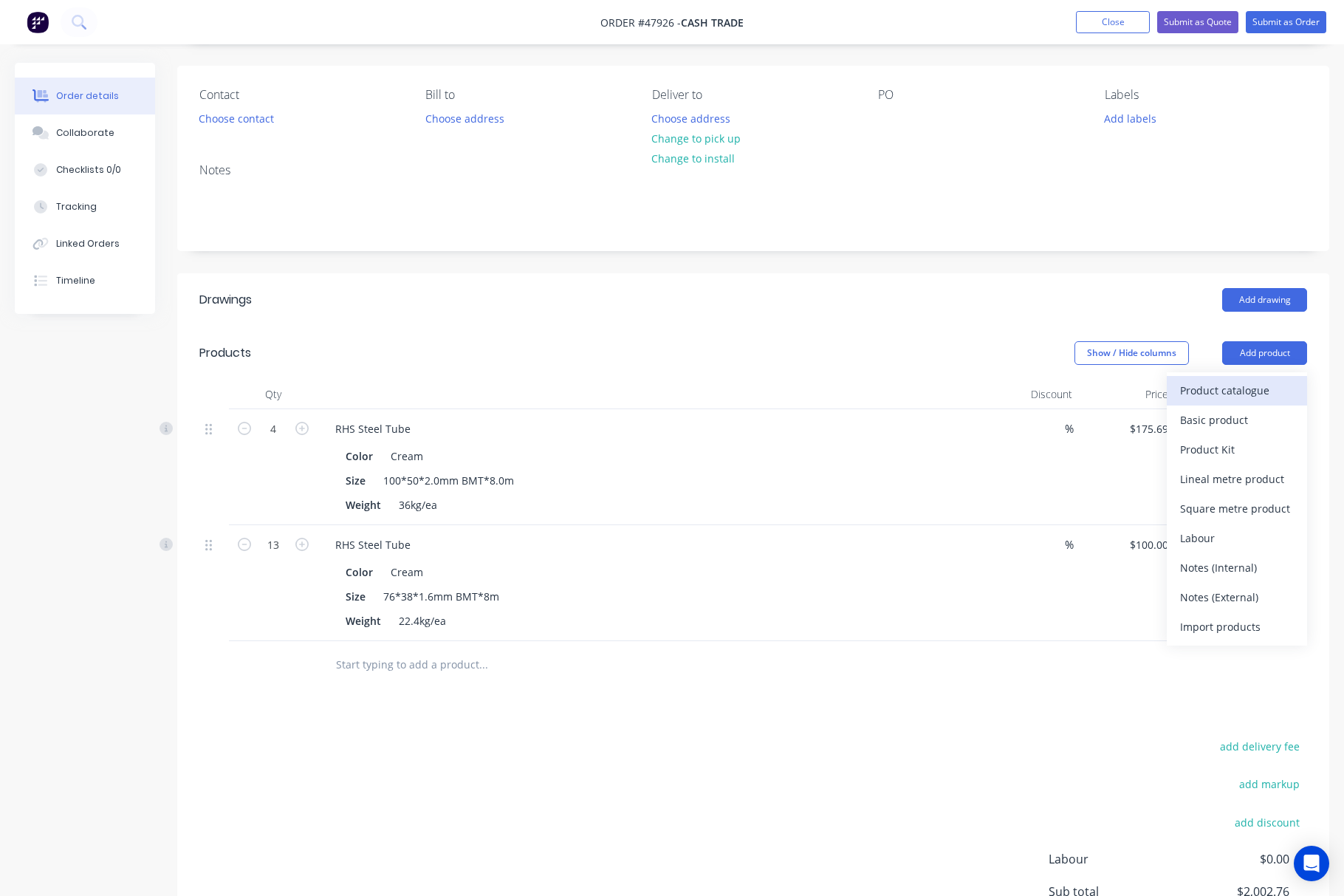
click at [993, 391] on div "Product catalogue" at bounding box center [1237, 390] width 113 height 21
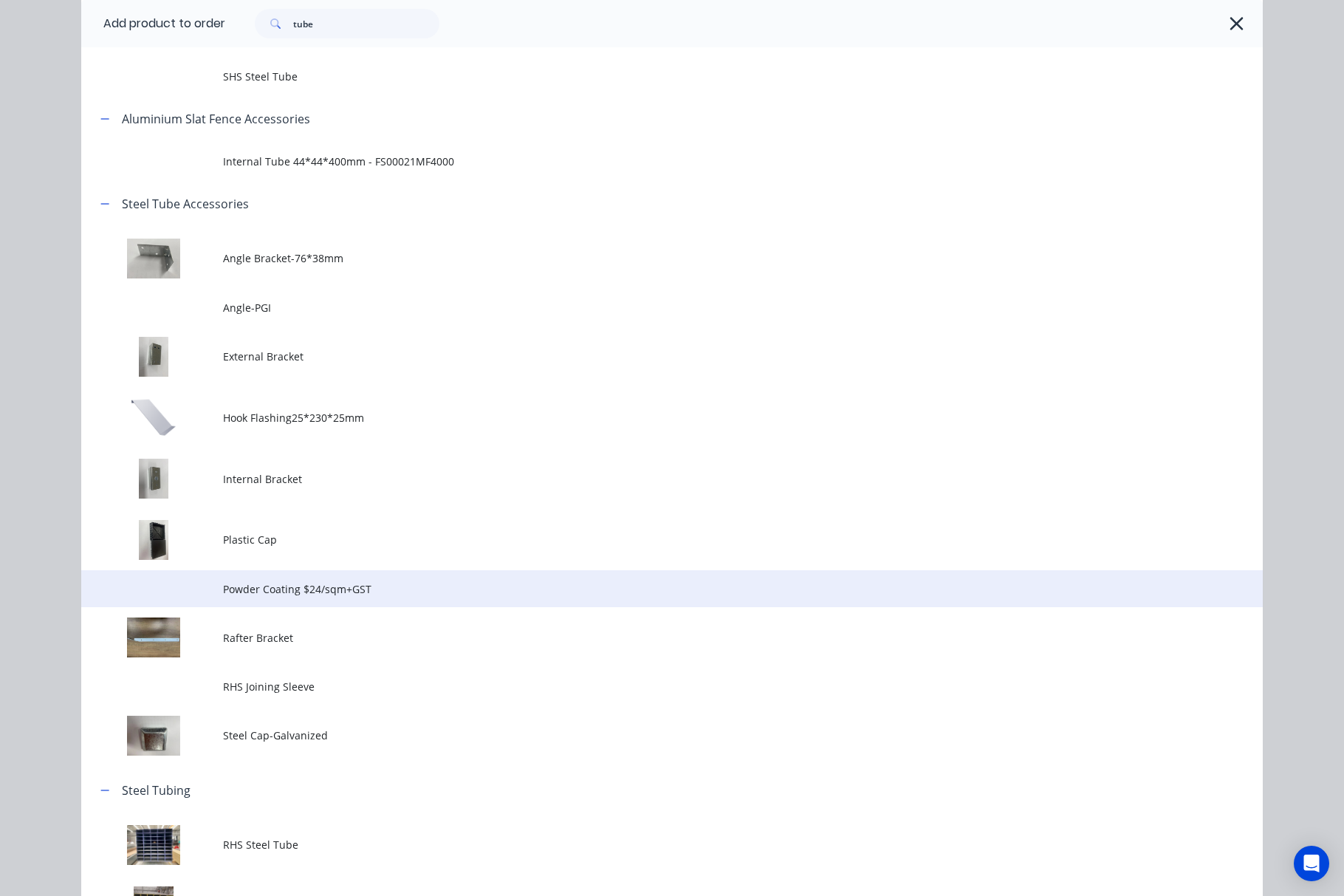
scroll to position [208, 0]
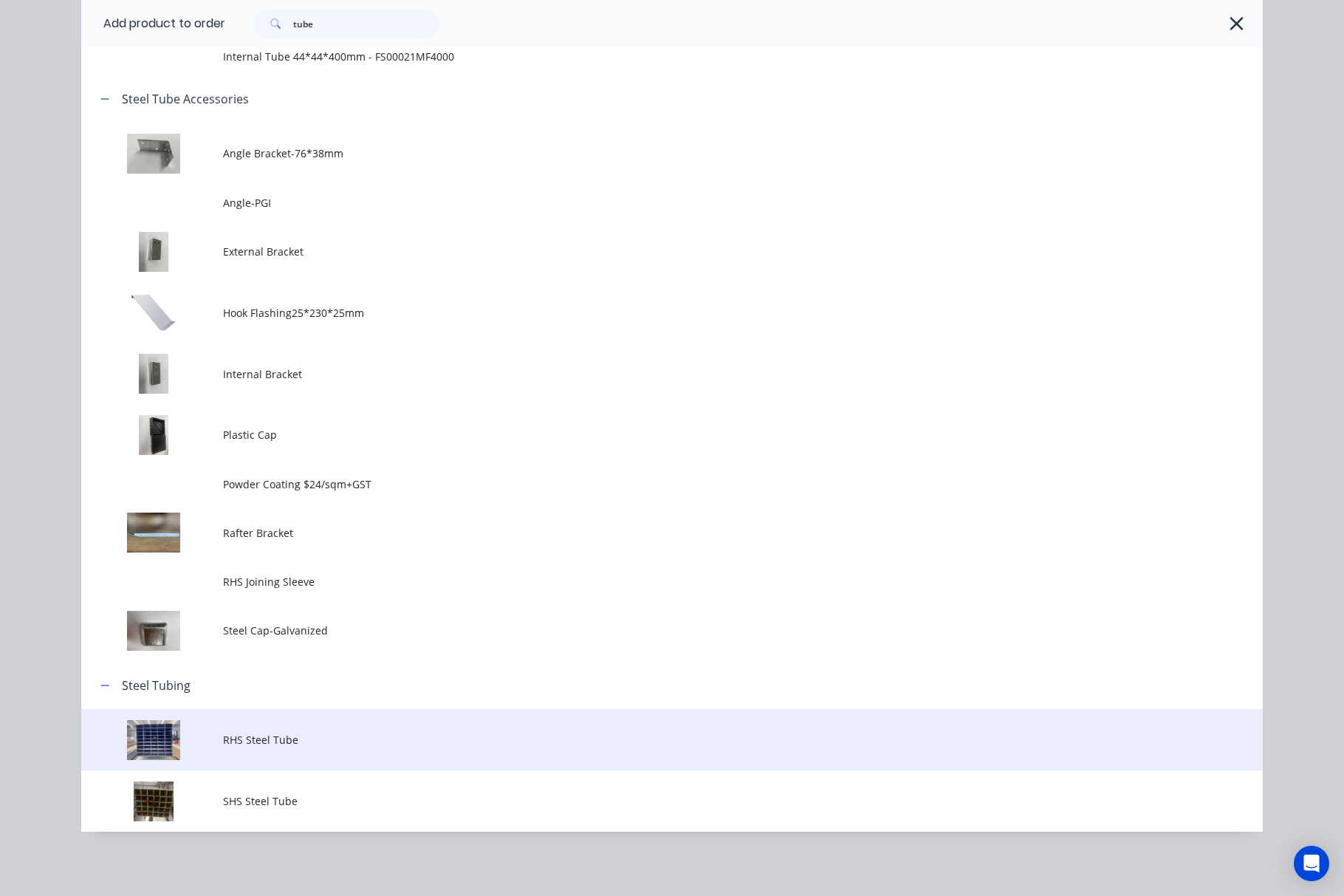
click at [508, 730] on td "RHS Steel Tube" at bounding box center [743, 739] width 1040 height 62
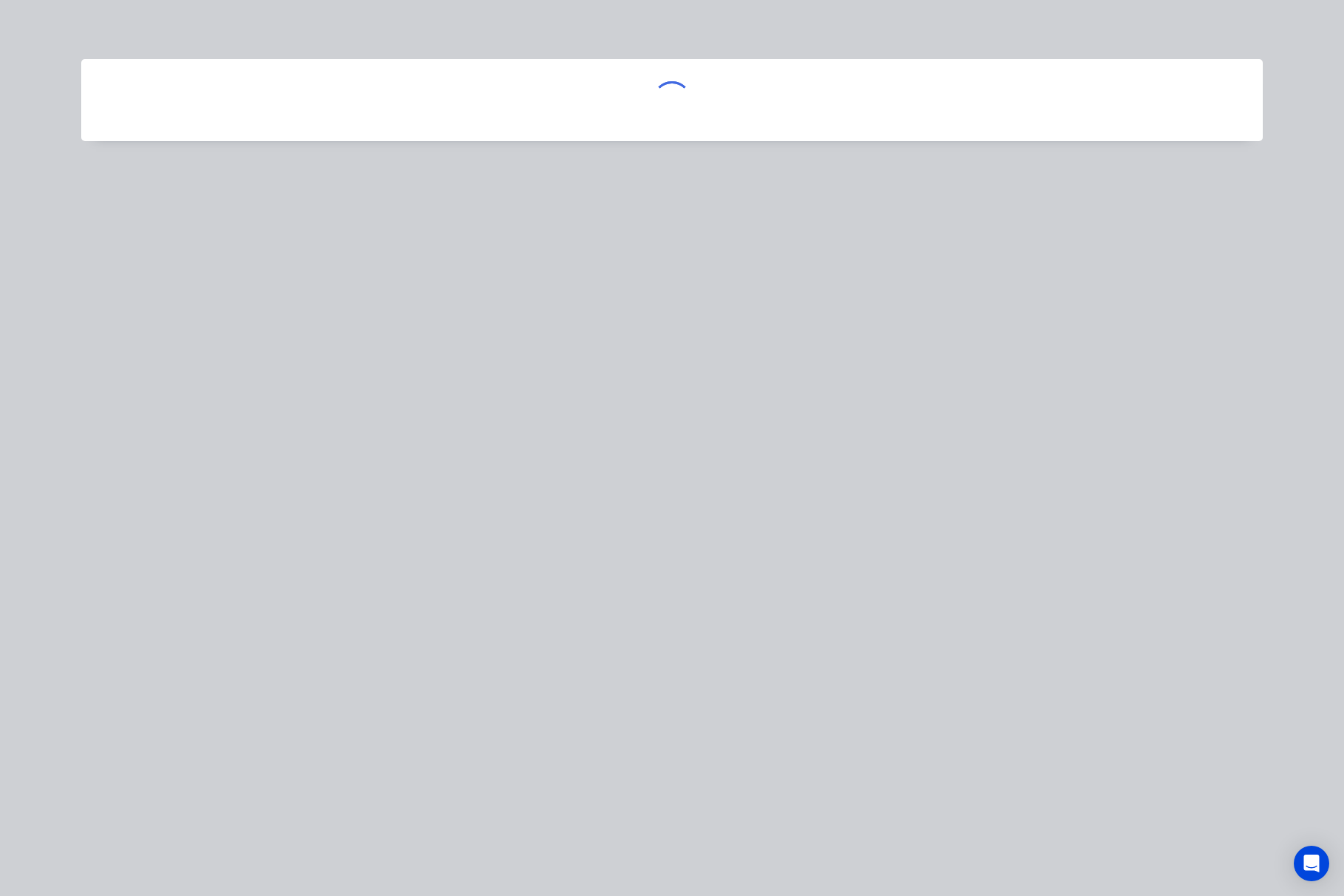
scroll to position [0, 0]
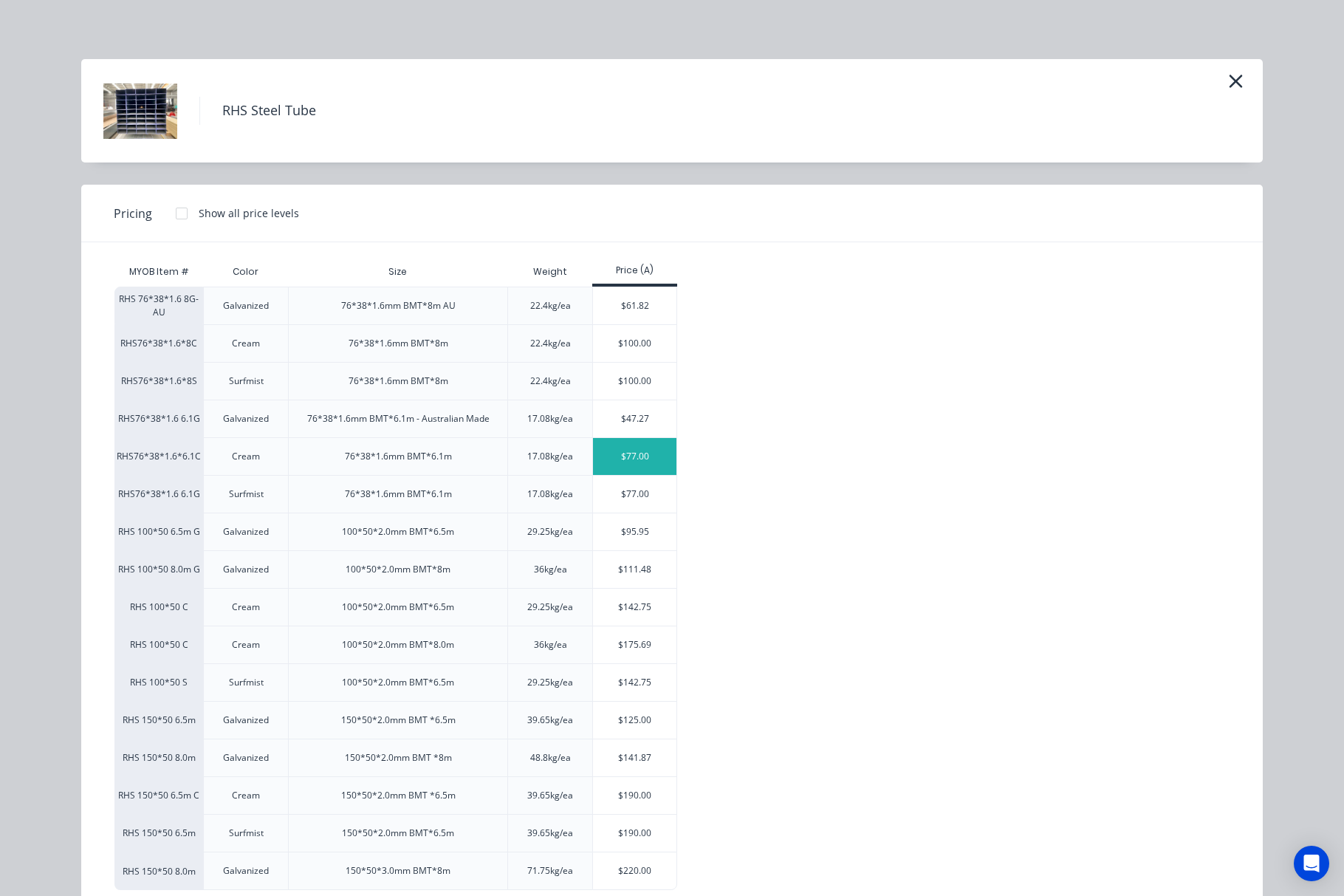
click at [616, 464] on div "$77.00" at bounding box center [634, 456] width 83 height 37
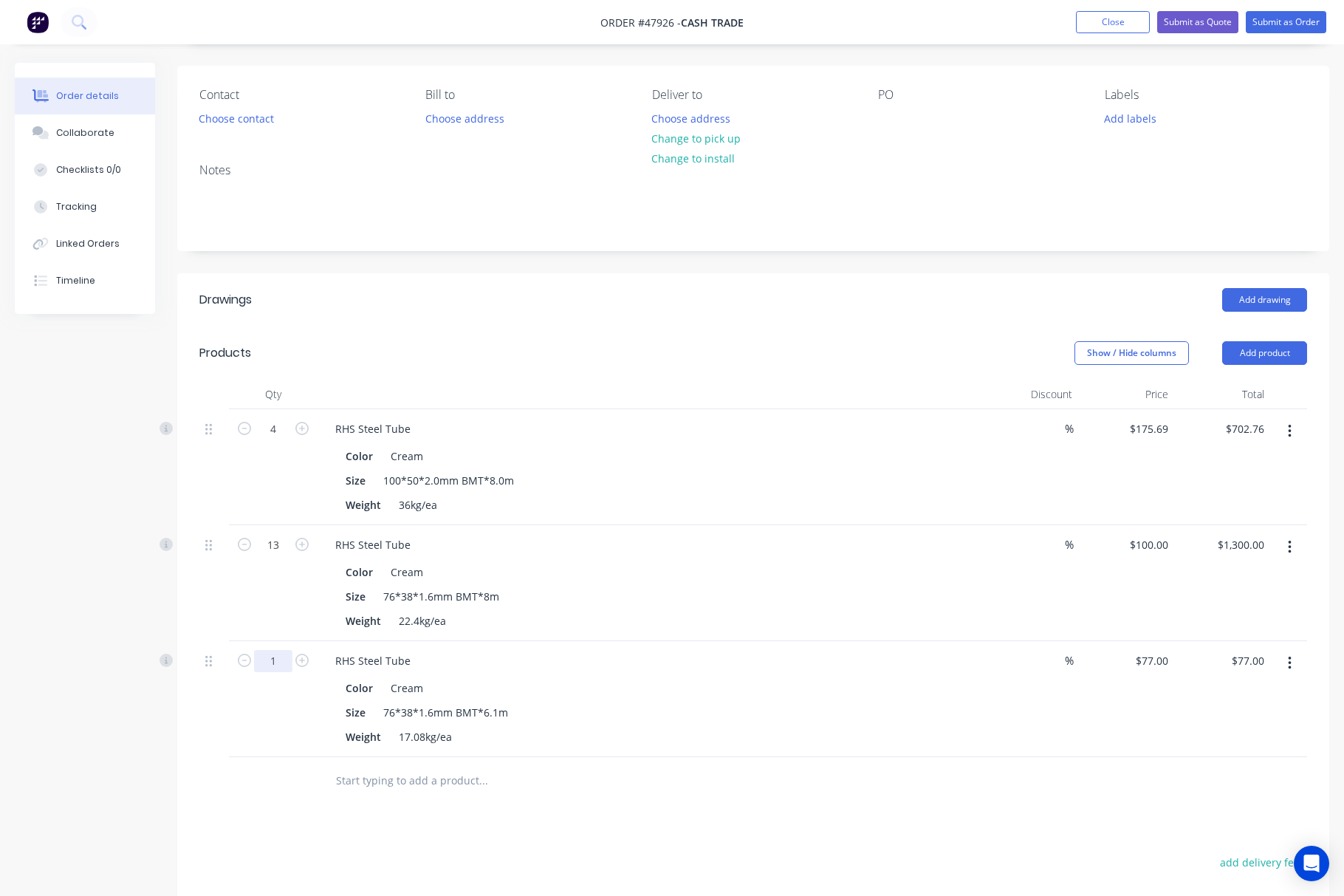
click at [272, 440] on input "1" at bounding box center [273, 429] width 38 height 22
type input "4"
type input "$308.00"
click at [328, 801] on div at bounding box center [583, 781] width 532 height 48
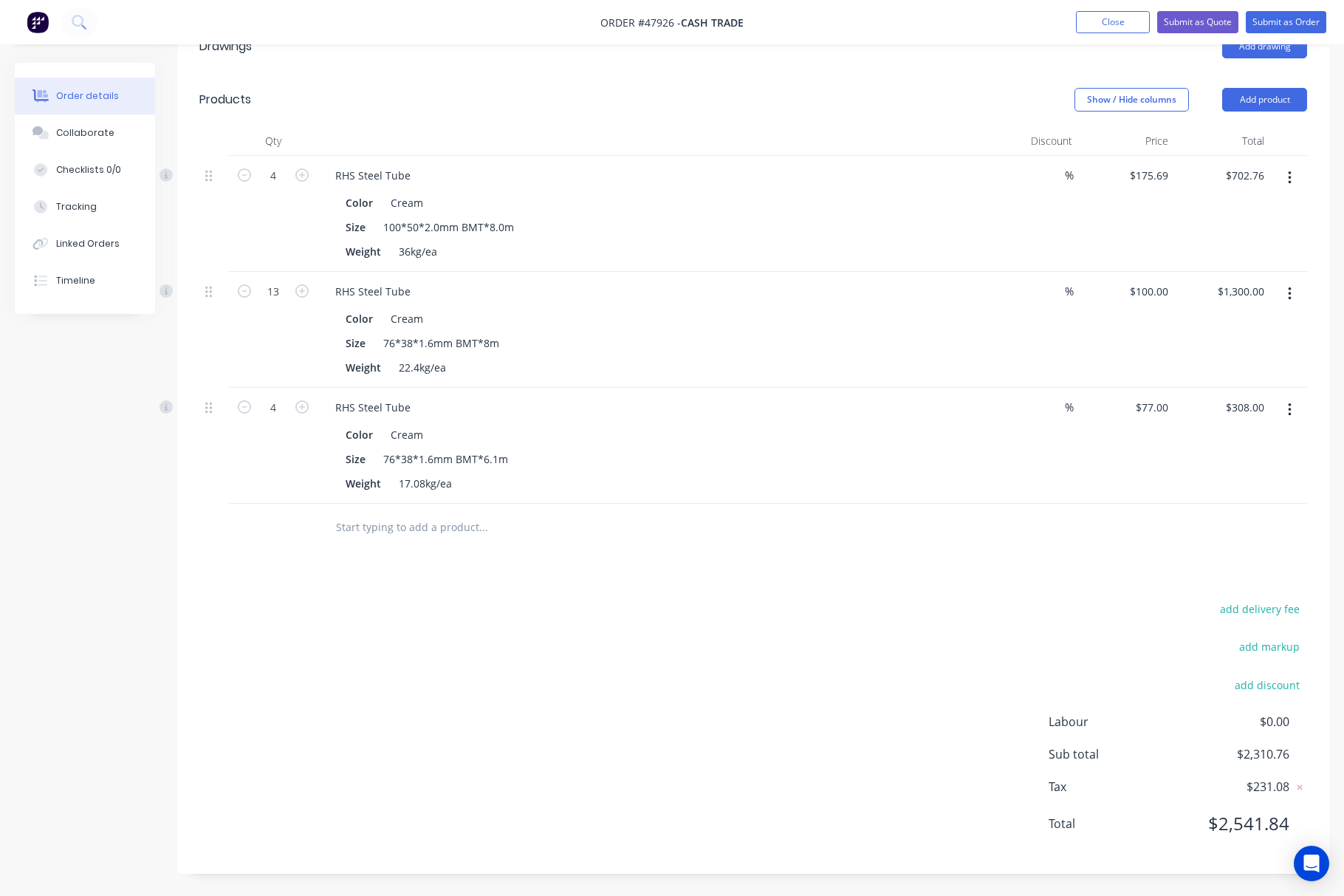
scroll to position [353, 0]
click at [993, 93] on button "Add product" at bounding box center [1264, 99] width 85 height 23
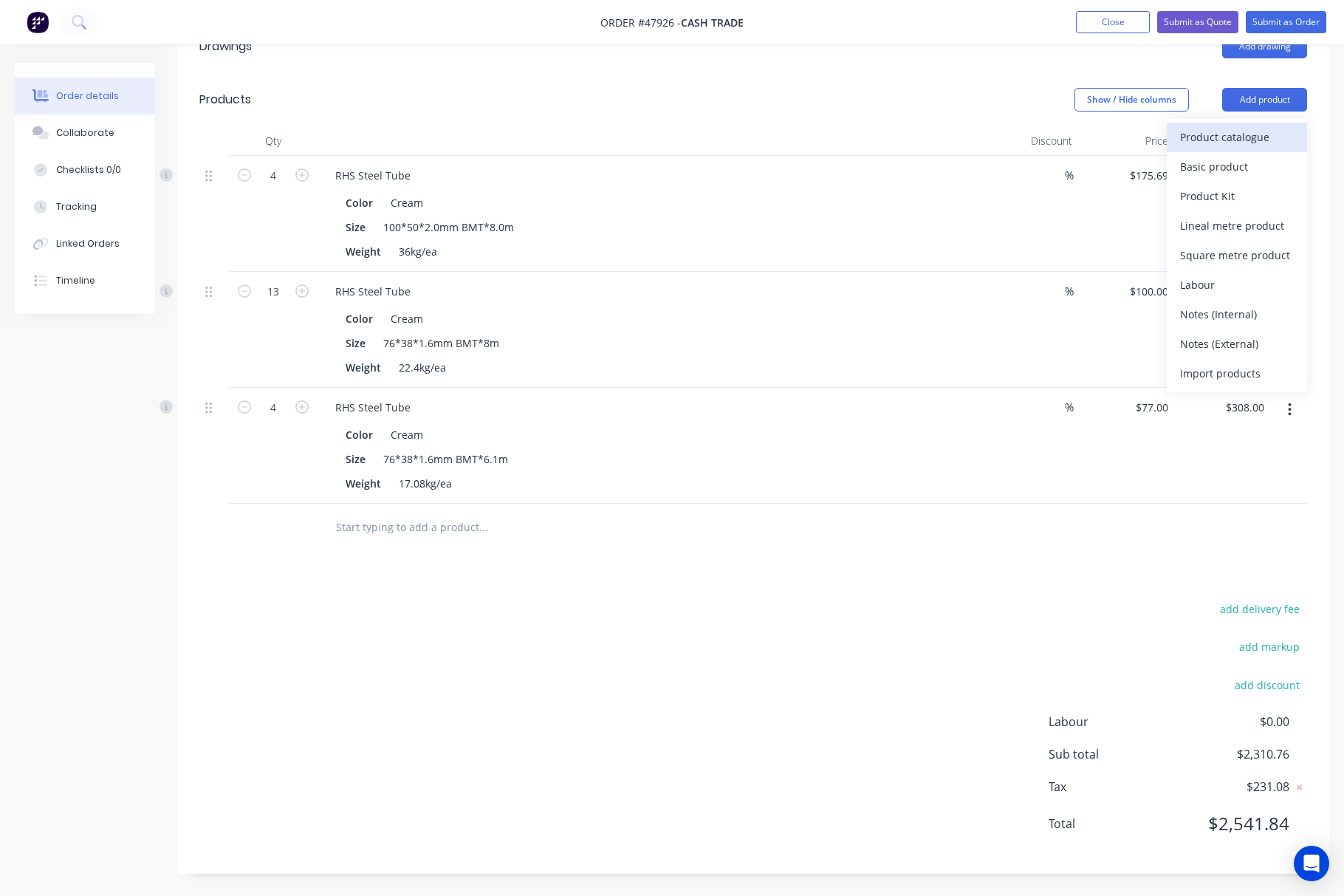
click at [993, 127] on div "Product catalogue" at bounding box center [1237, 137] width 113 height 21
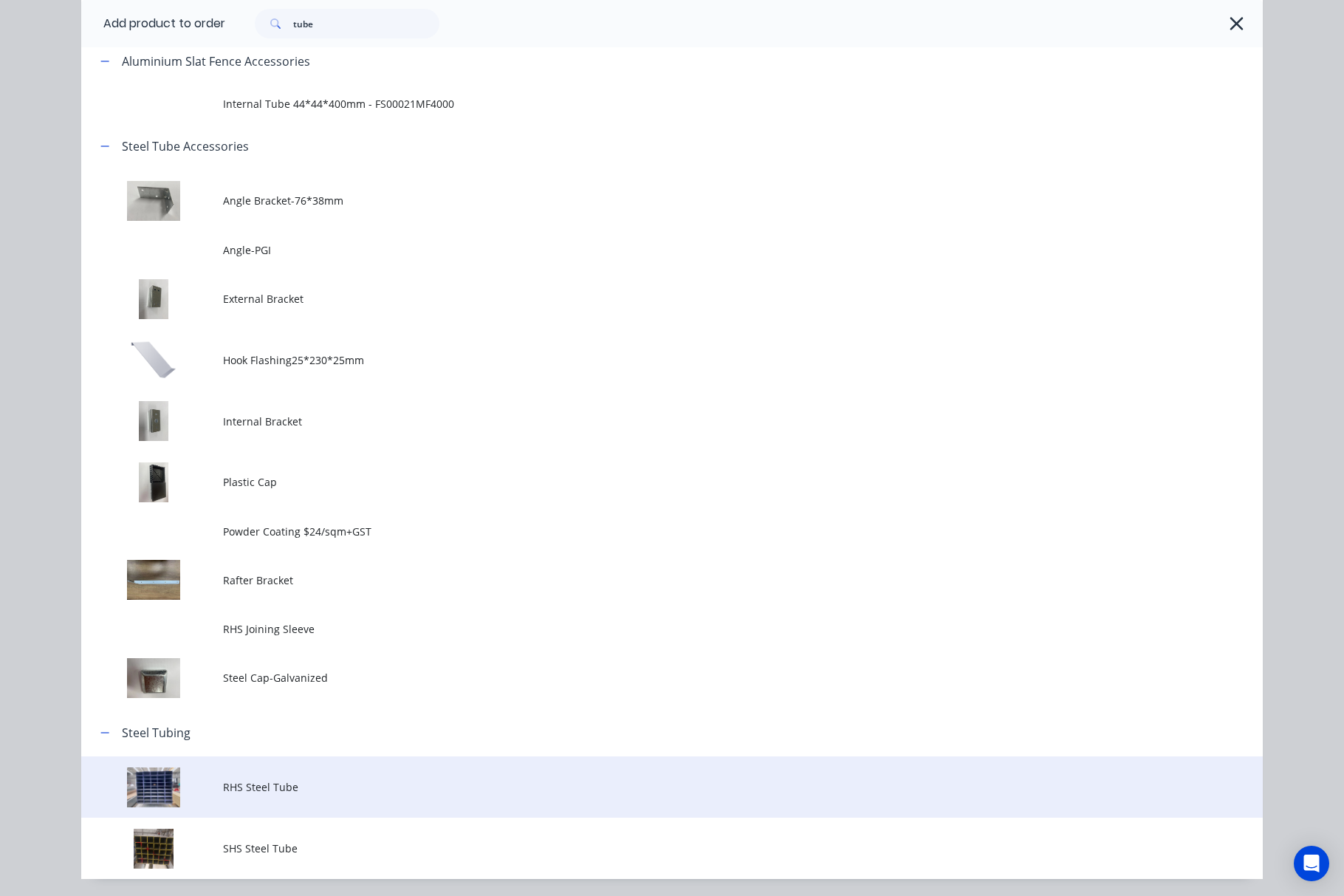
scroll to position [208, 0]
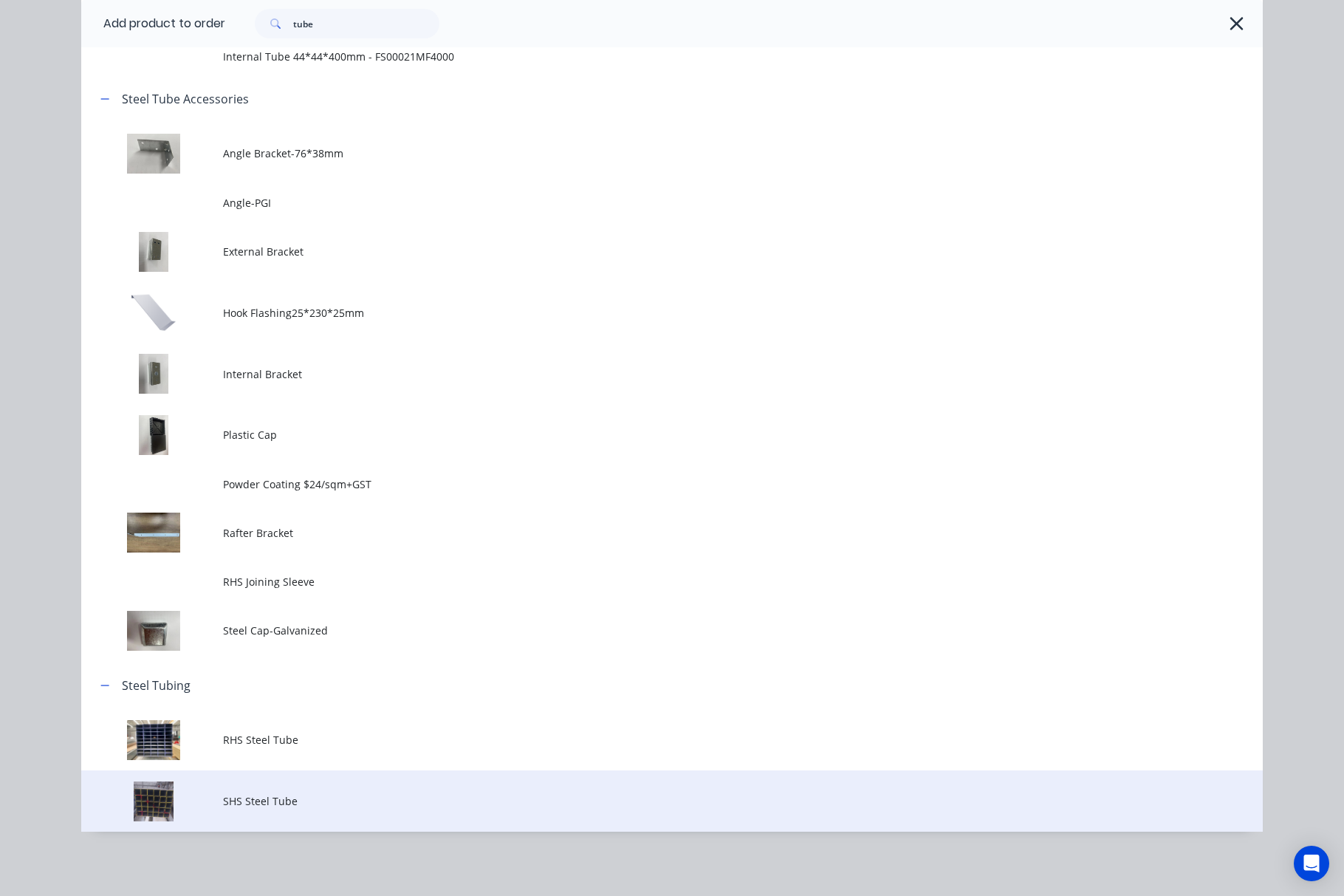
click at [375, 791] on td "SHS Steel Tube" at bounding box center [743, 800] width 1040 height 62
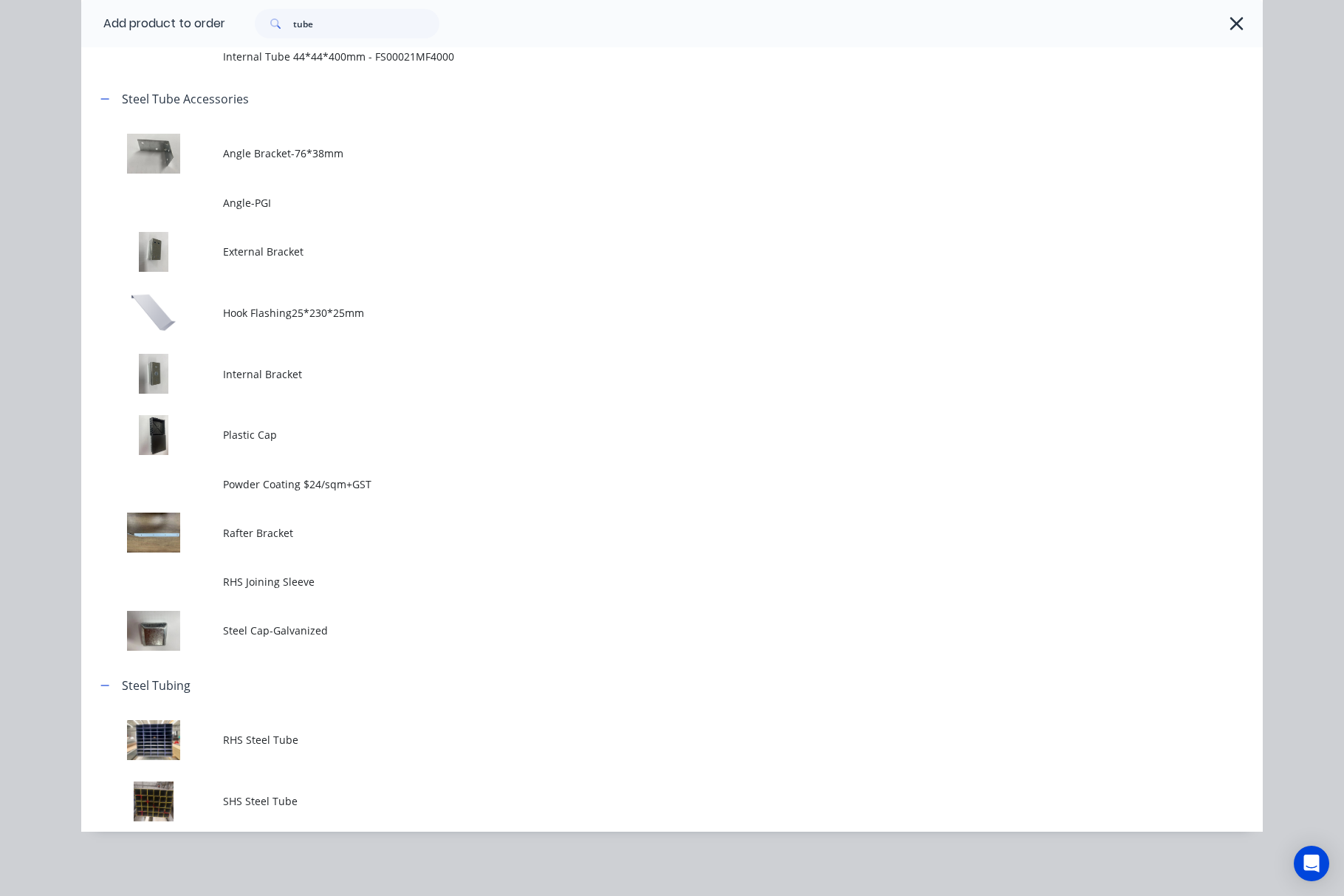
scroll to position [0, 0]
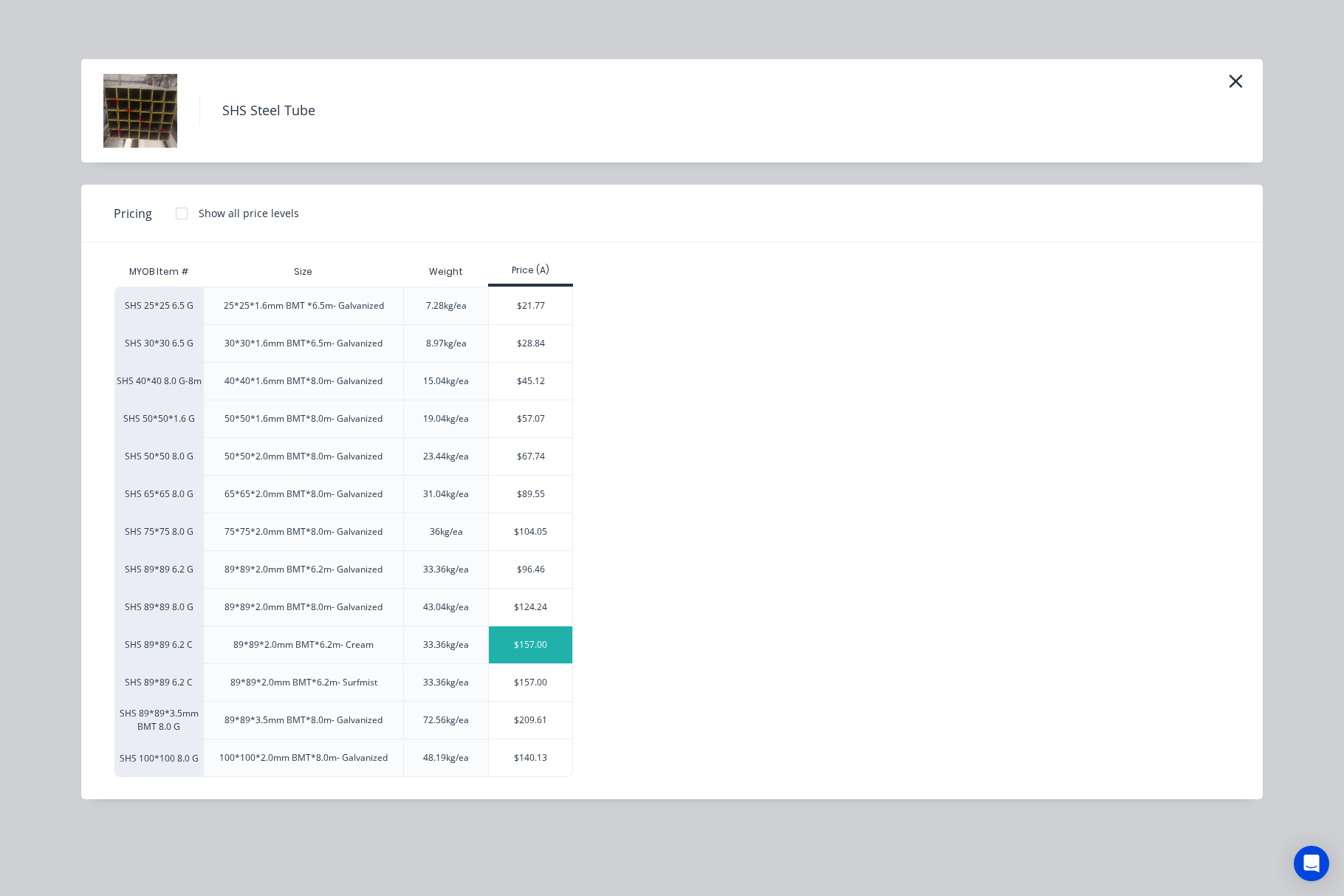
click at [543, 649] on div "$157.00" at bounding box center [530, 644] width 83 height 37
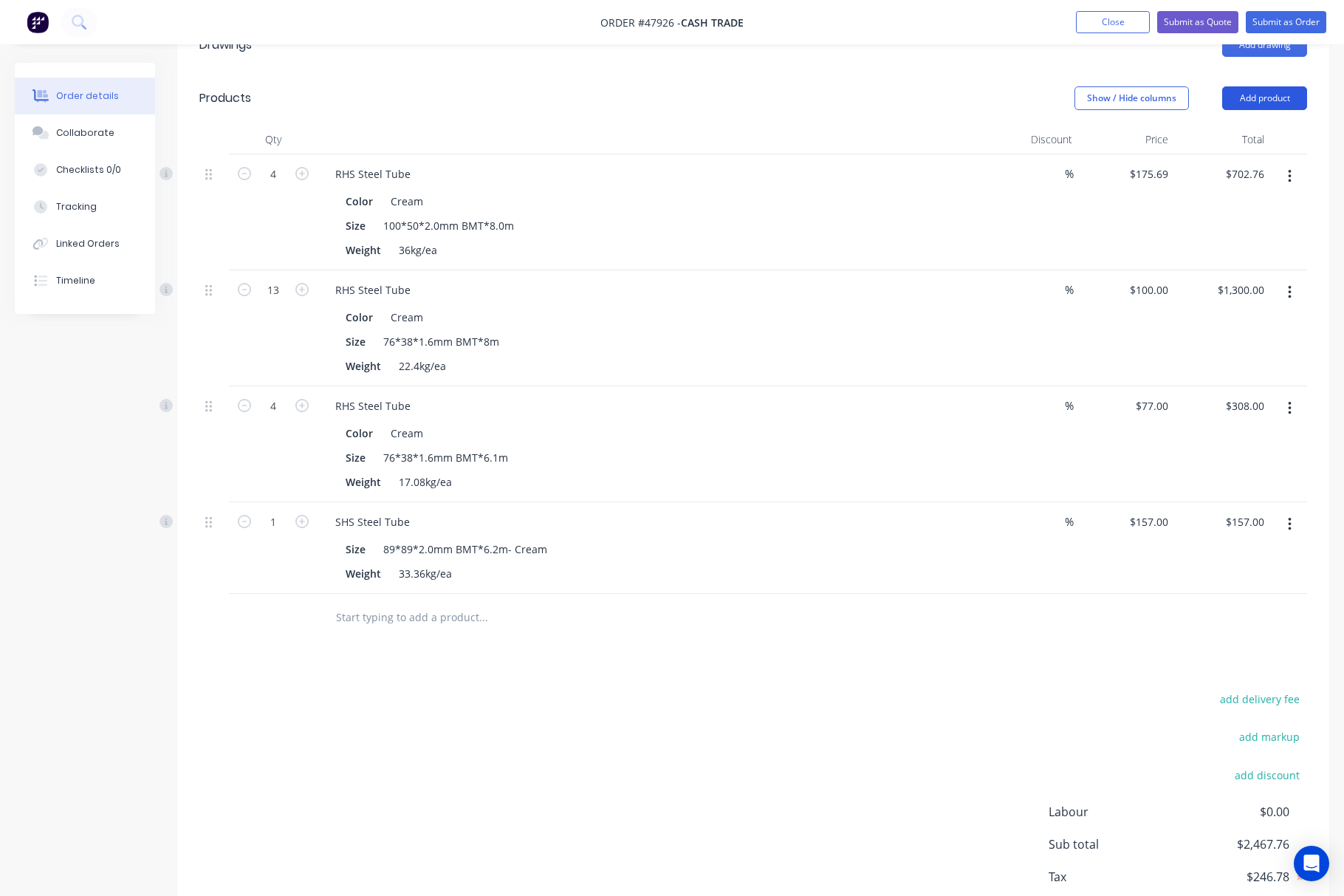
click at [993, 96] on button "Add product" at bounding box center [1264, 98] width 85 height 23
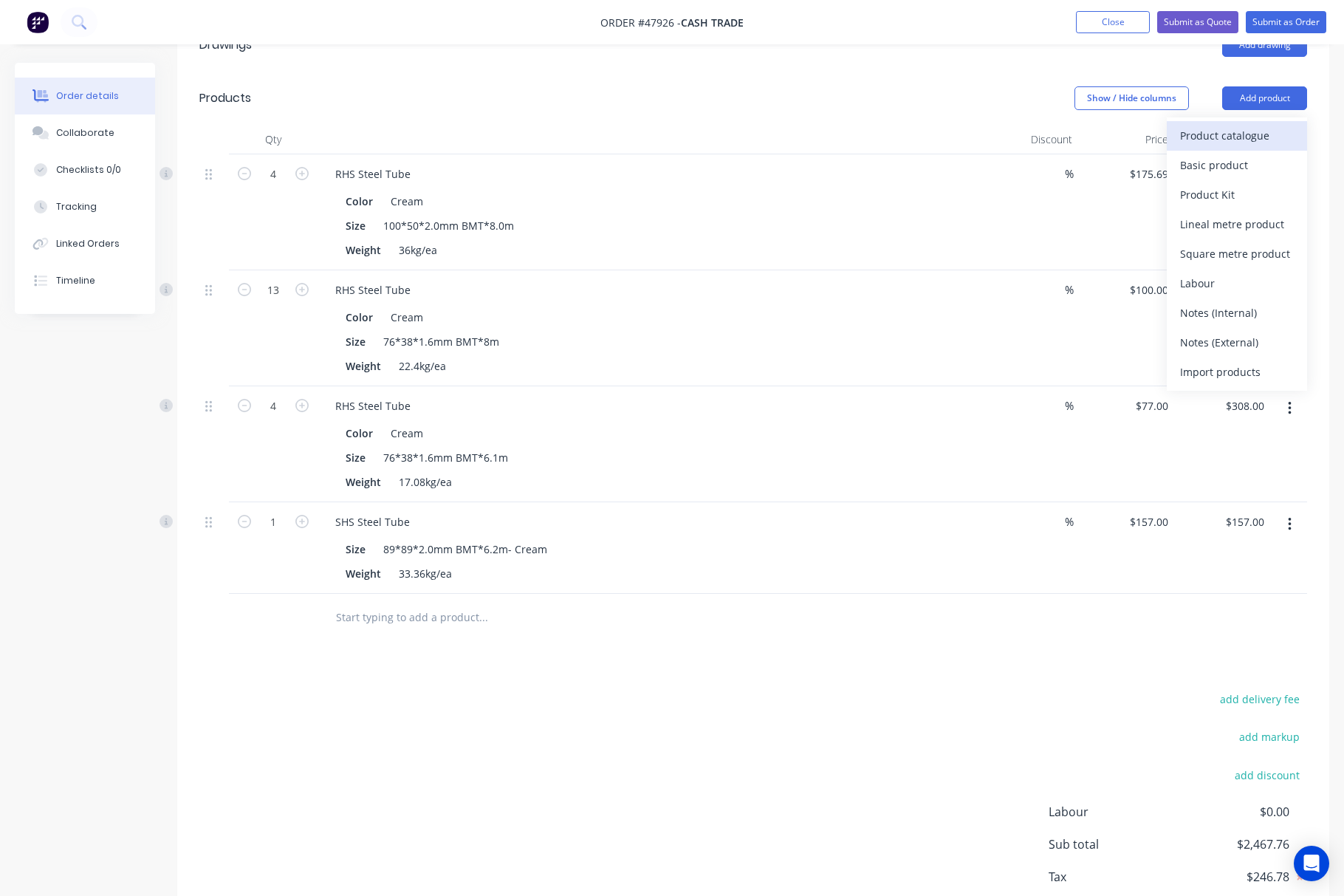
click at [993, 138] on div "Product catalogue" at bounding box center [1237, 136] width 113 height 21
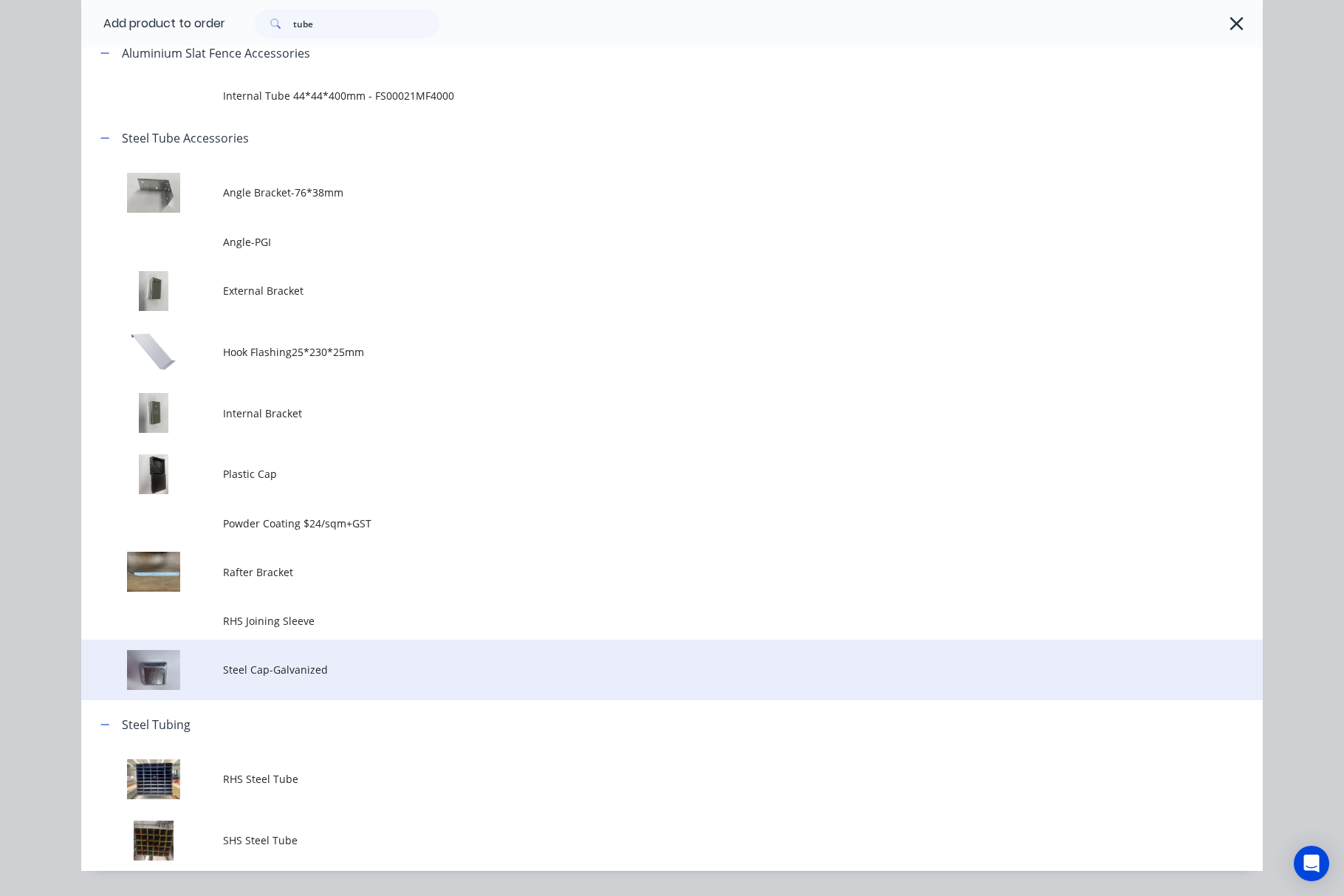
scroll to position [208, 0]
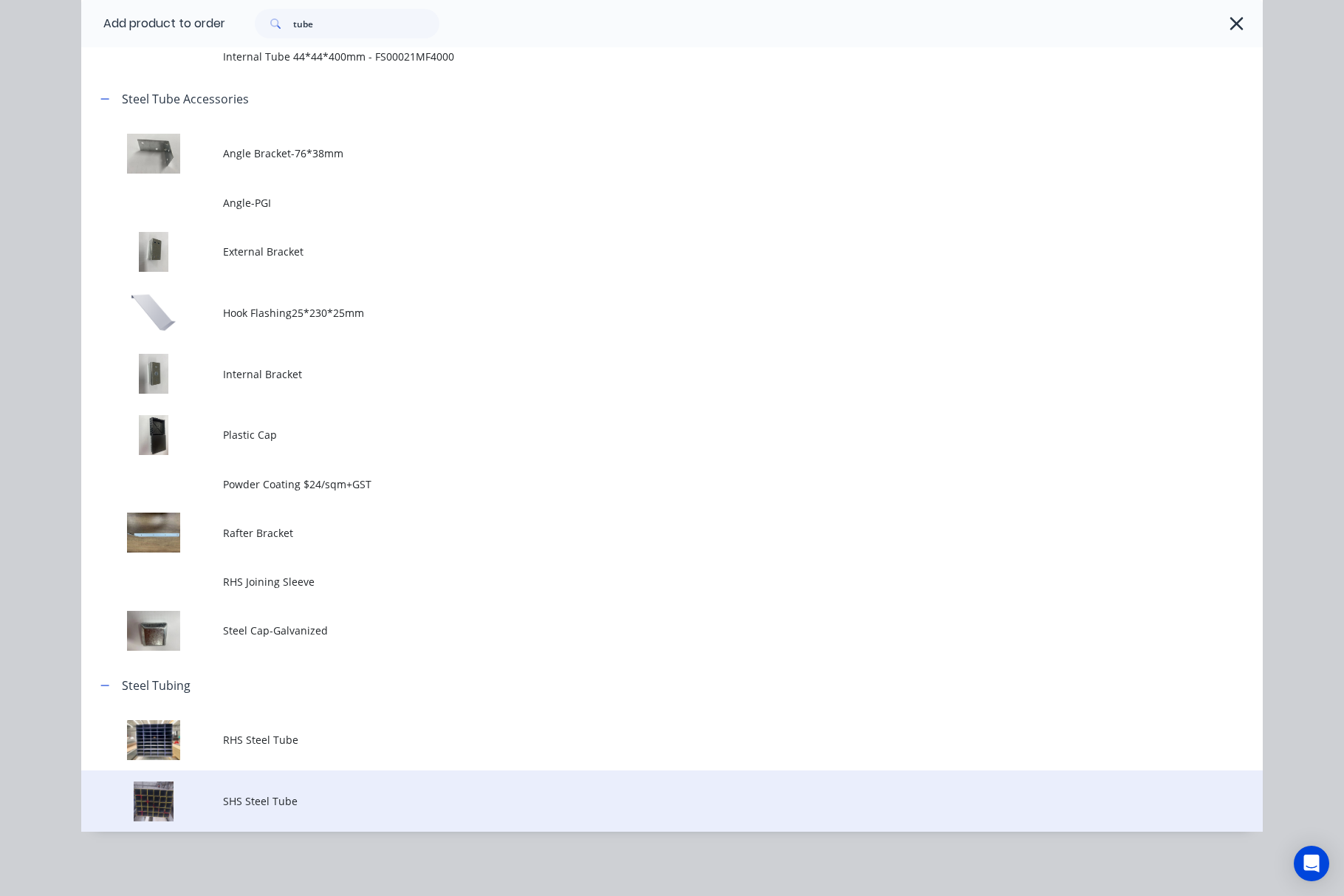
click at [270, 791] on td "SHS Steel Tube" at bounding box center [743, 800] width 1040 height 62
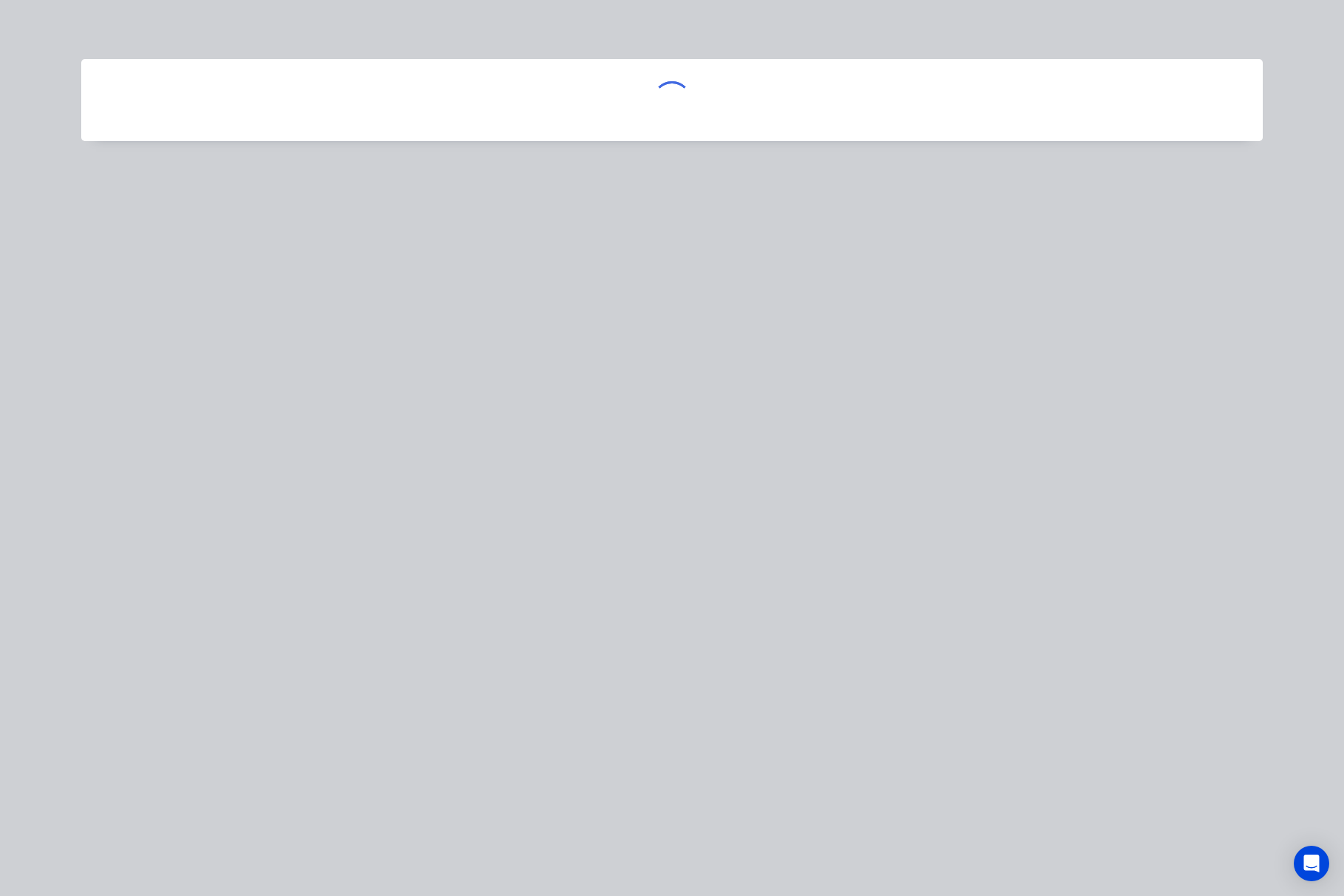
scroll to position [0, 0]
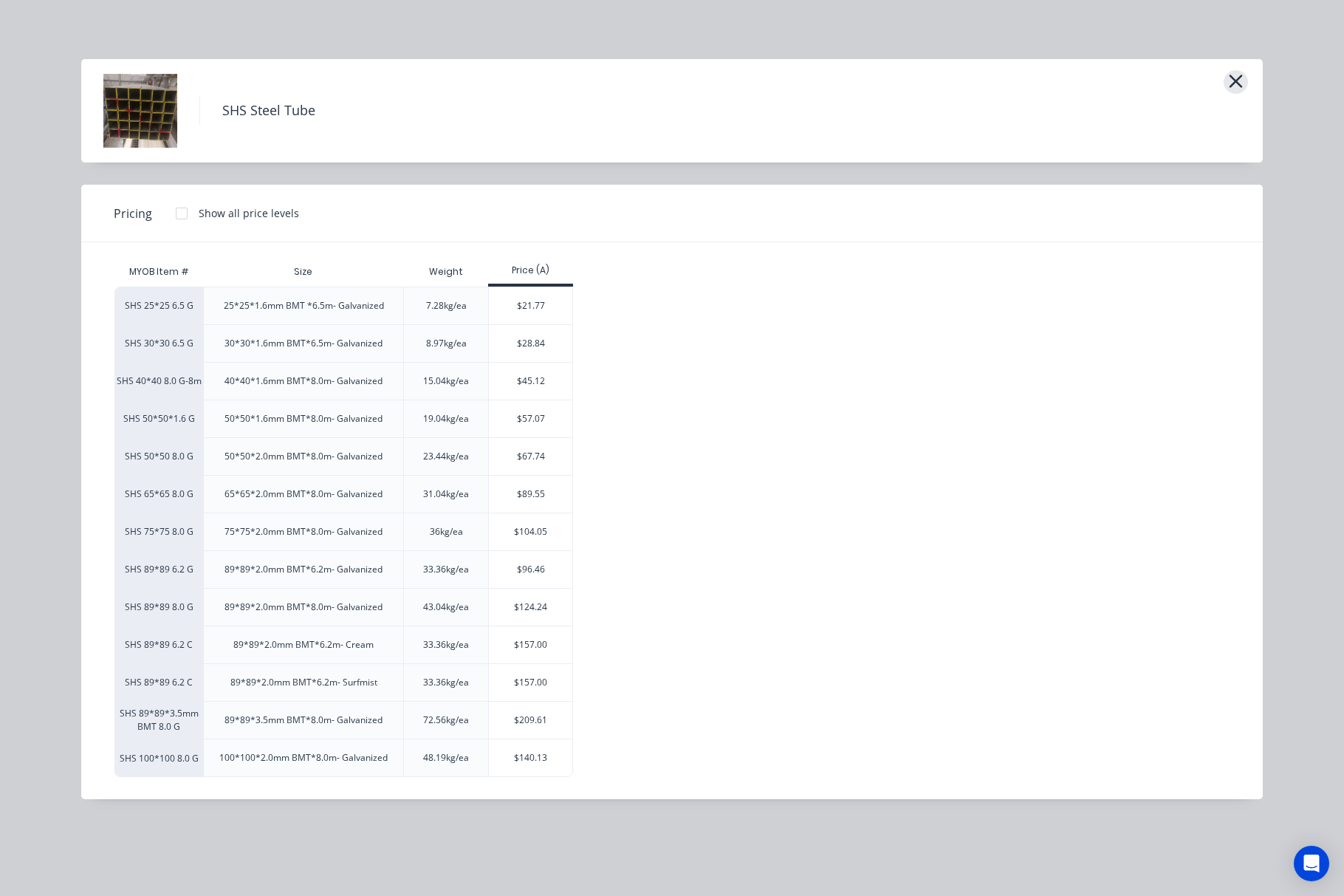
click at [993, 79] on button "button" at bounding box center [1236, 82] width 24 height 23
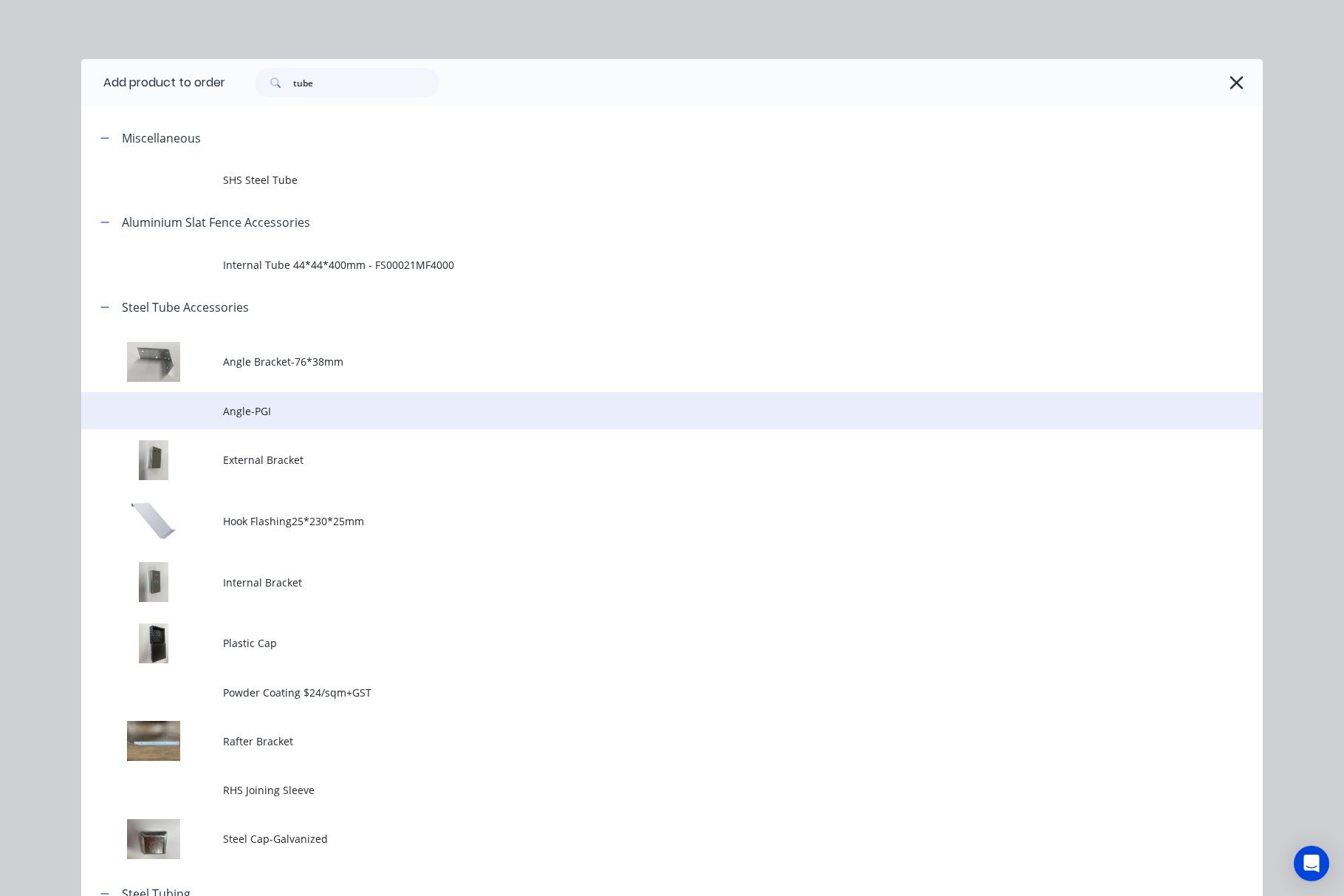
scroll to position [208, 0]
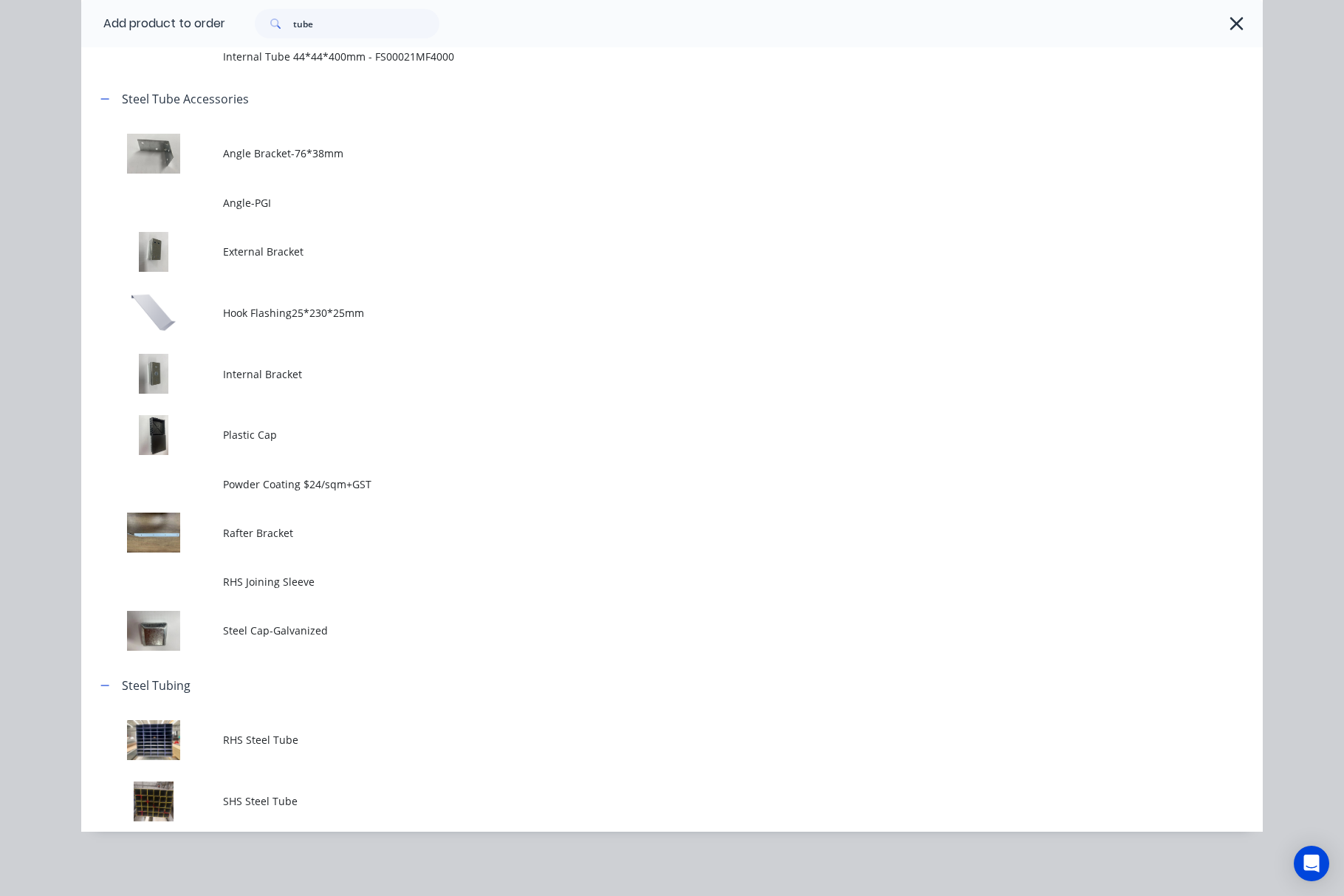
click at [993, 19] on div "tube" at bounding box center [736, 23] width 1023 height 29
click at [993, 21] on div "tube" at bounding box center [736, 23] width 1023 height 29
click at [993, 22] on icon "button" at bounding box center [1236, 23] width 13 height 13
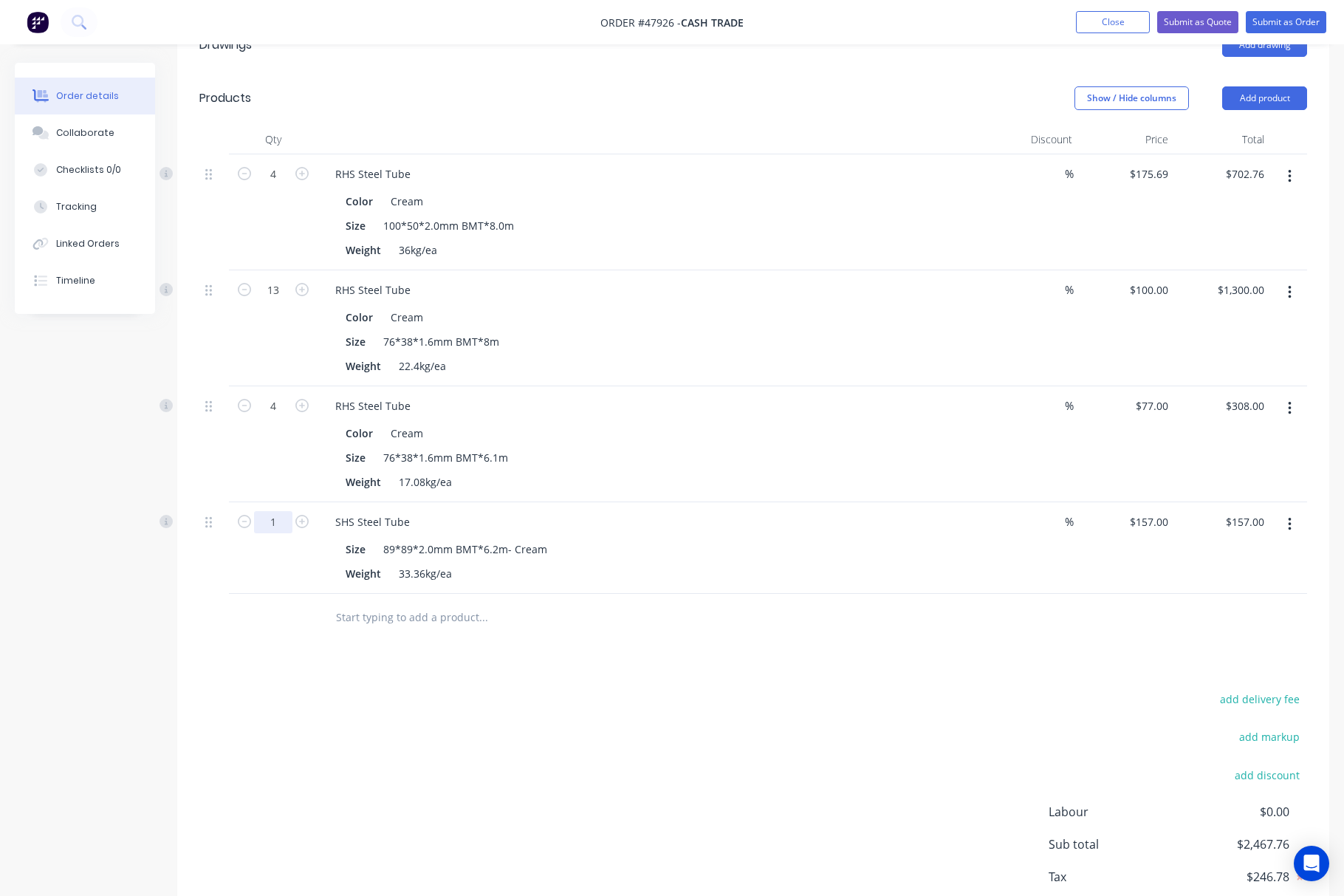
click at [271, 185] on input "1" at bounding box center [273, 174] width 38 height 22
type input "4"
type input "$628.00"
click at [622, 665] on div "Drawings Add drawing Products Show / Hide columns Add product Qty Discount Pric…" at bounding box center [752, 491] width 1152 height 945
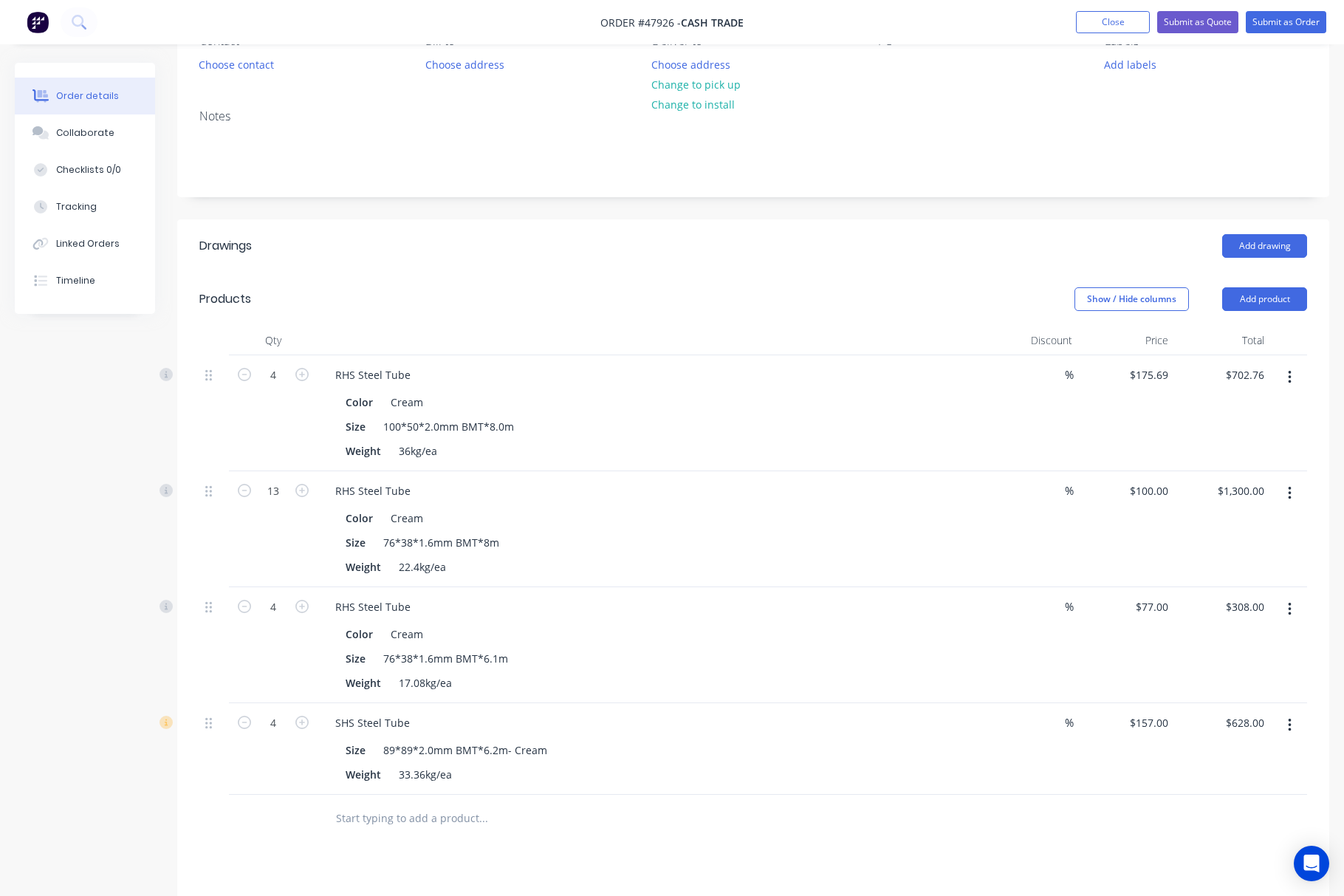
scroll to position [0, 0]
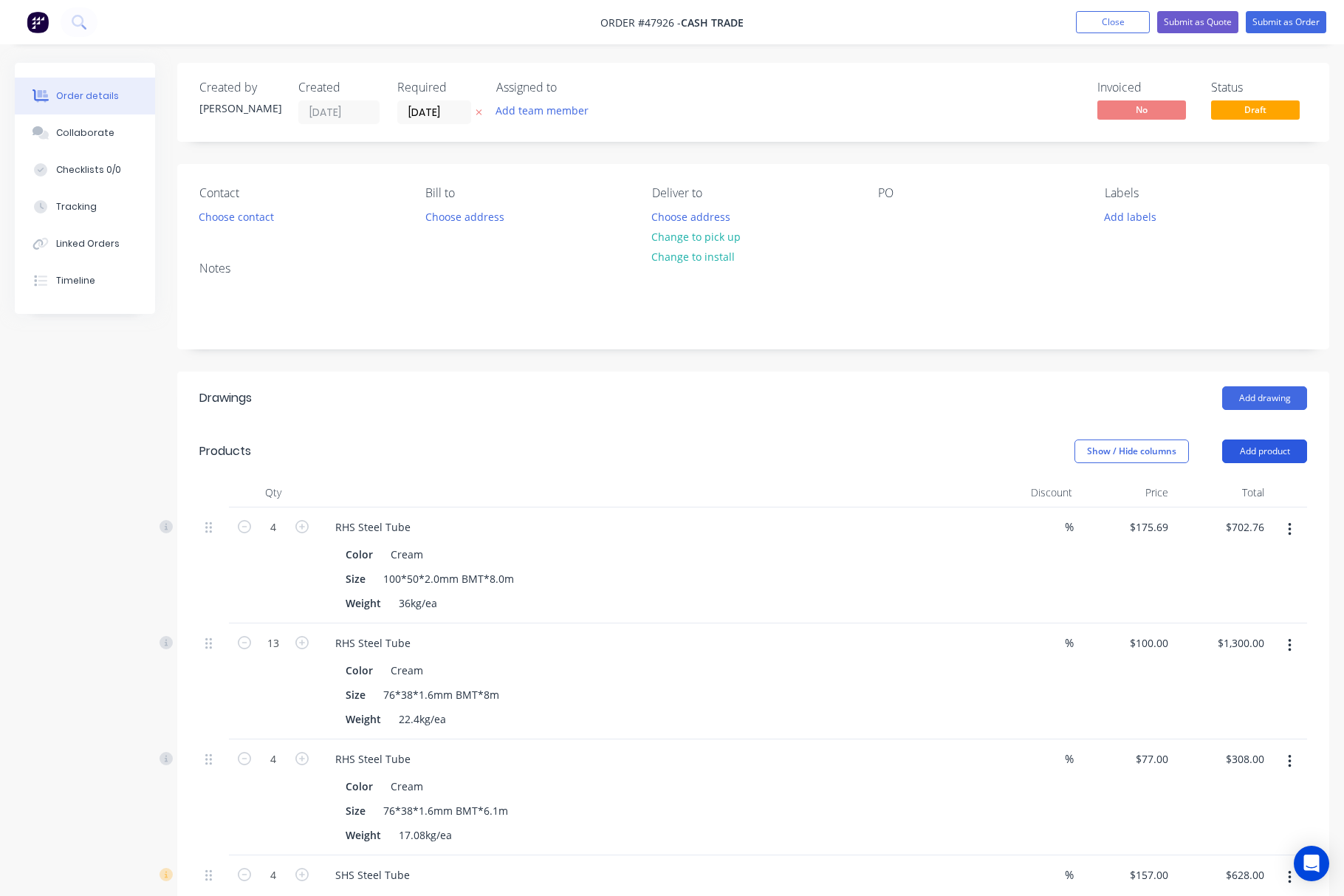
click at [993, 446] on button "Add product" at bounding box center [1264, 451] width 85 height 23
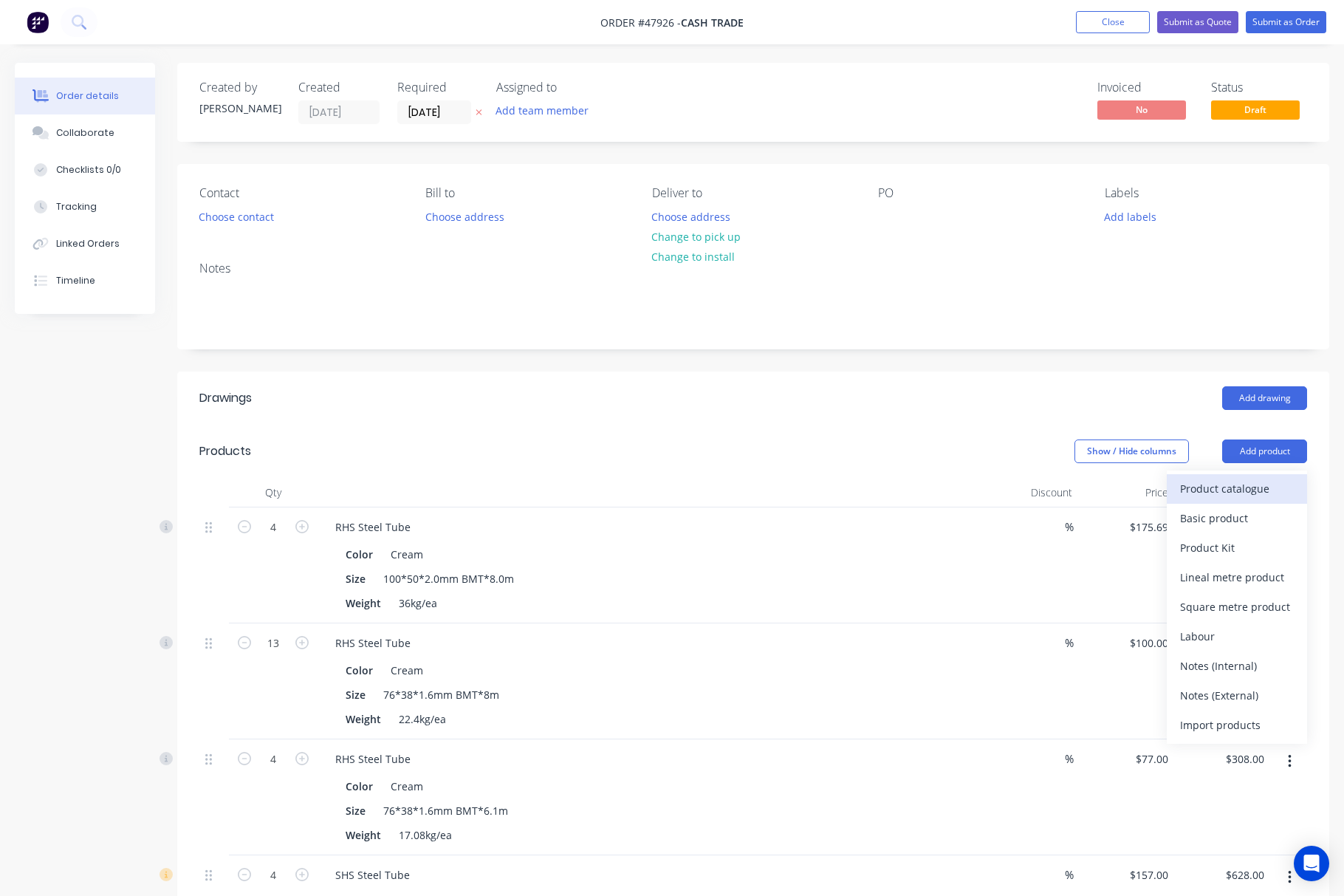
click at [993, 488] on div "Product catalogue" at bounding box center [1237, 489] width 113 height 21
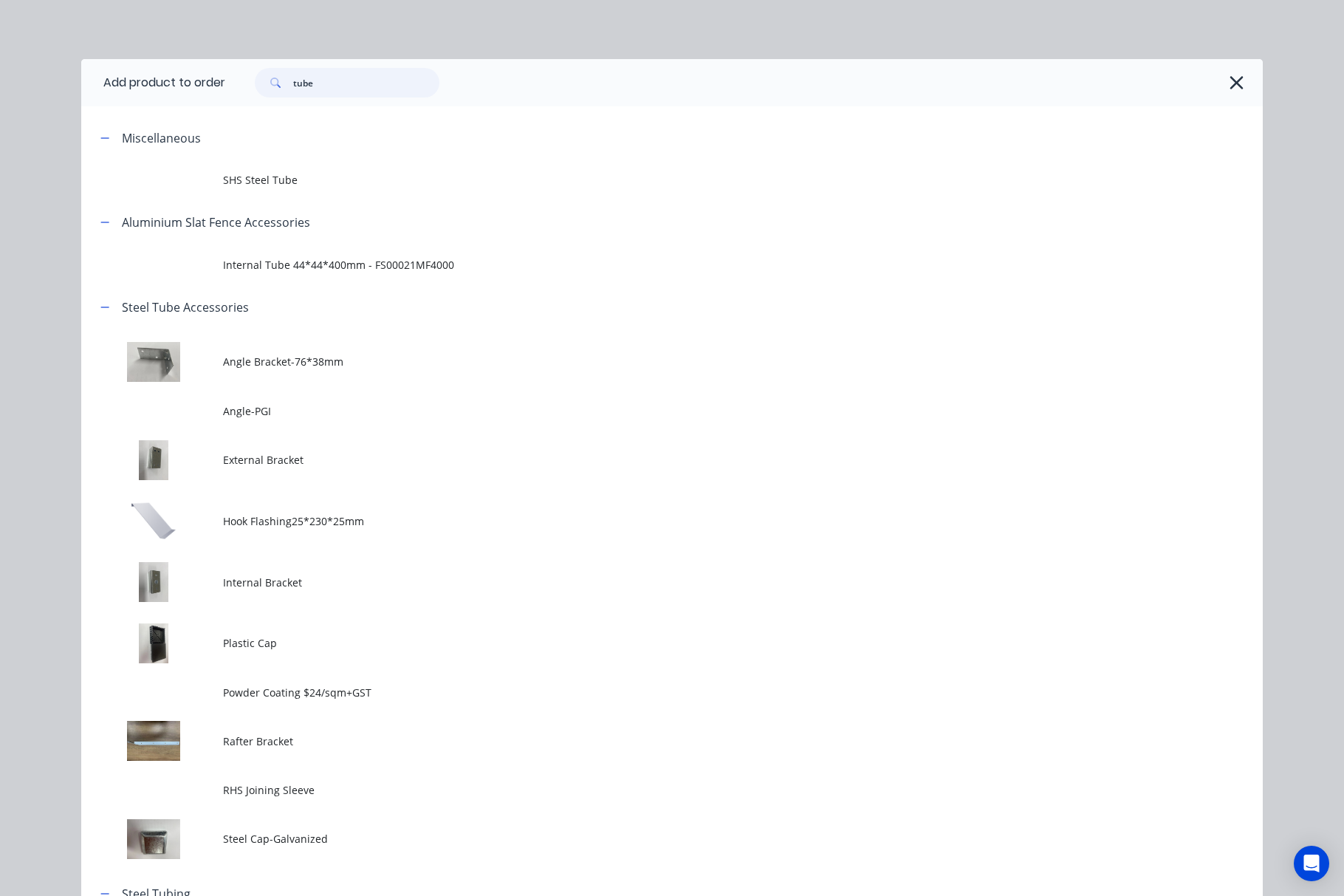
drag, startPoint x: 332, startPoint y: 84, endPoint x: 187, endPoint y: 86, distance: 145.0
click at [233, 83] on div "tube" at bounding box center [736, 82] width 1023 height 29
type input "inter"
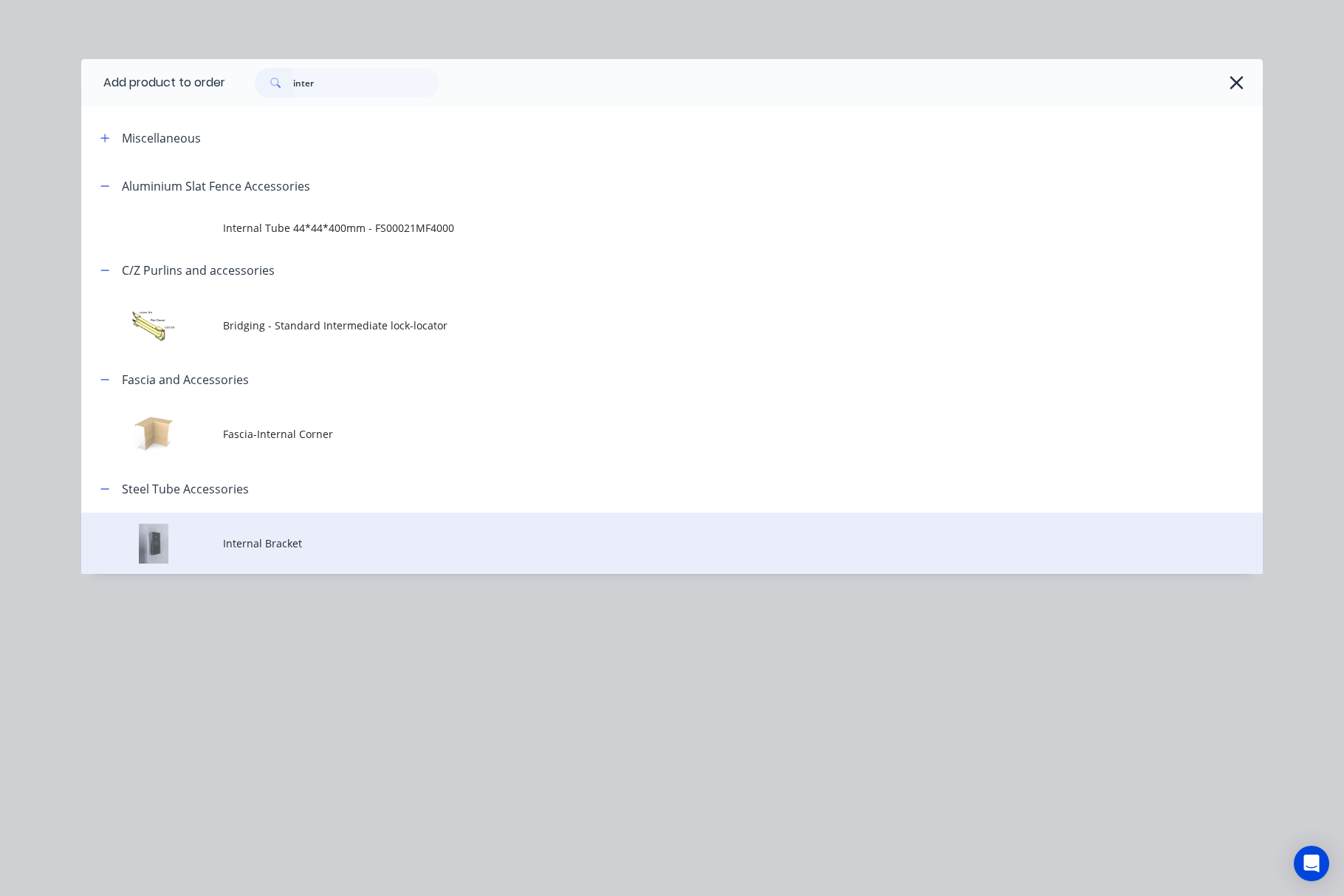
click at [300, 547] on span "Internal Bracket" at bounding box center [639, 542] width 832 height 15
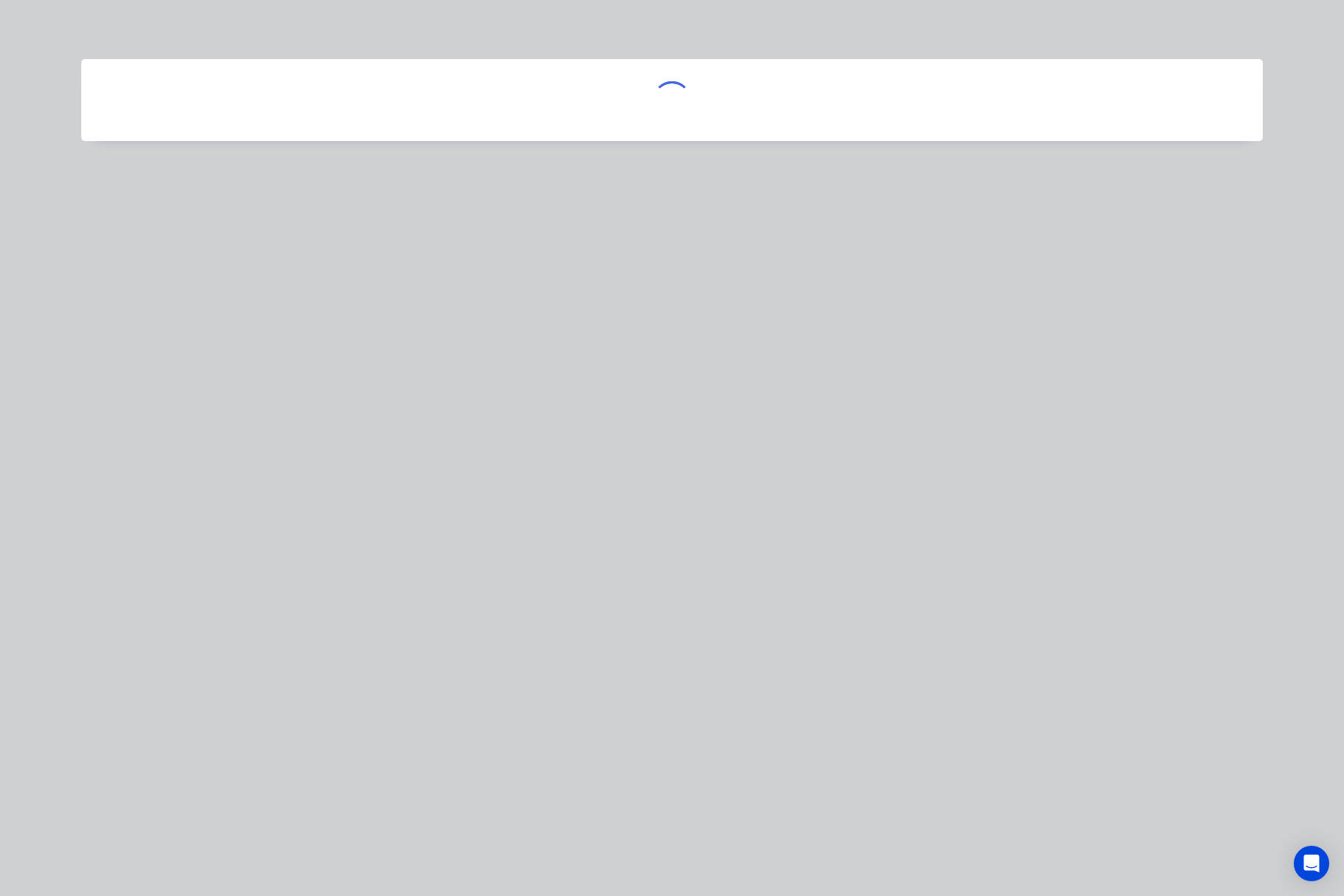
click at [636, 412] on div at bounding box center [672, 448] width 1344 height 896
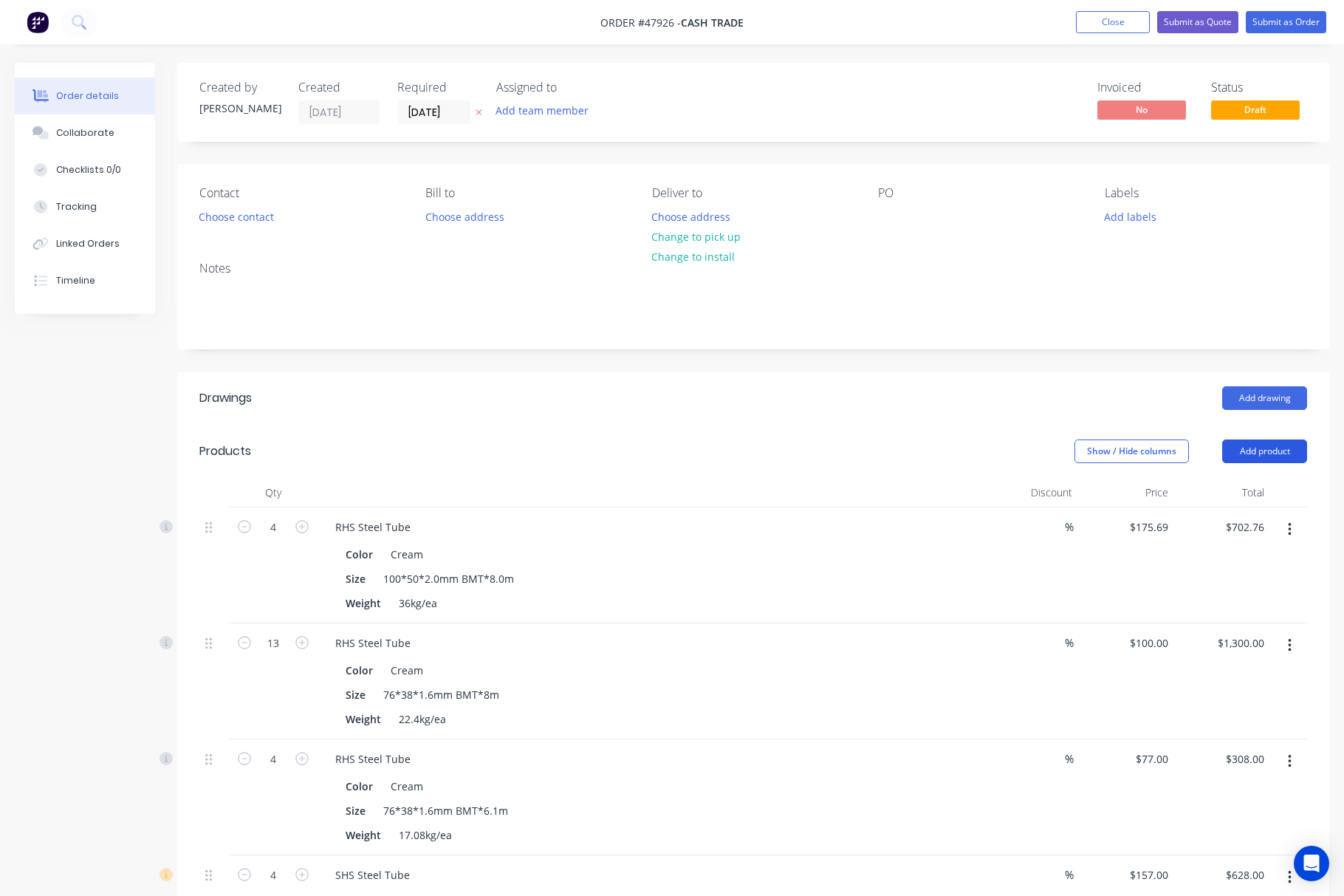
click at [1258, 456] on button "Add product" at bounding box center [1264, 451] width 85 height 23
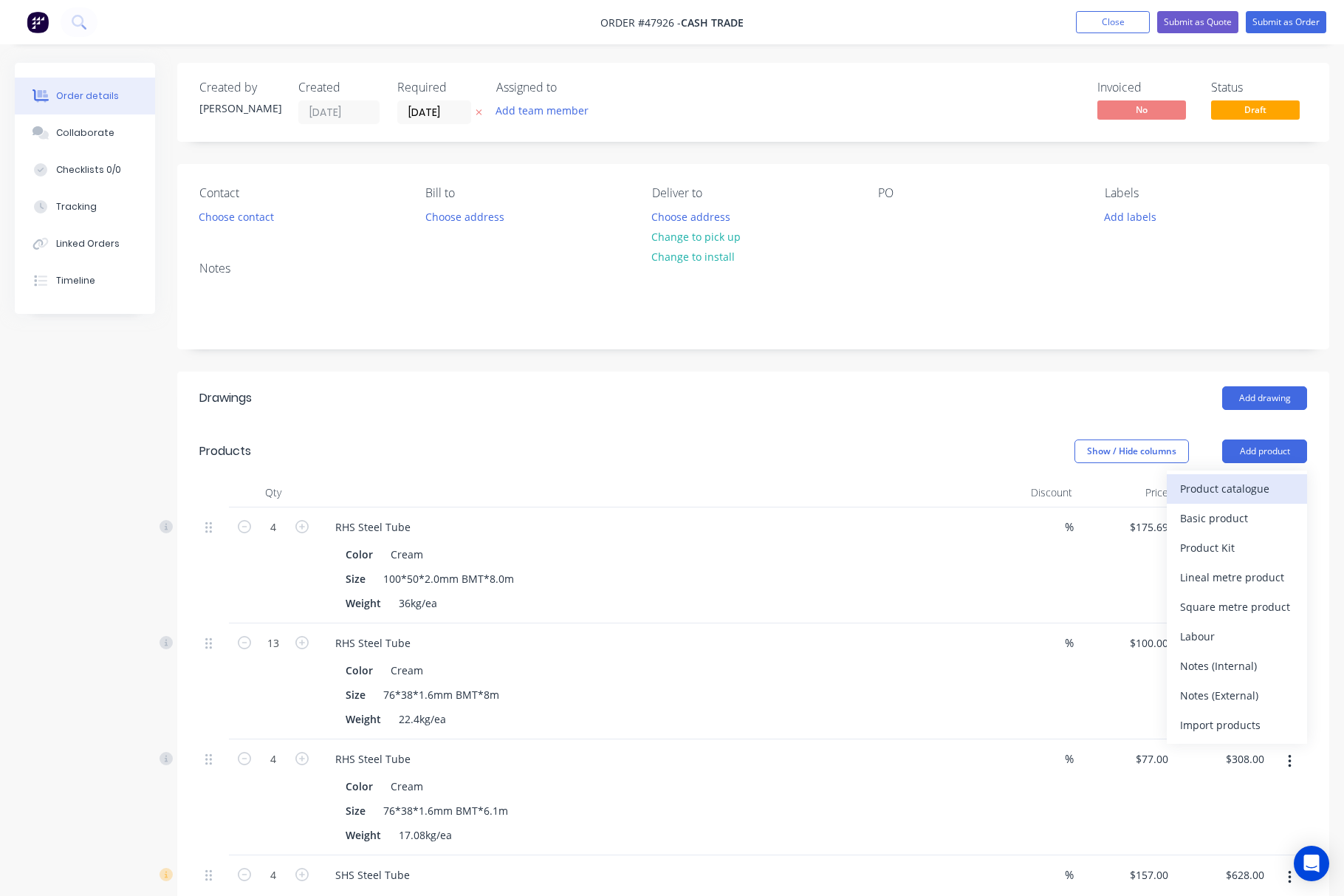
click at [1247, 483] on div "Product catalogue" at bounding box center [1237, 489] width 113 height 21
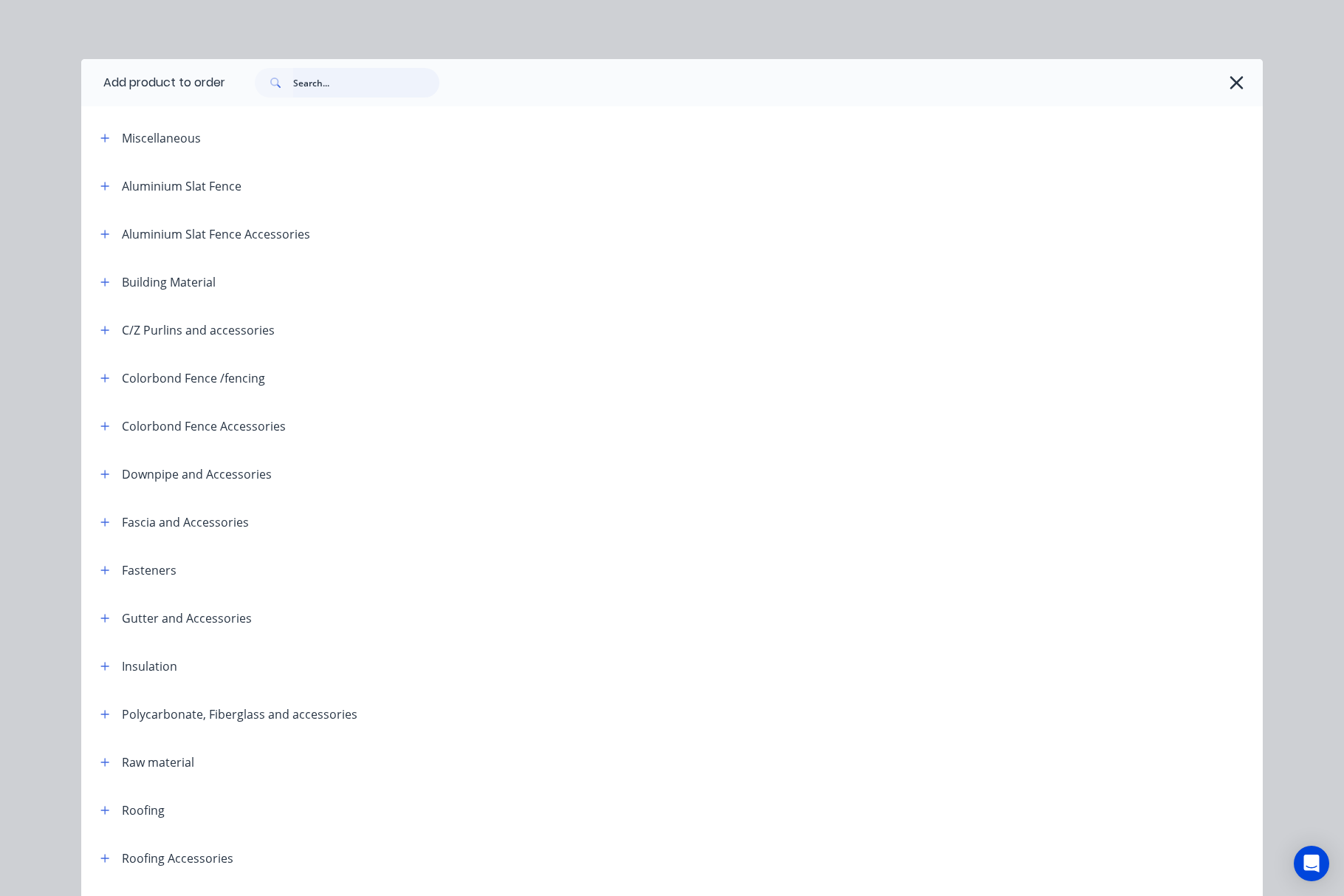
click at [339, 88] on input "text" at bounding box center [366, 82] width 147 height 29
type input "inter"
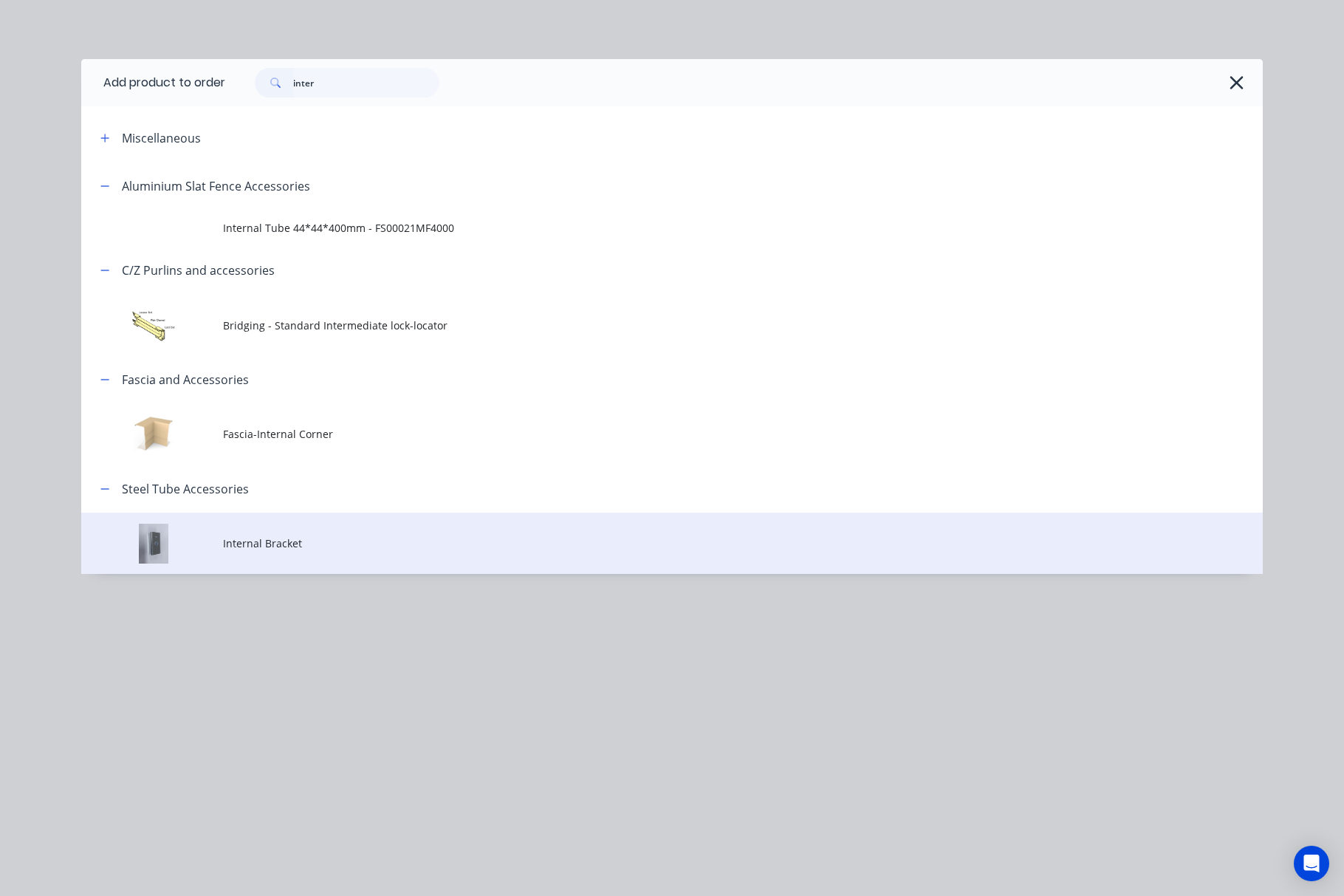
click at [374, 551] on td "Internal Bracket" at bounding box center [743, 543] width 1040 height 62
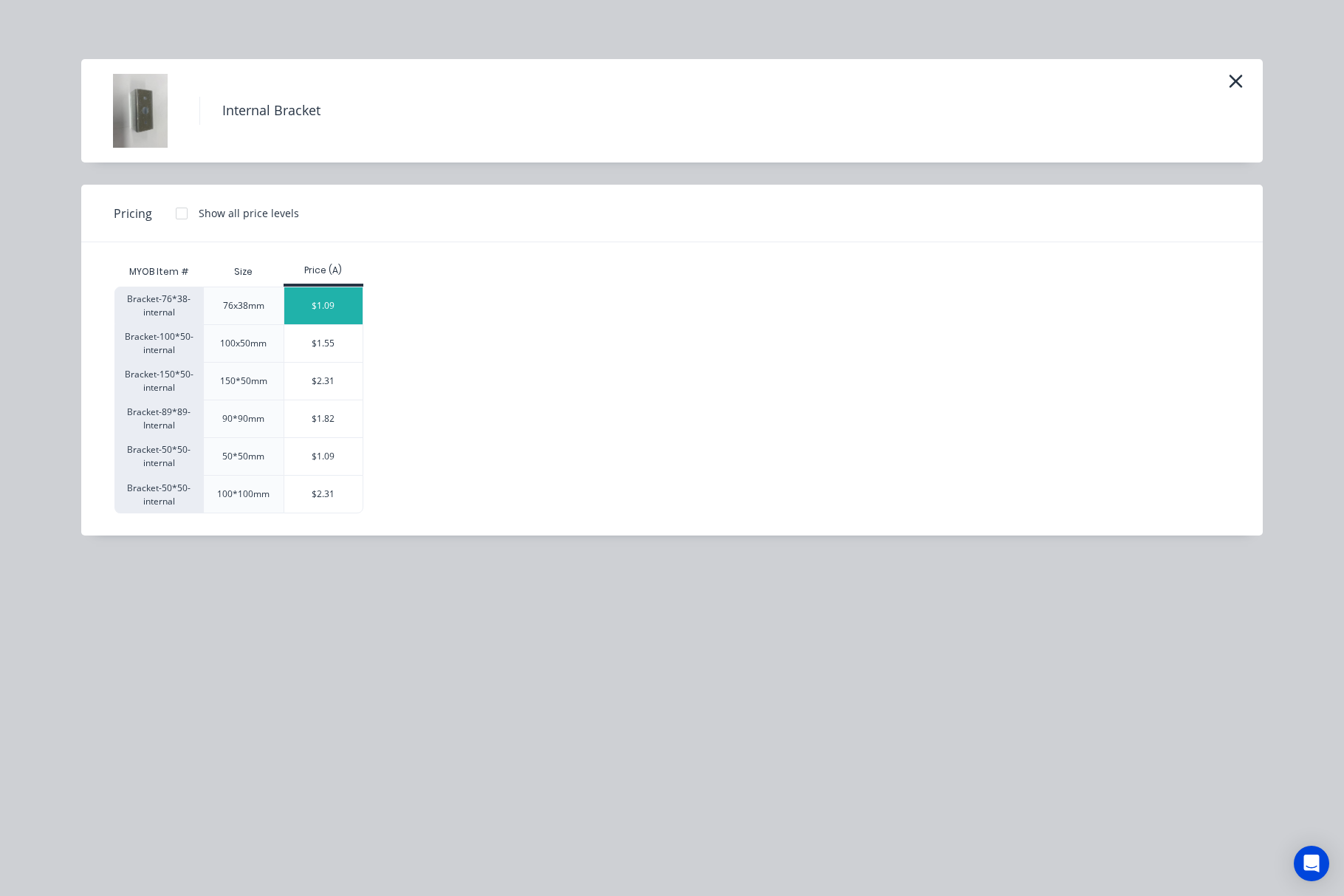
click at [326, 313] on div "$1.09" at bounding box center [323, 306] width 79 height 37
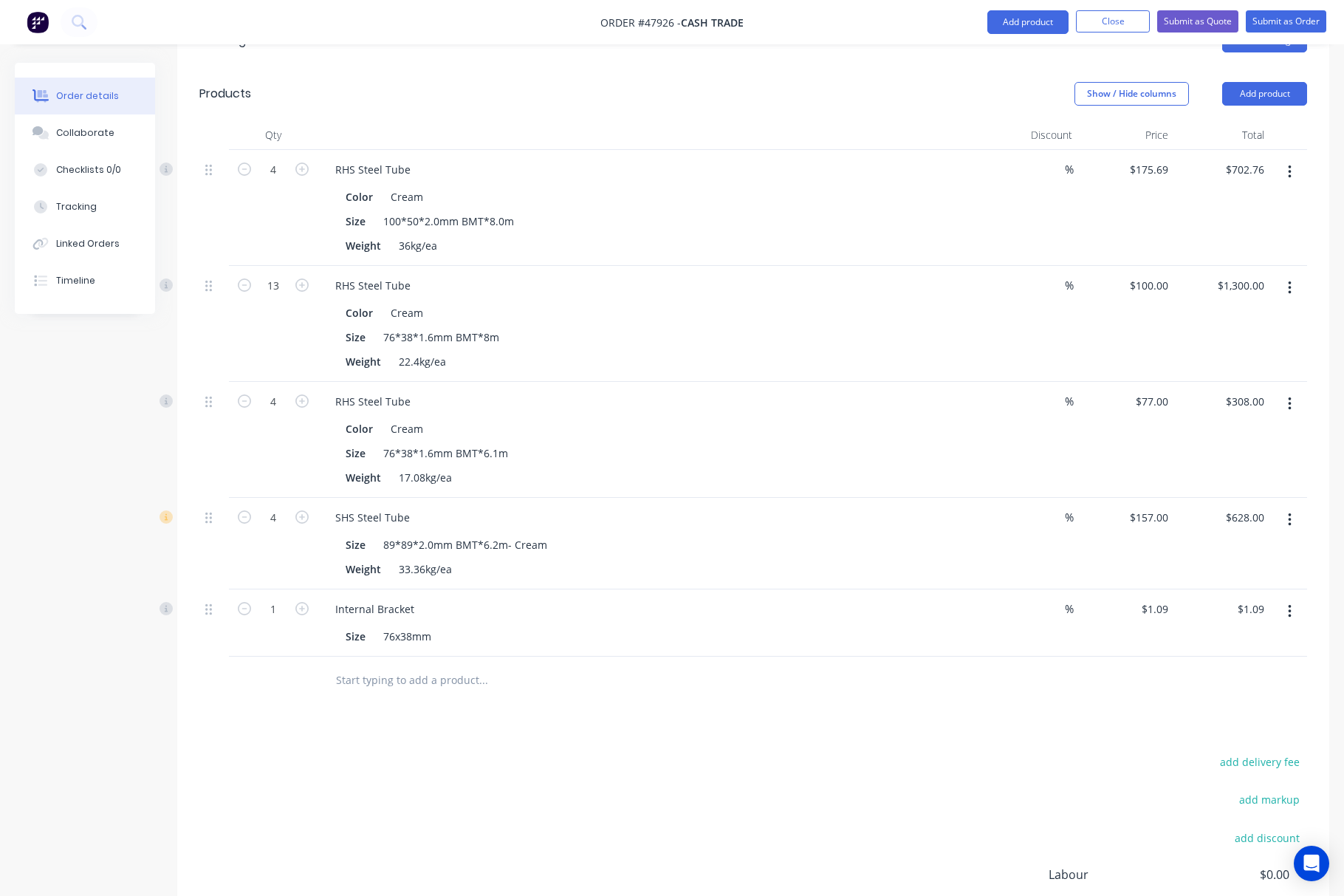
scroll to position [513, 0]
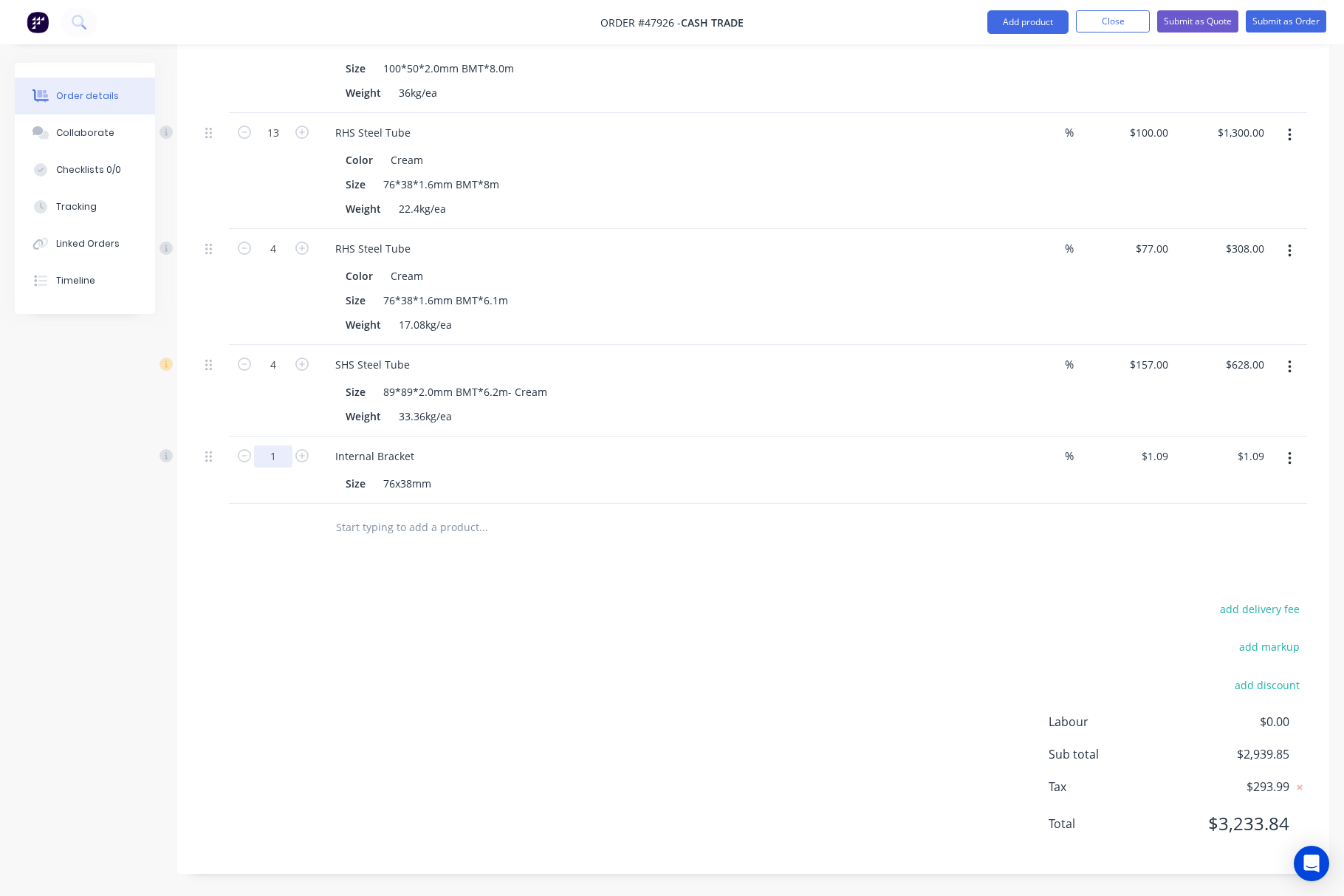
click at [279, 28] on input "1" at bounding box center [273, 17] width 38 height 22
type input "40"
type input "$43.60"
click at [393, 715] on div "add delivery fee add markup add discount Labour $0.00 Sub total $2,939.85 Tax $…" at bounding box center [753, 724] width 1108 height 253
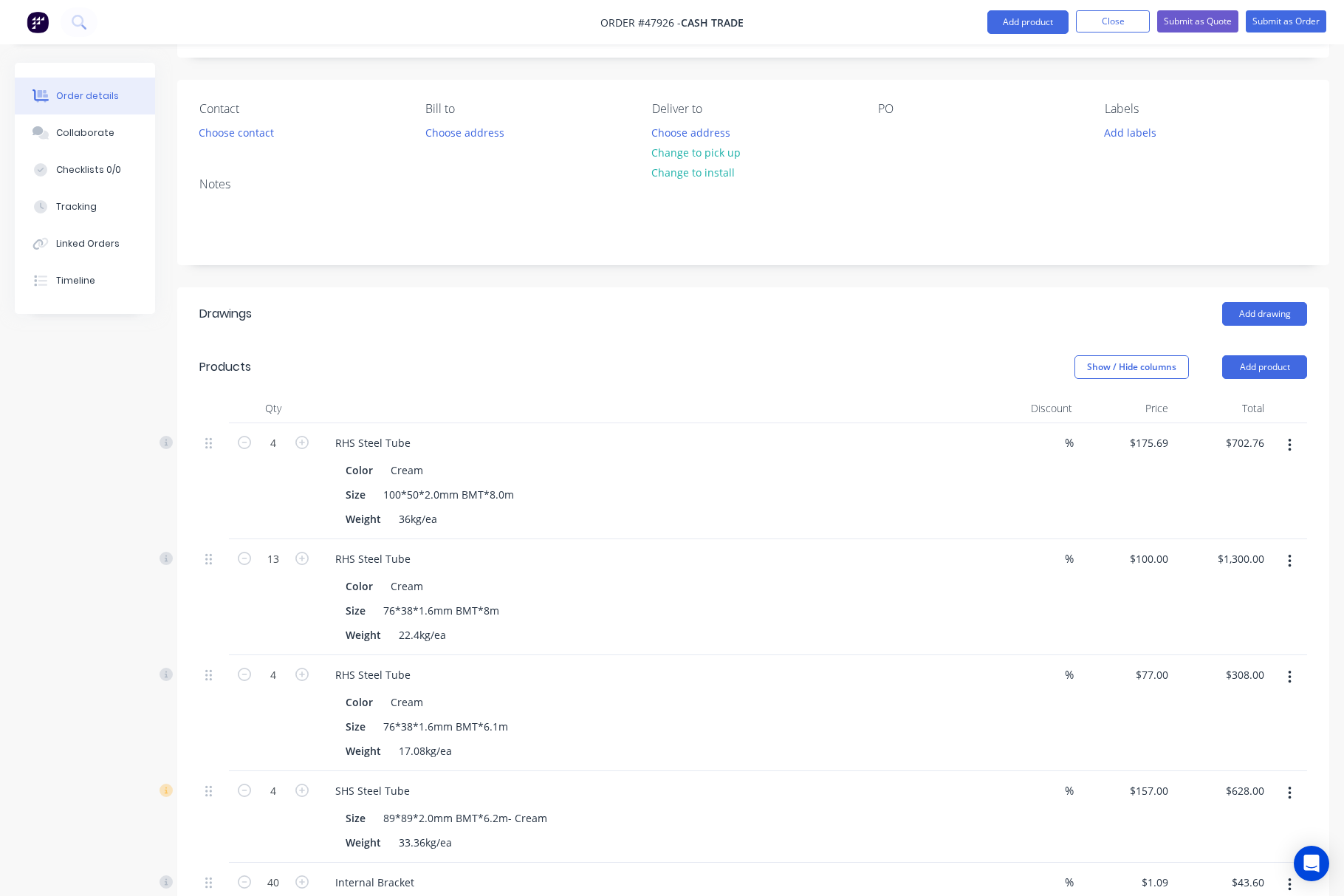
scroll to position [0, 0]
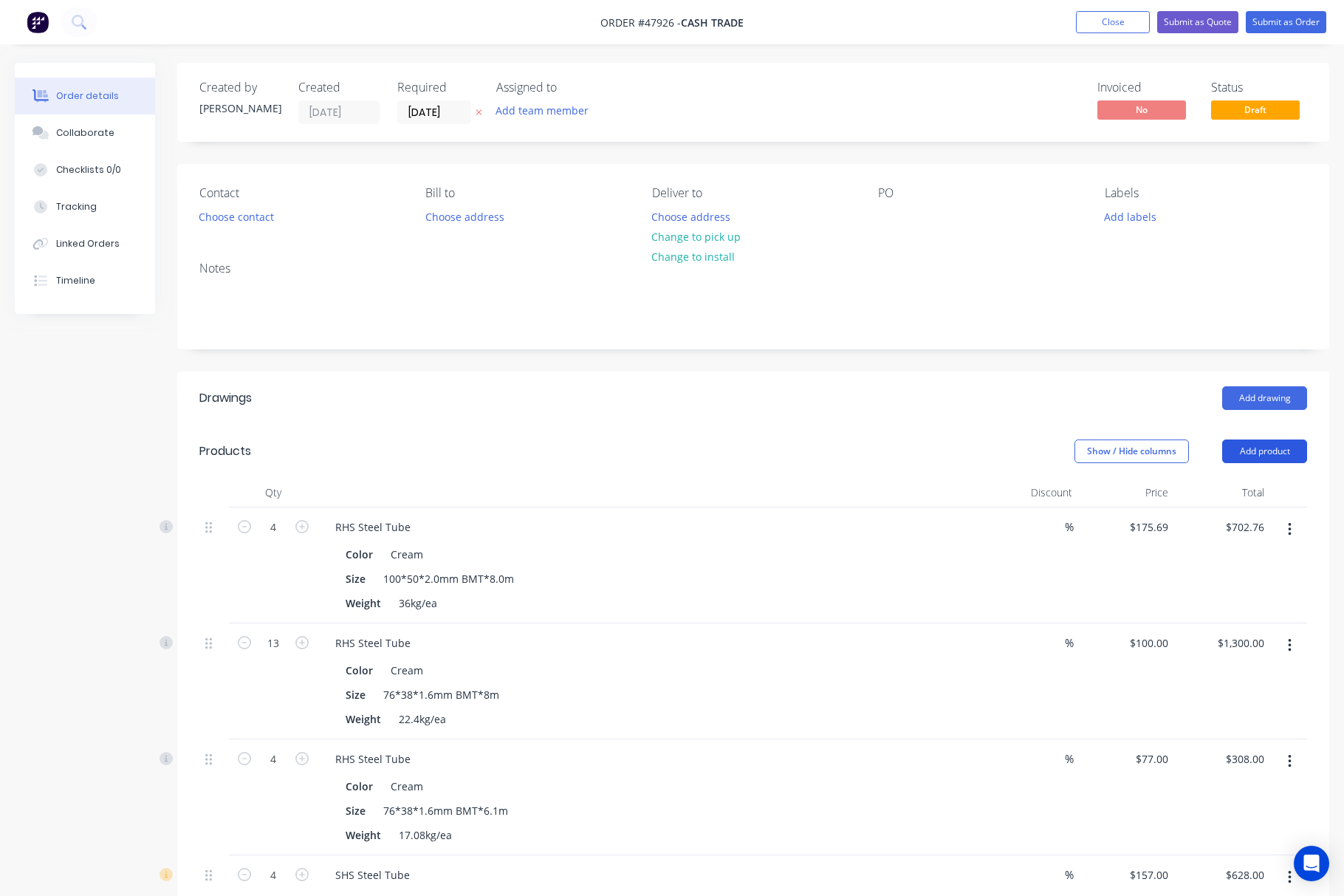
click at [1273, 452] on button "Add product" at bounding box center [1264, 451] width 85 height 23
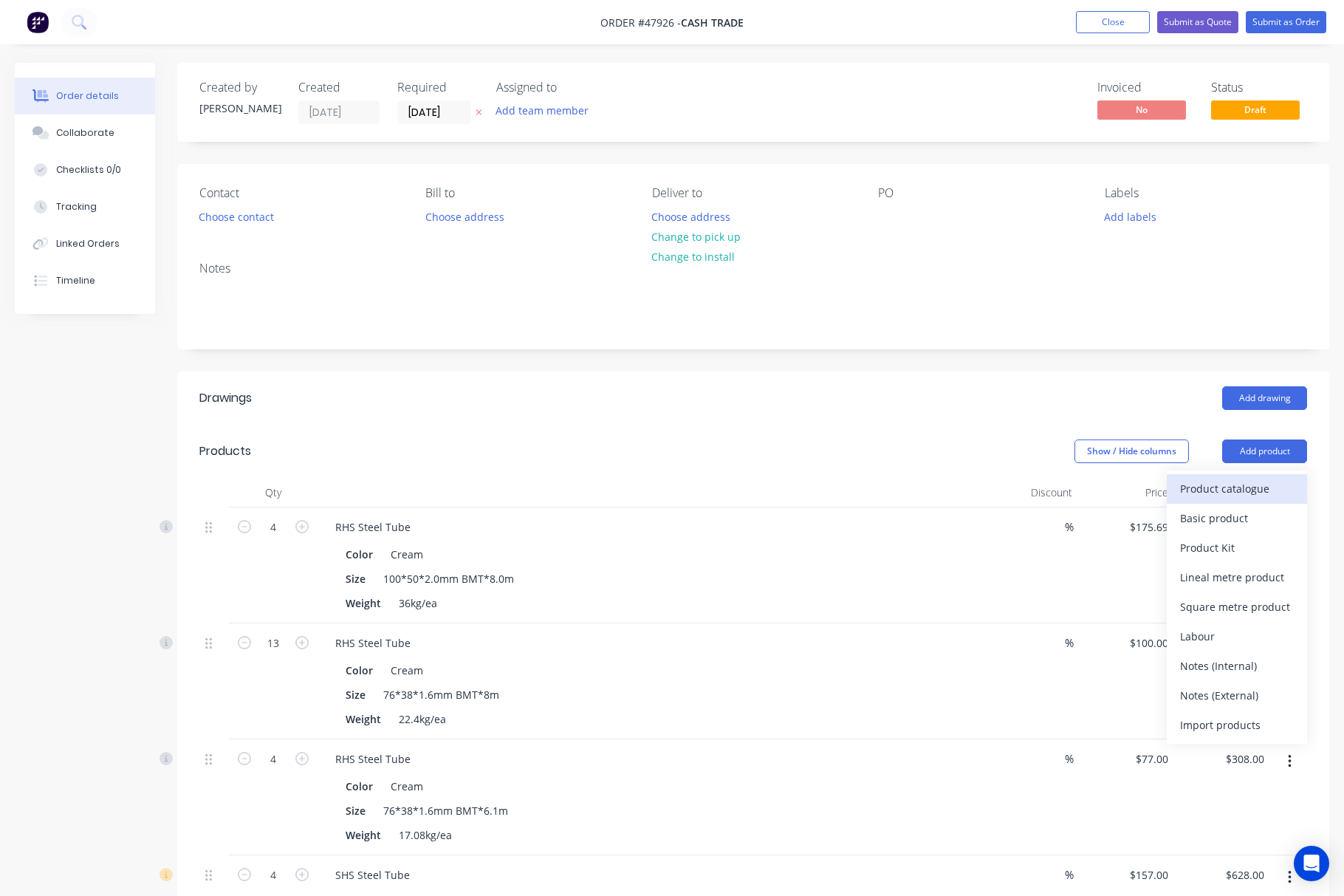
click at [1236, 489] on div "Product catalogue" at bounding box center [1237, 489] width 113 height 21
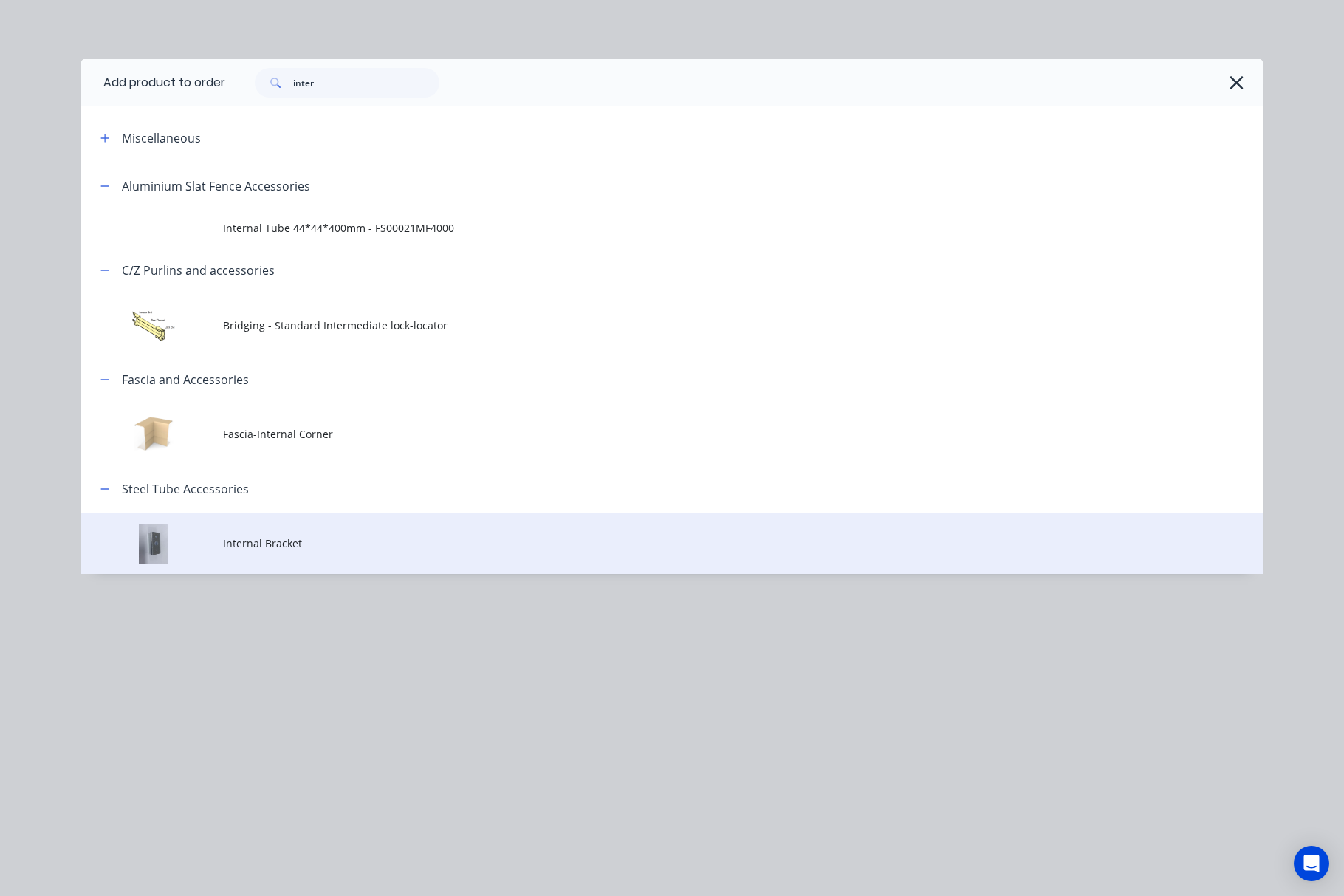
click at [403, 547] on span "Internal Bracket" at bounding box center [639, 542] width 832 height 15
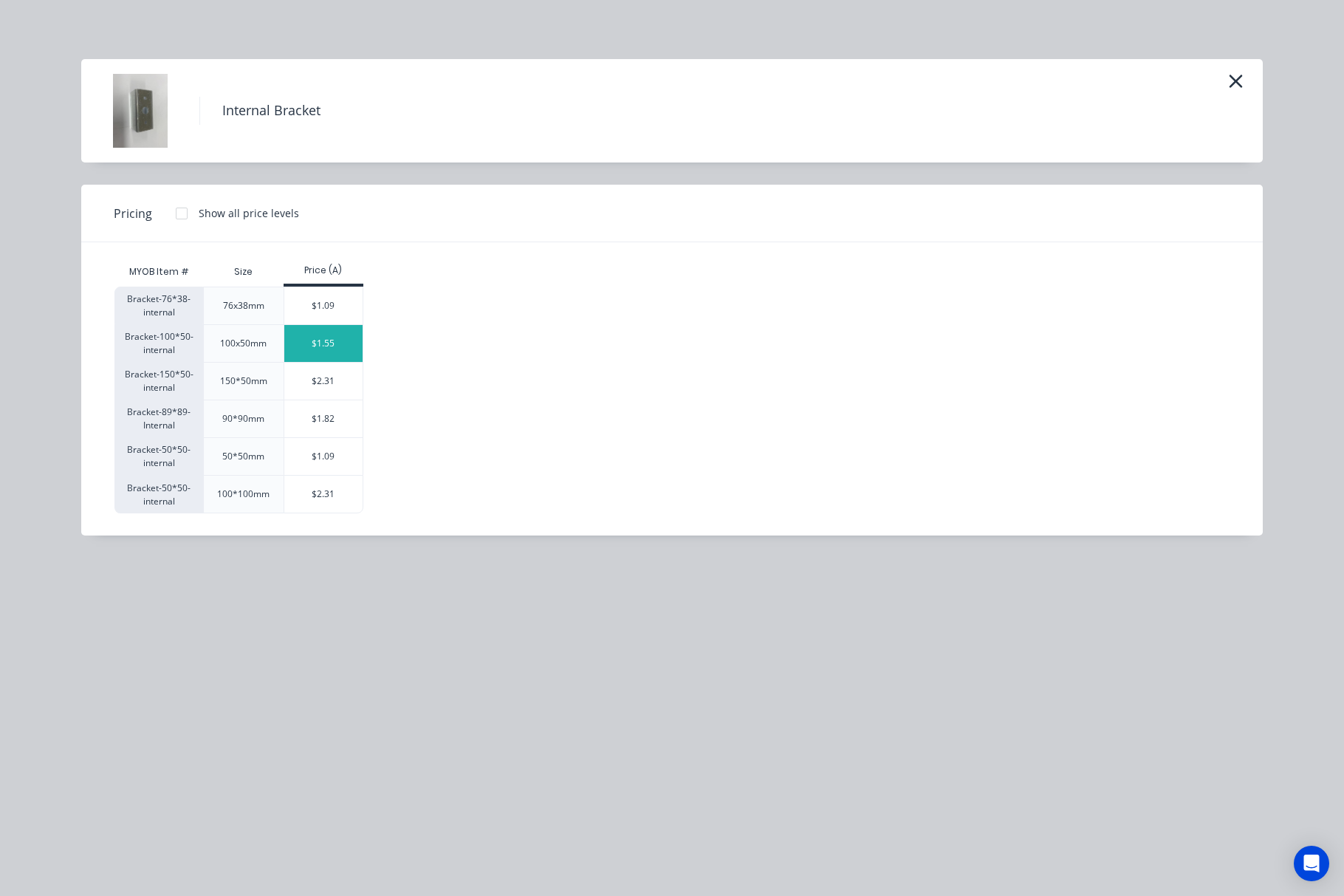
click at [337, 343] on div "$1.55" at bounding box center [323, 343] width 79 height 37
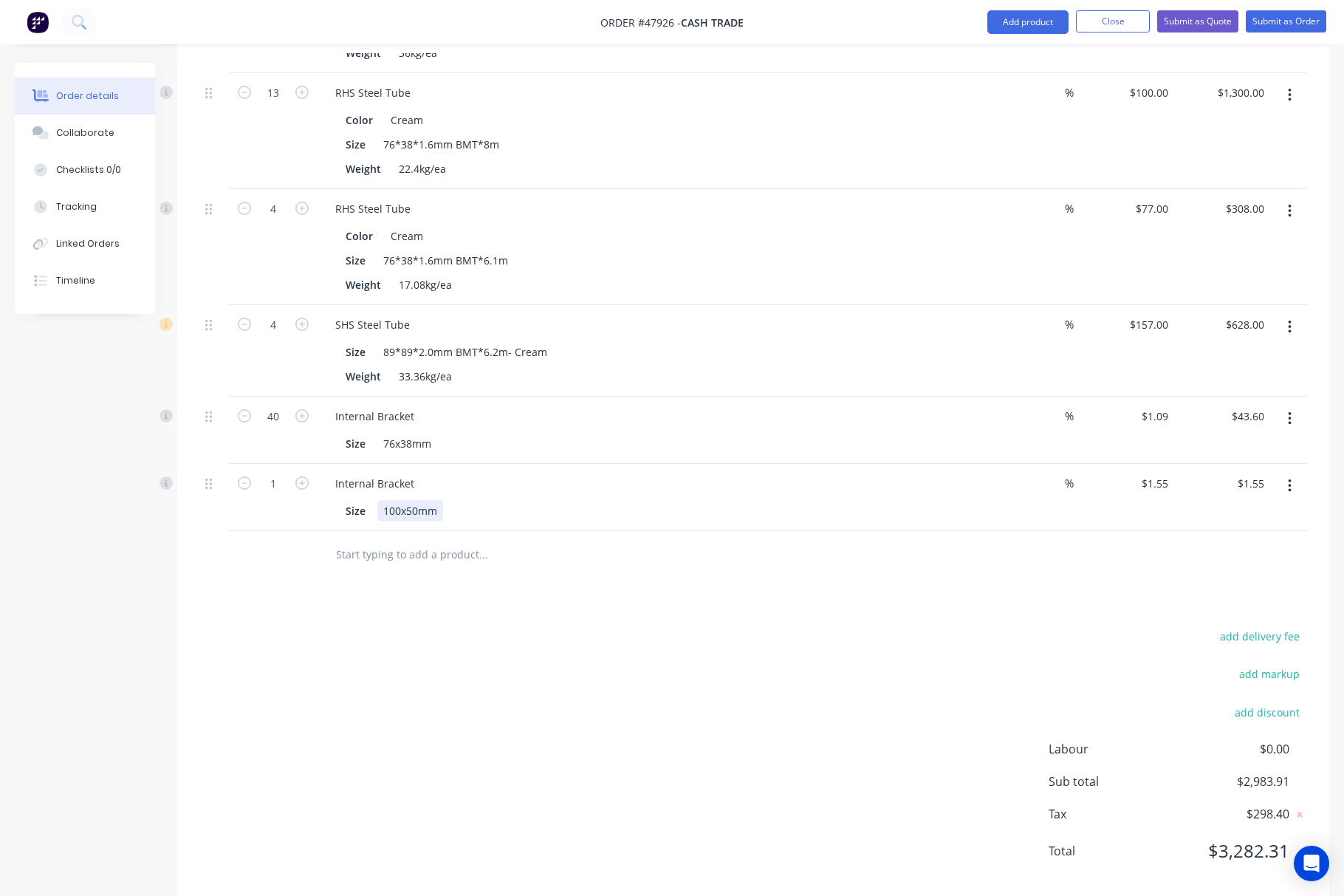
scroll to position [580, 0]
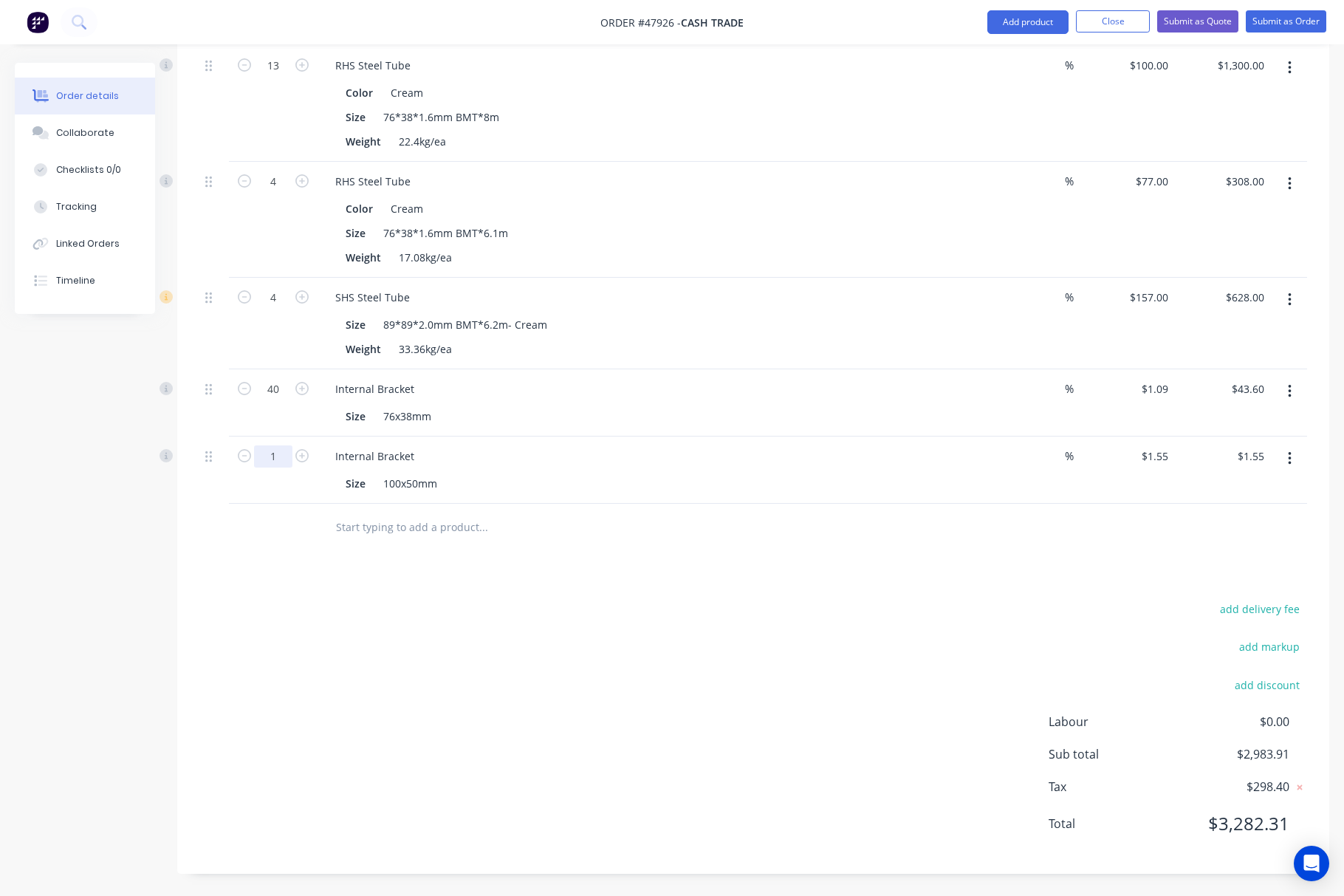
type input "10"
type input "$15.50"
click at [545, 642] on div "add delivery fee add markup add discount Labour $0.00 Sub total $2,997.86 Tax $…" at bounding box center [753, 724] width 1108 height 253
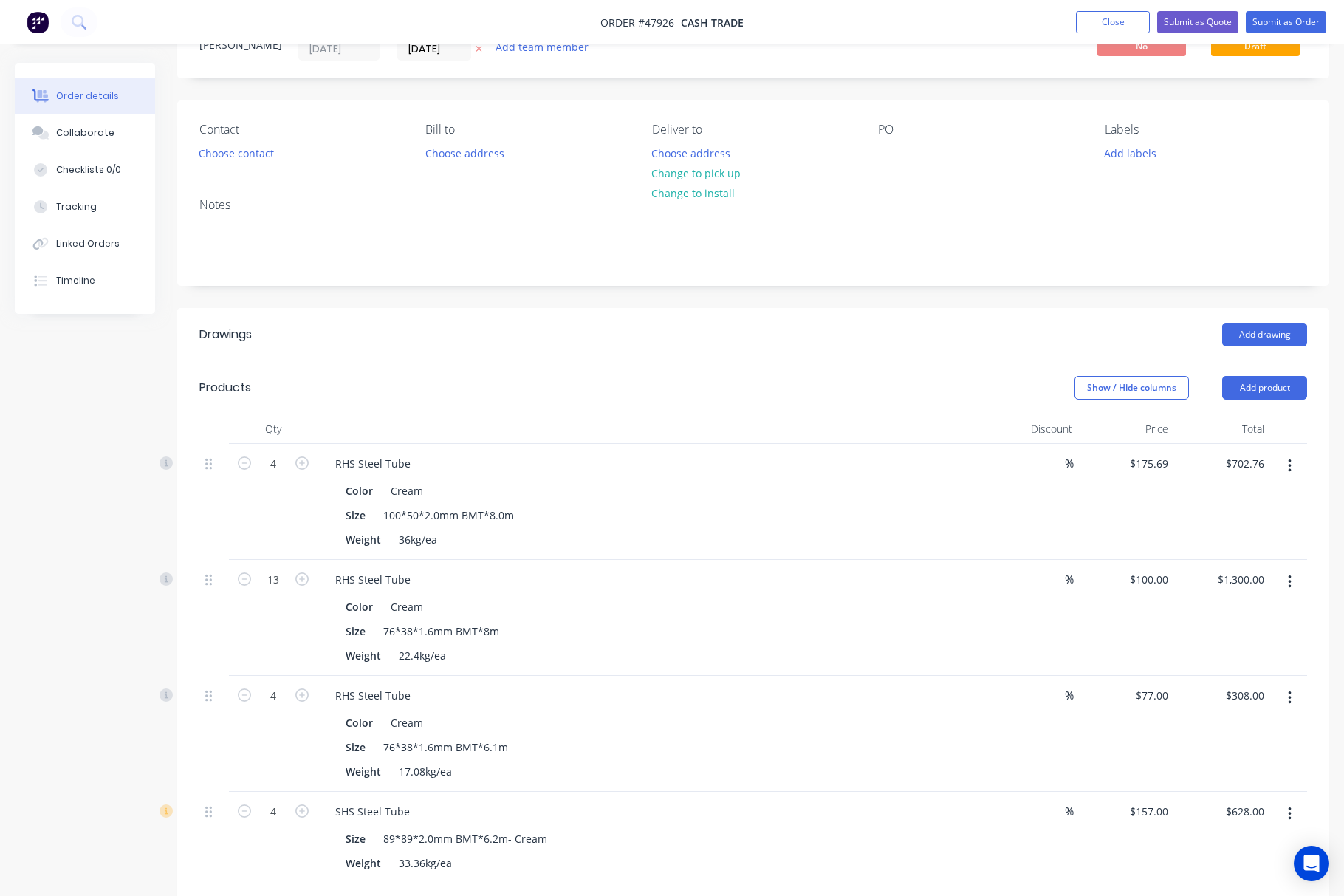
scroll to position [0, 0]
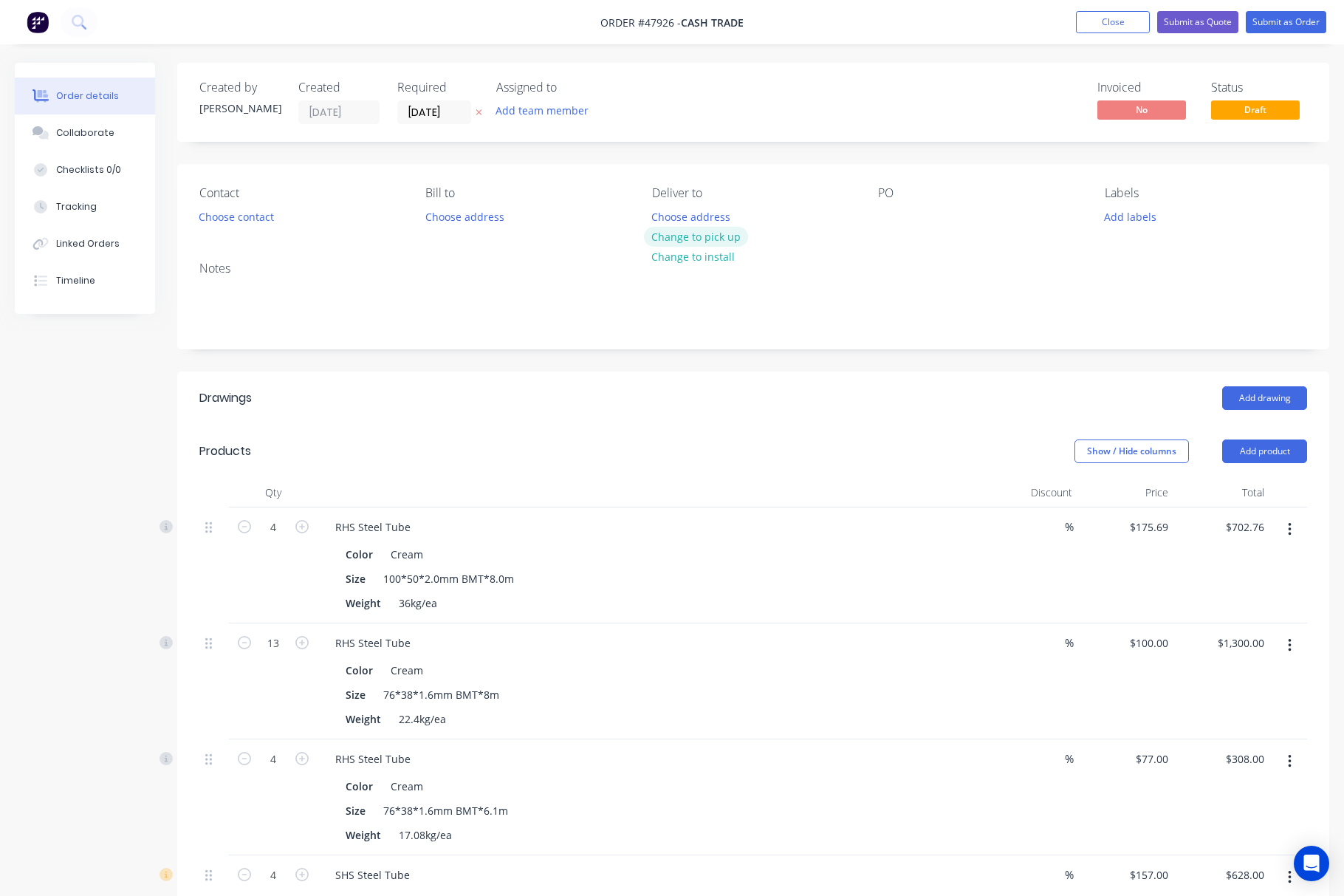
click at [697, 236] on button "Change to pick up" at bounding box center [696, 237] width 105 height 20
click at [235, 217] on button "Choose contact" at bounding box center [237, 216] width 91 height 20
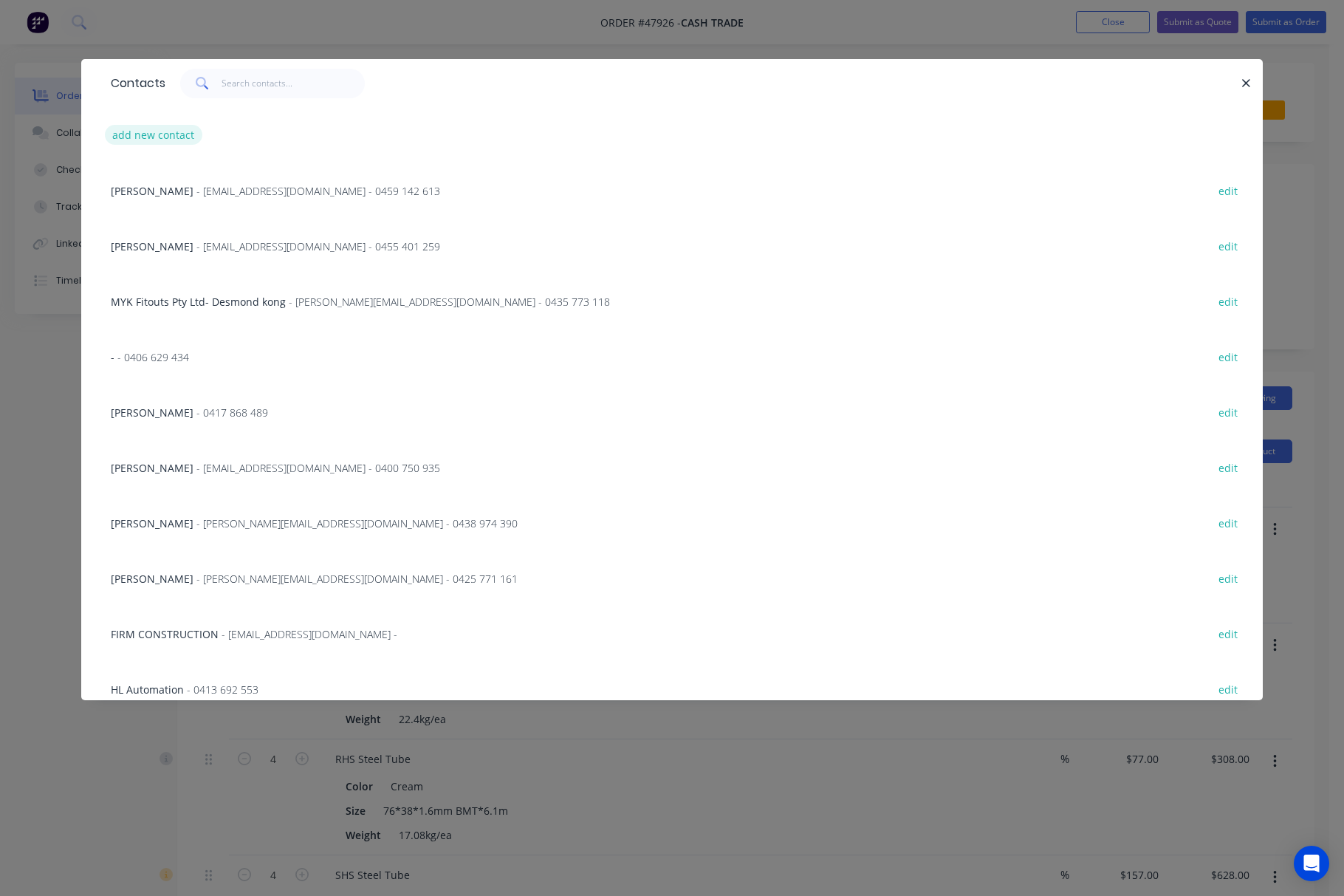
click at [168, 127] on button "add new contact" at bounding box center [153, 135] width 97 height 20
select select "AU"
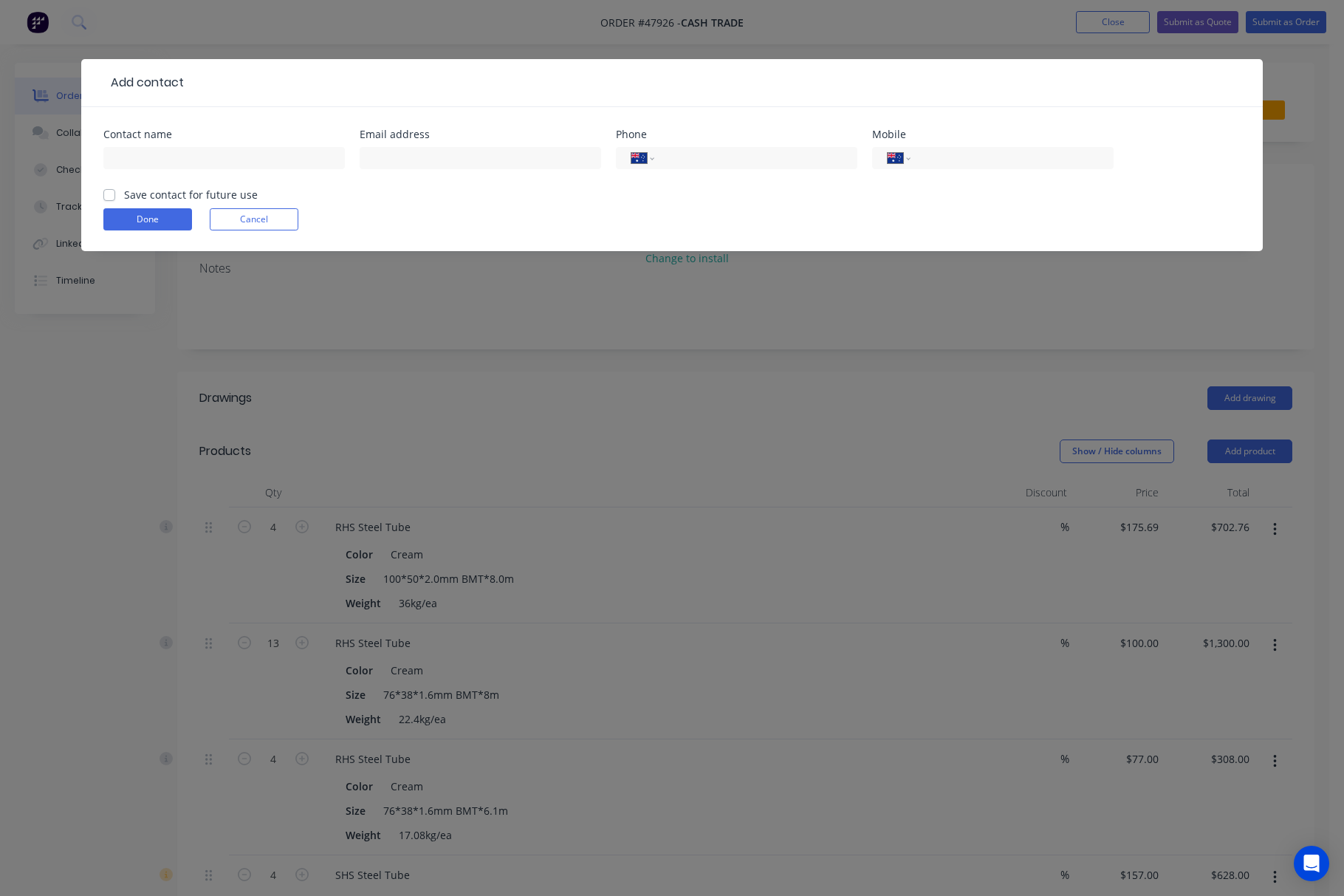
click at [181, 170] on div at bounding box center [224, 164] width 241 height 44
click at [185, 157] on input "text" at bounding box center [224, 157] width 241 height 22
click at [423, 219] on div "Done Cancel" at bounding box center [672, 219] width 1138 height 22
click at [448, 163] on input "text" at bounding box center [481, 157] width 241 height 22
click at [267, 155] on input "Stefsan Pattseron" at bounding box center [224, 157] width 241 height 22
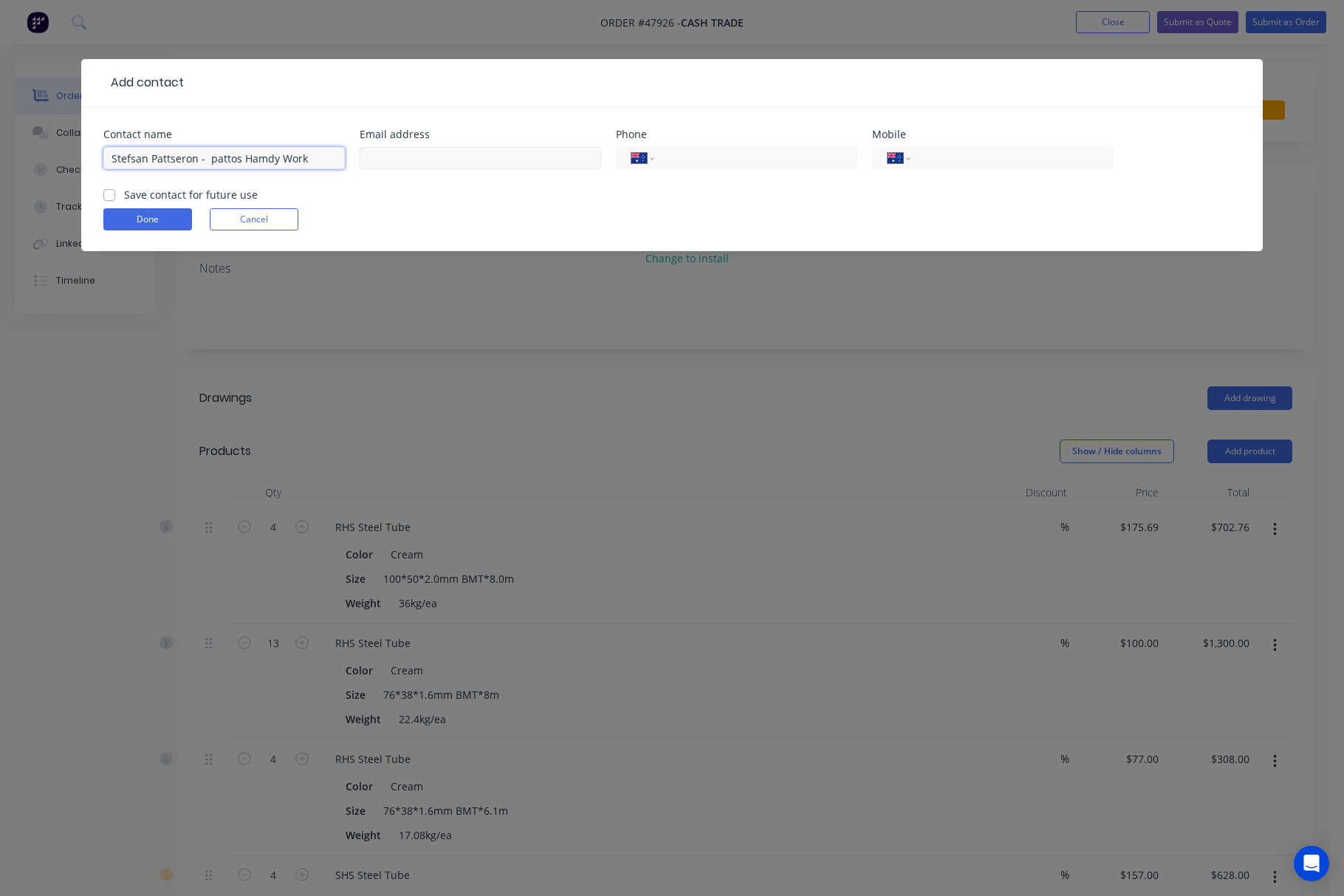
type input "Stefsan Pattseron - pattos Hamdy Work"
click at [449, 155] on input "text" at bounding box center [481, 157] width 241 height 22
type input "pattoshandywork@gmail.com"
click at [264, 161] on input "Stefsan Pattseron - pattos Hamdy Work" at bounding box center [224, 157] width 241 height 22
type input "Stefsan Pattseron - pattos Handy Work"
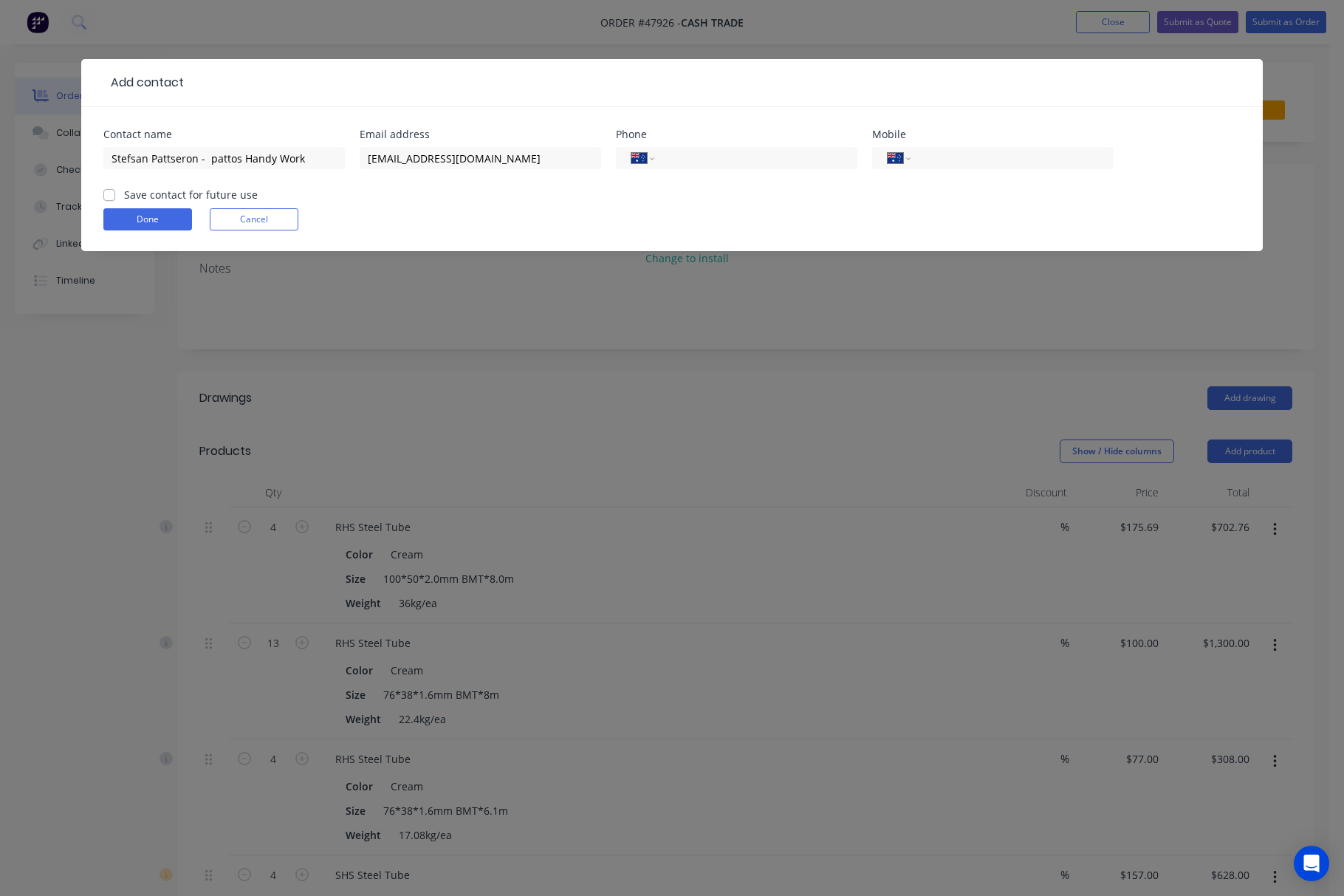
click at [344, 199] on form "Contact name Stefsan Pattseron - pattos Handy Work Email address pattoshandywor…" at bounding box center [672, 190] width 1138 height 121
click at [987, 156] on input "tel" at bounding box center [1010, 158] width 177 height 17
type input "0456 376 121"
click at [152, 224] on button "Done" at bounding box center [147, 219] width 88 height 22
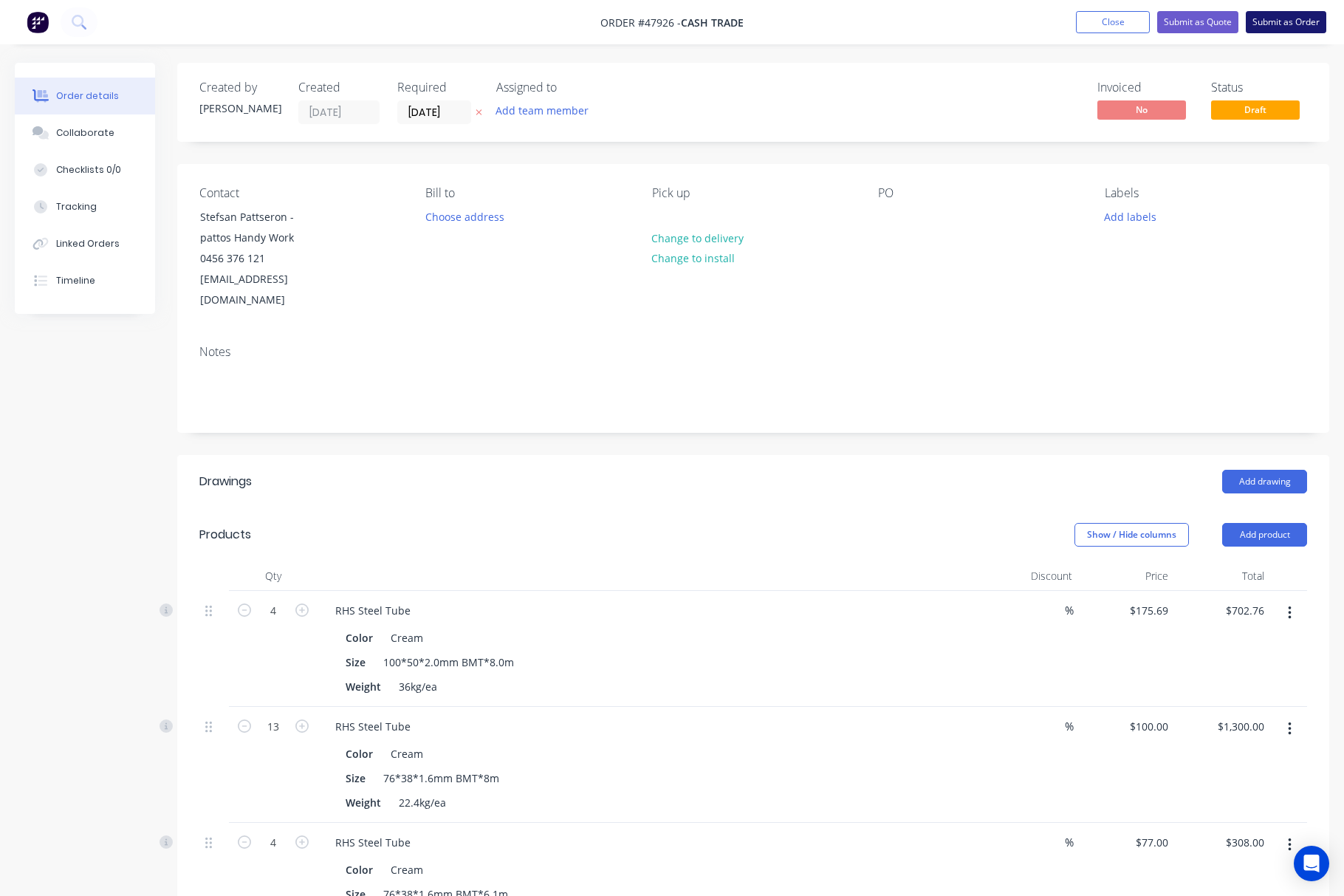
click at [1283, 24] on button "Submit as Order" at bounding box center [1286, 21] width 80 height 22
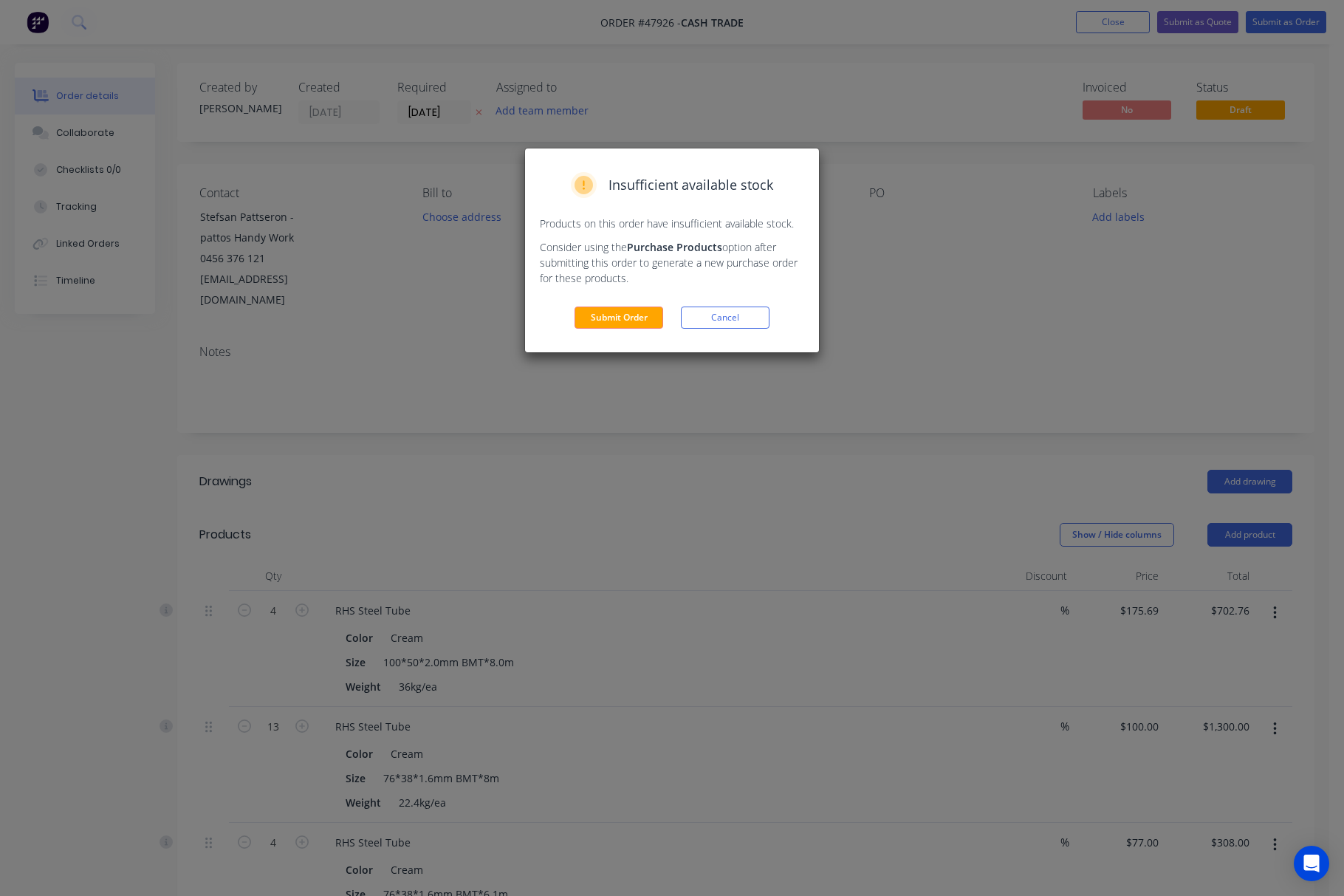
click at [991, 340] on div "Insufficient available stock Products on this order have insufficient available…" at bounding box center [672, 448] width 1344 height 896
click at [867, 470] on div "Insufficient available stock Products on this order have insufficient available…" at bounding box center [672, 448] width 1344 height 896
click at [763, 328] on button "Cancel" at bounding box center [725, 317] width 88 height 22
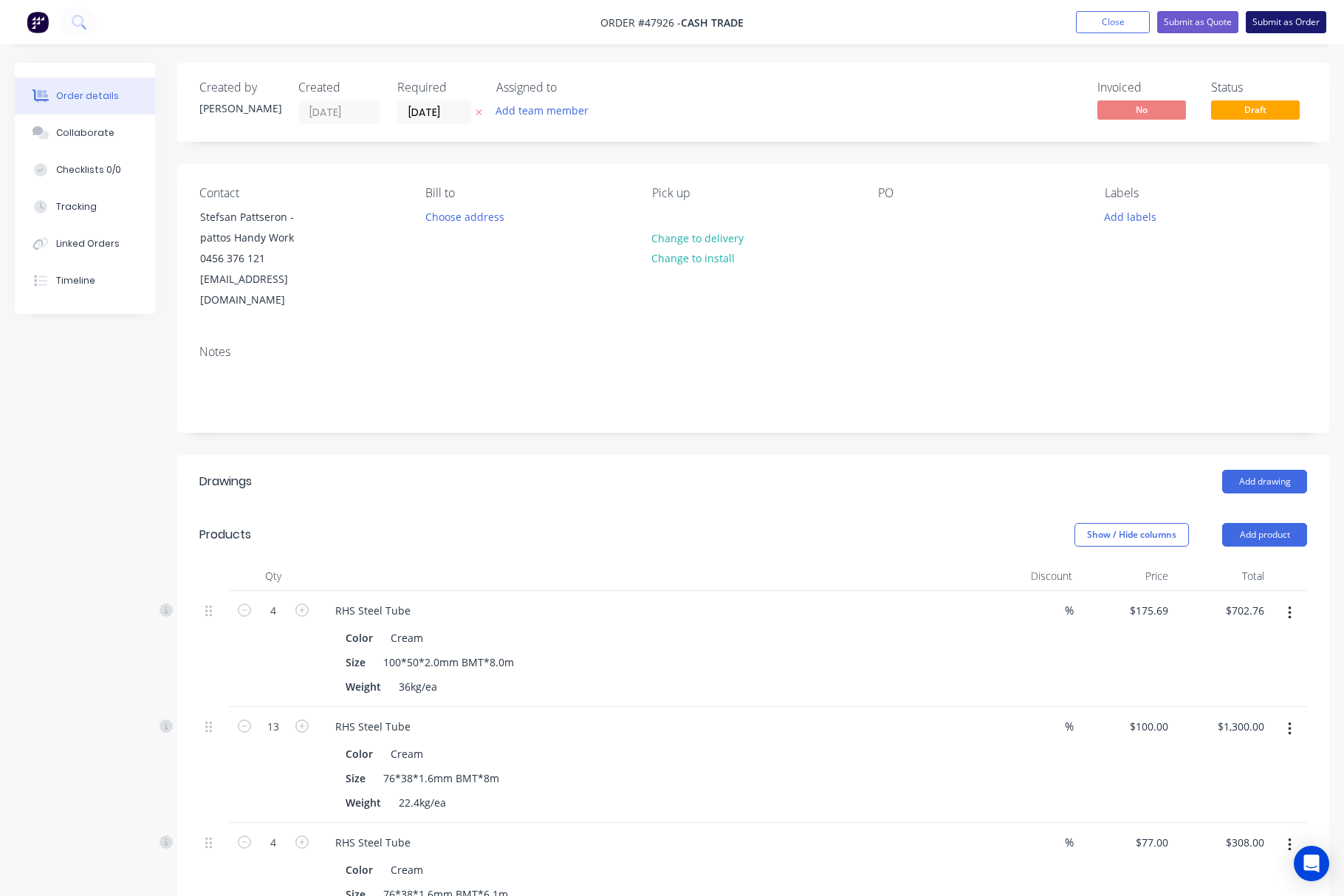
click at [1312, 15] on button "Submit as Order" at bounding box center [1286, 21] width 80 height 22
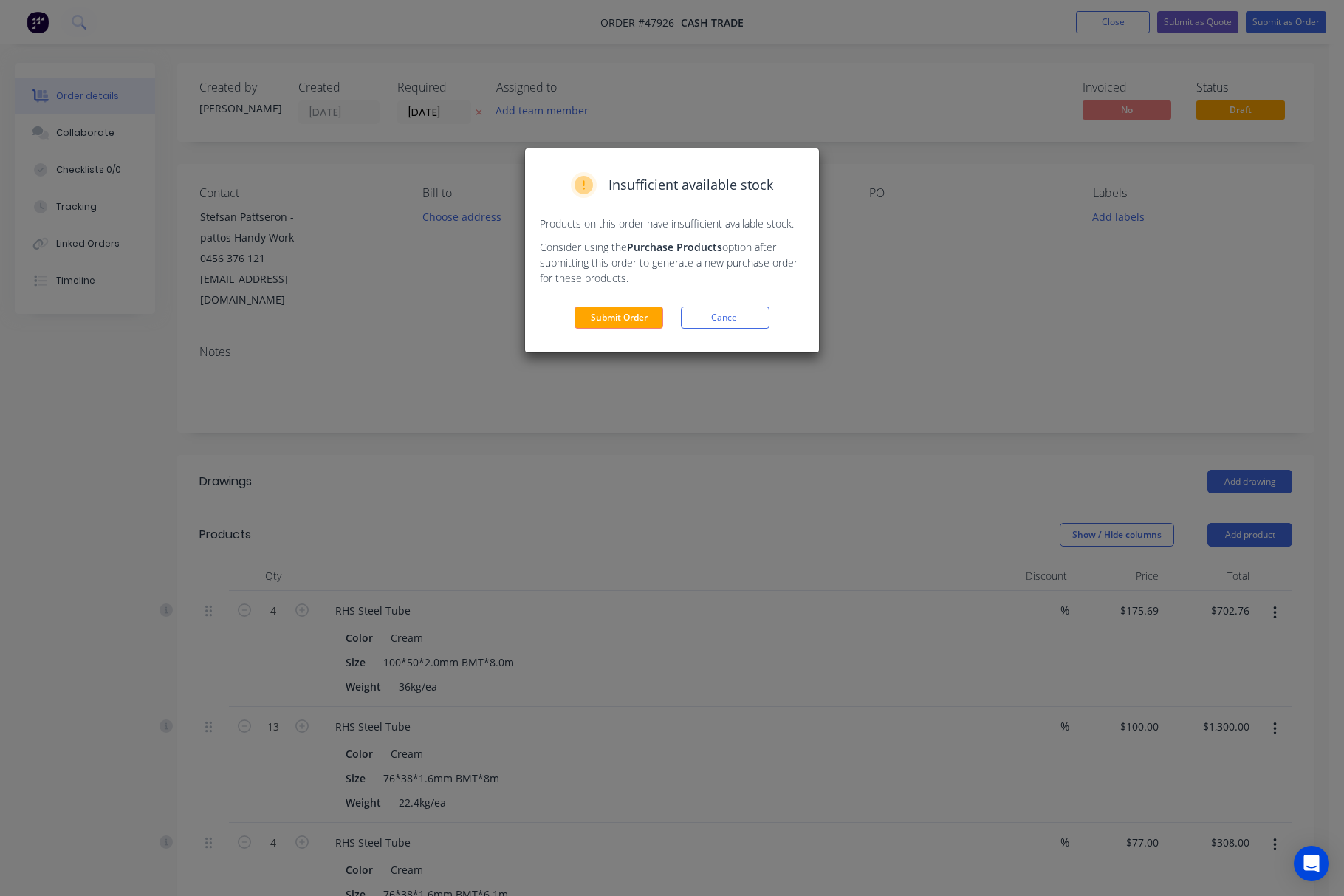
click at [616, 298] on div "Insufficient available stock Products on this order have insufficient available…" at bounding box center [672, 250] width 294 height 204
click at [618, 320] on button "Submit Order" at bounding box center [618, 317] width 88 height 22
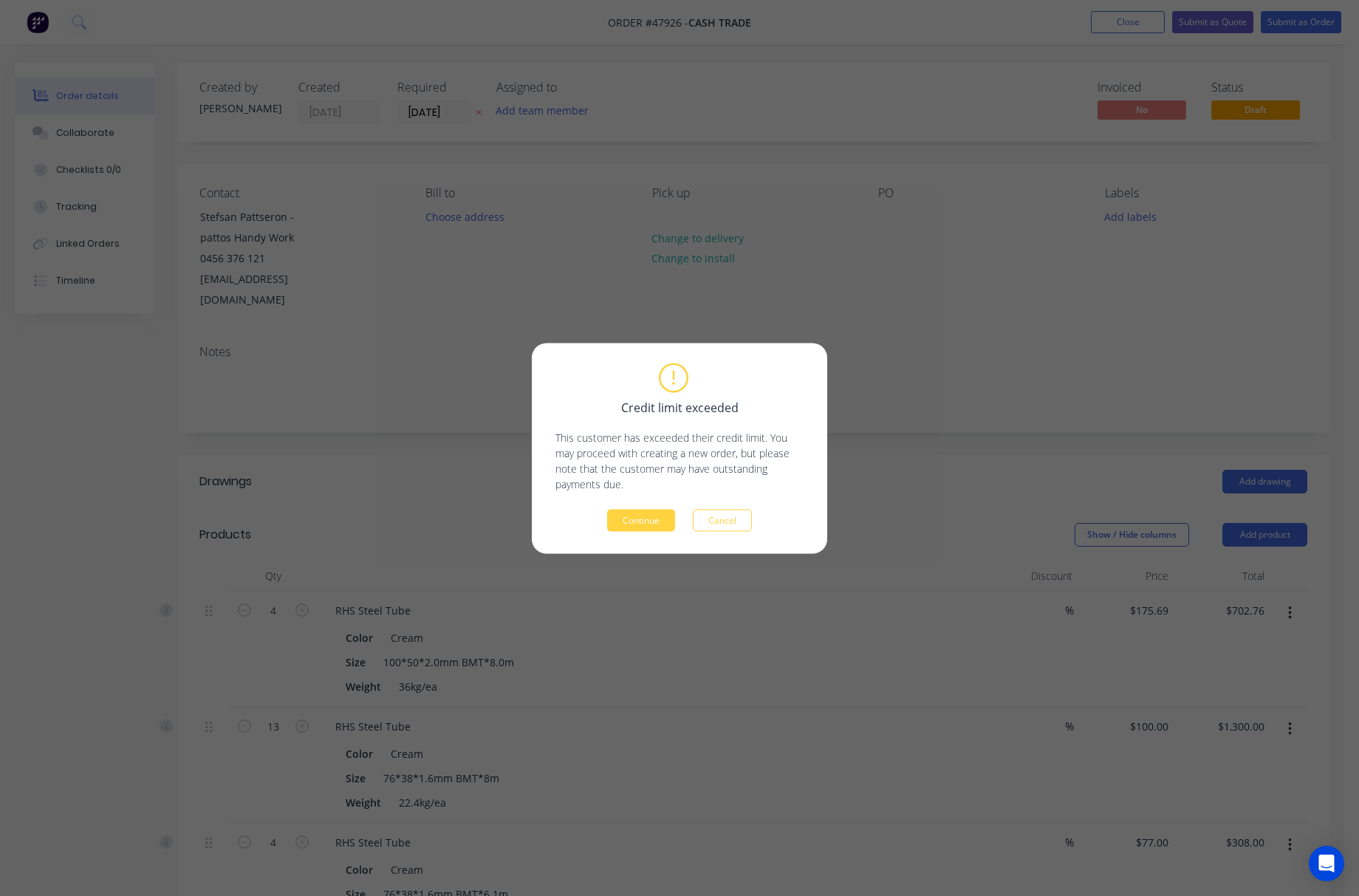
click at [642, 523] on button "Continue" at bounding box center [641, 519] width 68 height 22
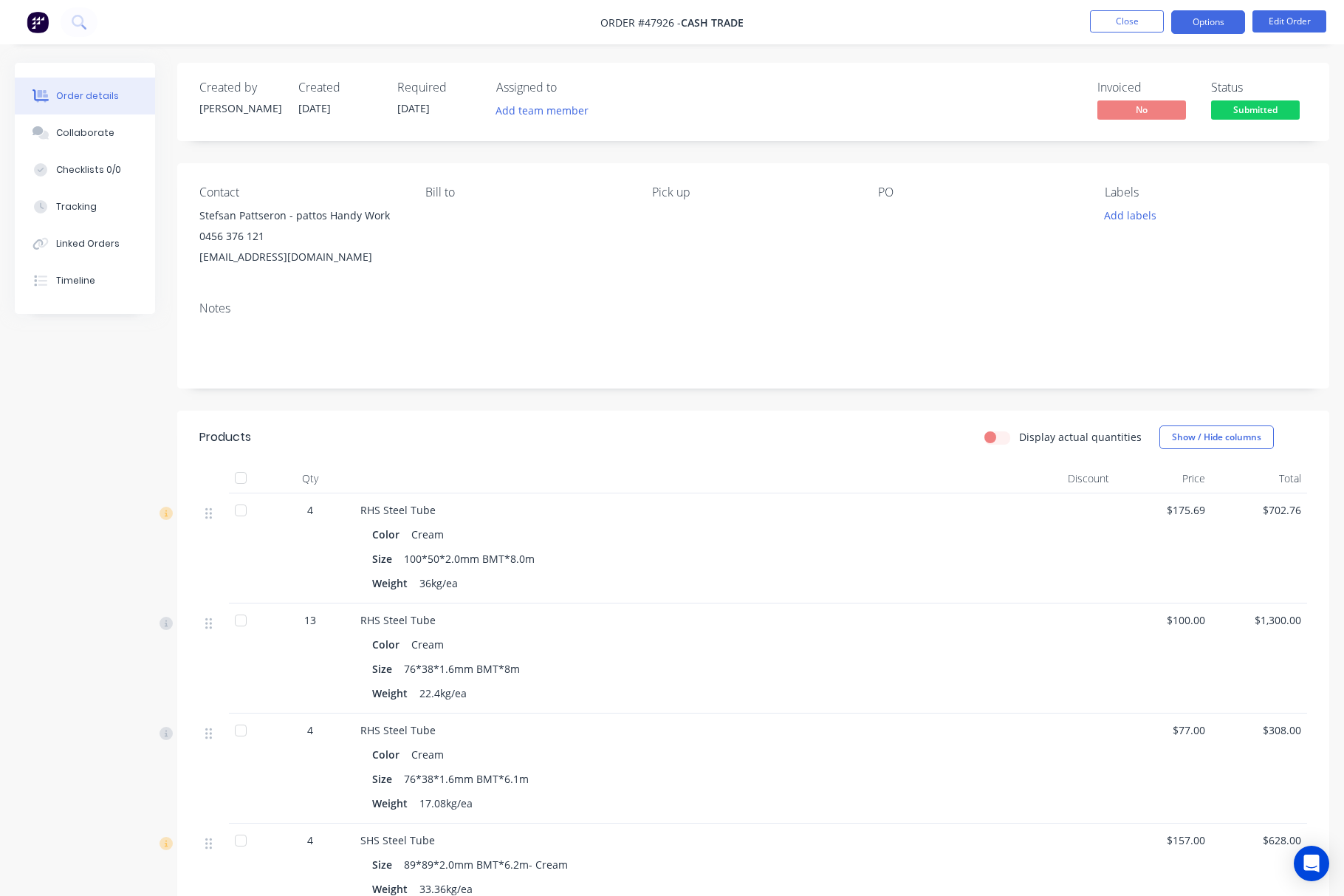
click at [1226, 11] on button "Options" at bounding box center [1208, 22] width 74 height 23
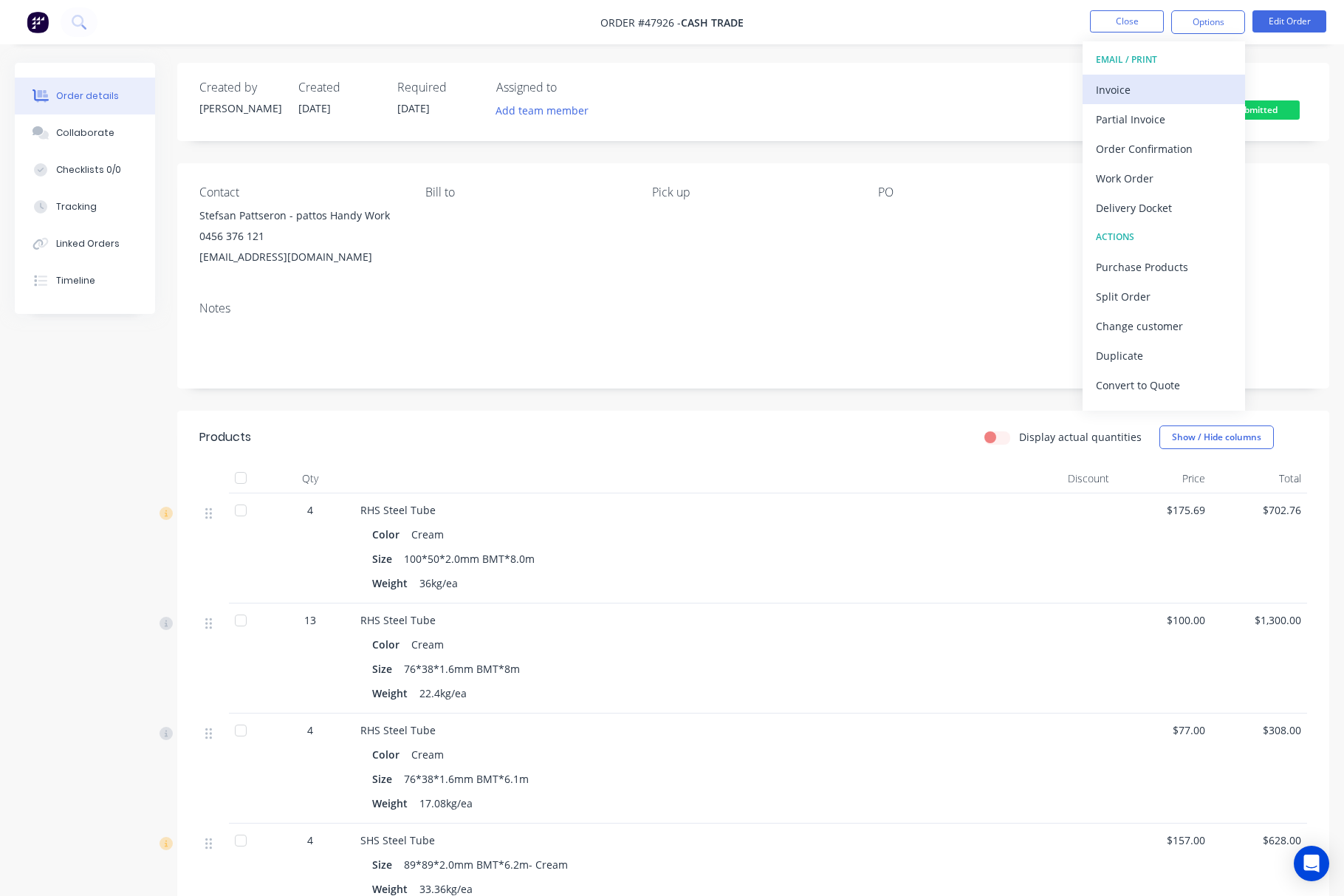
click at [1173, 90] on div "Invoice" at bounding box center [1164, 89] width 136 height 21
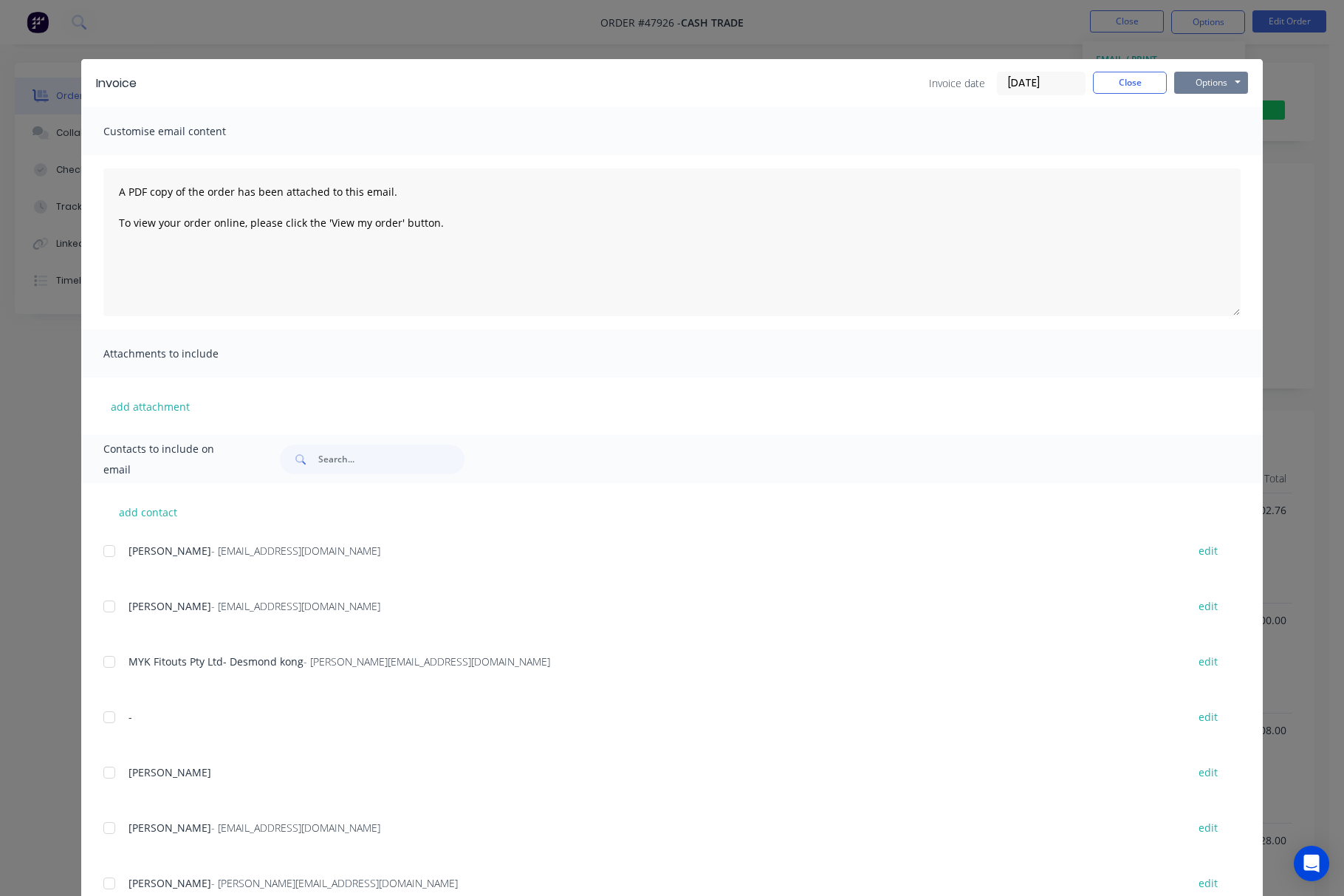
click at [1221, 83] on button "Options" at bounding box center [1211, 82] width 74 height 22
click at [1237, 134] on button "Print" at bounding box center [1222, 133] width 95 height 24
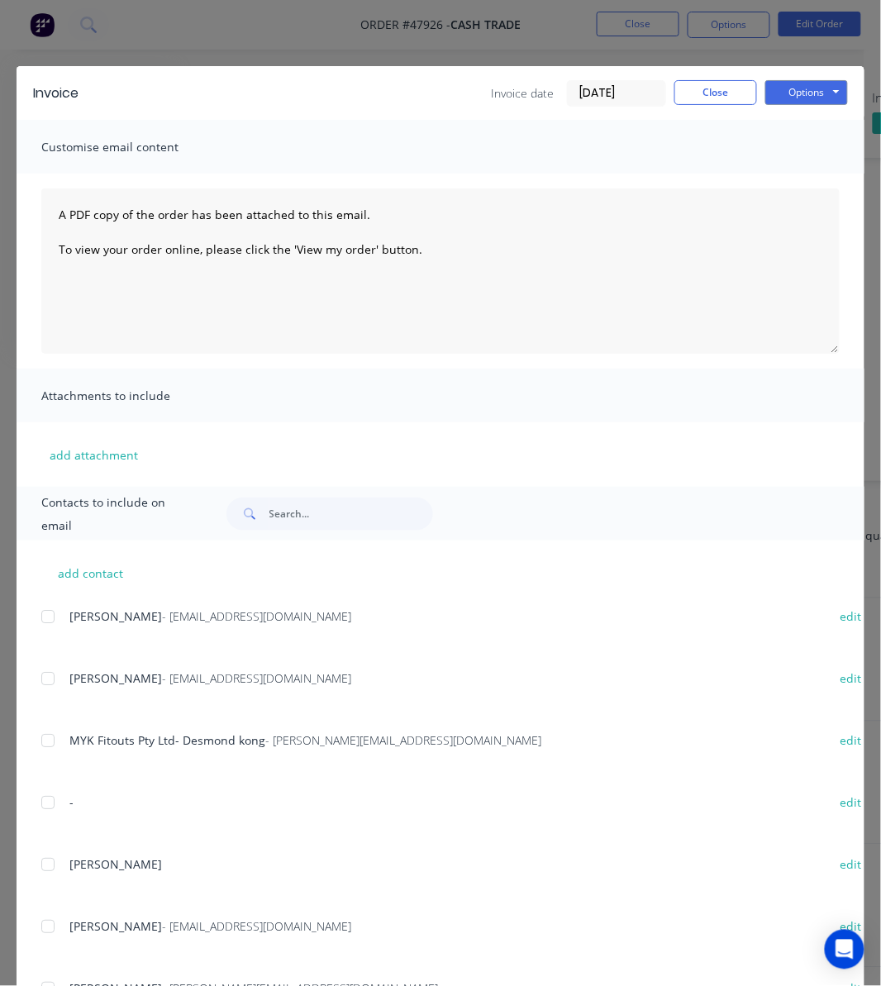
click at [533, 36] on div "Invoice Invoice date [DATE] Close Options Preview Print Email Customise email c…" at bounding box center [440, 493] width 881 height 986
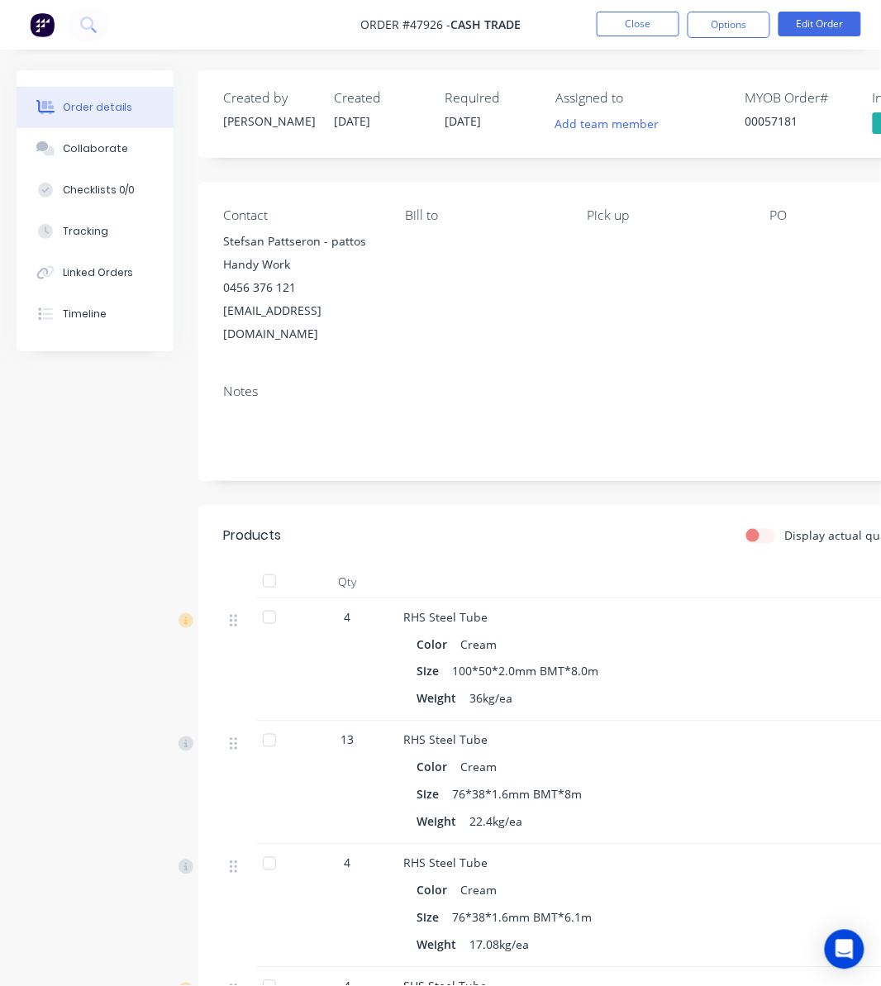
click at [286, 241] on div "Stefsan Pattseron - pattos Handy Work" at bounding box center [300, 253] width 155 height 46
drag, startPoint x: 298, startPoint y: 285, endPoint x: 223, endPoint y: 292, distance: 74.7
click at [223, 292] on div "0456 376 121" at bounding box center [300, 287] width 155 height 23
copy div "0456 376 121"
click at [317, 249] on div "Stefsan Pattseron - pattos Handy Work" at bounding box center [300, 253] width 155 height 46
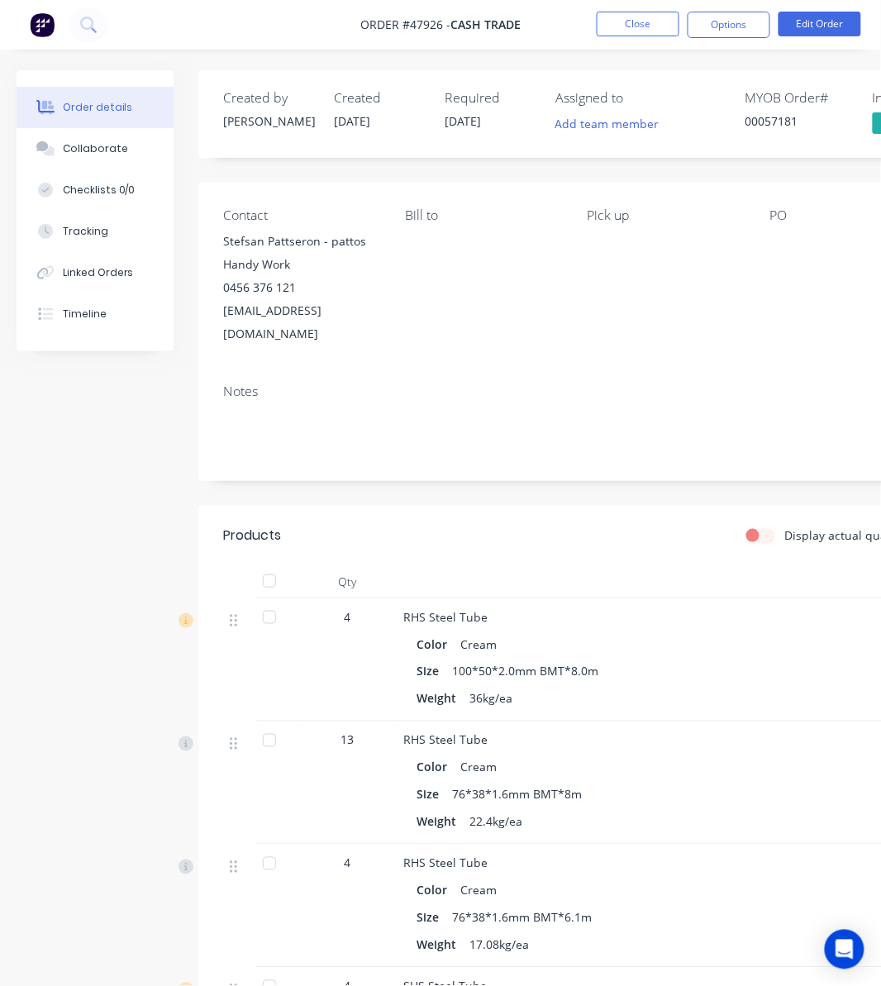
click at [286, 272] on div "Stefsan Pattseron - pattos Handy Work" at bounding box center [300, 253] width 155 height 46
click at [841, 17] on button "Edit Order" at bounding box center [820, 24] width 83 height 25
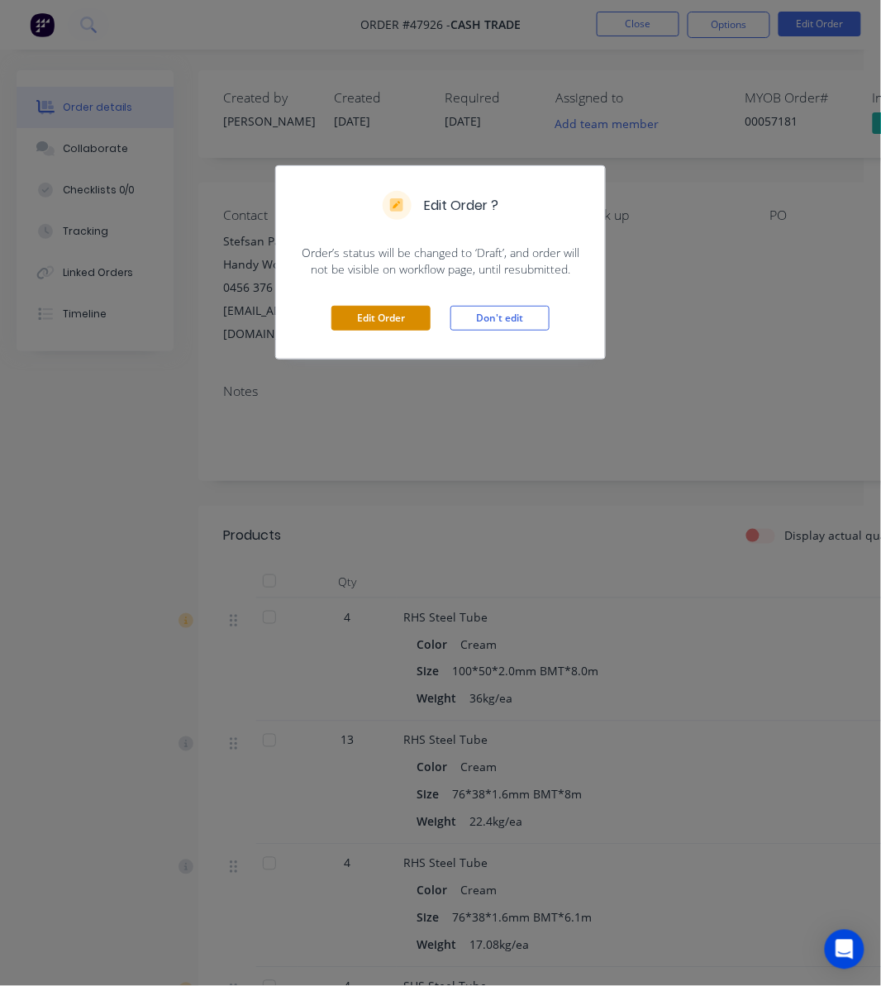
click at [395, 322] on button "Edit Order" at bounding box center [380, 318] width 99 height 25
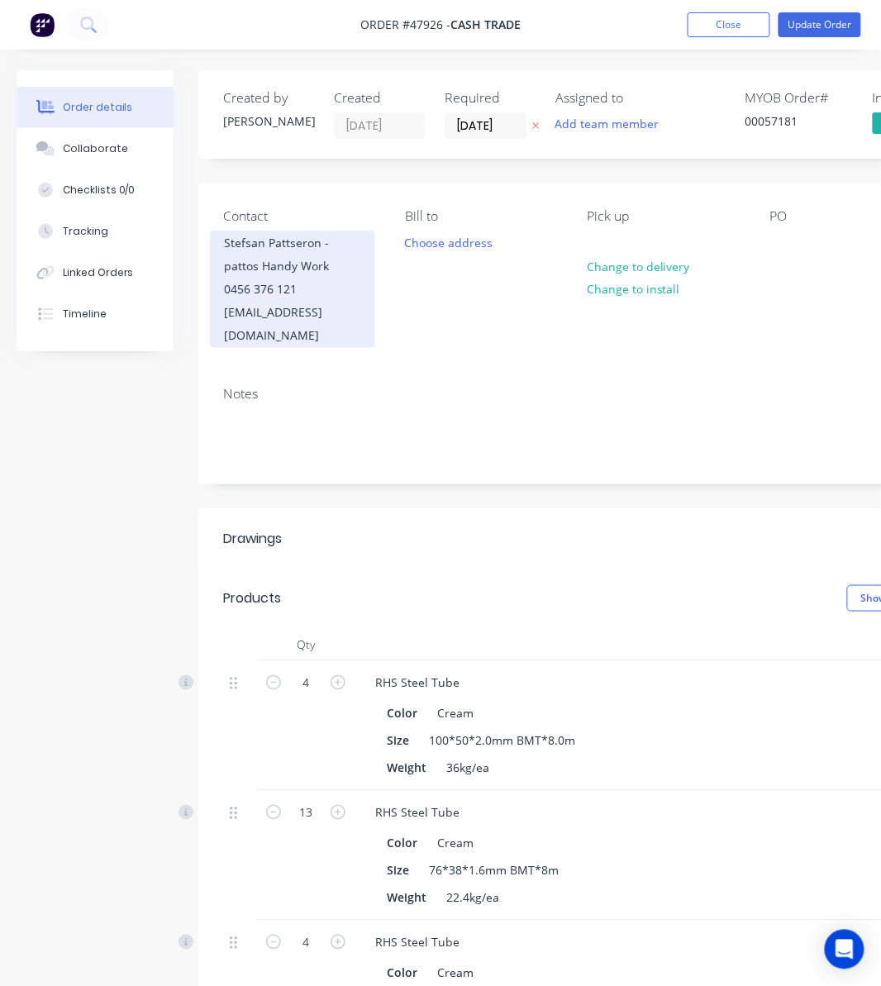
click at [316, 288] on div "0456 376 121" at bounding box center [292, 289] width 137 height 23
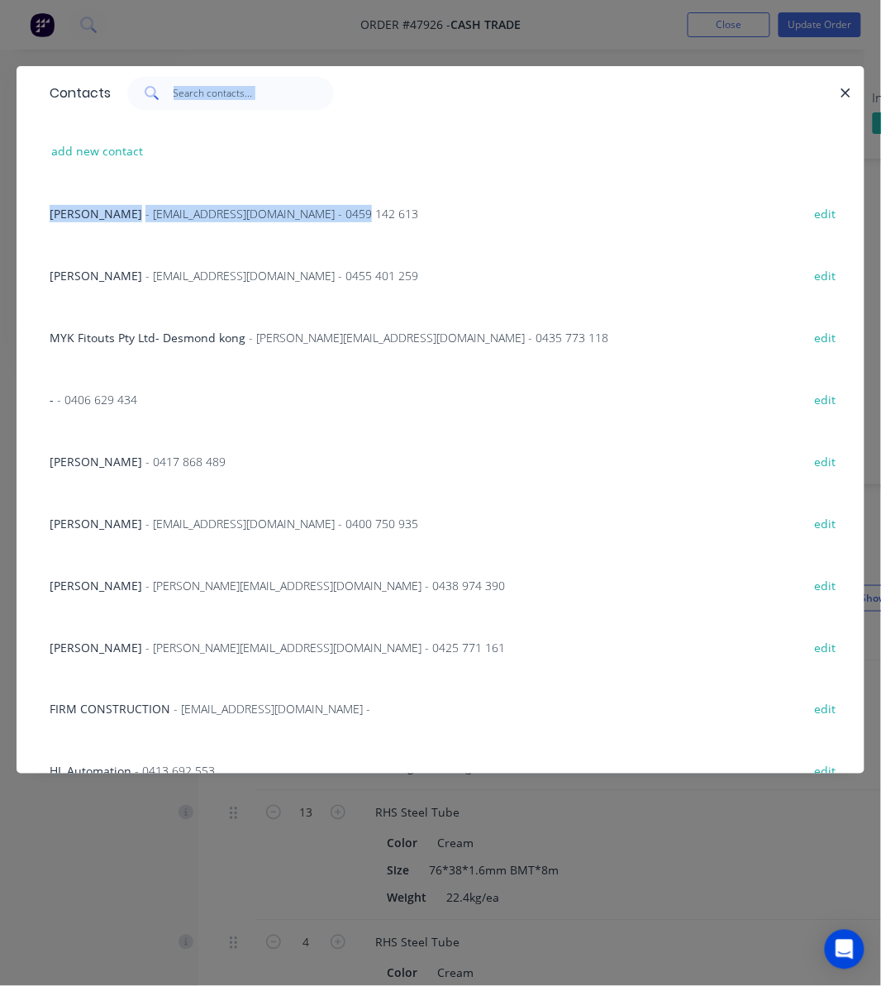
drag, startPoint x: 487, startPoint y: 132, endPoint x: 480, endPoint y: 183, distance: 51.7
click at [480, 183] on div "Contacts add new contact Adrain - amcshedswa@gmail.com - 0459 142 613 edit Mich…" at bounding box center [441, 420] width 848 height 708
click at [607, 109] on div at bounding box center [475, 93] width 729 height 33
click at [228, 97] on input "text" at bounding box center [254, 93] width 161 height 33
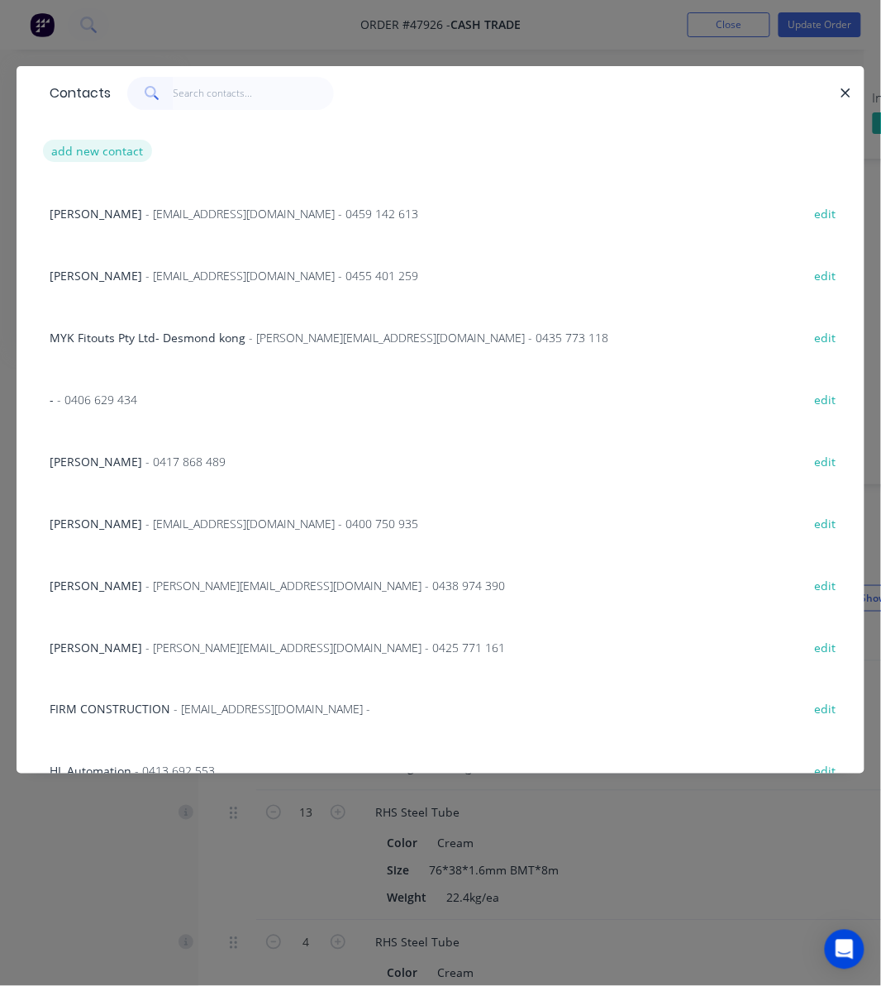
click at [50, 142] on button "add new contact" at bounding box center [97, 151] width 109 height 22
select select "AU"
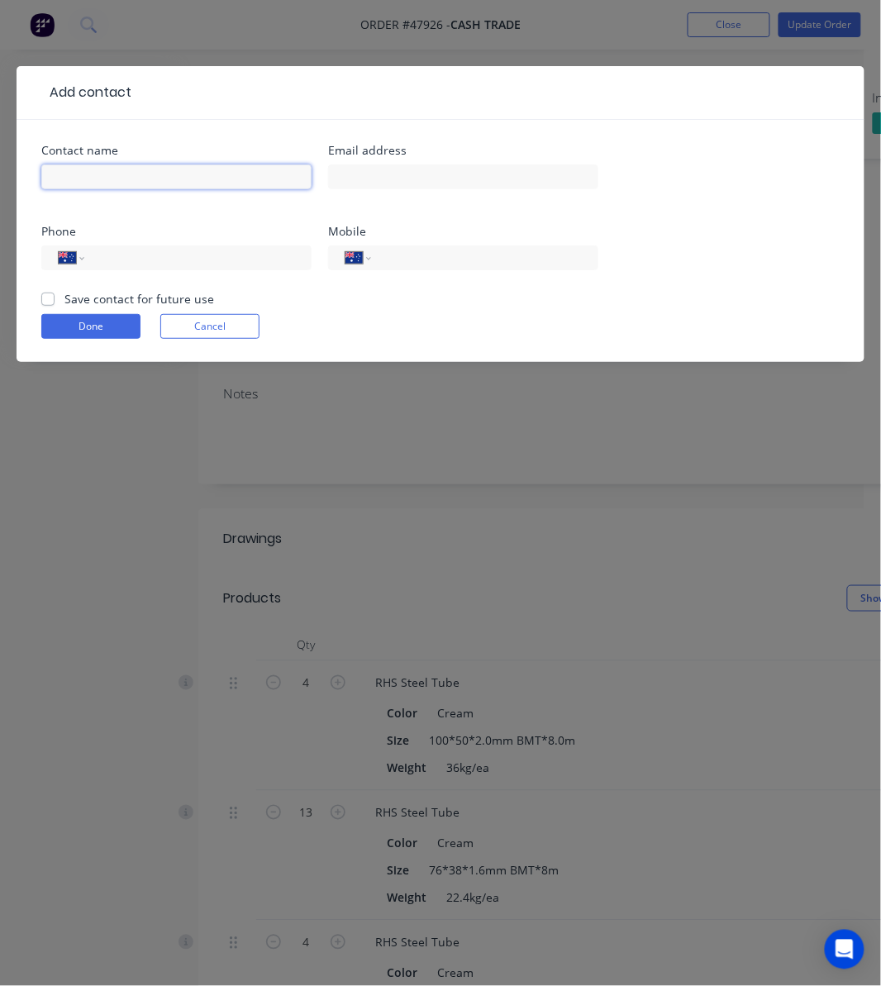
click at [150, 179] on input "text" at bounding box center [176, 176] width 270 height 25
paste input "0456 376 121"
type input "0456 376 121"
drag, startPoint x: 155, startPoint y: 179, endPoint x: 5, endPoint y: 187, distance: 150.7
click at [7, 187] on div "Add contact Contact name 0456 376 121 Email address Phone International Afghani…" at bounding box center [440, 493] width 881 height 986
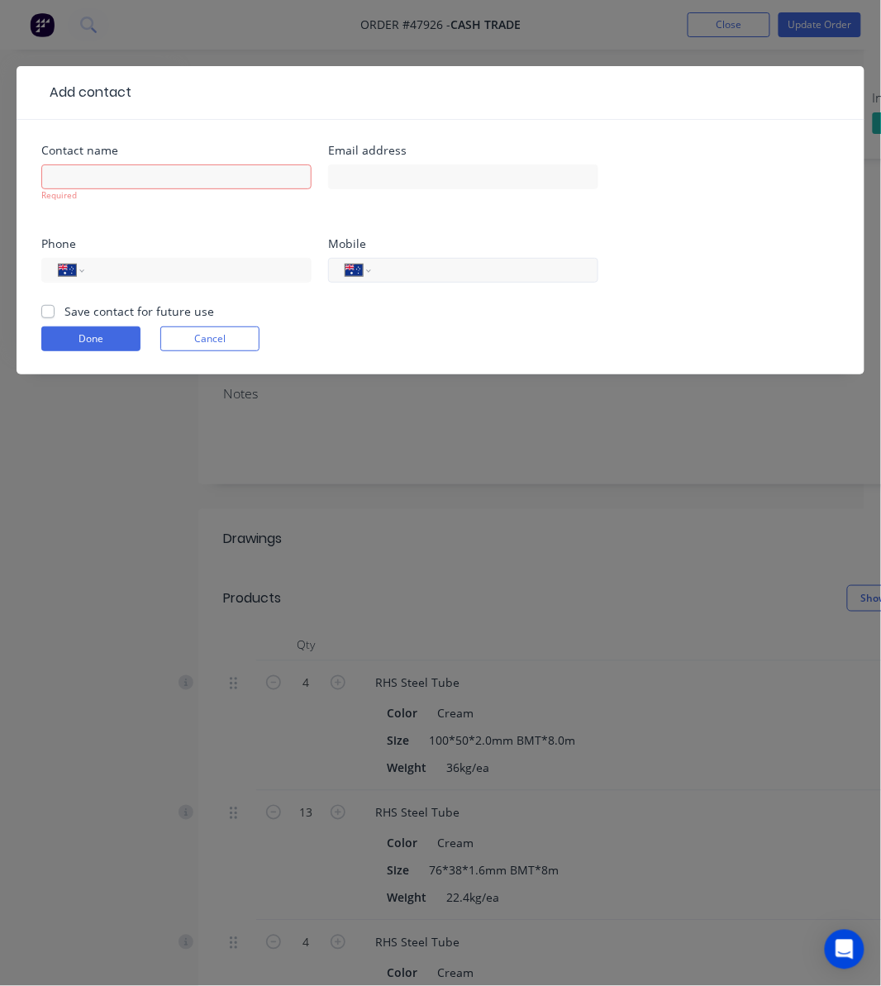
click at [423, 248] on div "Mobile International Afghanistan Åland Islands Albania Algeria American Samoa A…" at bounding box center [463, 270] width 270 height 64
paste input "0456 376 121"
type input "0456 376 121"
drag, startPoint x: 55, startPoint y: 174, endPoint x: 63, endPoint y: 175, distance: 8.4
click at [55, 174] on input "text" at bounding box center [176, 176] width 270 height 25
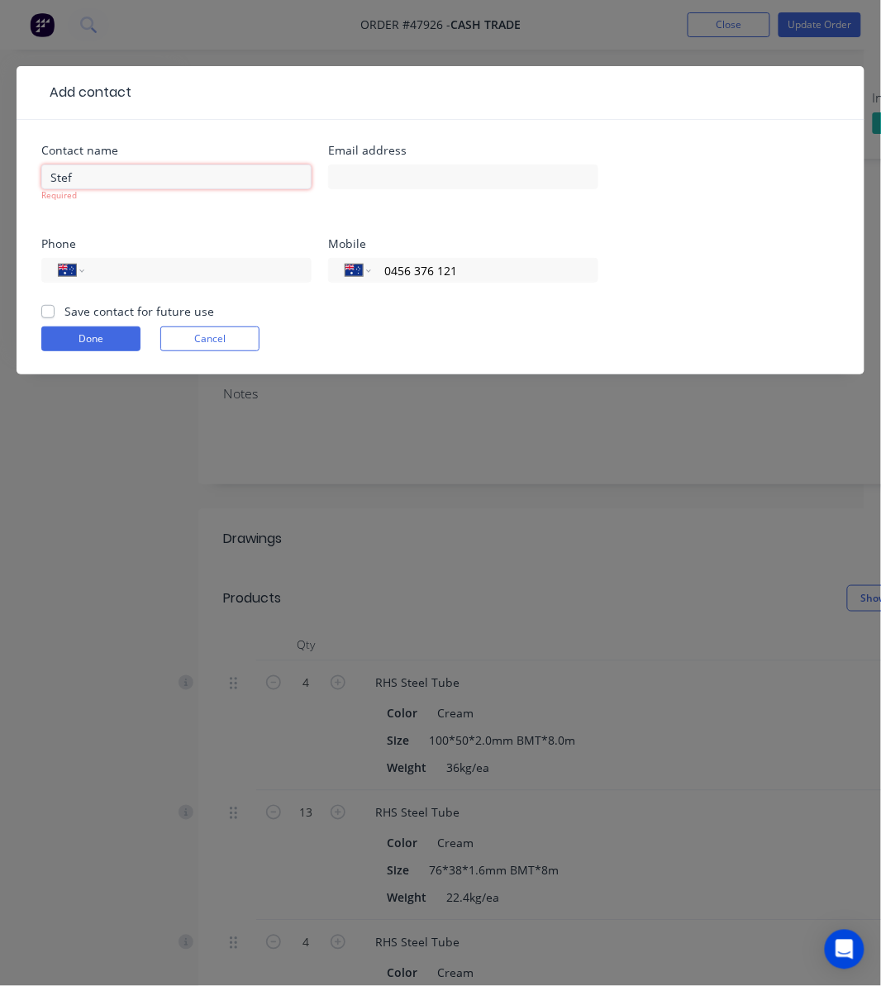
type input "Stefan patterson"
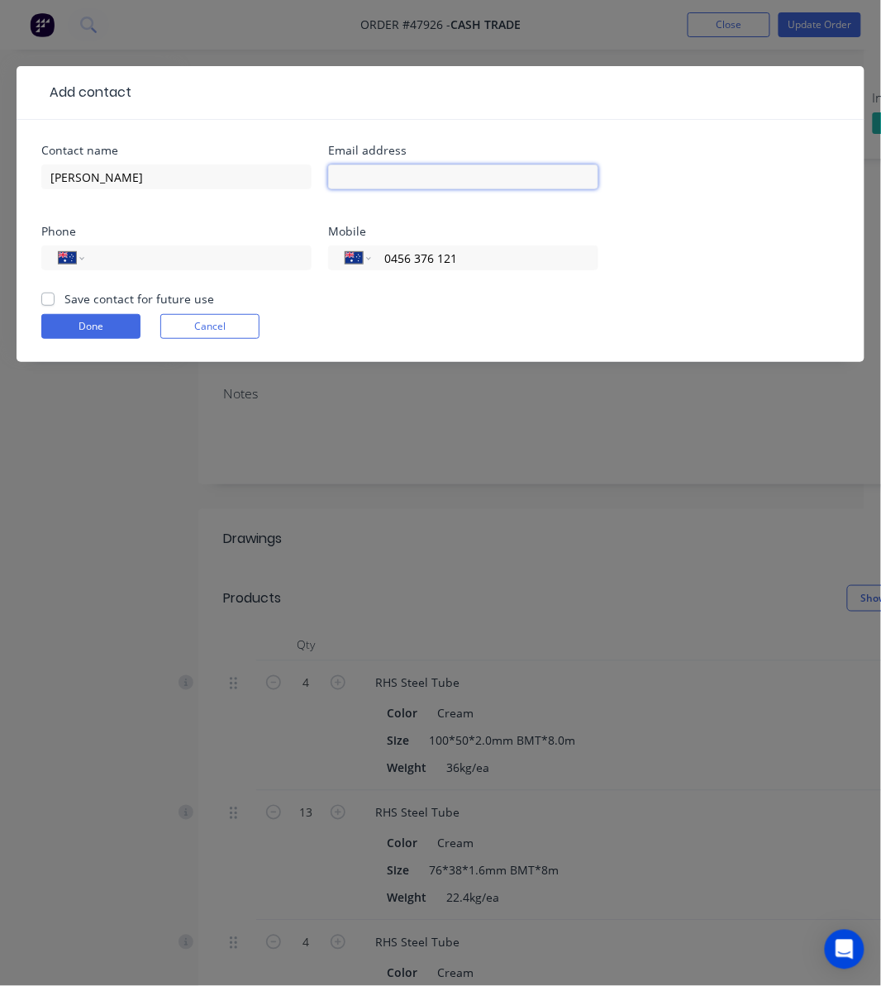
click at [413, 177] on input "text" at bounding box center [463, 176] width 270 height 25
paste input "[EMAIL_ADDRESS][DOMAIN_NAME]"
type input "[EMAIL_ADDRESS][DOMAIN_NAME]"
click at [686, 263] on div "Contact name Stefan patterson Email address pattoshandywork@gmail.com Phone Int…" at bounding box center [440, 217] width 798 height 145
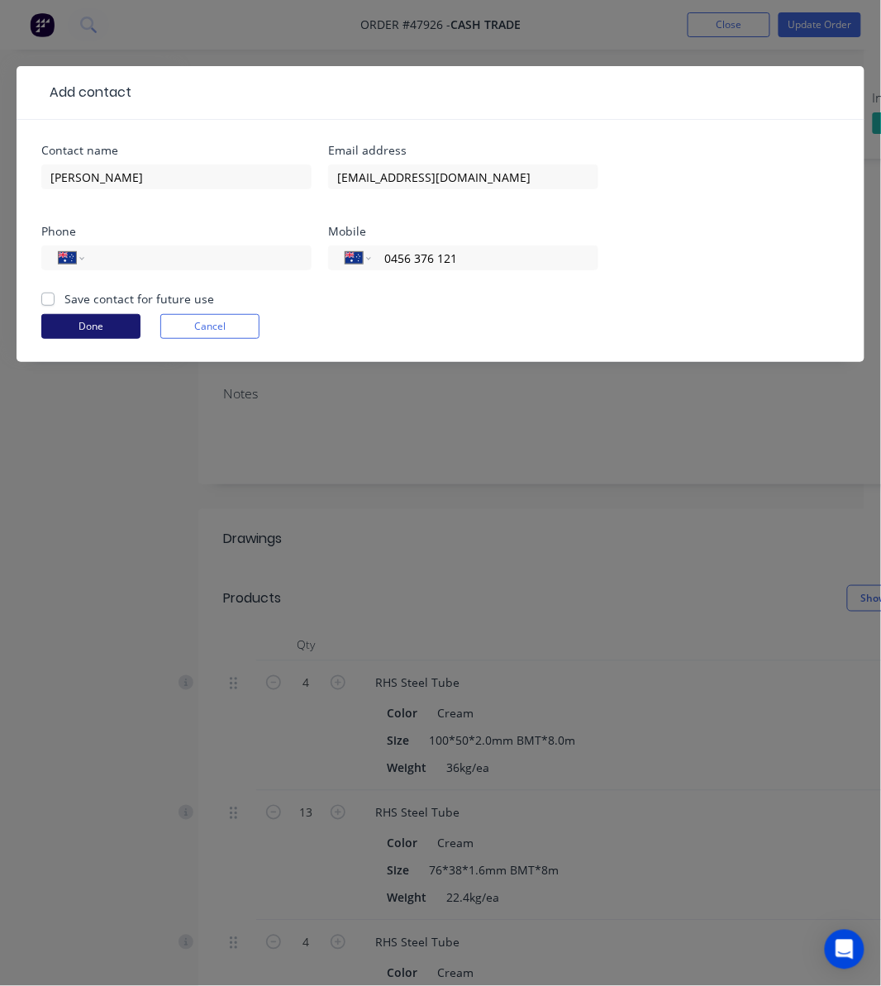
click at [110, 327] on button "Done" at bounding box center [90, 326] width 99 height 25
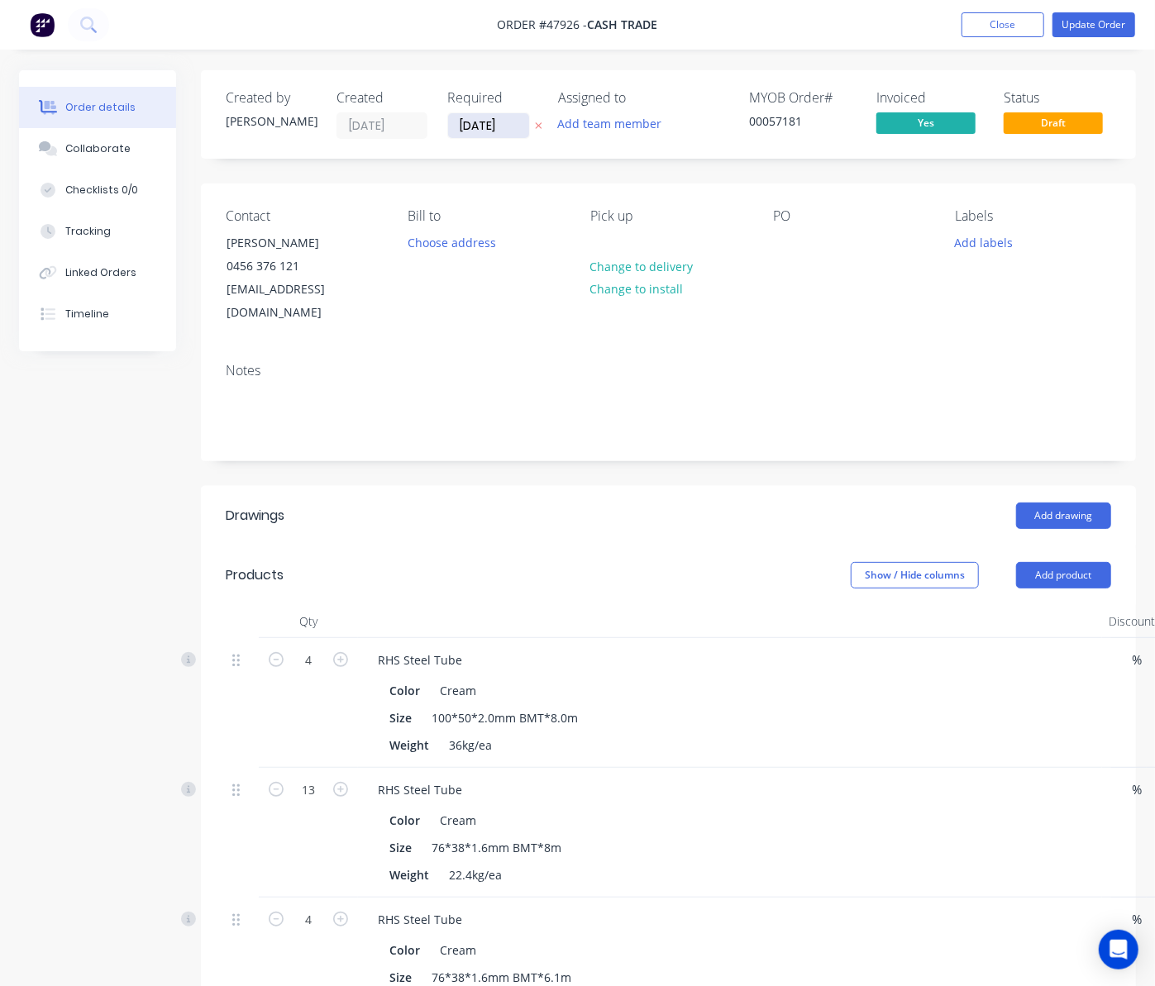
click at [500, 126] on input "[DATE]" at bounding box center [488, 125] width 81 height 25
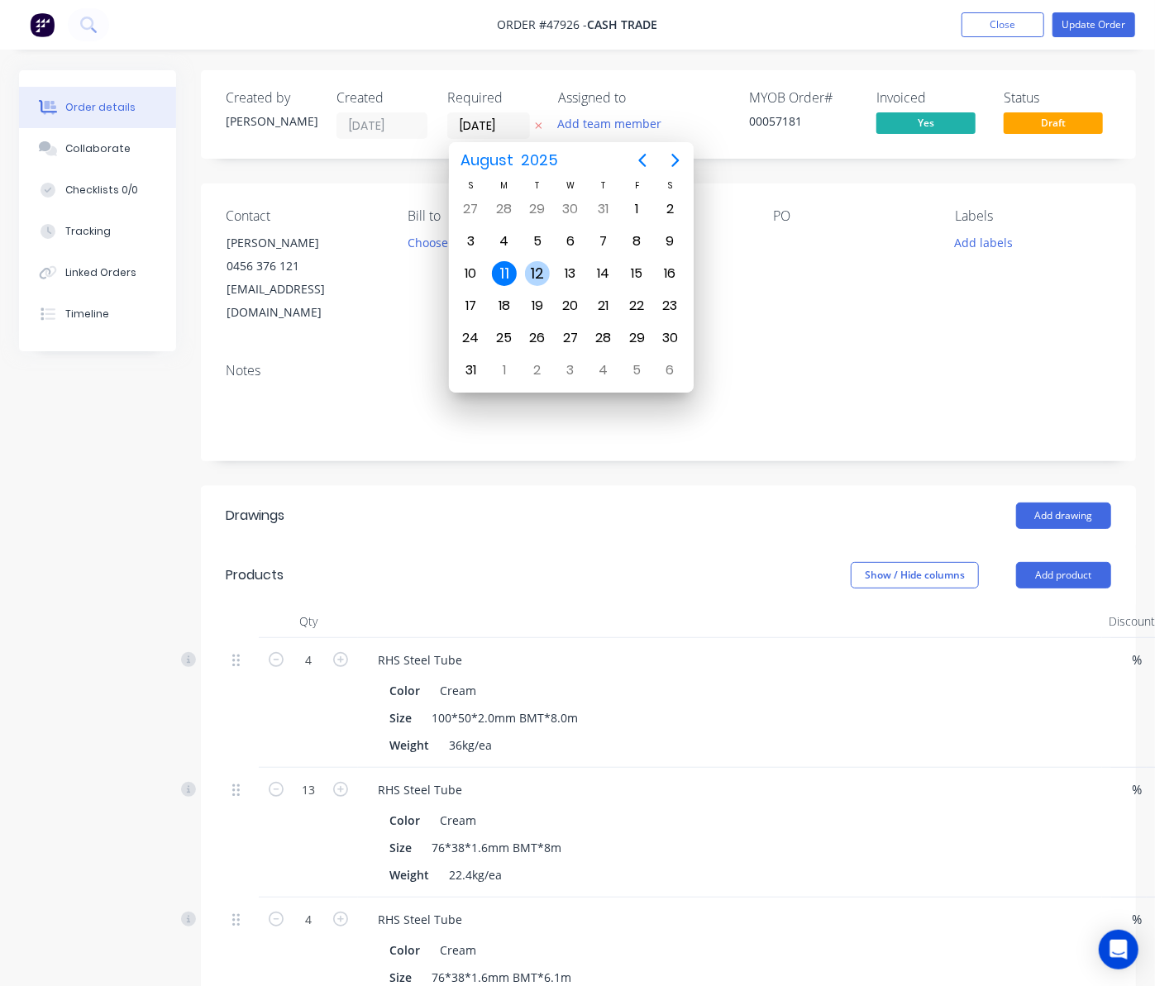
click at [546, 265] on div "12" at bounding box center [537, 273] width 25 height 25
type input "12/08/25"
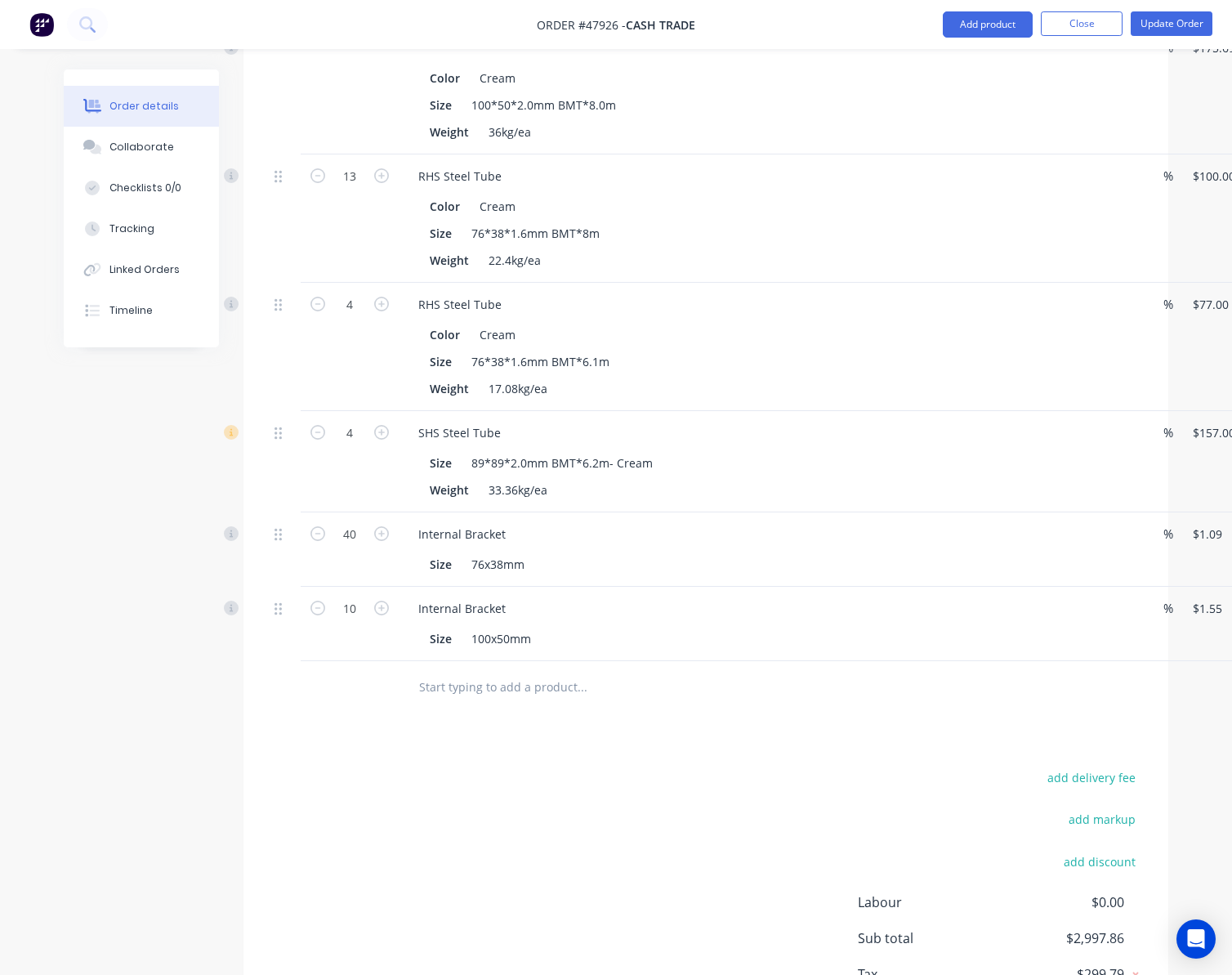
scroll to position [706, 0]
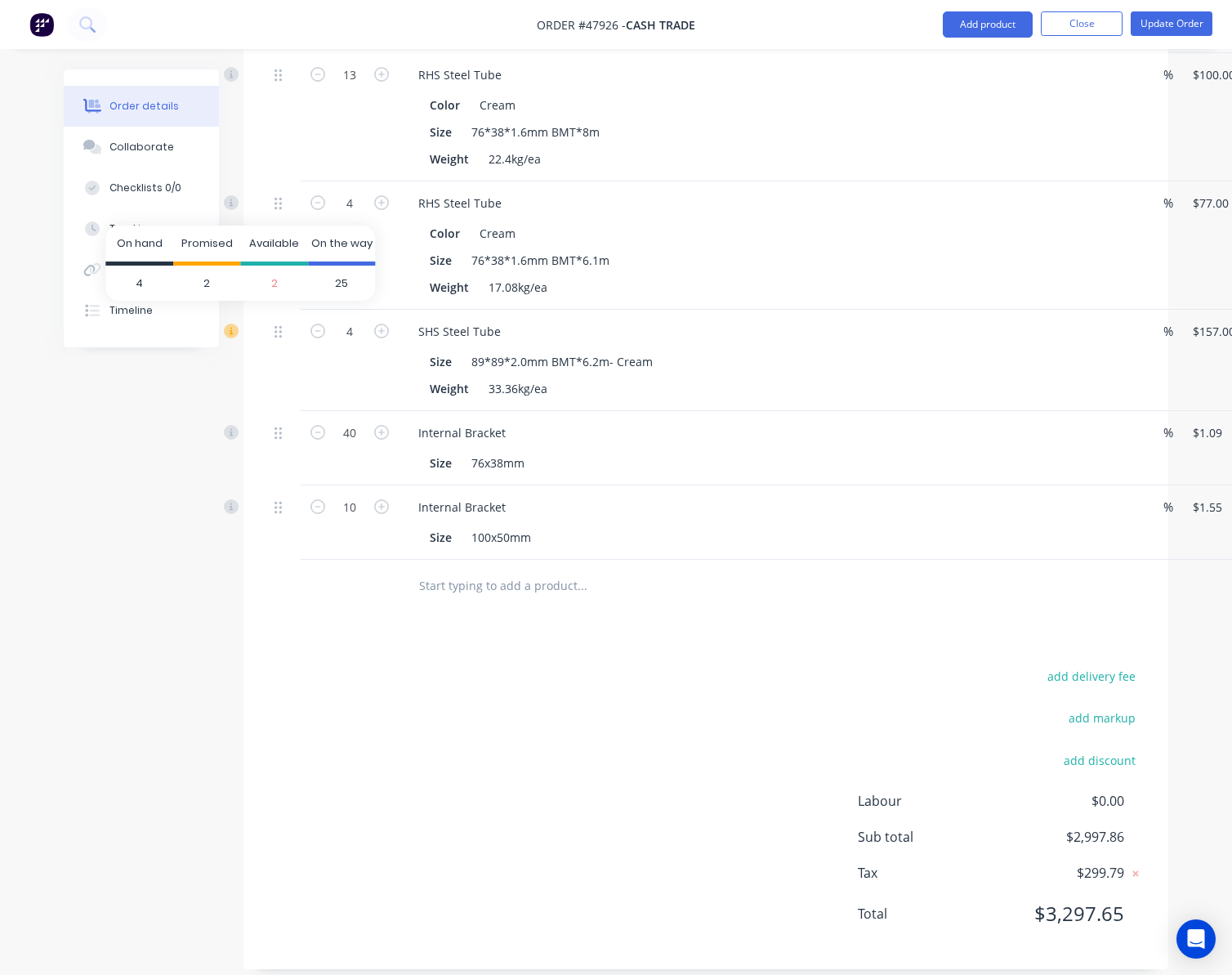
click at [235, 323] on icon at bounding box center [230, 330] width 15 height 15
click at [171, 429] on div "Created by Rachel Created 11/08/25 Required 12/08/25 Assigned to Add team membe…" at bounding box center [615, 178] width 1104 height 1631
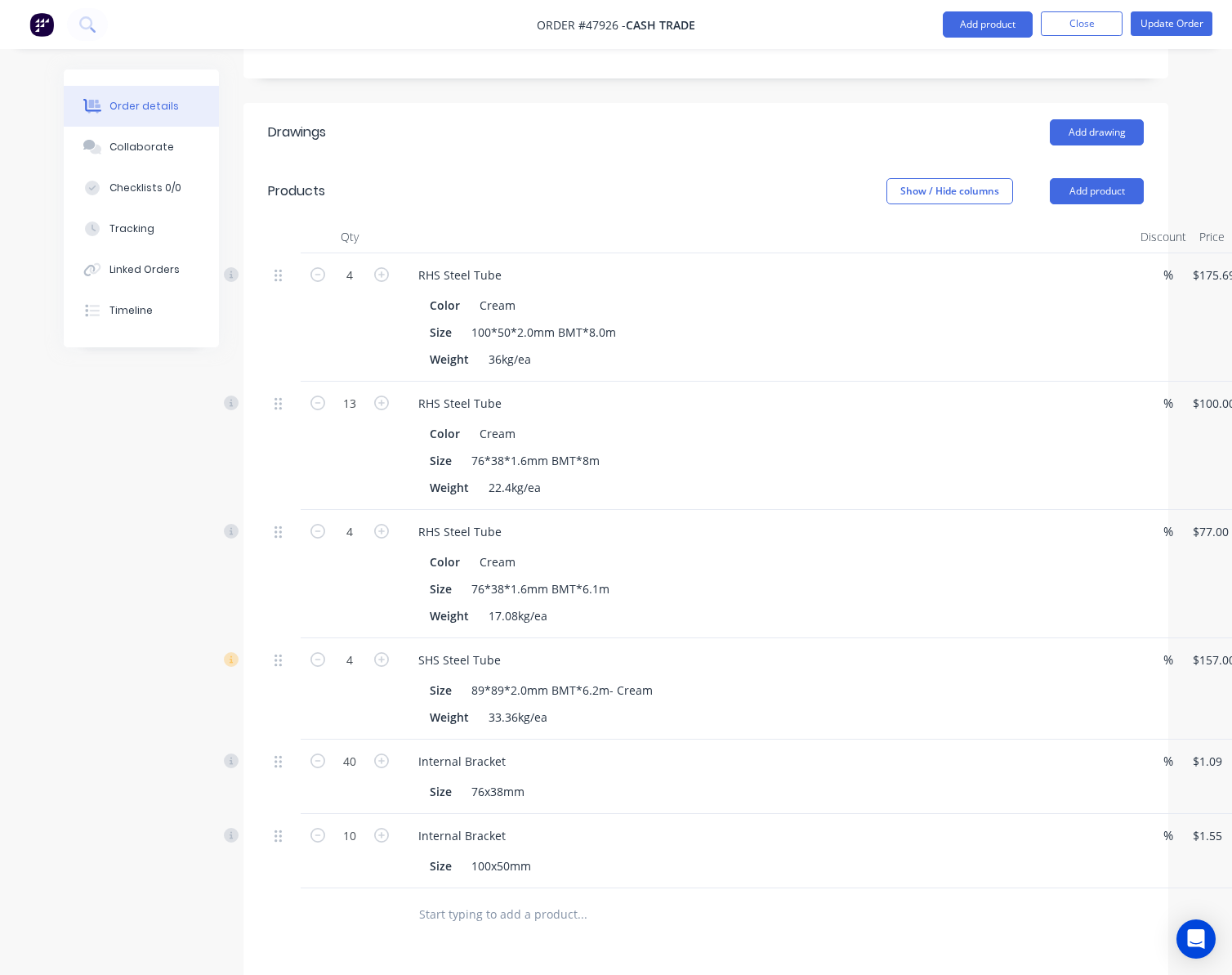
scroll to position [0, 0]
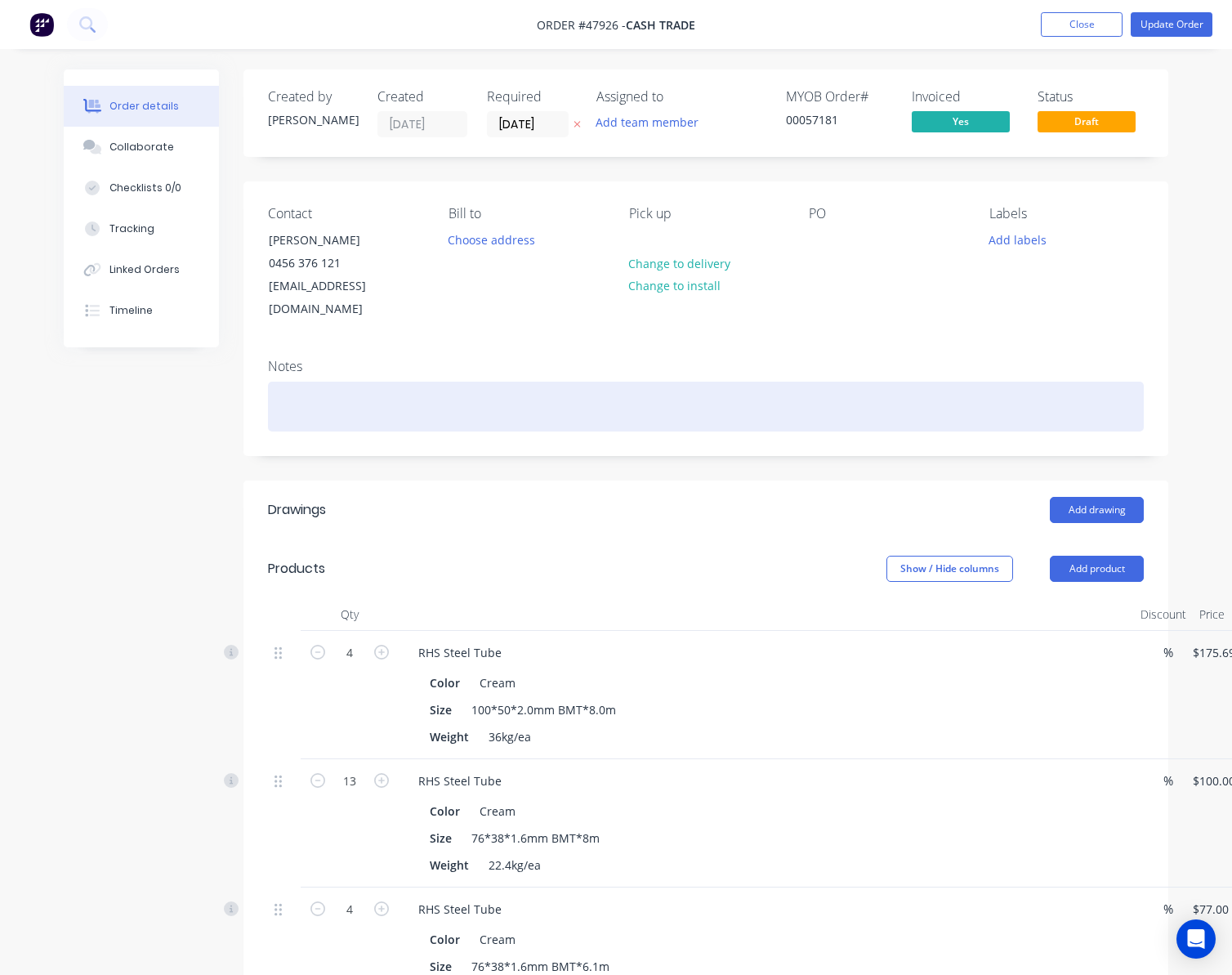
drag, startPoint x: 824, startPoint y: 423, endPoint x: 801, endPoint y: 397, distance: 34.7
click at [799, 438] on div "Created by Rachel Created 11/08/25 Required 12/08/25 Assigned to Add team membe…" at bounding box center [706, 872] width 925 height 1606
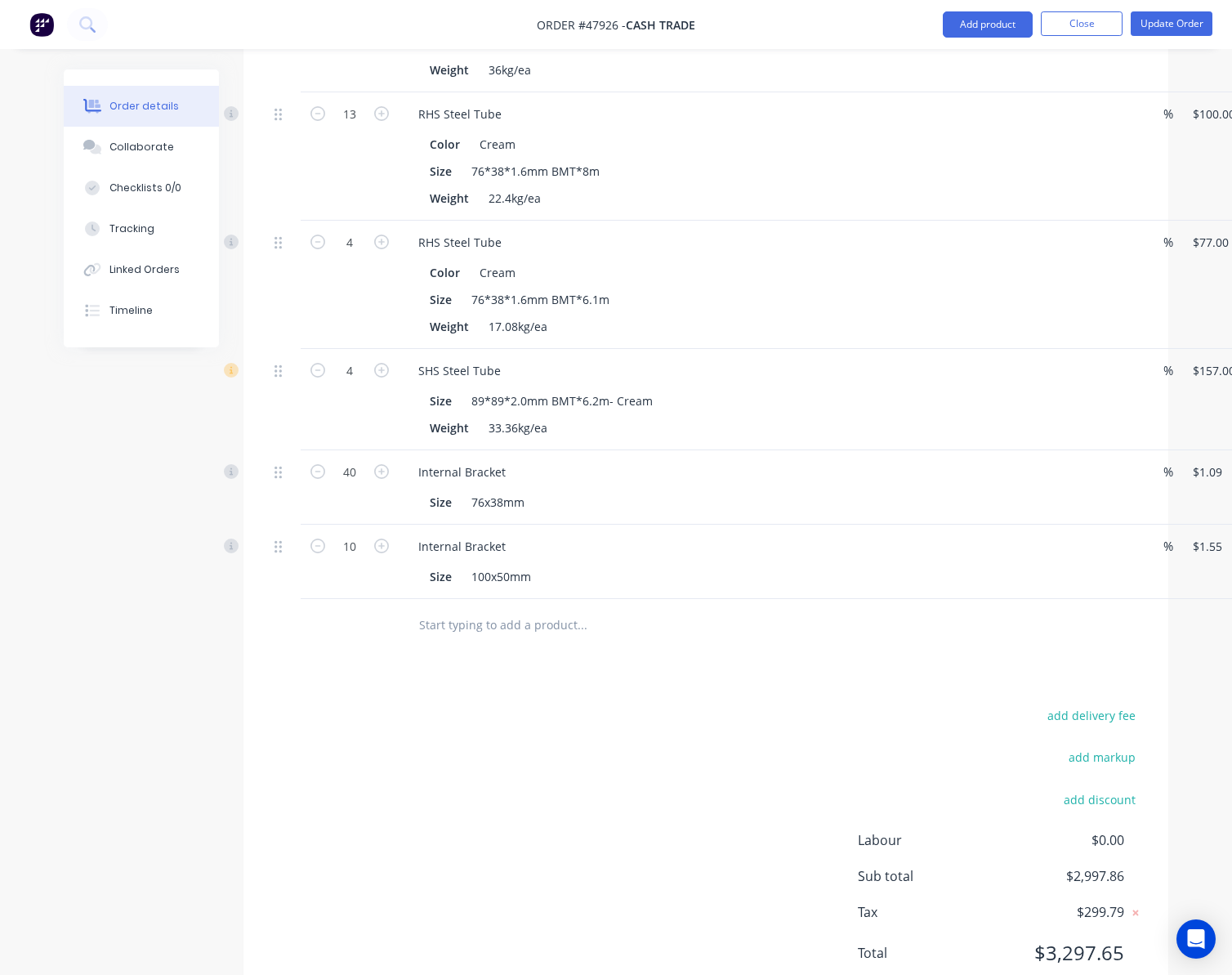
scroll to position [706, 0]
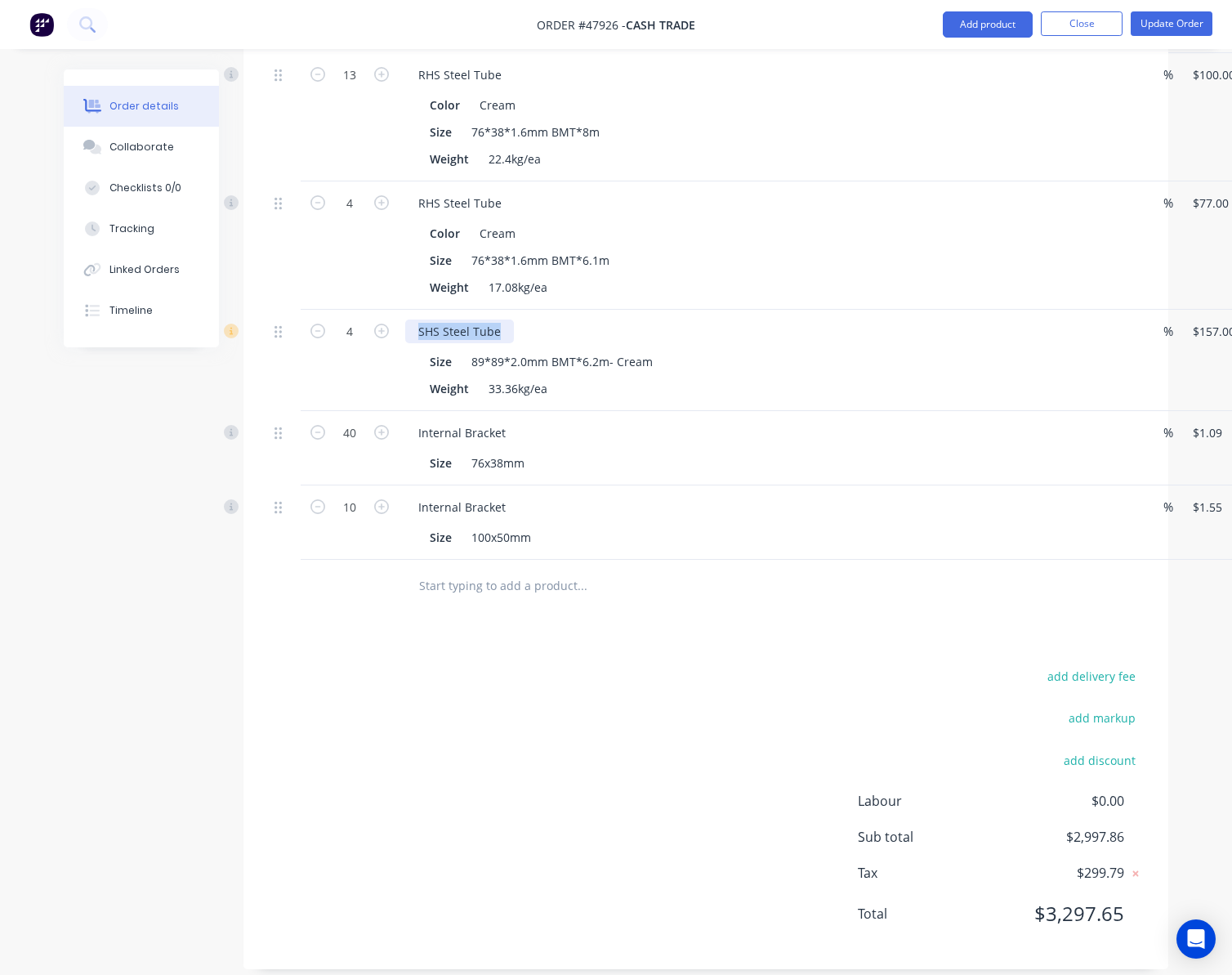
drag, startPoint x: 406, startPoint y: 309, endPoint x: 759, endPoint y: 356, distance: 356.1
click at [759, 356] on div "SHS Steel Tube Size 89*89*2.0mm BMT*6.2m- Cream Weight 33.36kg/ea" at bounding box center [766, 360] width 736 height 101
click at [557, 671] on div "add delivery fee add markup add discount Labour $0.00 Sub total $2,997.86 Tax $…" at bounding box center [706, 805] width 876 height 280
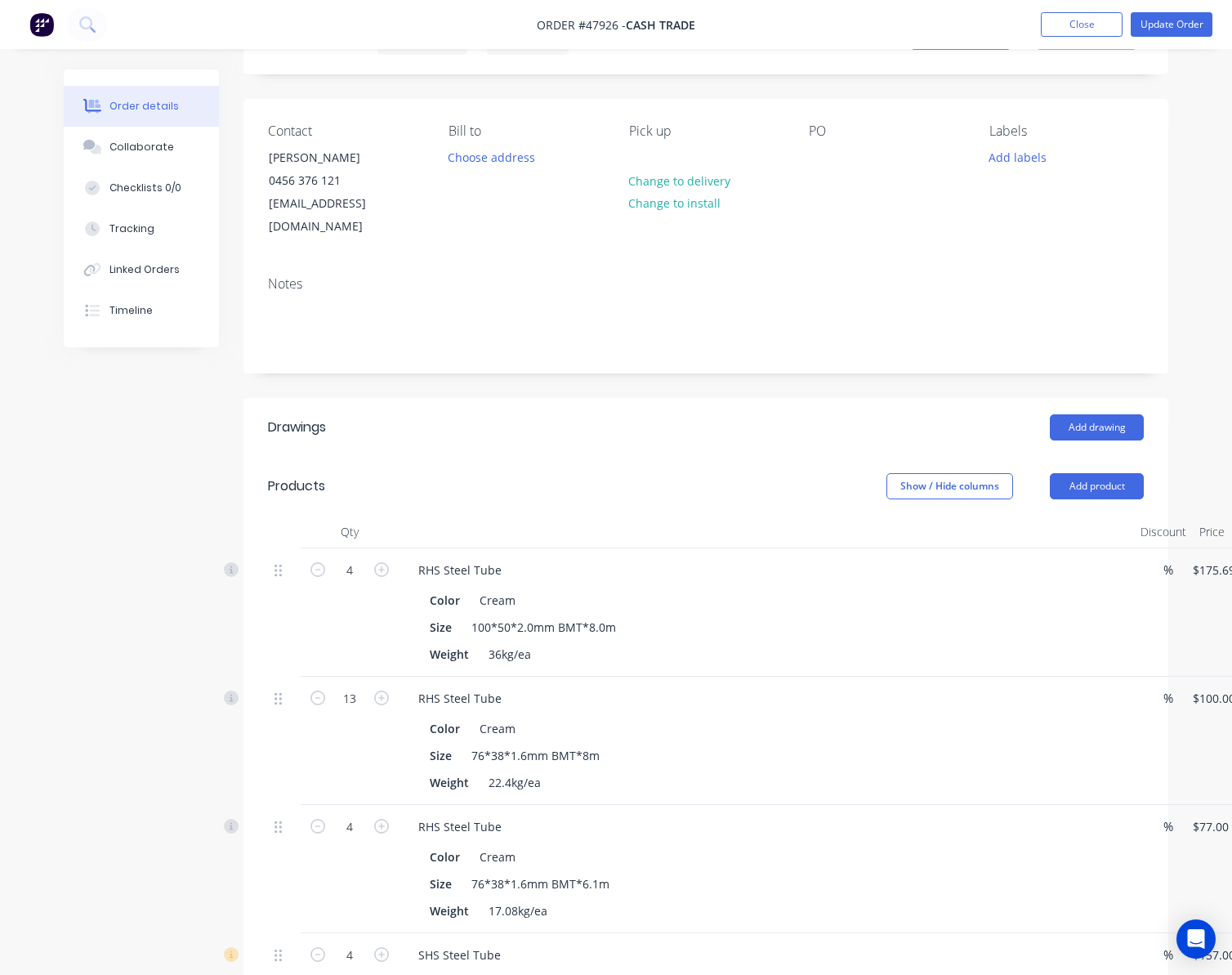
scroll to position [0, 0]
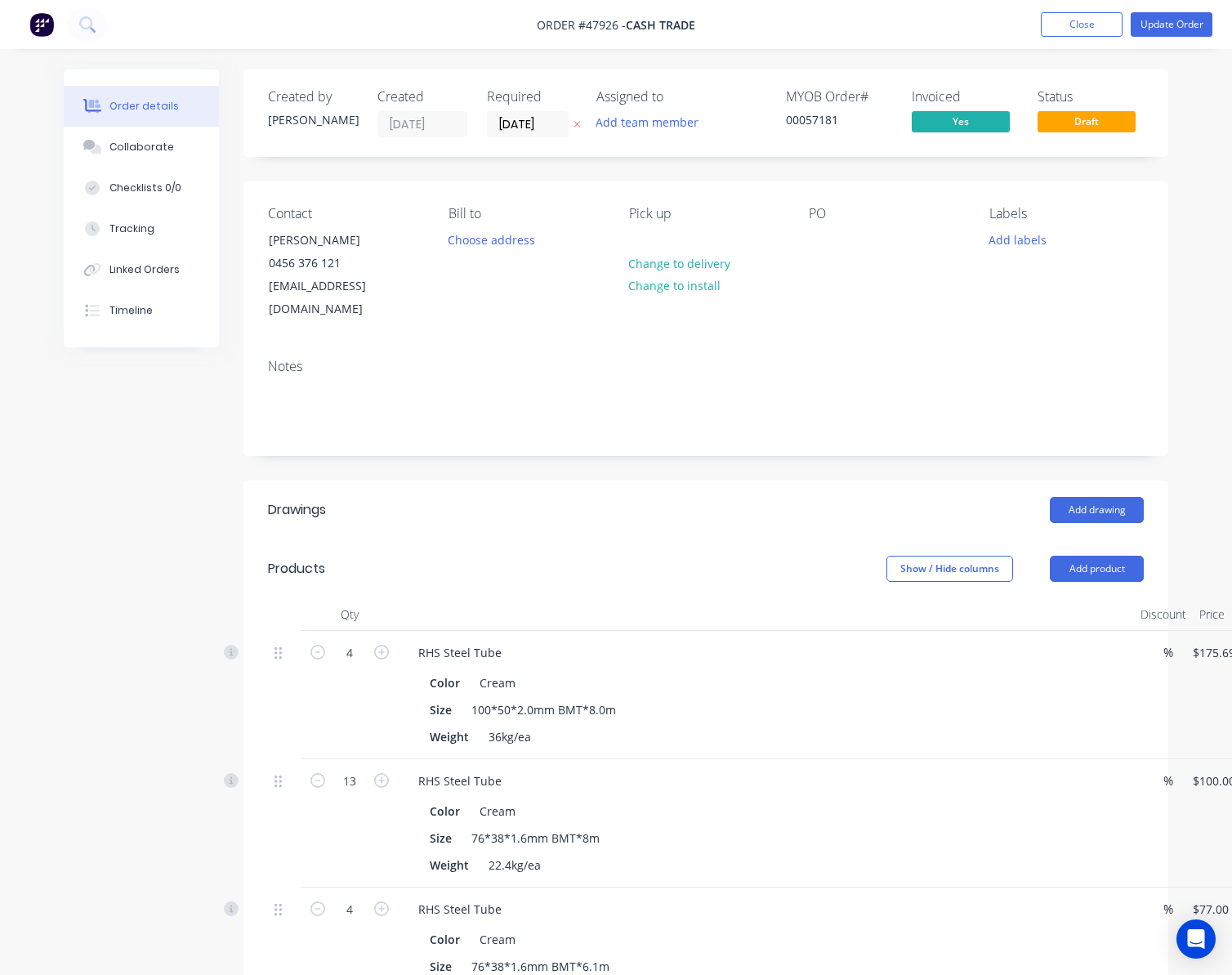
click at [538, 112] on label "12/08/25" at bounding box center [528, 124] width 82 height 26
click at [538, 112] on input "12/08/25" at bounding box center [527, 124] width 80 height 25
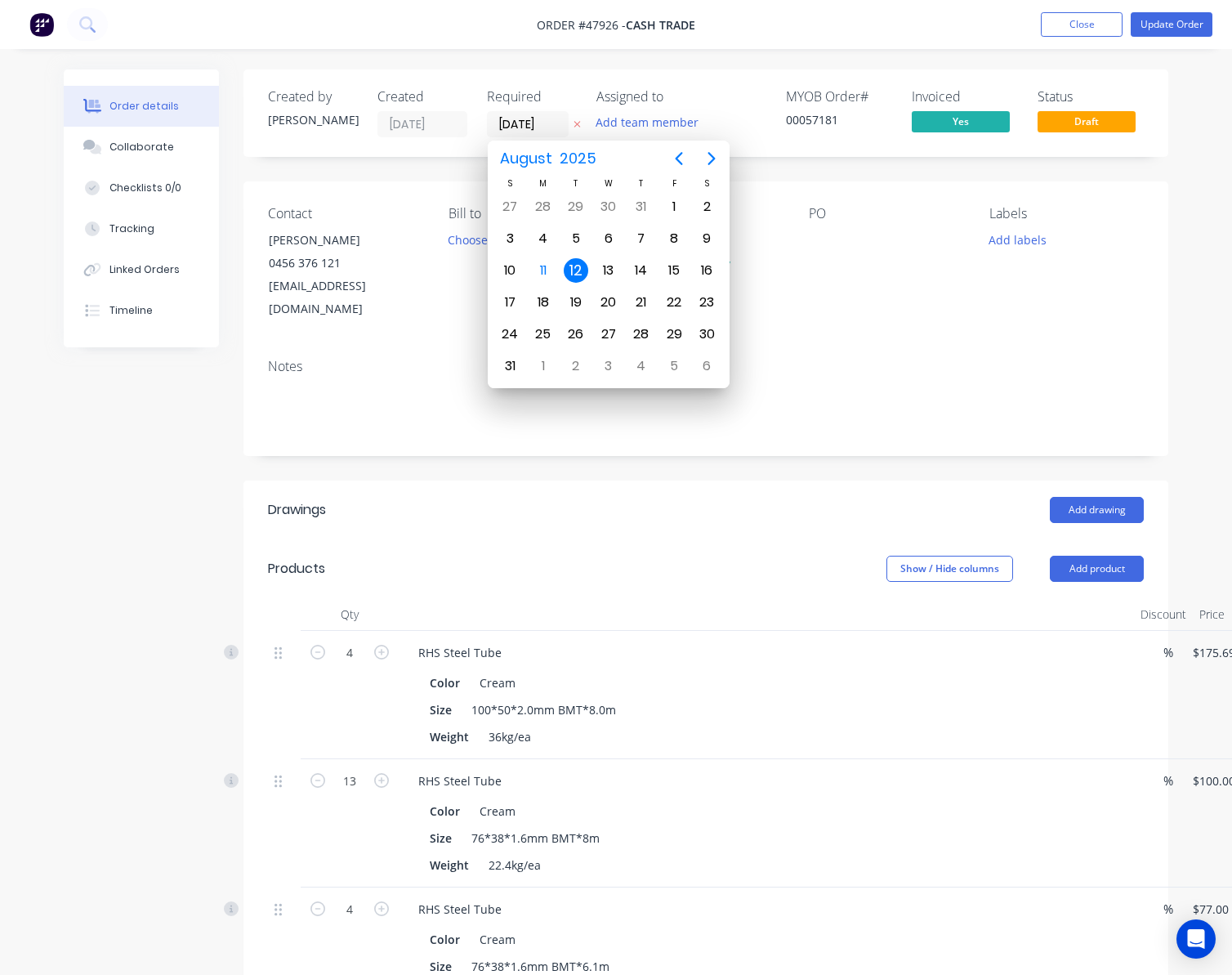
click at [884, 359] on div "Notes" at bounding box center [706, 367] width 876 height 16
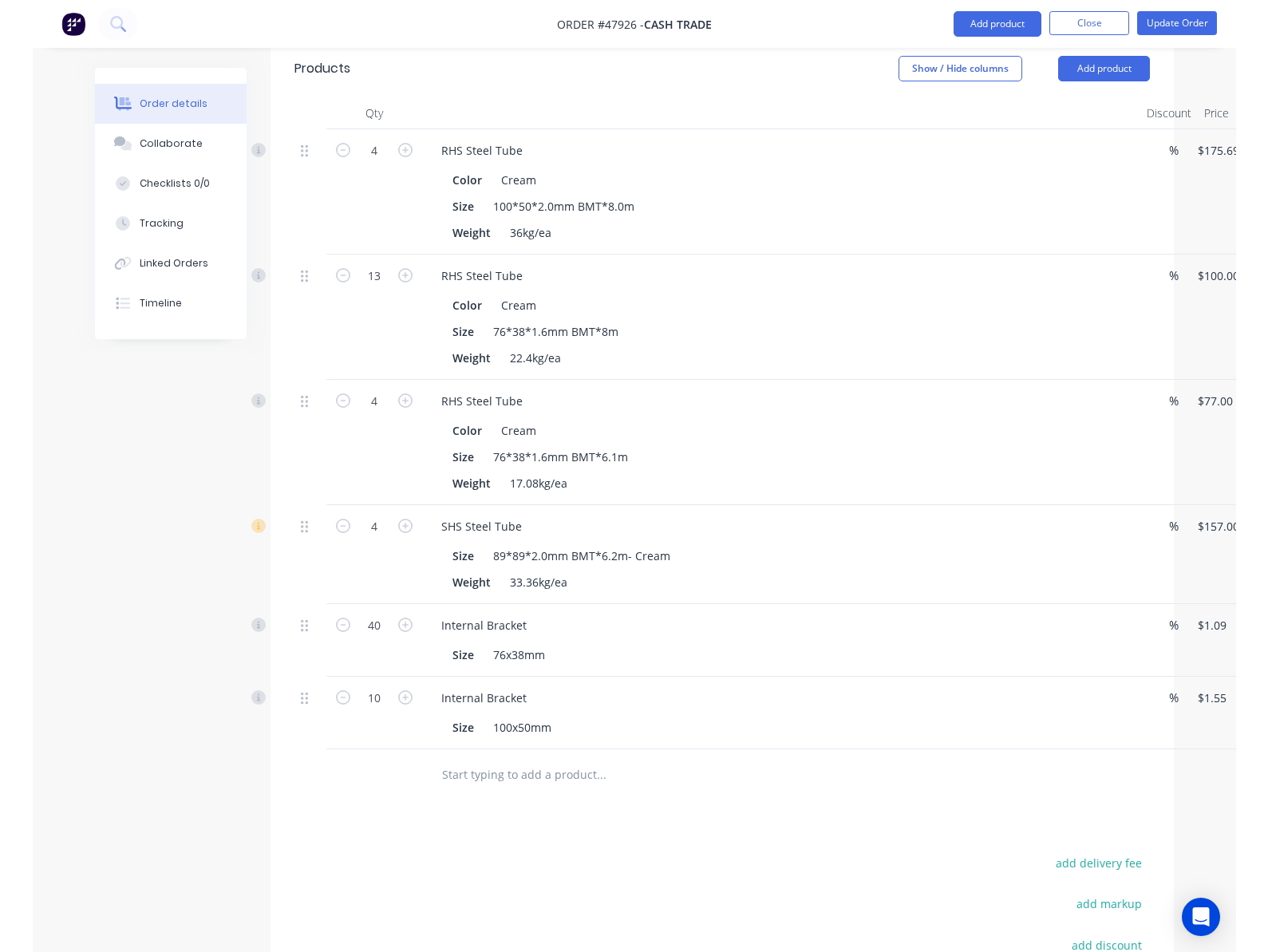
scroll to position [689, 0]
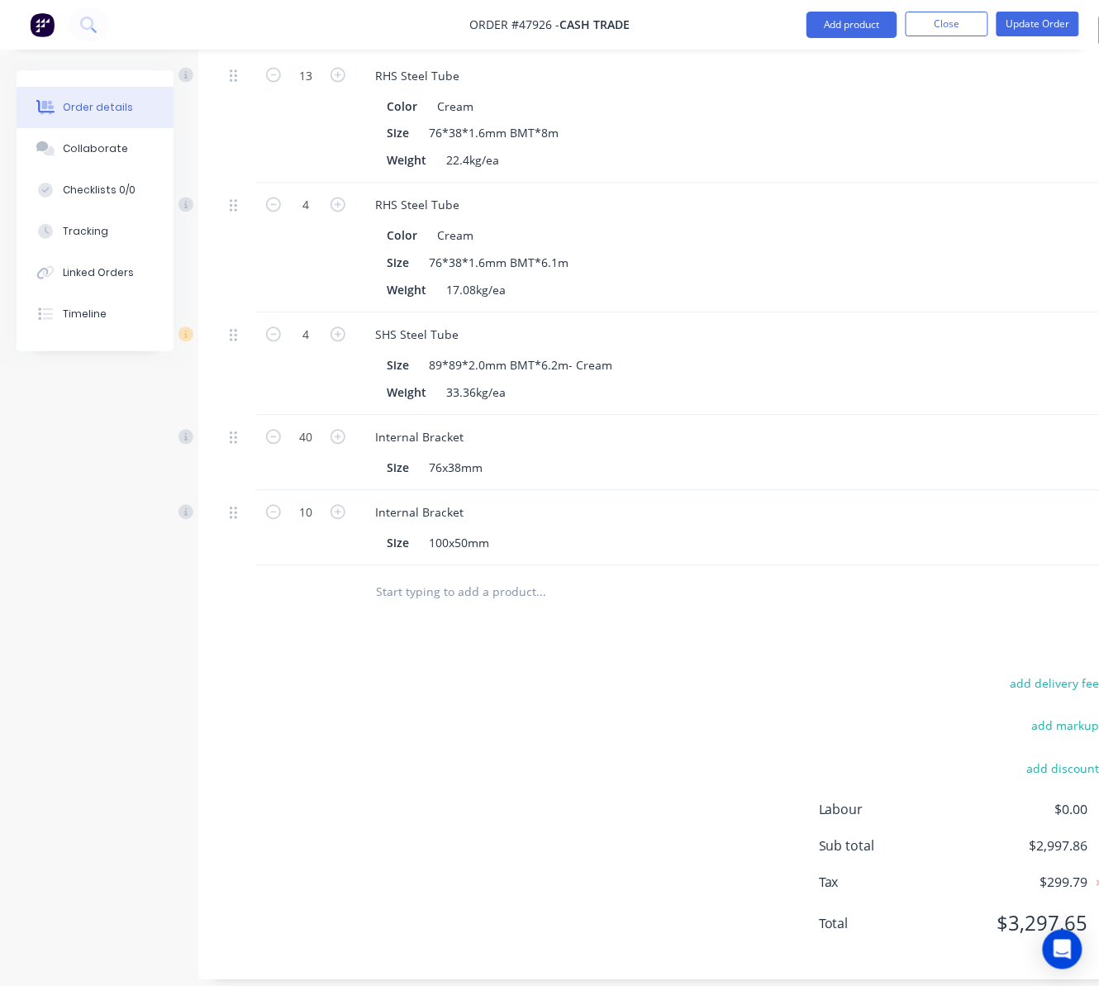
click at [481, 1002] on html "Order #47926 - Cash Trade Add product Close Update Order Order details Collabor…" at bounding box center [549, 145] width 1099 height 1719
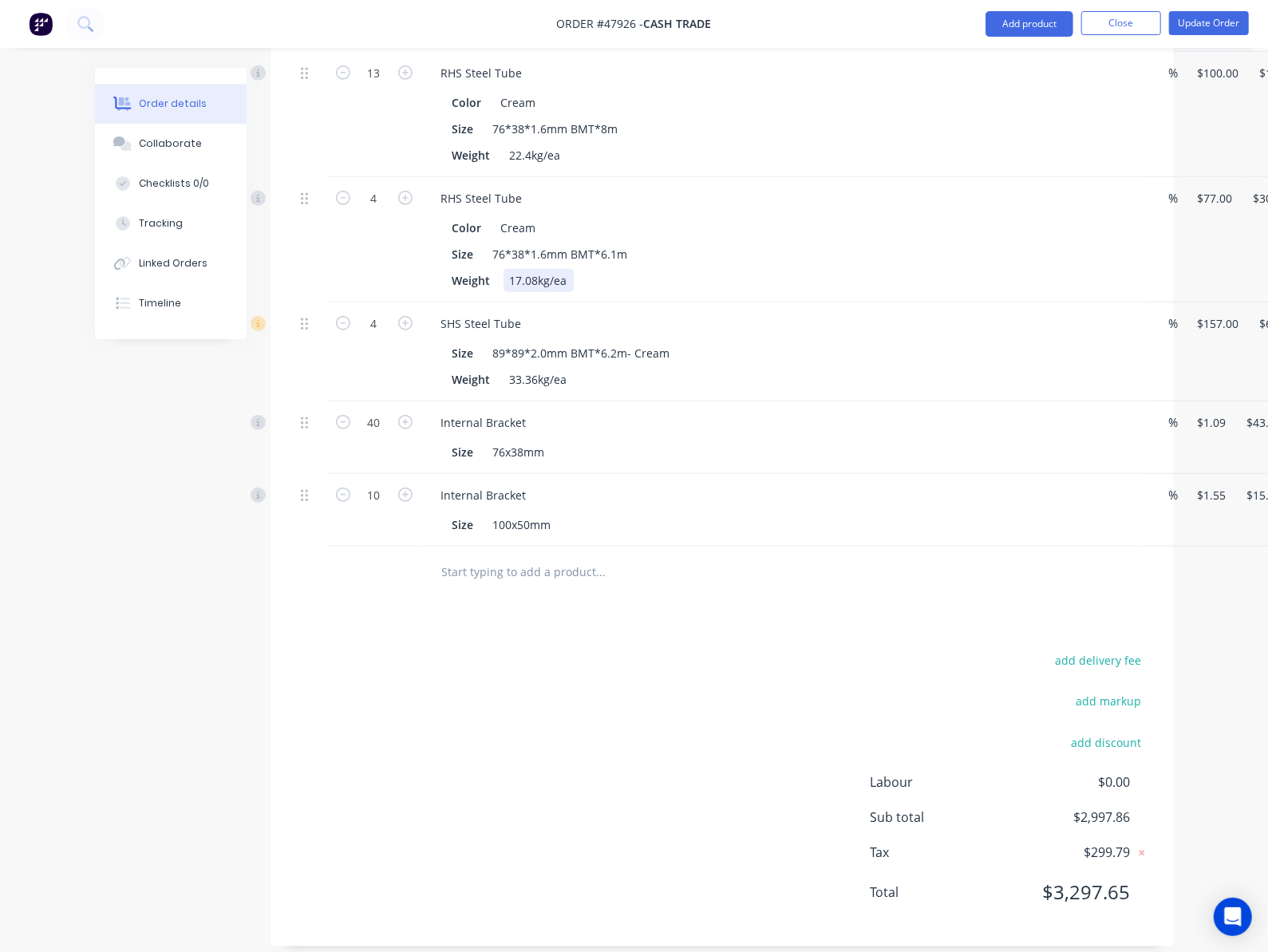
click at [723, 246] on div "Color Cream Size 76*38*1.6mm BMT*6.1m Weight 17.08kg/ea" at bounding box center [781, 253] width 706 height 79
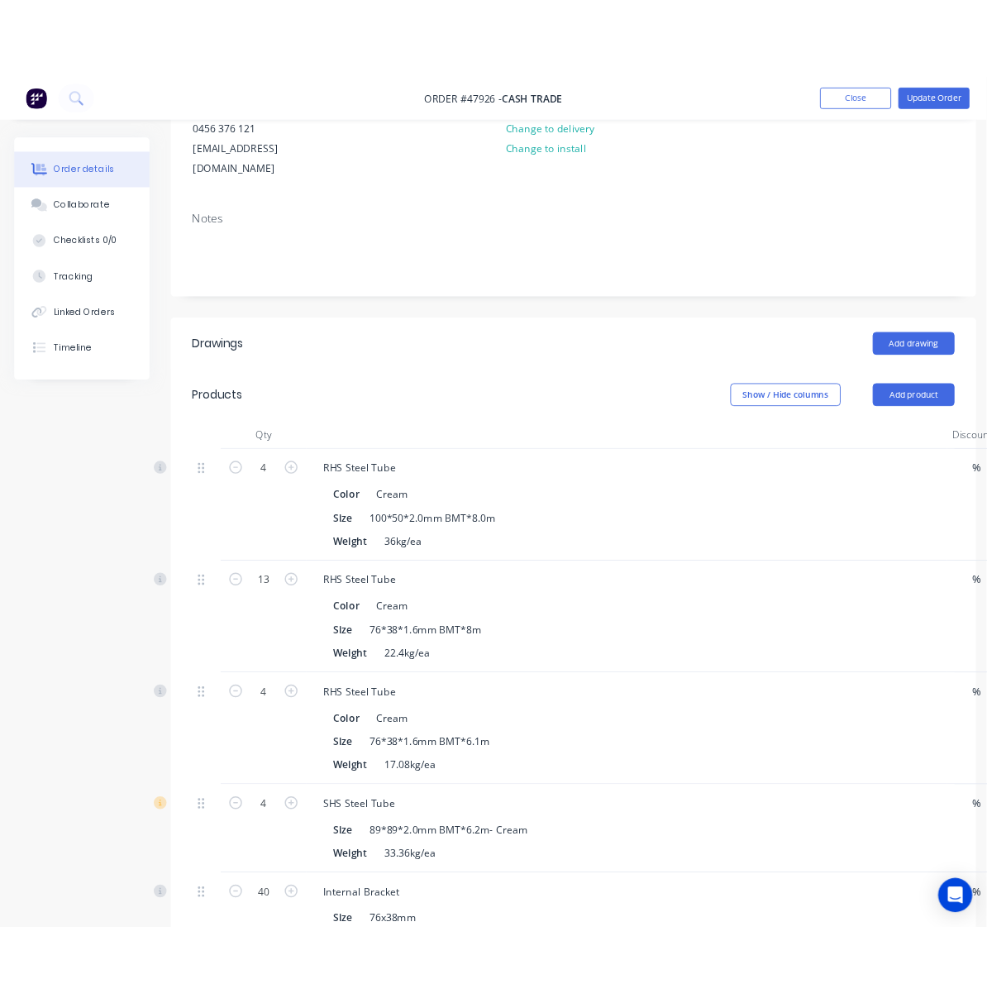
scroll to position [0, 0]
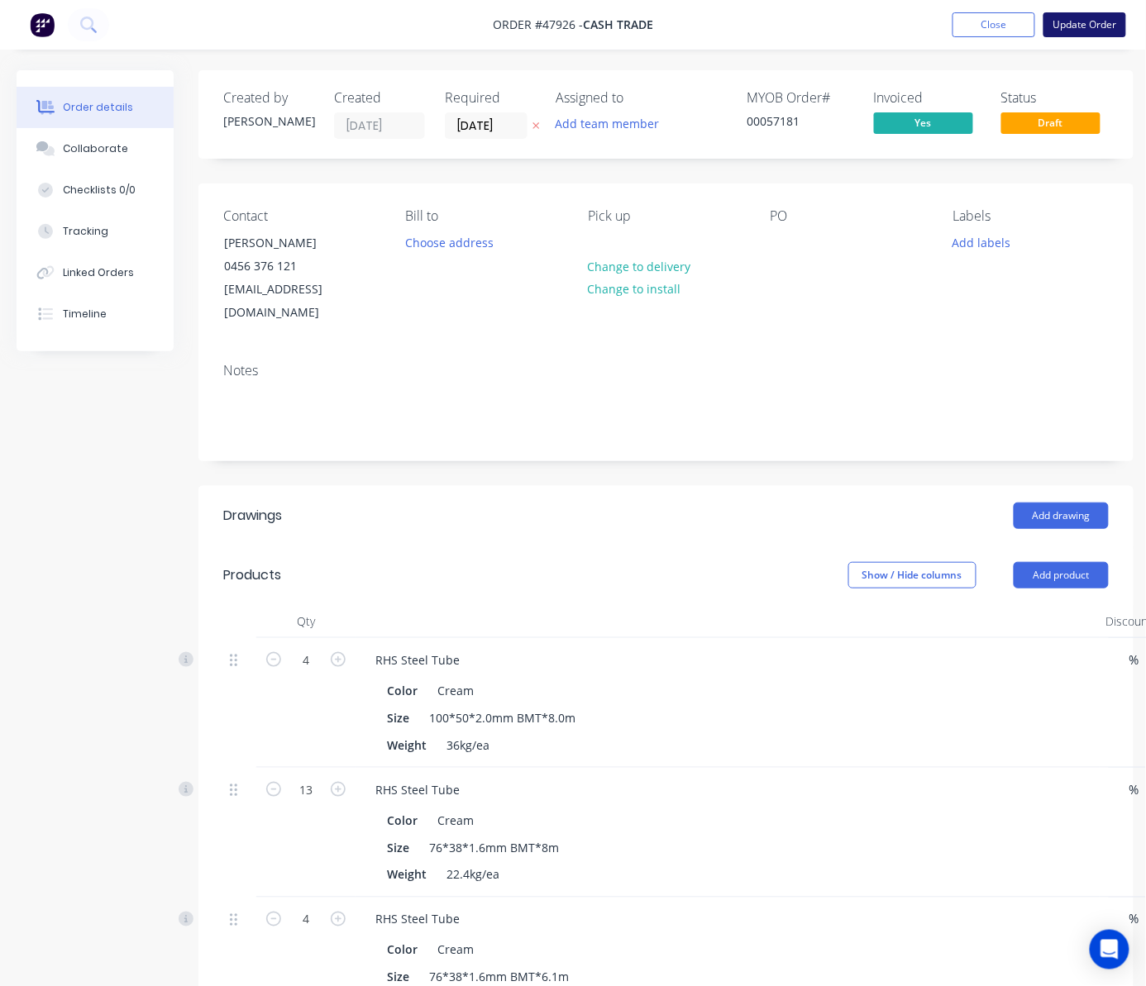
click at [1084, 17] on button "Update Order" at bounding box center [1084, 24] width 83 height 25
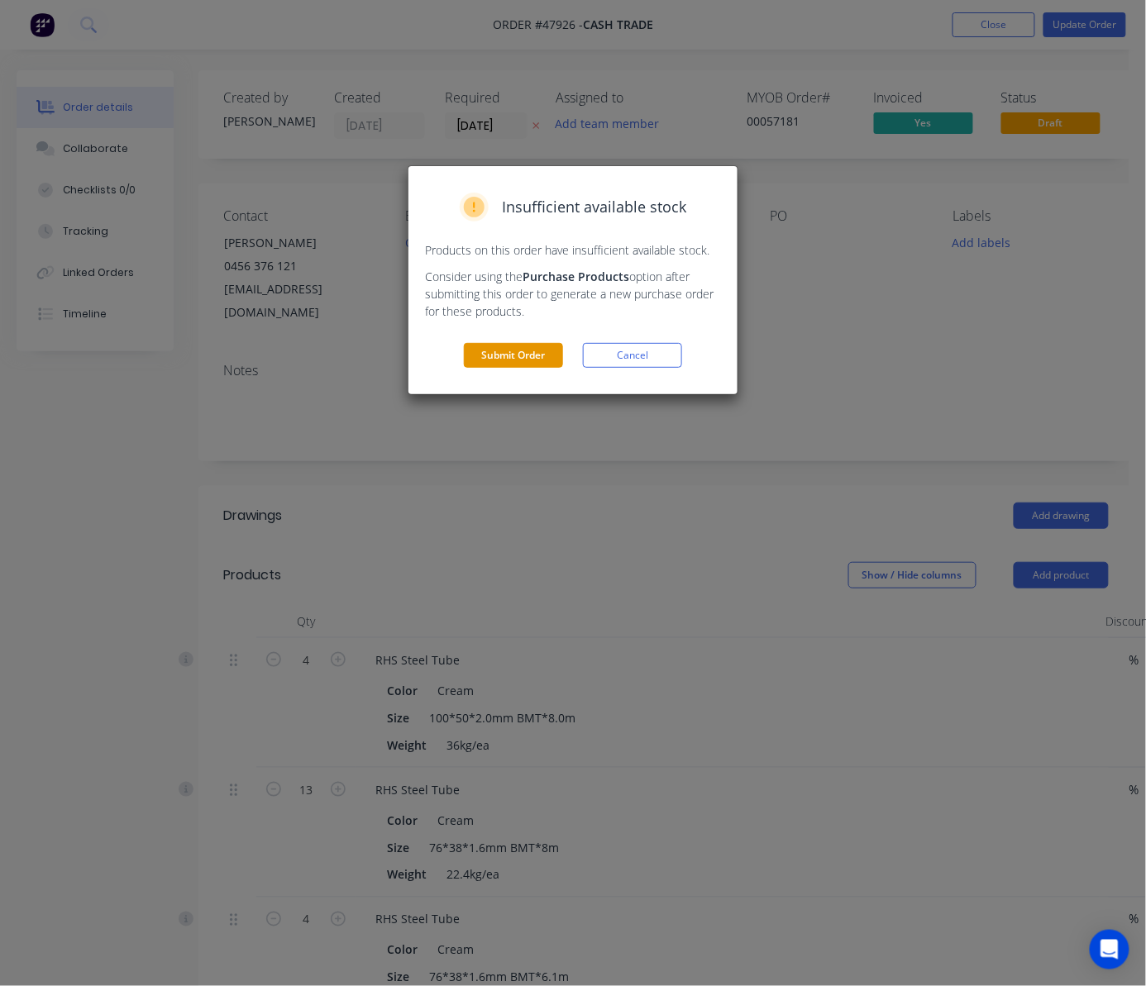
click at [506, 351] on button "Submit Order" at bounding box center [513, 355] width 99 height 25
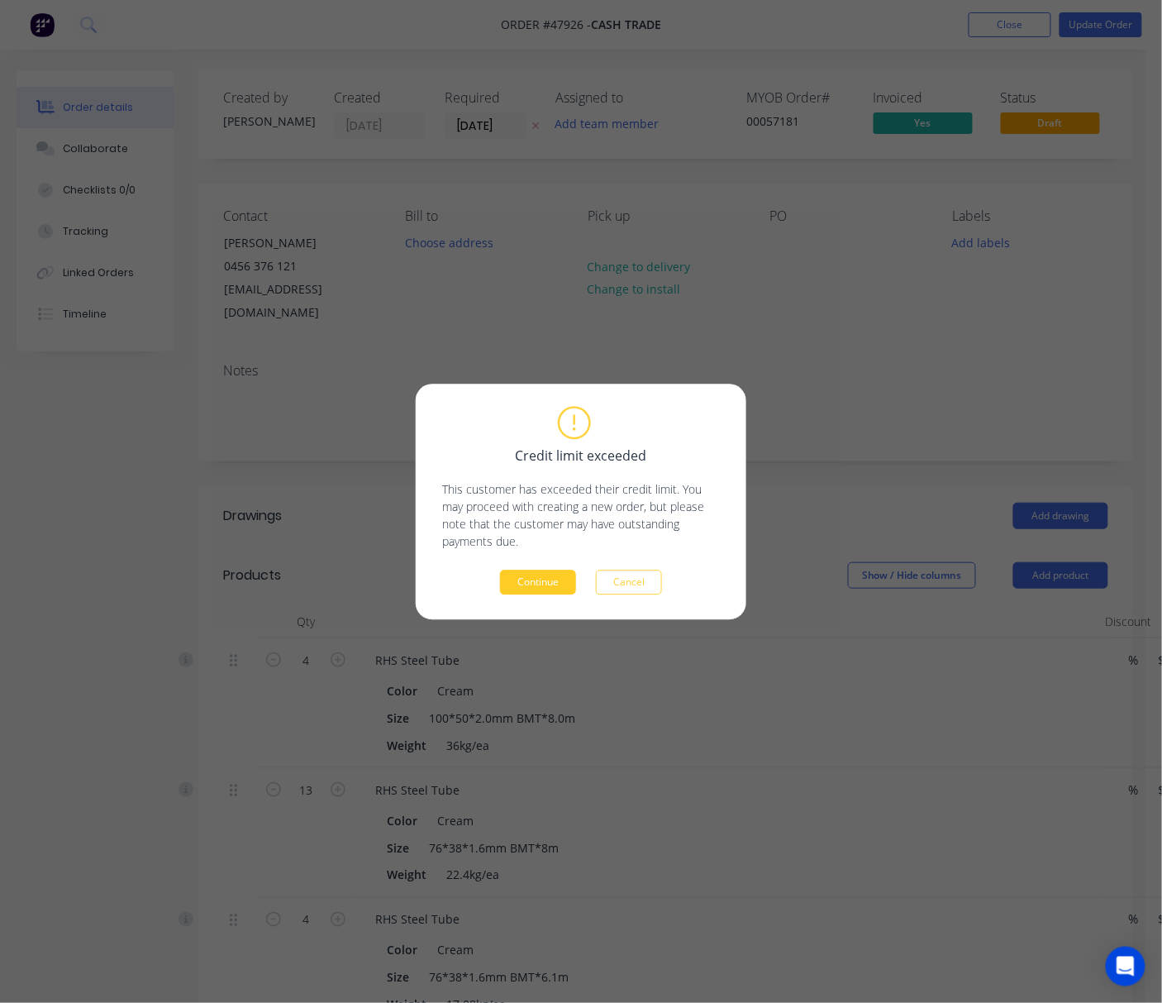
click at [549, 583] on button "Continue" at bounding box center [538, 581] width 76 height 25
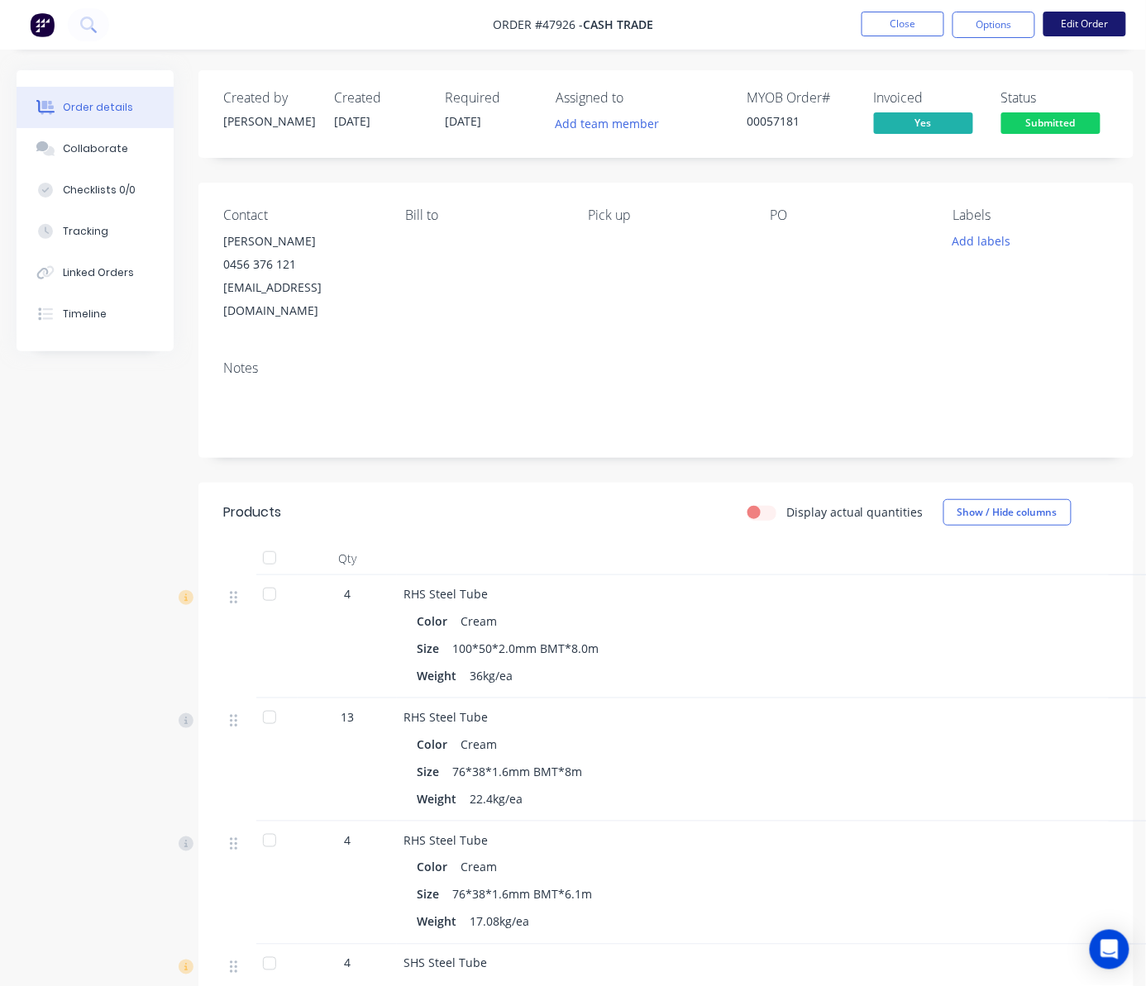
click at [1065, 18] on button "Edit Order" at bounding box center [1084, 24] width 83 height 25
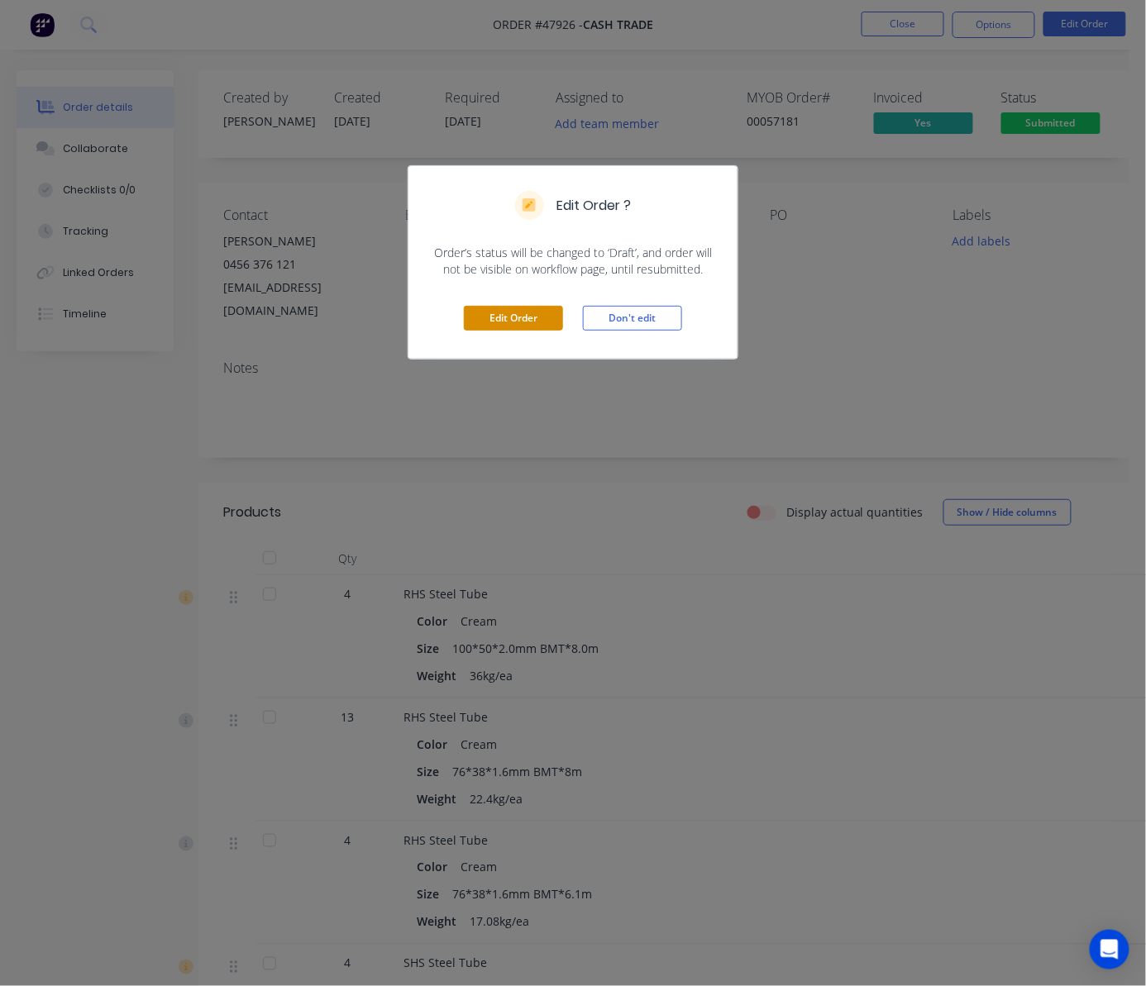
click at [520, 314] on button "Edit Order" at bounding box center [513, 318] width 99 height 25
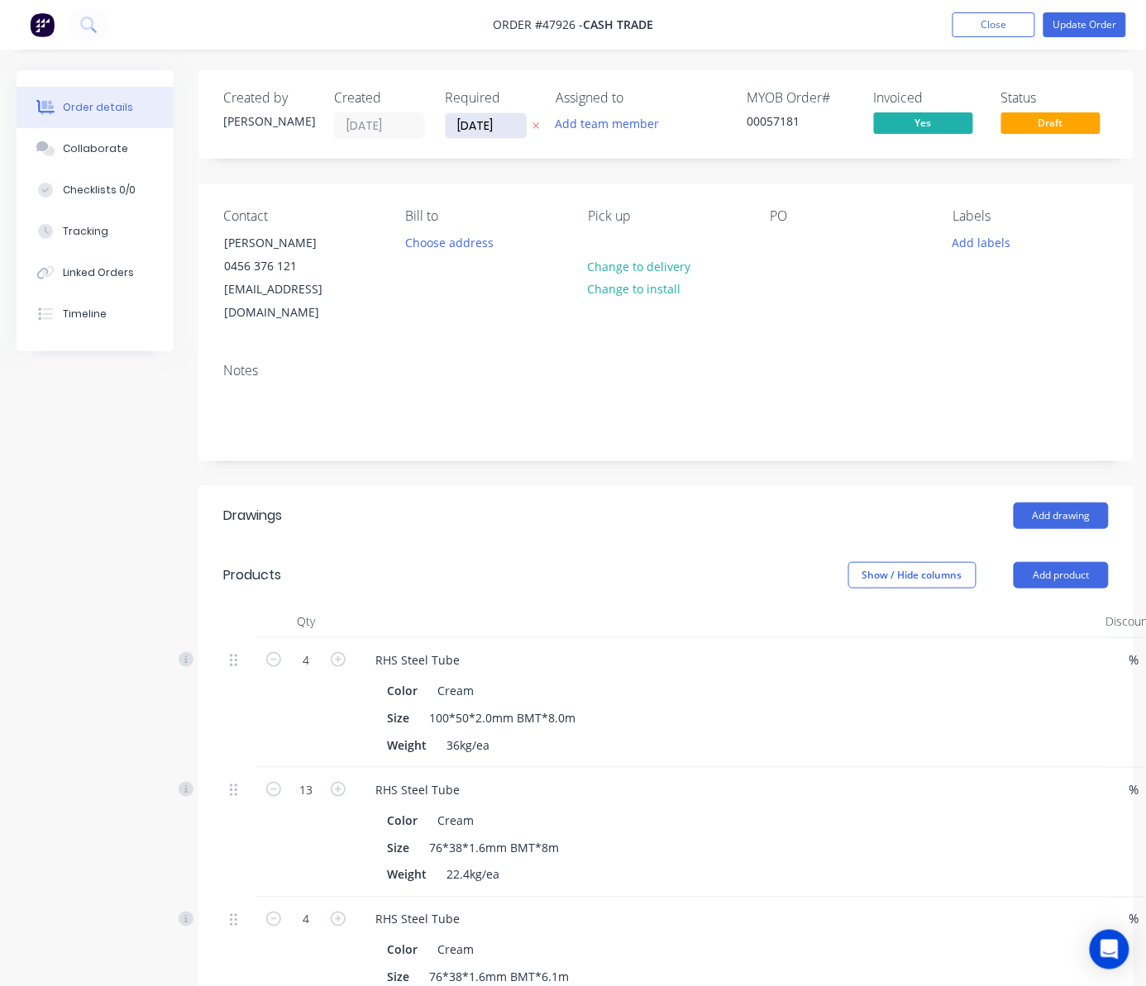
click at [491, 132] on input "12/08/25" at bounding box center [486, 125] width 81 height 25
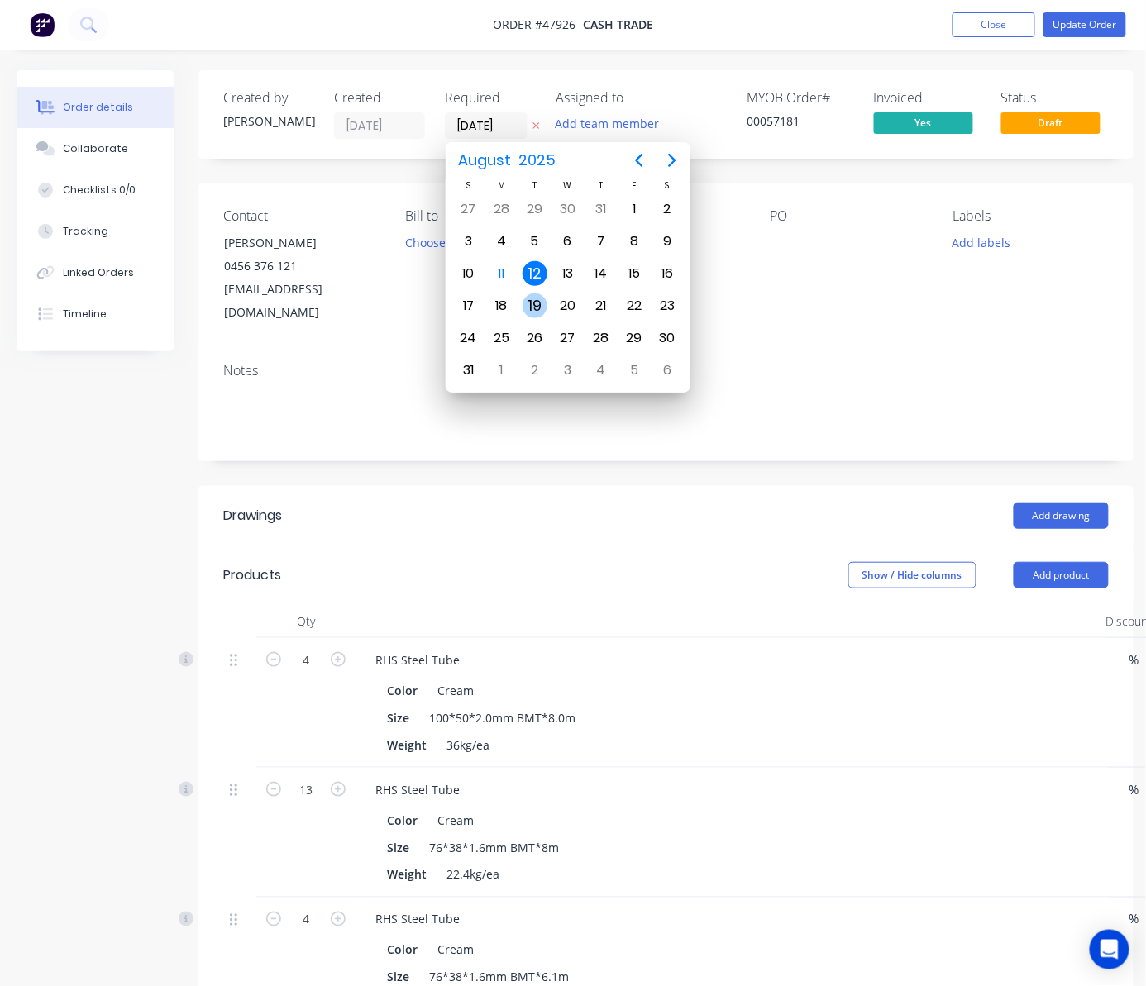
click at [536, 303] on div "19" at bounding box center [534, 305] width 25 height 25
type input "19/08/25"
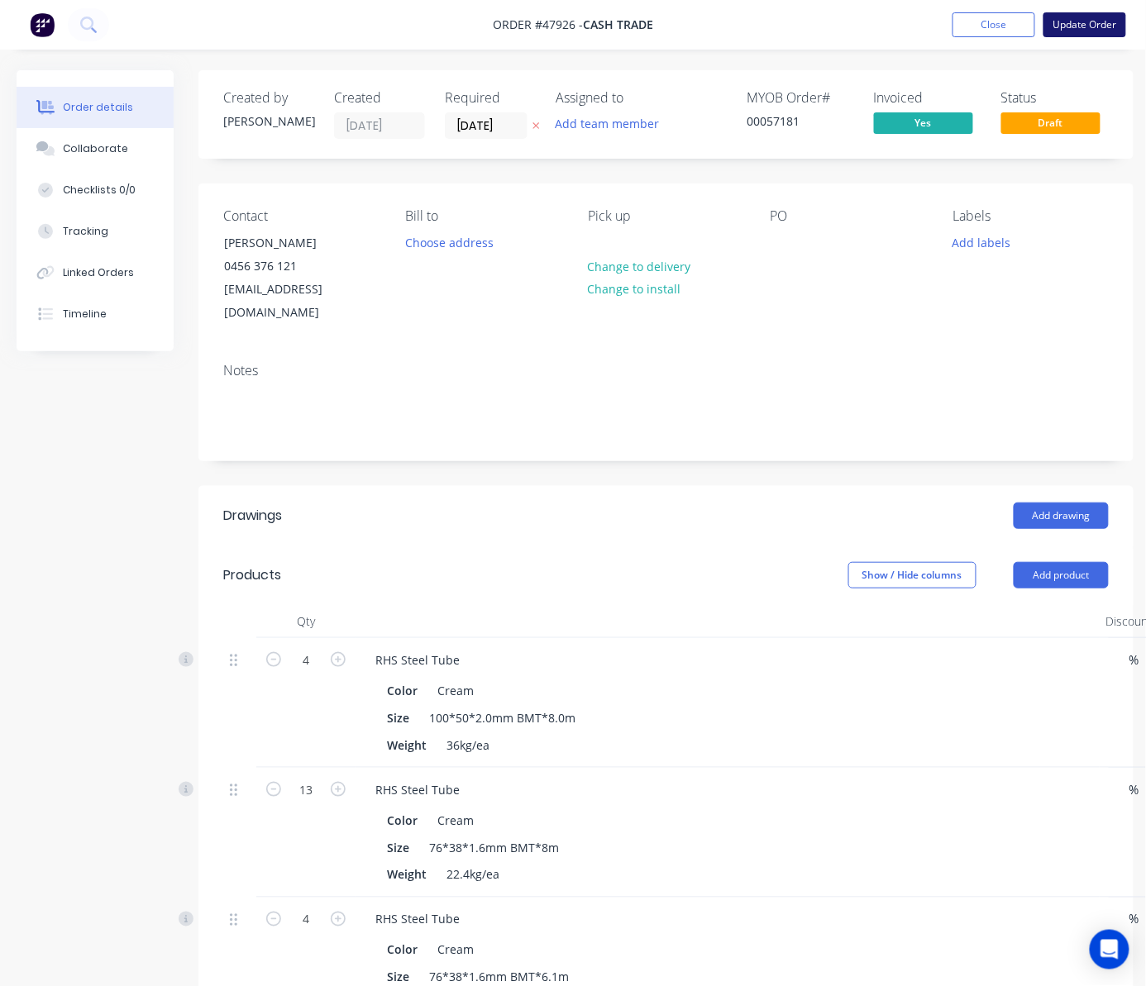
click at [1089, 25] on button "Update Order" at bounding box center [1084, 24] width 83 height 25
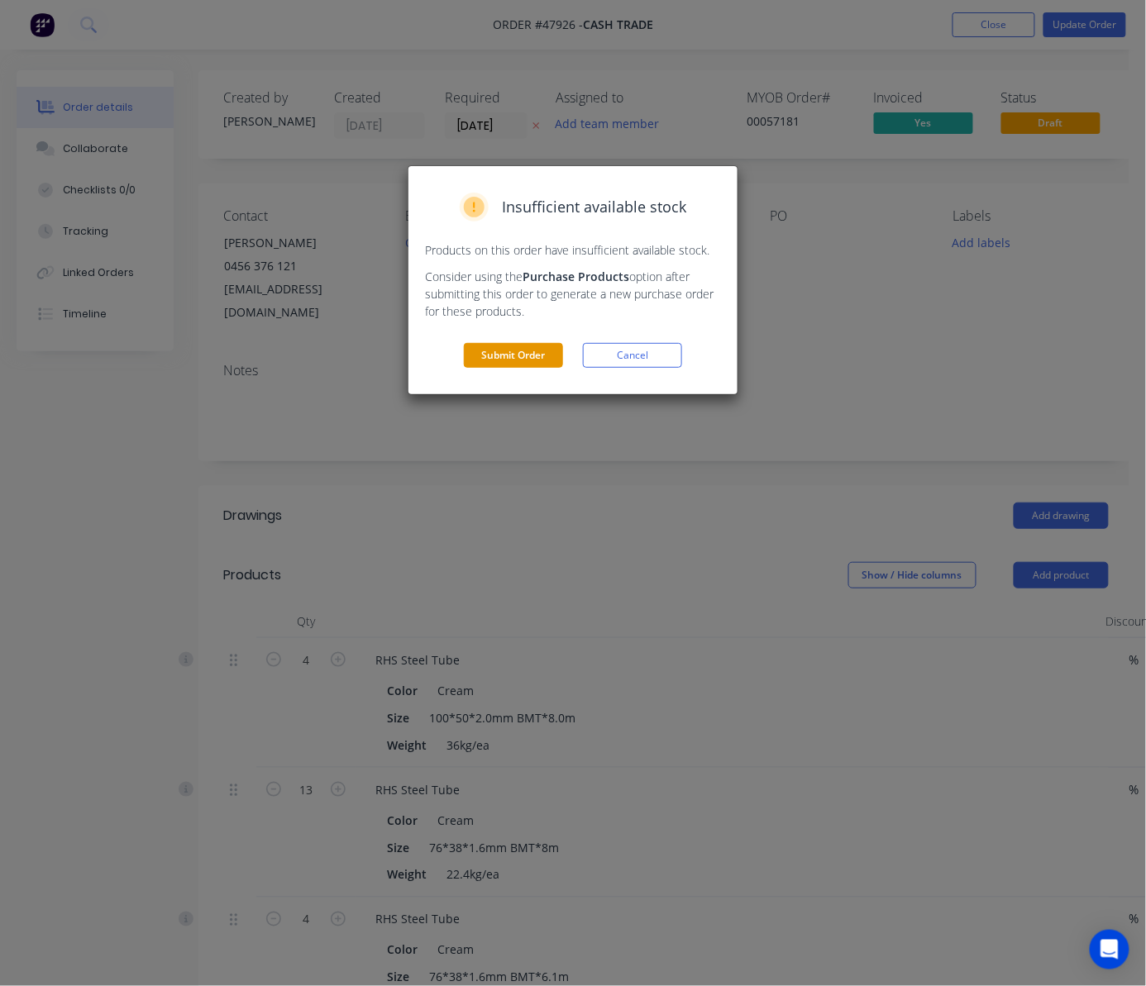
click at [514, 364] on button "Submit Order" at bounding box center [513, 355] width 99 height 25
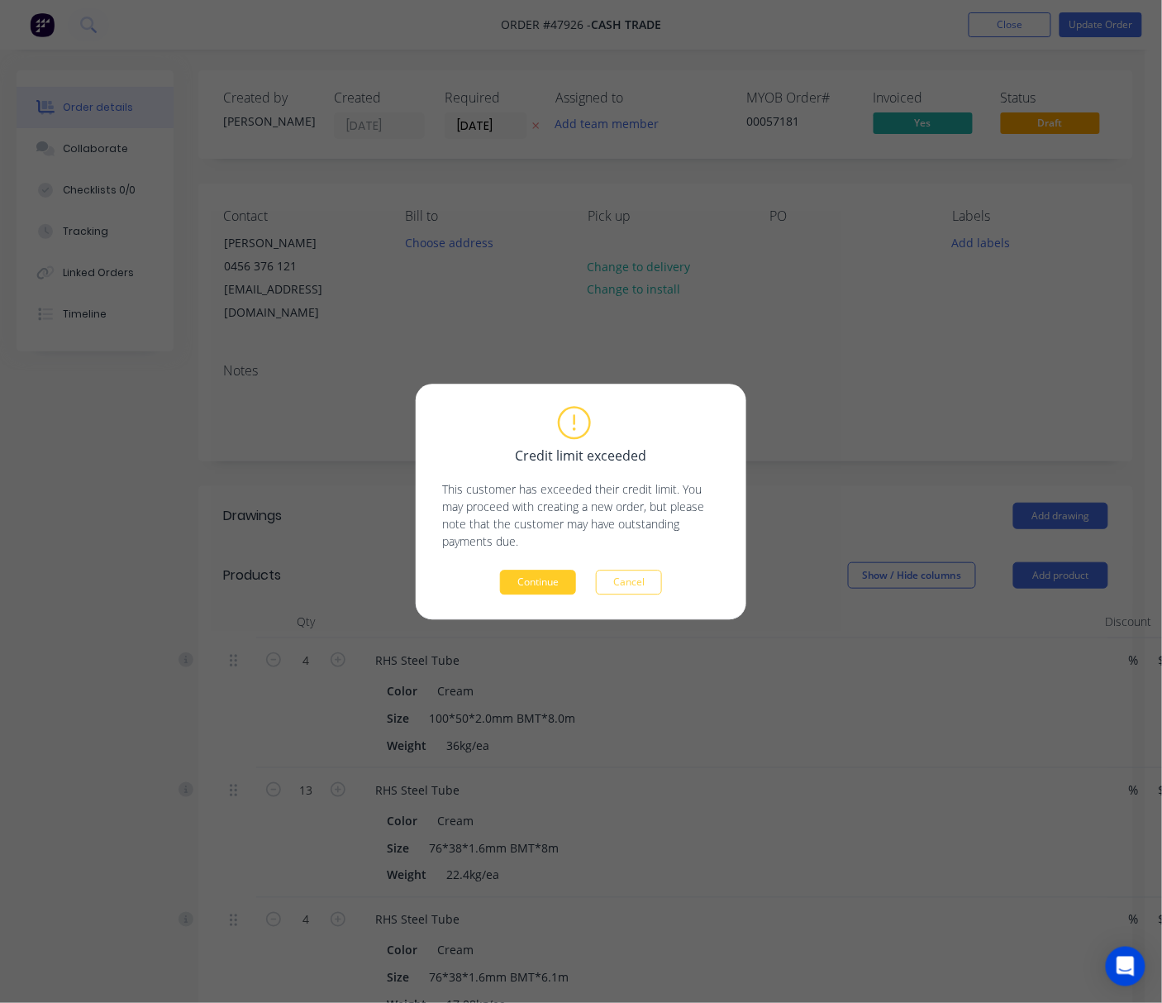
click at [559, 572] on button "Continue" at bounding box center [538, 581] width 76 height 25
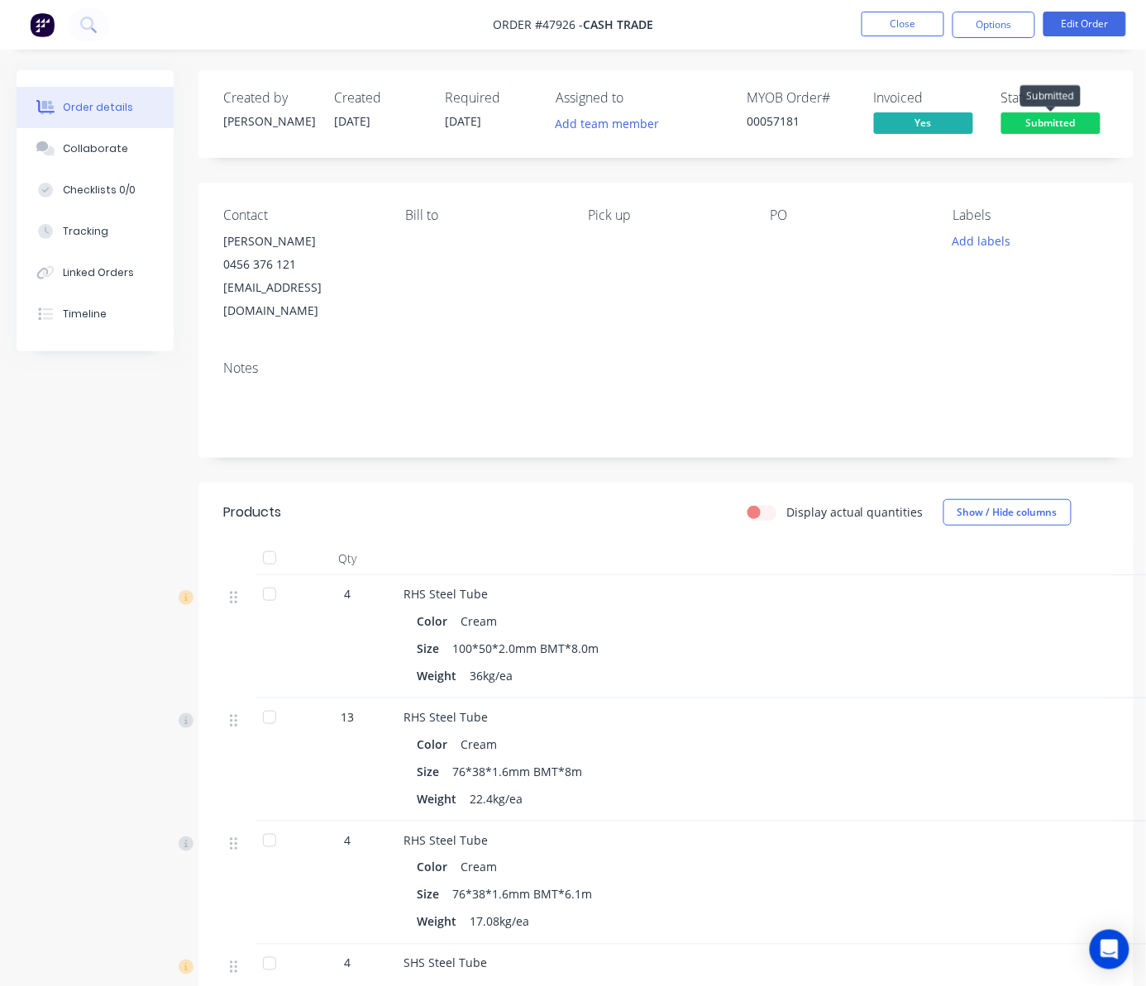
click at [1069, 121] on span "Submitted" at bounding box center [1050, 122] width 99 height 21
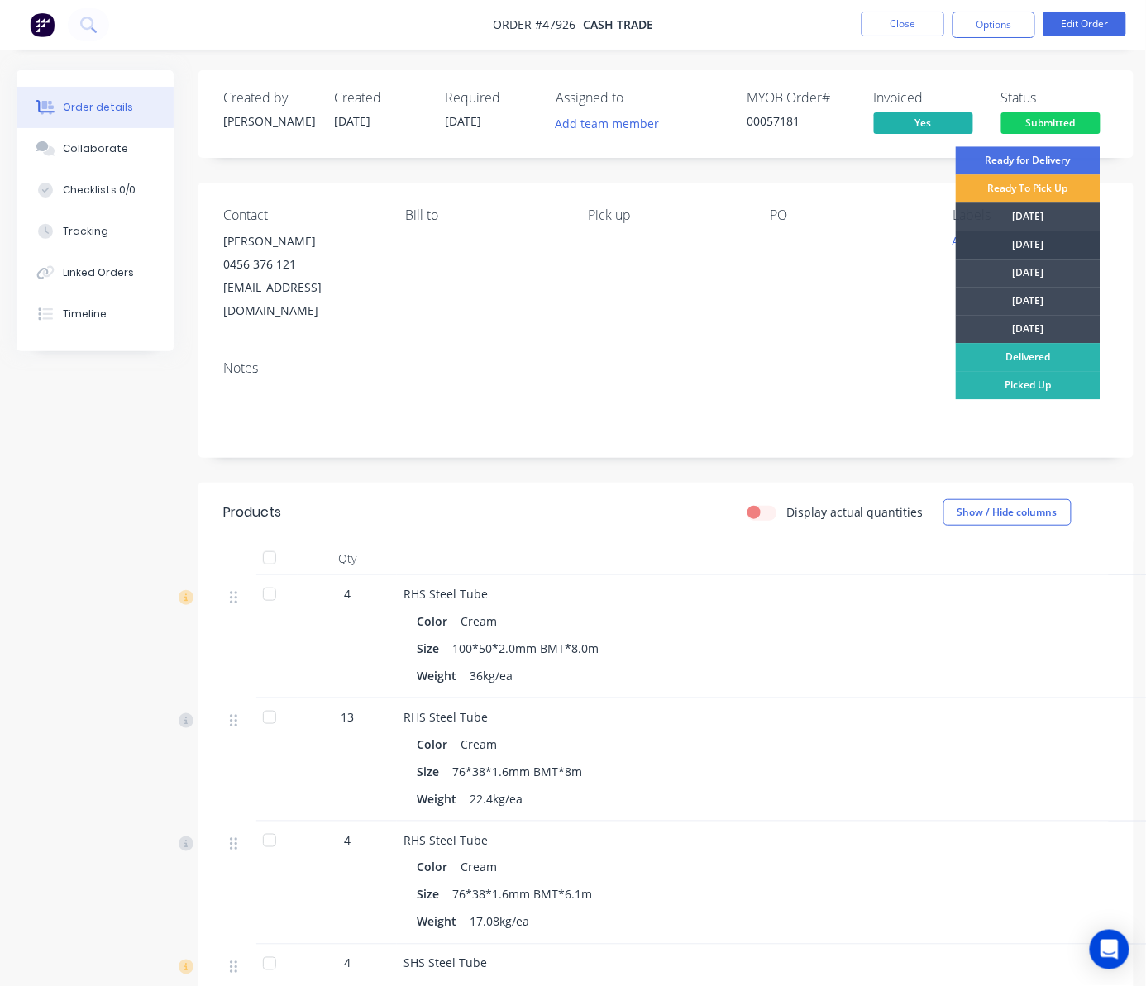
click at [1028, 240] on div "[DATE]" at bounding box center [1027, 245] width 145 height 28
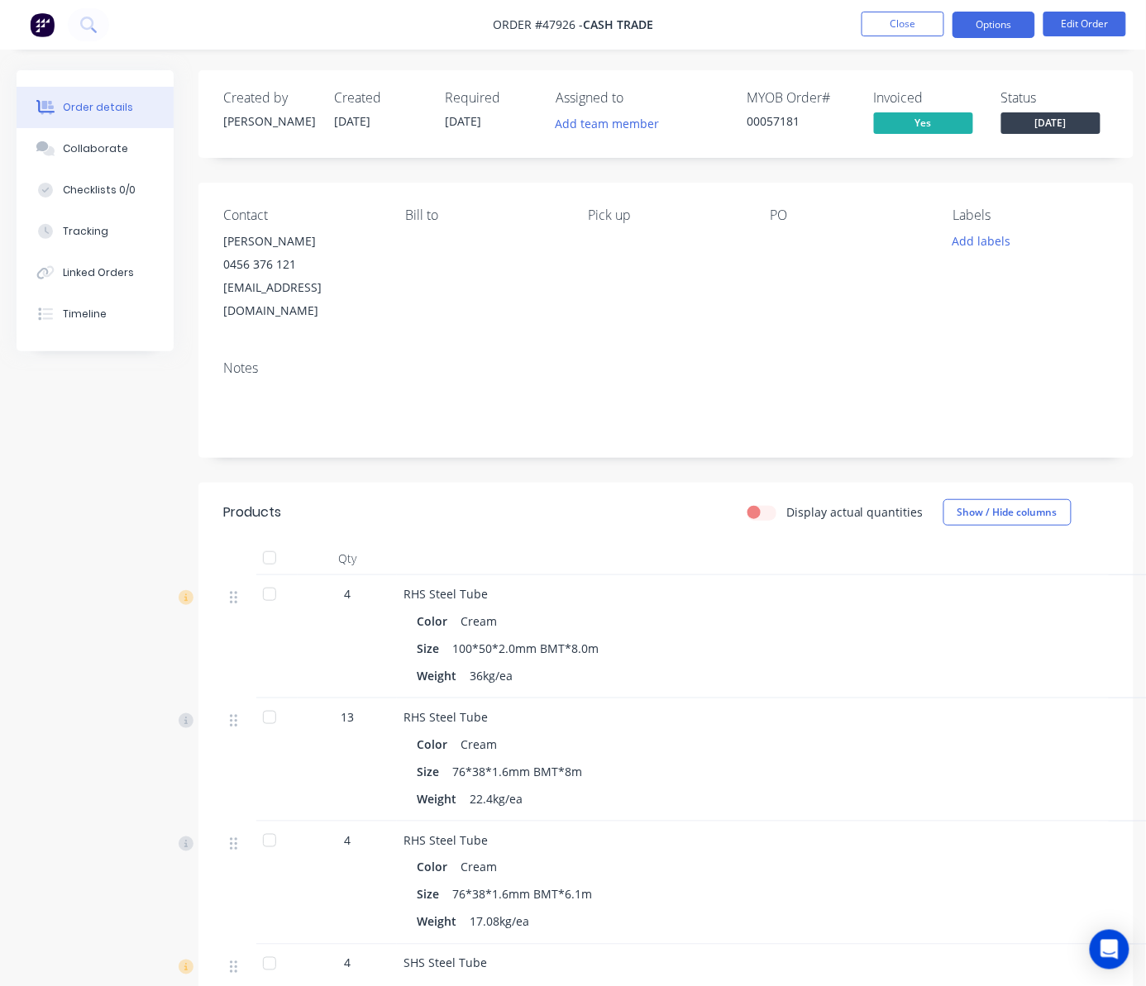
click at [992, 23] on button "Options" at bounding box center [993, 25] width 83 height 26
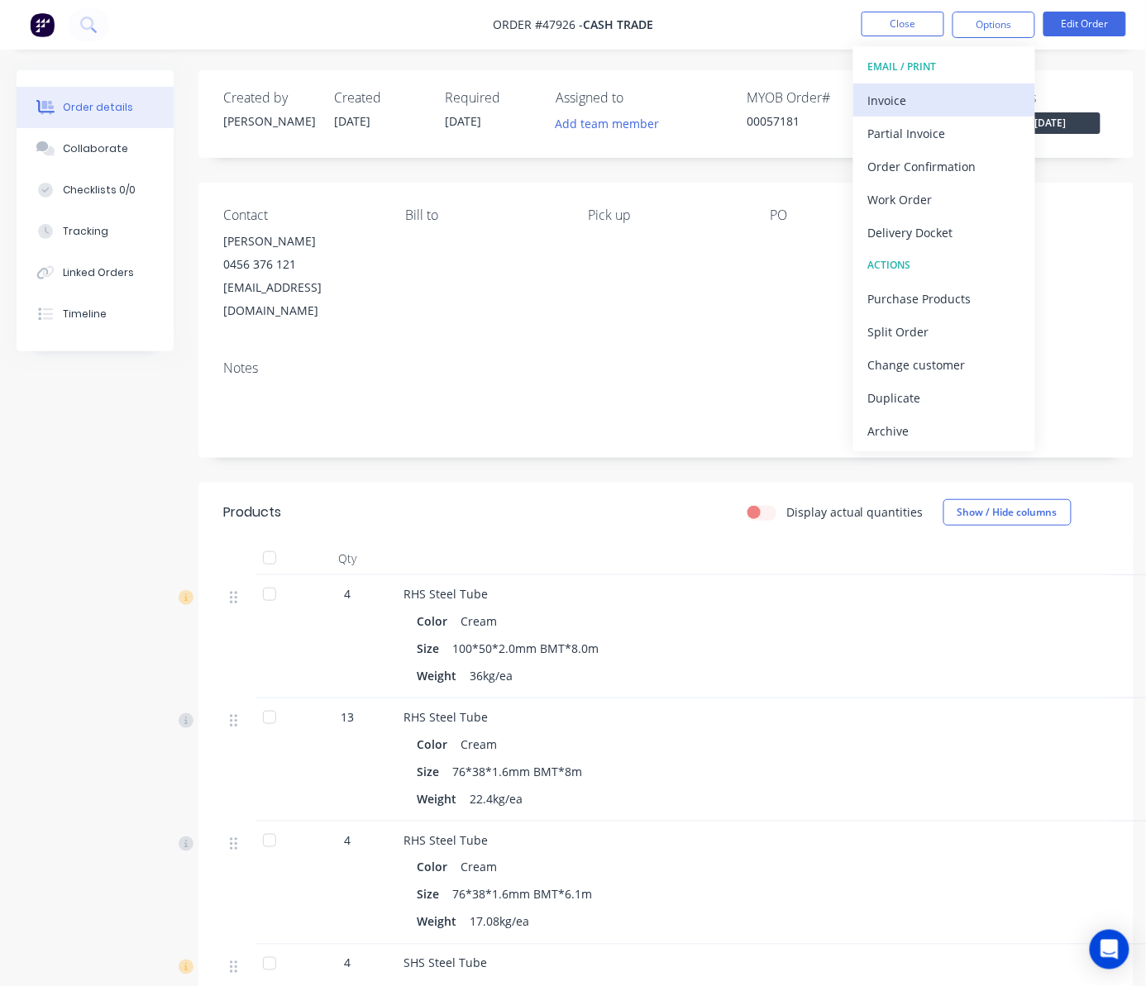
click at [965, 100] on div "Invoice" at bounding box center [944, 100] width 152 height 24
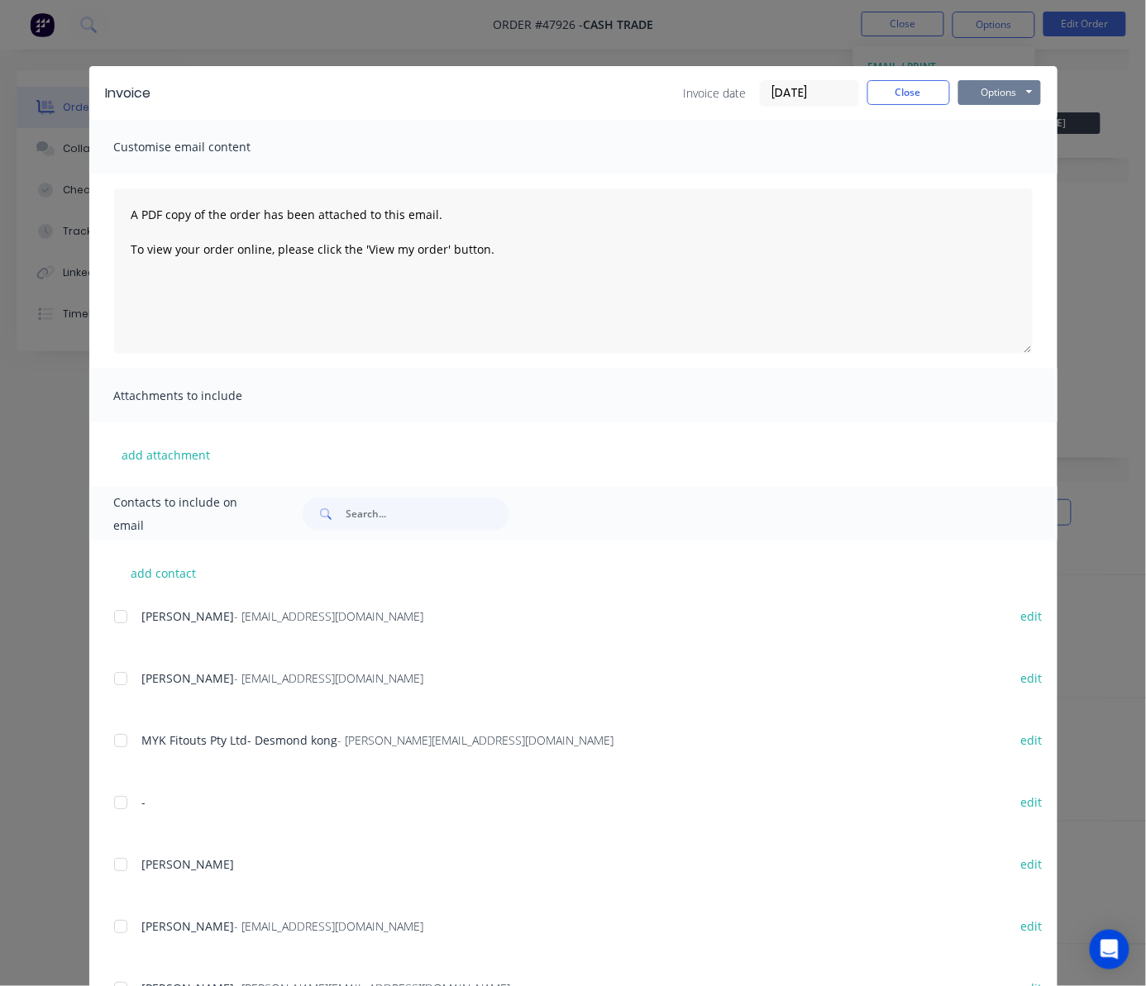
click at [1018, 88] on button "Options" at bounding box center [999, 92] width 83 height 25
click at [1005, 147] on button "Print" at bounding box center [1011, 149] width 106 height 27
click at [716, 36] on div "Invoice Invoice date 11/08/25 Close Options Preview Print Email Customise email…" at bounding box center [573, 493] width 1146 height 986
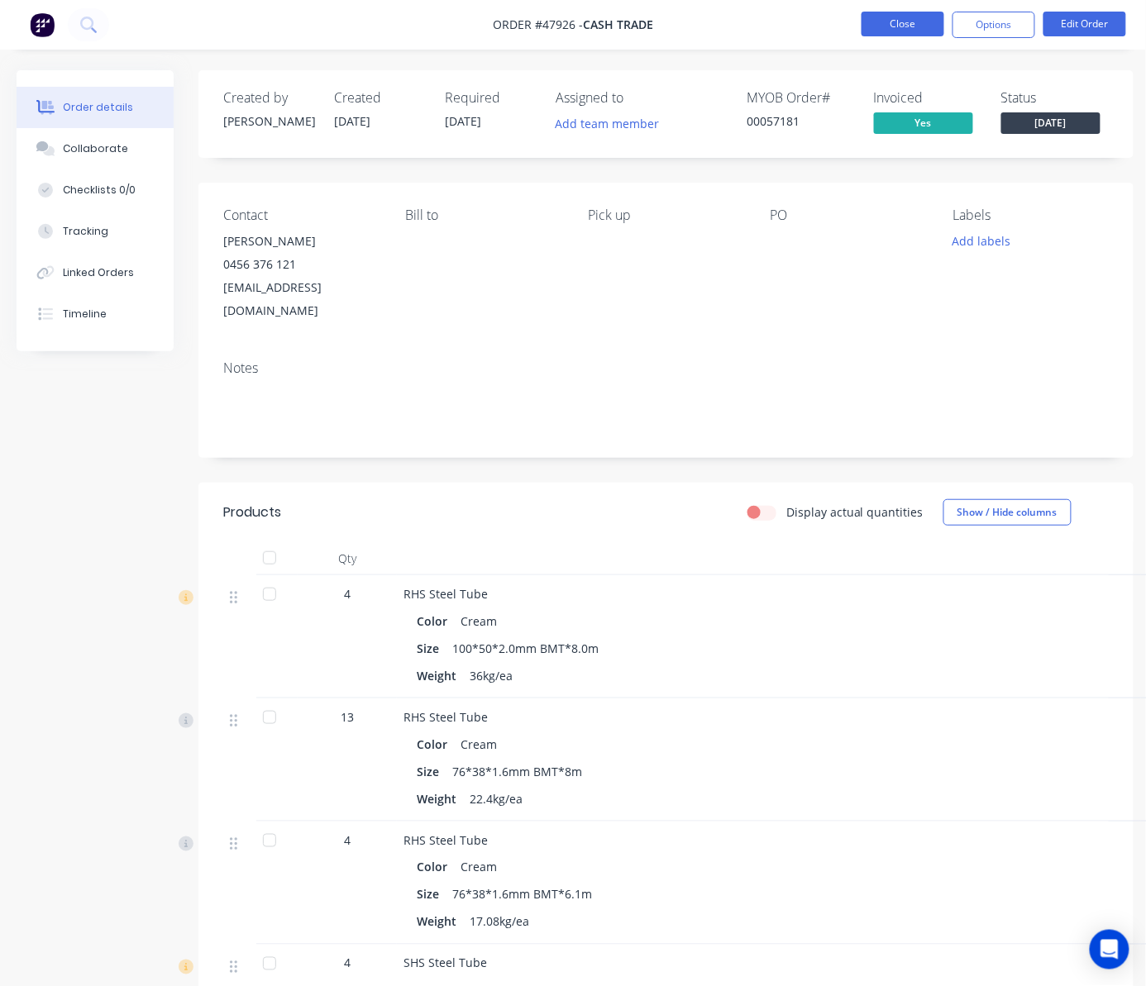
click at [890, 27] on button "Close" at bounding box center [902, 24] width 83 height 25
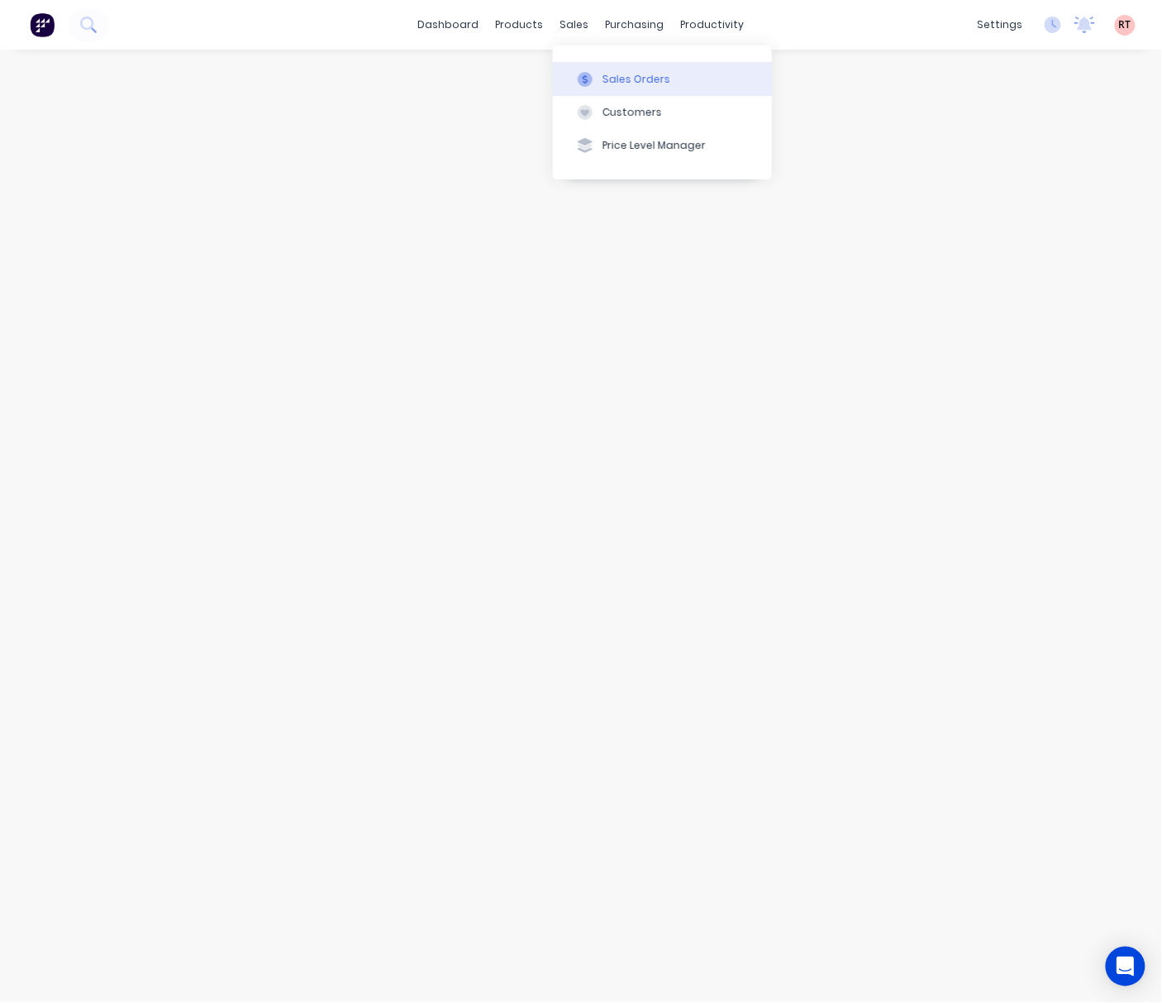
click at [607, 73] on div "Sales Orders" at bounding box center [637, 79] width 68 height 15
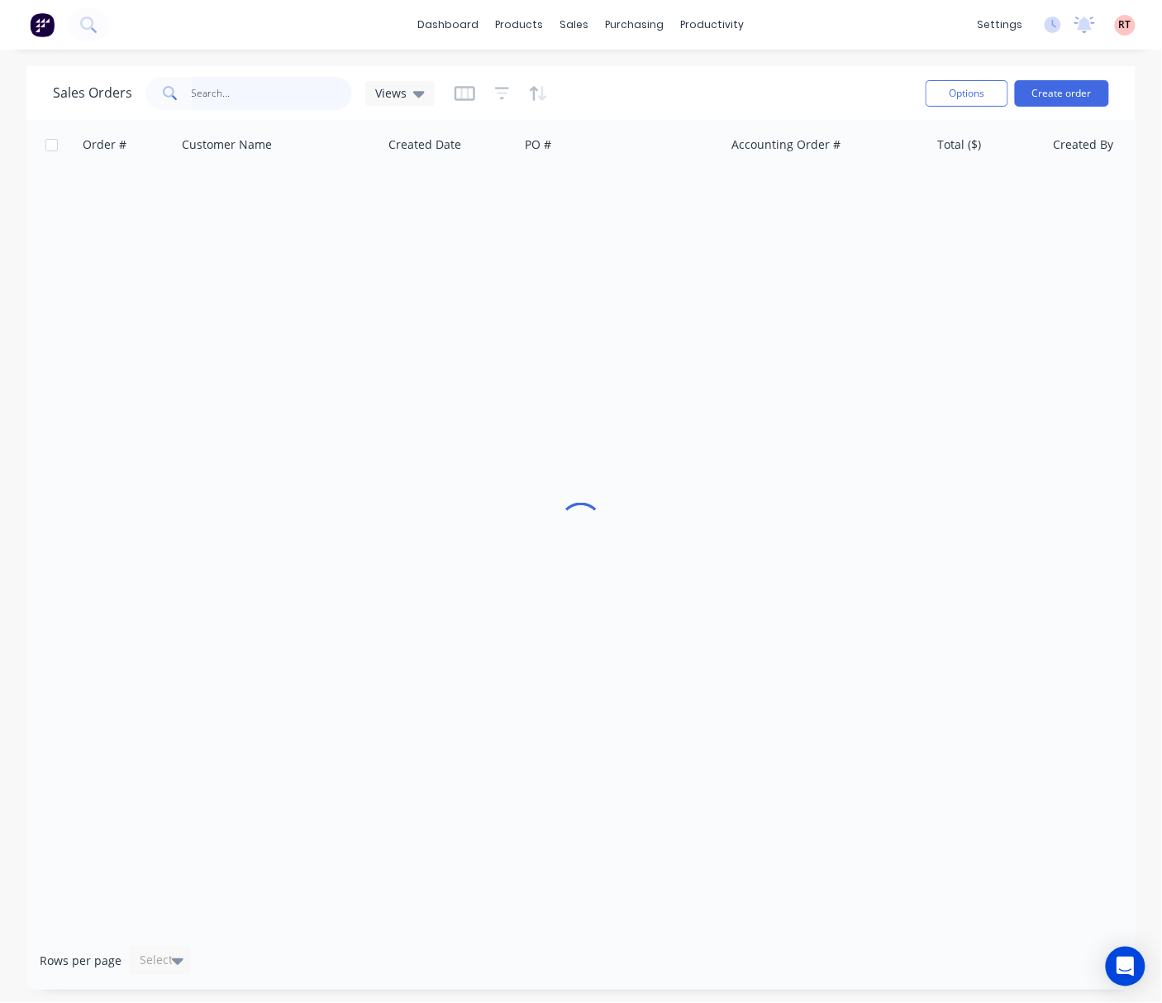
click at [273, 102] on input "text" at bounding box center [272, 93] width 161 height 33
type input "47911"
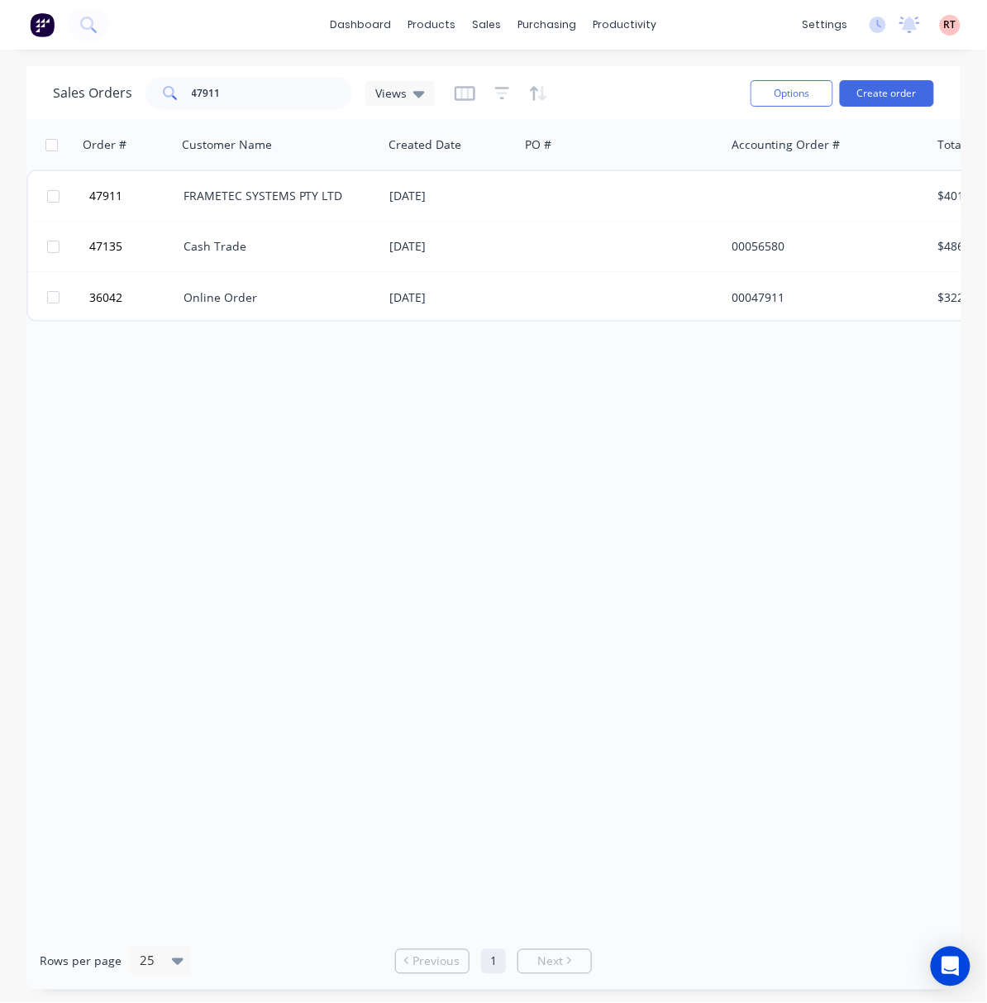
drag, startPoint x: 369, startPoint y: 921, endPoint x: 466, endPoint y: 927, distance: 97.8
click at [498, 924] on div "Order # Customer Name Created Date PO # Accounting Order # Total ($) Created By…" at bounding box center [493, 526] width 934 height 812
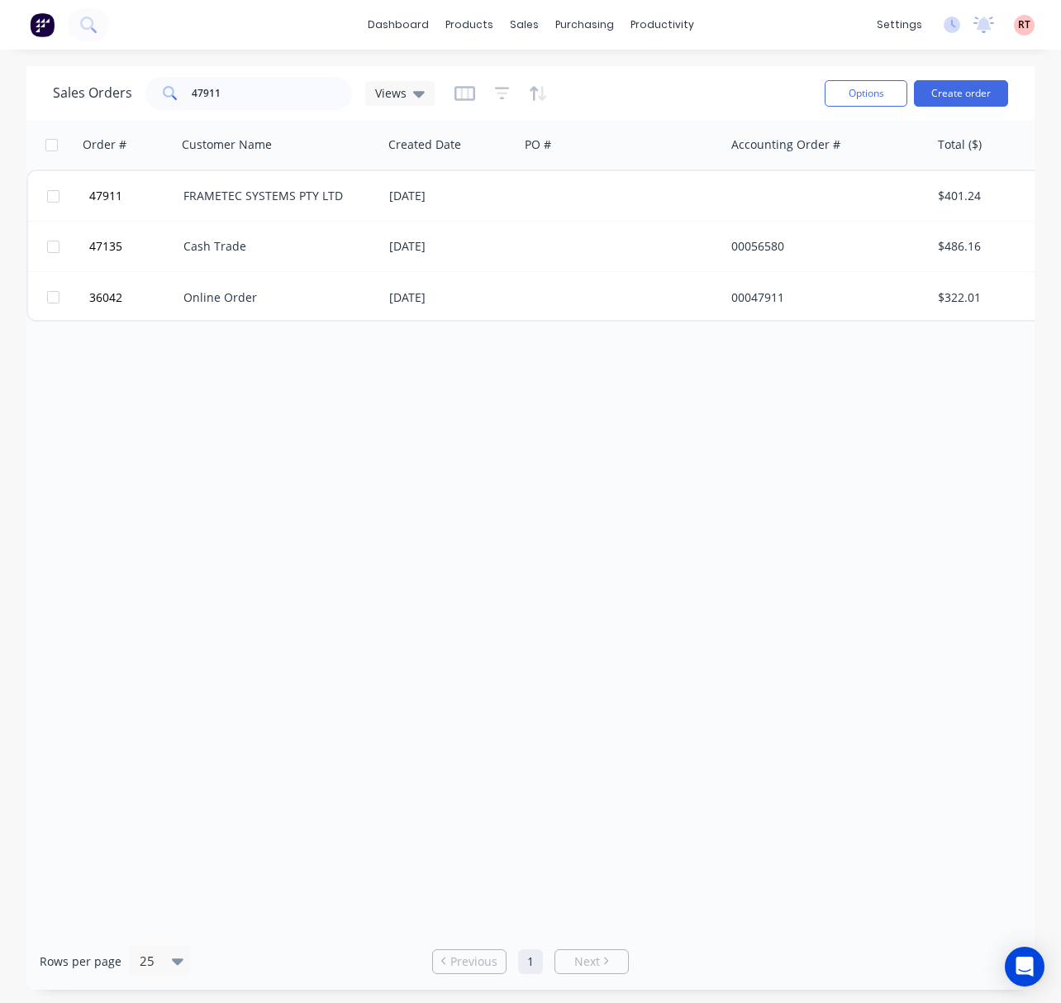
click at [741, 473] on div "Order # Customer Name Created Date PO # Accounting Order # Total ($) Created By…" at bounding box center [530, 526] width 1008 height 812
drag, startPoint x: 238, startPoint y: 88, endPoint x: 131, endPoint y: 91, distance: 107.5
click at [131, 91] on div "Sales Orders 47911 Views" at bounding box center [244, 93] width 382 height 33
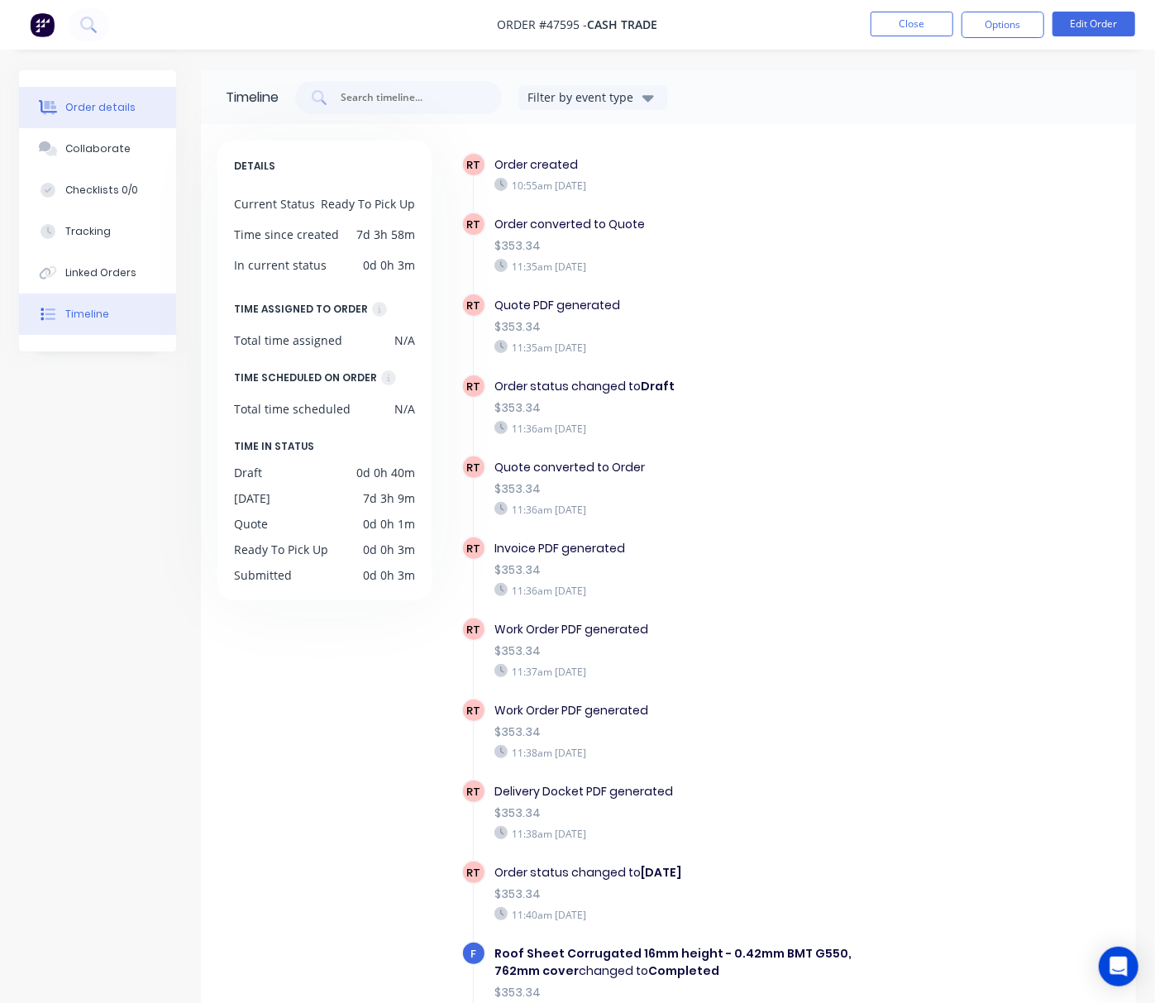
click at [117, 111] on div "Order details" at bounding box center [100, 107] width 70 height 15
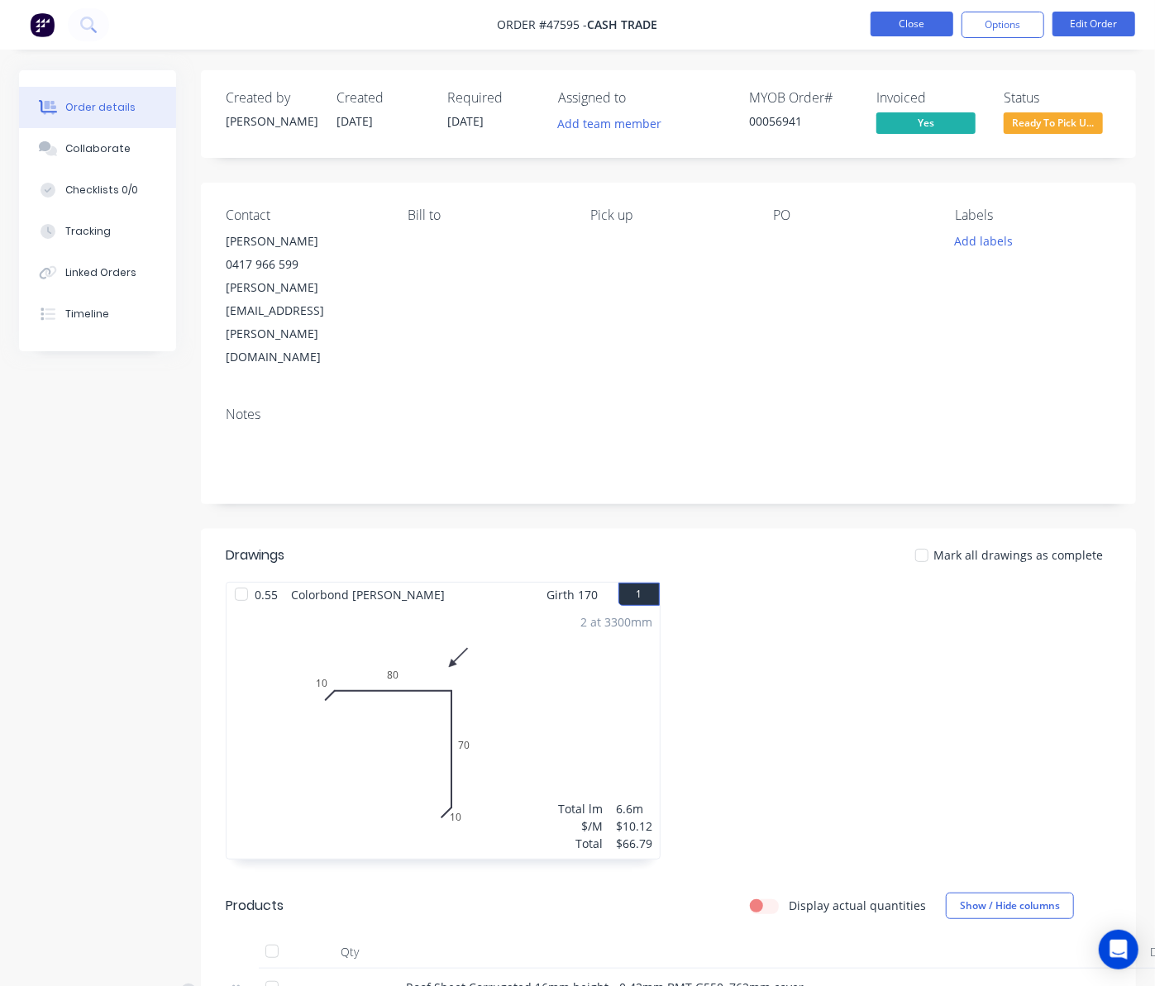
click at [914, 23] on button "Close" at bounding box center [911, 24] width 83 height 25
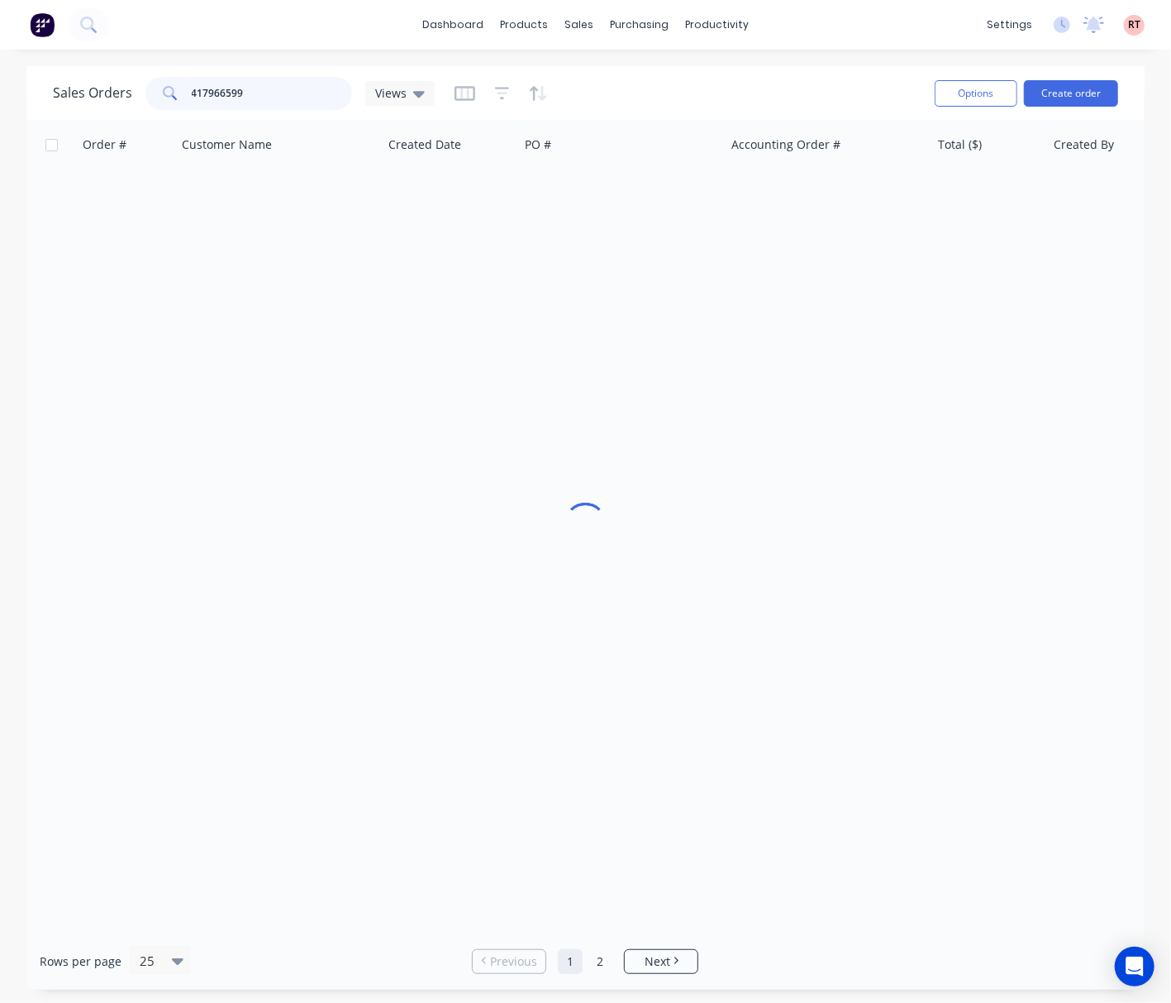
drag, startPoint x: 302, startPoint y: 97, endPoint x: 111, endPoint y: 98, distance: 190.9
click at [112, 98] on div "Sales Orders 417966599 Views" at bounding box center [244, 93] width 382 height 33
type input "47559"
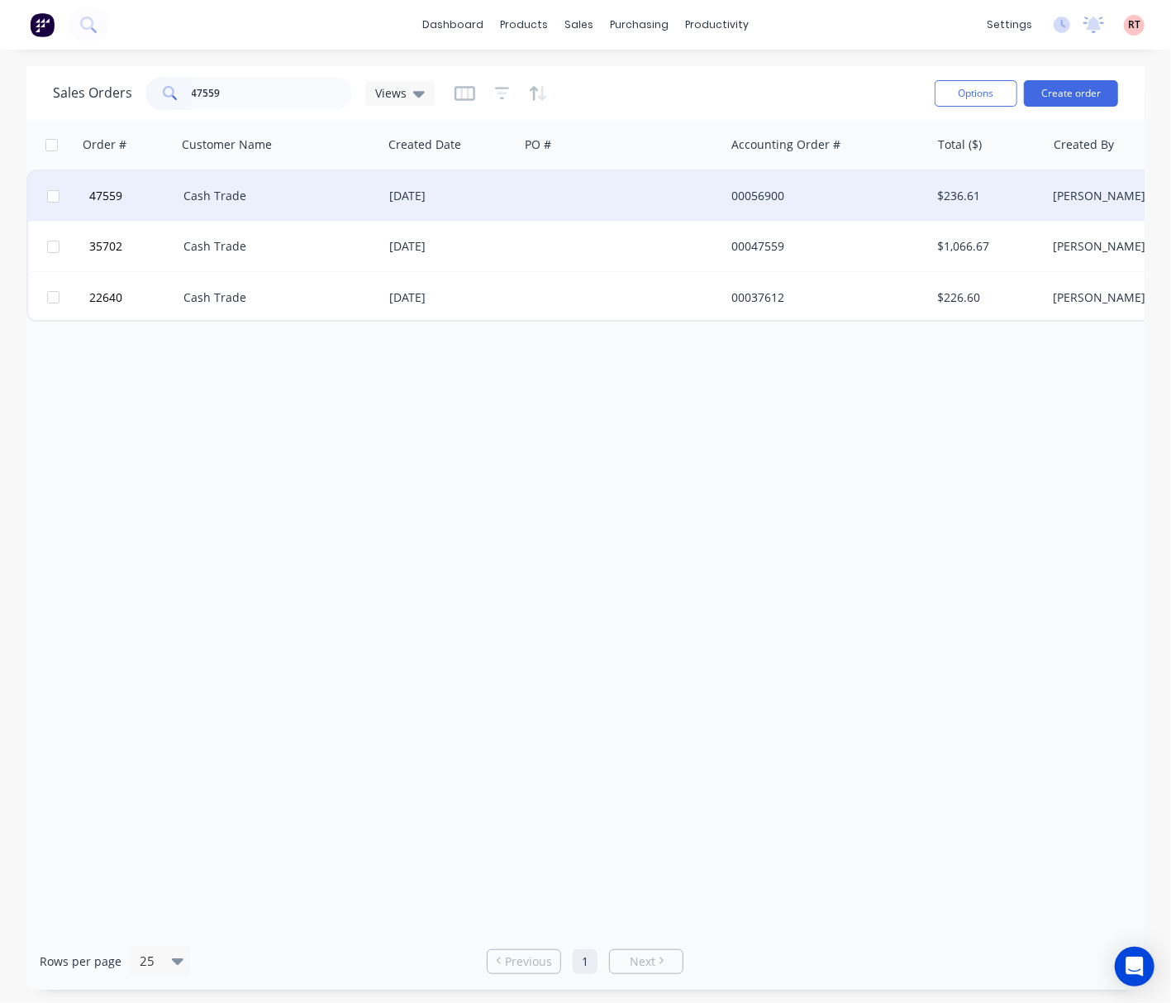
click at [286, 196] on div "Cash Trade" at bounding box center [274, 196] width 183 height 17
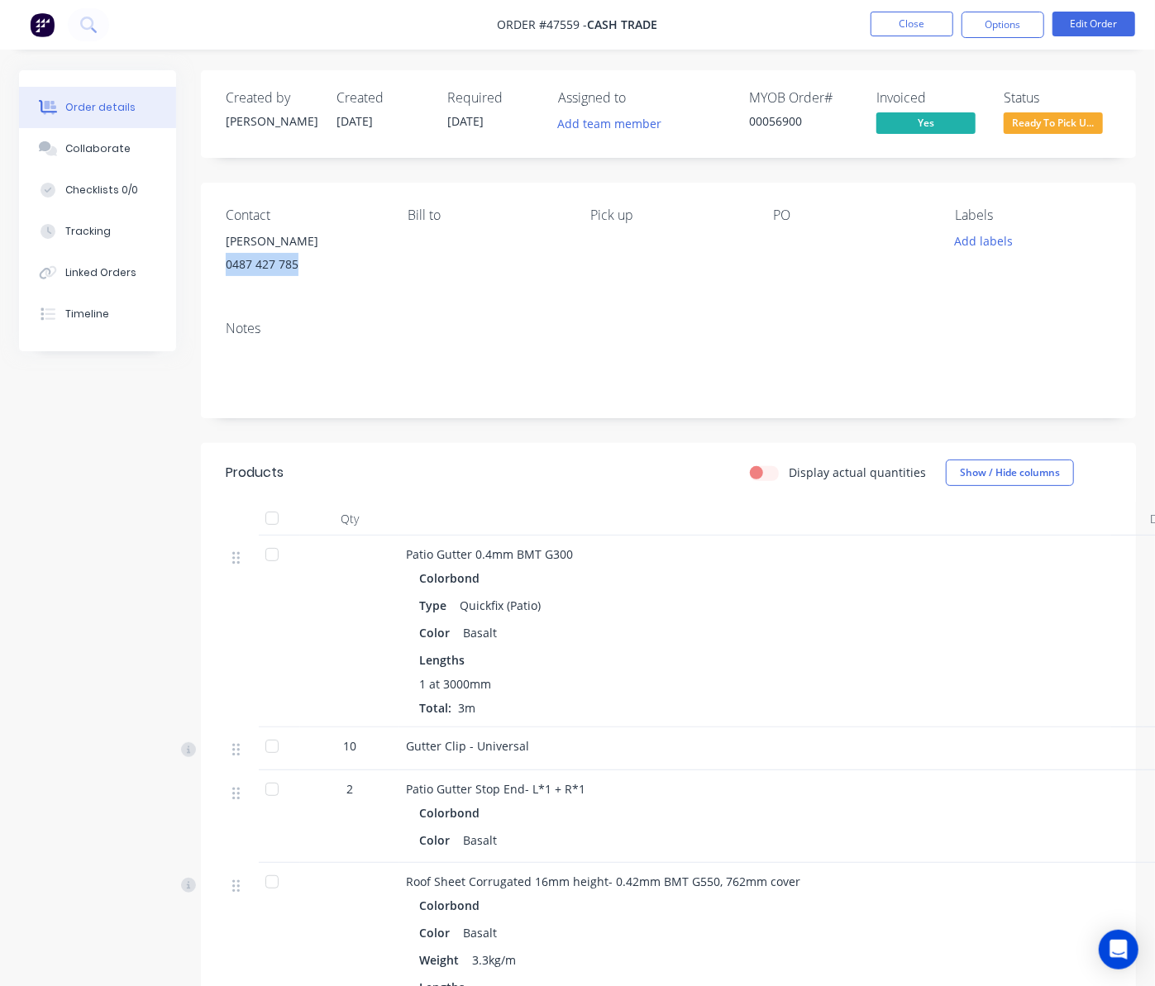
drag, startPoint x: 303, startPoint y: 260, endPoint x: 223, endPoint y: 264, distance: 79.5
click at [223, 264] on div "Contact [PERSON_NAME] [PHONE_NUMBER] Bill to Pick up PO Labels Add labels" at bounding box center [668, 245] width 935 height 125
copy div "0487 427 785"
click at [533, 339] on div "Notes" at bounding box center [668, 362] width 935 height 111
click at [1071, 110] on div "Status Ready To Pick U..." at bounding box center [1056, 114] width 107 height 48
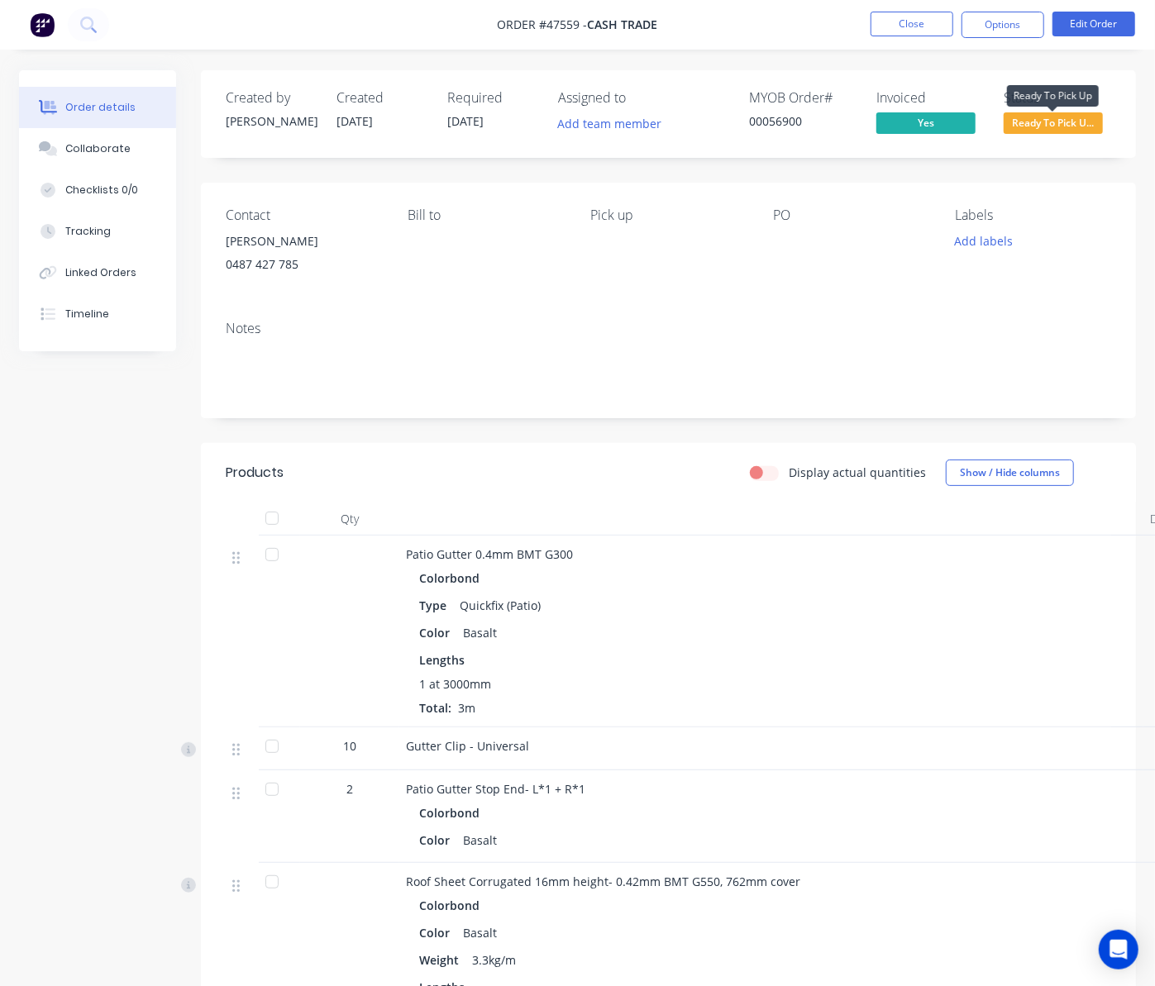
click at [1066, 132] on span "Ready To Pick U..." at bounding box center [1052, 122] width 99 height 21
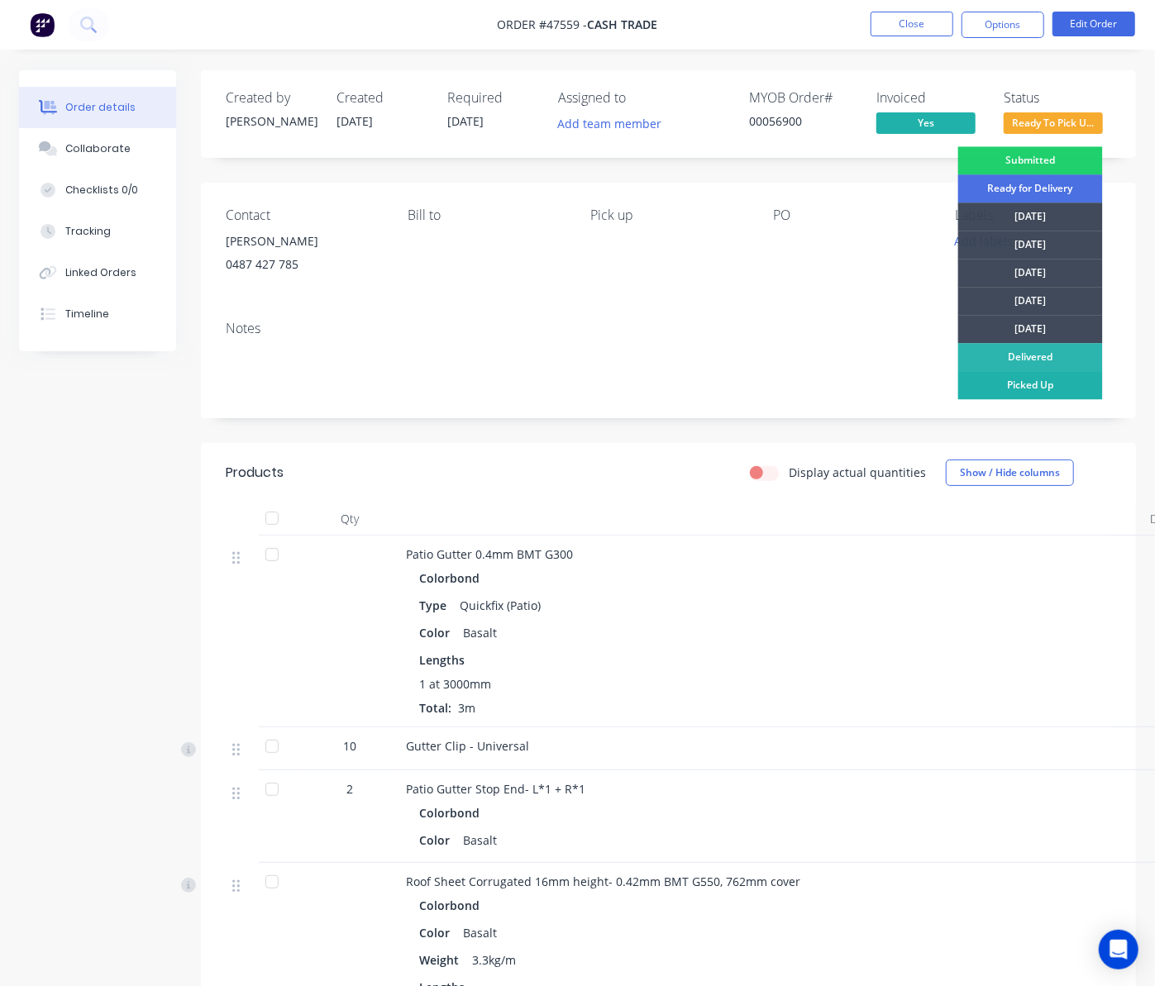
click at [1030, 381] on div "Picked Up" at bounding box center [1030, 385] width 145 height 28
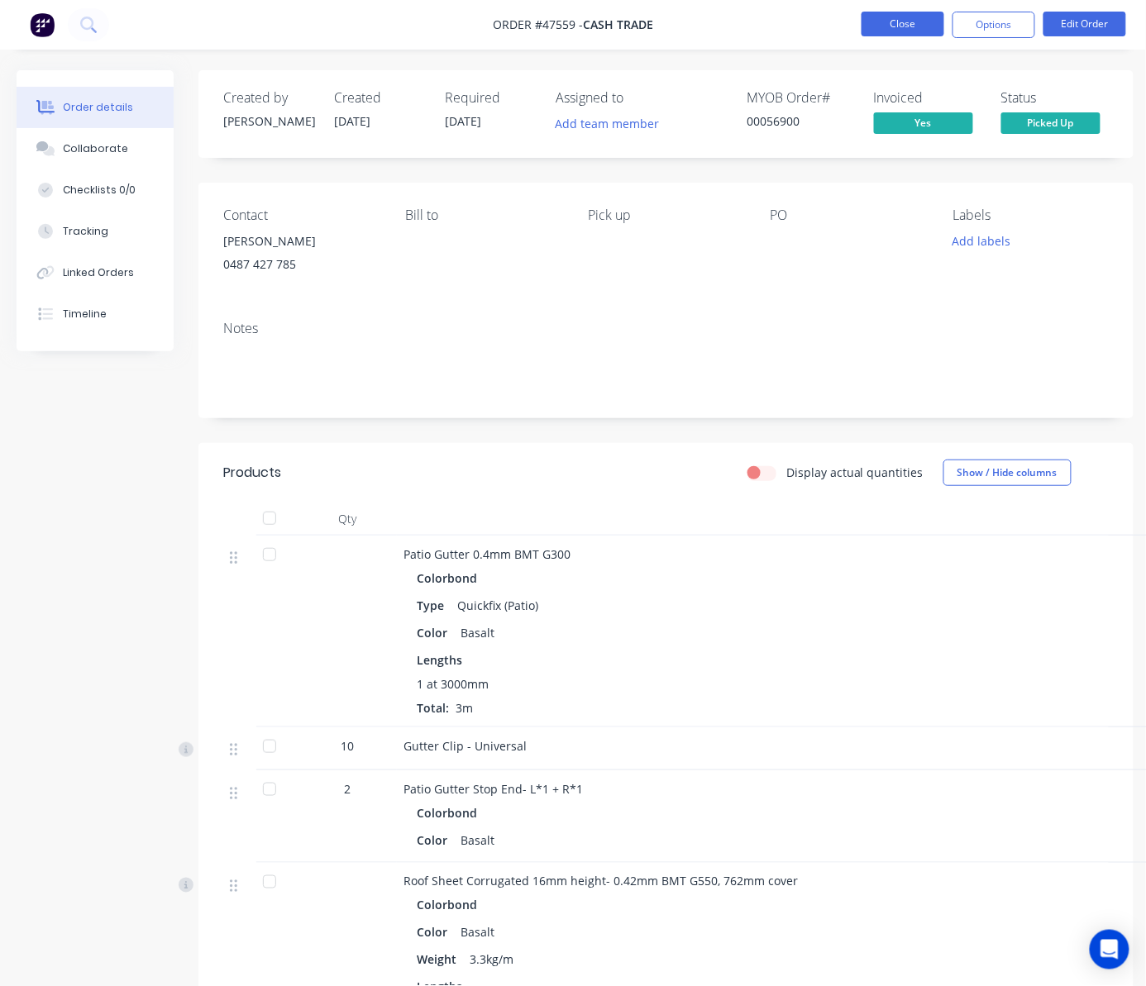
click at [922, 24] on button "Close" at bounding box center [902, 24] width 83 height 25
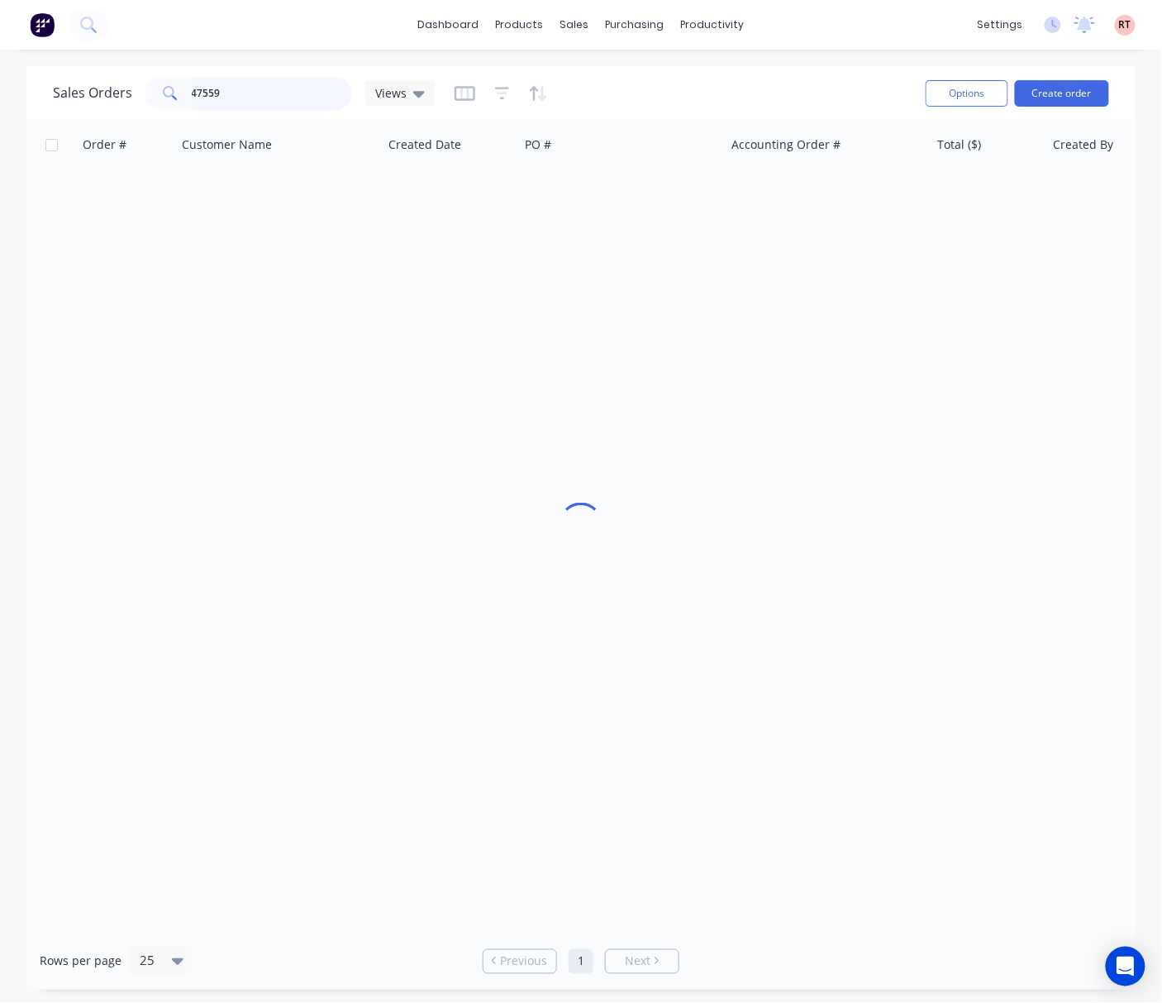
drag, startPoint x: 288, startPoint y: 100, endPoint x: 130, endPoint y: 109, distance: 159.0
click at [156, 109] on div "47559" at bounding box center [248, 93] width 207 height 33
type input "0"
type input "450343114"
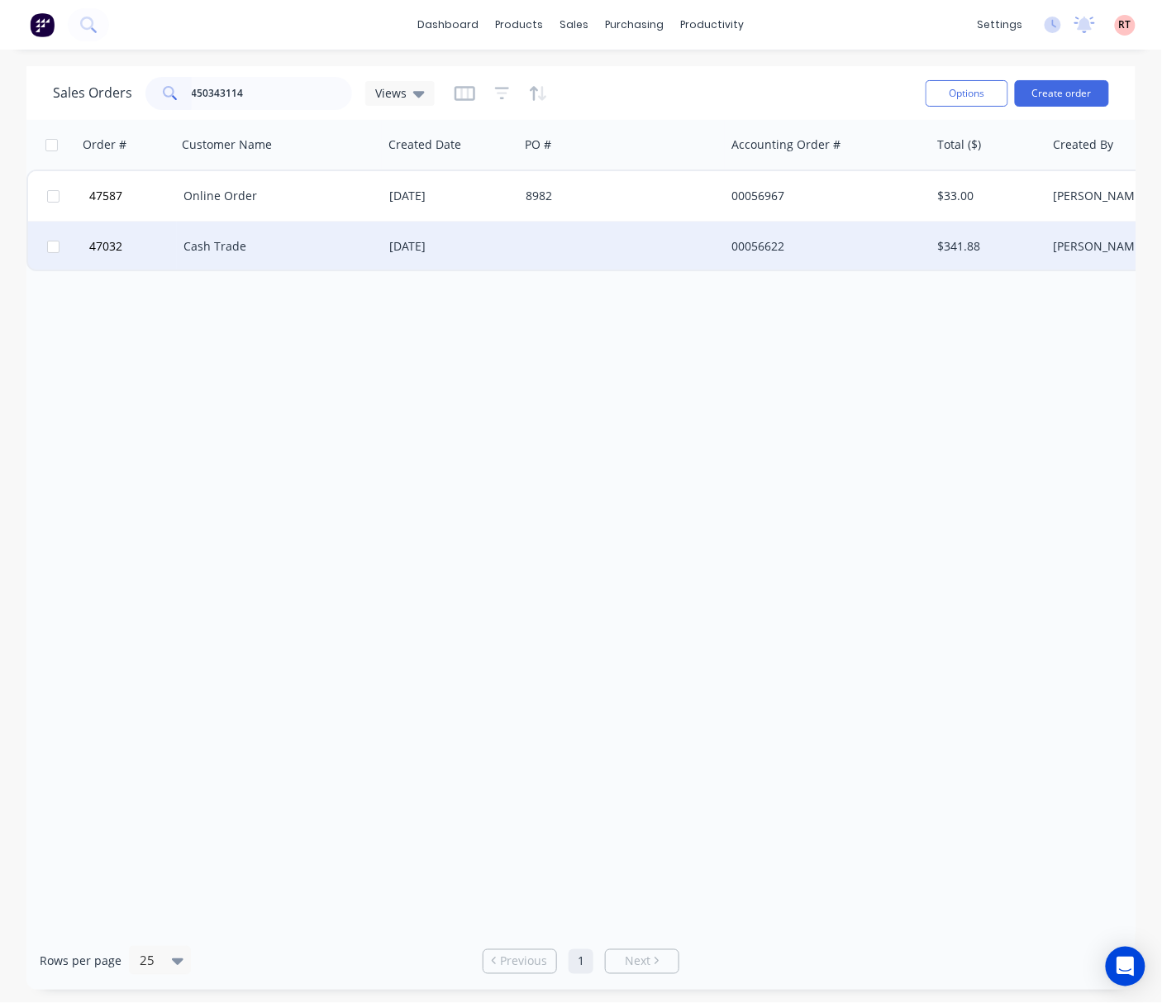
click at [666, 249] on div at bounding box center [622, 247] width 206 height 50
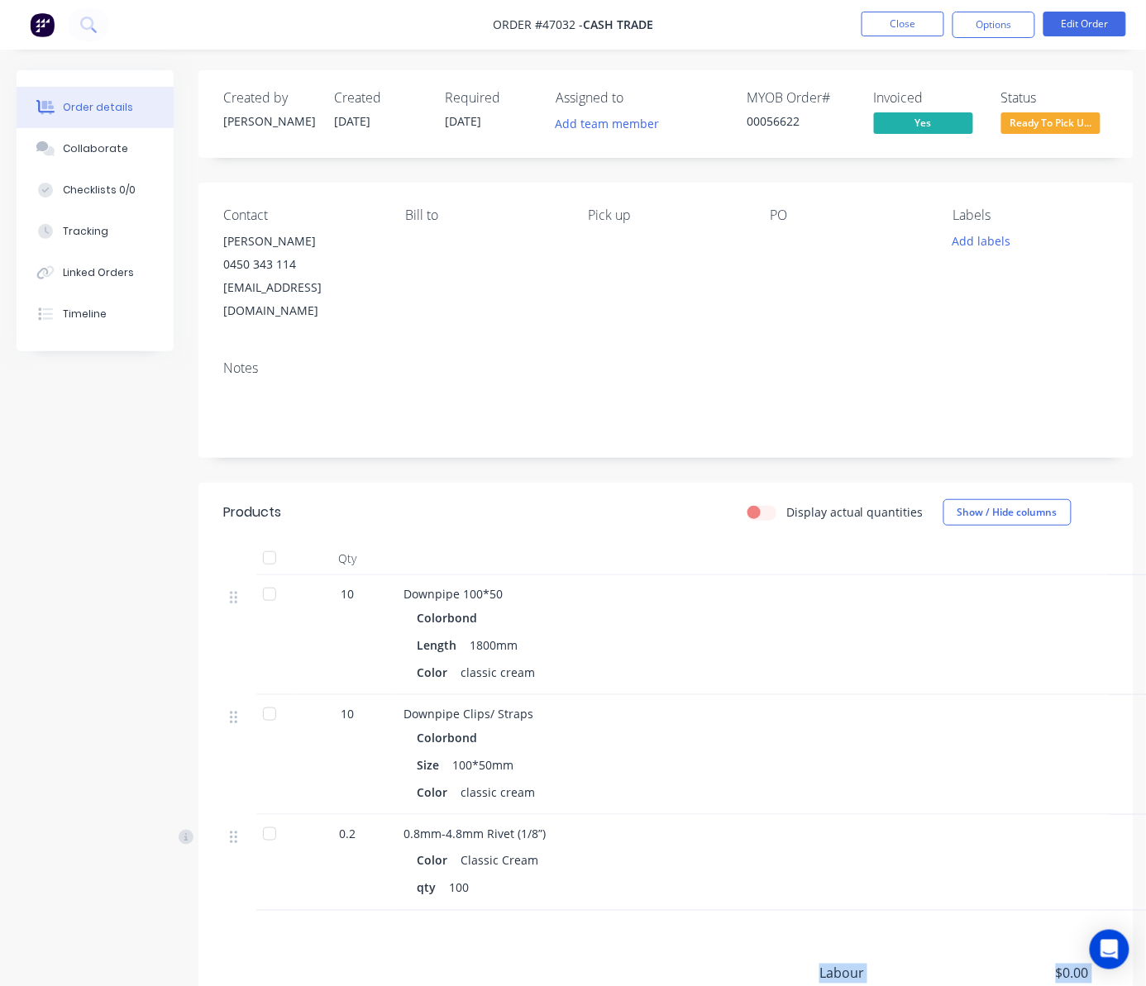
drag, startPoint x: 271, startPoint y: 986, endPoint x: 306, endPoint y: 1010, distance: 42.2
click at [306, 1002] on html "Order #47032 - Cash Trade Close Options Edit Order Order details Collaborate Ch…" at bounding box center [573, 584] width 1146 height 1169
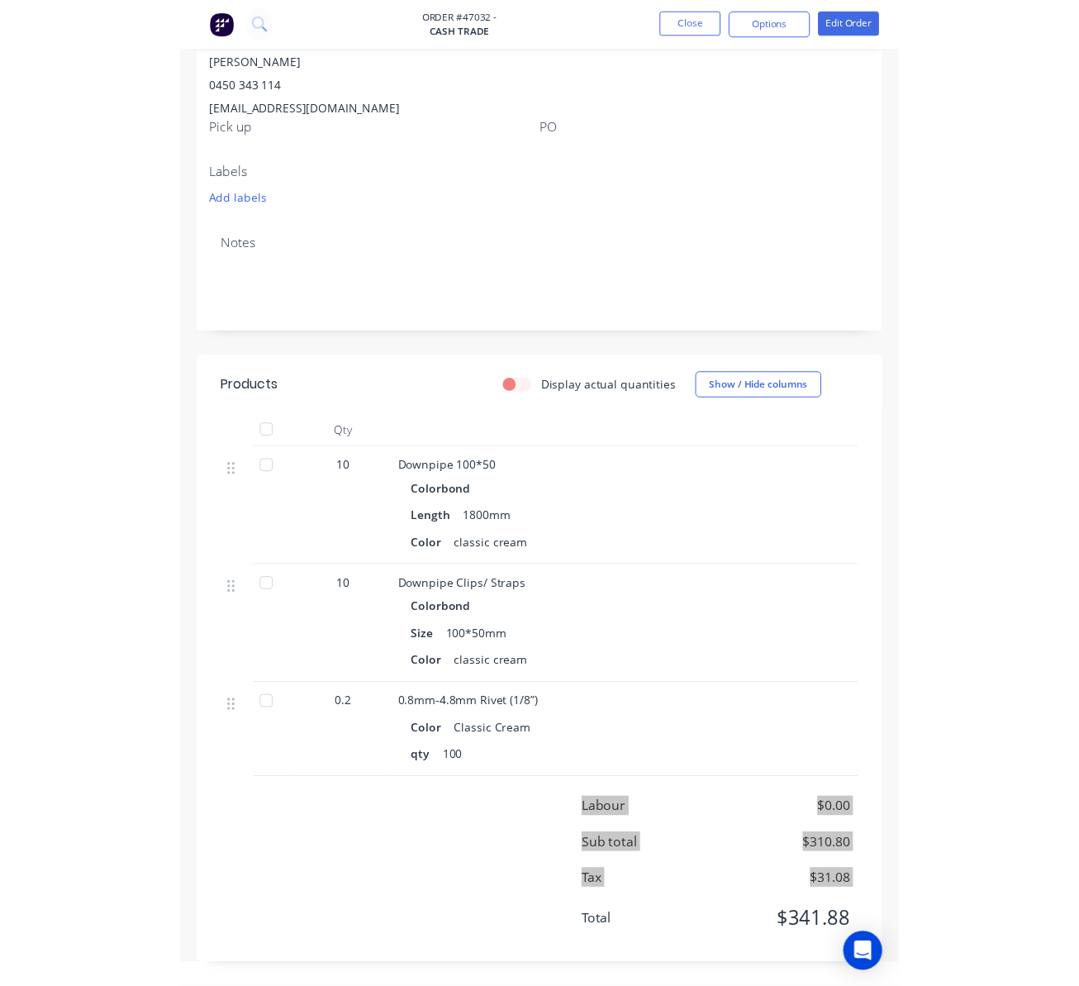
scroll to position [160, 0]
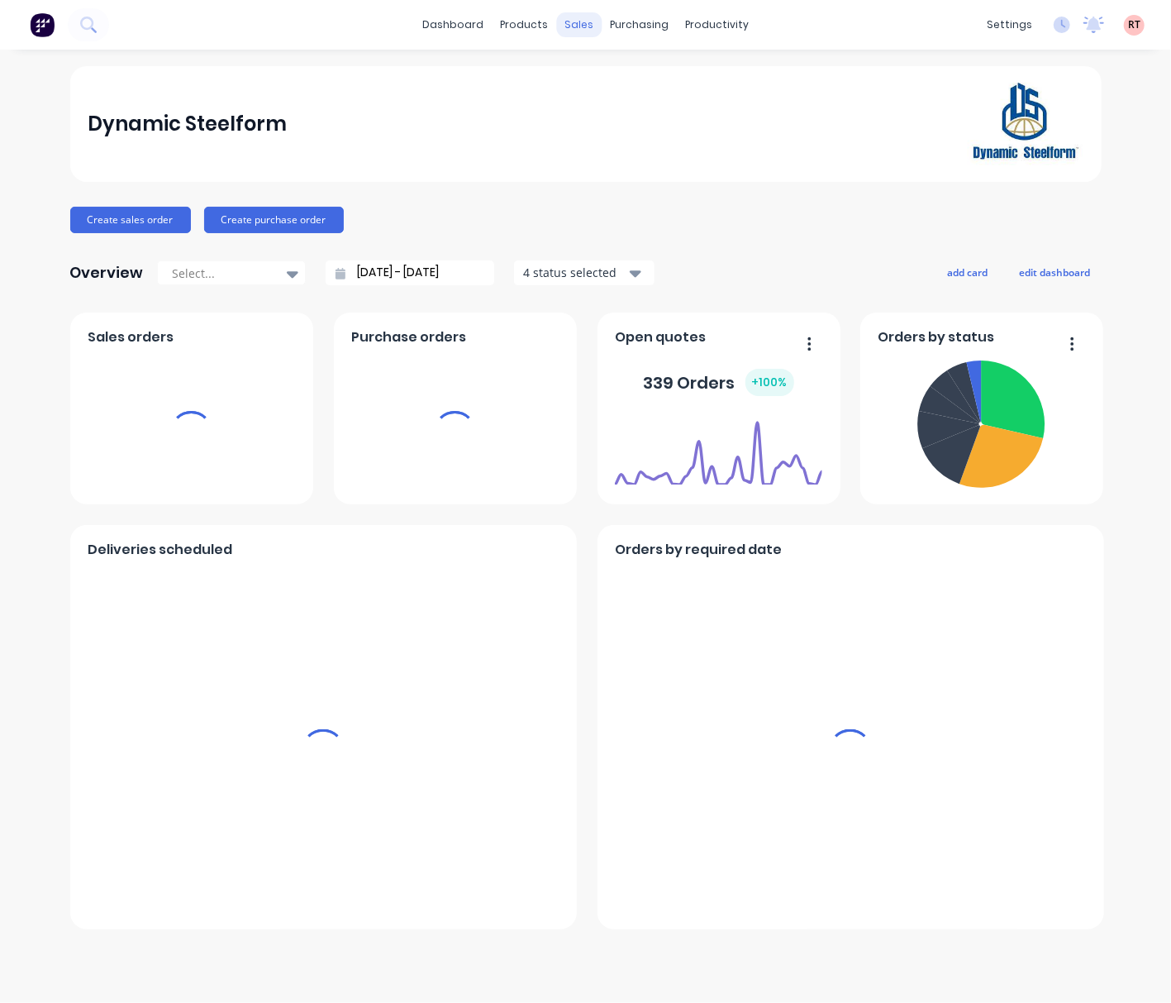
click at [582, 27] on div "sales" at bounding box center [578, 24] width 45 height 25
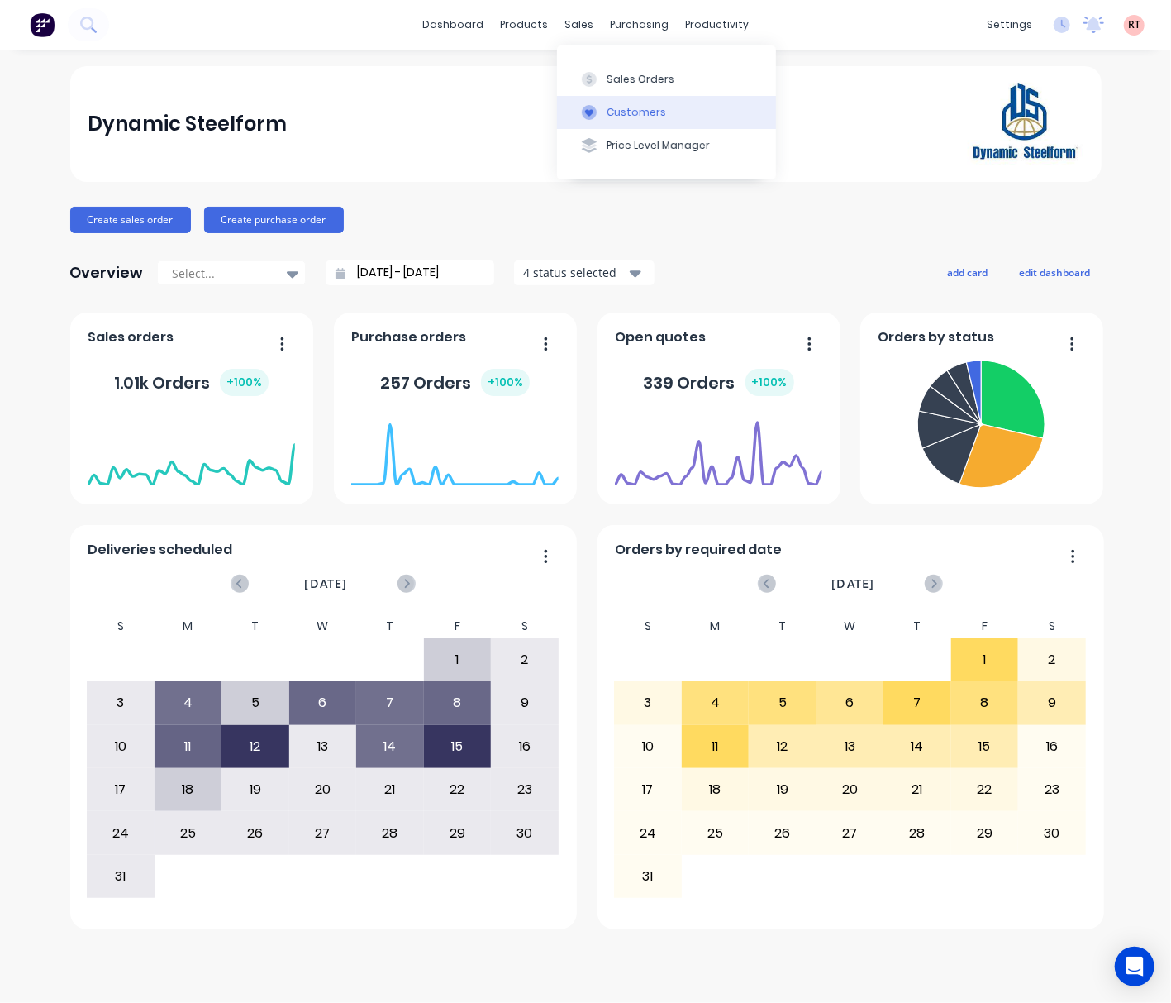
click at [632, 117] on div "Customers" at bounding box center [637, 112] width 60 height 15
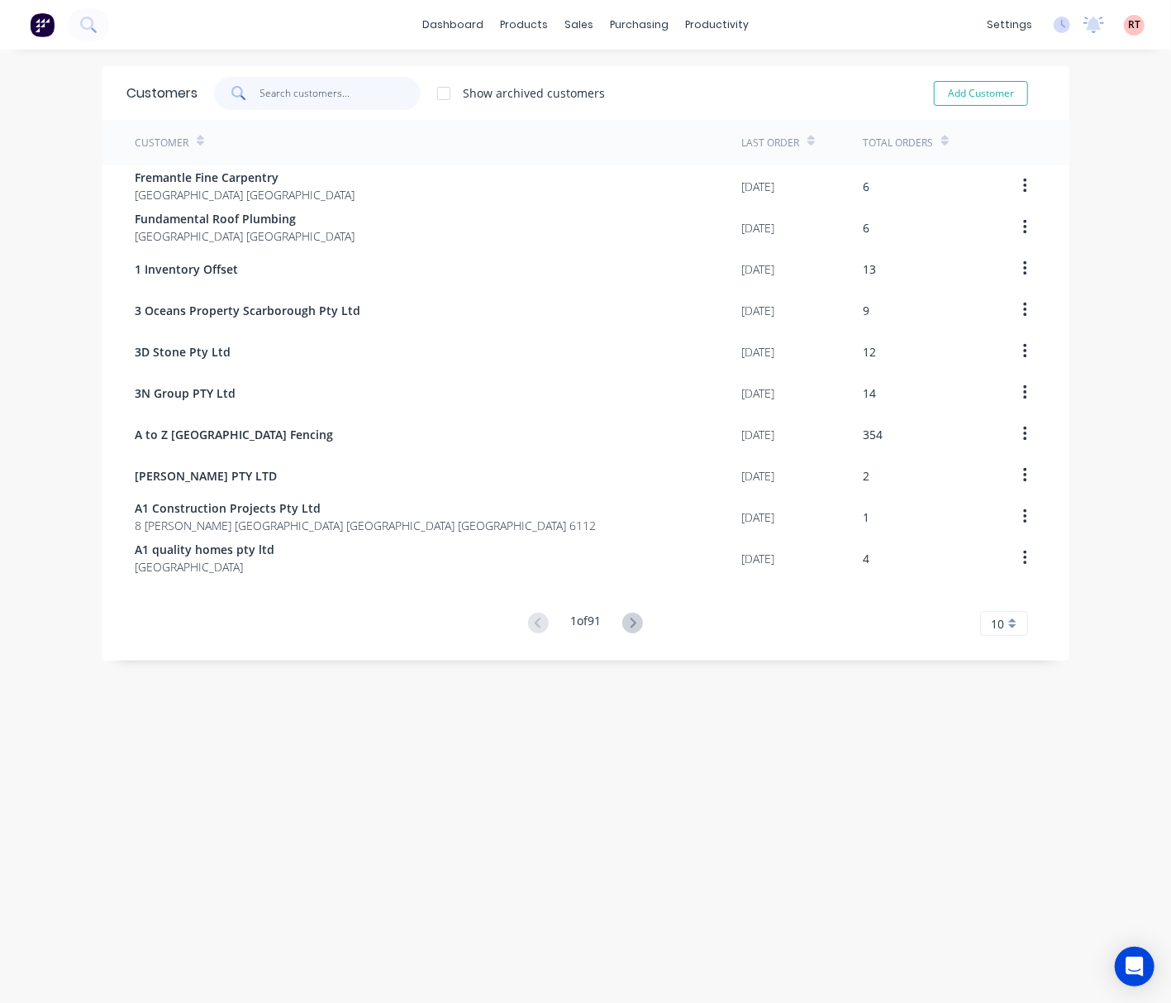
click at [314, 96] on input "text" at bounding box center [340, 93] width 161 height 33
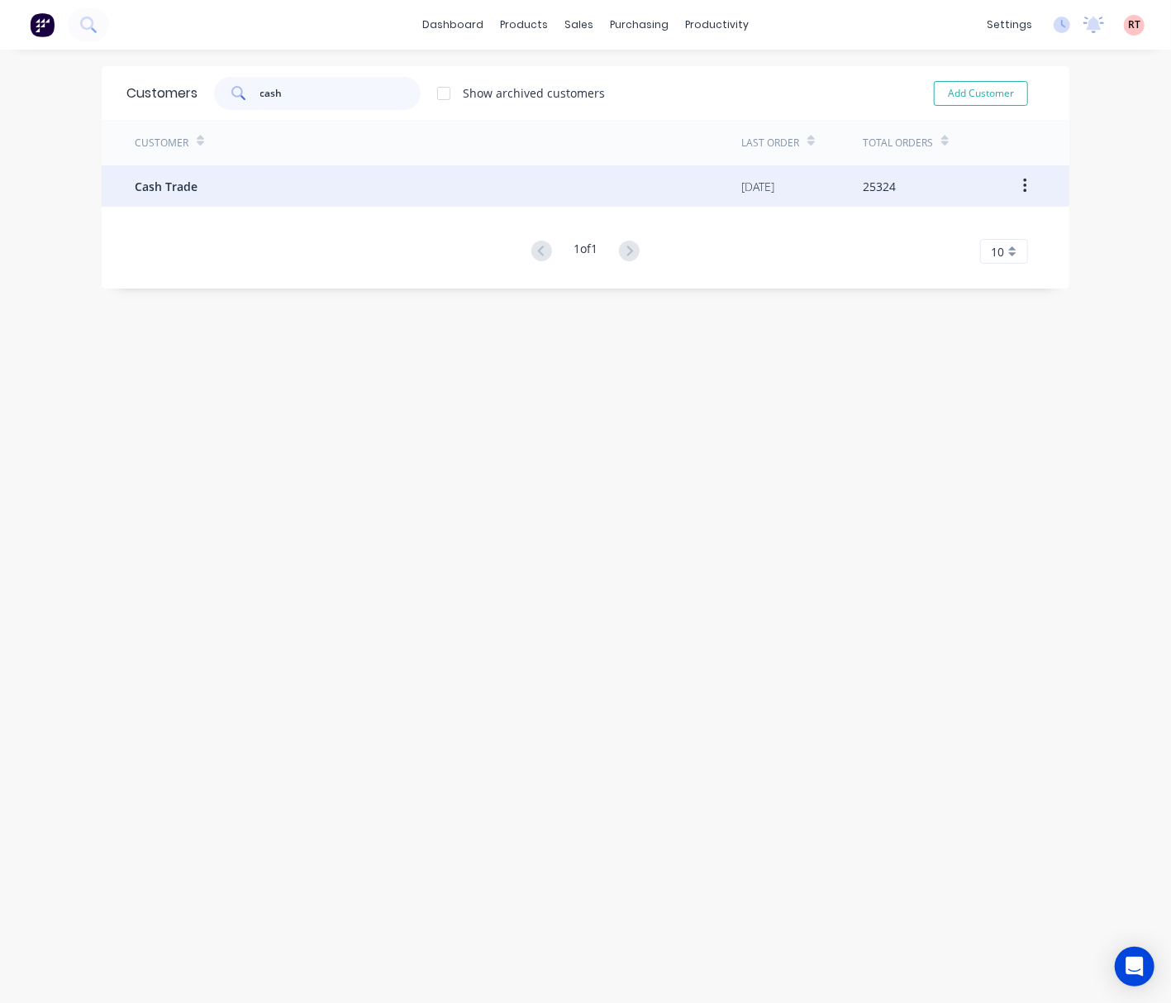
type input "cash"
click at [369, 197] on div "Cash Trade" at bounding box center [438, 185] width 607 height 41
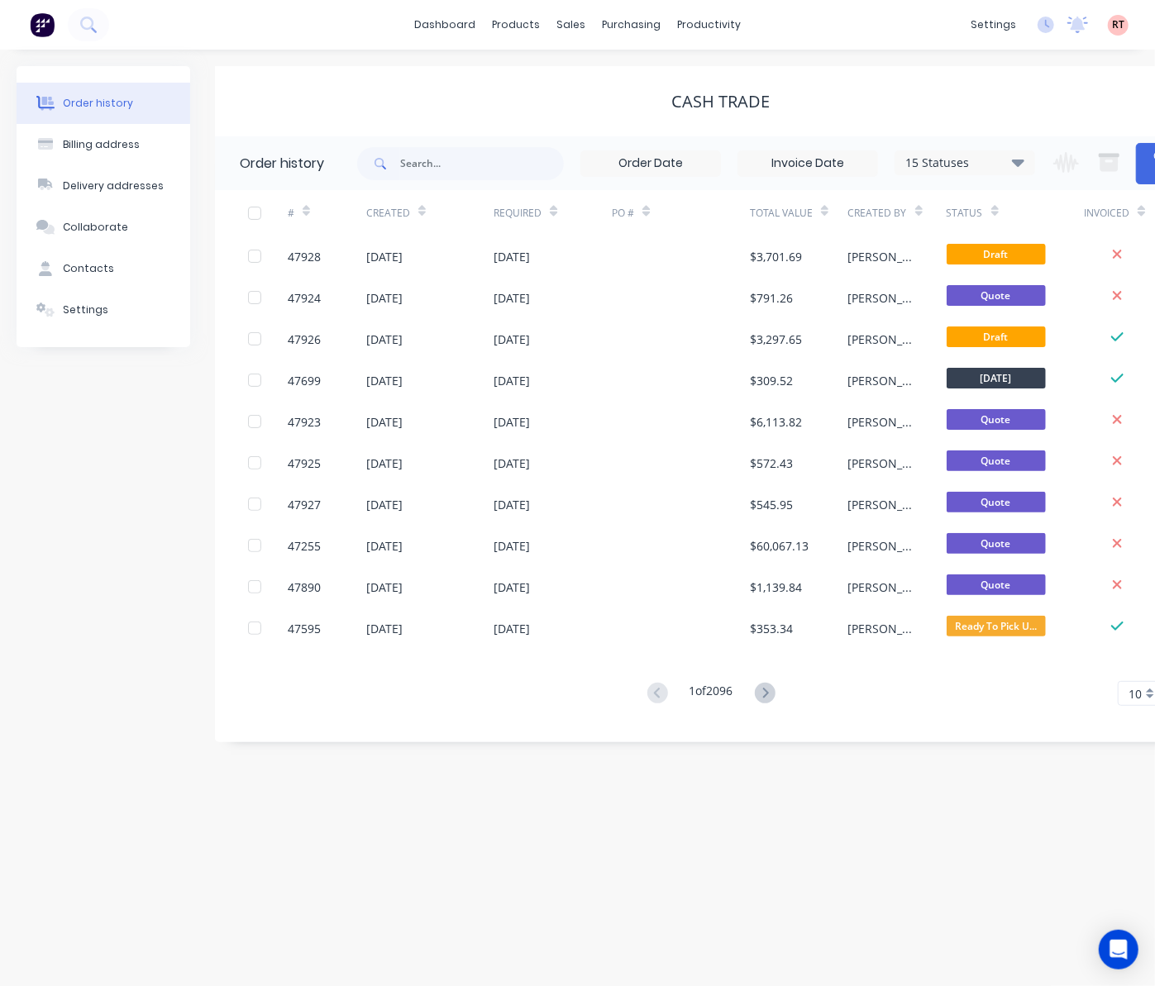
scroll to position [0, 73]
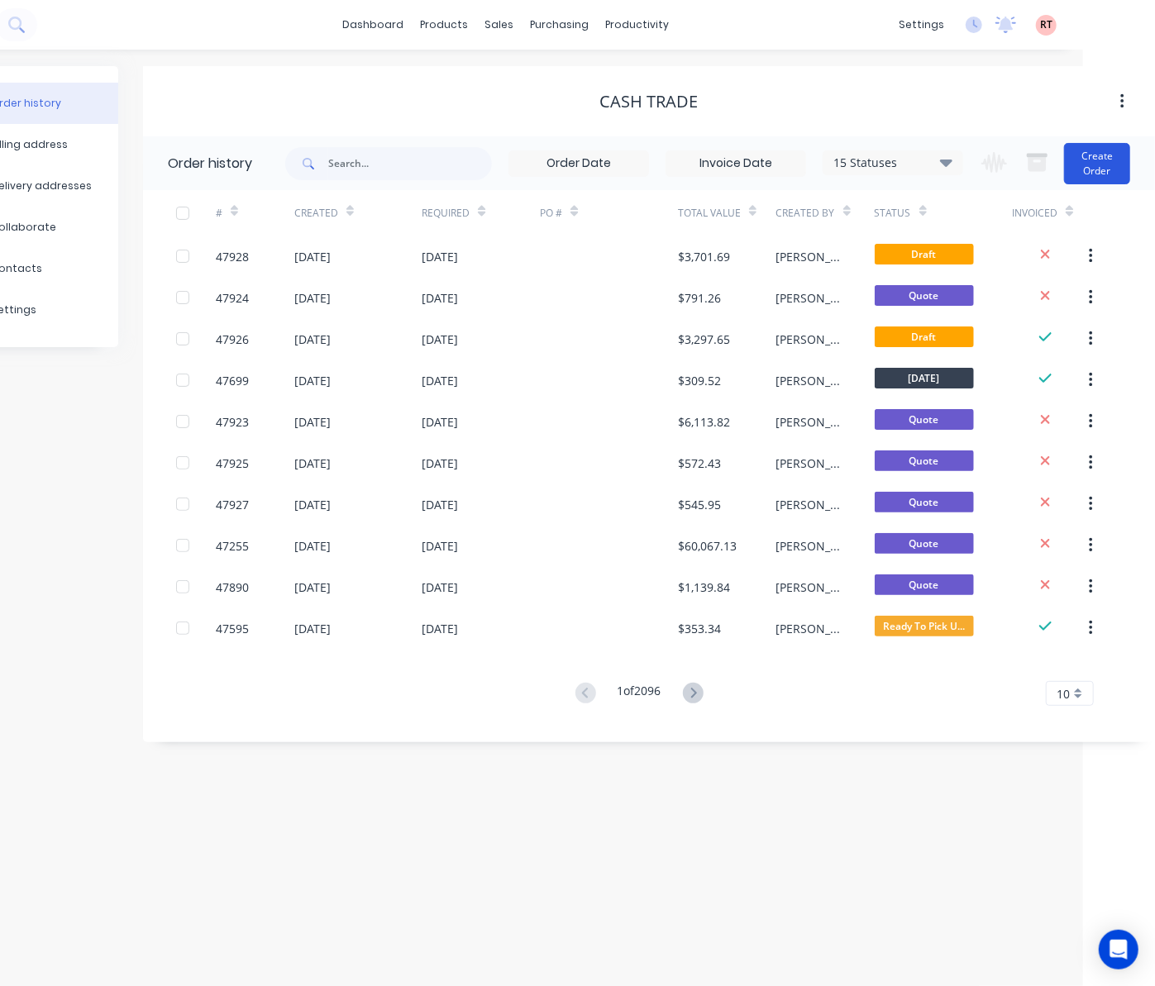
click at [1114, 156] on button "Create Order" at bounding box center [1097, 163] width 66 height 41
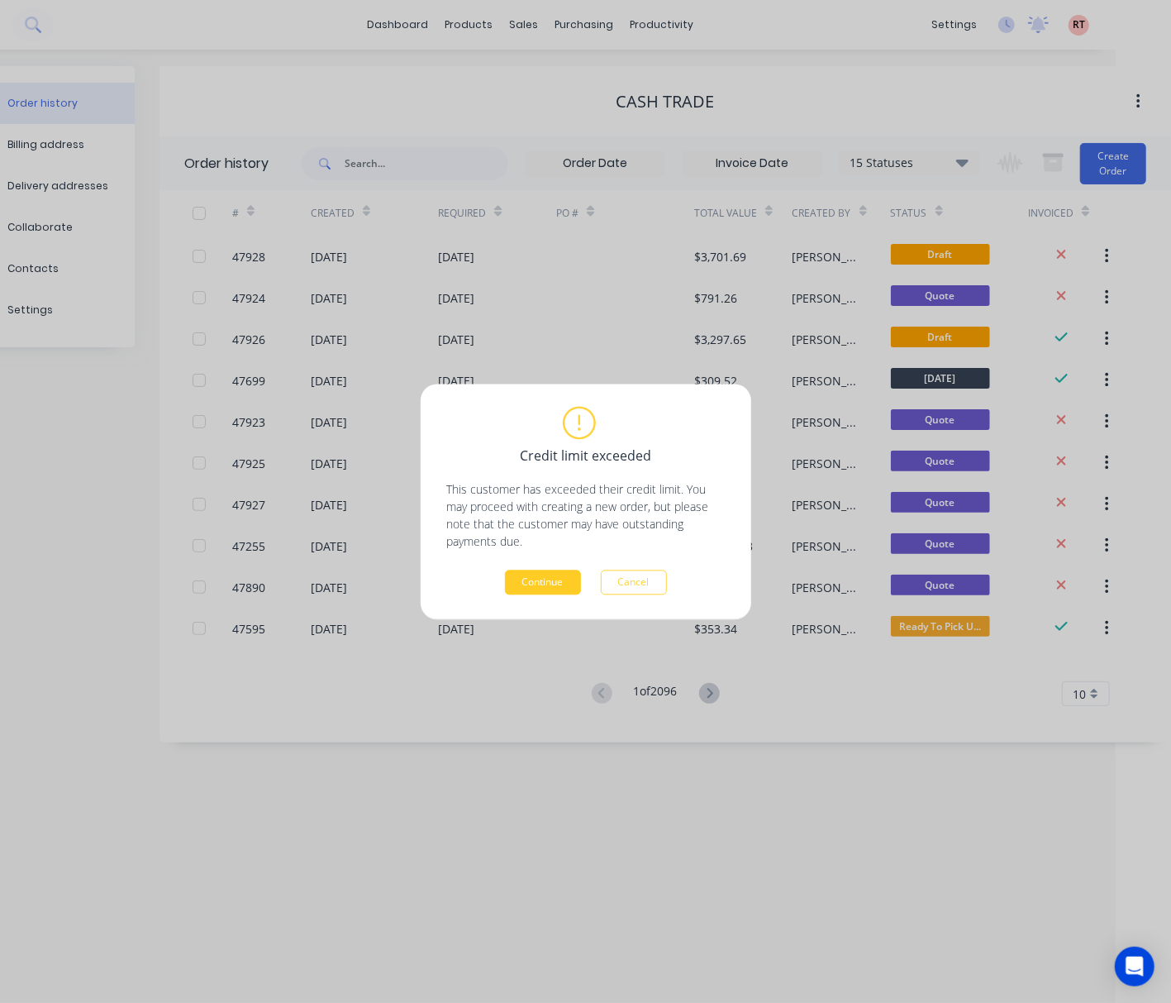
click at [569, 585] on button "Continue" at bounding box center [543, 581] width 76 height 25
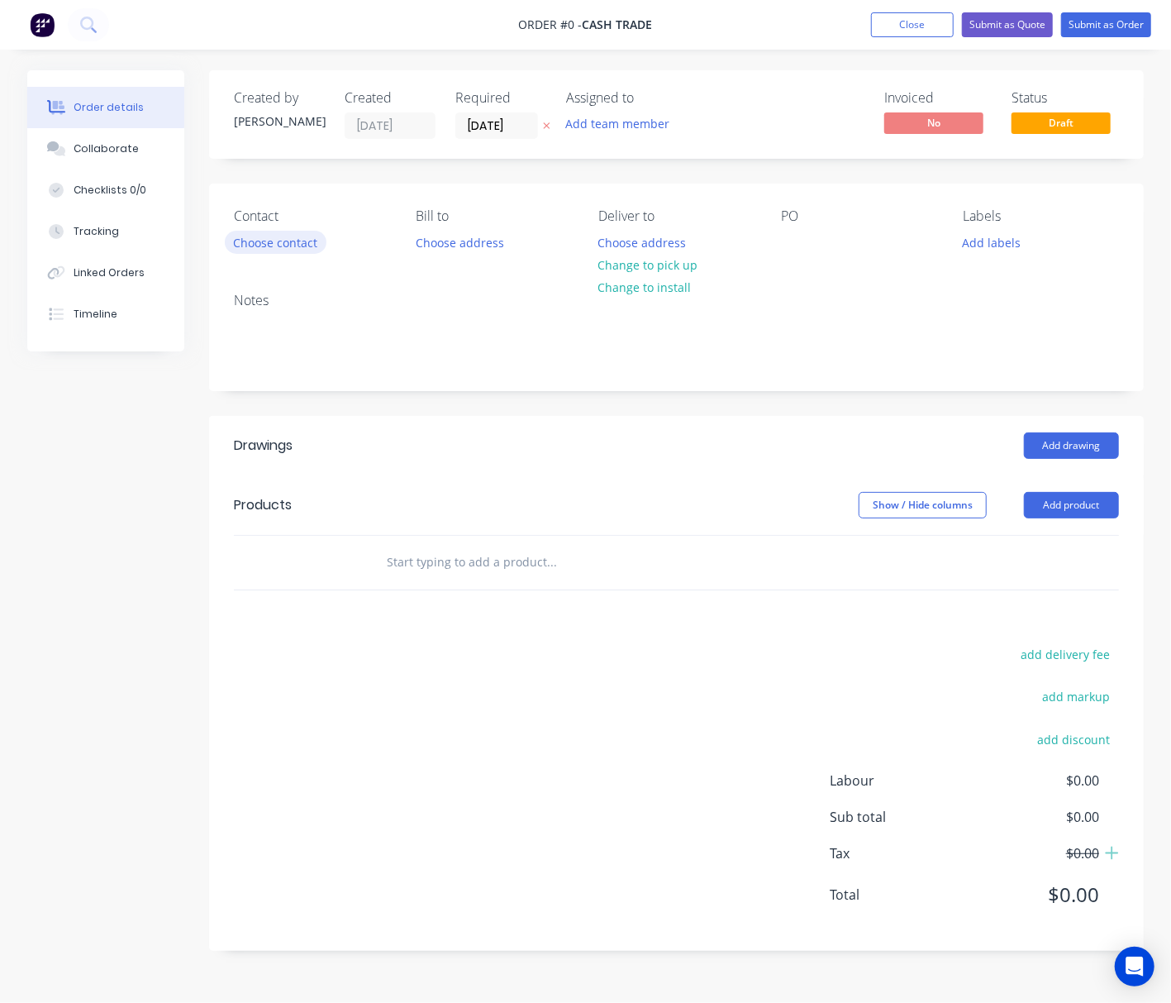
click at [272, 243] on button "Choose contact" at bounding box center [276, 242] width 102 height 22
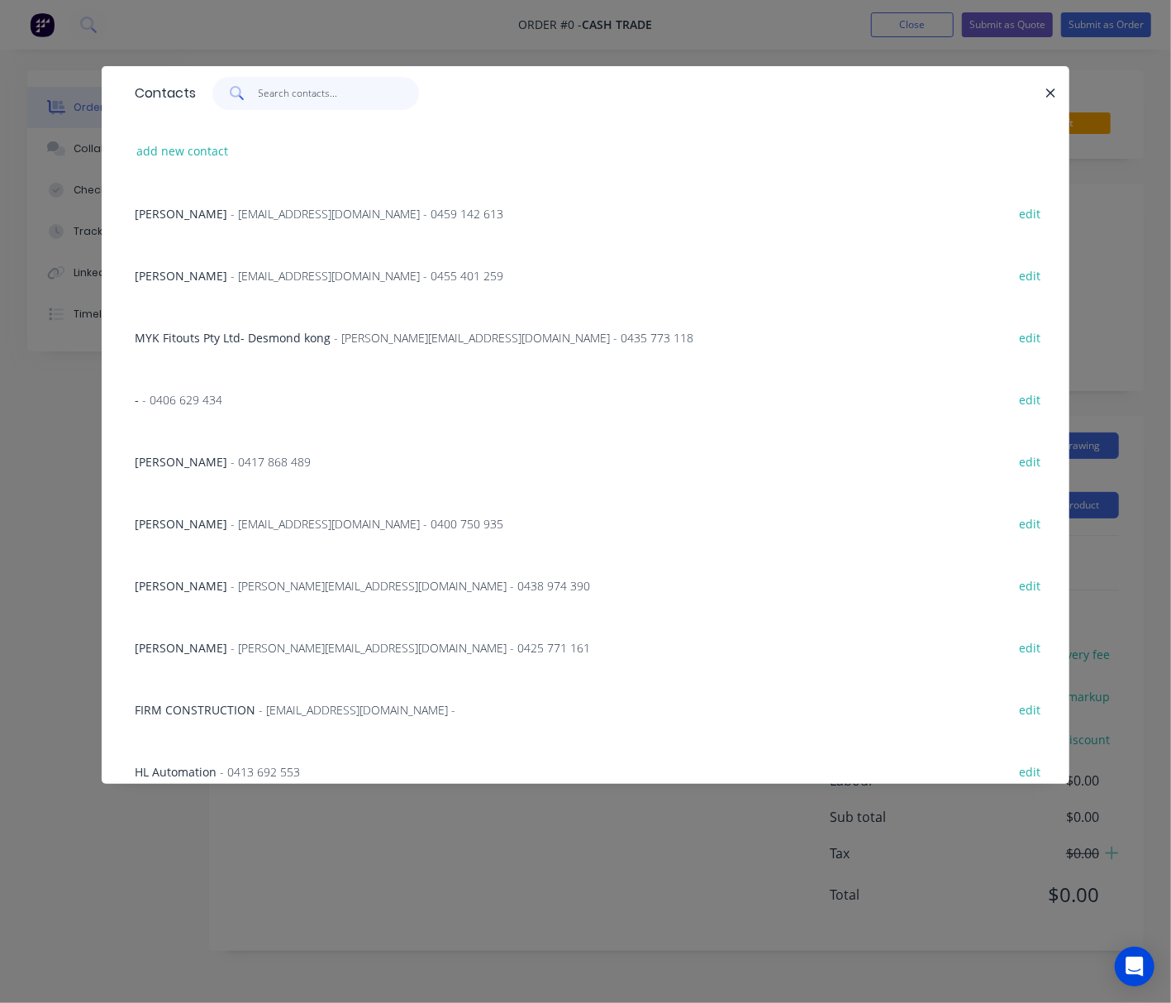
click at [275, 99] on input "text" at bounding box center [339, 93] width 161 height 33
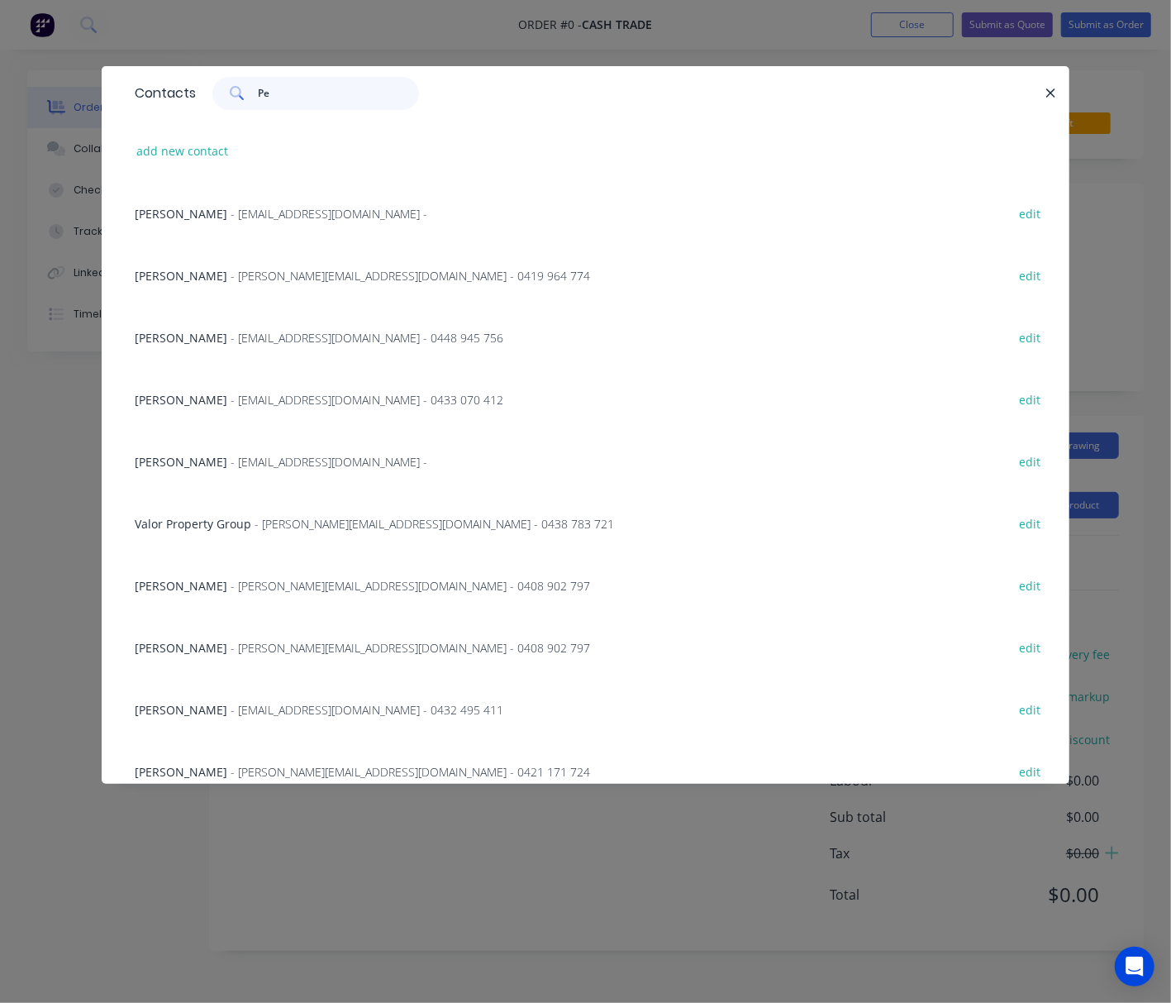
type input "P"
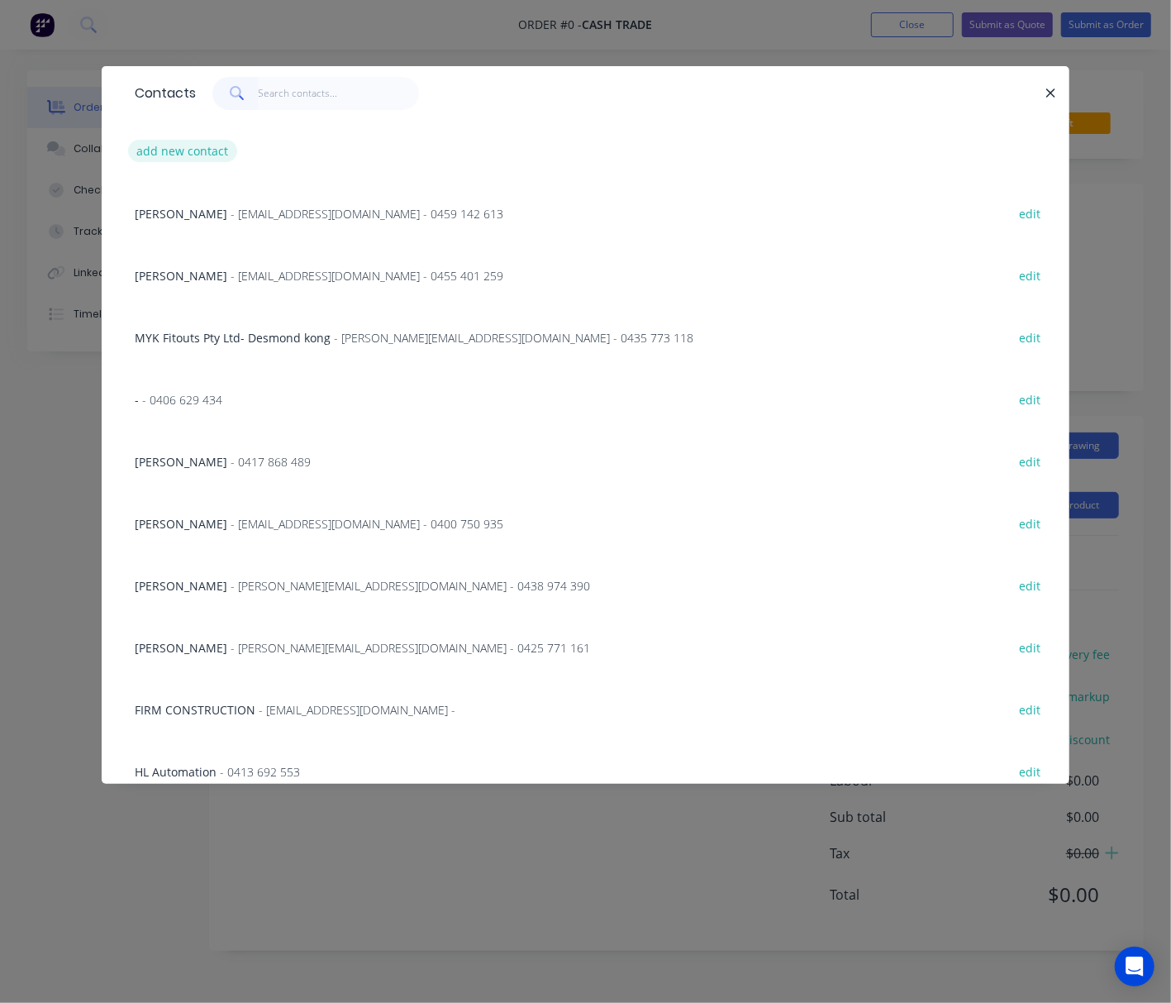
click at [225, 150] on button "add new contact" at bounding box center [182, 151] width 109 height 22
select select "AU"
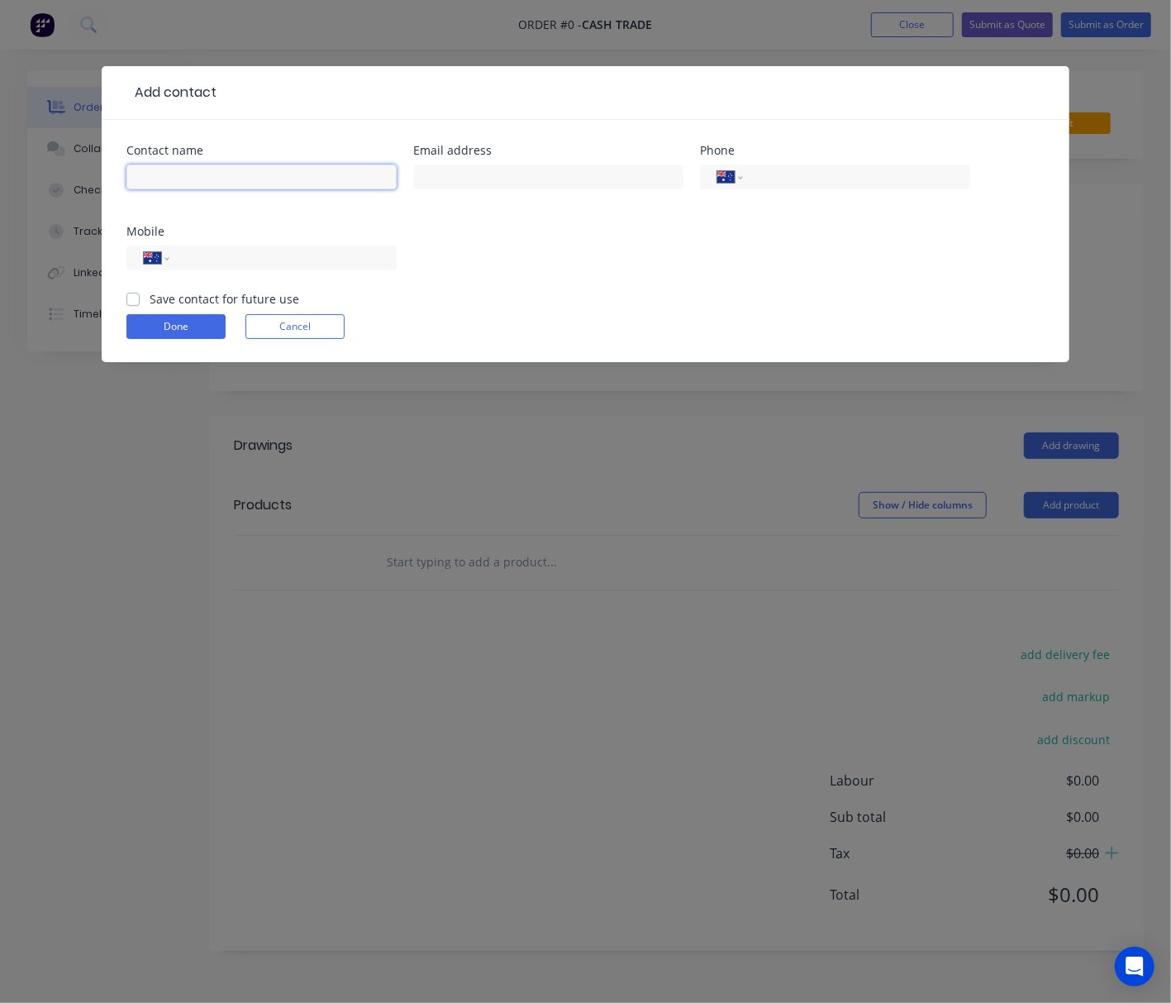
click at [275, 183] on input "text" at bounding box center [261, 176] width 270 height 25
type input "[PERSON_NAME]"
click at [722, 249] on div "Contact name [PERSON_NAME] address Phone International [GEOGRAPHIC_DATA] [GEOGR…" at bounding box center [585, 217] width 918 height 145
drag, startPoint x: 837, startPoint y: 175, endPoint x: 703, endPoint y: 200, distance: 137.0
click at [837, 175] on input "tel" at bounding box center [854, 177] width 198 height 19
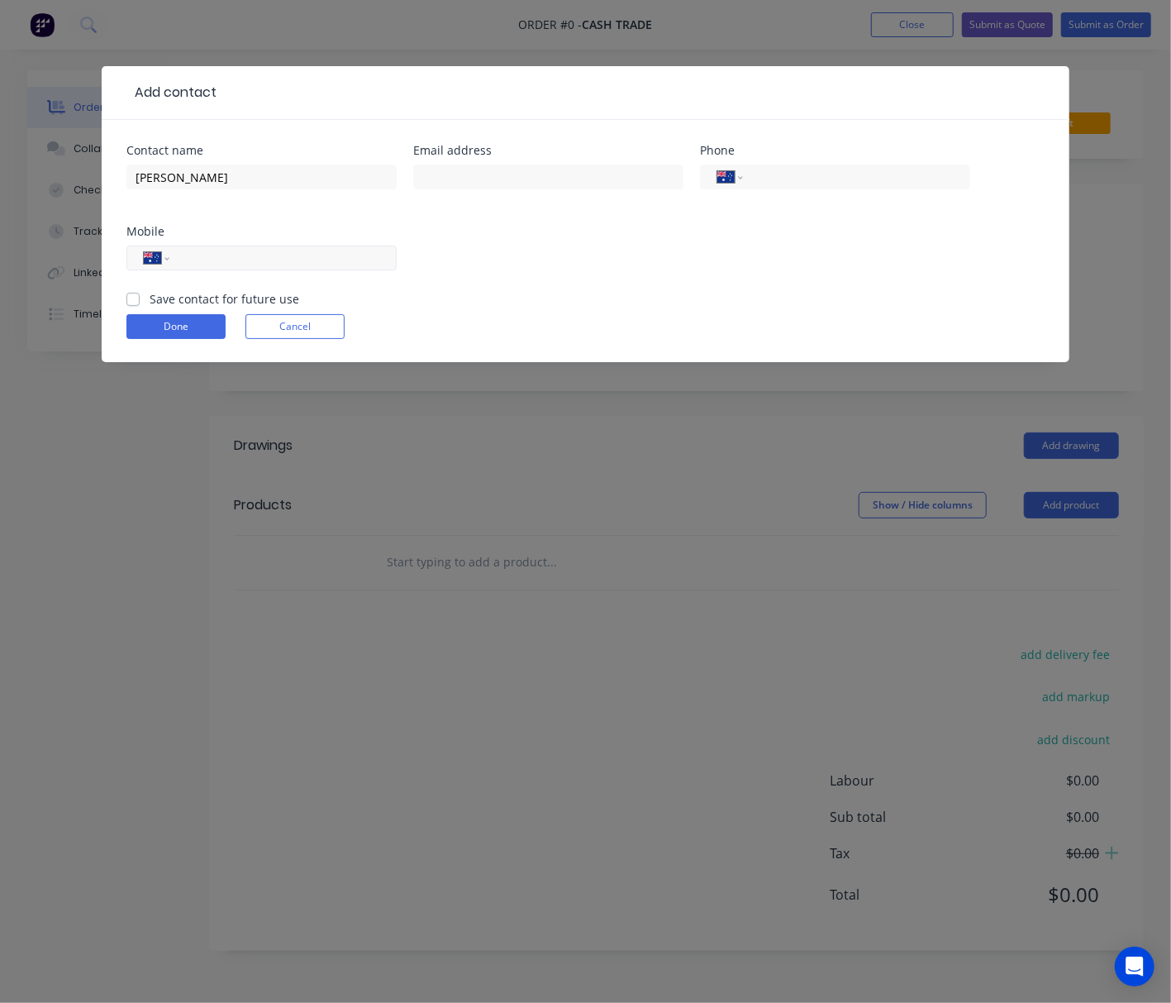
click at [218, 253] on input "tel" at bounding box center [280, 258] width 198 height 19
paste input "0487 427 785"
type input "0487 427 785"
click at [169, 322] on button "Done" at bounding box center [175, 326] width 99 height 25
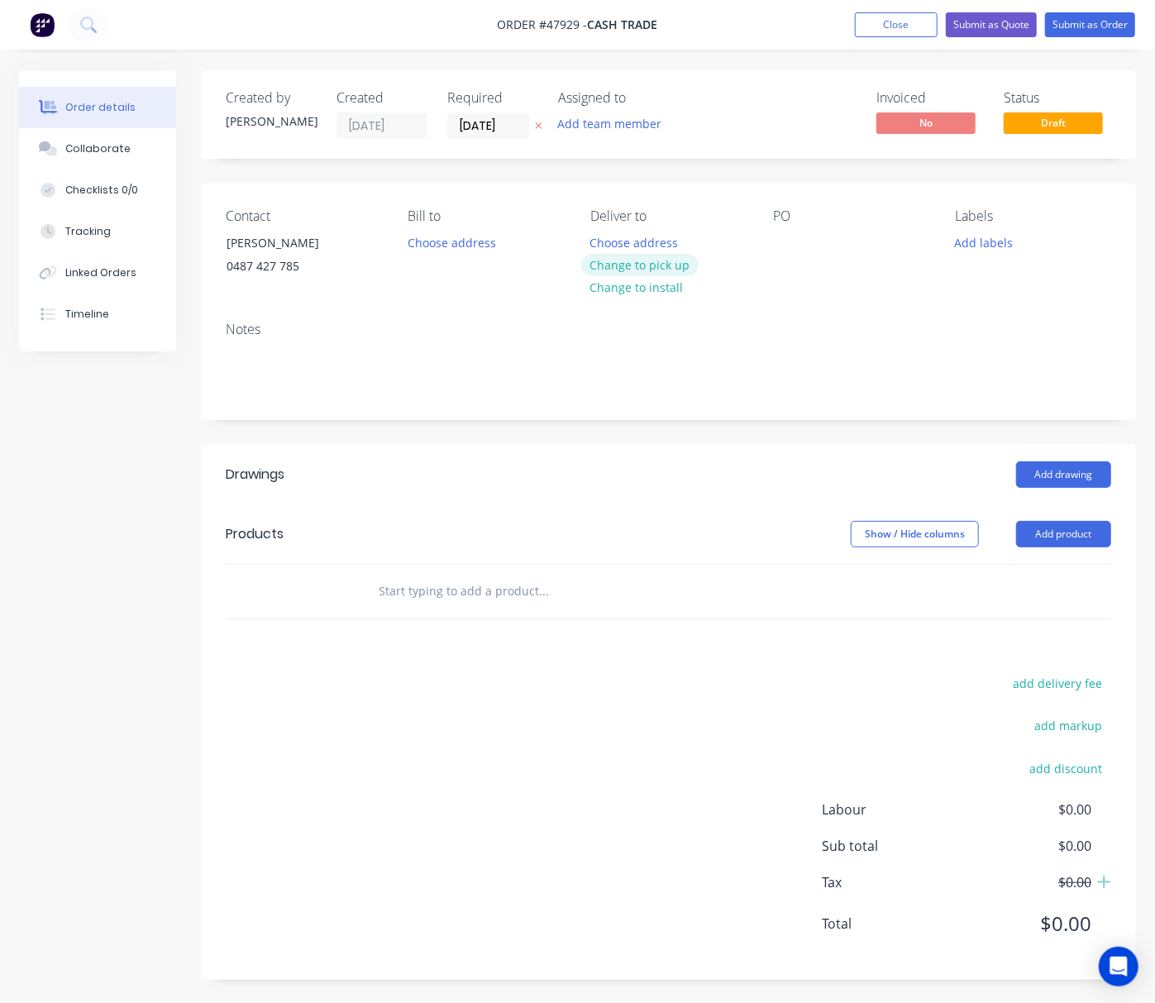
click at [656, 260] on button "Change to pick up" at bounding box center [639, 265] width 117 height 22
click at [1049, 540] on button "Add product" at bounding box center [1063, 534] width 95 height 26
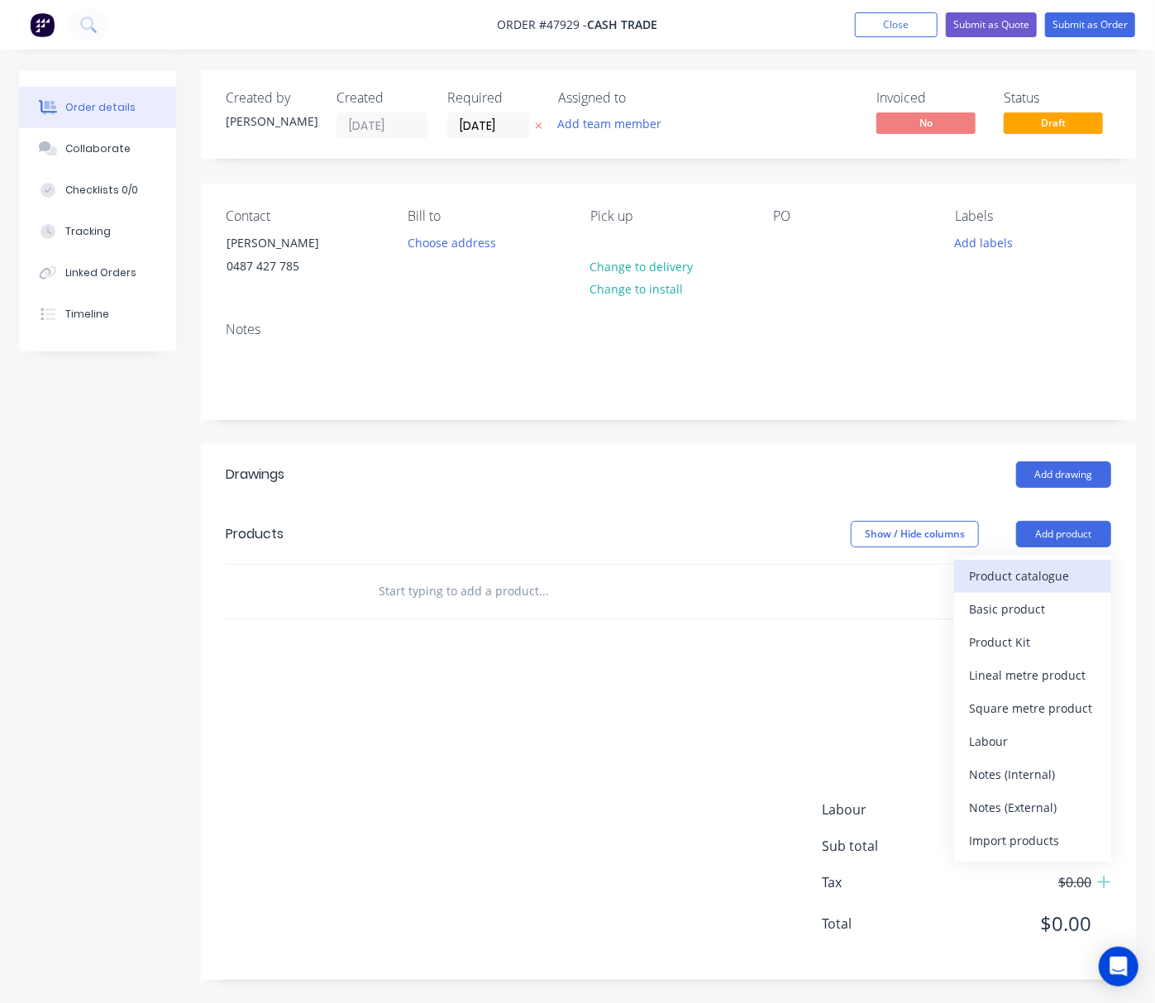
click at [1000, 584] on div "Product catalogue" at bounding box center [1032, 576] width 127 height 24
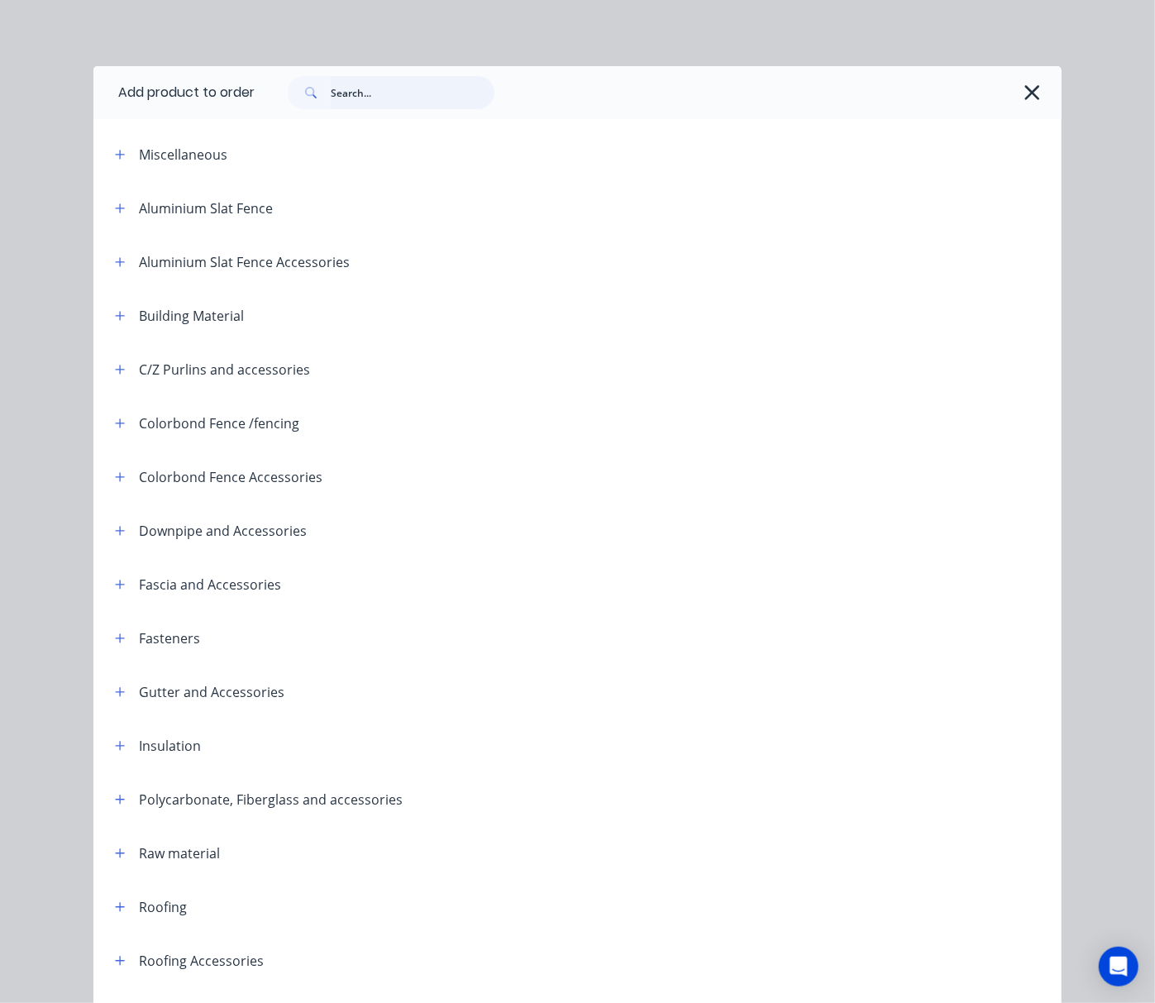
click at [426, 89] on input "text" at bounding box center [413, 92] width 164 height 33
type input "tube"
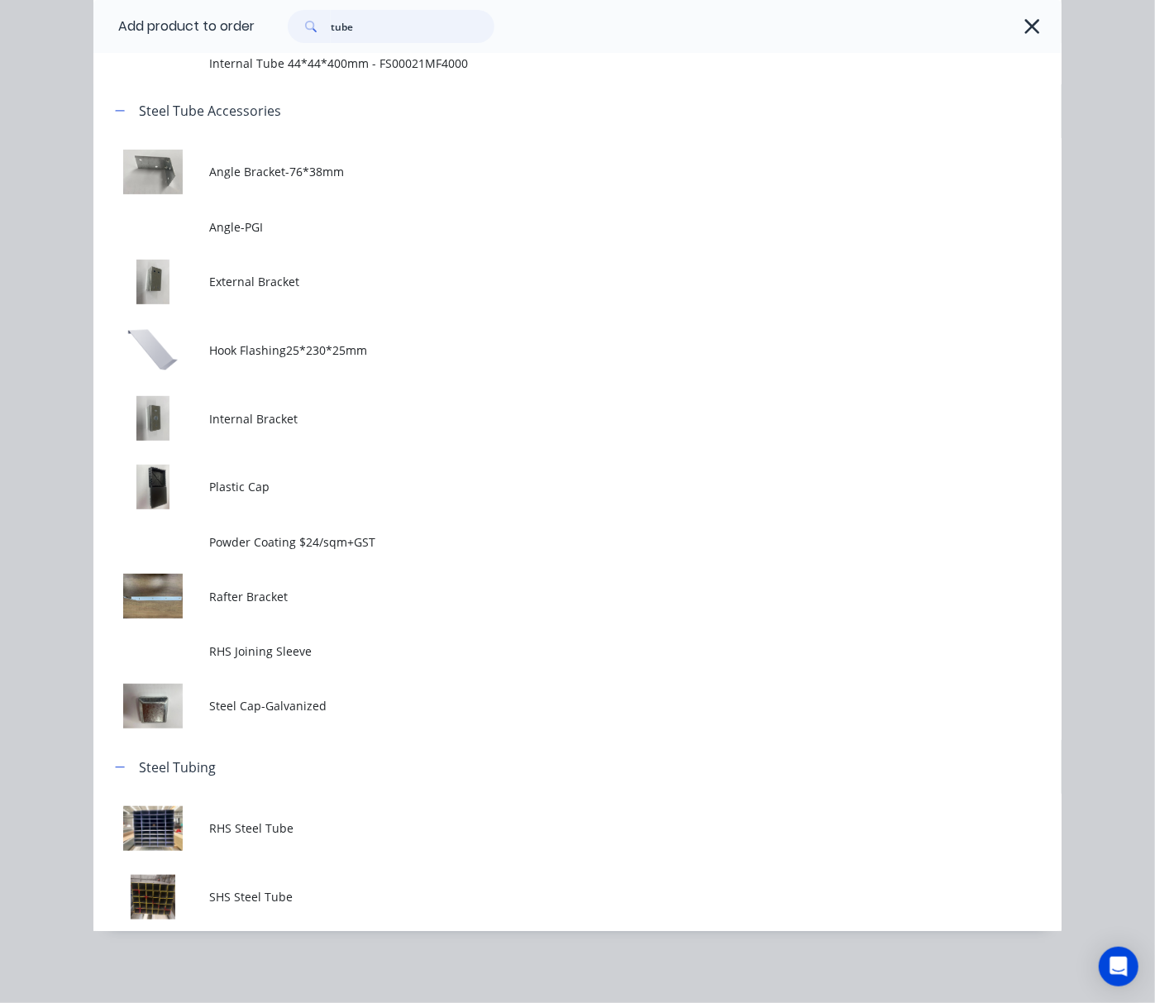
scroll to position [27, 0]
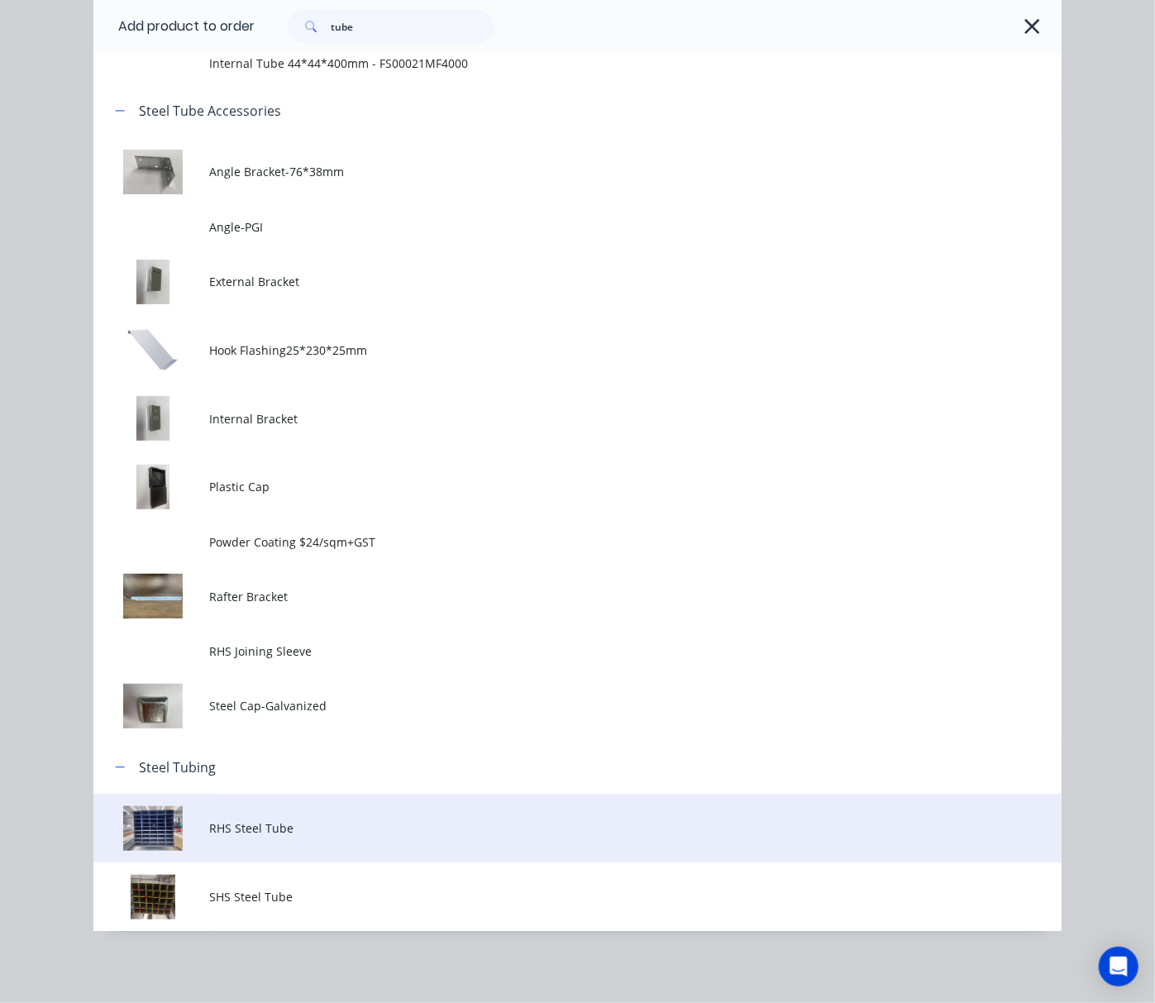
click at [384, 840] on td "RHS Steel Tube" at bounding box center [635, 827] width 851 height 69
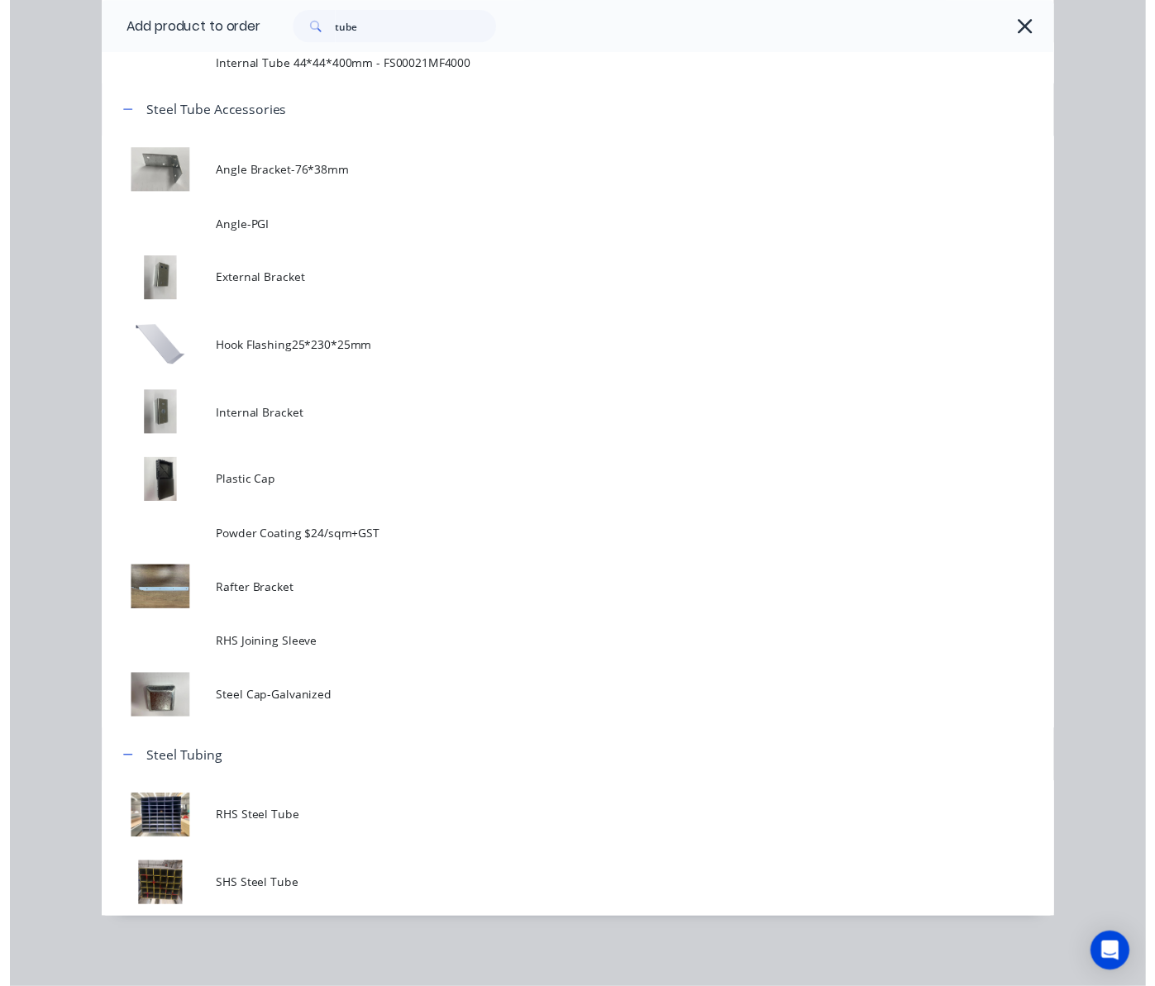
scroll to position [0, 0]
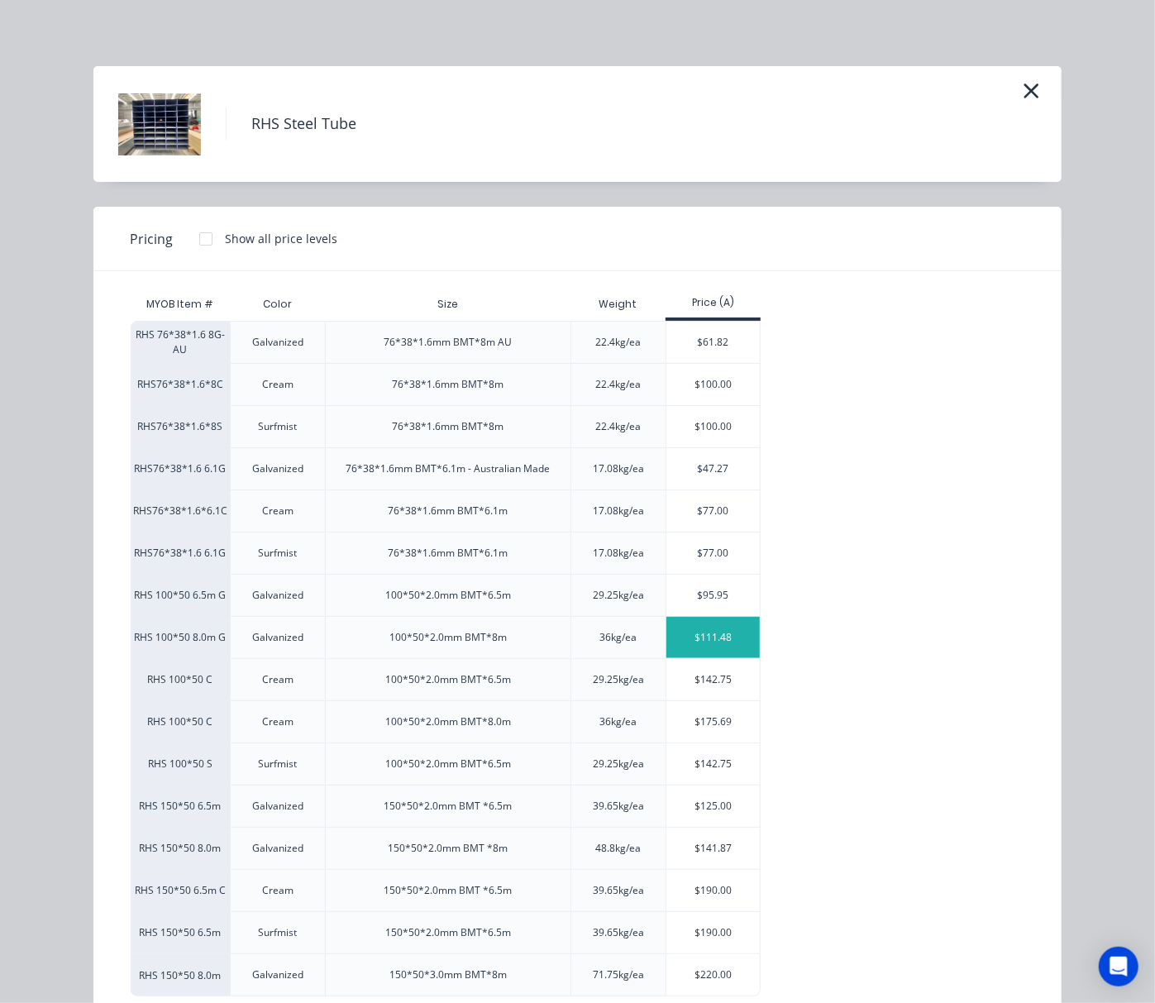
click at [729, 632] on div "$111.48" at bounding box center [712, 637] width 93 height 41
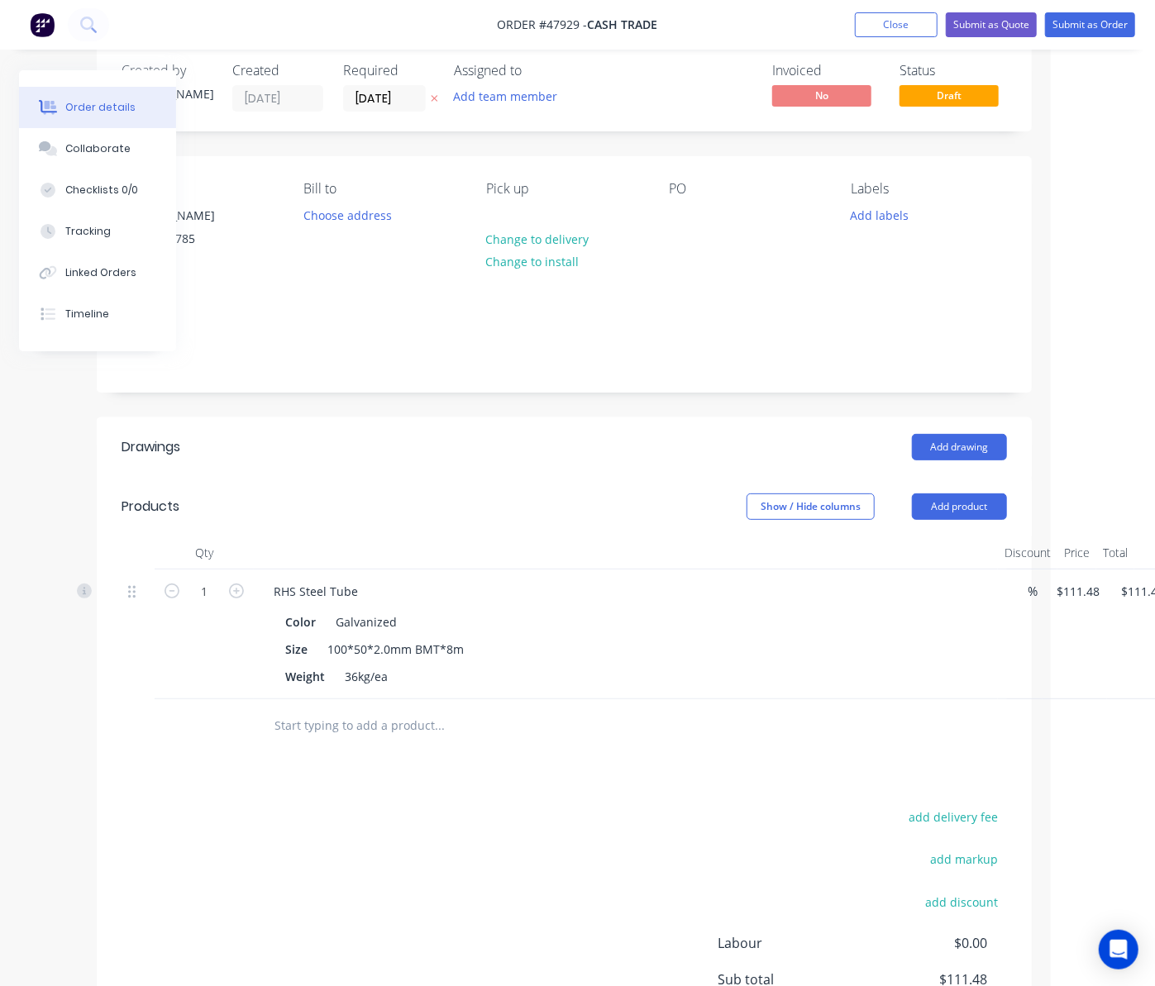
scroll to position [27, 107]
click at [370, 592] on div "RHS Steel Tube" at bounding box center [622, 591] width 731 height 24
click at [349, 592] on div "RHS Steel Tube" at bounding box center [312, 591] width 111 height 24
click at [392, 598] on div "RHS Steel Tube ( Cut in" at bounding box center [334, 591] width 154 height 24
click at [943, 510] on button "Add product" at bounding box center [955, 506] width 95 height 26
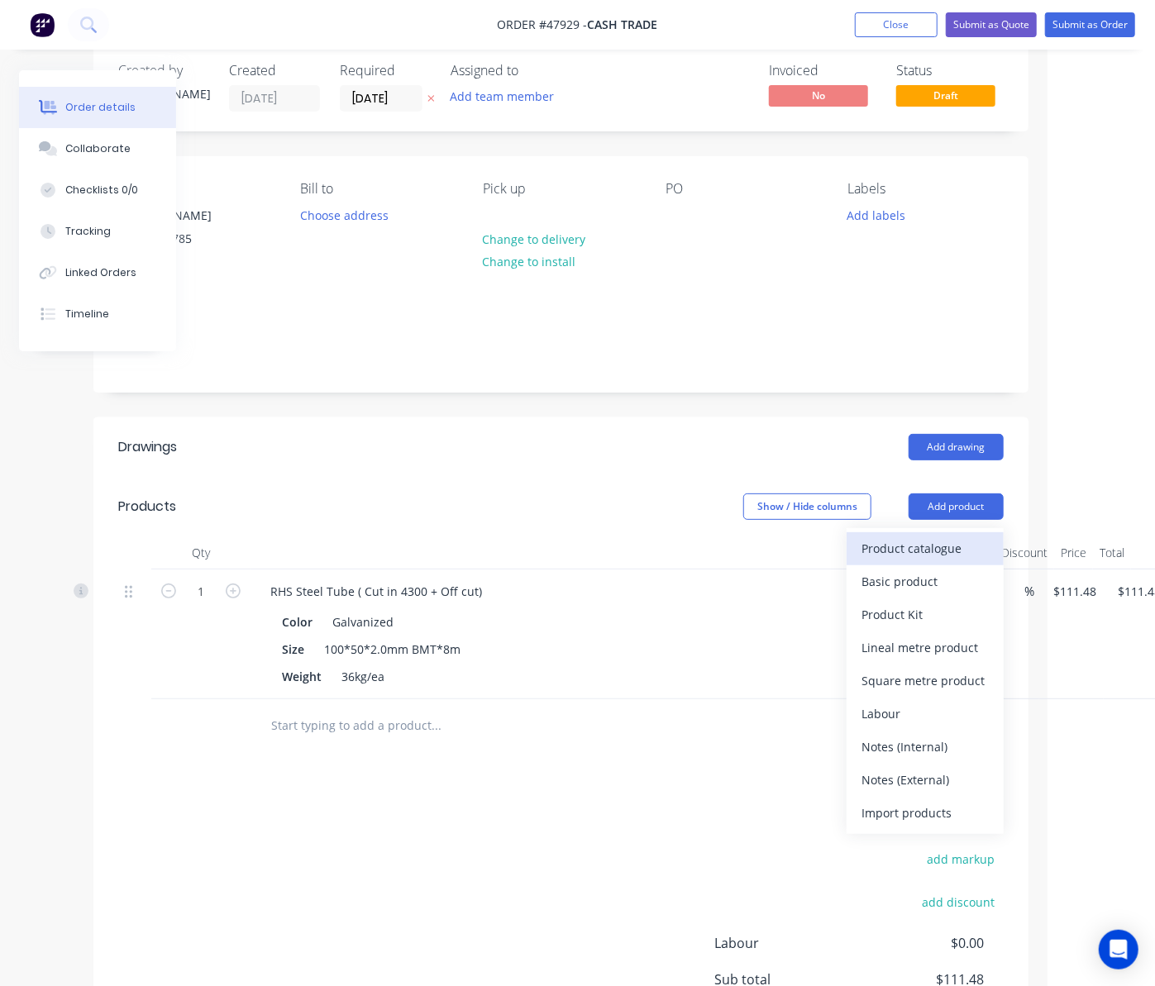
click at [946, 560] on div "Product catalogue" at bounding box center [924, 548] width 127 height 24
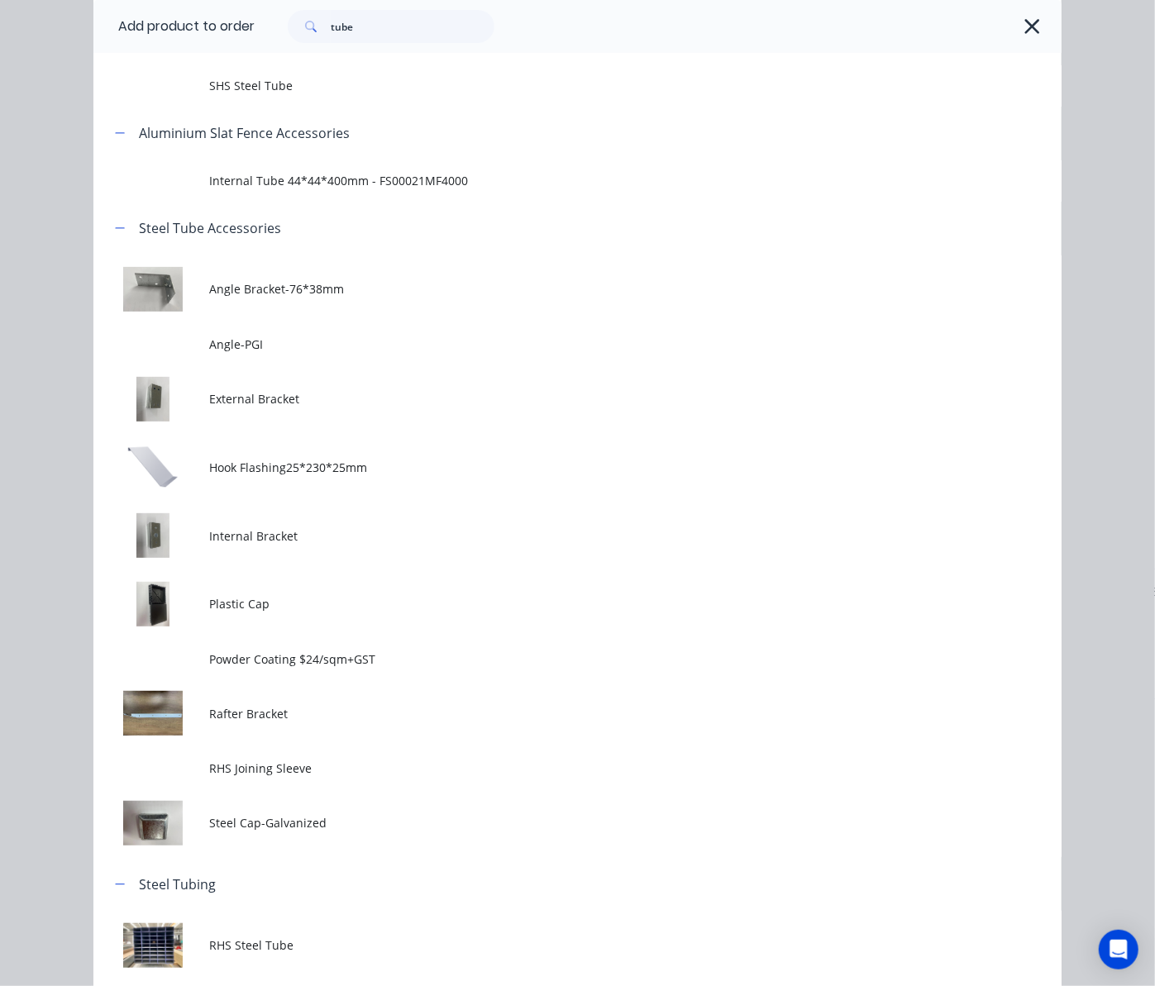
scroll to position [0, 0]
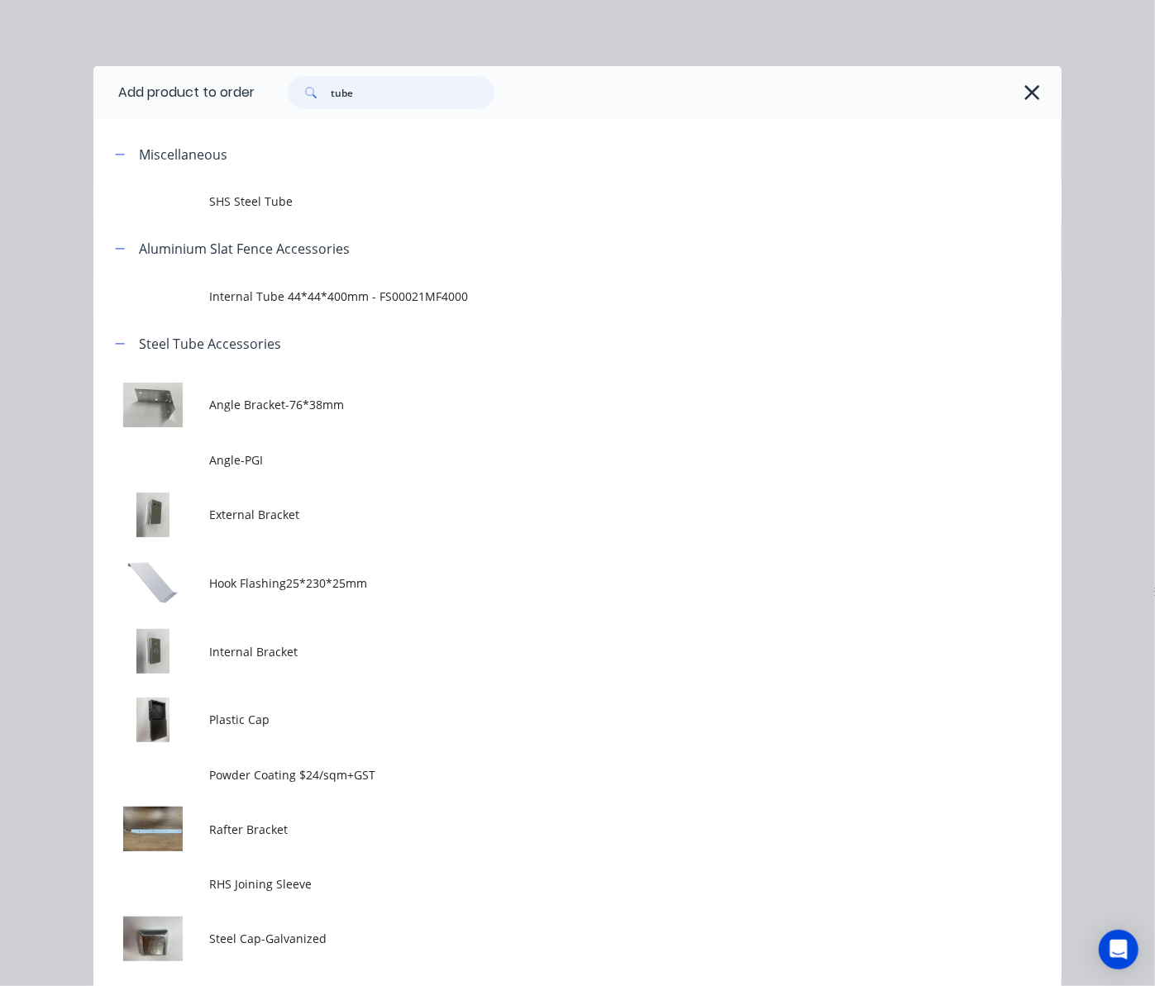
drag, startPoint x: 407, startPoint y: 90, endPoint x: 283, endPoint y: 96, distance: 124.1
click at [294, 89] on div "tube" at bounding box center [391, 92] width 207 height 33
type input "cut"
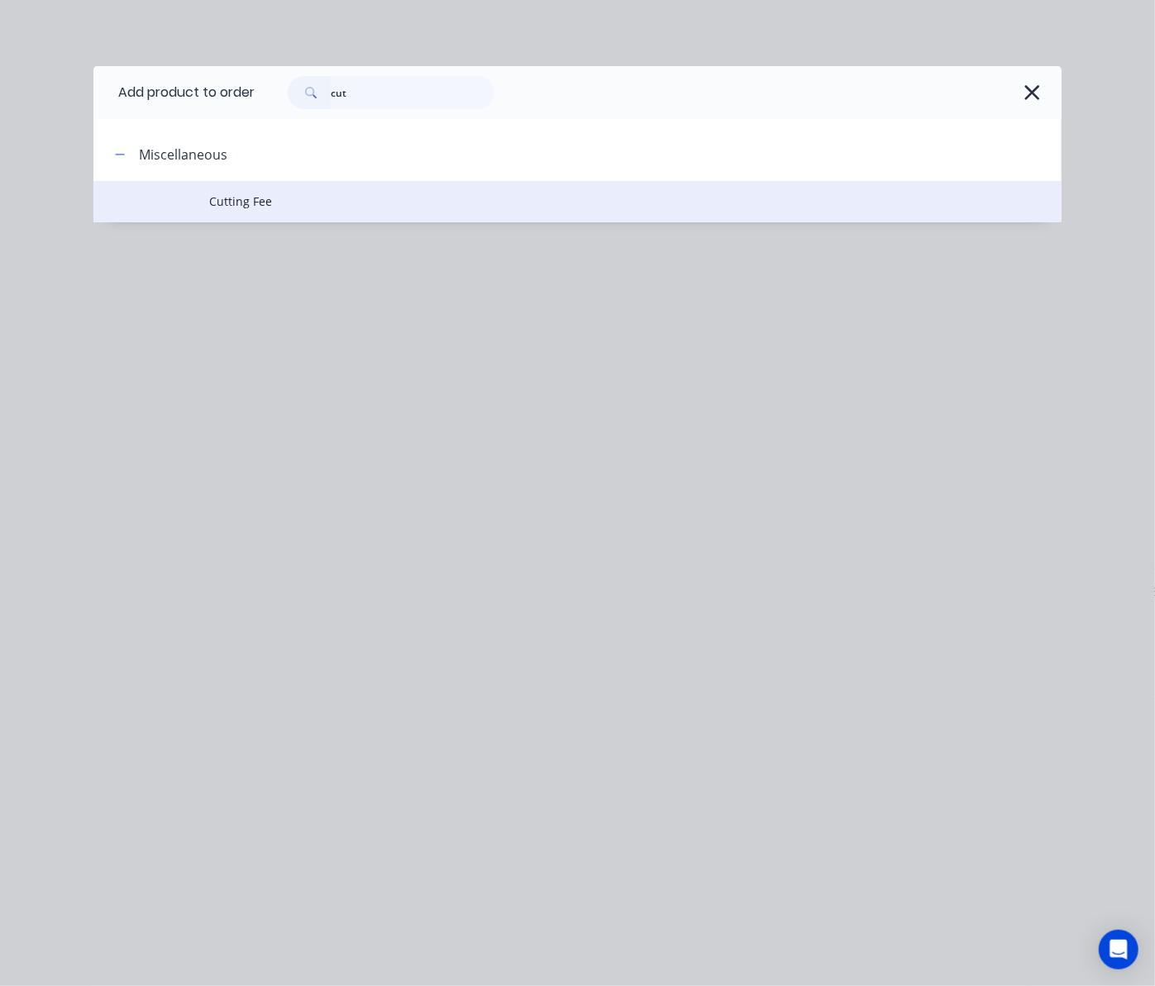
click at [503, 203] on span "Cutting Fee" at bounding box center [550, 201] width 681 height 17
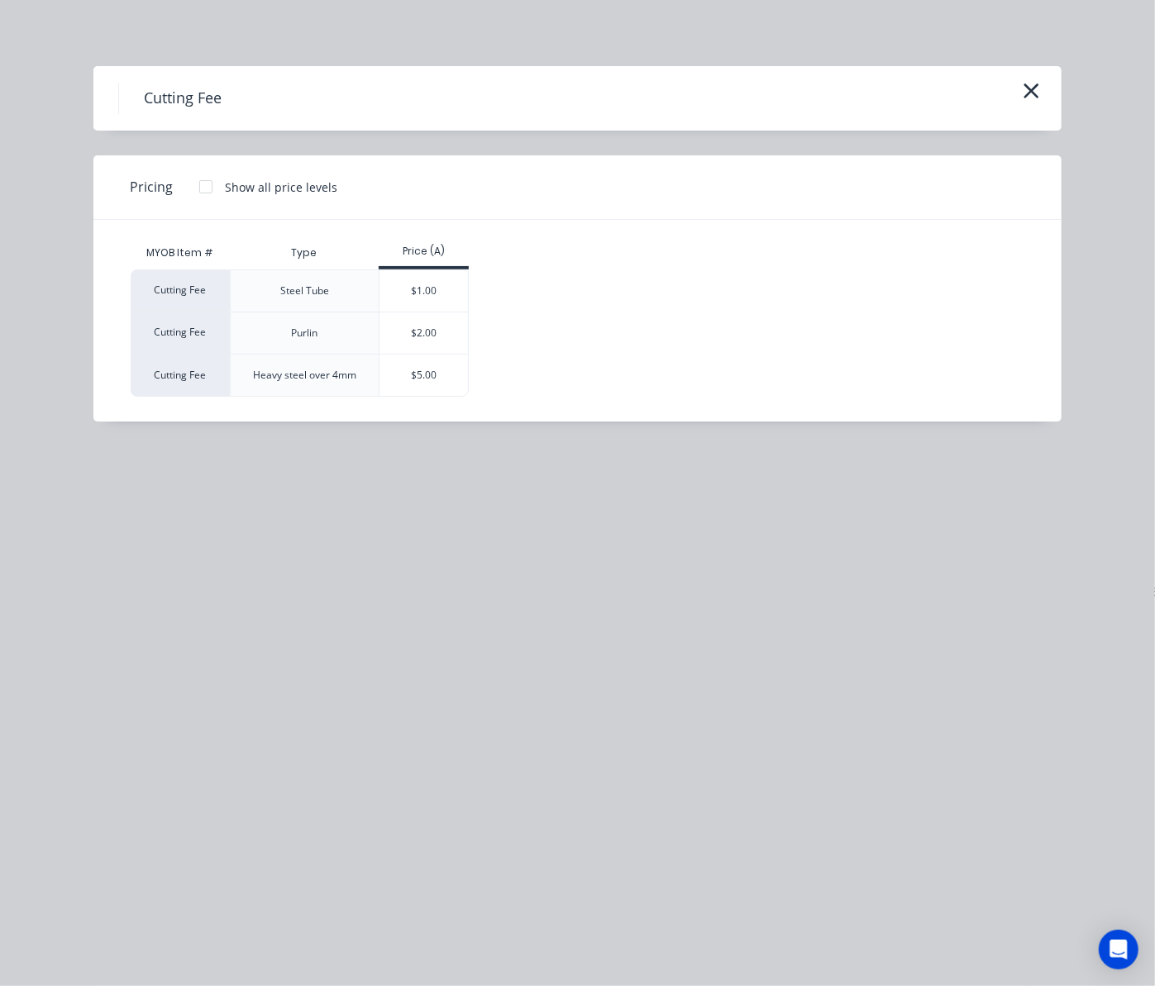
drag, startPoint x: 421, startPoint y: 298, endPoint x: 444, endPoint y: 296, distance: 23.3
click at [426, 298] on div "$1.00" at bounding box center [423, 290] width 88 height 41
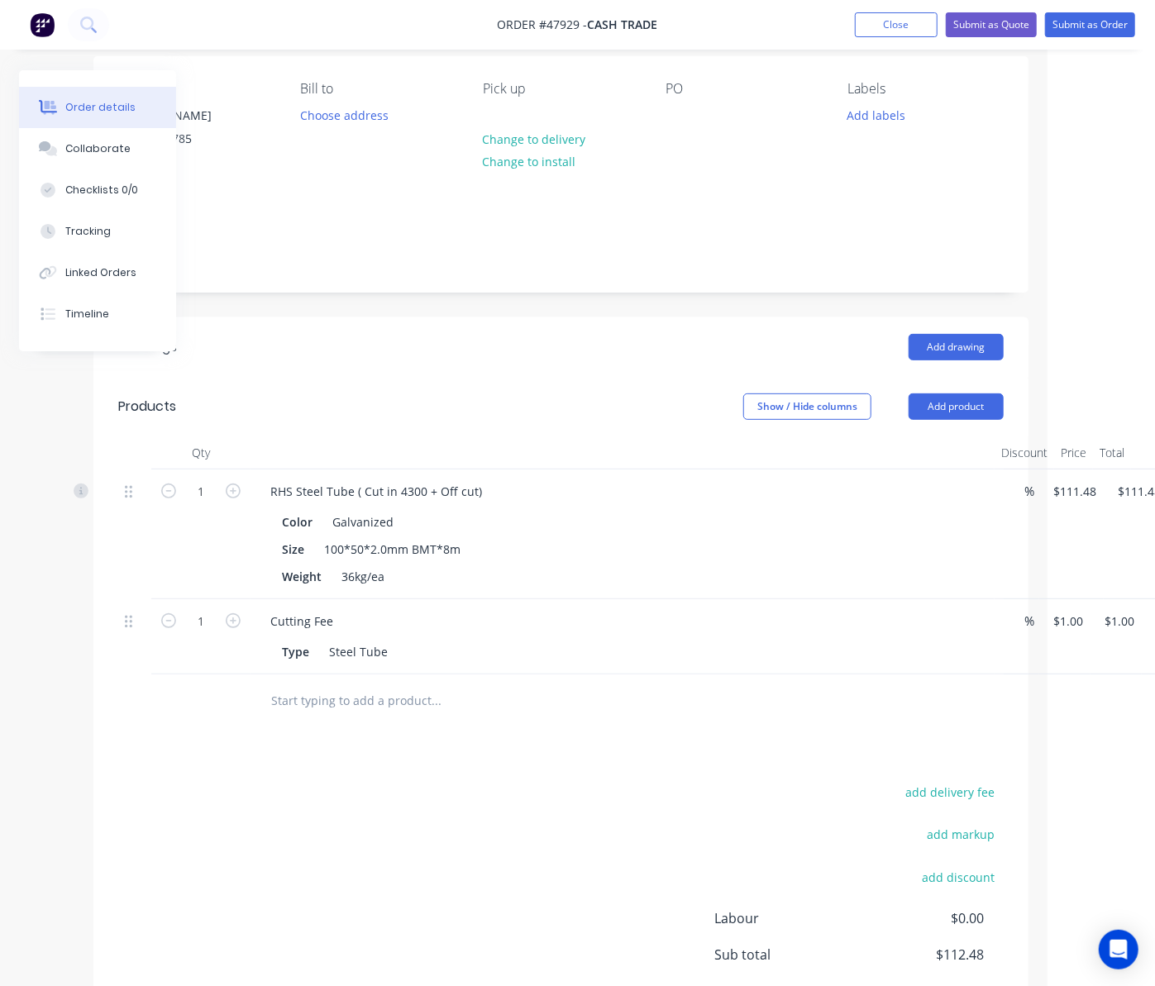
scroll to position [0, 107]
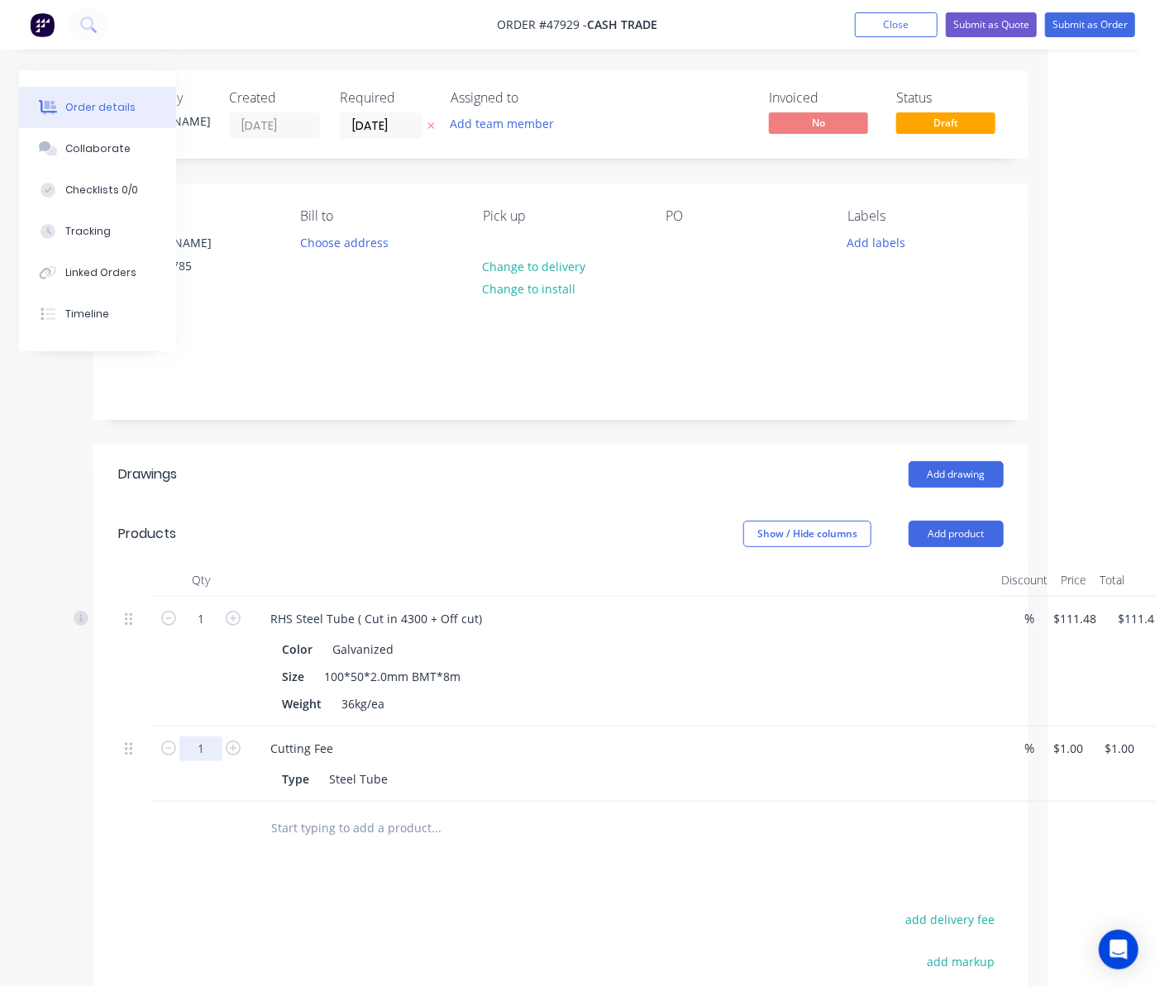
click at [195, 631] on input "1" at bounding box center [200, 619] width 43 height 25
click at [261, 863] on div "Drawings Add drawing Products Show / Hide columns Add product Qty Discount Pric…" at bounding box center [560, 830] width 935 height 771
click at [946, 533] on button "Add product" at bounding box center [955, 534] width 95 height 26
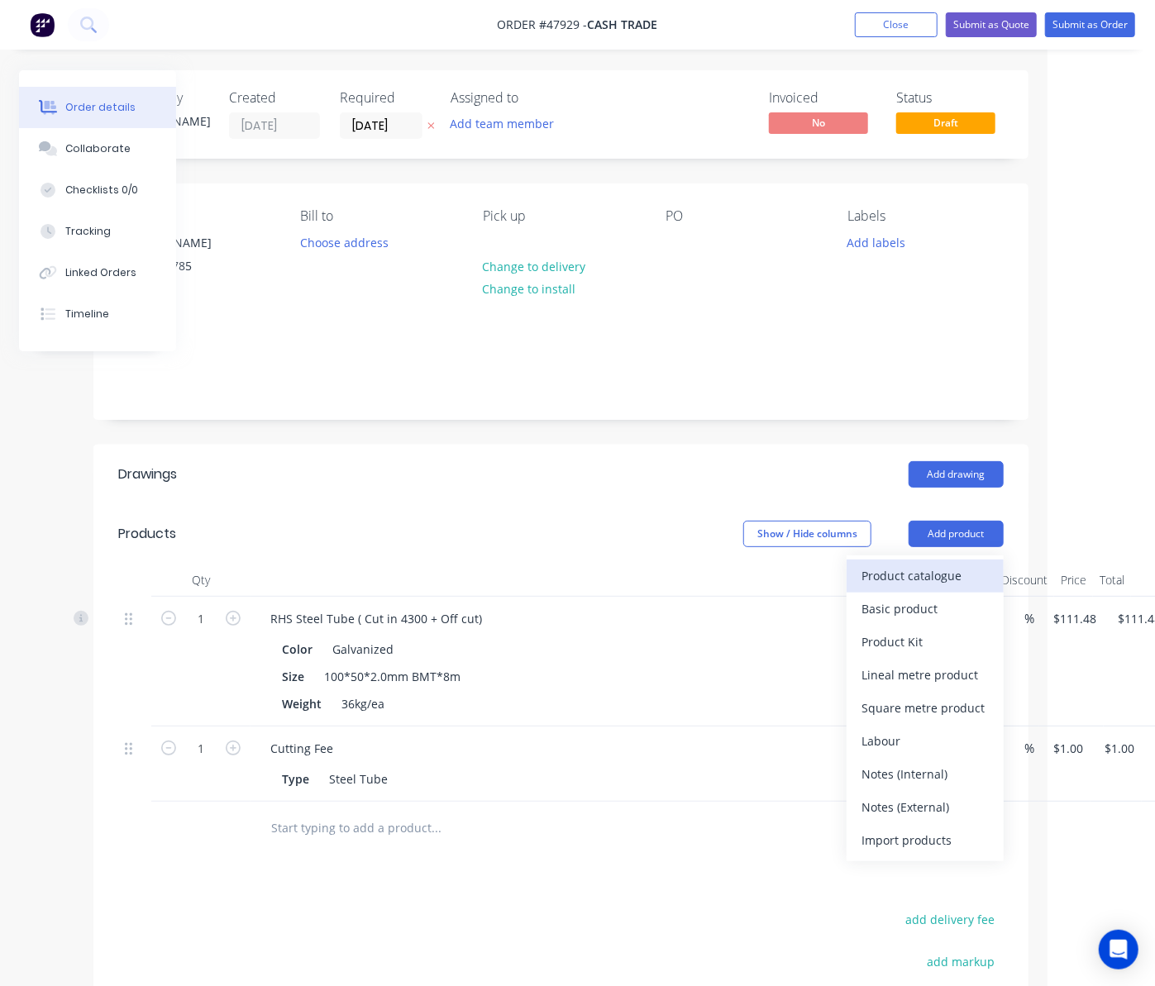
click at [943, 584] on div "Product catalogue" at bounding box center [924, 576] width 127 height 24
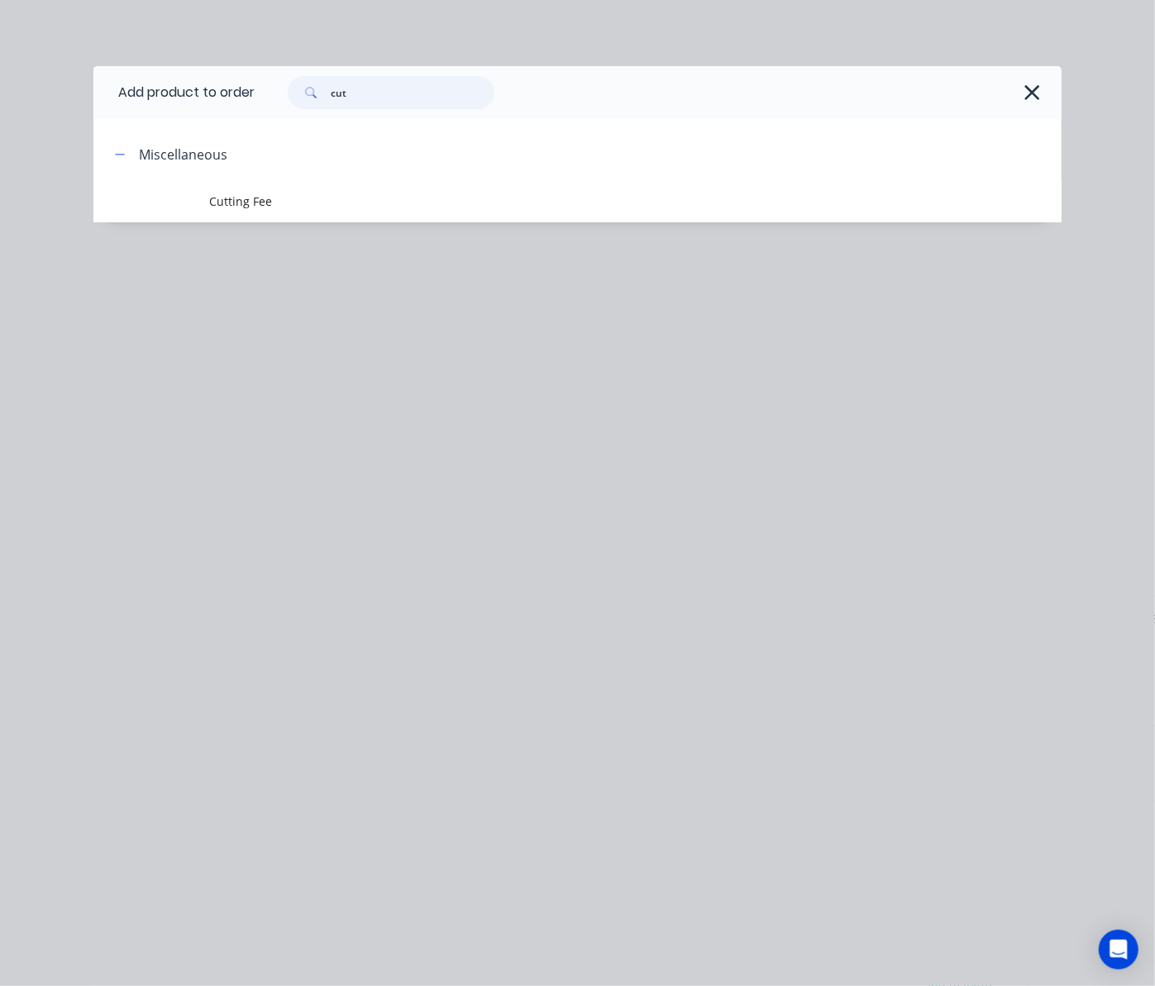
drag, startPoint x: 388, startPoint y: 103, endPoint x: 63, endPoint y: 127, distance: 326.5
click at [126, 129] on div "Add product to order cut Miscellaneous Cutting Fee" at bounding box center [577, 144] width 968 height 156
type input "pla"
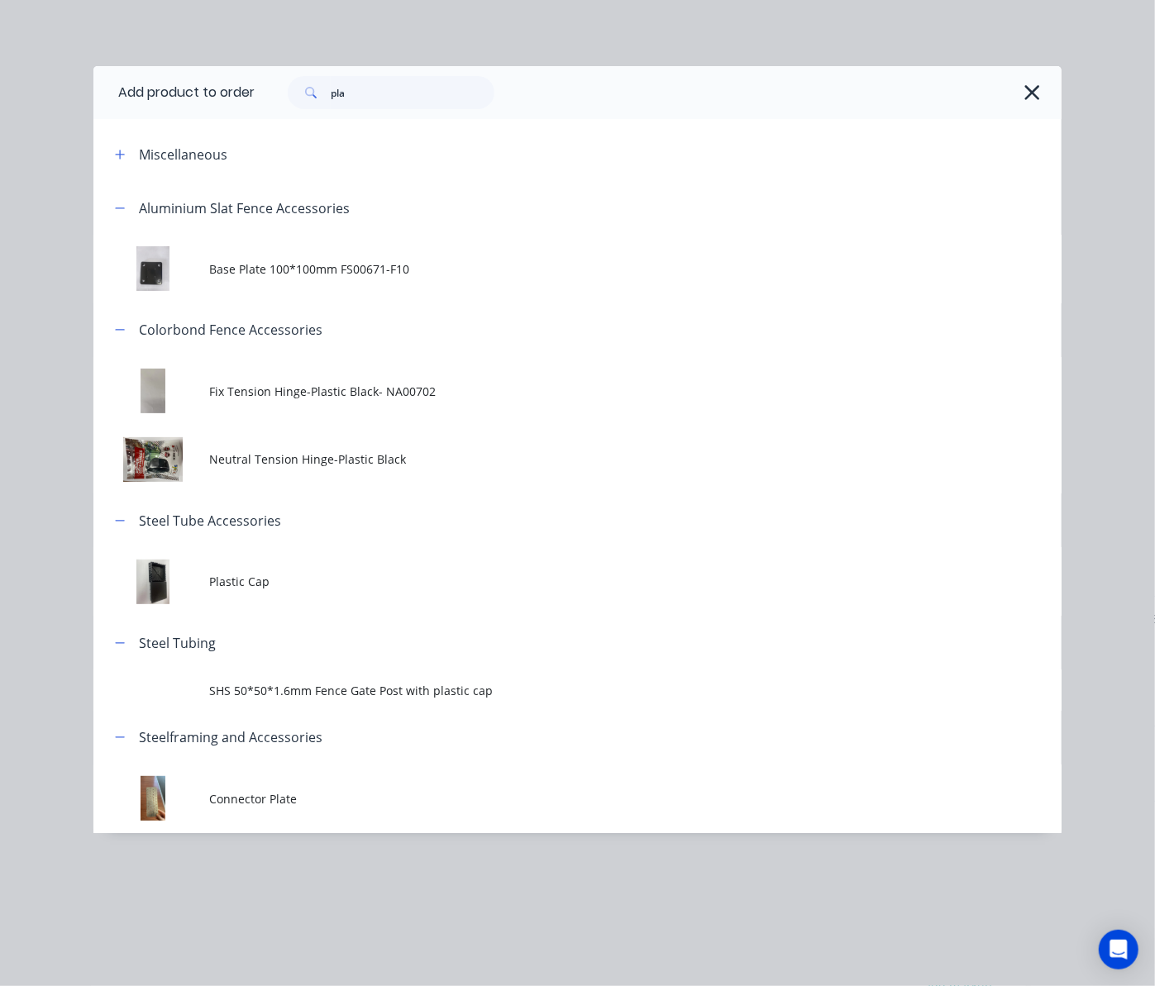
click at [380, 585] on span "Plastic Cap" at bounding box center [550, 581] width 681 height 17
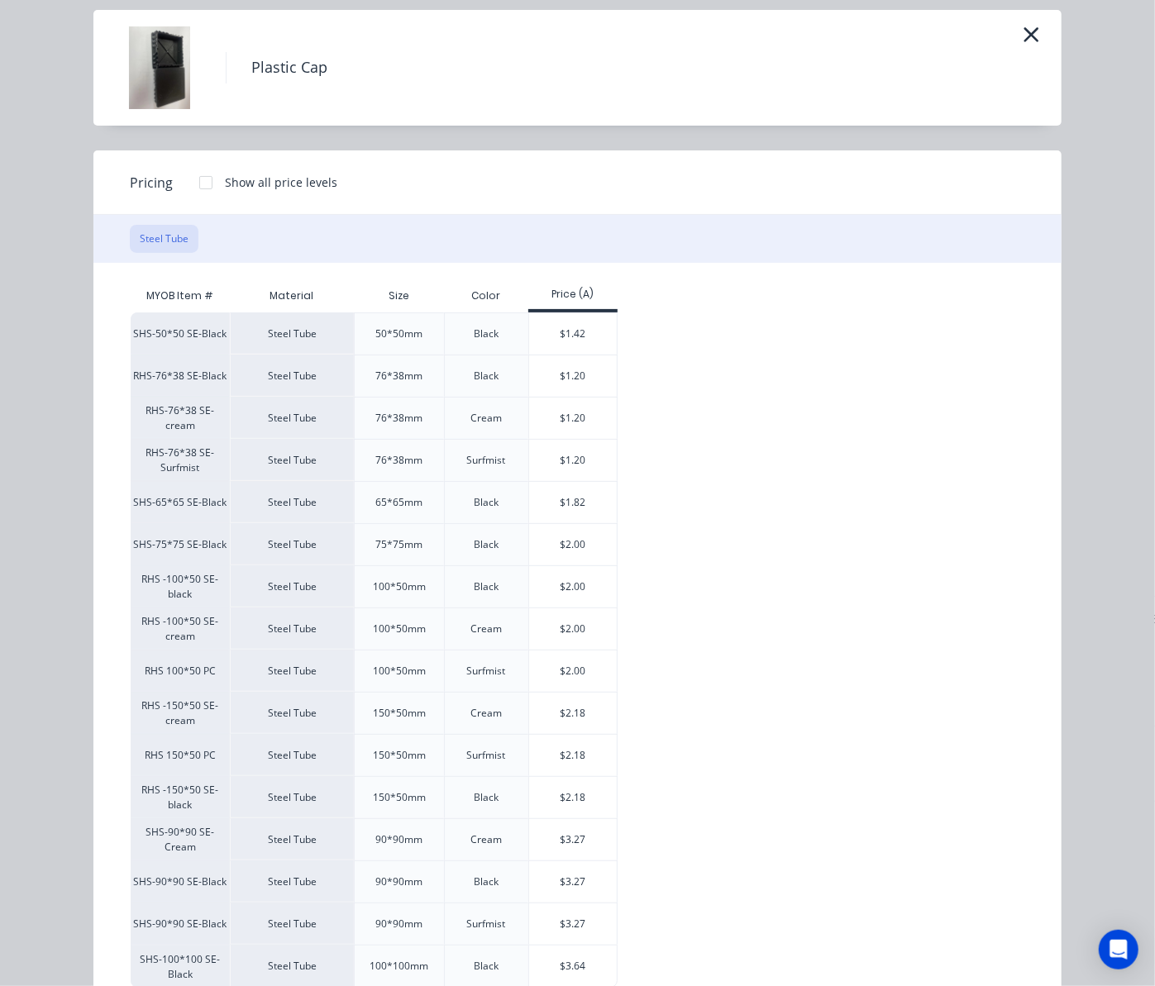
scroll to position [110, 0]
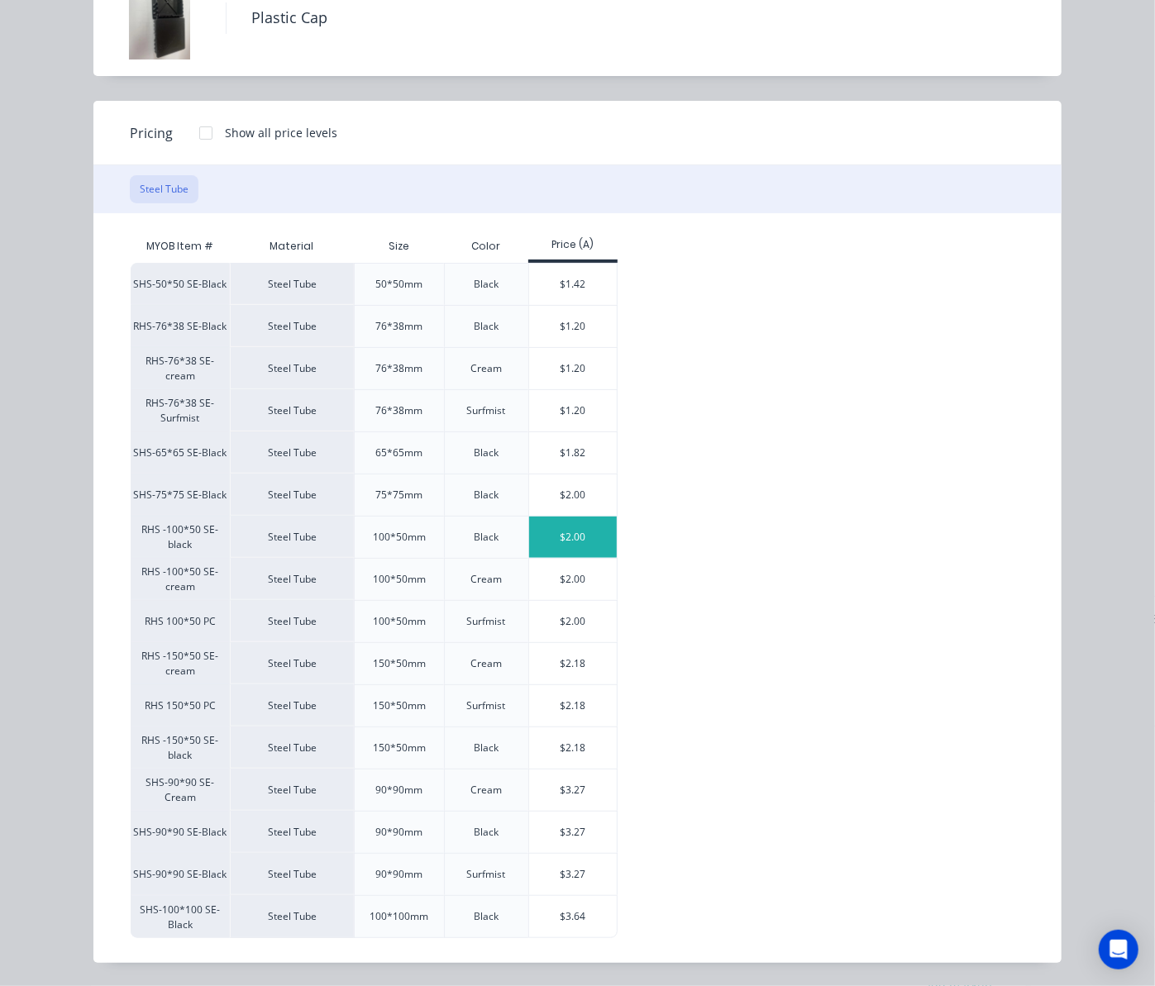
click at [570, 536] on div "$2.00" at bounding box center [573, 537] width 88 height 41
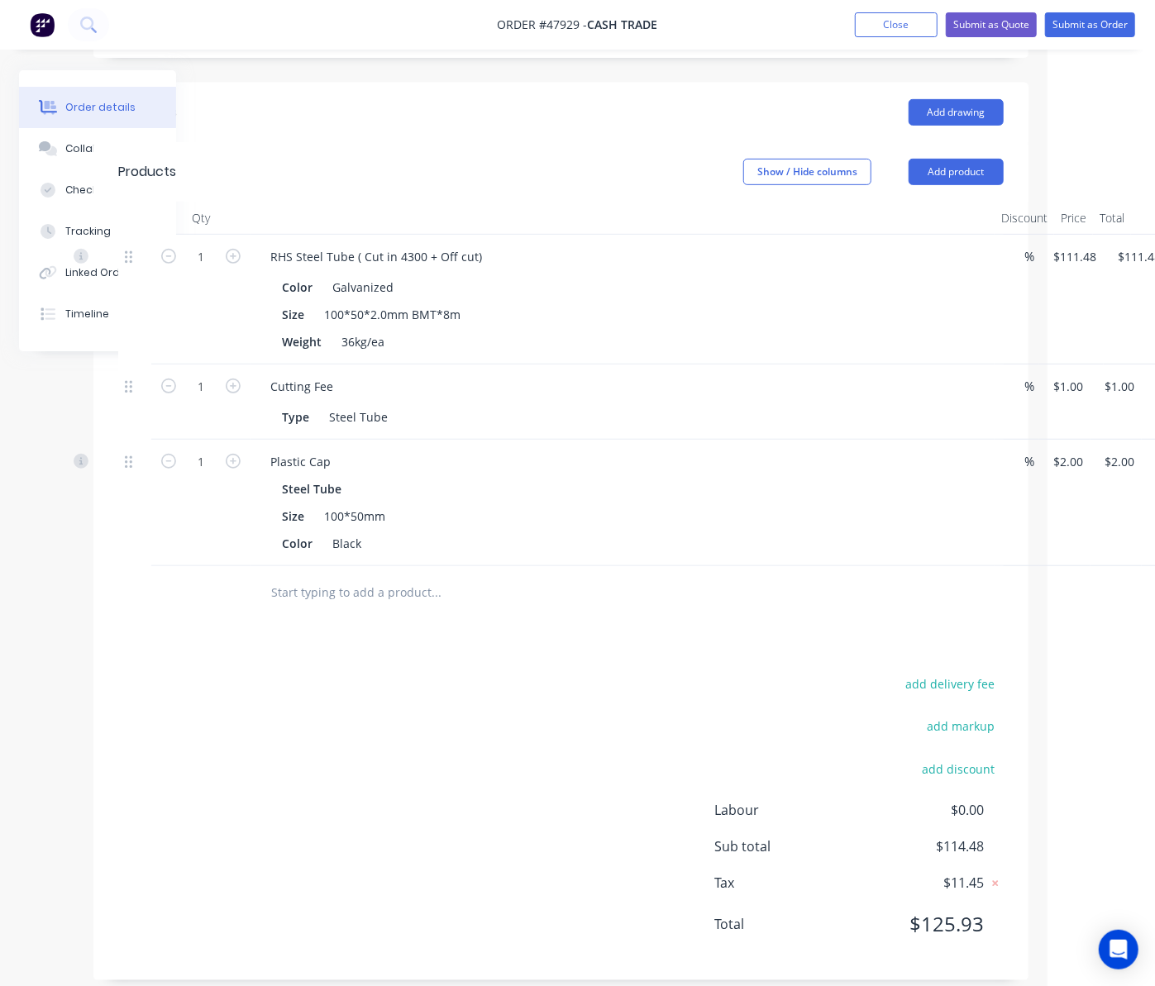
scroll to position [384, 107]
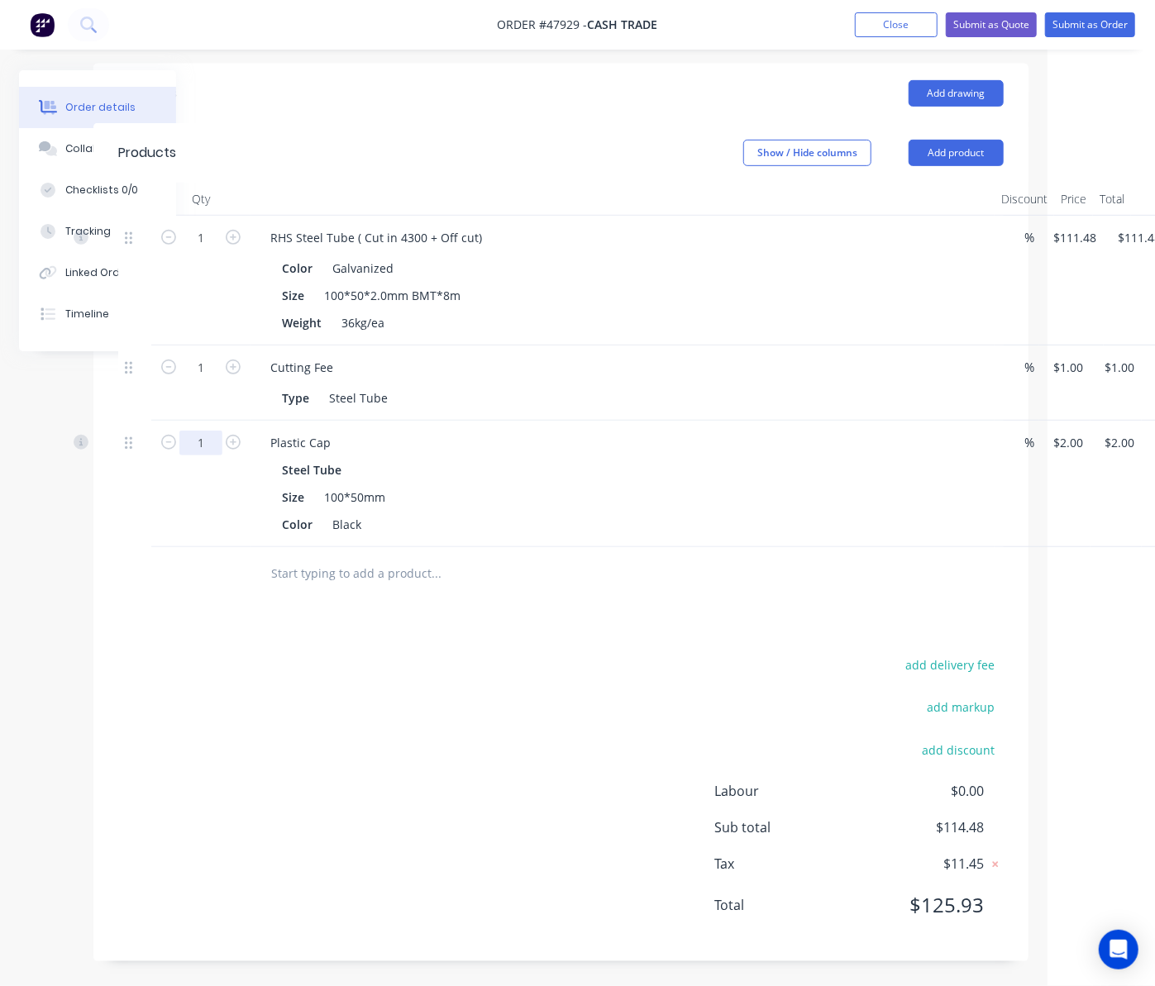
click at [187, 250] on input "1" at bounding box center [200, 238] width 43 height 25
type input "2"
type input "$4.00"
click at [393, 676] on div "add delivery fee add markup add discount Labour $0.00 Sub total $114.48 Tax $11…" at bounding box center [560, 795] width 885 height 283
click at [944, 156] on button "Add product" at bounding box center [955, 153] width 95 height 26
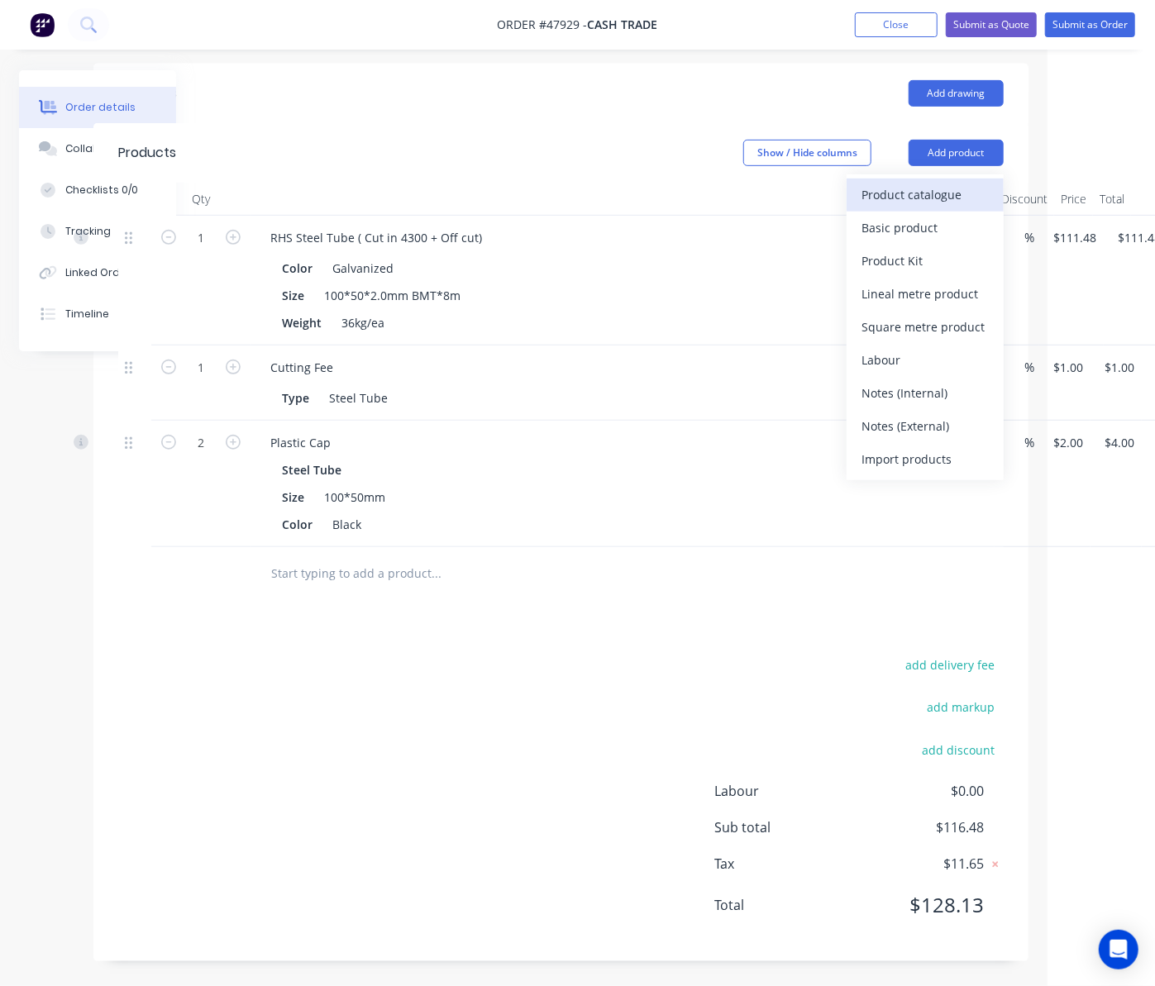
click at [953, 198] on div "Product catalogue" at bounding box center [924, 195] width 127 height 24
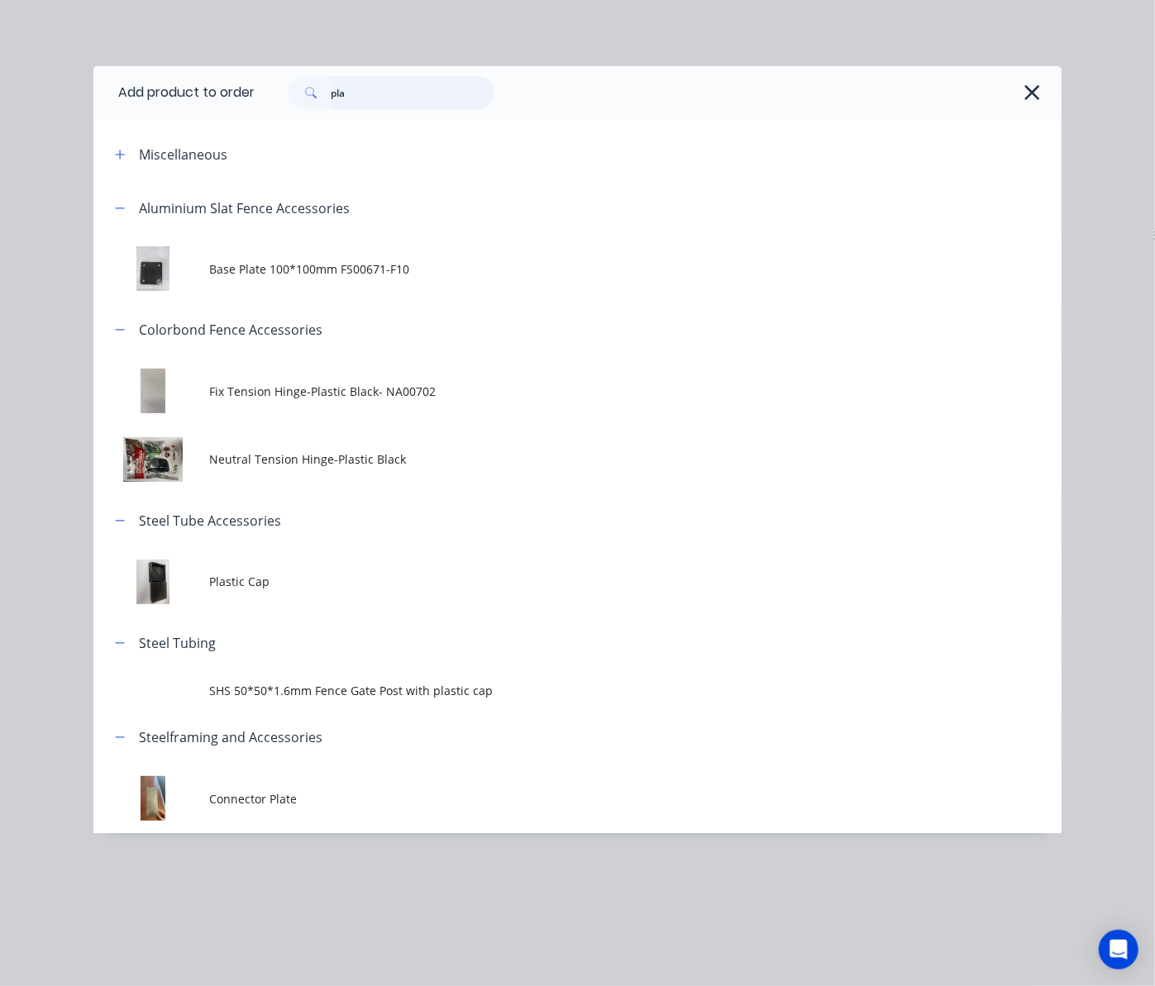
click at [404, 91] on input "pla" at bounding box center [413, 92] width 164 height 33
drag, startPoint x: 404, startPoint y: 91, endPoint x: 120, endPoint y: 110, distance: 285.0
click at [121, 110] on header "Add product to order pla" at bounding box center [577, 92] width 968 height 53
type input "inter"
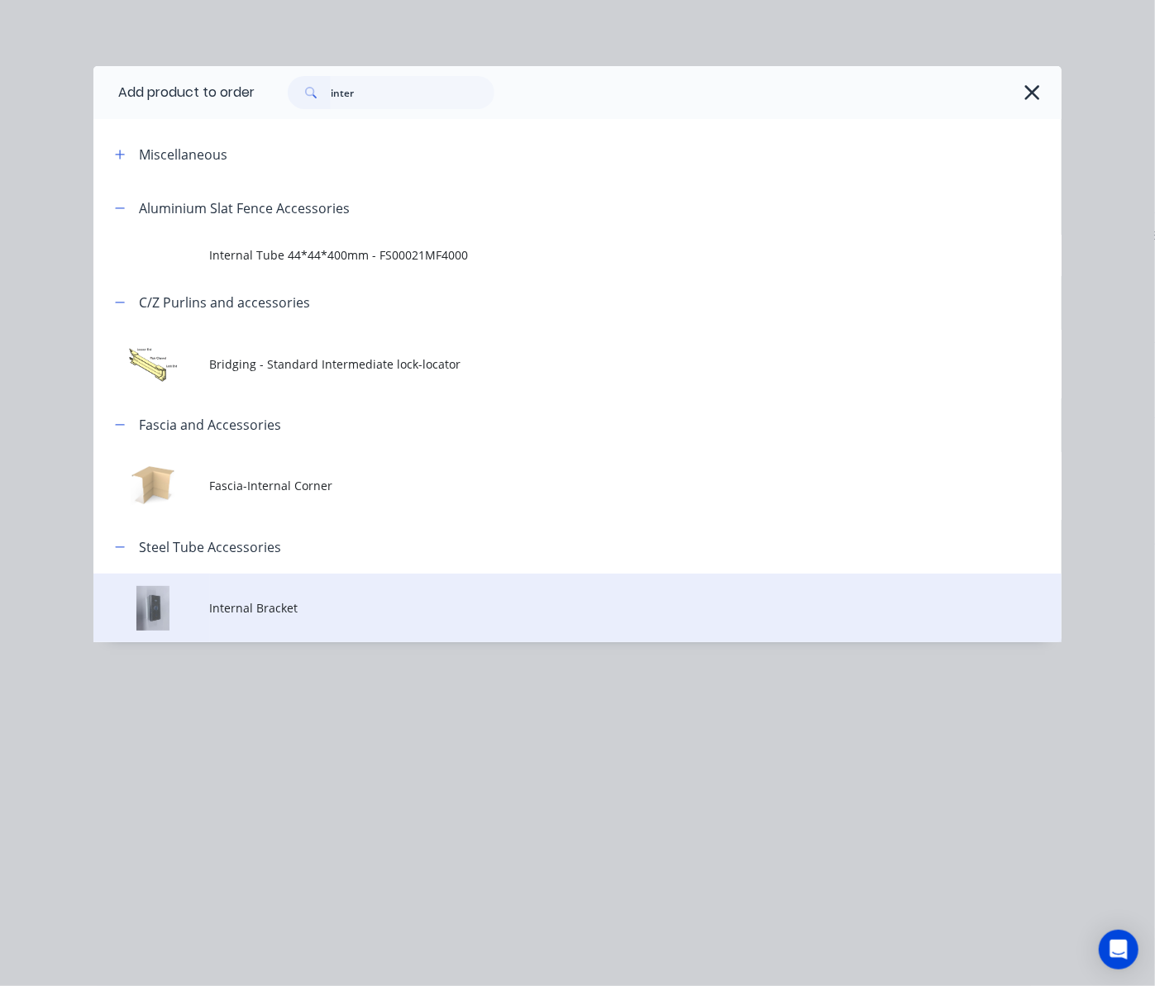
click at [440, 603] on span "Internal Bracket" at bounding box center [550, 607] width 681 height 17
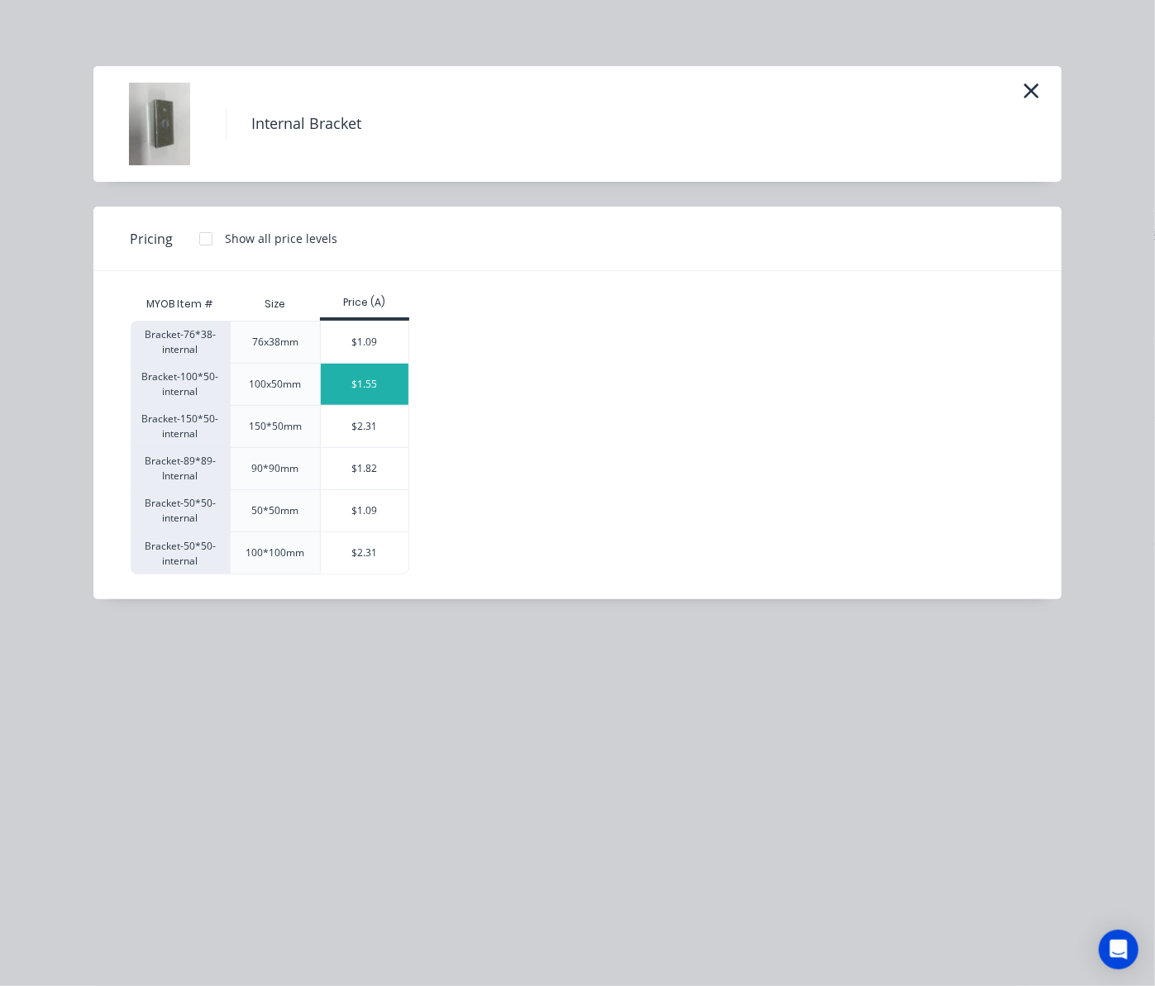
click at [369, 382] on div "$1.55" at bounding box center [365, 384] width 88 height 41
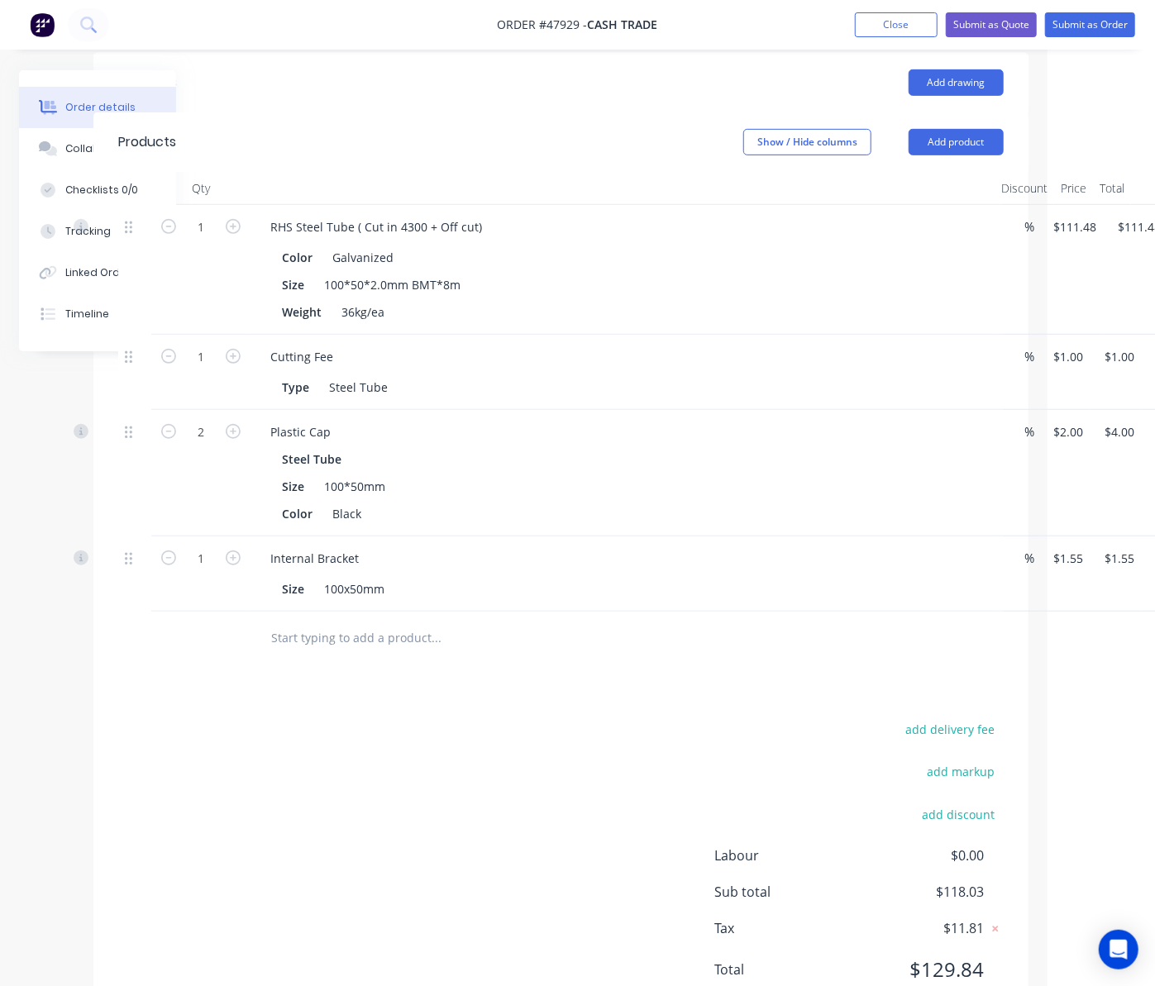
scroll to position [348, 107]
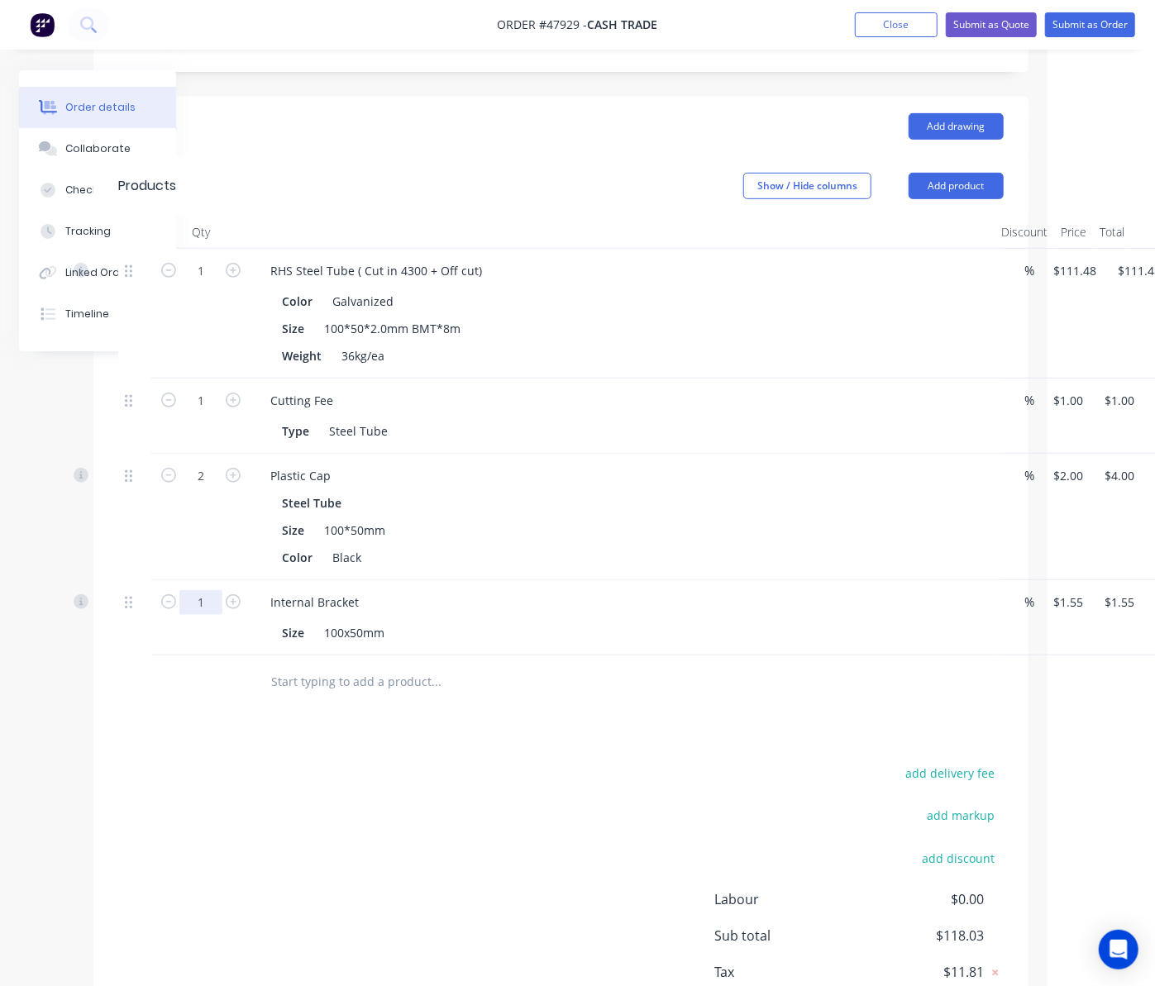
click at [197, 284] on input "1" at bounding box center [200, 271] width 43 height 25
type input "4"
type input "$6.20"
click at [497, 803] on div "add delivery fee add markup add discount Labour $0.00 Sub total $118.03 Tax $11…" at bounding box center [560, 903] width 885 height 283
click at [1119, 20] on button "Submit as Order" at bounding box center [1090, 24] width 90 height 25
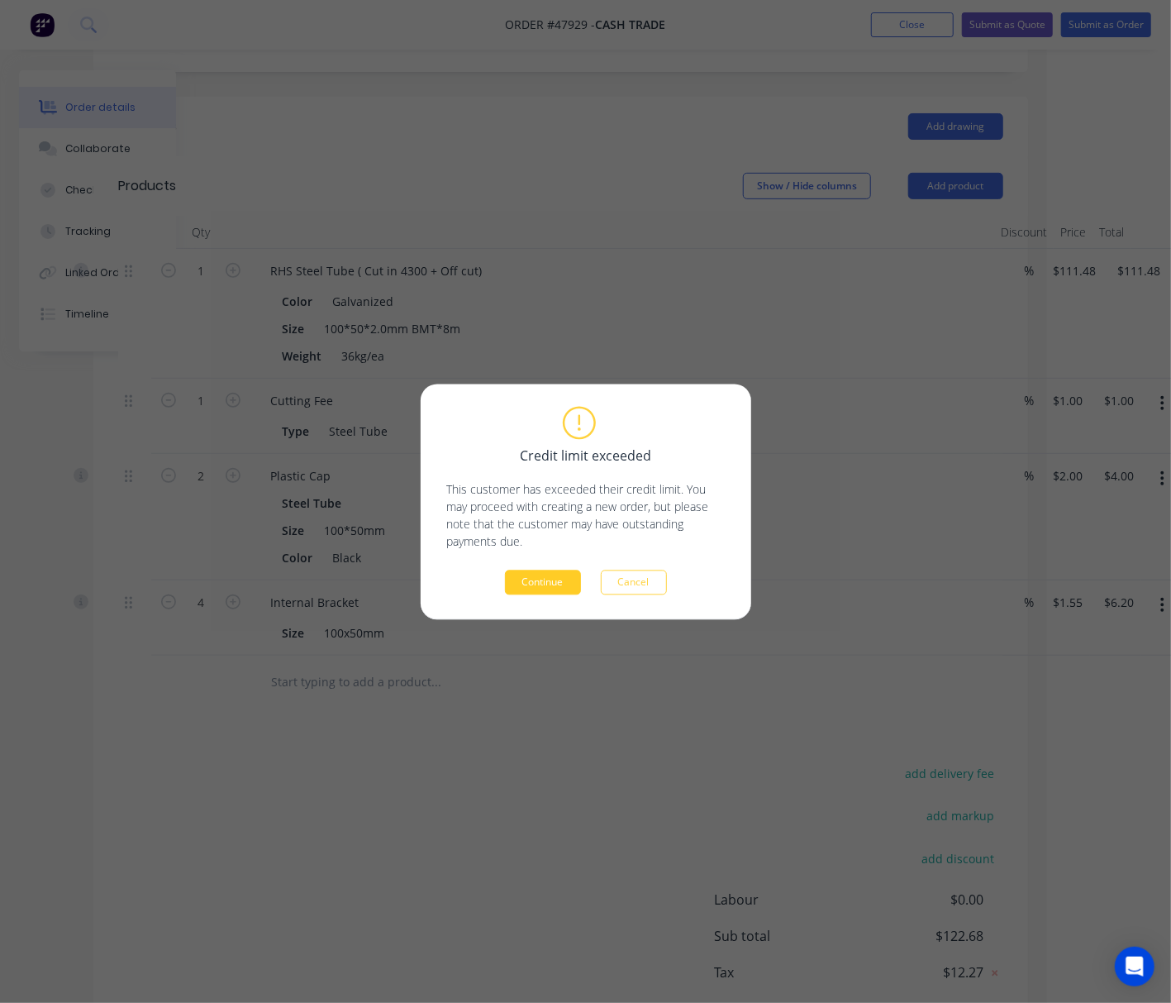
click at [536, 579] on button "Continue" at bounding box center [543, 581] width 76 height 25
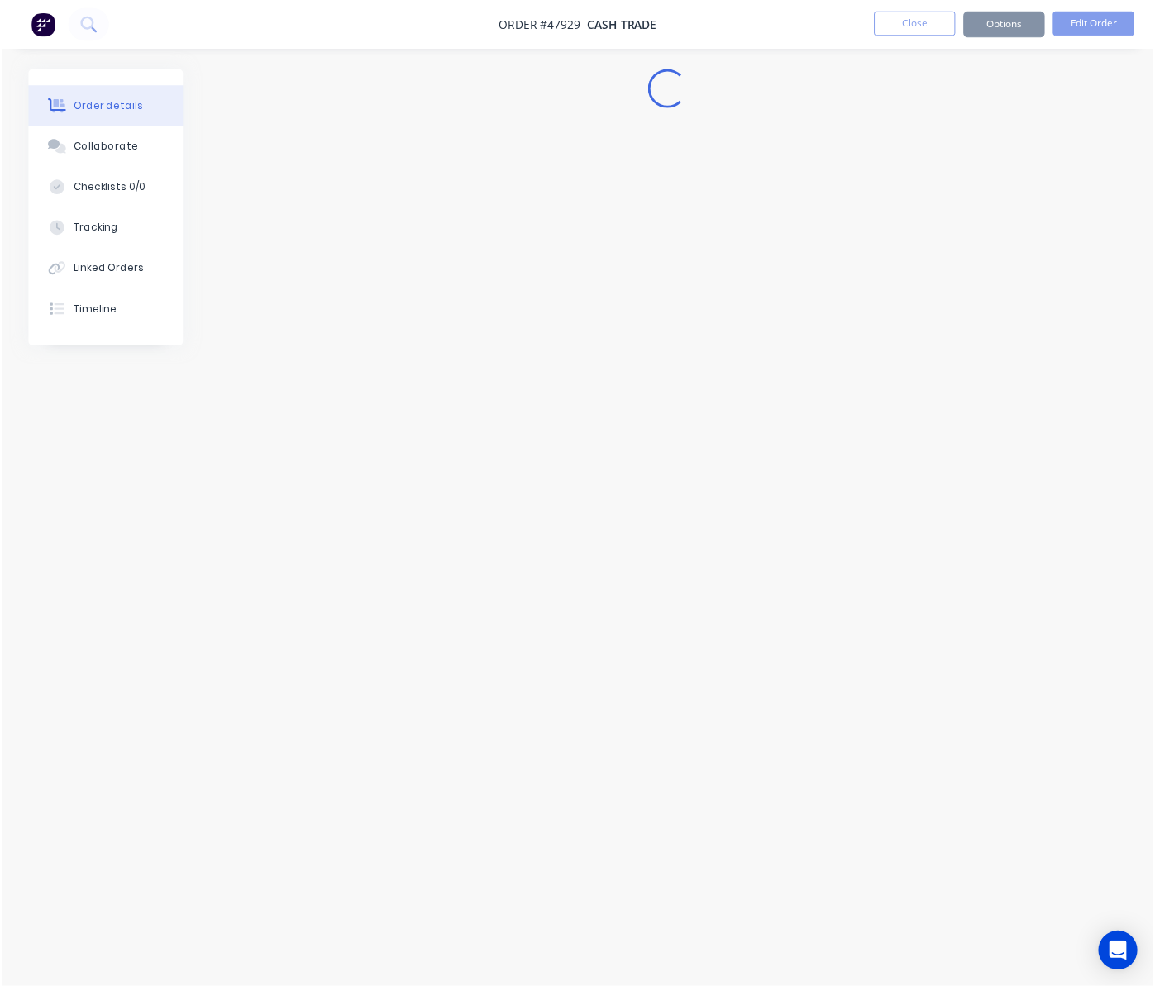
scroll to position [0, 0]
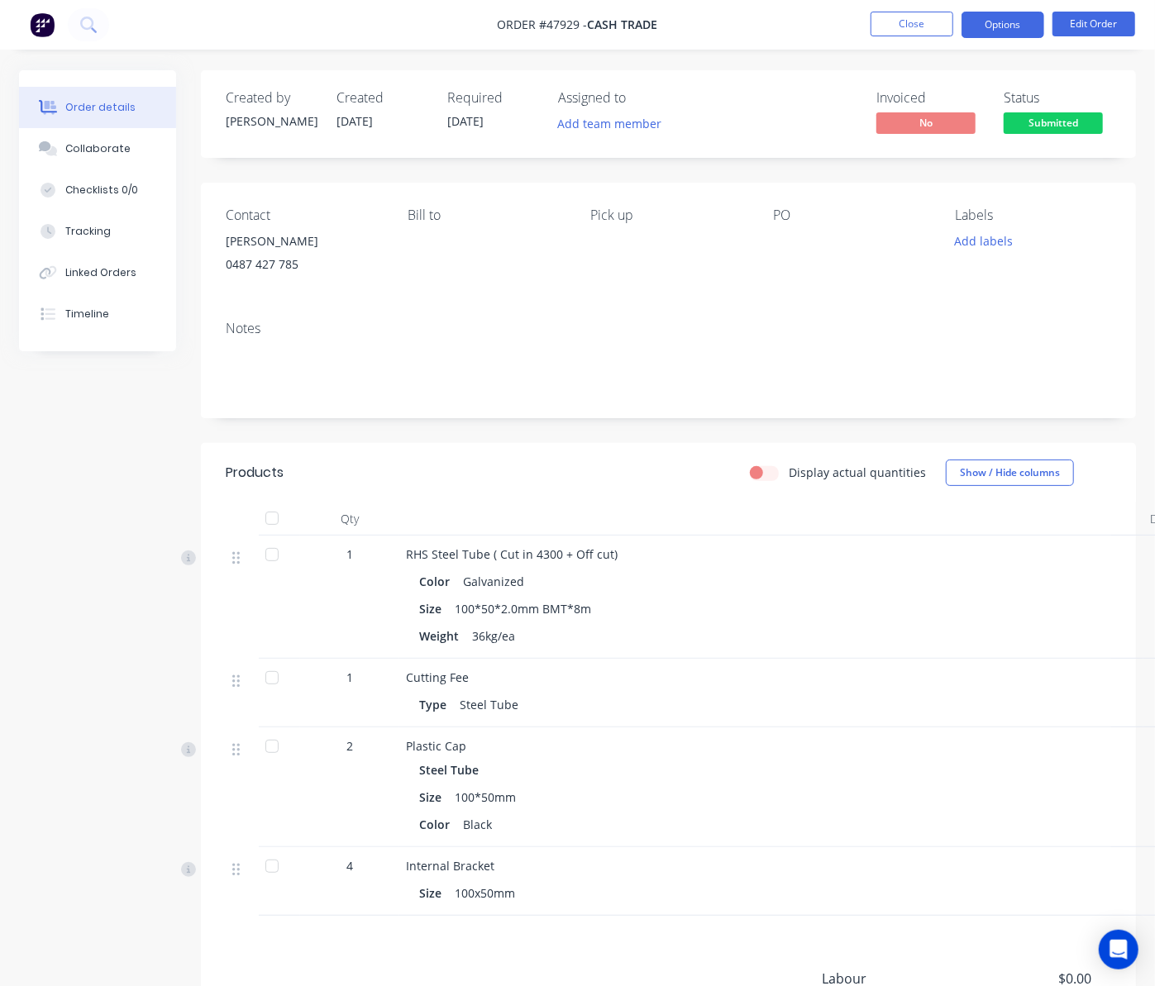
click at [998, 25] on button "Options" at bounding box center [1002, 25] width 83 height 26
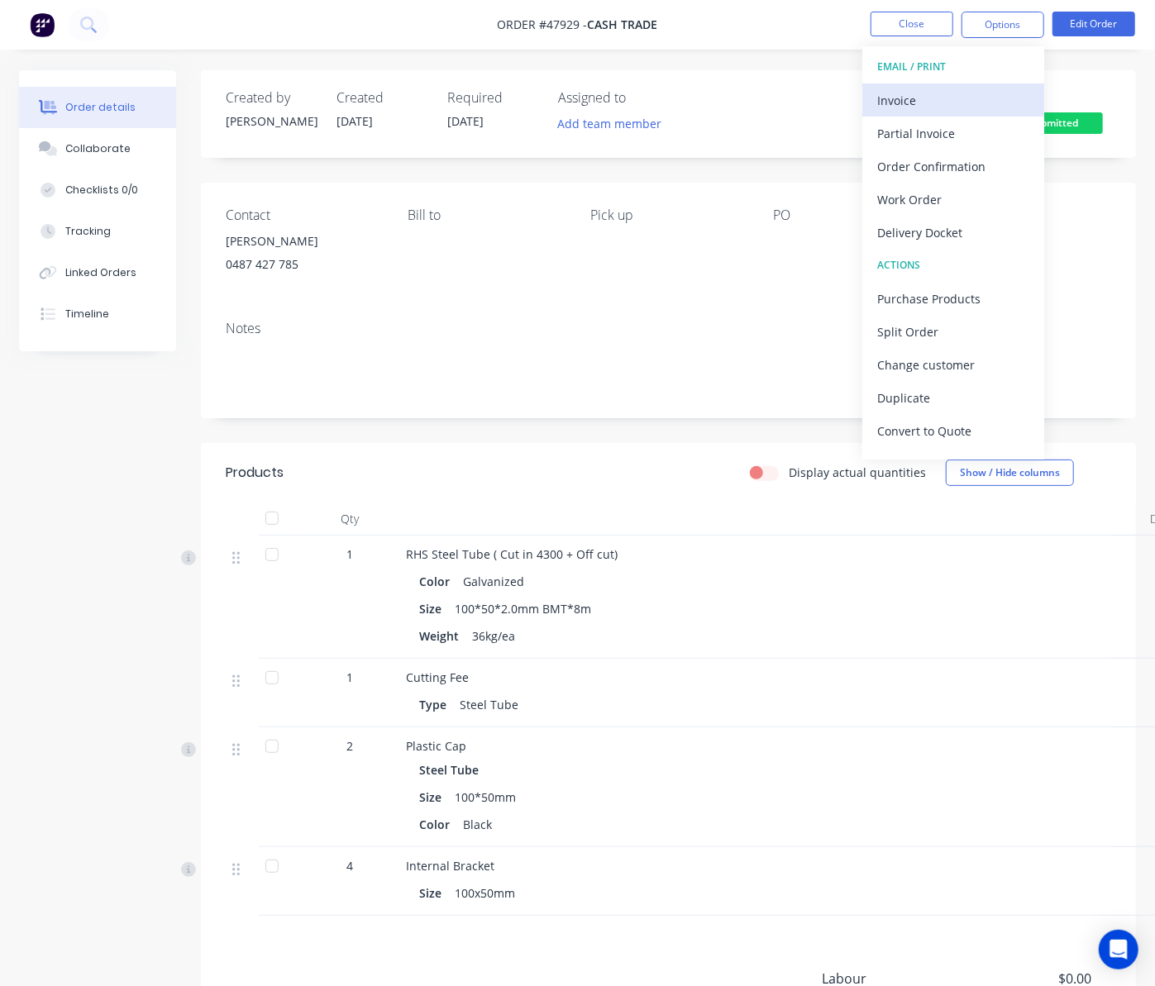
click at [963, 99] on div "Invoice" at bounding box center [953, 100] width 152 height 24
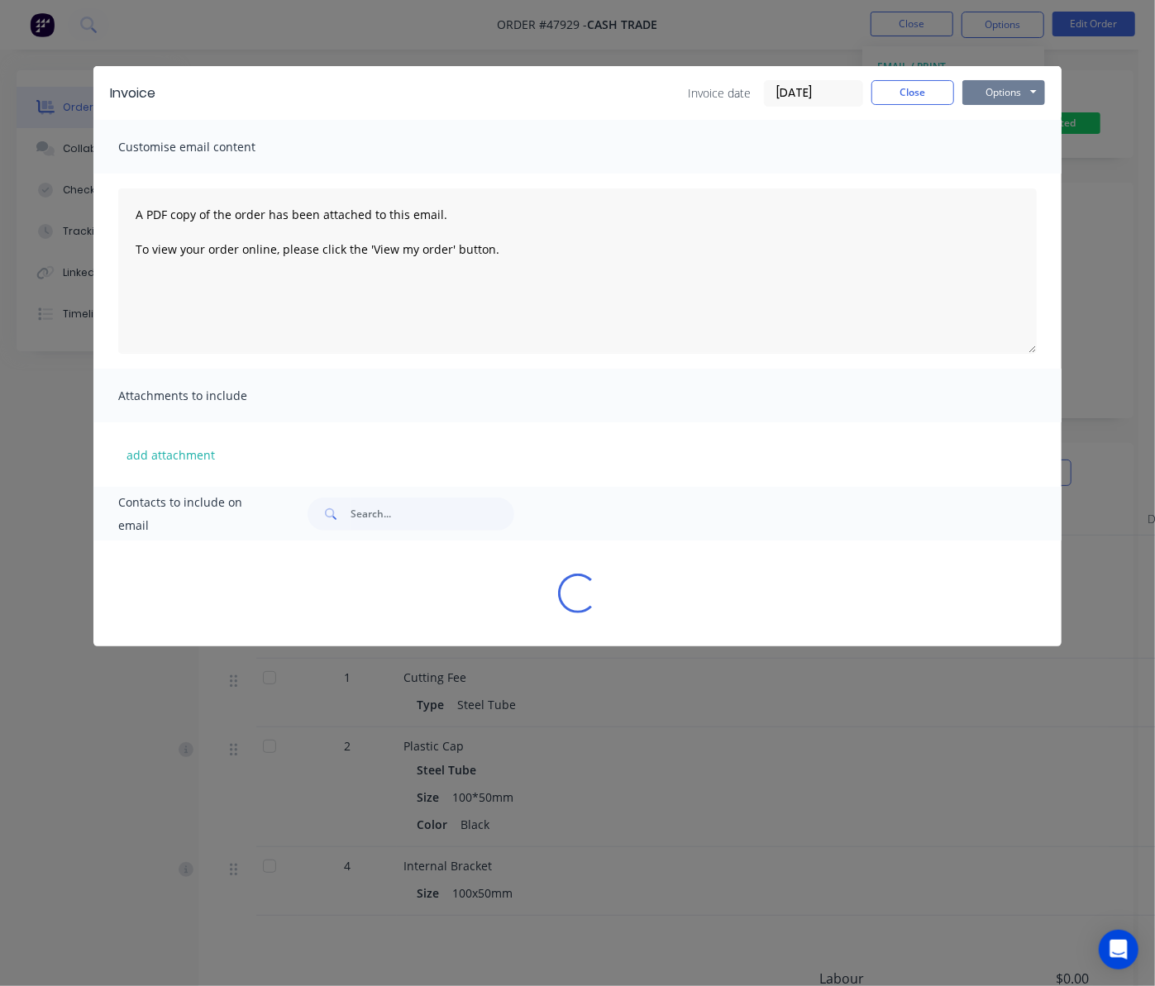
click at [999, 86] on button "Options" at bounding box center [1003, 92] width 83 height 25
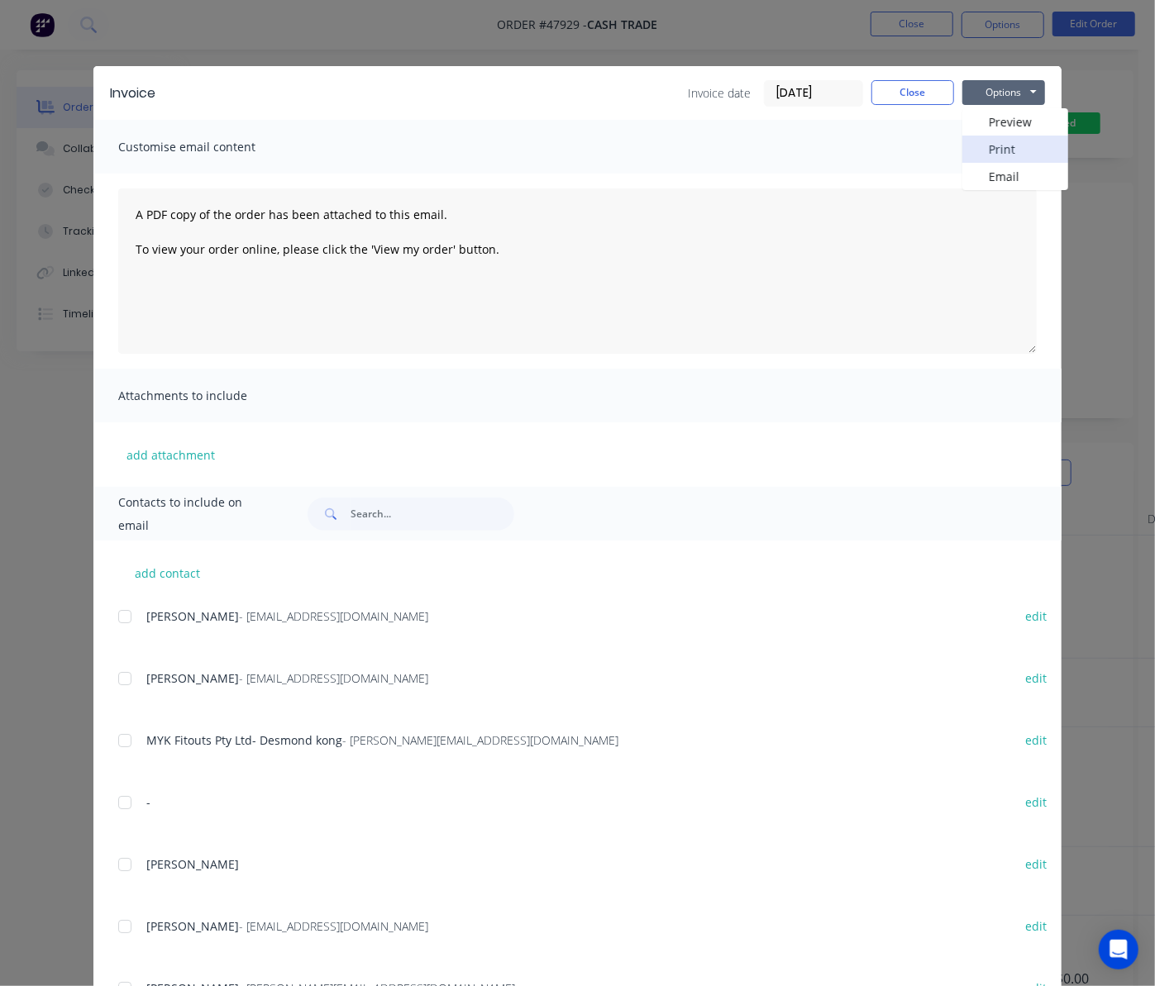
click at [1017, 150] on button "Print" at bounding box center [1015, 149] width 106 height 27
click at [1089, 86] on div "Invoice Invoice date [DATE] Close Options Preview Print Email Customise email c…" at bounding box center [577, 493] width 1155 height 986
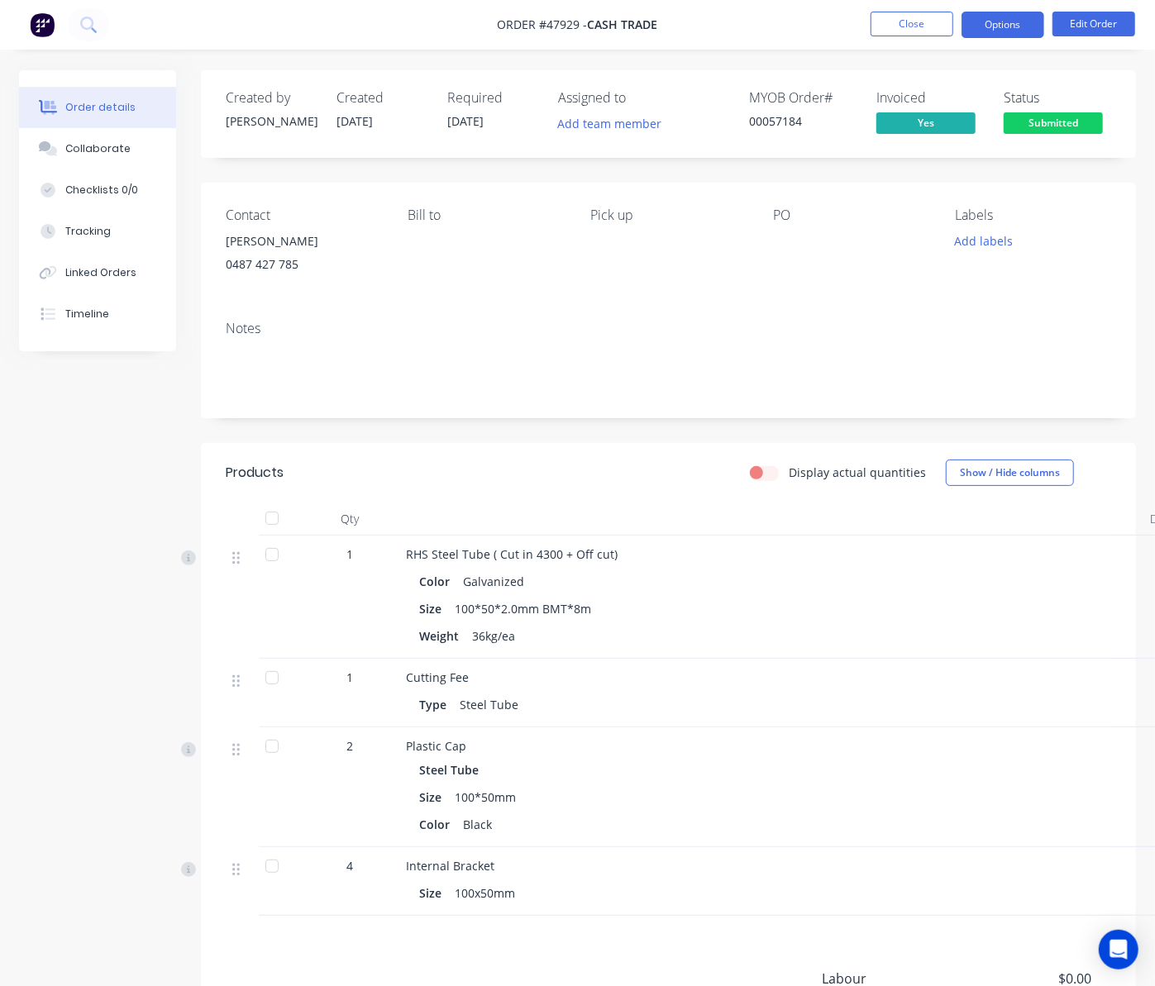
click at [1013, 33] on button "Options" at bounding box center [1002, 25] width 83 height 26
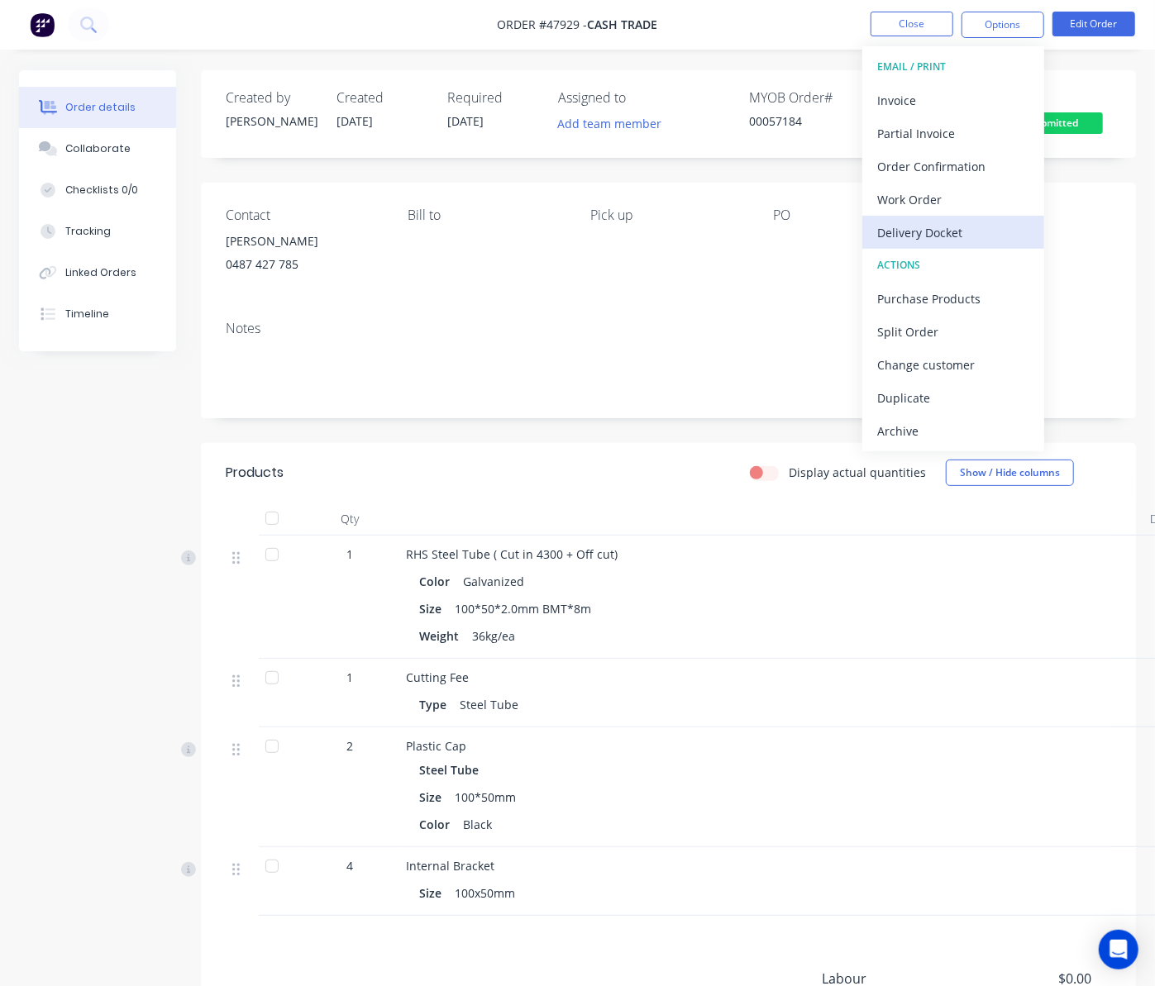
click at [966, 229] on div "Delivery Docket" at bounding box center [953, 233] width 152 height 24
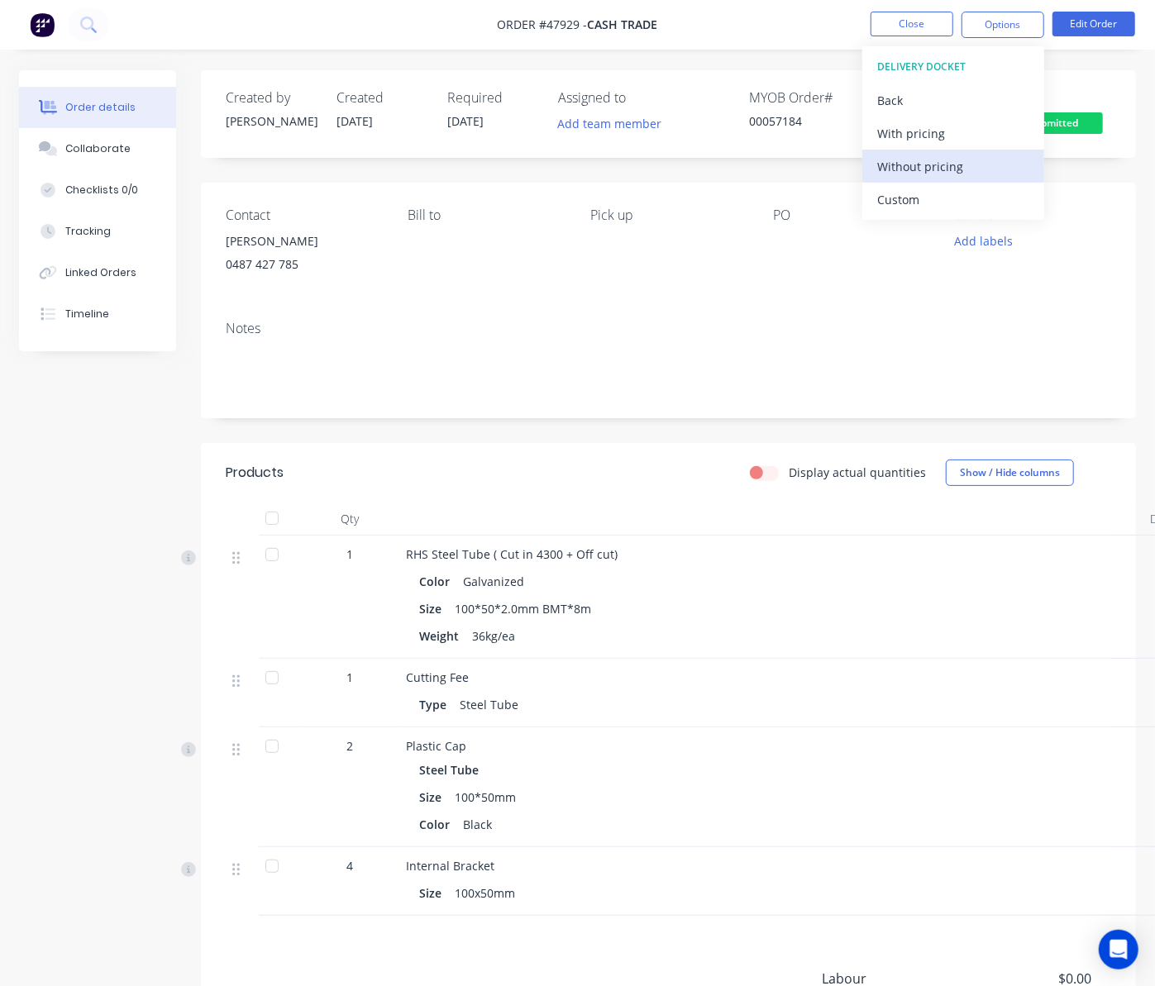
click at [926, 179] on button "Without pricing" at bounding box center [953, 166] width 182 height 33
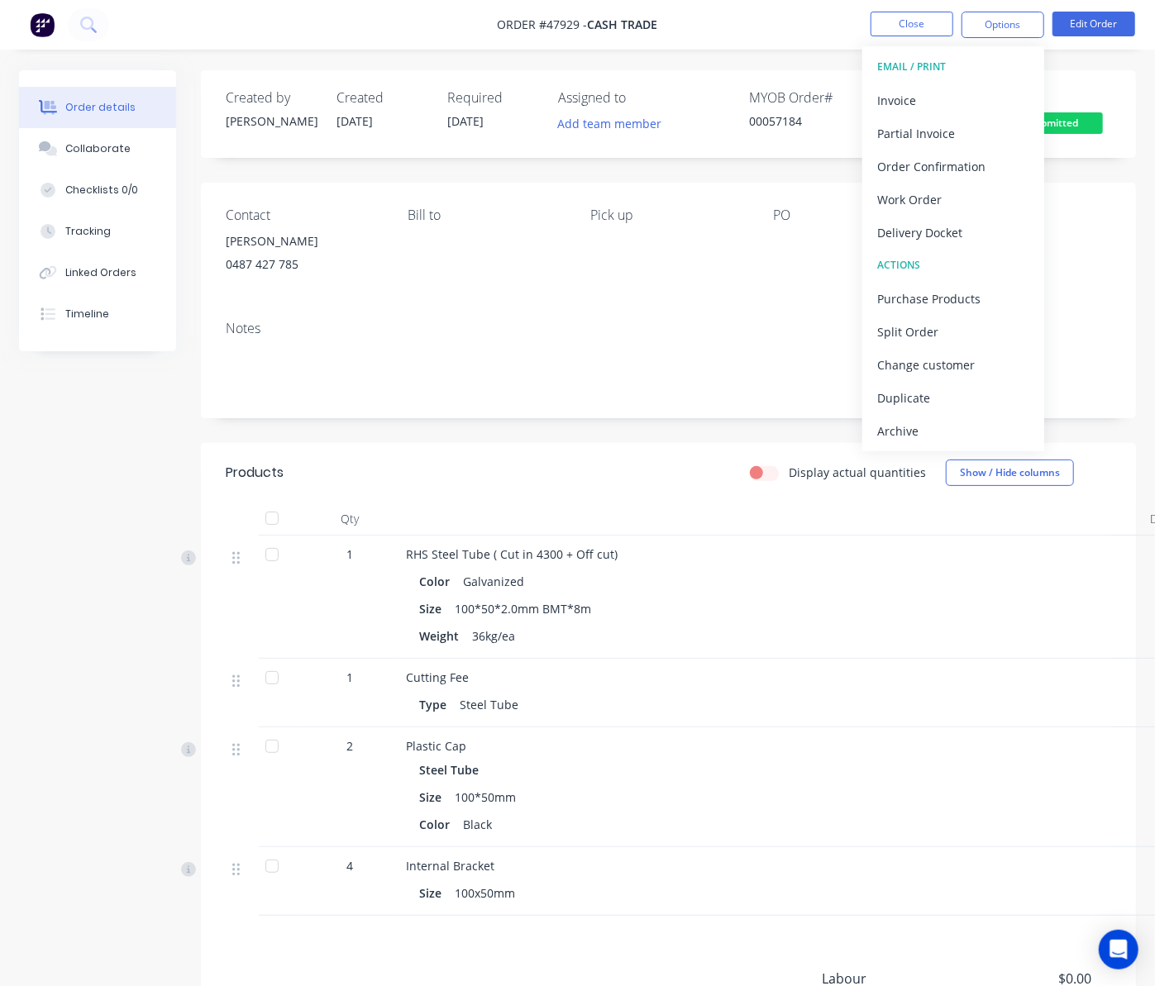
click at [676, 312] on div "Notes" at bounding box center [668, 362] width 935 height 111
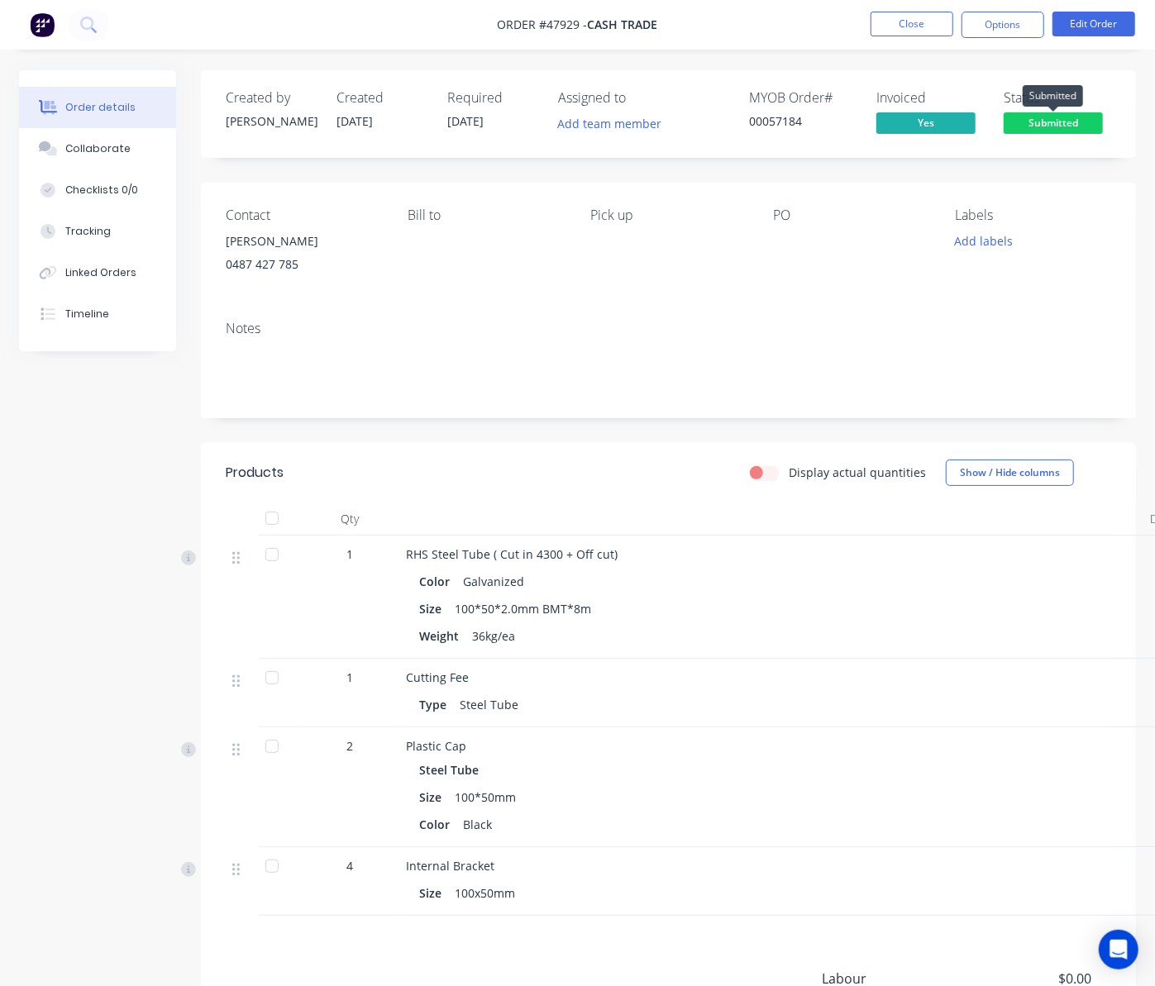
click at [1075, 121] on span "Submitted" at bounding box center [1052, 122] width 99 height 21
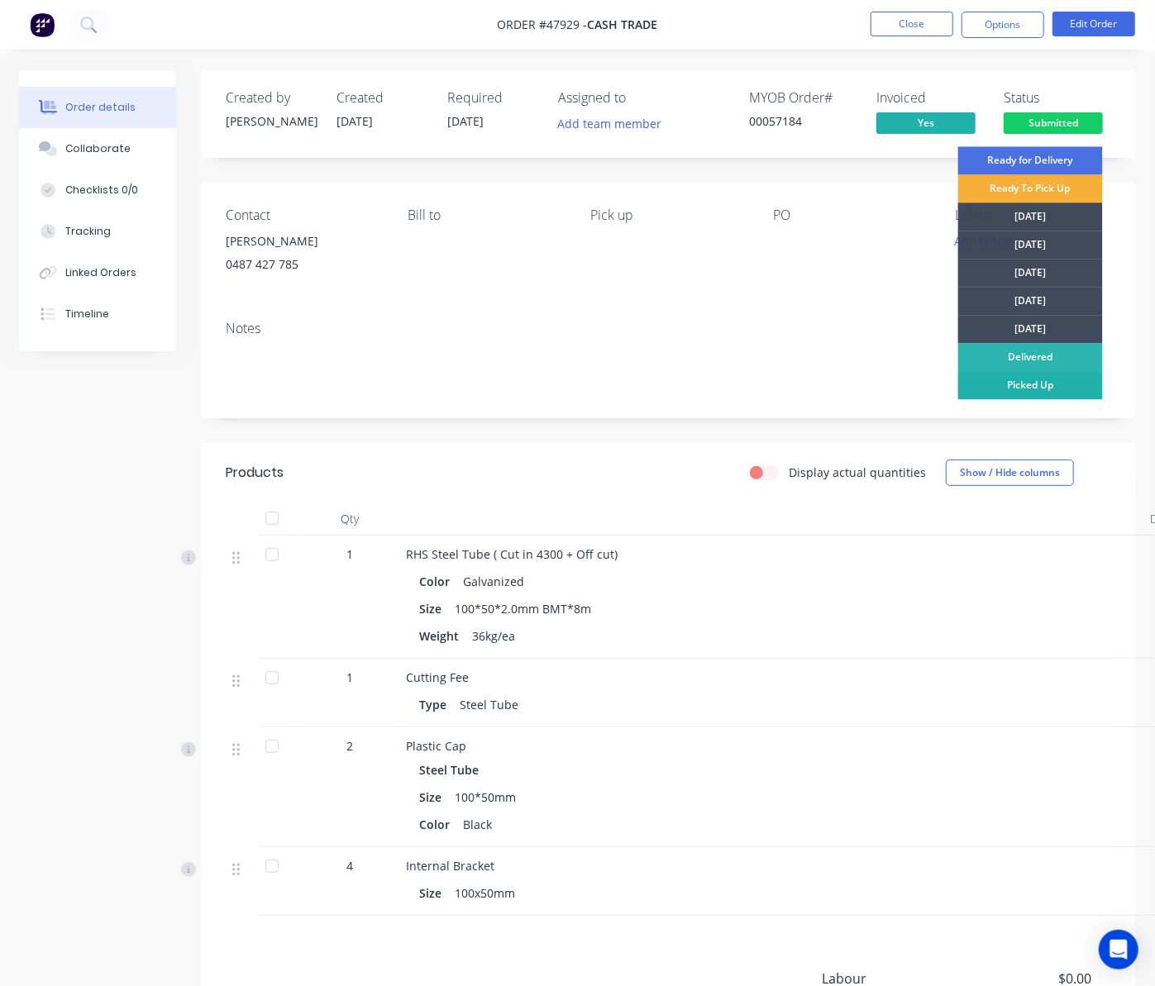
click at [1053, 378] on div "Picked Up" at bounding box center [1030, 385] width 145 height 28
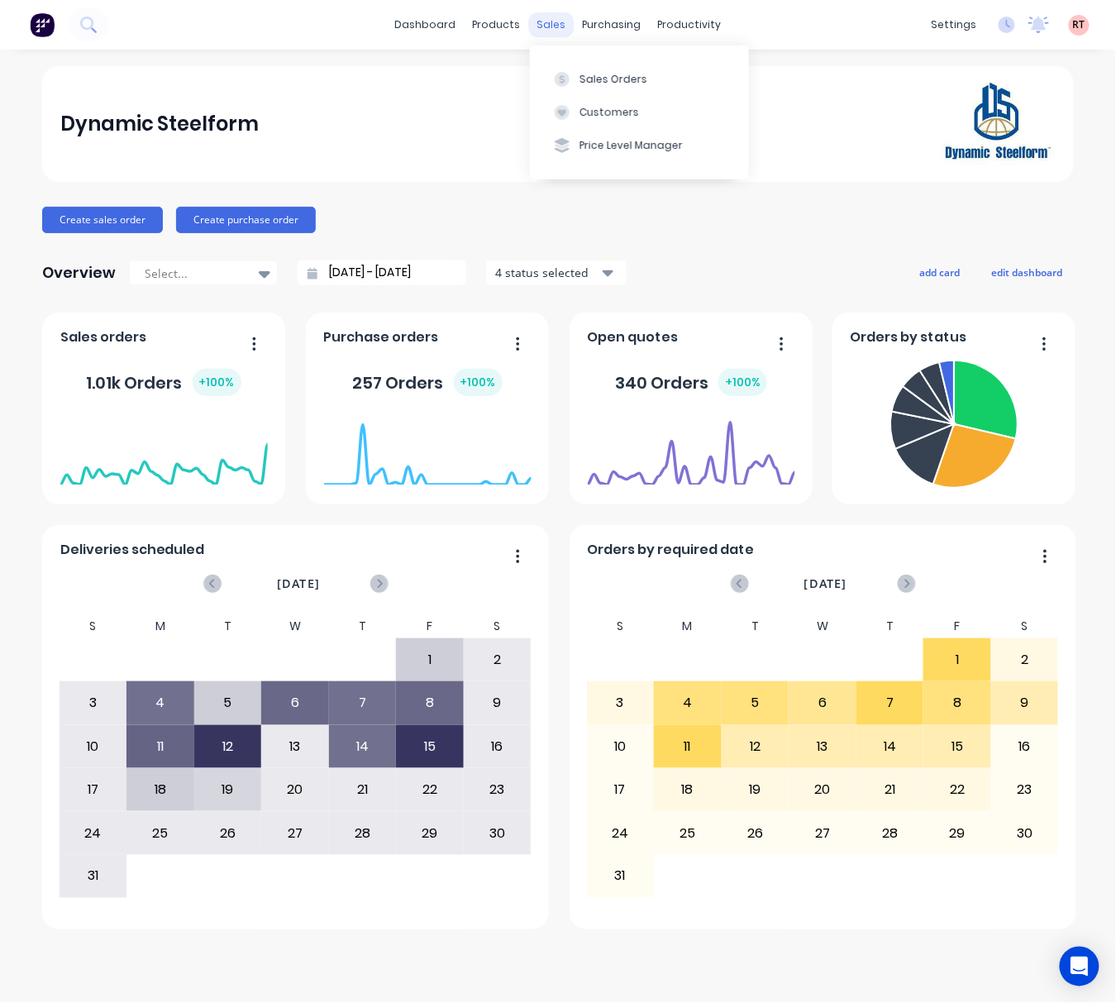
click at [532, 18] on div "sales" at bounding box center [551, 24] width 45 height 25
click at [607, 105] on div "Customers" at bounding box center [609, 112] width 60 height 15
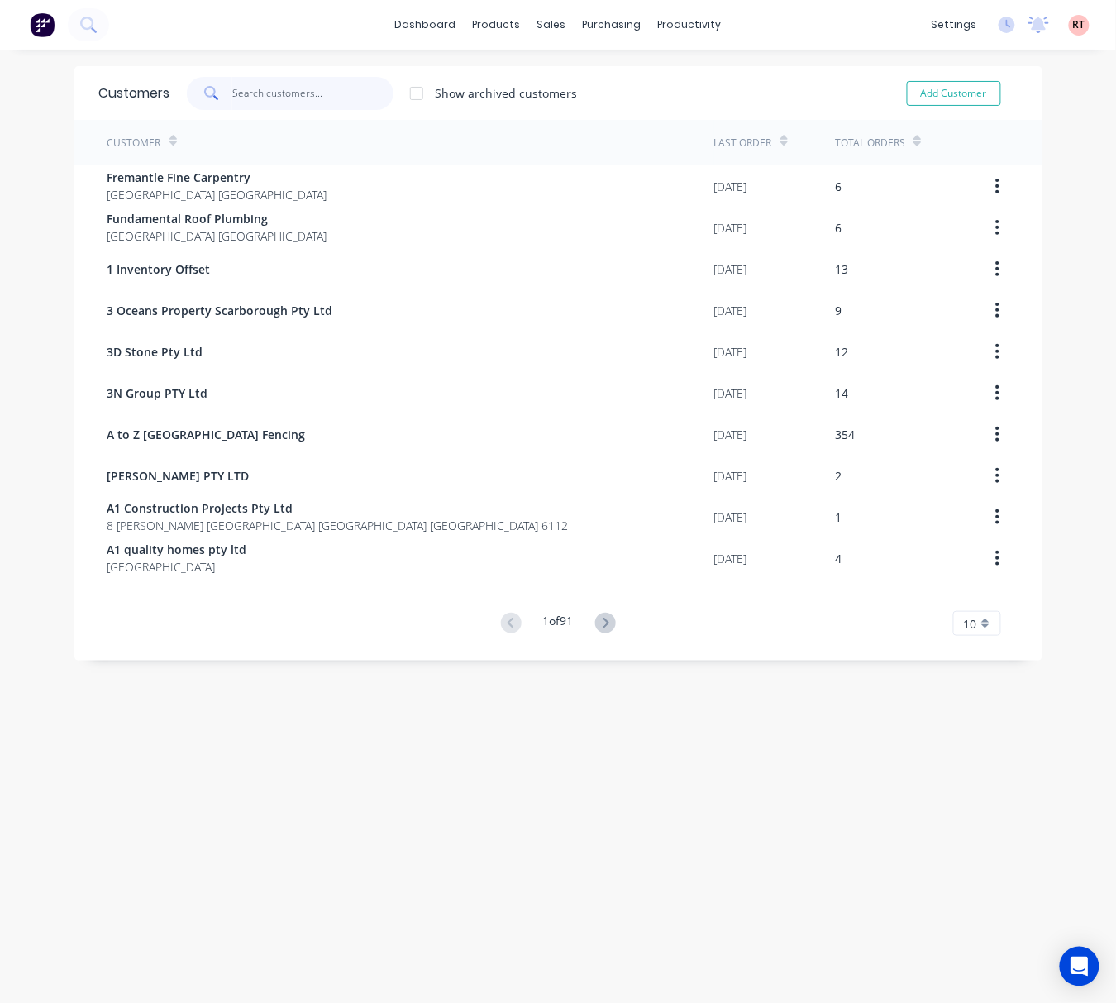
click at [265, 80] on input "text" at bounding box center [312, 93] width 161 height 33
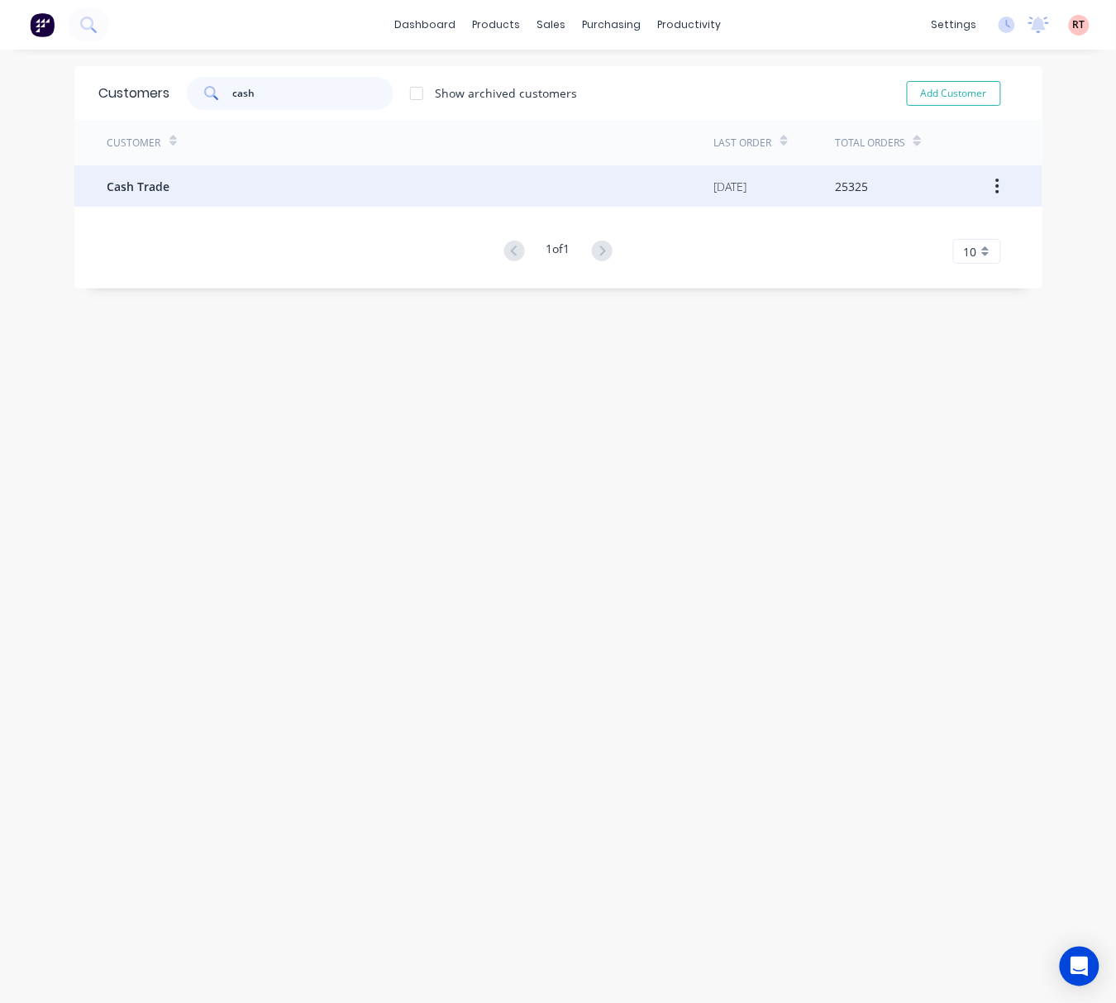
type input "cash"
click at [306, 193] on div "Cash Trade" at bounding box center [410, 185] width 607 height 41
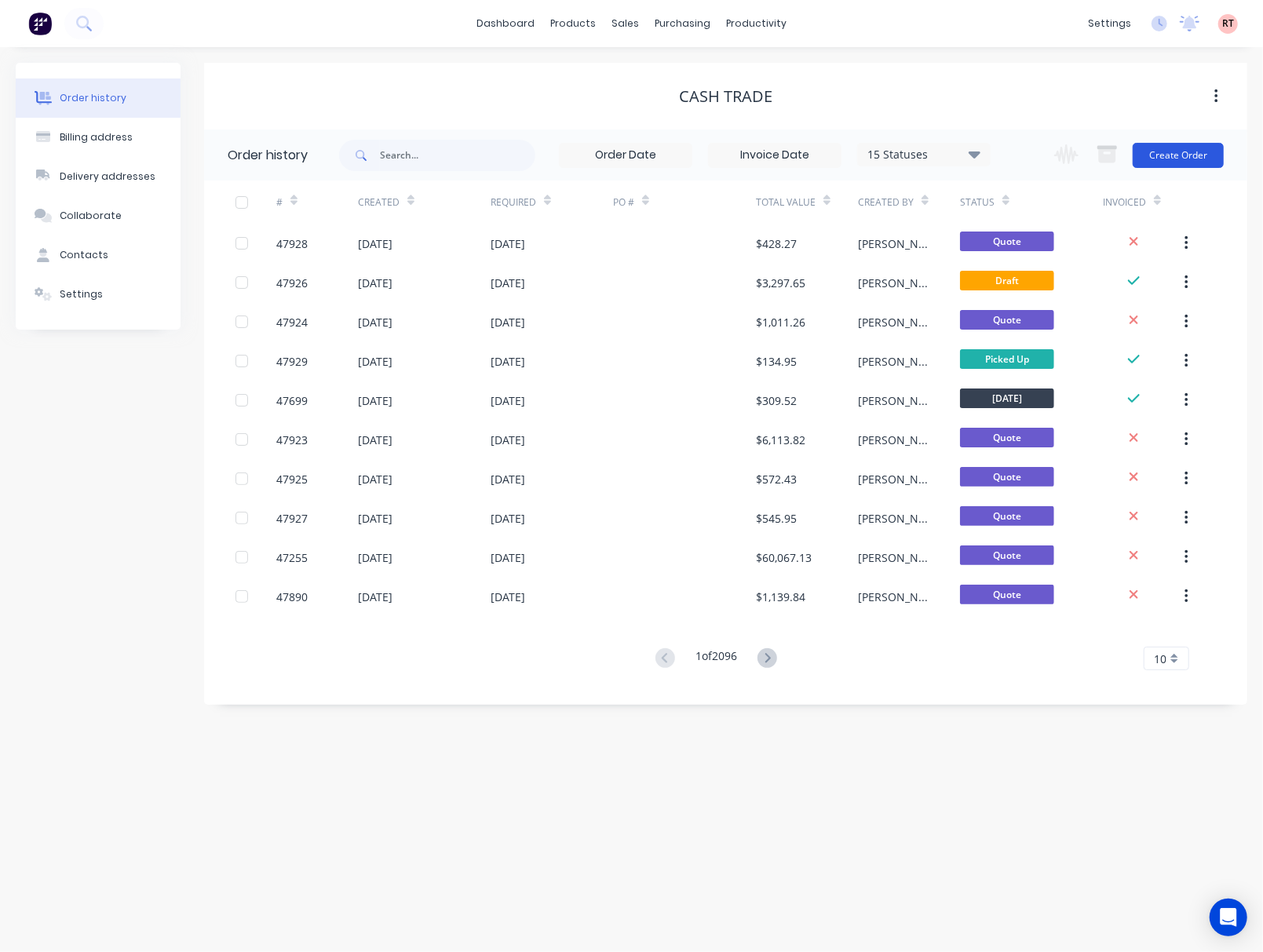
click at [1059, 166] on button "Create Order" at bounding box center [1178, 155] width 91 height 25
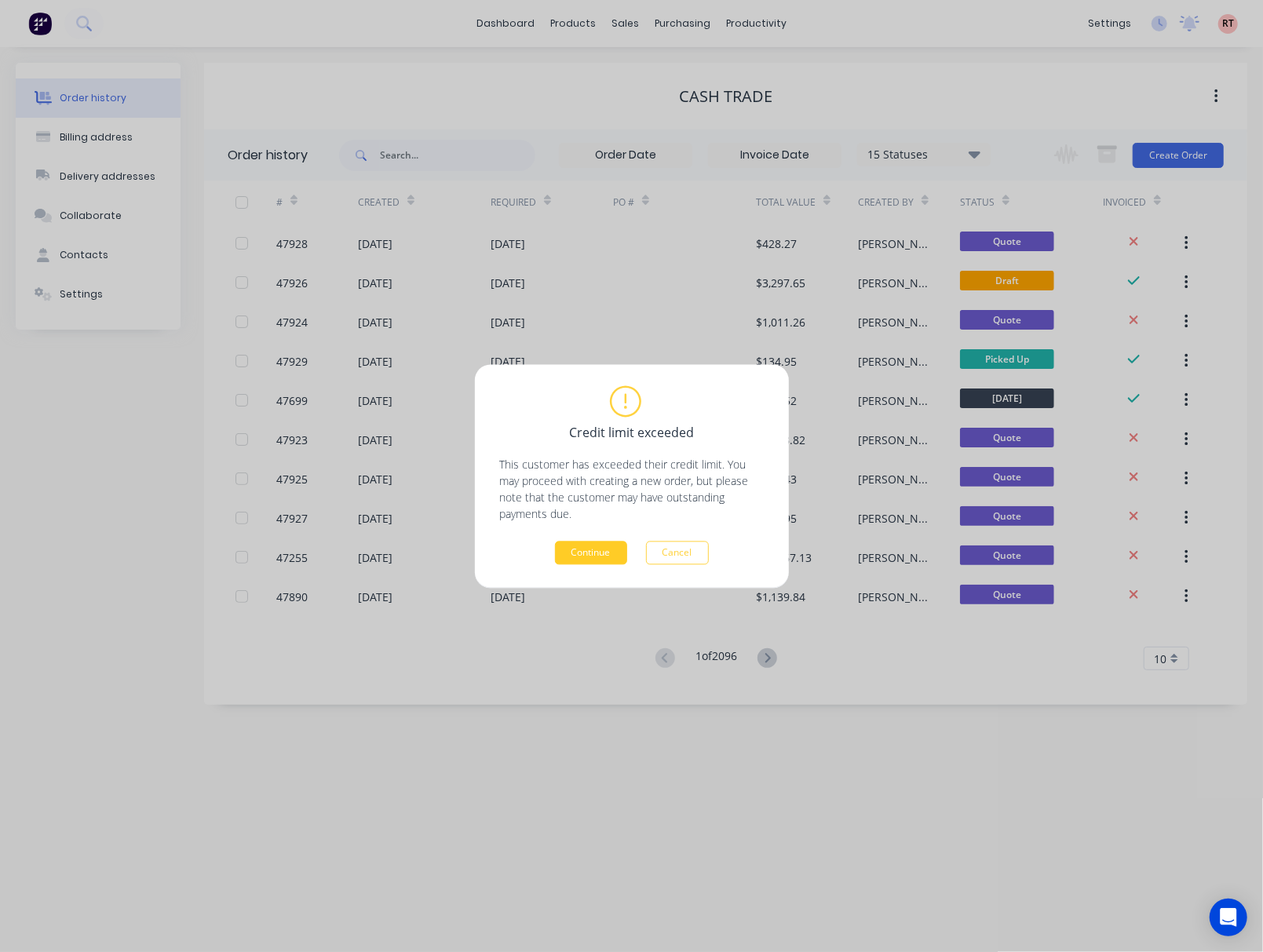
click at [601, 548] on button "Continue" at bounding box center [591, 551] width 72 height 24
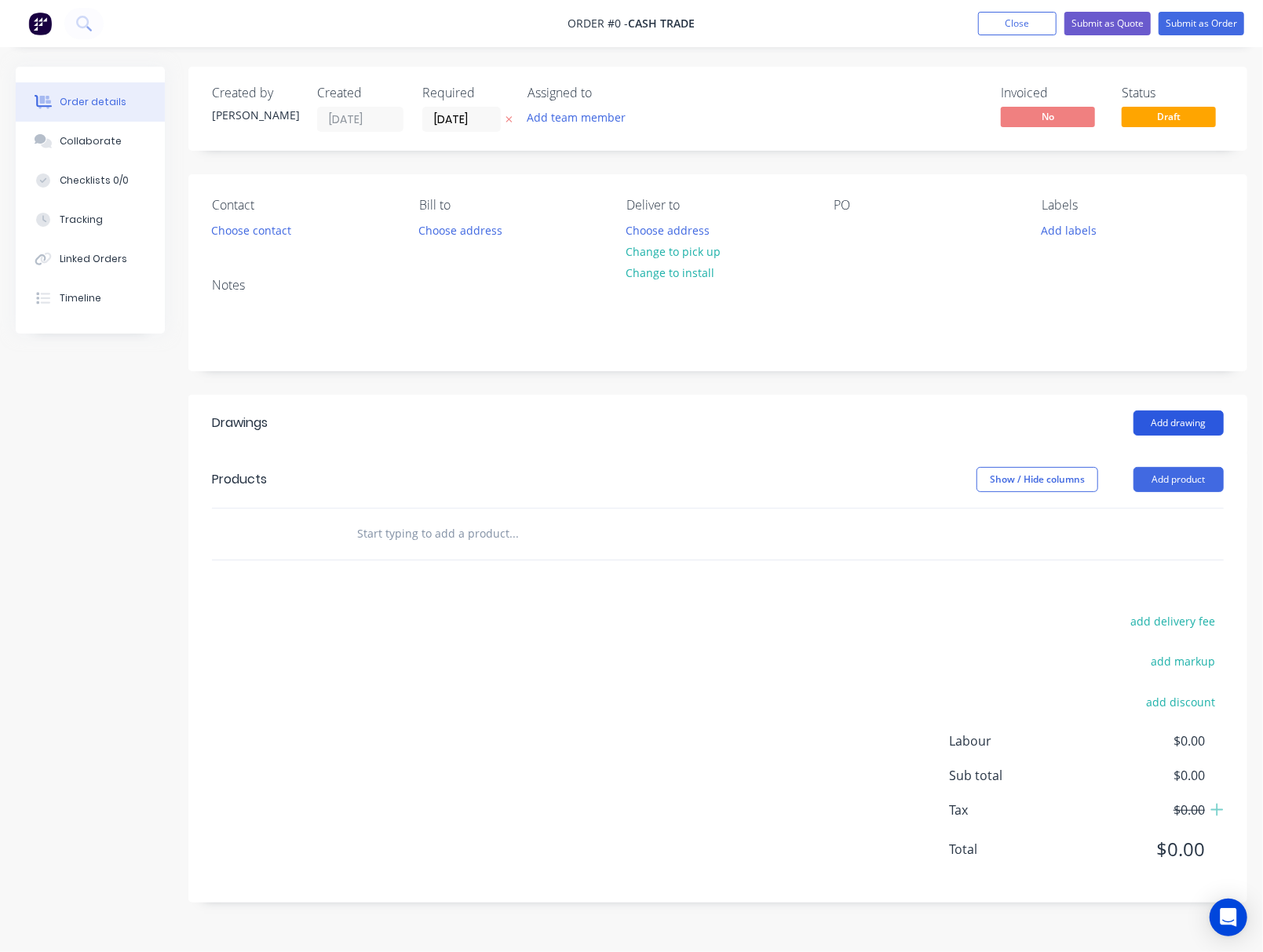
click at [1059, 421] on button "Add drawing" at bounding box center [1178, 422] width 90 height 25
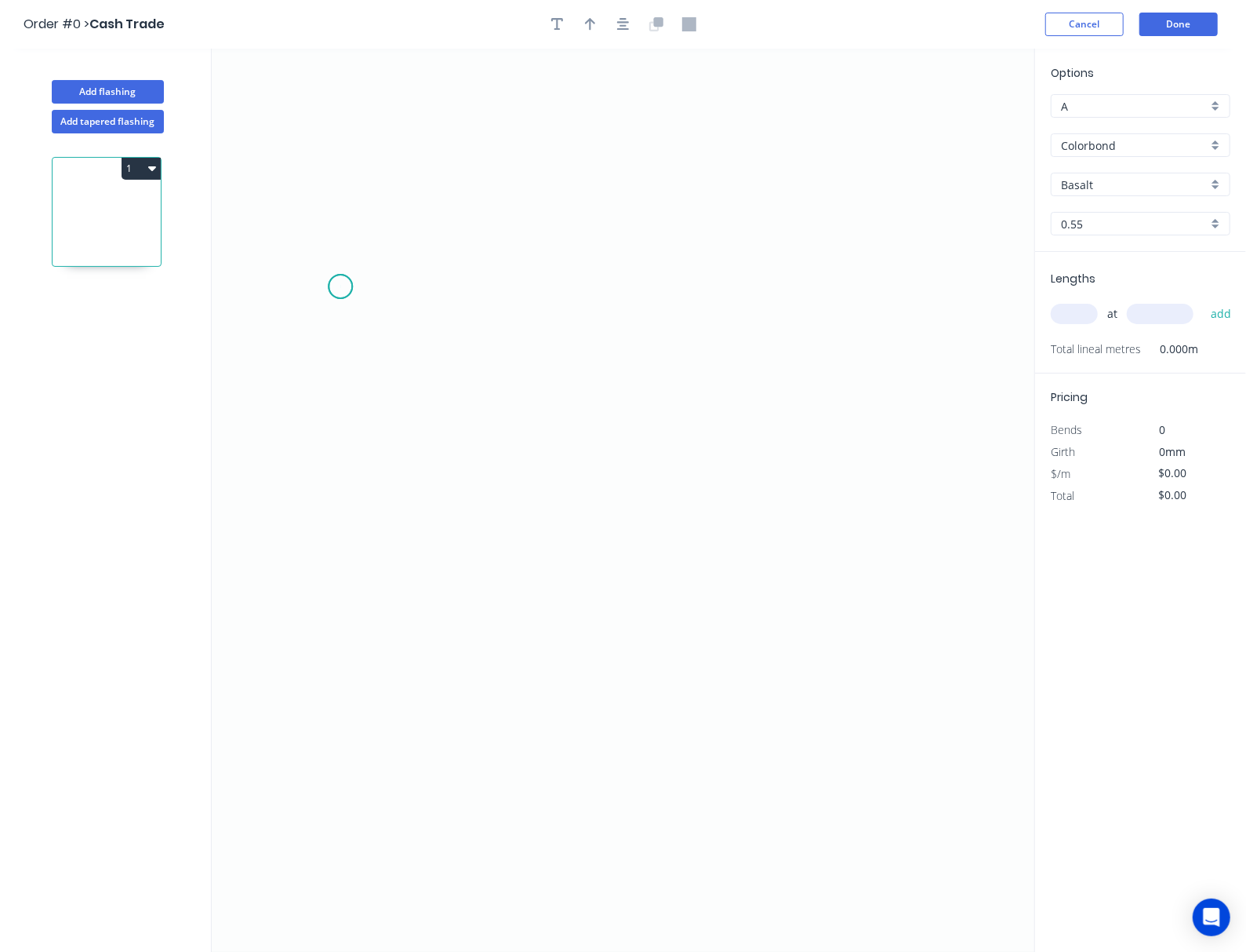
drag, startPoint x: 341, startPoint y: 288, endPoint x: 725, endPoint y: 284, distance: 384.0
click at [367, 286] on icon "0" at bounding box center [623, 499] width 823 height 903
click at [365, 286] on circle at bounding box center [366, 286] width 24 height 24
click at [932, 281] on icon "0 ?" at bounding box center [623, 499] width 823 height 903
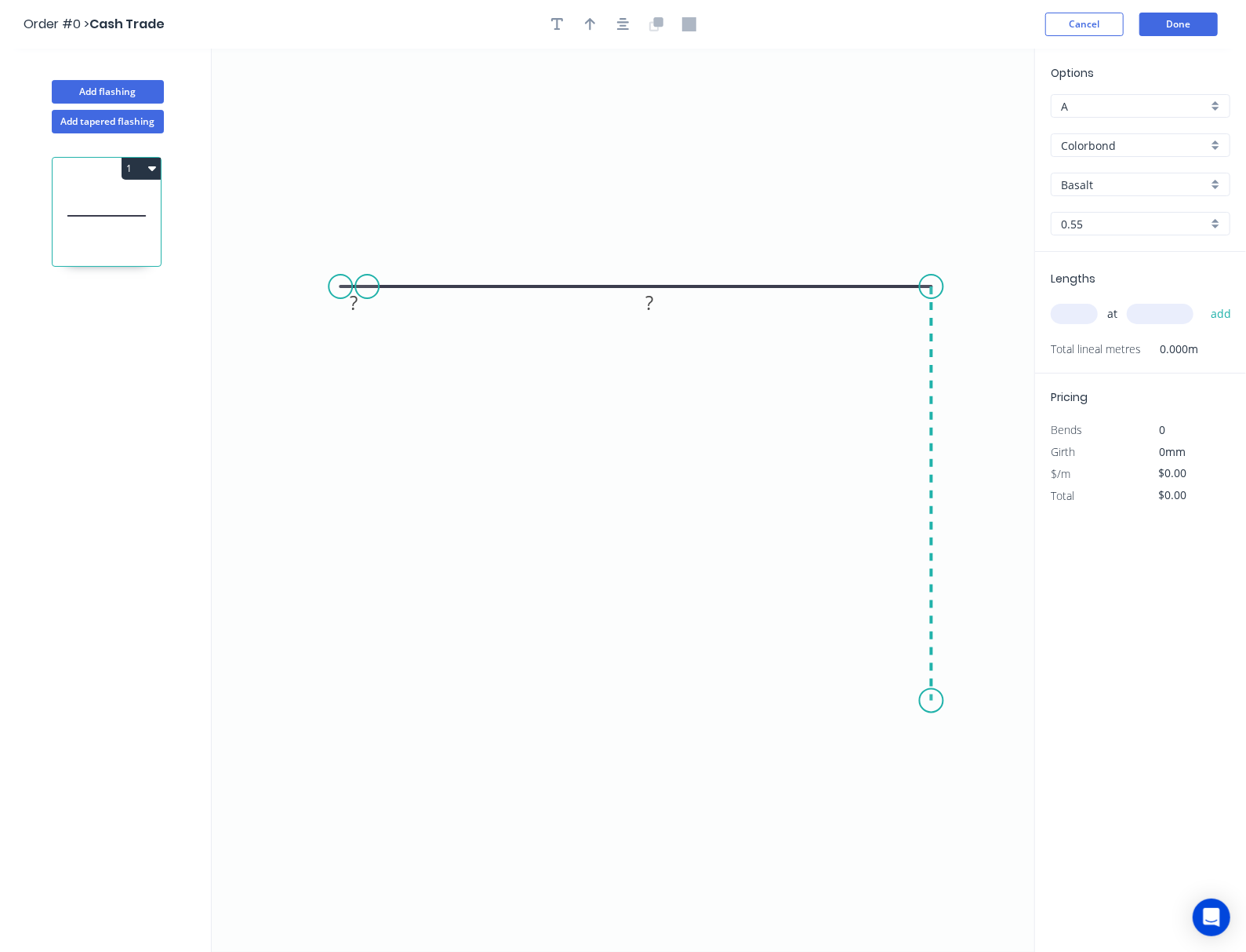
click at [908, 701] on icon "0 ? ?" at bounding box center [623, 499] width 823 height 903
click at [908, 701] on icon "0 ? ? ?" at bounding box center [623, 499] width 823 height 903
click at [932, 700] on icon at bounding box center [932, 700] width 0 height 0
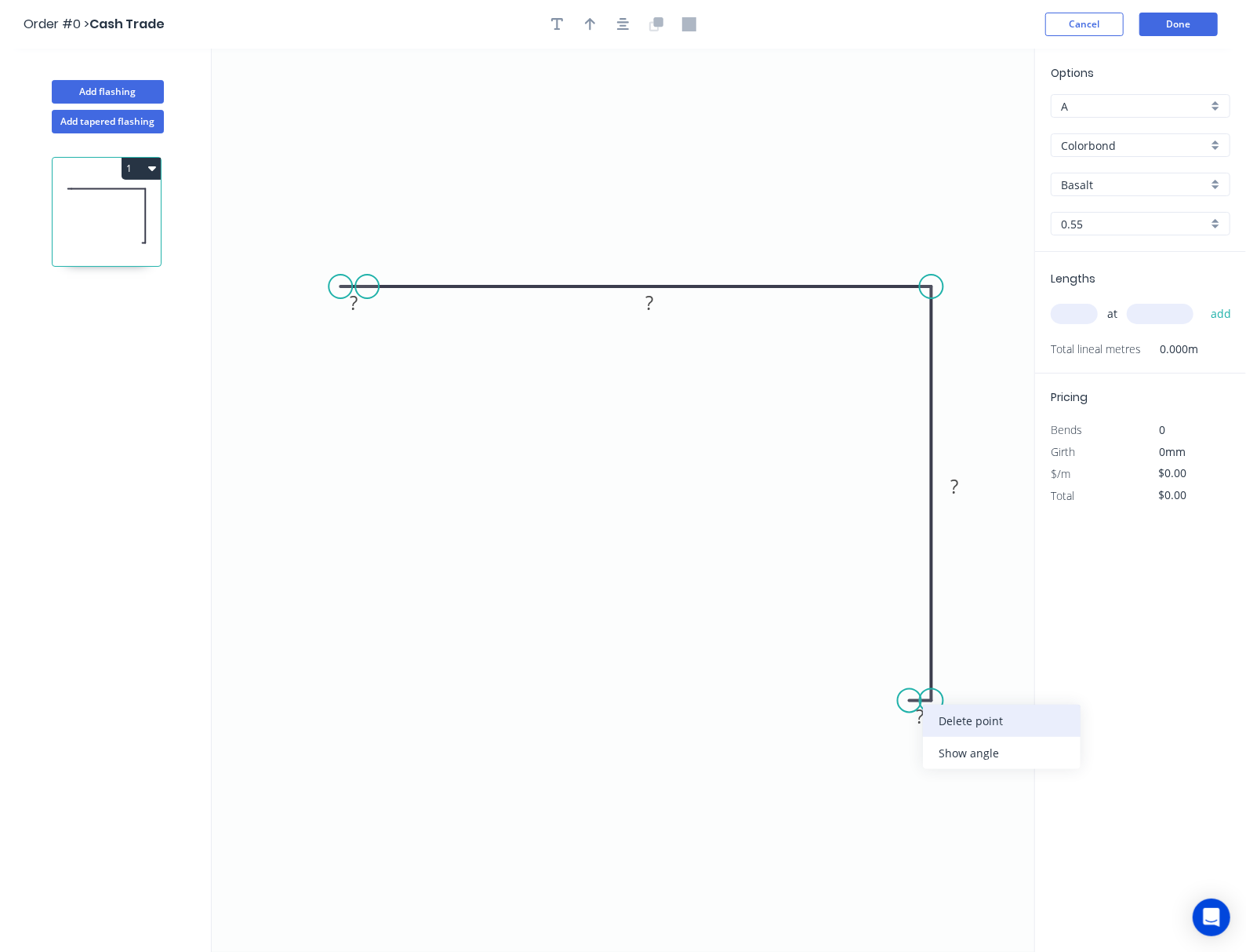
click at [970, 730] on div "Delete point" at bounding box center [1002, 720] width 158 height 32
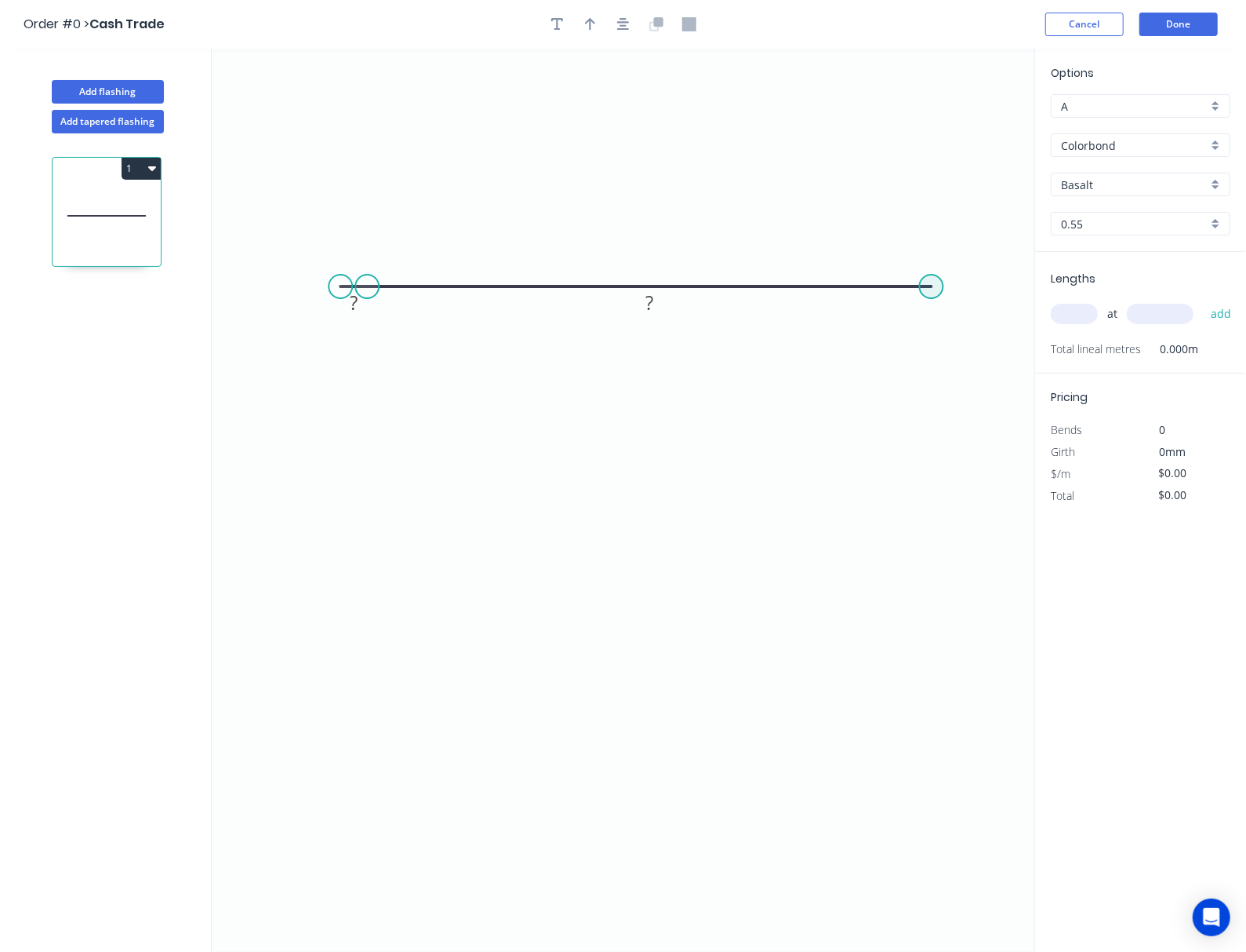
click at [933, 284] on circle at bounding box center [932, 286] width 24 height 24
click at [934, 722] on icon "0 ? ?" at bounding box center [623, 499] width 823 height 903
click at [937, 732] on circle at bounding box center [932, 721] width 24 height 24
click at [970, 510] on rect at bounding box center [955, 496] width 51 height 31
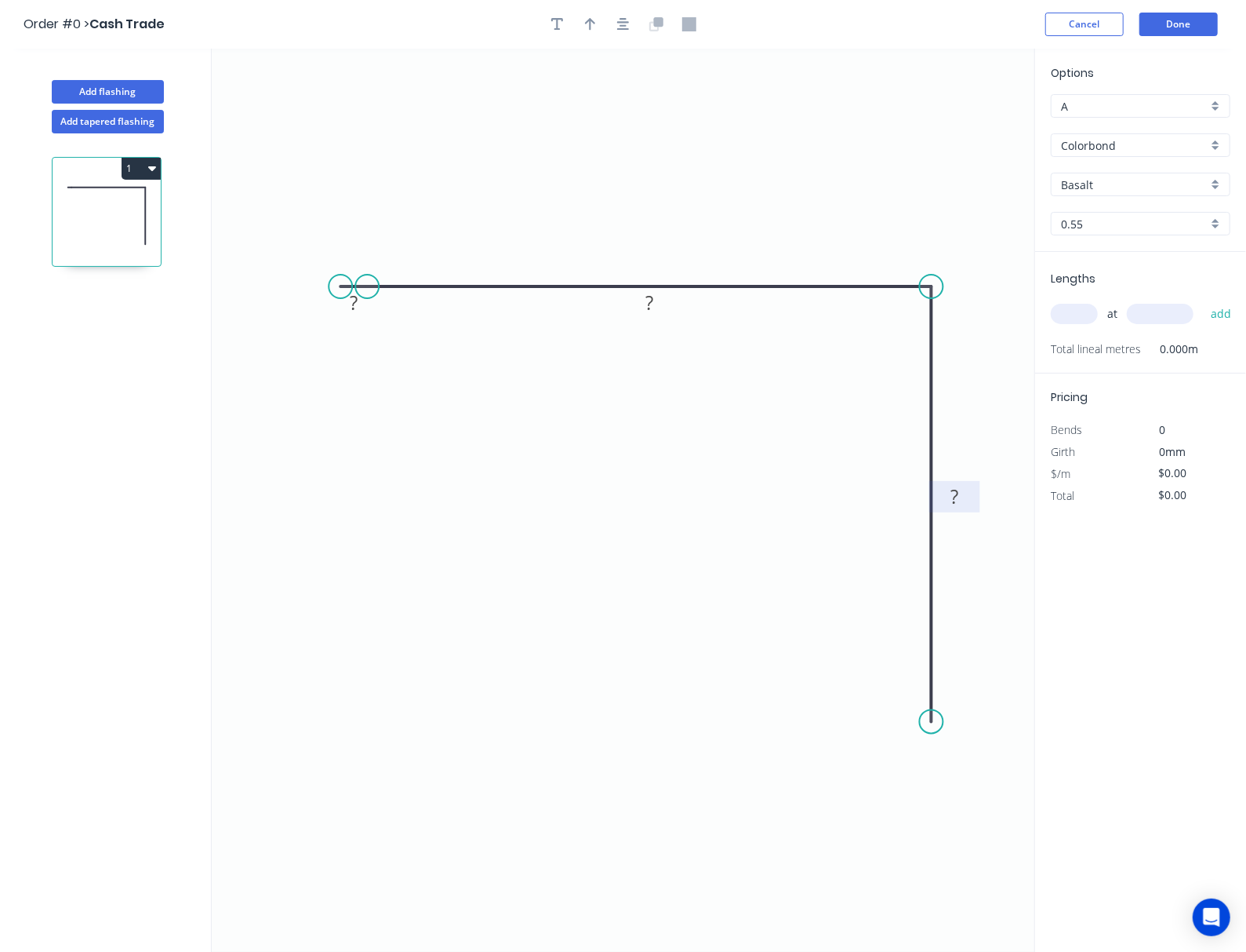
click at [958, 503] on rect at bounding box center [955, 496] width 31 height 22
click at [649, 308] on tspan "?" at bounding box center [649, 302] width 8 height 26
click at [402, 308] on div "Delete point" at bounding box center [443, 302] width 158 height 32
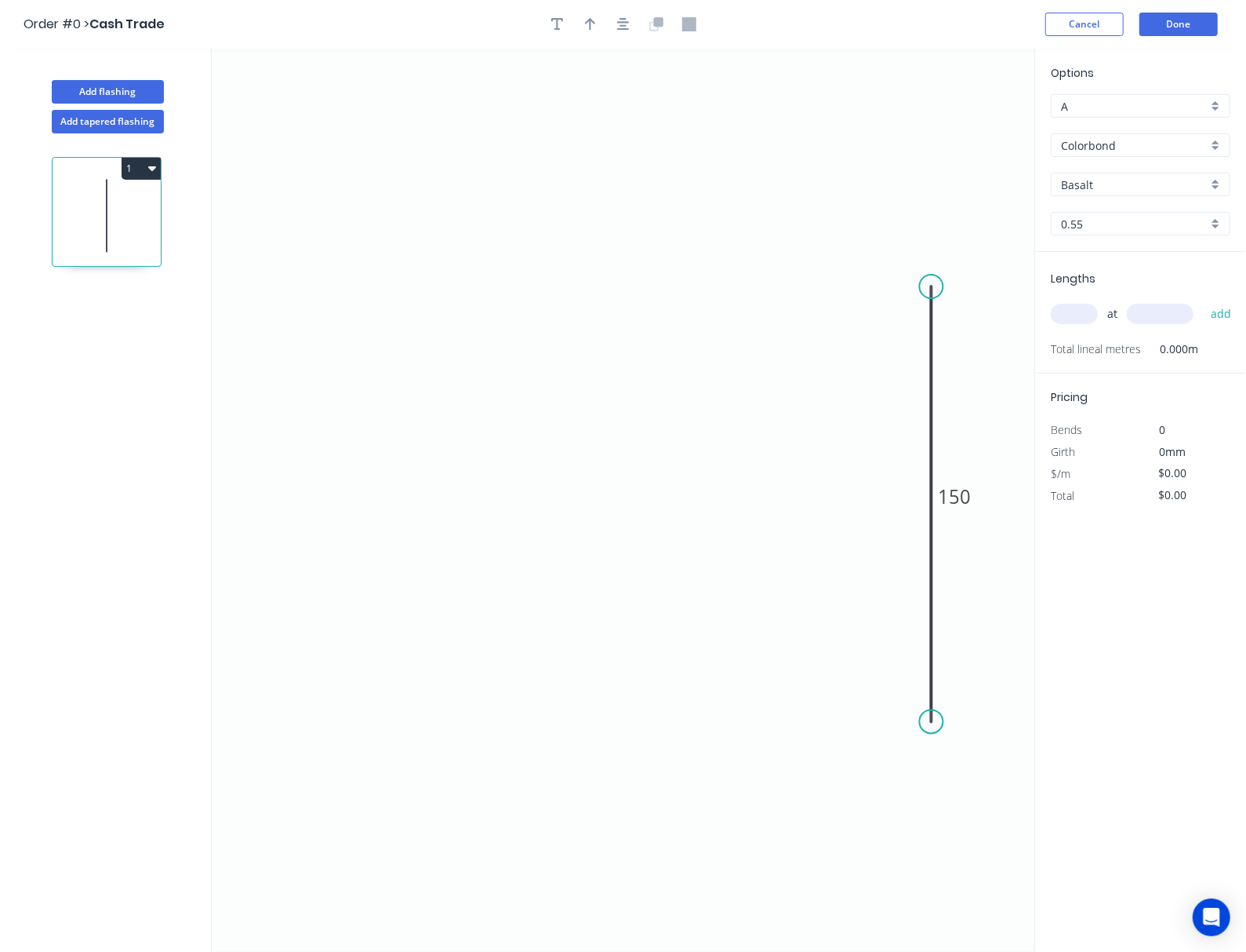
click at [361, 295] on icon "0 150" at bounding box center [623, 499] width 823 height 903
click at [939, 283] on circle at bounding box center [932, 286] width 24 height 24
click at [370, 288] on icon "0 150" at bounding box center [623, 499] width 823 height 903
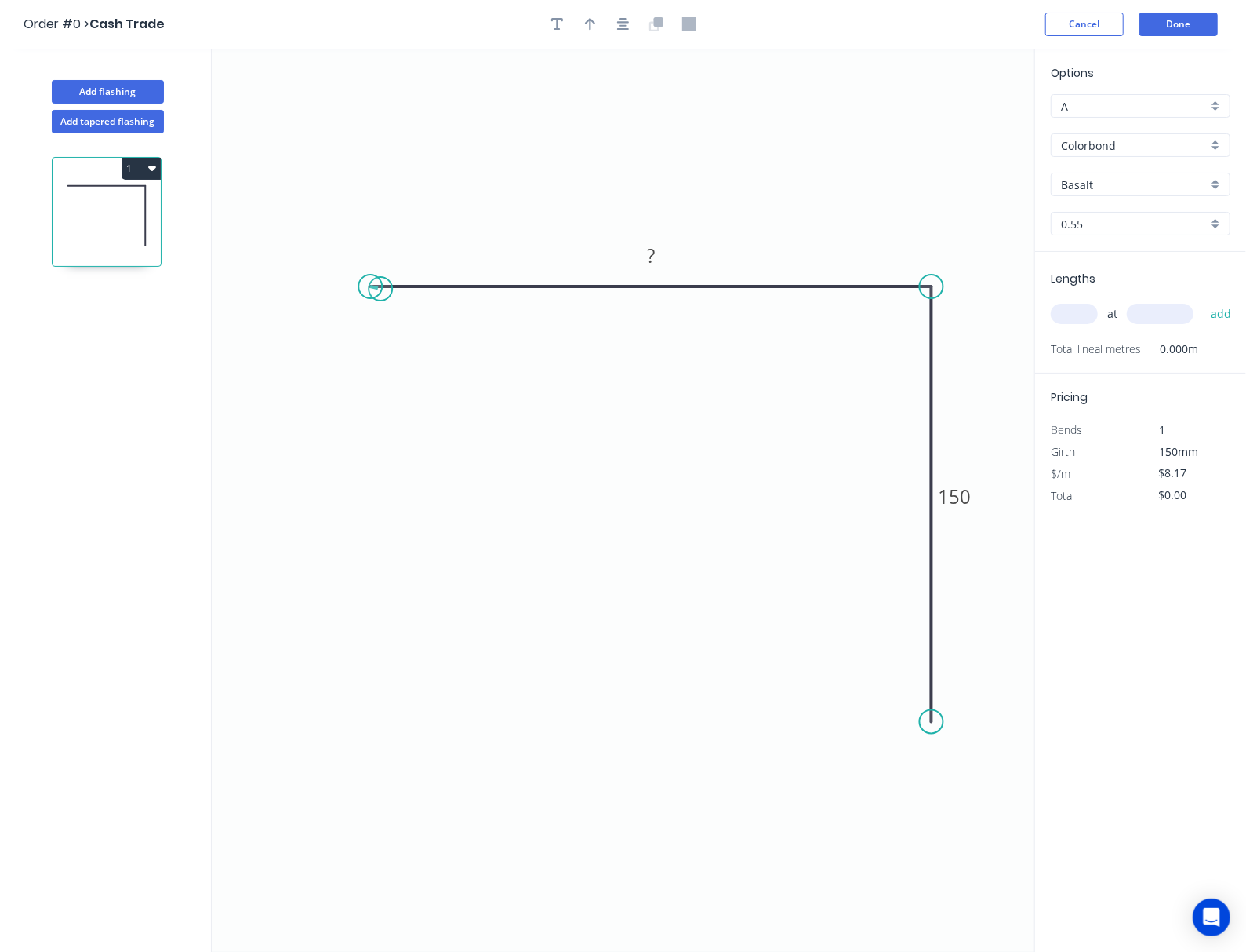
click at [378, 289] on circle at bounding box center [370, 286] width 24 height 24
click at [372, 288] on circle at bounding box center [370, 286] width 24 height 24
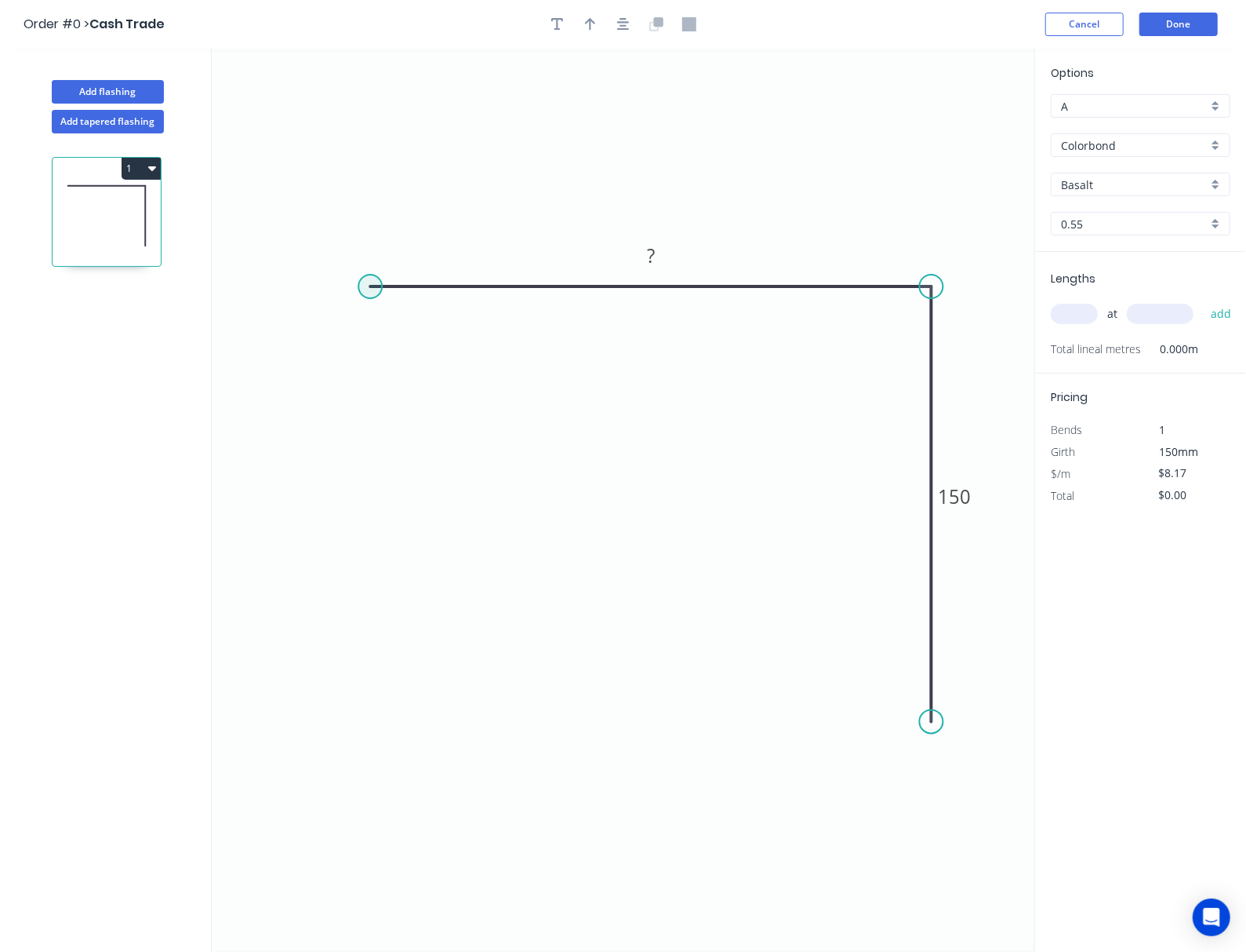
click at [367, 288] on circle at bounding box center [370, 286] width 24 height 24
click at [247, 292] on icon "0 ? 150" at bounding box center [623, 499] width 823 height 903
click at [249, 293] on circle at bounding box center [246, 286] width 24 height 24
click at [405, 305] on div "Delete point" at bounding box center [456, 311] width 158 height 32
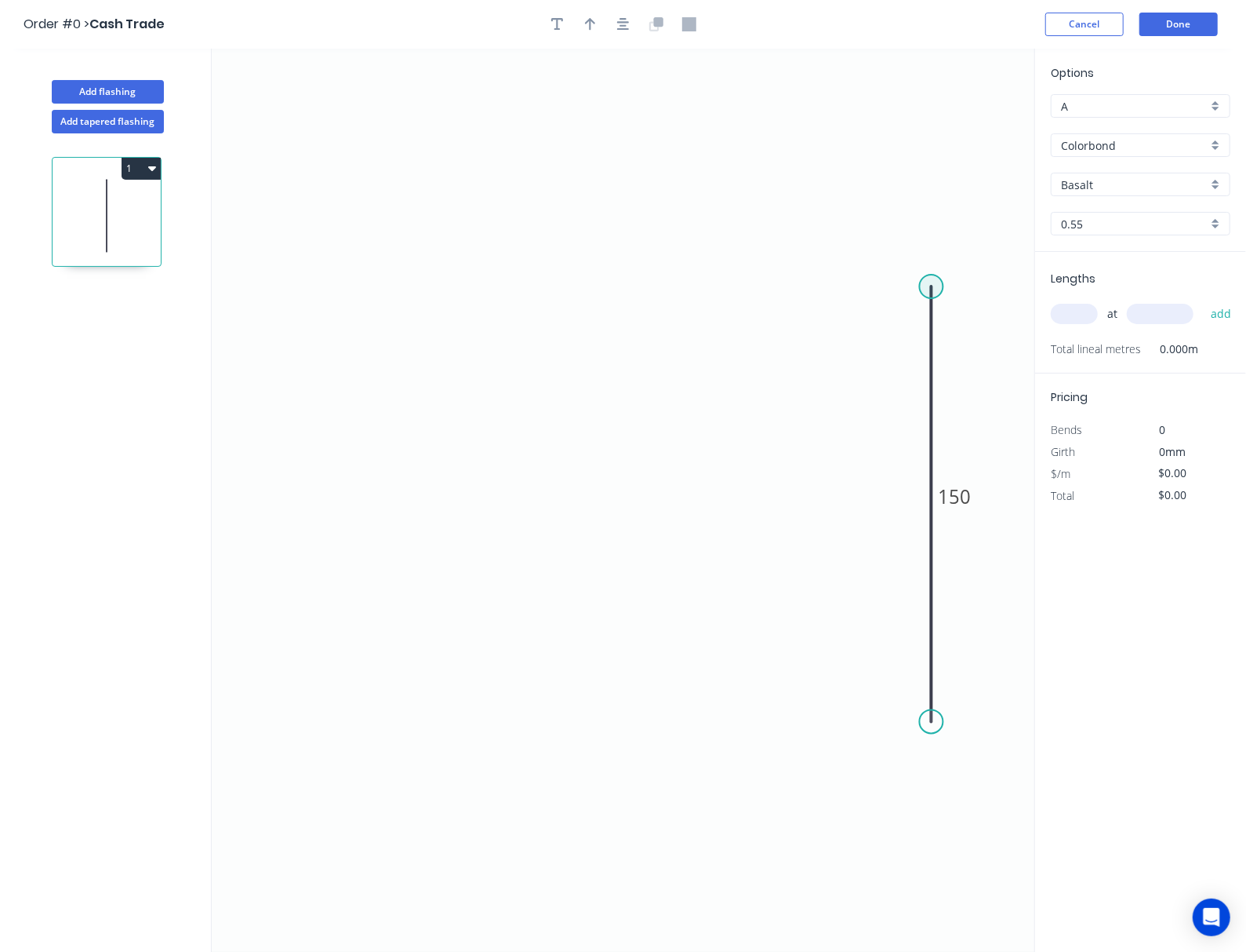
click at [934, 287] on circle at bounding box center [932, 286] width 24 height 24
click at [276, 295] on icon "0 150" at bounding box center [623, 499] width 823 height 903
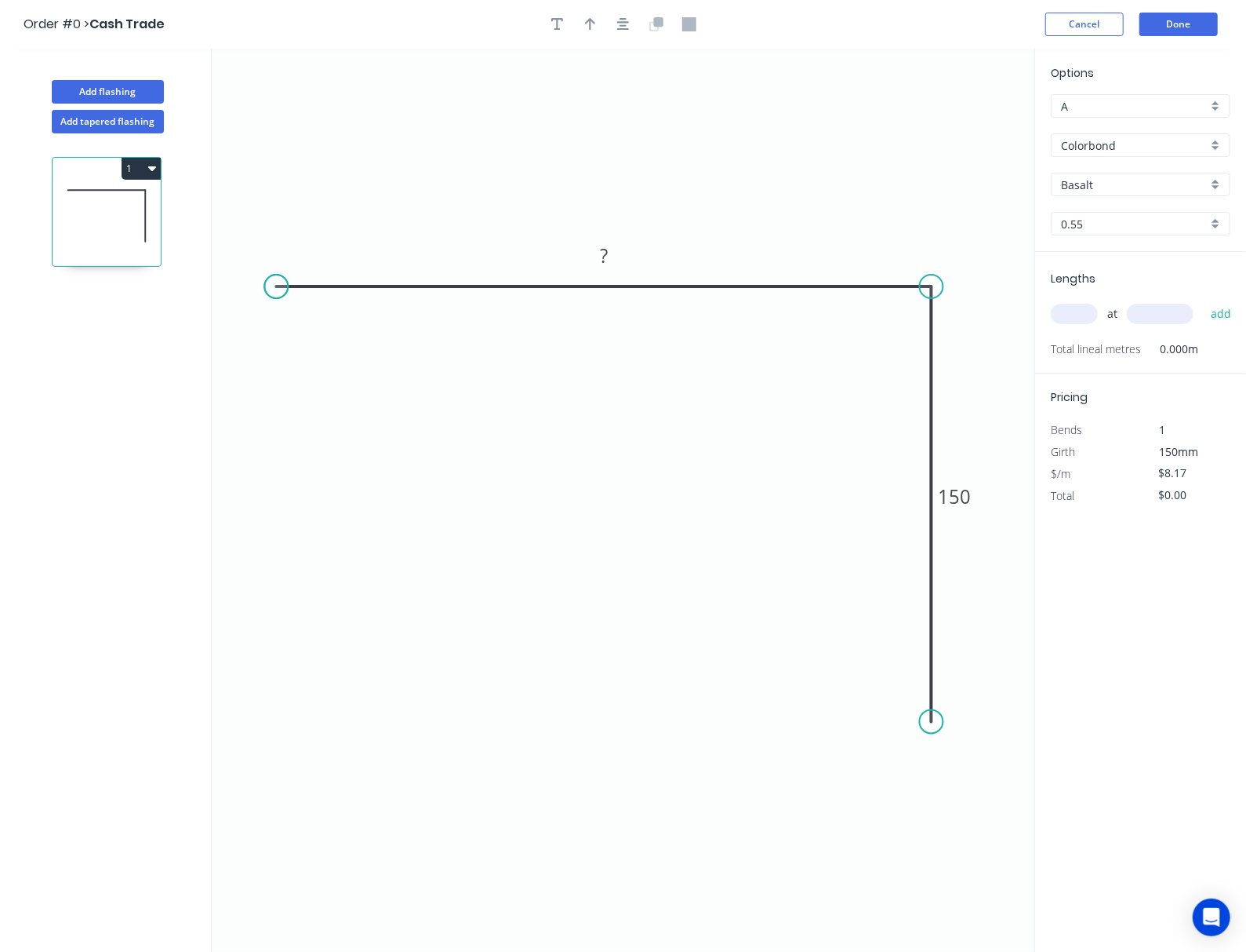
click at [276, 295] on circle at bounding box center [276, 286] width 24 height 24
click at [613, 255] on rect at bounding box center [604, 256] width 31 height 22
click at [627, 351] on icon "0 200 150" at bounding box center [623, 499] width 823 height 903
type input "$14.15"
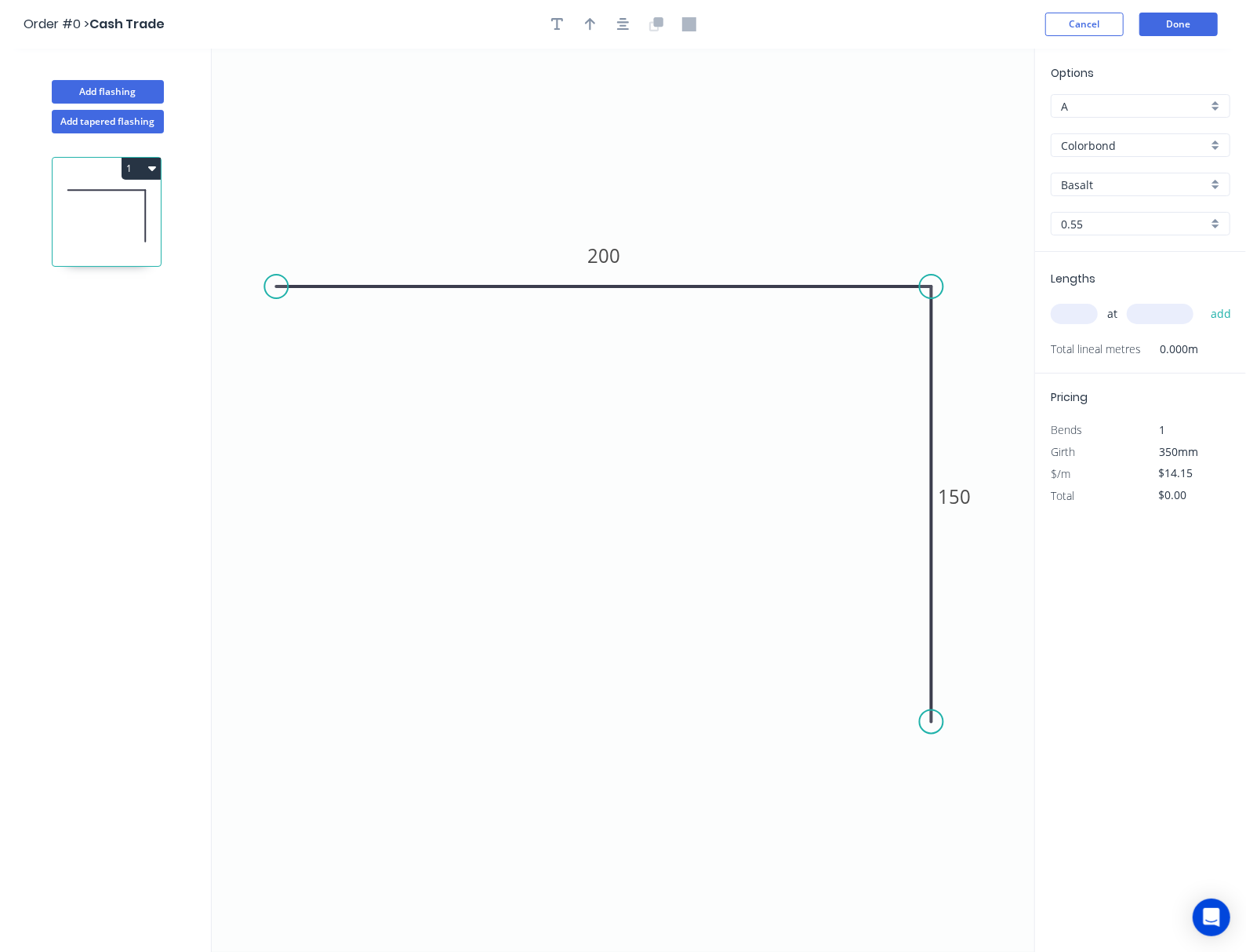
click at [1058, 193] on div "Basalt" at bounding box center [1141, 184] width 179 height 24
click at [1058, 239] on div "Classic Cream" at bounding box center [1141, 242] width 178 height 28
type input "Classic Cream"
click at [601, 23] on button "button" at bounding box center [590, 24] width 24 height 24
click at [958, 122] on icon at bounding box center [956, 108] width 14 height 50
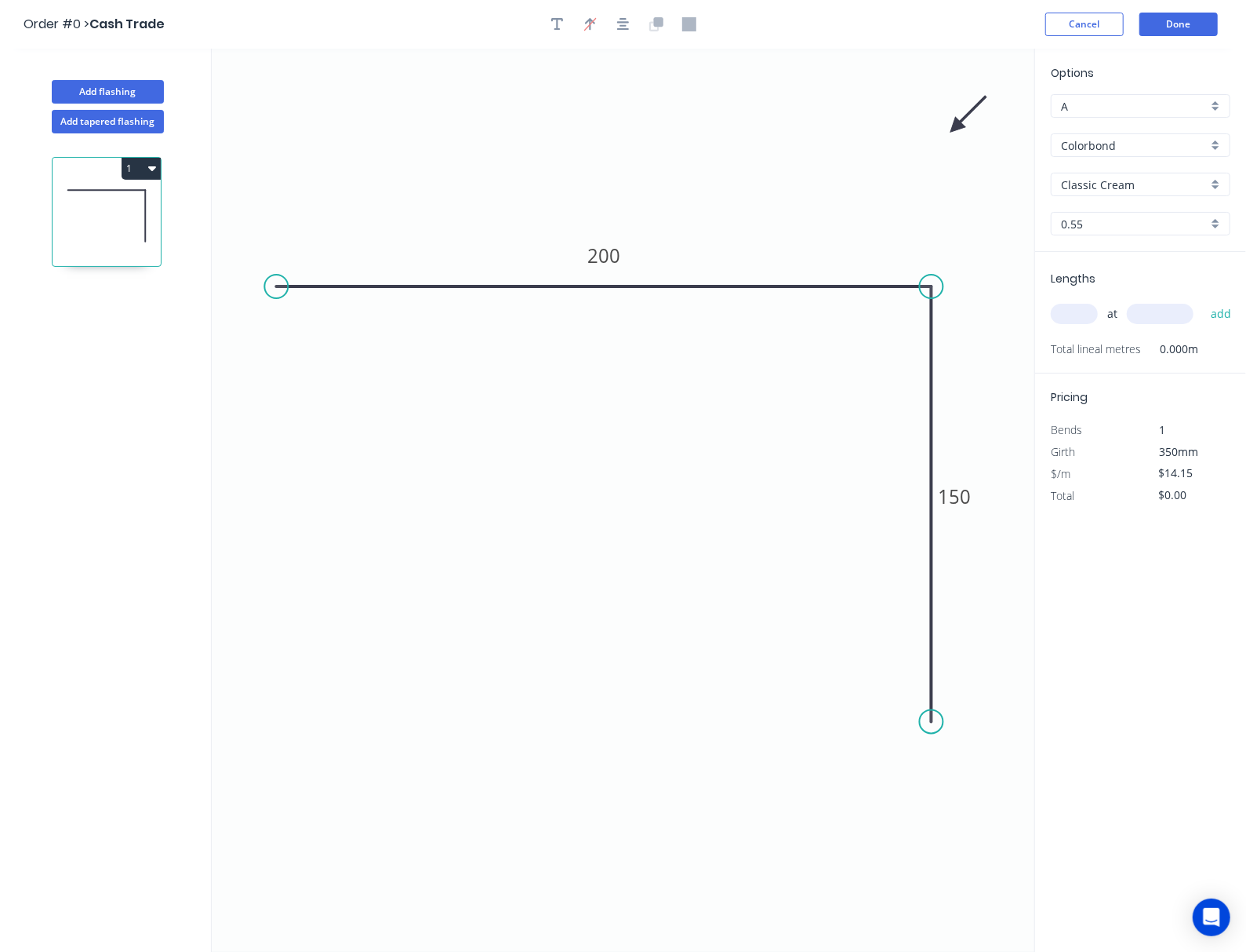
drag, startPoint x: 964, startPoint y: 113, endPoint x: 979, endPoint y: 111, distance: 15.1
click at [852, 136] on icon "0 200 150" at bounding box center [623, 499] width 823 height 903
drag, startPoint x: 970, startPoint y: 115, endPoint x: 839, endPoint y: 155, distance: 137.0
click at [849, 156] on icon at bounding box center [872, 139] width 46 height 46
click at [1058, 312] on input "text" at bounding box center [1075, 313] width 47 height 20
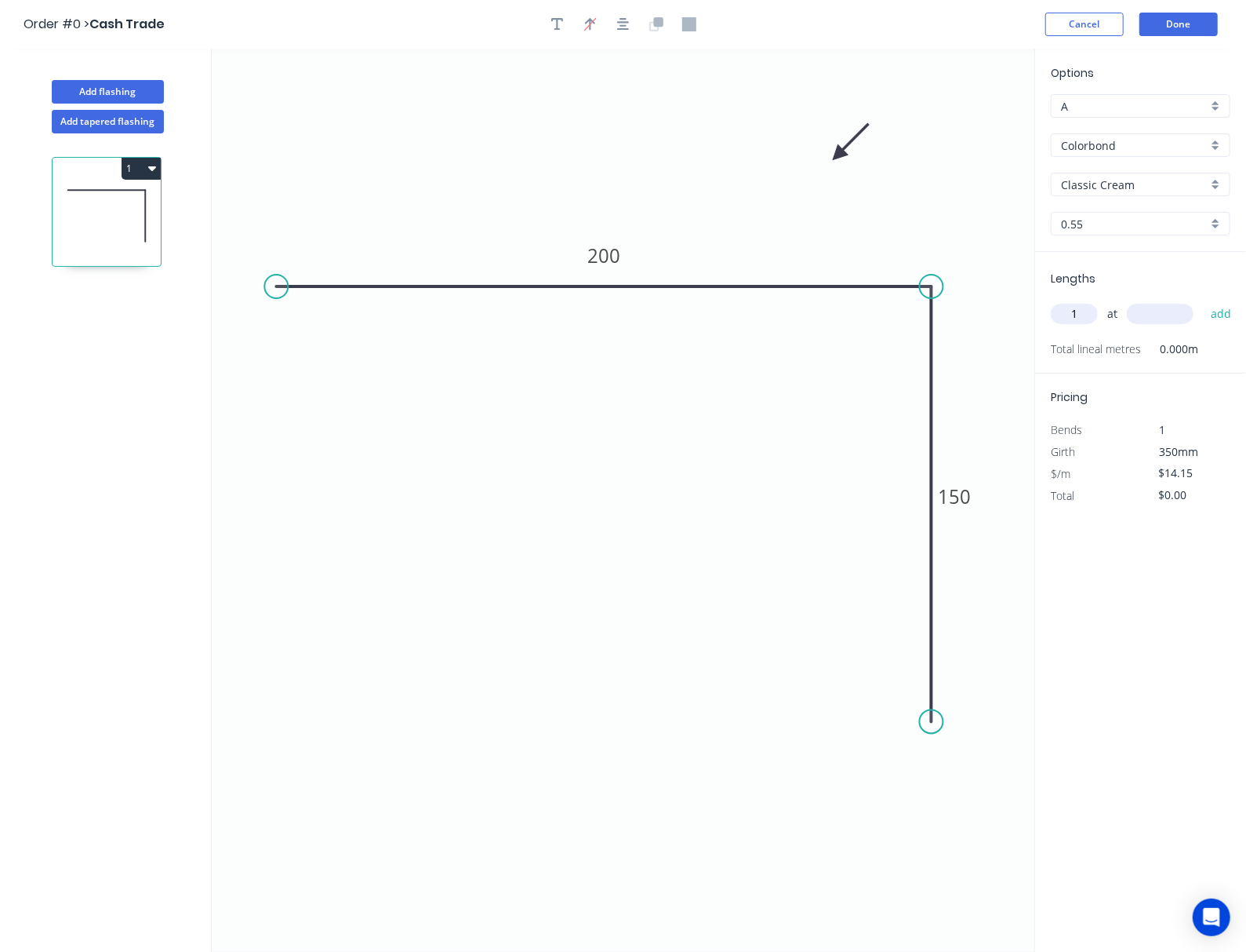
type input "1"
click at [1058, 308] on input "text" at bounding box center [1161, 313] width 66 height 20
type input "600"
click at [1058, 301] on button "add" at bounding box center [1221, 314] width 37 height 27
type input "$8.49"
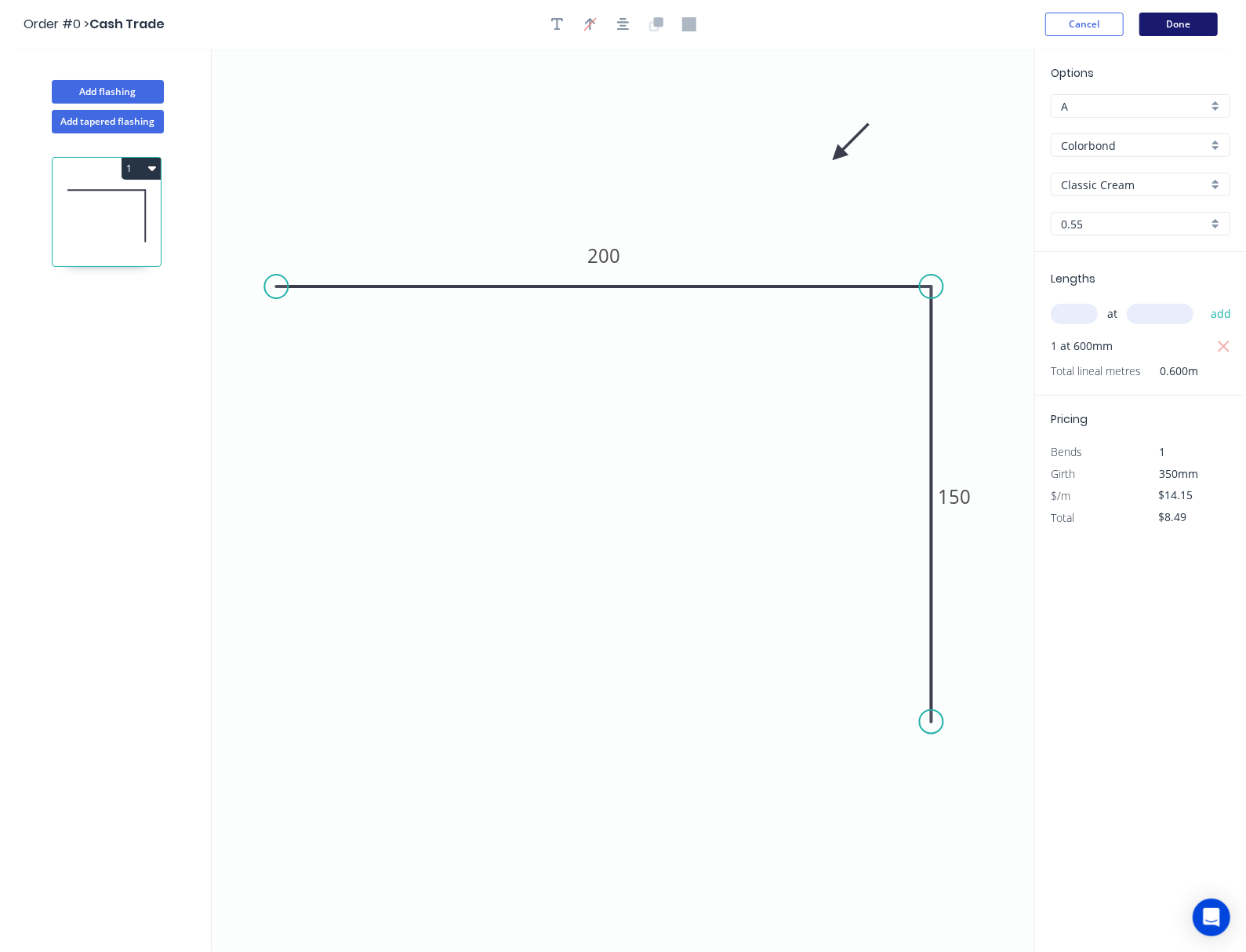
click at [1058, 16] on button "Done" at bounding box center [1179, 24] width 79 height 24
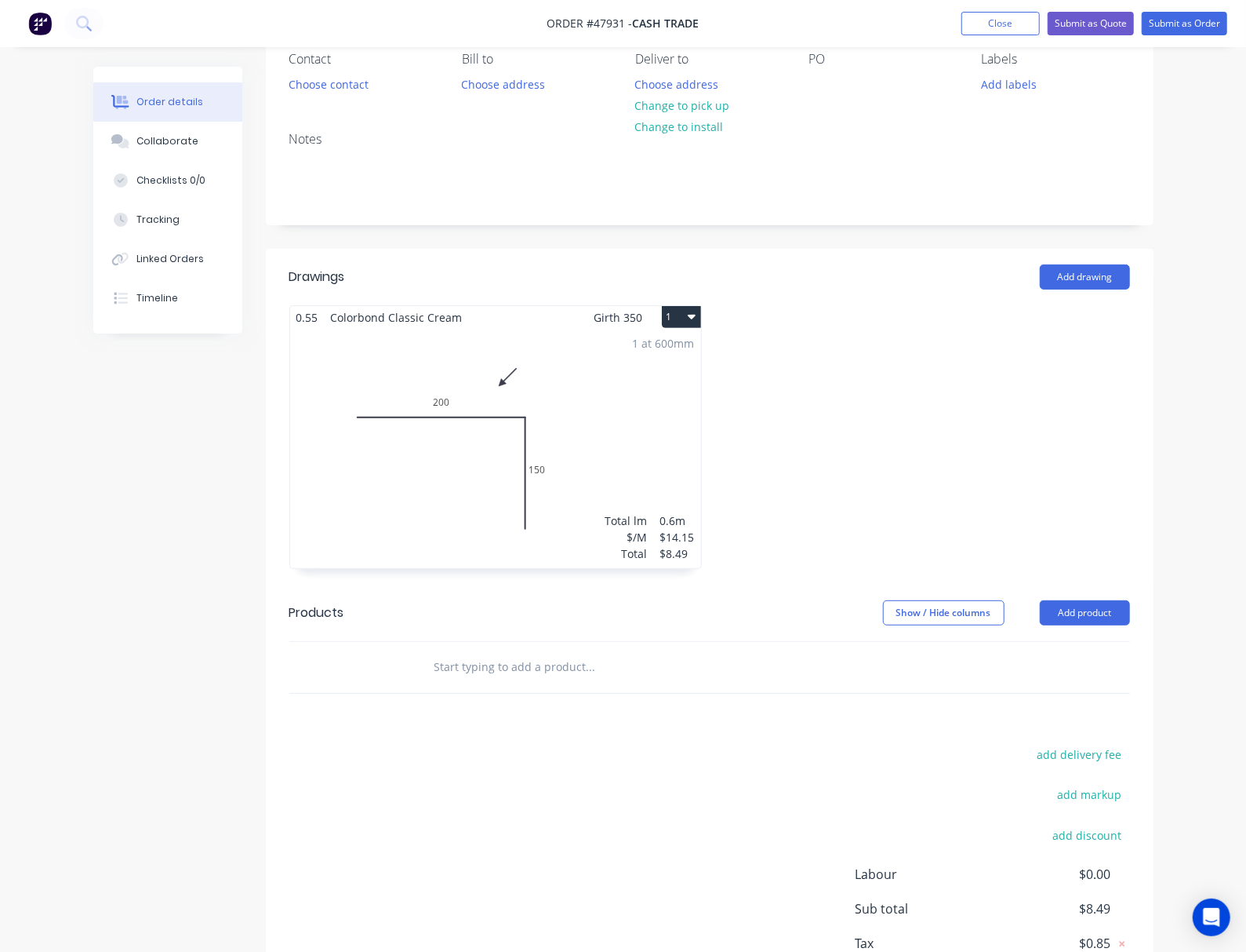
scroll to position [255, 0]
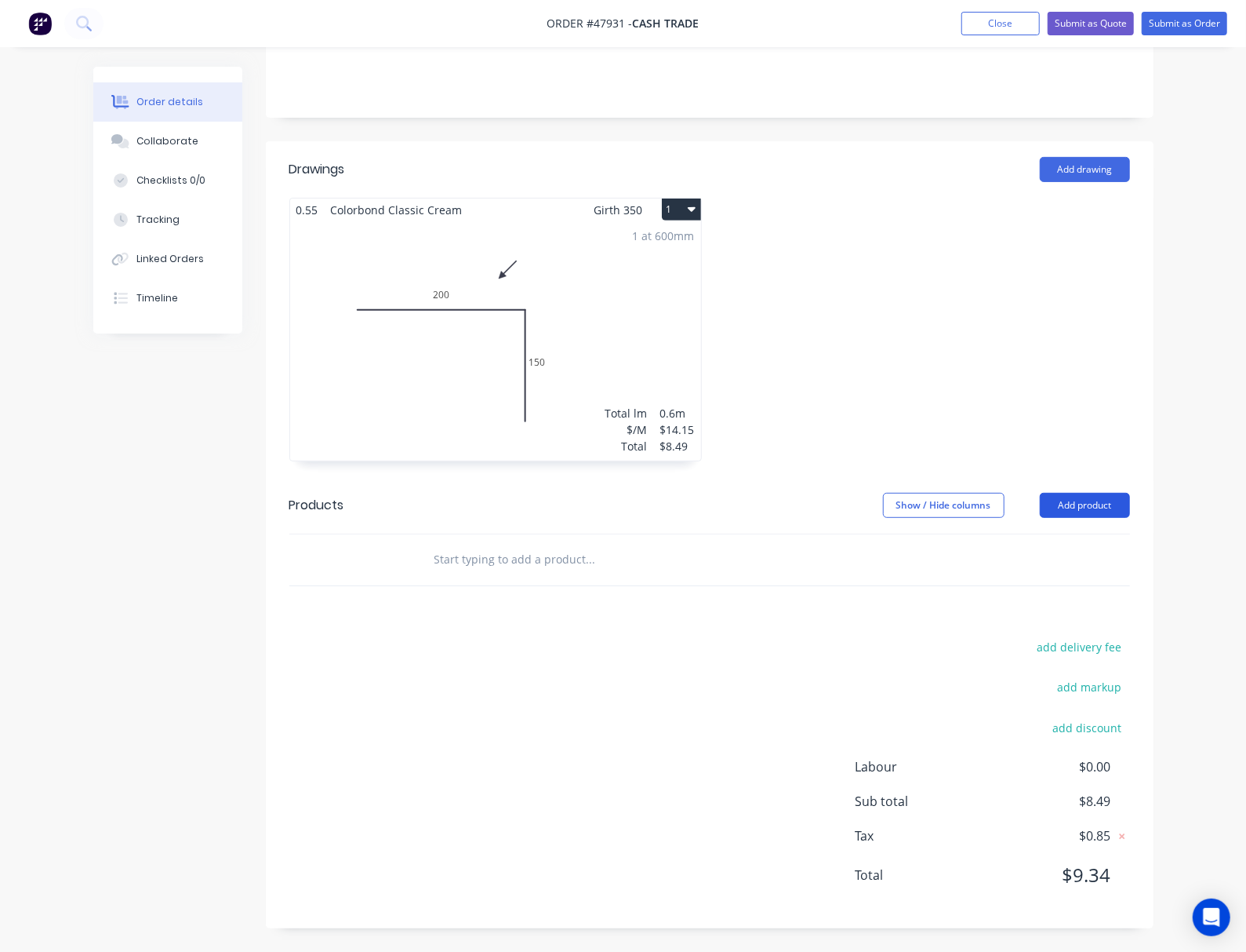
click at [1058, 510] on button "Add product" at bounding box center [1085, 505] width 90 height 25
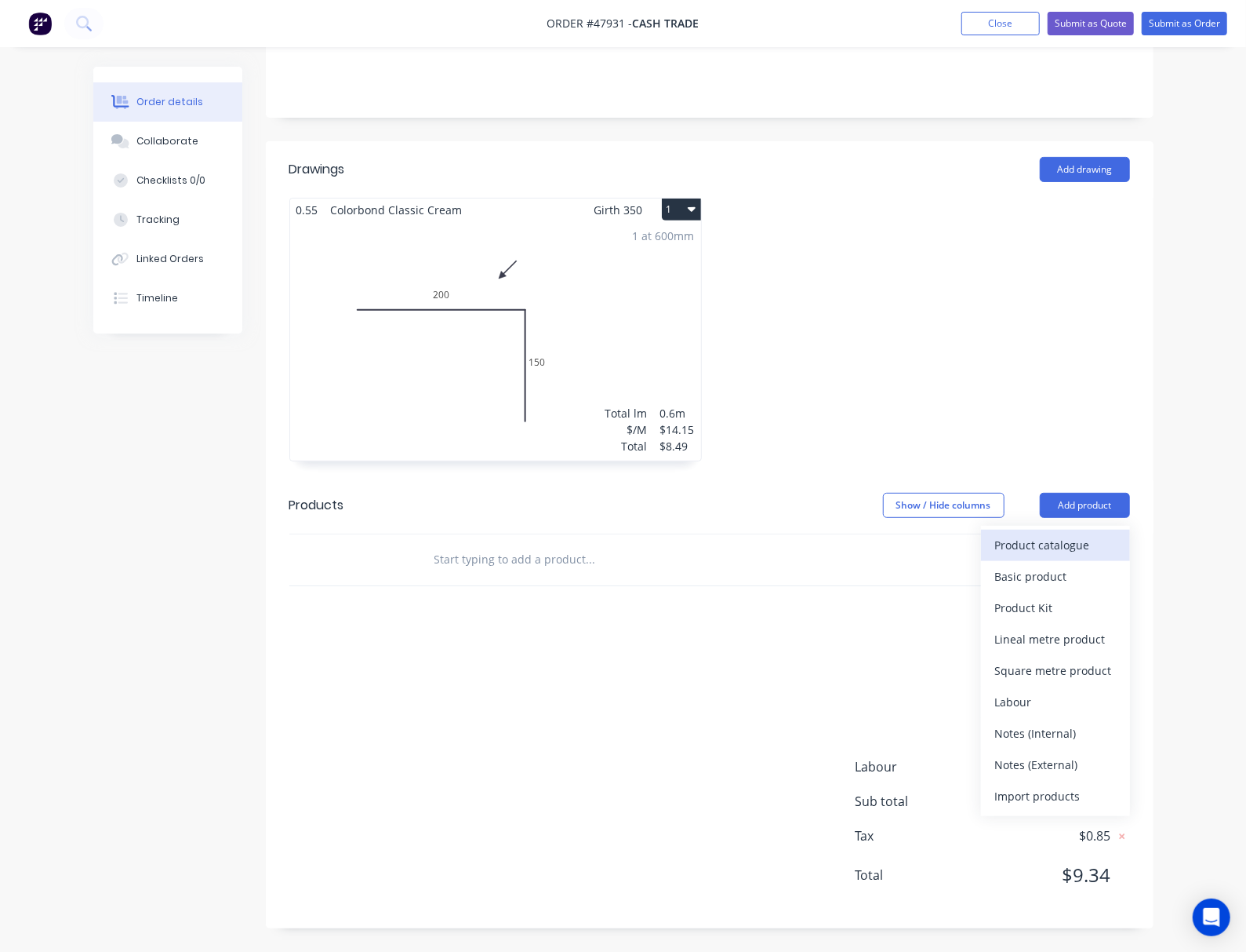
click at [1058, 547] on div "Product catalogue" at bounding box center [1055, 545] width 121 height 23
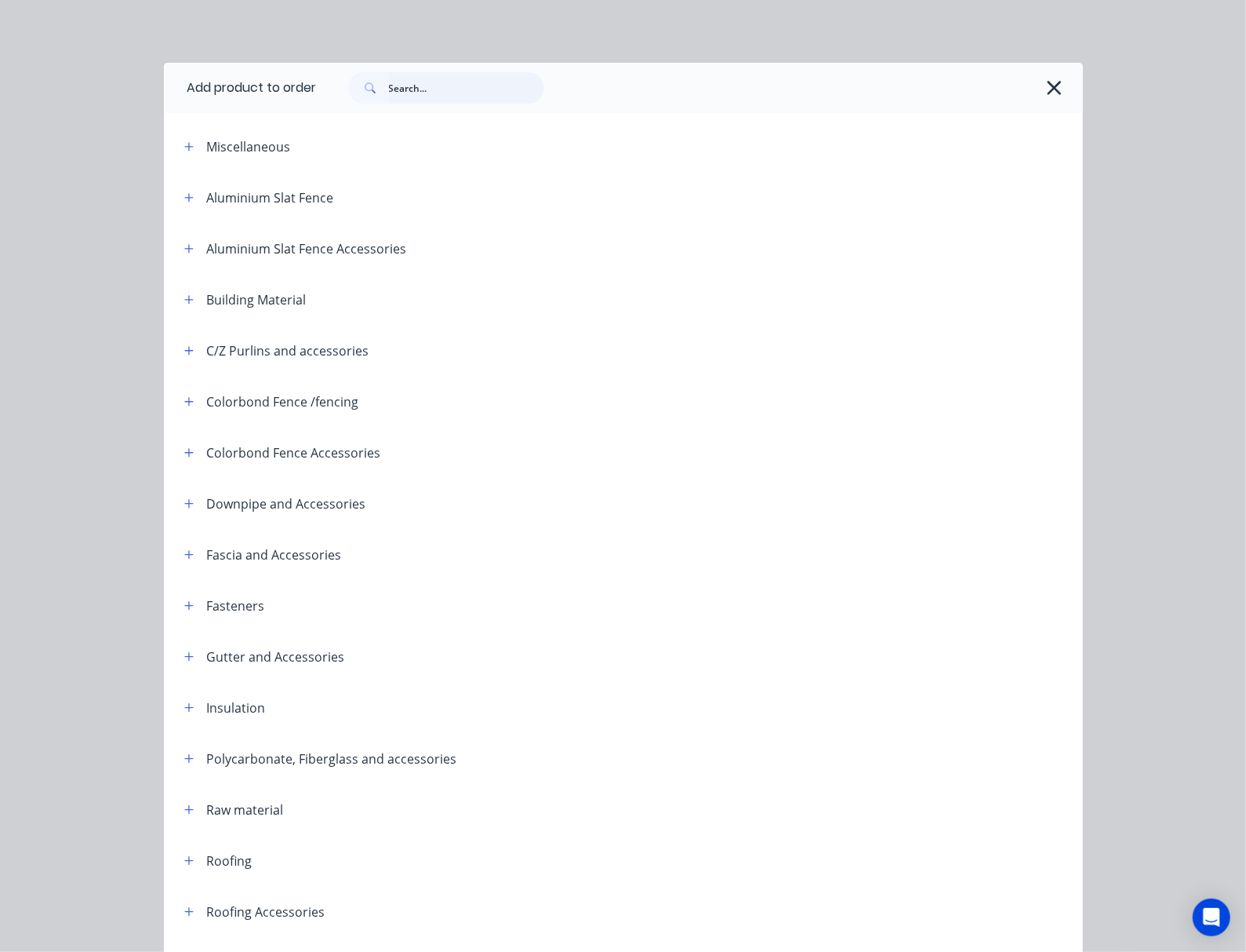
click at [389, 80] on input "text" at bounding box center [467, 87] width 156 height 31
type input "20"
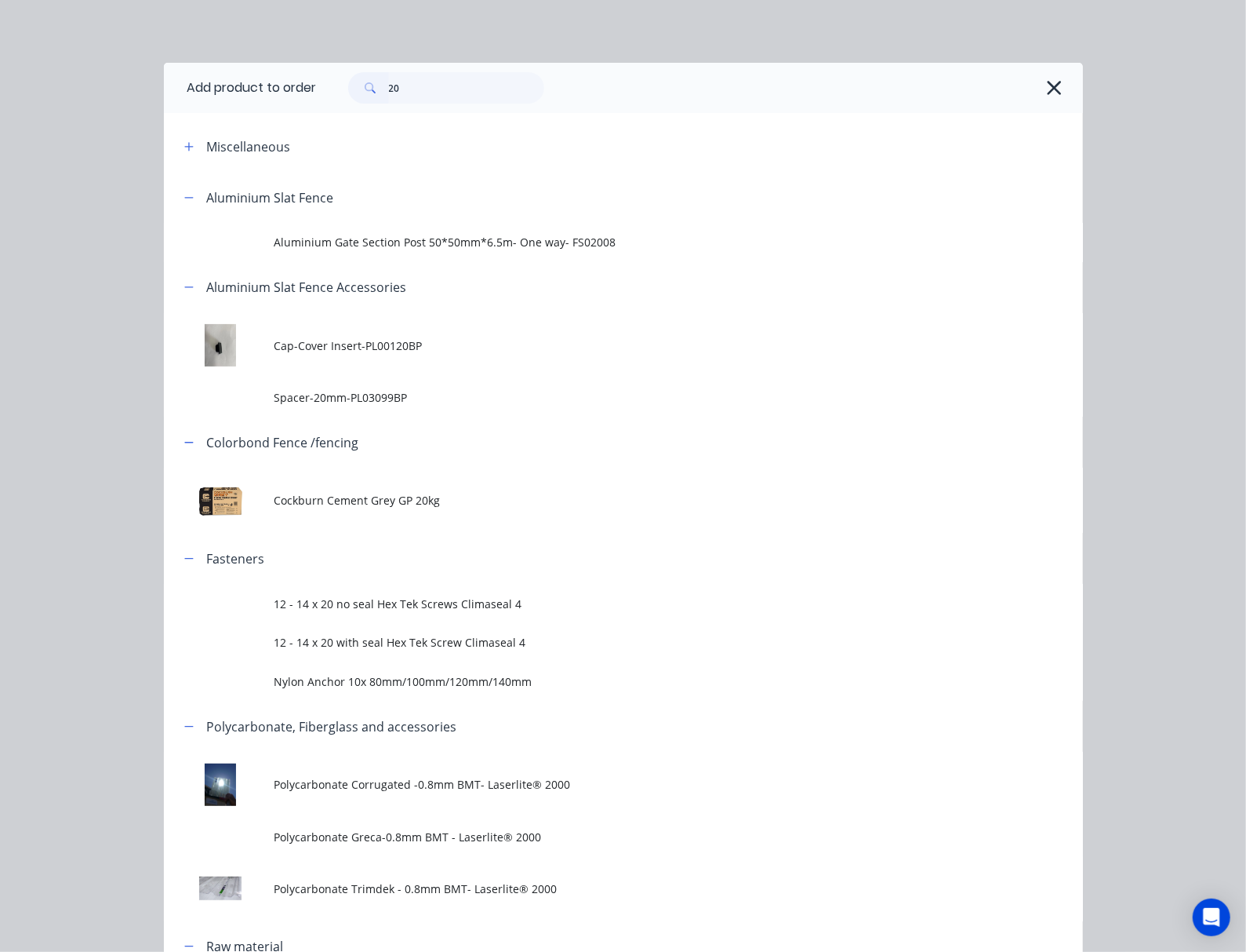
click at [495, 635] on span "12 - 14 x 20 with seal Hex Tek Screw Climaseal 4" at bounding box center [597, 642] width 647 height 16
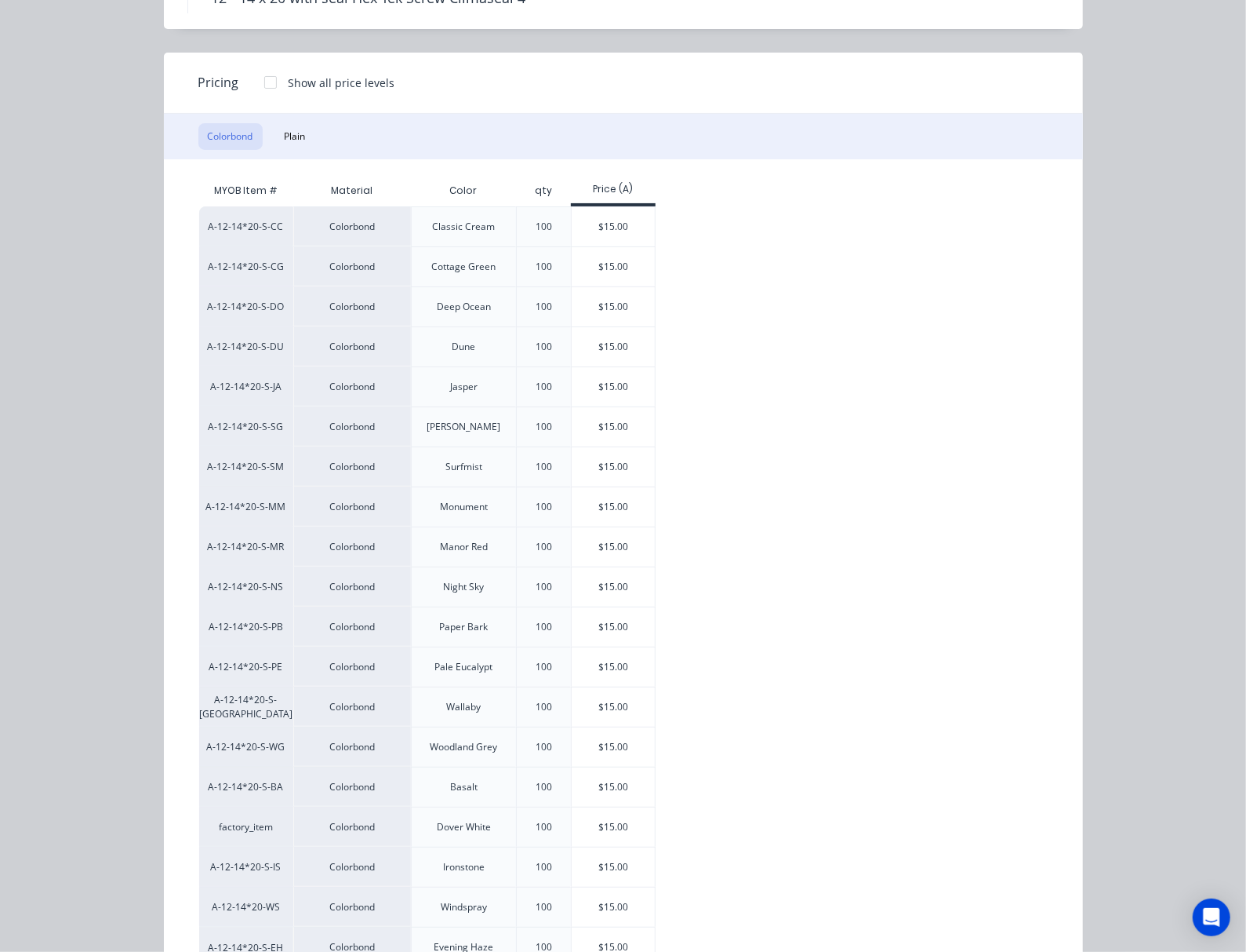
scroll to position [160, 0]
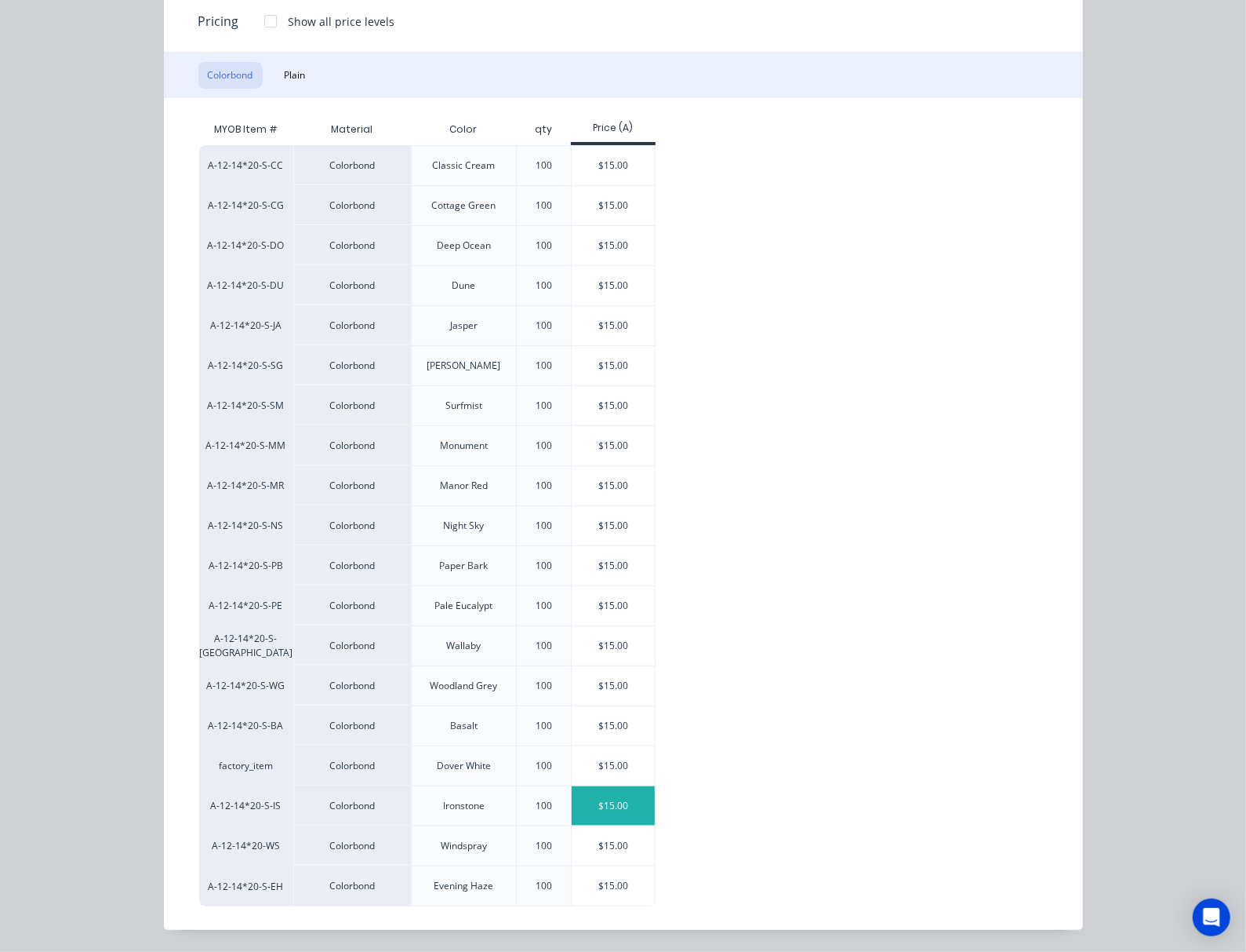
click at [572, 822] on div "$15.00" at bounding box center [614, 805] width 84 height 39
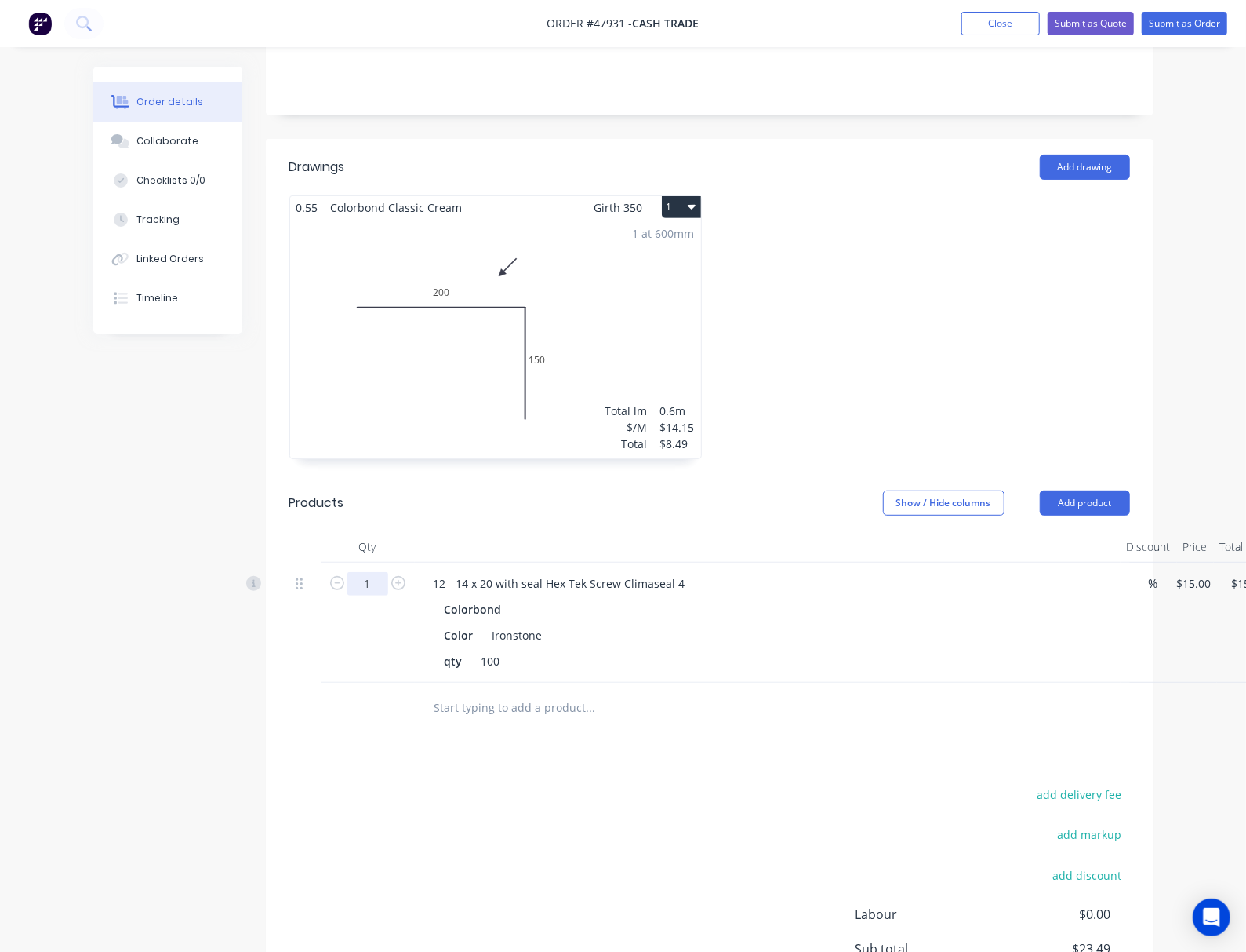
click at [347, 584] on input "1" at bounding box center [367, 584] width 41 height 24
type input "5"
type input "$75.00"
click at [563, 733] on div at bounding box center [697, 708] width 565 height 51
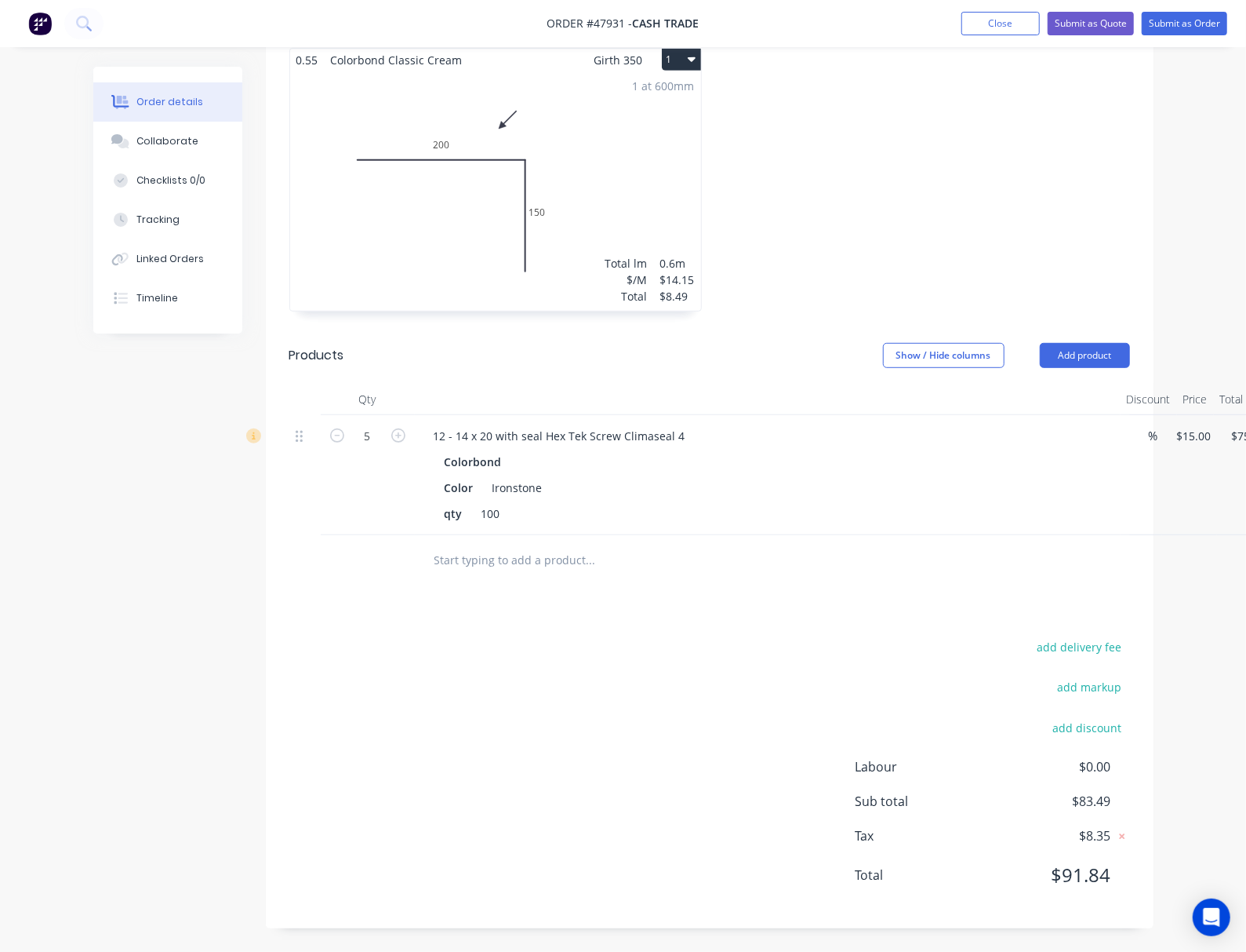
scroll to position [405, 0]
click at [1058, 468] on div "Edit" at bounding box center [1237, 479] width 121 height 23
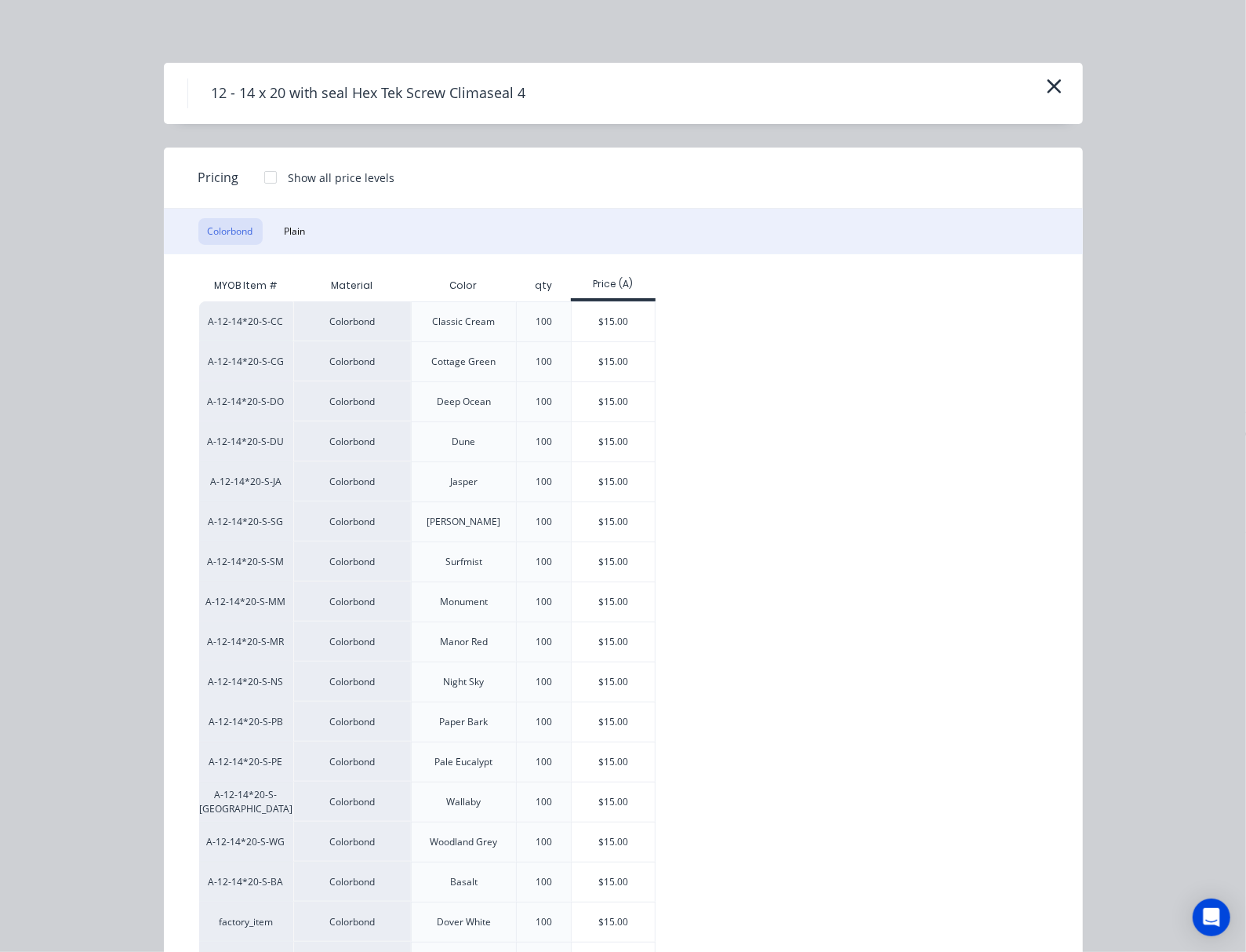
click at [255, 168] on div at bounding box center [270, 177] width 31 height 31
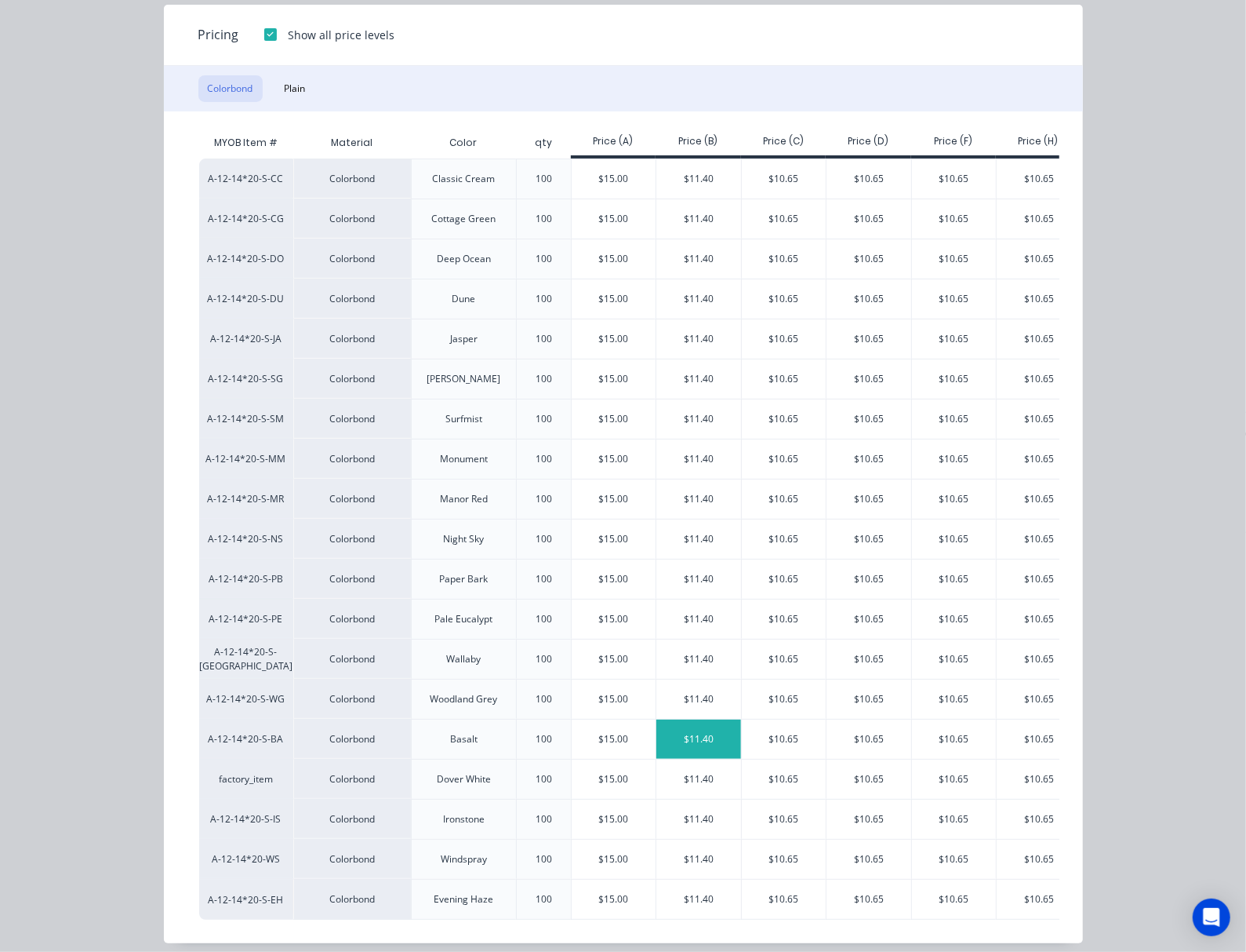
scroll to position [160, 0]
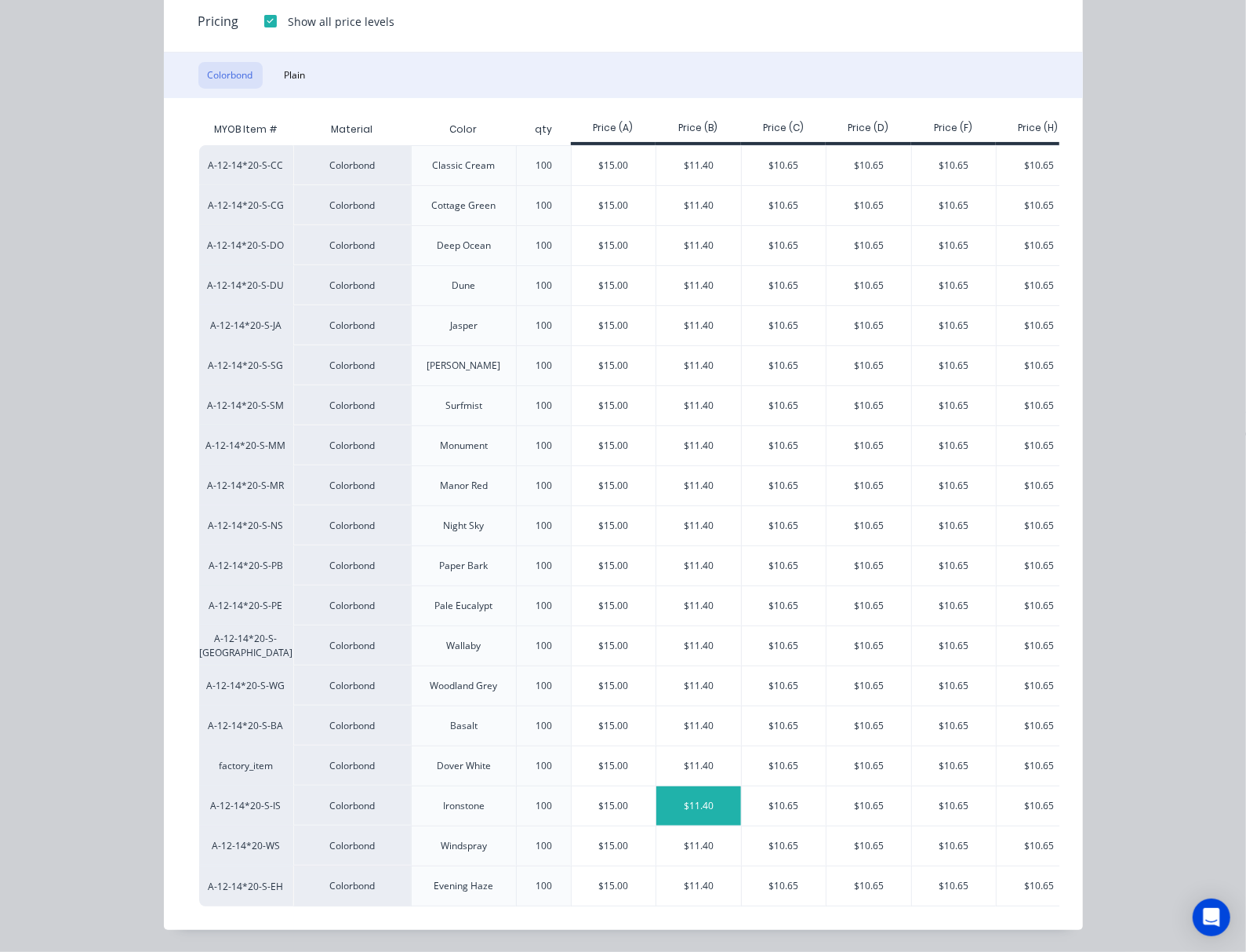
click at [657, 808] on div "$11.40" at bounding box center [698, 805] width 84 height 39
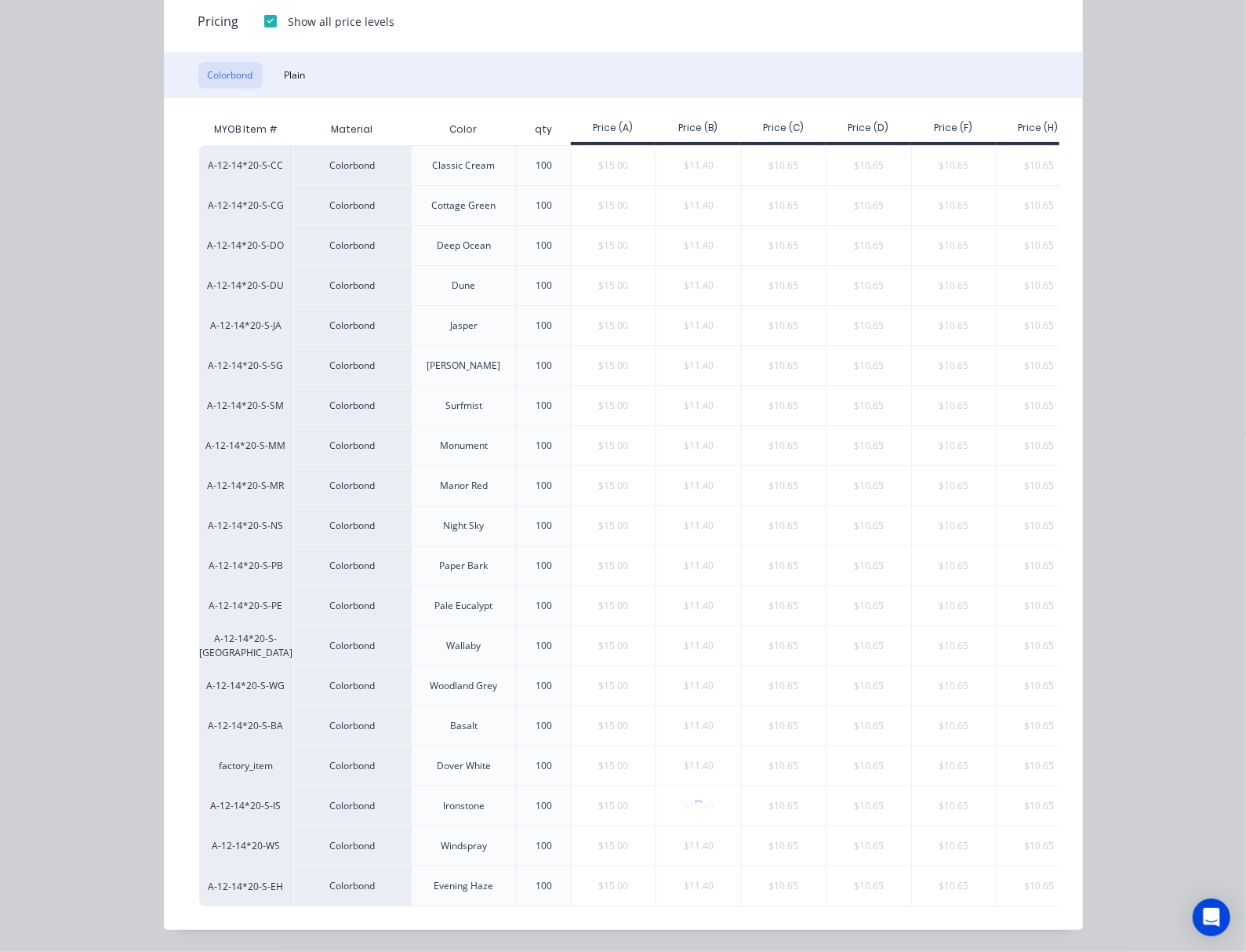
type input "$11.40"
type input "$57.00"
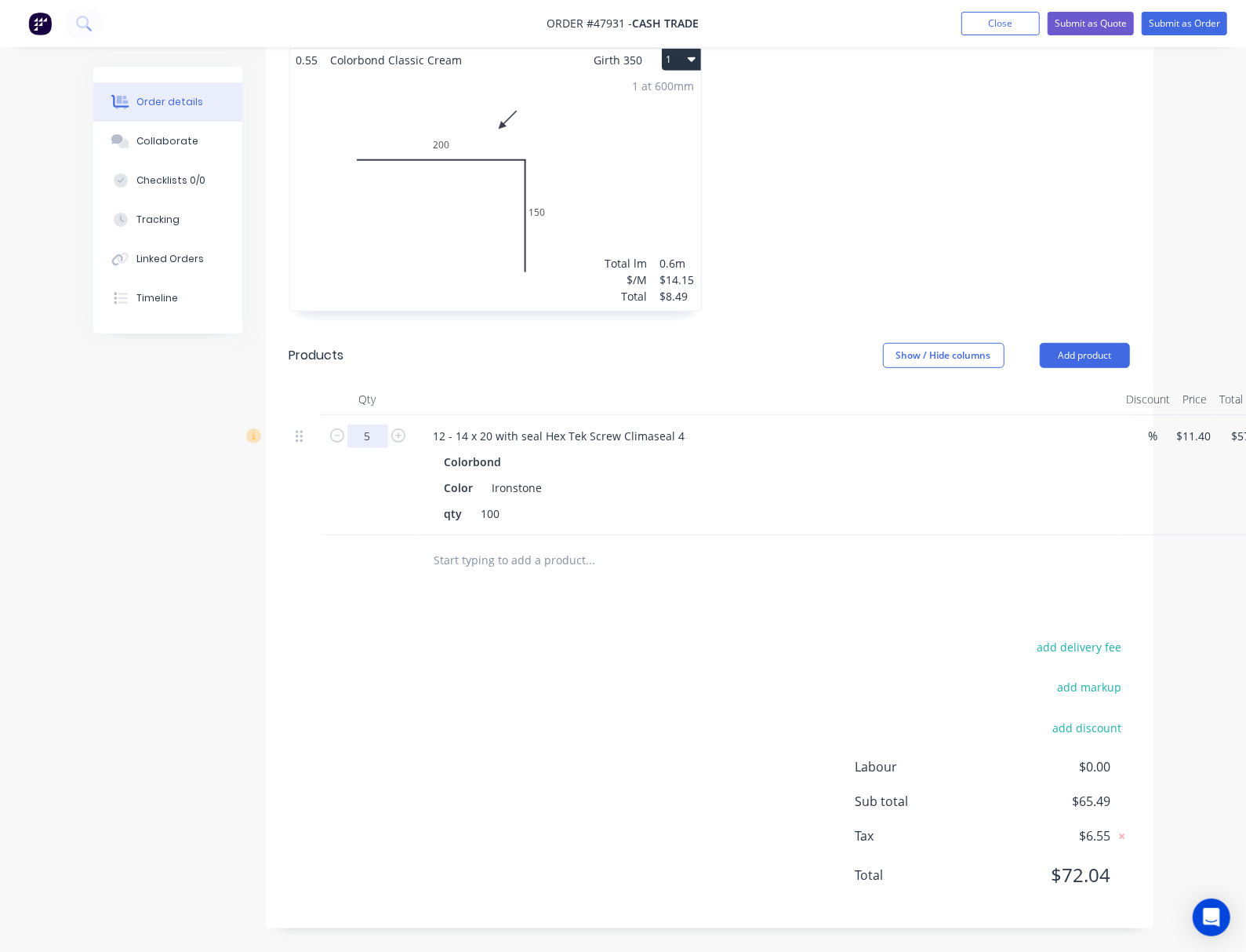
click at [347, 437] on input "5" at bounding box center [367, 436] width 41 height 24
type input "1"
type input "$11.40"
click at [706, 641] on div "add delivery fee add markup add discount Labour $0.00 Sub total $65.49 Tax $6.5…" at bounding box center [710, 770] width 841 height 269
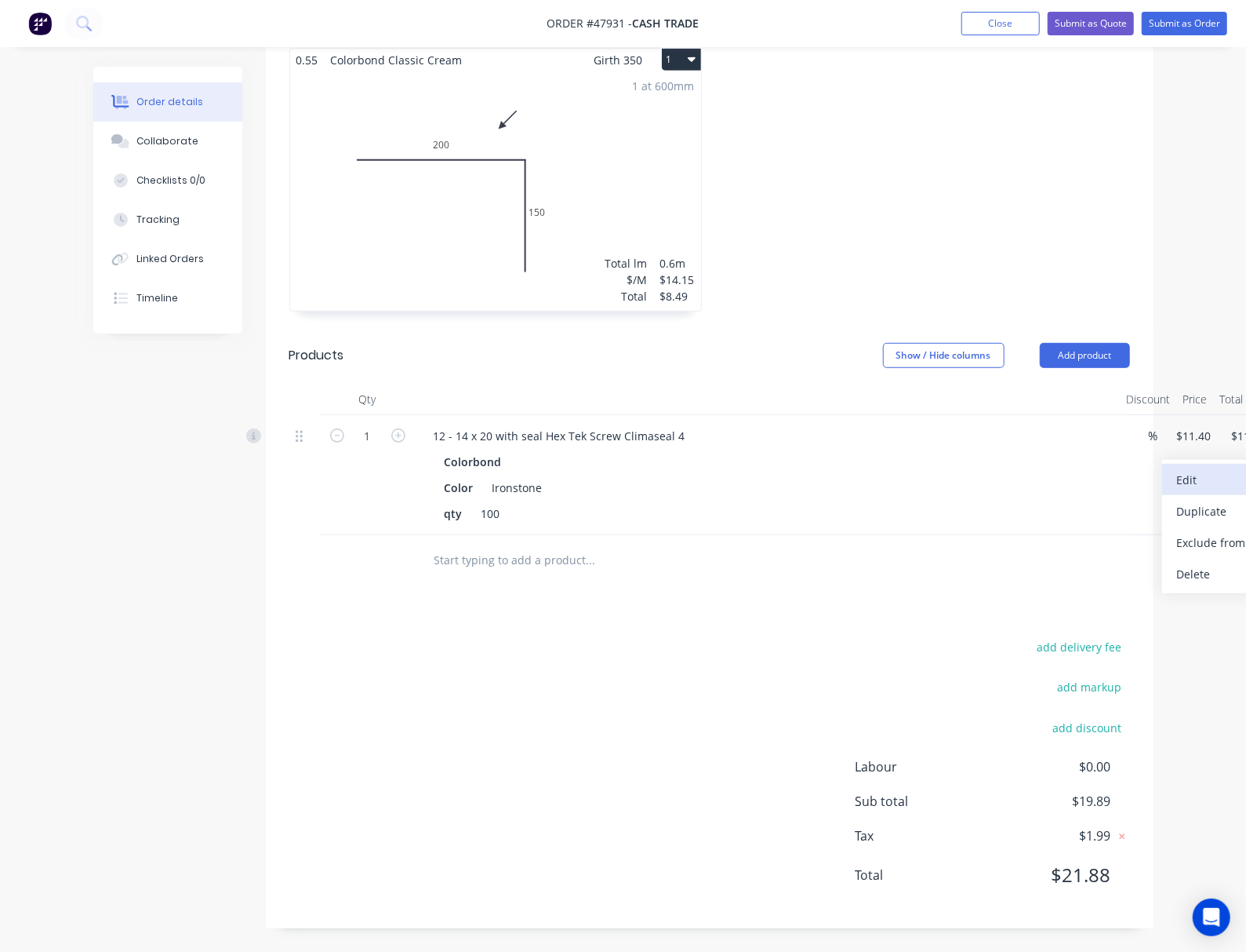
click at [1058, 472] on div "Edit" at bounding box center [1237, 479] width 121 height 23
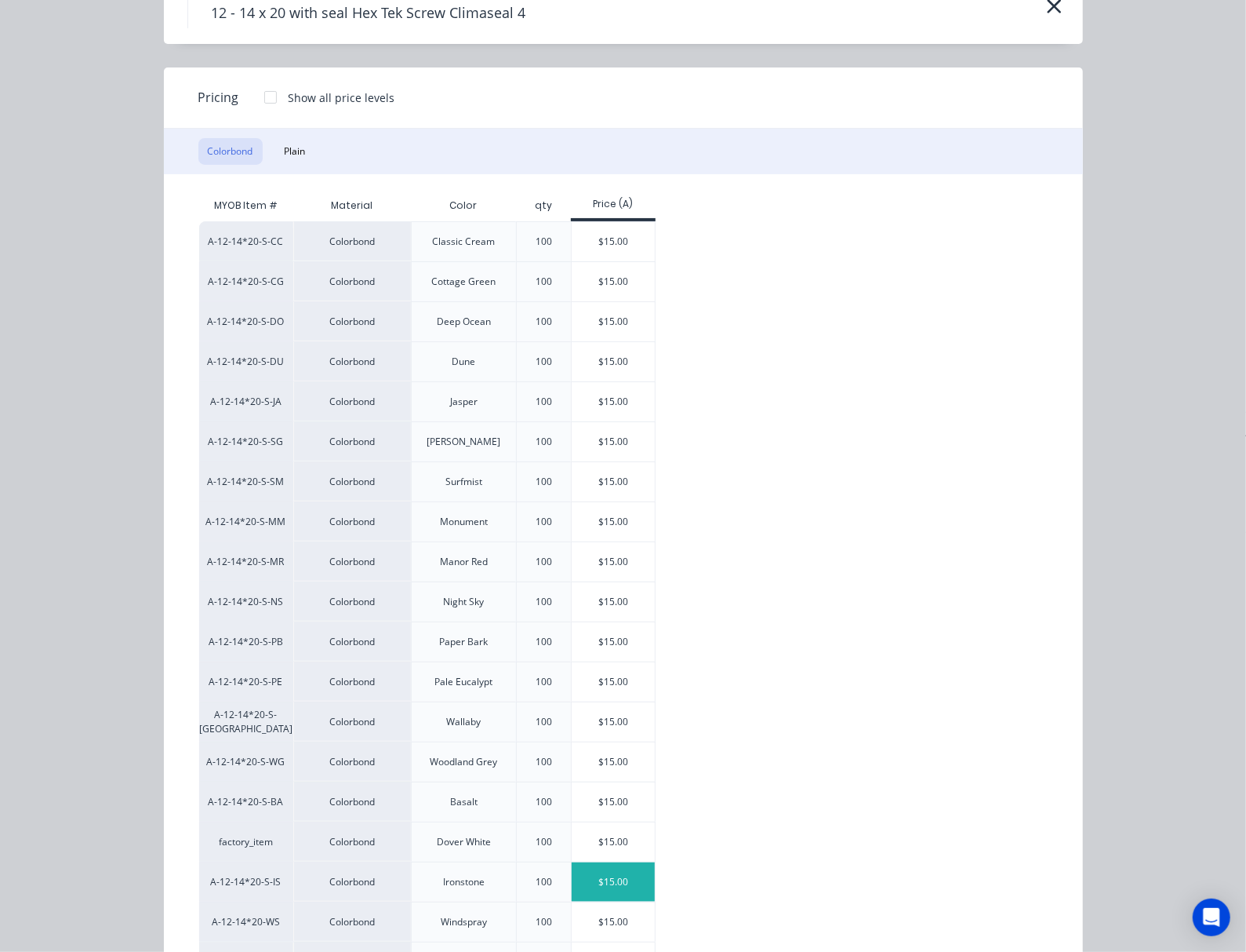
scroll to position [160, 0]
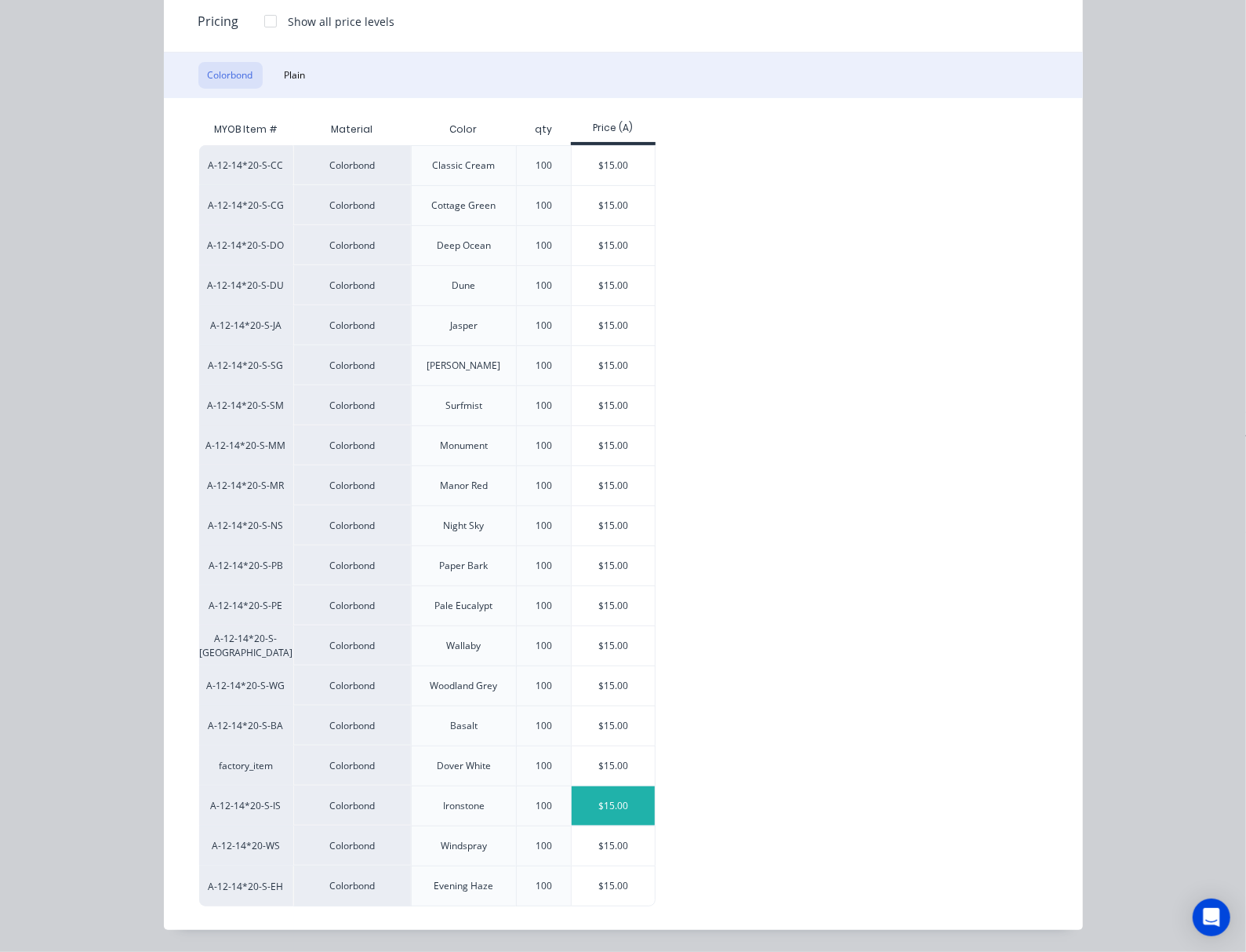
click at [572, 812] on div "$15.00" at bounding box center [614, 805] width 84 height 39
type input "$15.00"
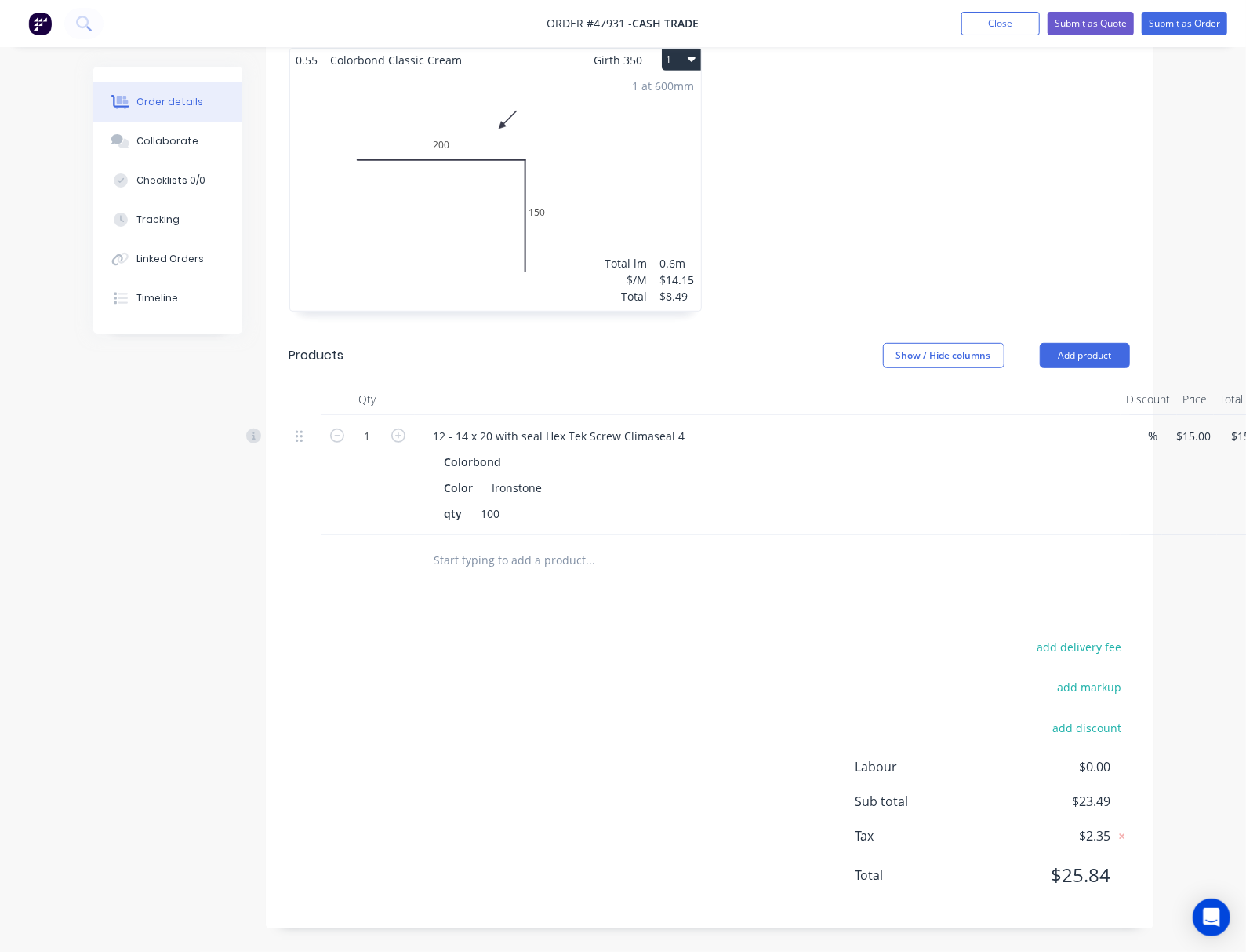
click at [646, 701] on div "add delivery fee add markup add discount Labour $0.00 Sub total $23.49 Tax $2.3…" at bounding box center [710, 770] width 841 height 269
click at [347, 438] on input "1" at bounding box center [367, 436] width 41 height 24
type input "5"
type input "$75.00"
click at [646, 648] on div "add delivery fee add markup add discount Labour $0.00 Sub total $23.49 Tax $2.3…" at bounding box center [710, 770] width 841 height 269
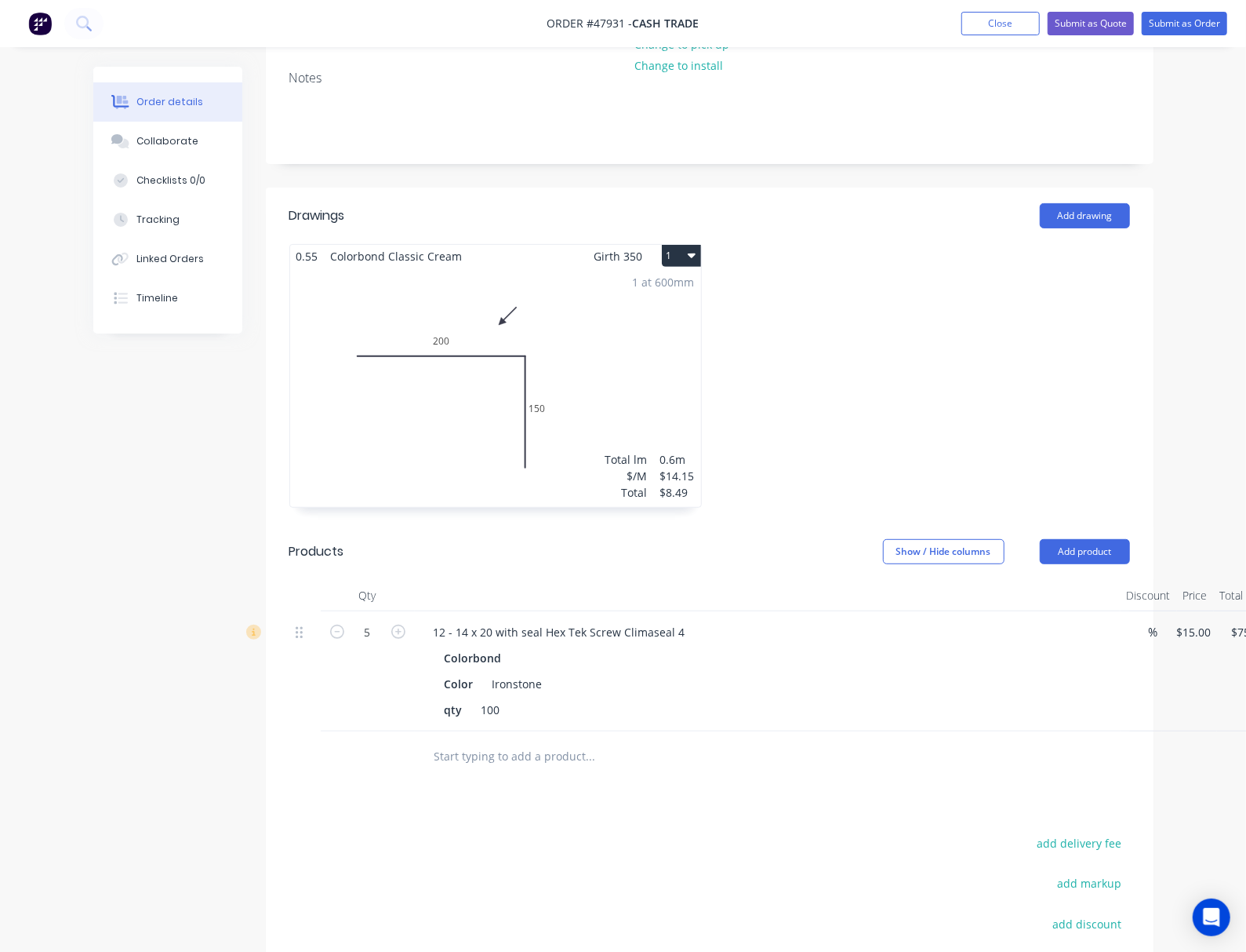
scroll to position [405, 0]
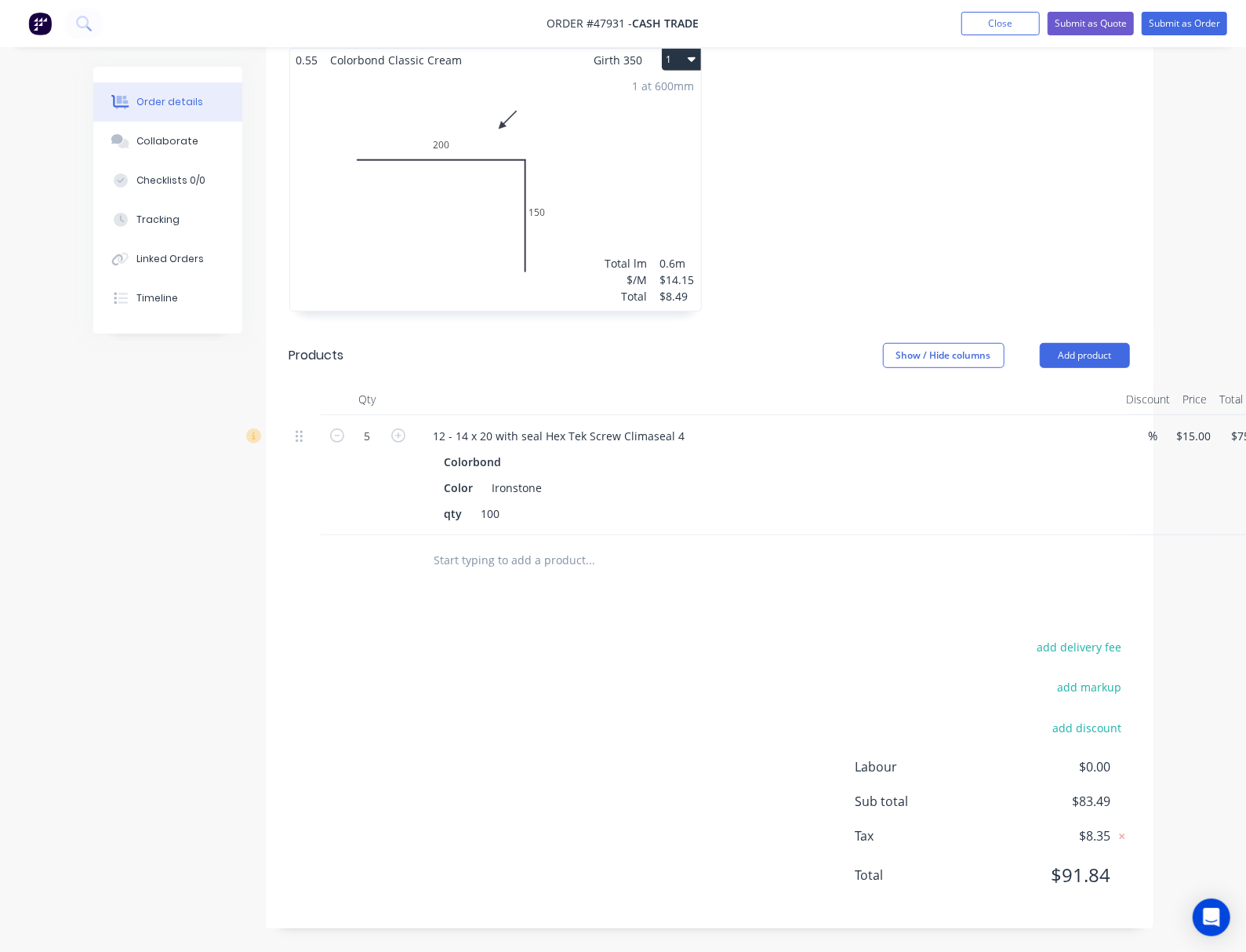
click at [1058, 478] on div "Edit" at bounding box center [1237, 479] width 121 height 23
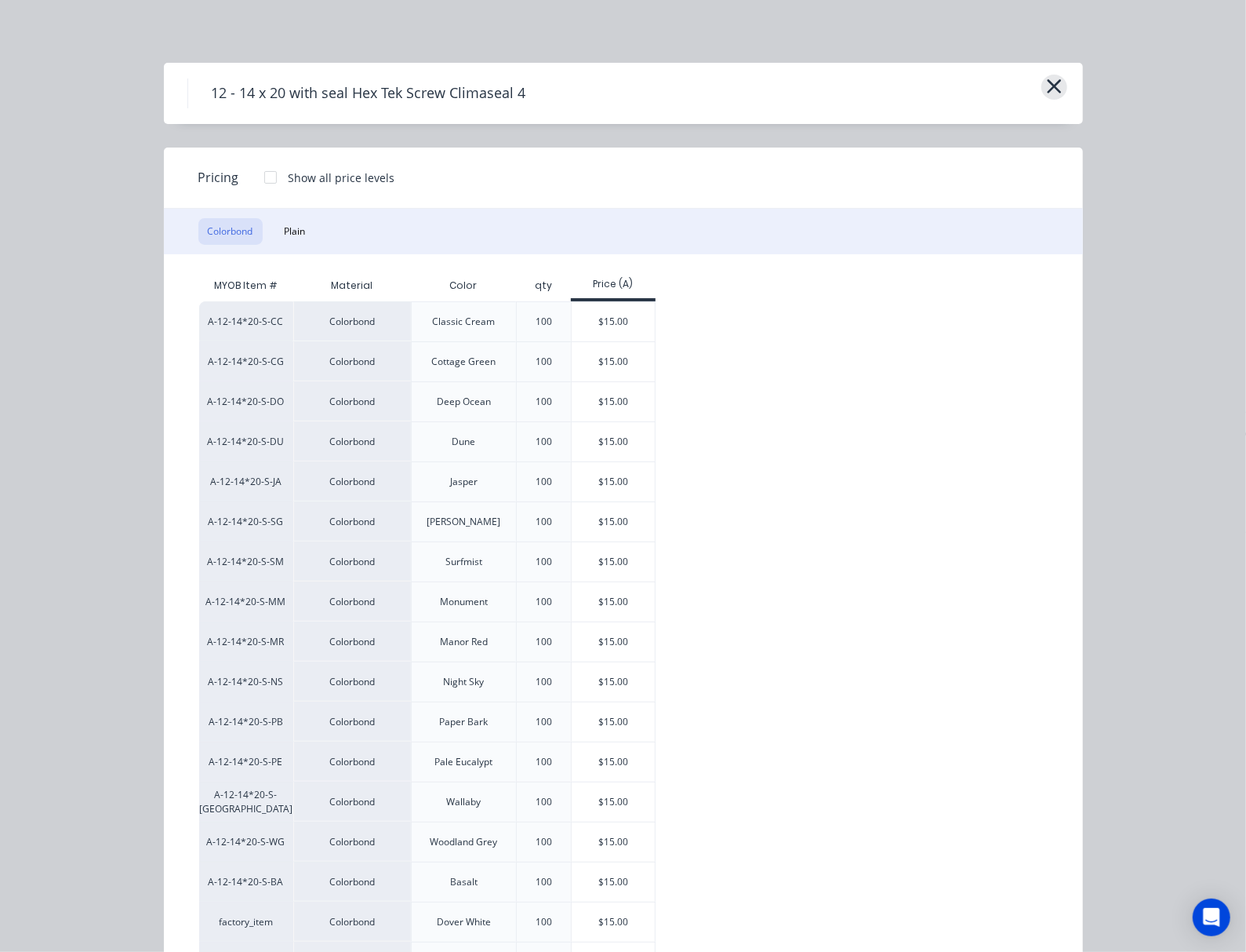
click at [1058, 84] on icon "button" at bounding box center [1054, 85] width 16 height 22
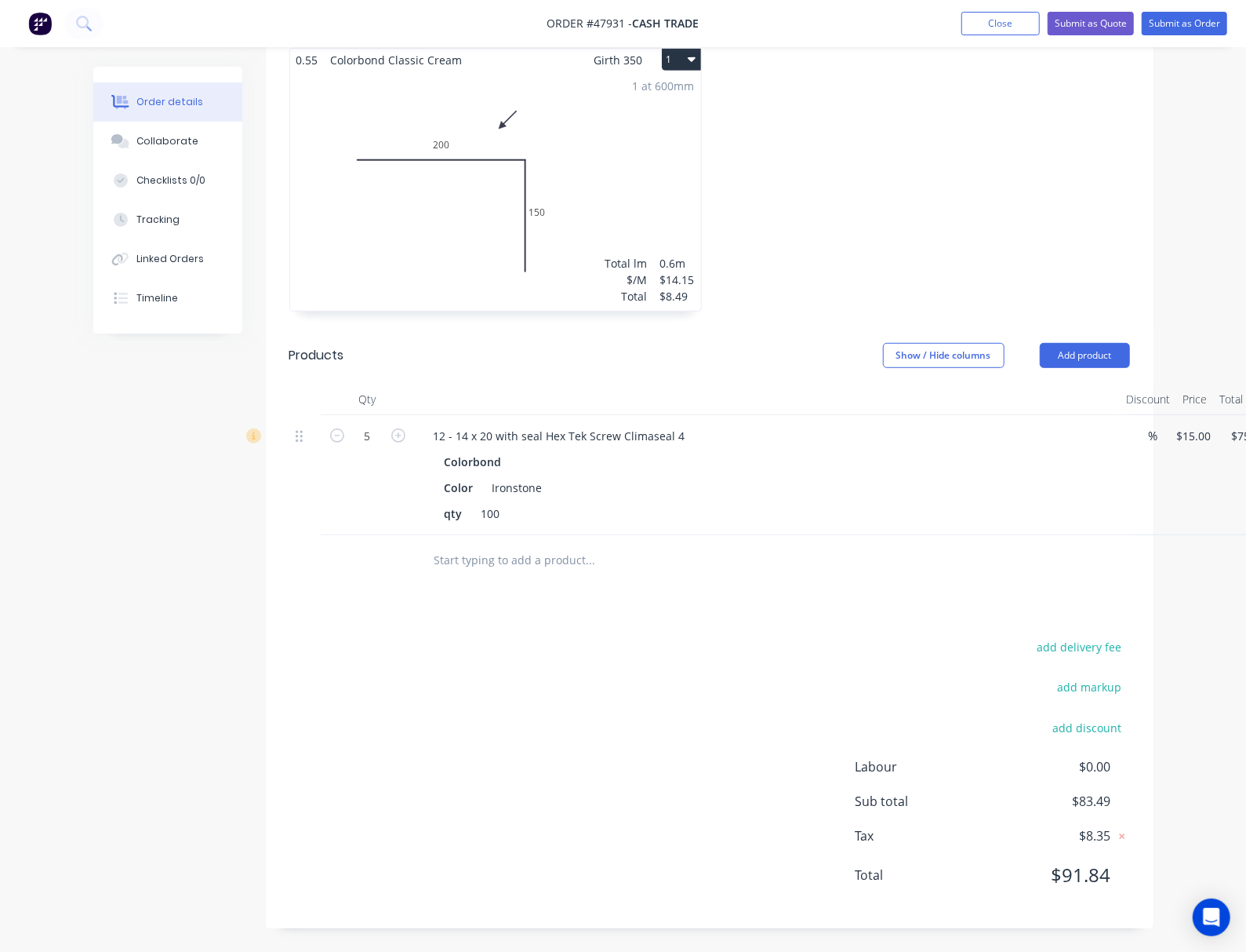
click at [1058, 476] on div "Edit" at bounding box center [1237, 479] width 121 height 23
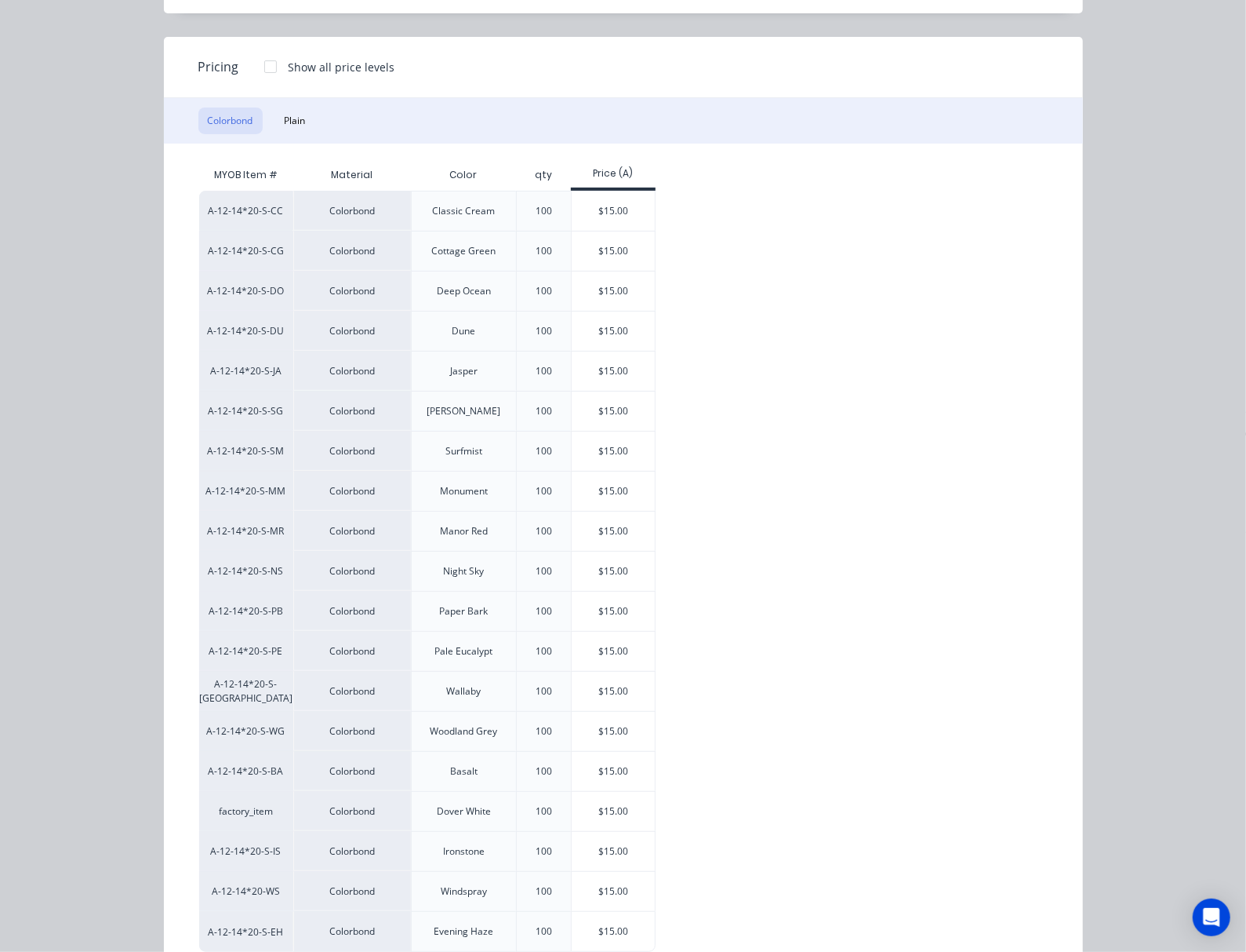
scroll to position [160, 0]
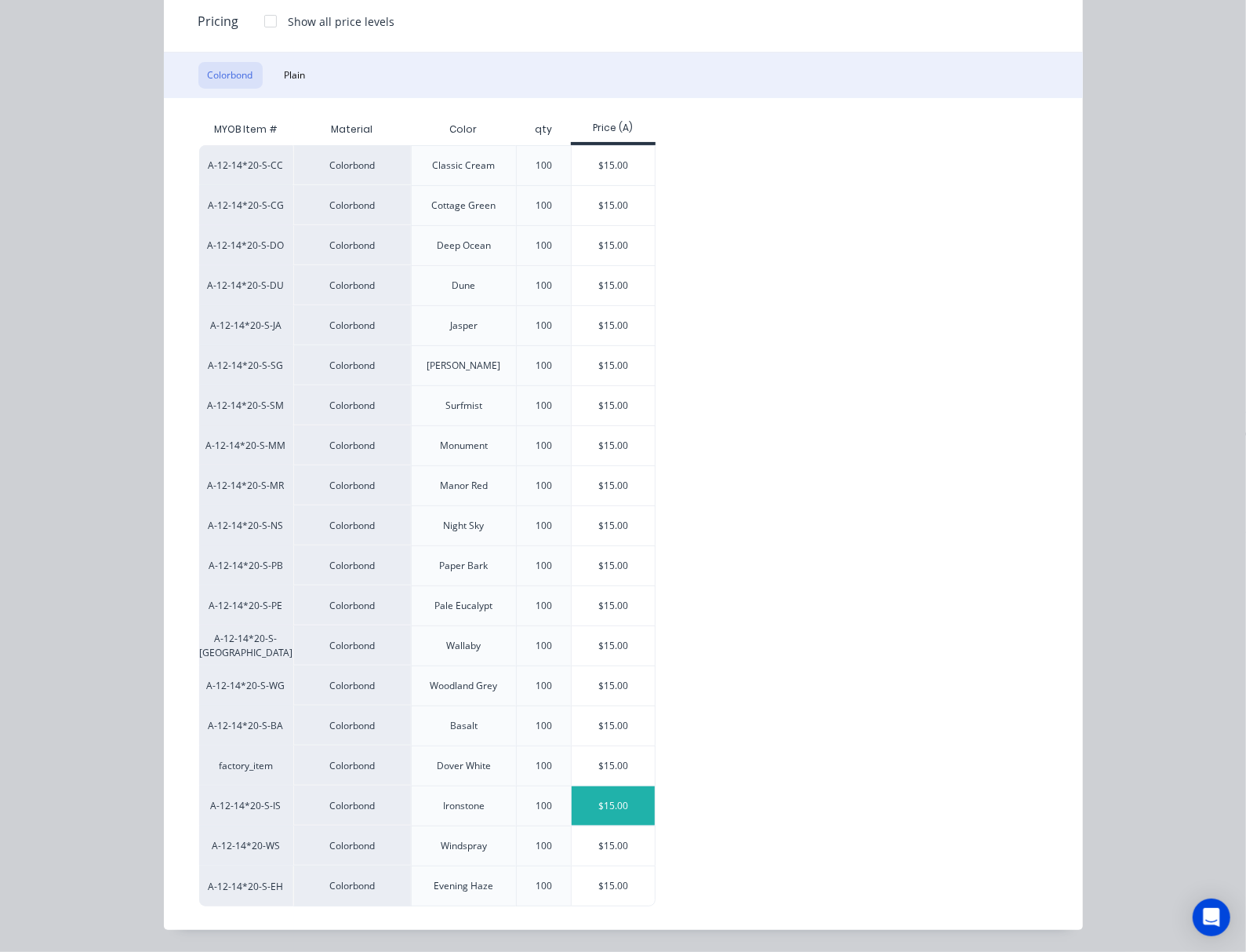
click at [572, 811] on div "$15.00" at bounding box center [614, 805] width 84 height 39
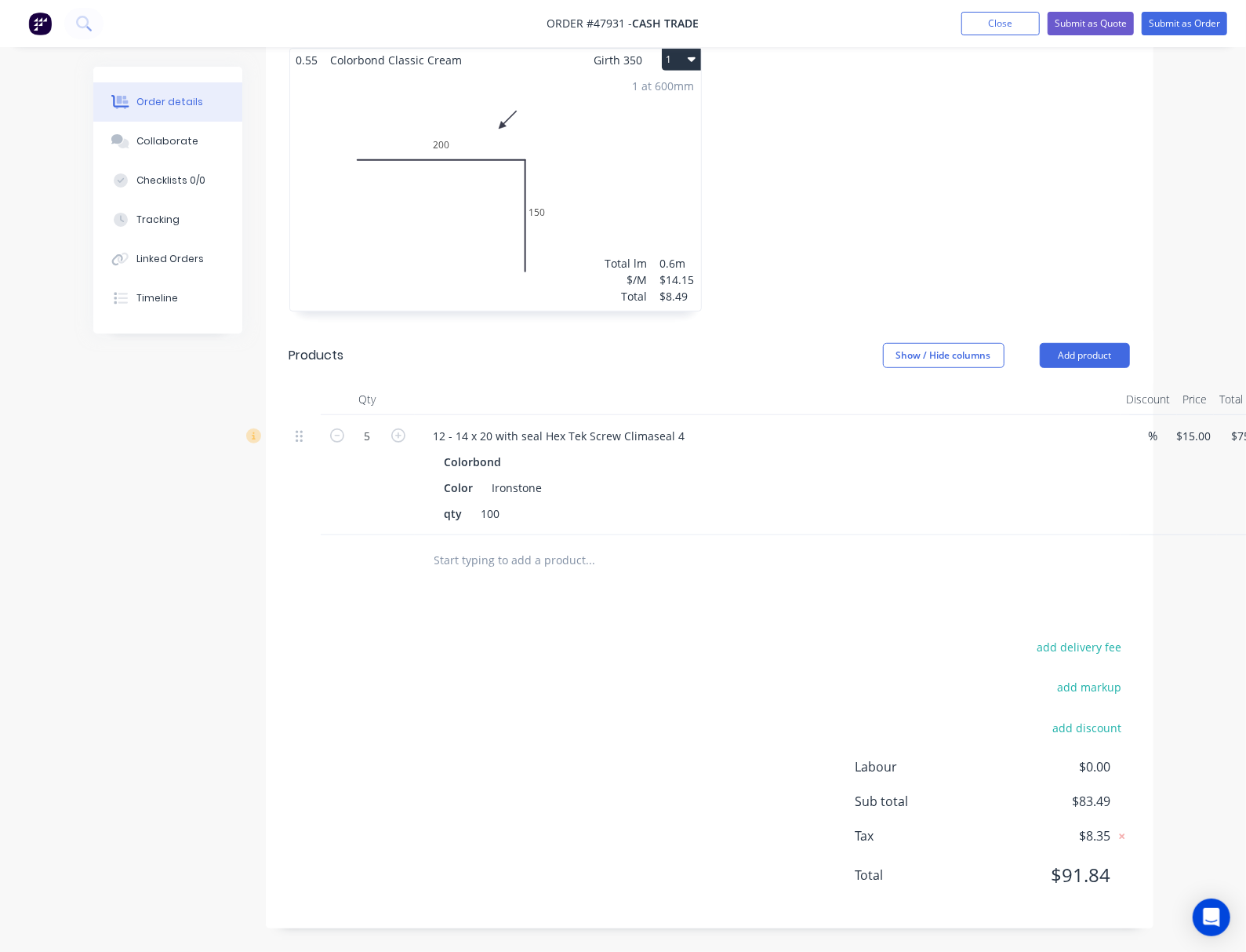
click at [1058, 481] on div "Edit" at bounding box center [1237, 479] width 121 height 23
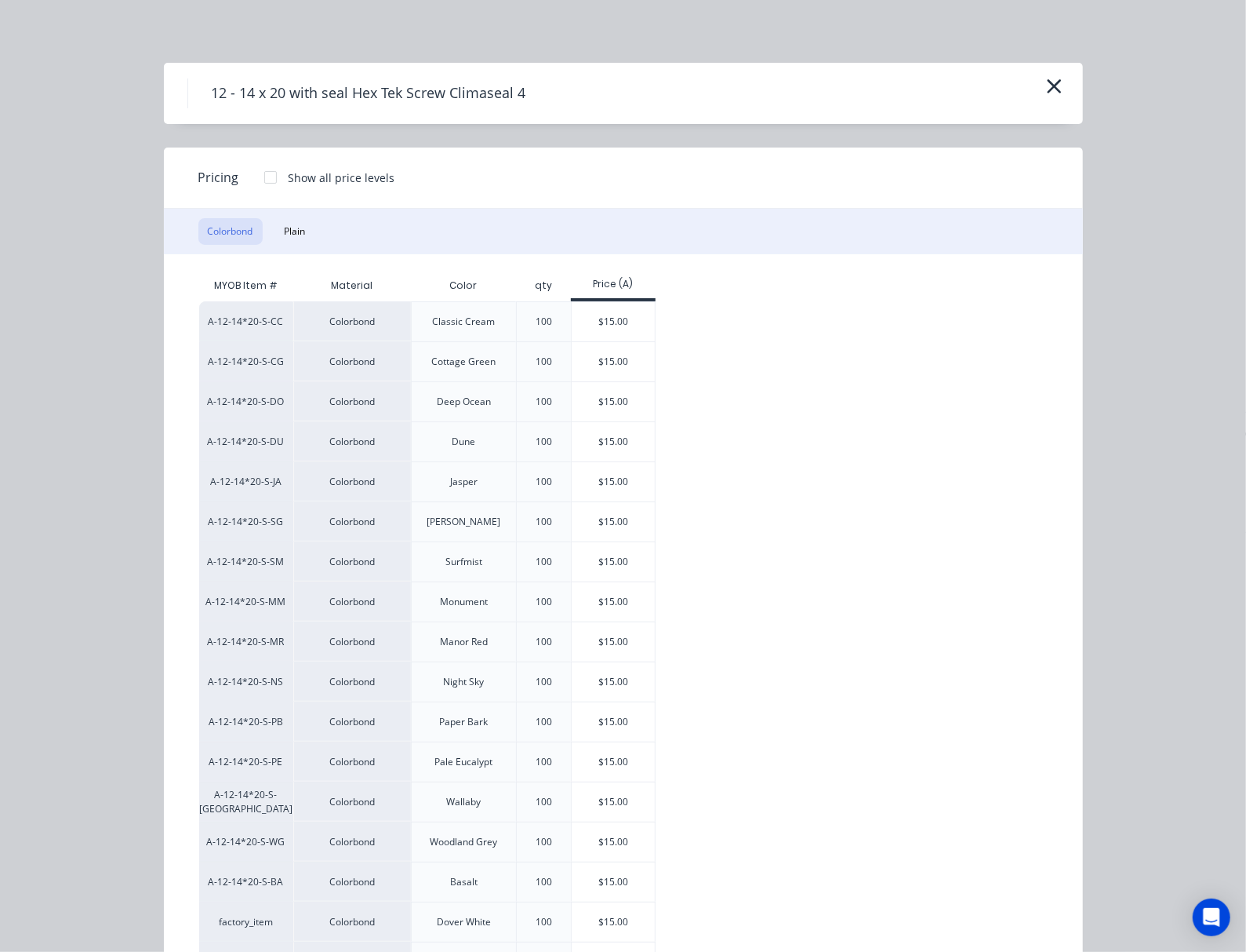
click at [255, 179] on div at bounding box center [270, 177] width 31 height 31
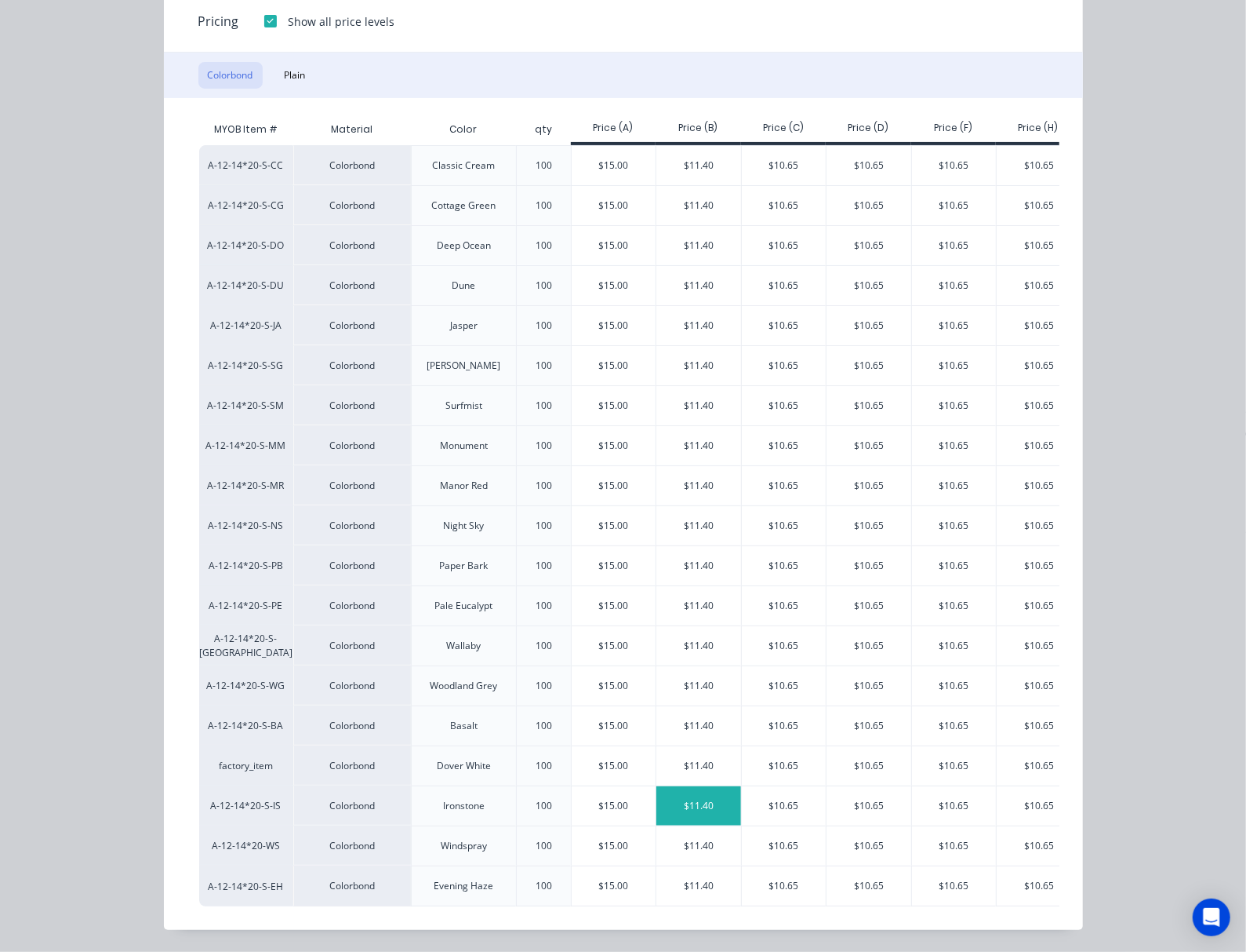
click at [657, 807] on div "$11.40" at bounding box center [698, 805] width 84 height 39
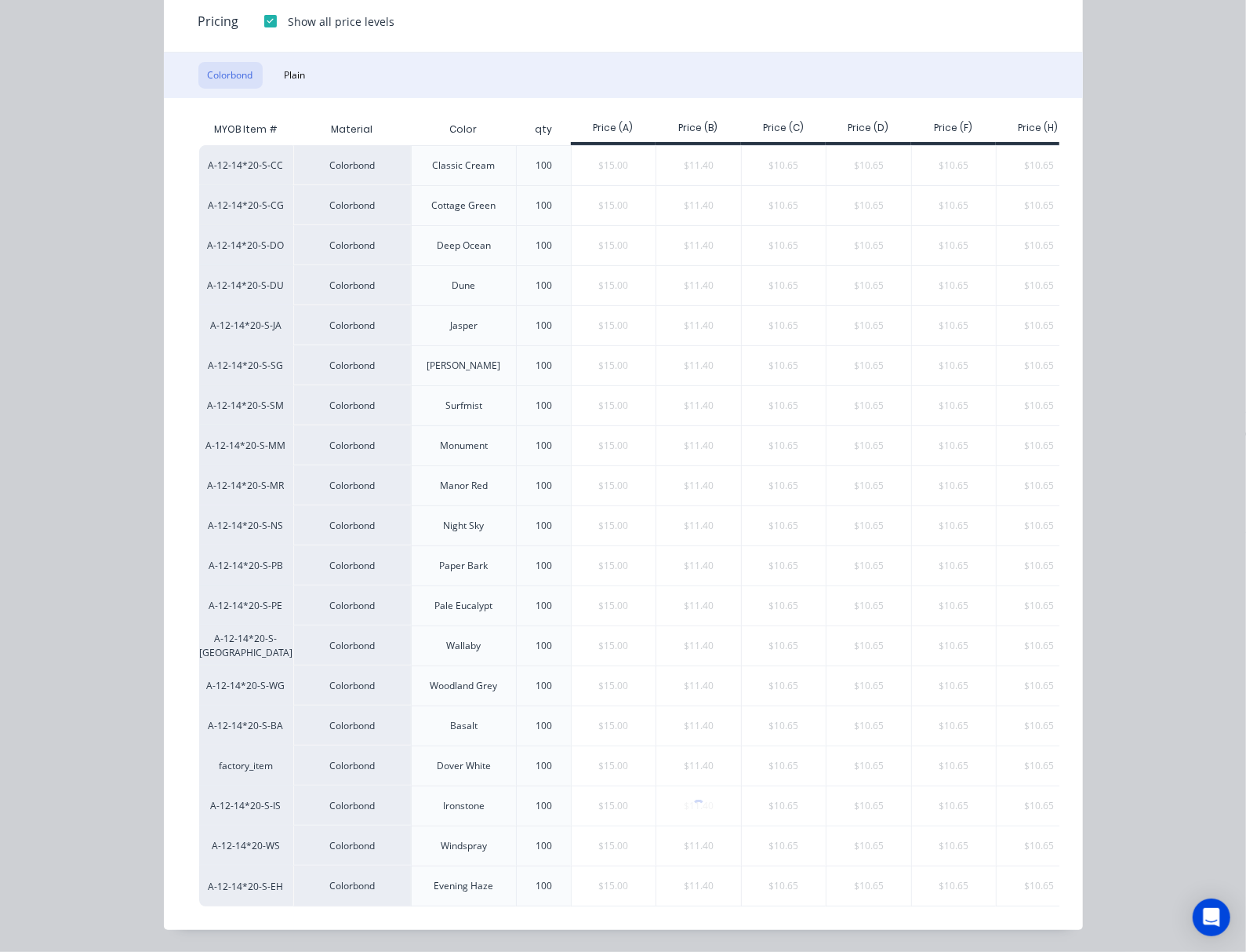
type input "$11.40"
type input "$57.00"
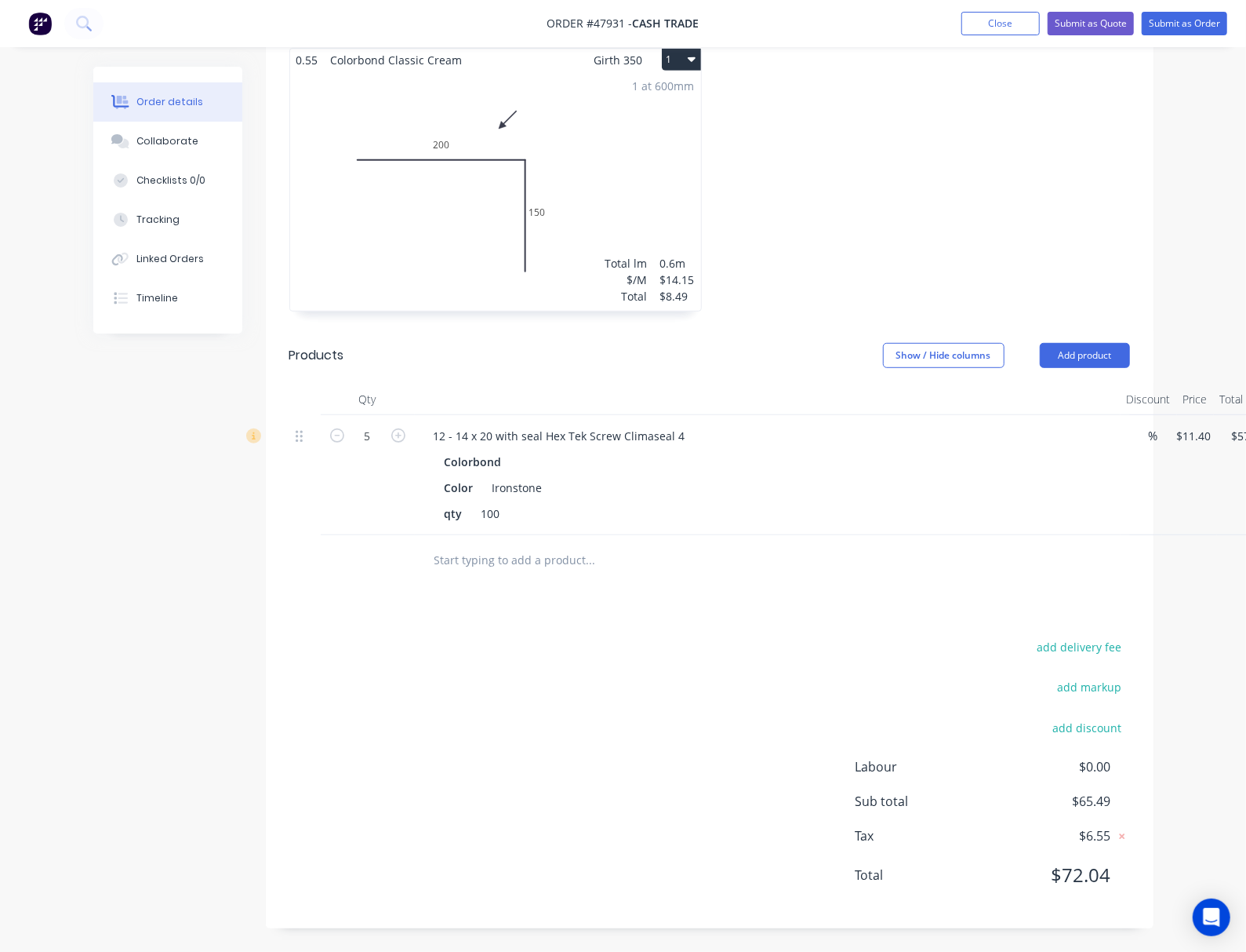
click at [587, 628] on div "Drawings Add drawing 0.55 Colorbond Classic Cream Girth 350 1 0 200 150 0 200 1…" at bounding box center [710, 459] width 888 height 937
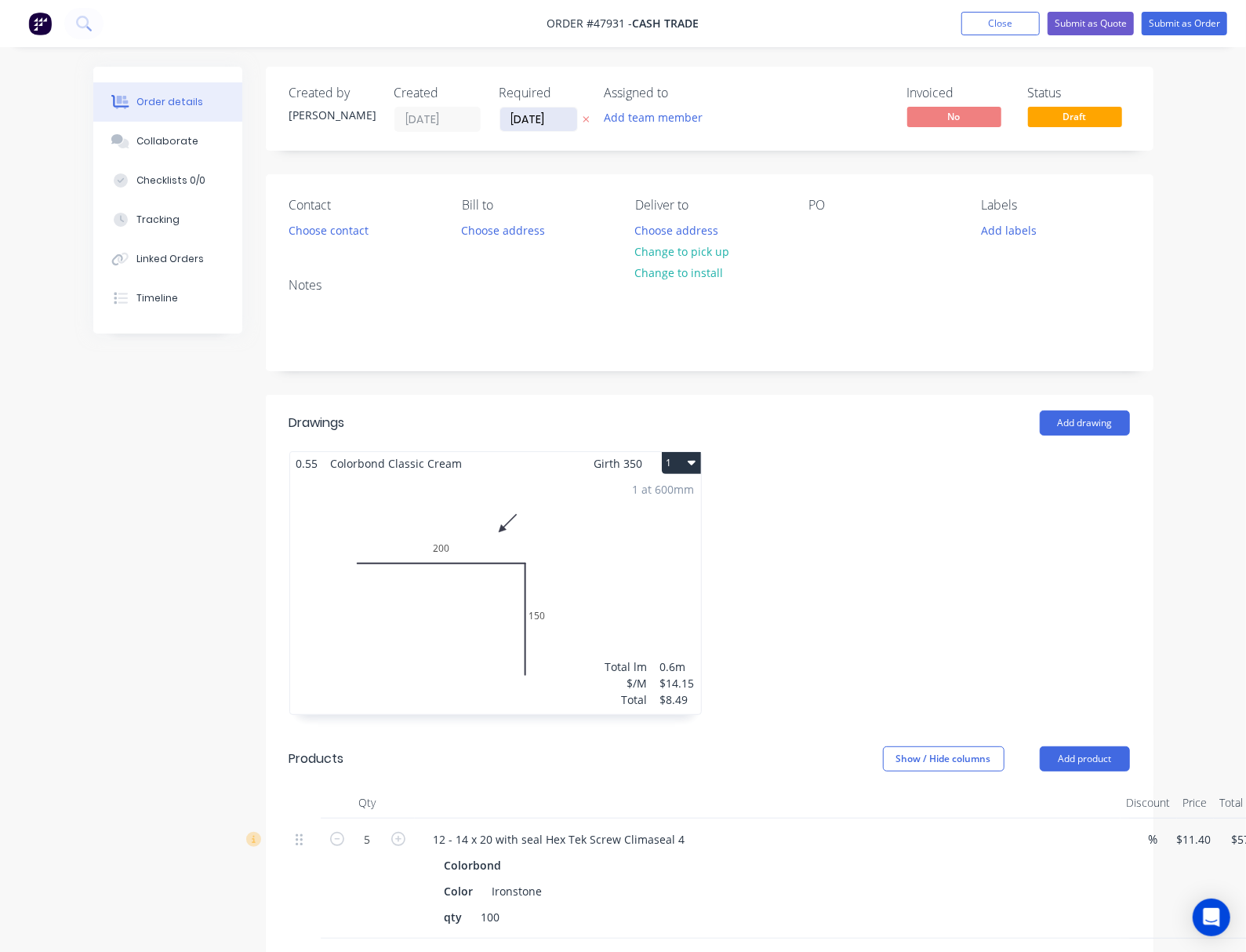
click at [500, 116] on input "[DATE]" at bounding box center [538, 119] width 77 height 24
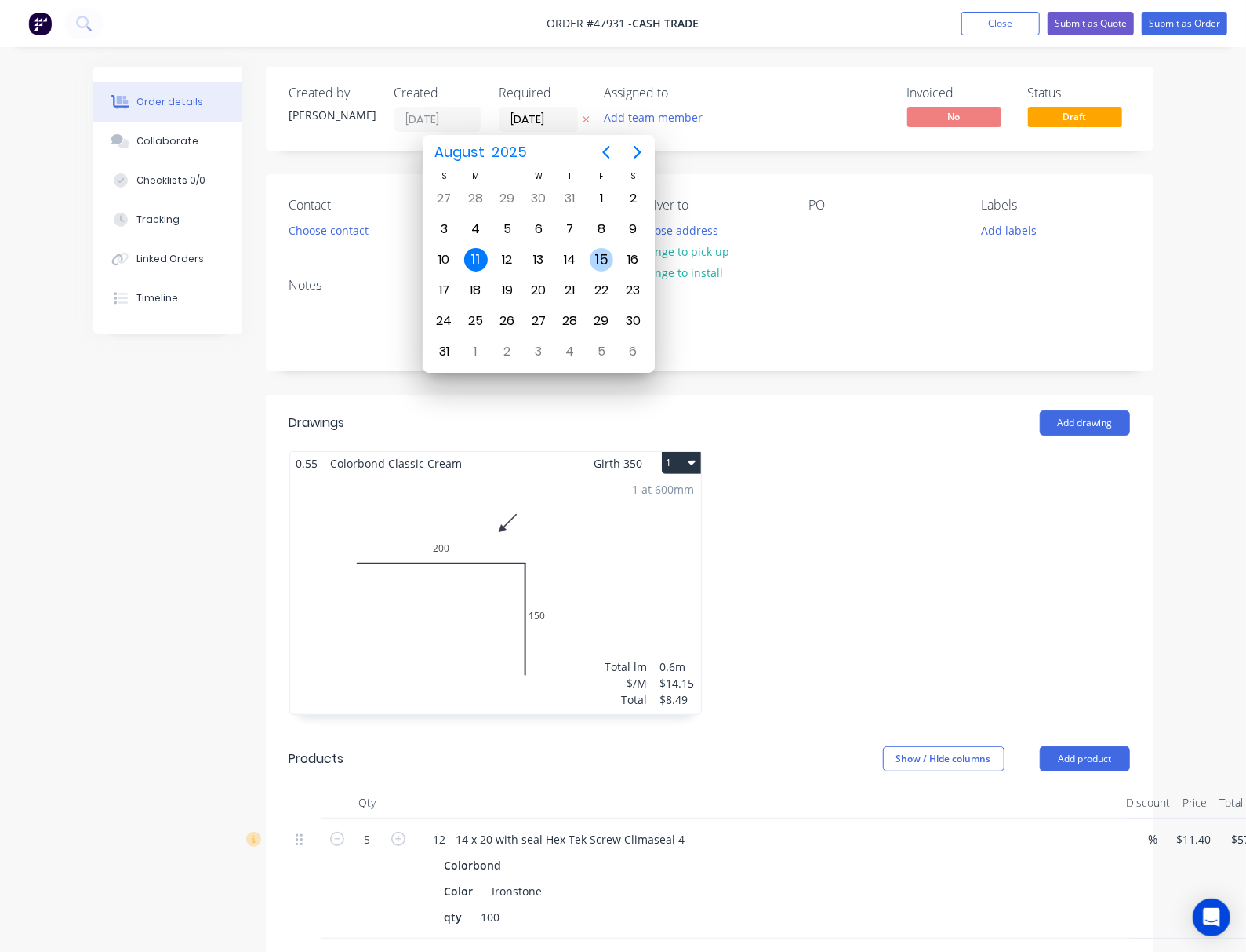
click at [601, 255] on div "15" at bounding box center [602, 259] width 24 height 24
type input "[DATE]"
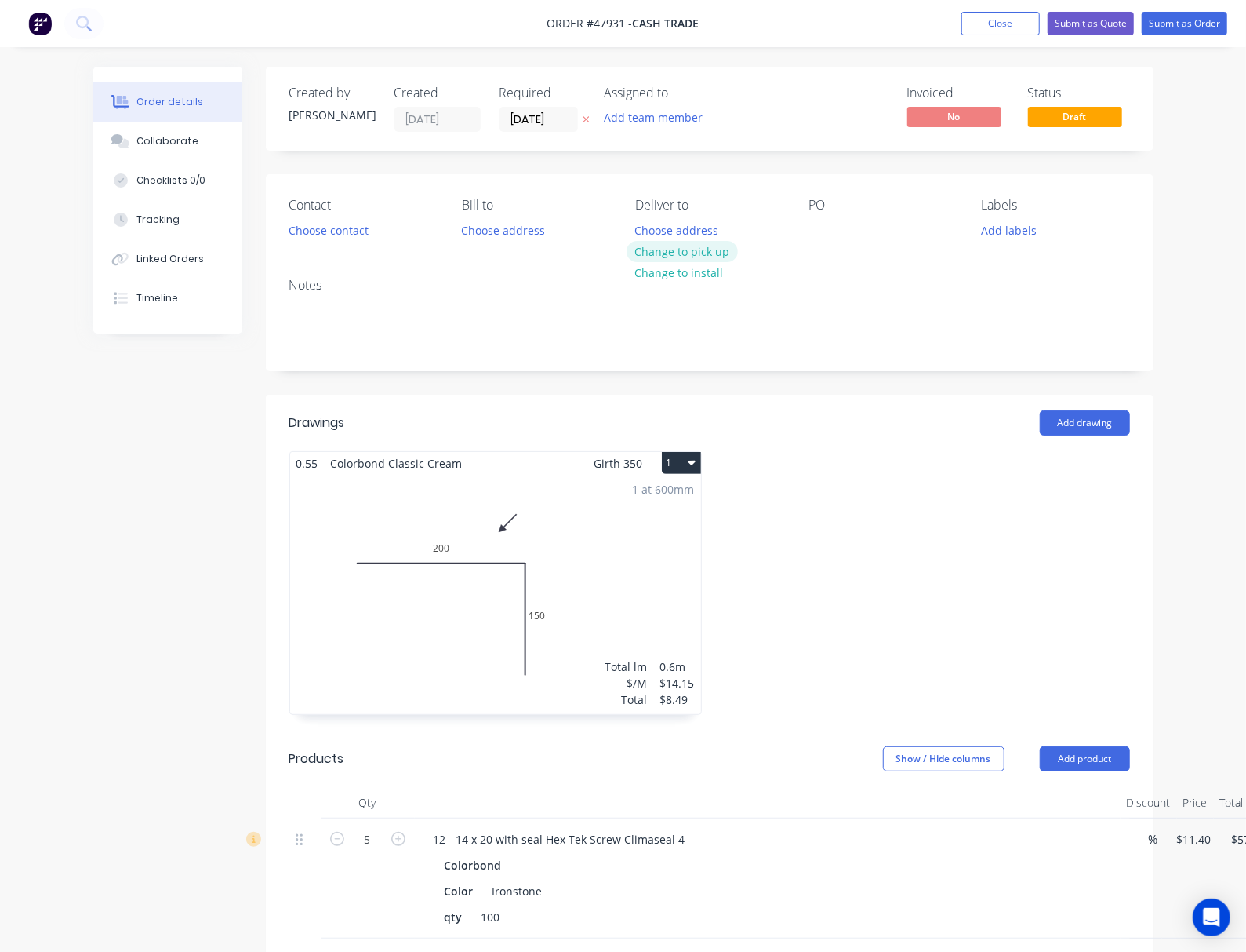
click at [685, 252] on button "Change to pick up" at bounding box center [681, 252] width 111 height 21
click at [280, 231] on button "Choose contact" at bounding box center [328, 230] width 97 height 21
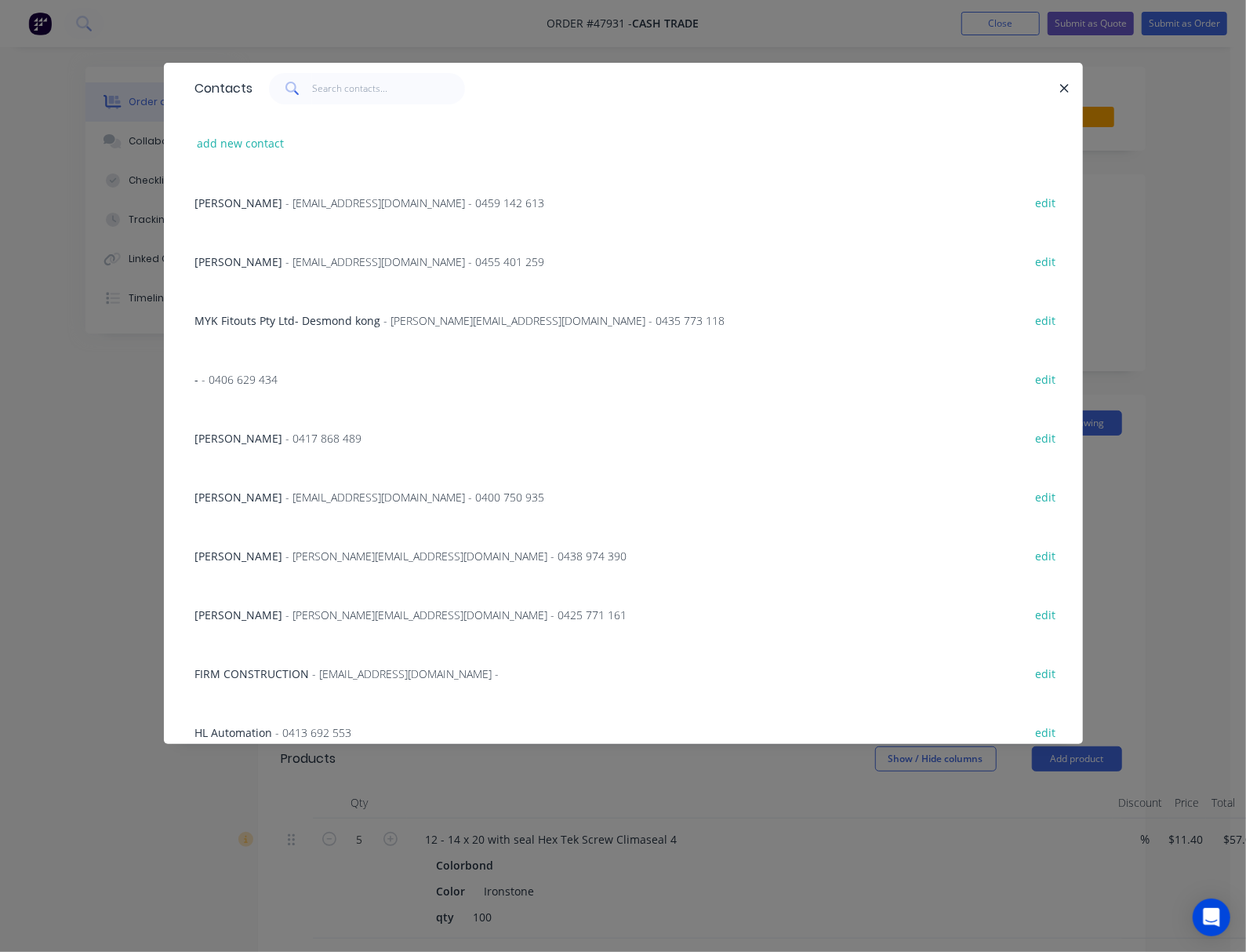
click at [188, 129] on div "add new contact" at bounding box center [623, 143] width 872 height 59
click at [189, 137] on button "add new contact" at bounding box center [240, 143] width 103 height 21
select select "AU"
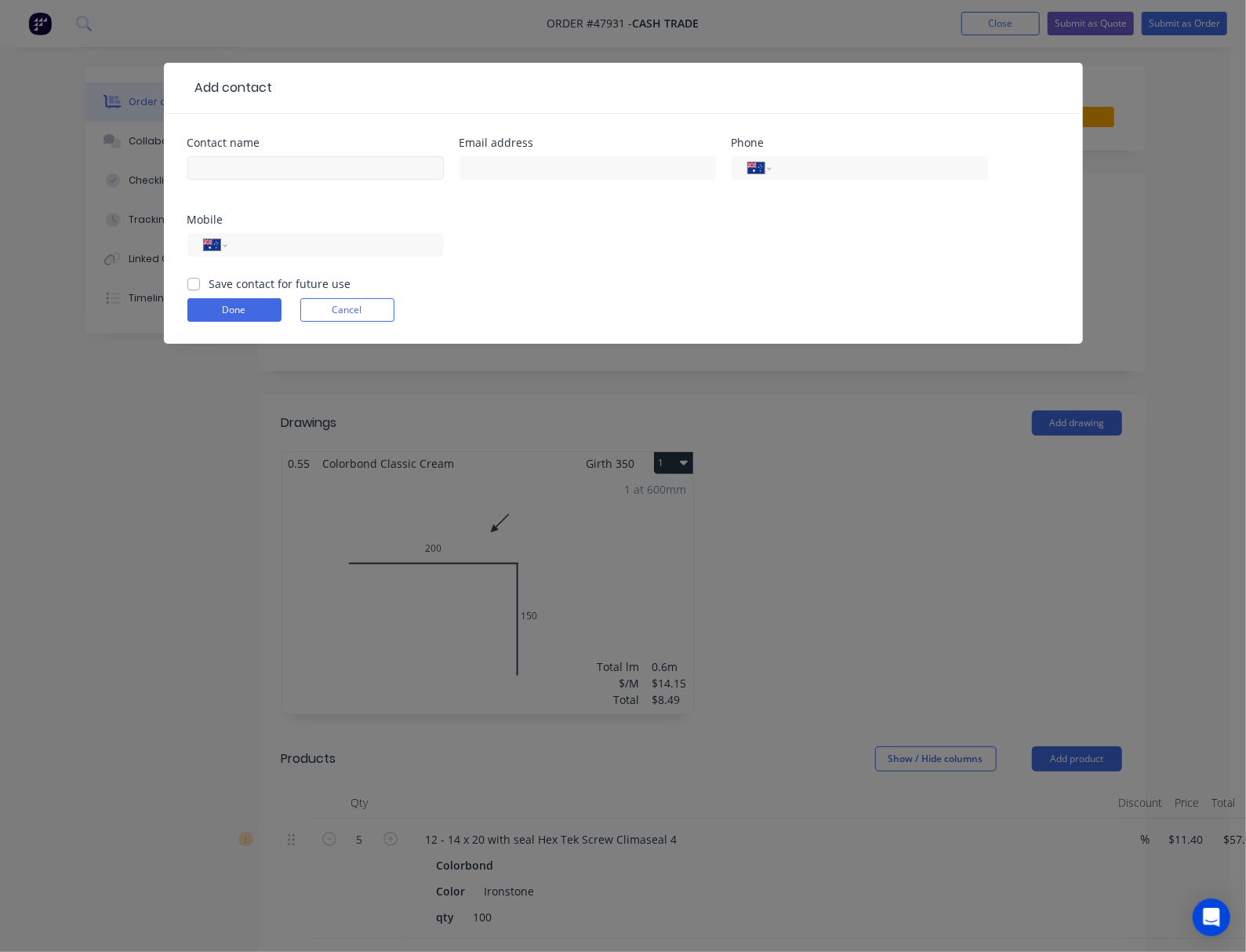
drag, startPoint x: 105, startPoint y: 180, endPoint x: 111, endPoint y: 174, distance: 8.5
click at [188, 177] on div at bounding box center [316, 175] width 256 height 47
click at [188, 166] on input "text" at bounding box center [316, 167] width 256 height 24
type input "[PERSON_NAME]"
drag, startPoint x: 529, startPoint y: 174, endPoint x: 688, endPoint y: 163, distance: 159.4
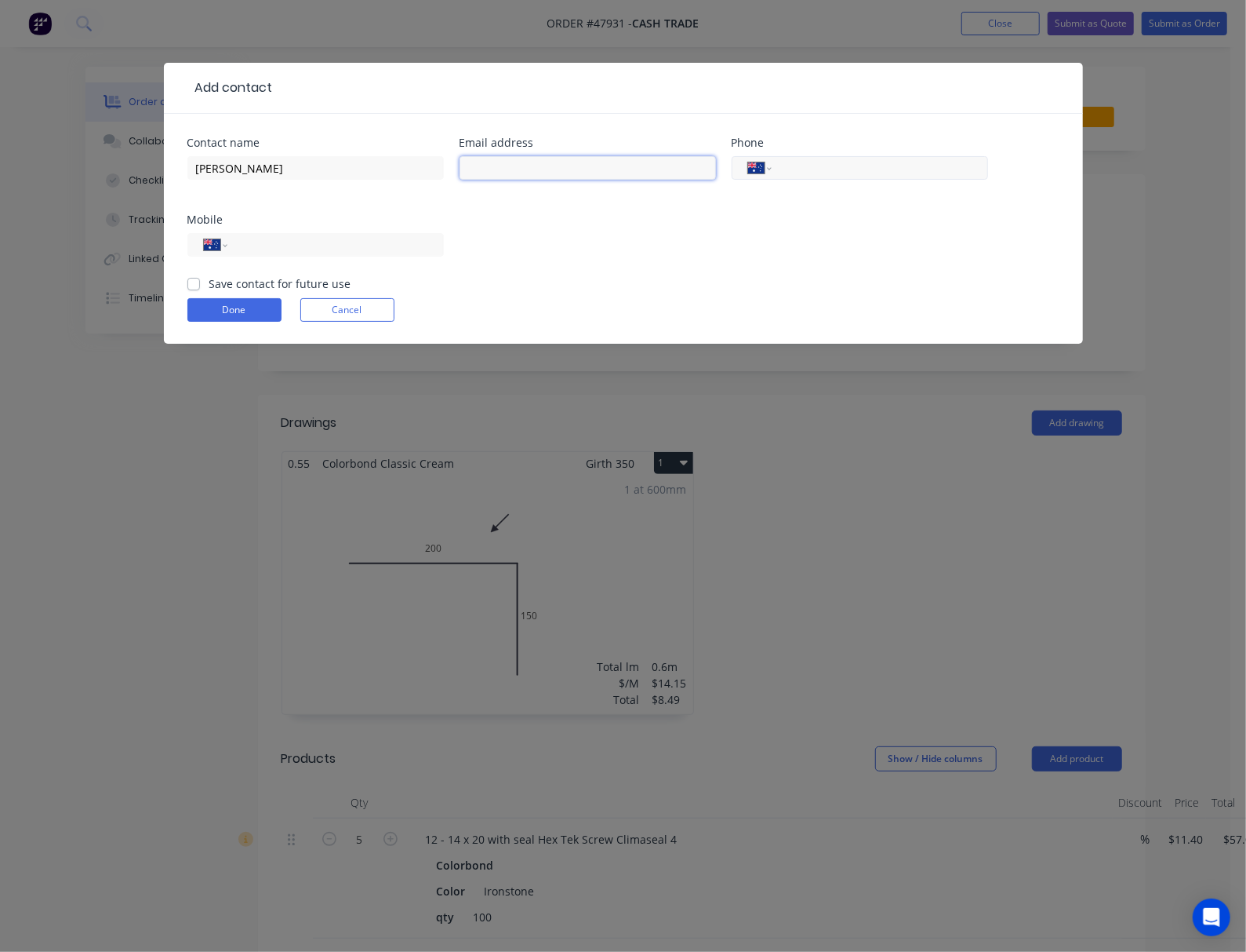
click at [529, 174] on input "text" at bounding box center [587, 167] width 256 height 24
click at [427, 236] on input "tel" at bounding box center [332, 245] width 188 height 18
type input "0412 651 192"
click at [188, 298] on button "Done" at bounding box center [234, 309] width 94 height 24
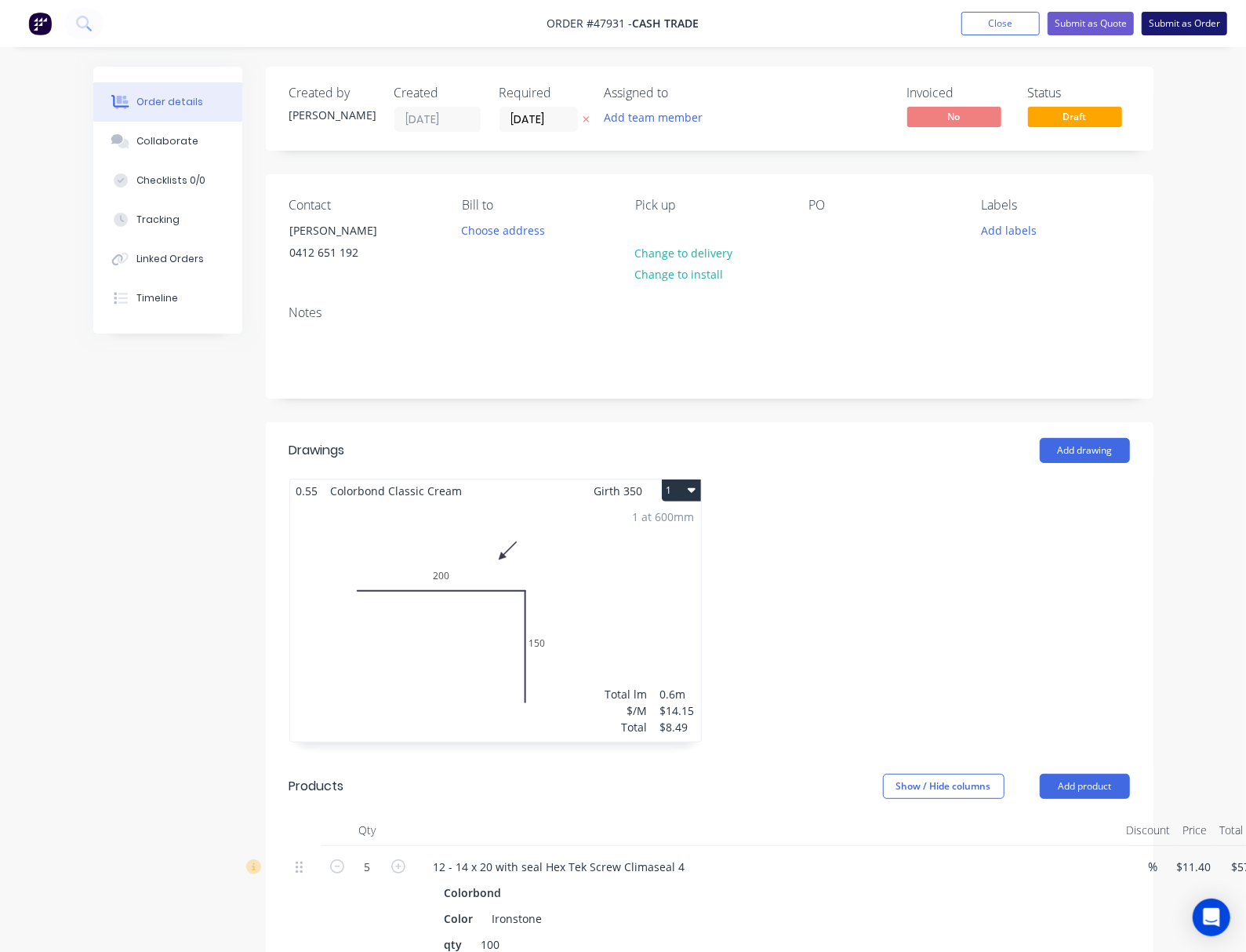
click at [1058, 25] on button "Submit as Order" at bounding box center [1184, 23] width 85 height 24
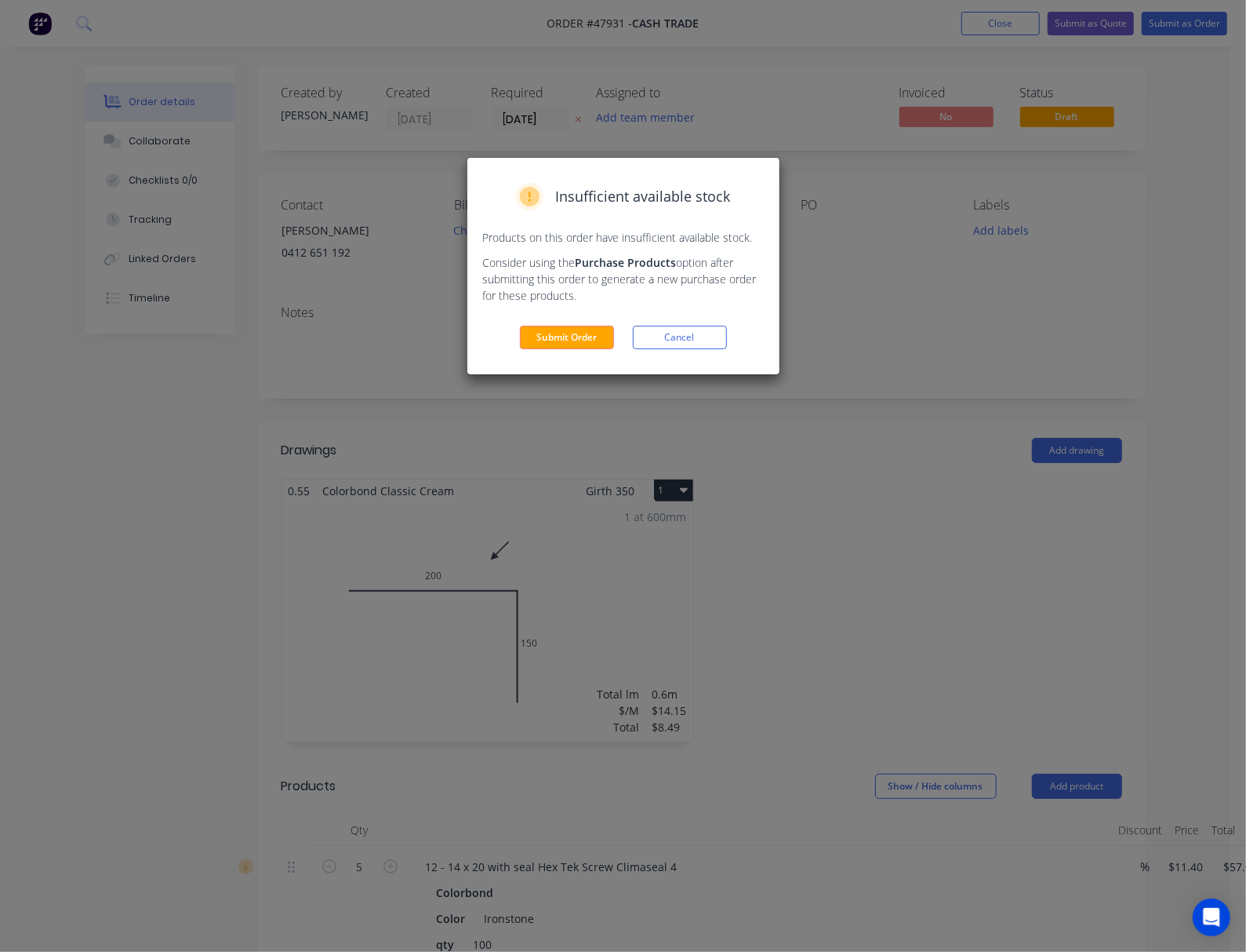
click at [1058, 339] on div "Insufficient available stock Products on this order have insufficient available…" at bounding box center [623, 476] width 1246 height 952
click at [718, 337] on button "Cancel" at bounding box center [679, 337] width 94 height 24
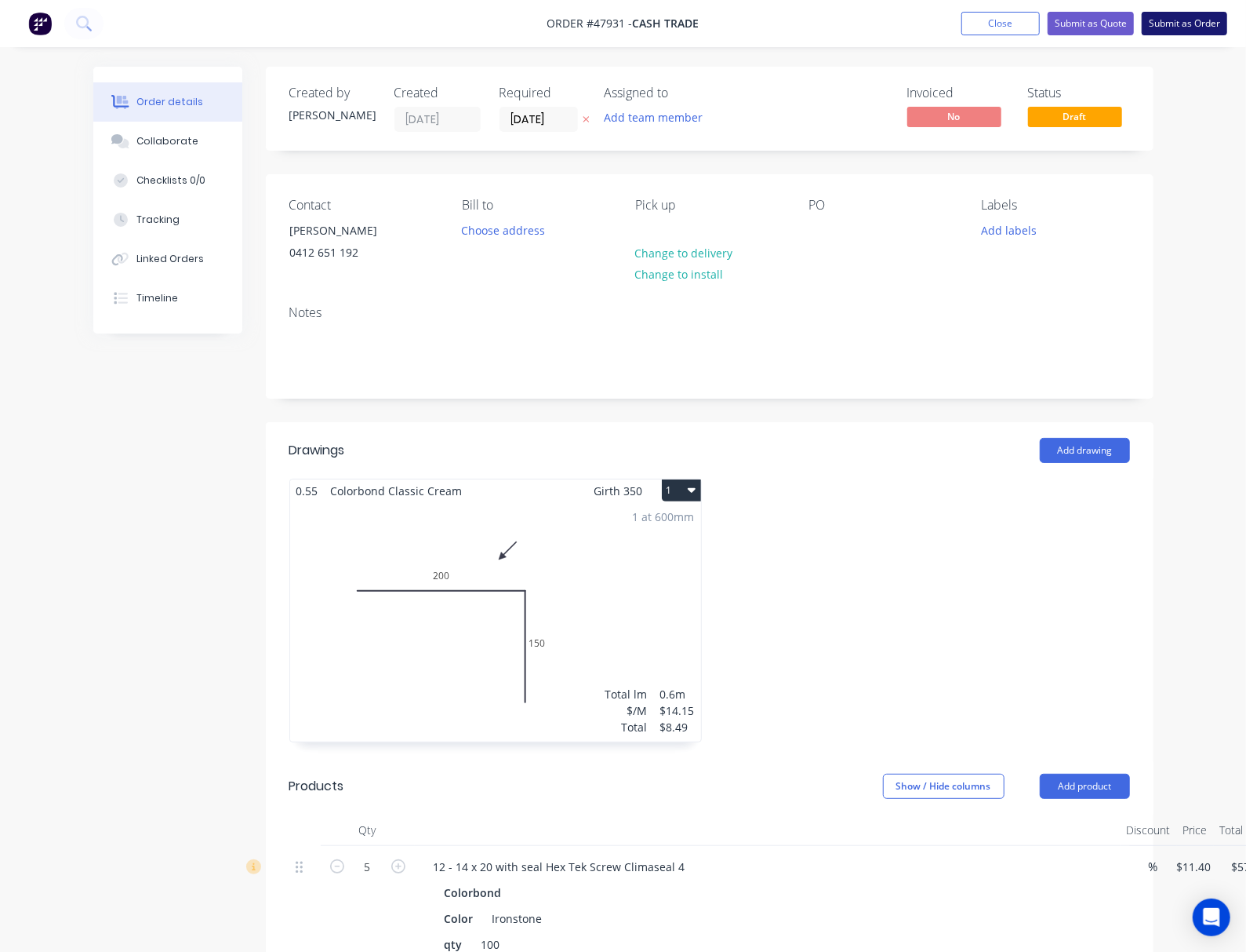
click at [1058, 23] on button "Submit as Order" at bounding box center [1184, 23] width 85 height 24
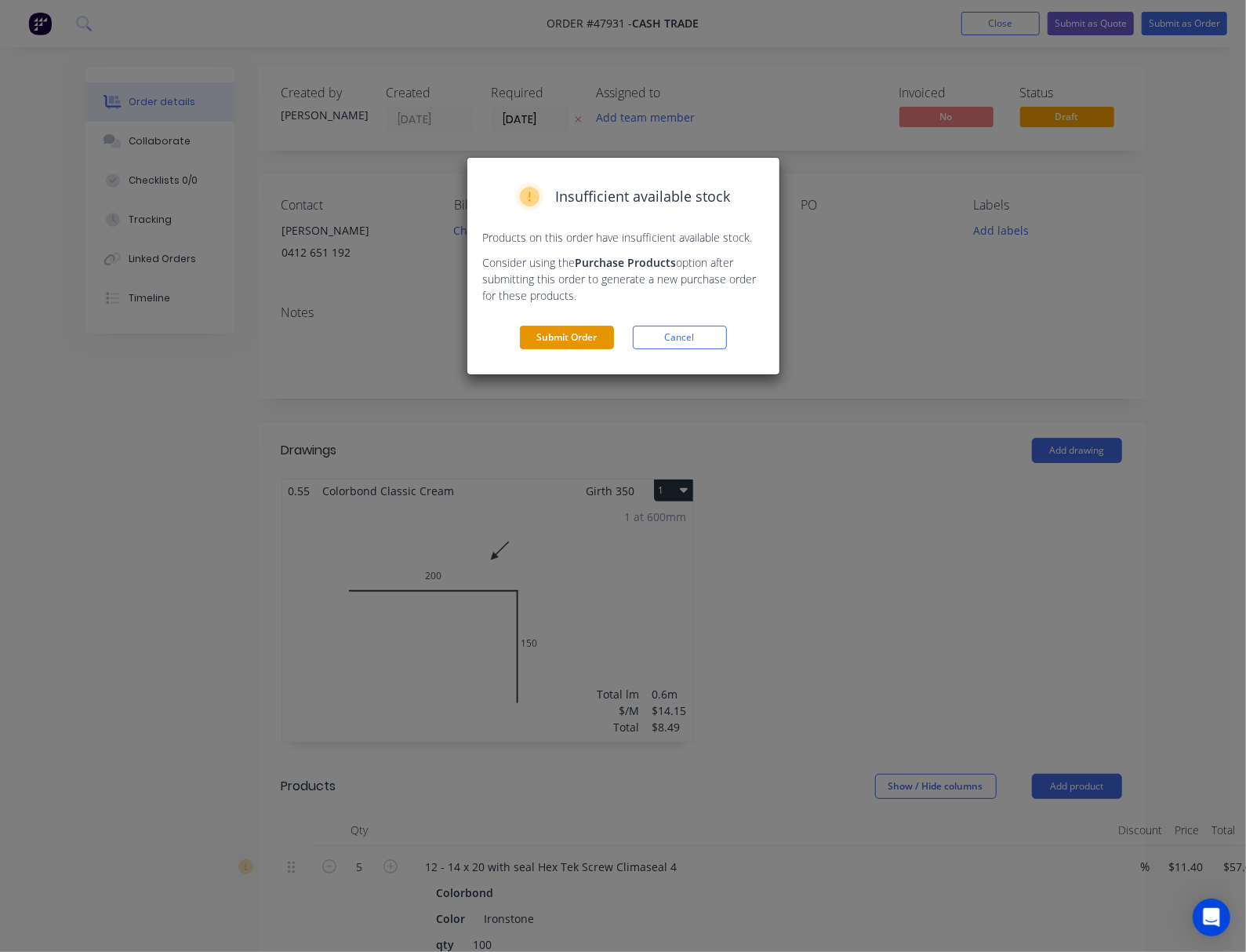
click at [557, 339] on button "Submit Order" at bounding box center [567, 337] width 94 height 24
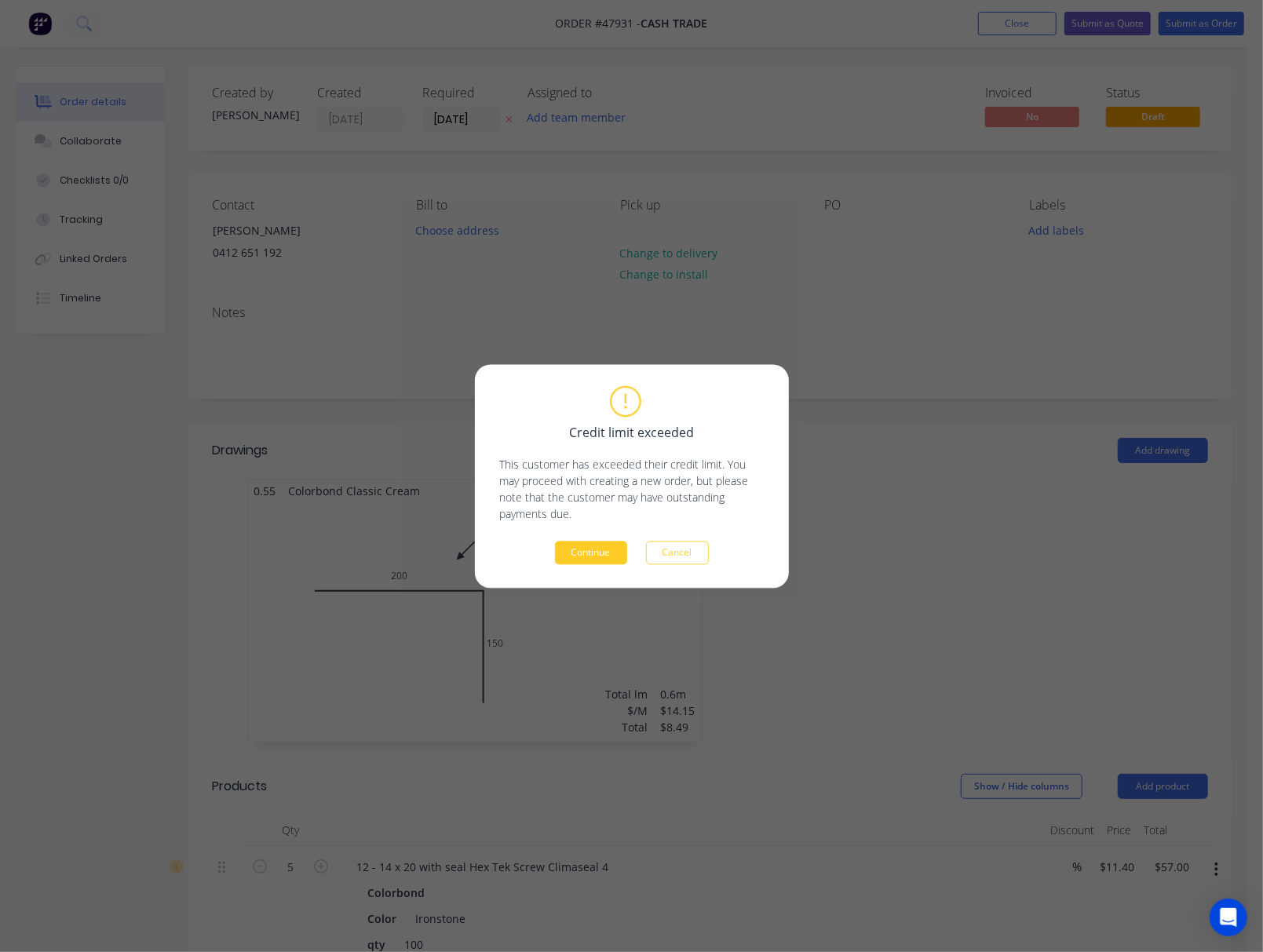
click at [603, 556] on button "Continue" at bounding box center [591, 551] width 72 height 24
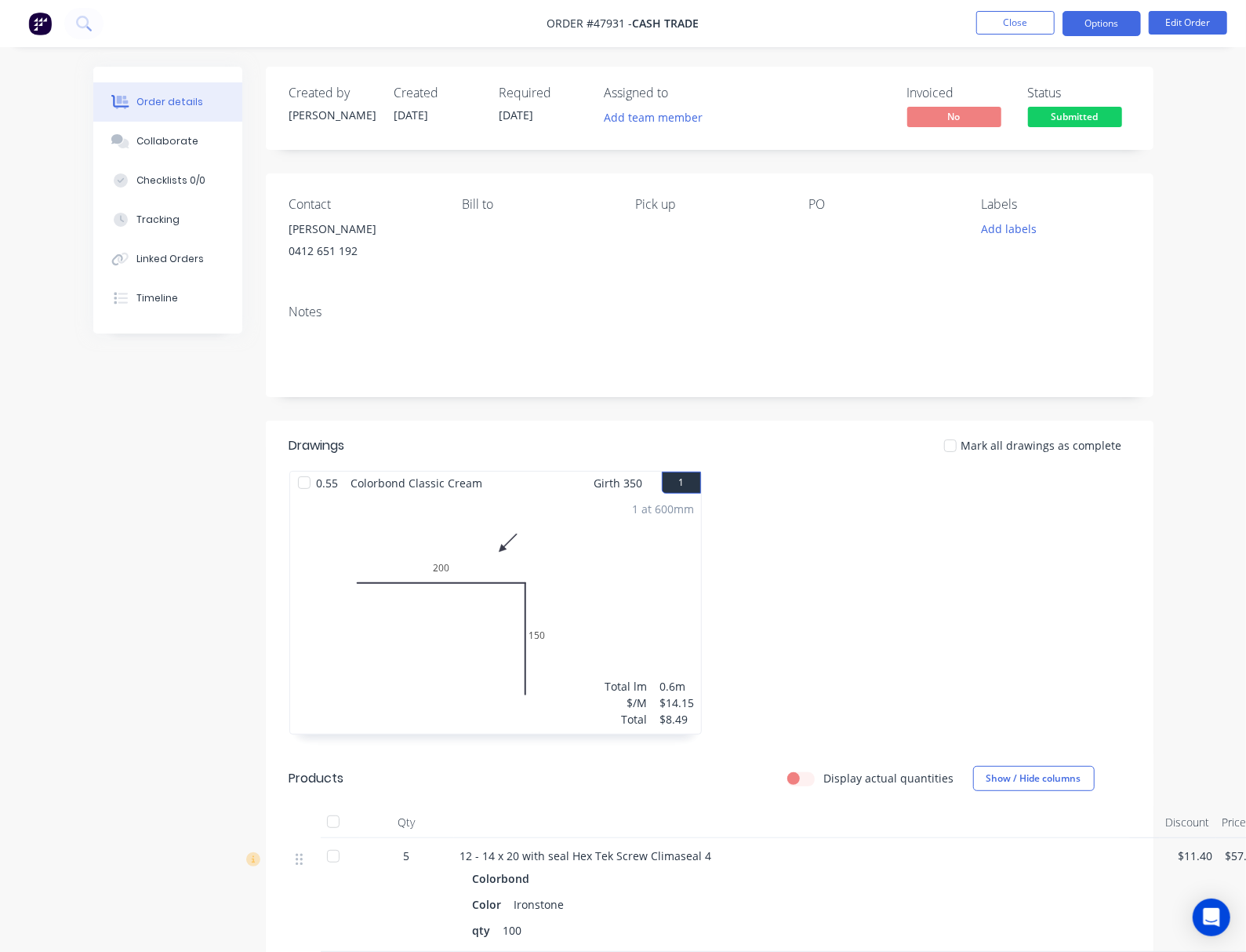
click at [1058, 22] on button "Options" at bounding box center [1102, 24] width 79 height 25
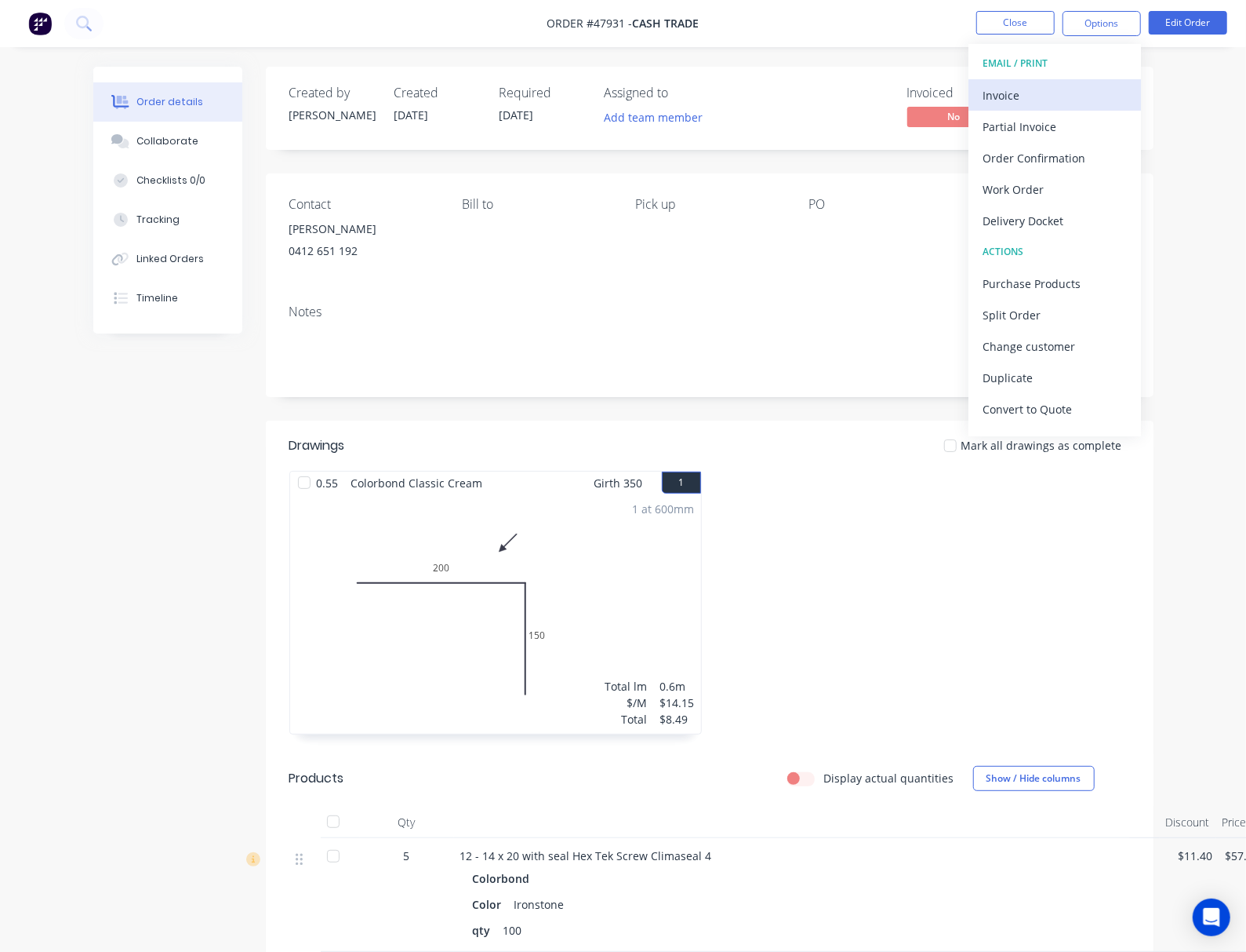
click at [1058, 99] on div "Invoice" at bounding box center [1055, 95] width 144 height 23
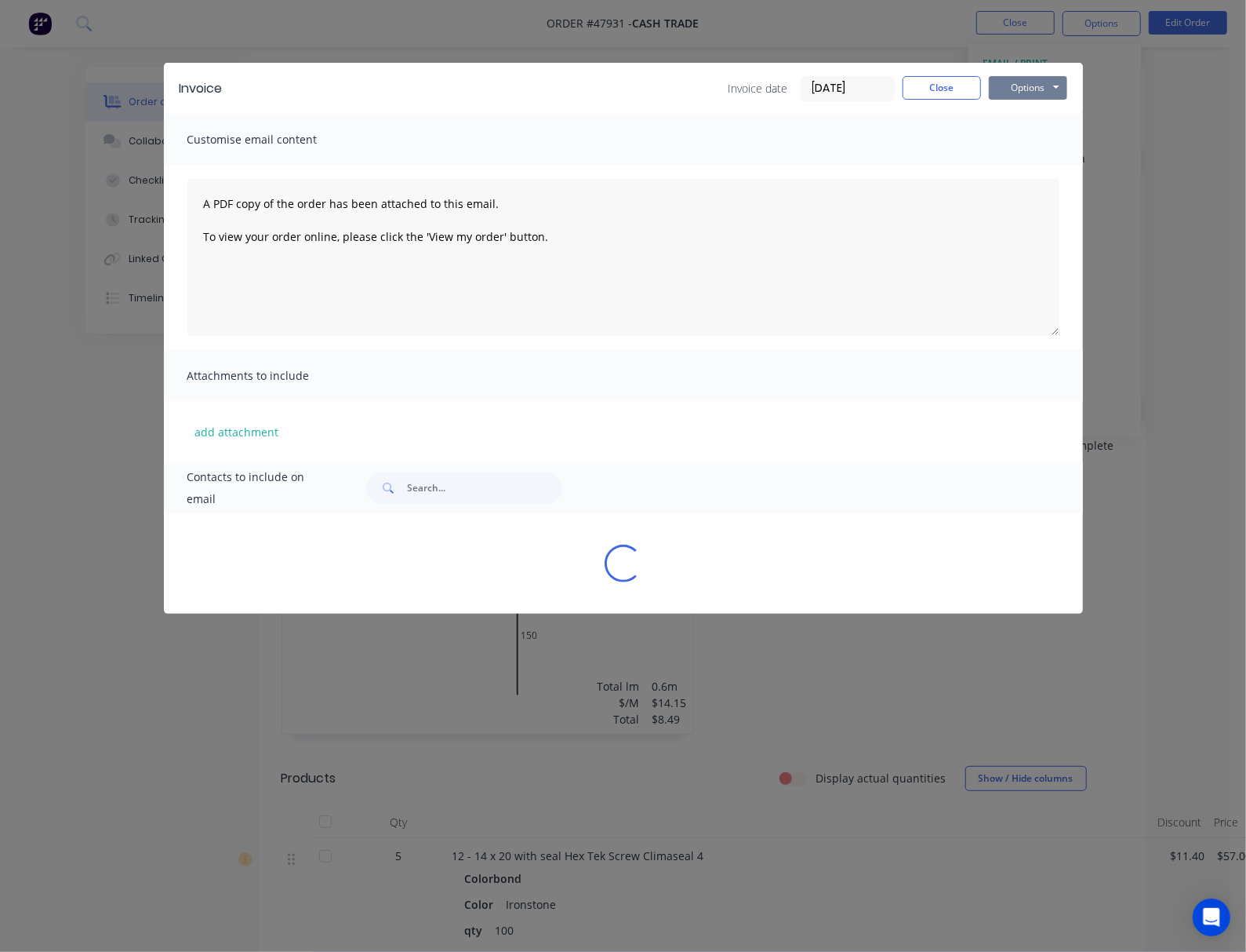
click at [1058, 84] on button "Options" at bounding box center [1028, 87] width 79 height 24
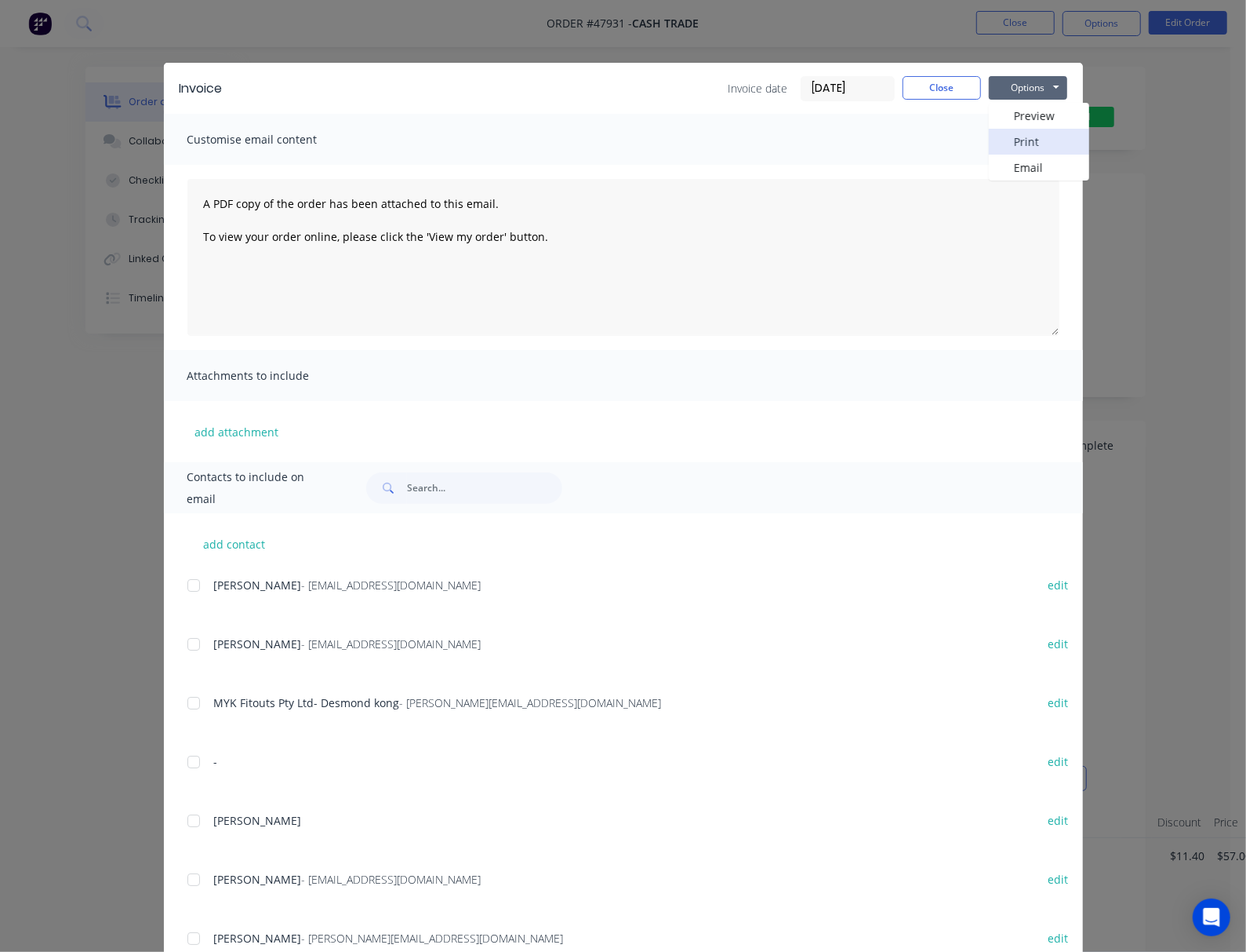
click at [1058, 145] on button "Print" at bounding box center [1039, 141] width 101 height 26
click at [872, 38] on div "Invoice Invoice date [DATE] Close Options Preview Print Email Customise email c…" at bounding box center [623, 476] width 1246 height 952
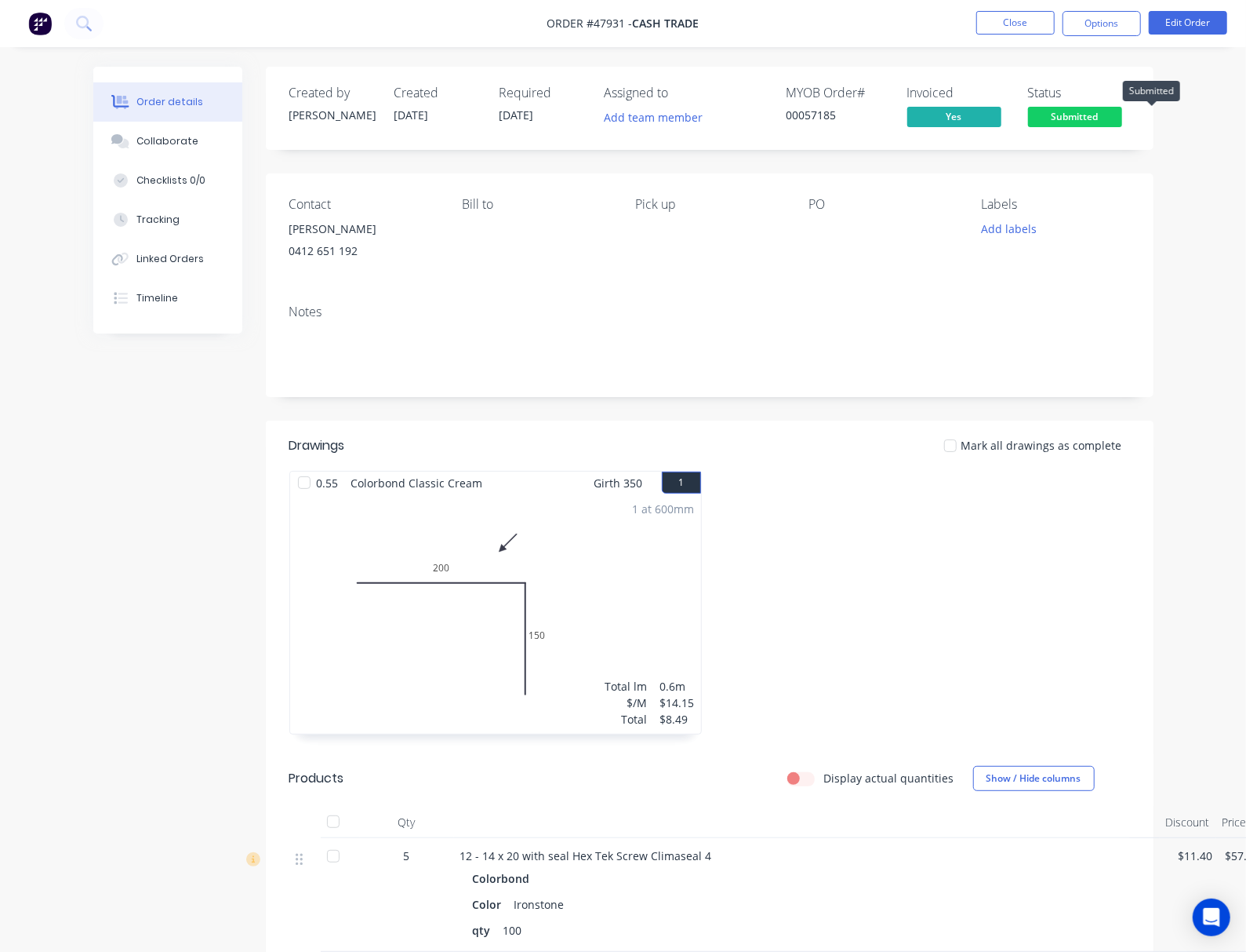
click at [1058, 117] on span "Submitted" at bounding box center [1075, 116] width 94 height 20
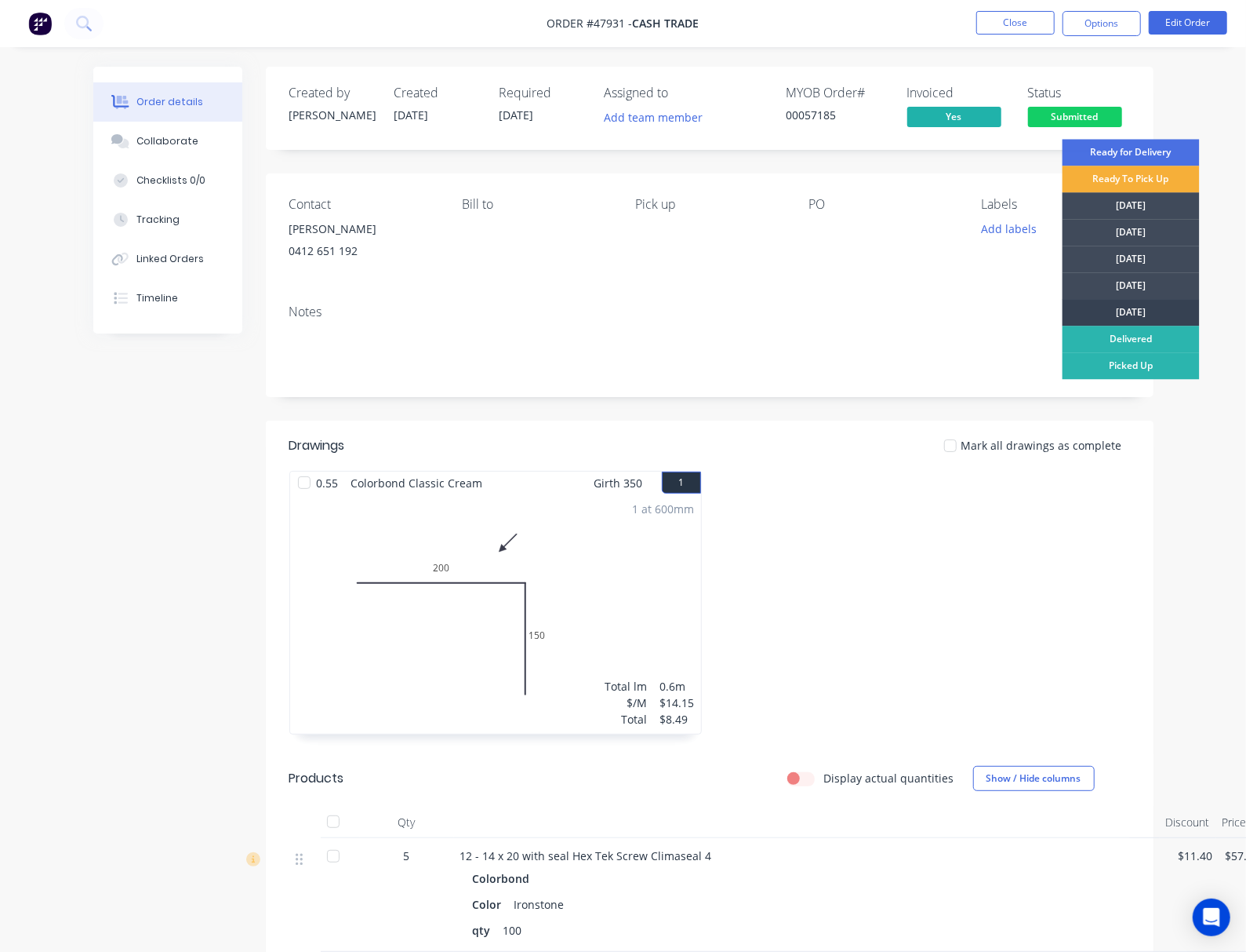
click at [1058, 306] on div "[DATE]" at bounding box center [1131, 312] width 138 height 27
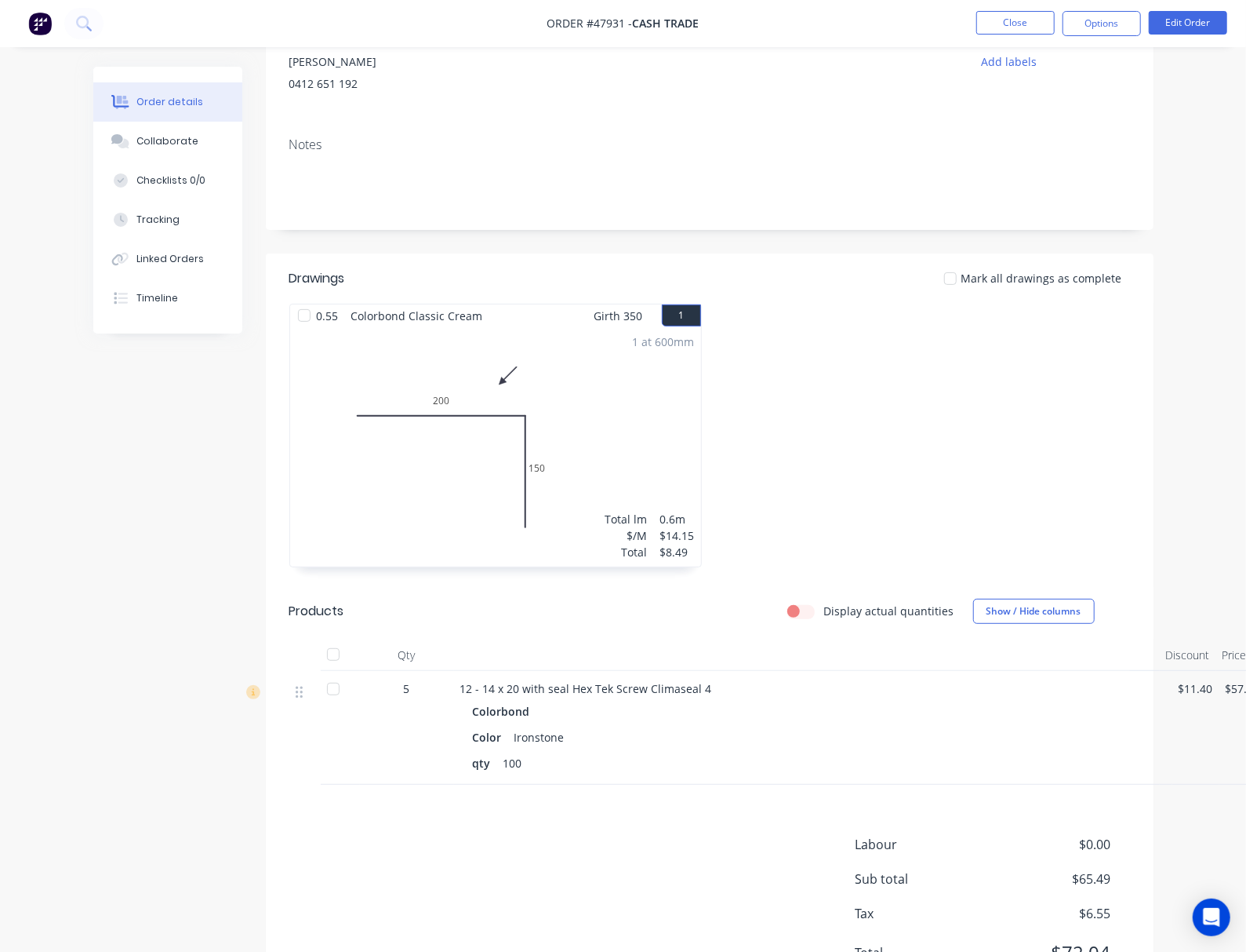
scroll to position [246, 0]
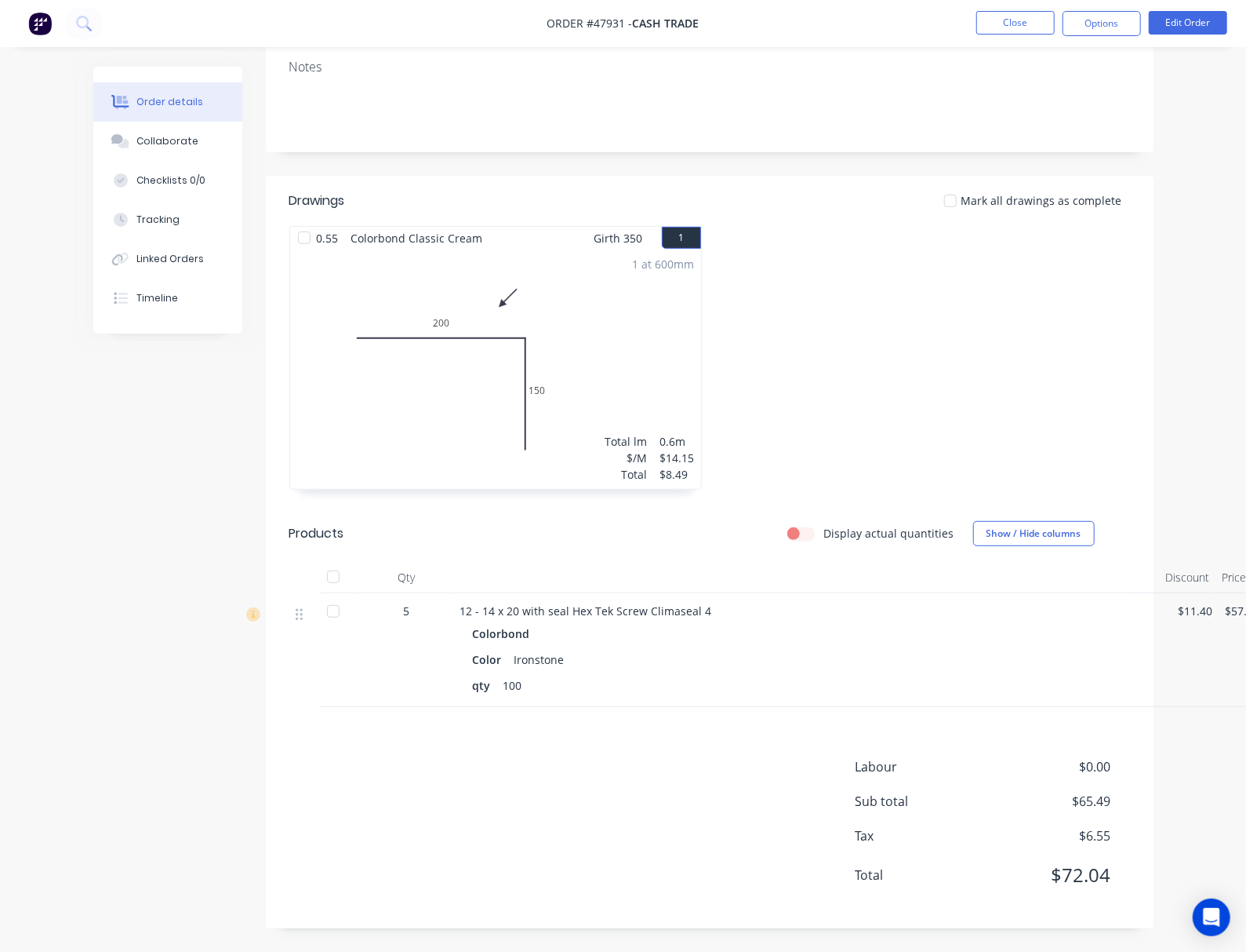
click at [318, 610] on div at bounding box center [333, 610] width 31 height 31
click at [493, 804] on div "Labour $0.00 Sub total $65.49 Tax $6.55 Total $72.04" at bounding box center [710, 831] width 841 height 147
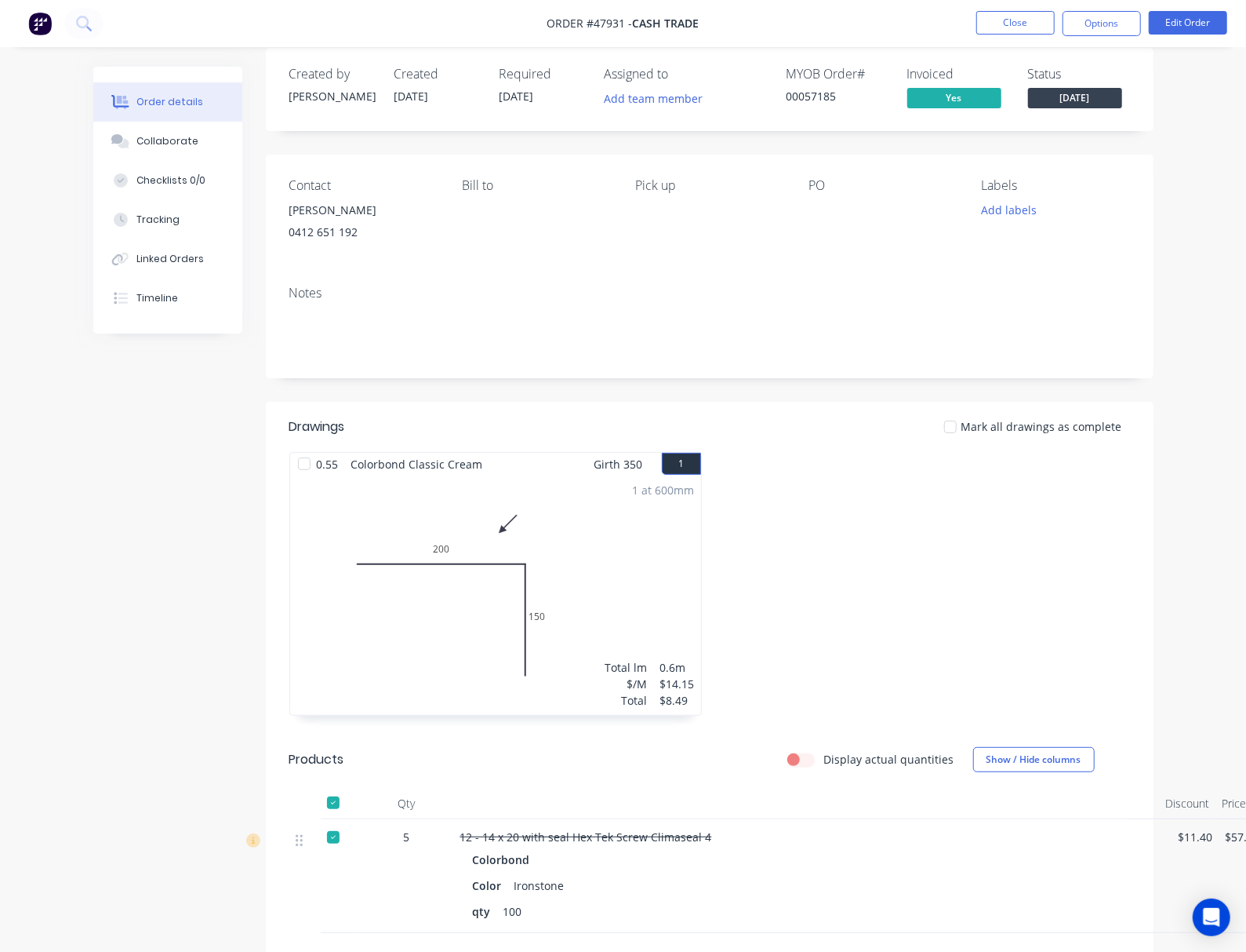
scroll to position [0, 0]
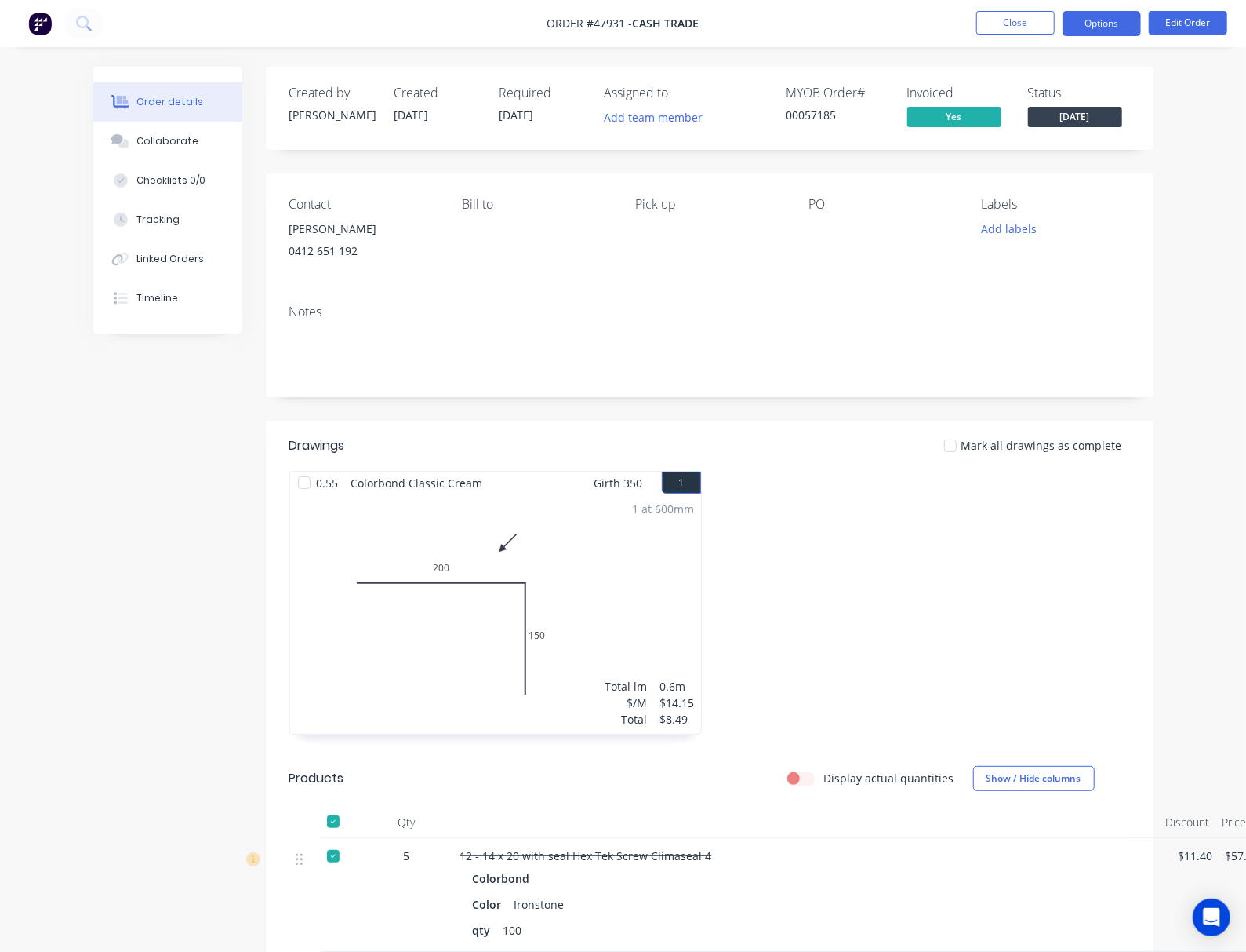
click at [1058, 24] on button "Options" at bounding box center [1102, 24] width 79 height 25
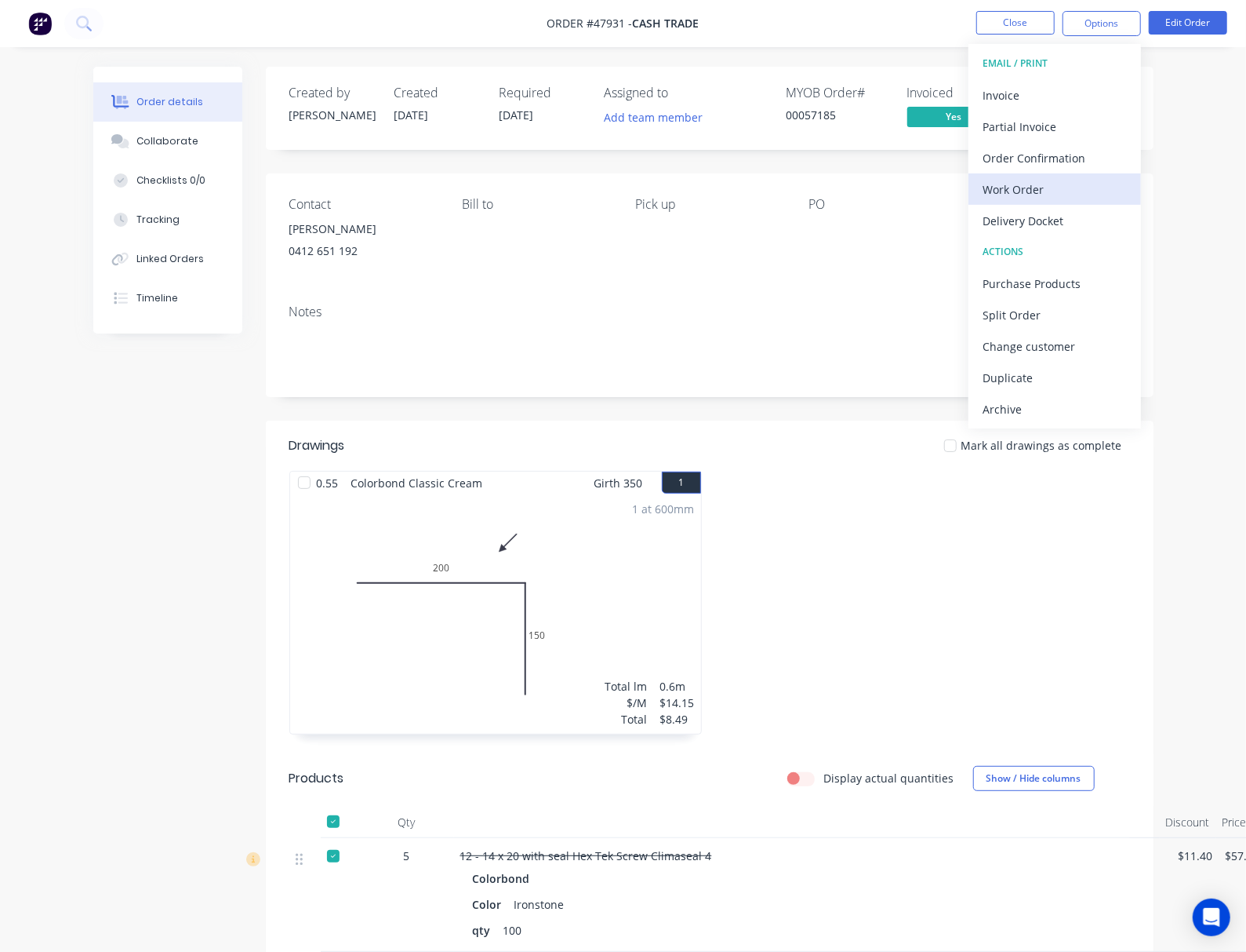
click at [1058, 188] on div "Work Order" at bounding box center [1055, 190] width 144 height 23
click at [1058, 174] on button "Custom" at bounding box center [1055, 189] width 173 height 31
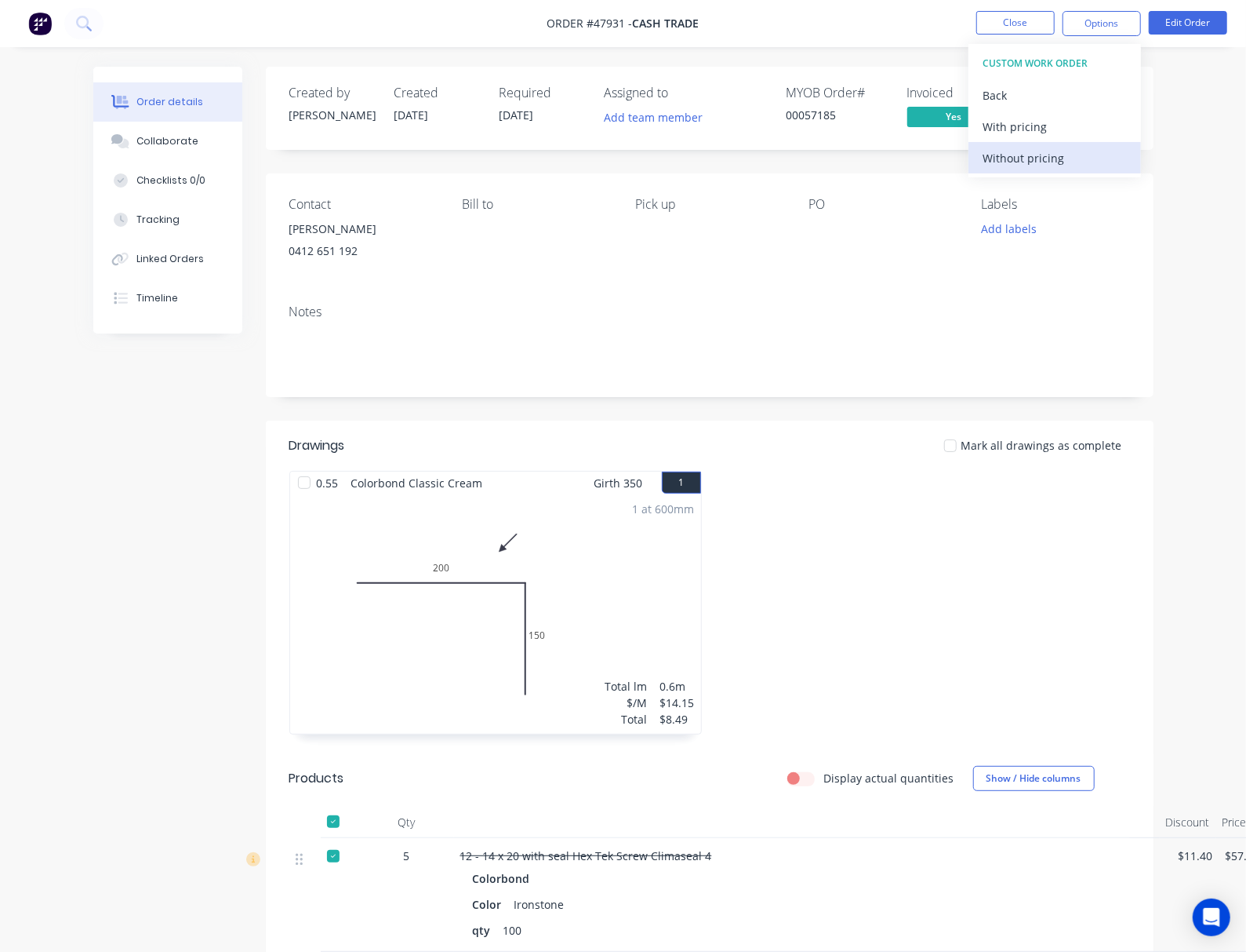
click at [1058, 161] on div "Without pricing" at bounding box center [1055, 159] width 144 height 23
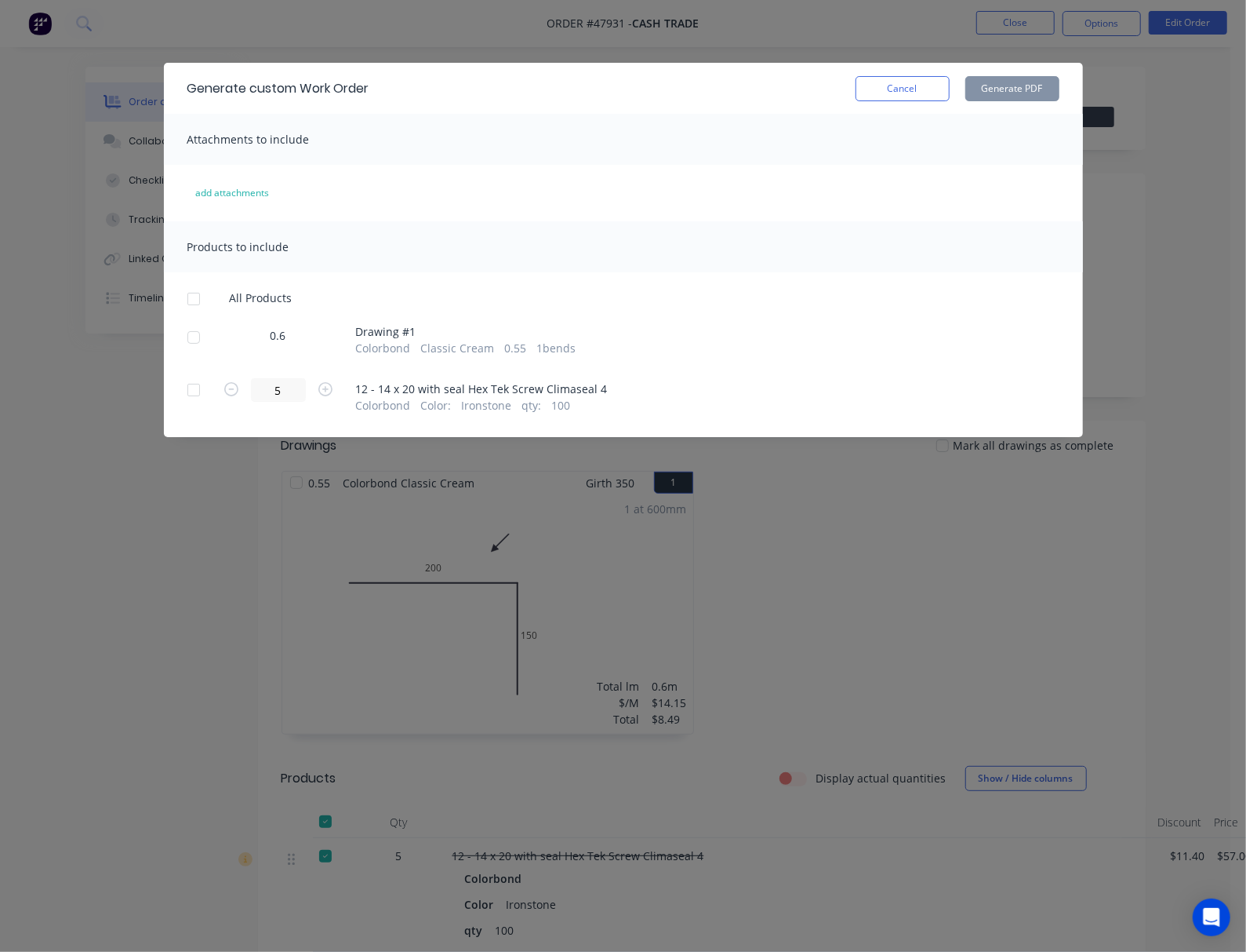
click at [178, 334] on div at bounding box center [194, 337] width 31 height 31
click at [1058, 83] on button "Generate PDF" at bounding box center [1012, 88] width 94 height 25
click at [178, 334] on div at bounding box center [194, 337] width 31 height 31
click at [102, 512] on div "Generate custom Work Order Cancel Generate PDF Attachments to include add attac…" at bounding box center [623, 476] width 1246 height 952
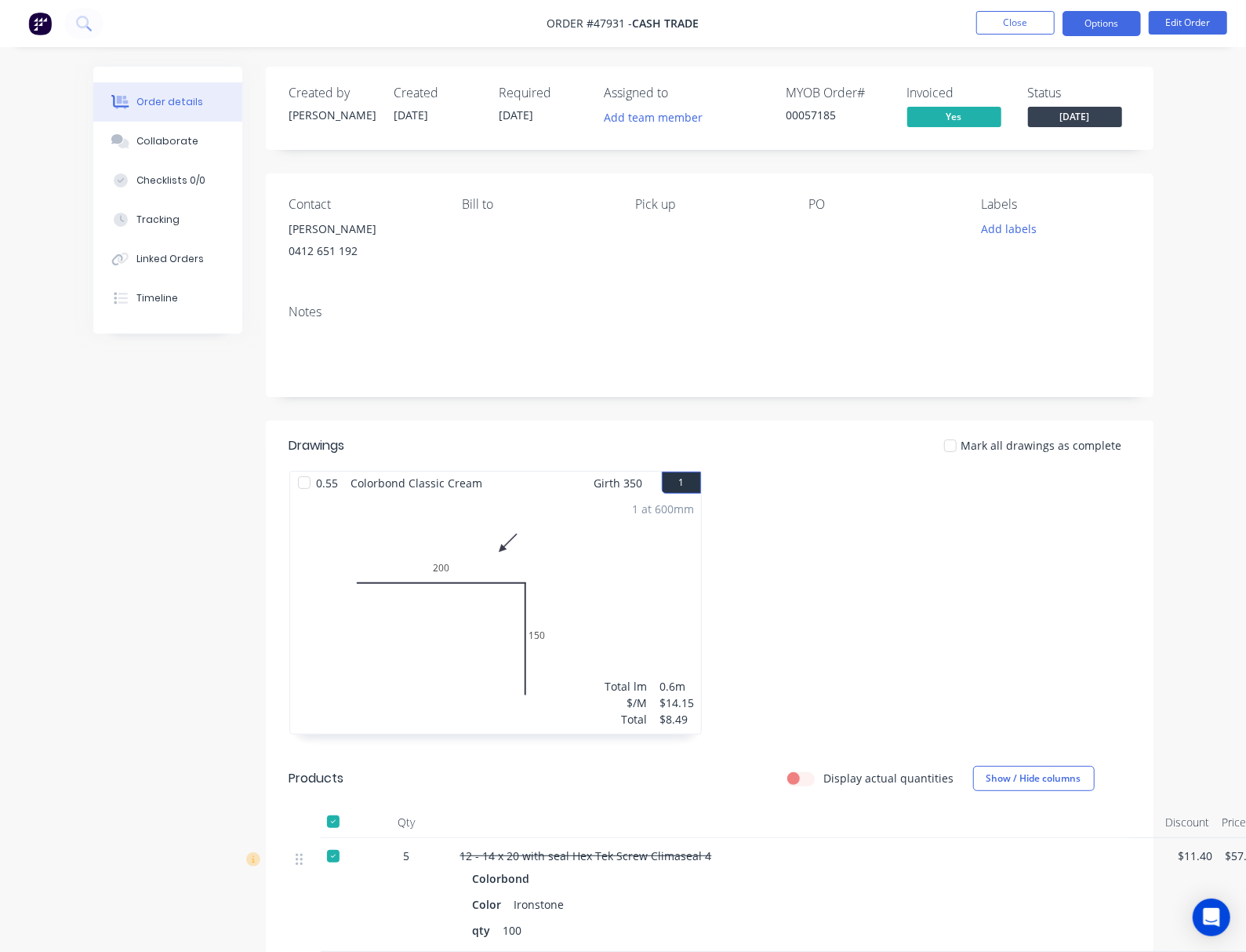
click at [1058, 23] on button "Options" at bounding box center [1102, 24] width 79 height 25
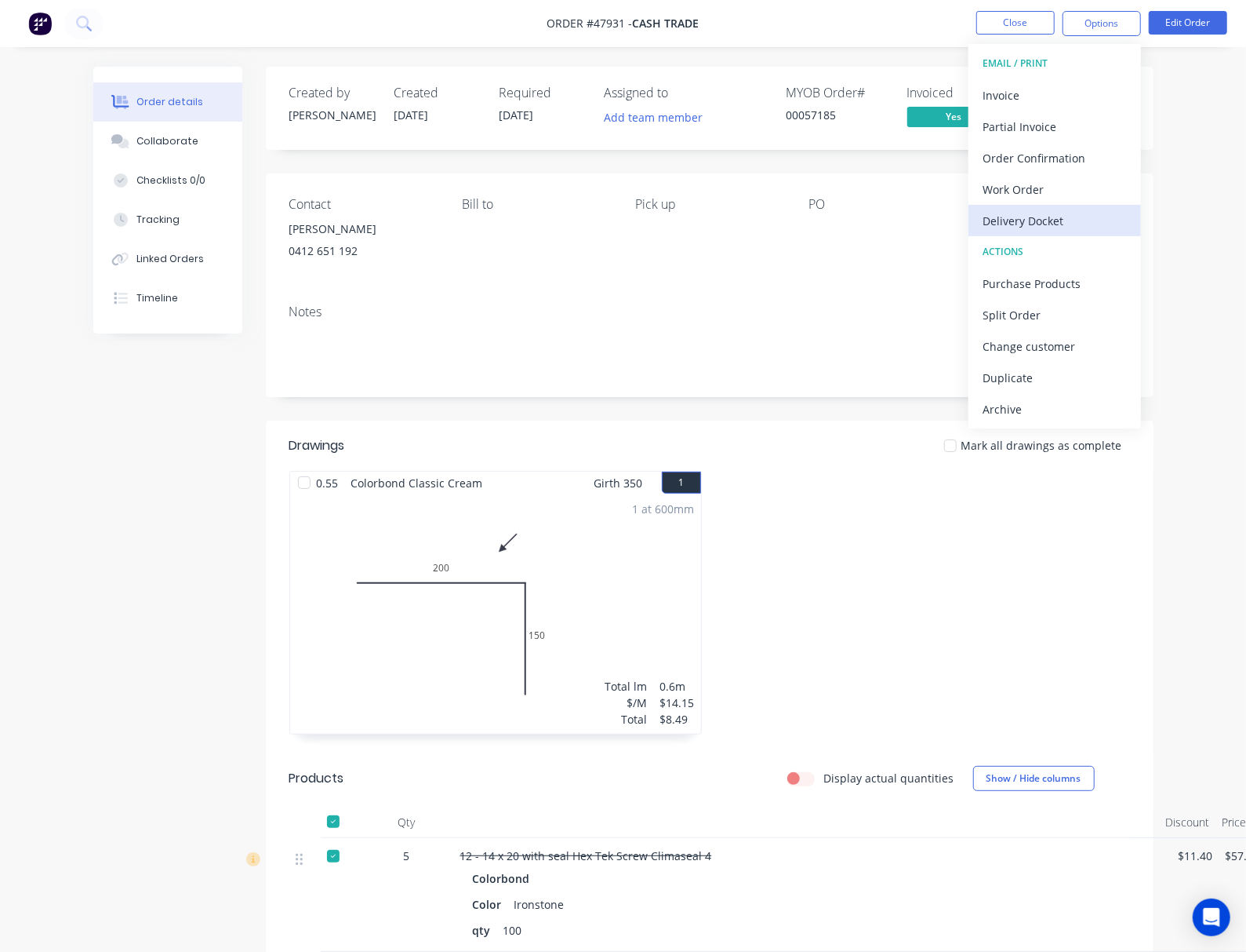
click at [1058, 224] on div "Delivery Docket" at bounding box center [1055, 221] width 144 height 23
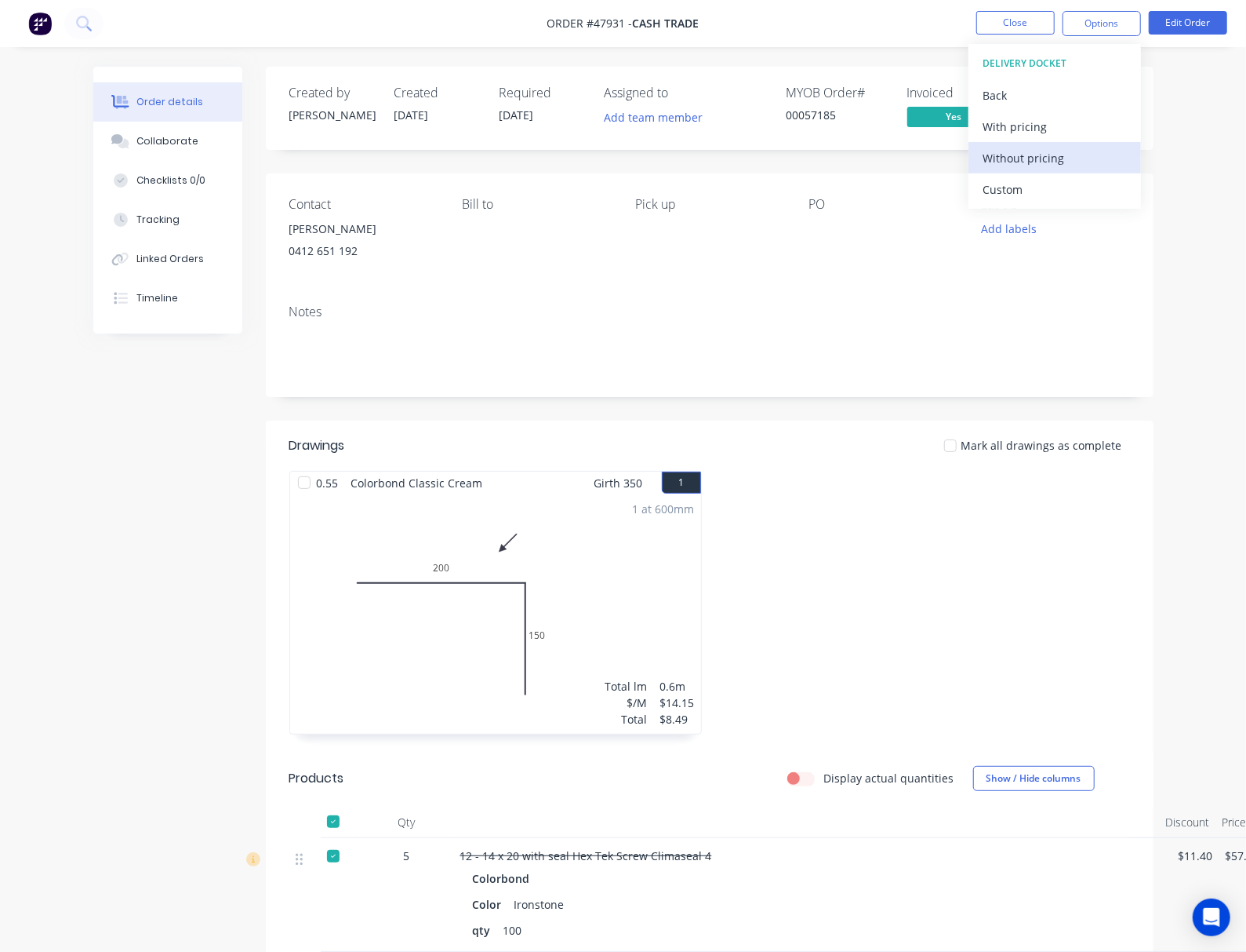
click at [1058, 157] on div "Without pricing" at bounding box center [1055, 159] width 144 height 23
click at [711, 160] on div "Created by Rachel Created 11/08/25 Required 15/08/25 Assigned to Add team membe…" at bounding box center [710, 619] width 888 height 1106
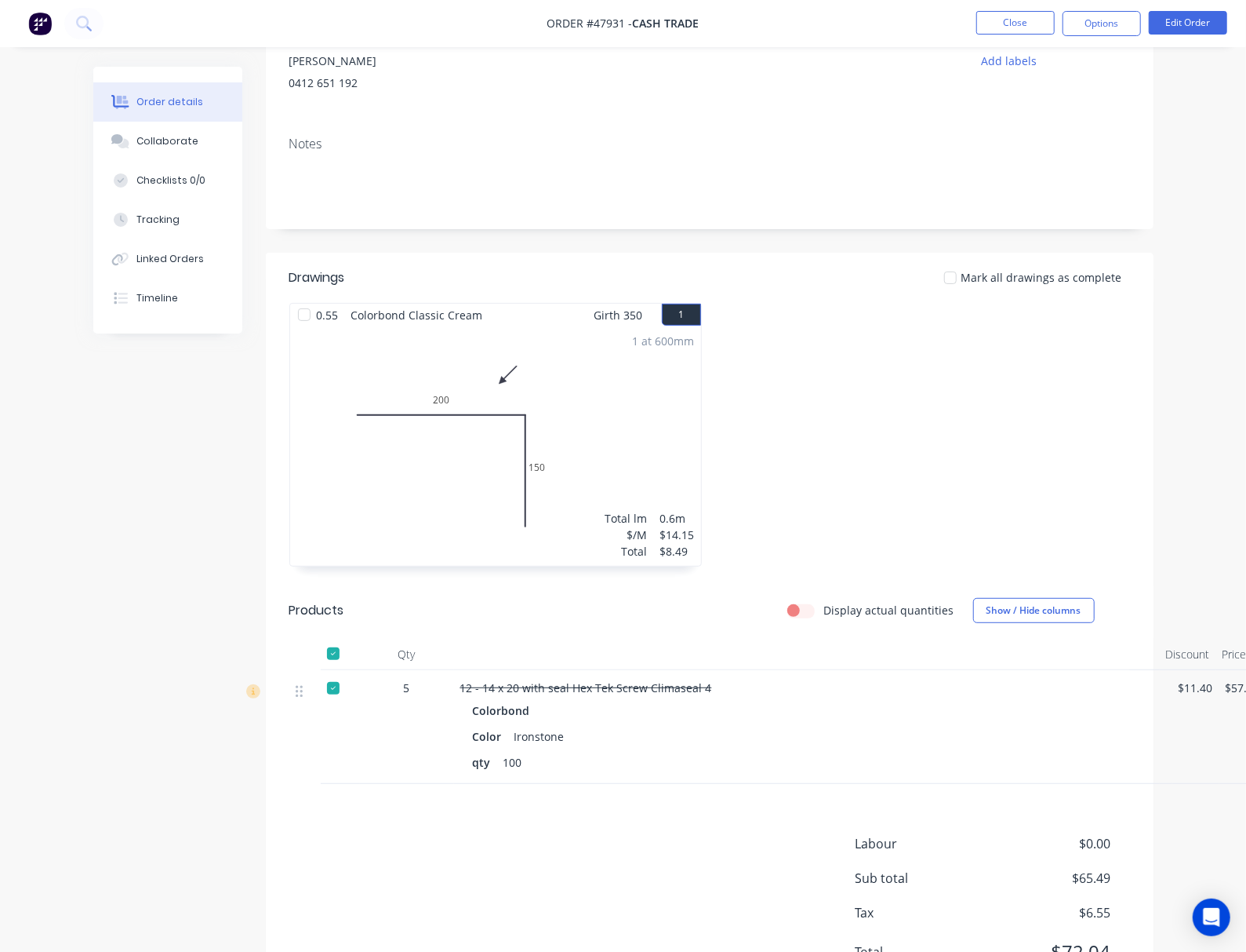
scroll to position [36, 0]
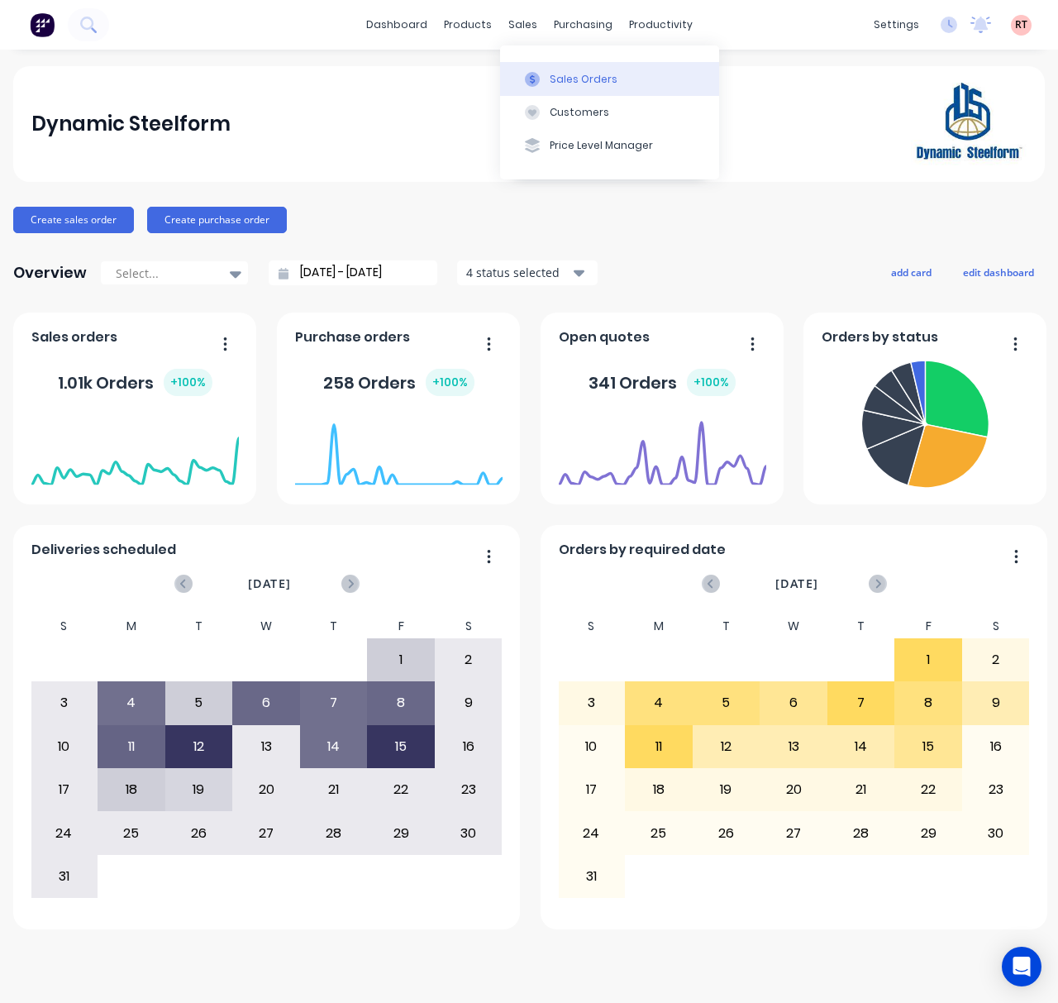
click at [567, 89] on button "Sales Orders" at bounding box center [609, 78] width 219 height 33
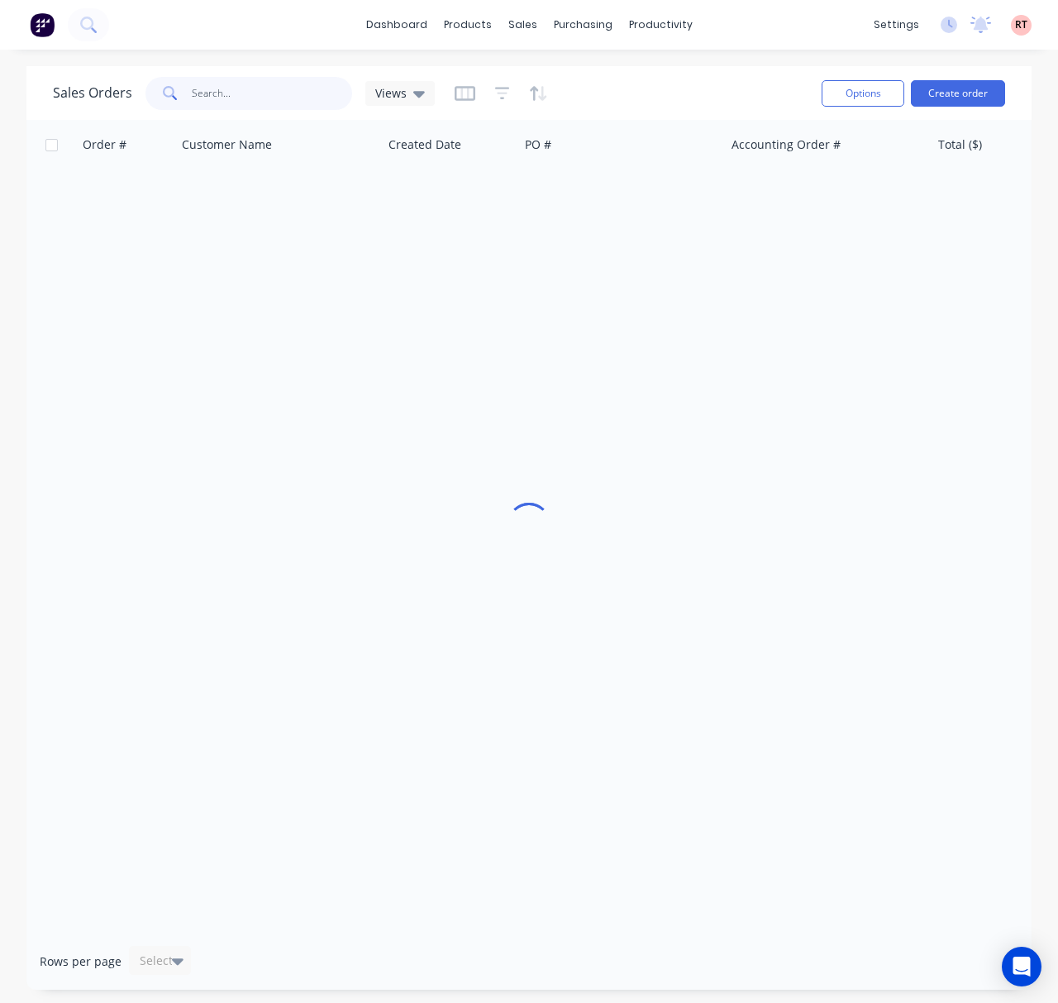
click at [206, 98] on input "text" at bounding box center [272, 93] width 161 height 33
type input "47499"
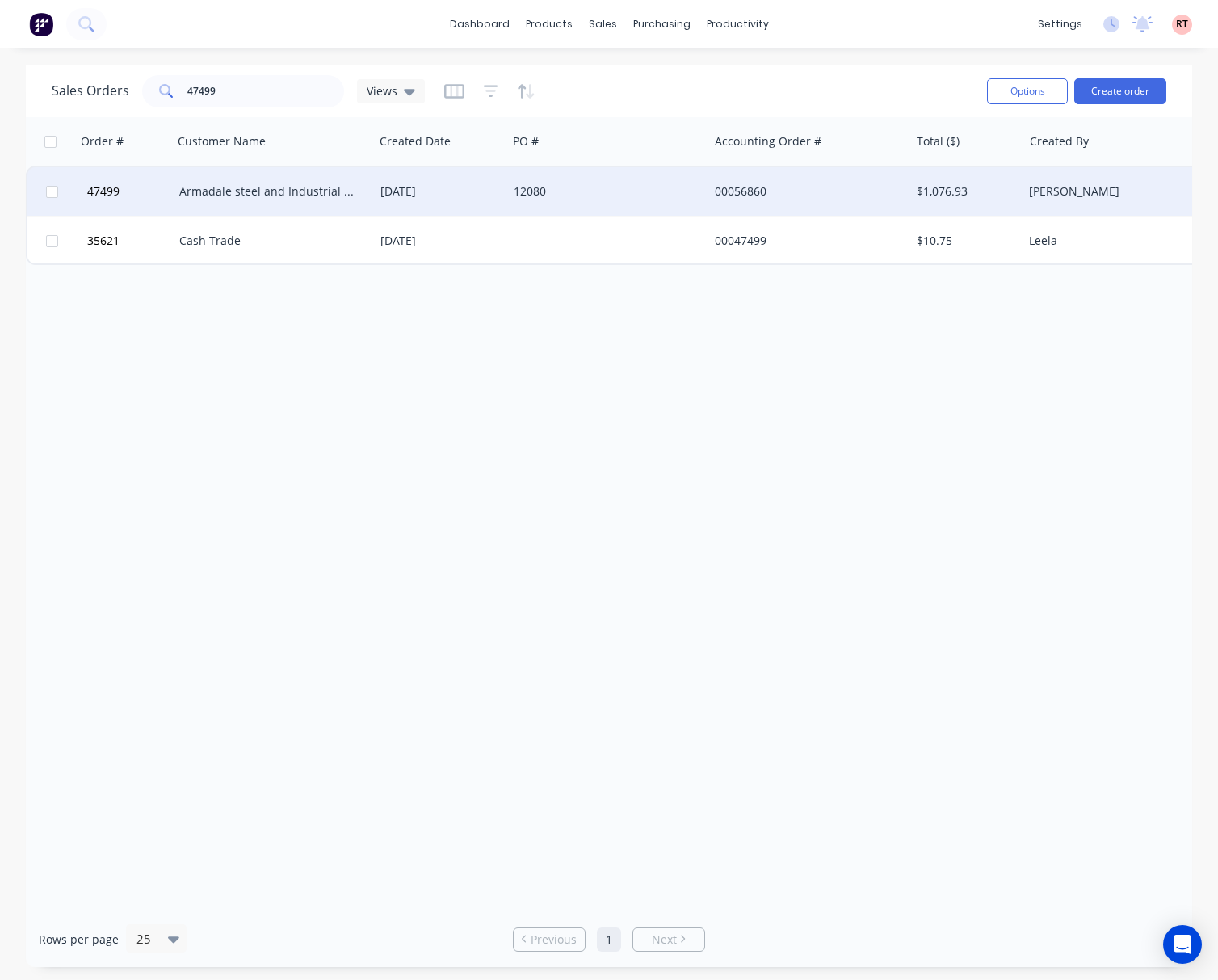
click at [656, 182] on div "12080" at bounding box center [608, 192] width 201 height 49
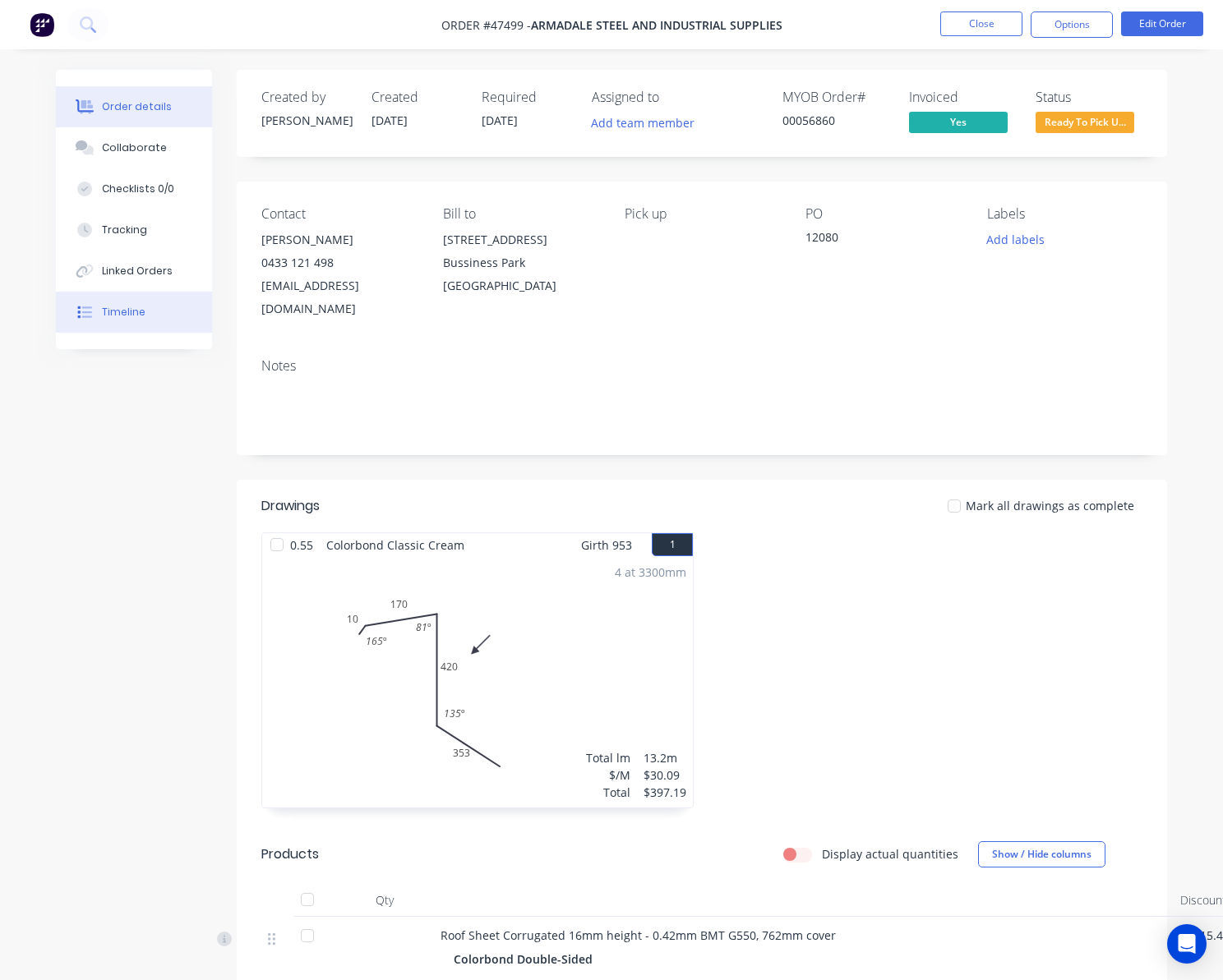
click at [145, 323] on button "Timeline" at bounding box center [133, 311] width 156 height 41
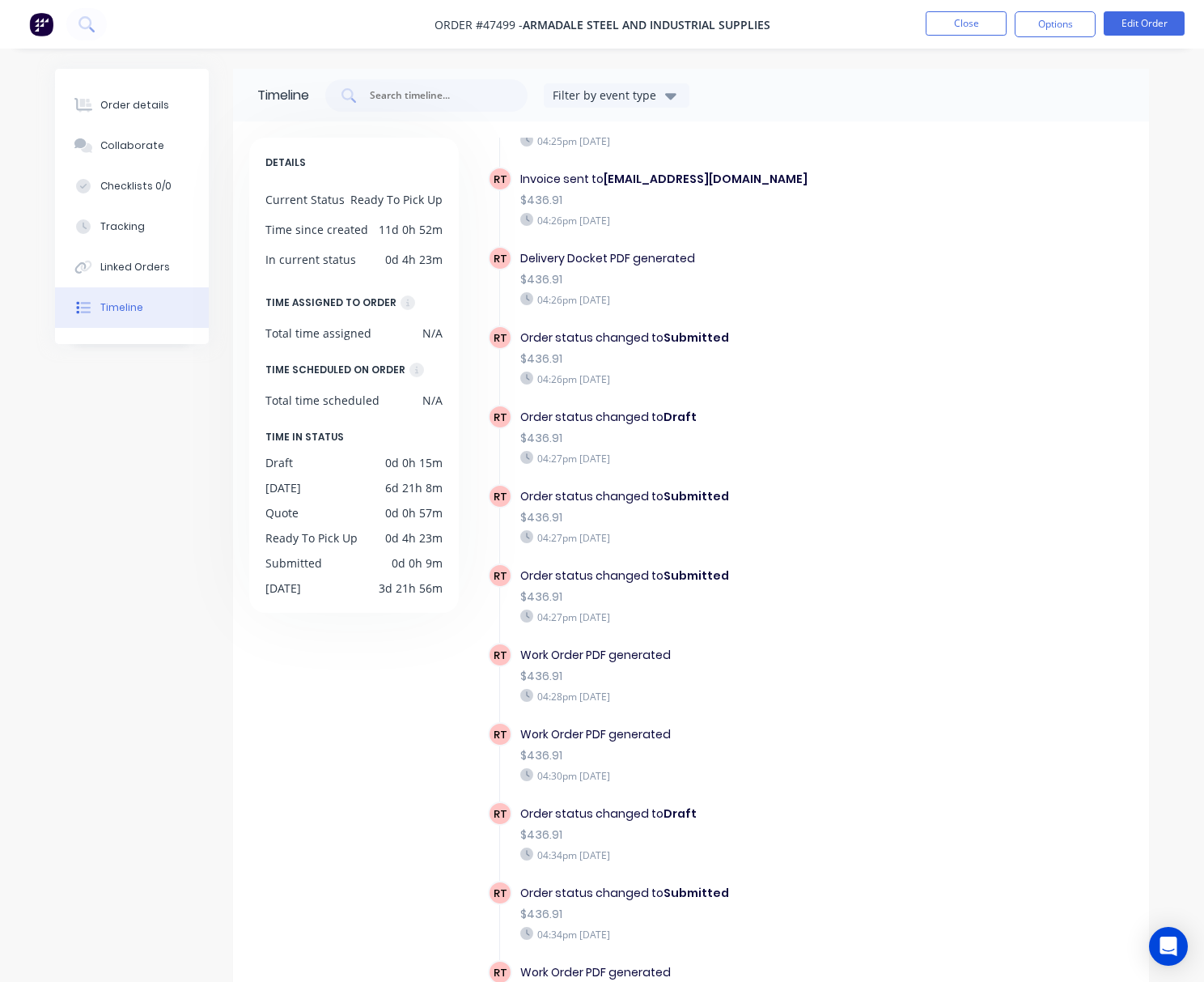
scroll to position [863, 0]
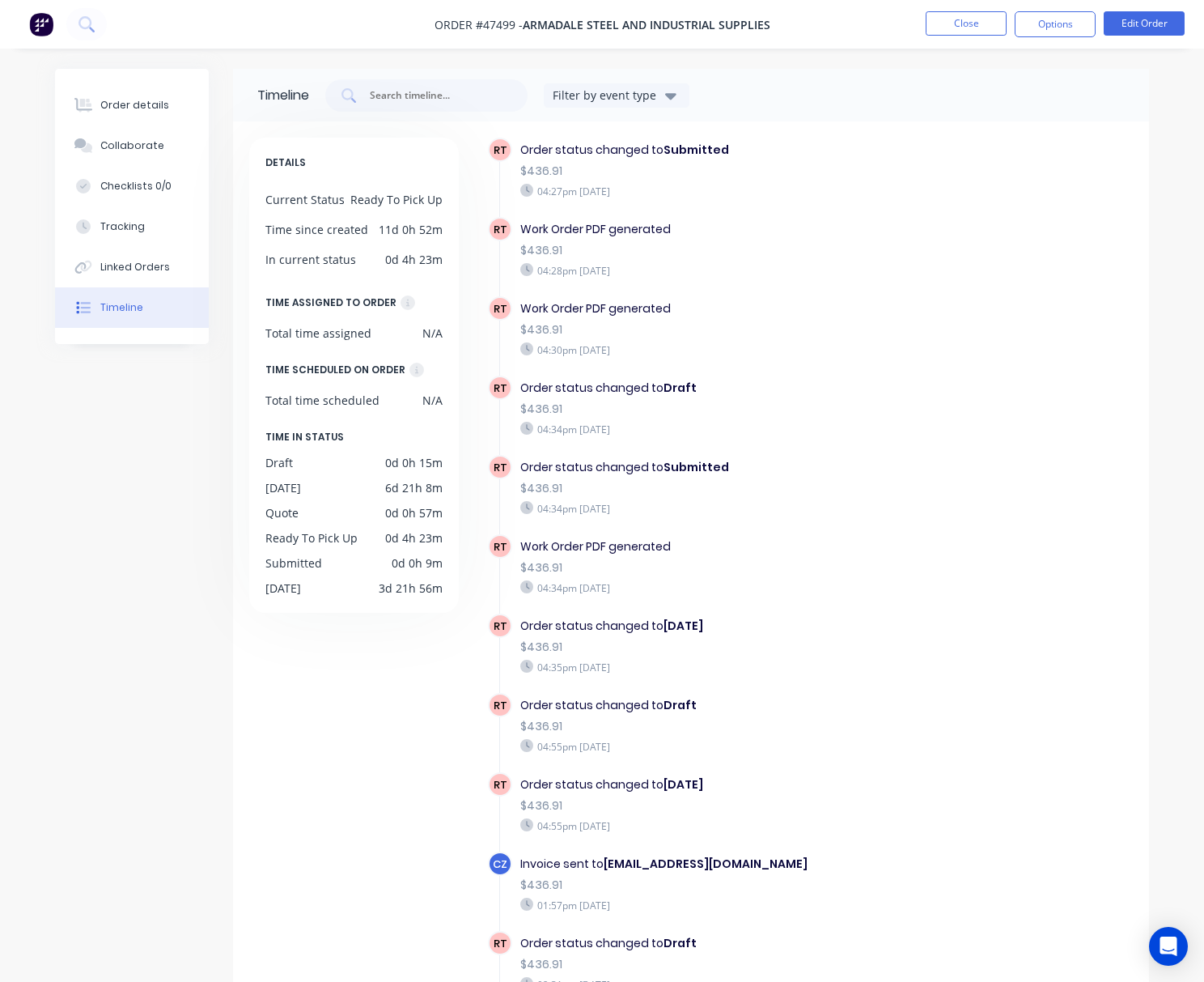
click at [631, 21] on span "Armadale steel and Industrial Supplies" at bounding box center [646, 24] width 248 height 16
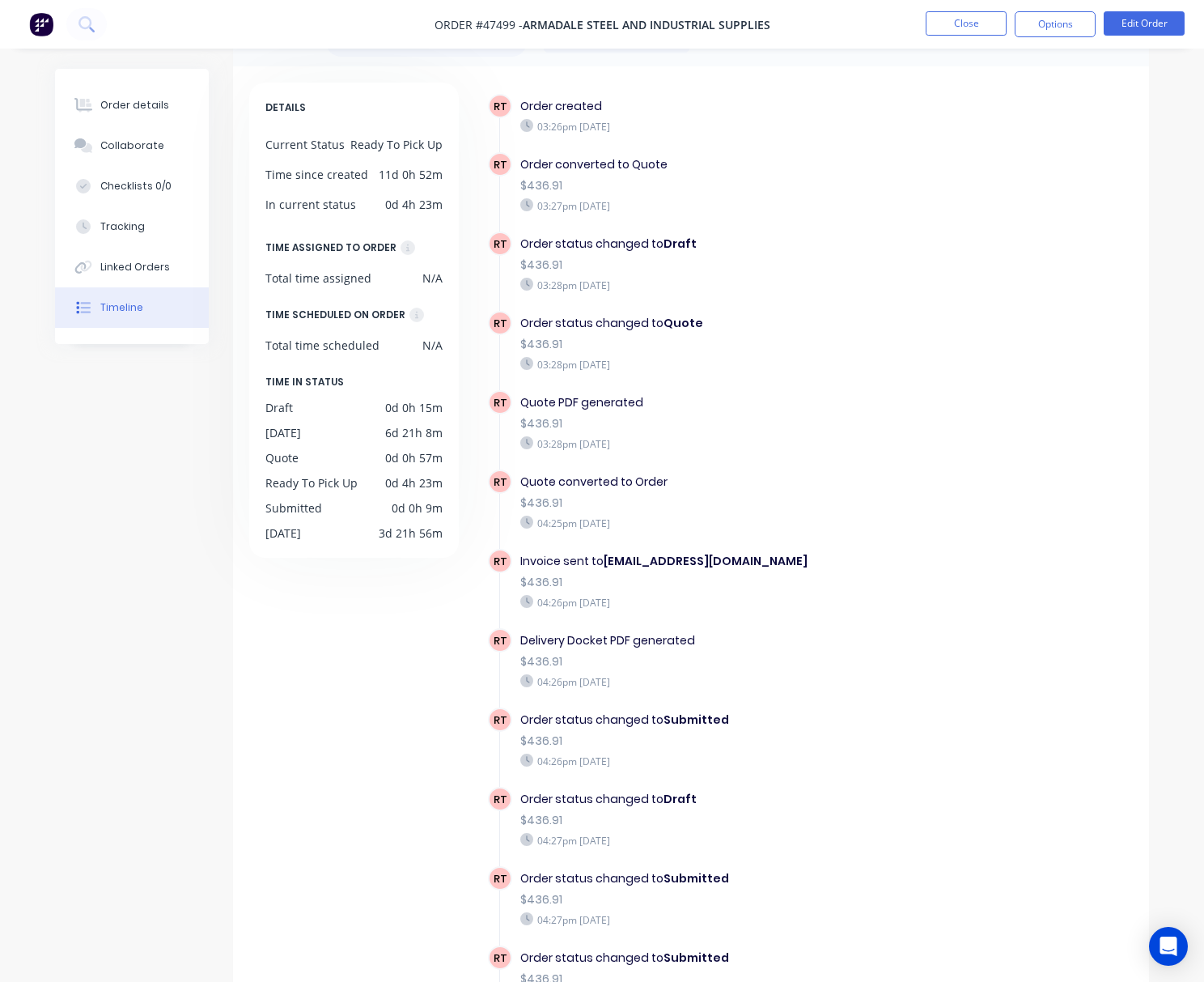
scroll to position [0, 0]
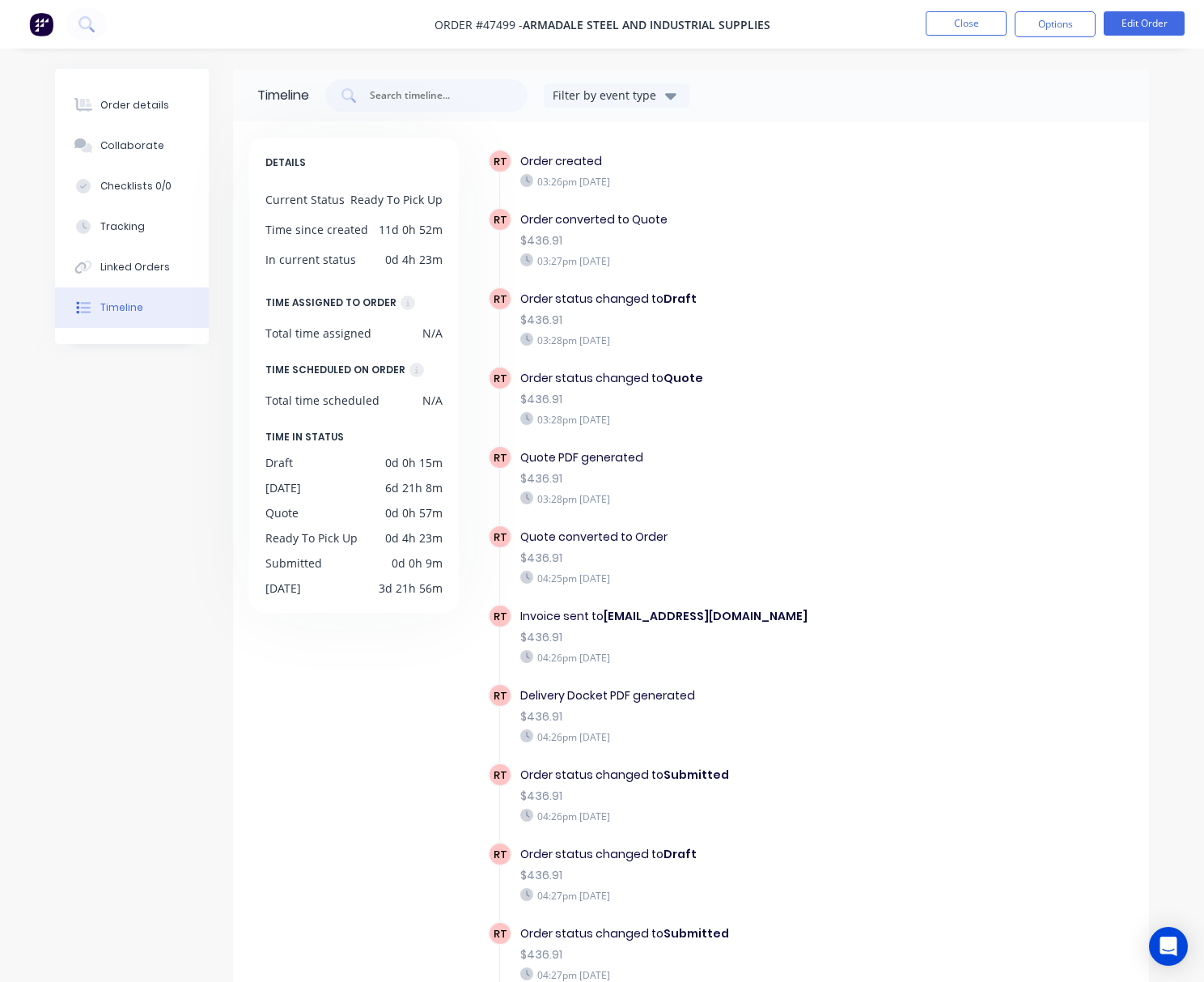
click at [150, 318] on button "Timeline" at bounding box center [131, 306] width 154 height 40
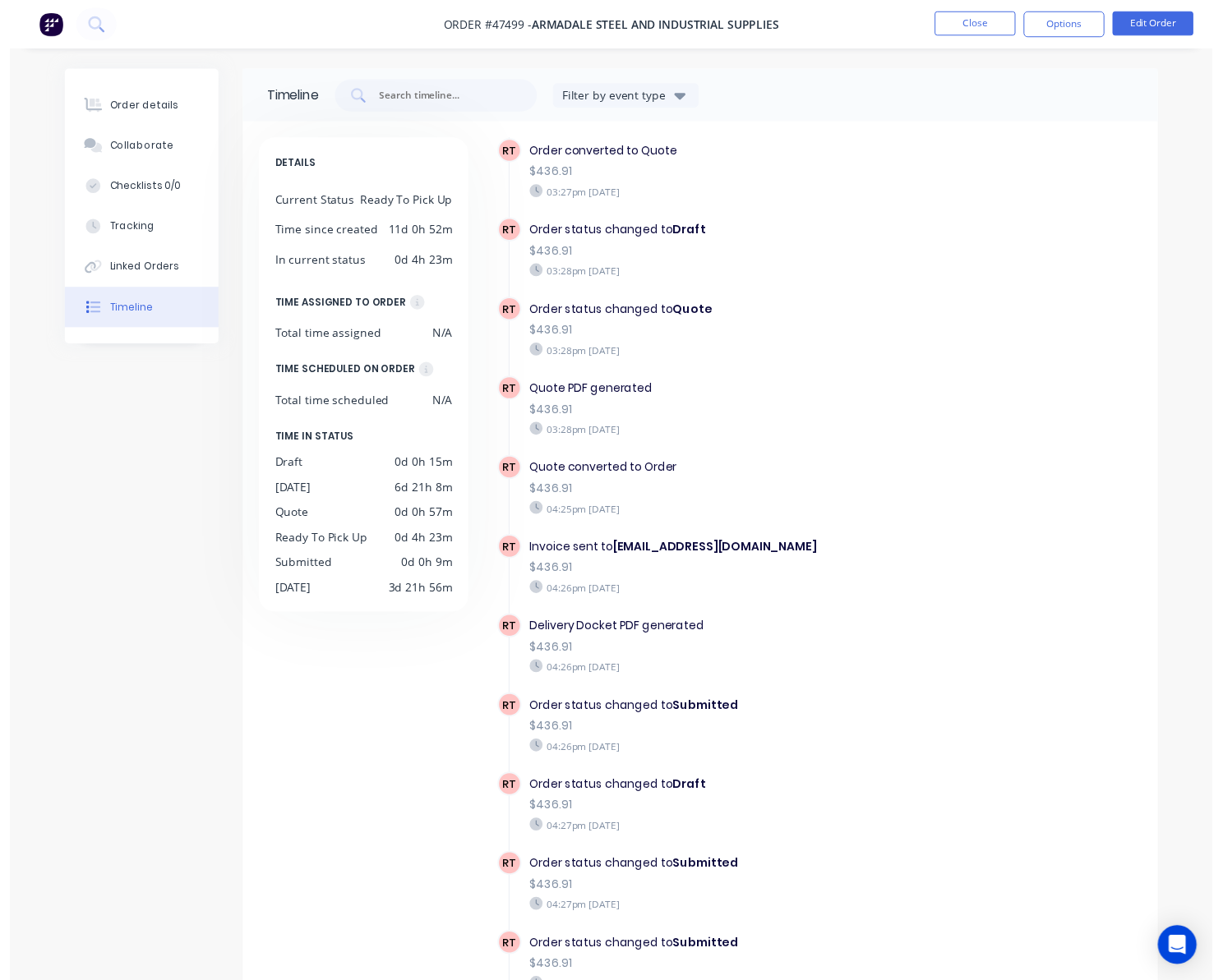
scroll to position [109, 0]
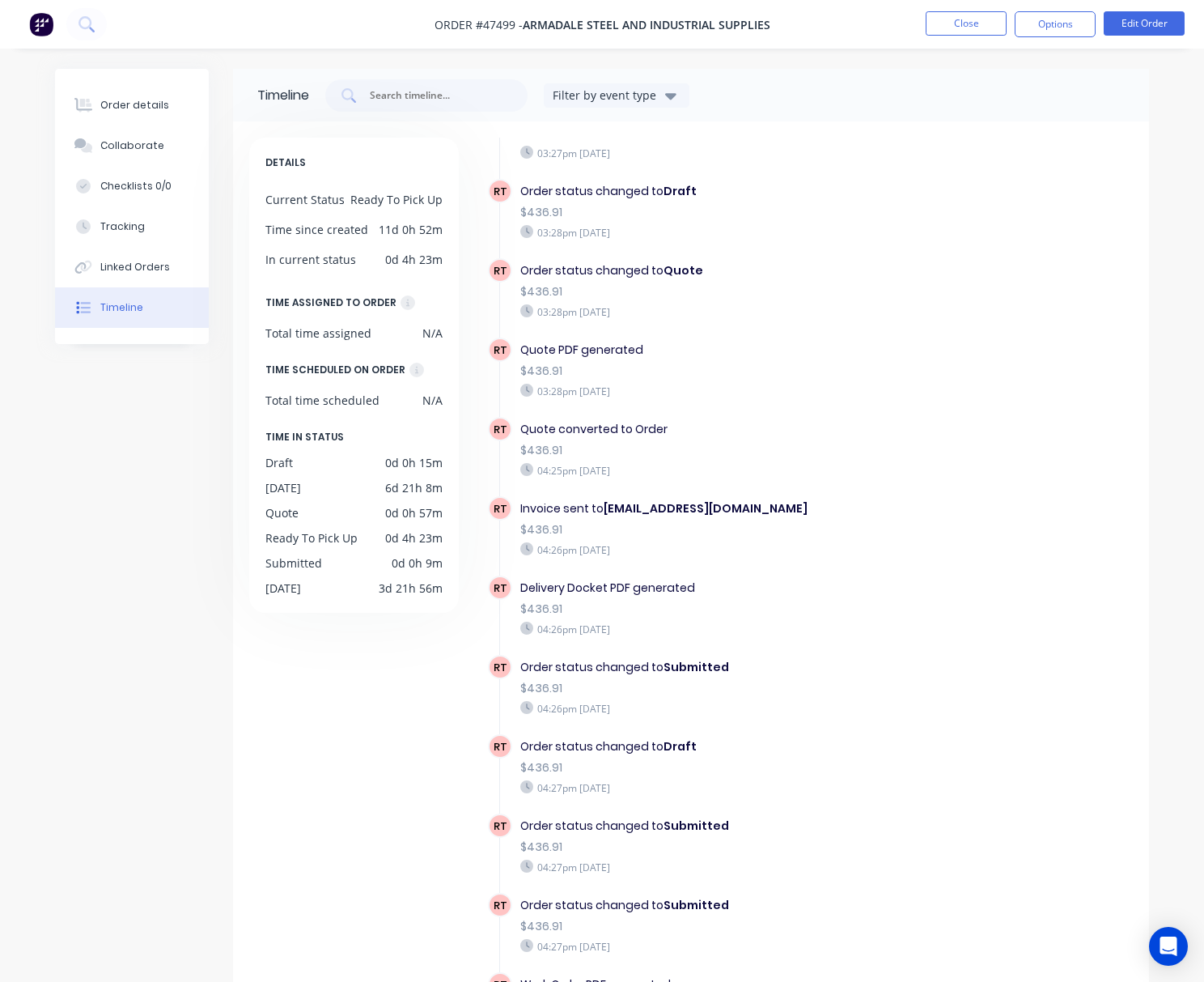
click at [968, 10] on nav "Order #47499 - Armadale steel and Industrial Supplies Close Options Edit Order" at bounding box center [602, 24] width 1204 height 49
click at [962, 24] on button "Close" at bounding box center [966, 23] width 81 height 24
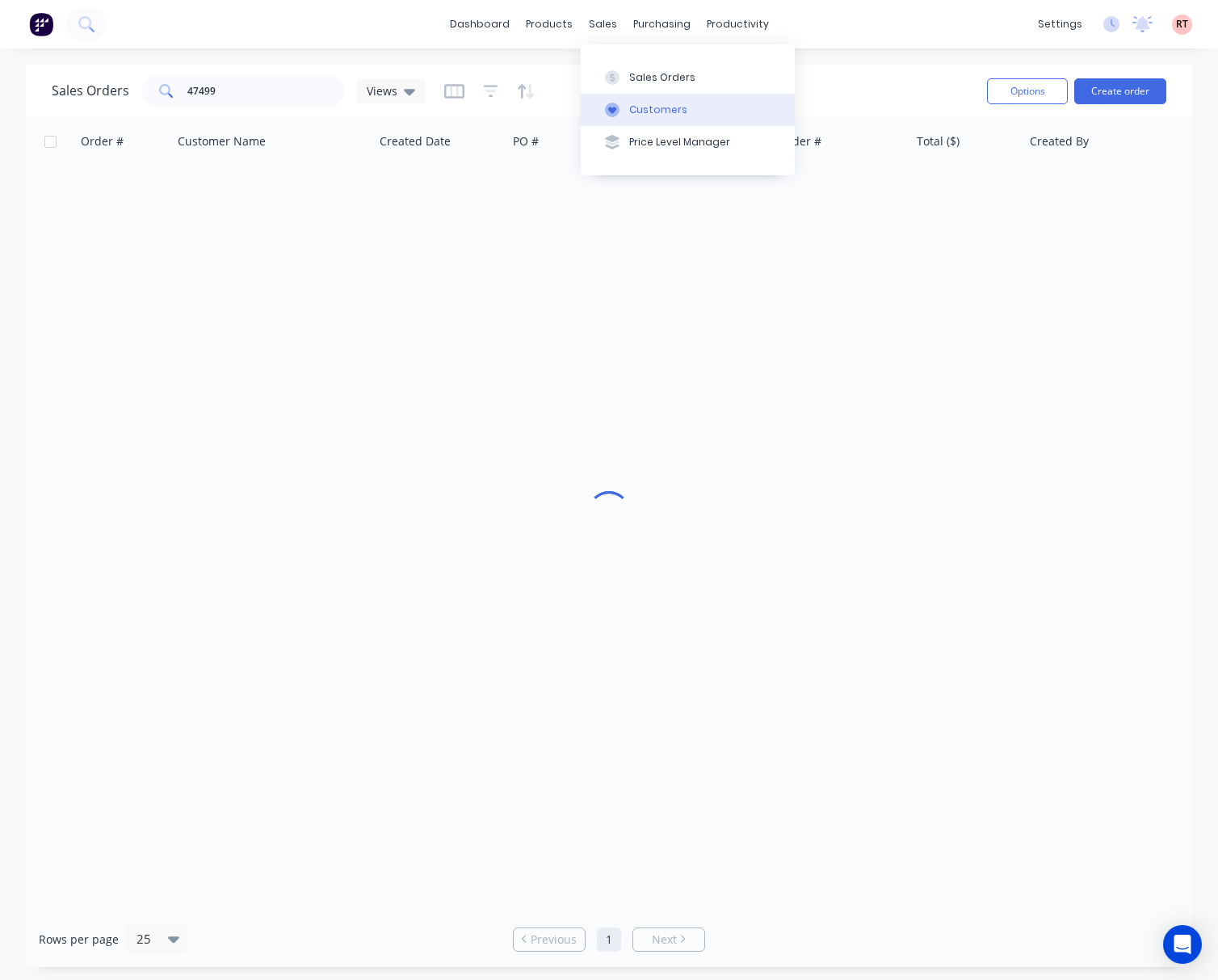
click at [650, 104] on div "Customers" at bounding box center [659, 109] width 59 height 15
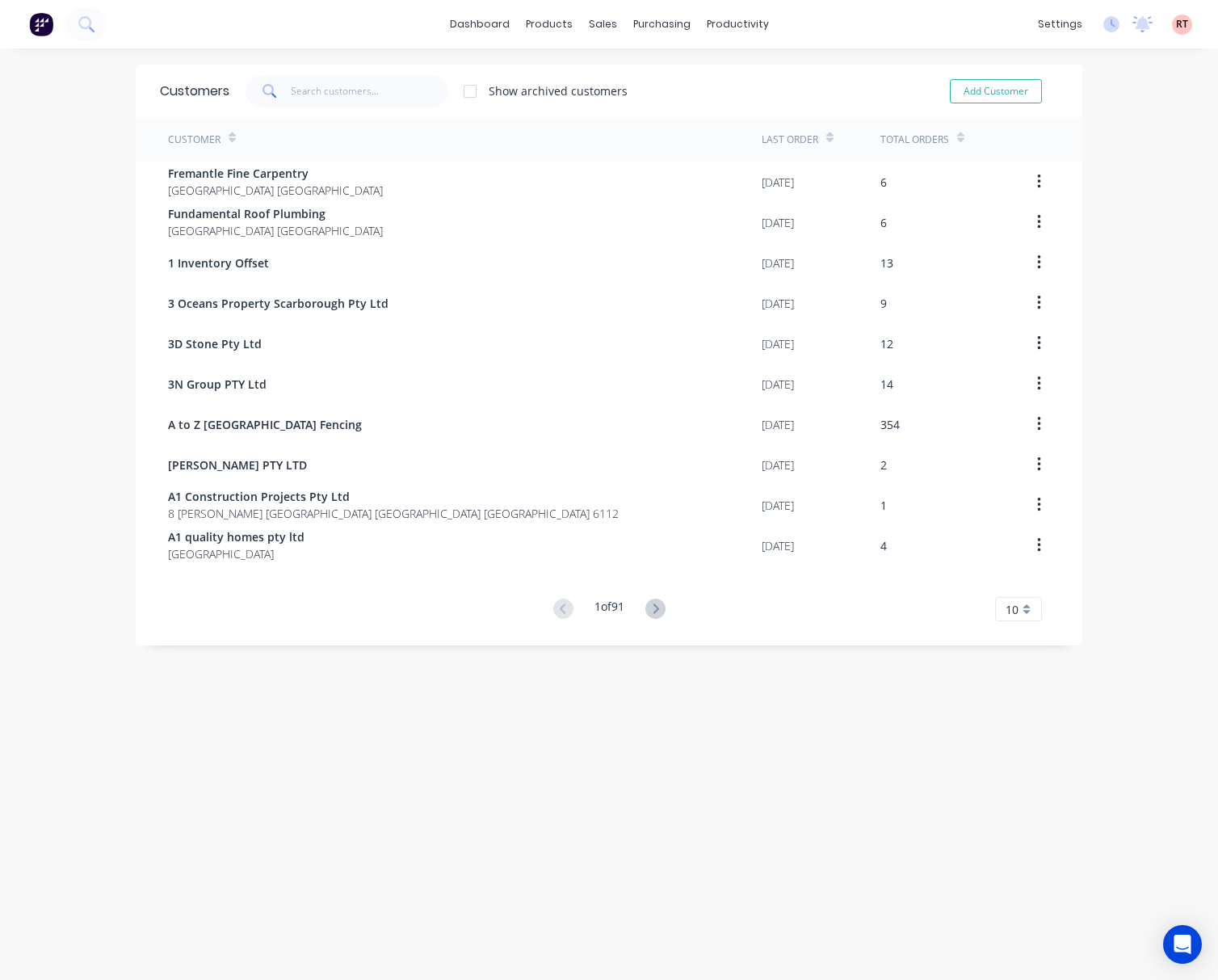
click at [330, 105] on div "Customers Show archived customers Add Customer" at bounding box center [609, 91] width 947 height 53
click at [337, 96] on input "text" at bounding box center [370, 91] width 157 height 32
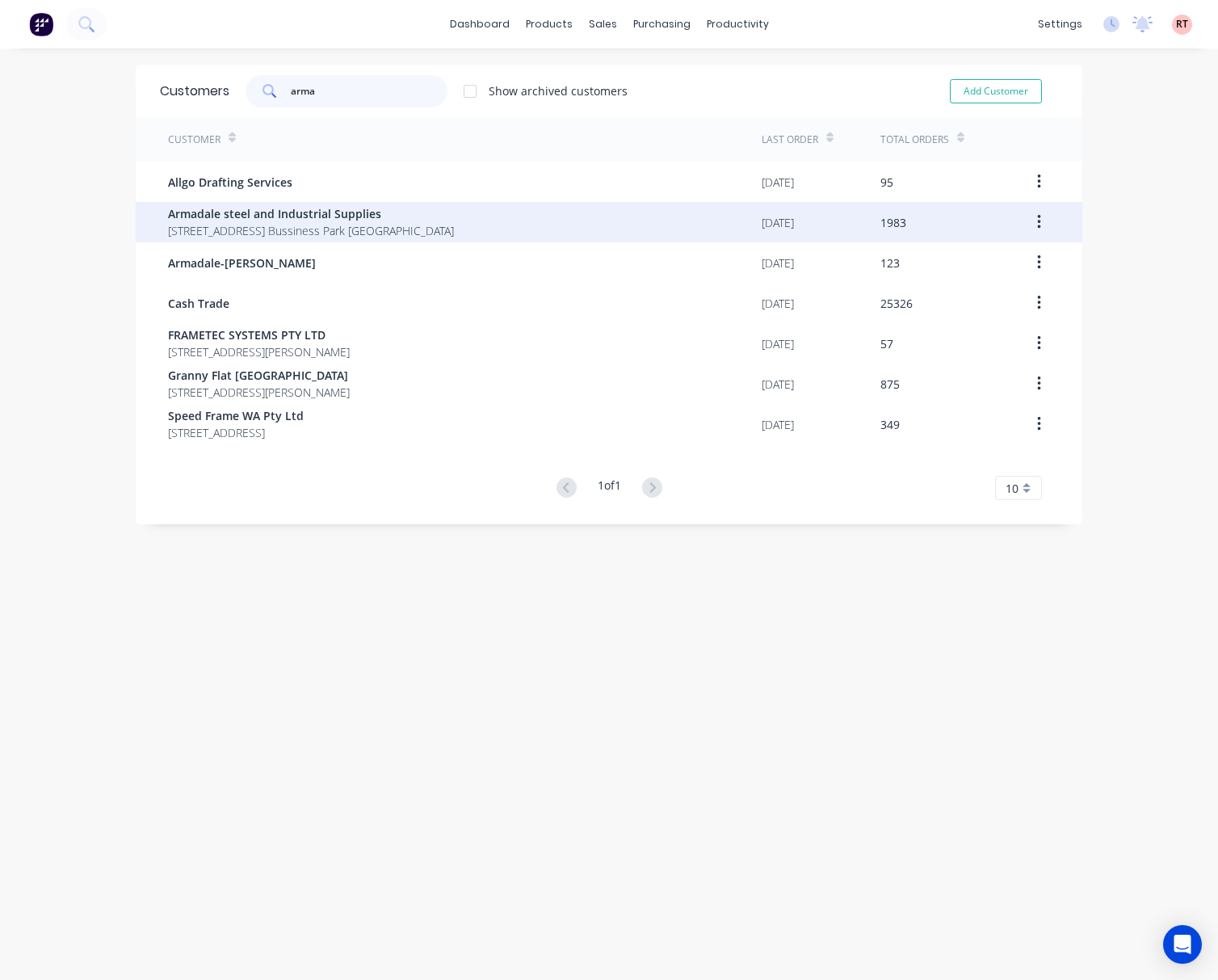
type input "arma"
click at [378, 231] on span "4 Bessemer Road Forrestdale Bussiness Park Forrestdale" at bounding box center [311, 230] width 286 height 17
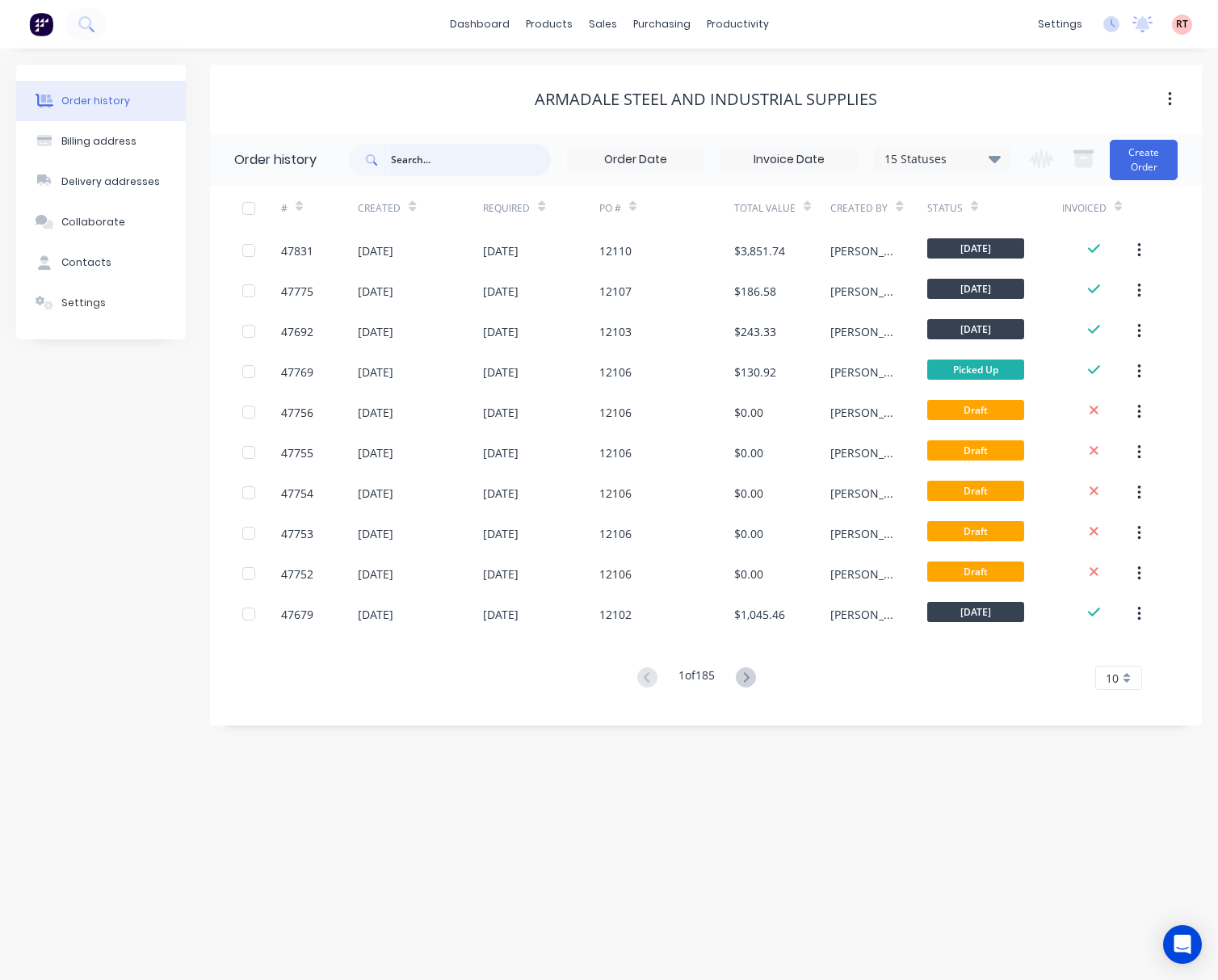
click at [414, 161] on input "text" at bounding box center [471, 159] width 160 height 32
type input "47677"
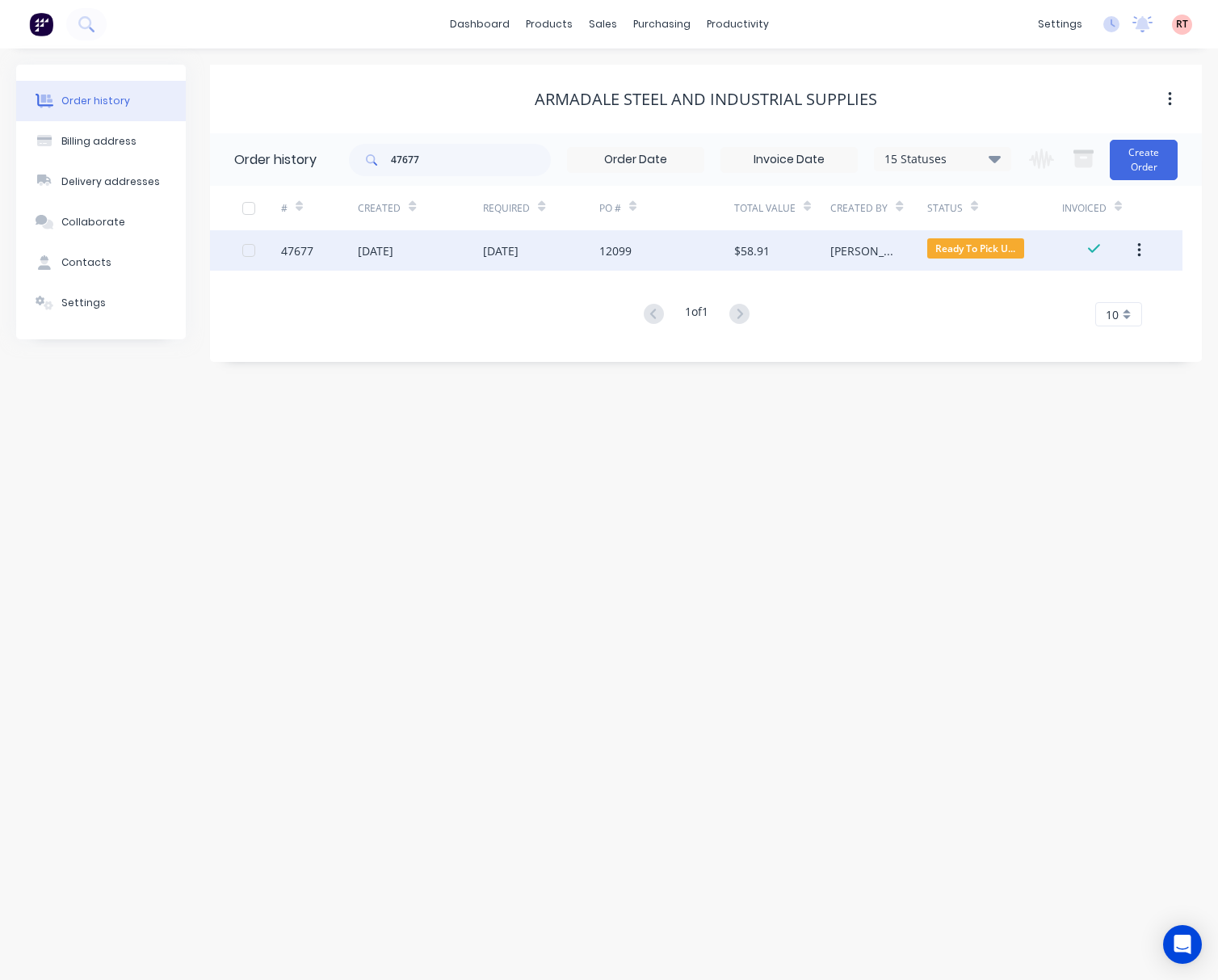
click at [465, 255] on div "[DATE]" at bounding box center [420, 250] width 125 height 40
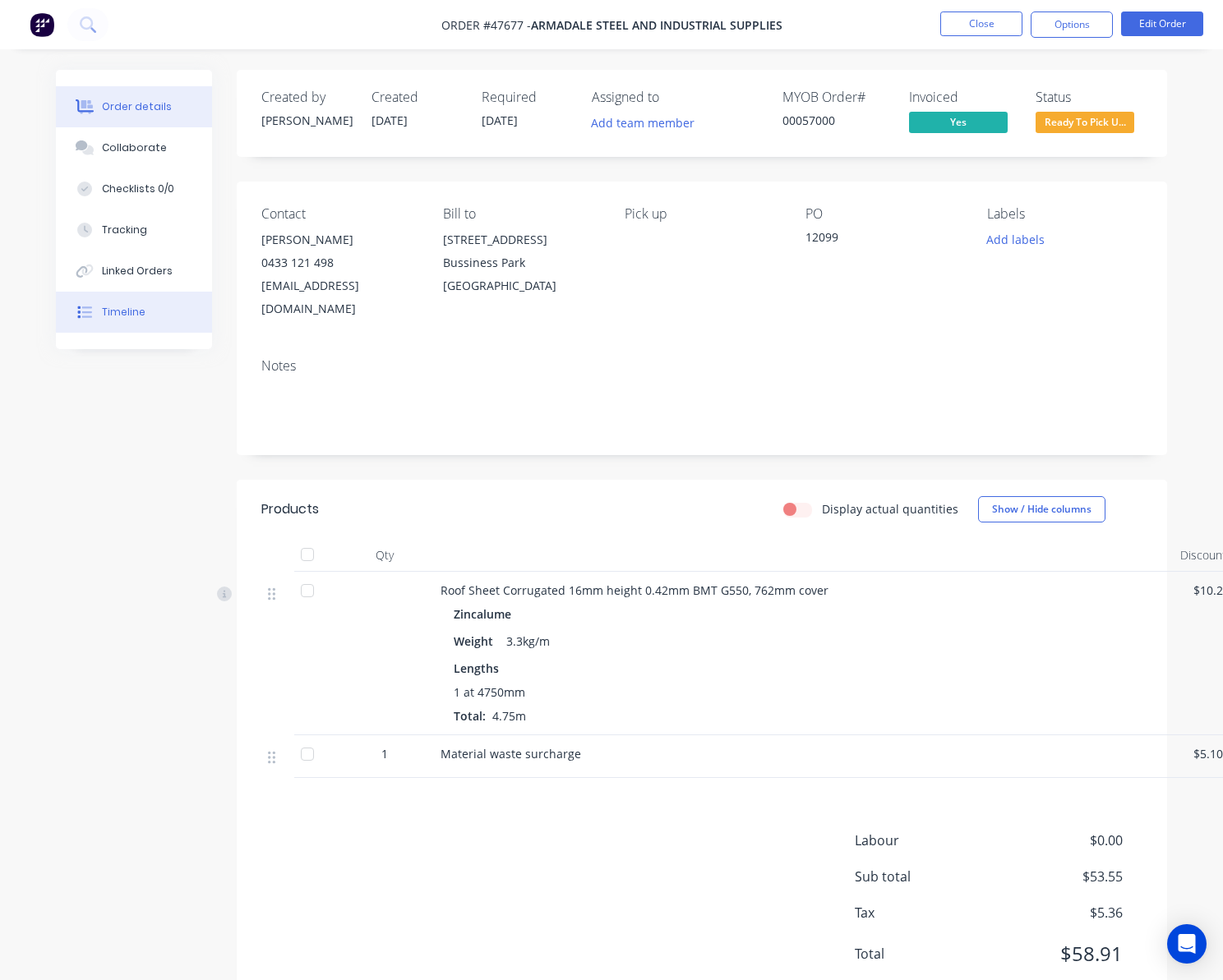
click at [143, 310] on button "Timeline" at bounding box center [133, 311] width 156 height 41
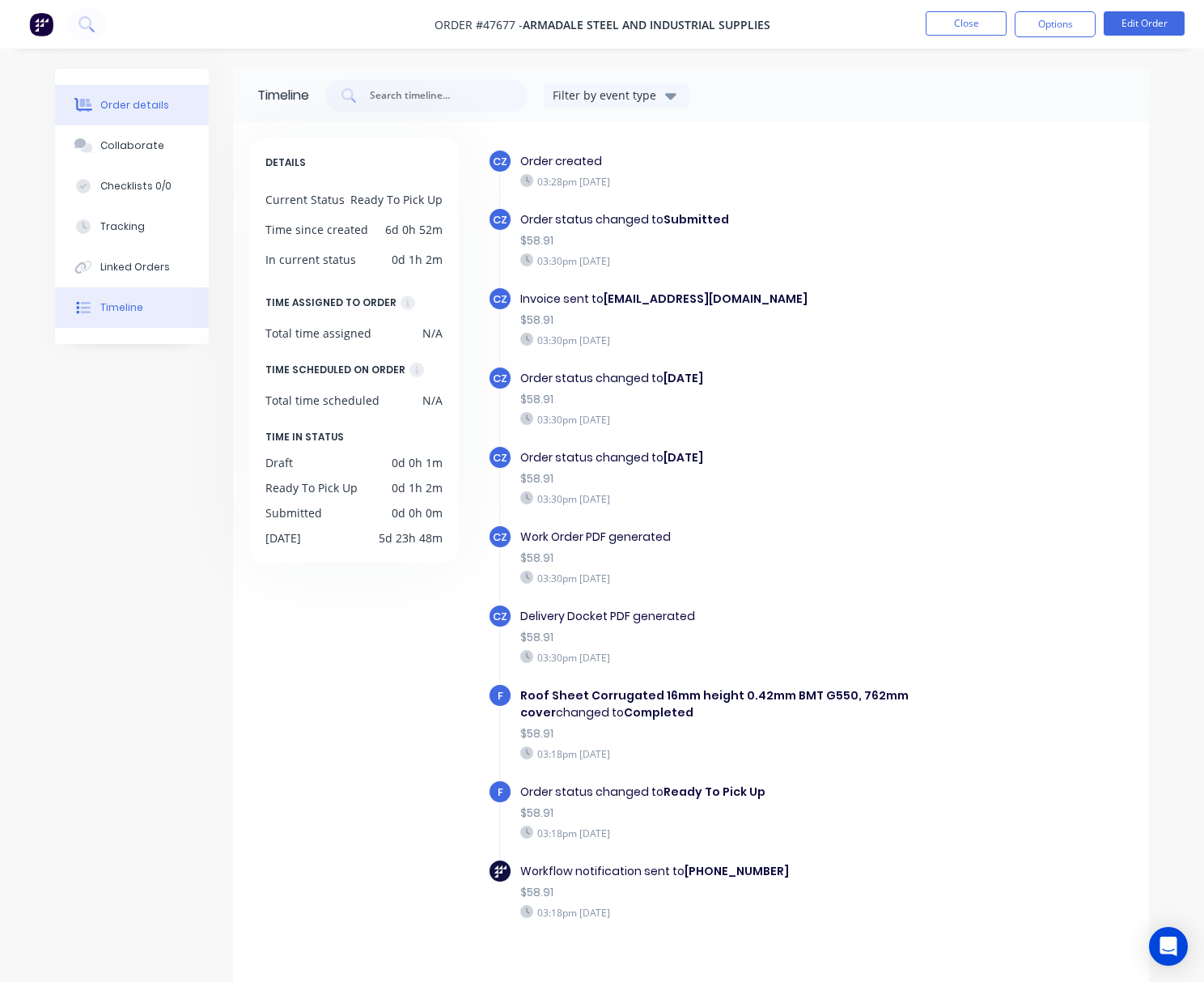
click at [144, 96] on button "Order details" at bounding box center [131, 105] width 154 height 40
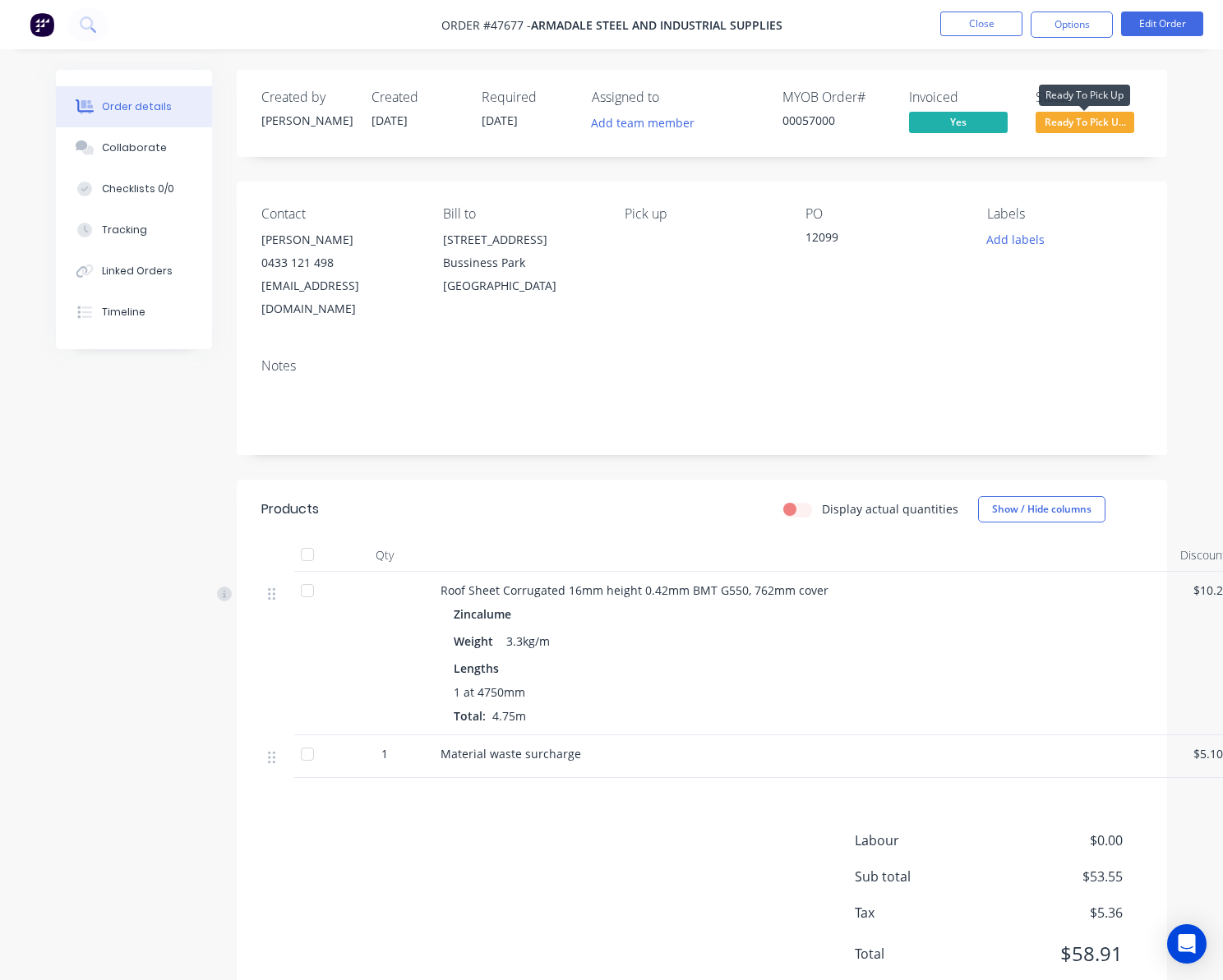
click at [1051, 131] on span "Ready To Pick U..." at bounding box center [1084, 121] width 98 height 21
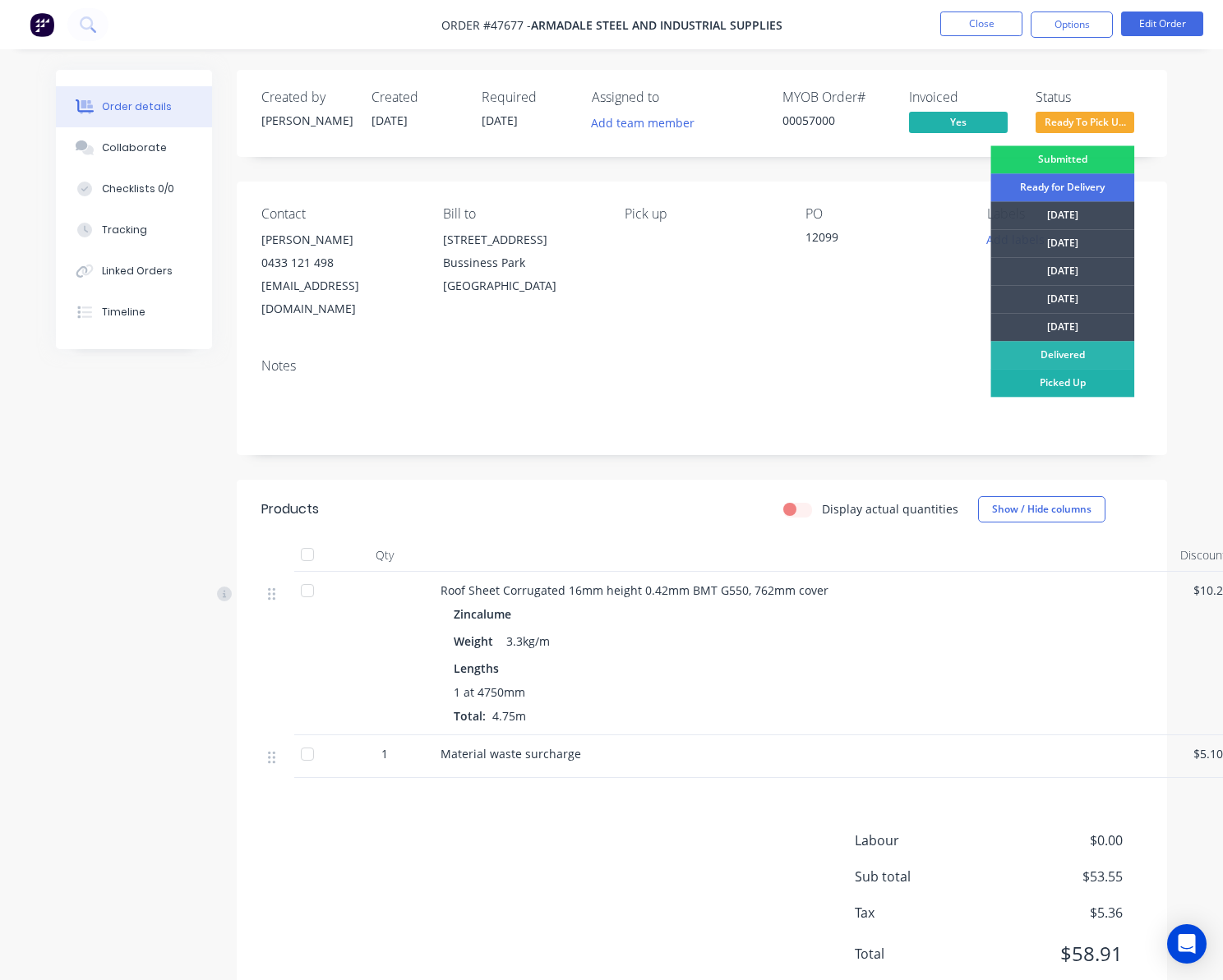
click at [1051, 386] on div "Picked Up" at bounding box center [1062, 383] width 144 height 28
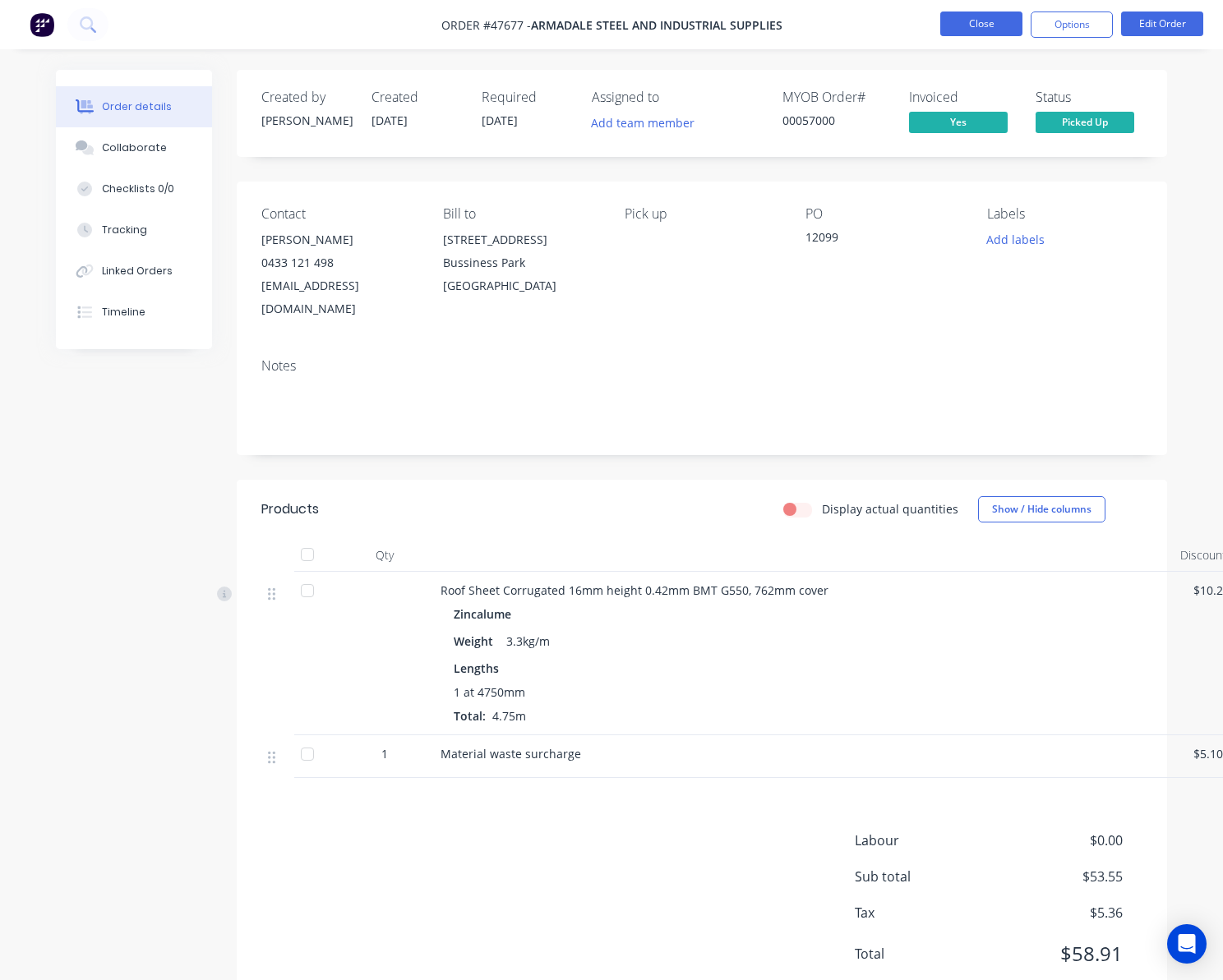
click at [968, 25] on button "Close" at bounding box center [981, 24] width 83 height 25
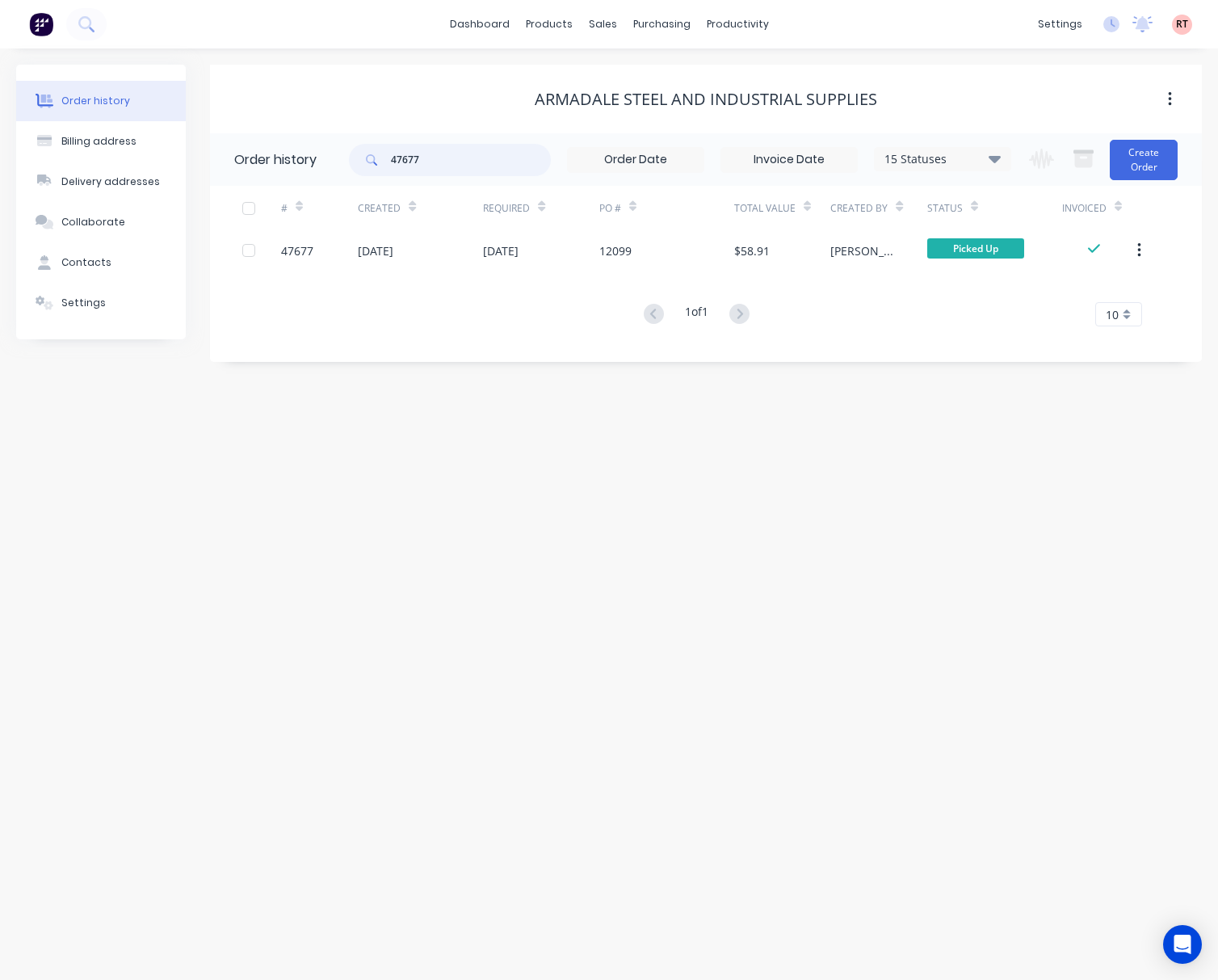
click at [462, 166] on input "47677" at bounding box center [471, 159] width 160 height 32
type input "4"
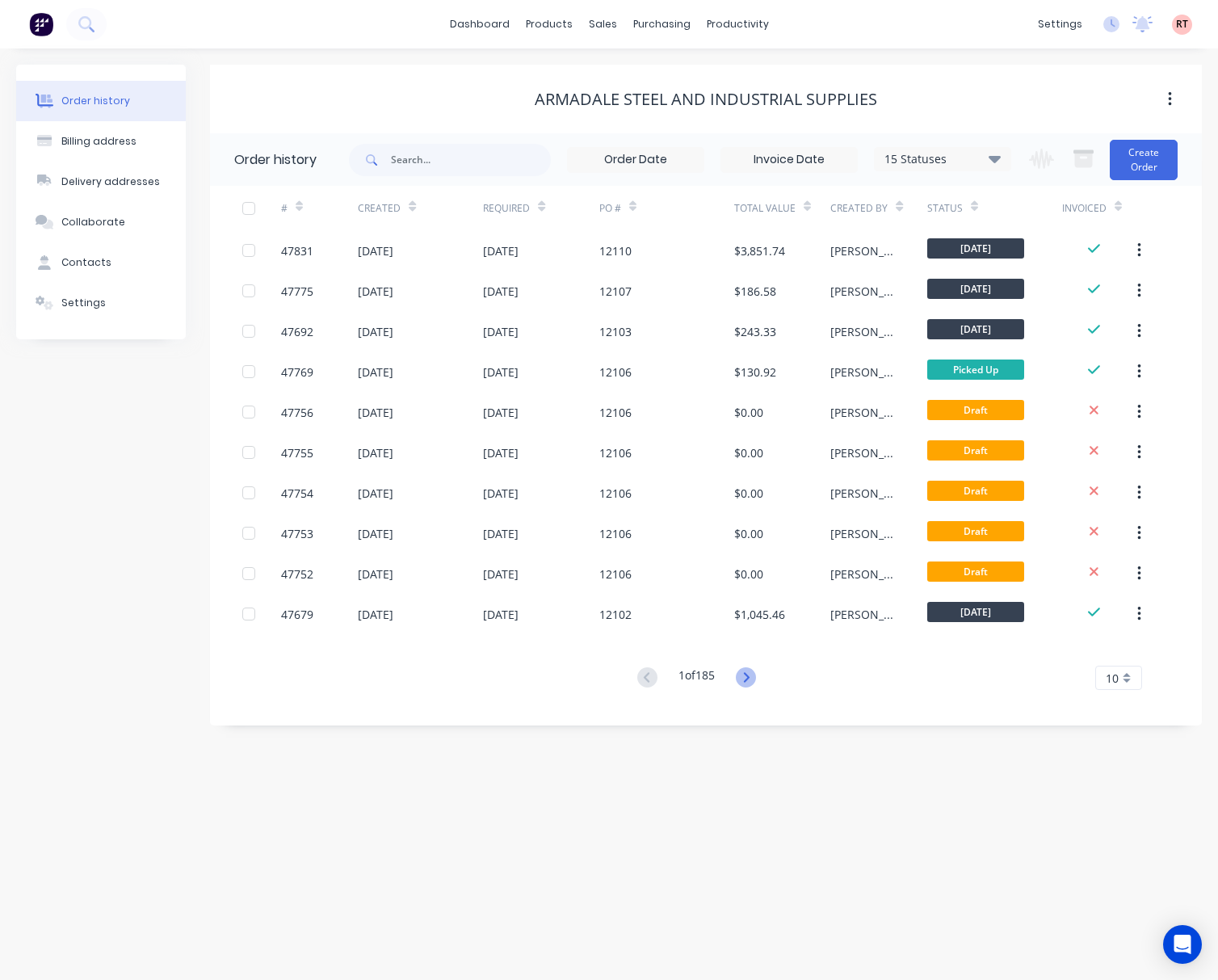
click at [747, 682] on icon at bounding box center [746, 677] width 21 height 21
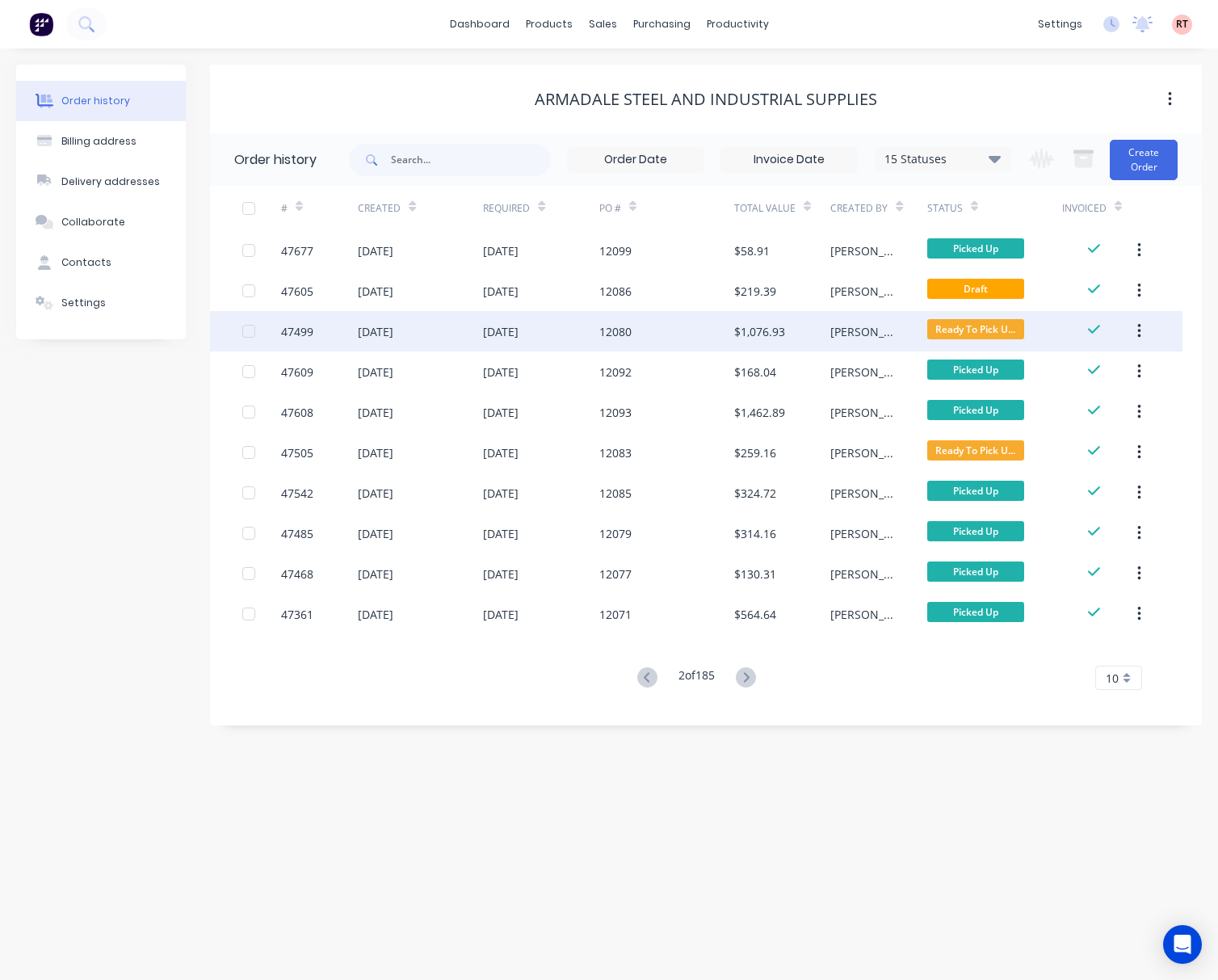
click at [667, 330] on div "12080" at bounding box center [667, 330] width 135 height 40
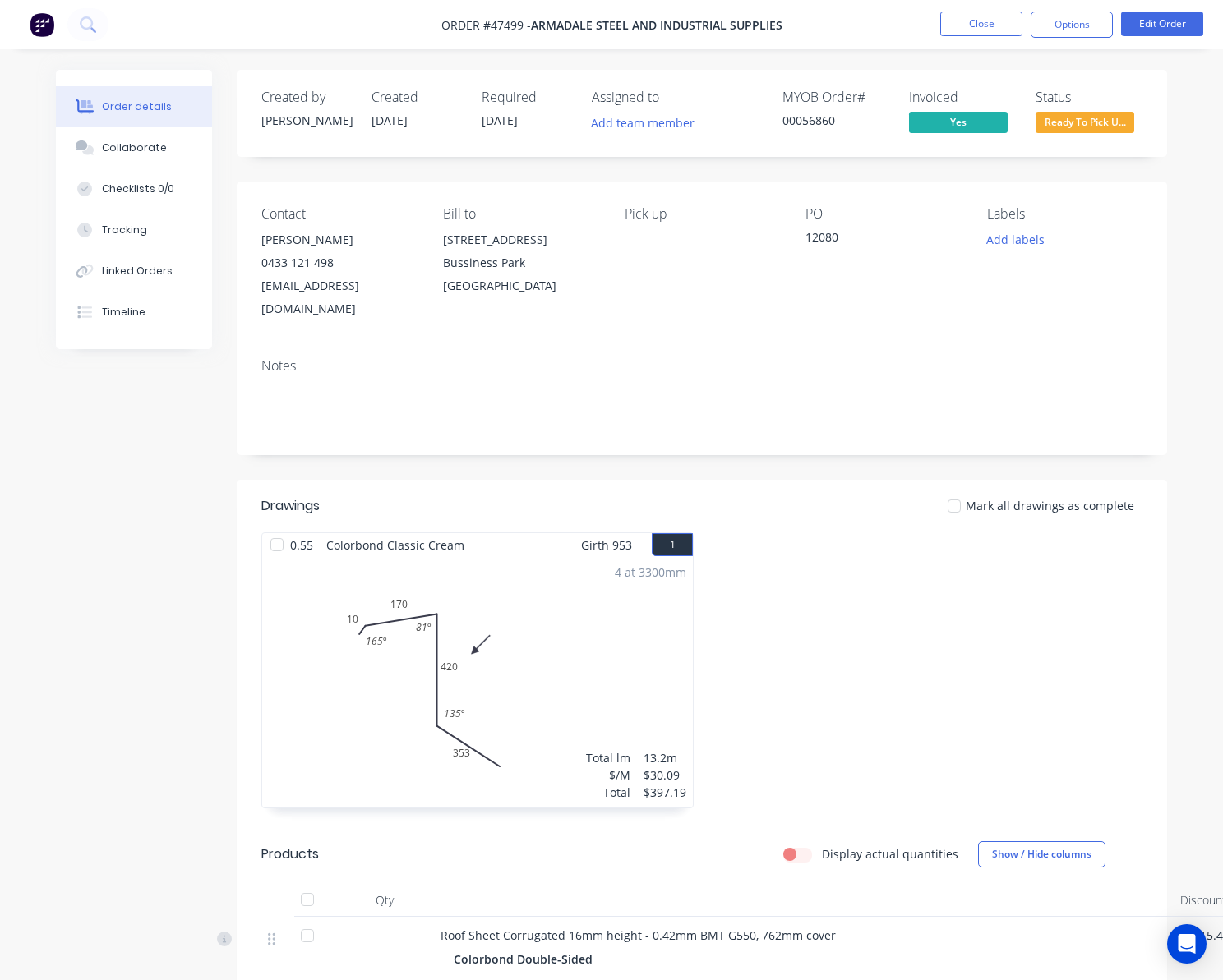
click at [1051, 119] on span "Ready To Pick U..." at bounding box center [1084, 121] width 98 height 21
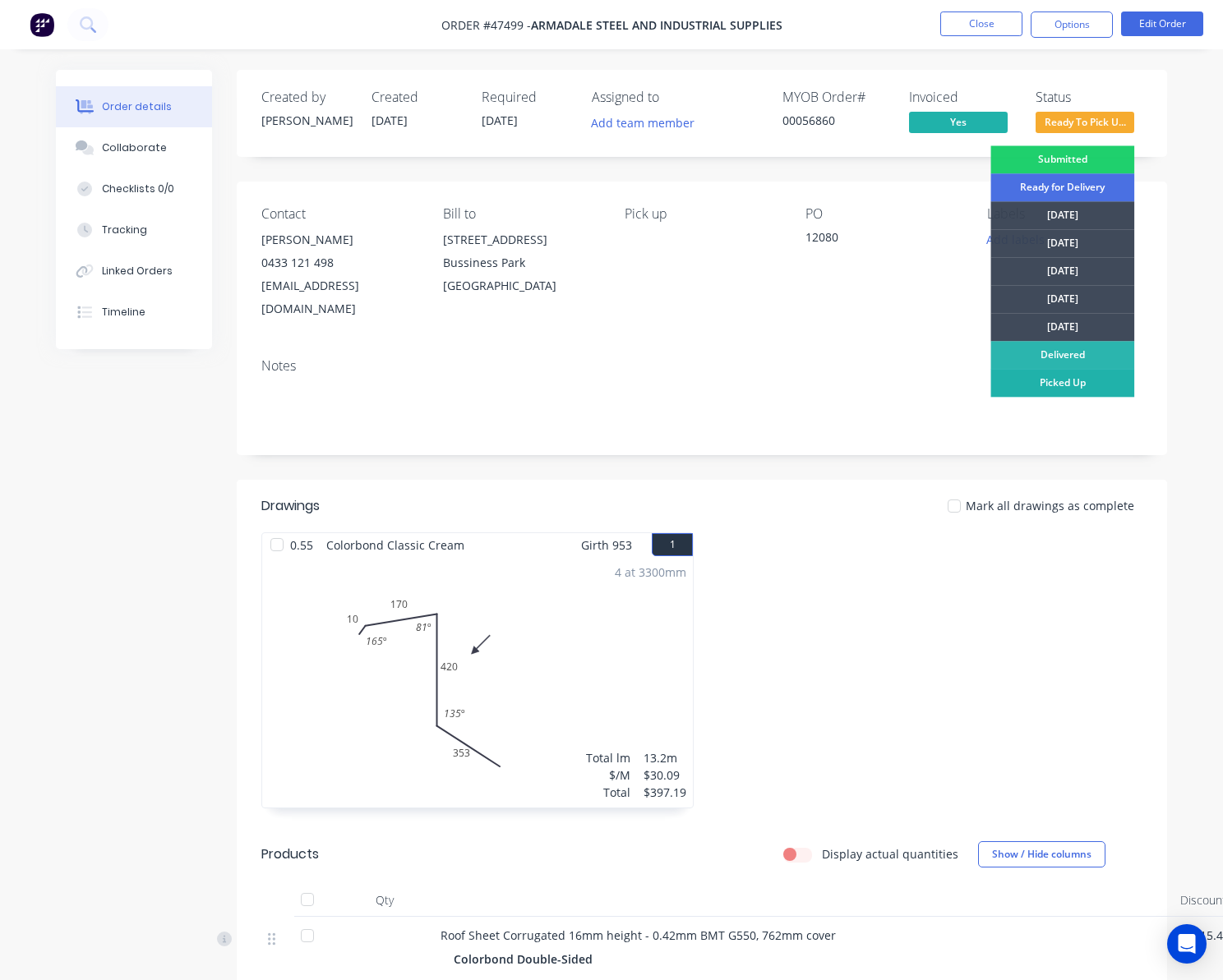
click at [1051, 386] on div "Picked Up" at bounding box center [1062, 383] width 144 height 28
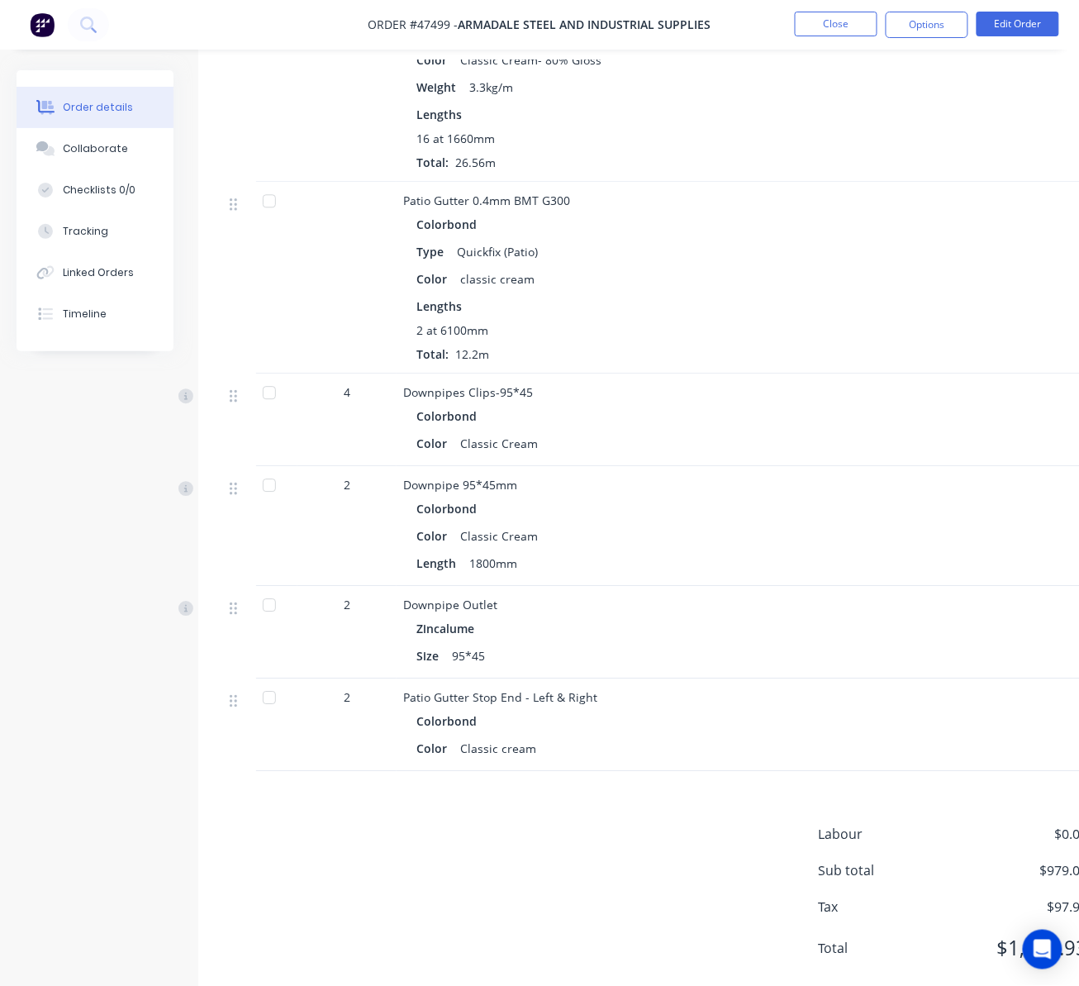
scroll to position [955, 0]
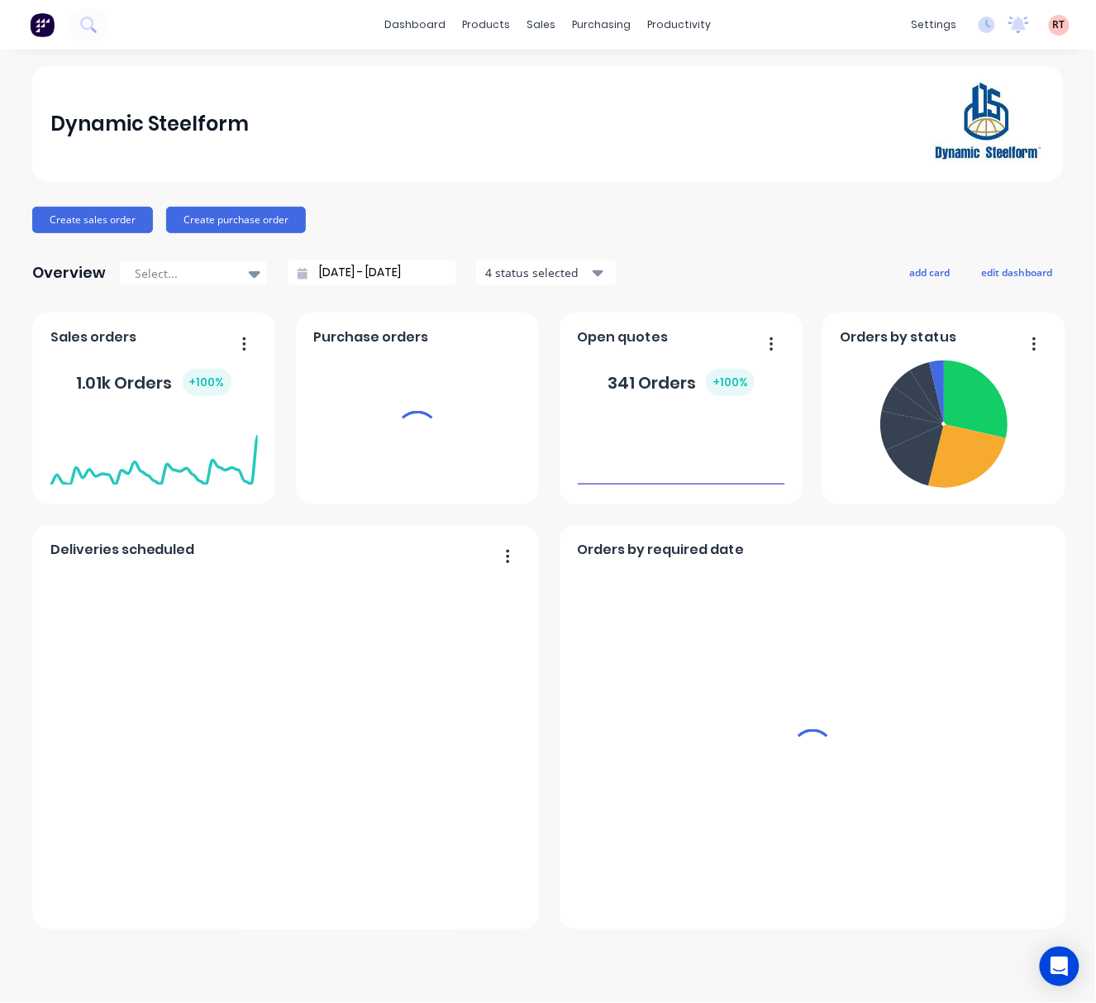
click at [541, 24] on div "sales" at bounding box center [541, 24] width 45 height 25
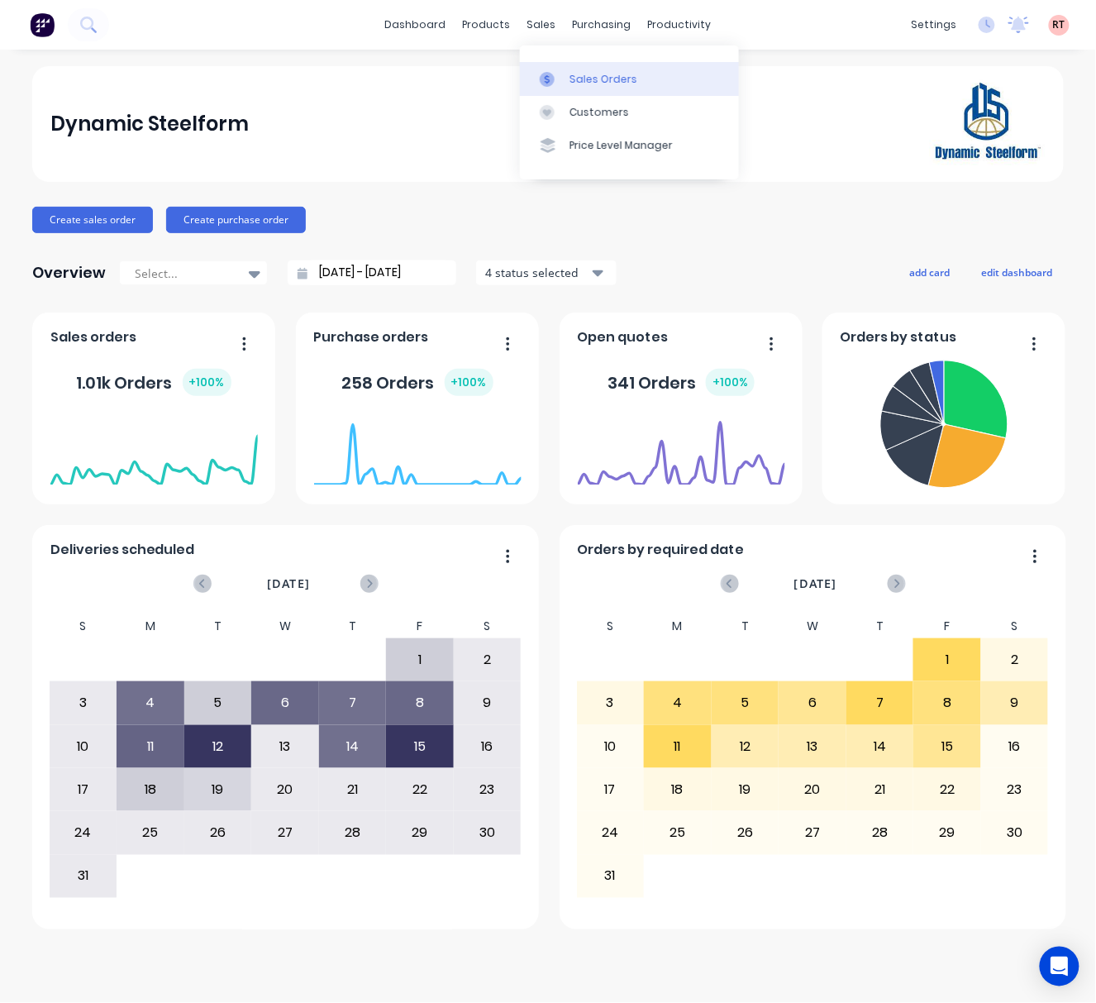
click at [562, 74] on div at bounding box center [552, 79] width 25 height 15
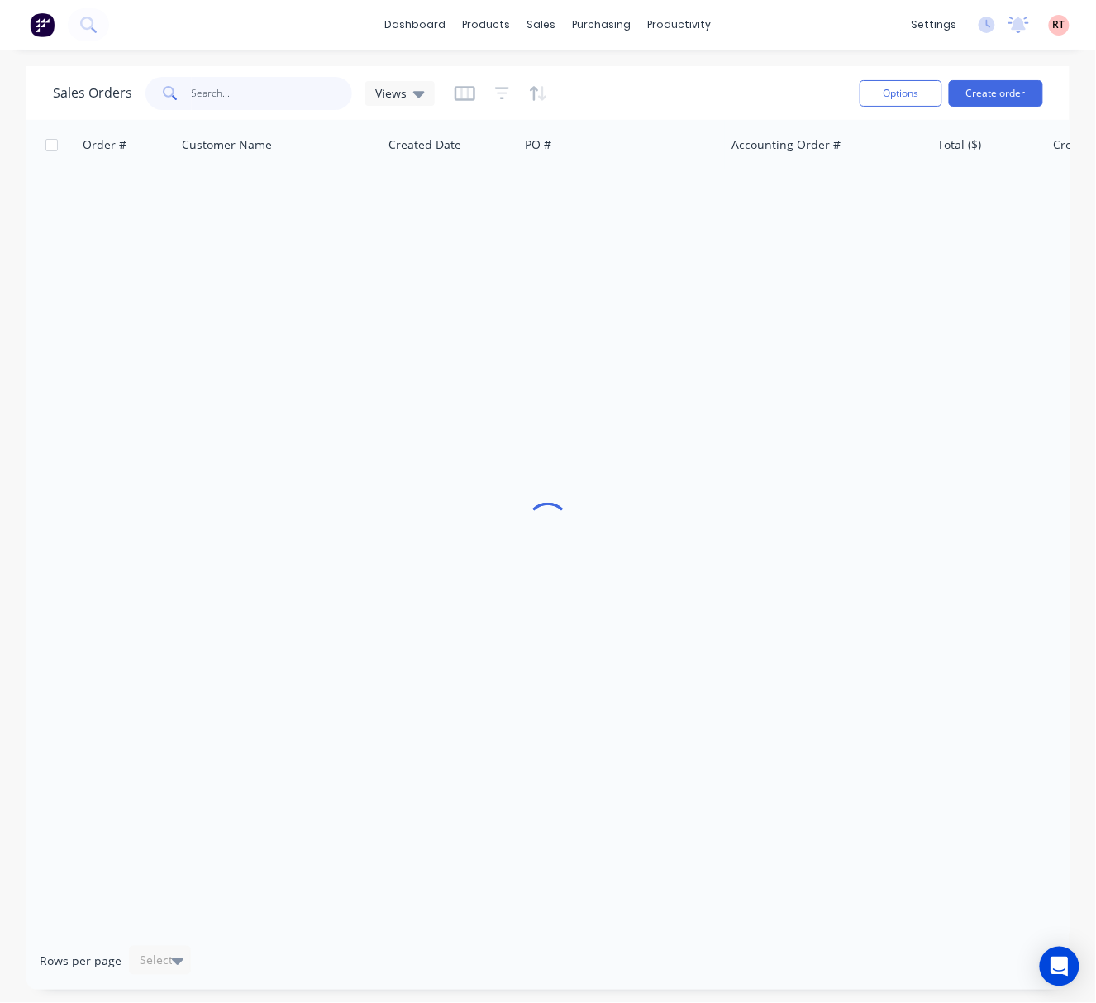
click at [225, 90] on input "text" at bounding box center [272, 93] width 161 height 33
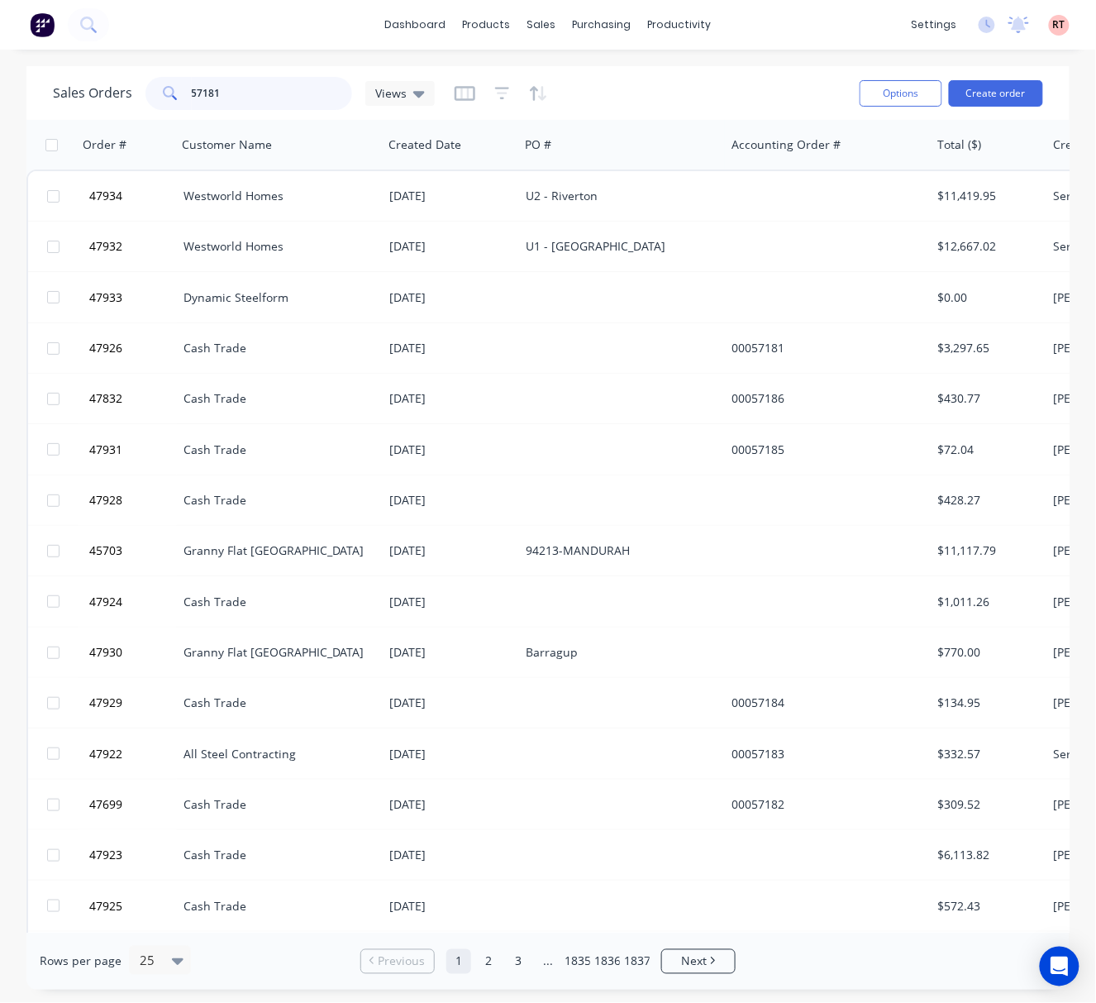
type input "57181"
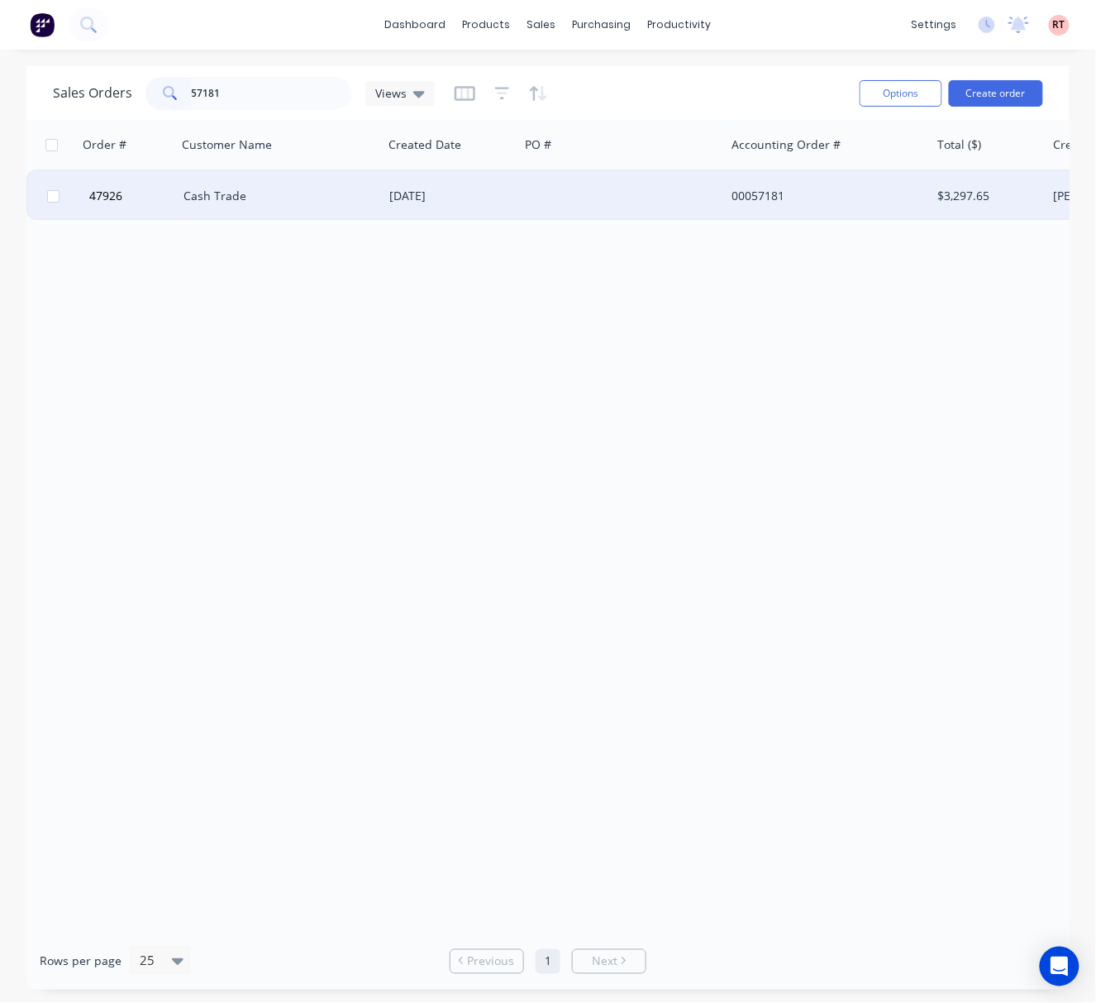
click at [547, 216] on div at bounding box center [622, 196] width 206 height 50
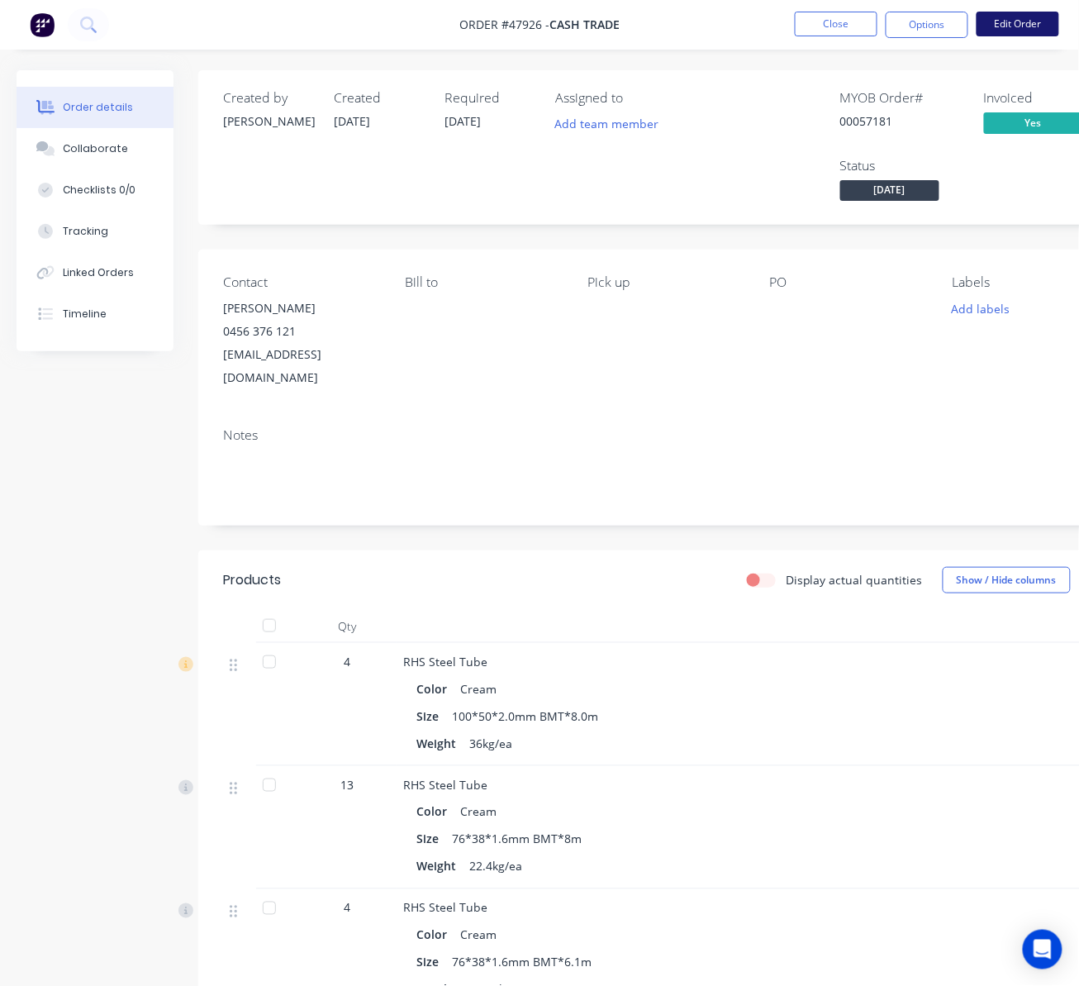
click at [1029, 17] on button "Edit Order" at bounding box center [1018, 24] width 83 height 25
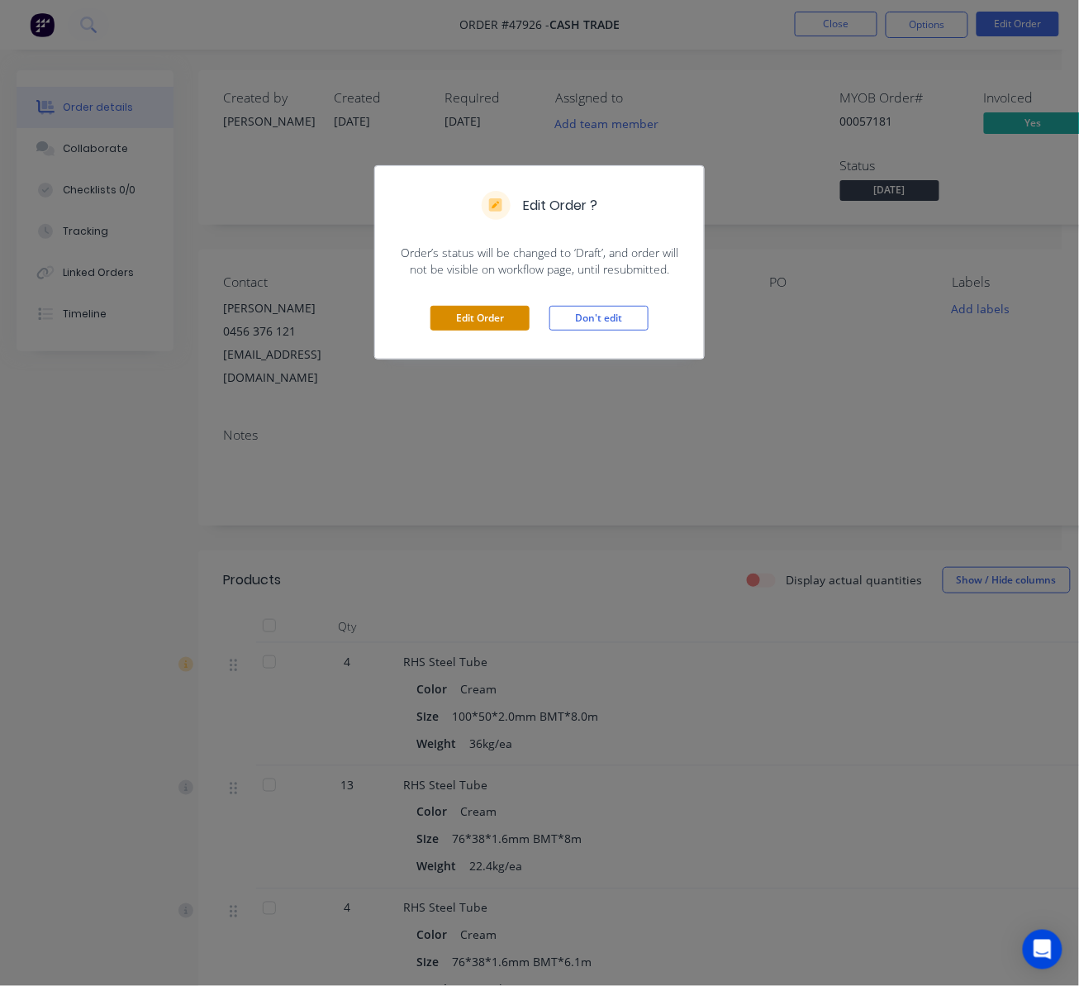
click at [478, 326] on button "Edit Order" at bounding box center [480, 318] width 99 height 25
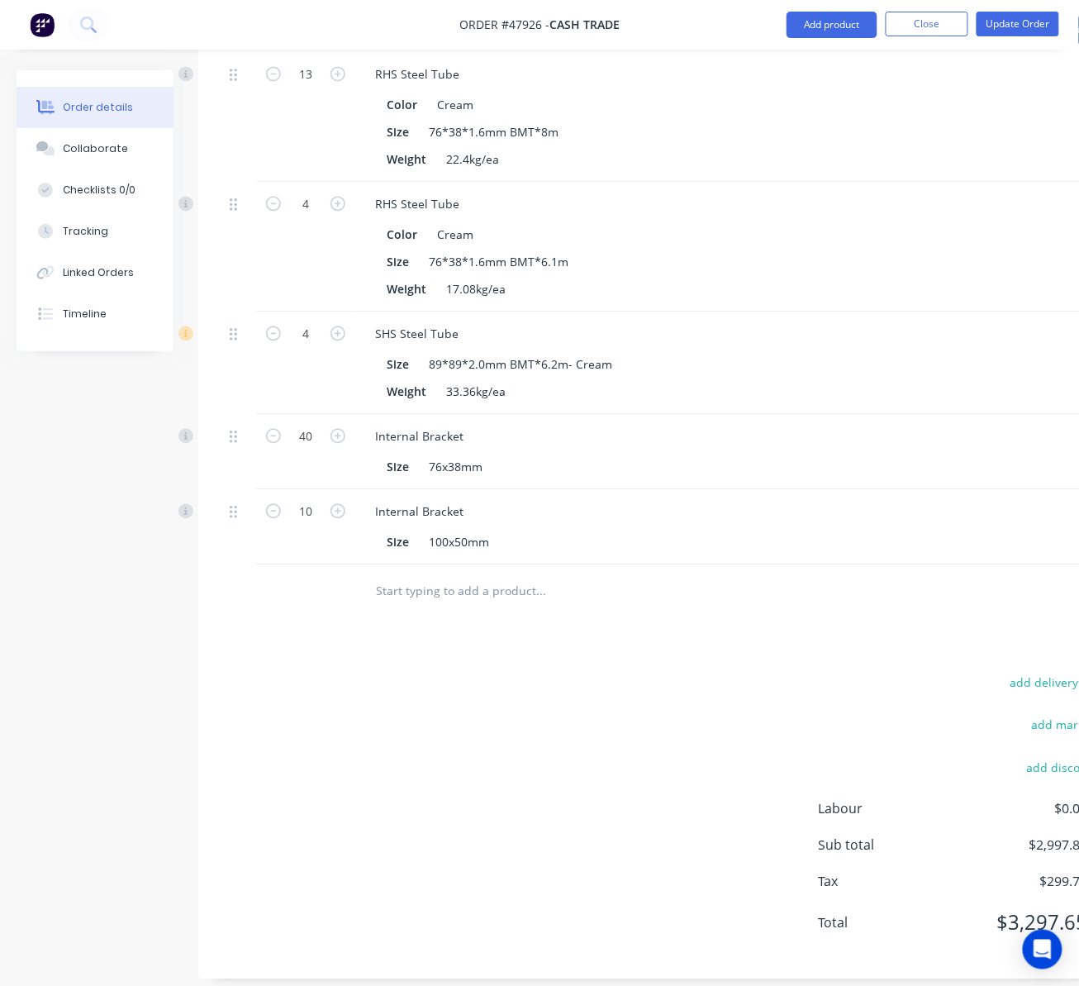
scroll to position [781, 243]
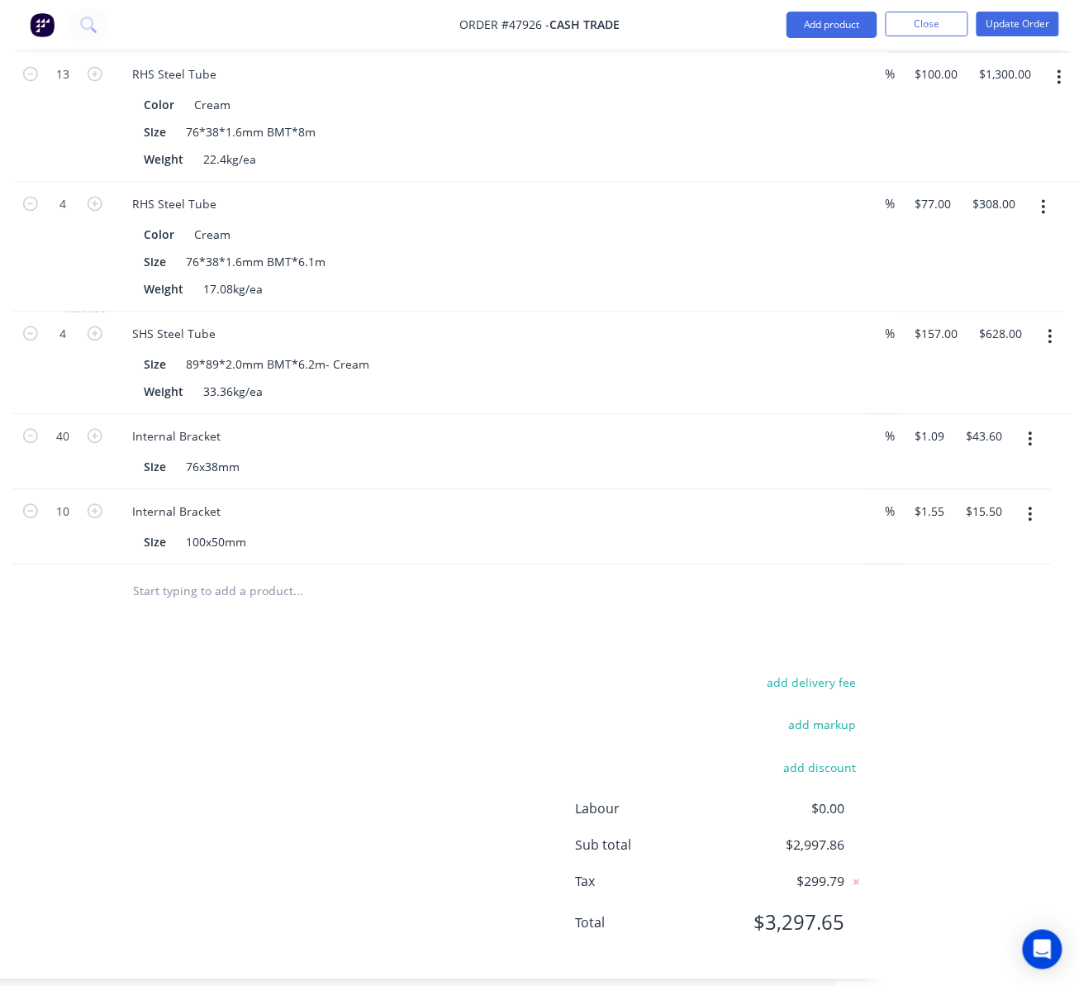
click at [1042, 322] on button "button" at bounding box center [1051, 337] width 39 height 30
click at [1027, 468] on div "Delete" at bounding box center [992, 480] width 127 height 24
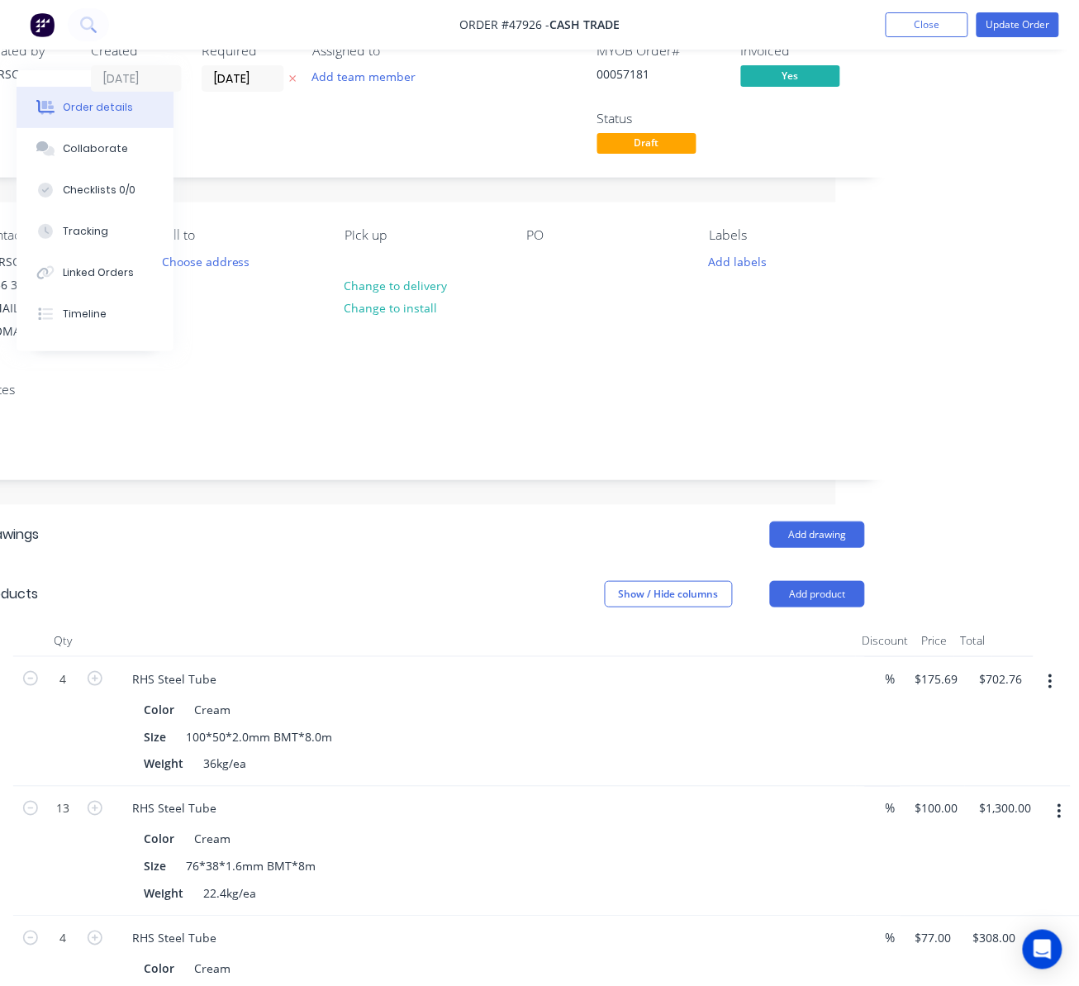
scroll to position [0, 243]
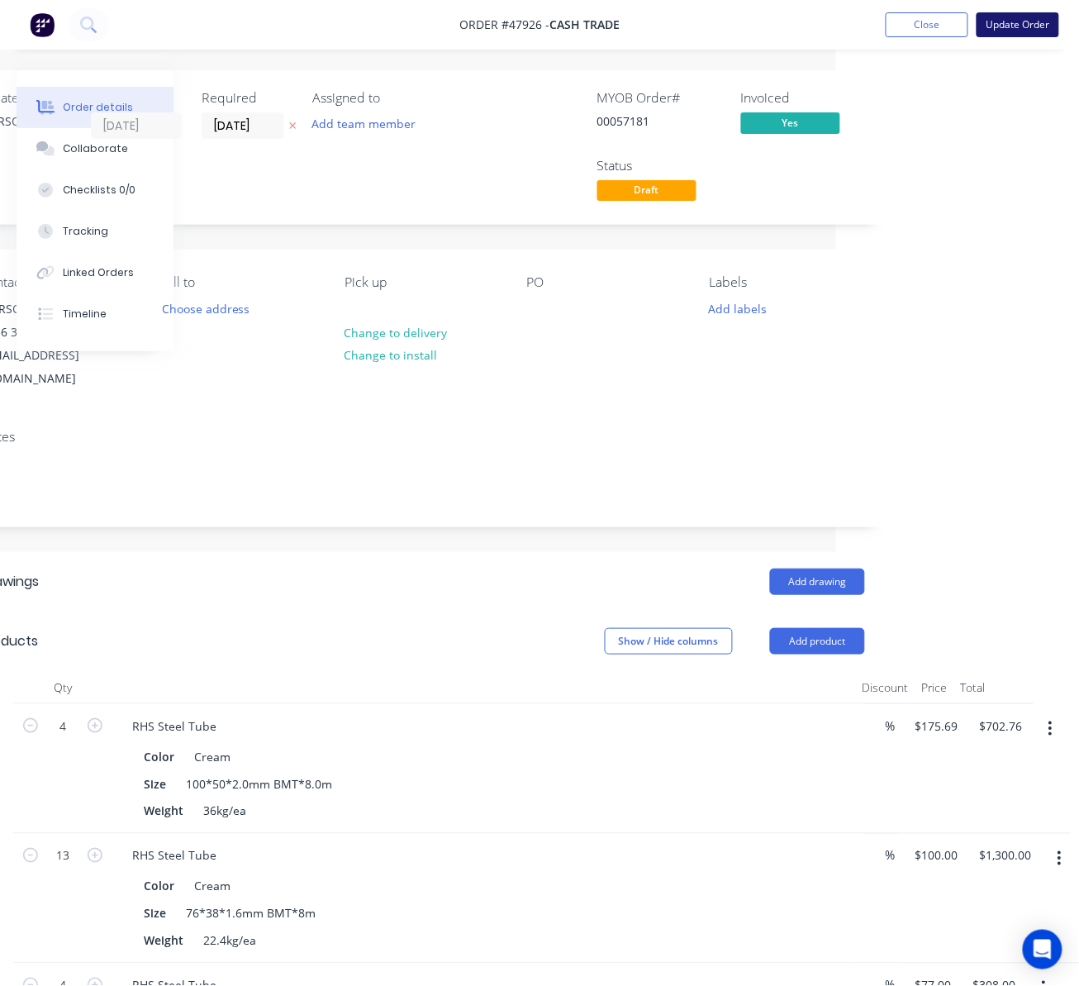
click at [1049, 27] on button "Update Order" at bounding box center [1018, 24] width 83 height 25
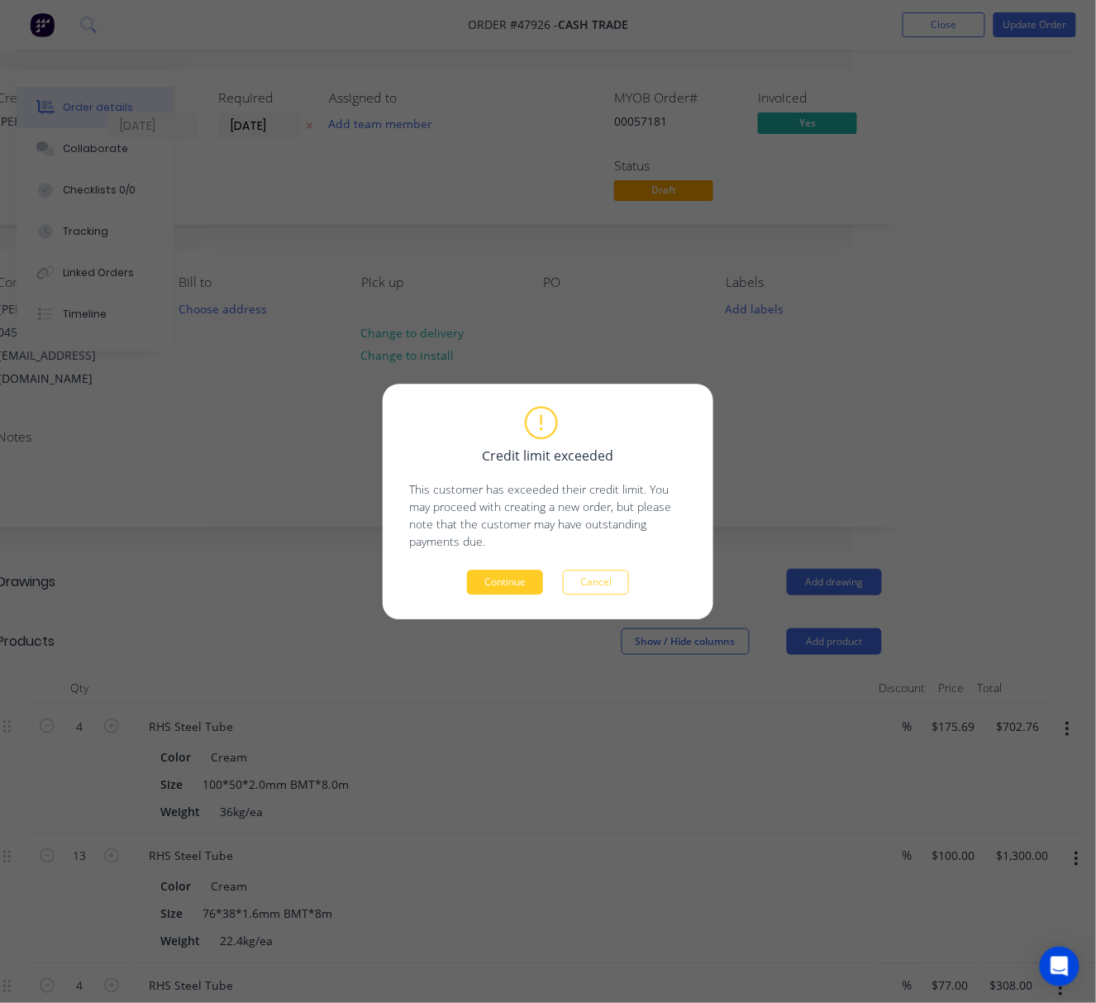
click at [503, 576] on button "Continue" at bounding box center [505, 581] width 76 height 25
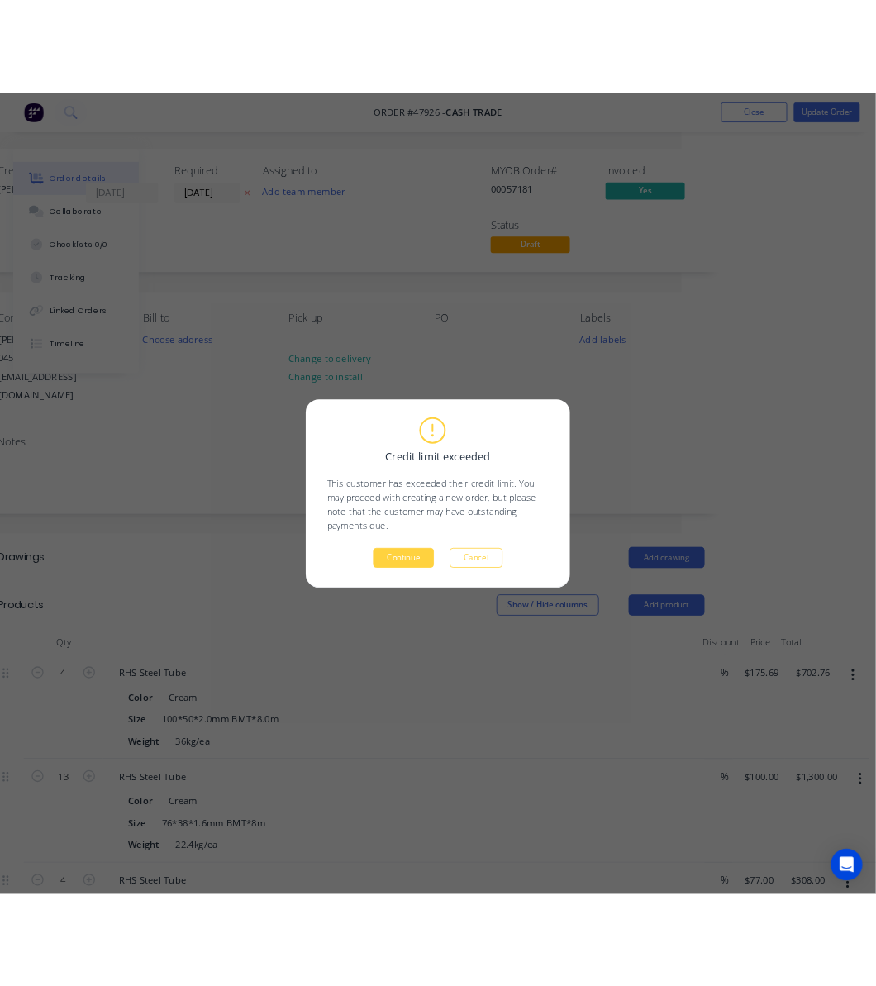
scroll to position [0, 53]
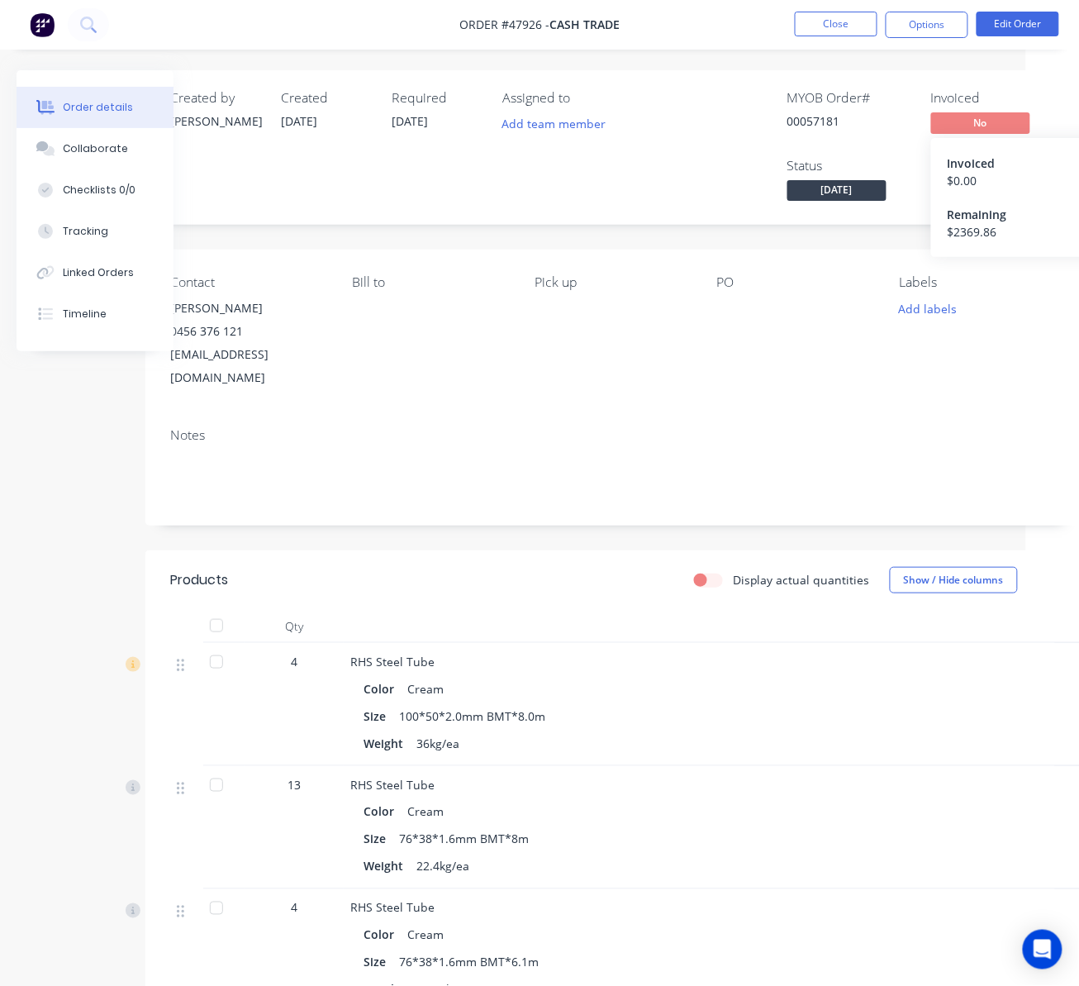
click at [993, 122] on span "No" at bounding box center [981, 122] width 99 height 21
click at [923, 25] on button "Options" at bounding box center [927, 25] width 83 height 26
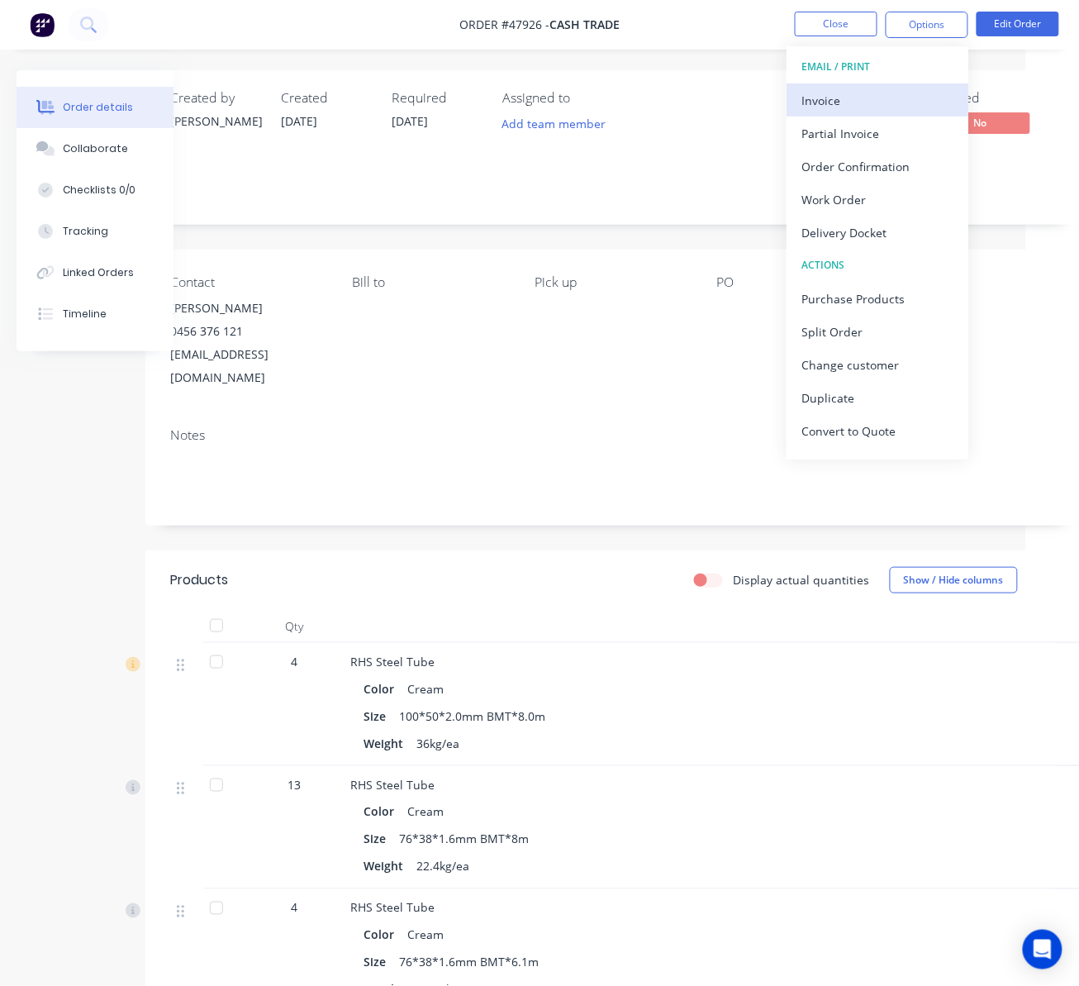
click at [914, 83] on button "Invoice" at bounding box center [878, 99] width 182 height 33
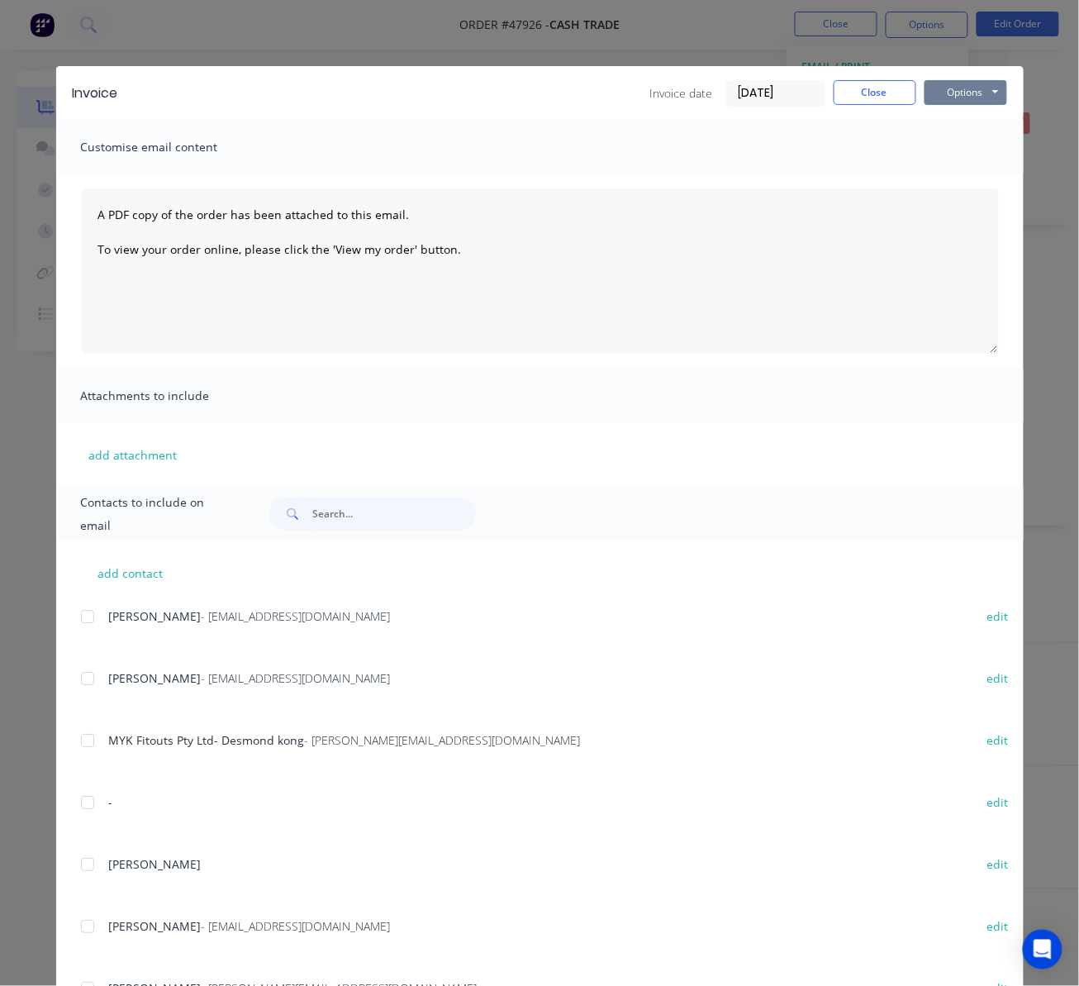
click at [970, 90] on button "Options" at bounding box center [966, 92] width 83 height 25
click at [984, 141] on button "Print" at bounding box center [978, 149] width 106 height 27
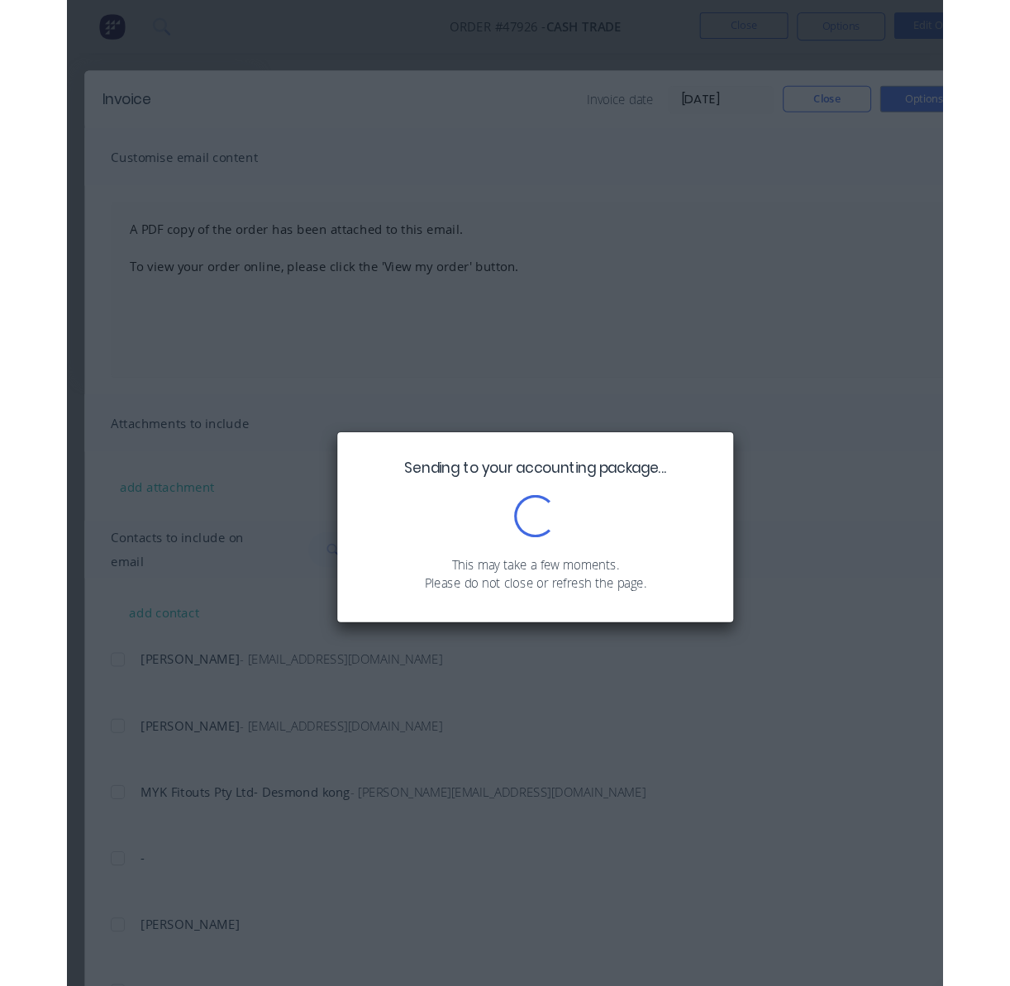
scroll to position [0, 0]
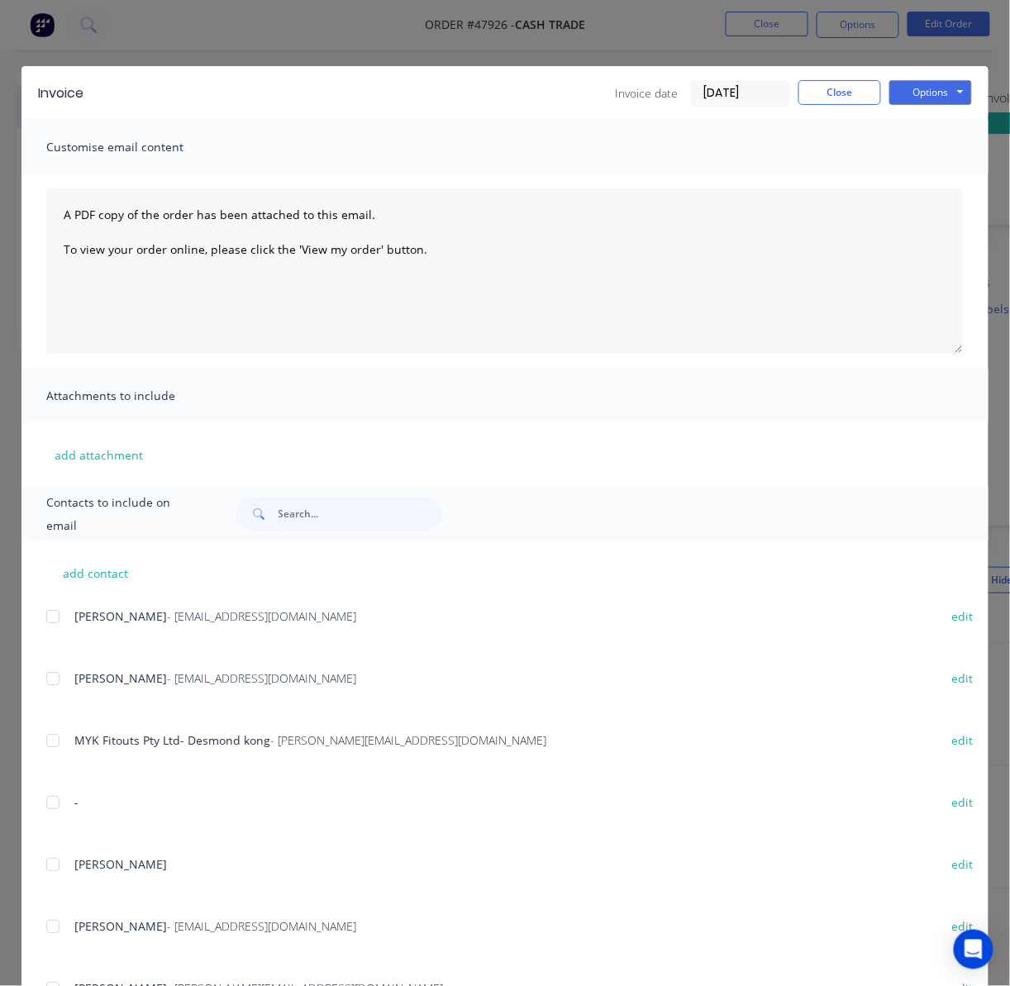
click at [636, 45] on div "Invoice Invoice date [DATE] Close Options Preview Print Email Customise email c…" at bounding box center [505, 493] width 1010 height 986
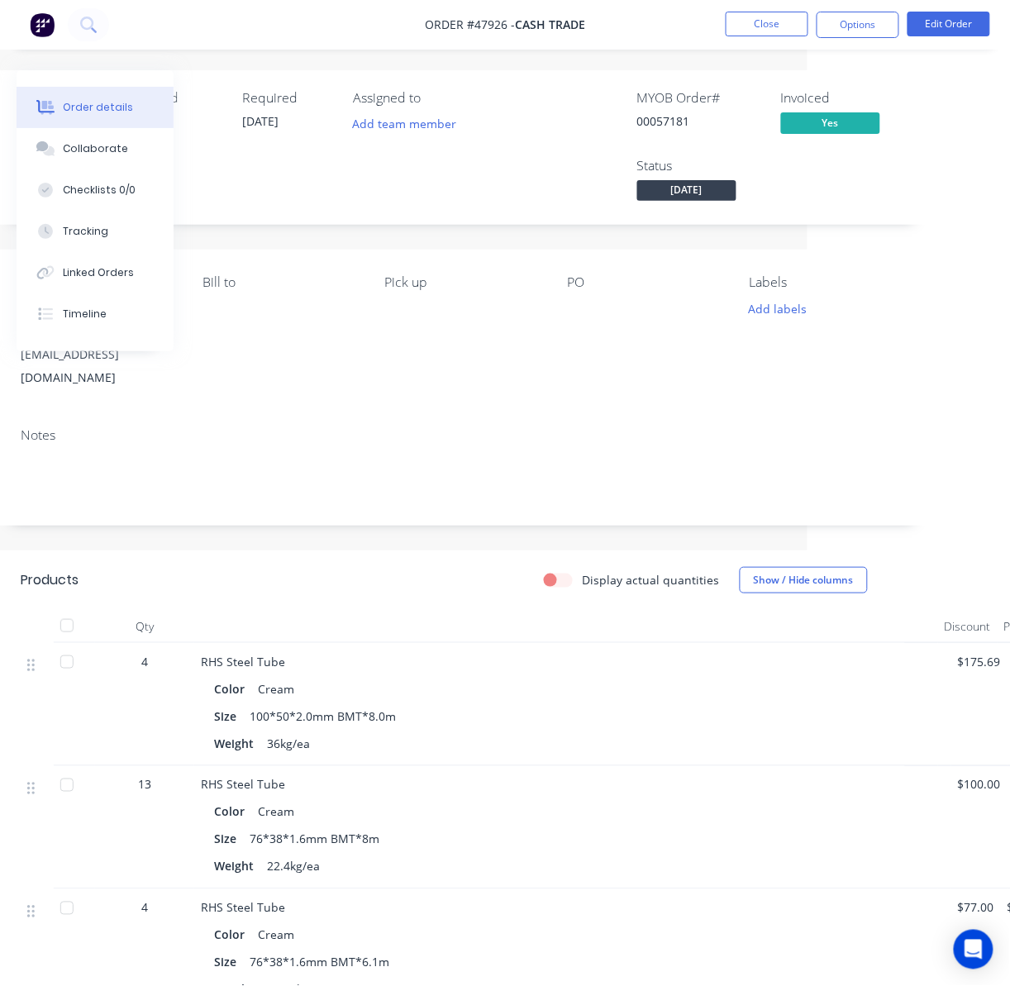
scroll to position [0, 265]
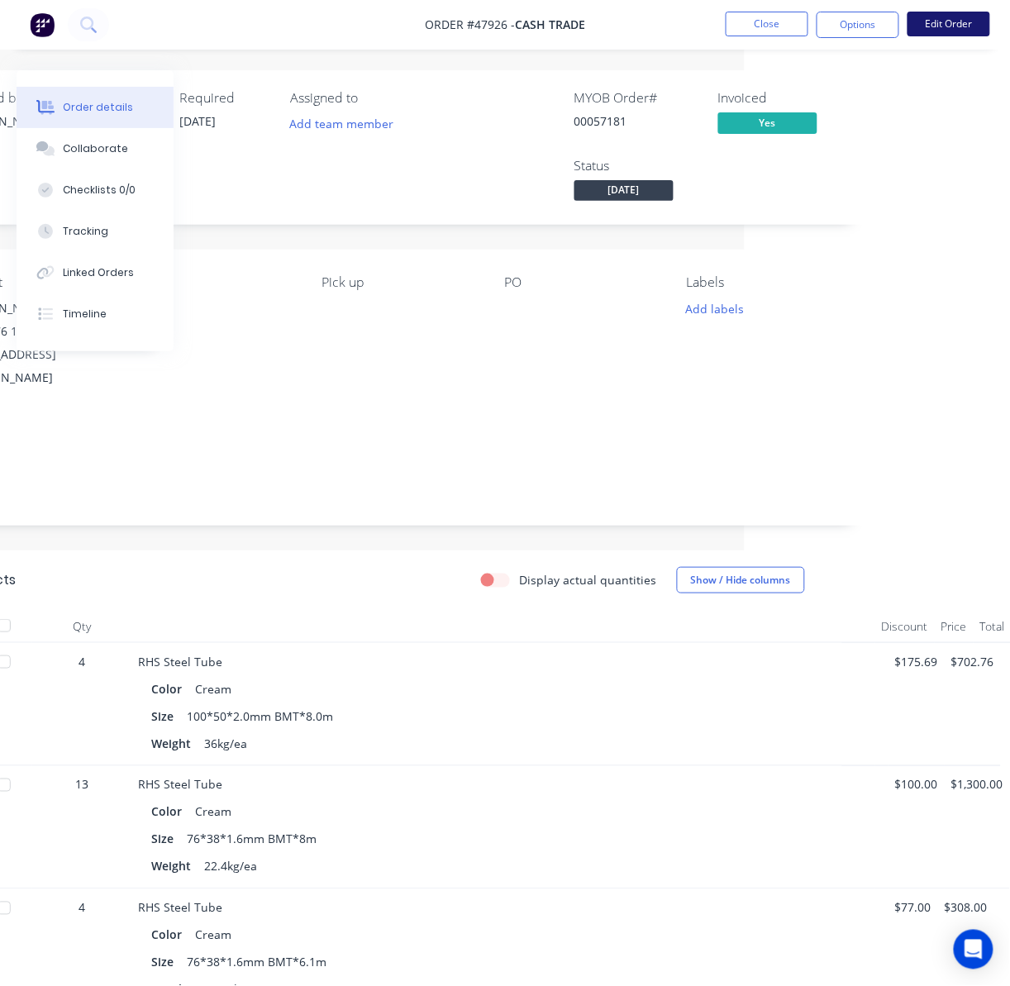
click at [941, 25] on button "Edit Order" at bounding box center [949, 24] width 83 height 25
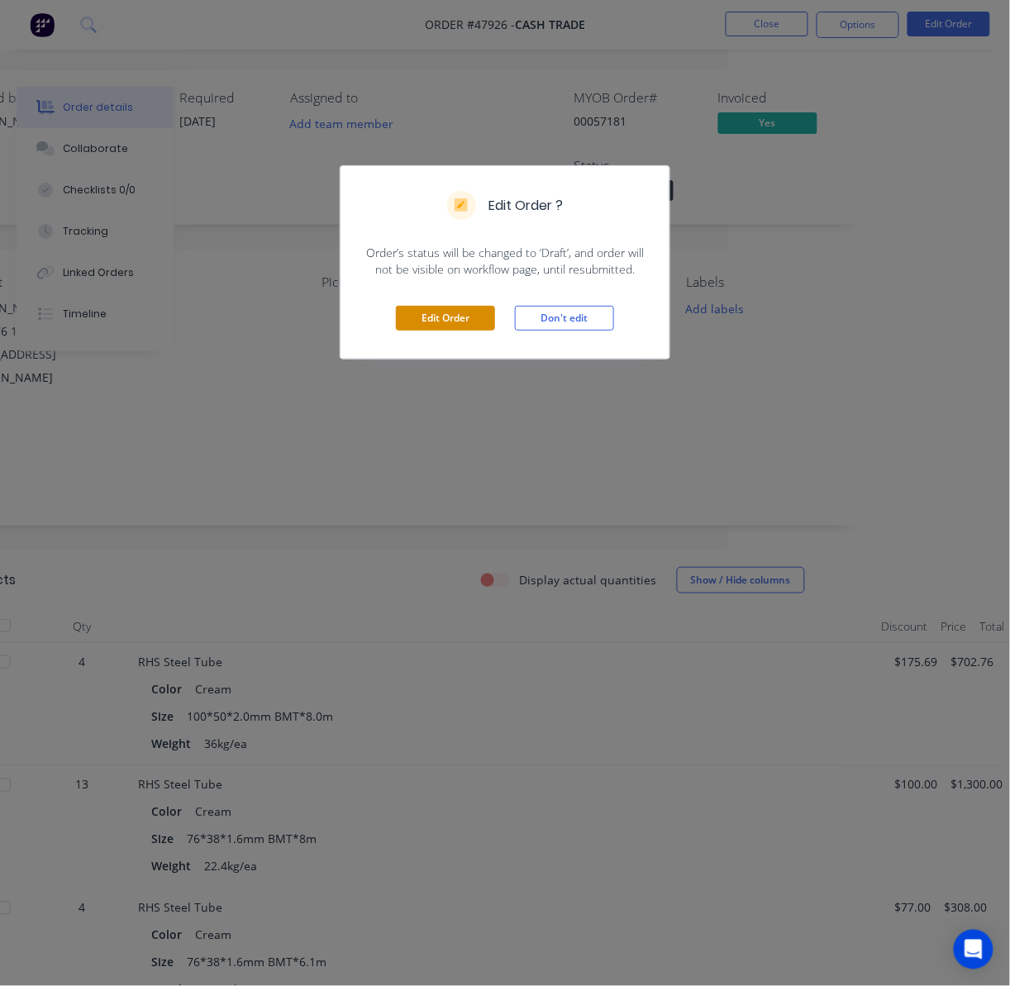
click at [461, 317] on button "Edit Order" at bounding box center [445, 318] width 99 height 25
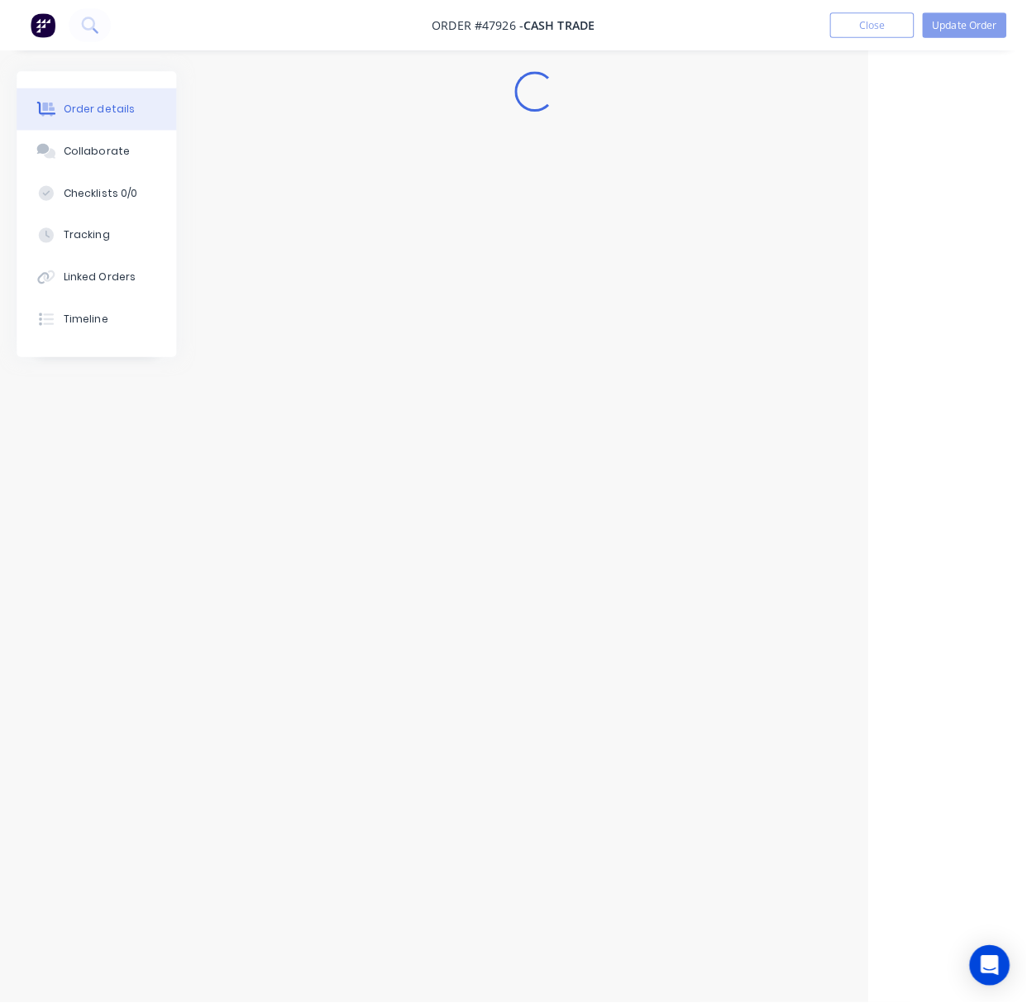
scroll to position [0, 139]
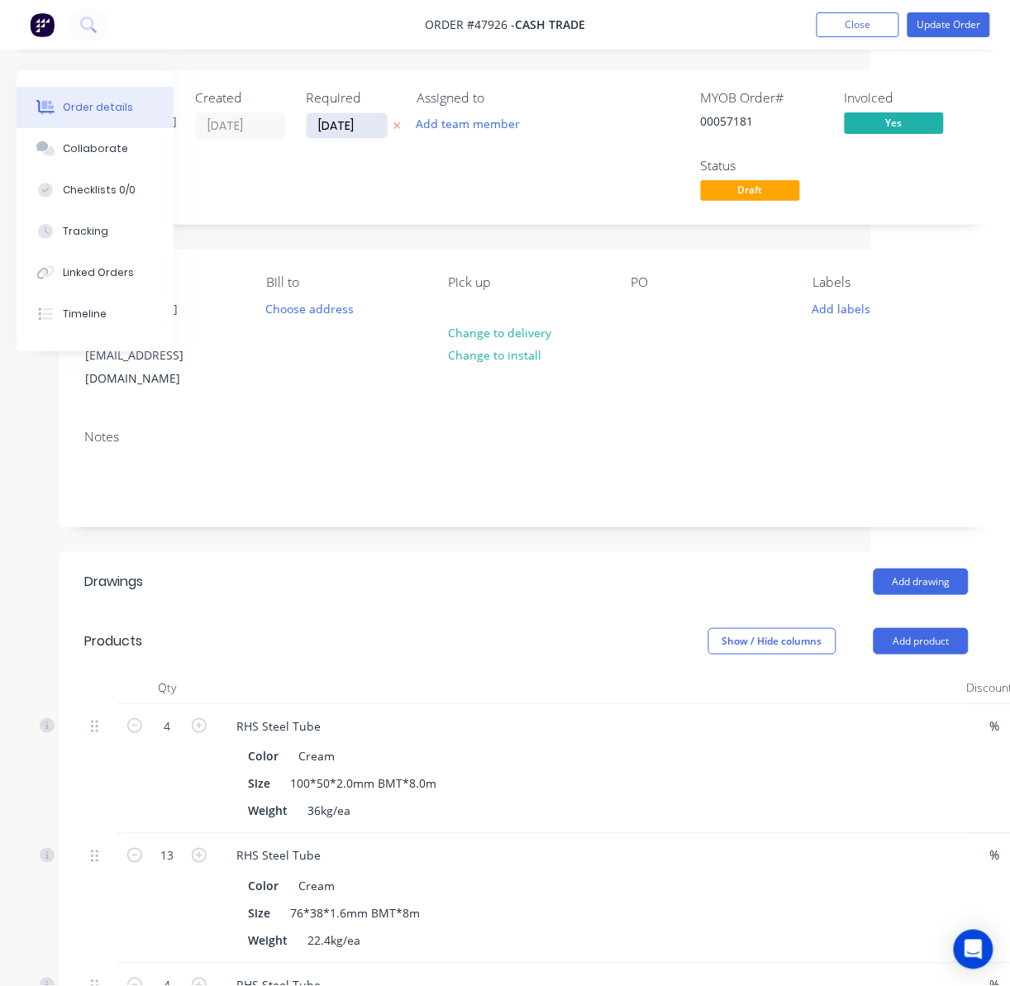
click at [341, 119] on input "19/08/25" at bounding box center [347, 125] width 81 height 25
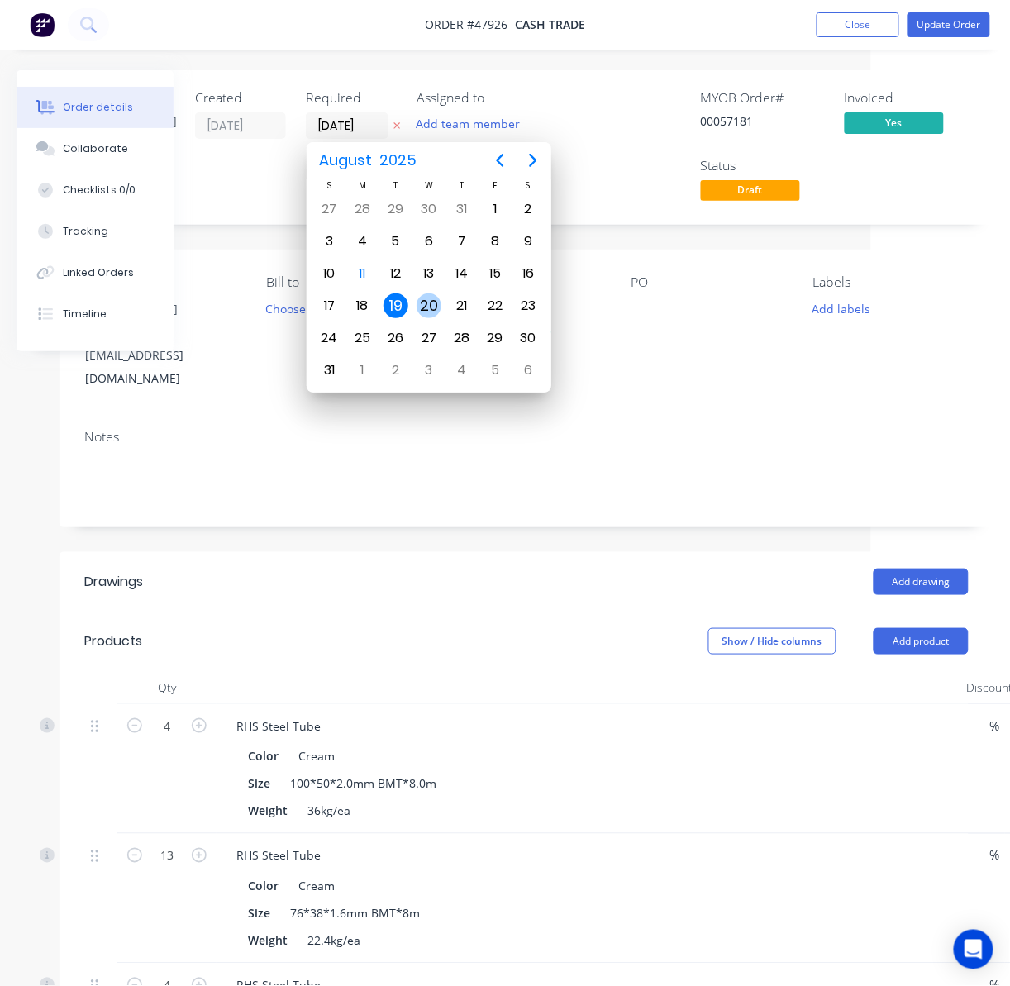
click at [430, 311] on div "20" at bounding box center [429, 305] width 25 height 25
type input "20/08/25"
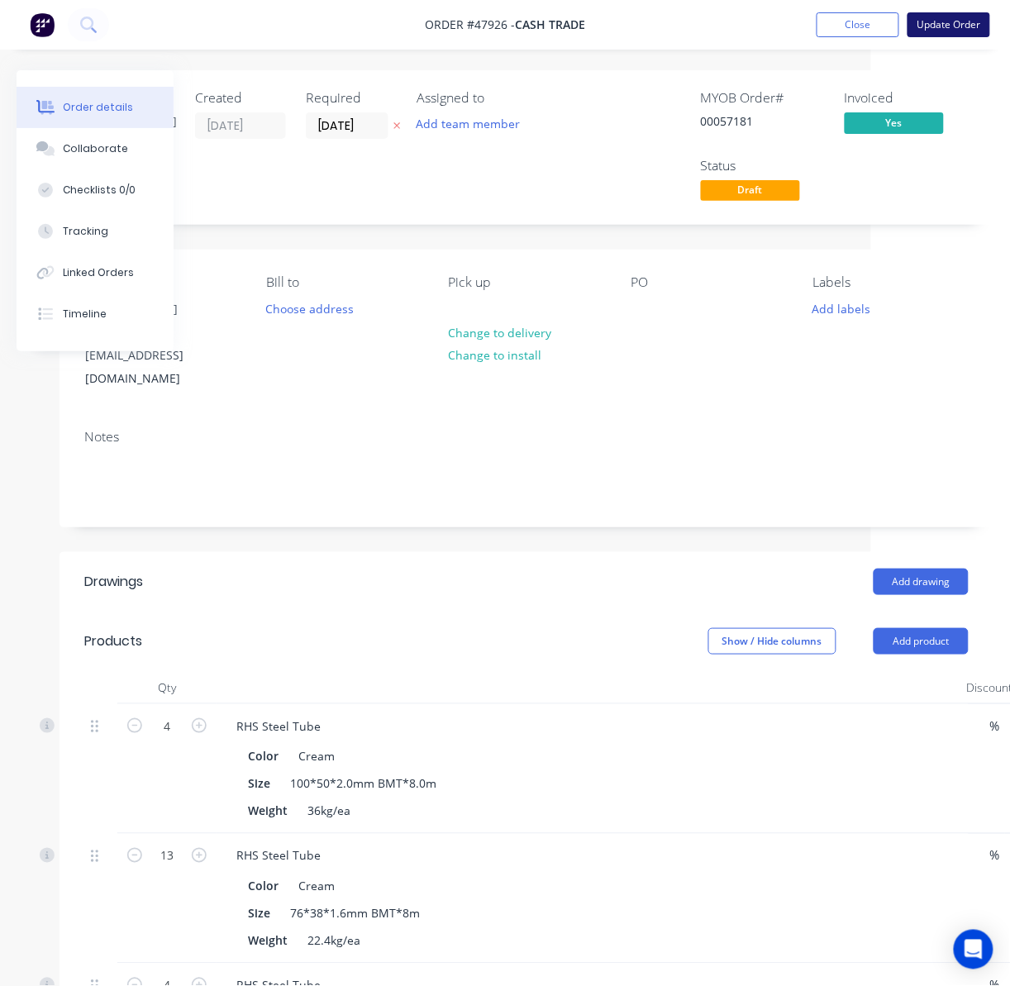
click at [955, 21] on button "Update Order" at bounding box center [949, 24] width 83 height 25
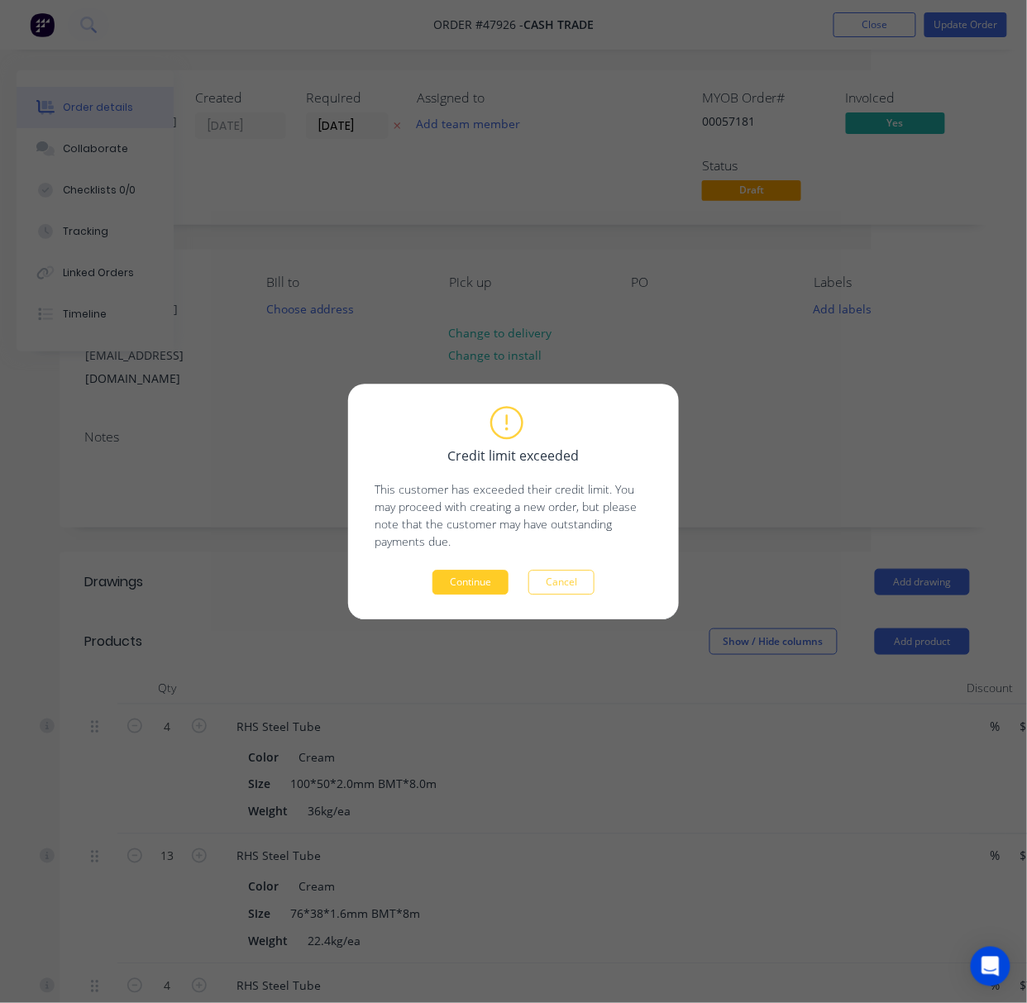
click at [487, 573] on button "Continue" at bounding box center [470, 581] width 76 height 25
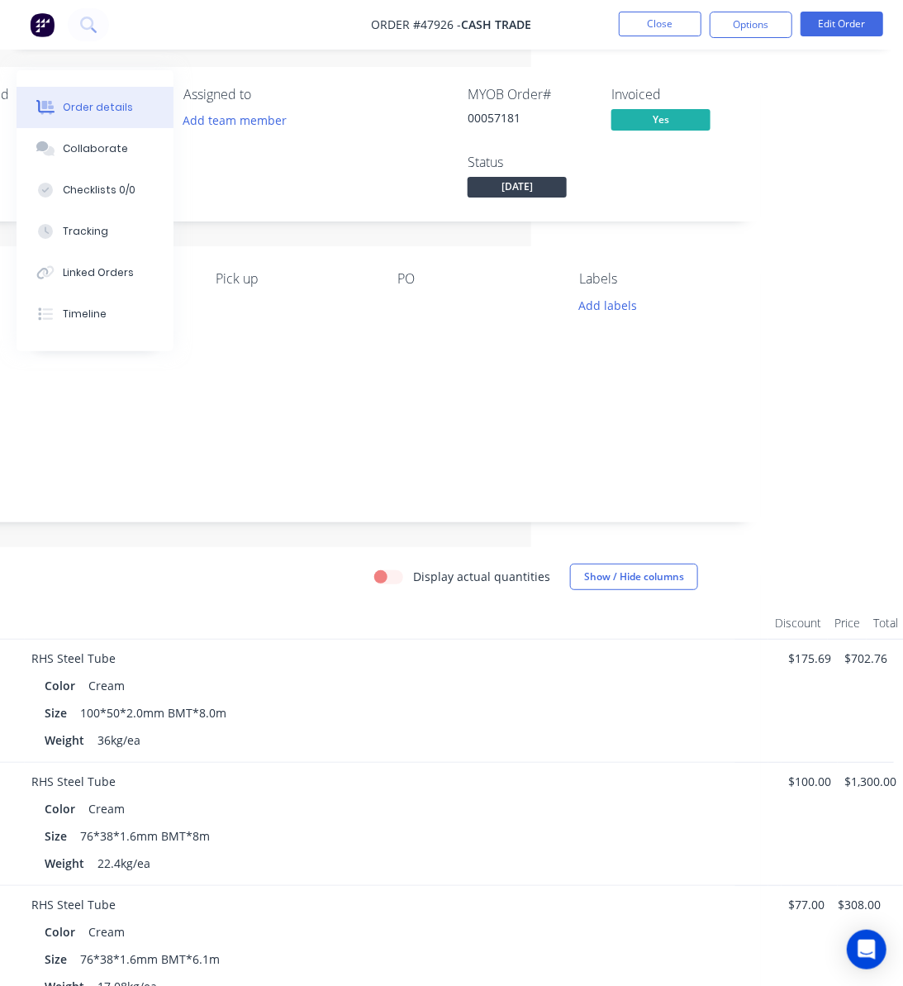
scroll to position [0, 372]
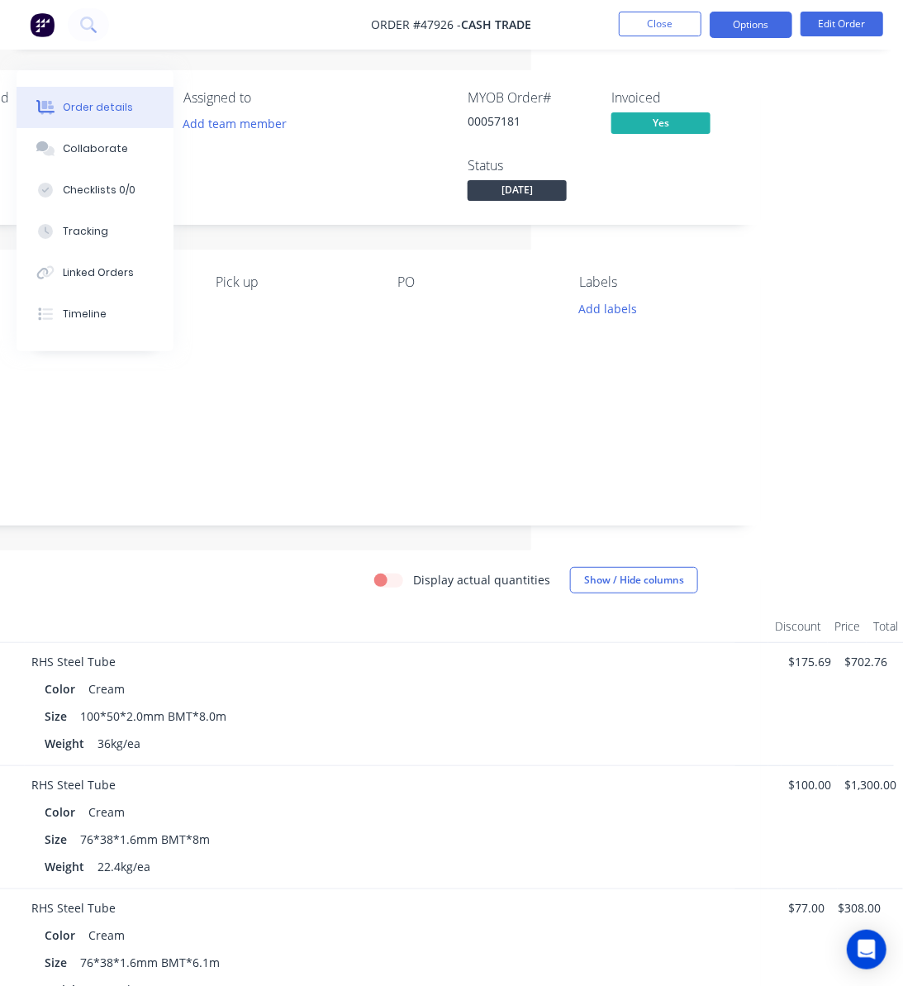
click at [759, 24] on button "Options" at bounding box center [751, 25] width 83 height 26
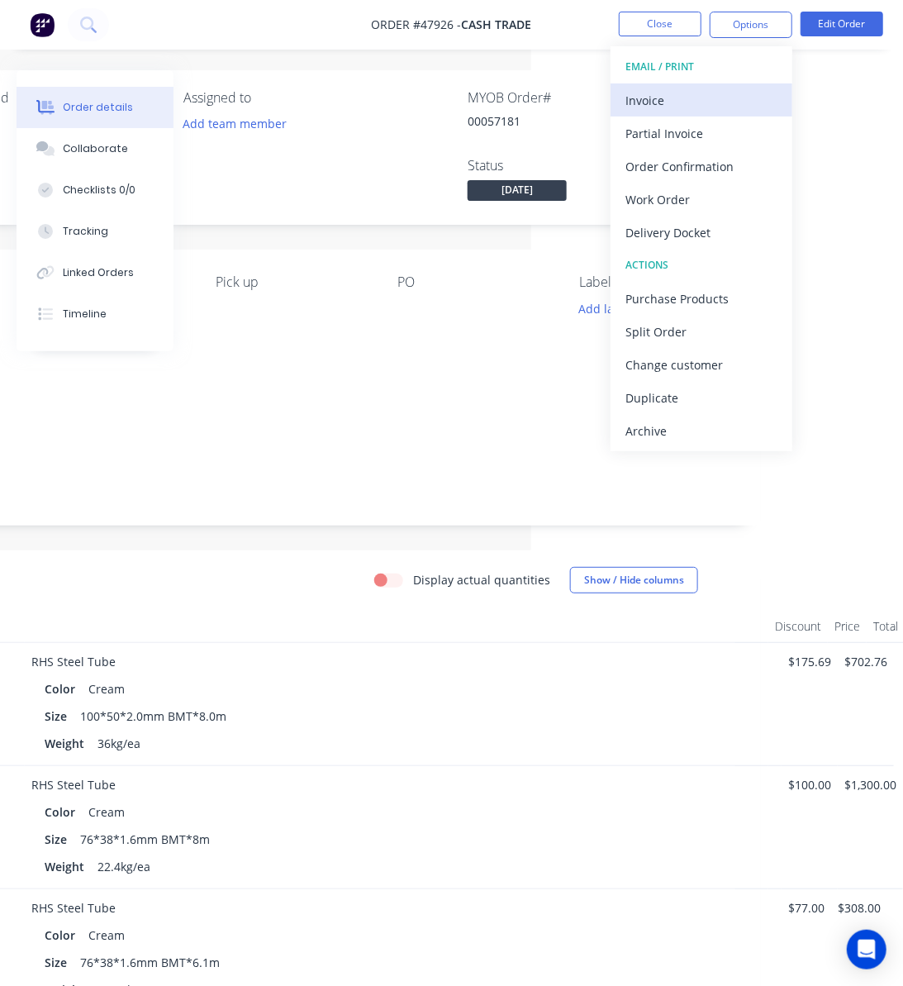
click at [711, 97] on div "Invoice" at bounding box center [702, 100] width 152 height 24
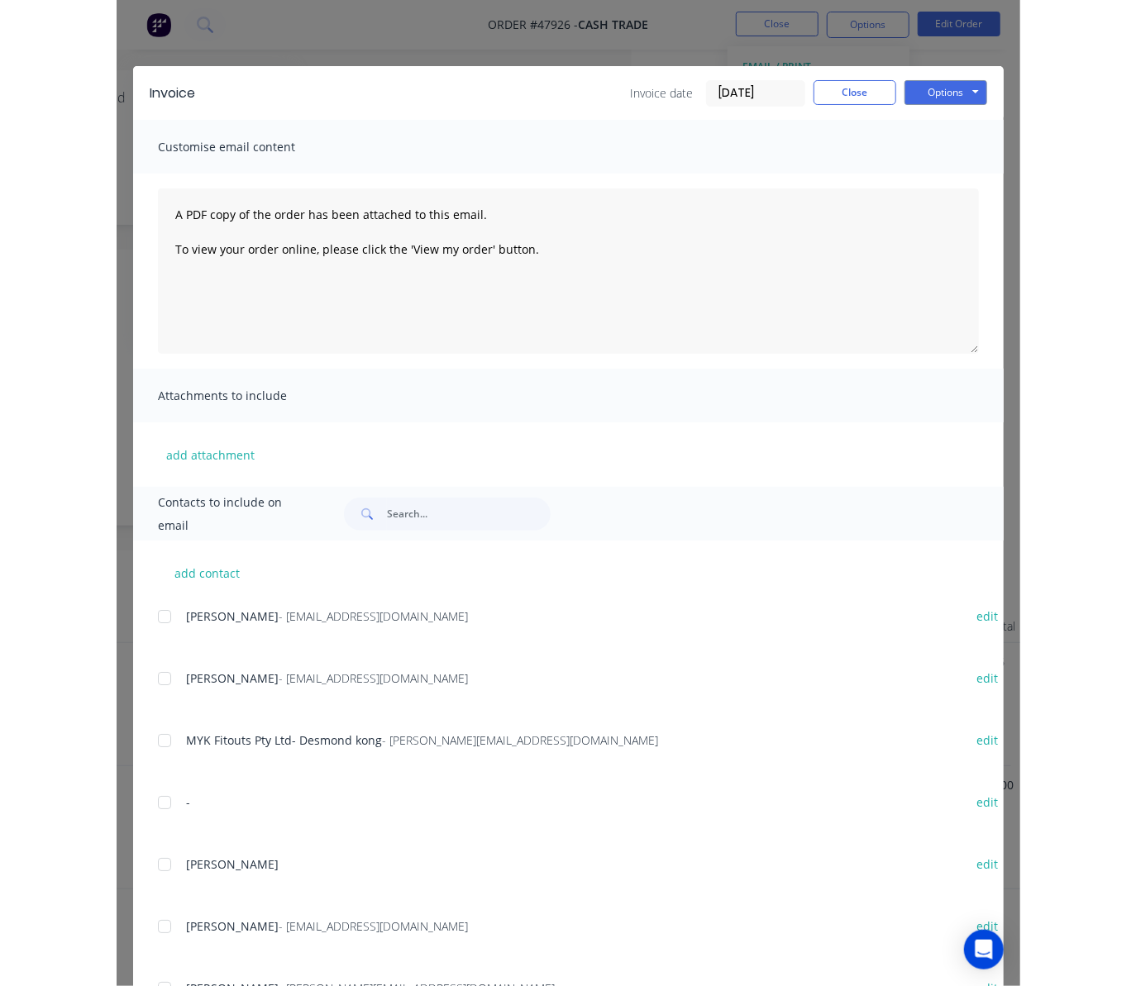
scroll to position [0, 140]
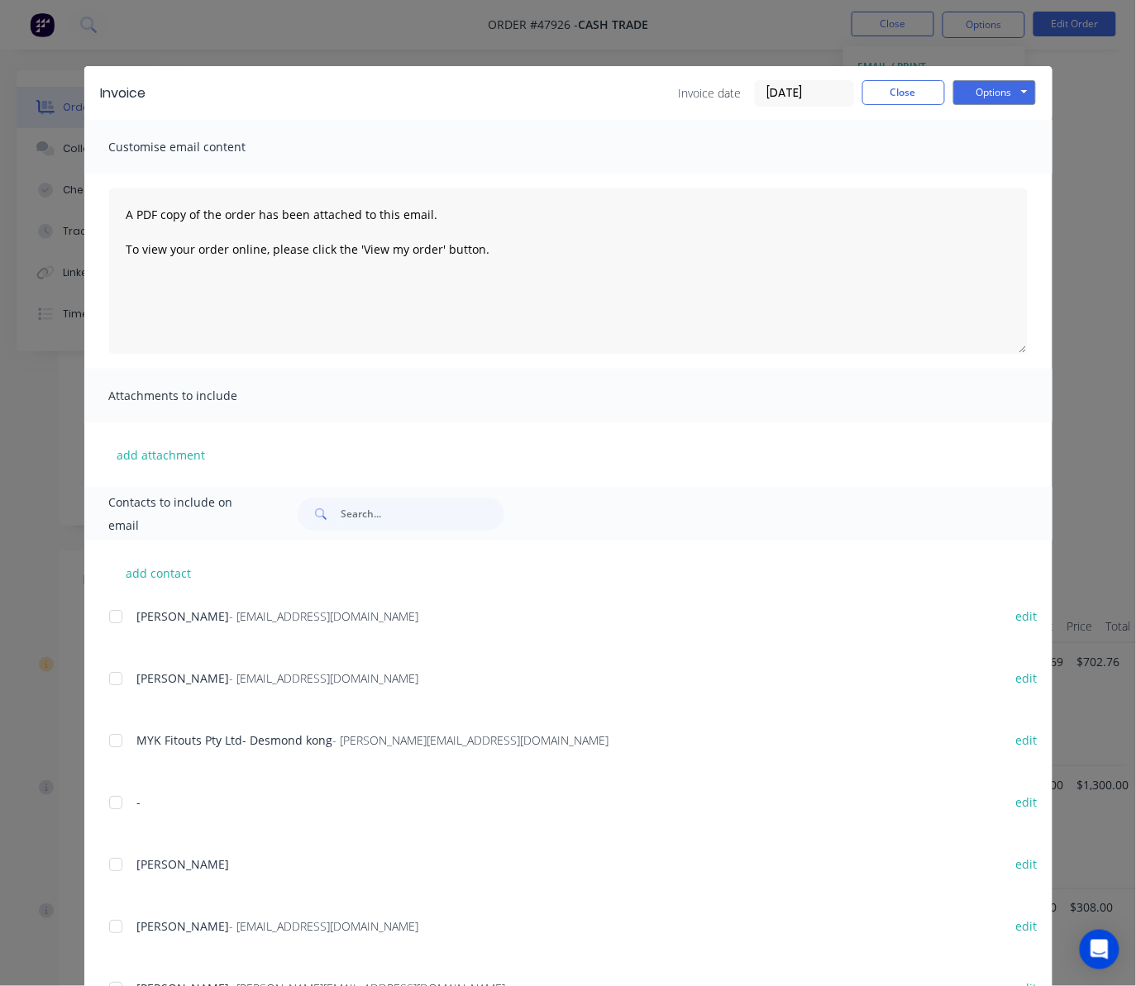
click at [417, 30] on div "Invoice Invoice date 11/08/25 Close Options Preview Print Email Customise email…" at bounding box center [568, 493] width 1136 height 986
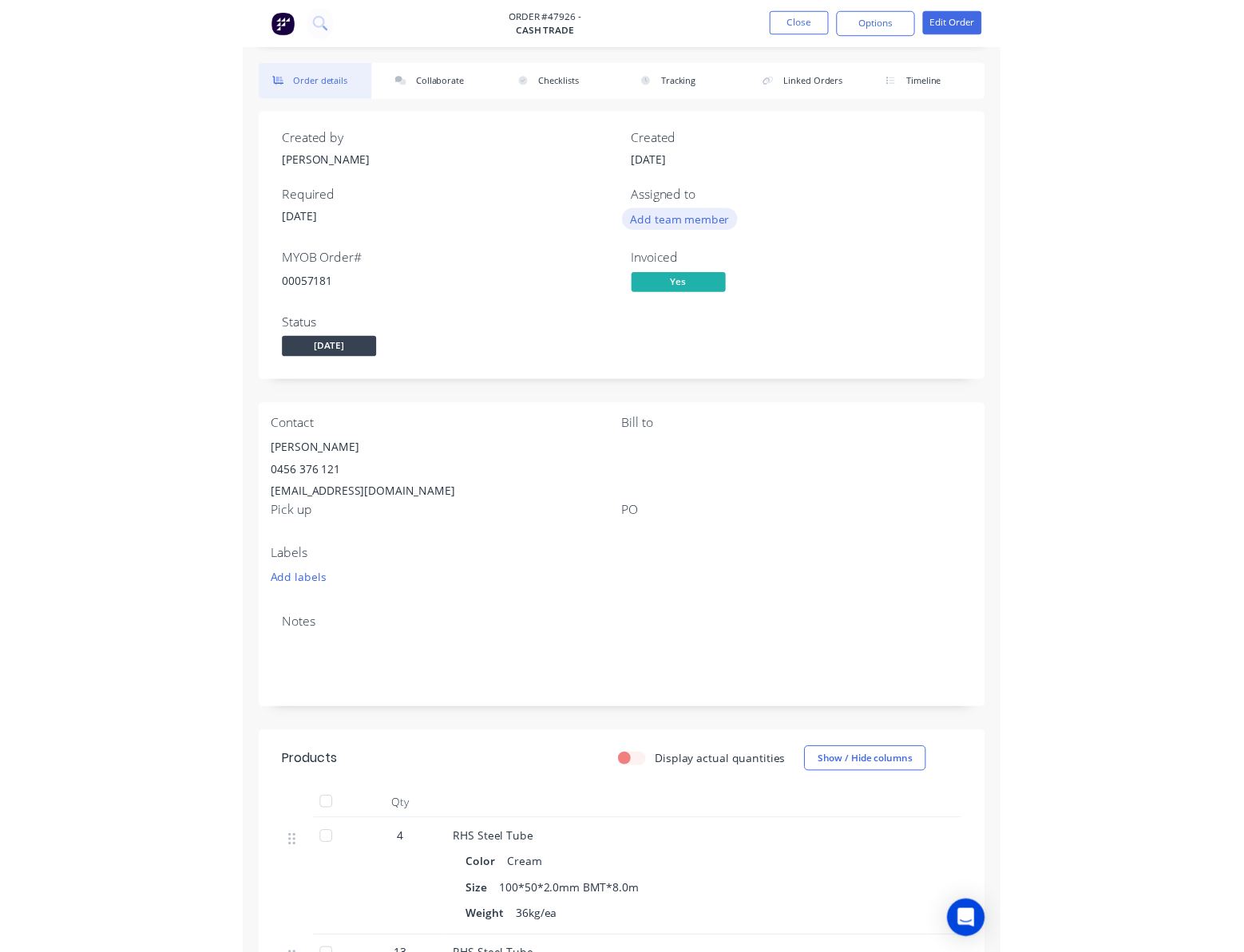
scroll to position [0, 0]
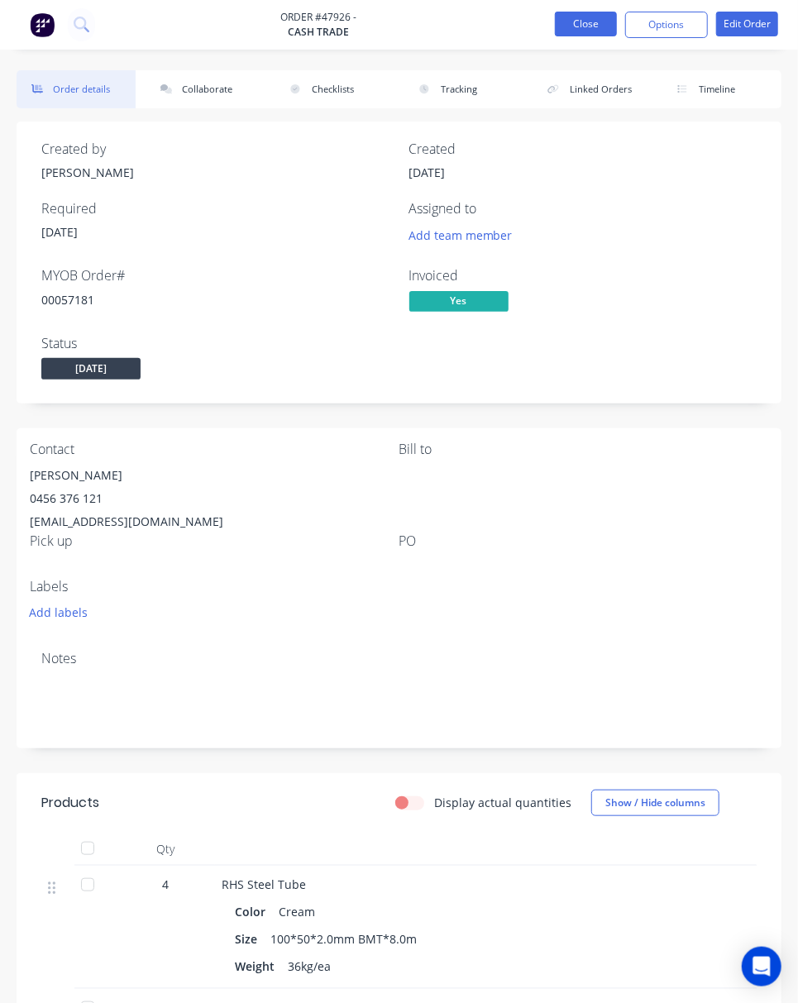
click at [583, 18] on button "Close" at bounding box center [586, 24] width 62 height 25
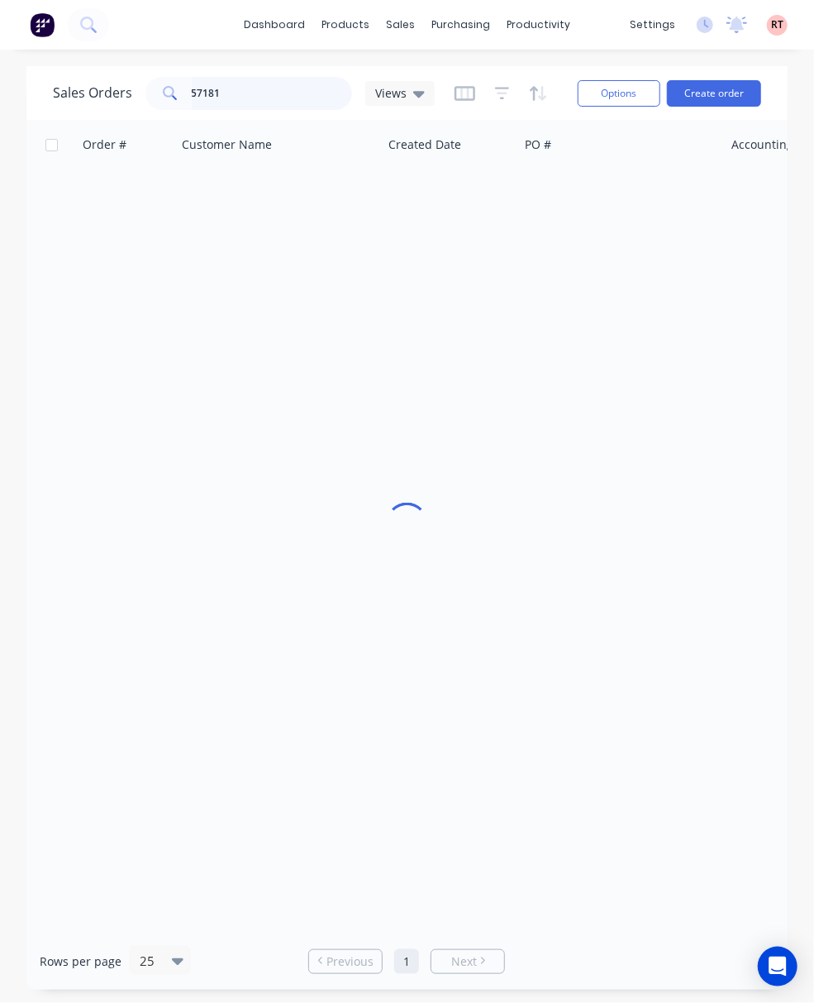
drag, startPoint x: 259, startPoint y: 93, endPoint x: 117, endPoint y: 94, distance: 141.3
click at [117, 94] on div "Sales Orders 57181 Views" at bounding box center [244, 93] width 382 height 33
click at [288, 91] on input "57181" at bounding box center [272, 93] width 161 height 33
drag, startPoint x: 288, startPoint y: 91, endPoint x: 83, endPoint y: 84, distance: 204.3
click at [83, 84] on div "Sales Orders 57181 Views" at bounding box center [244, 93] width 382 height 33
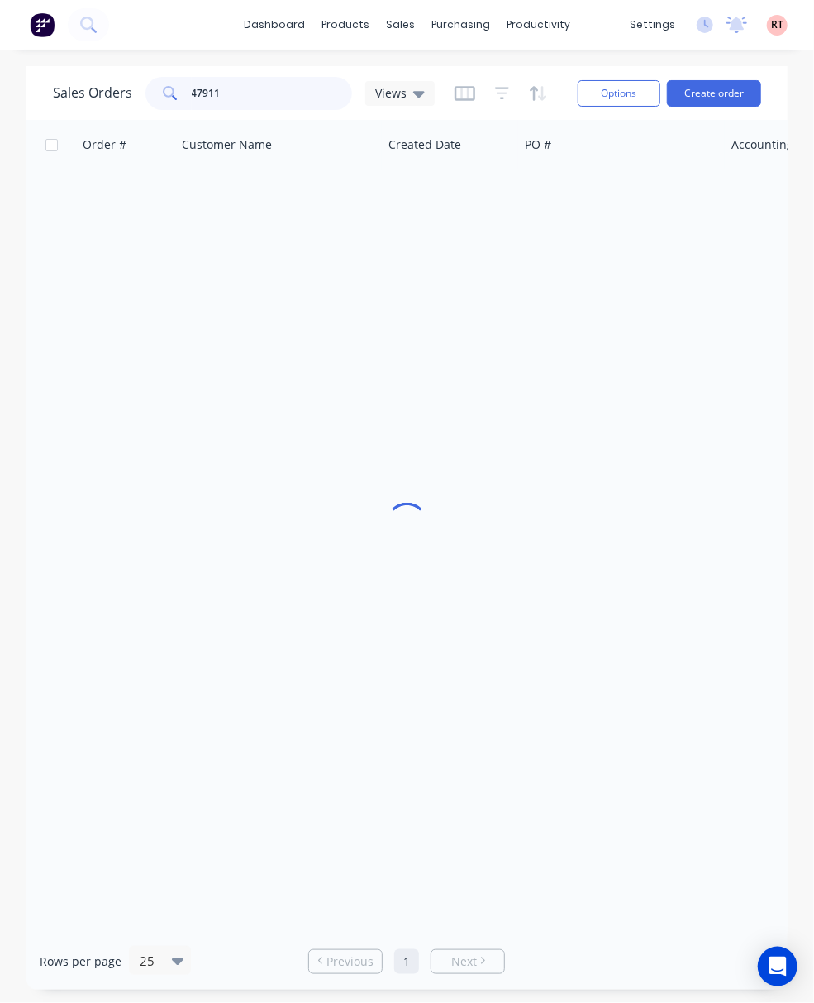
type input "47911"
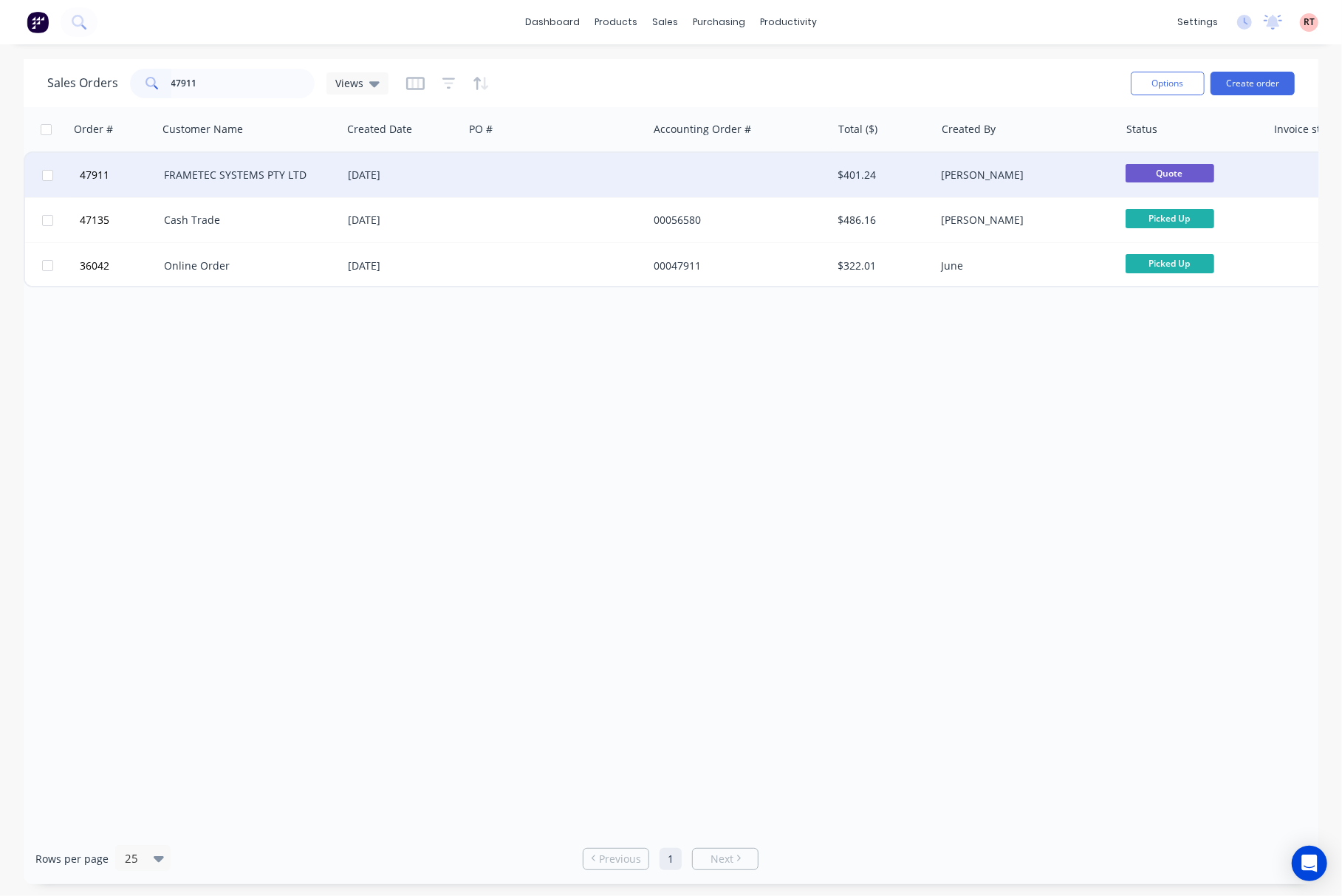
click at [527, 179] on div at bounding box center [556, 175] width 184 height 45
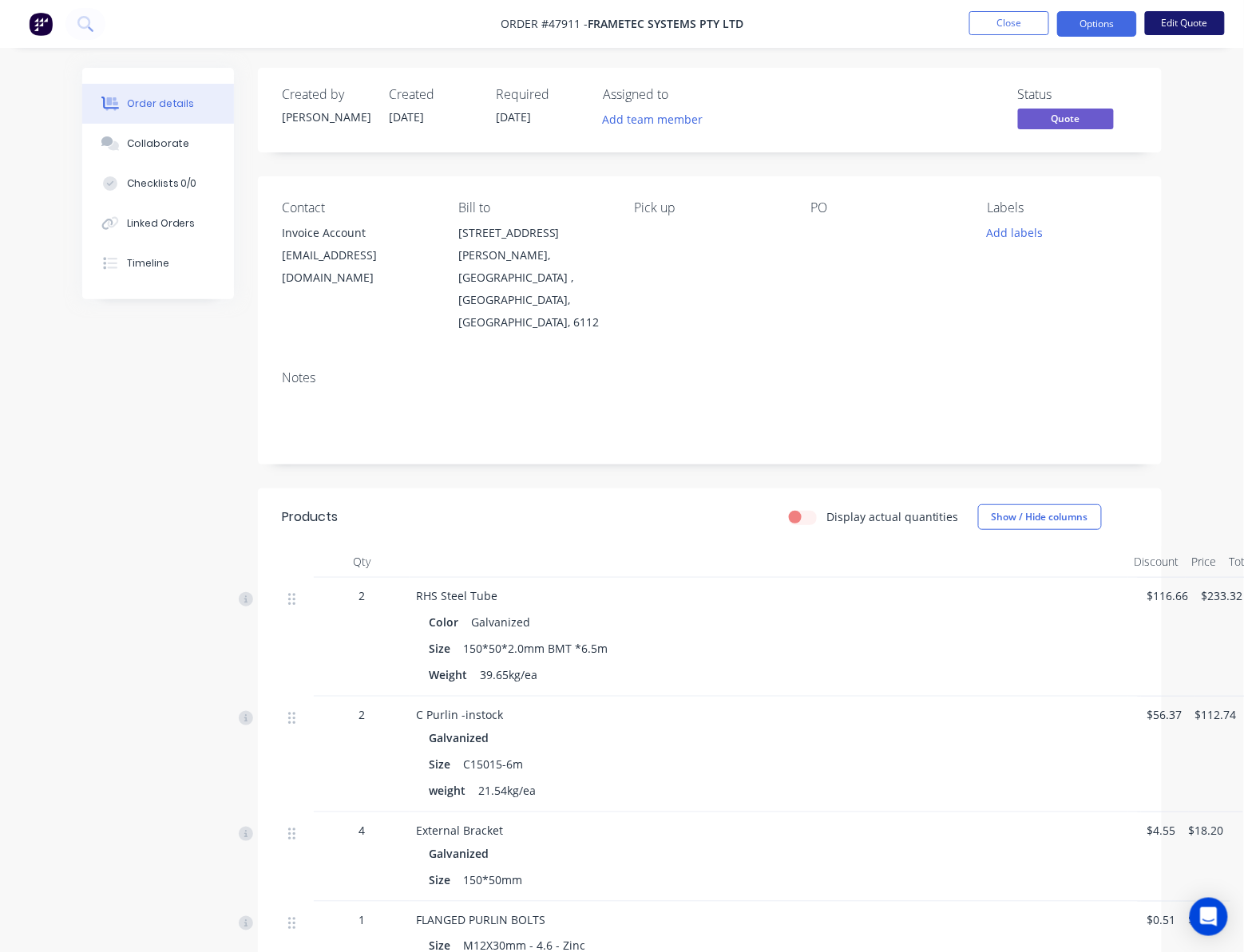
click at [1058, 24] on button "Edit Quote" at bounding box center [1184, 23] width 80 height 24
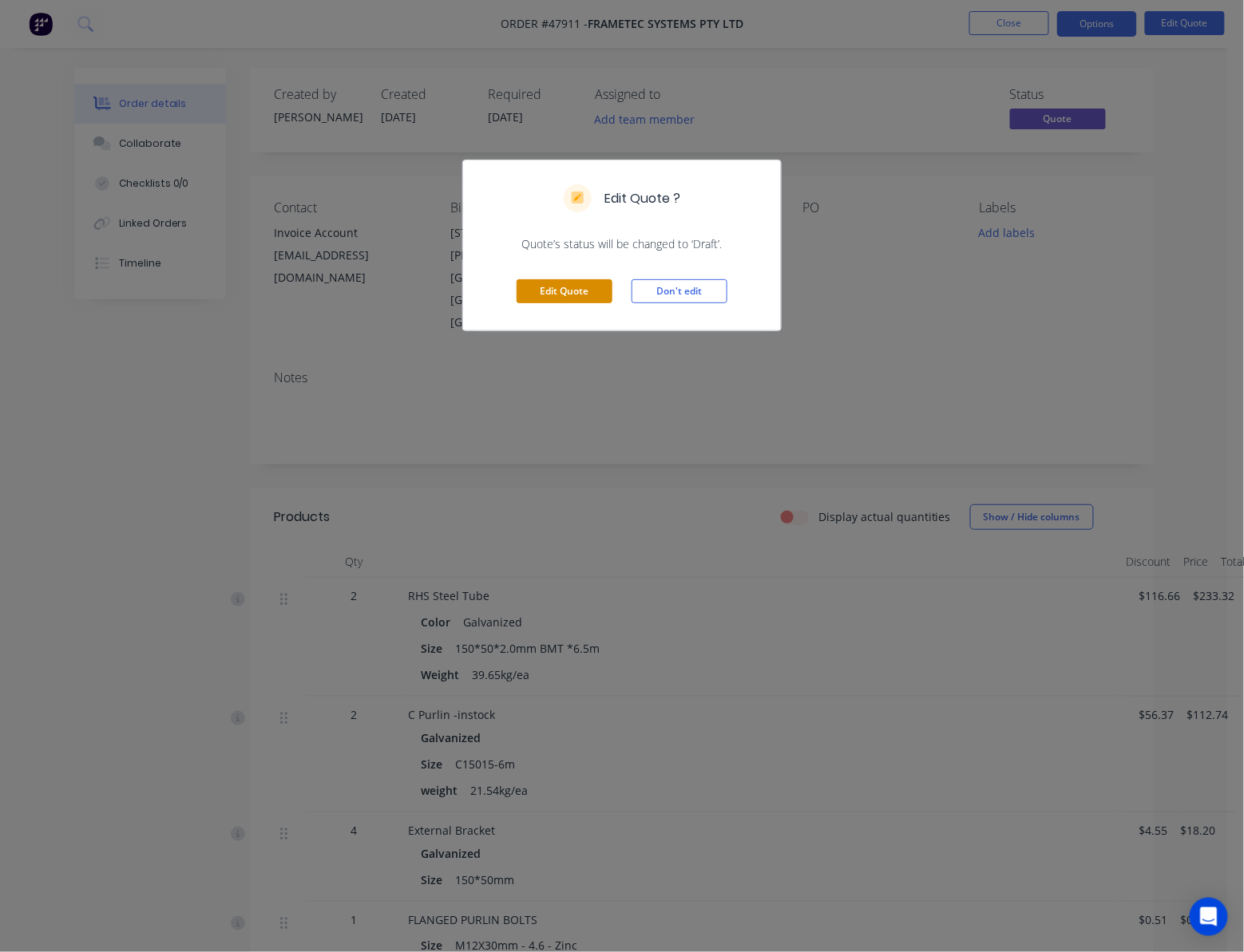
click at [568, 295] on button "Edit Quote" at bounding box center [564, 291] width 96 height 24
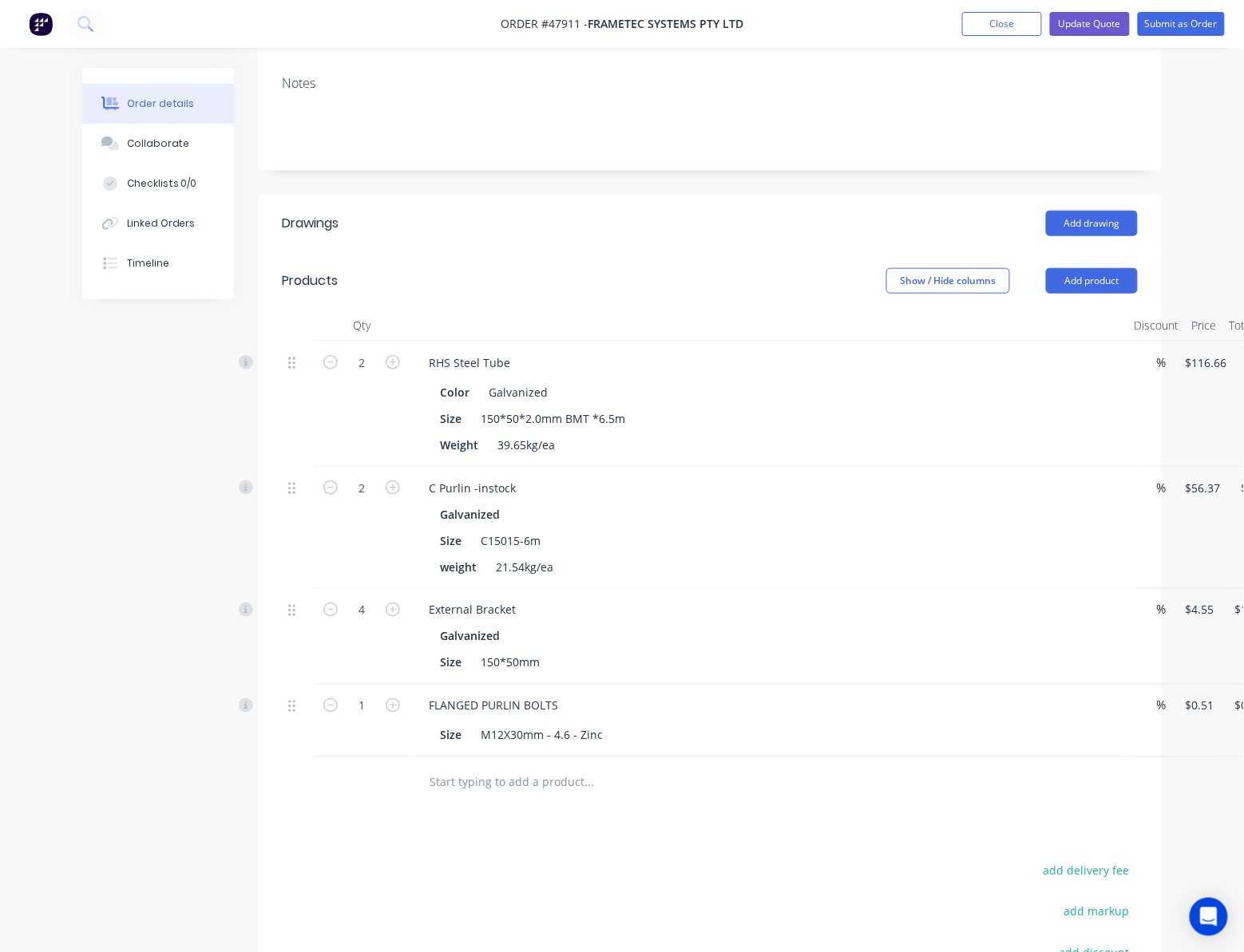
scroll to position [320, 84]
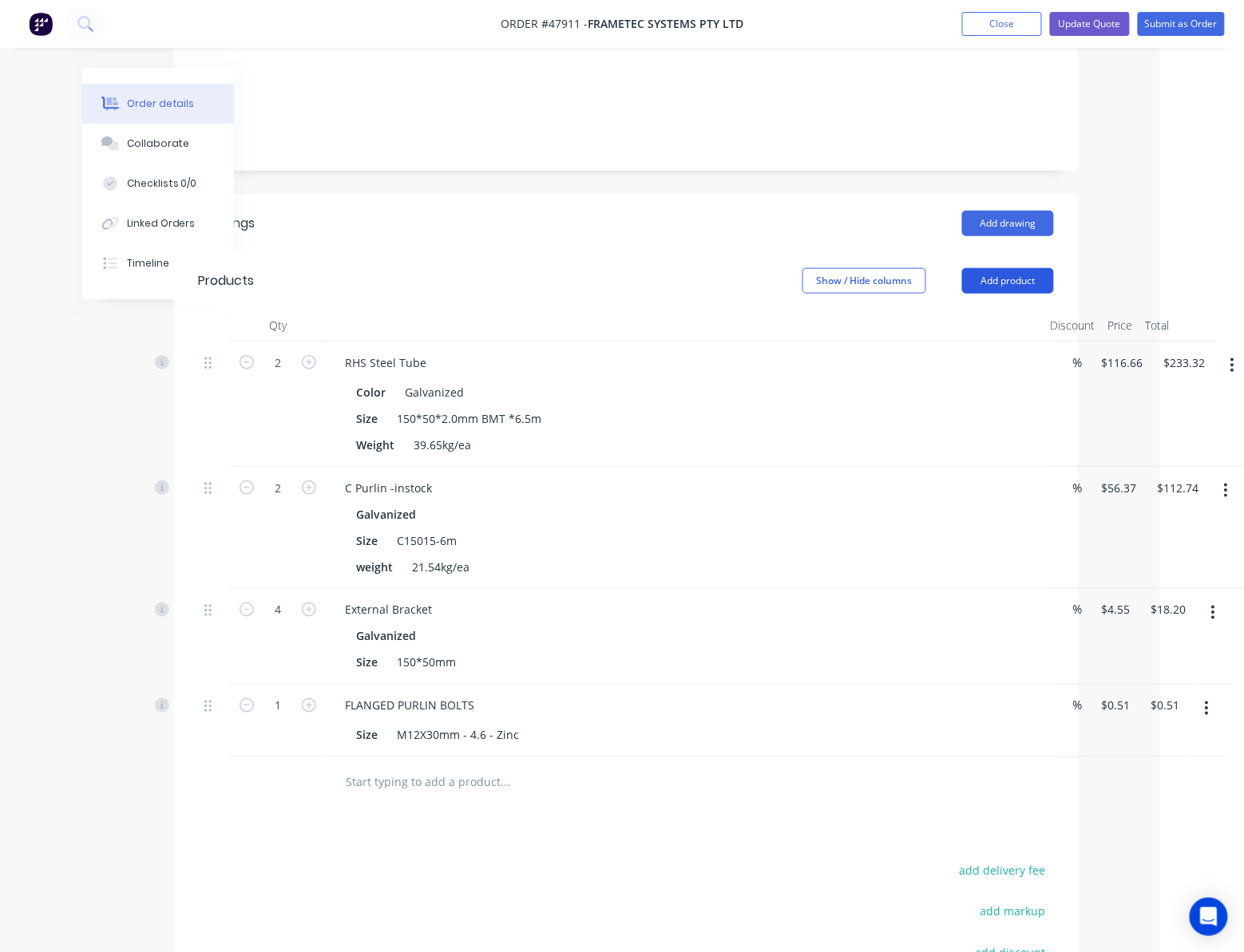
click at [1032, 268] on button "Add product" at bounding box center [1007, 281] width 92 height 25
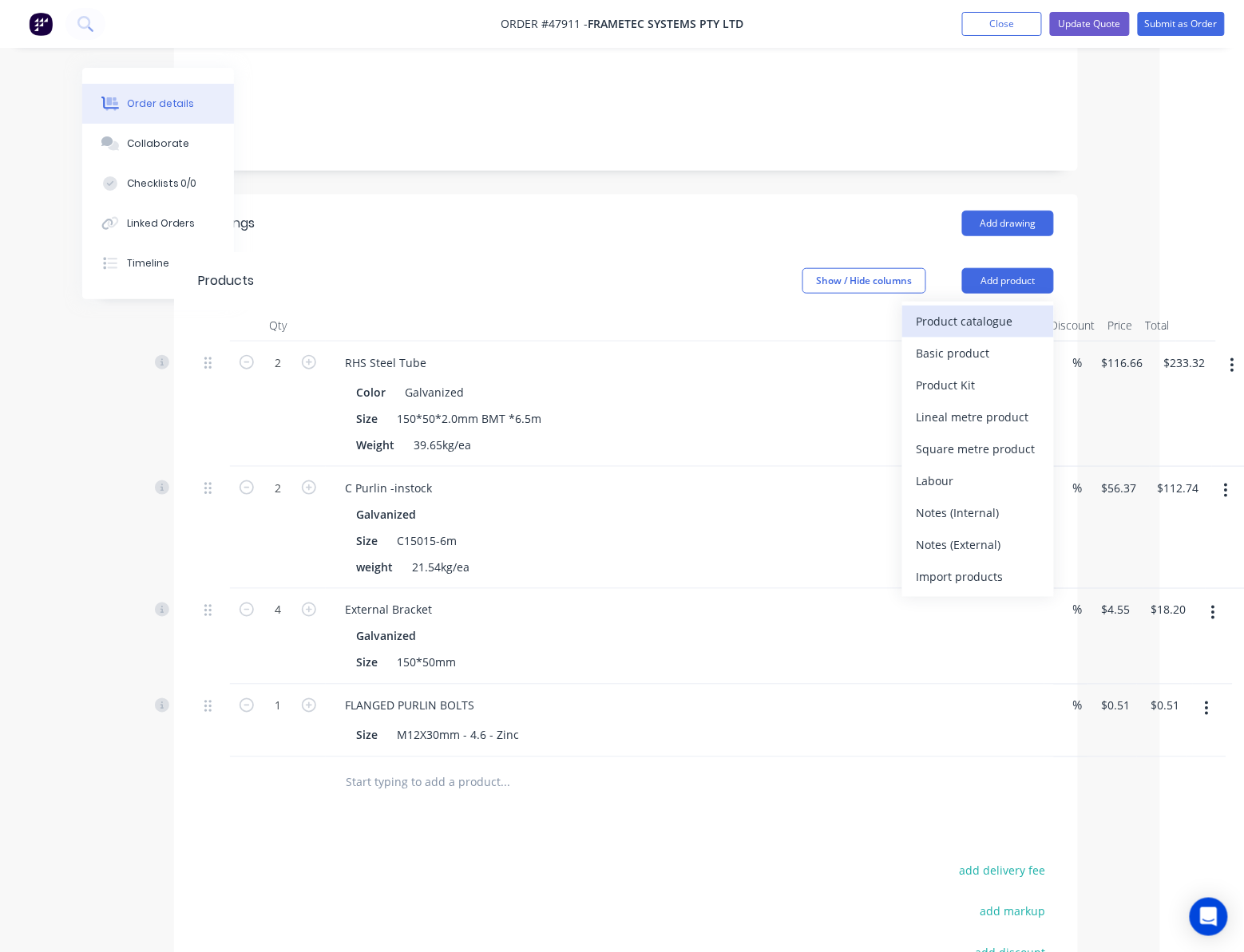
click at [1004, 310] on div "Product catalogue" at bounding box center [977, 322] width 123 height 23
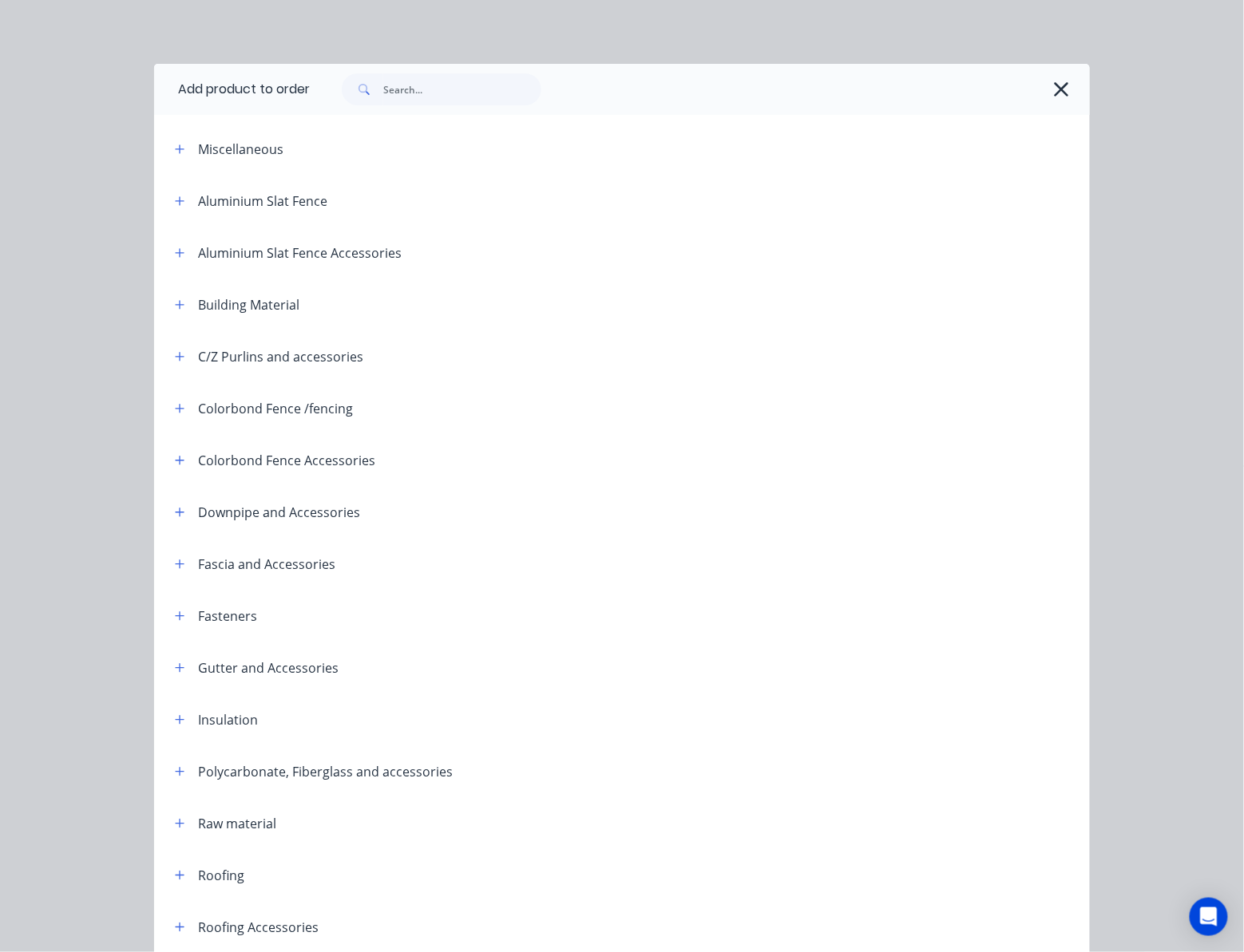
scroll to position [278, 0]
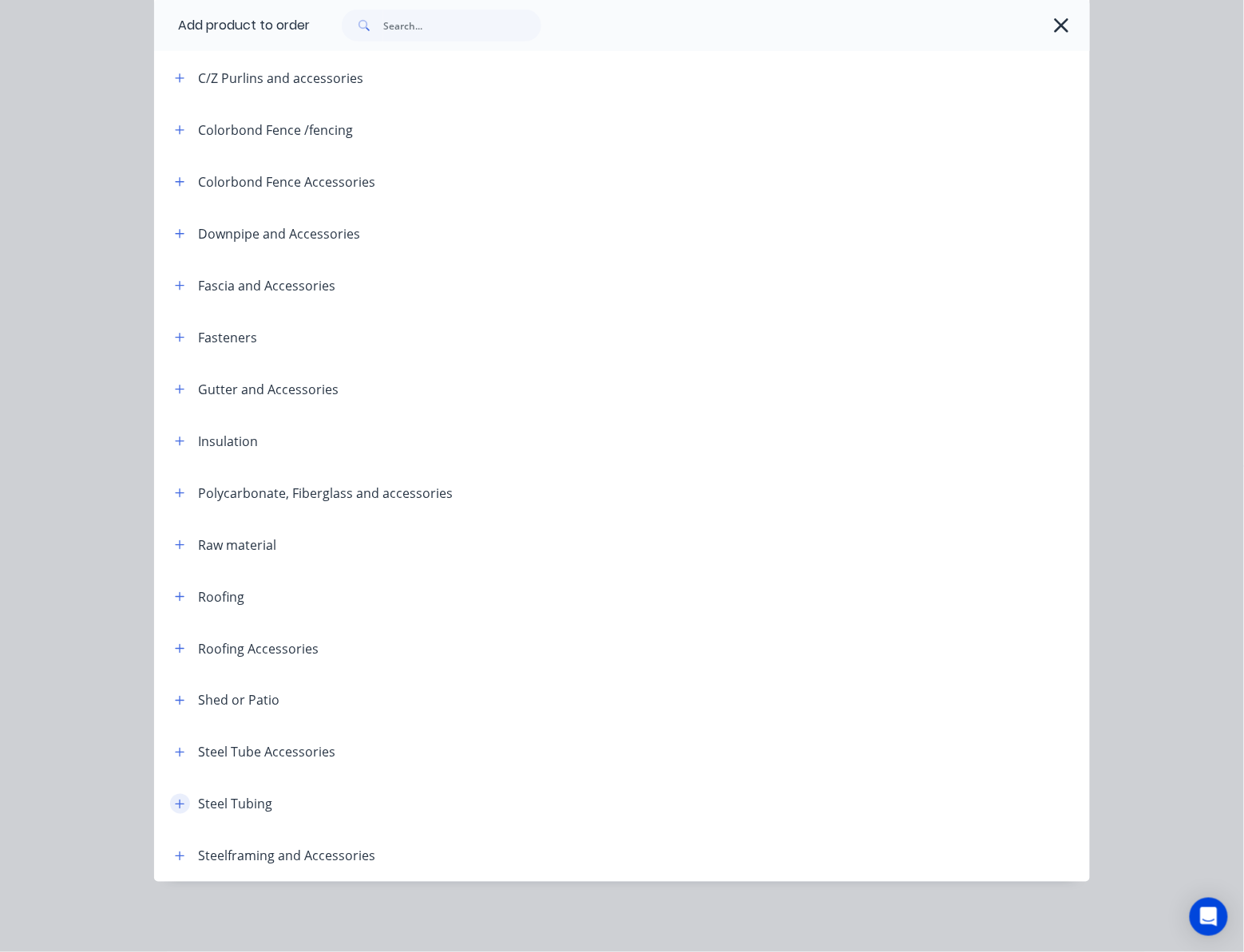
click at [175, 806] on icon "button" at bounding box center [180, 804] width 10 height 12
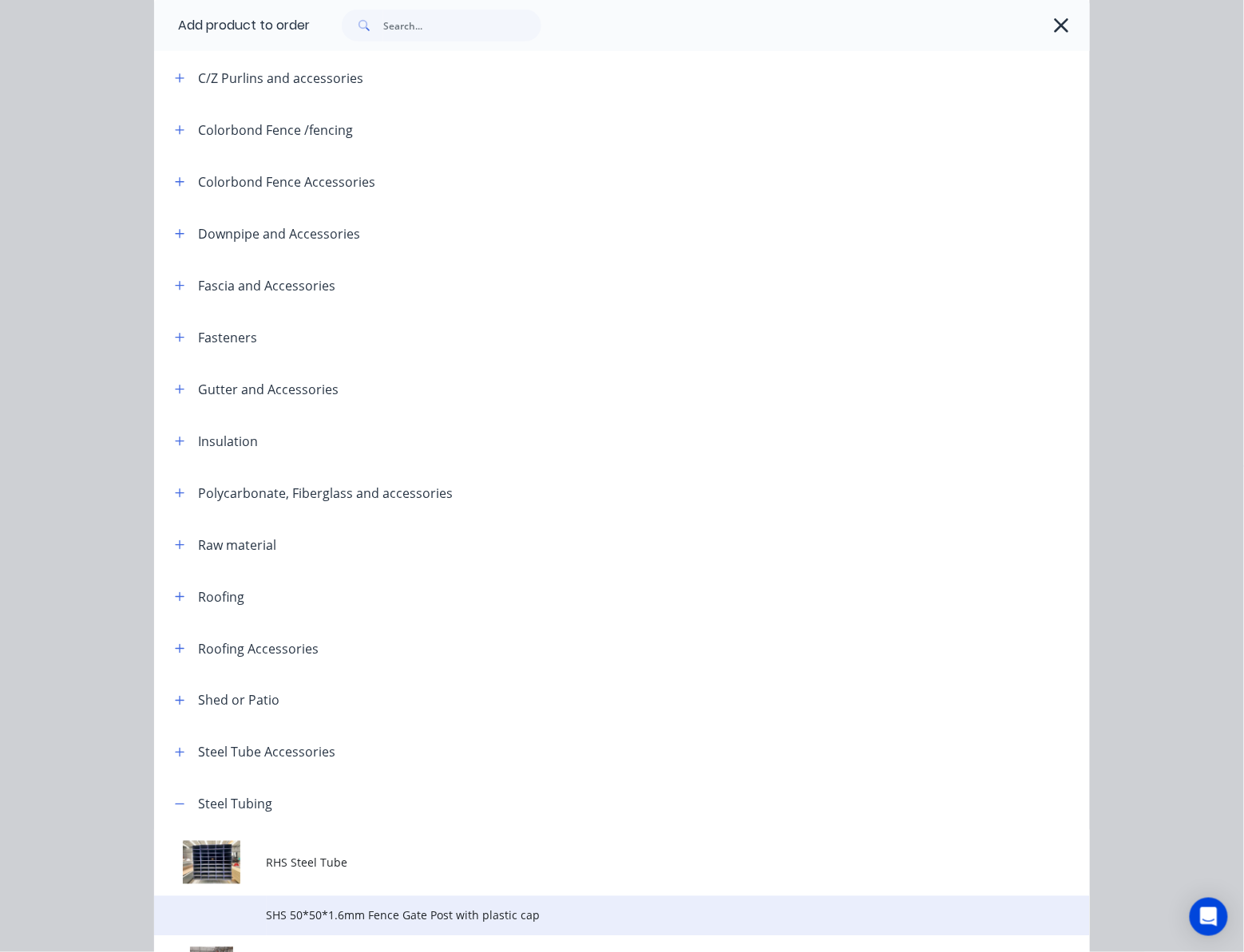
scroll to position [450, 0]
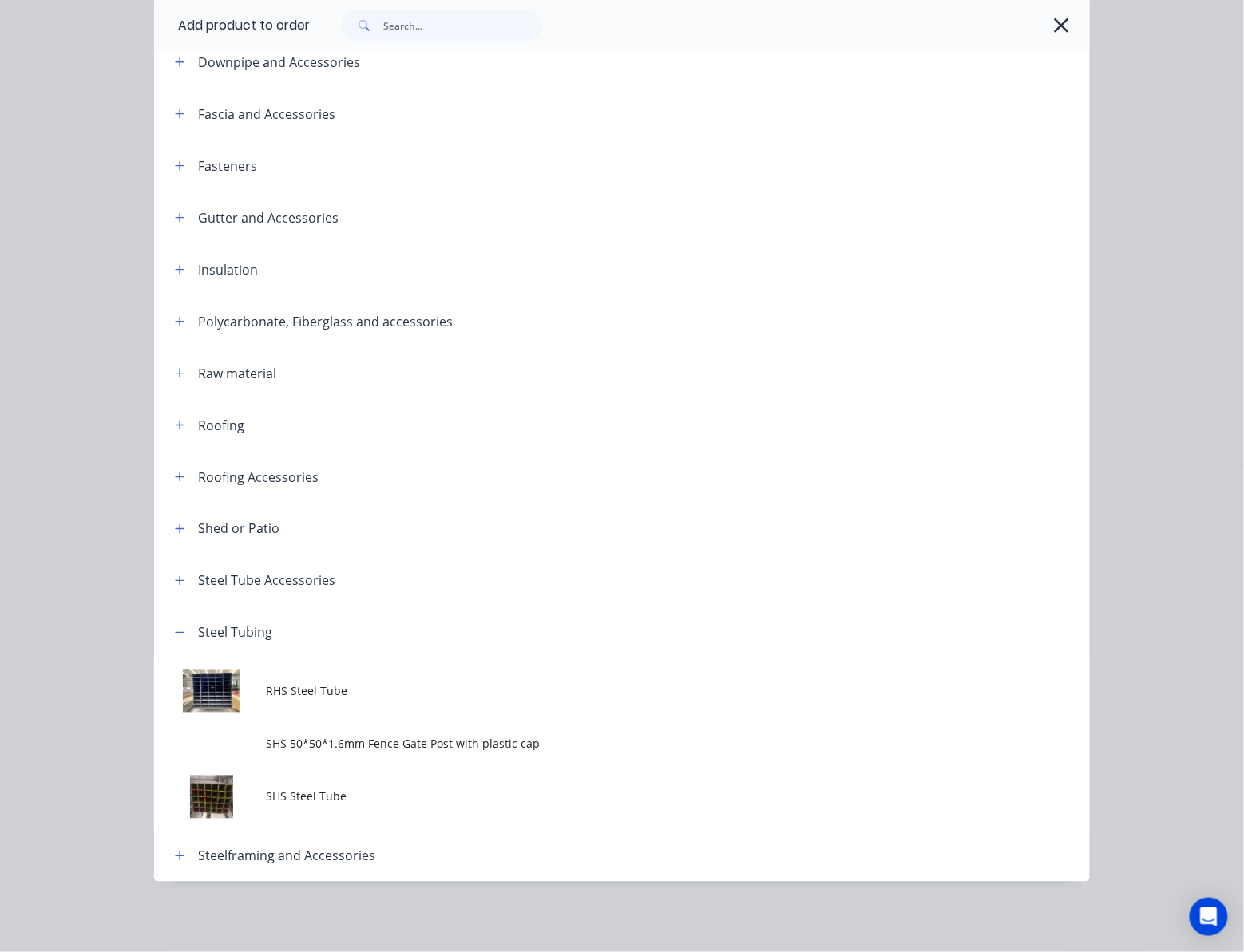
click at [215, 686] on td at bounding box center [211, 691] width 113 height 67
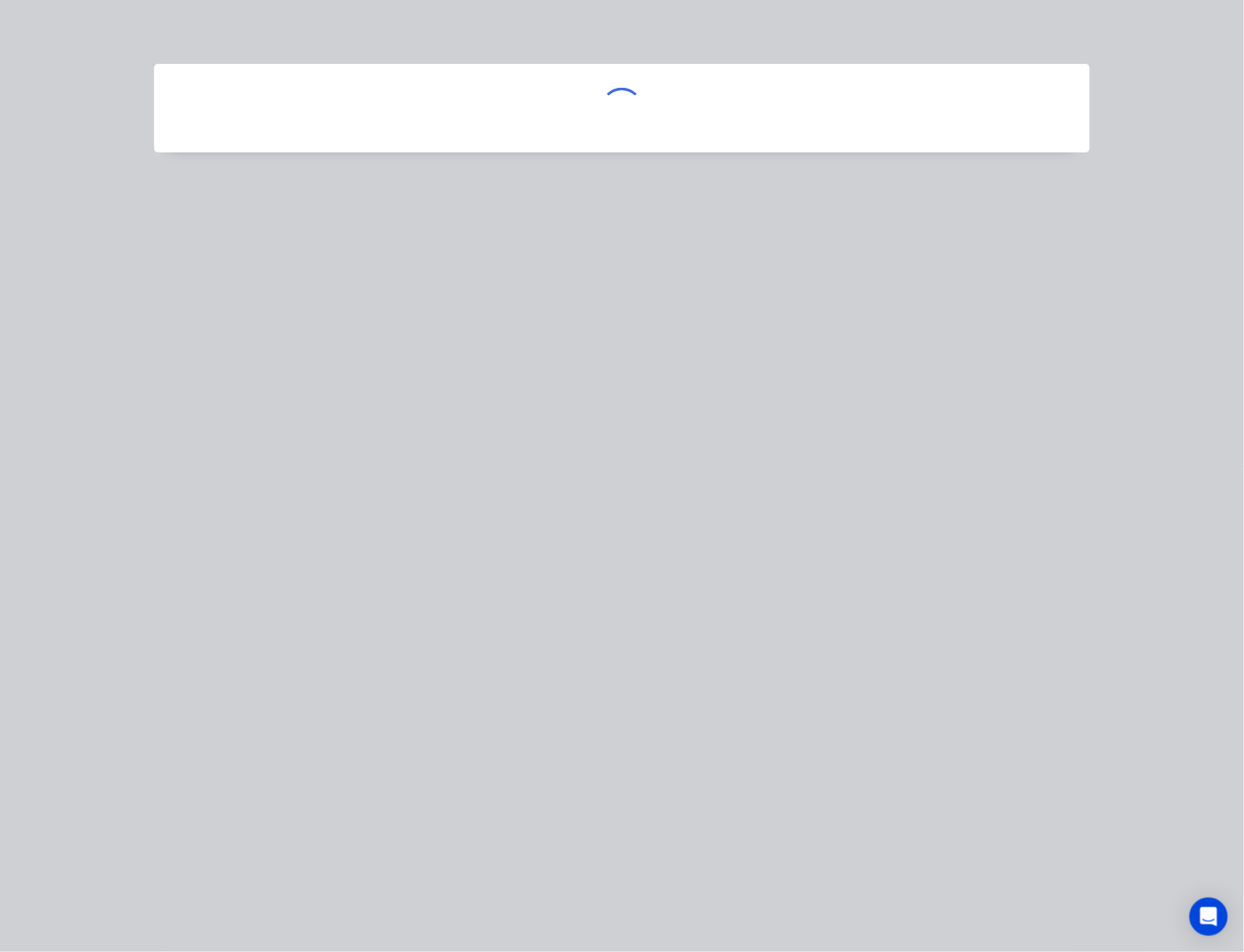
scroll to position [0, 0]
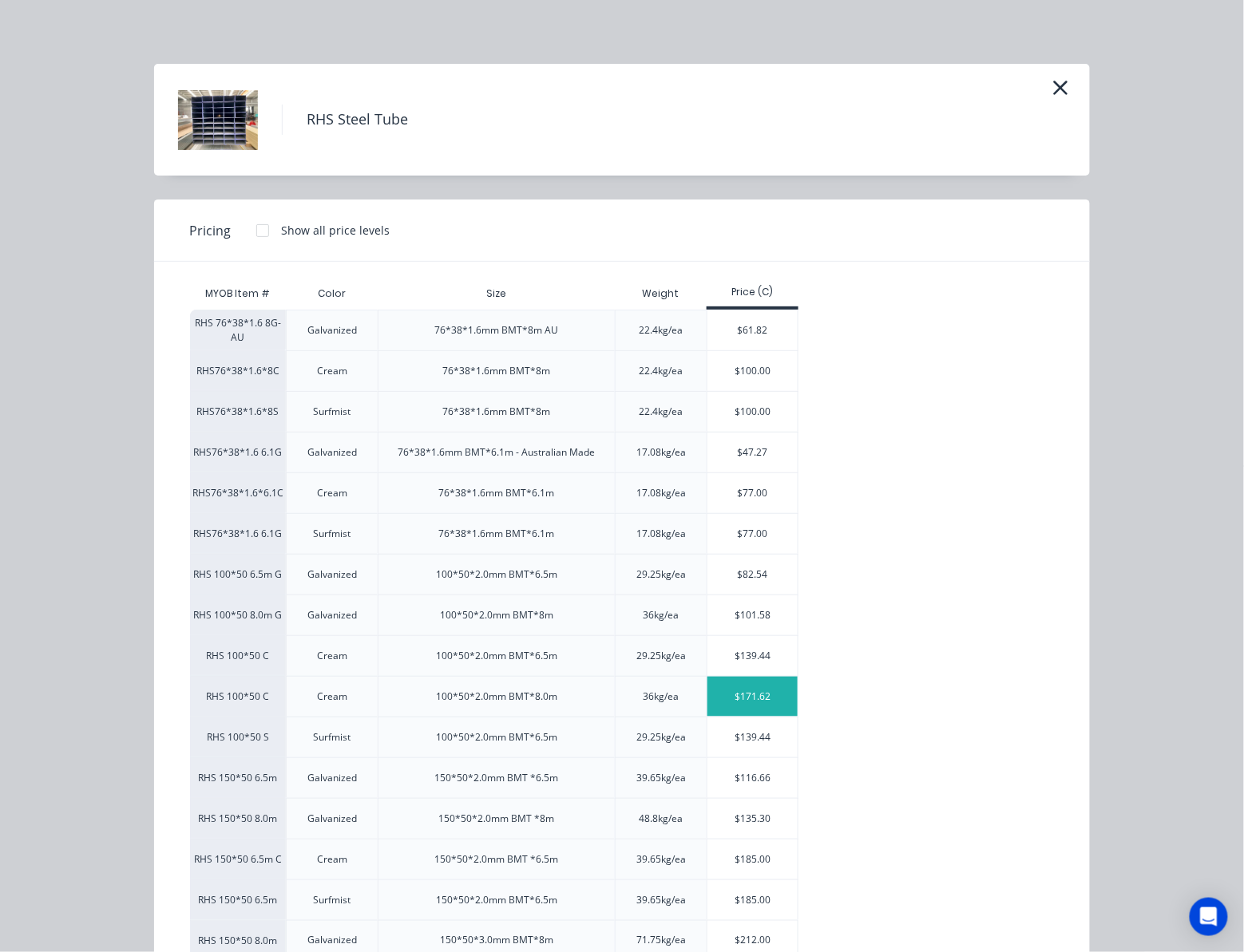
click at [760, 711] on div "$171.62" at bounding box center [751, 696] width 90 height 40
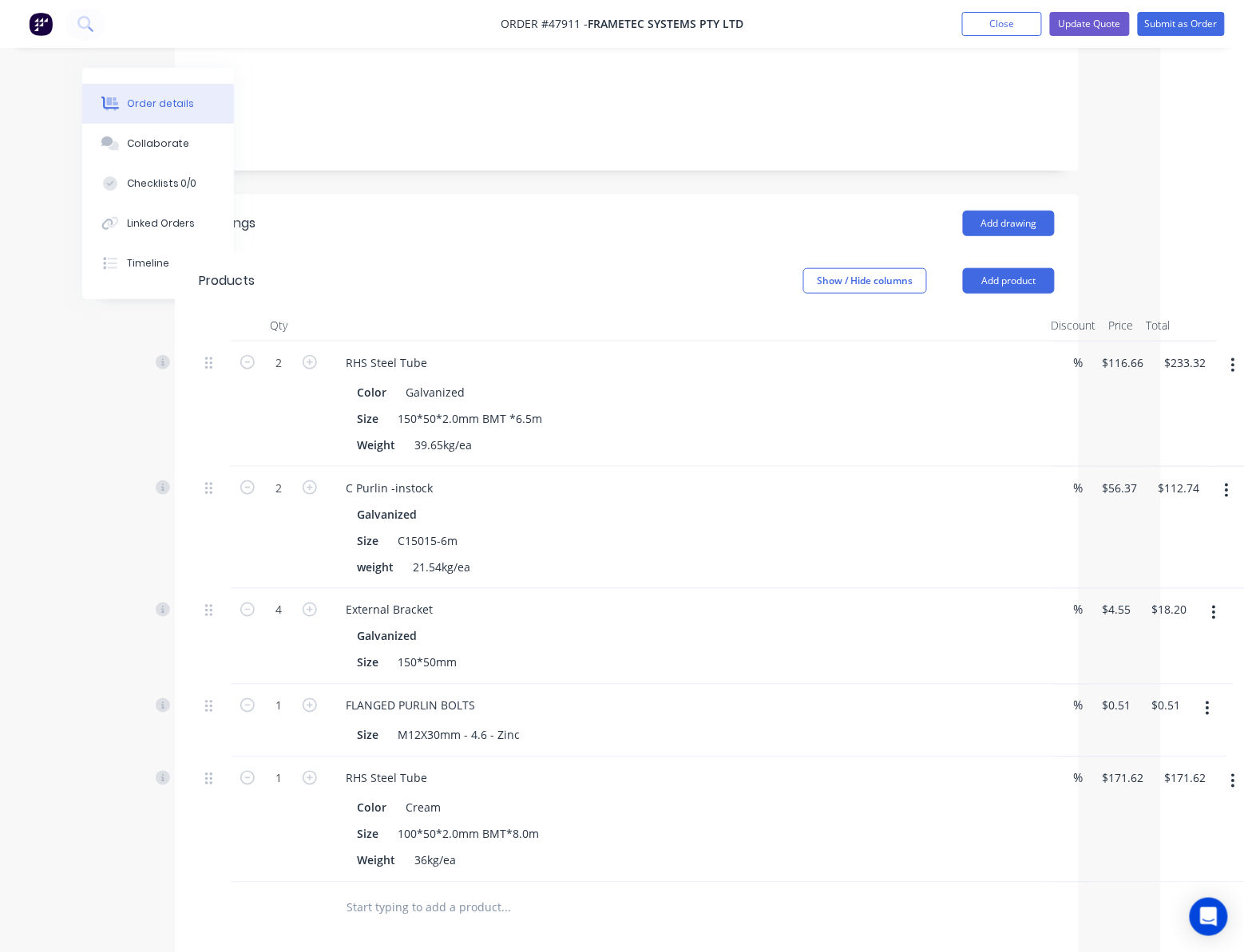
click at [1058, 767] on button "button" at bounding box center [1232, 781] width 38 height 29
click at [1058, 812] on div "Edit" at bounding box center [1176, 824] width 123 height 23
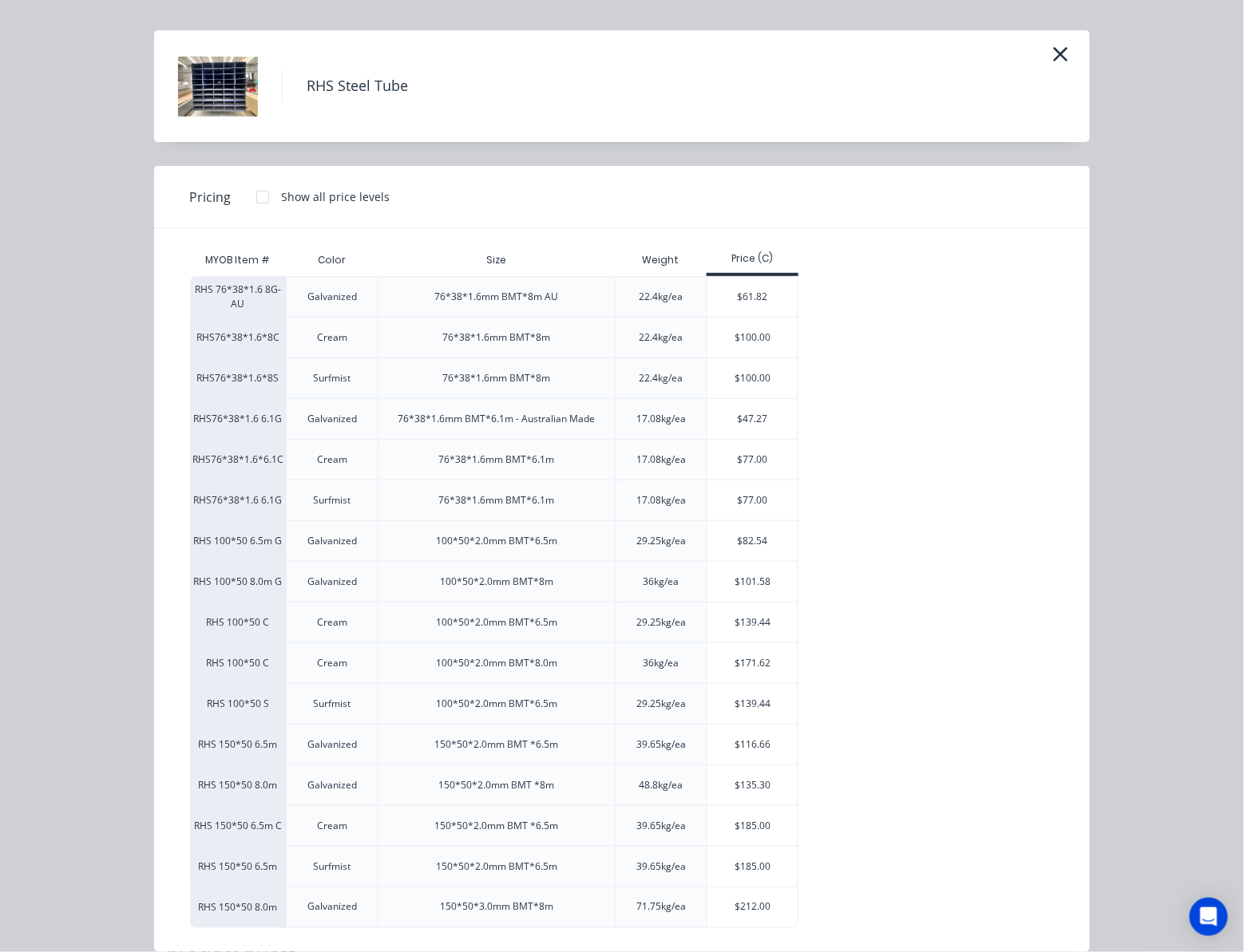
scroll to position [61, 0]
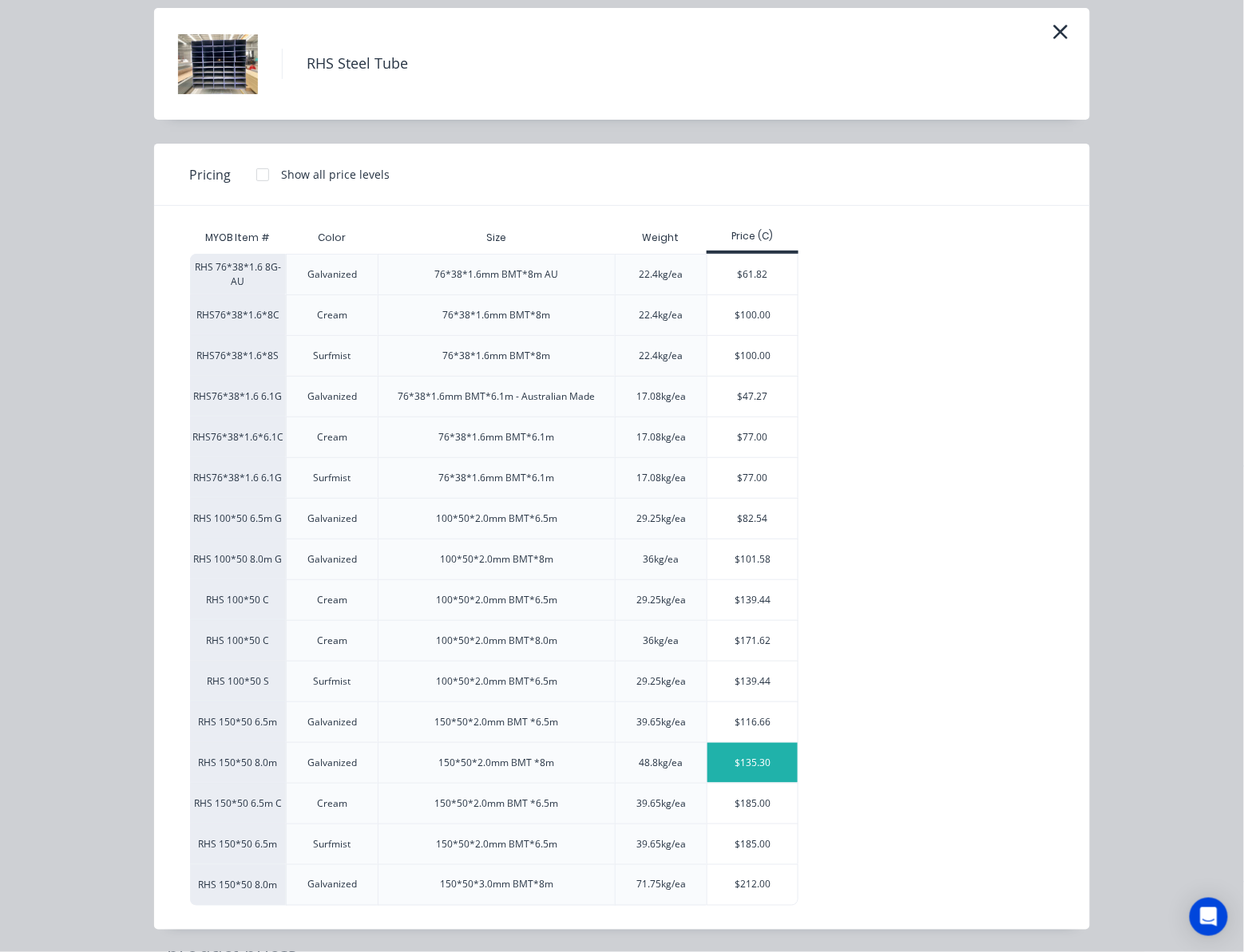
click at [742, 763] on div "$135.30" at bounding box center [751, 763] width 90 height 40
type input "$135.30"
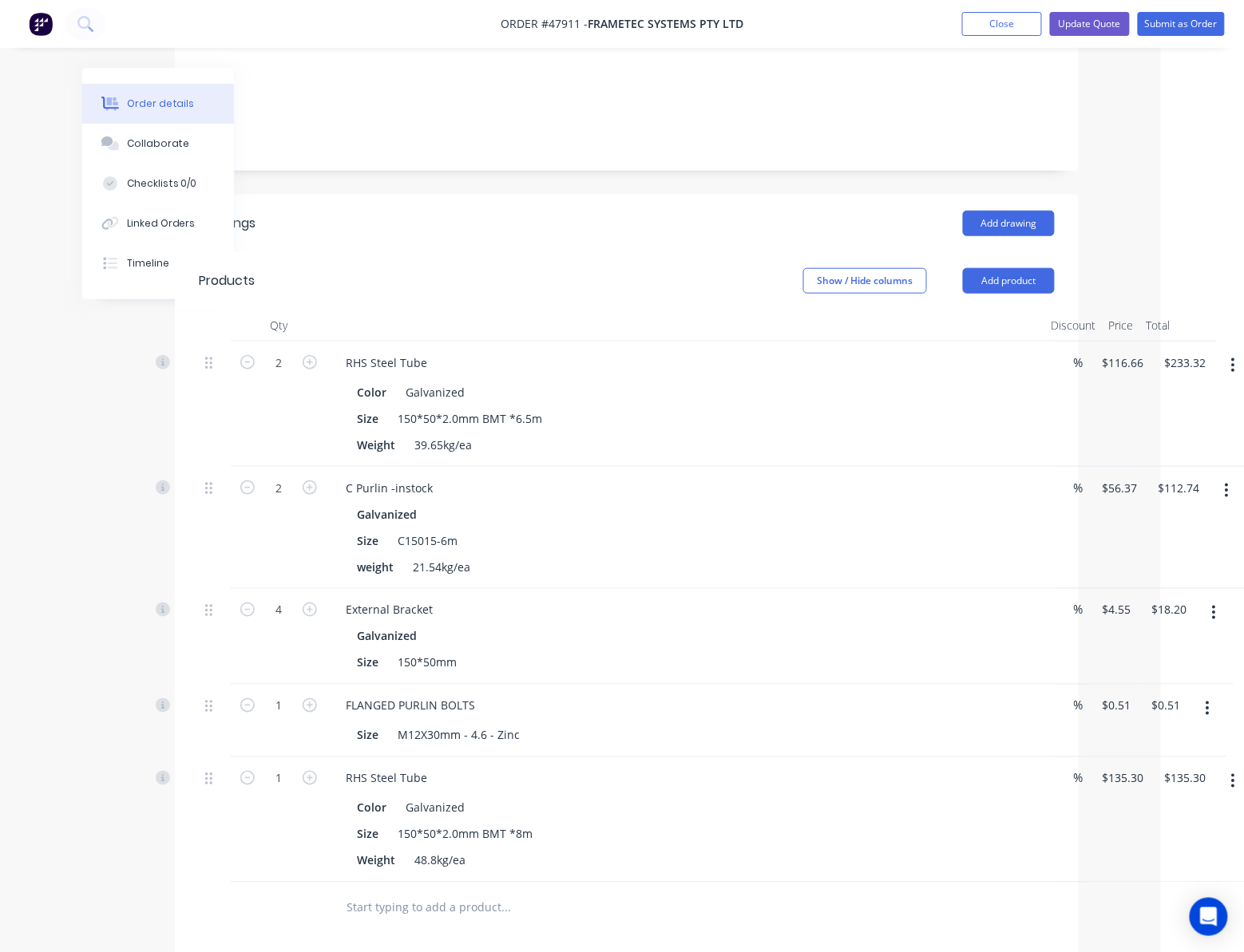
click at [1058, 358] on icon "button" at bounding box center [1232, 365] width 3 height 14
click at [1058, 491] on div "Delete" at bounding box center [1176, 503] width 123 height 23
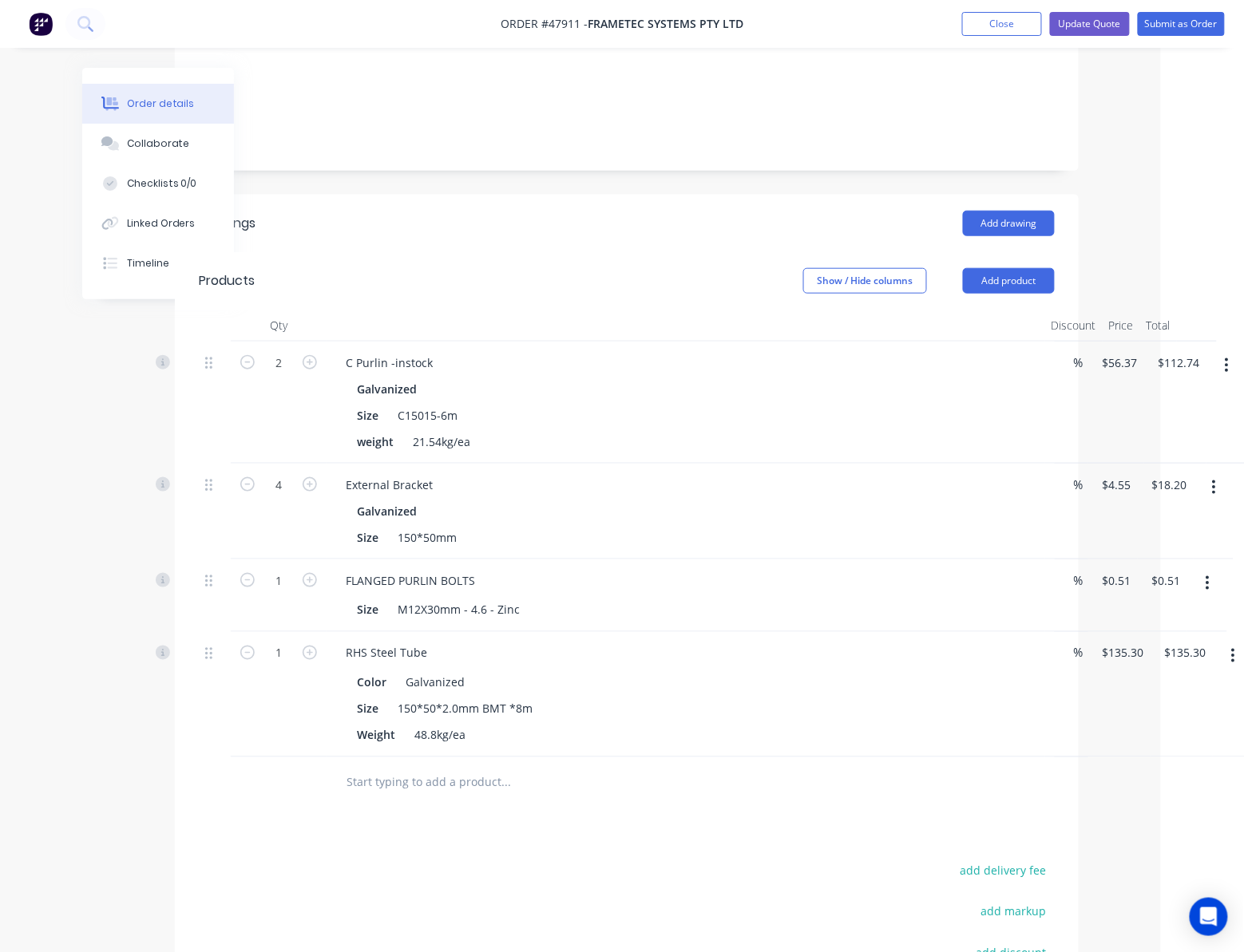
click at [1058, 569] on button "button" at bounding box center [1207, 583] width 38 height 29
click at [1058, 710] on div "Delete" at bounding box center [1150, 721] width 123 height 23
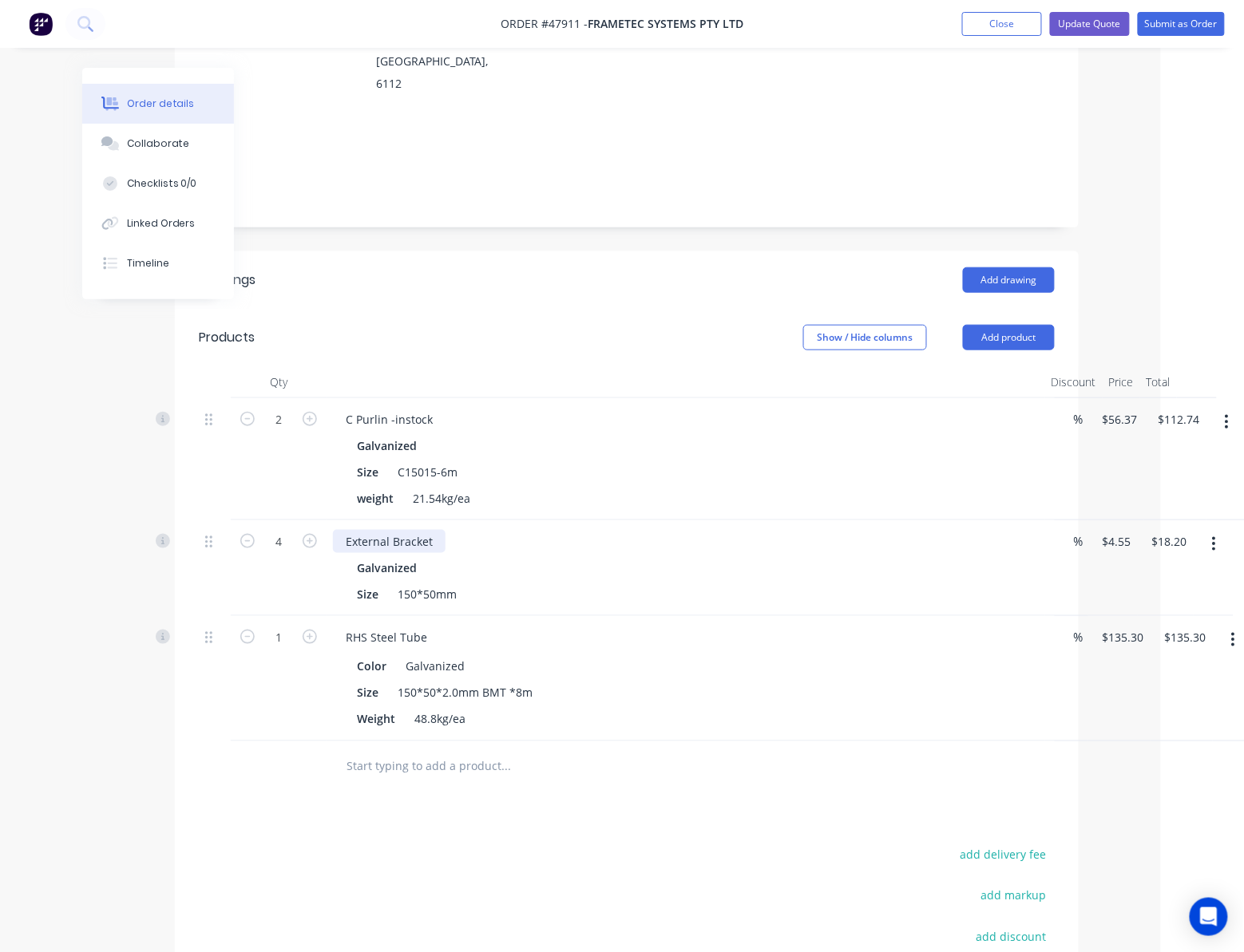
scroll to position [212, 83]
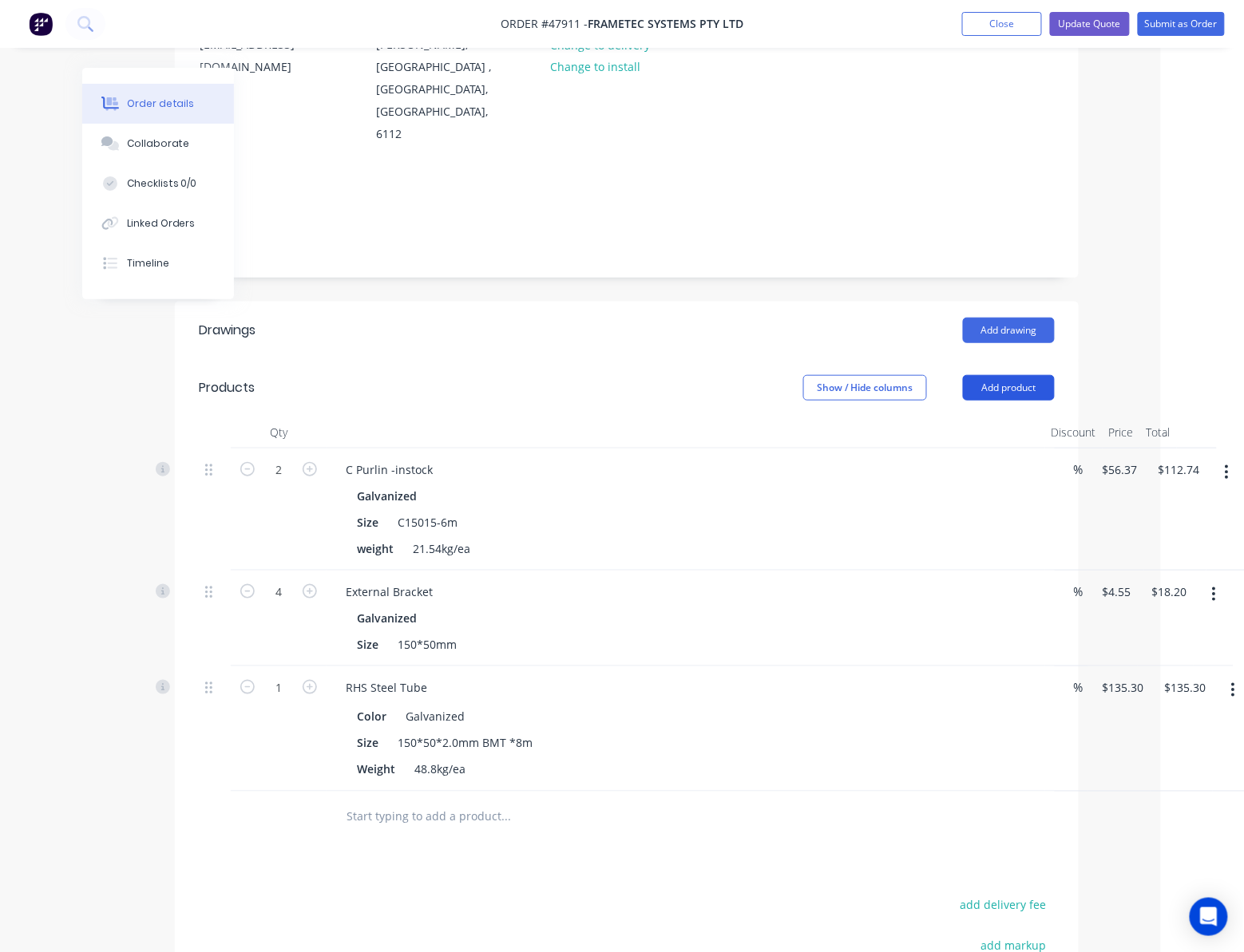
click at [1030, 375] on button "Add product" at bounding box center [1008, 387] width 92 height 25
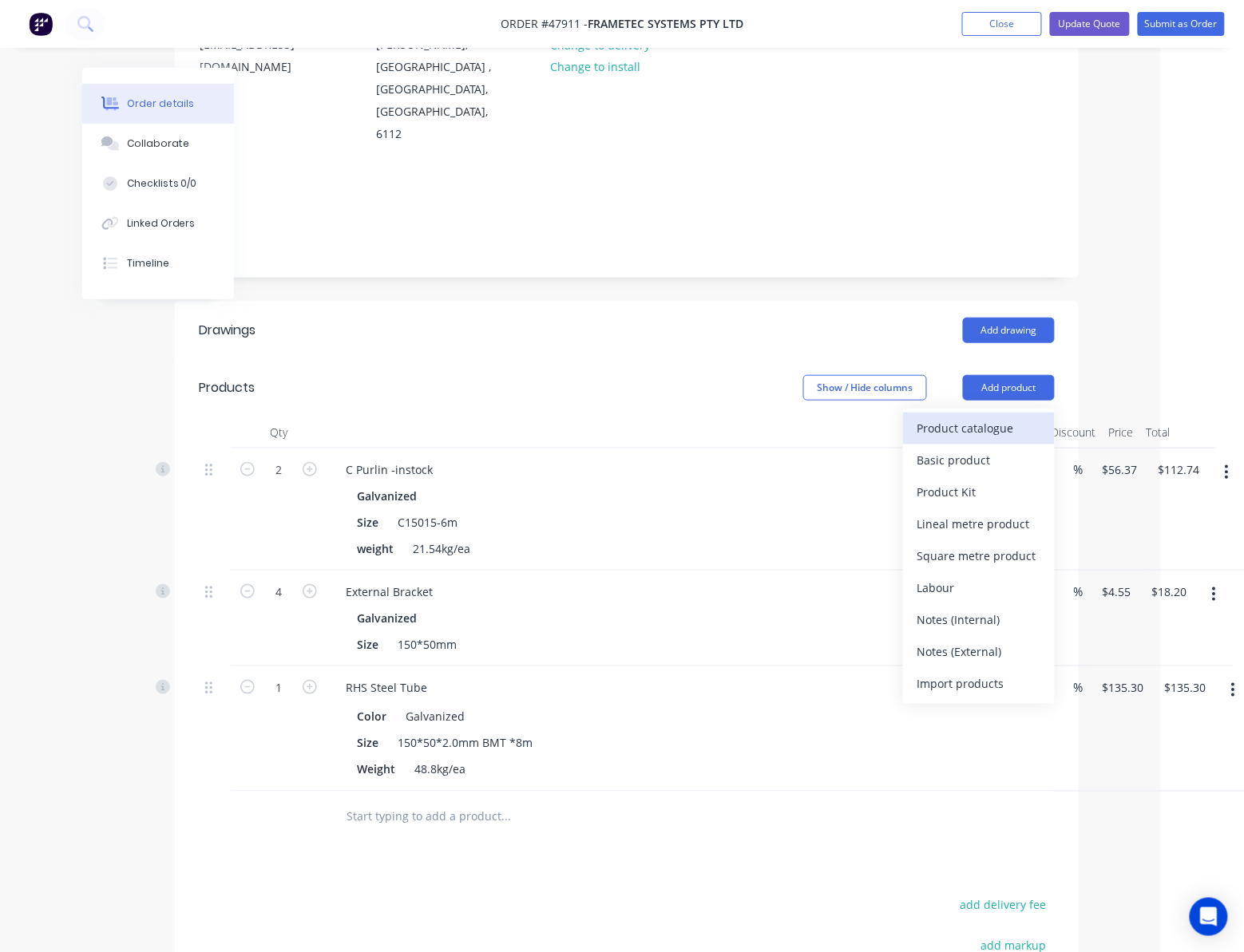
click at [969, 416] on div "Product catalogue" at bounding box center [978, 428] width 123 height 23
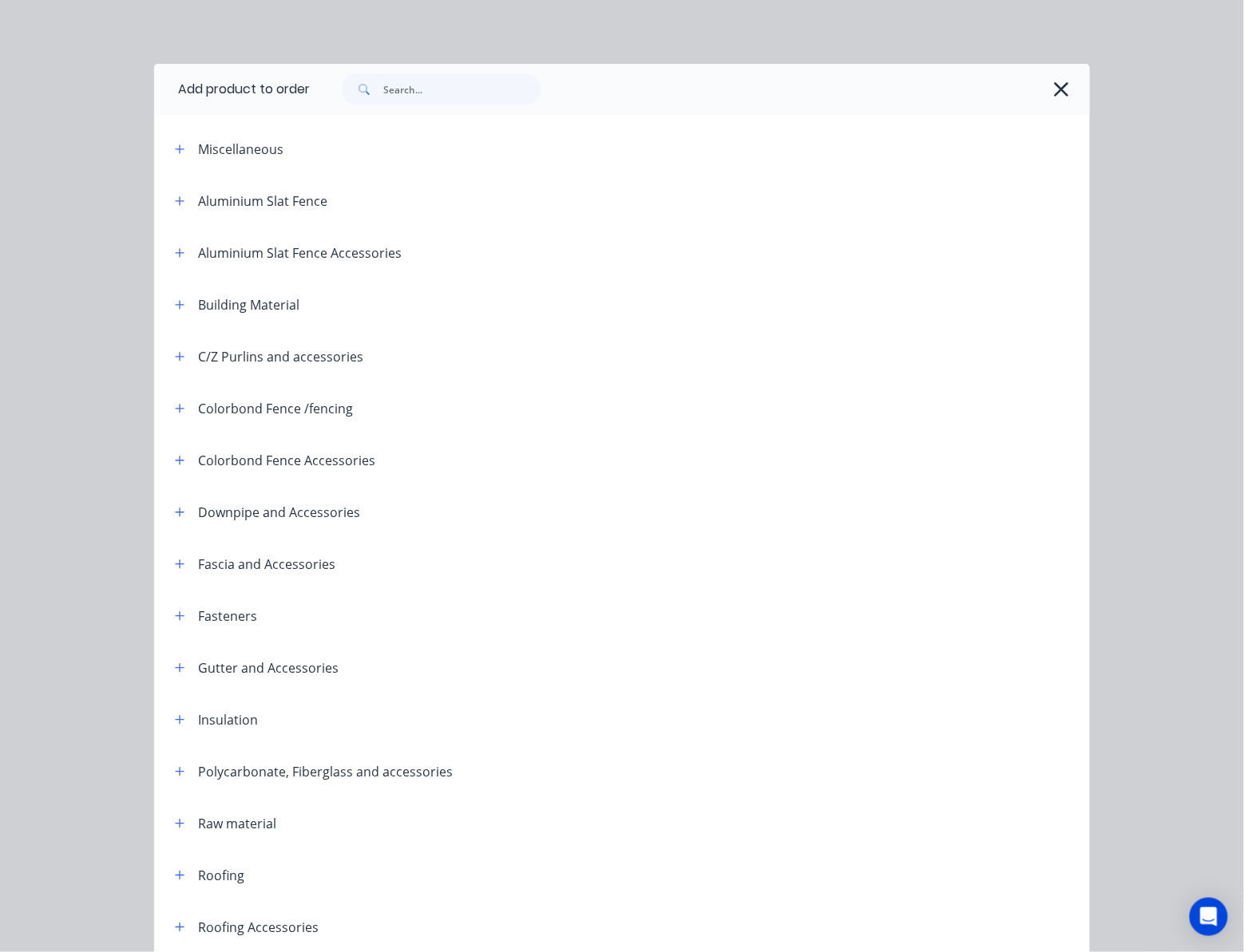
scroll to position [106, 83]
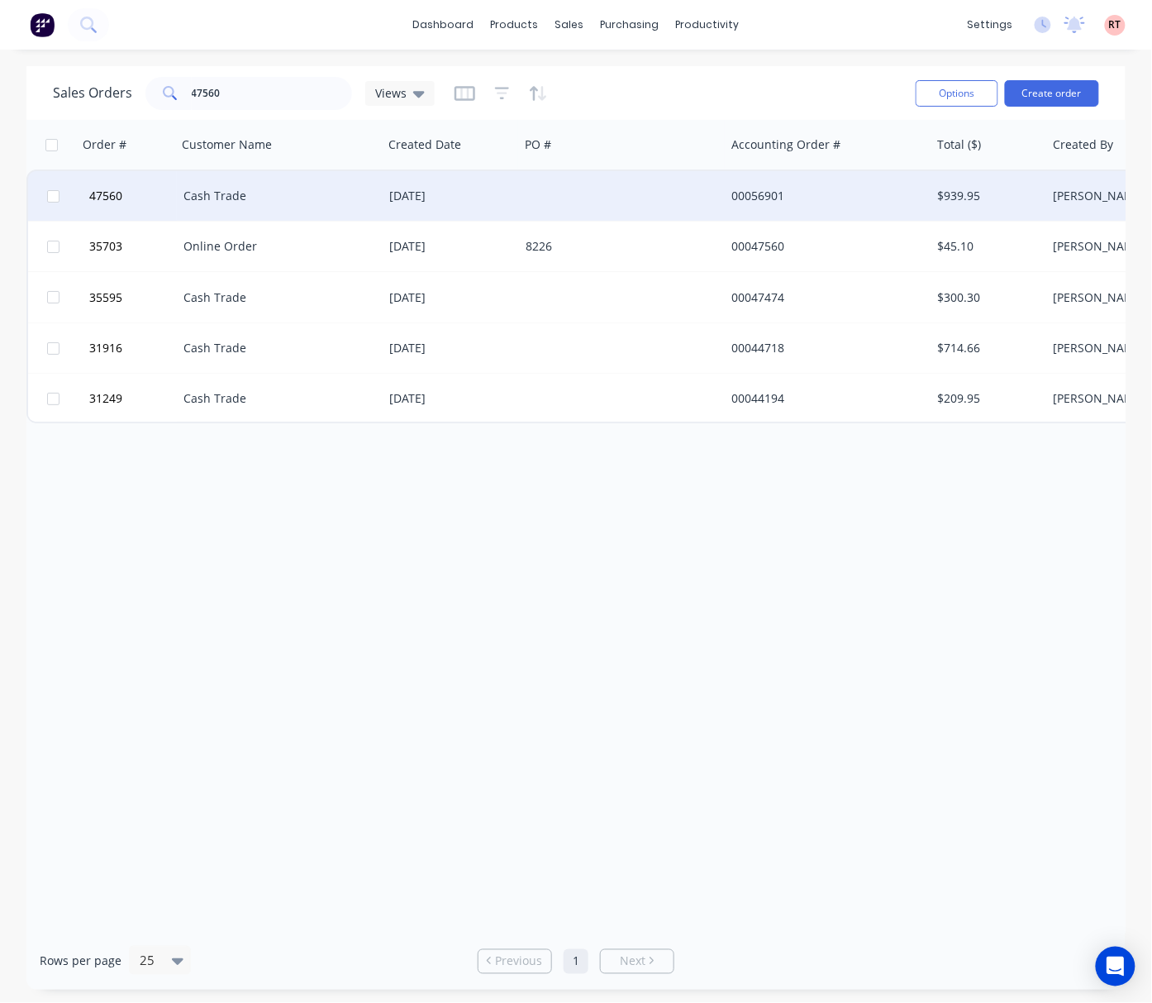
click at [603, 206] on div at bounding box center [622, 196] width 206 height 50
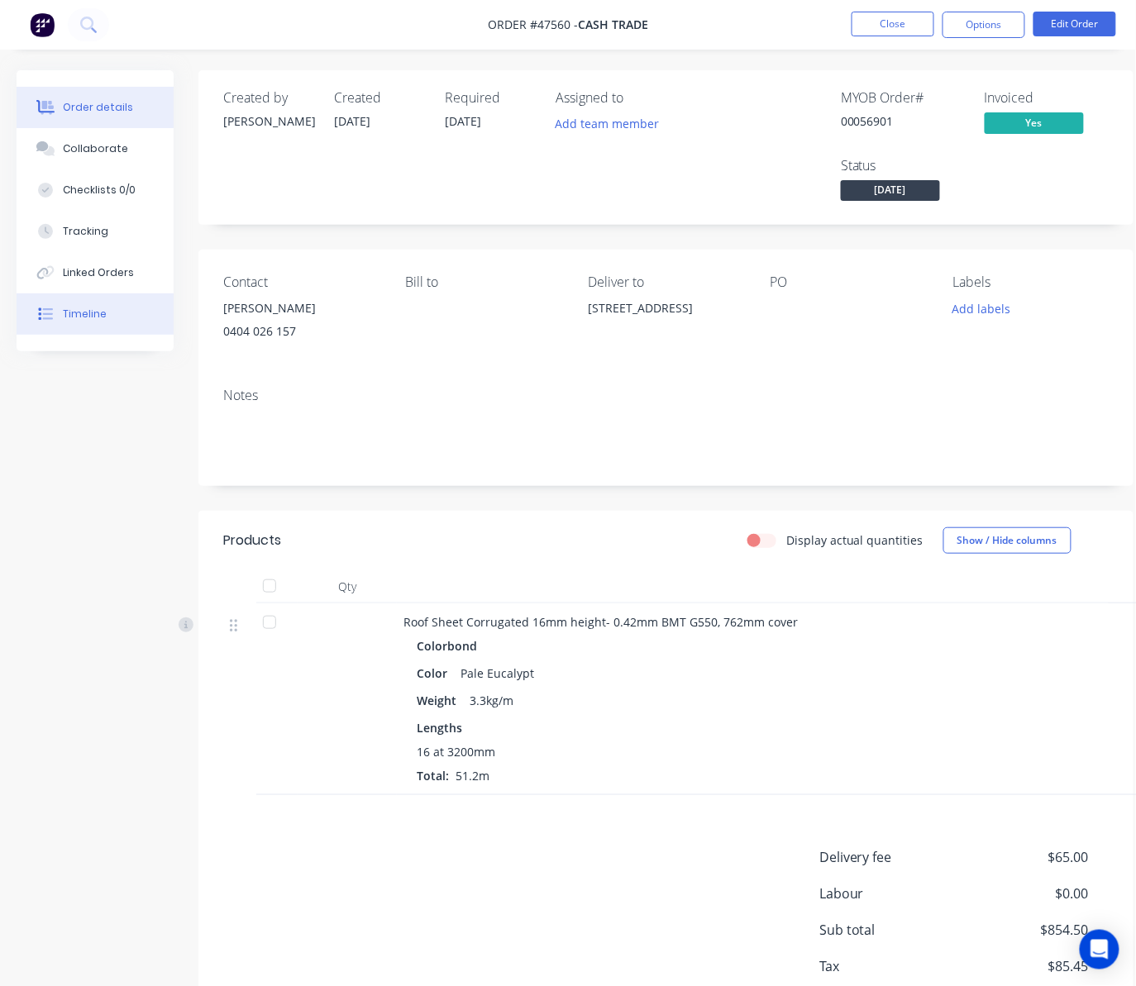
click at [109, 321] on button "Timeline" at bounding box center [95, 313] width 157 height 41
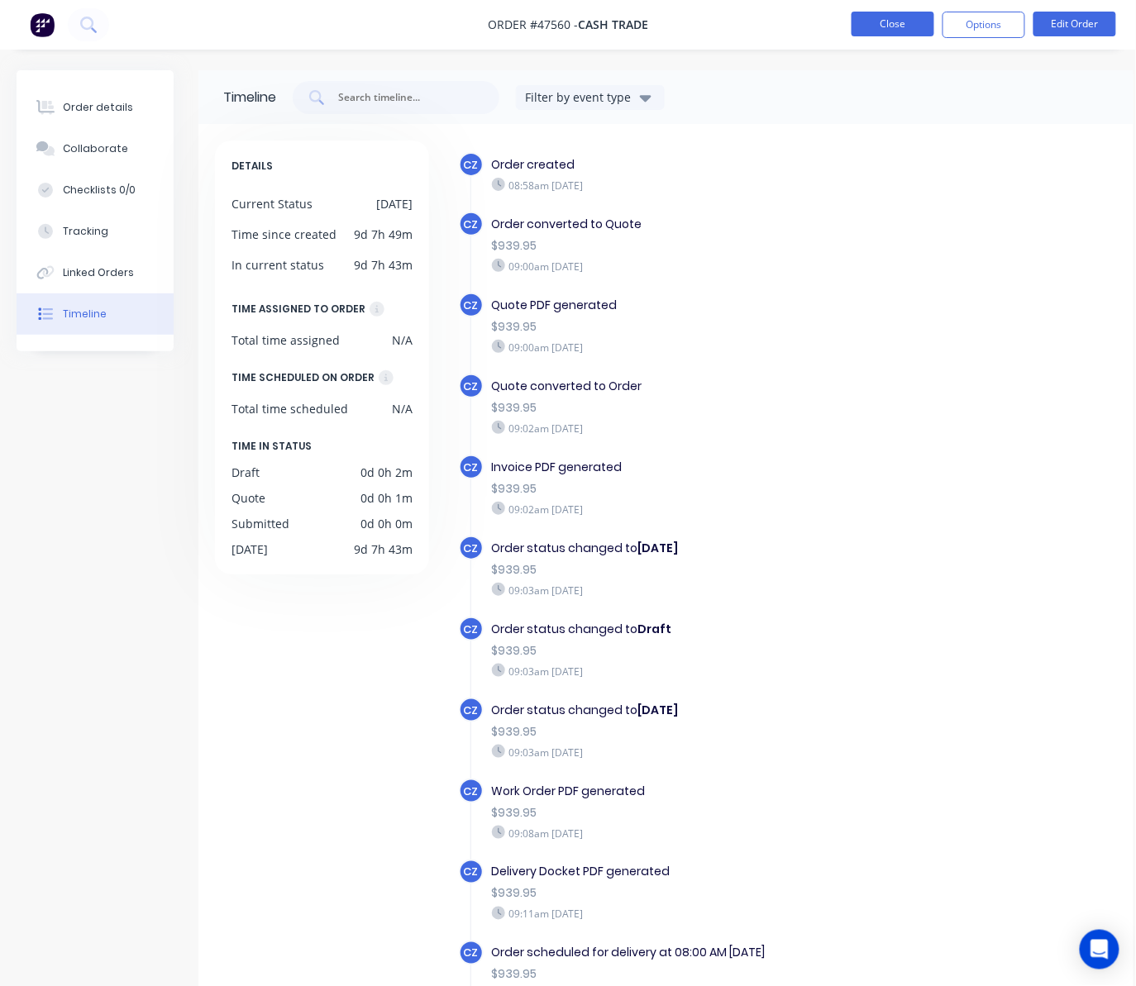
click at [876, 17] on button "Close" at bounding box center [892, 24] width 83 height 25
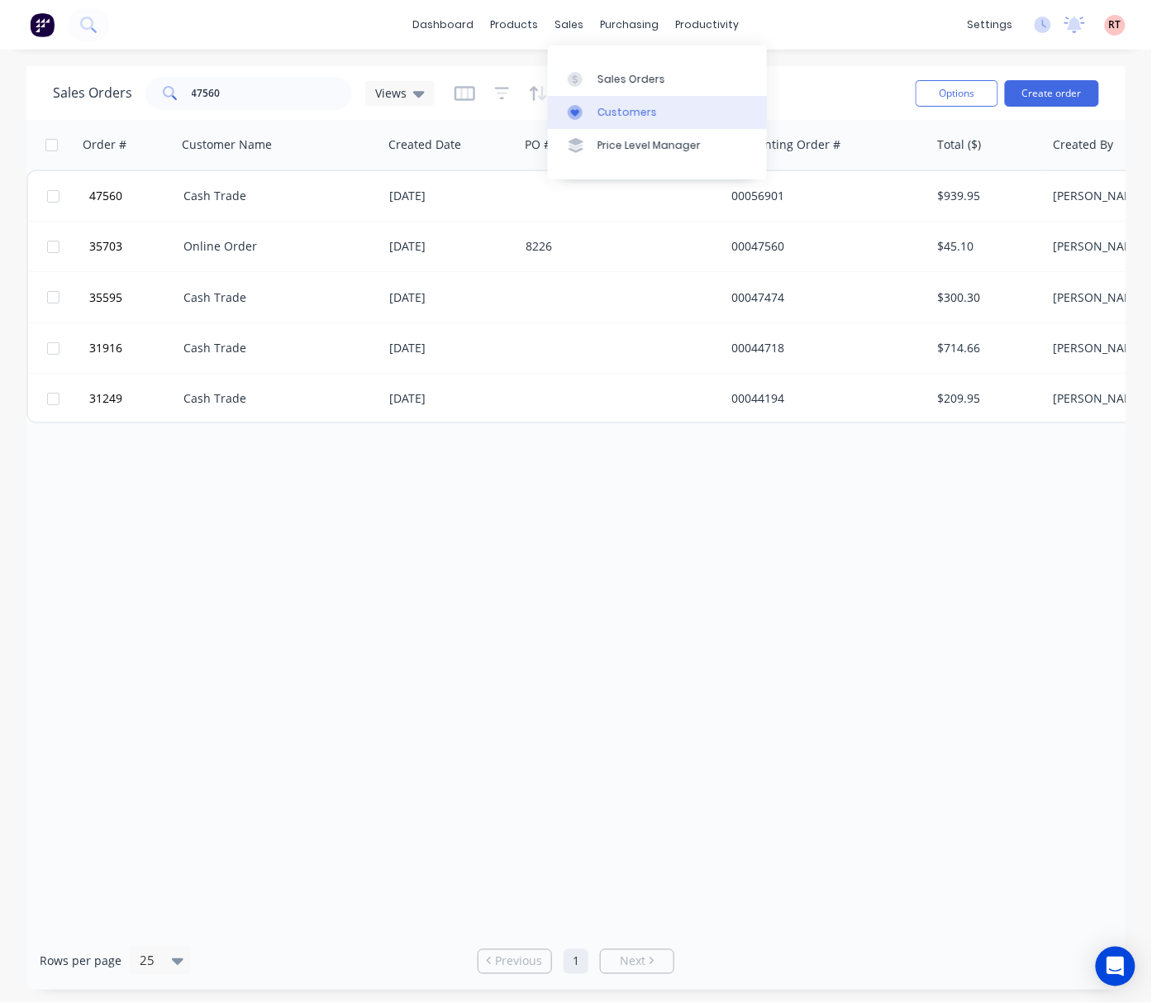
click at [623, 107] on div "Customers" at bounding box center [628, 112] width 60 height 15
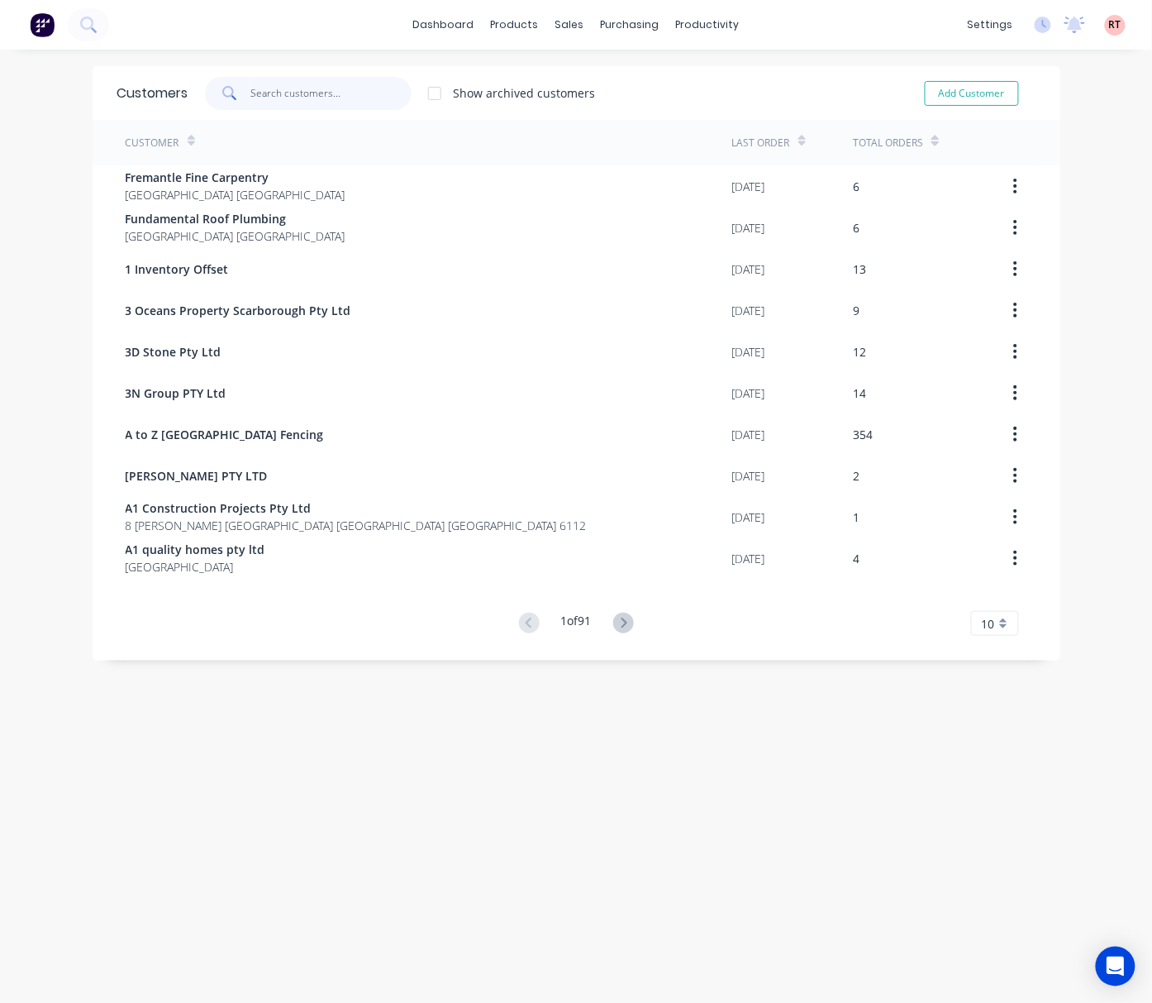
click at [331, 94] on input "text" at bounding box center [330, 93] width 161 height 33
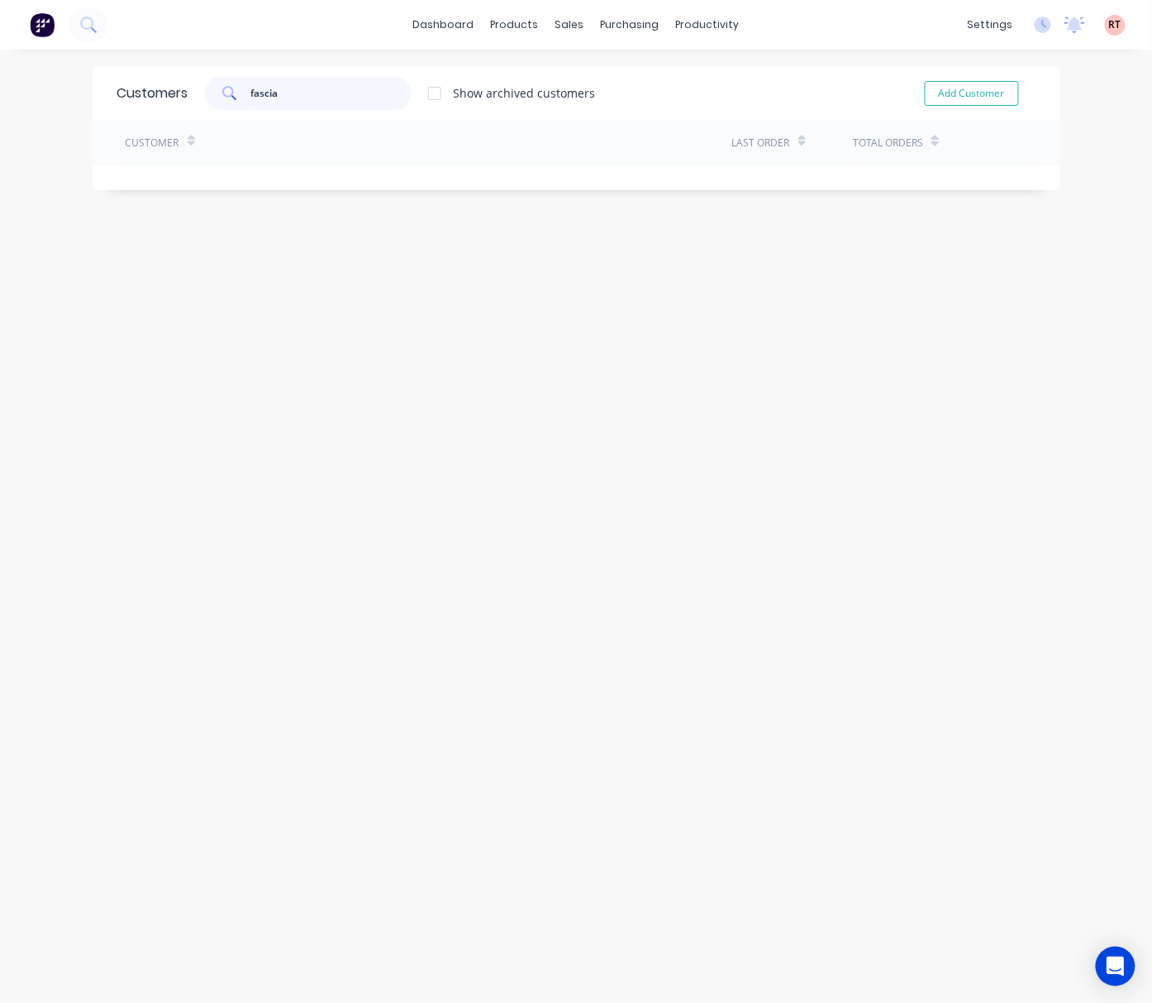
type input "fascia"
drag, startPoint x: 431, startPoint y: 233, endPoint x: 438, endPoint y: 205, distance: 29.1
click at [436, 228] on div "Customers fascia Show archived customers Add Customer Customer Last Order Total…" at bounding box center [576, 542] width 1152 height 953
drag, startPoint x: 608, startPoint y: 132, endPoint x: 609, endPoint y: 121, distance: 11.6
click at [608, 130] on link "Price Level Manager" at bounding box center [649, 145] width 219 height 33
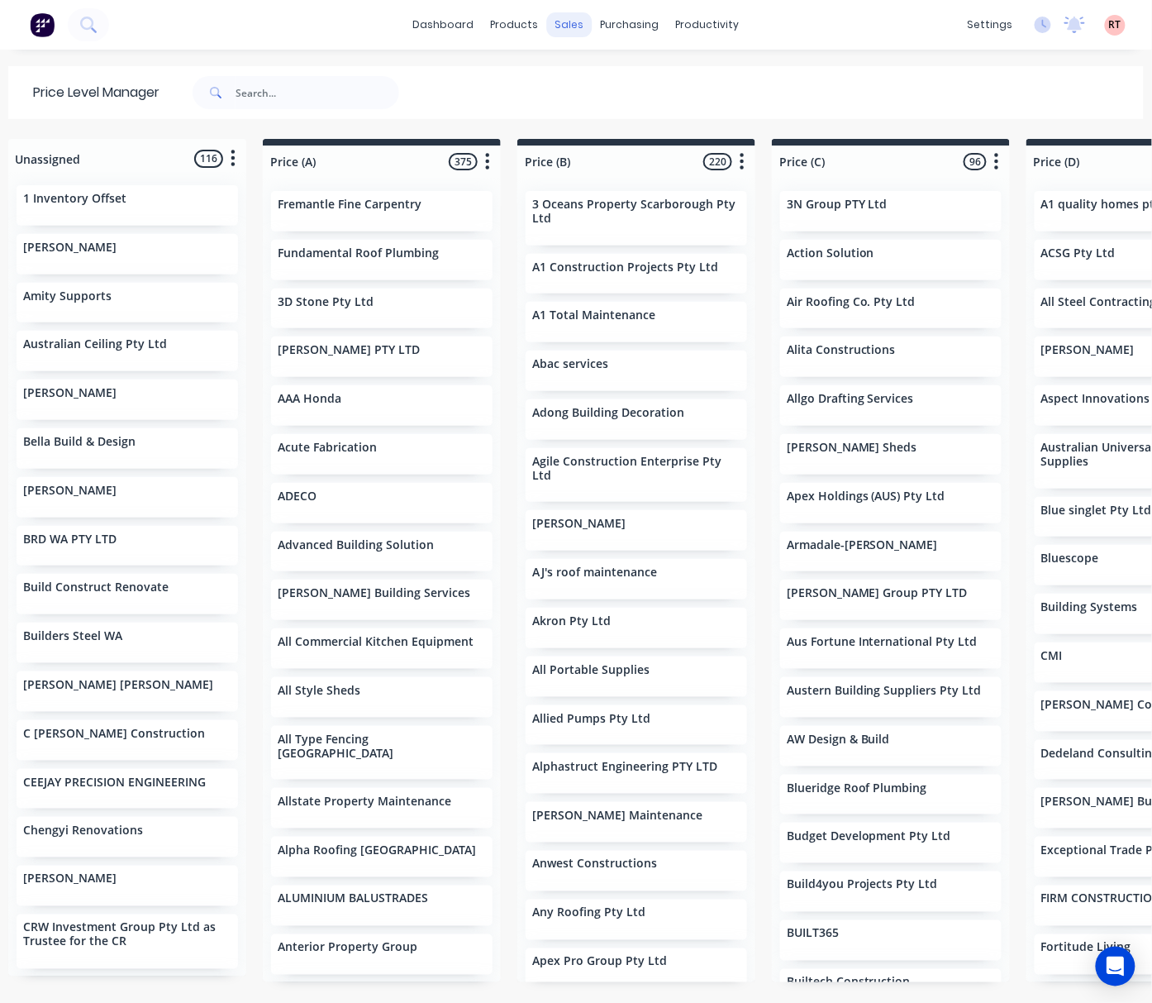
click at [565, 35] on div "sales" at bounding box center [569, 24] width 45 height 25
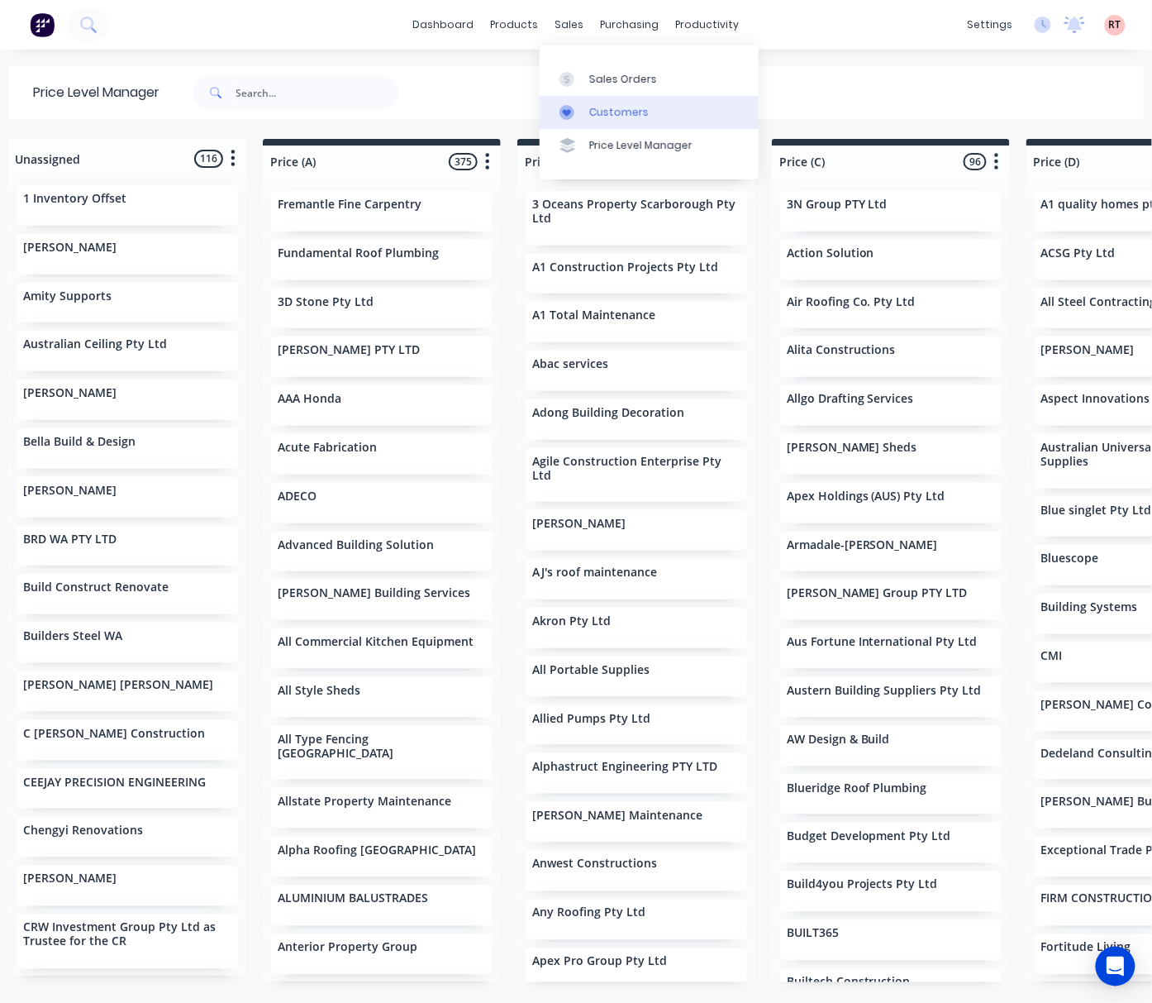
click at [592, 104] on link "Customers" at bounding box center [649, 112] width 219 height 33
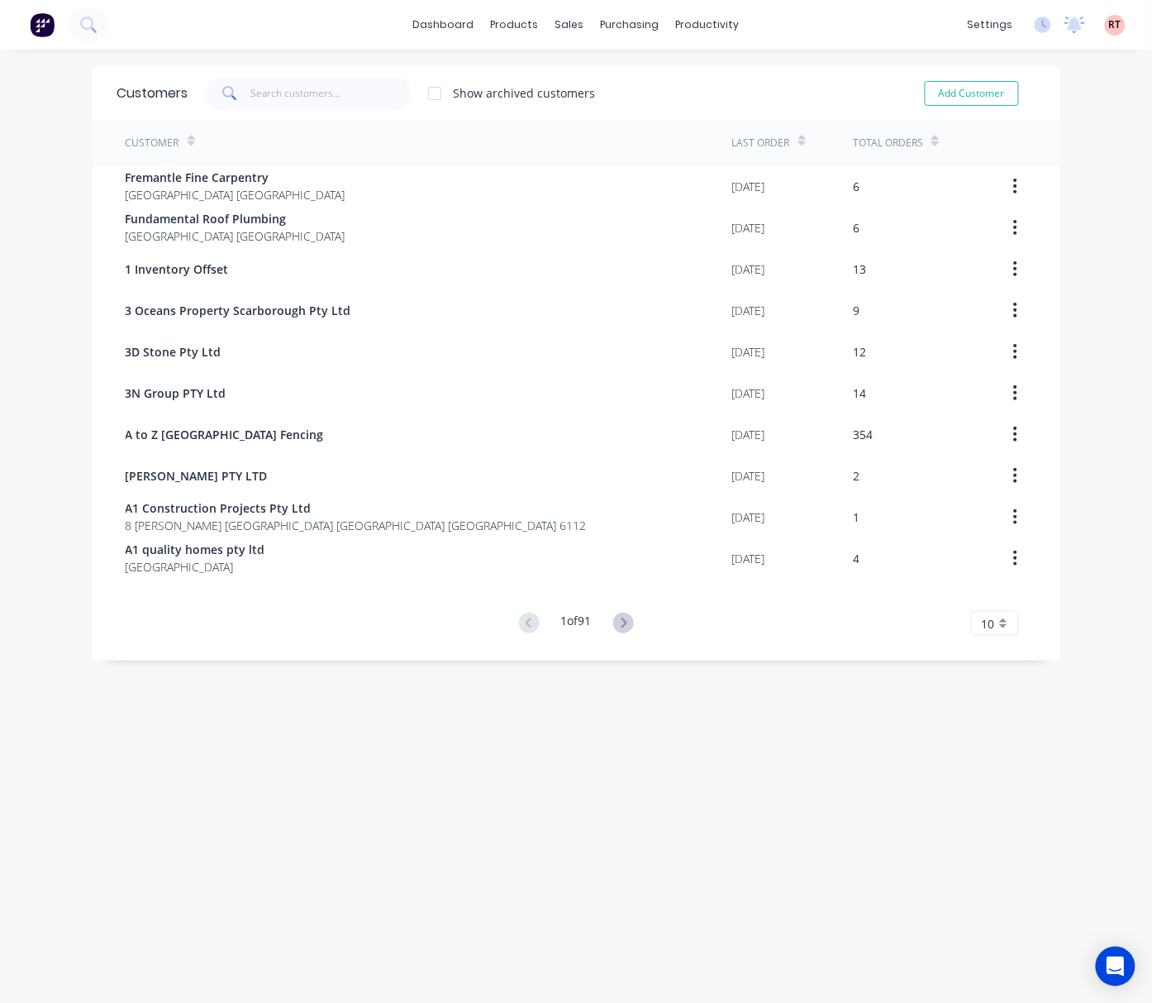
click at [273, 70] on div "Customers Show archived customers Add Customer" at bounding box center [577, 93] width 968 height 54
click at [283, 89] on input "text" at bounding box center [330, 93] width 161 height 33
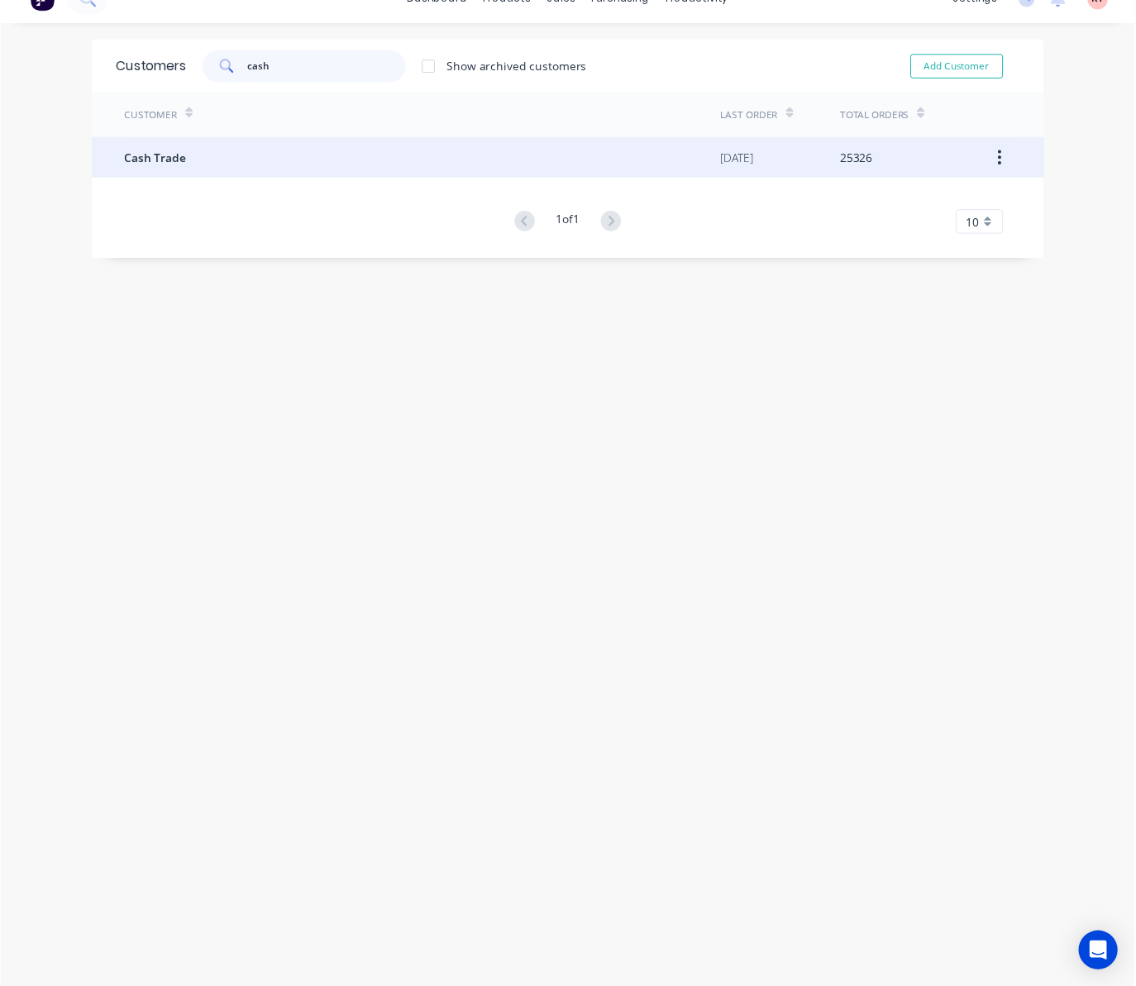
scroll to position [33, 0]
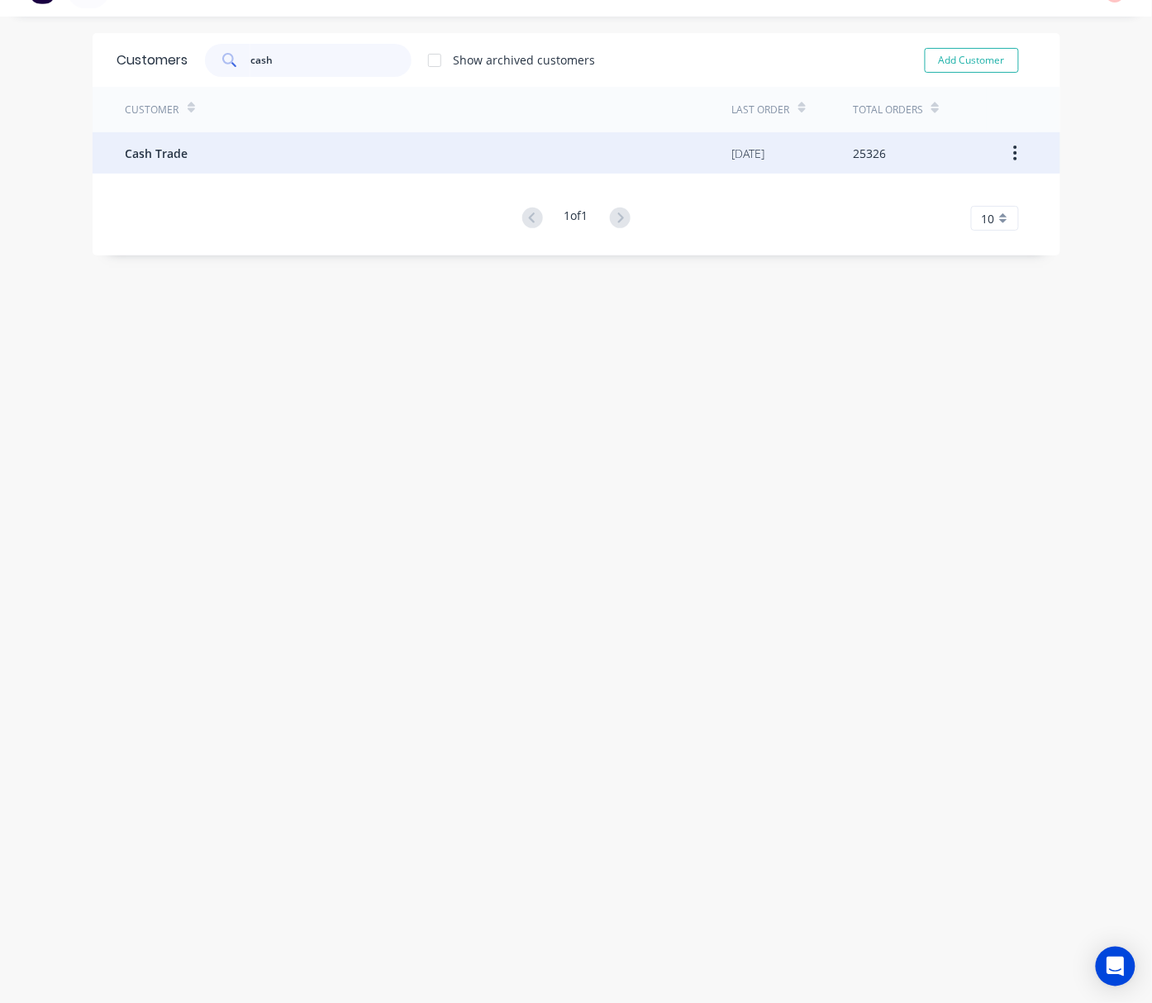
type input "cash"
click at [278, 150] on div "Cash Trade" at bounding box center [429, 152] width 607 height 41
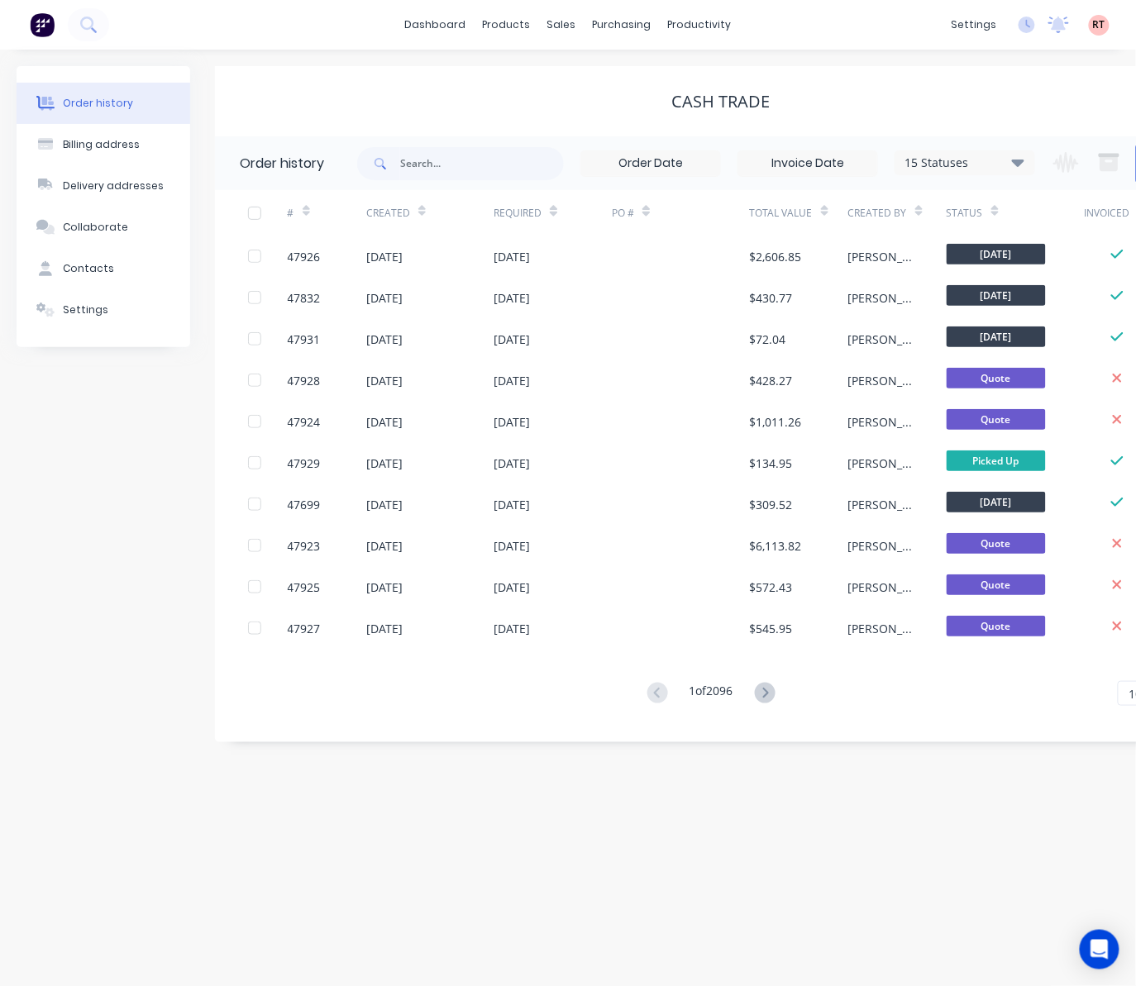
scroll to position [0, 91]
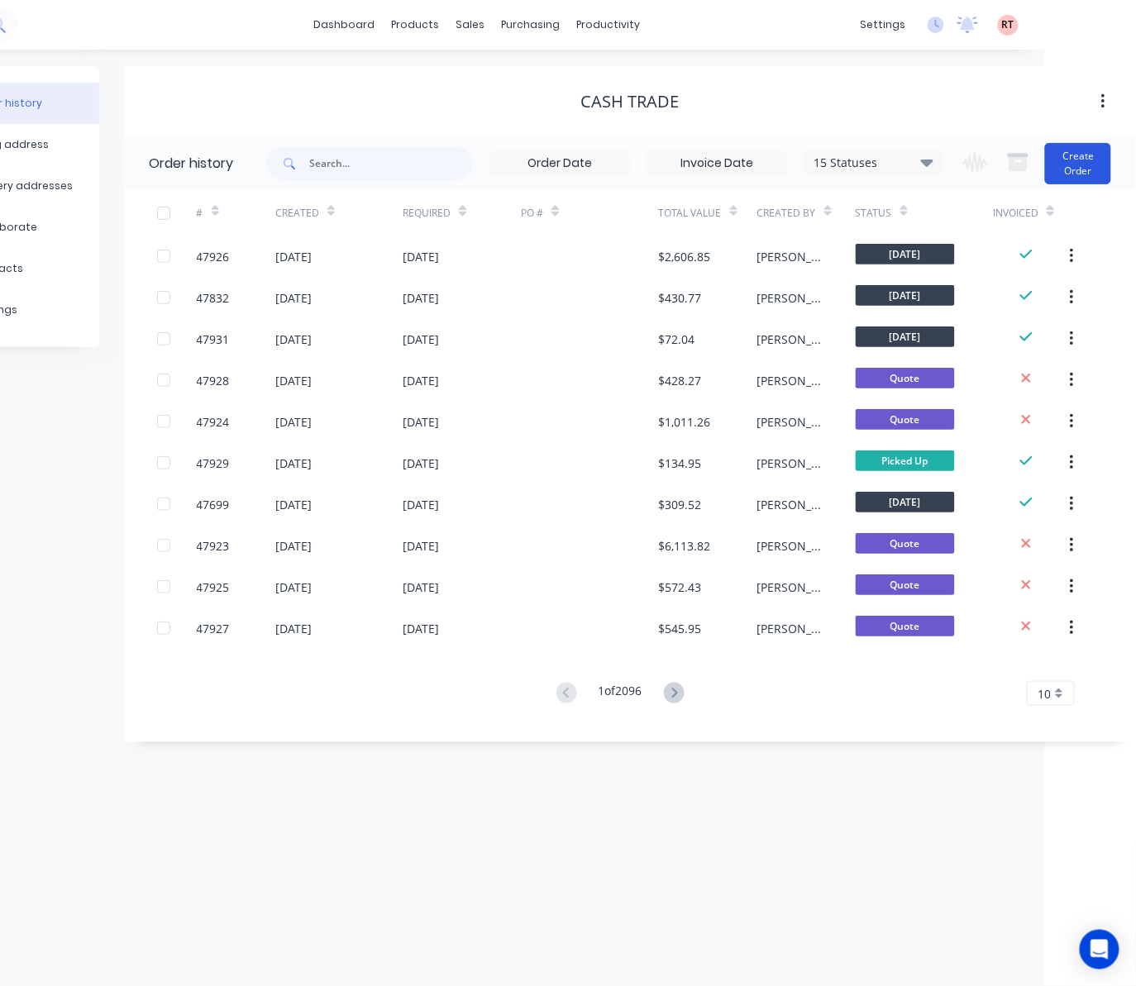
click at [935, 163] on button "Create Order" at bounding box center [1078, 163] width 66 height 41
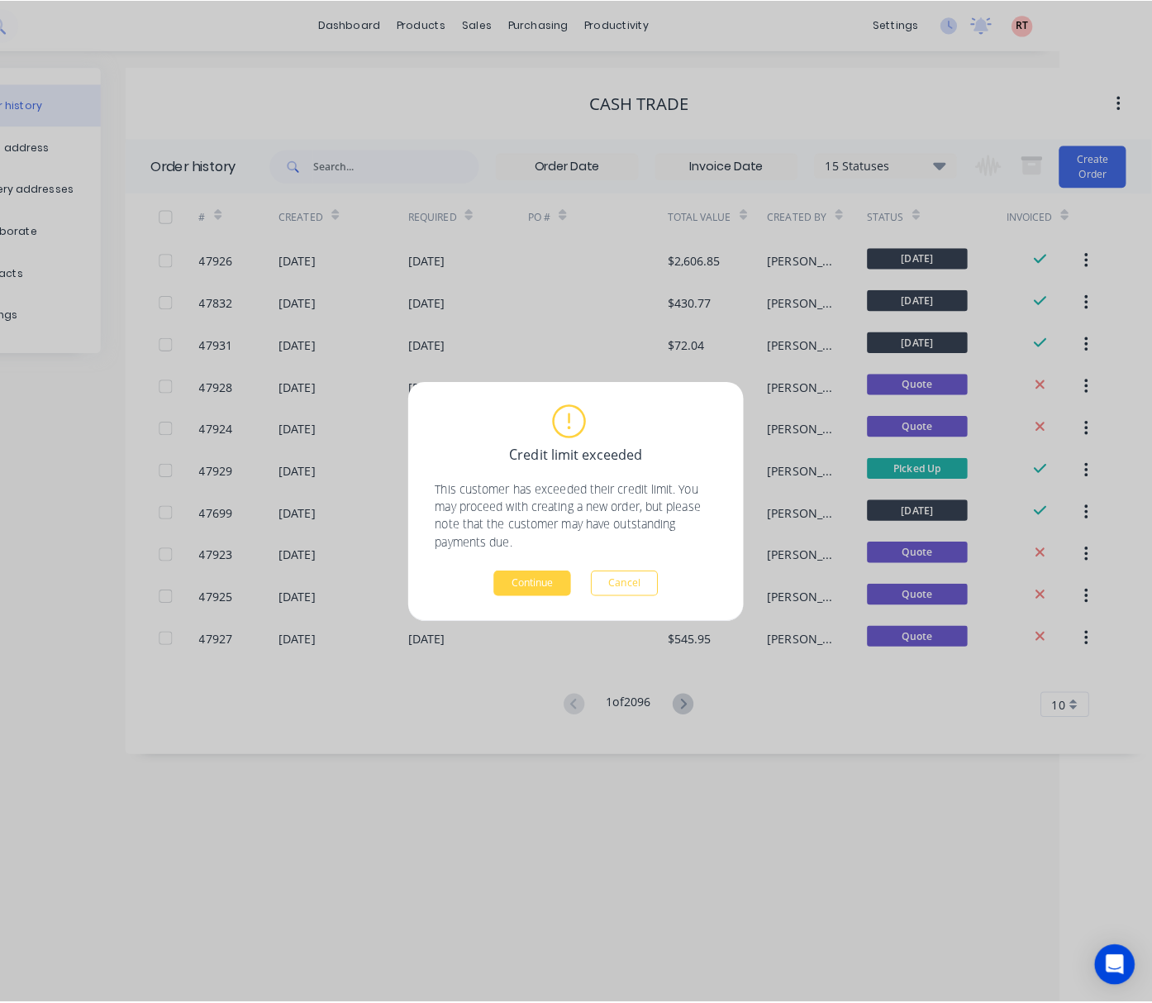
scroll to position [0, 74]
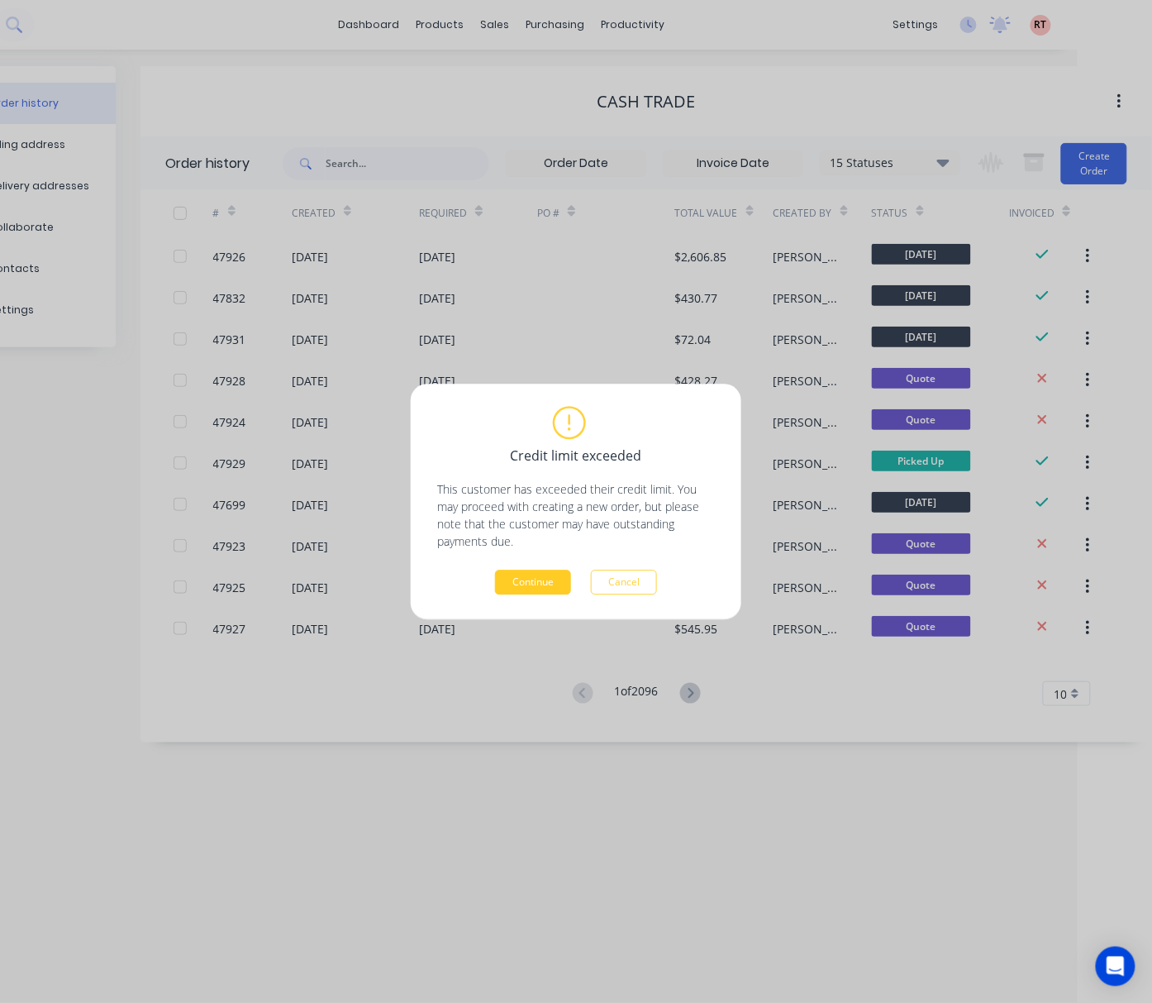
click at [536, 582] on button "Continue" at bounding box center [533, 581] width 76 height 25
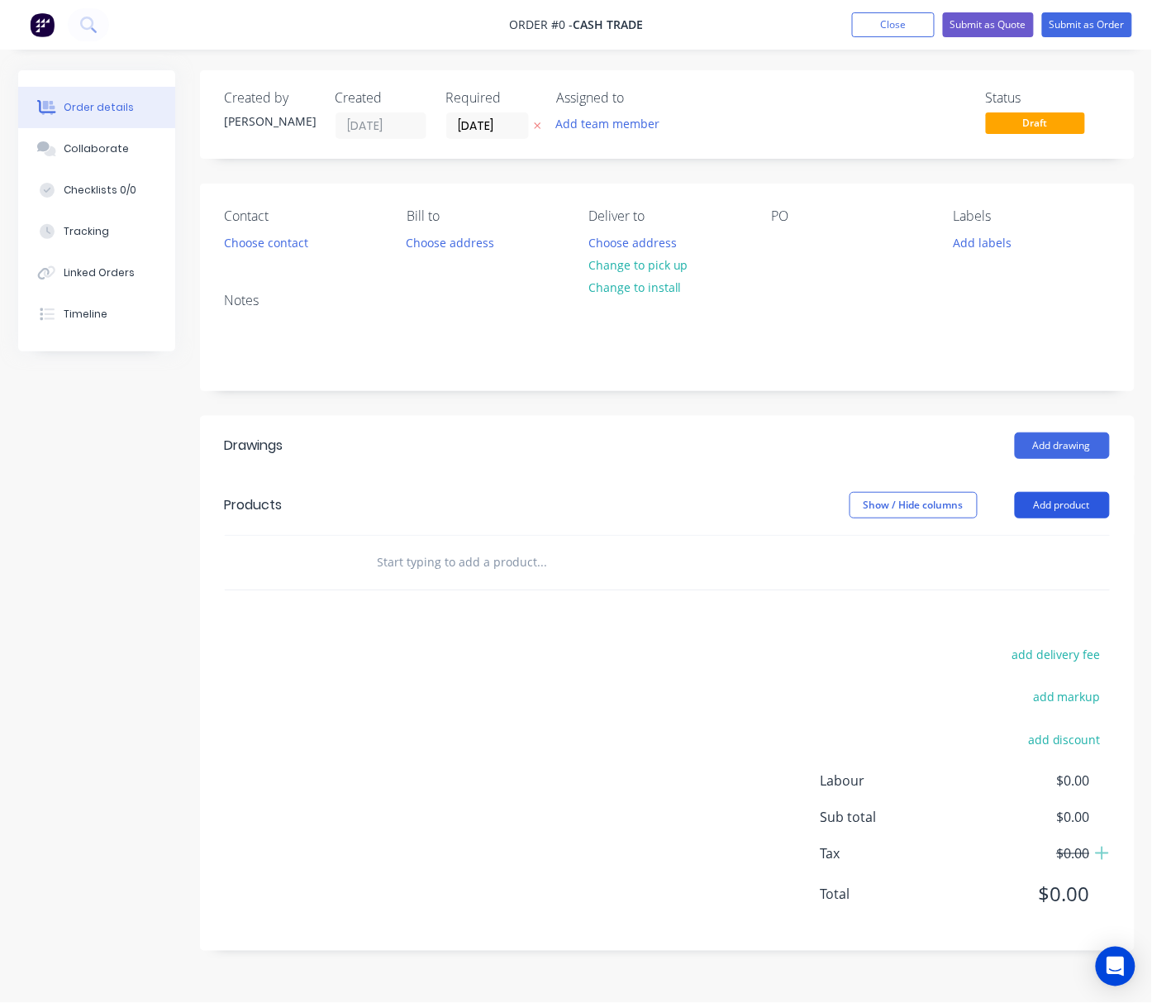
click at [935, 501] on button "Add product" at bounding box center [1062, 505] width 95 height 26
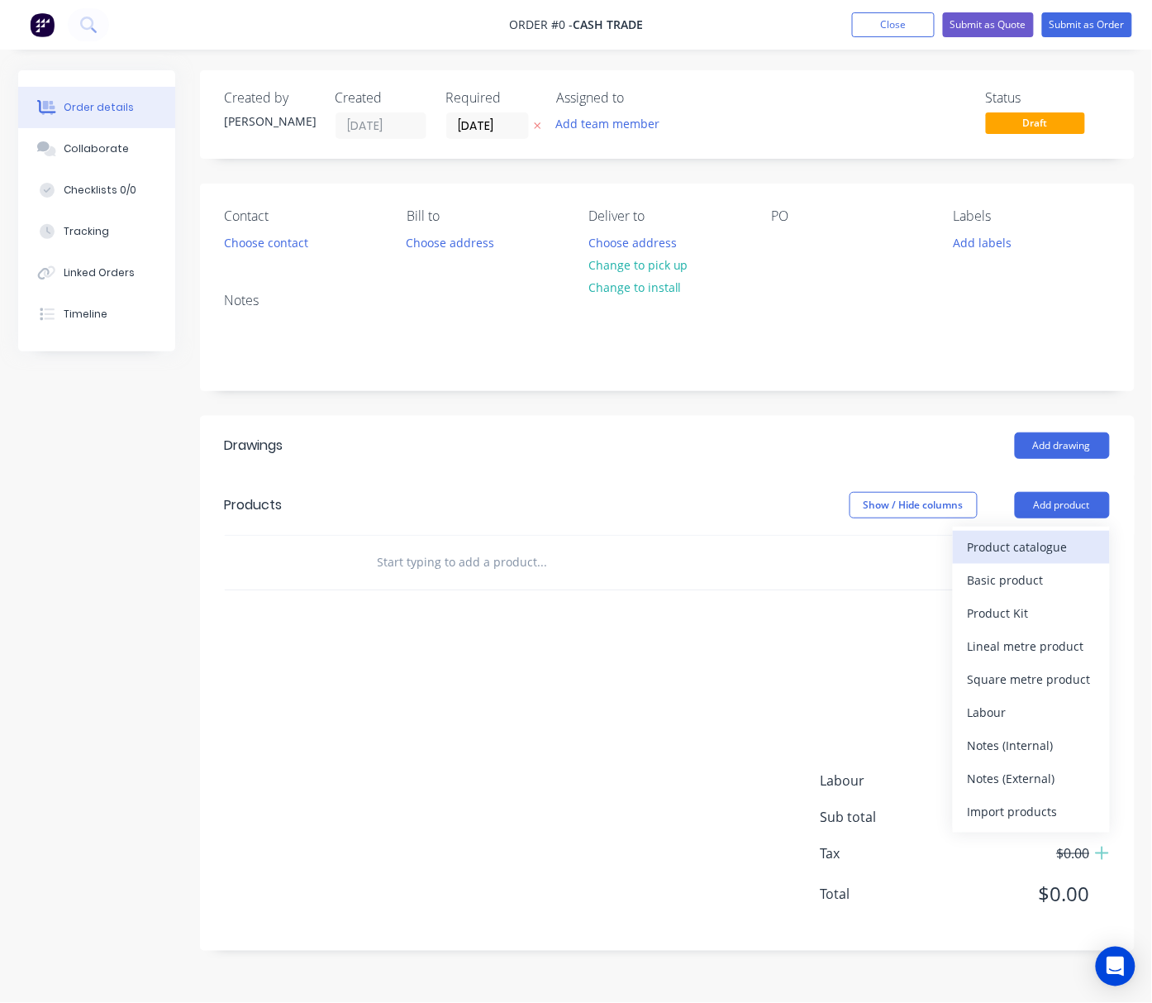
click at [935, 550] on div "Product catalogue" at bounding box center [1031, 547] width 127 height 24
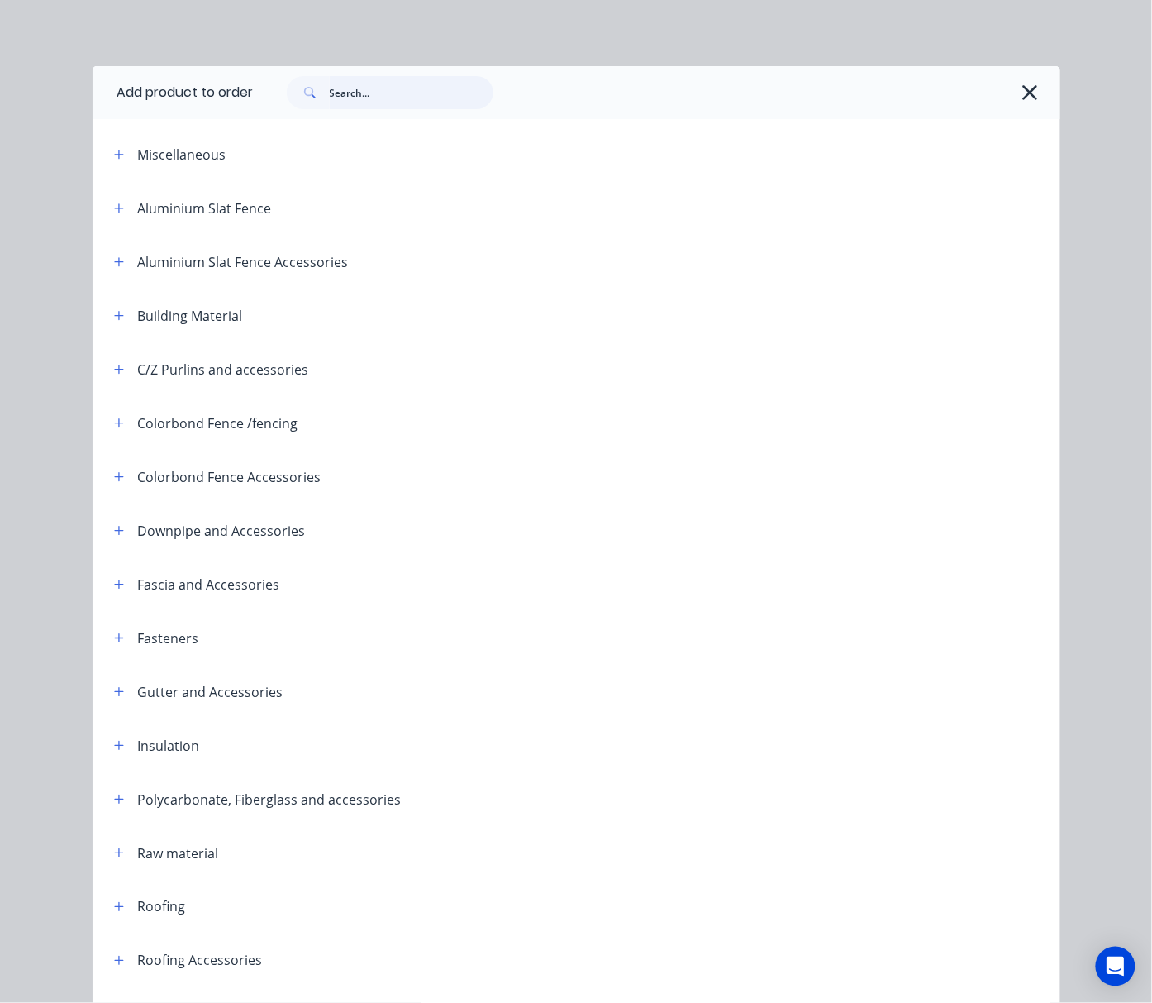
click at [402, 98] on input "text" at bounding box center [412, 92] width 164 height 33
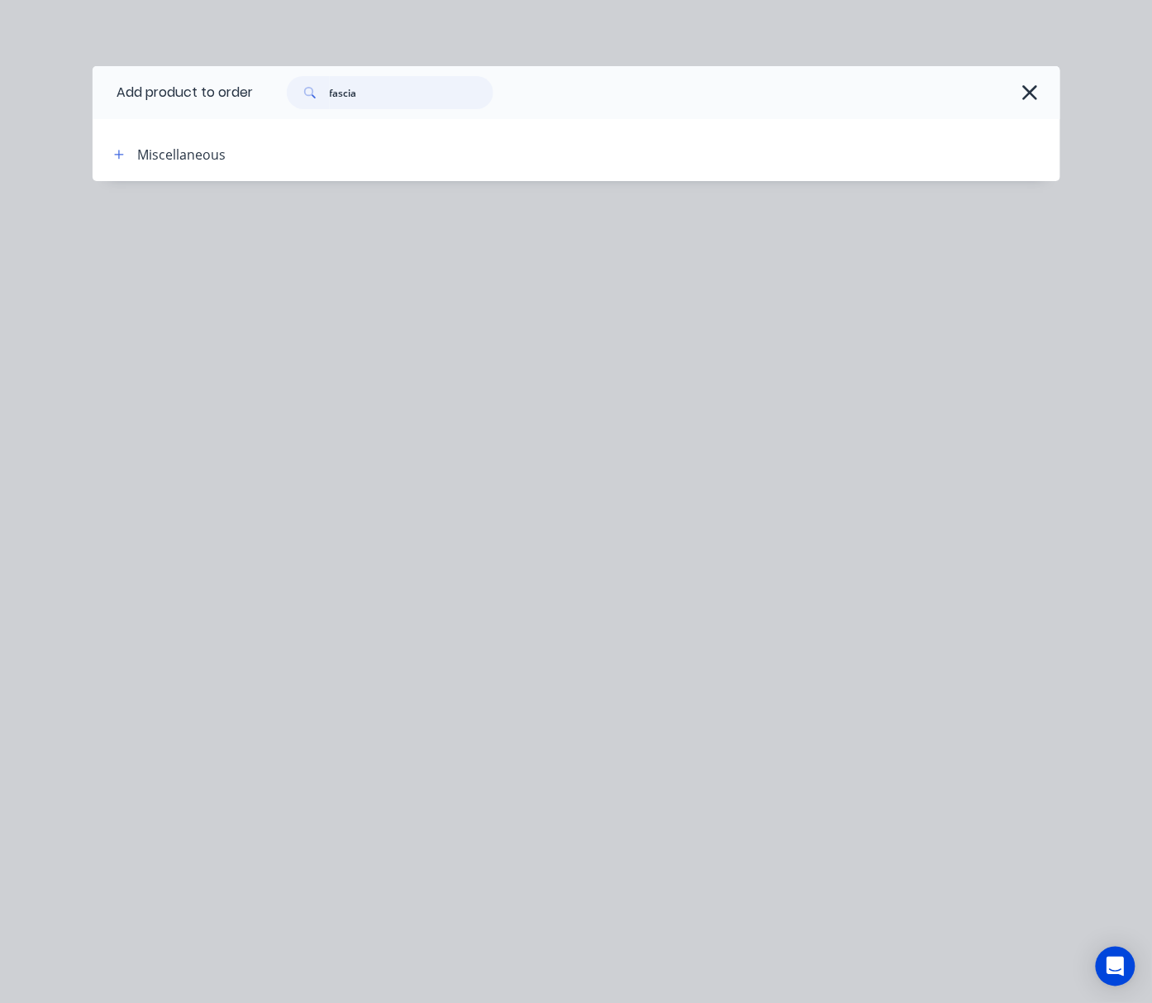
type input "fascia"
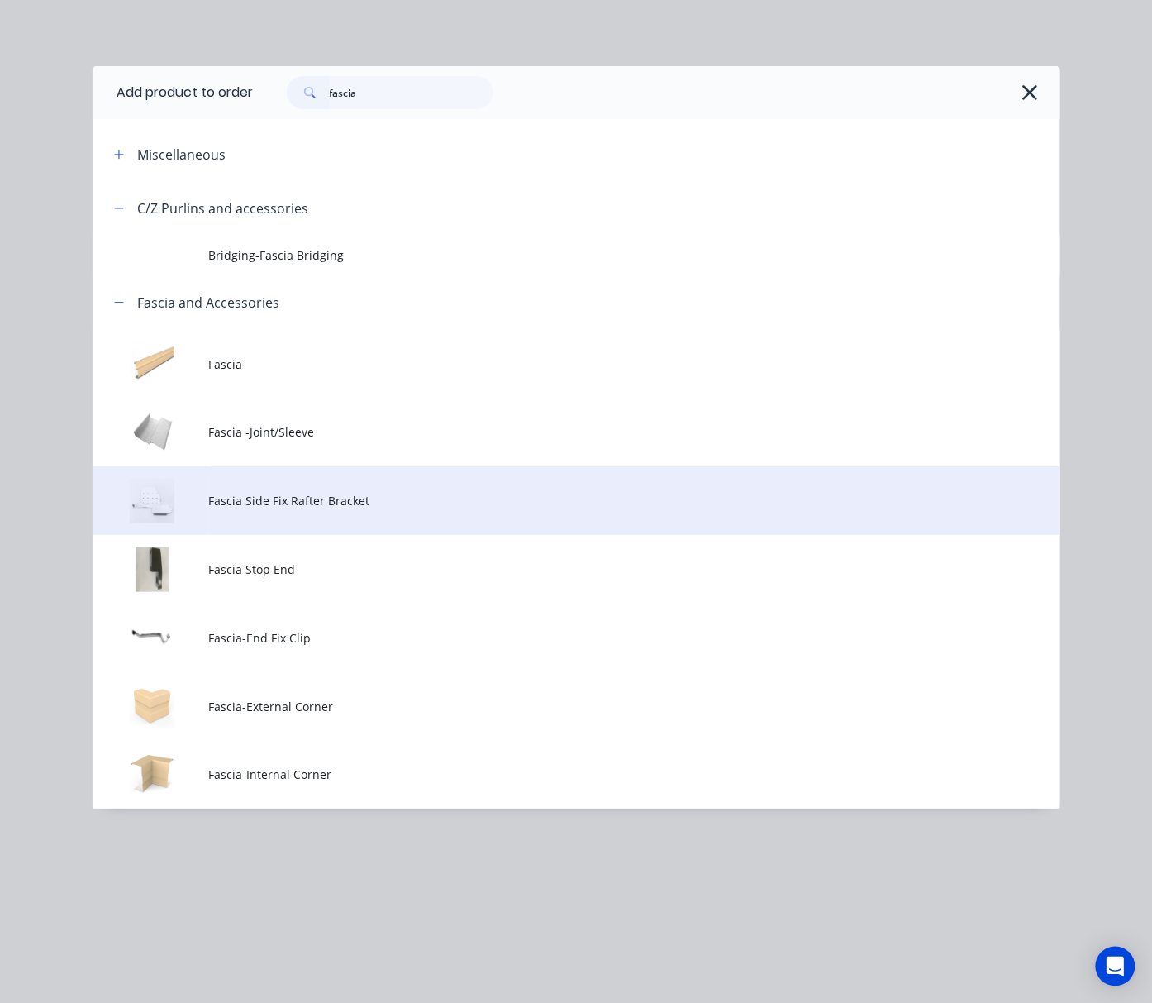
click at [546, 487] on td "Fascia Side Fix Rafter Bracket" at bounding box center [633, 500] width 851 height 69
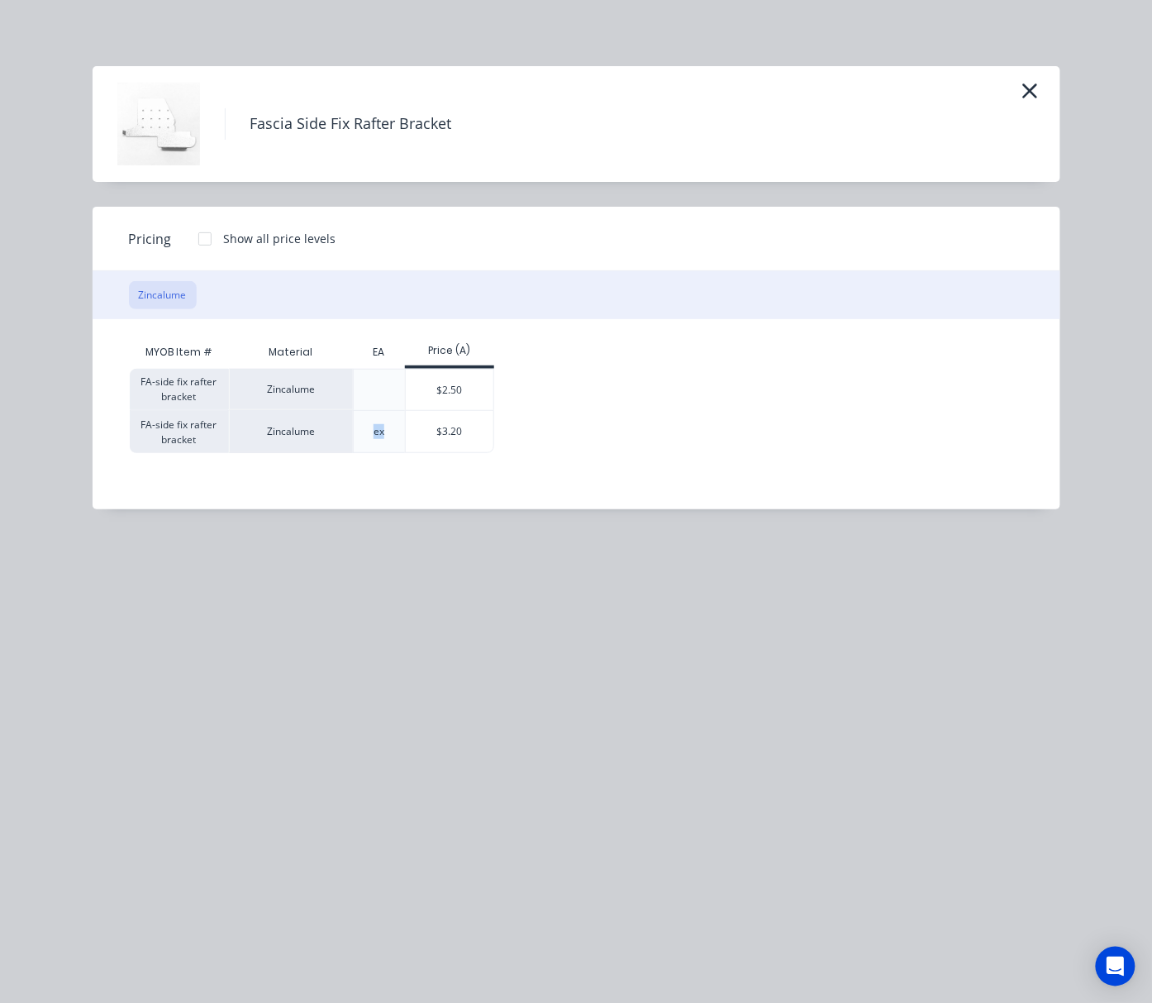
drag, startPoint x: 388, startPoint y: 431, endPoint x: 360, endPoint y: 437, distance: 28.7
click at [360, 437] on div "ex" at bounding box center [378, 431] width 37 height 41
click at [411, 560] on div "Fascia Side Fix Rafter Bracket Pricing Show all price levels Zincalume MYOB Ite…" at bounding box center [576, 501] width 1152 height 1003
drag, startPoint x: 263, startPoint y: 123, endPoint x: 609, endPoint y: 96, distance: 347.4
click at [609, 96] on div "Fascia Side Fix Rafter Bracket" at bounding box center [576, 124] width 918 height 83
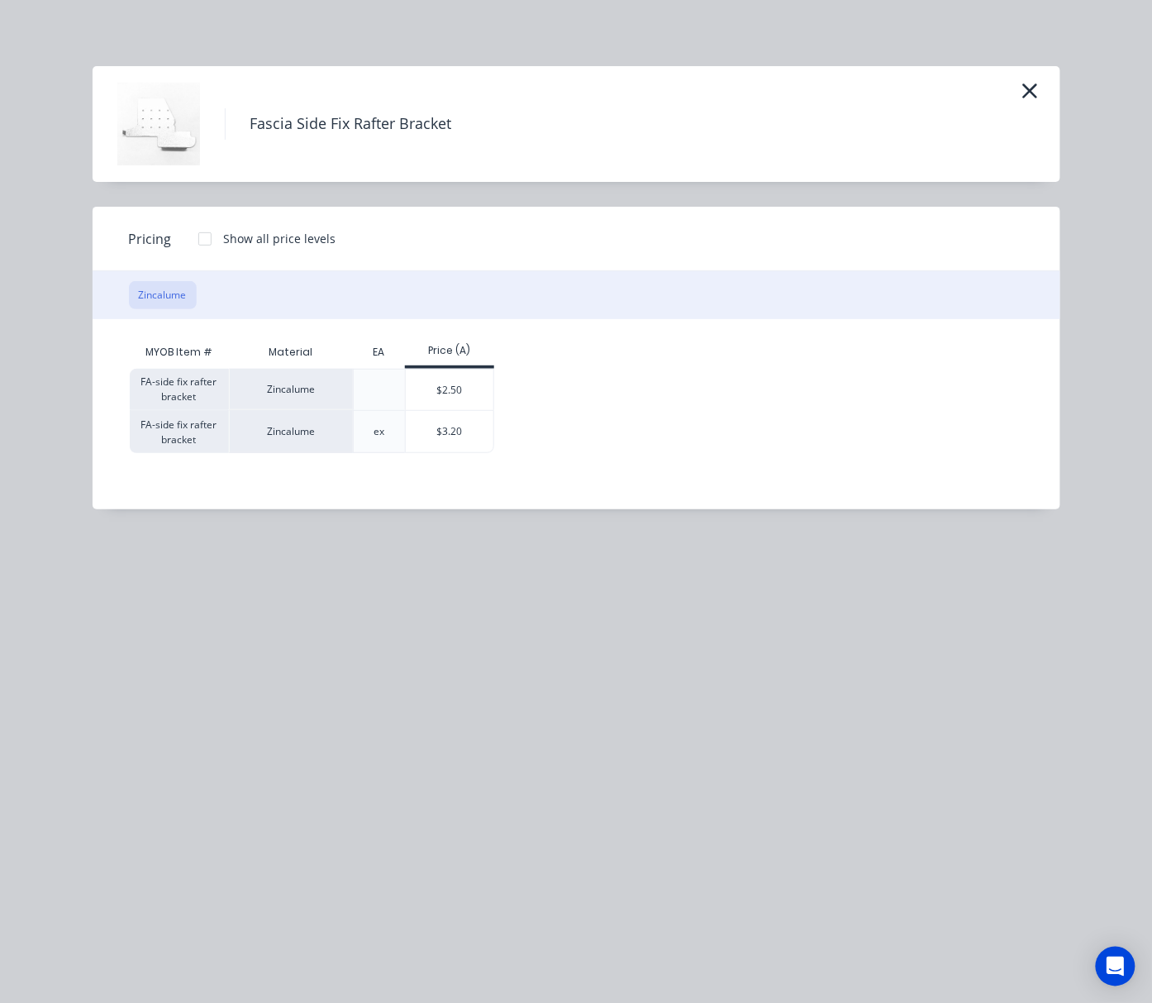
click at [665, 236] on div "Pricing Show all price levels" at bounding box center [577, 239] width 968 height 64
click at [447, 388] on div "$2.50" at bounding box center [450, 389] width 88 height 41
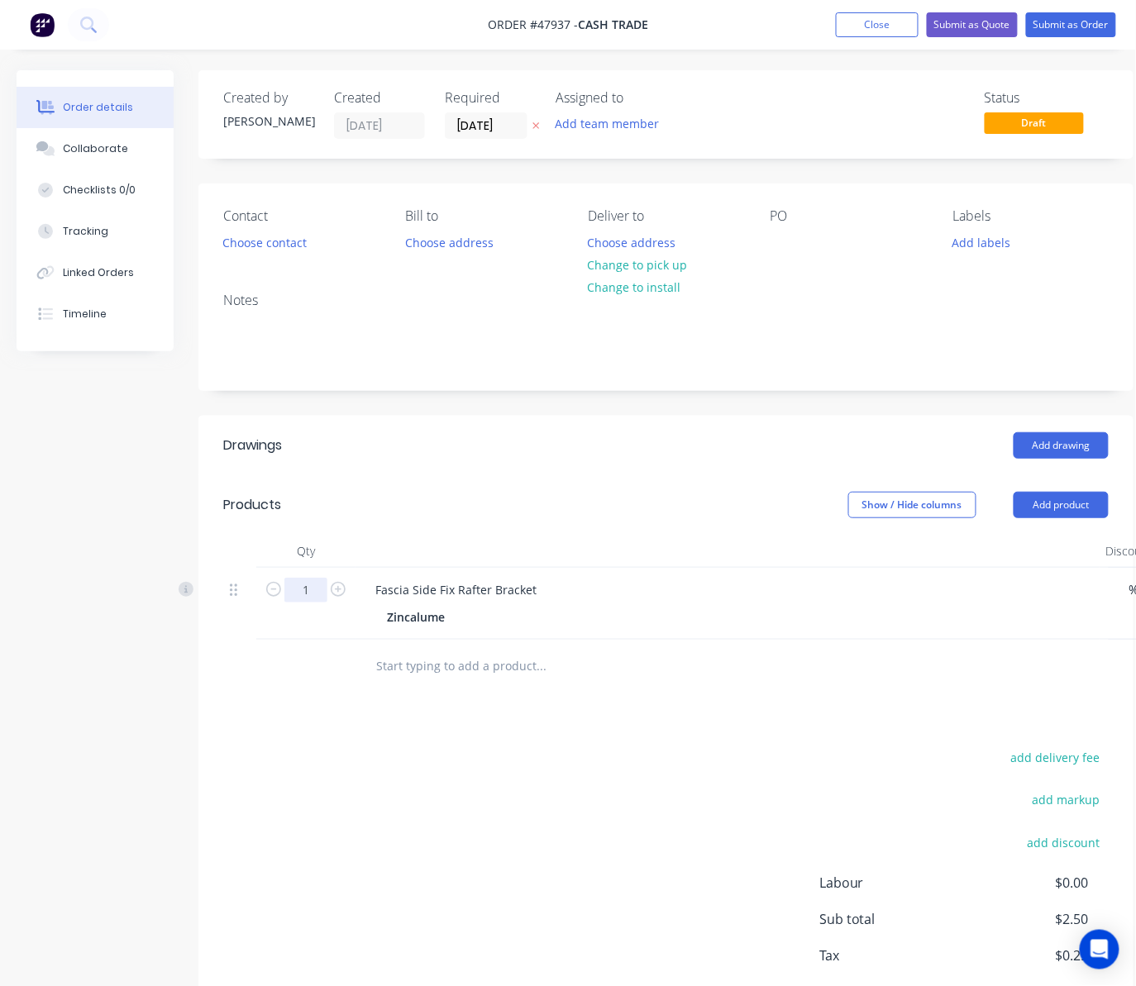
click at [296, 593] on input "1" at bounding box center [305, 590] width 43 height 25
type input "20"
type input "$50.00"
click at [450, 748] on div "add delivery fee add markup add discount Labour $0.00 Sub total $2.50 Tax $0.25…" at bounding box center [665, 887] width 885 height 283
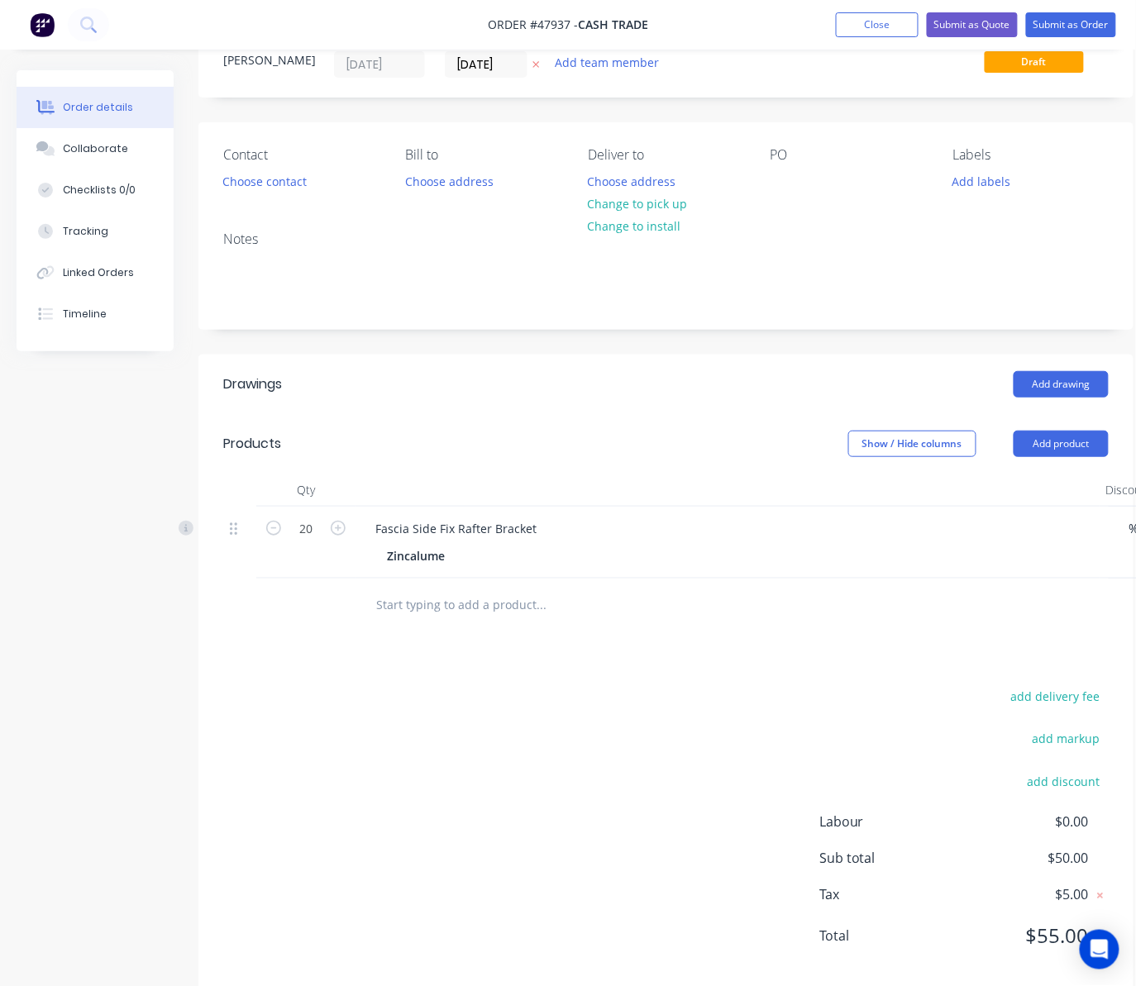
scroll to position [94, 0]
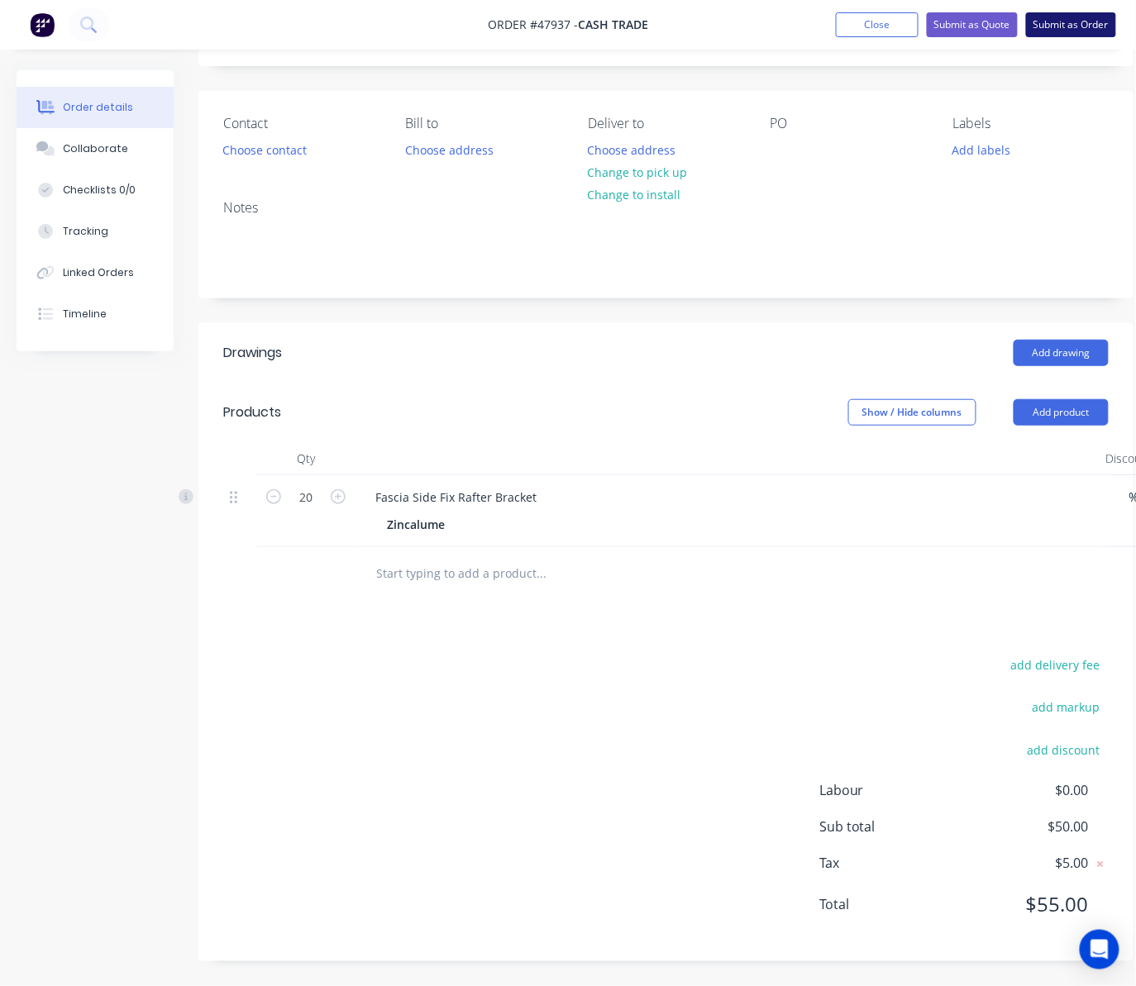
click at [935, 33] on button "Submit as Order" at bounding box center [1071, 24] width 90 height 25
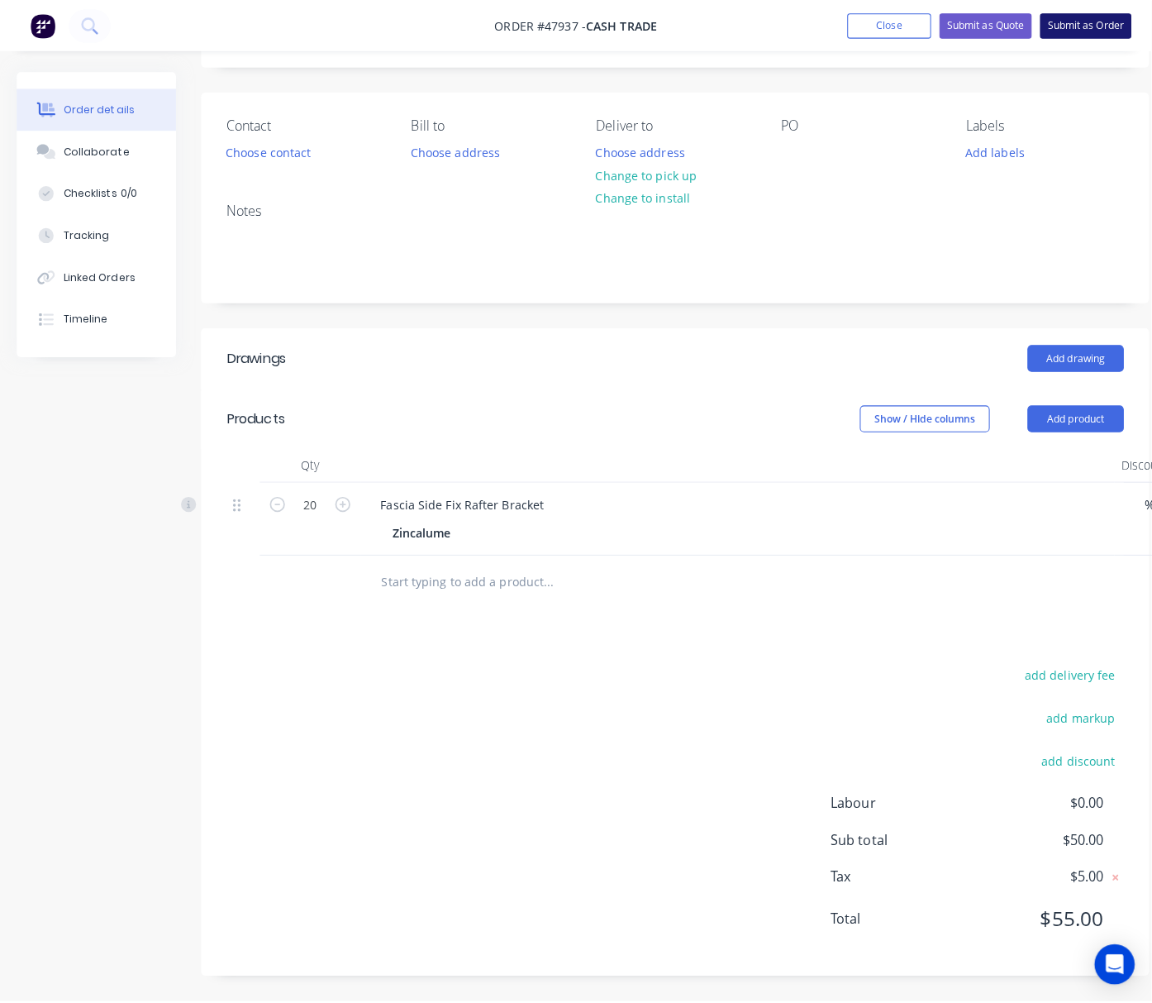
scroll to position [78, 0]
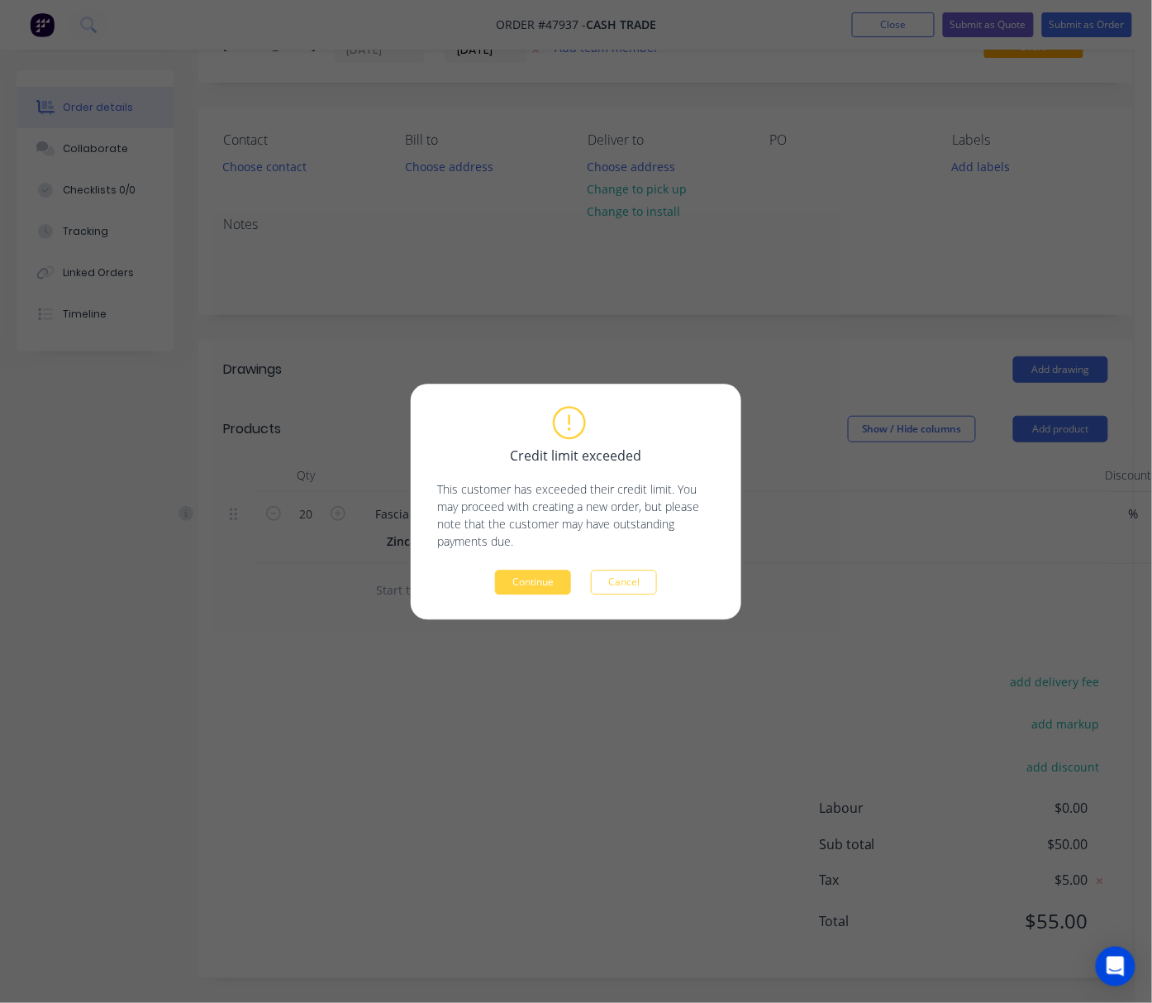
click at [529, 575] on button "Continue" at bounding box center [533, 581] width 76 height 25
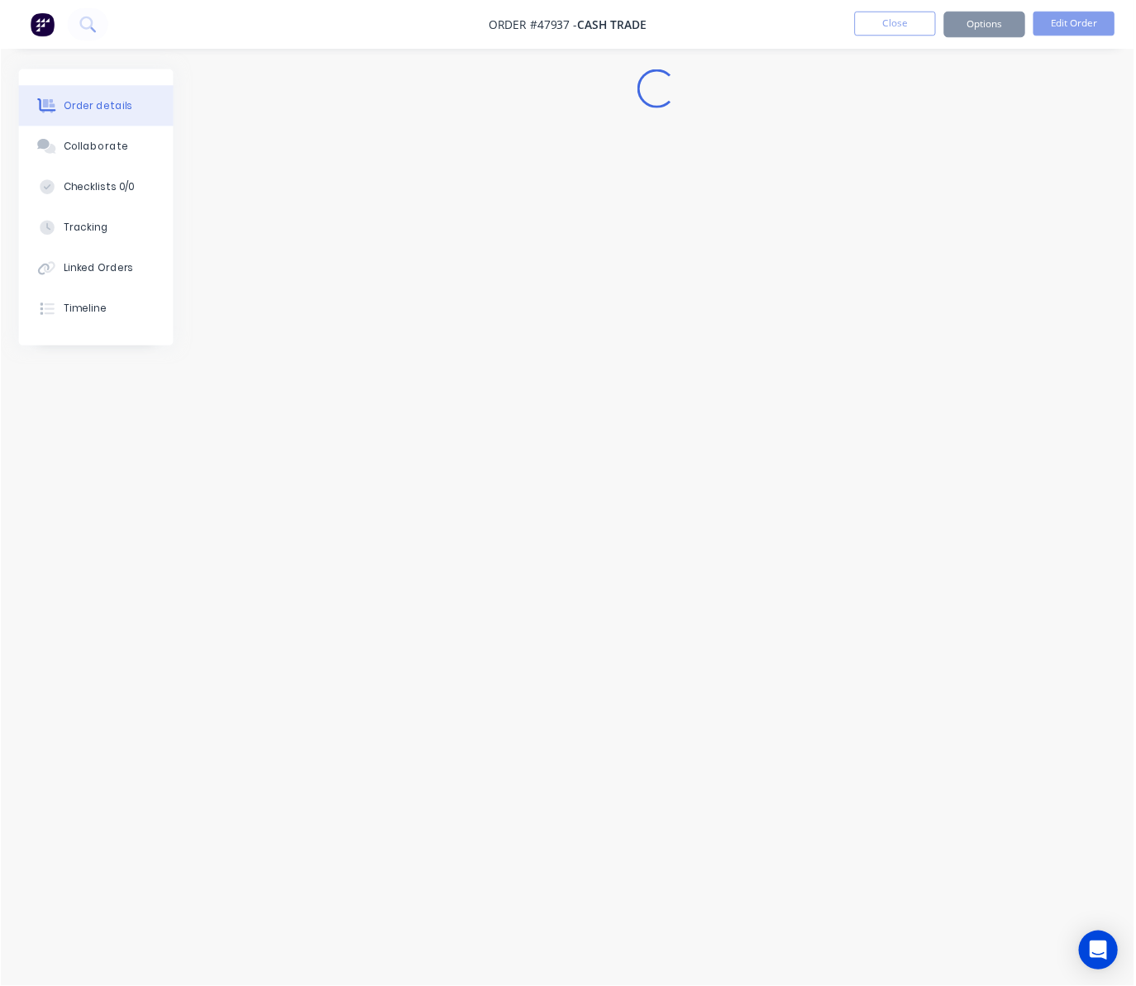
scroll to position [0, 0]
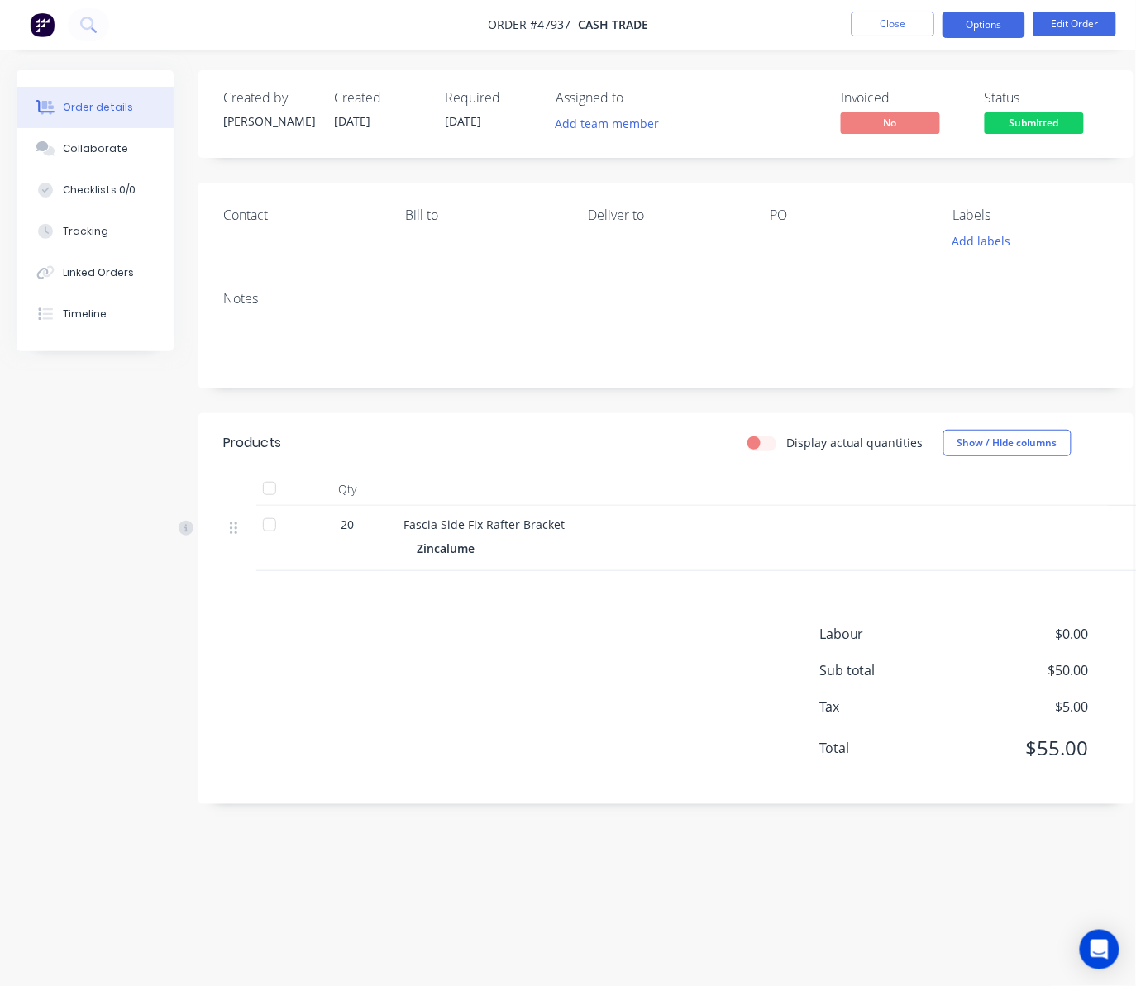
click at [935, 15] on button "Options" at bounding box center [983, 25] width 83 height 26
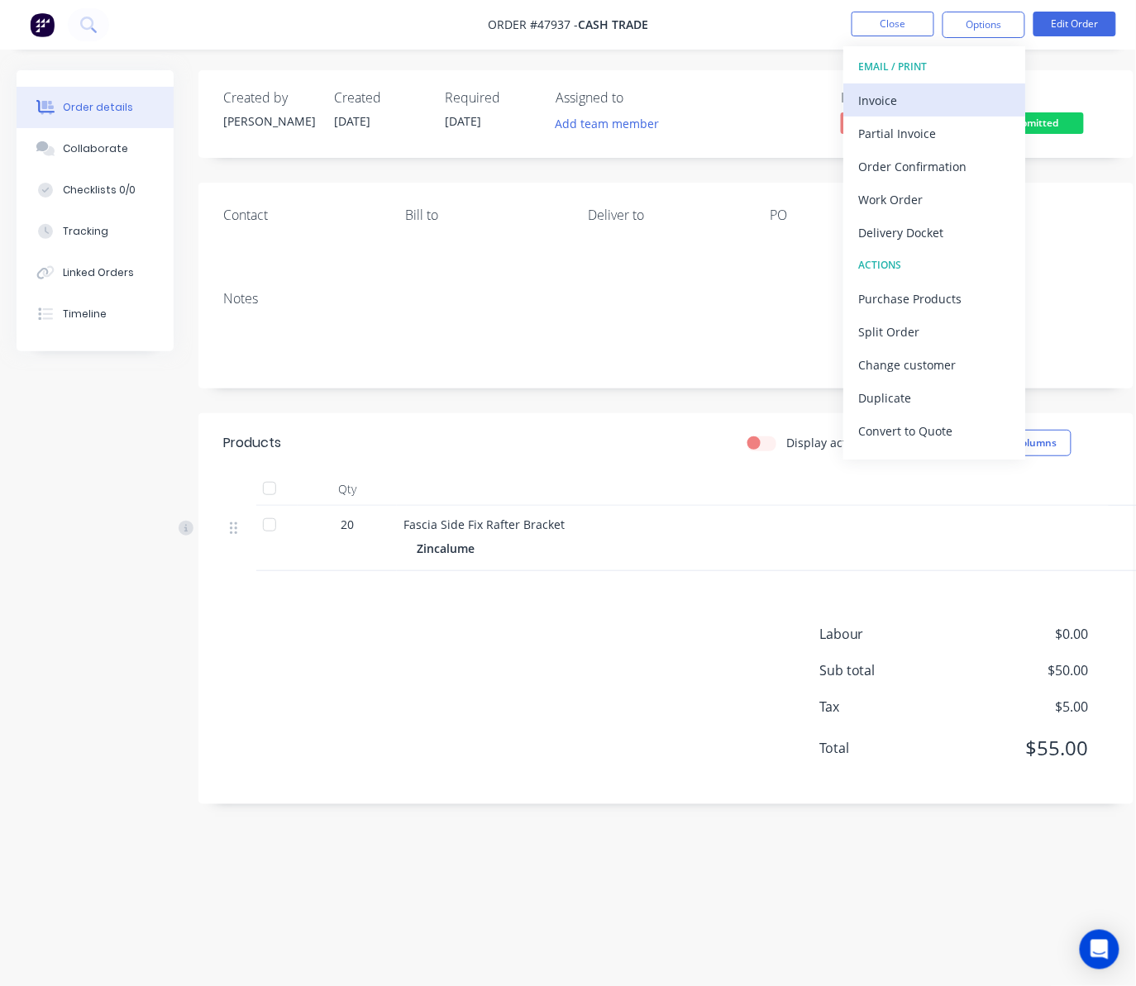
click at [935, 94] on div "Invoice" at bounding box center [934, 100] width 152 height 24
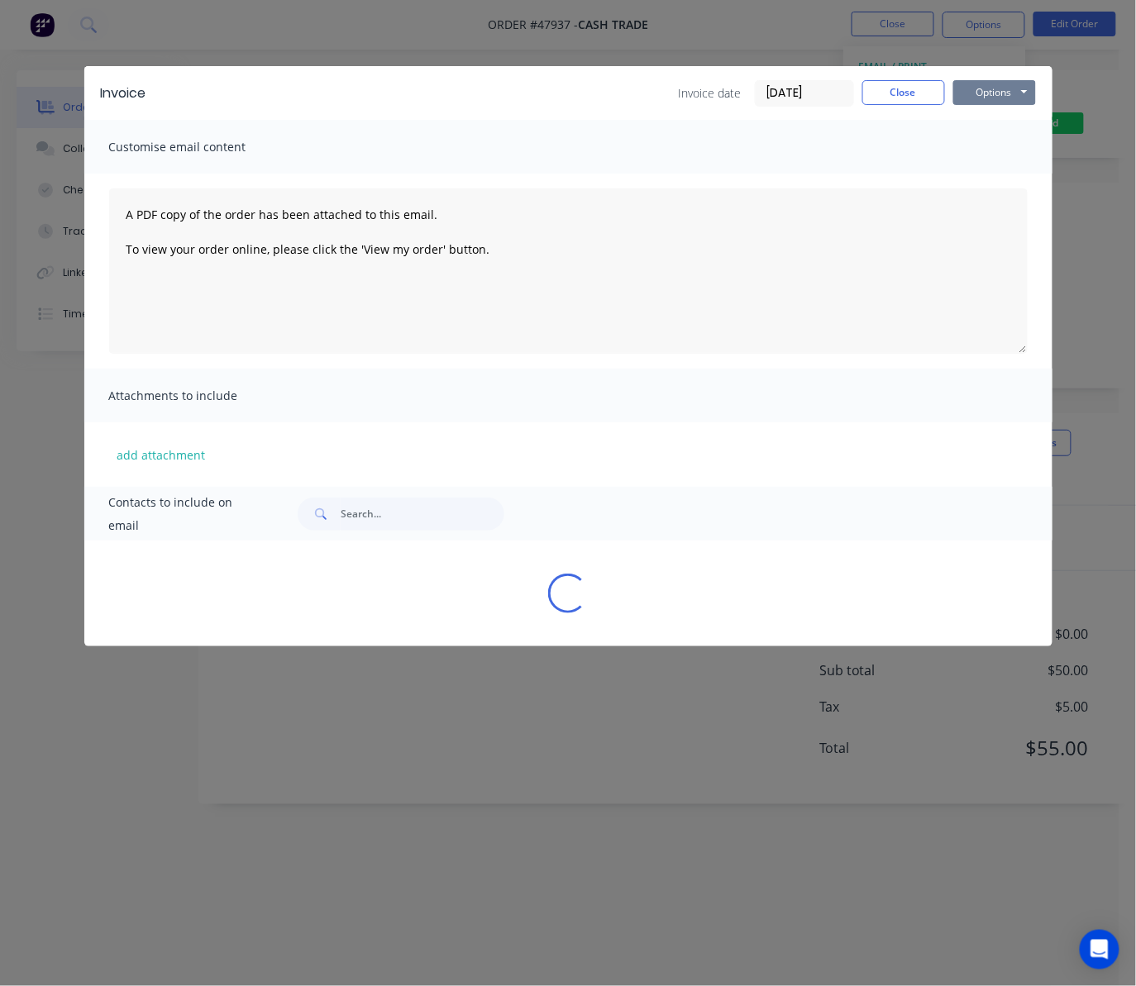
click at [935, 93] on button "Options" at bounding box center [994, 92] width 83 height 25
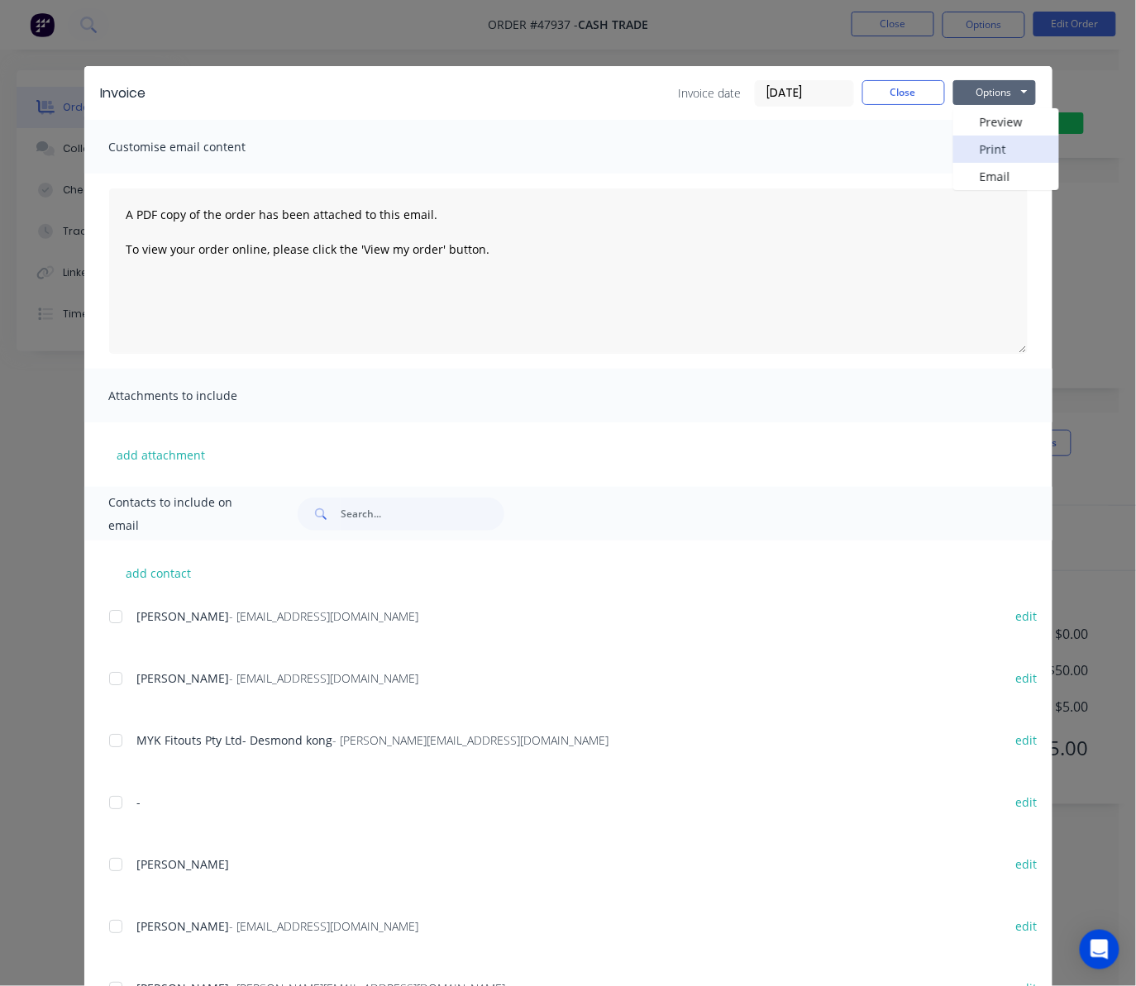
click at [935, 142] on button "Print" at bounding box center [1006, 149] width 106 height 27
click at [780, 35] on div "Invoice Invoice date 11/08/25 Close Options Preview Print Email Customise email…" at bounding box center [568, 493] width 1136 height 986
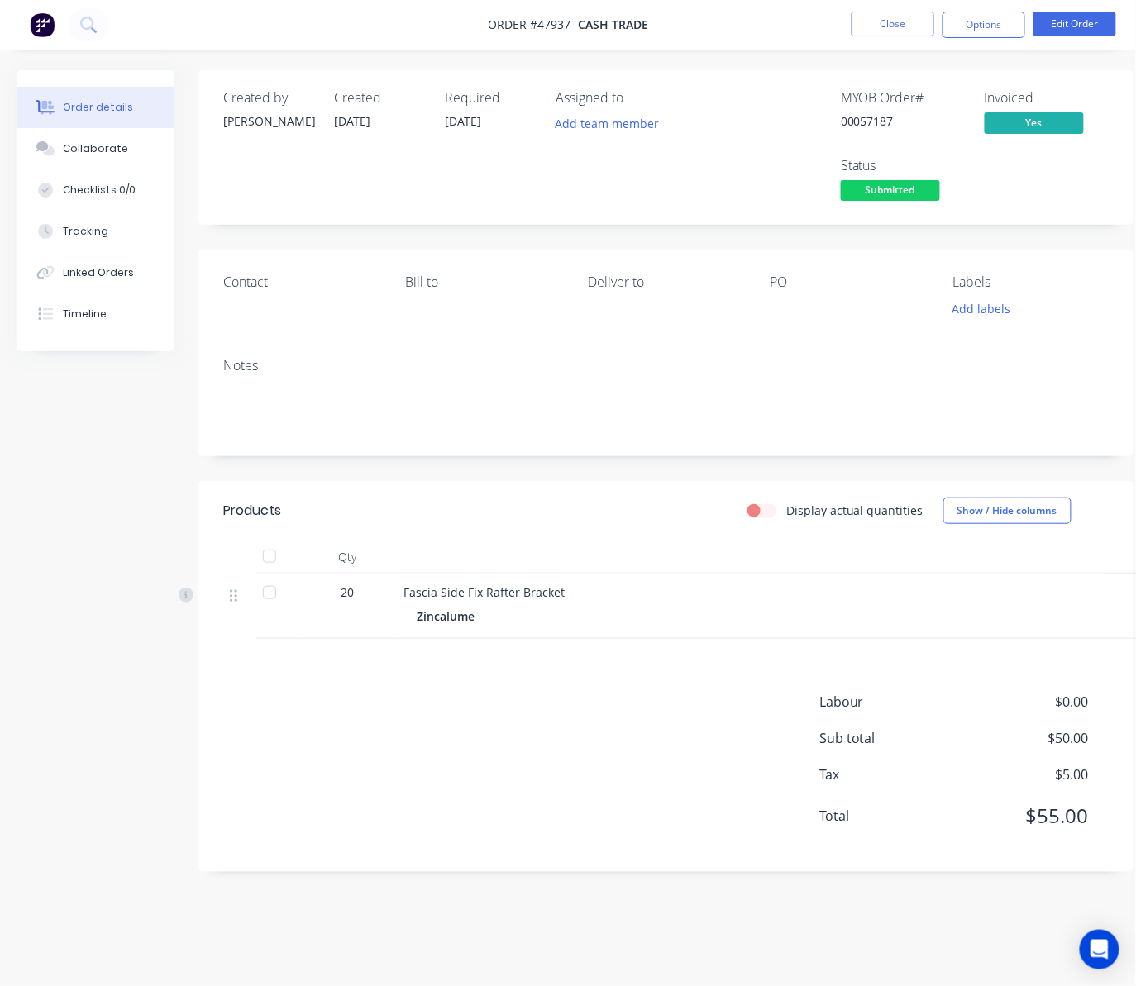
click at [926, 187] on span "Submitted" at bounding box center [890, 190] width 99 height 21
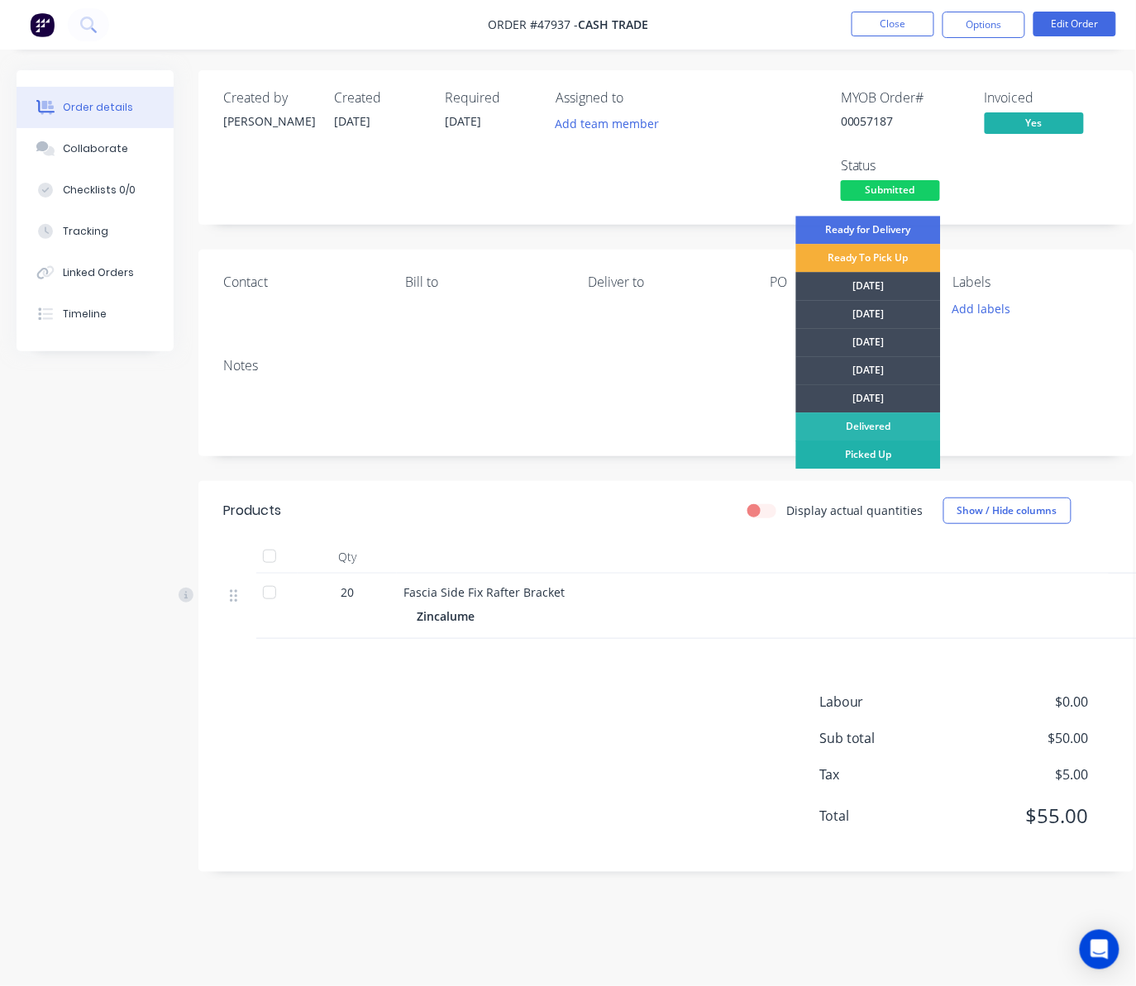
click at [896, 455] on div "Picked Up" at bounding box center [868, 455] width 145 height 28
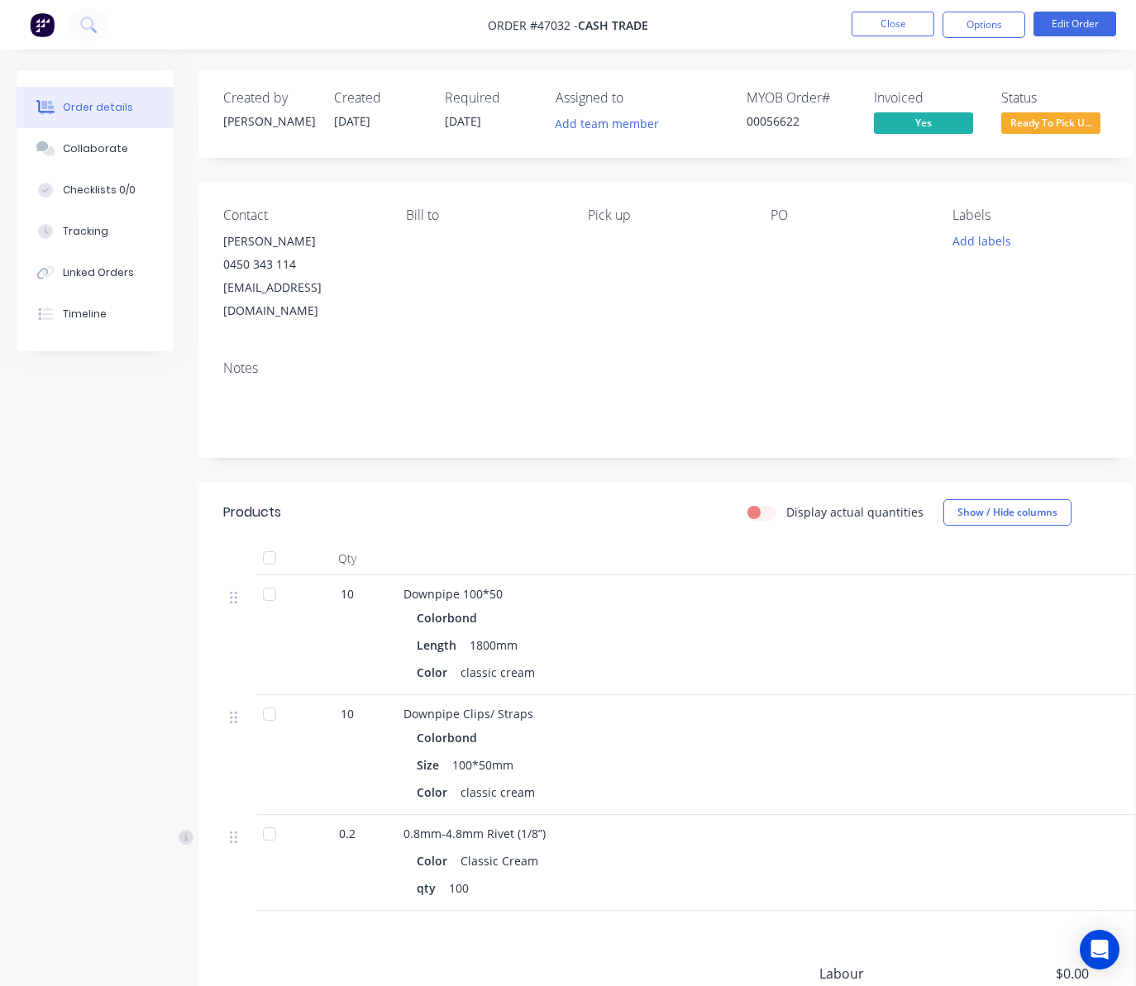
scroll to position [160, 0]
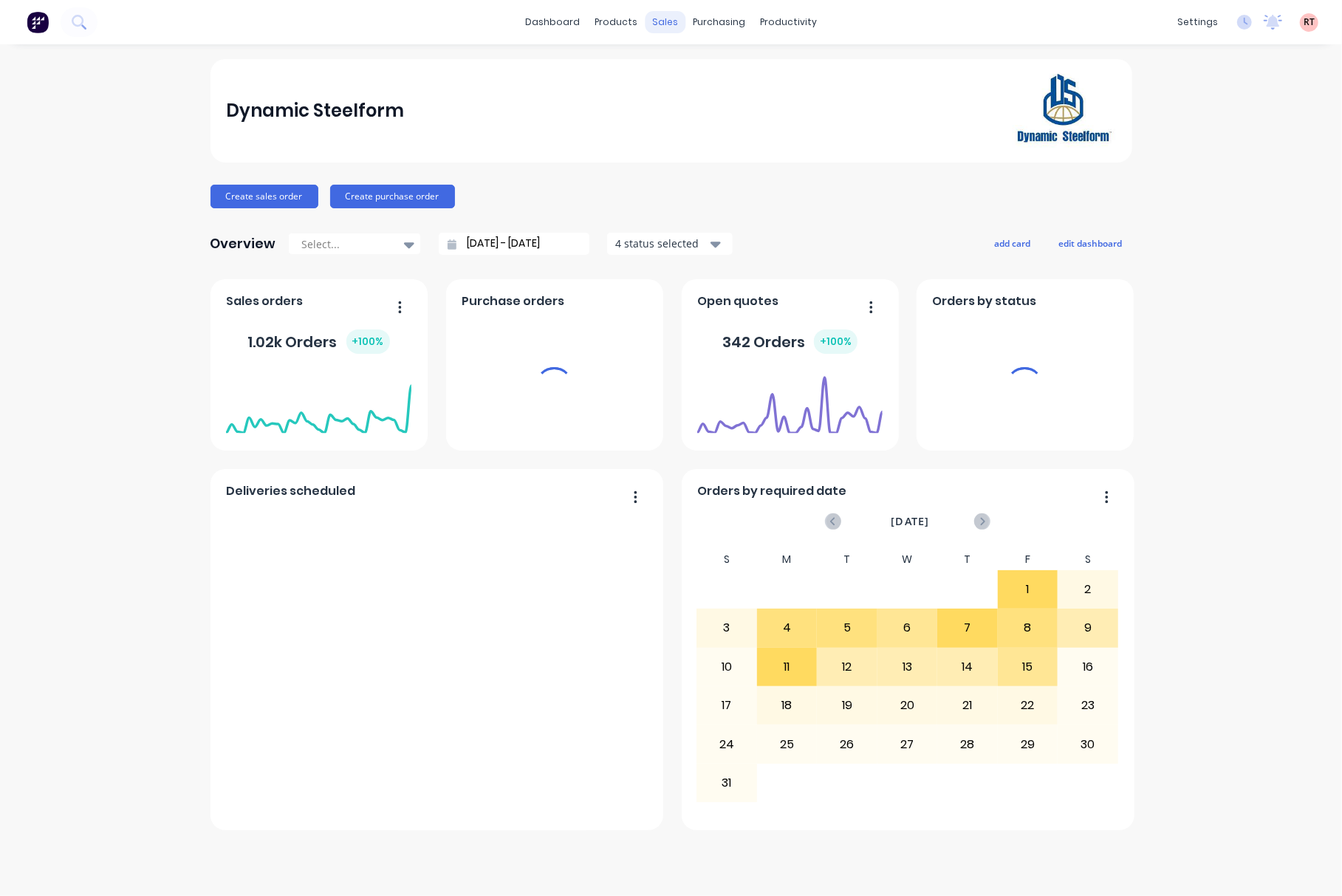
click at [660, 21] on div "sales" at bounding box center [665, 21] width 40 height 22
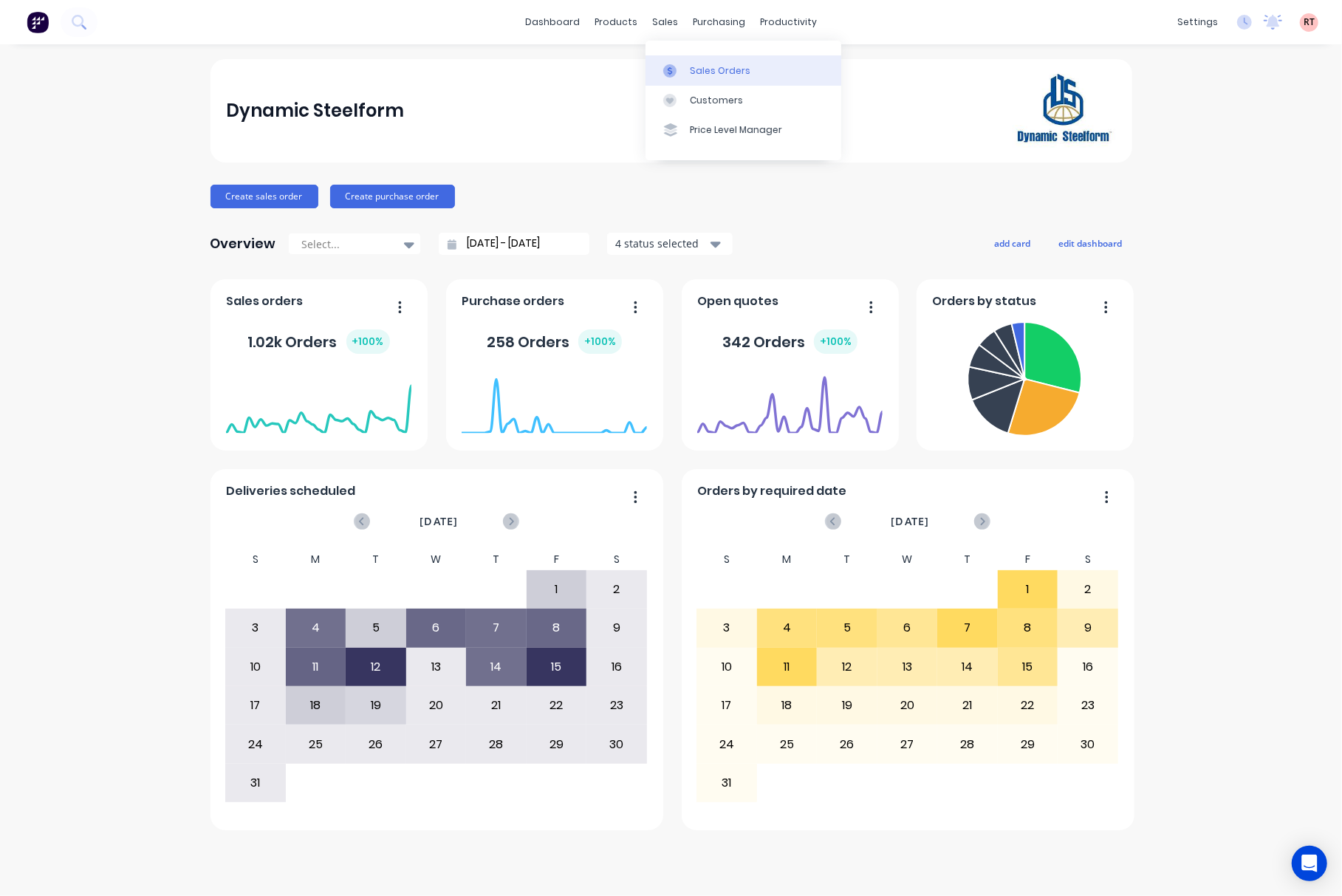
click at [709, 64] on div "Sales Orders" at bounding box center [720, 71] width 61 height 13
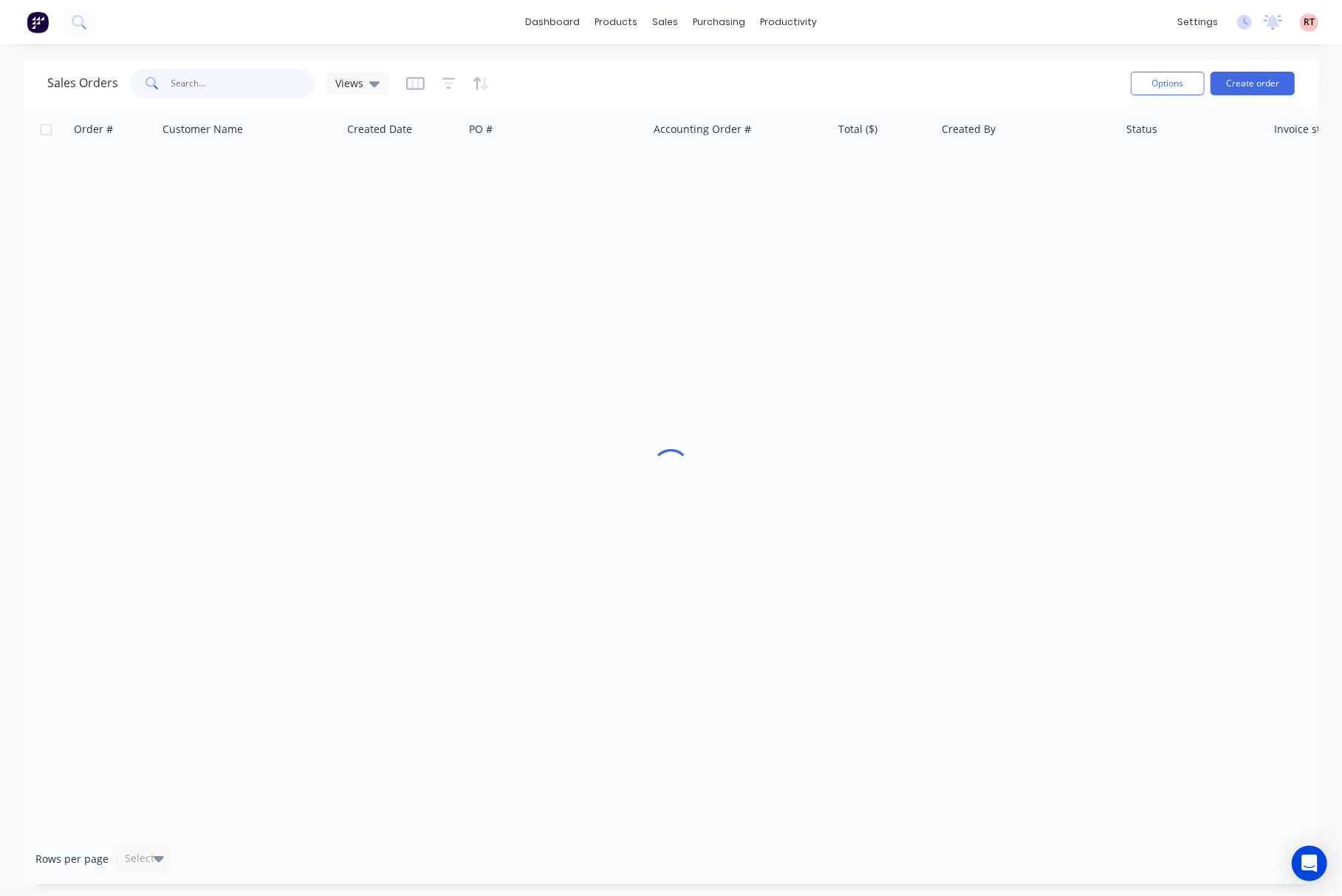
click at [216, 80] on input "text" at bounding box center [243, 83] width 144 height 29
type input "47936"
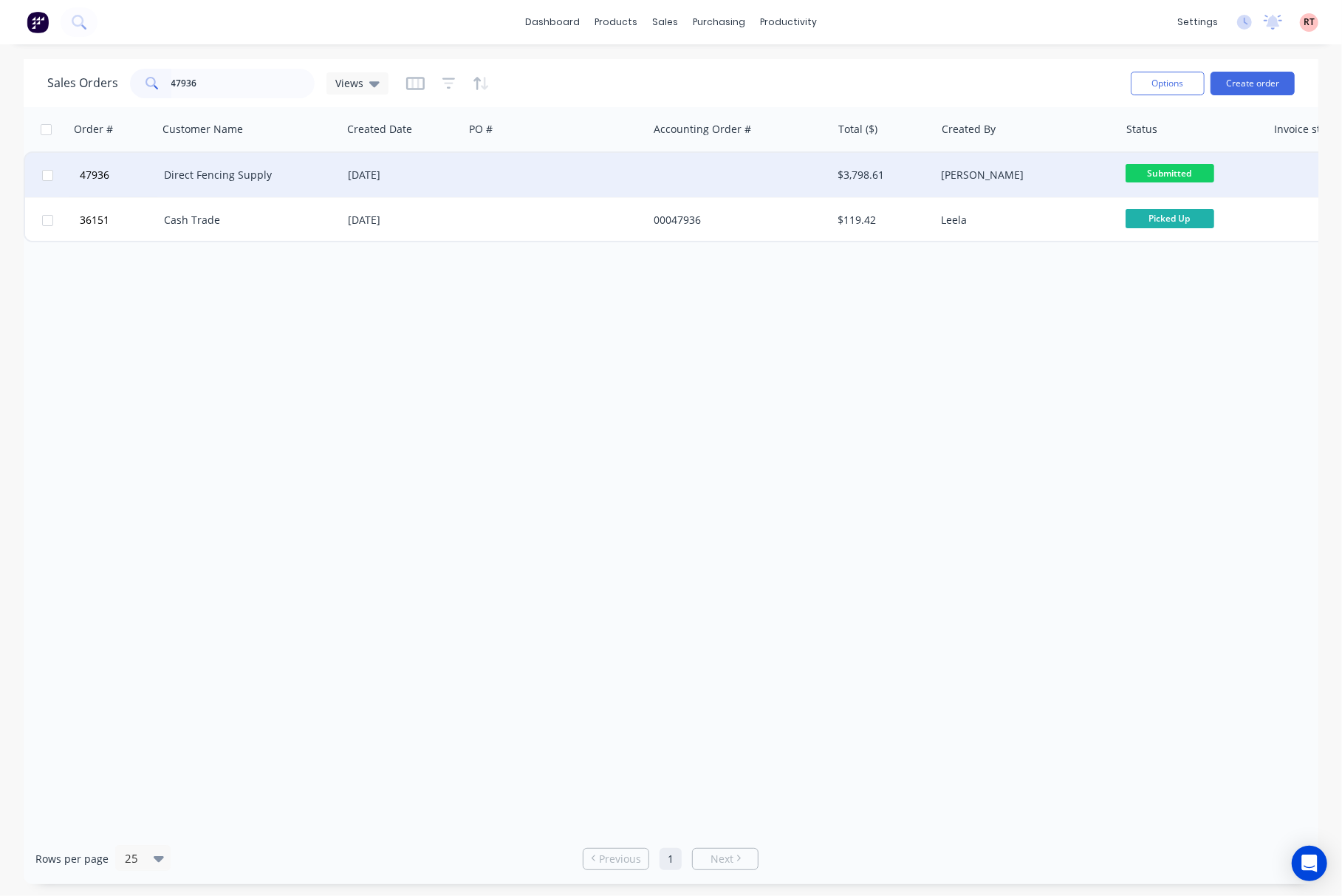
click at [625, 184] on div at bounding box center [556, 175] width 184 height 45
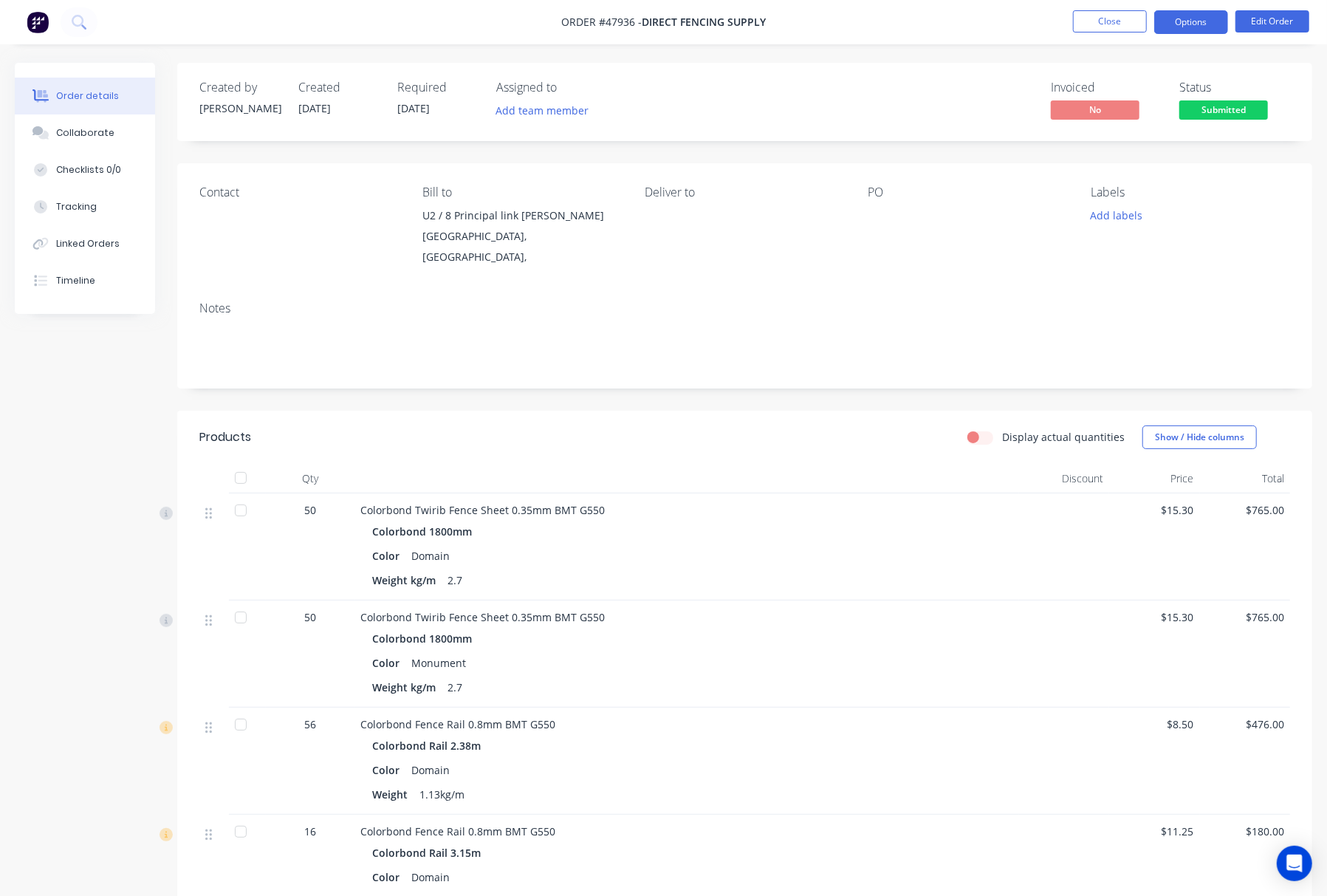
click at [1198, 29] on button "Options" at bounding box center [1191, 22] width 74 height 23
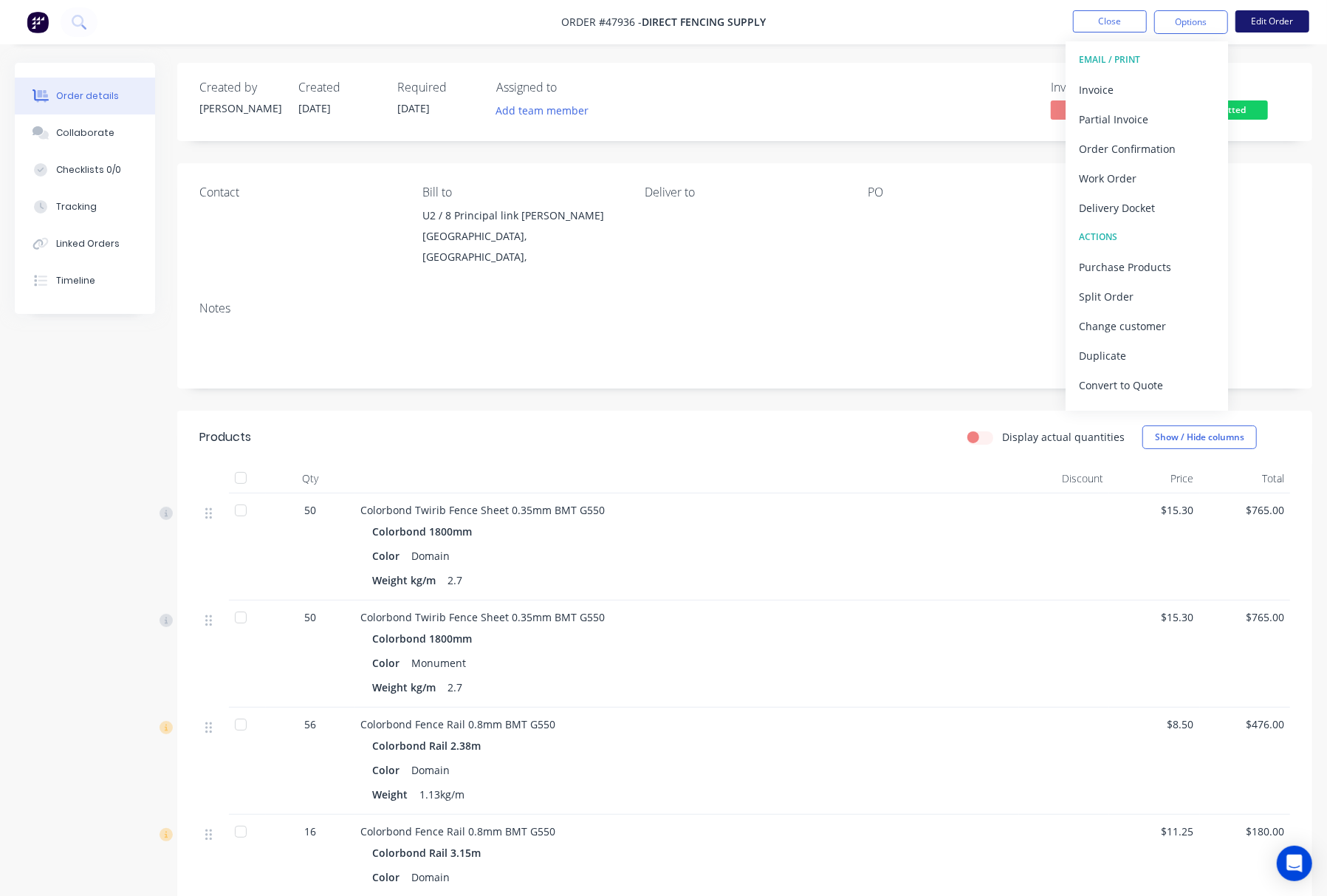
click at [1277, 22] on button "Edit Order" at bounding box center [1272, 21] width 74 height 22
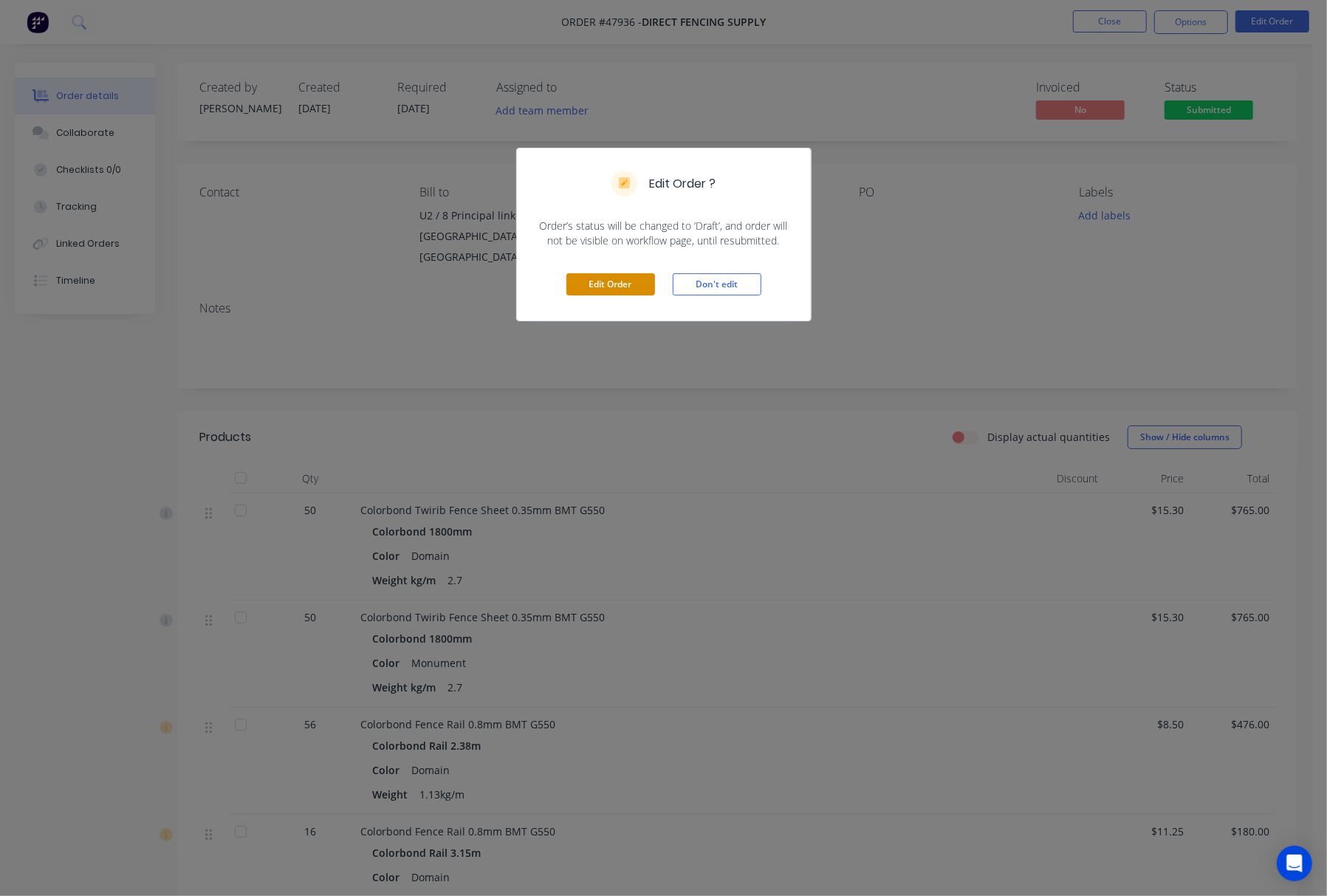
click at [604, 283] on button "Edit Order" at bounding box center [610, 284] width 88 height 22
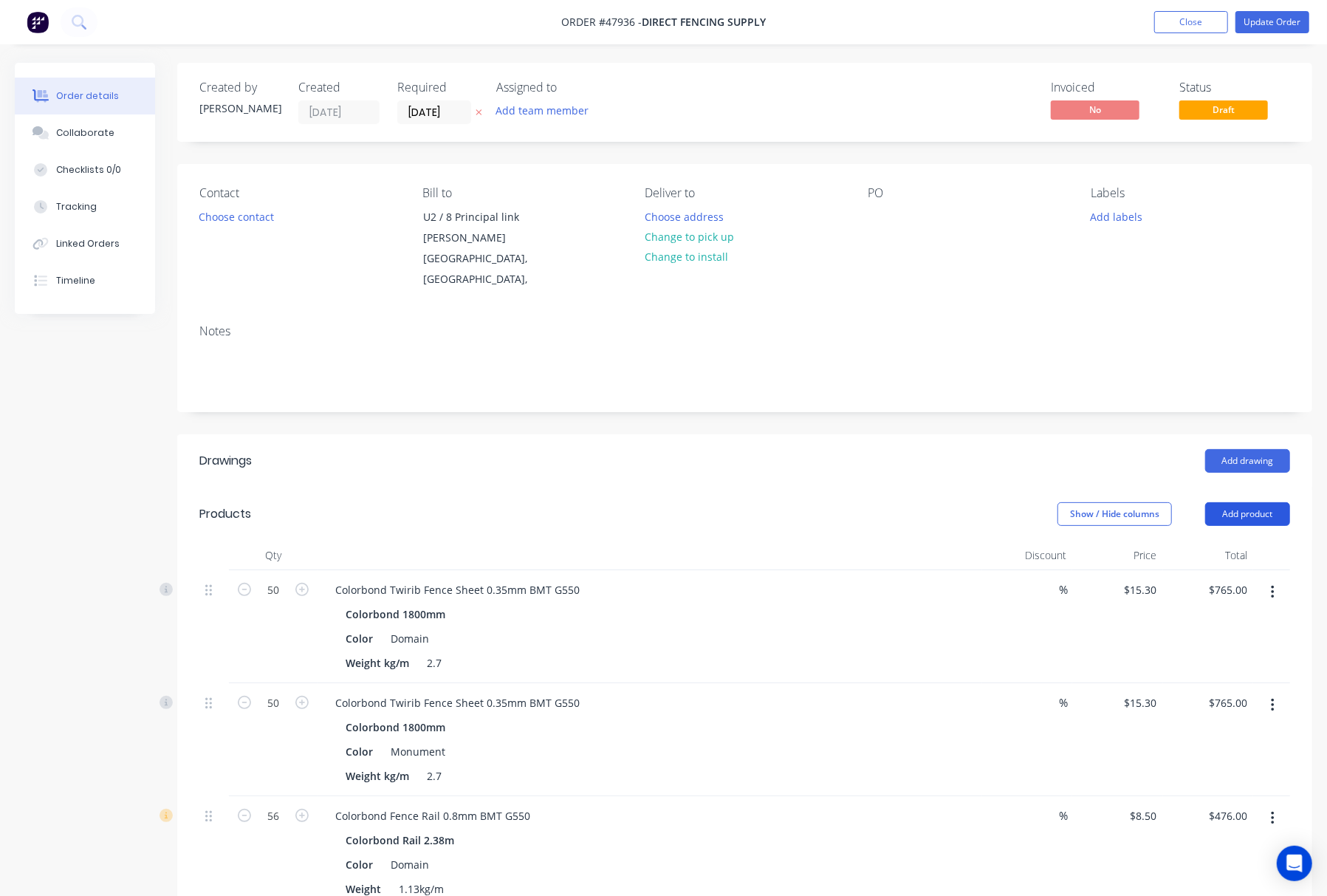
click at [1259, 512] on button "Add product" at bounding box center [1247, 514] width 85 height 23
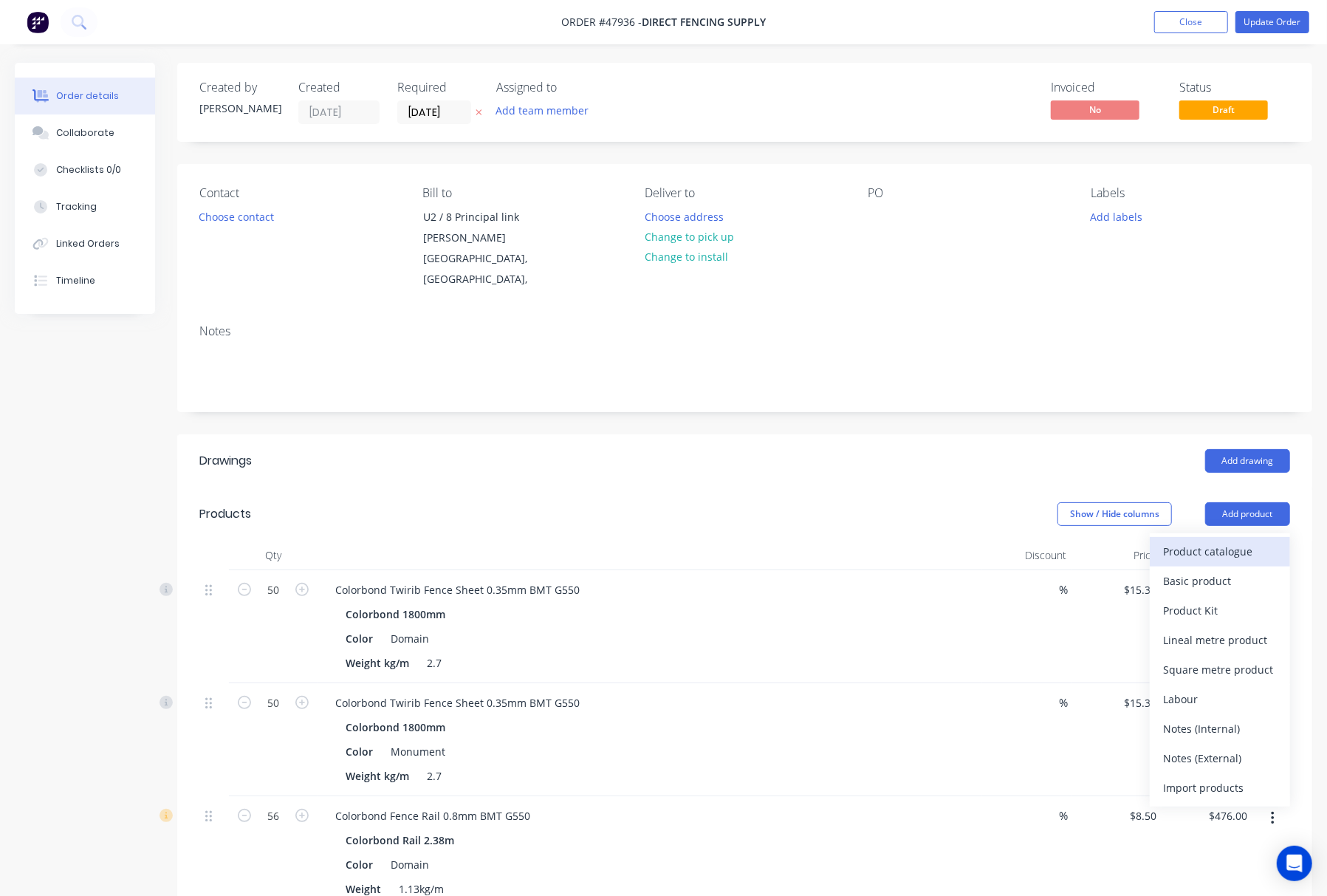
click at [1203, 551] on div "Product catalogue" at bounding box center [1220, 551] width 113 height 21
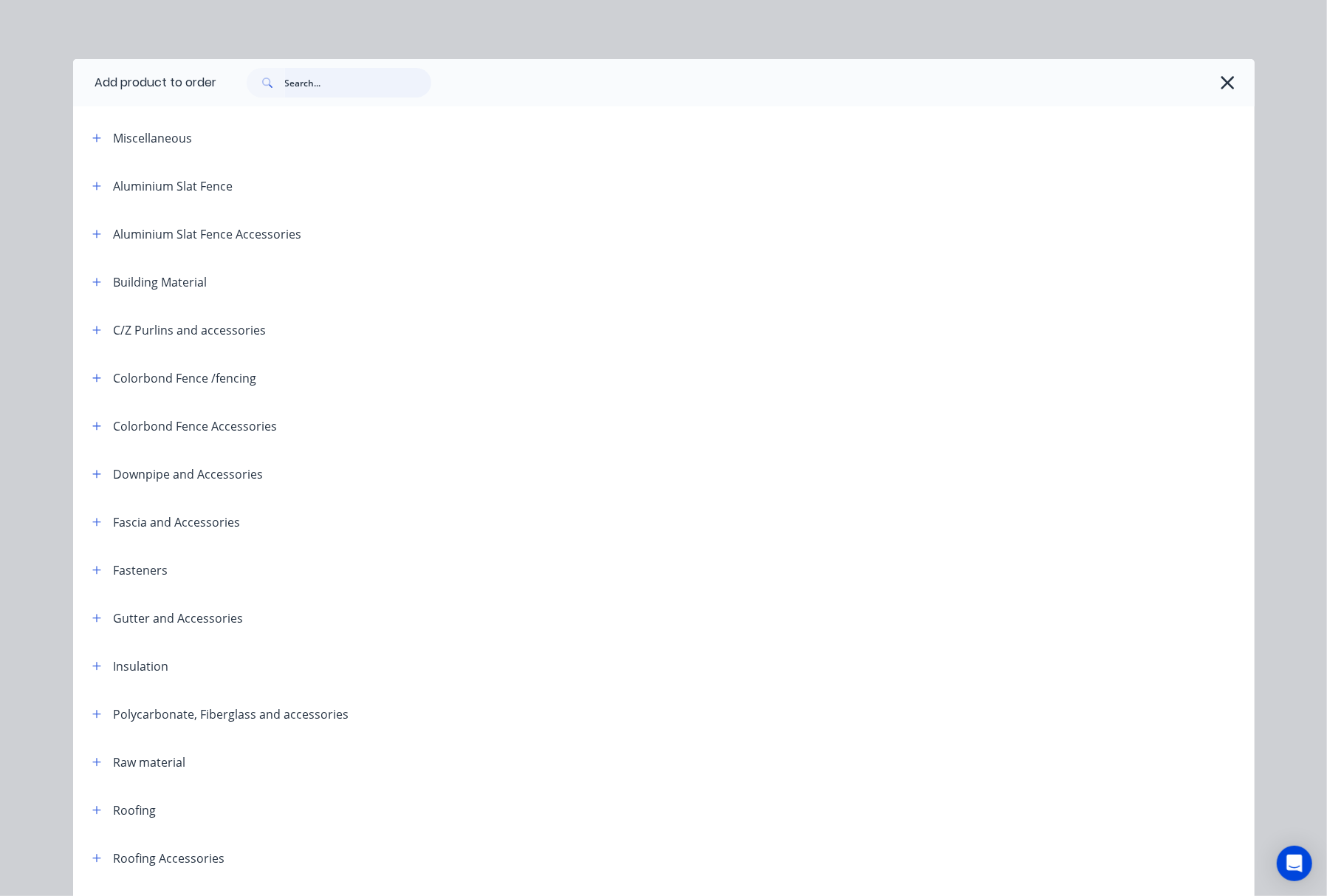
click at [293, 88] on input "text" at bounding box center [358, 82] width 147 height 29
click at [1224, 84] on icon "button" at bounding box center [1227, 82] width 15 height 21
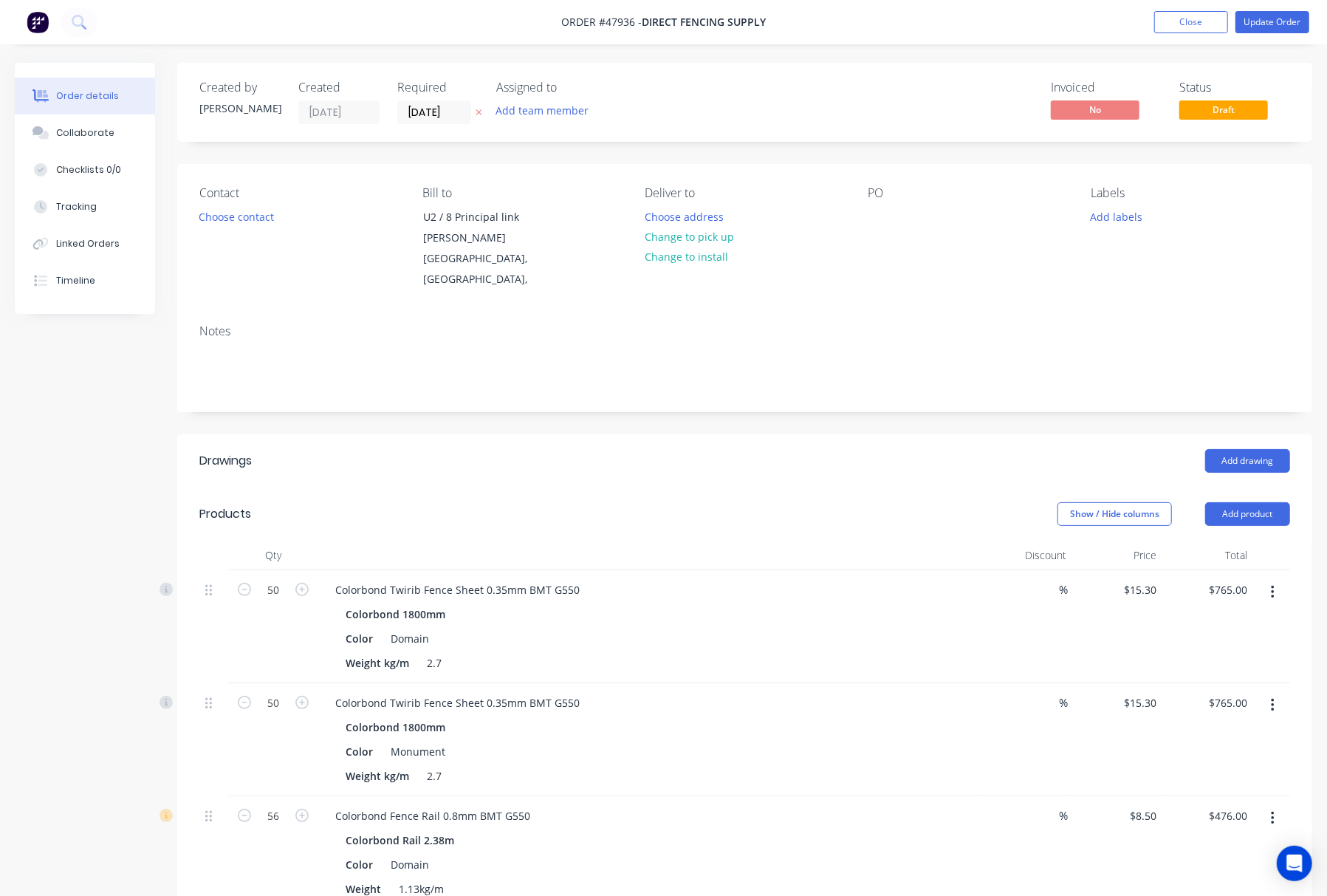
click at [787, 160] on div "Created by [PERSON_NAME] Created [DATE] Required [DATE] Assigned to Add team me…" at bounding box center [744, 833] width 1135 height 1540
click at [1230, 110] on span "Draft" at bounding box center [1223, 109] width 88 height 19
click at [1224, 105] on span "Draft" at bounding box center [1223, 109] width 88 height 19
click at [1272, 39] on nav "Order #47936 - Direct Fencing Supply Add product Close Update Order" at bounding box center [663, 22] width 1327 height 45
click at [1275, 21] on button "Update Order" at bounding box center [1272, 21] width 74 height 22
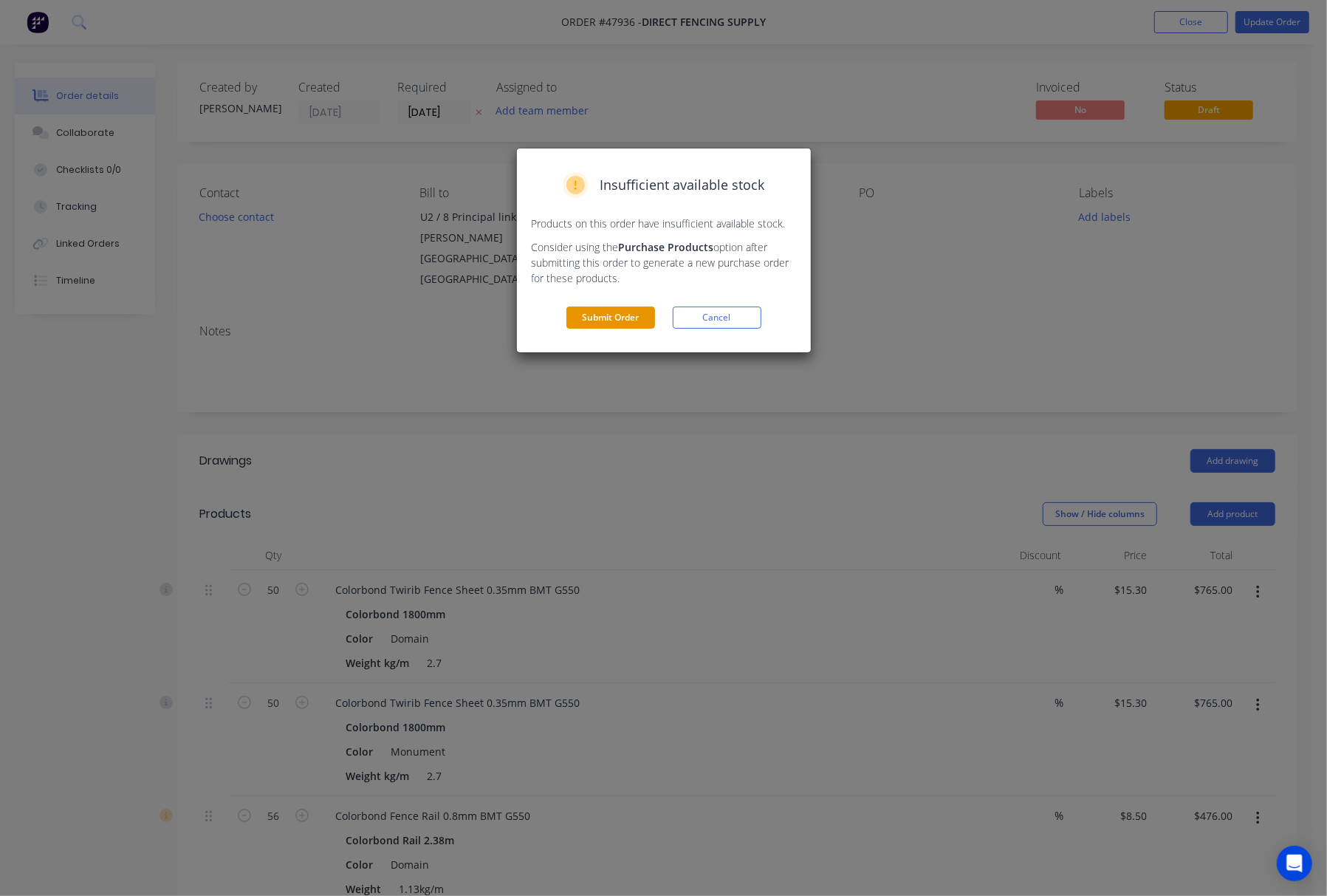
click at [618, 319] on button "Submit Order" at bounding box center [610, 317] width 88 height 22
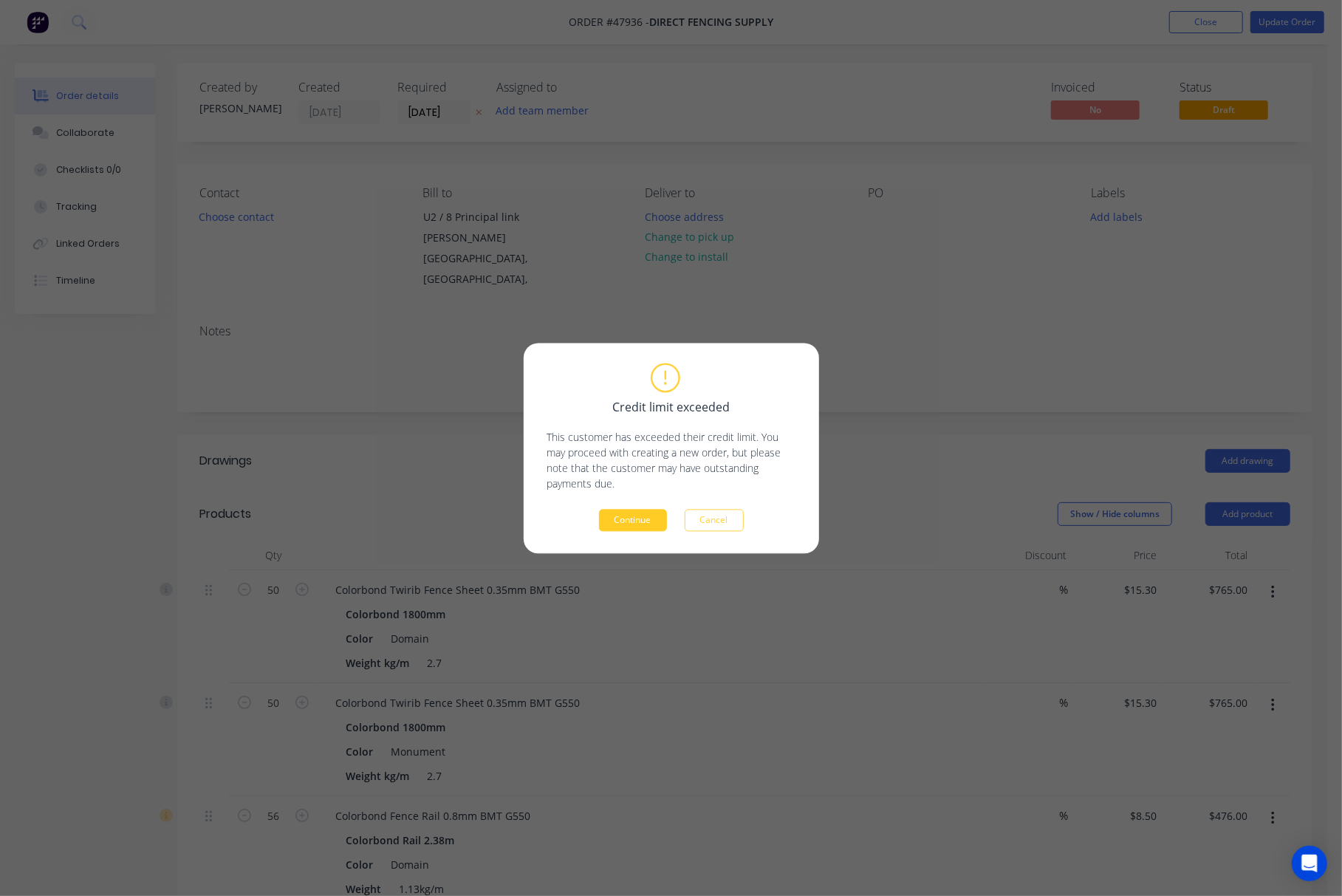
click at [642, 524] on button "Continue" at bounding box center [633, 519] width 68 height 22
